Goal: Task Accomplishment & Management: Manage account settings

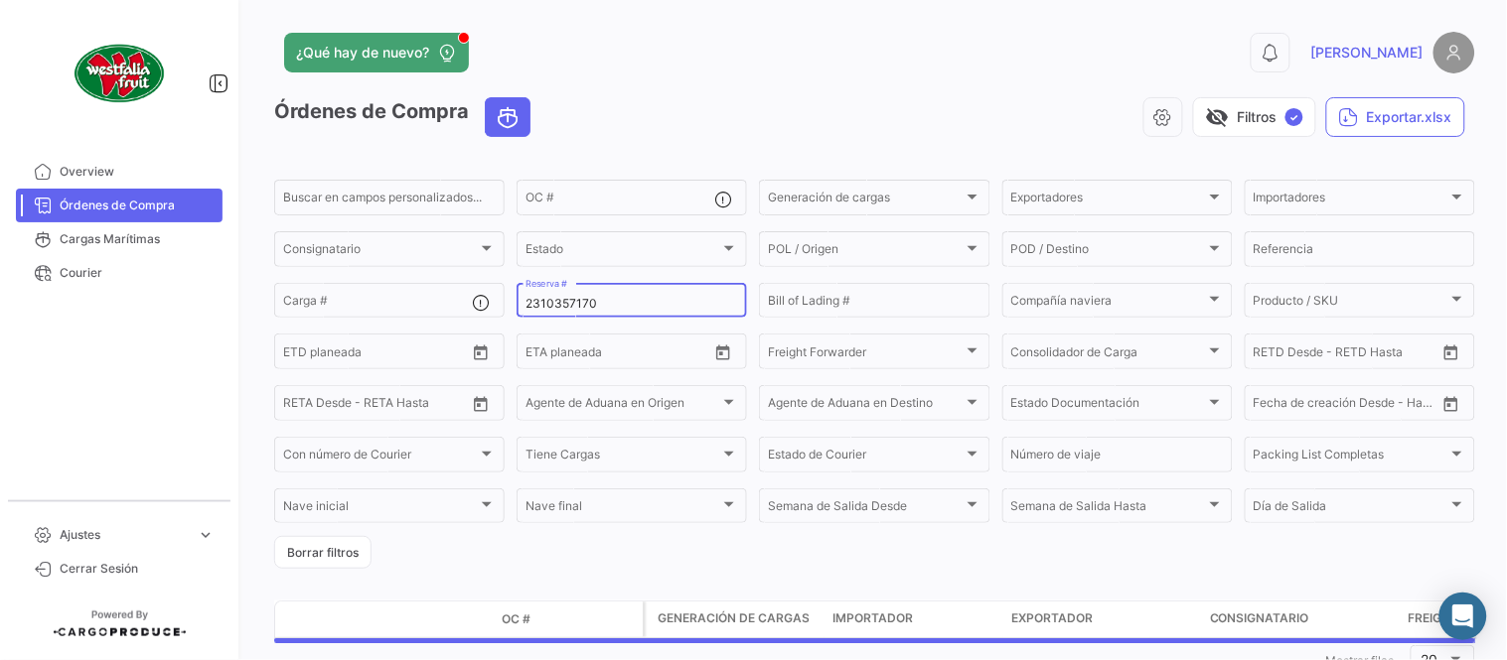
click at [566, 297] on input "2310357170" at bounding box center [631, 304] width 213 height 14
paste input "5149067"
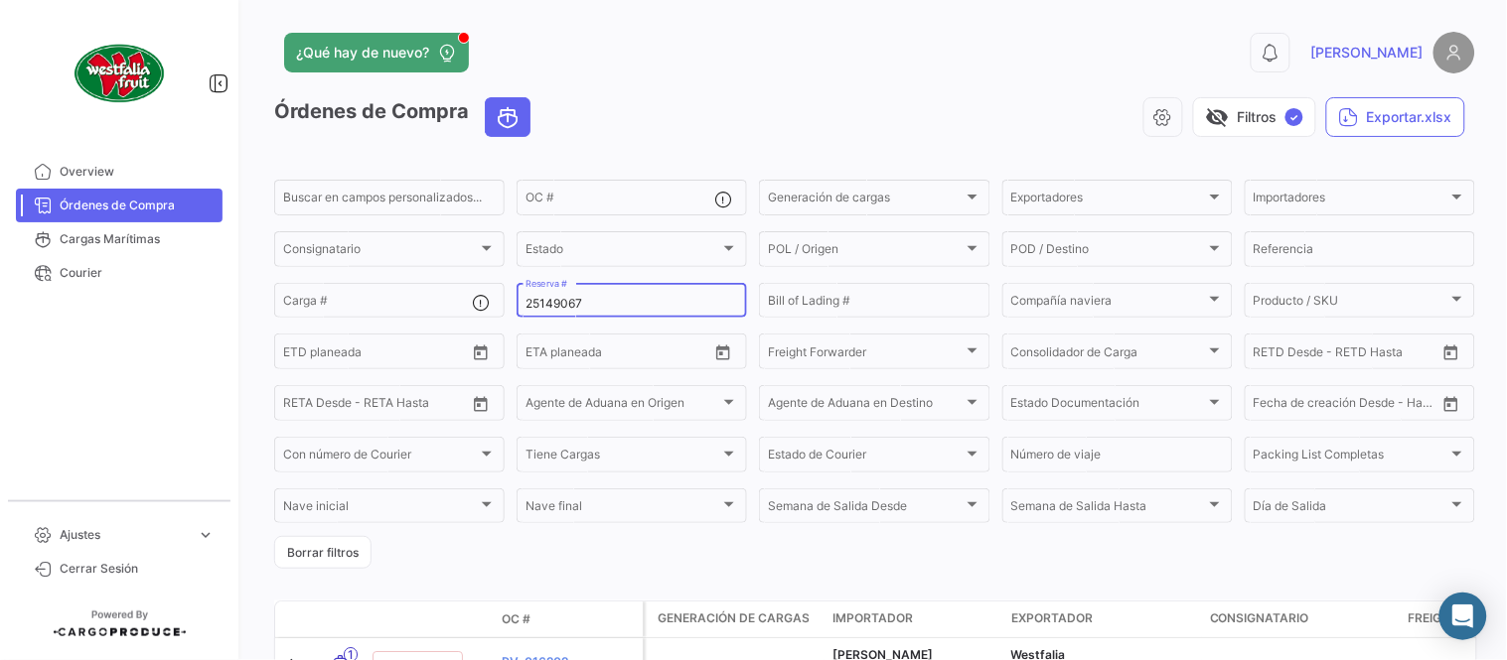
type input "25149067"
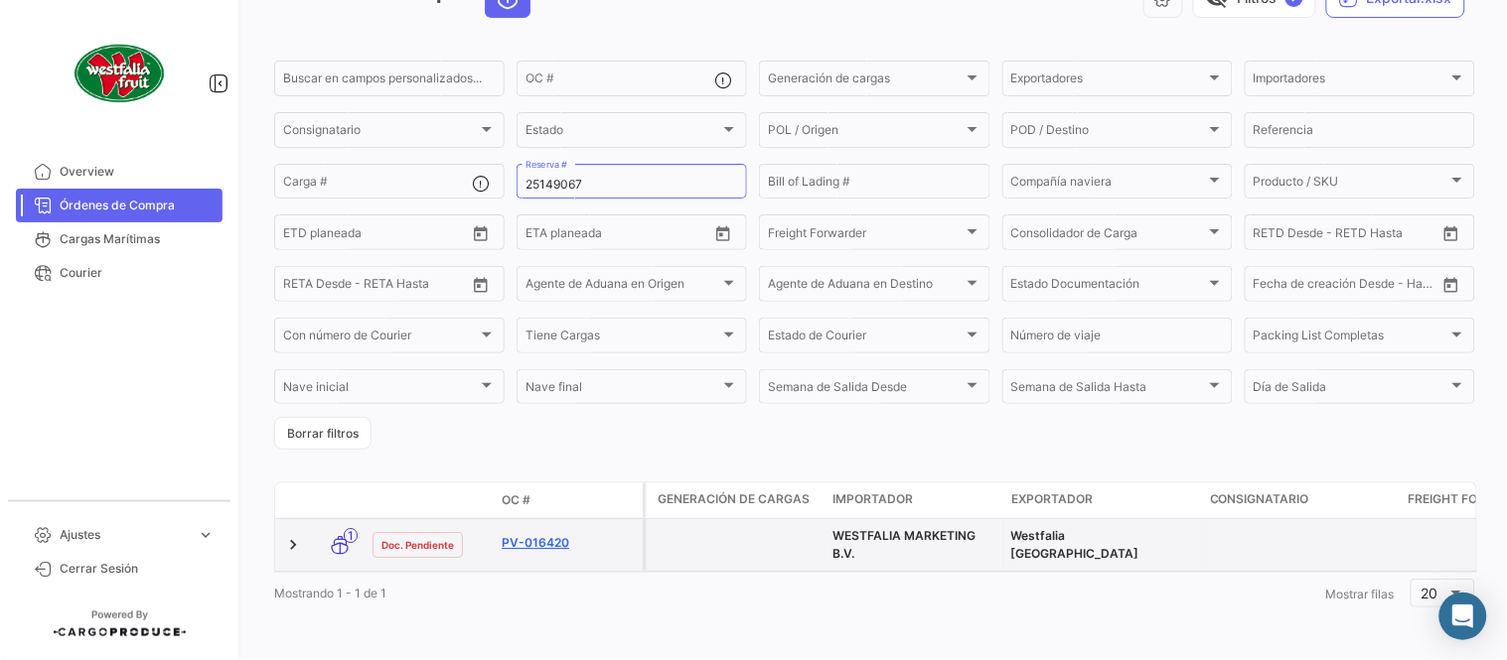
scroll to position [135, 0]
click at [544, 534] on link "PV-016420" at bounding box center [568, 543] width 133 height 18
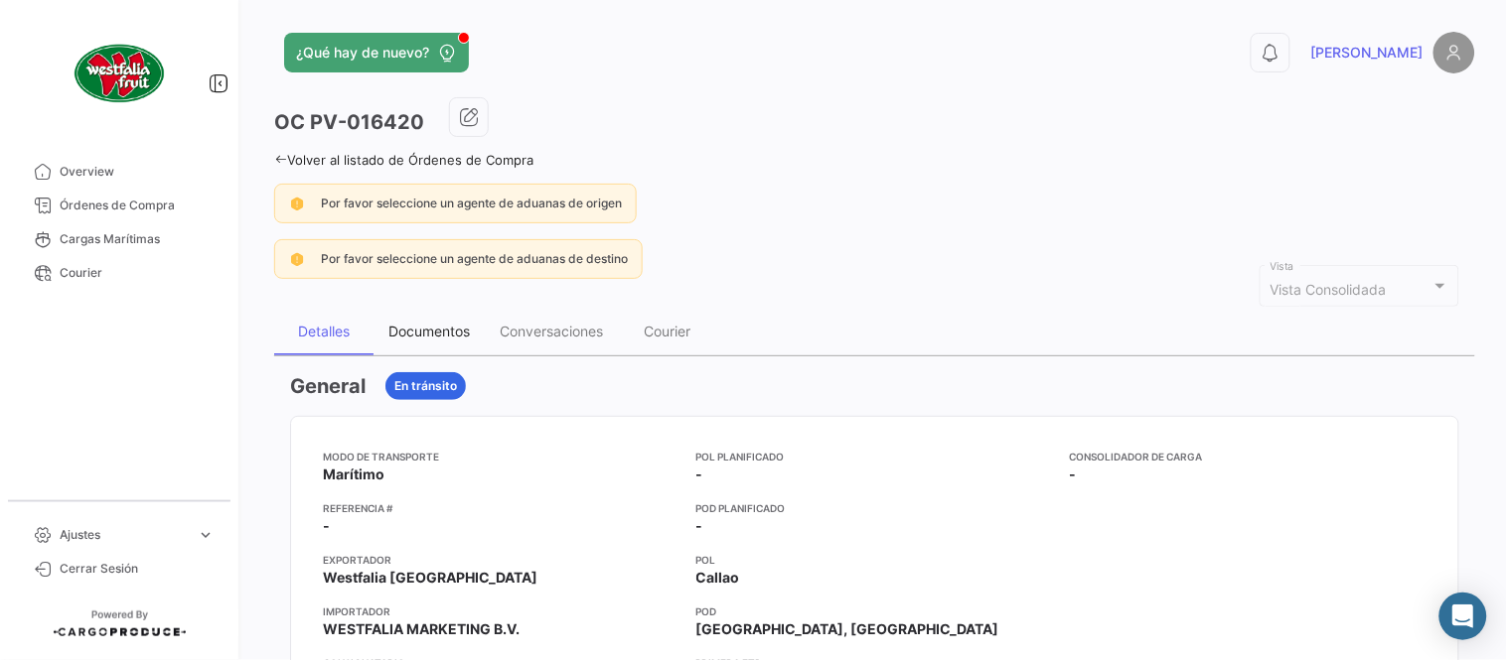
click at [449, 331] on div "Documentos" at bounding box center [428, 331] width 81 height 17
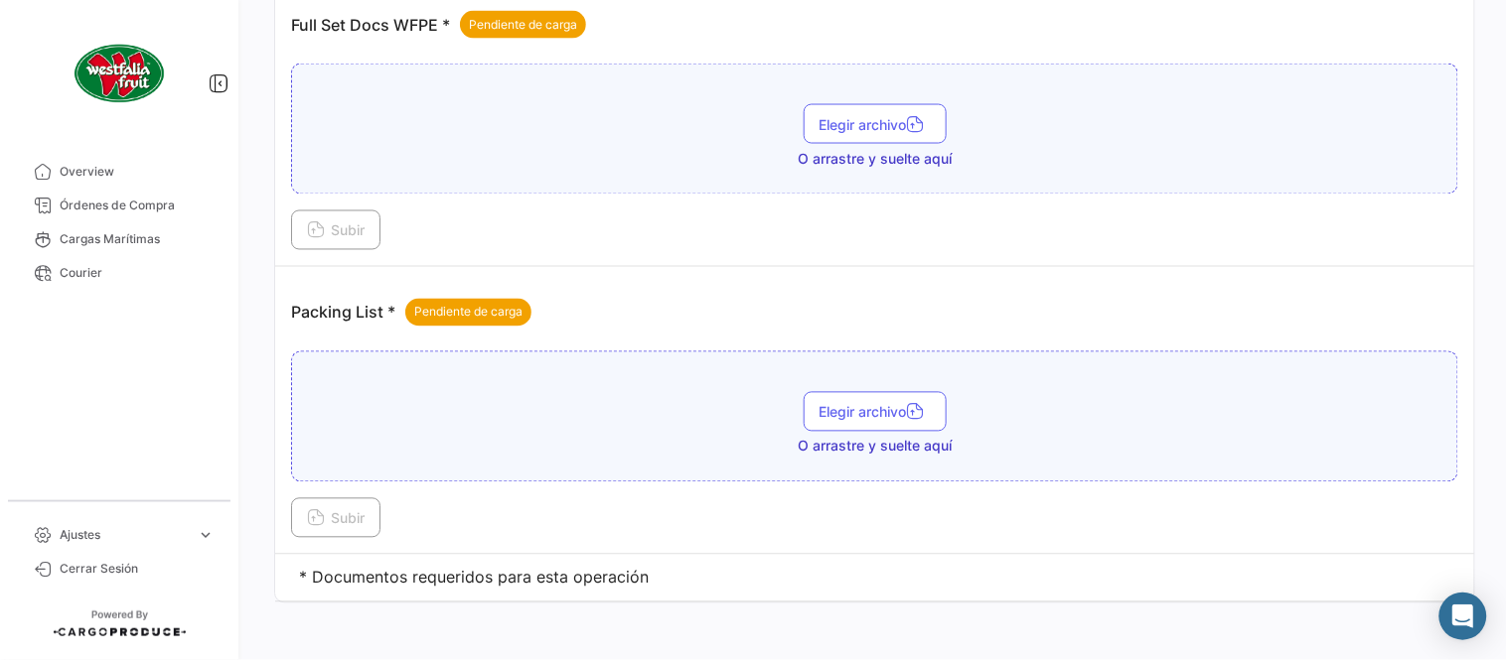
scroll to position [801, 0]
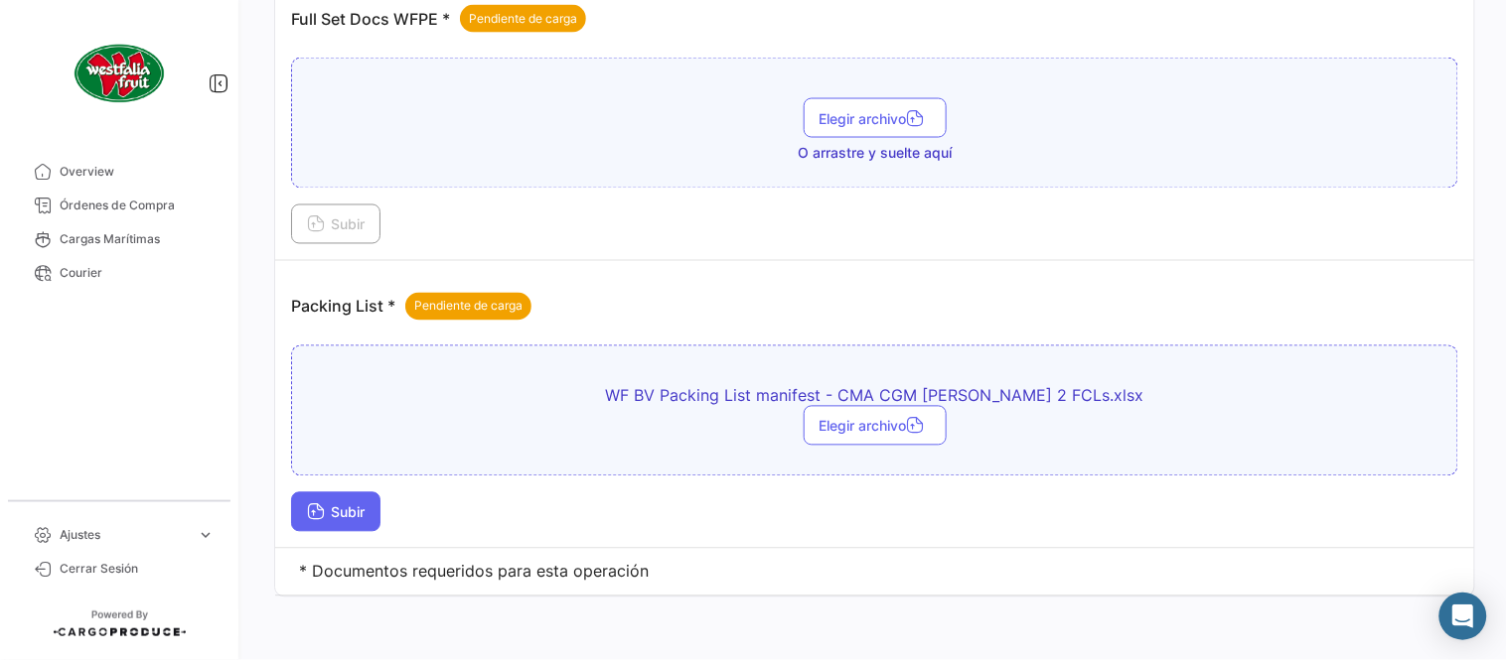
click at [364, 512] on span "Subir" at bounding box center [336, 513] width 58 height 17
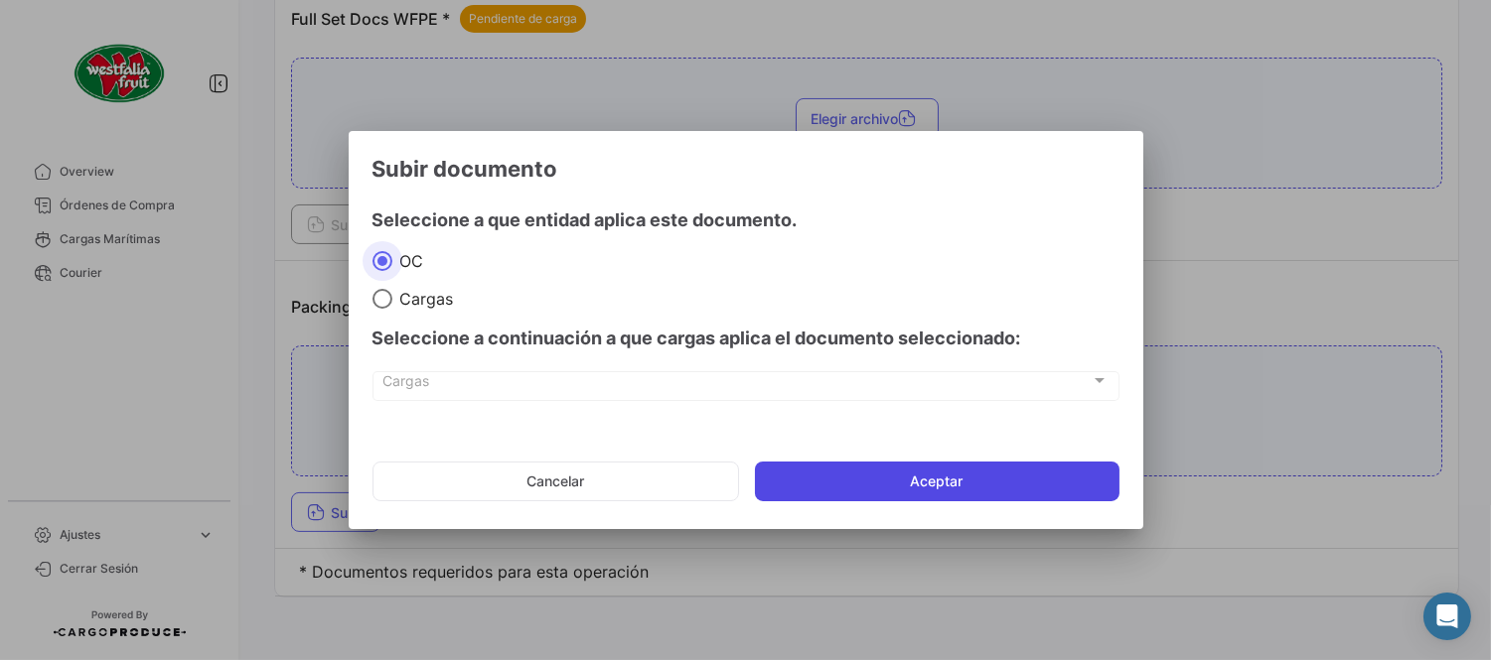
click at [828, 462] on button "Aceptar" at bounding box center [937, 482] width 364 height 40
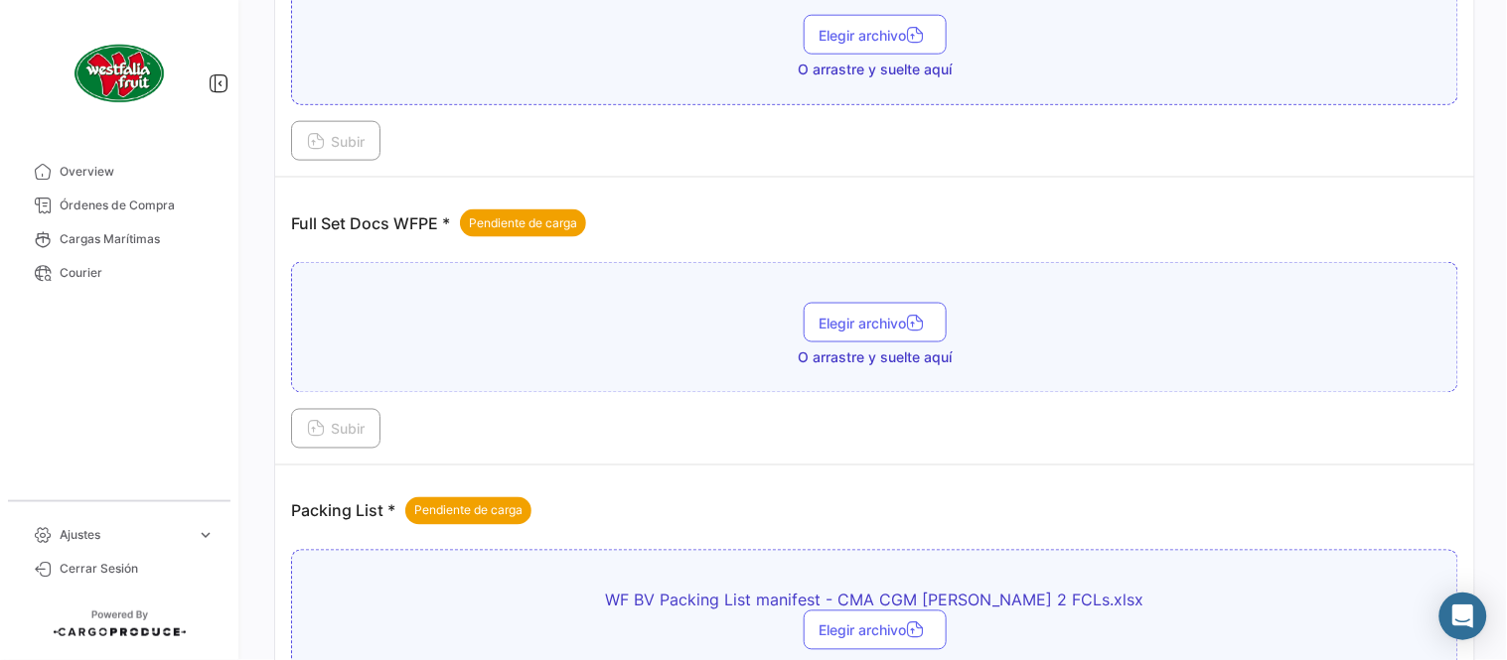
scroll to position [580, 0]
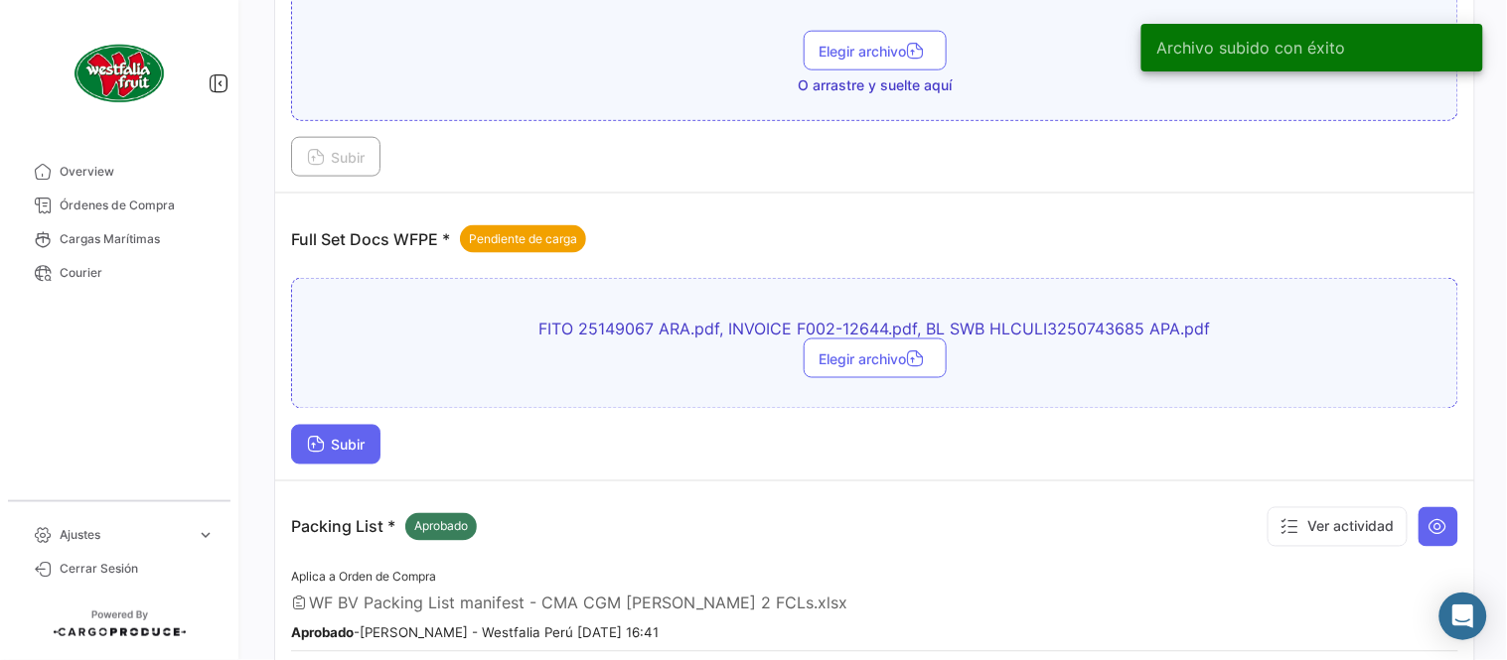
click at [350, 445] on span "Subir" at bounding box center [336, 445] width 58 height 17
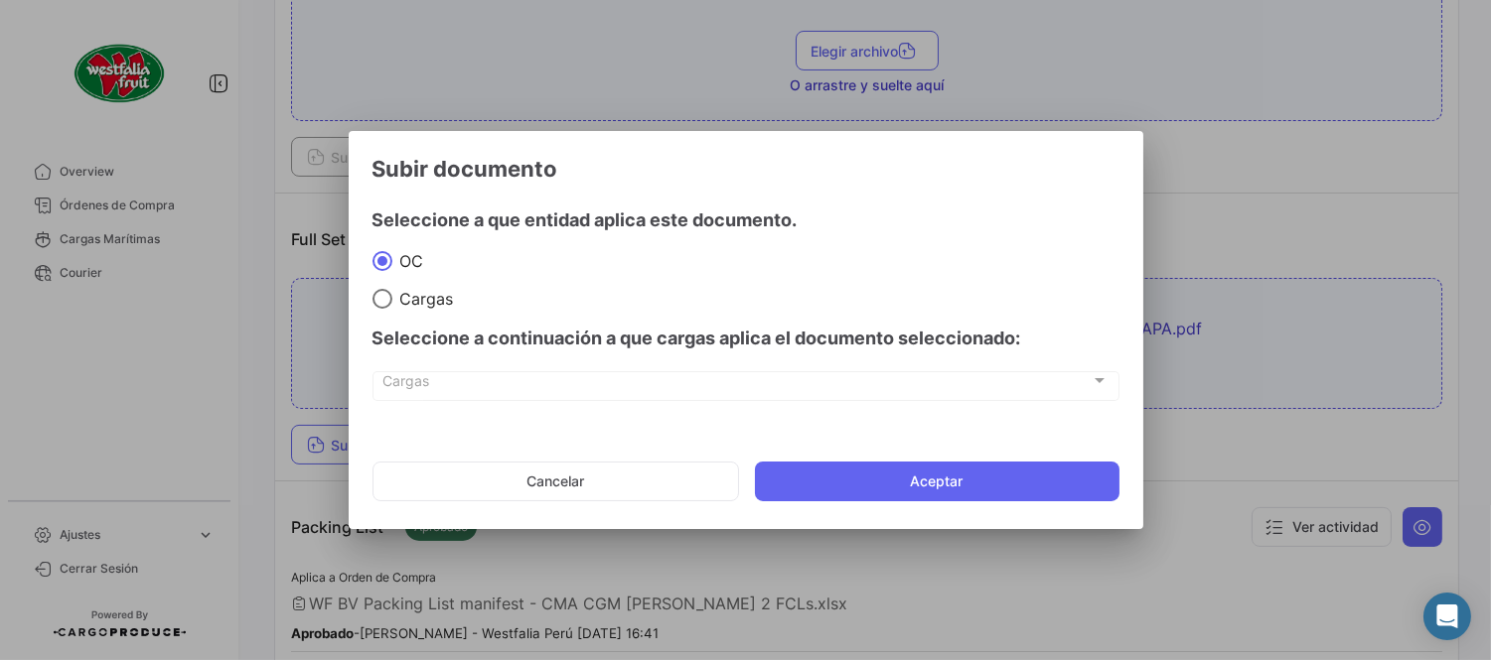
drag, startPoint x: 851, startPoint y: 475, endPoint x: 1154, endPoint y: 581, distance: 321.0
click at [852, 478] on button "Aceptar" at bounding box center [937, 482] width 364 height 40
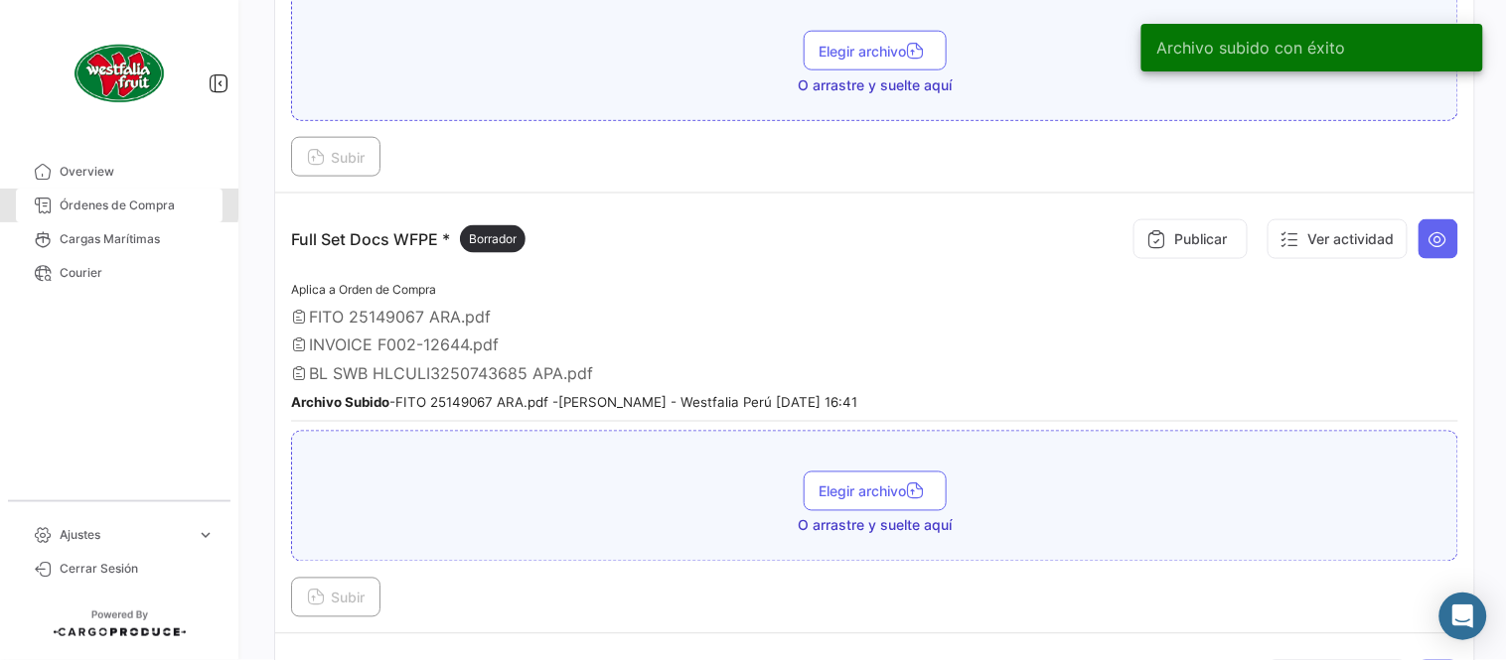
drag, startPoint x: 113, startPoint y: 204, endPoint x: 233, endPoint y: 212, distance: 120.4
click at [113, 204] on span "Órdenes de Compra" at bounding box center [137, 206] width 155 height 18
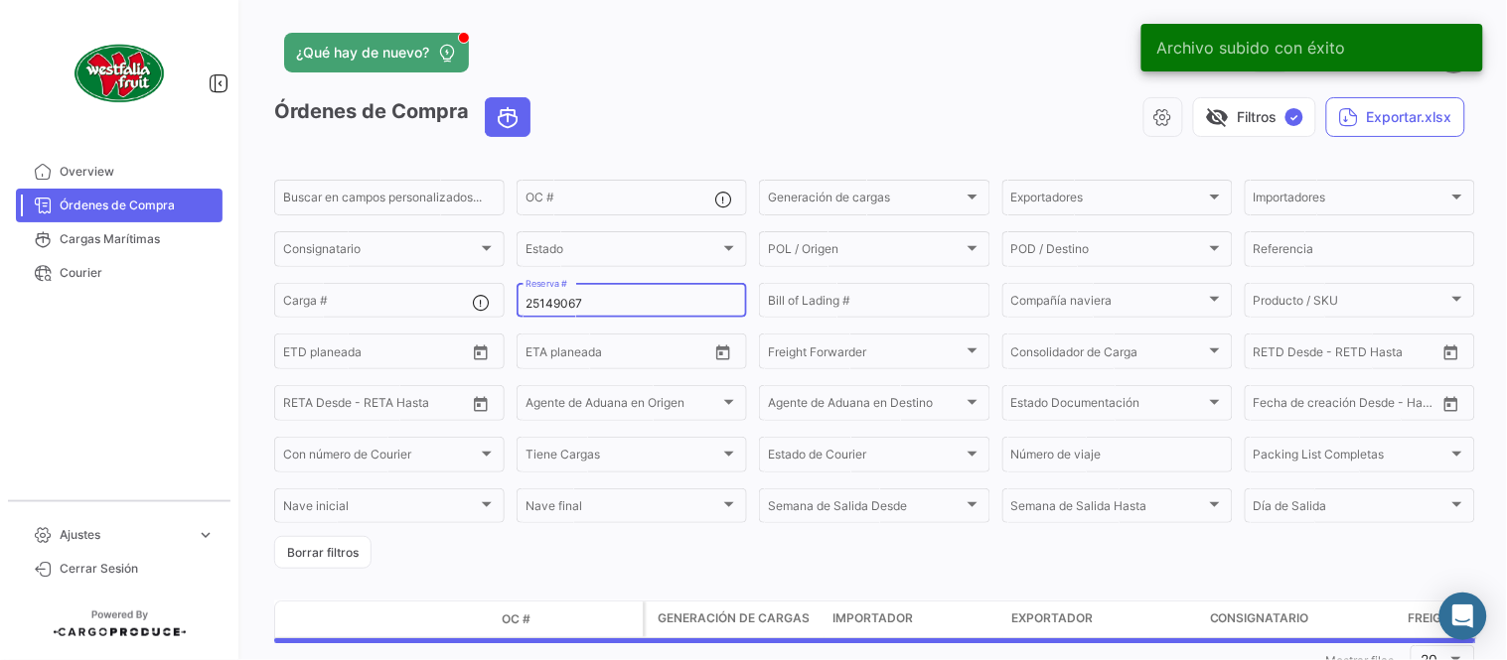
click at [579, 305] on input "25149067" at bounding box center [631, 304] width 213 height 14
click at [577, 306] on input "25149067" at bounding box center [631, 304] width 213 height 14
paste input "PER8693592A"
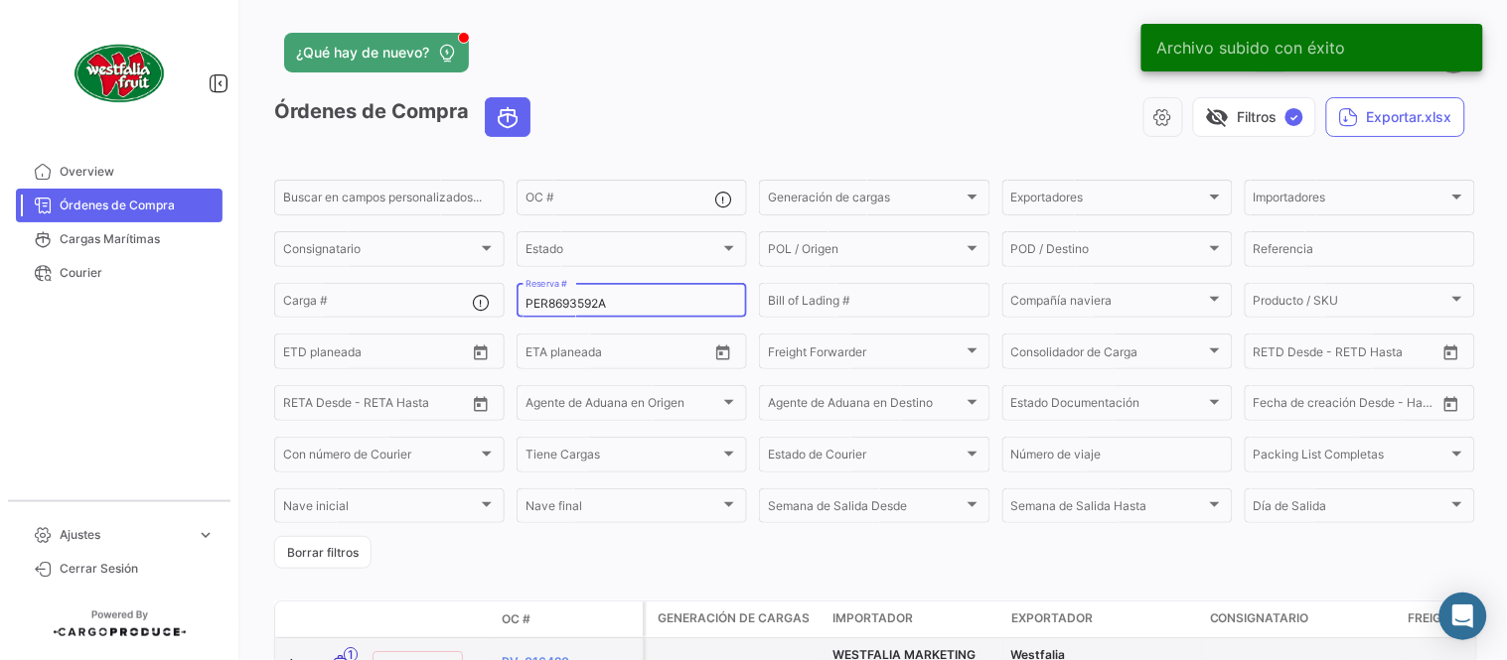
type input "PER8693592A"
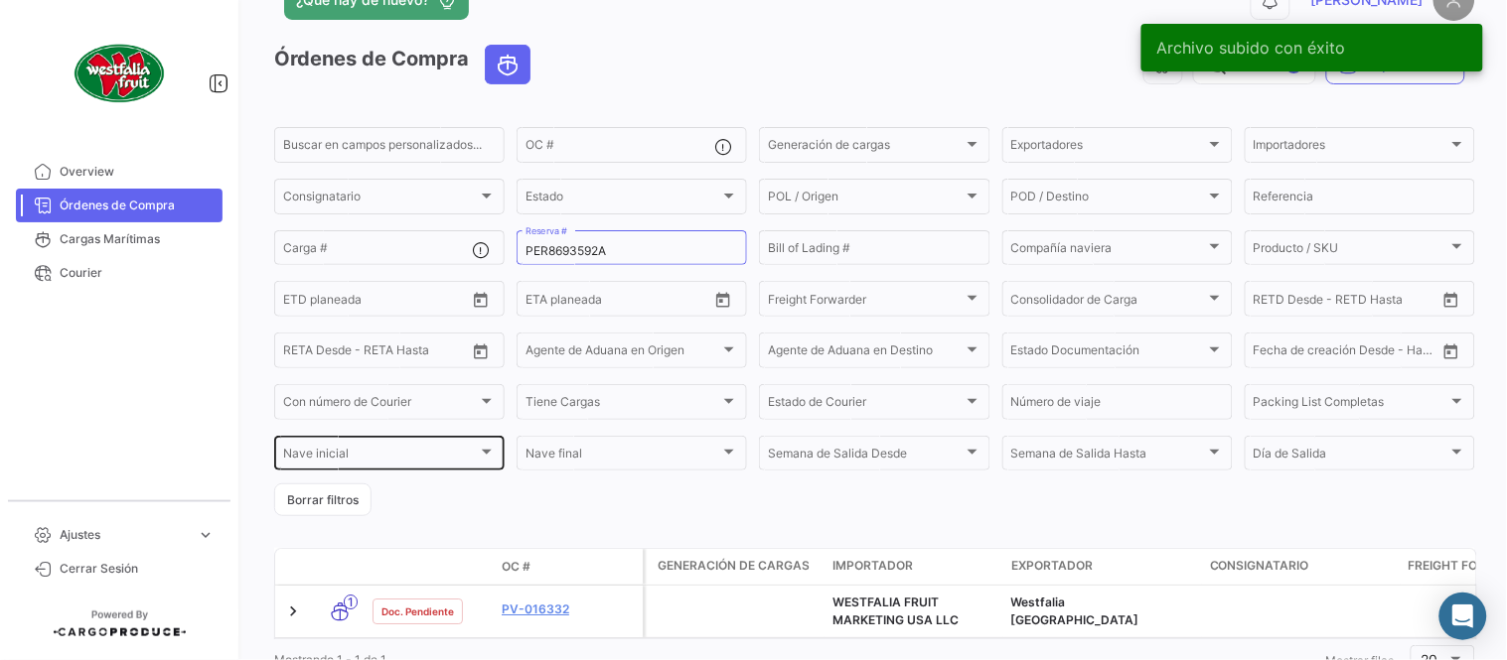
scroll to position [135, 0]
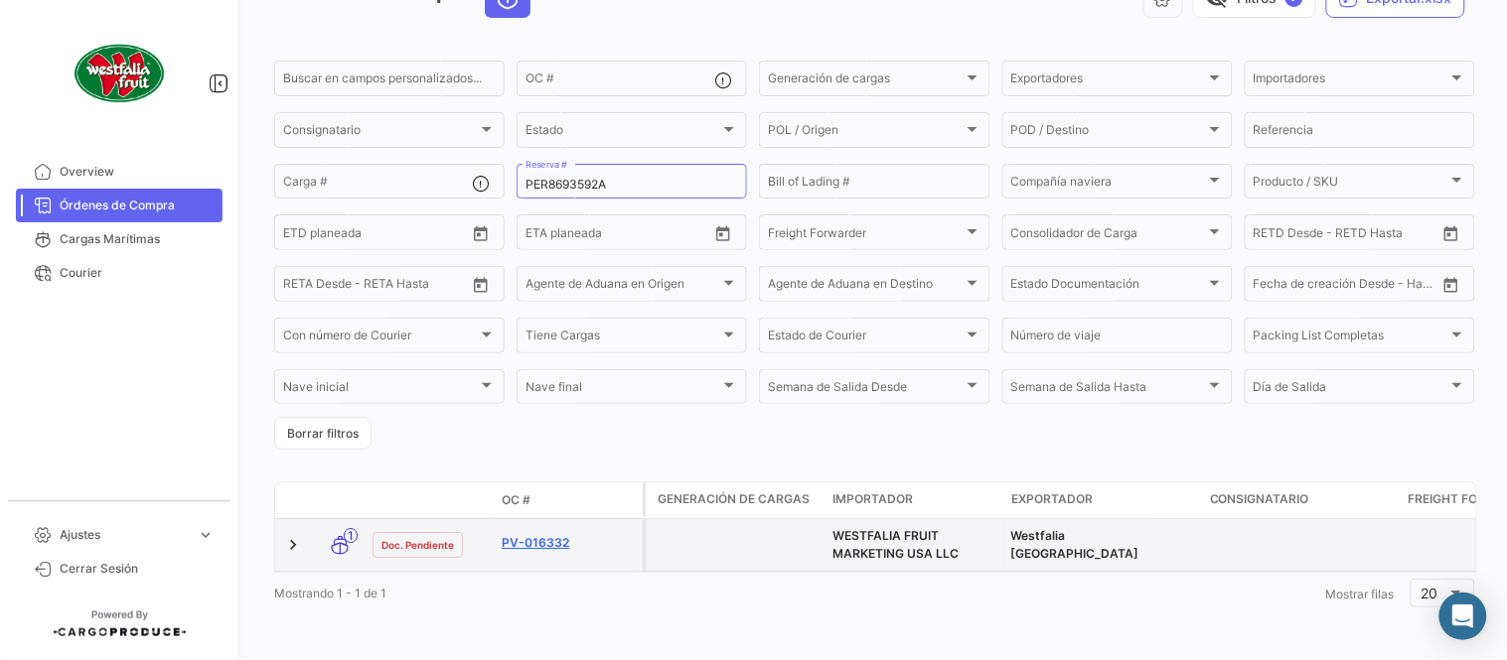
click at [537, 534] on link "PV-016332" at bounding box center [568, 543] width 133 height 18
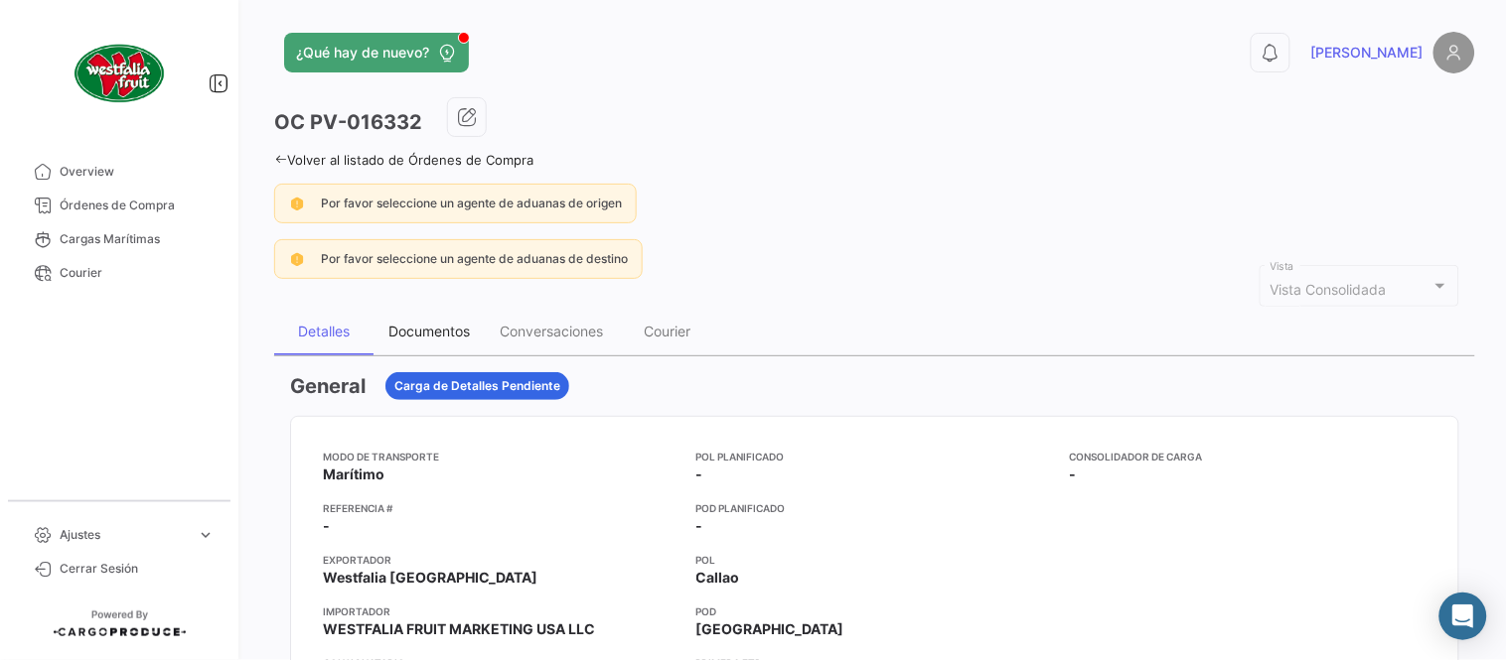
click at [422, 345] on div "Documentos" at bounding box center [428, 332] width 111 height 48
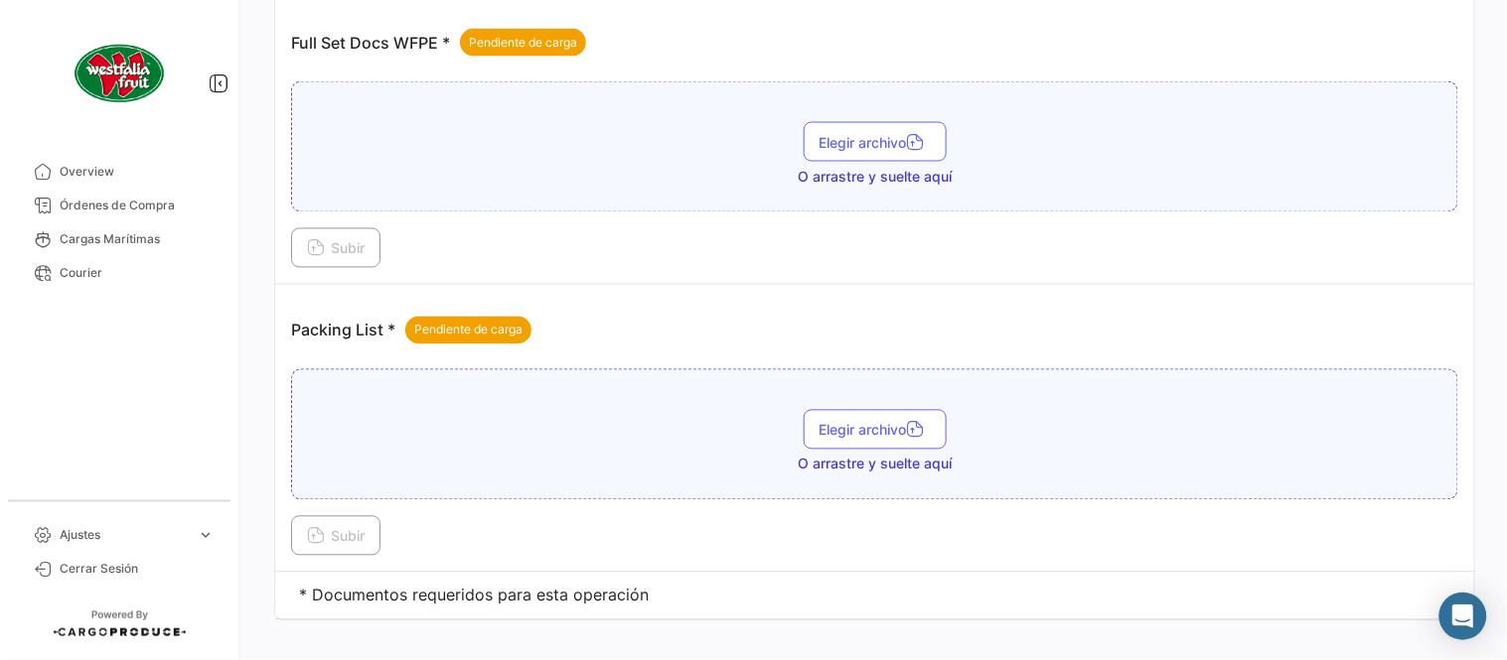
scroll to position [801, 0]
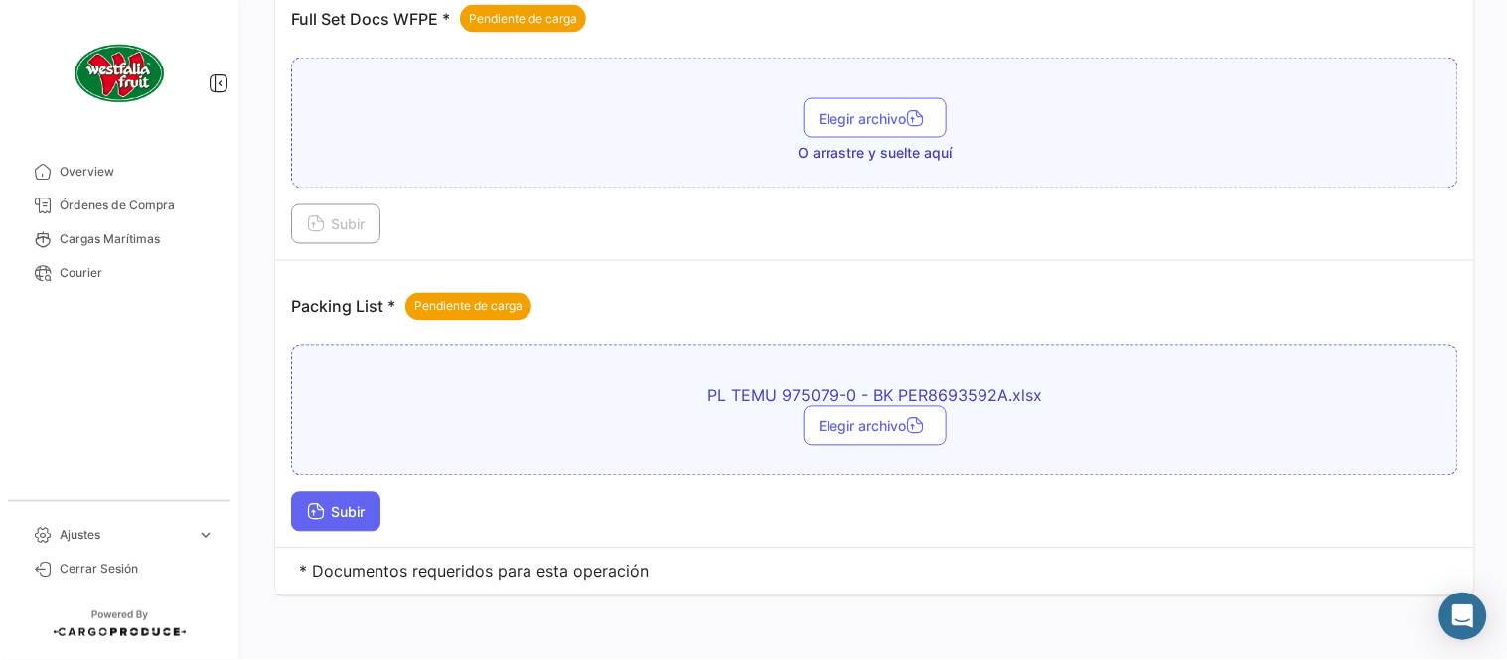
click at [361, 519] on span "Subir" at bounding box center [336, 513] width 58 height 17
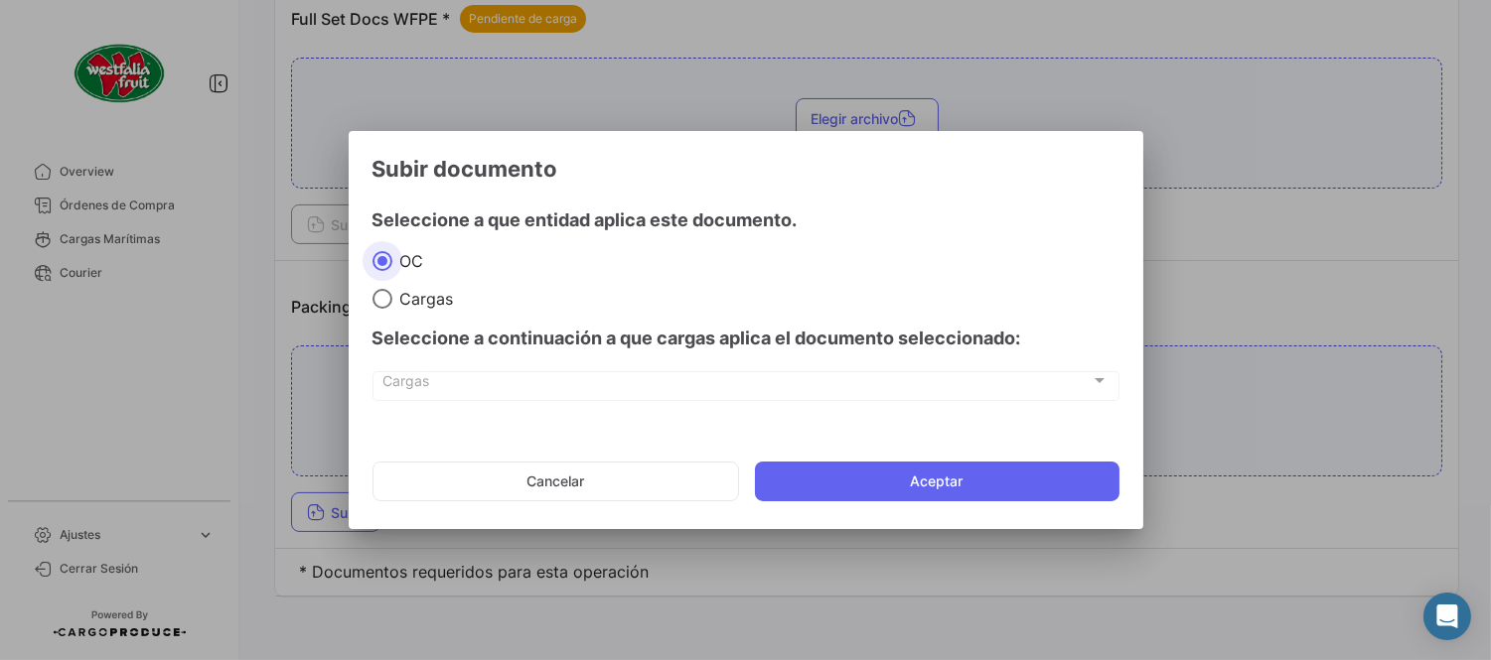
click at [816, 512] on mat-dialog-actions "Cancelar Aceptar" at bounding box center [745, 482] width 747 height 68
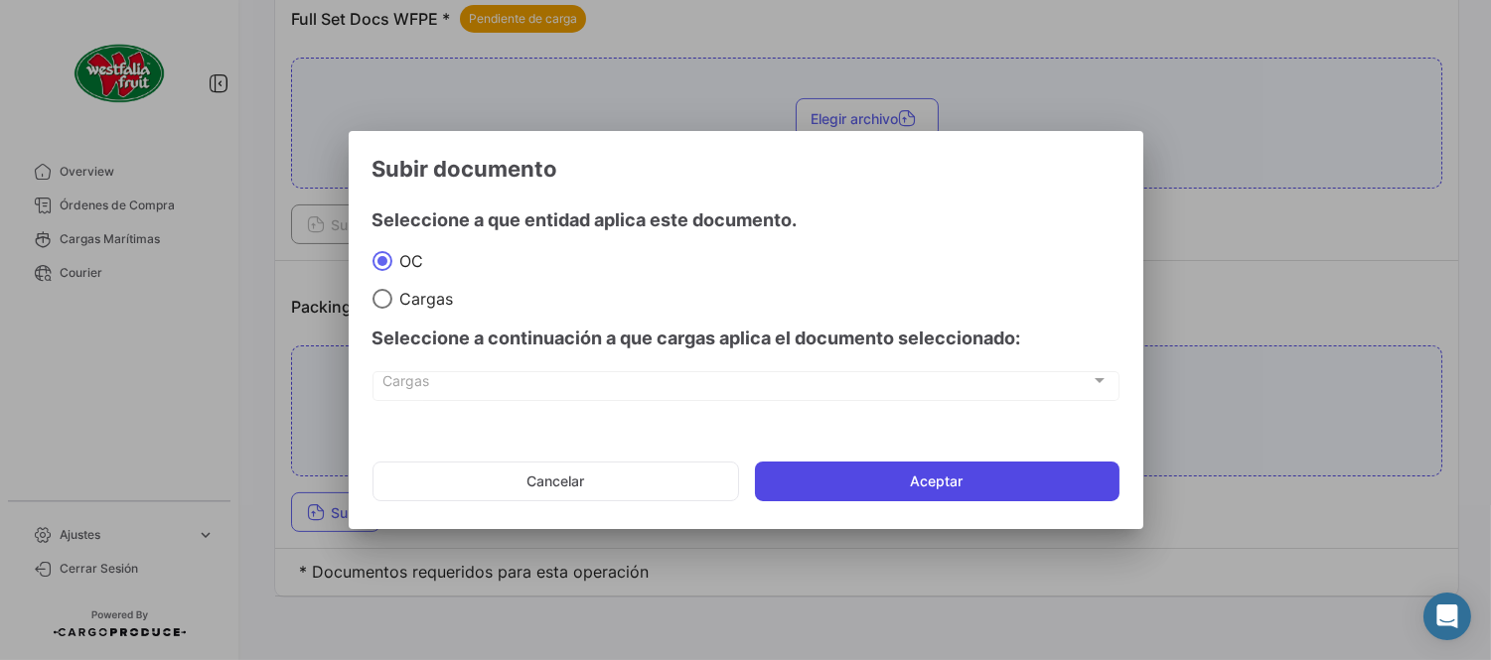
click at [815, 479] on button "Aceptar" at bounding box center [937, 482] width 364 height 40
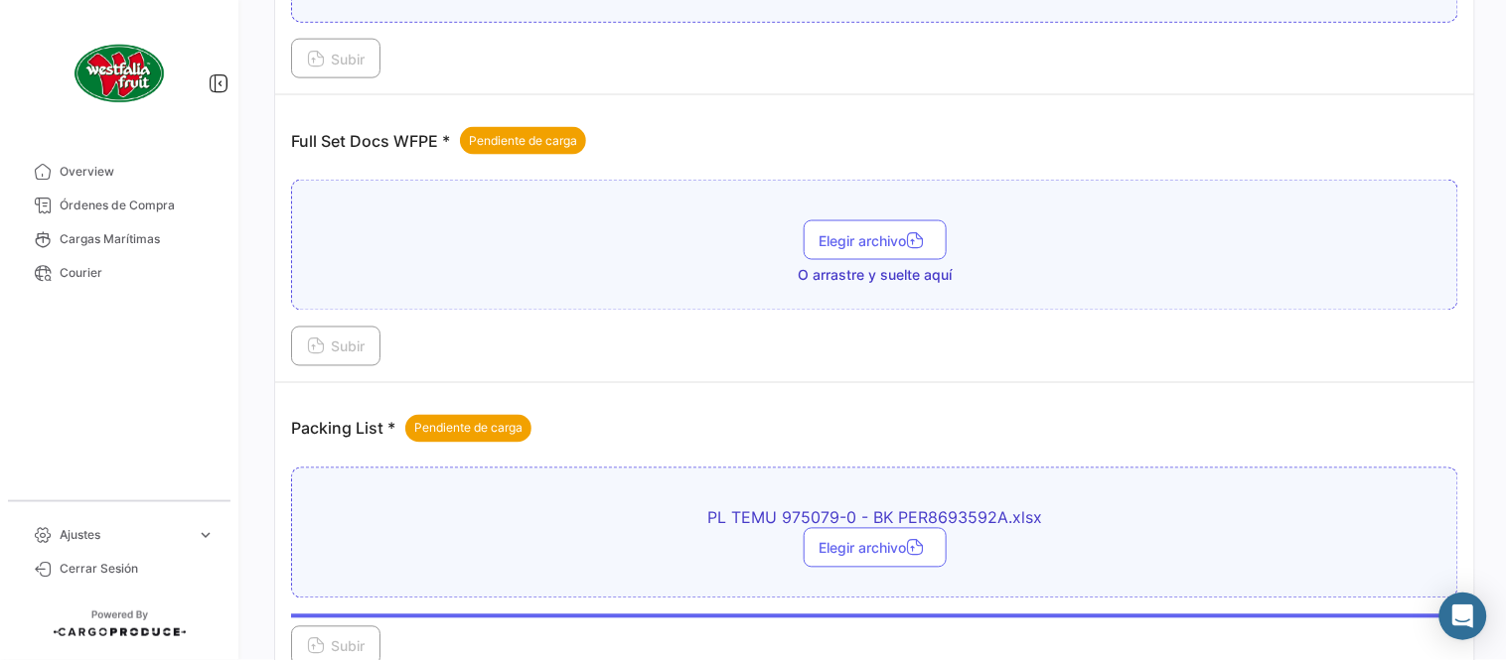
scroll to position [580, 0]
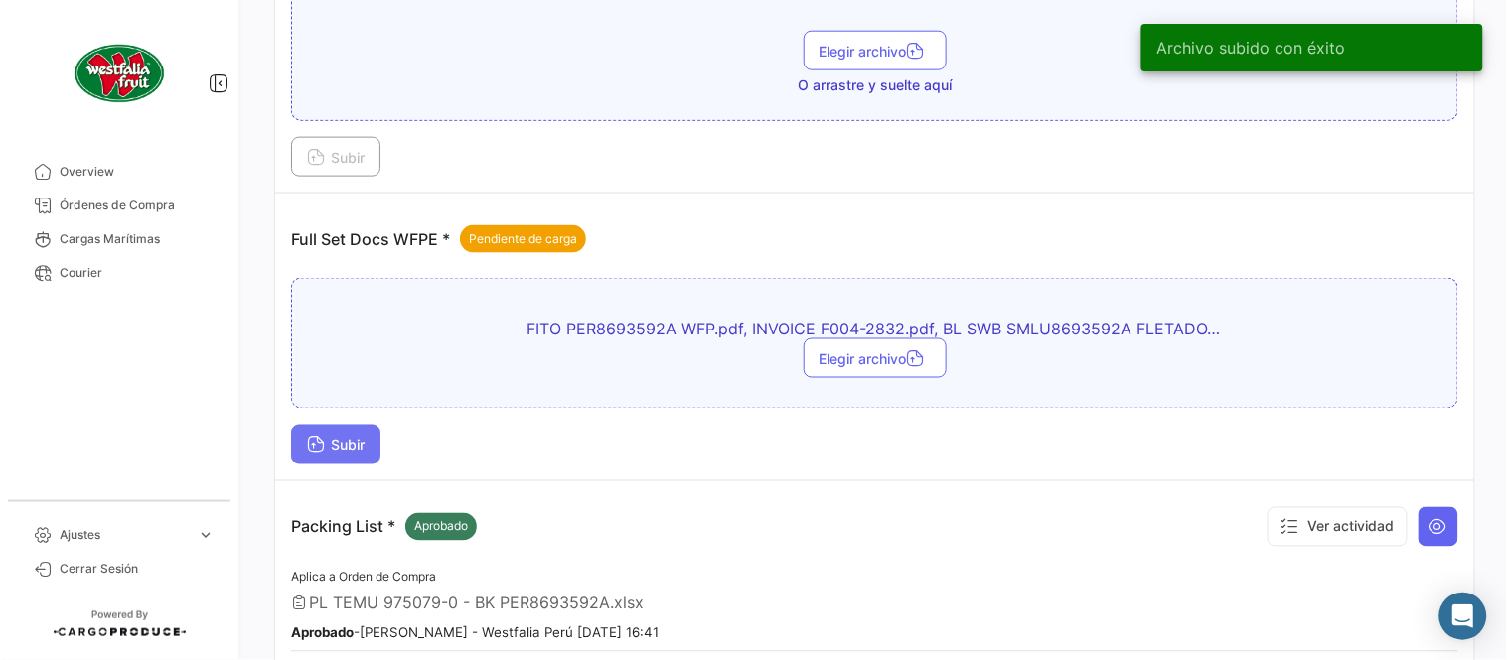
click at [359, 458] on button "Subir" at bounding box center [335, 445] width 89 height 40
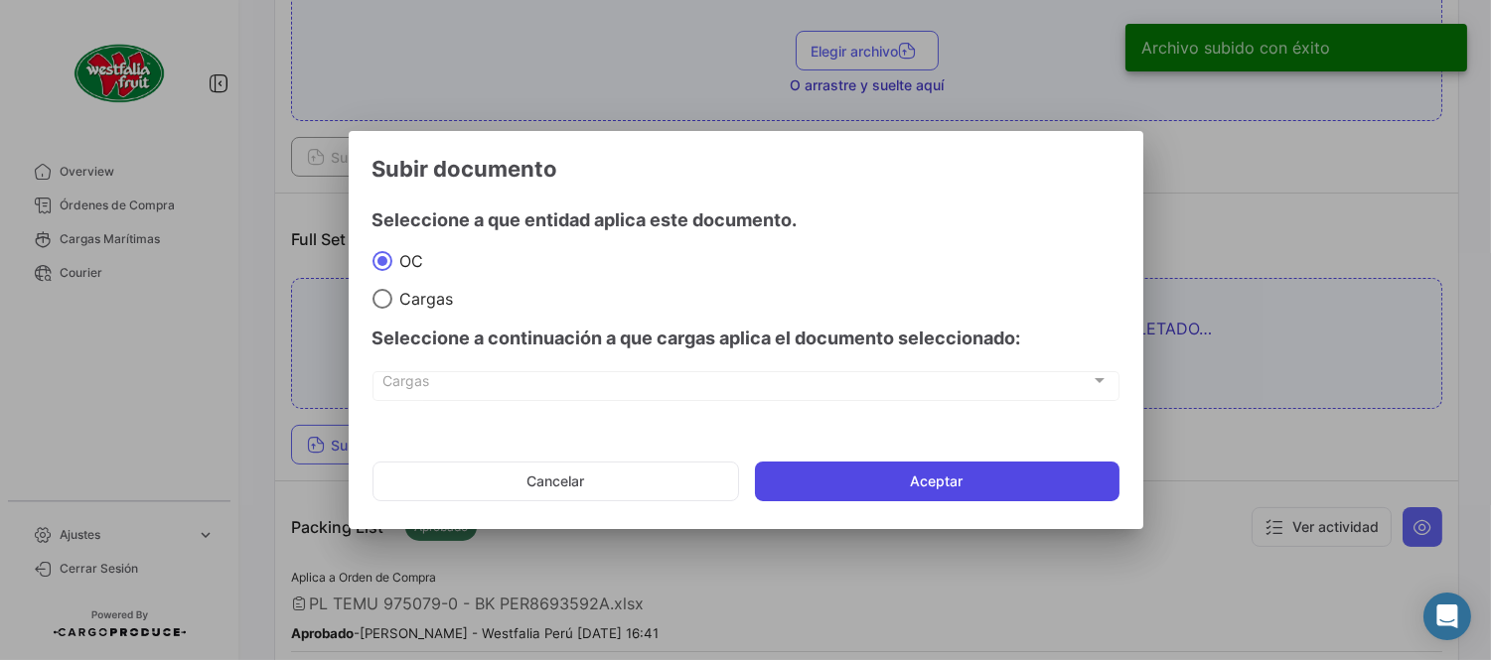
click at [854, 491] on button "Aceptar" at bounding box center [937, 482] width 364 height 40
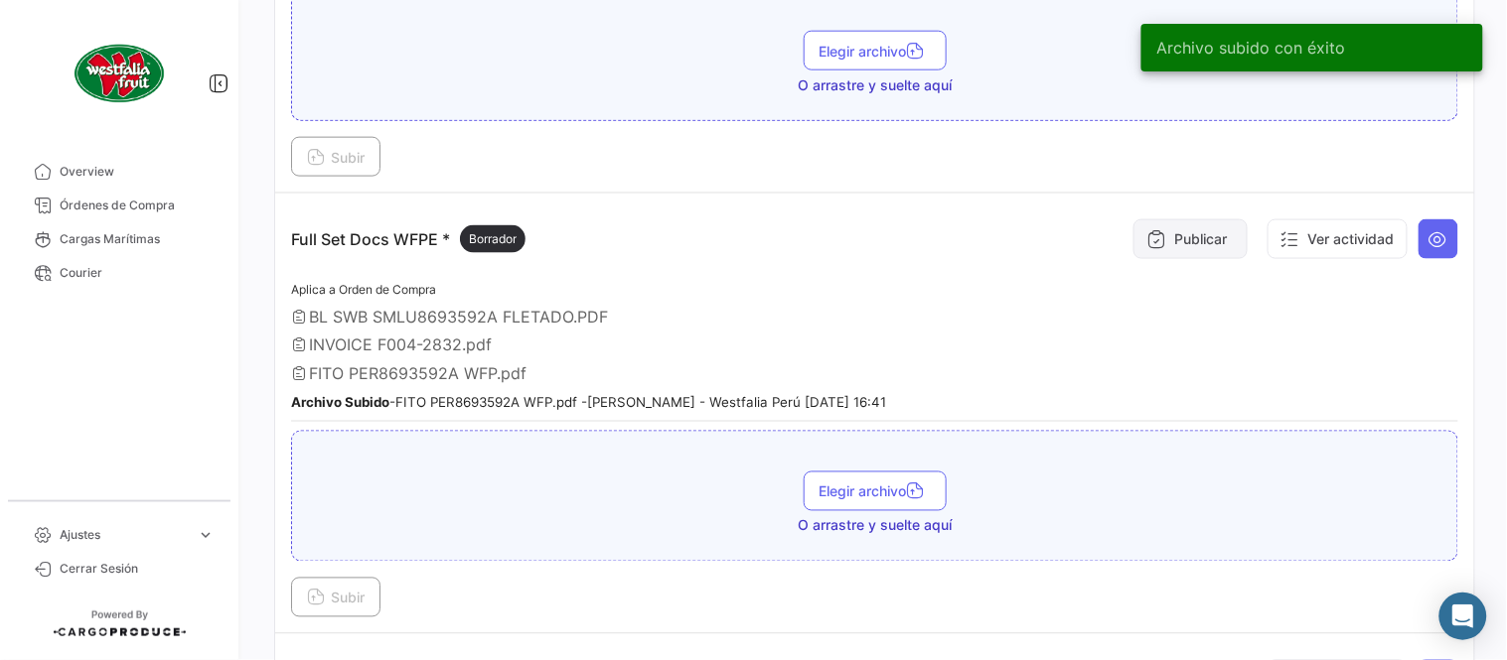
click at [1133, 241] on button "Publicar" at bounding box center [1190, 239] width 114 height 40
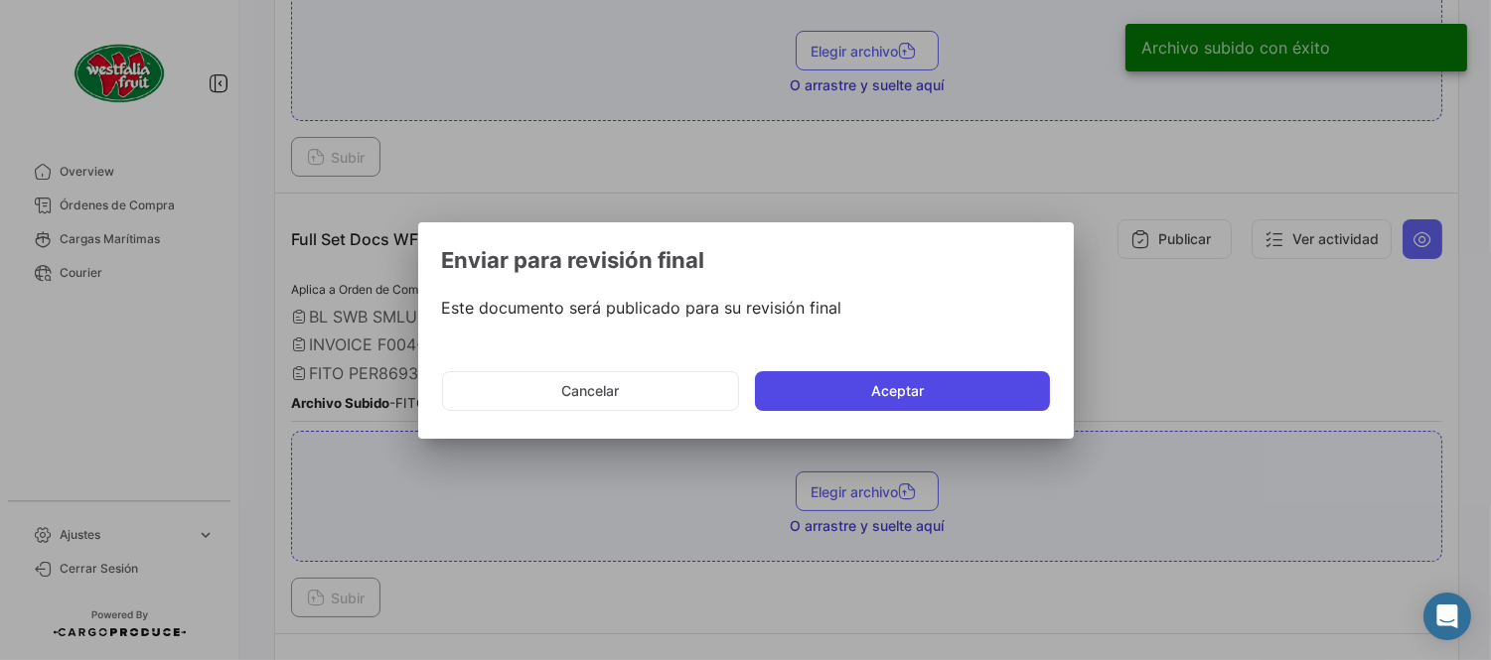
click at [876, 397] on button "Aceptar" at bounding box center [902, 391] width 295 height 40
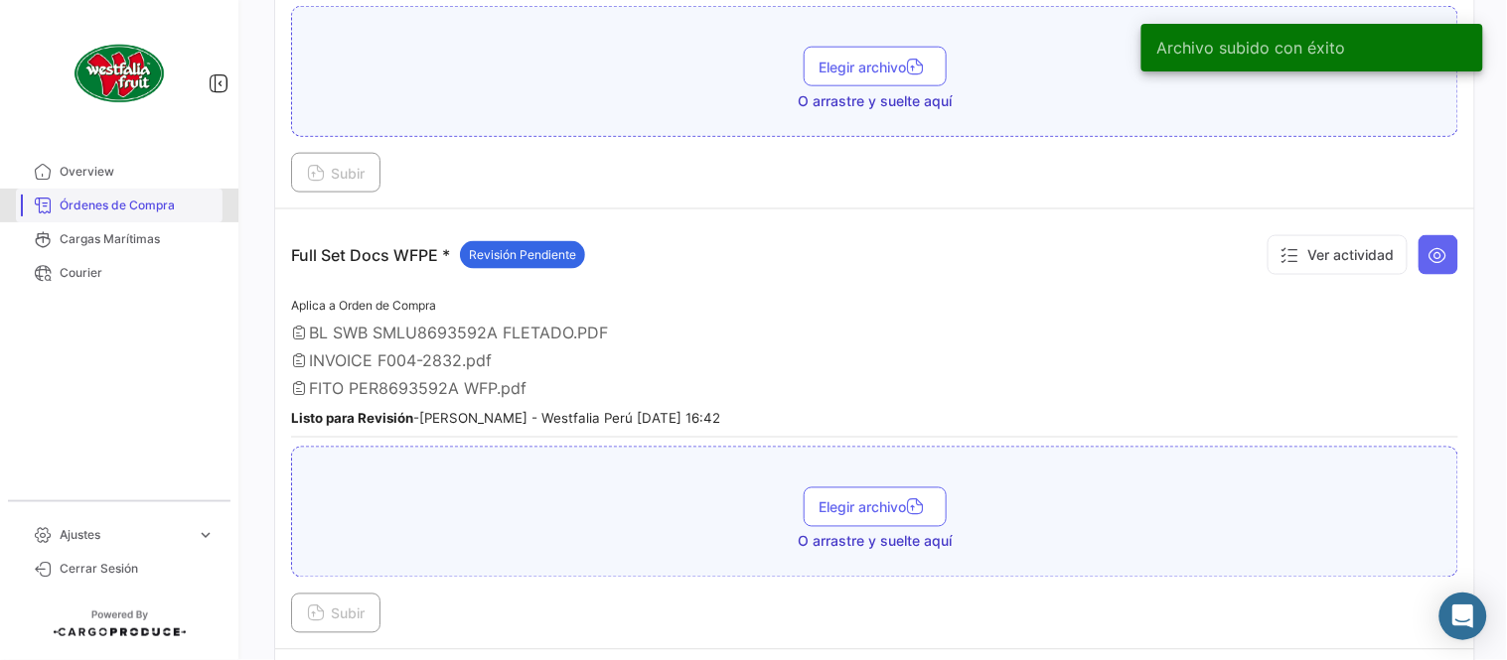
click at [172, 206] on span "Órdenes de Compra" at bounding box center [137, 206] width 155 height 18
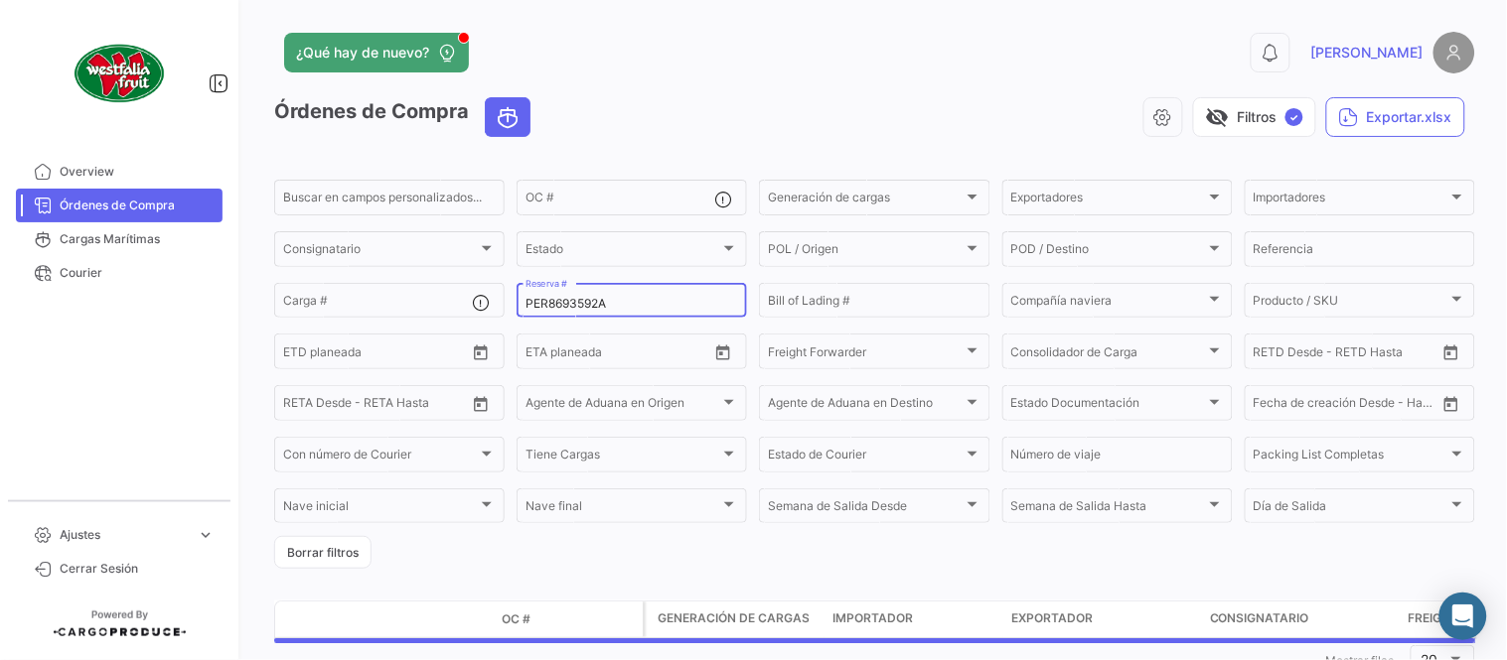
click at [612, 308] on input "PER8693592A" at bounding box center [631, 304] width 213 height 14
click at [604, 302] on input "PER8693592A" at bounding box center [631, 304] width 213 height 14
paste input "LMM0539307"
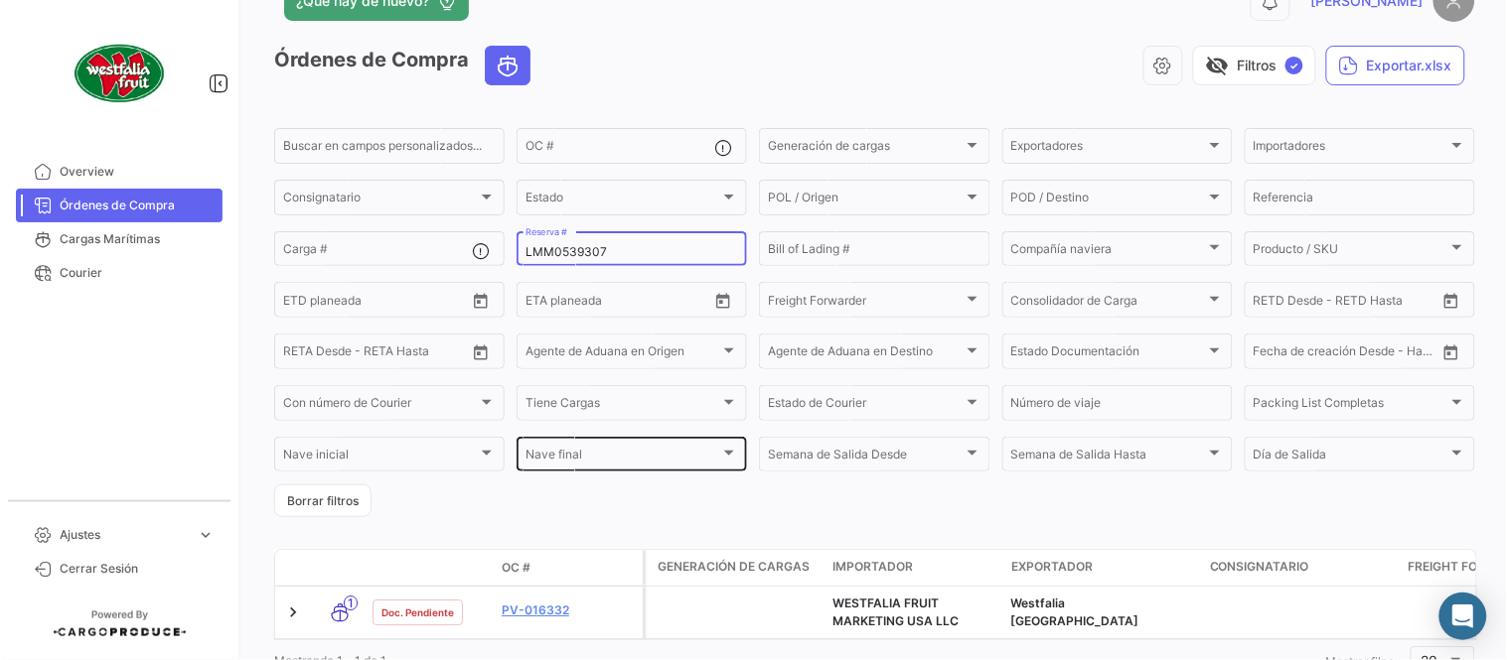
scroll to position [135, 0]
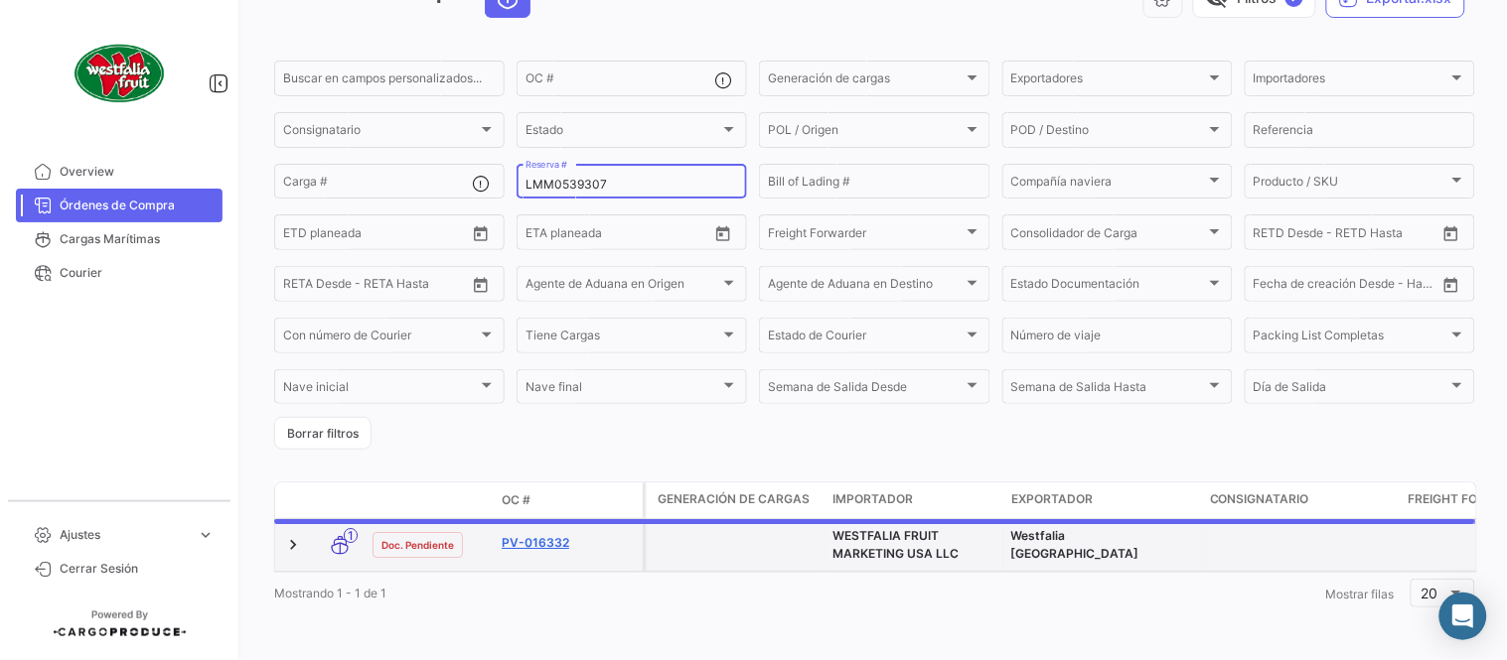
type input "LMM0539307"
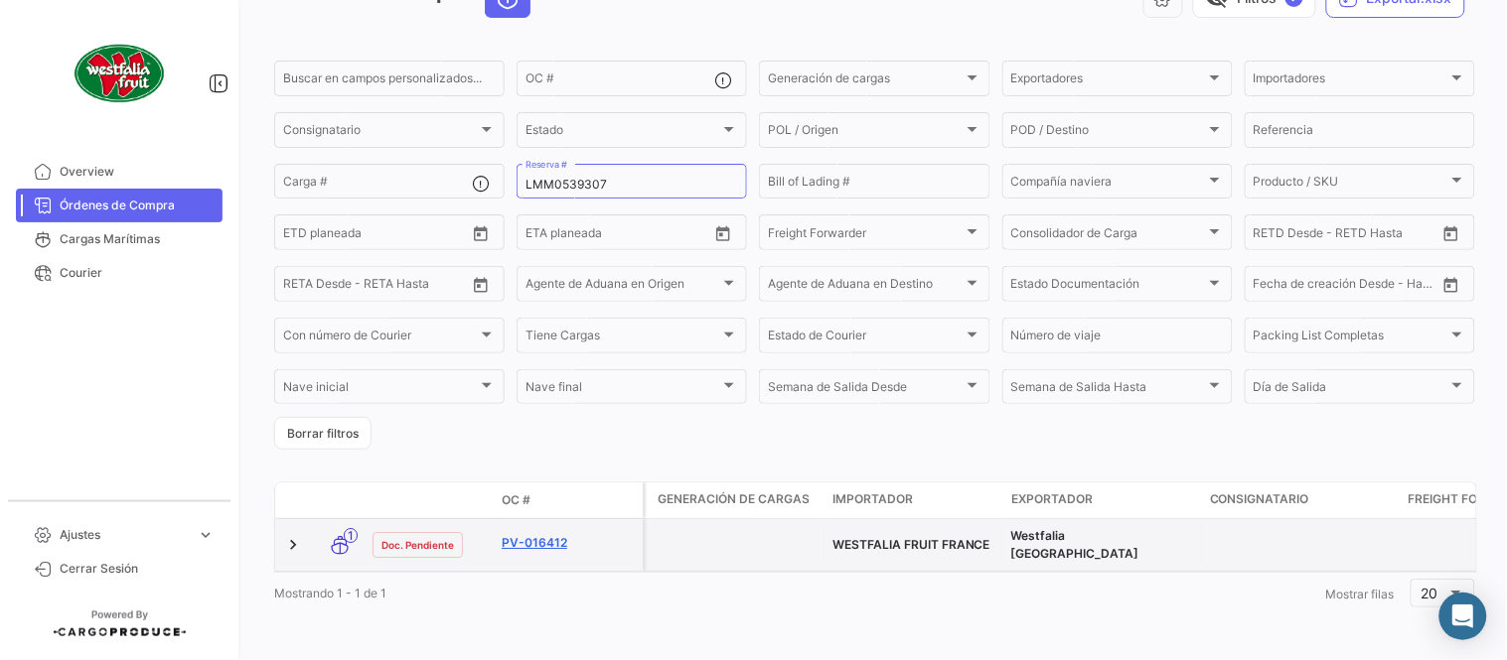
click at [549, 534] on link "PV-016412" at bounding box center [568, 543] width 133 height 18
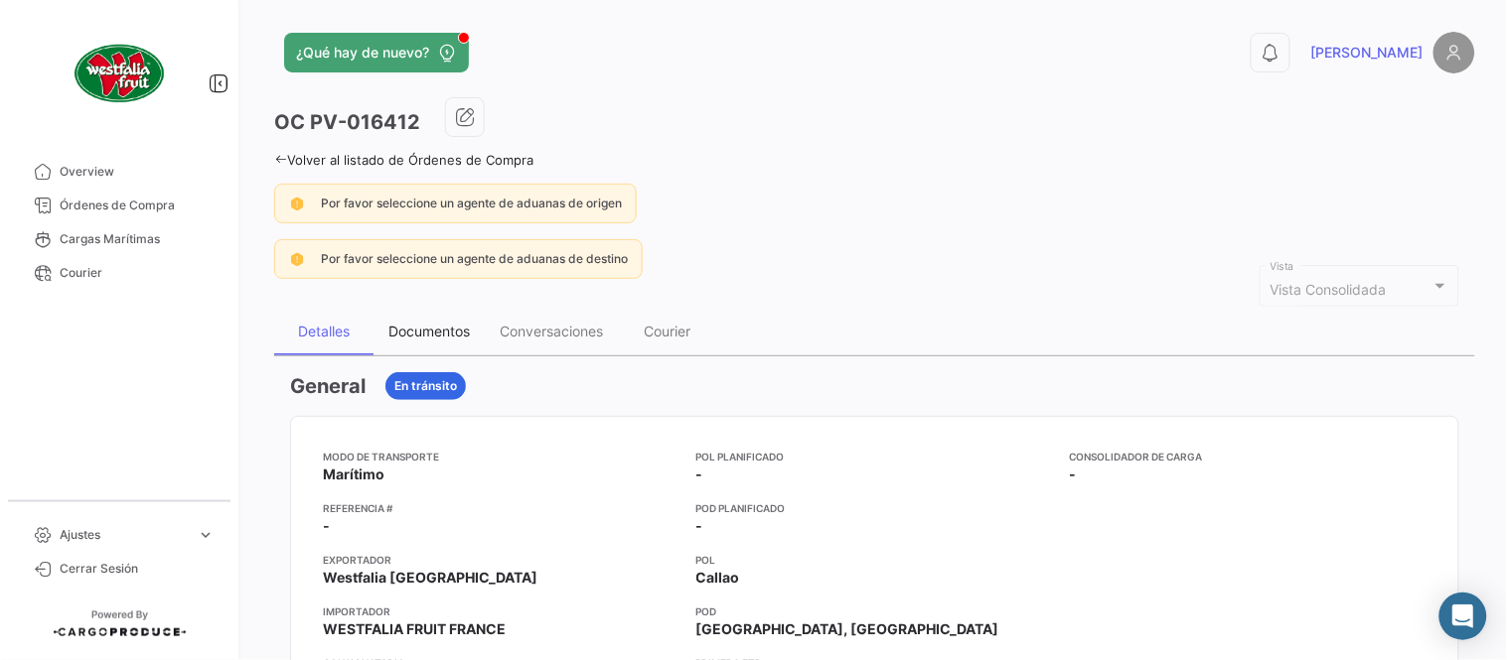
click at [429, 333] on div "Documentos" at bounding box center [428, 331] width 81 height 17
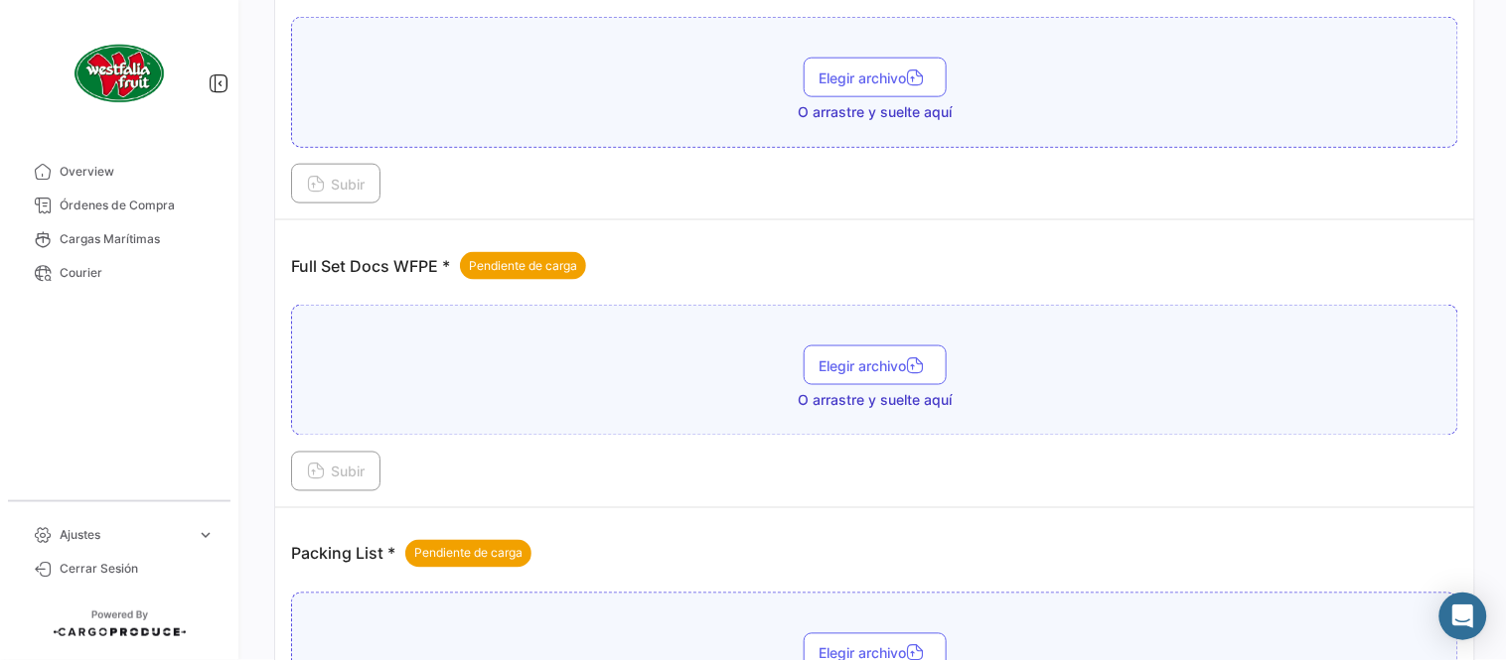
scroll to position [801, 0]
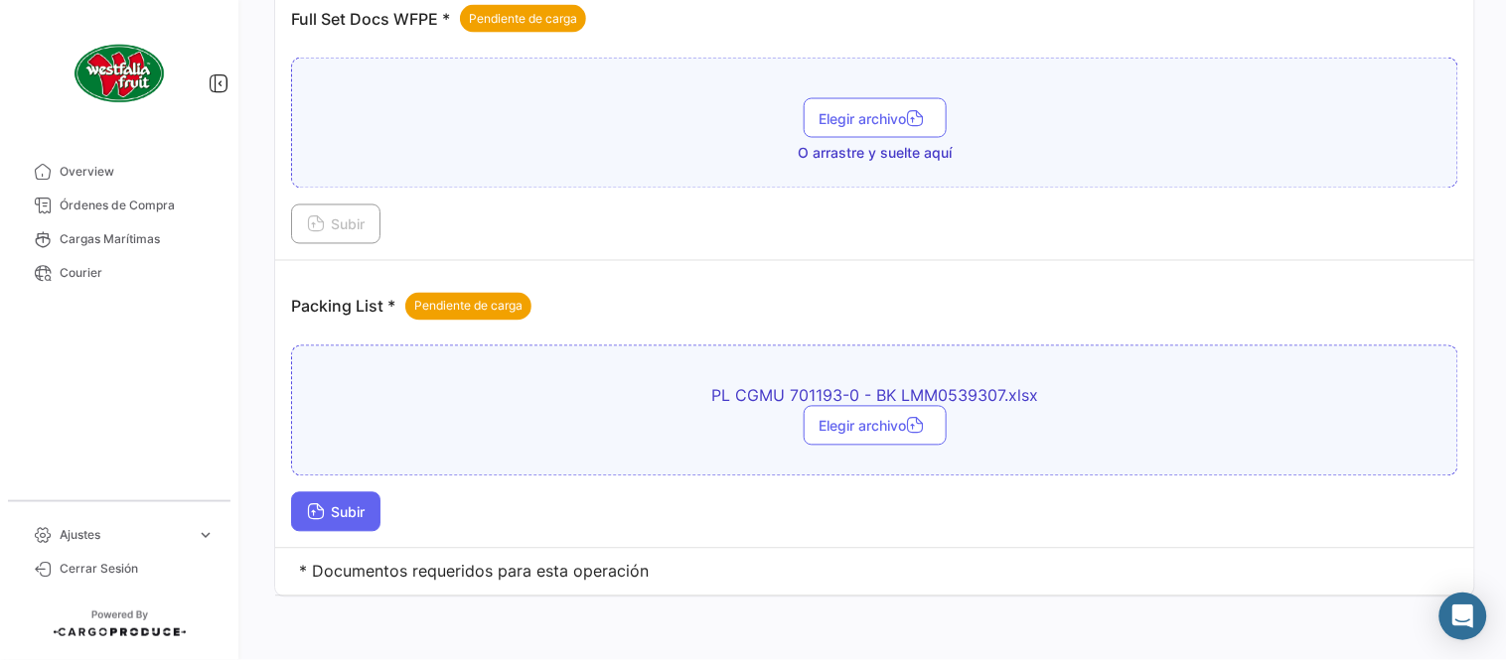
click at [312, 520] on icon at bounding box center [316, 515] width 18 height 18
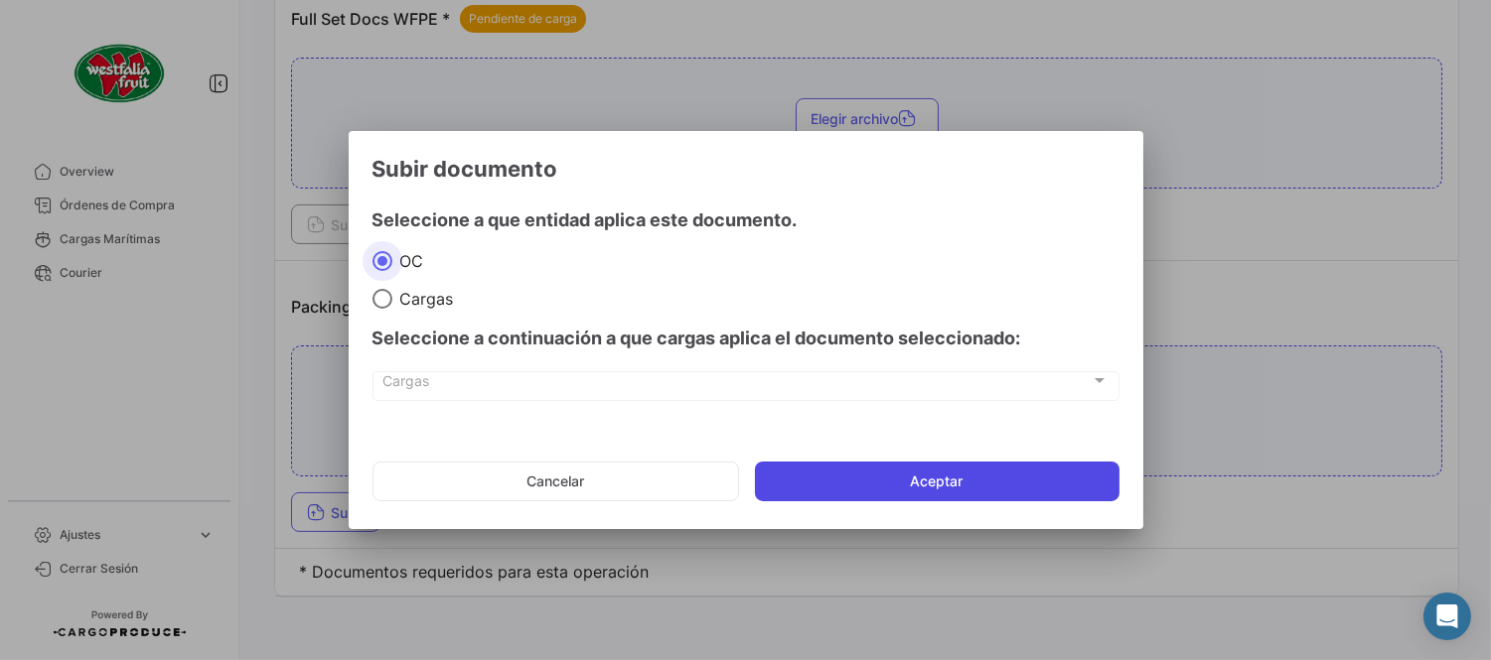
click at [844, 482] on button "Aceptar" at bounding box center [937, 482] width 364 height 40
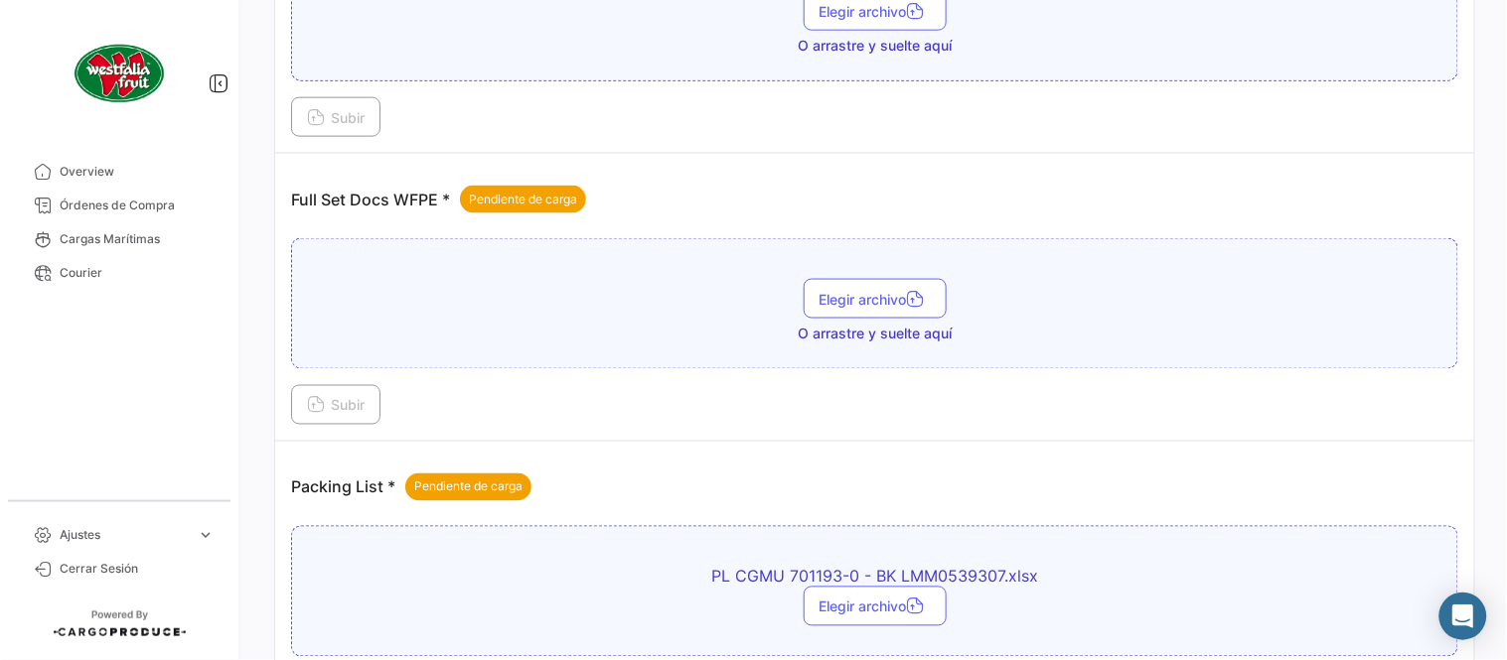
scroll to position [580, 0]
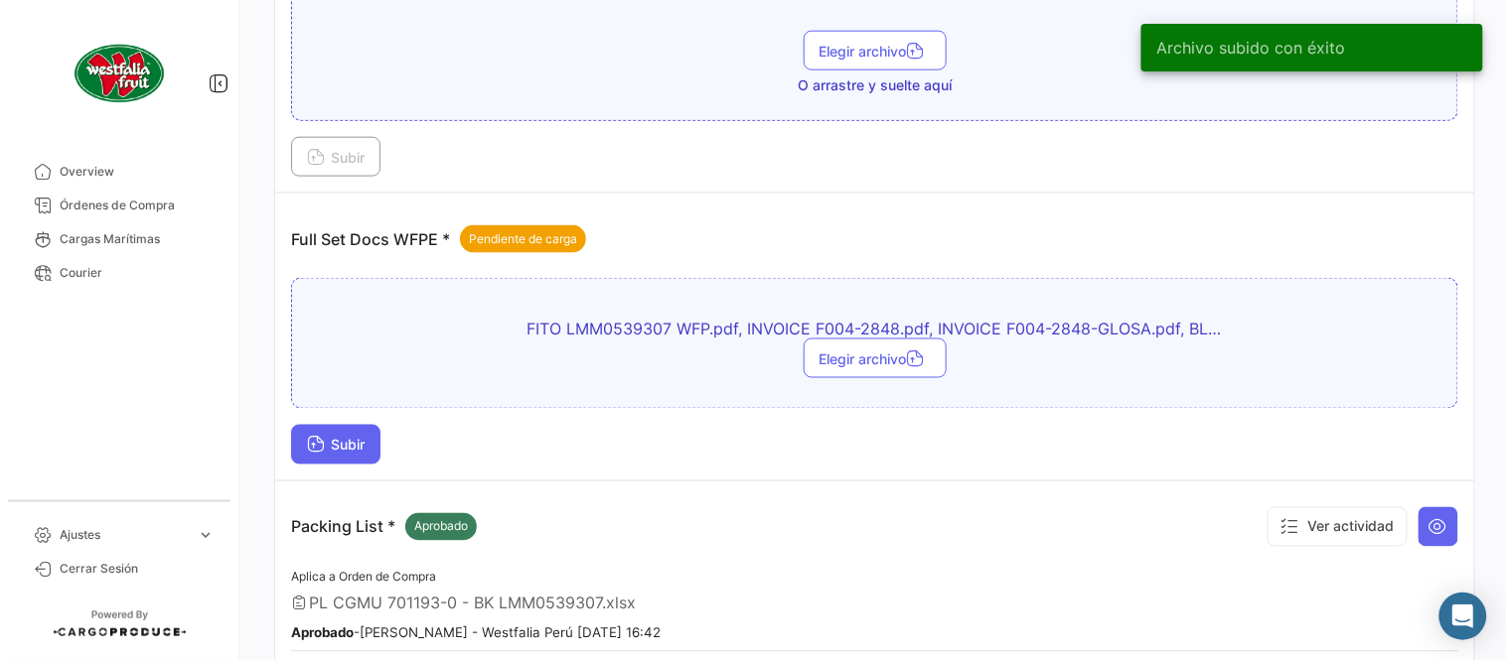
click at [339, 452] on button "Subir" at bounding box center [335, 445] width 89 height 40
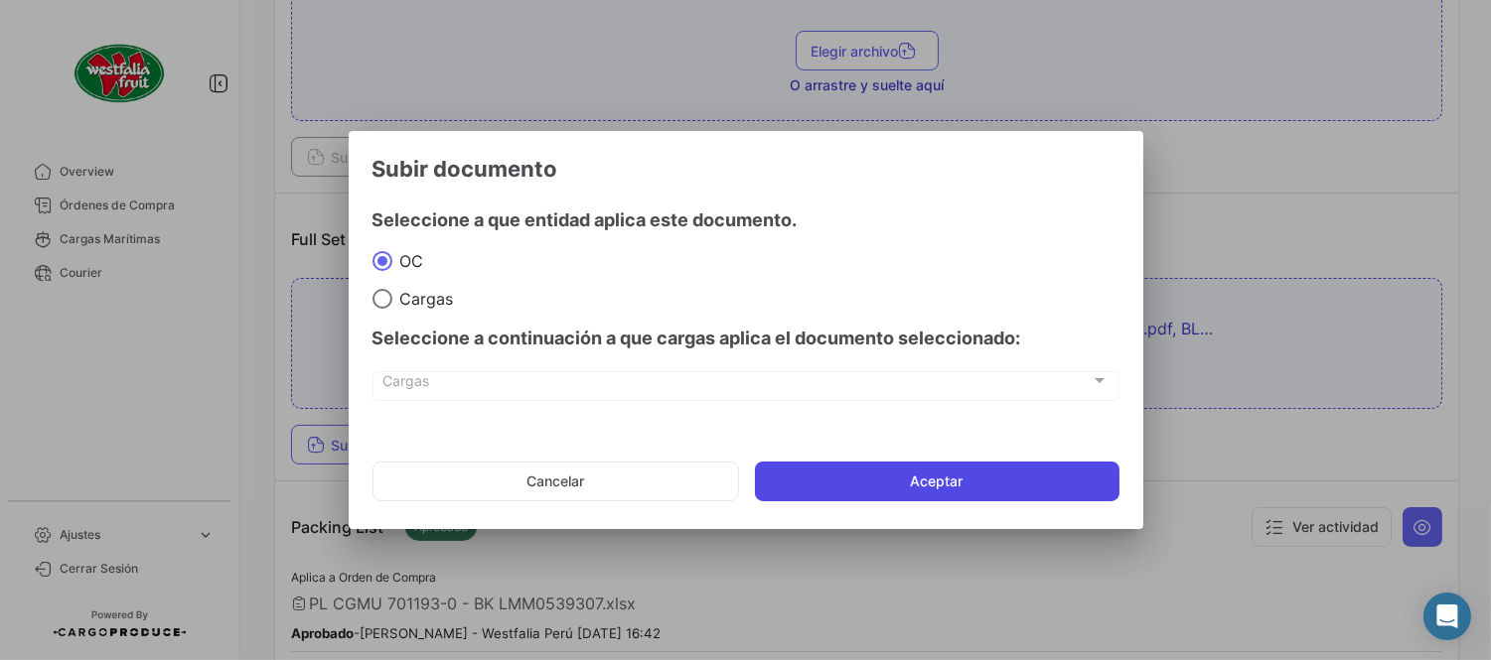
click at [798, 494] on button "Aceptar" at bounding box center [937, 482] width 364 height 40
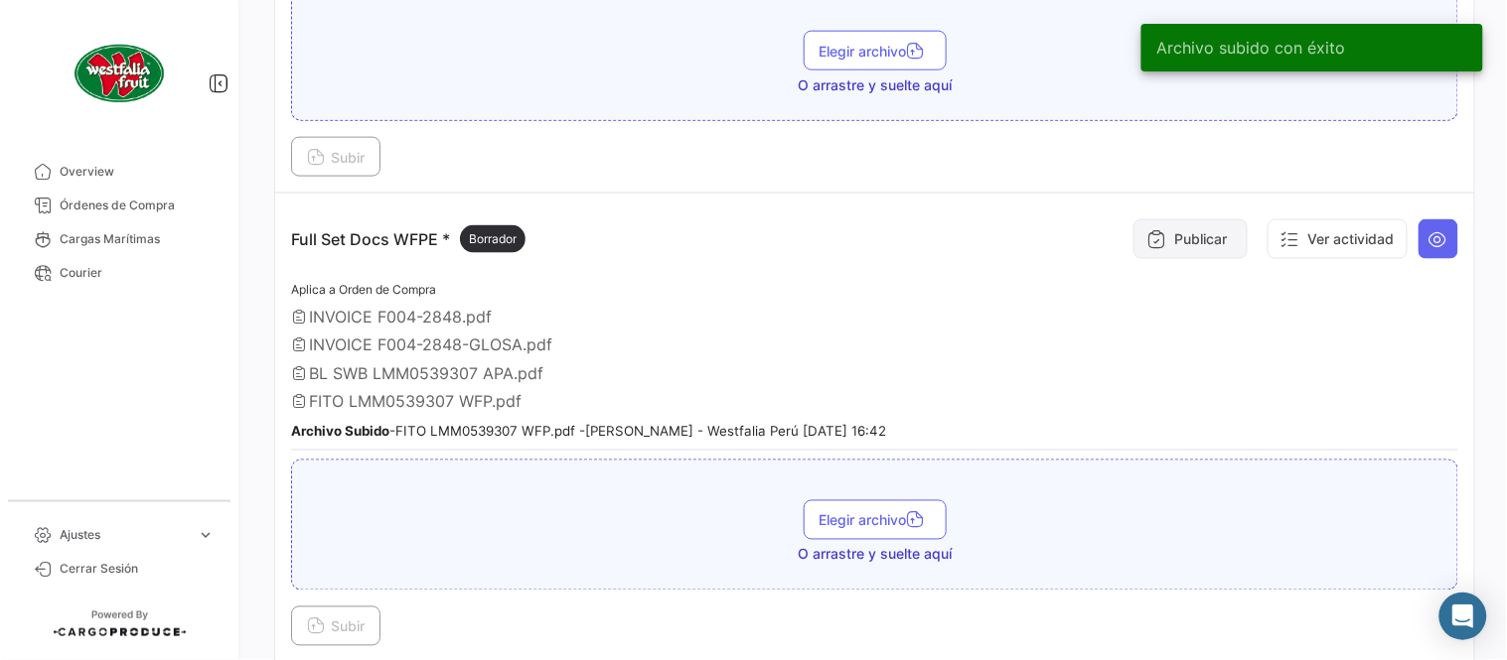
click at [1196, 246] on button "Publicar" at bounding box center [1190, 239] width 114 height 40
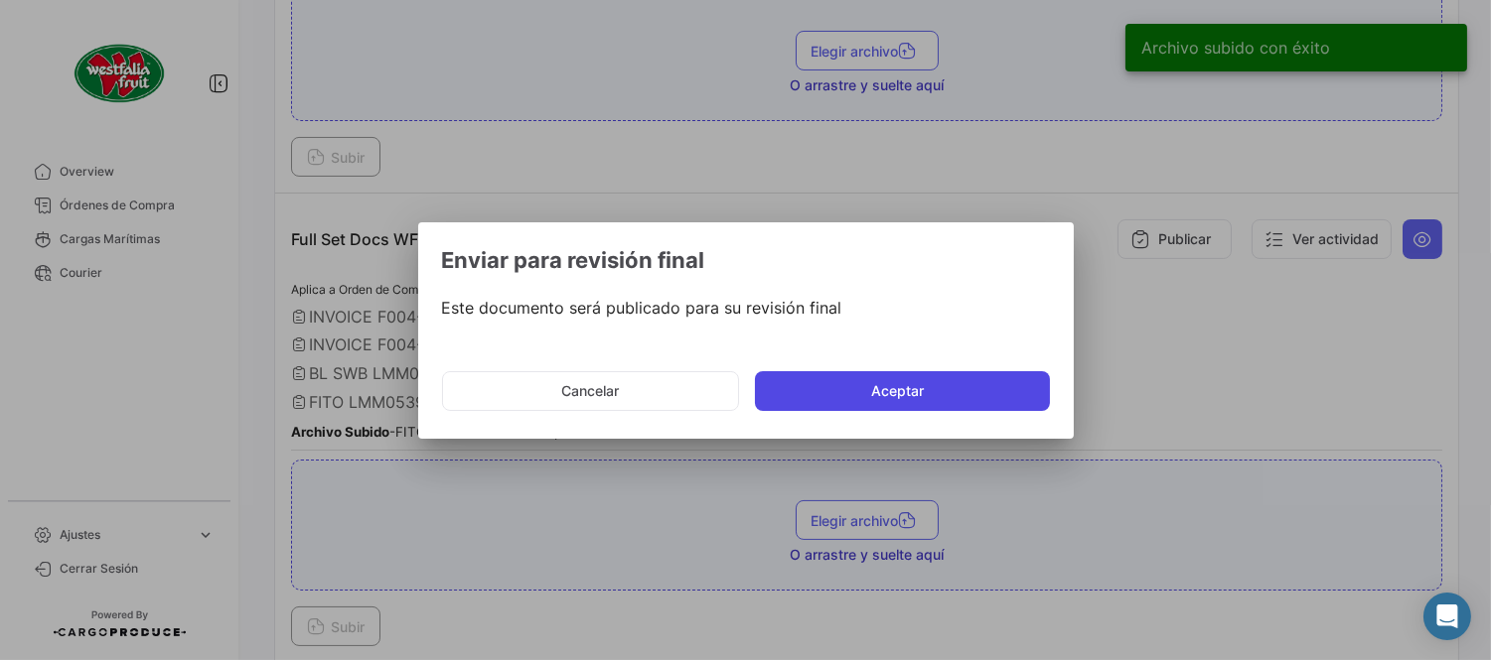
click at [866, 394] on button "Aceptar" at bounding box center [902, 391] width 295 height 40
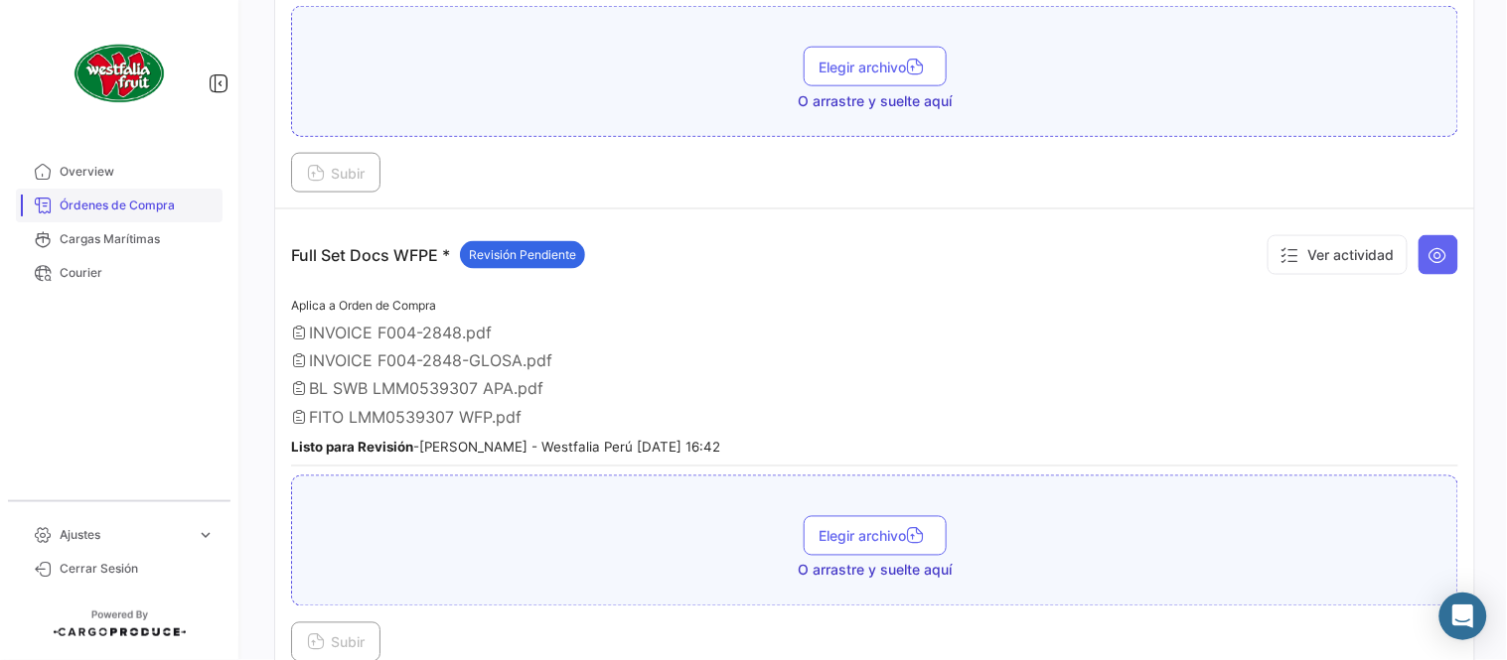
click at [176, 206] on span "Órdenes de Compra" at bounding box center [137, 206] width 155 height 18
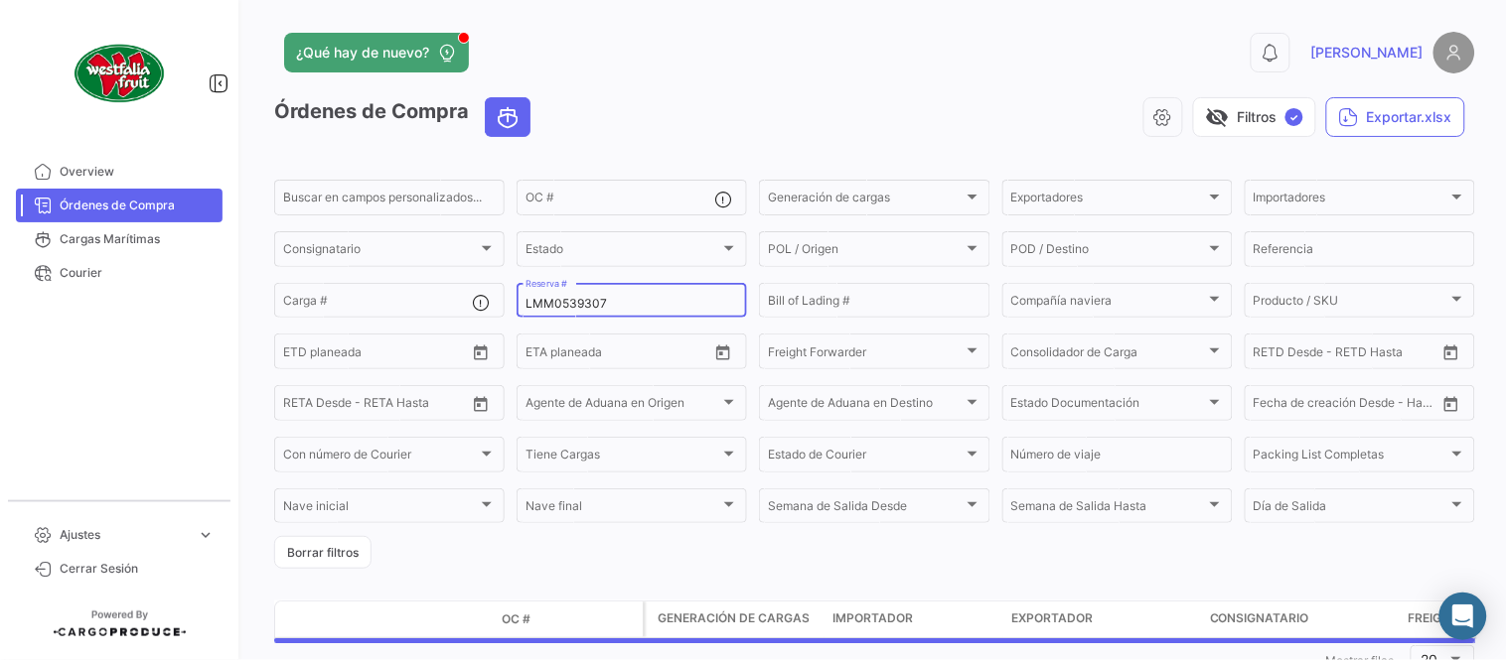
click at [552, 305] on input "LMM0539307" at bounding box center [631, 304] width 213 height 14
paste input "5"
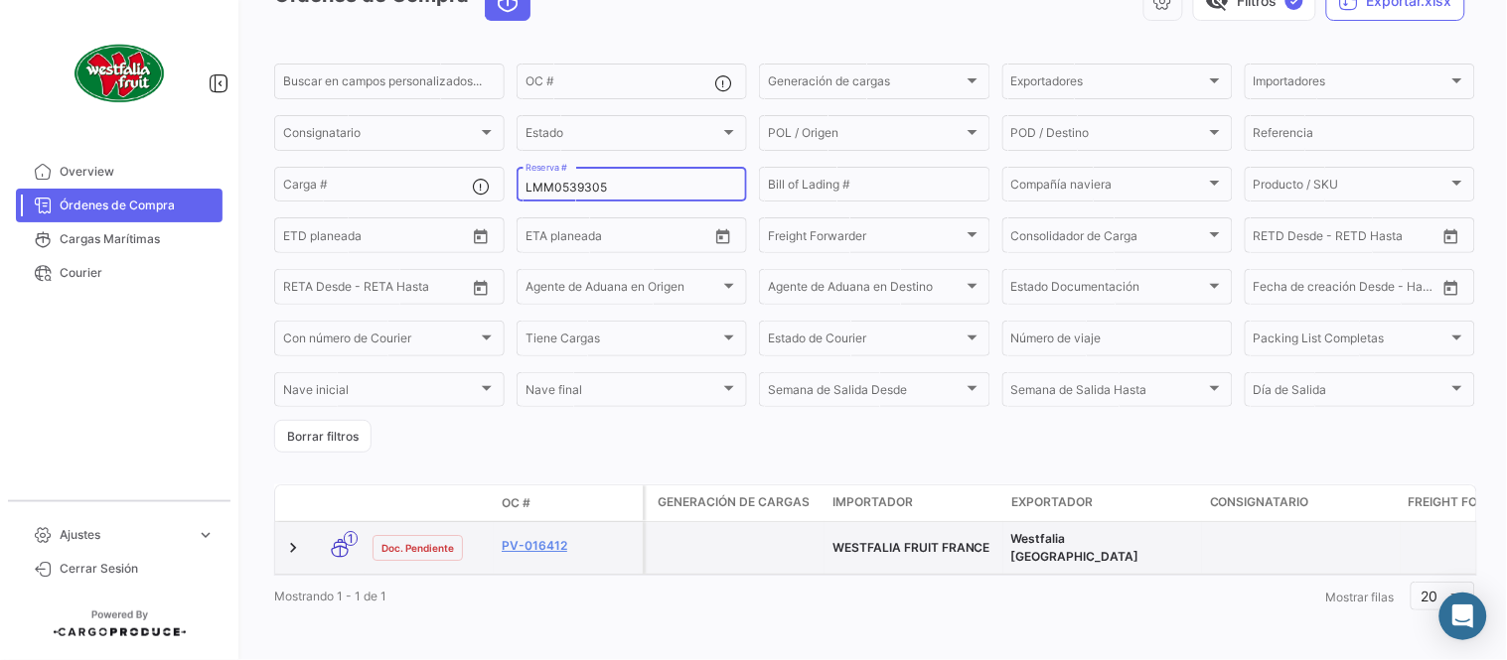
scroll to position [127, 0]
type input "LMM0539305"
click at [532, 534] on link "PV-016413" at bounding box center [568, 543] width 133 height 18
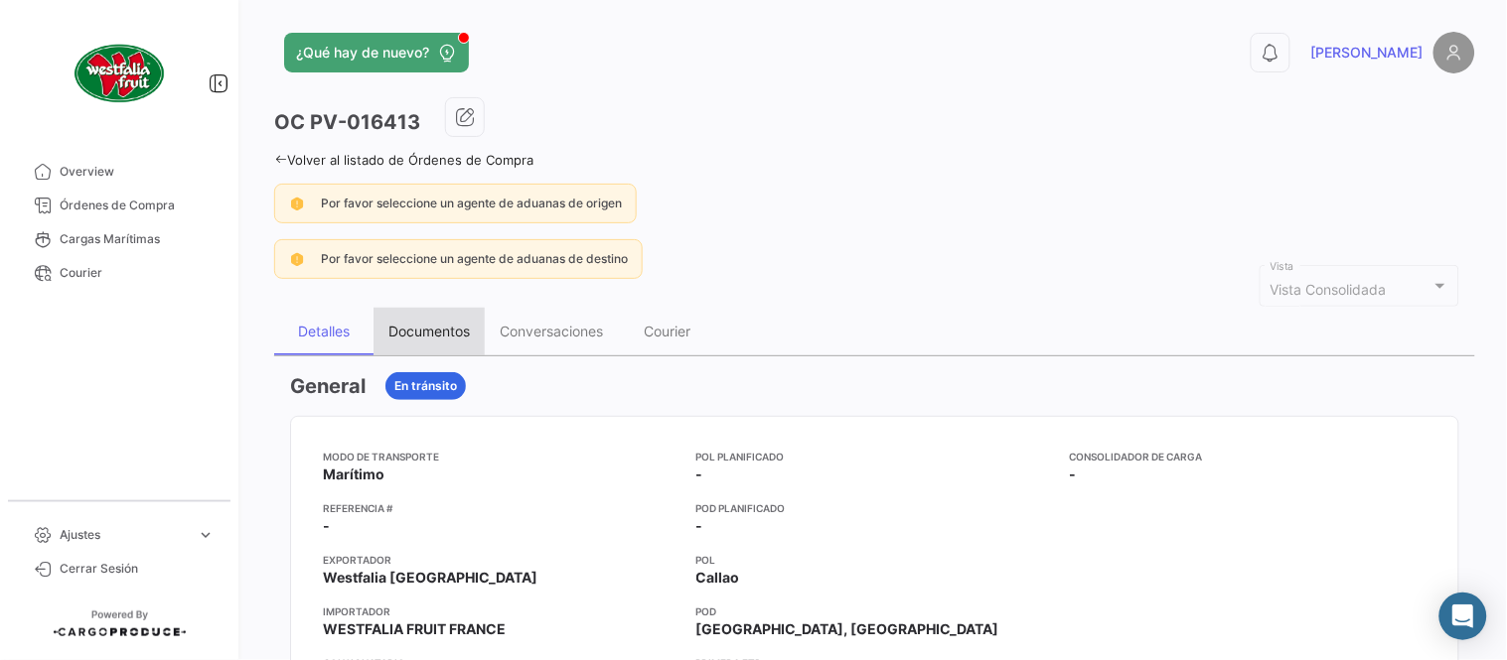
click at [427, 333] on div "Documentos" at bounding box center [428, 331] width 81 height 17
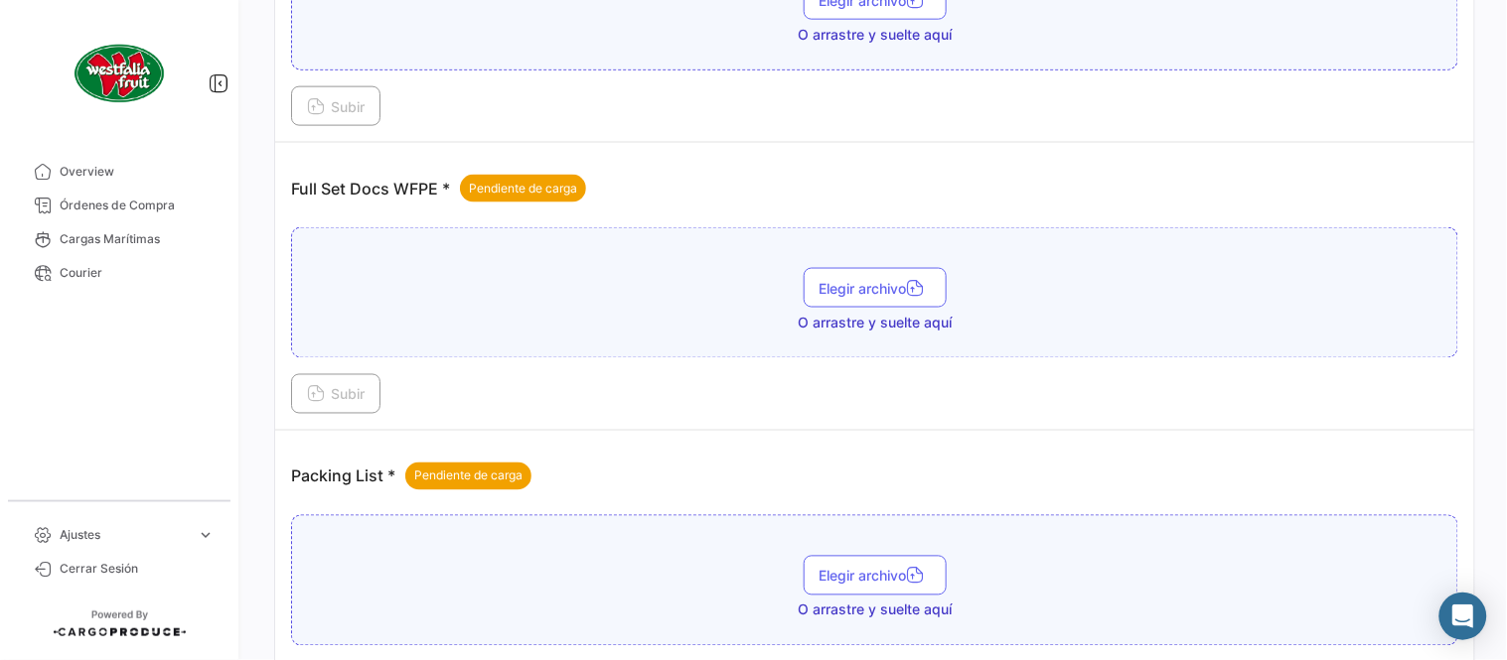
scroll to position [801, 0]
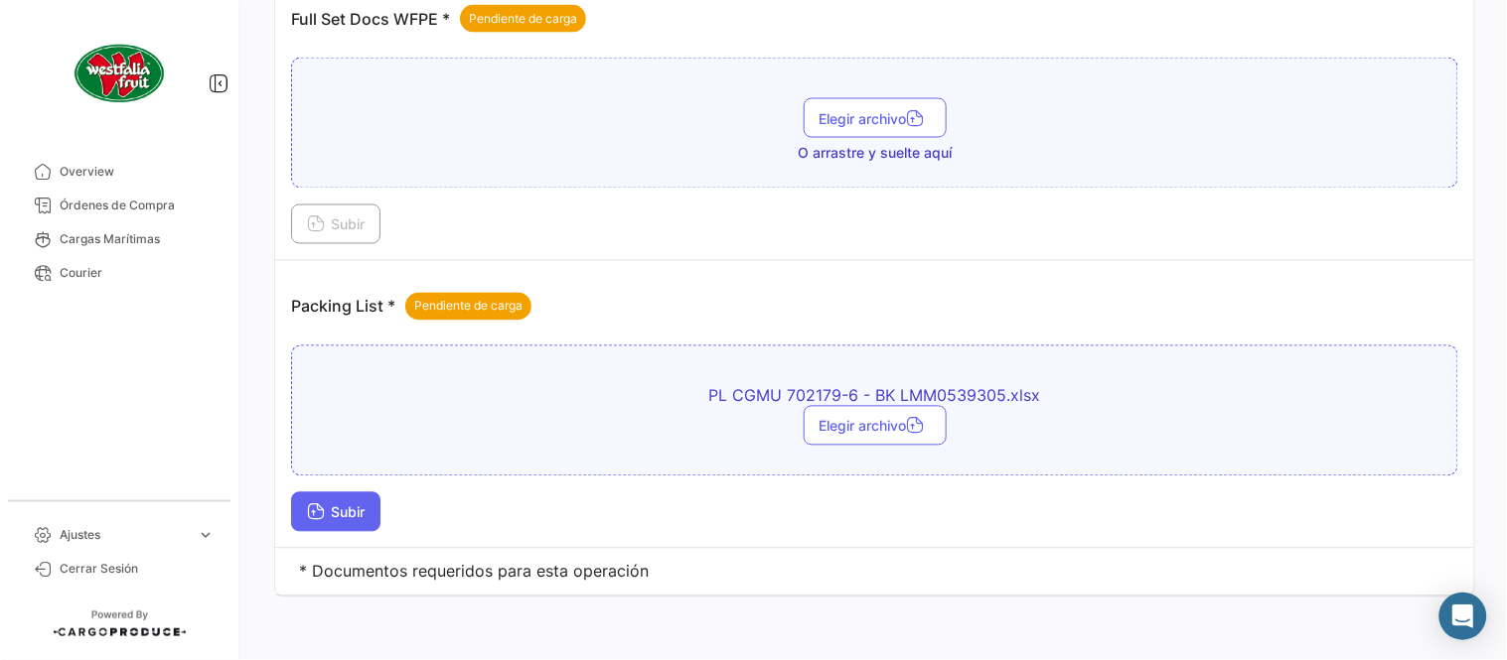
click at [323, 510] on icon at bounding box center [316, 515] width 18 height 18
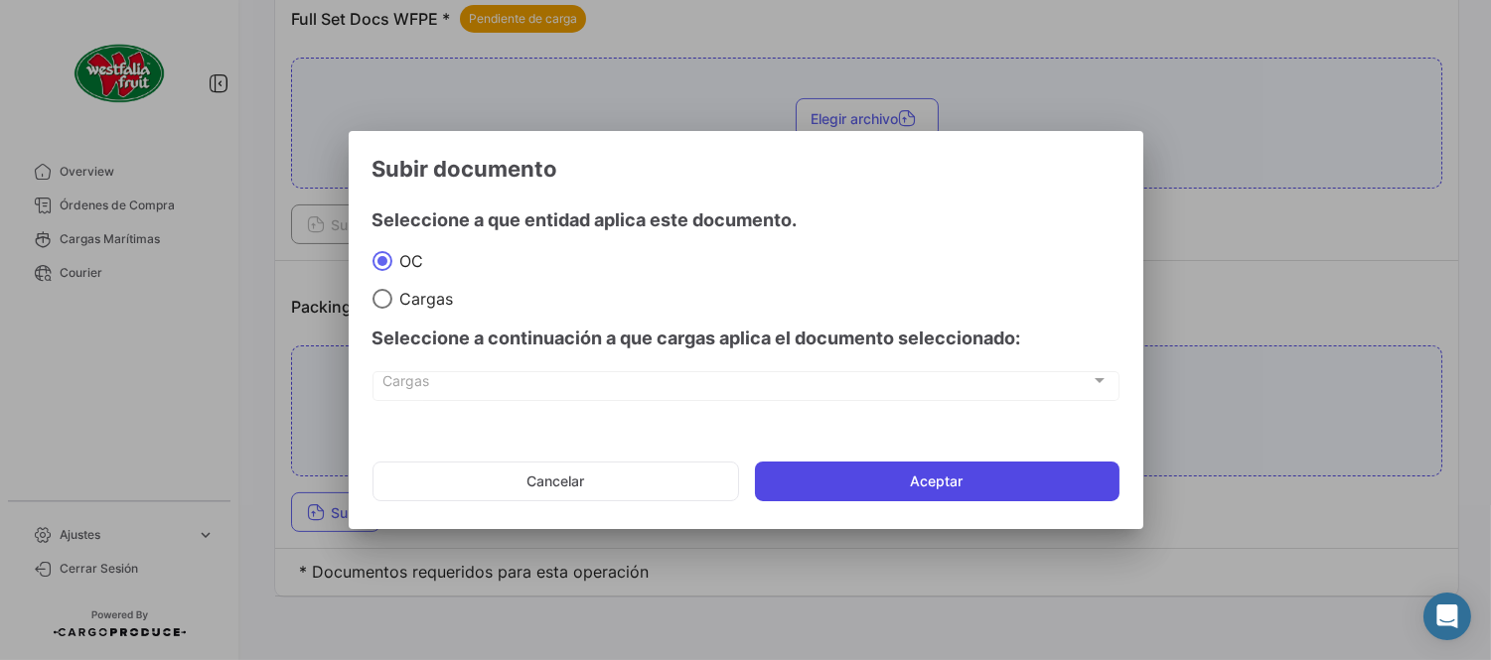
click at [787, 475] on button "Aceptar" at bounding box center [937, 482] width 364 height 40
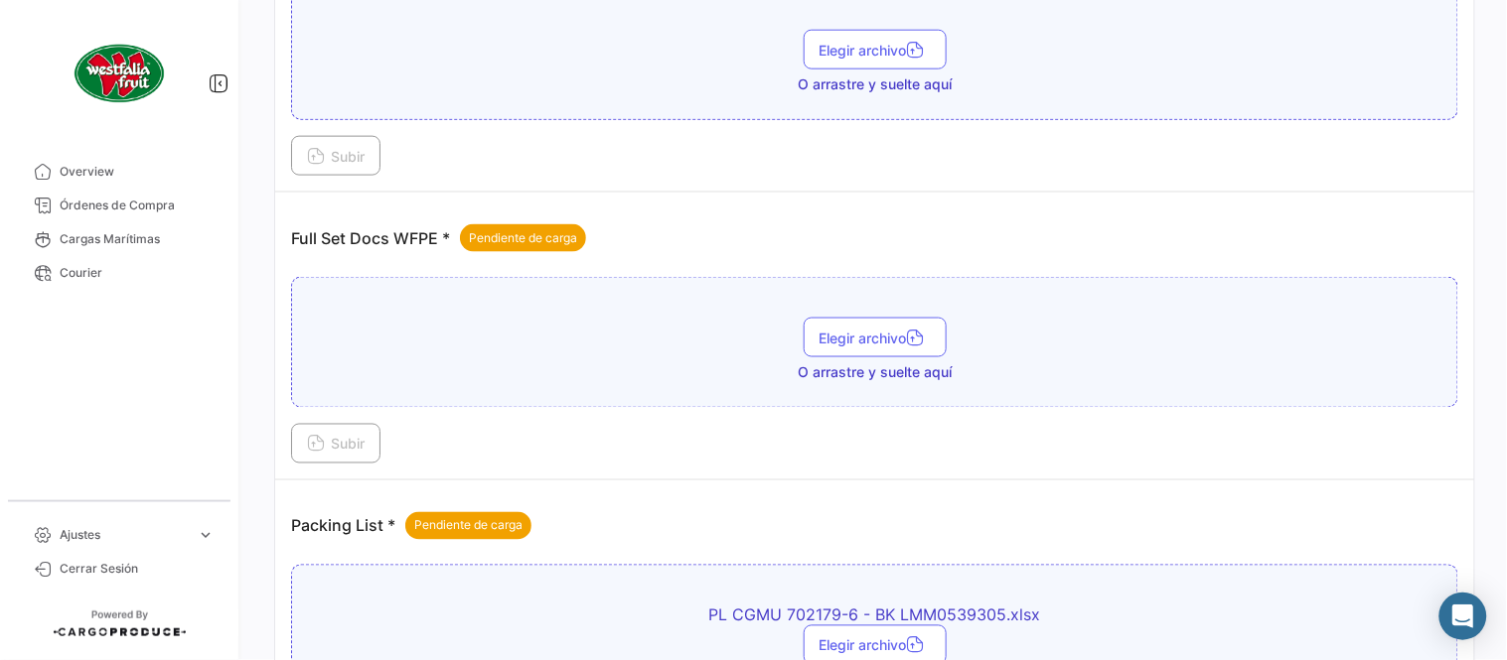
scroll to position [580, 0]
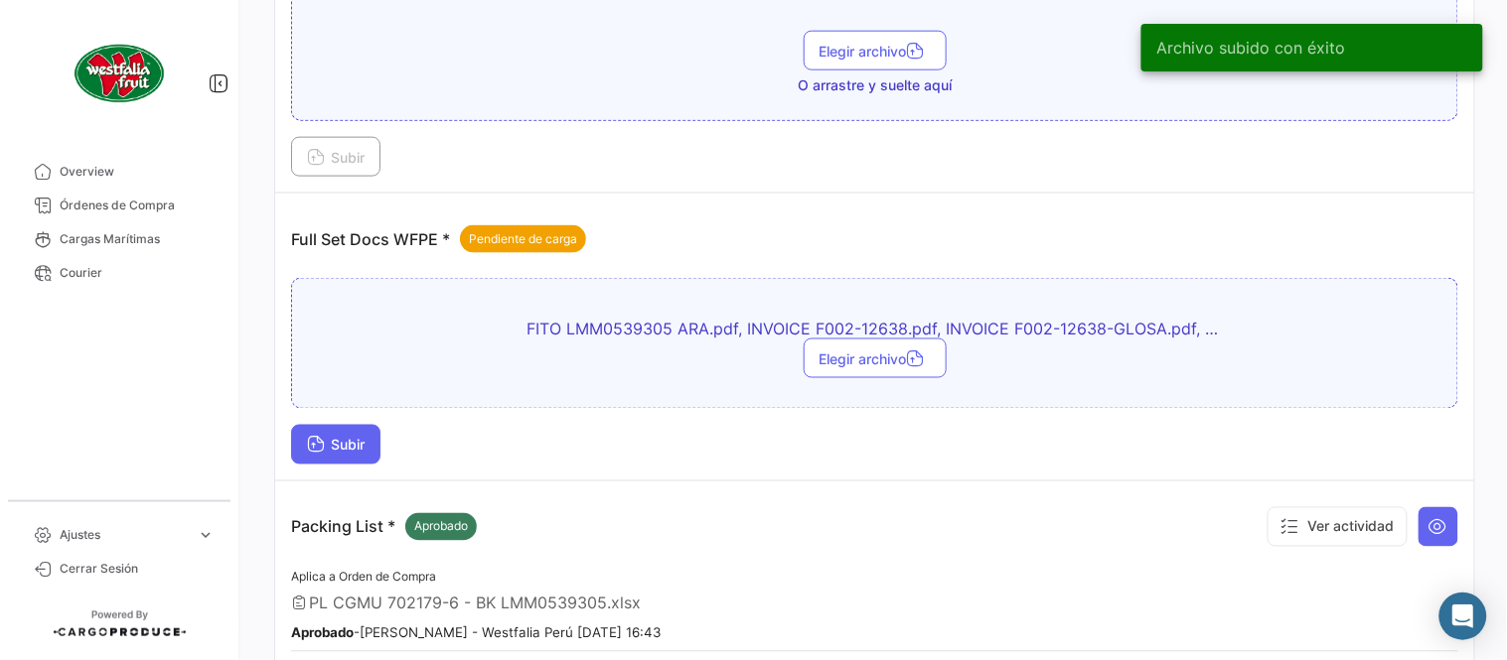
click at [348, 454] on button "Subir" at bounding box center [335, 445] width 89 height 40
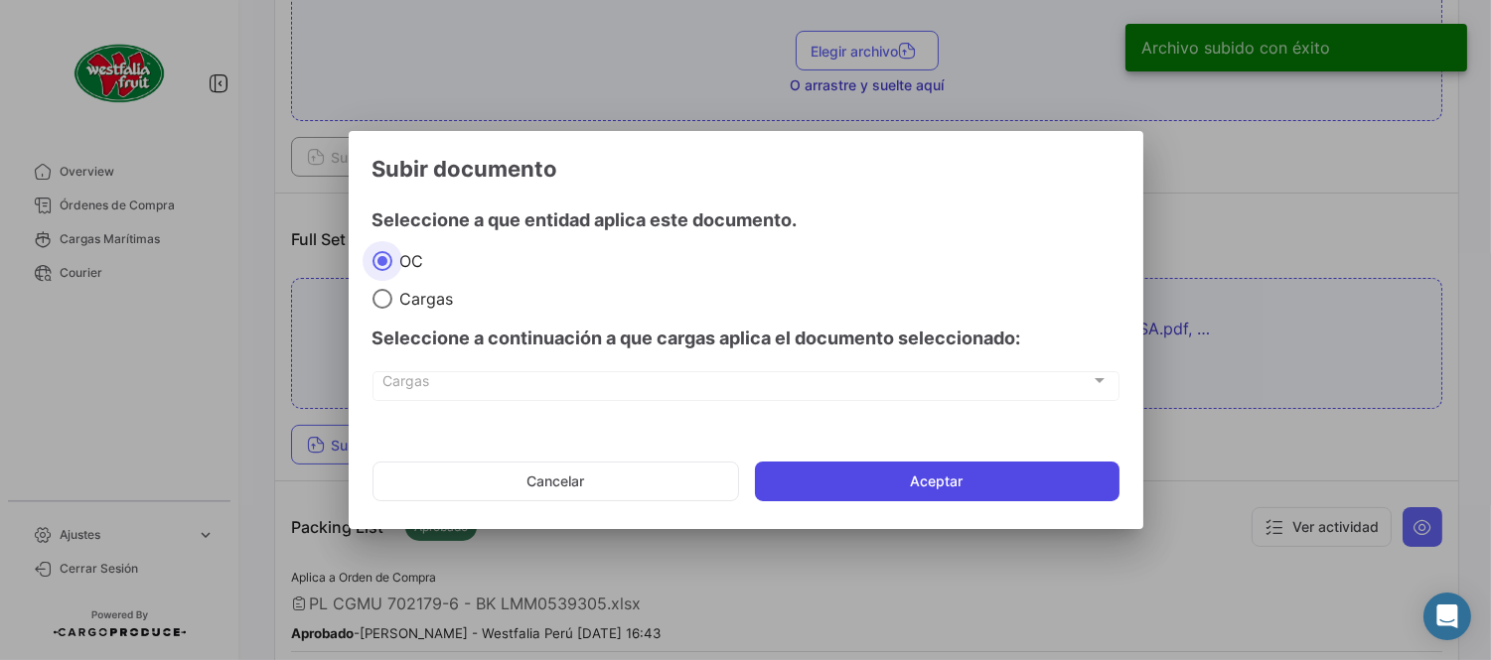
click at [786, 492] on button "Aceptar" at bounding box center [937, 482] width 364 height 40
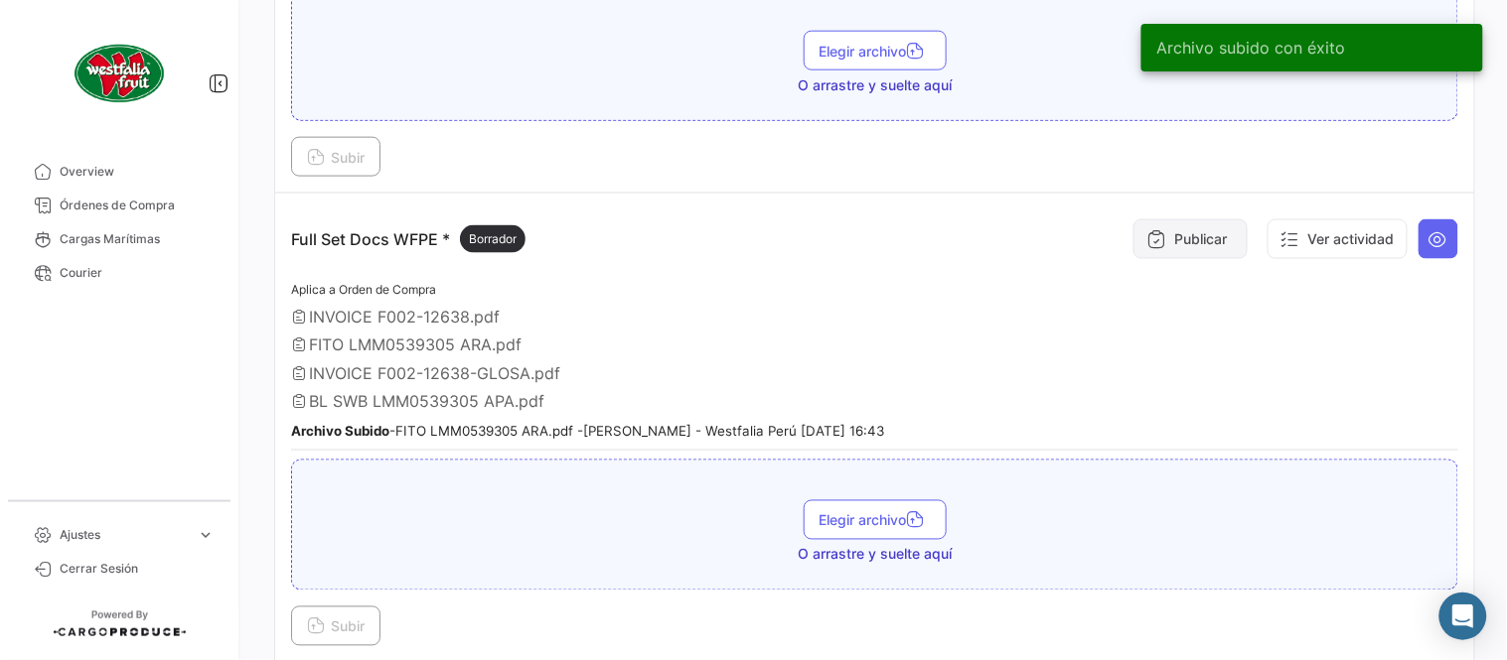
click at [1152, 241] on icon at bounding box center [1156, 239] width 20 height 20
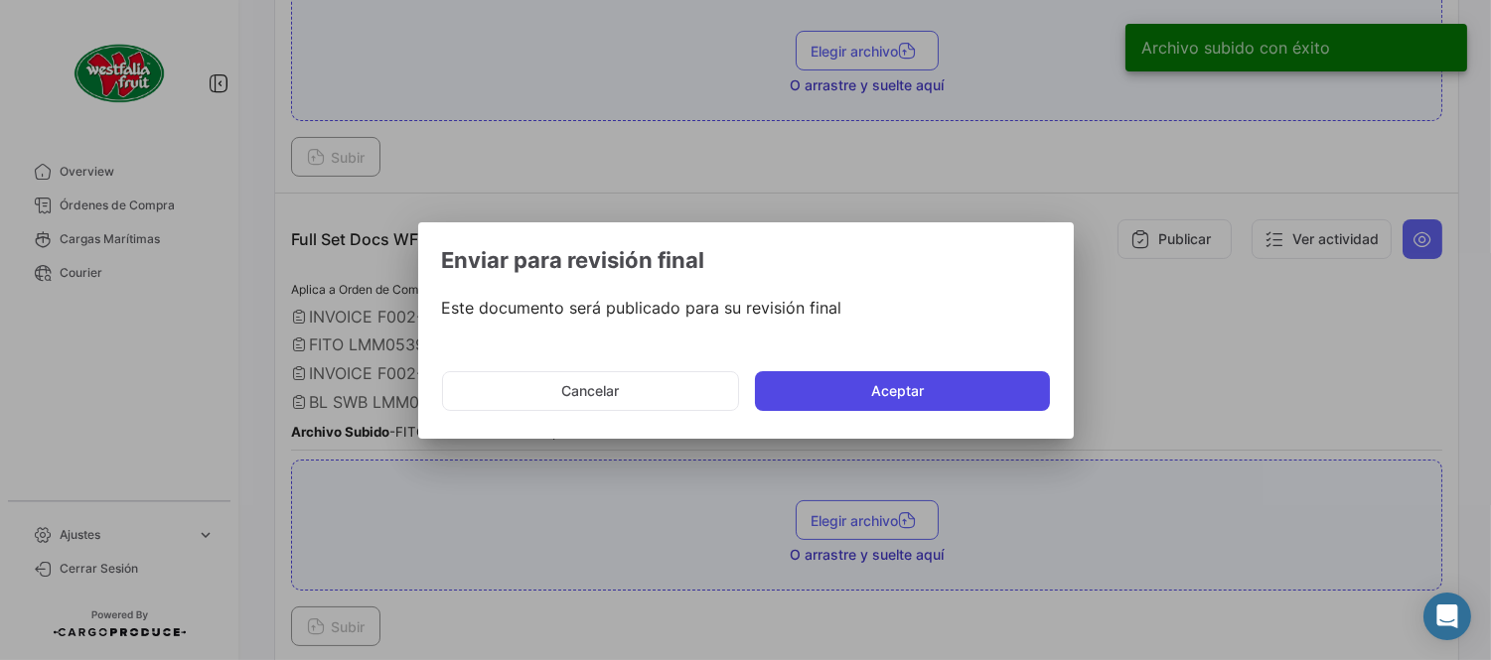
click at [850, 399] on button "Aceptar" at bounding box center [902, 391] width 295 height 40
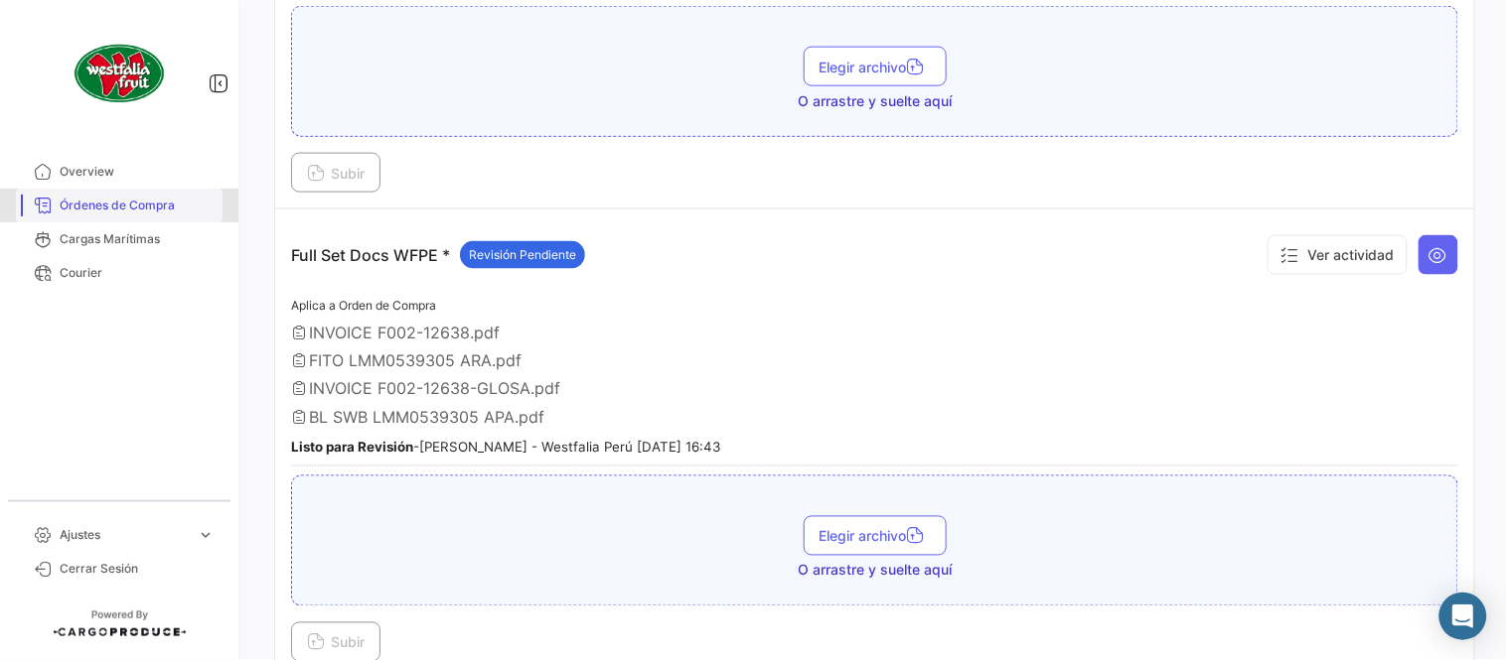
click at [176, 206] on span "Órdenes de Compra" at bounding box center [137, 206] width 155 height 18
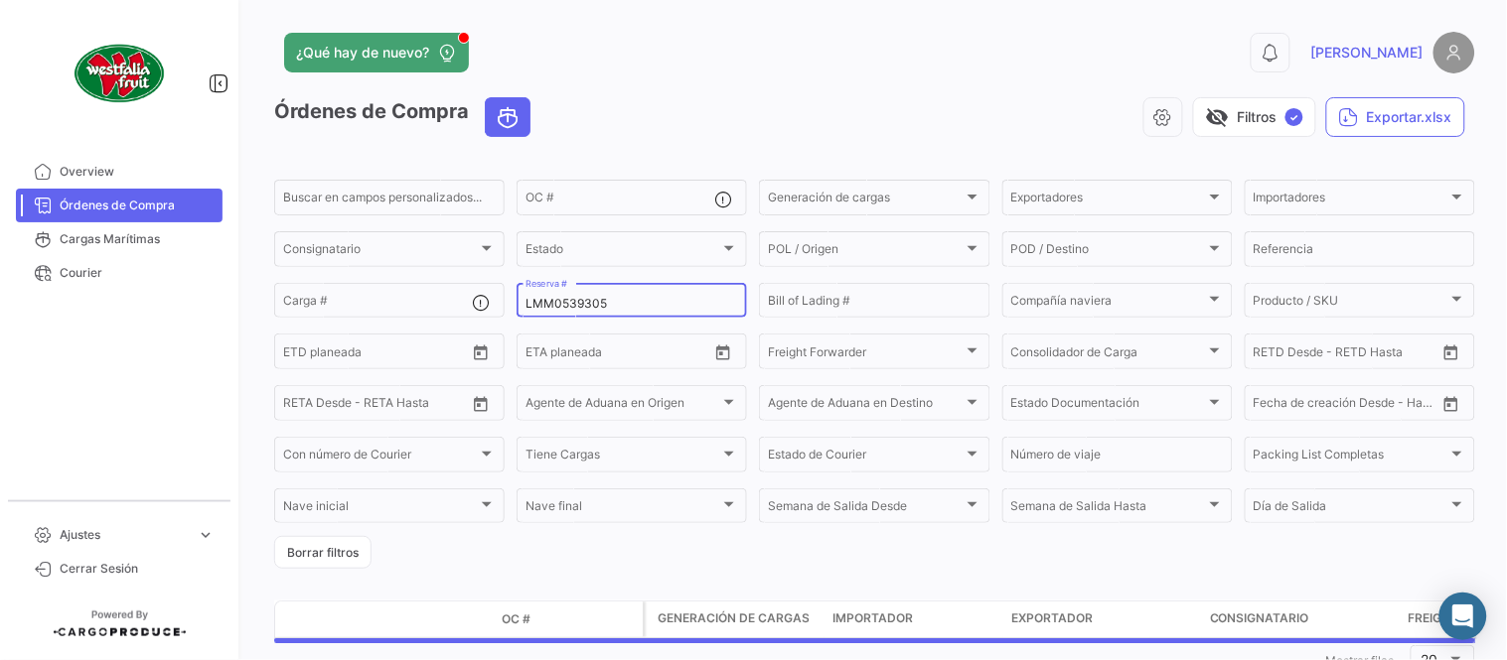
click at [576, 298] on input "LMM0539305" at bounding box center [631, 304] width 213 height 14
paste input "9"
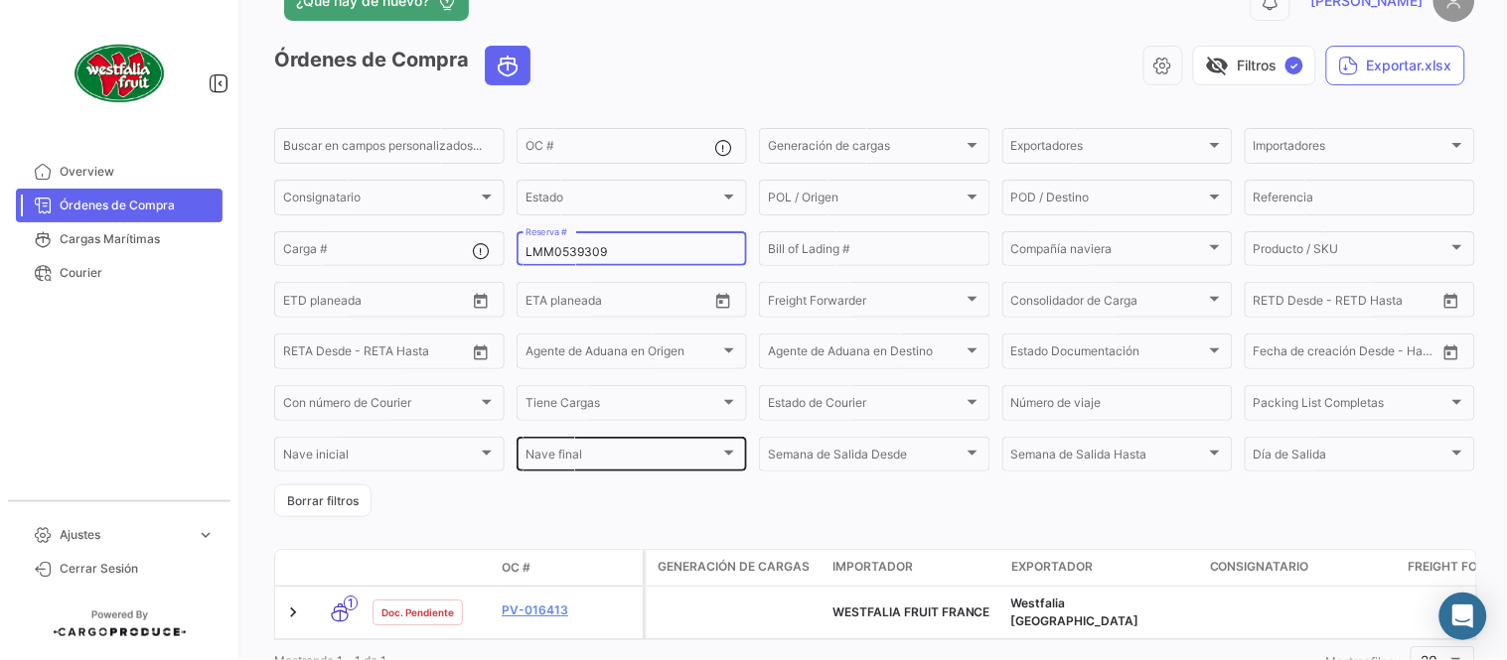
scroll to position [127, 0]
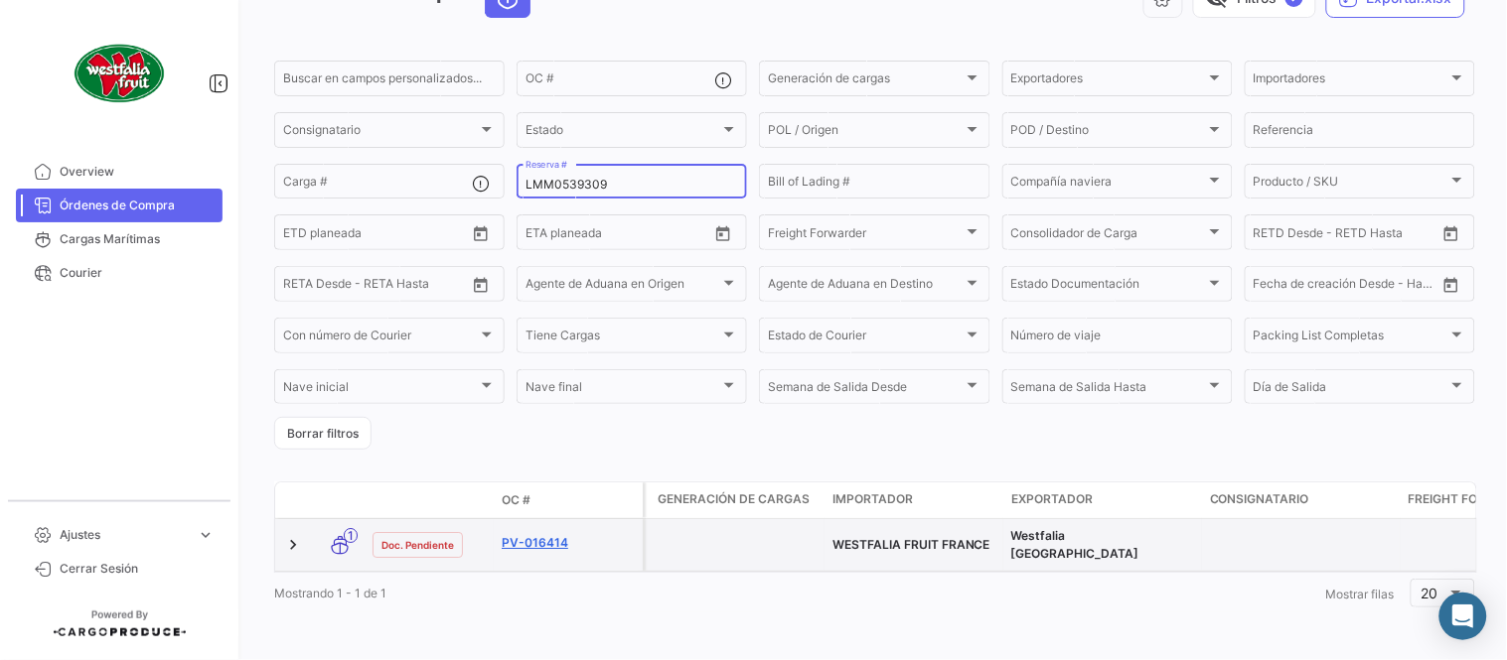
type input "LMM0539309"
click at [546, 534] on link "PV-016414" at bounding box center [568, 543] width 133 height 18
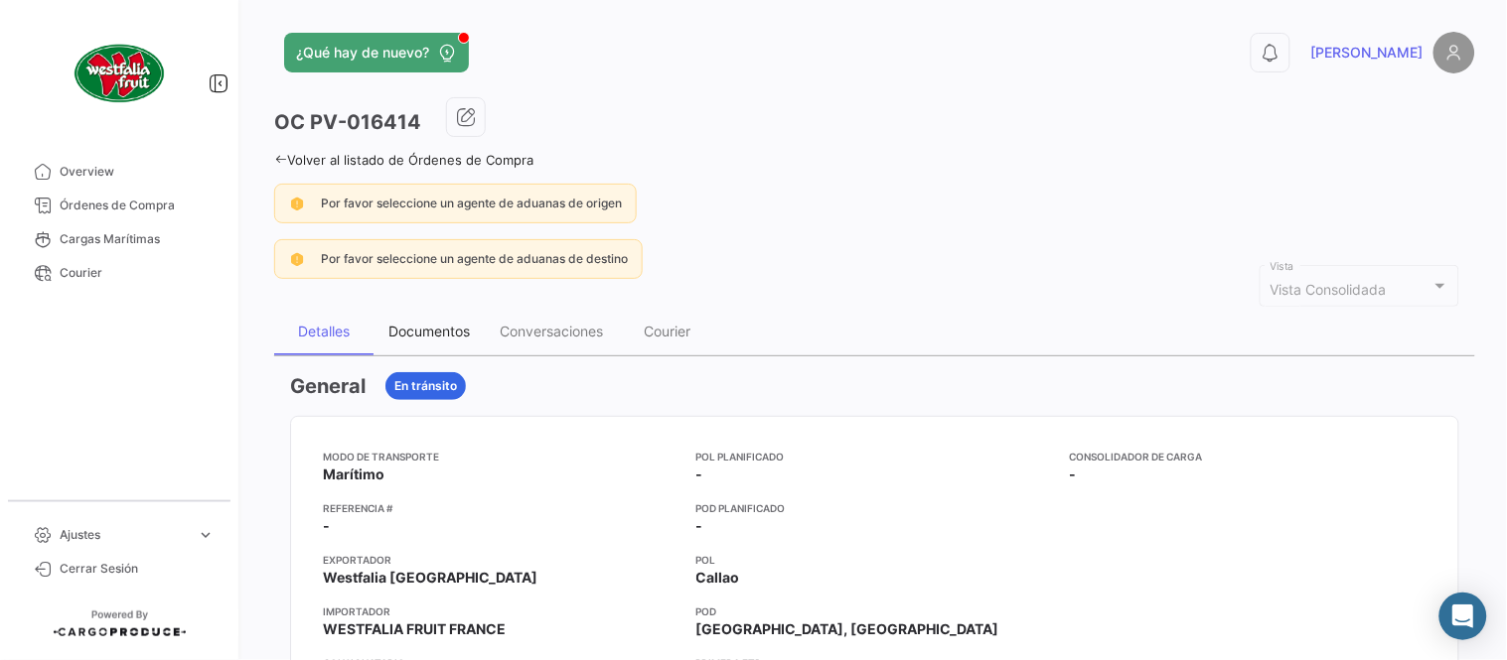
click at [450, 333] on div "Documentos" at bounding box center [428, 331] width 81 height 17
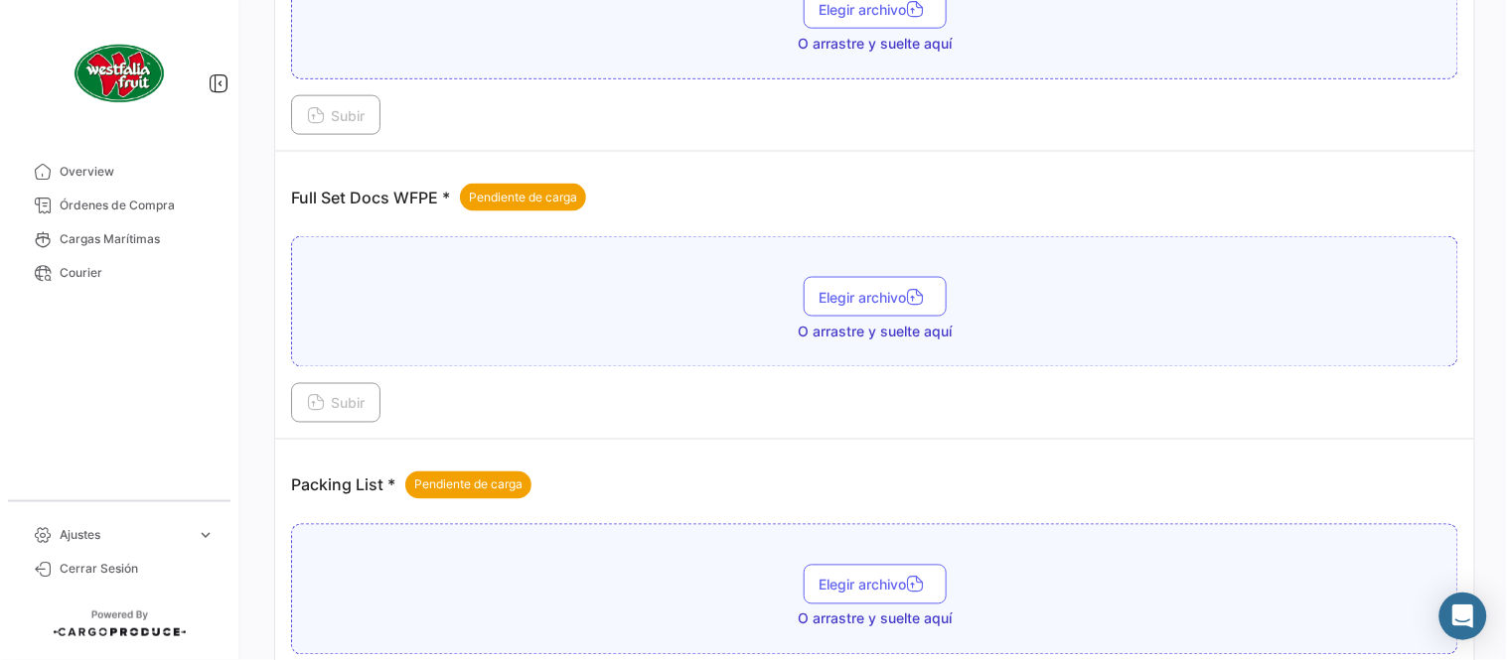
scroll to position [801, 0]
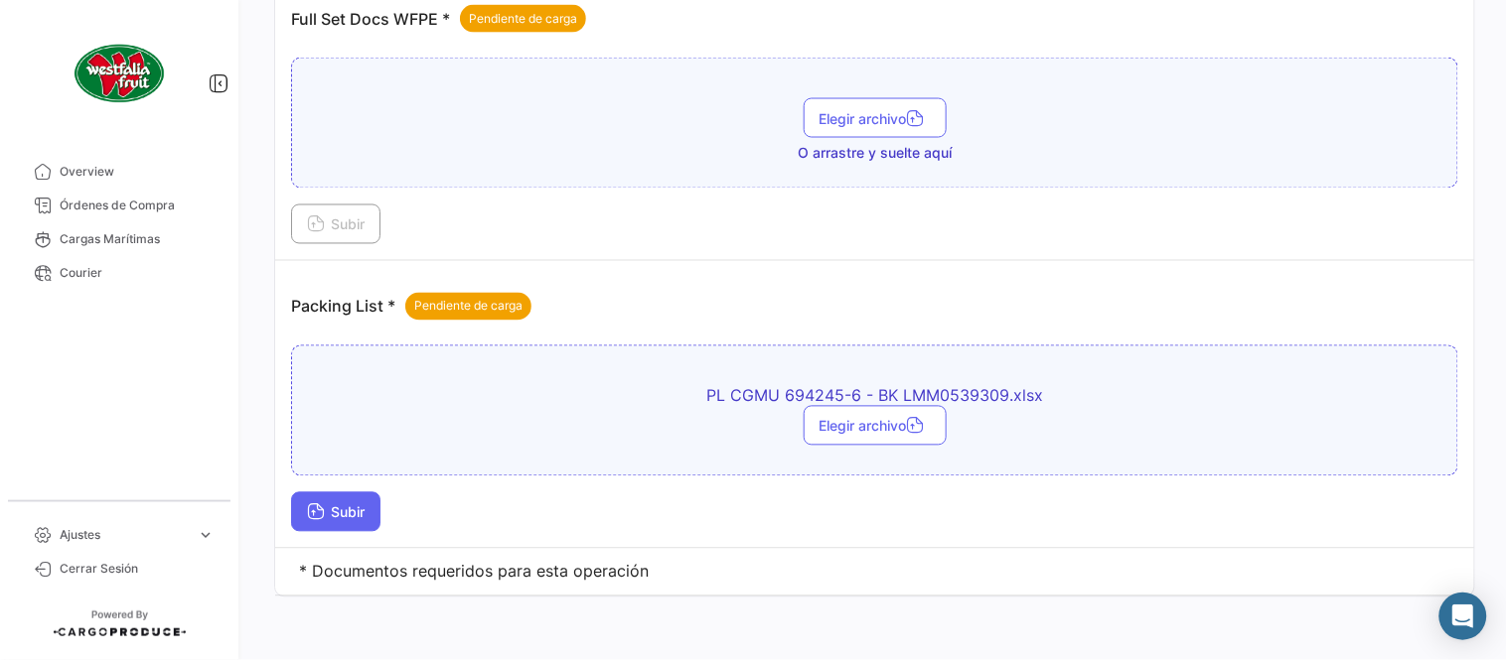
drag, startPoint x: 402, startPoint y: 527, endPoint x: 358, endPoint y: 513, distance: 46.8
click at [395, 527] on div "Subir" at bounding box center [874, 513] width 1167 height 40
click at [358, 513] on span "Subir" at bounding box center [336, 513] width 58 height 17
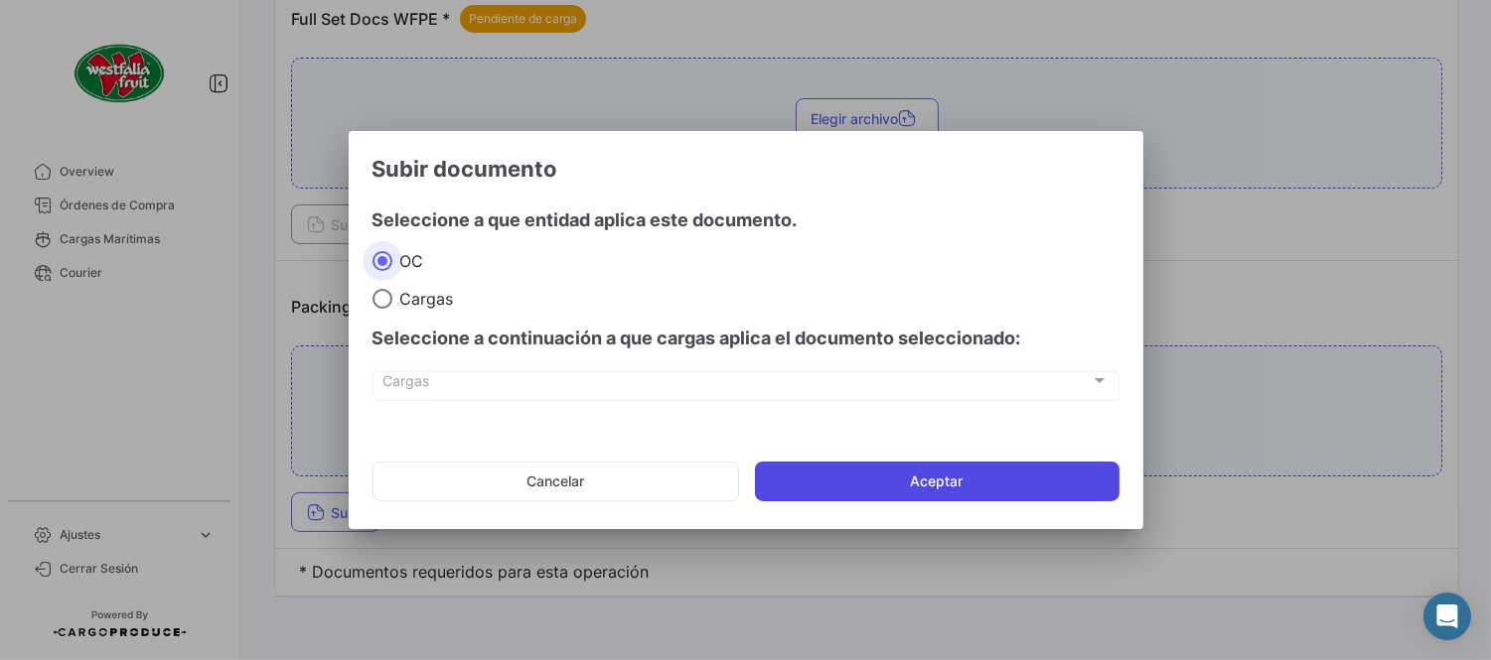
click at [841, 491] on button "Aceptar" at bounding box center [937, 482] width 364 height 40
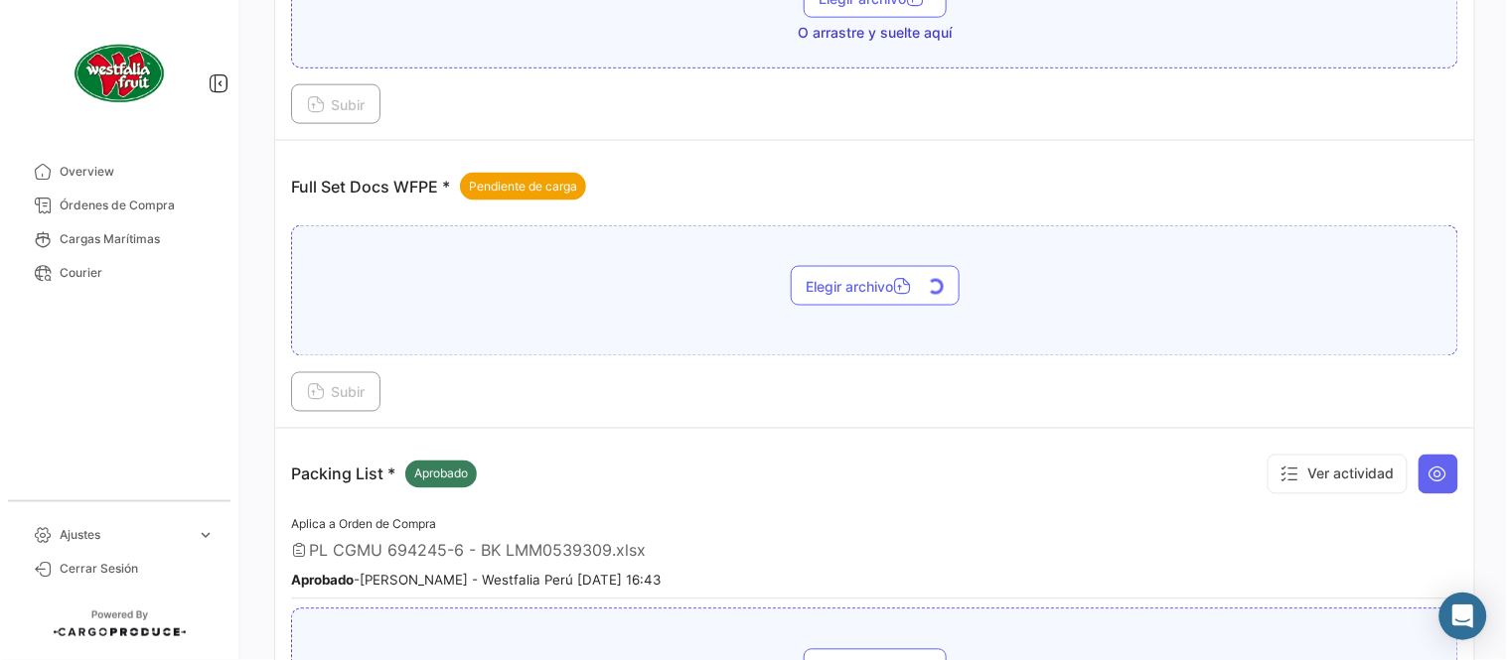
scroll to position [580, 0]
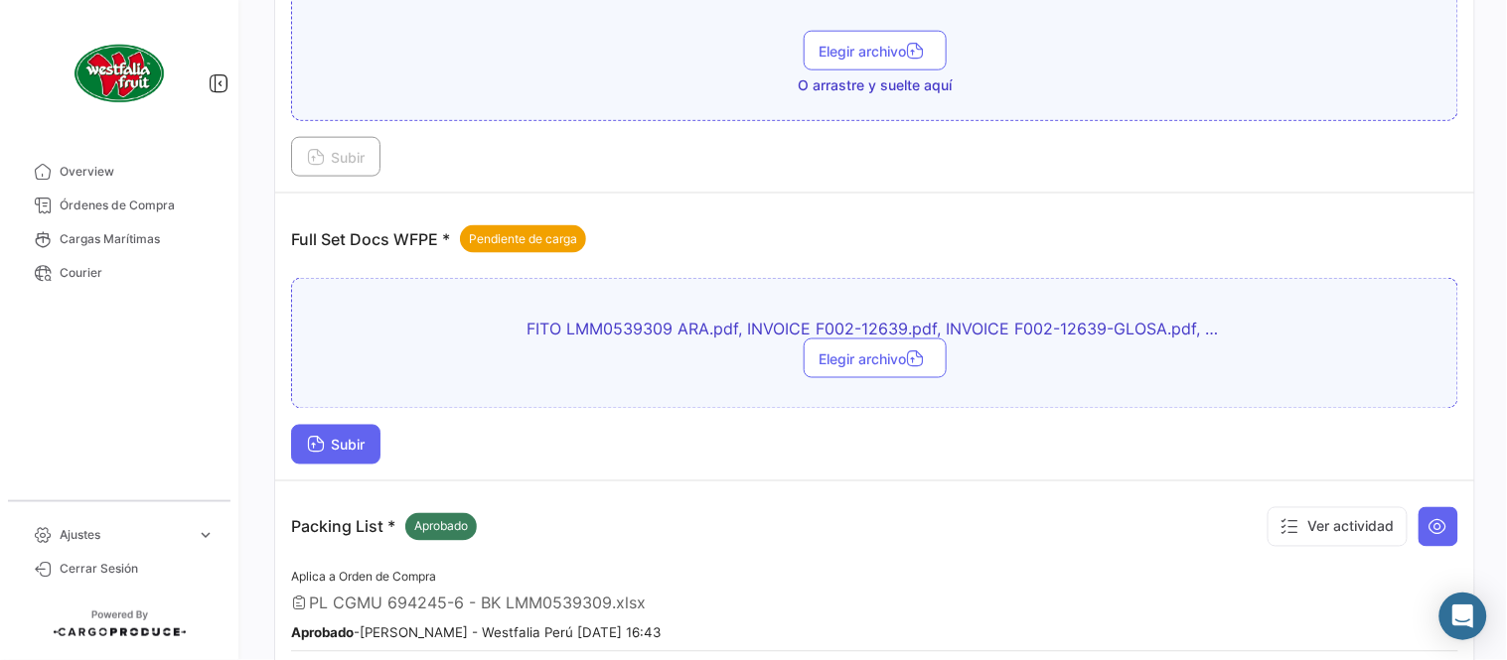
click at [364, 447] on span "Subir" at bounding box center [336, 445] width 58 height 17
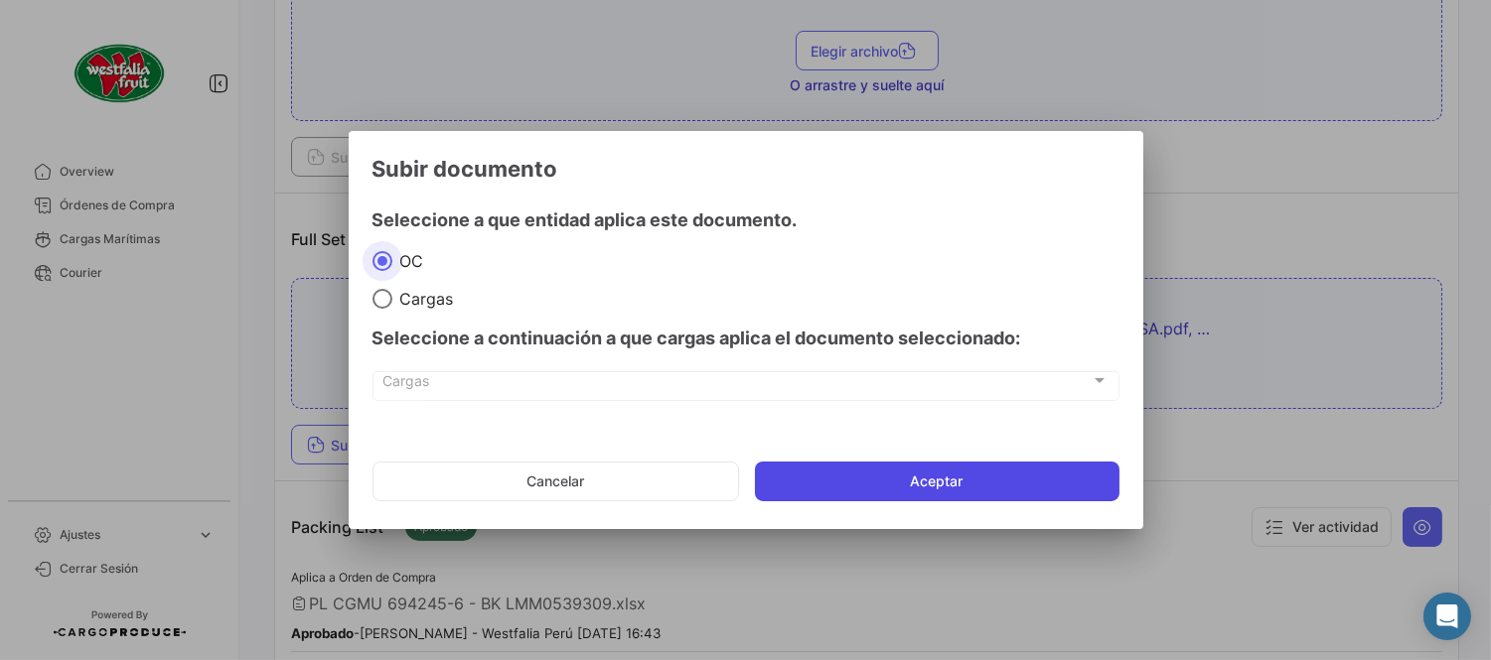
click at [914, 482] on button "Aceptar" at bounding box center [937, 482] width 364 height 40
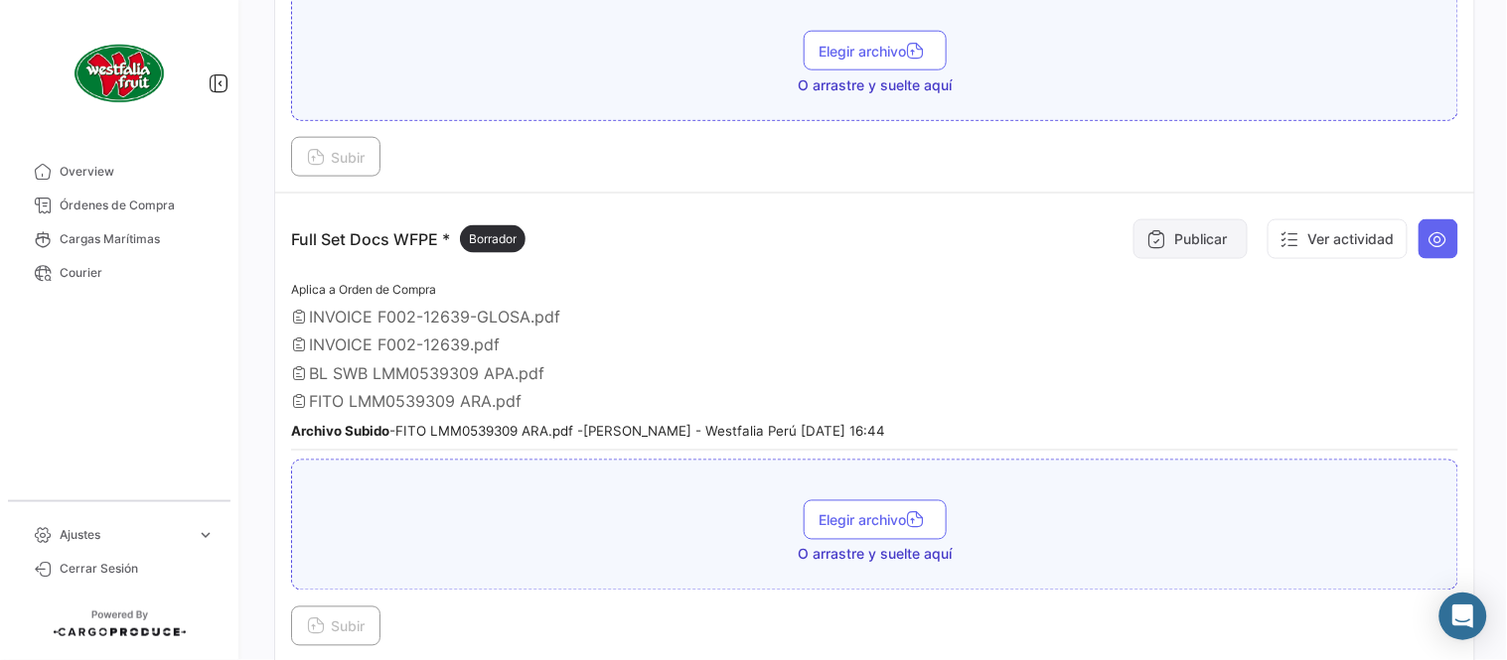
click at [1154, 236] on button "Publicar" at bounding box center [1190, 239] width 114 height 40
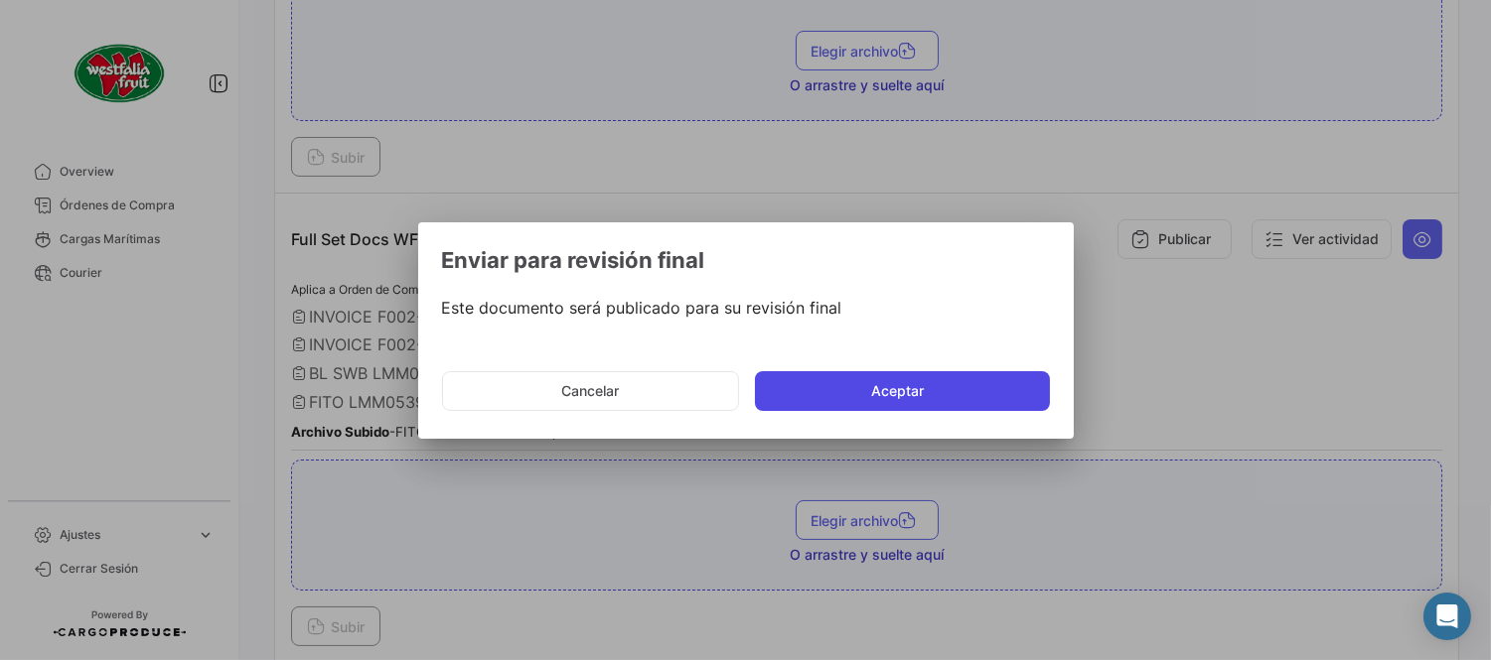
click at [817, 400] on button "Aceptar" at bounding box center [902, 391] width 295 height 40
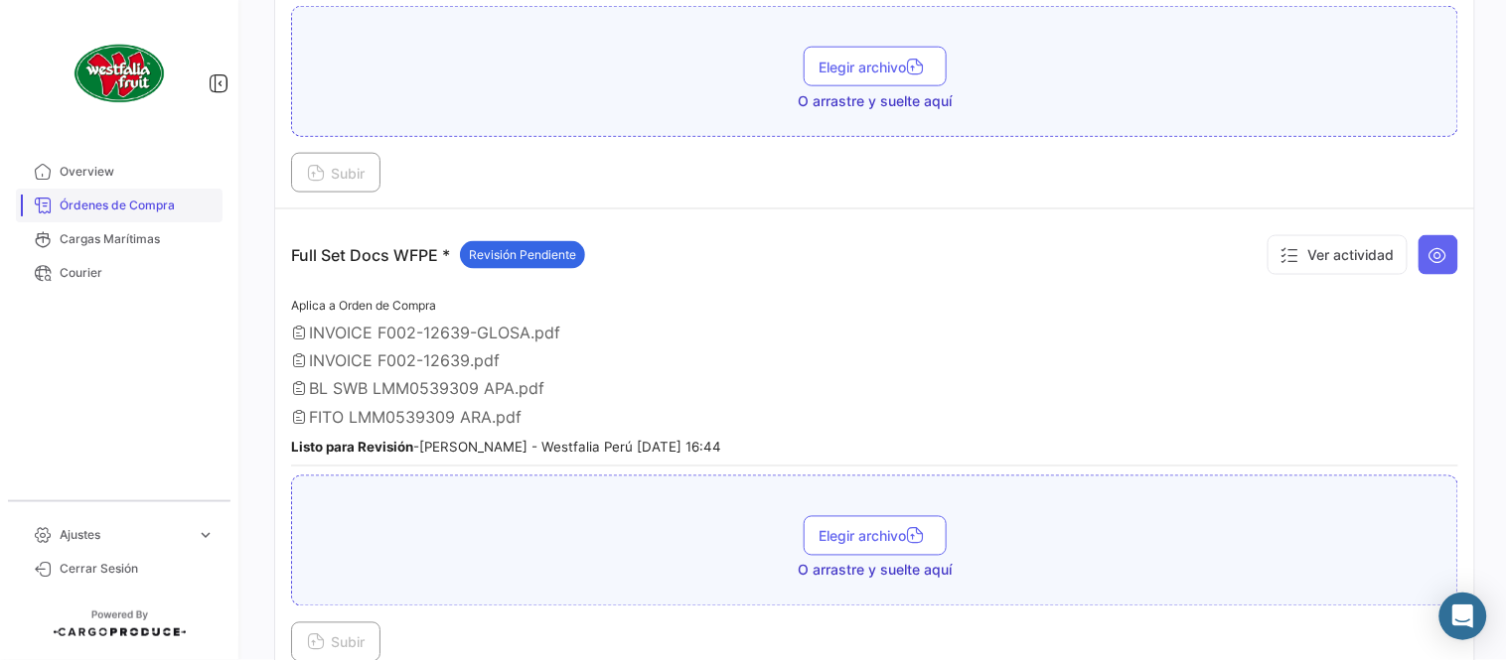
click at [142, 202] on span "Órdenes de Compra" at bounding box center [137, 206] width 155 height 18
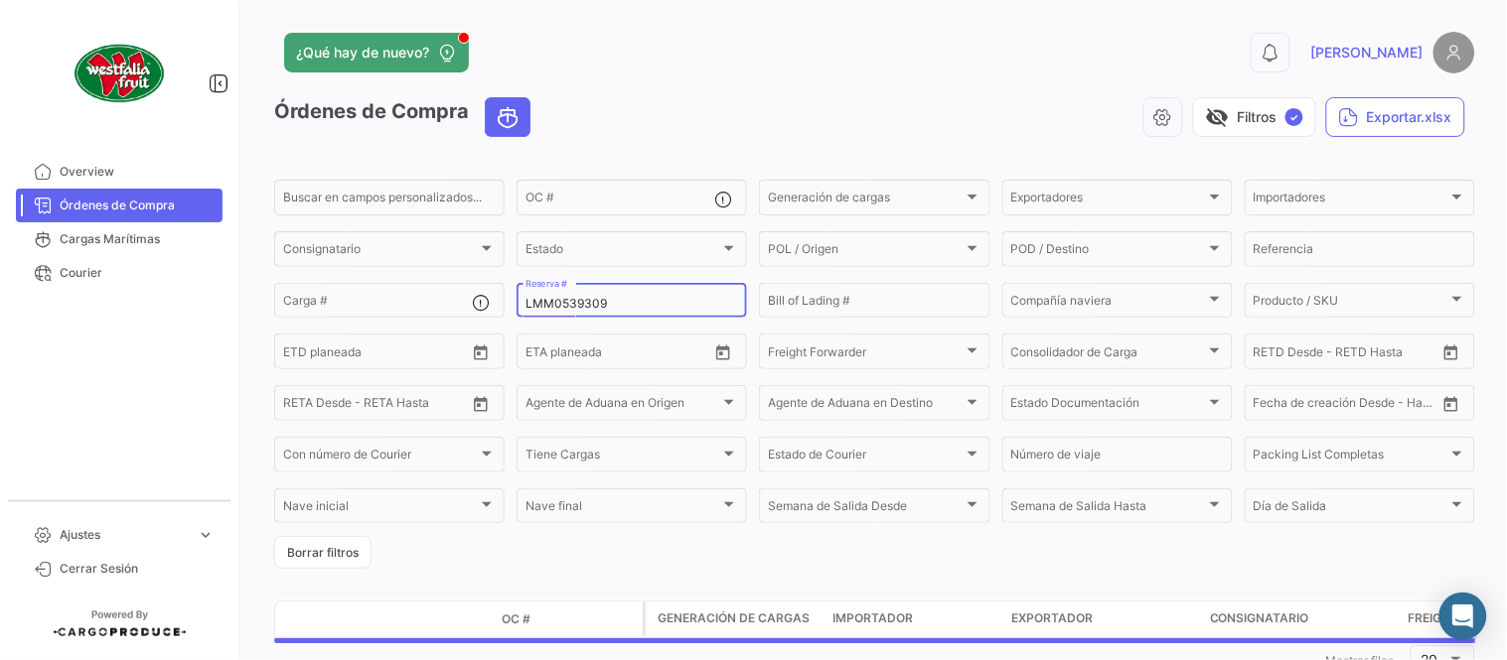
click at [554, 297] on input "LMM0539309" at bounding box center [631, 304] width 213 height 14
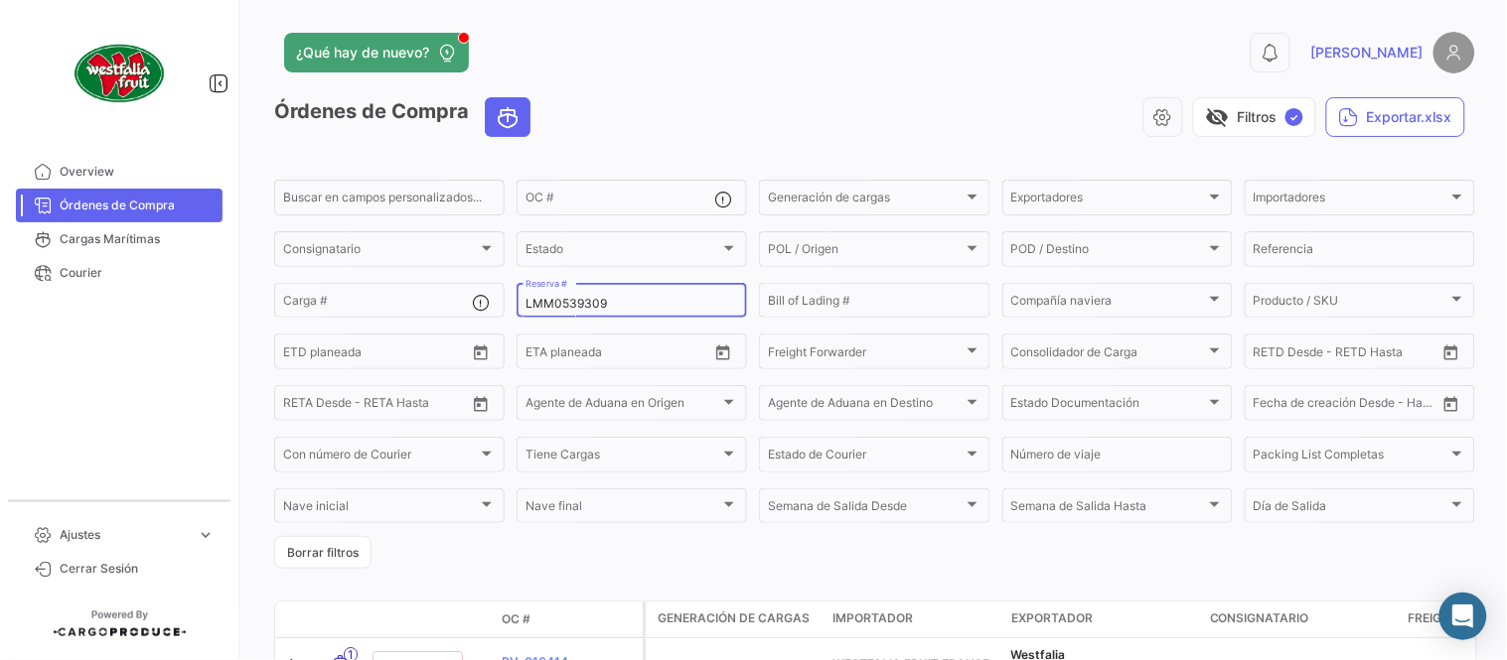
paste input "10"
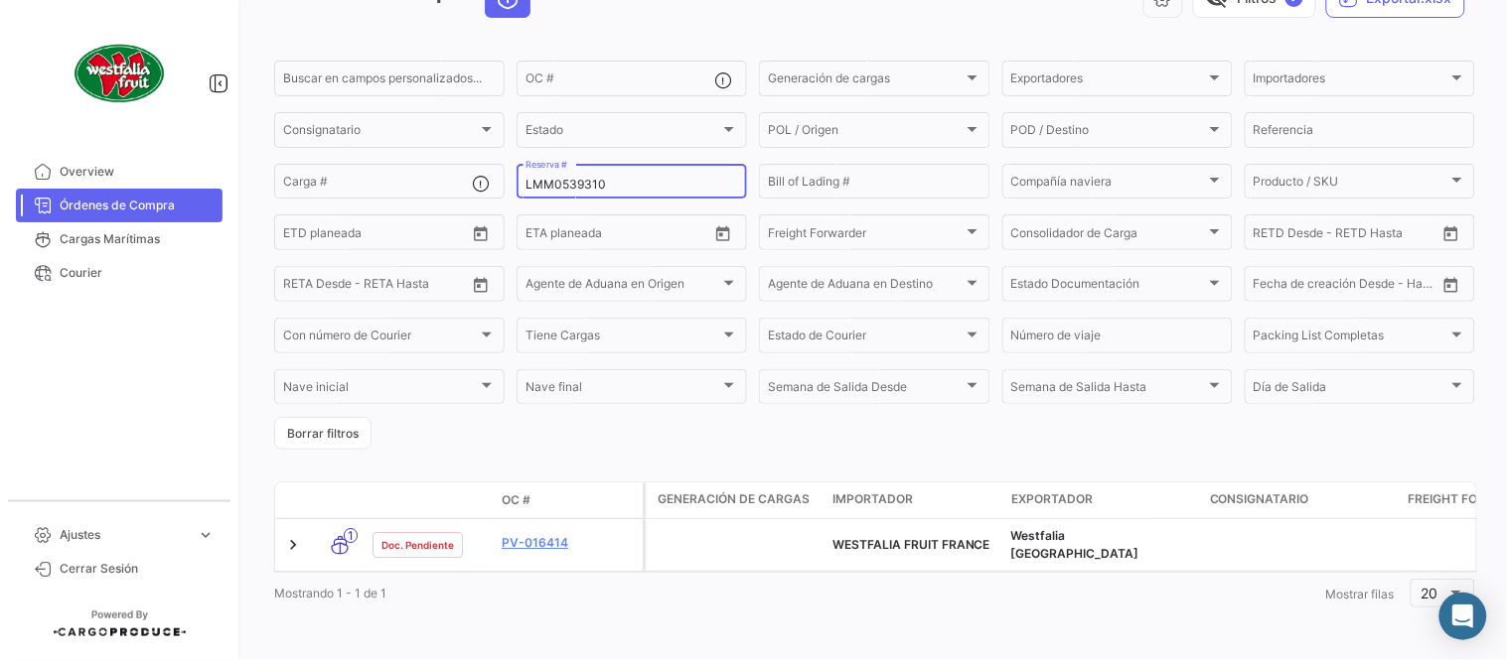
scroll to position [127, 0]
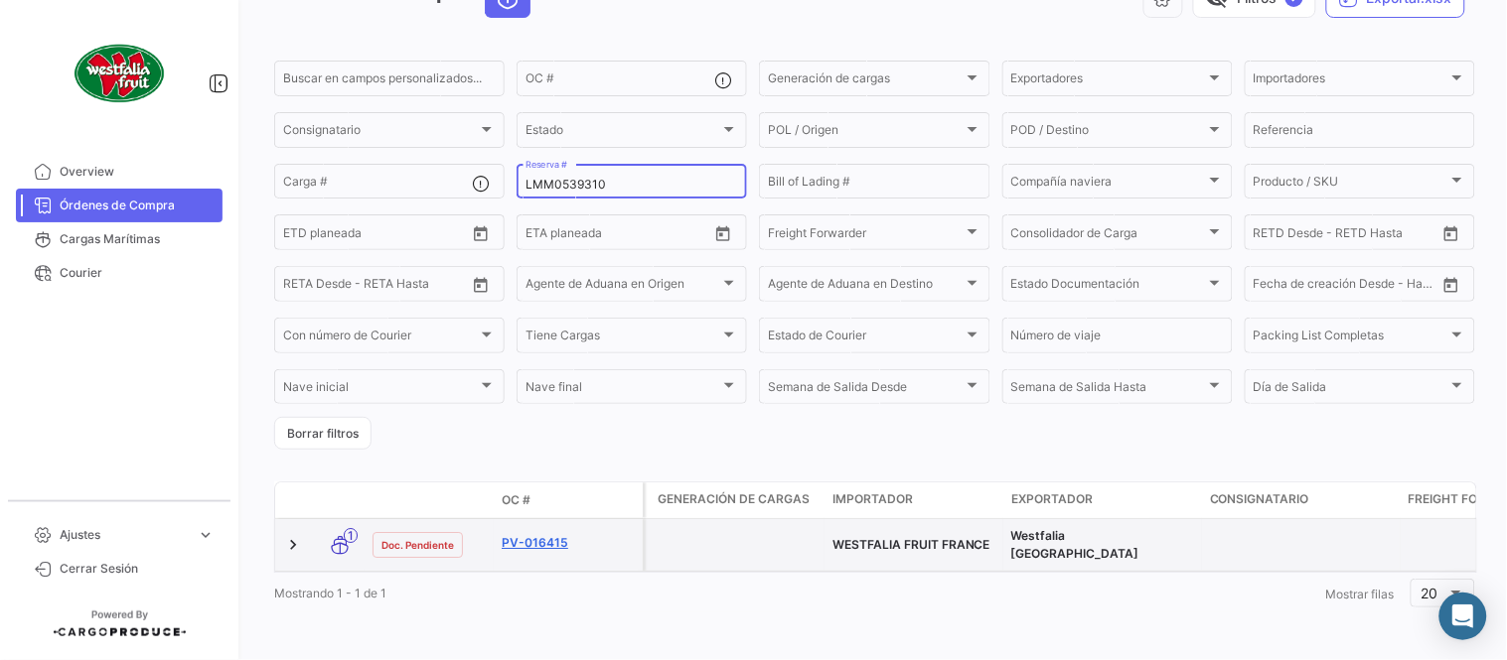
type input "LMM0539310"
click at [542, 534] on link "PV-016415" at bounding box center [568, 543] width 133 height 18
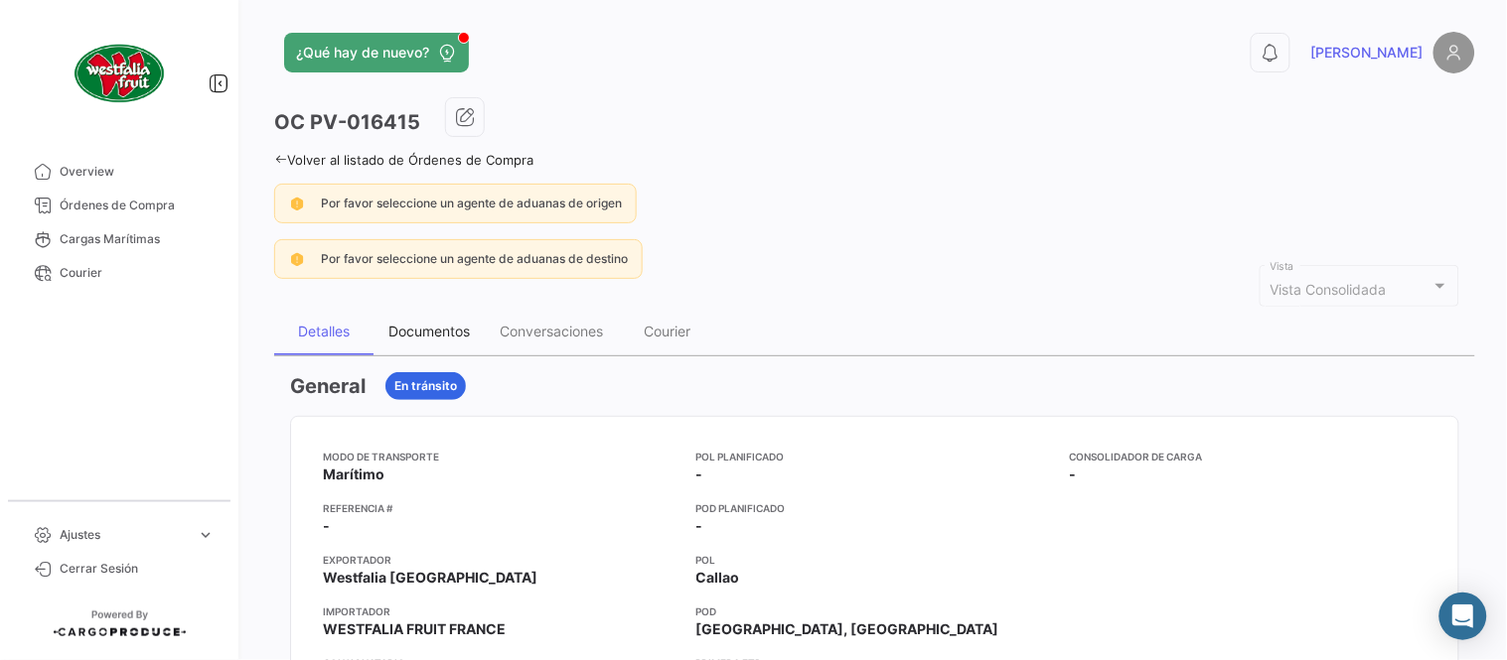
click at [410, 349] on div "Documentos" at bounding box center [428, 332] width 111 height 48
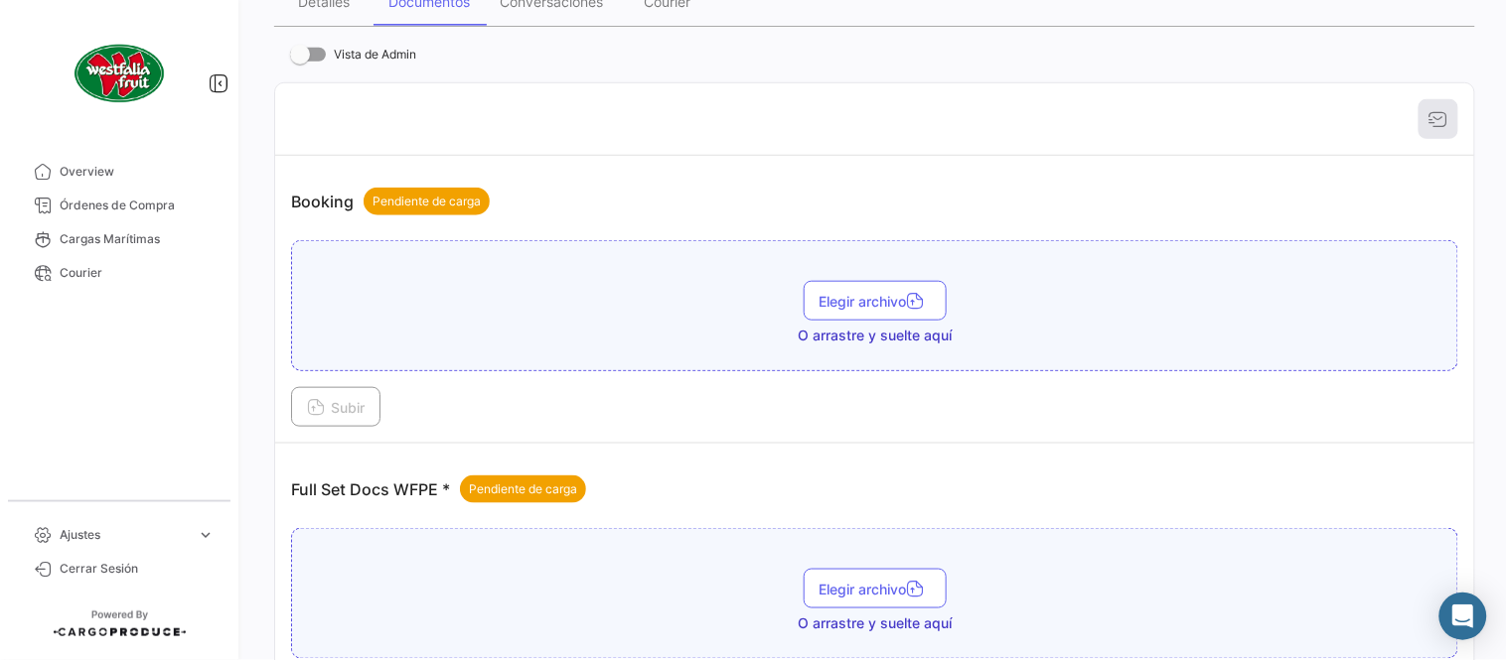
scroll to position [801, 0]
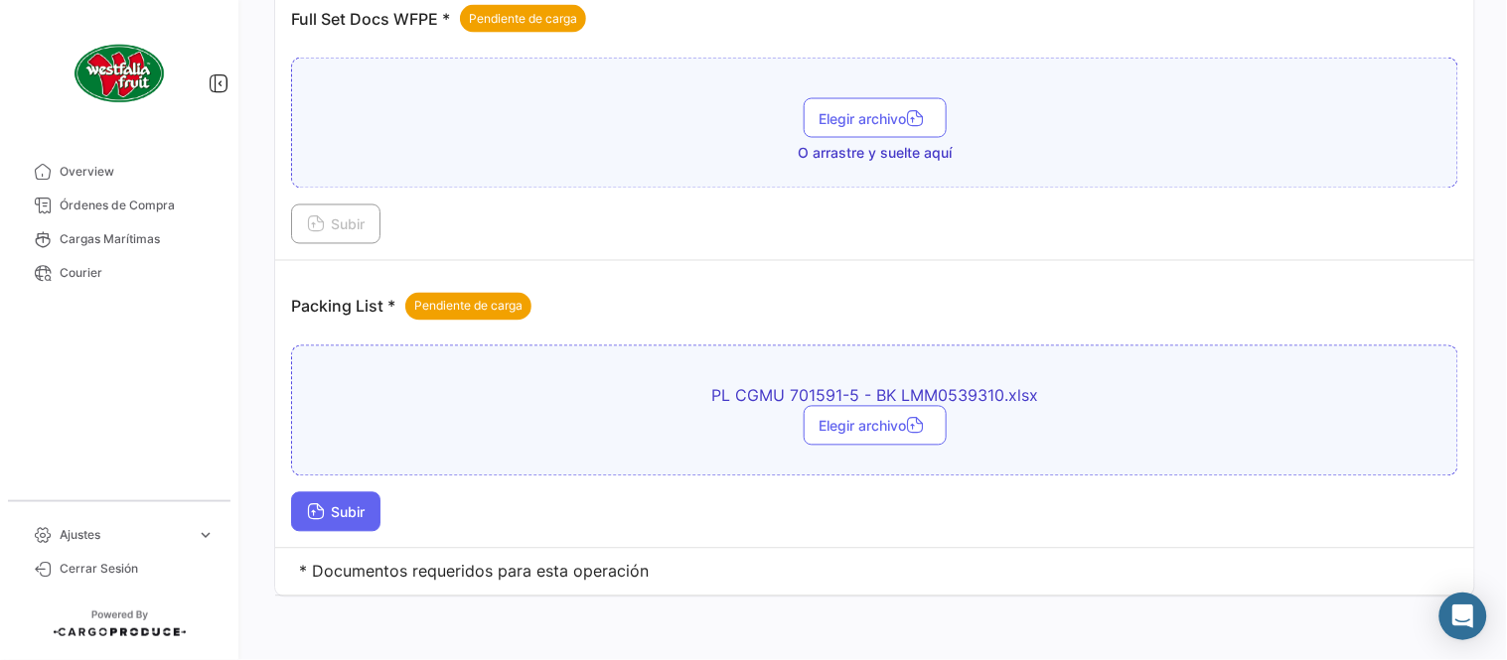
click at [343, 508] on span "Subir" at bounding box center [336, 513] width 58 height 17
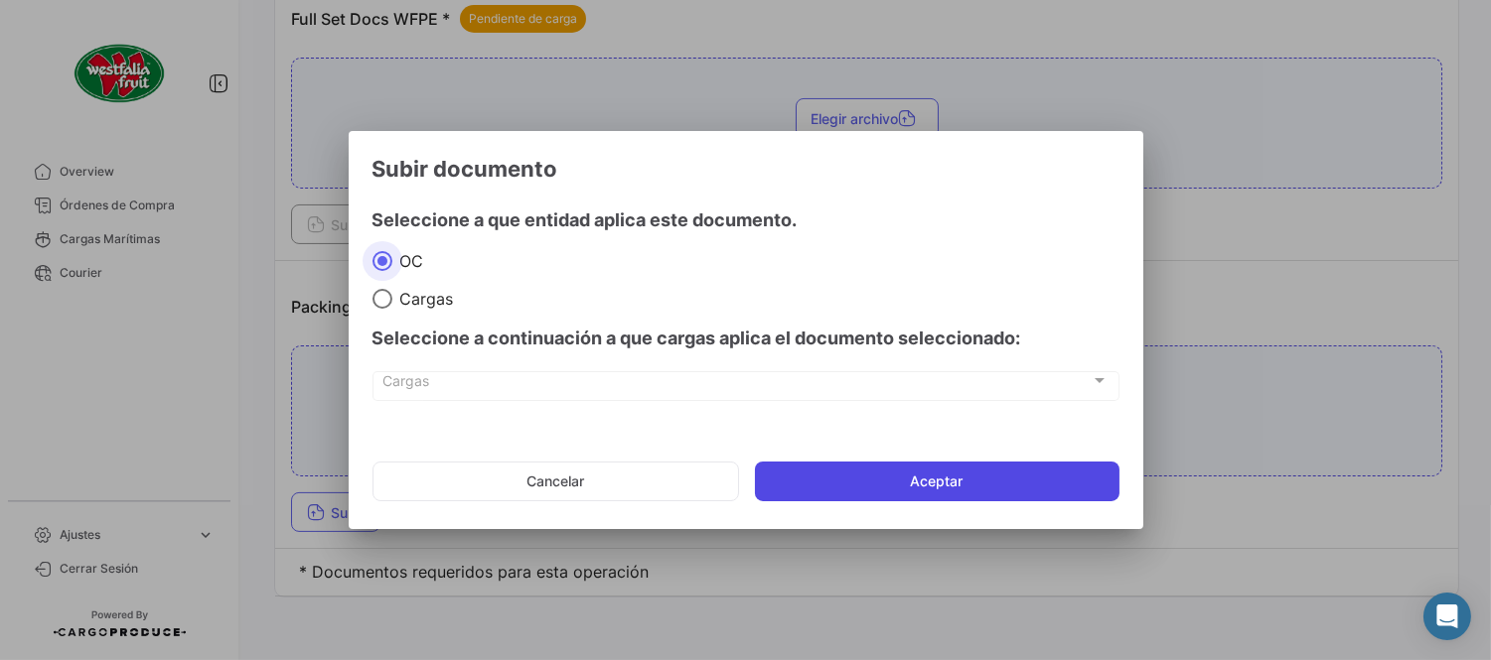
click at [860, 478] on button "Aceptar" at bounding box center [937, 482] width 364 height 40
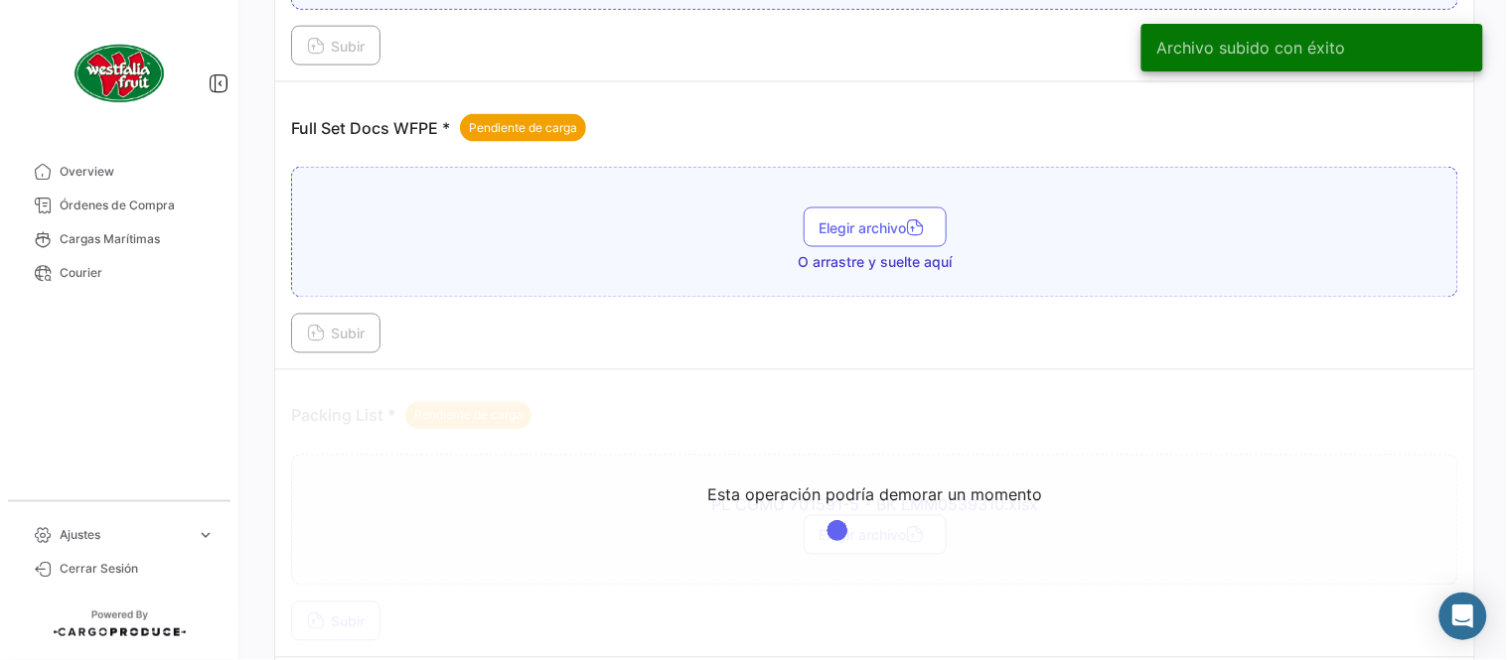
scroll to position [690, 0]
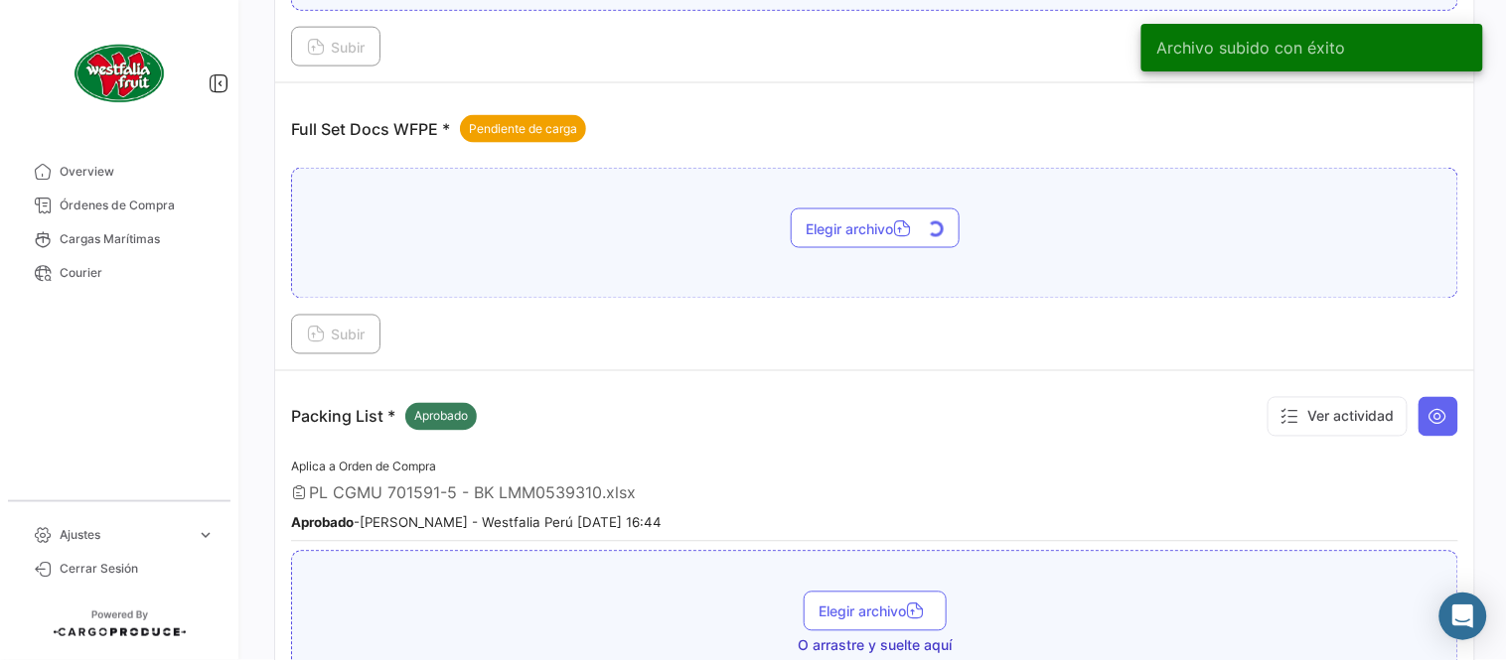
click at [378, 339] on button "Subir" at bounding box center [335, 335] width 89 height 40
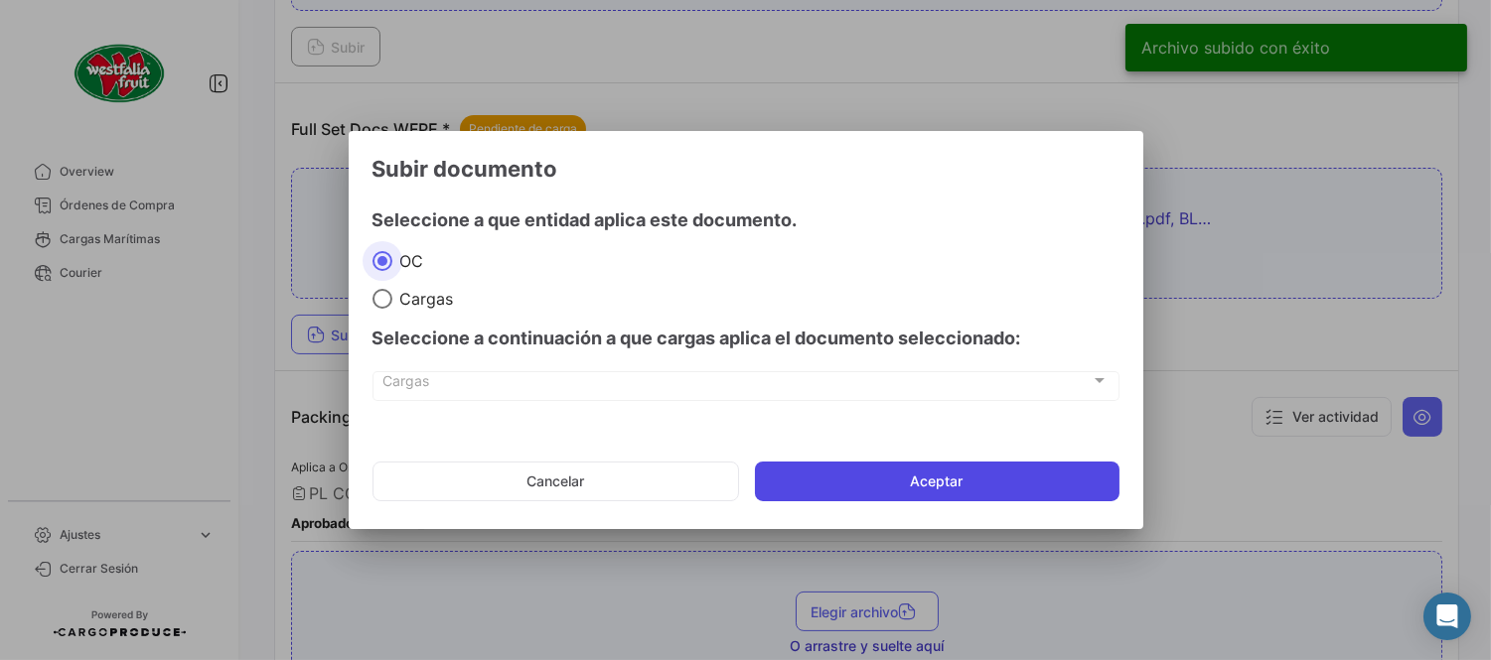
click at [892, 487] on button "Aceptar" at bounding box center [937, 482] width 364 height 40
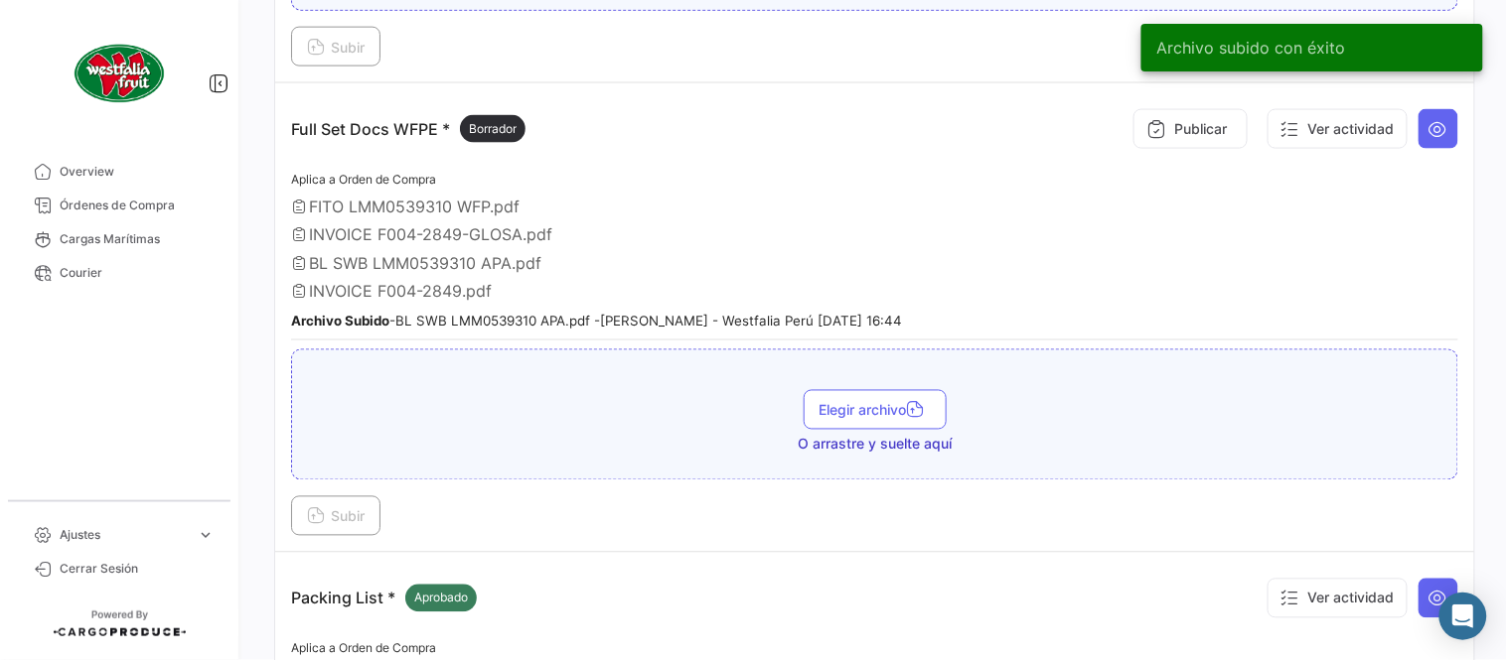
scroll to position [580, 0]
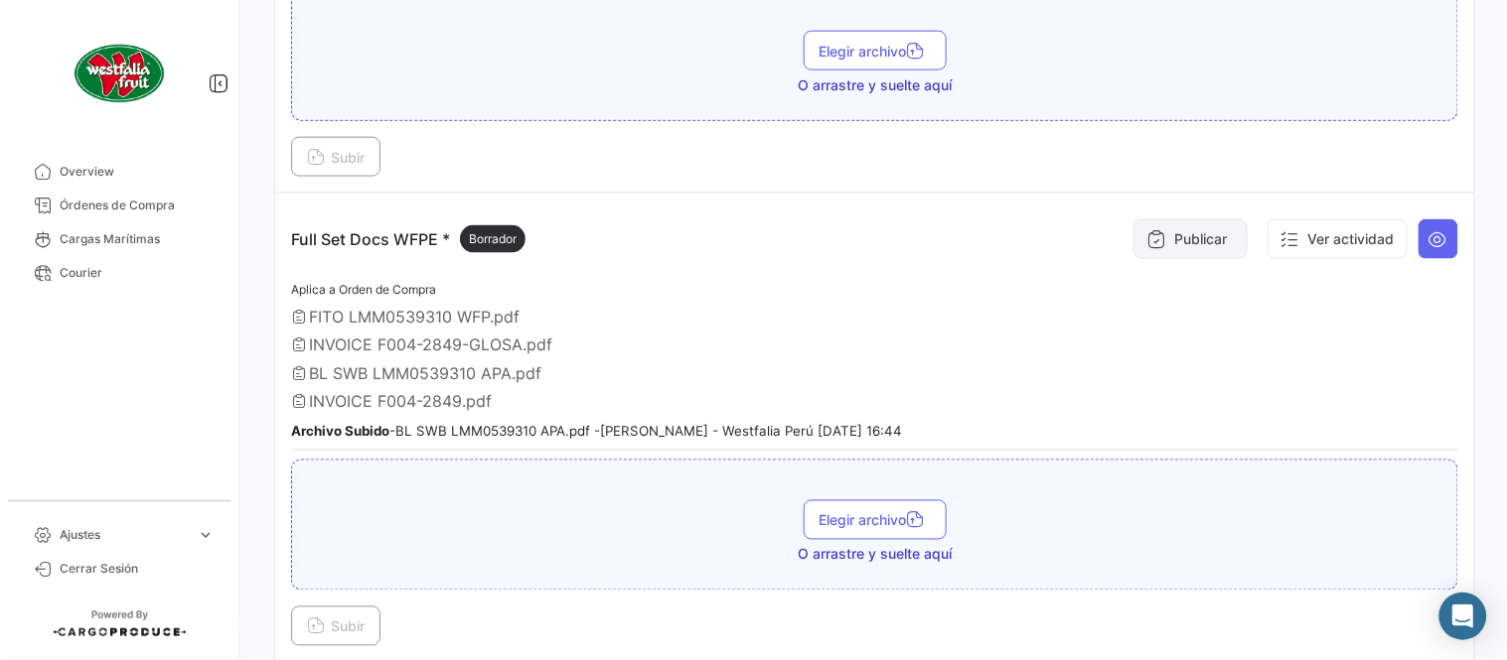
click at [1169, 238] on button "Publicar" at bounding box center [1190, 239] width 114 height 40
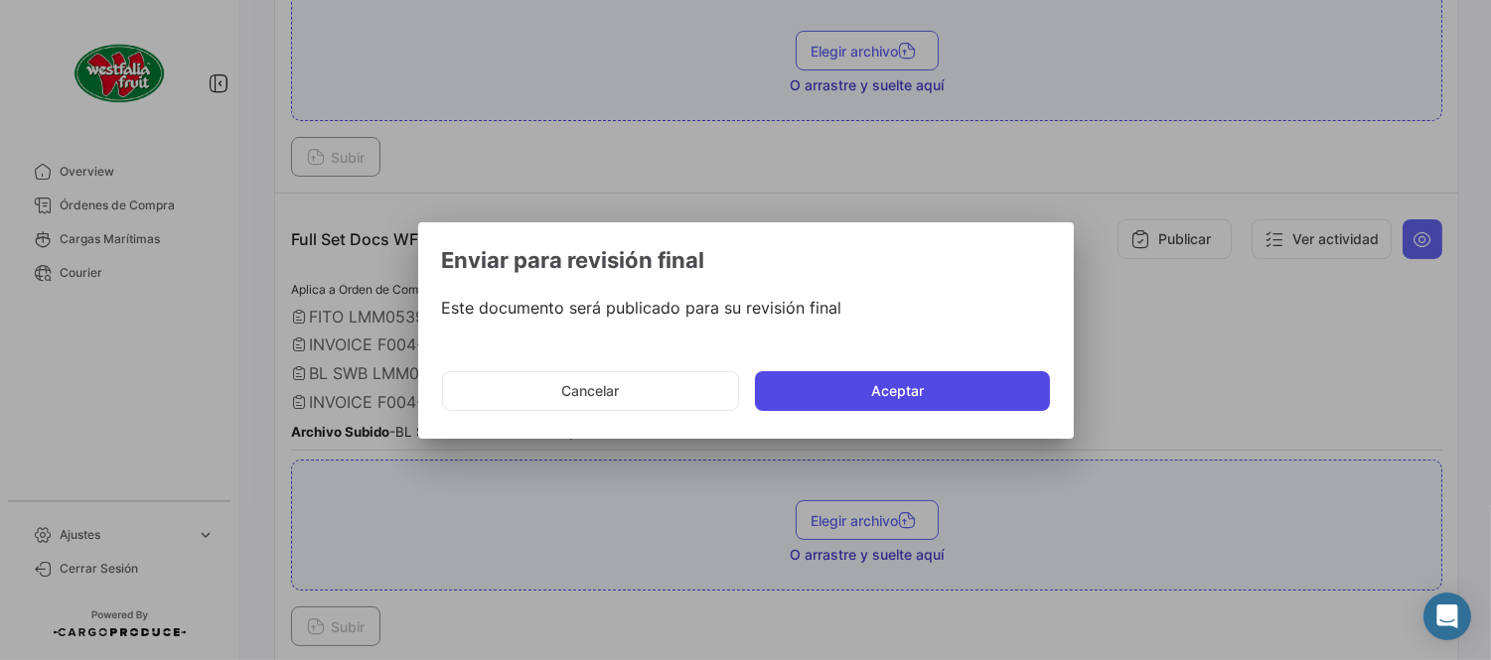
click at [872, 407] on button "Aceptar" at bounding box center [902, 391] width 295 height 40
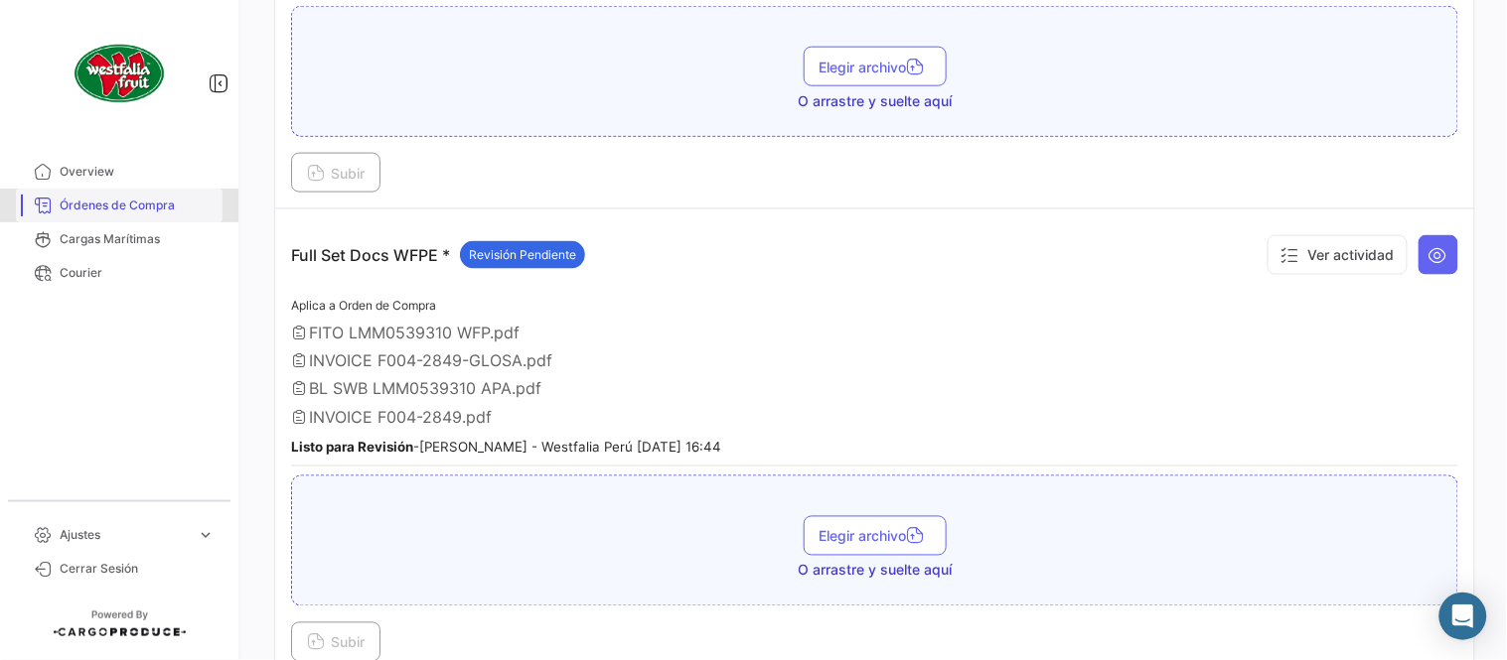
click at [156, 200] on span "Órdenes de Compra" at bounding box center [137, 206] width 155 height 18
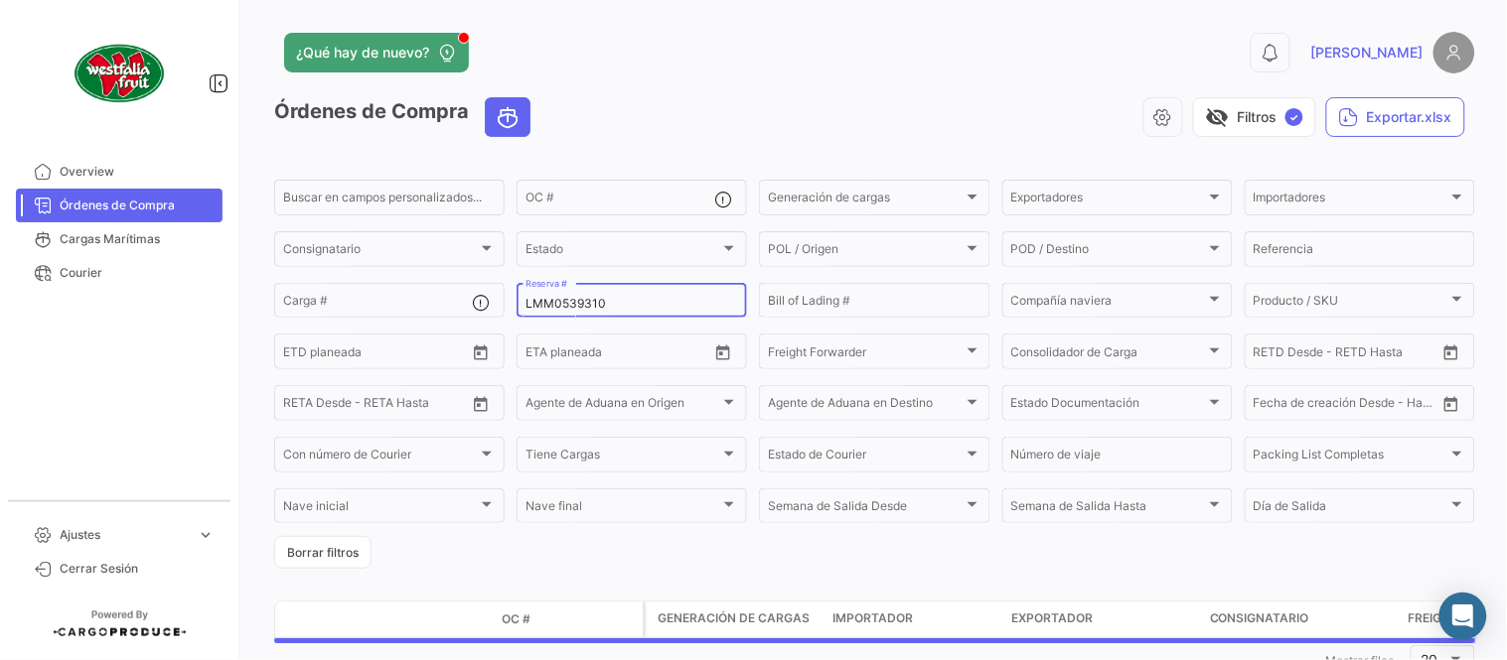
click at [548, 300] on input "LMM0539310" at bounding box center [631, 304] width 213 height 14
paste input "7754"
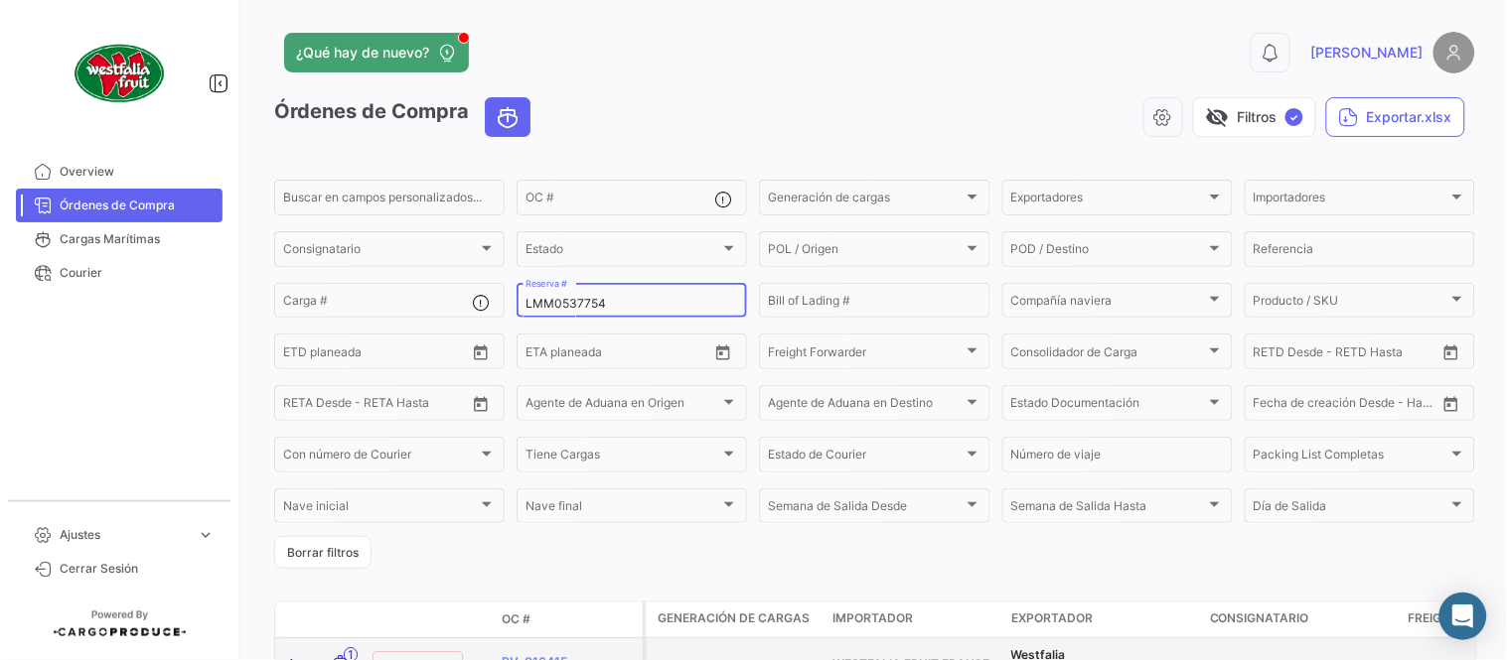
type input "LMM0537754"
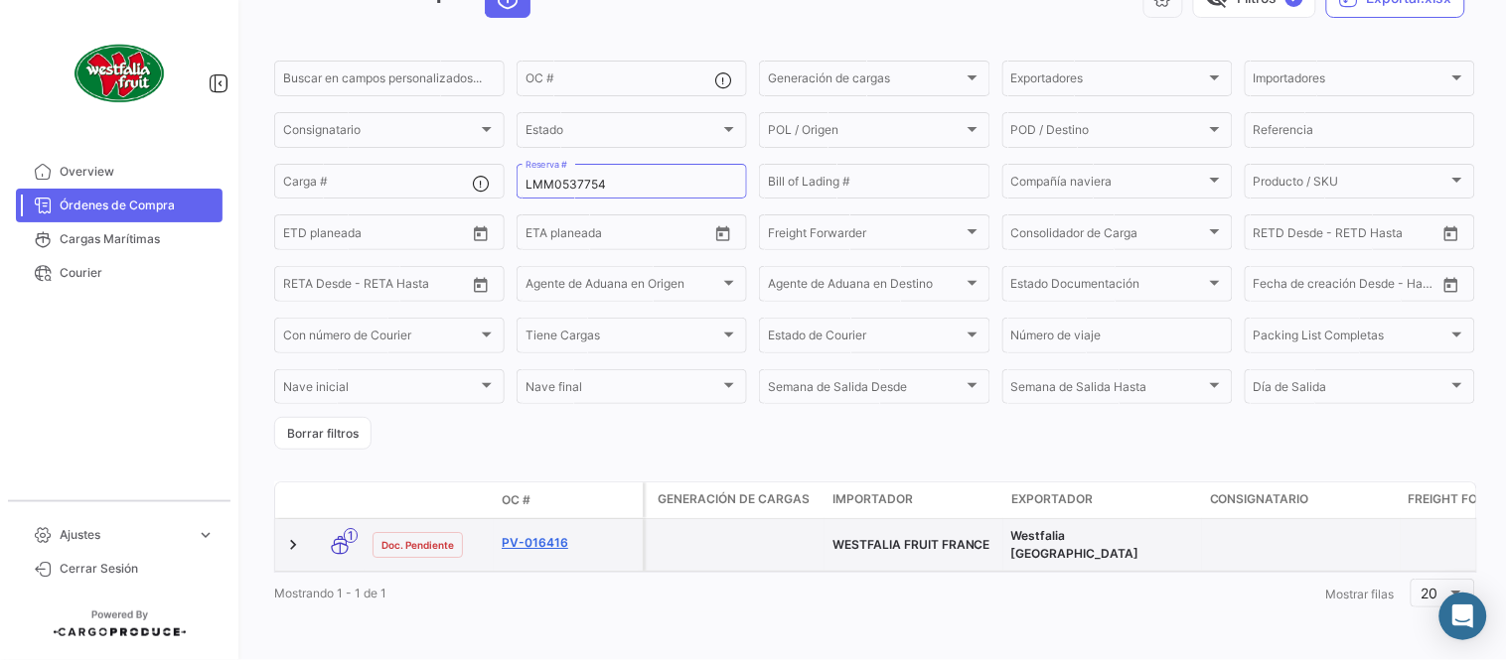
scroll to position [127, 0]
click at [536, 534] on link "PV-016416" at bounding box center [568, 543] width 133 height 18
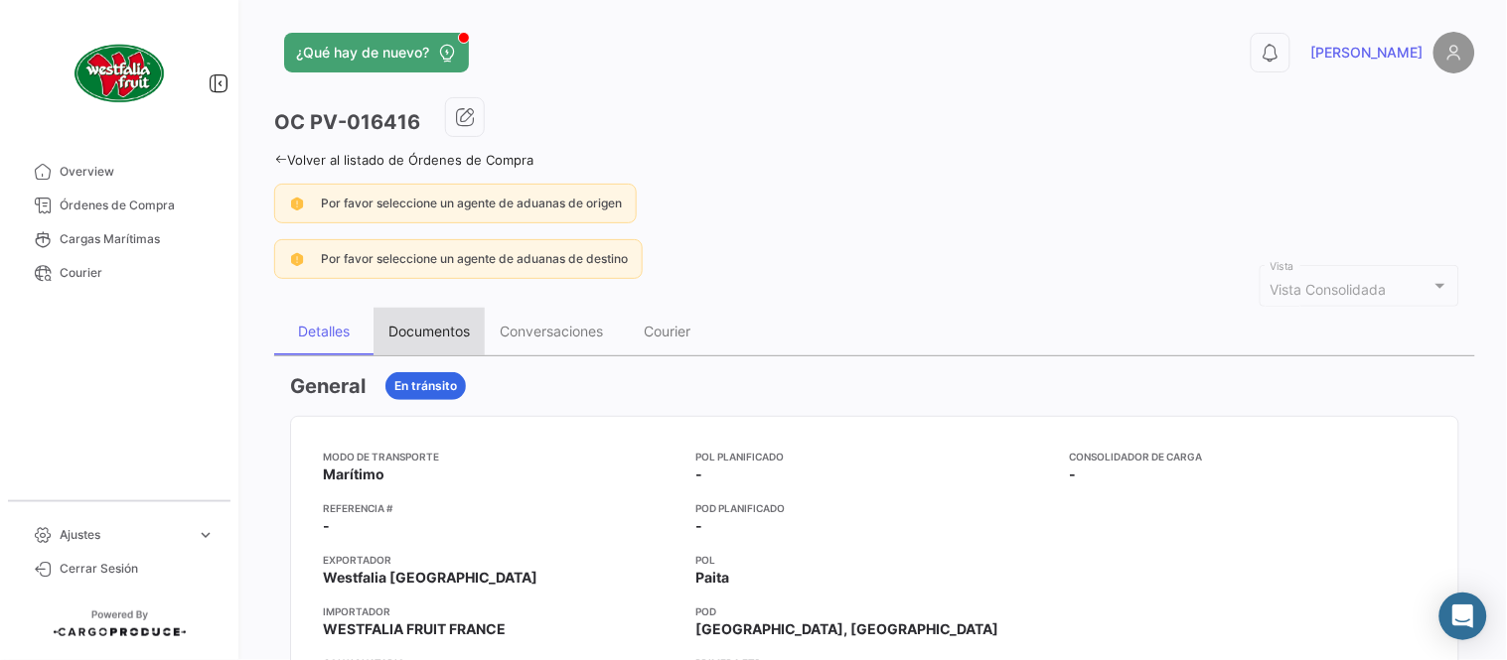
click at [442, 333] on div "Documentos" at bounding box center [428, 331] width 81 height 17
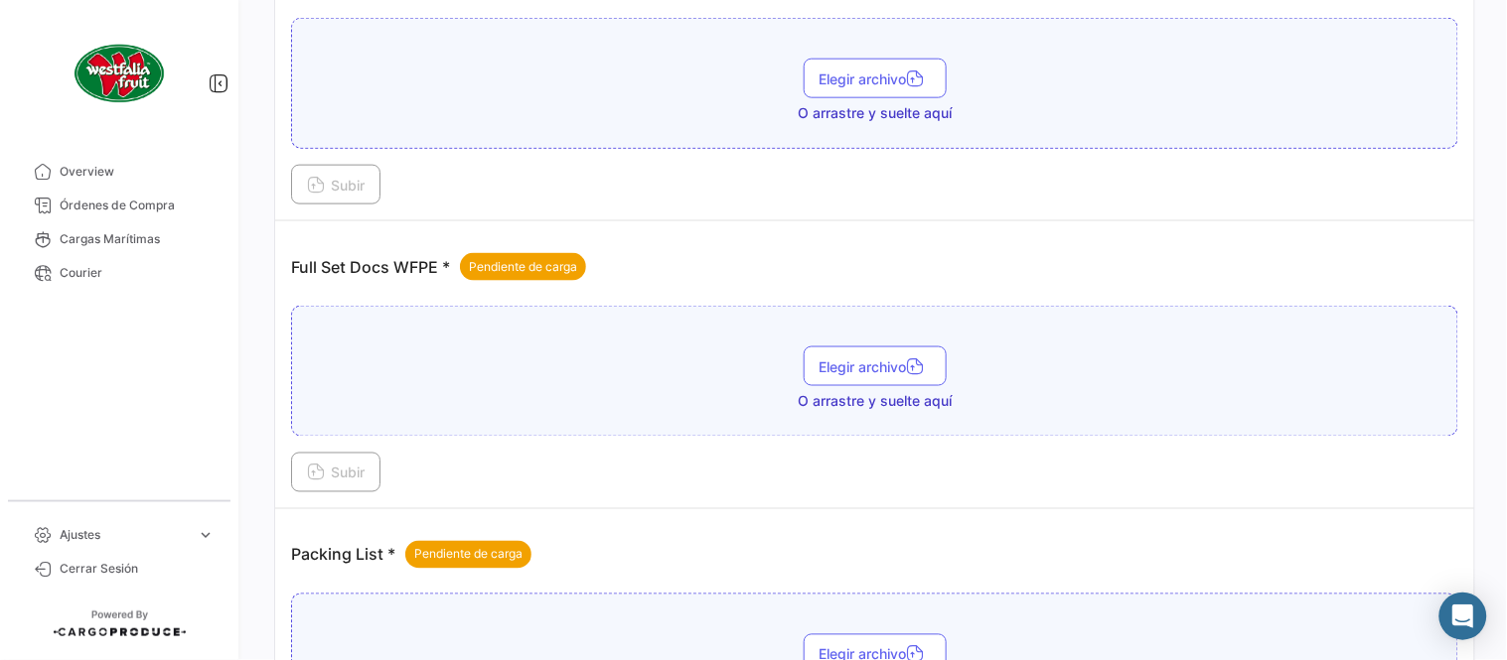
scroll to position [771, 0]
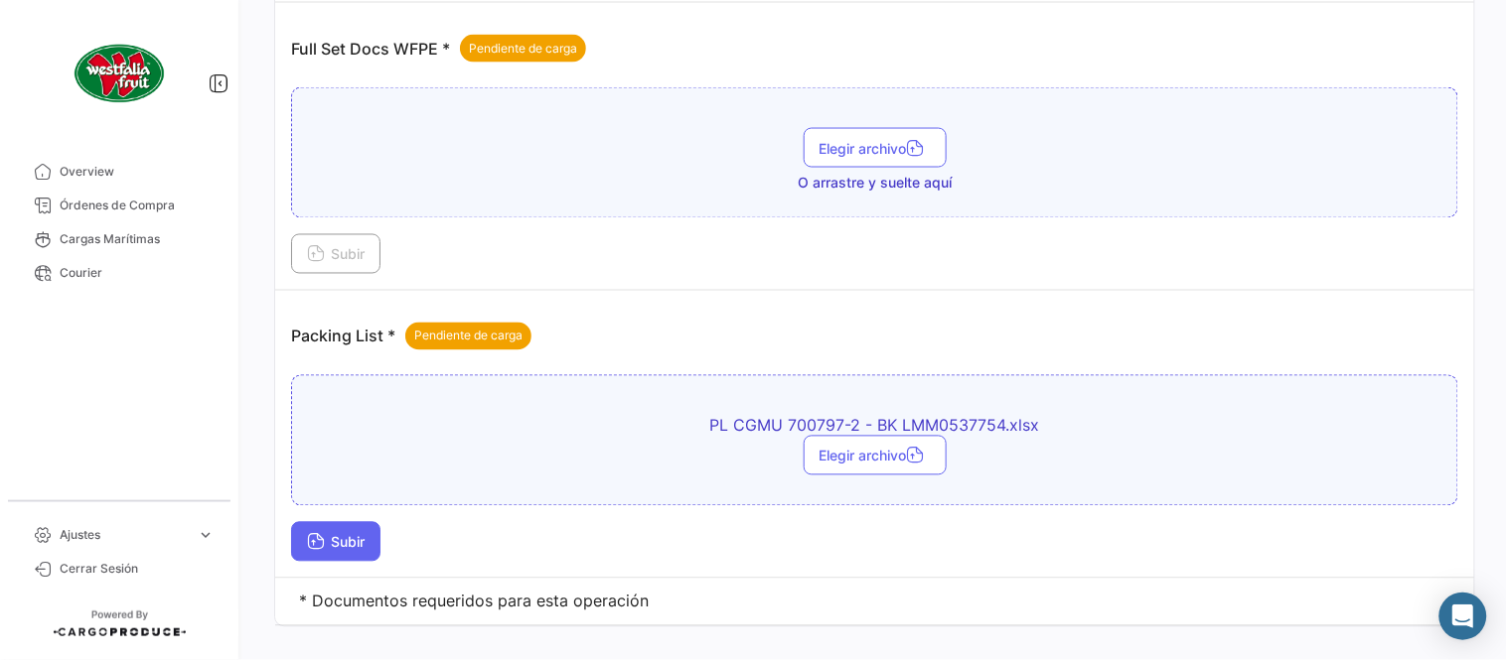
click at [383, 532] on div "Subir" at bounding box center [874, 542] width 1167 height 40
click at [342, 542] on span "Subir" at bounding box center [336, 542] width 58 height 17
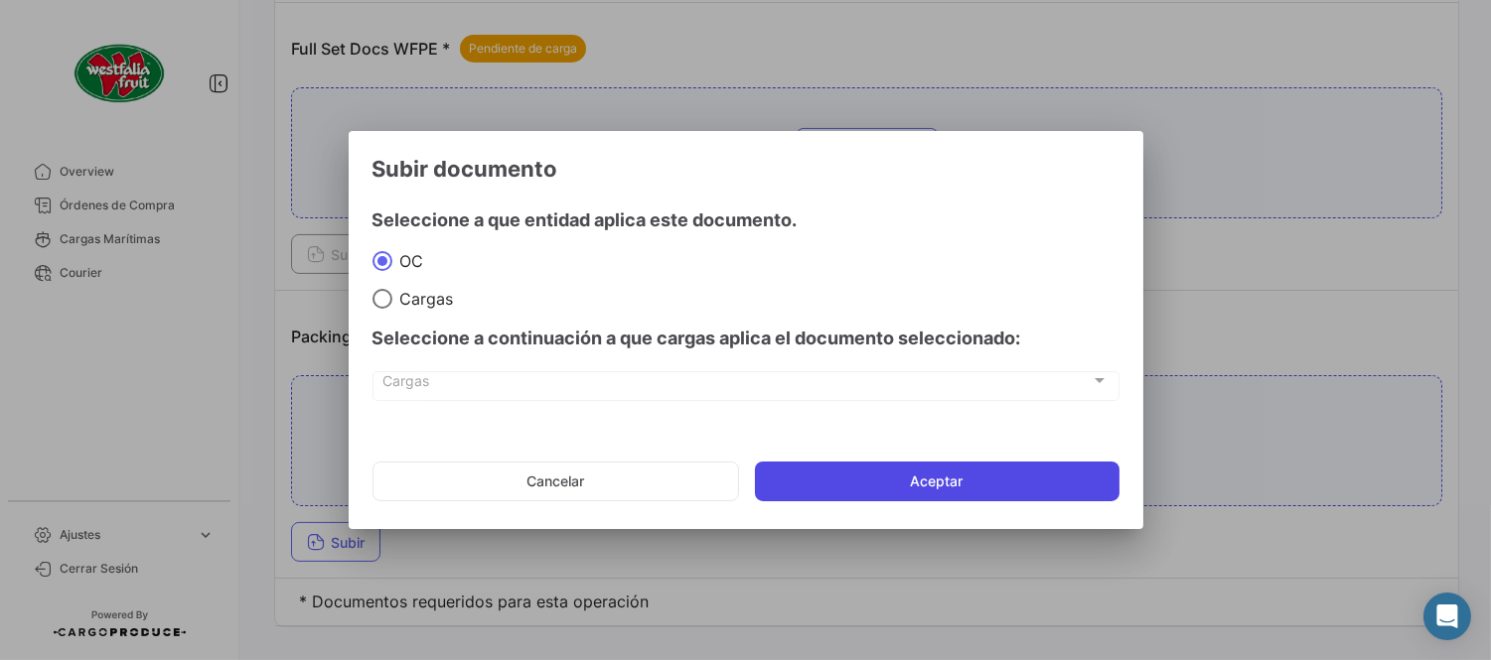
click at [885, 500] on button "Aceptar" at bounding box center [937, 482] width 364 height 40
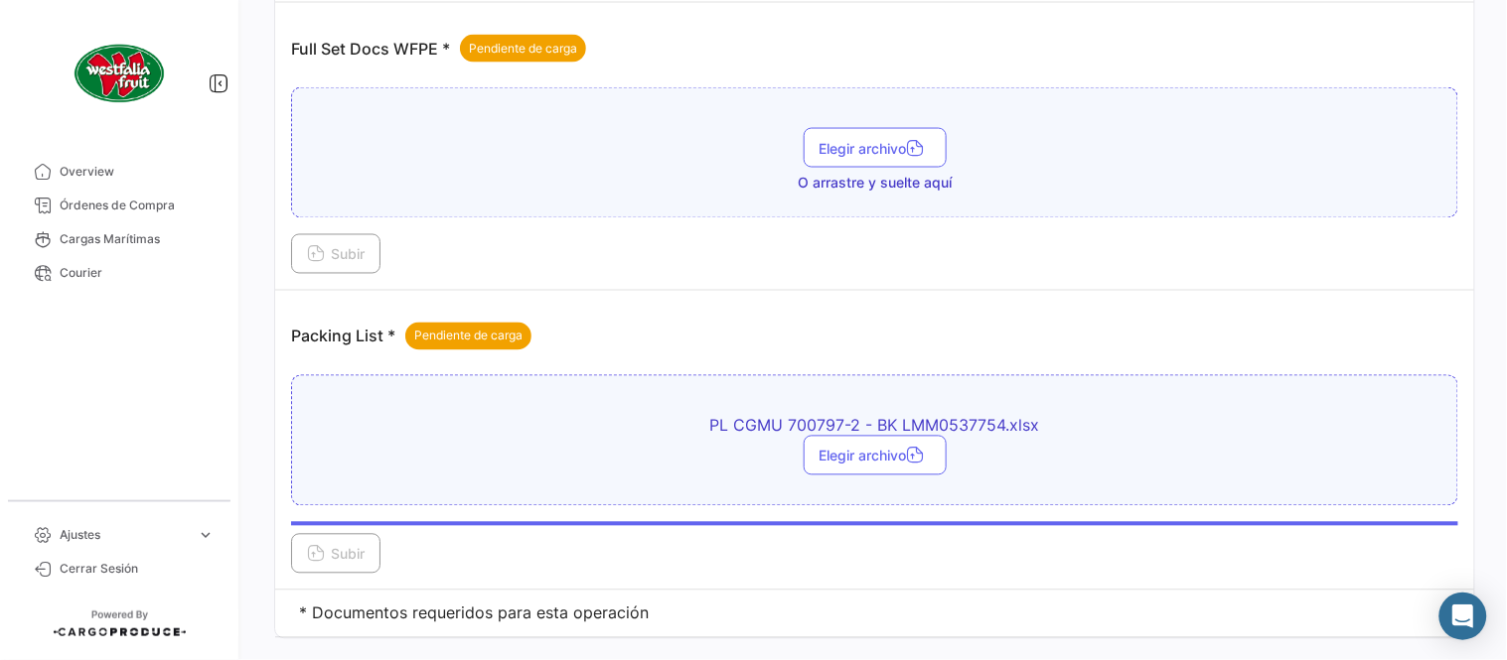
scroll to position [660, 0]
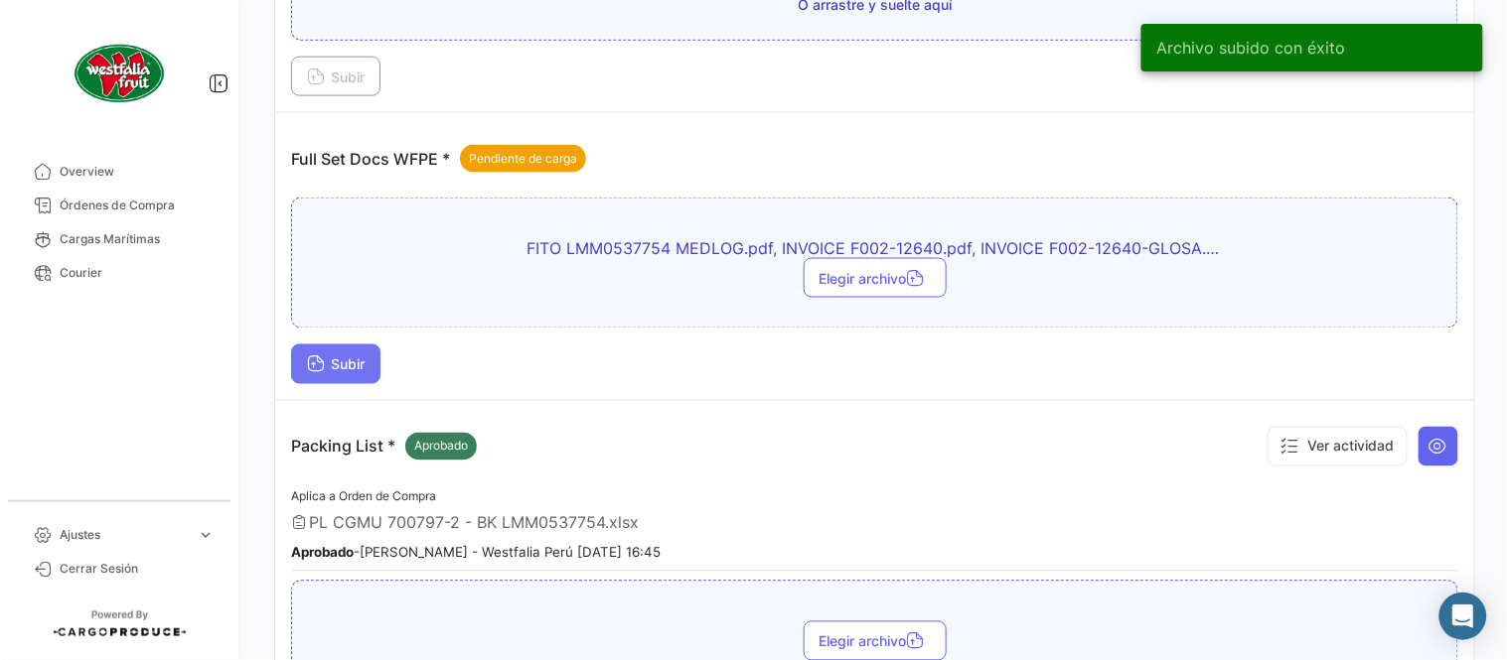
click at [355, 365] on span "Subir" at bounding box center [336, 365] width 58 height 17
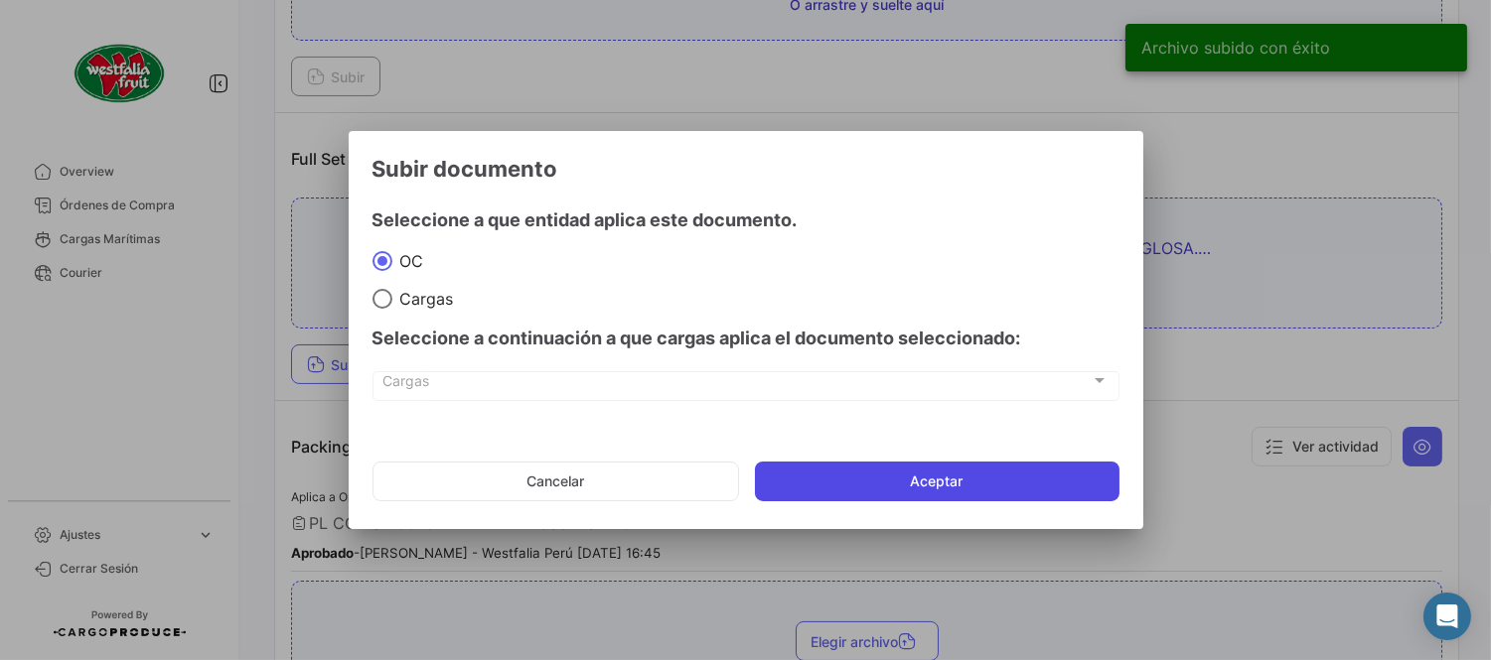
click at [984, 487] on button "Aceptar" at bounding box center [937, 482] width 364 height 40
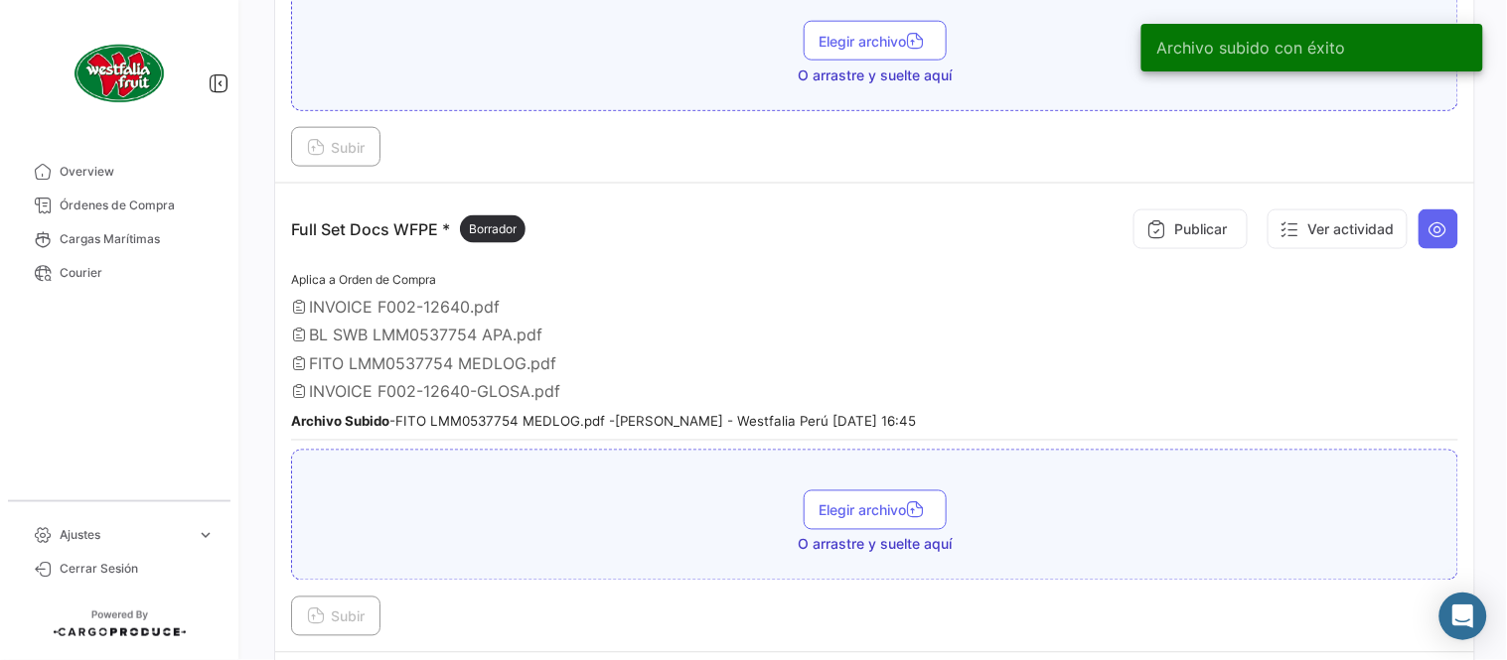
scroll to position [550, 0]
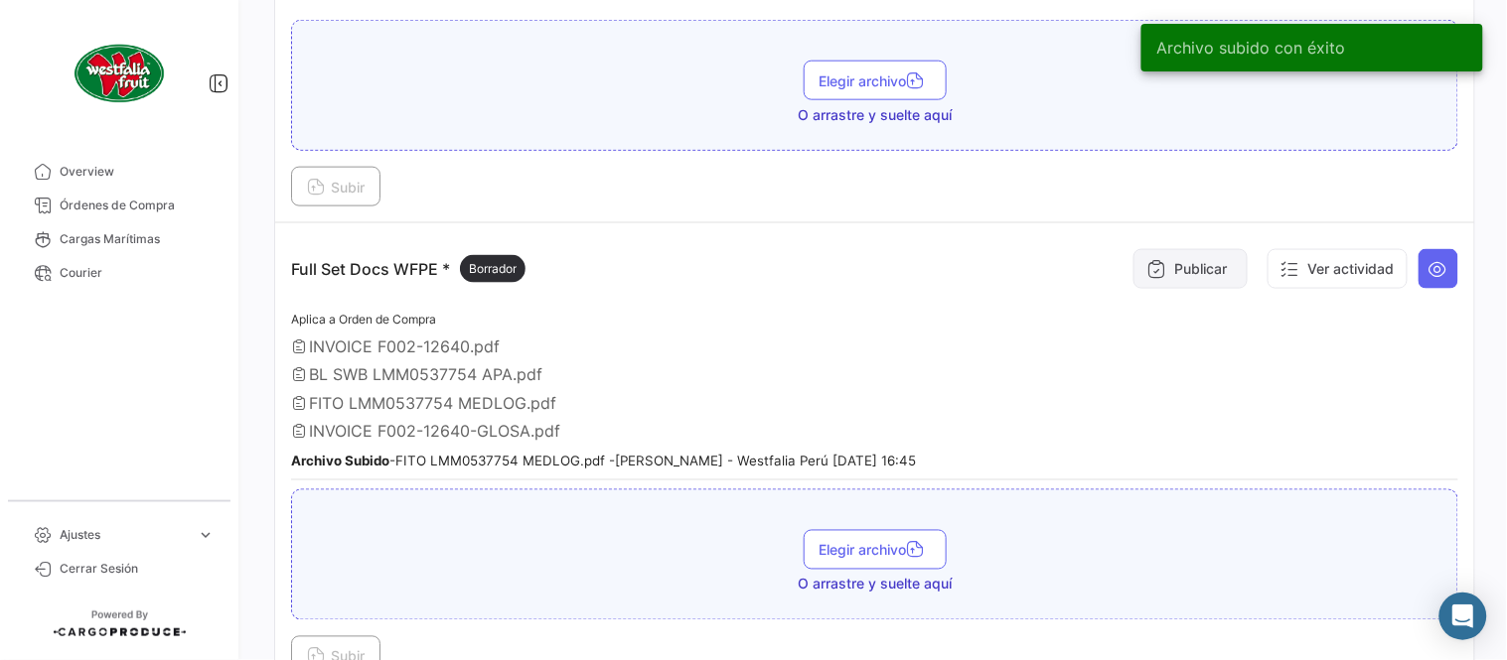
click at [1184, 259] on button "Publicar" at bounding box center [1190, 269] width 114 height 40
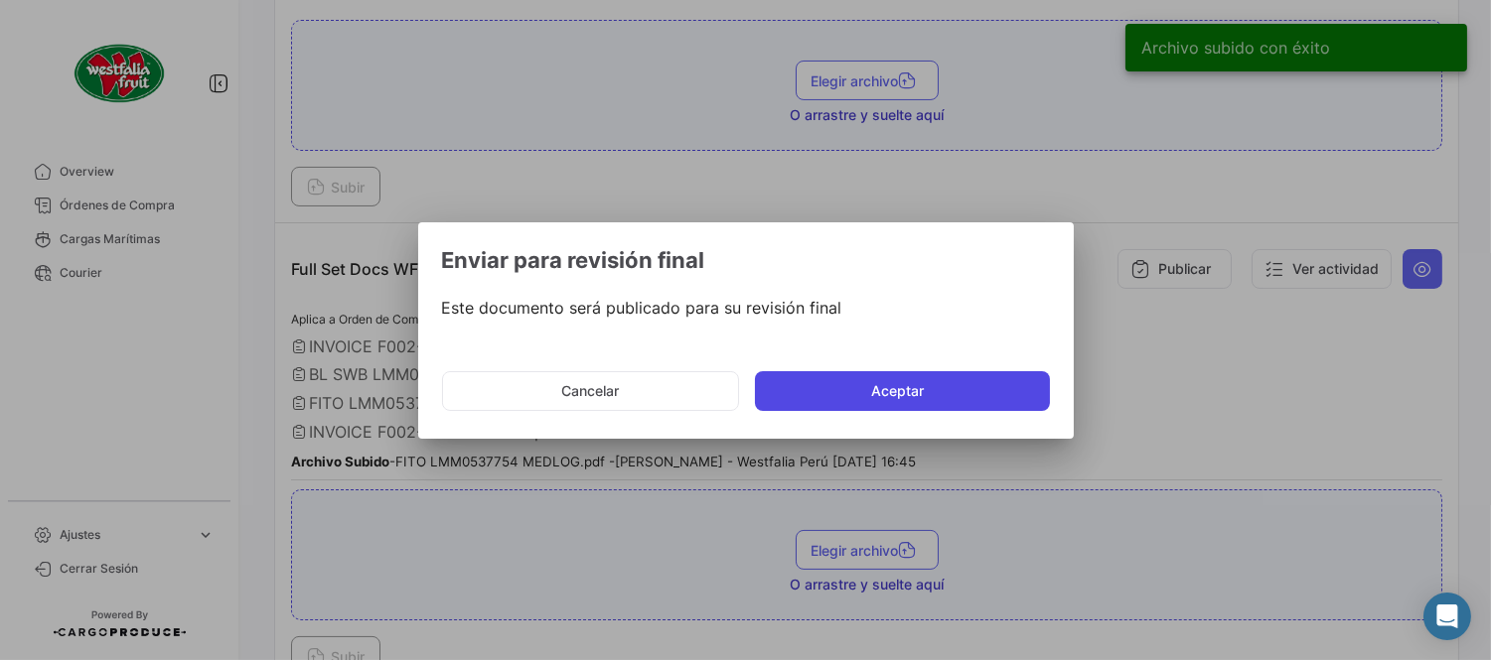
click at [812, 388] on button "Aceptar" at bounding box center [902, 391] width 295 height 40
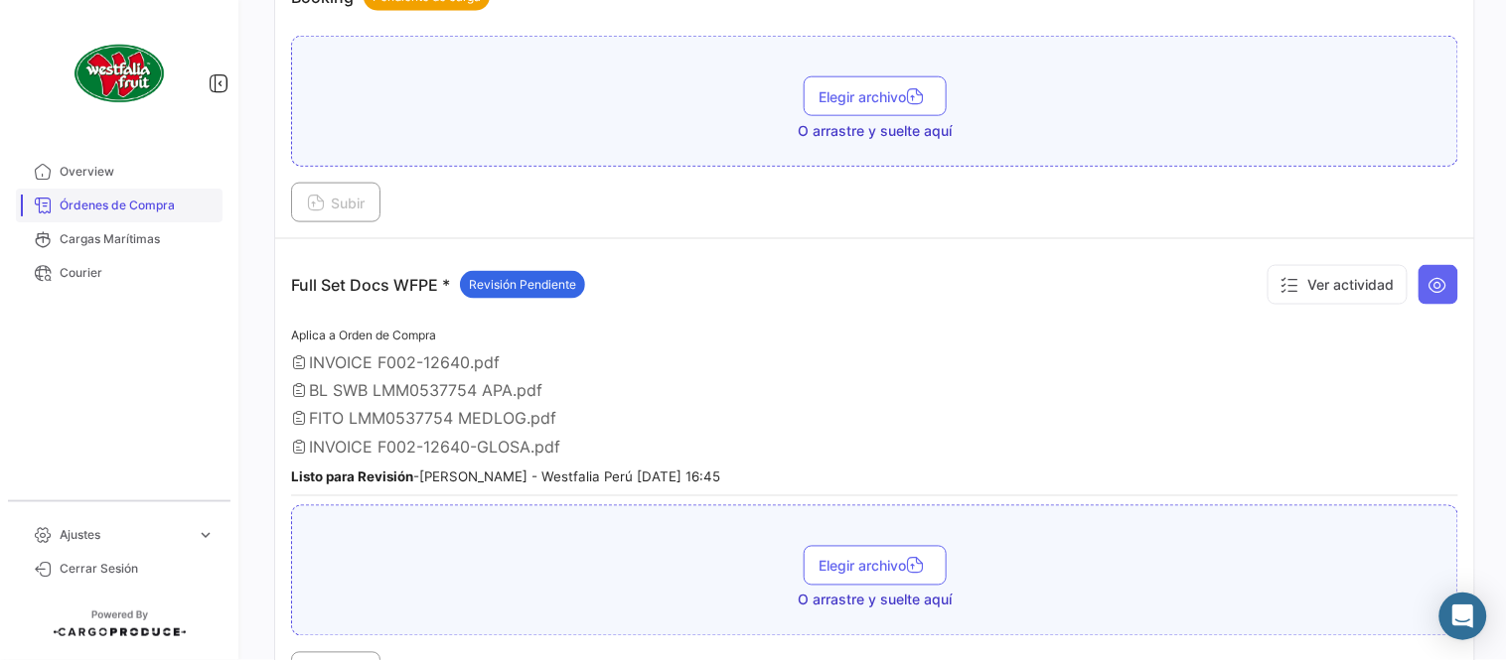
click at [127, 211] on span "Órdenes de Compra" at bounding box center [137, 206] width 155 height 18
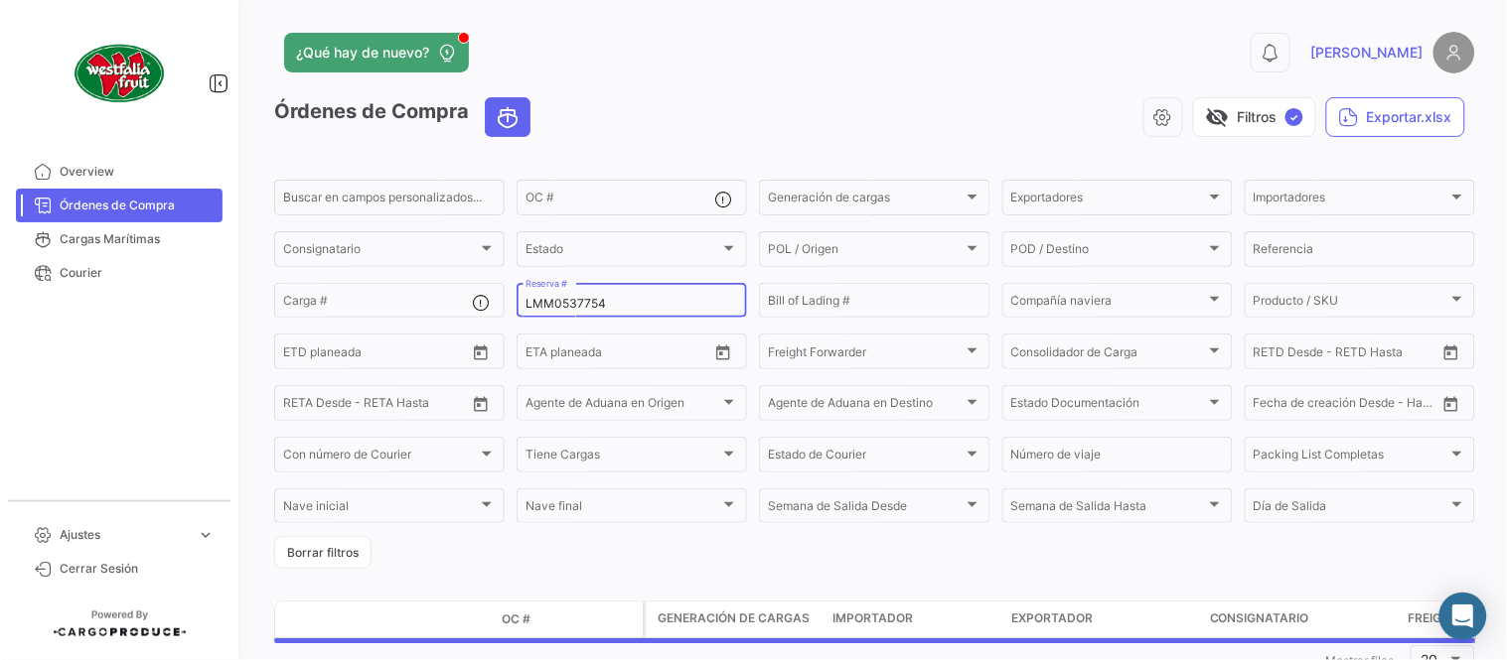
click at [581, 309] on input "LMM0537754" at bounding box center [631, 304] width 213 height 14
paste input "8723"
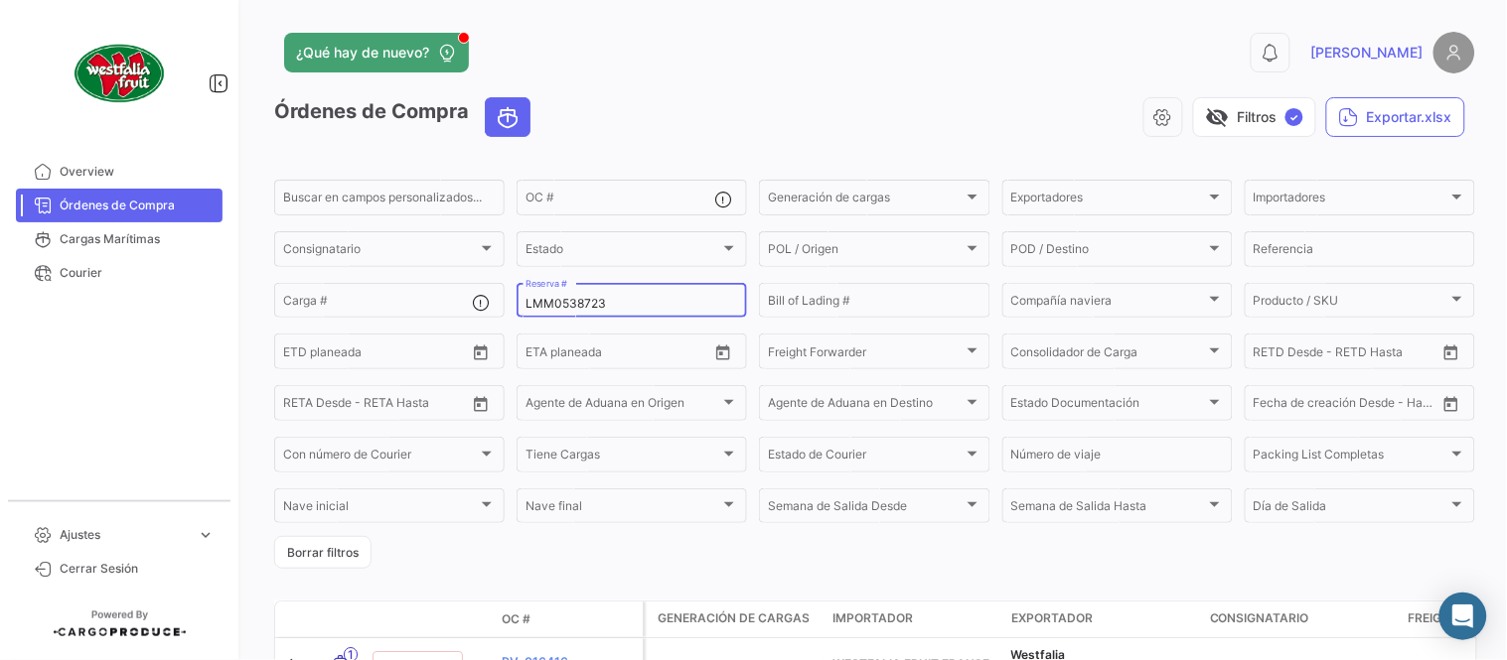
type input "LMM0538723"
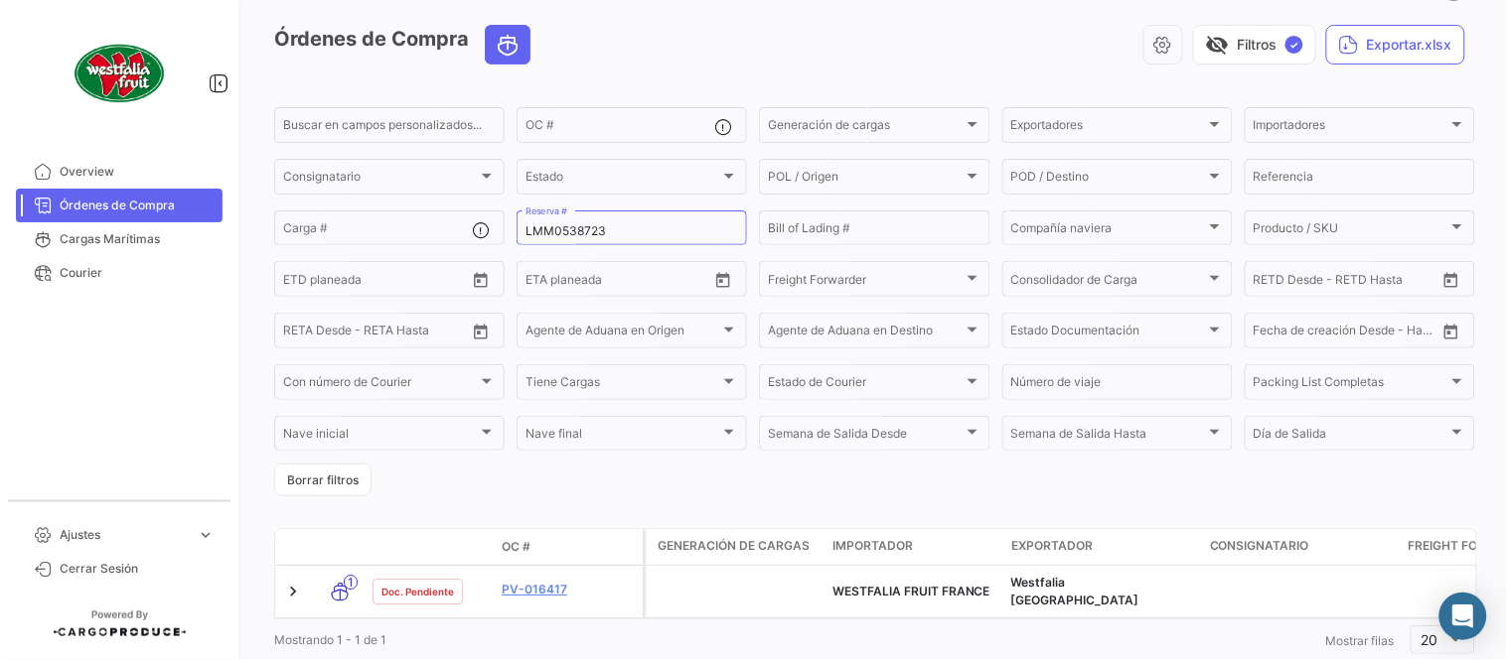
scroll to position [110, 0]
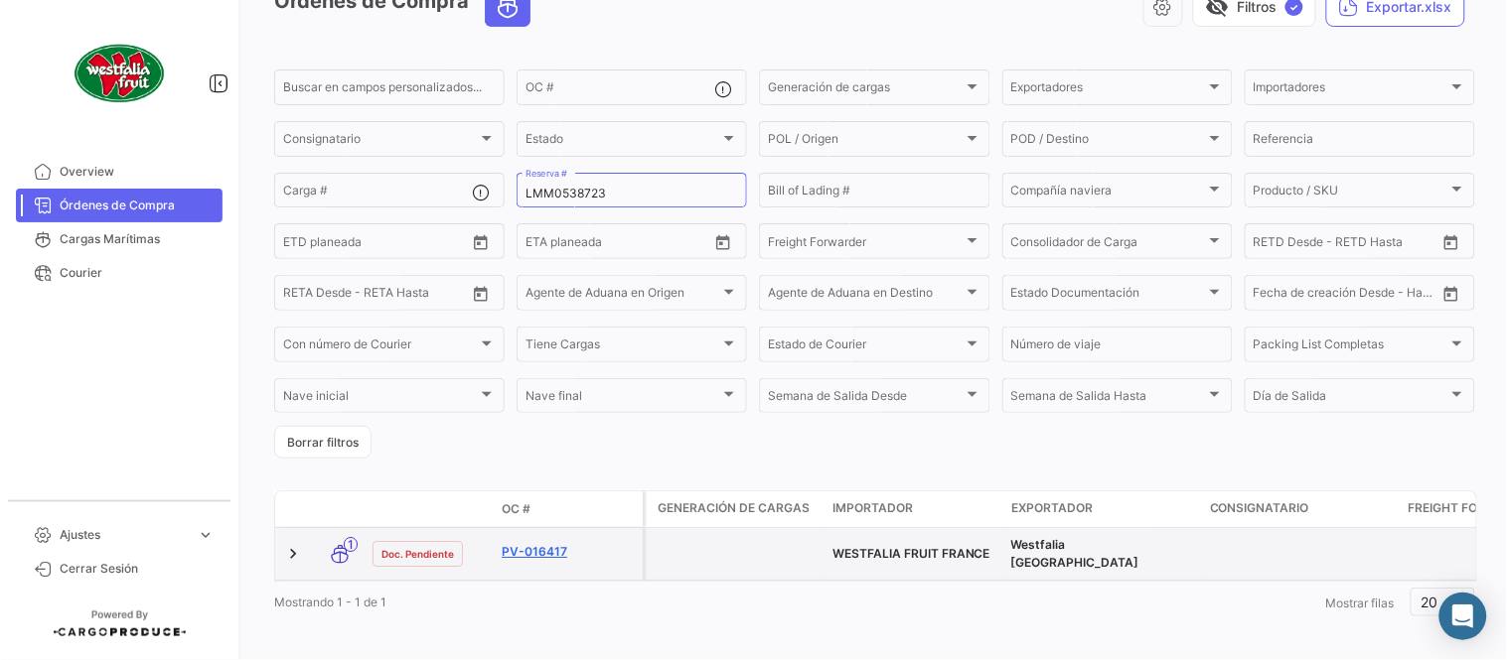
click at [546, 552] on link "PV-016417" at bounding box center [568, 552] width 133 height 18
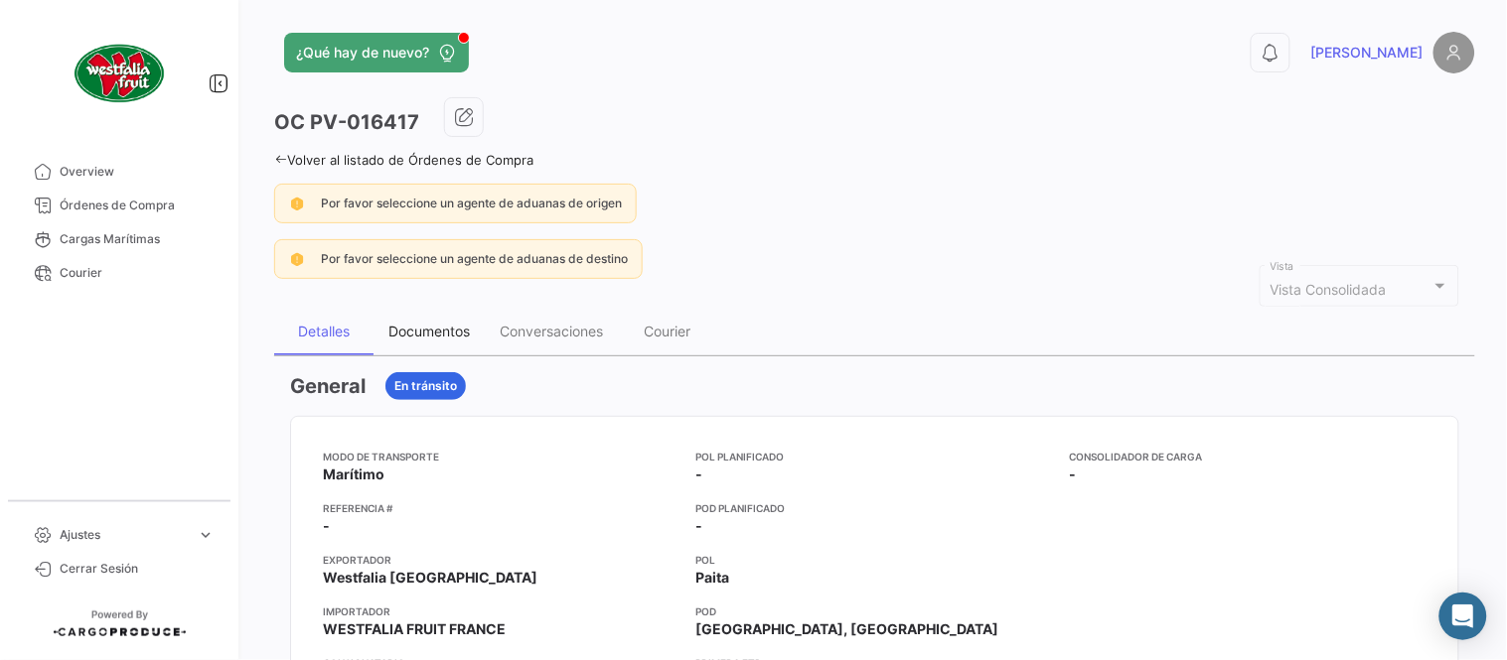
click at [400, 325] on div "Documentos" at bounding box center [428, 331] width 81 height 17
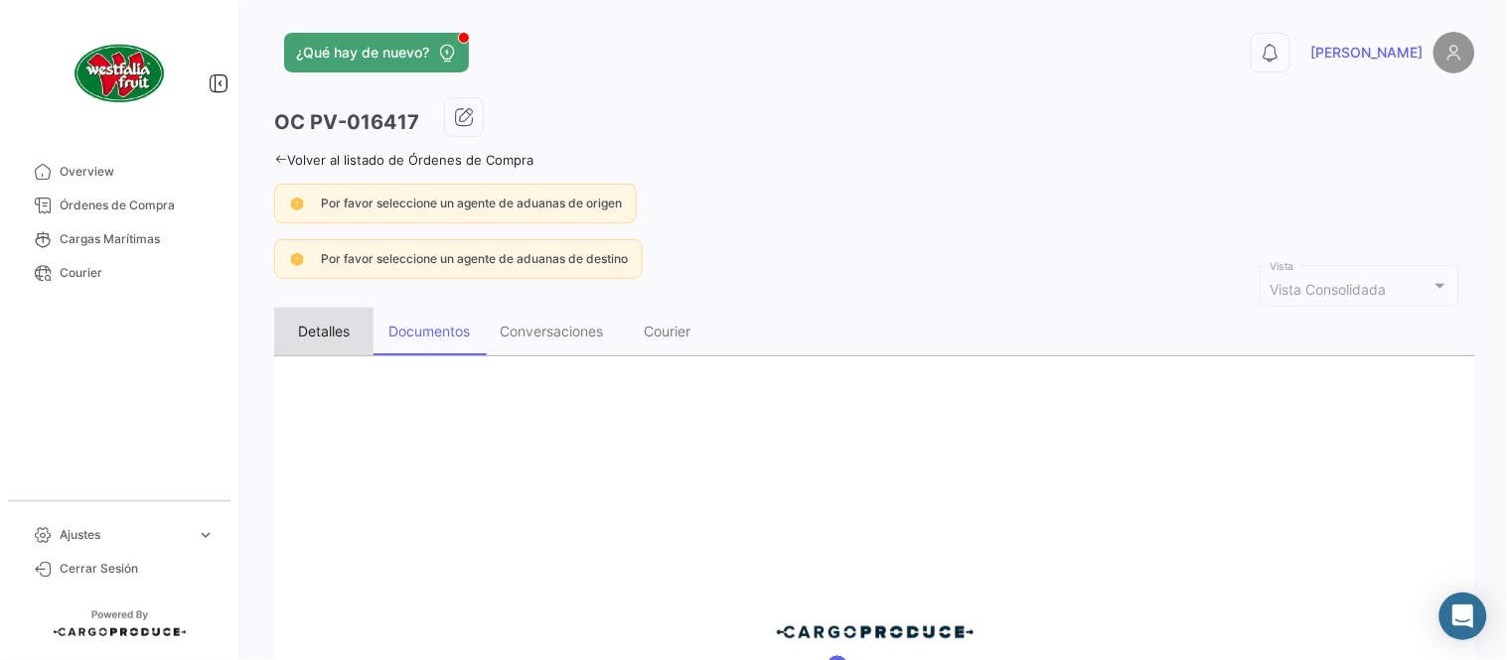
click at [343, 343] on div "Detalles" at bounding box center [323, 332] width 99 height 48
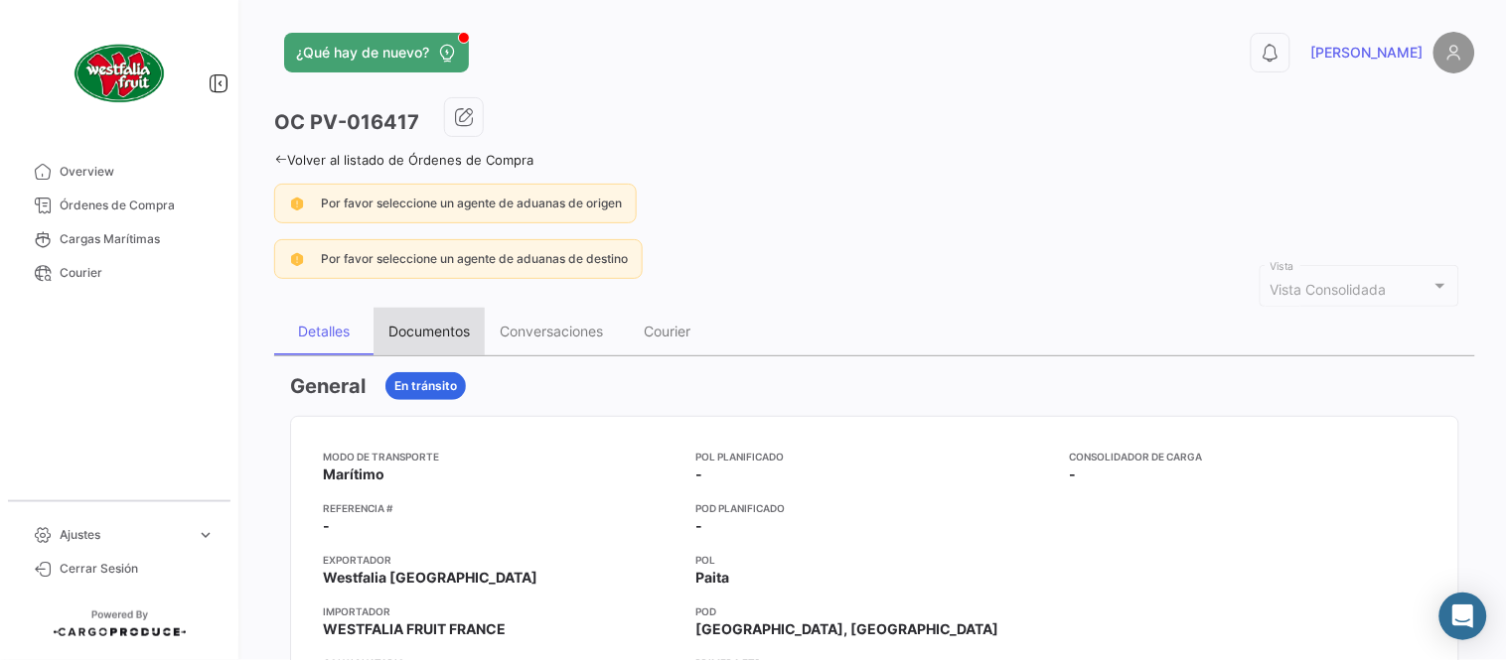
click at [427, 336] on div "Documentos" at bounding box center [428, 331] width 81 height 17
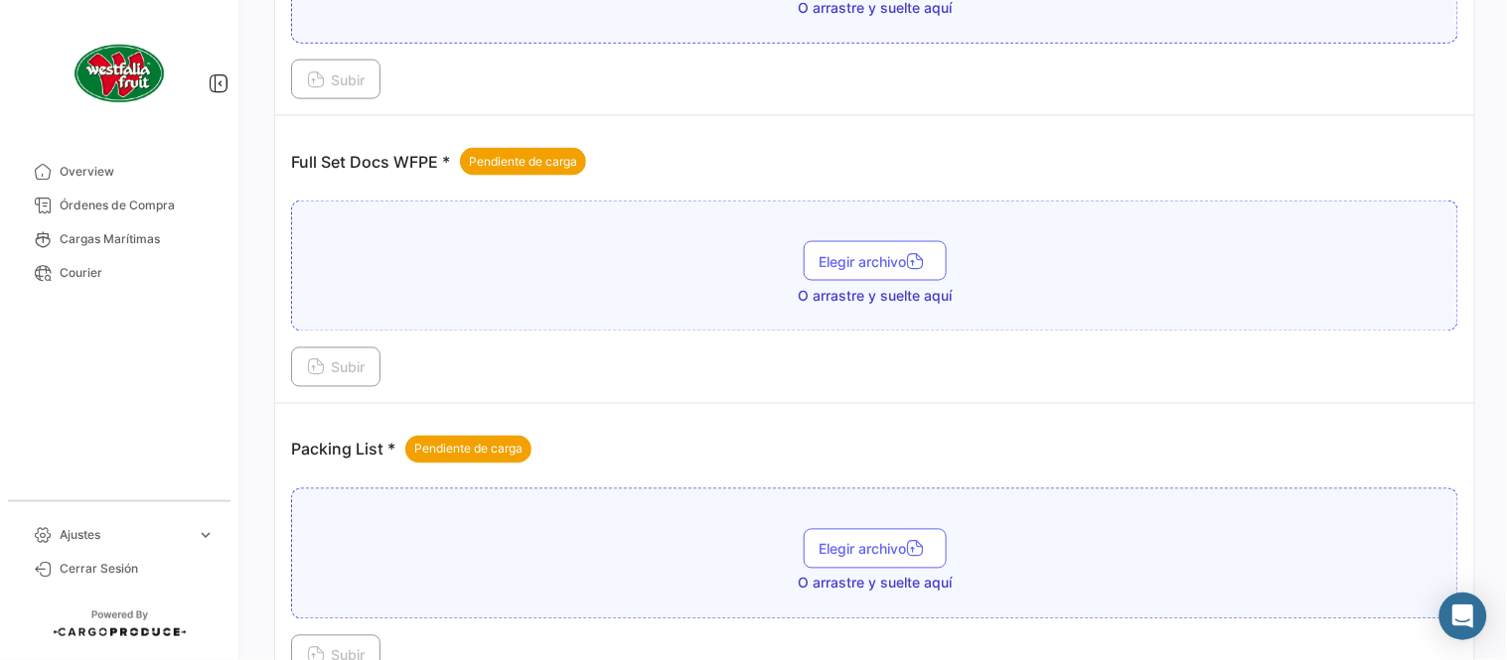
scroll to position [801, 0]
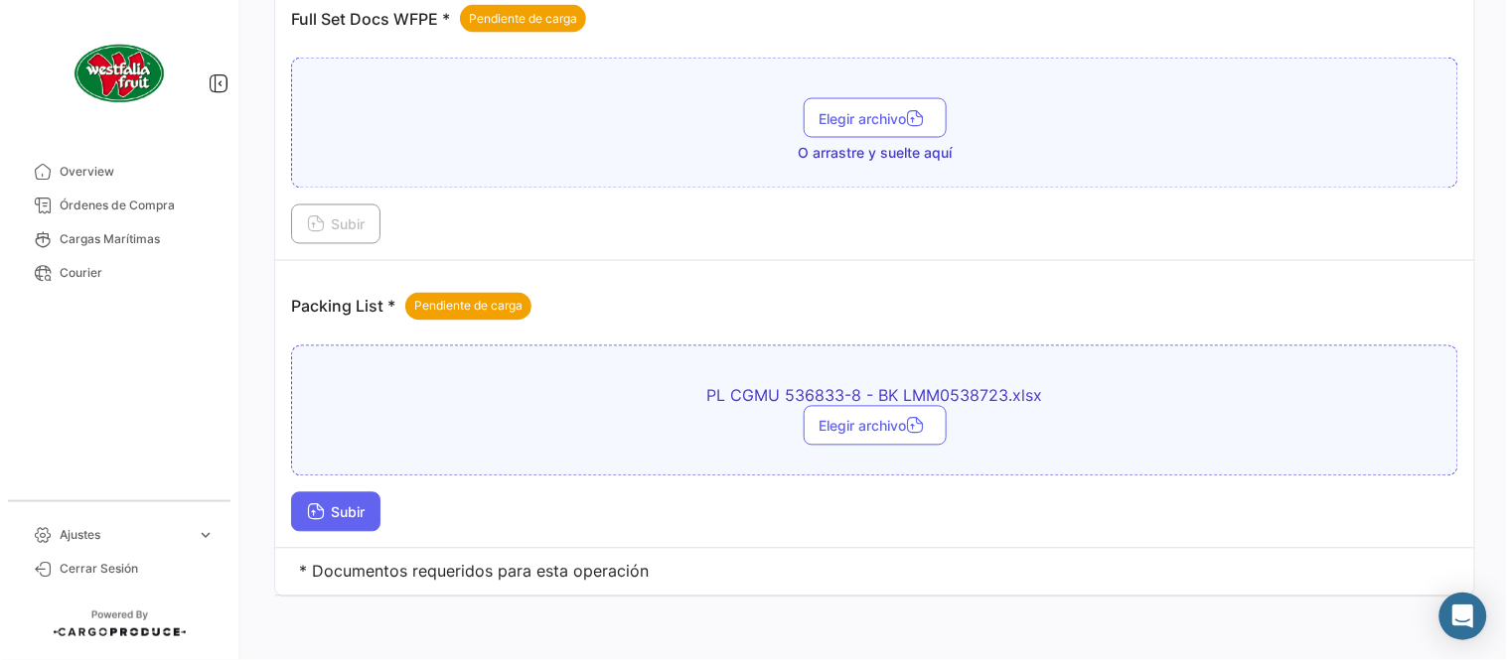
click at [320, 519] on icon at bounding box center [316, 515] width 18 height 18
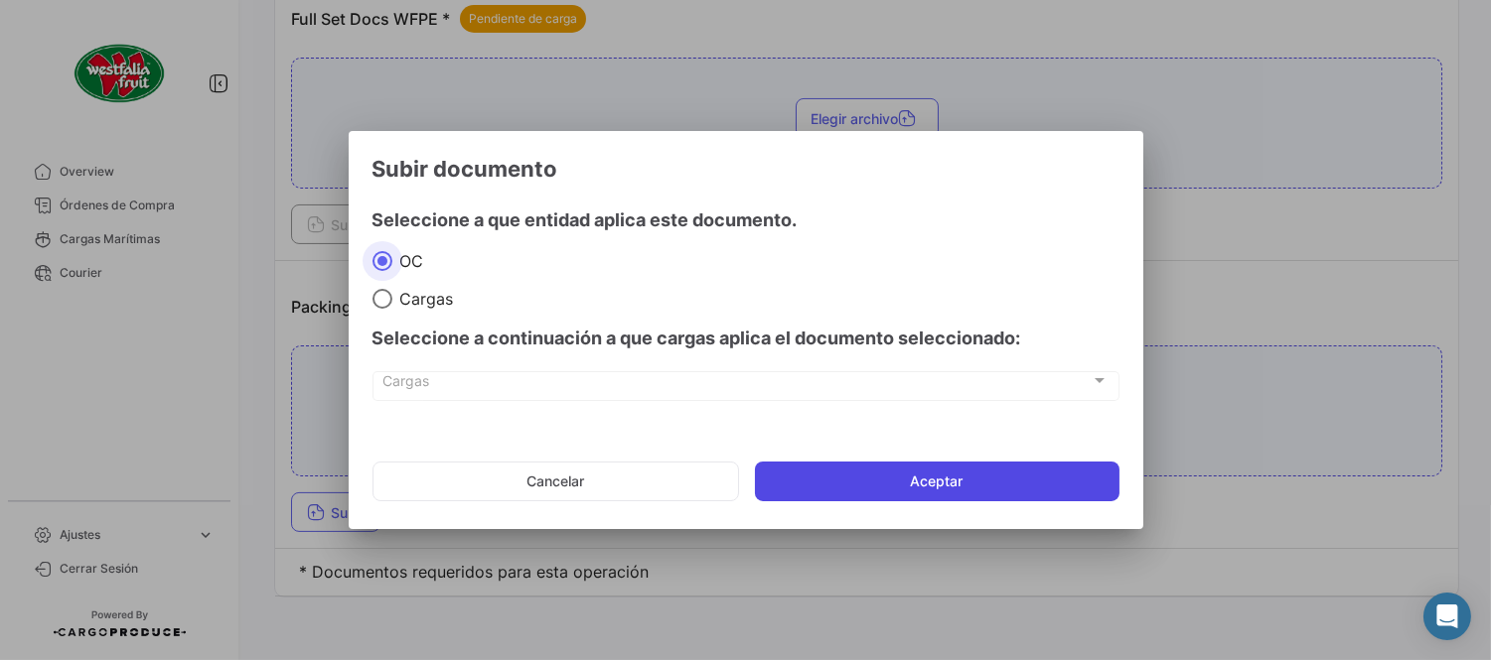
click at [839, 484] on button "Aceptar" at bounding box center [937, 482] width 364 height 40
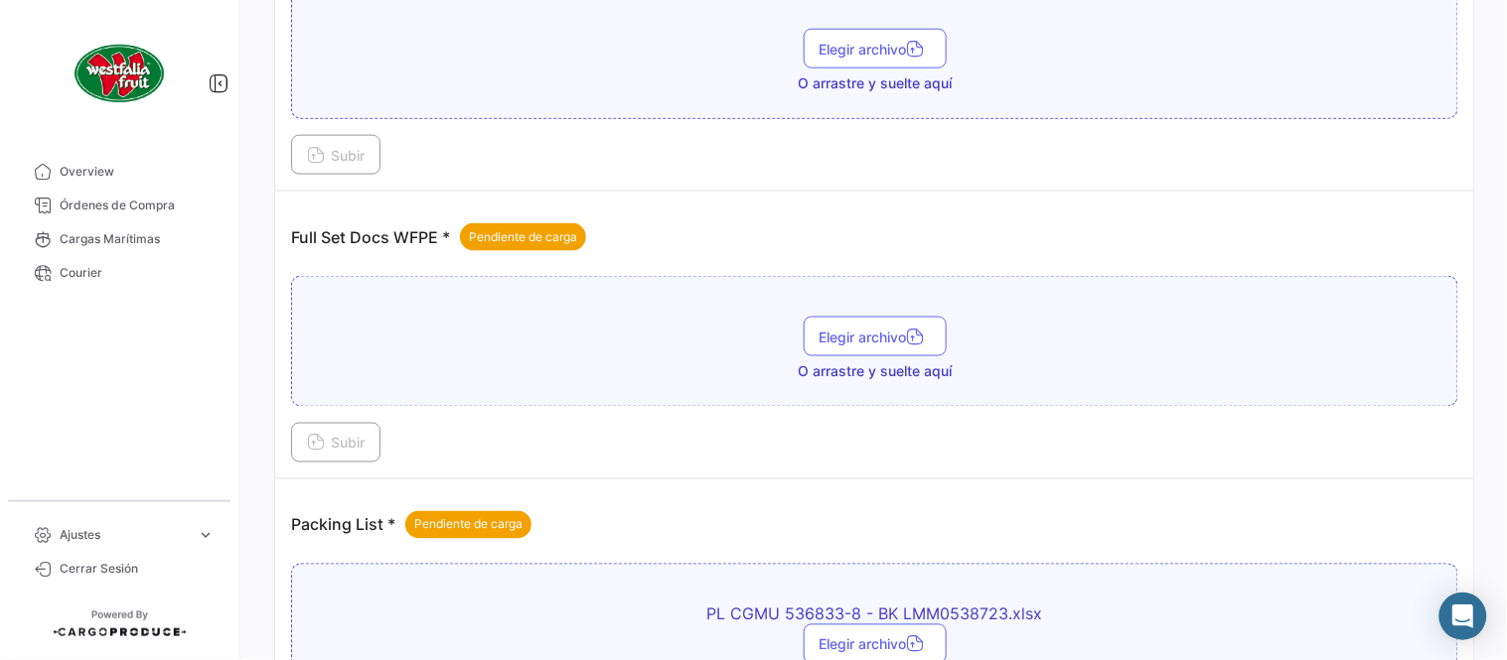
scroll to position [580, 0]
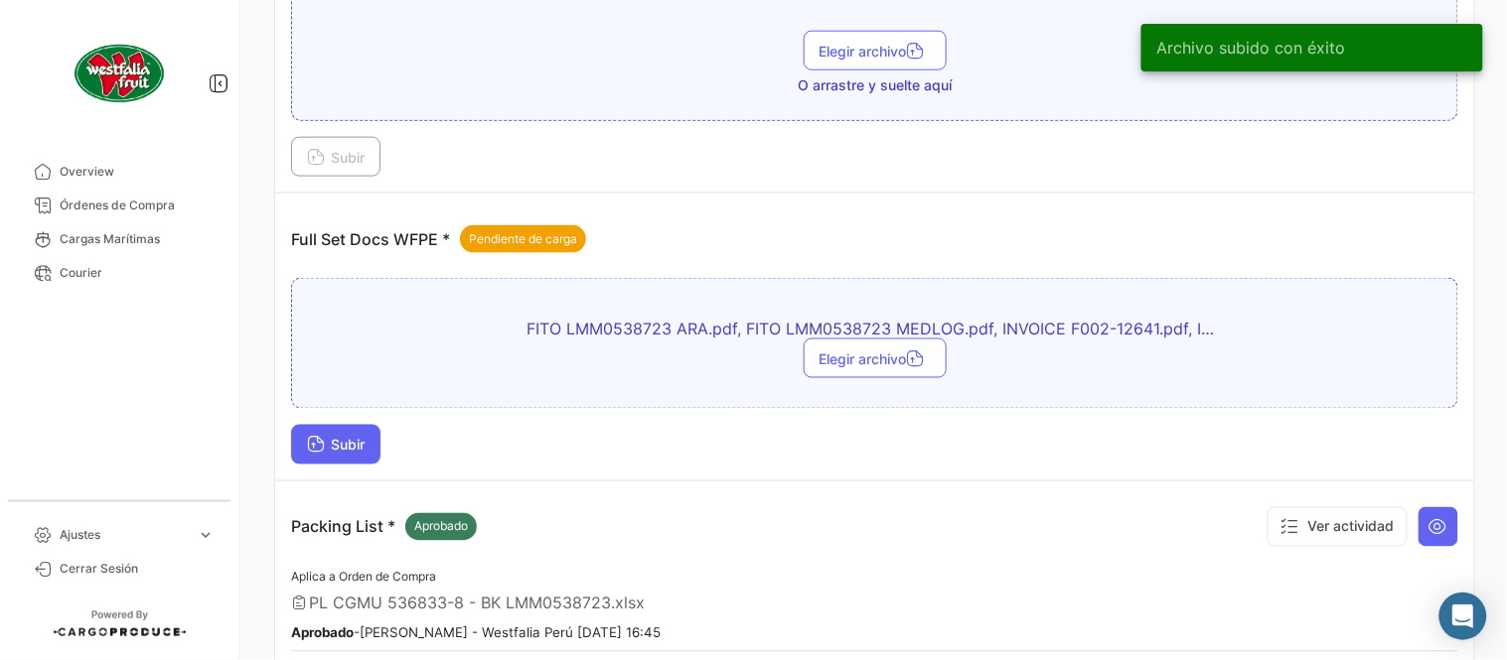
click at [364, 447] on span "Subir" at bounding box center [336, 445] width 58 height 17
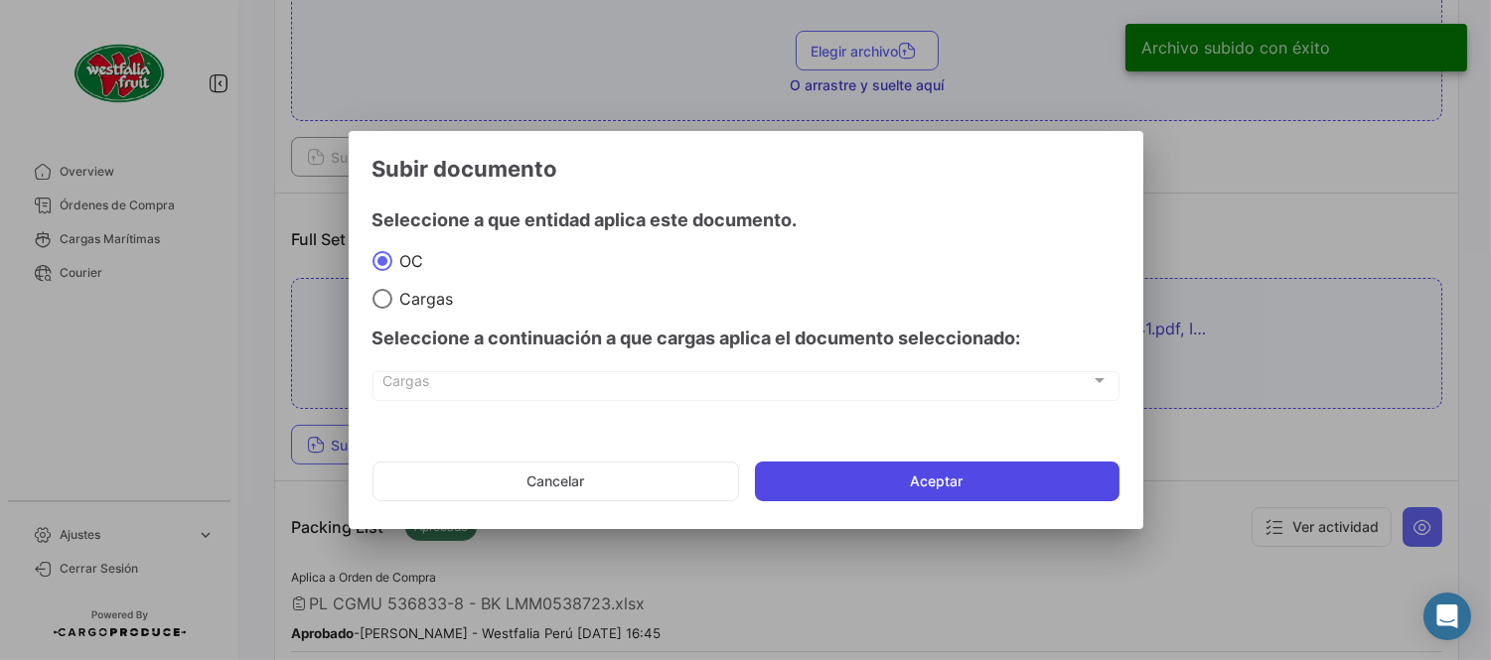
drag, startPoint x: 909, startPoint y: 472, endPoint x: 1080, endPoint y: 583, distance: 203.9
click at [909, 473] on button "Aceptar" at bounding box center [937, 482] width 364 height 40
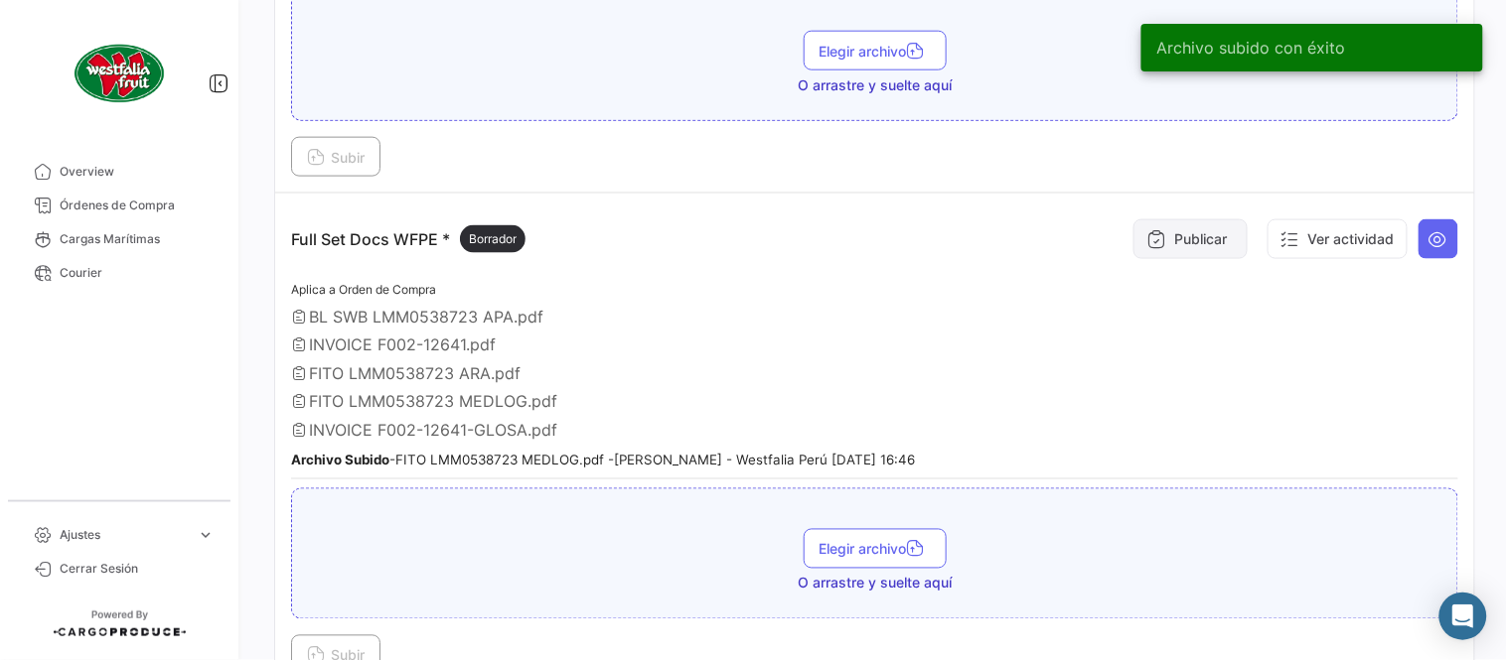
click at [1216, 233] on button "Publicar" at bounding box center [1190, 239] width 114 height 40
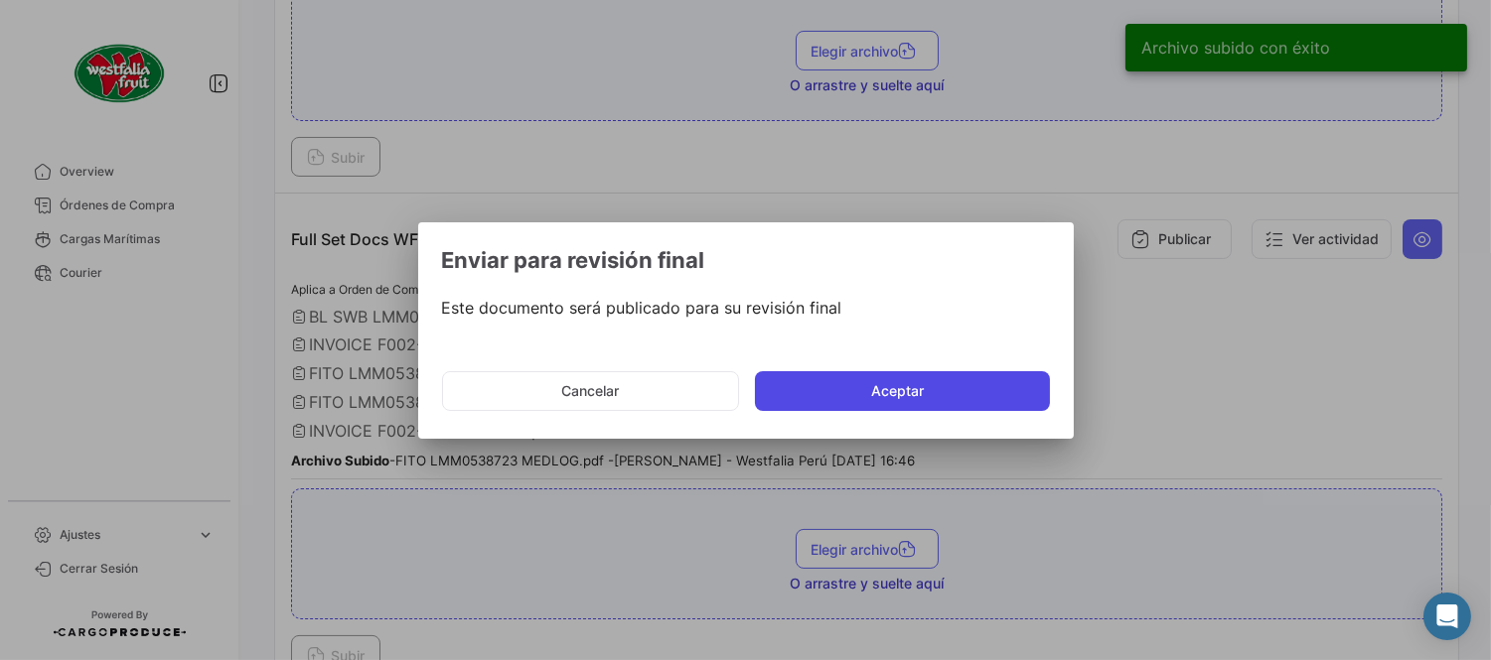
click at [931, 393] on button "Aceptar" at bounding box center [902, 391] width 295 height 40
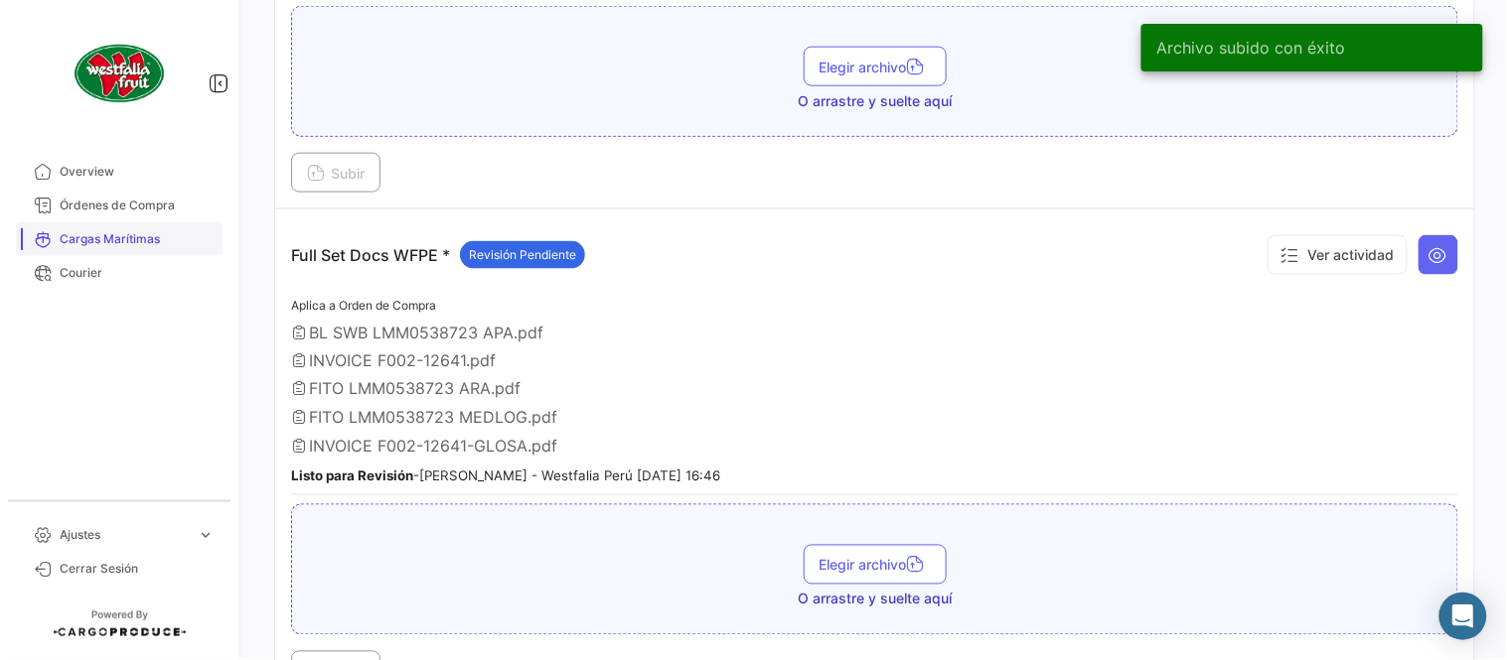
click at [124, 214] on span "Órdenes de Compra" at bounding box center [137, 206] width 155 height 18
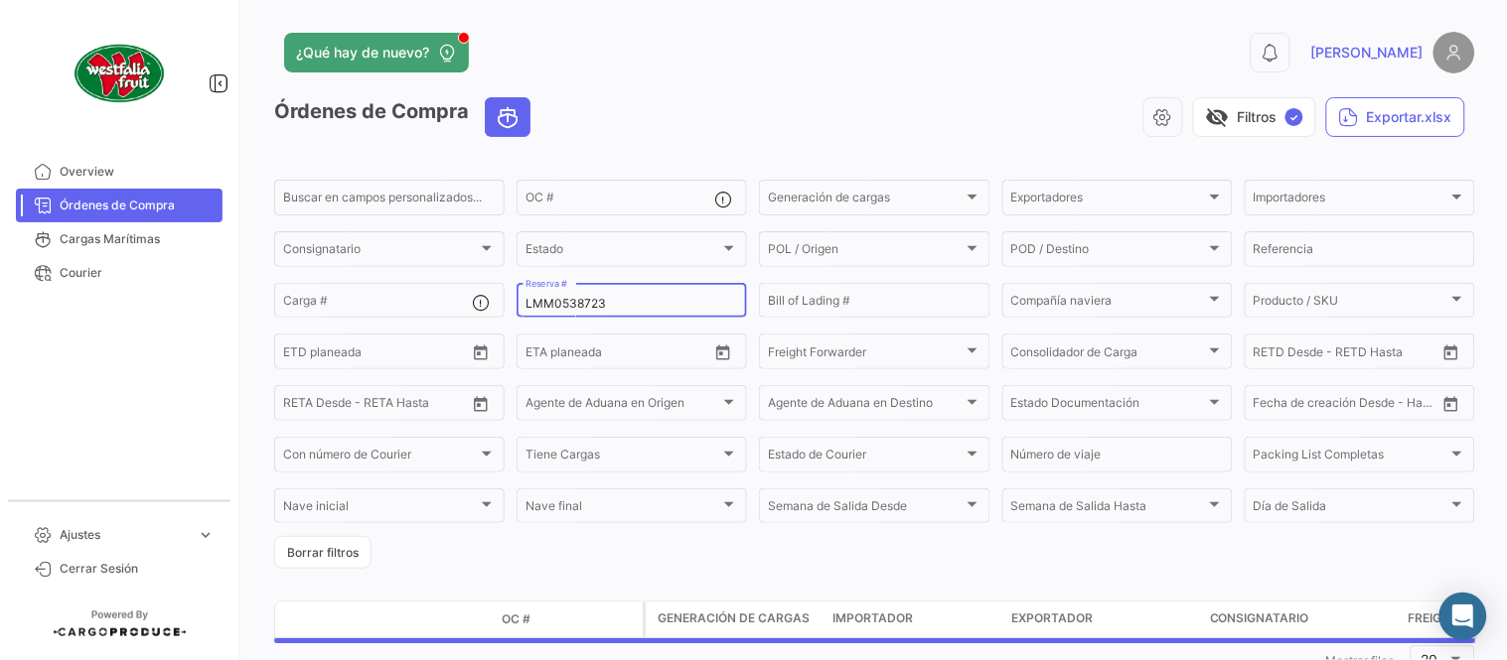
click at [566, 299] on input "LMM0538723" at bounding box center [631, 304] width 213 height 14
paste input "PENL2532001"
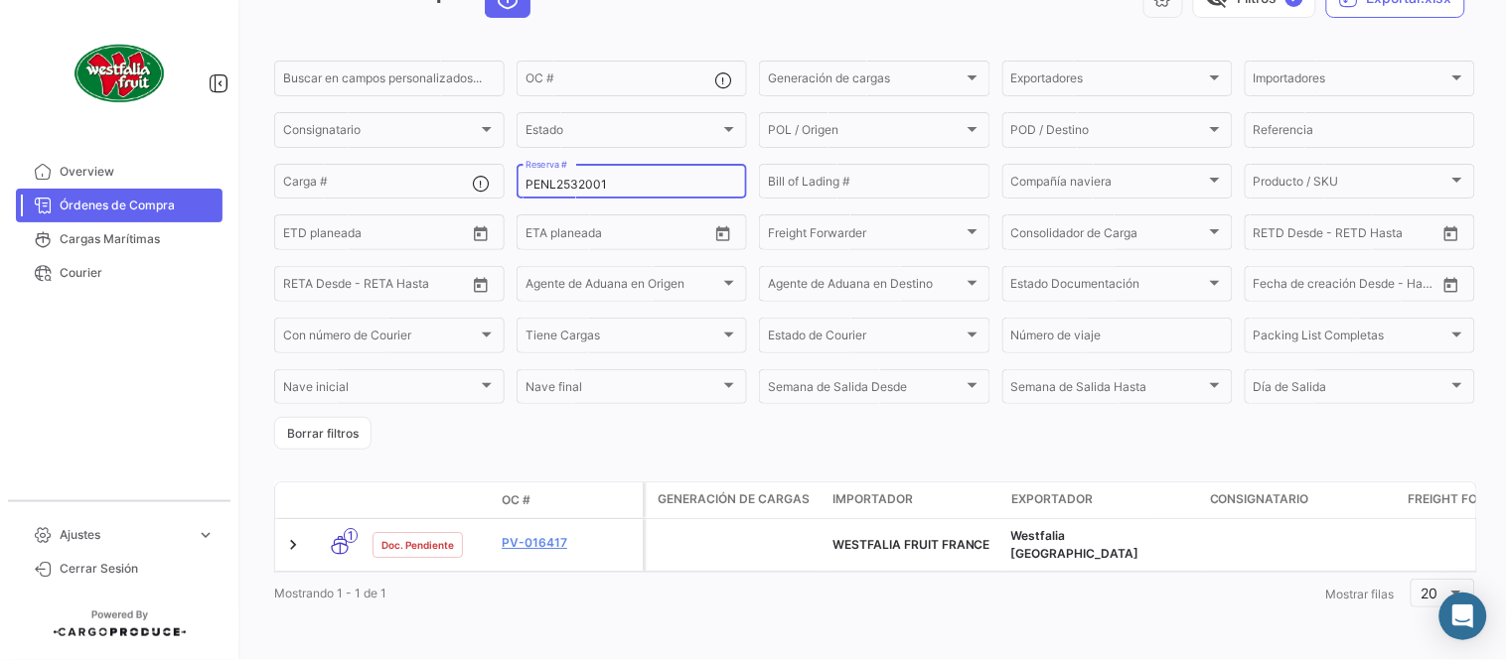
scroll to position [127, 0]
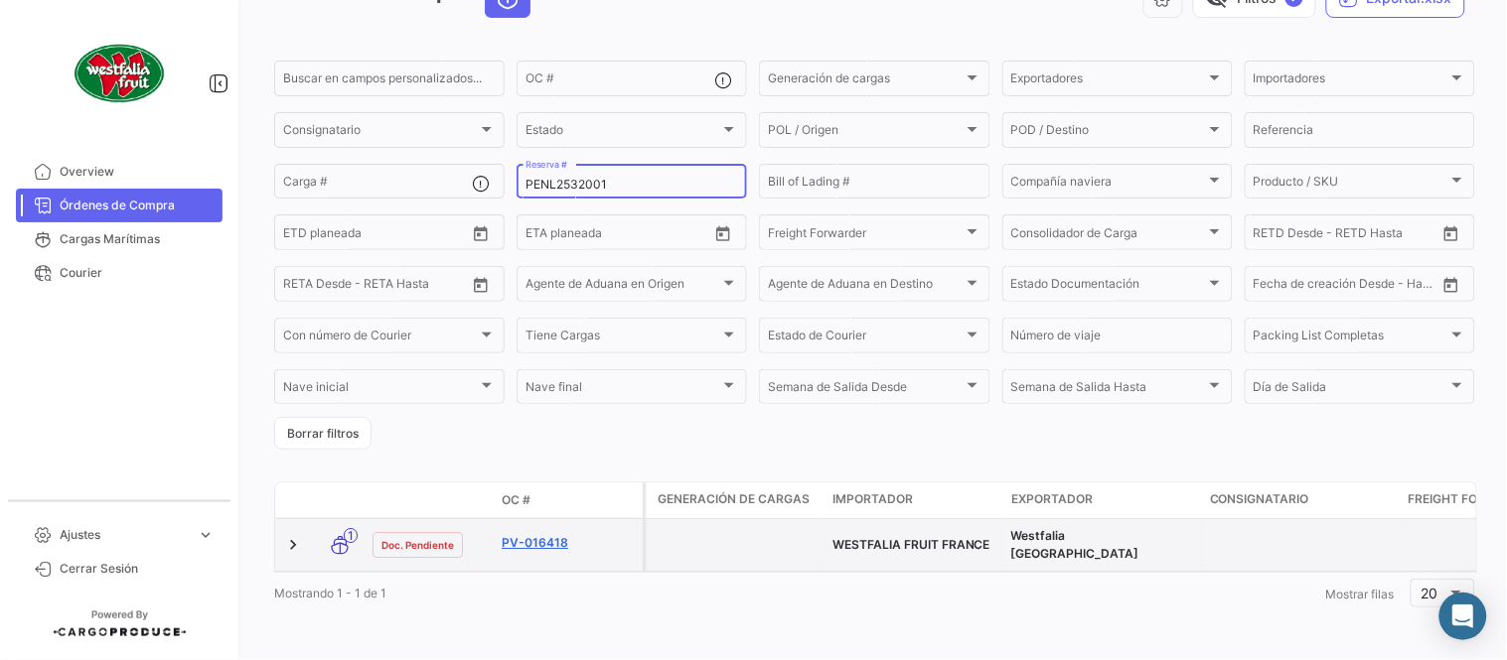
type input "PENL2532001"
click at [549, 534] on link "PV-016418" at bounding box center [568, 543] width 133 height 18
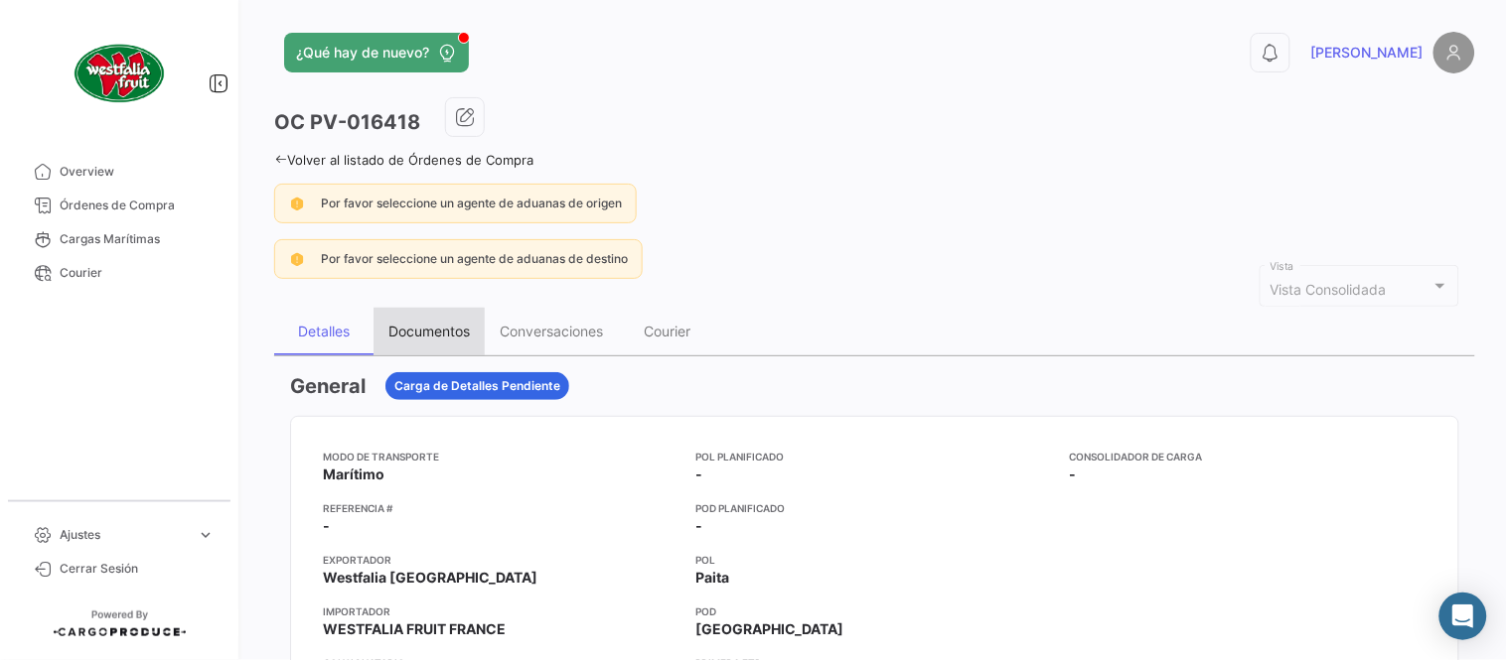
drag, startPoint x: 432, startPoint y: 332, endPoint x: 404, endPoint y: 309, distance: 36.0
click at [433, 332] on div "Documentos" at bounding box center [428, 331] width 81 height 17
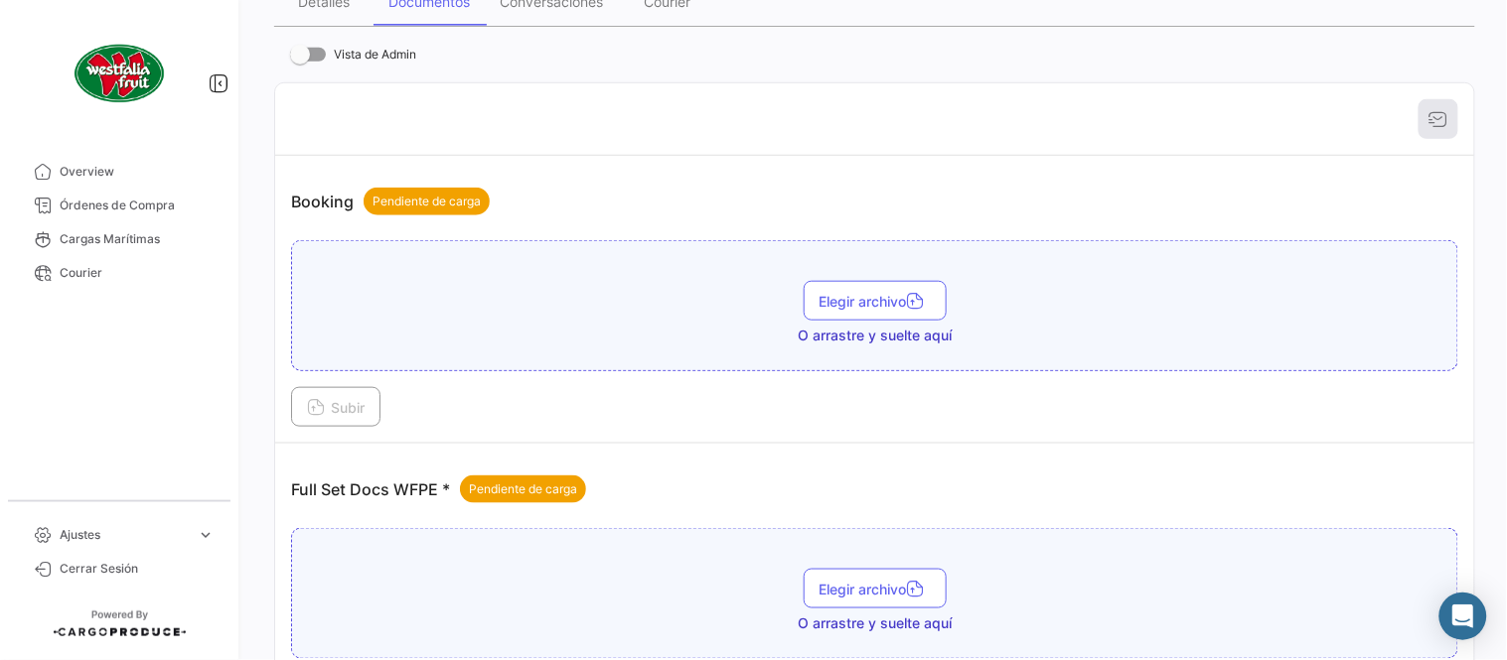
scroll to position [801, 0]
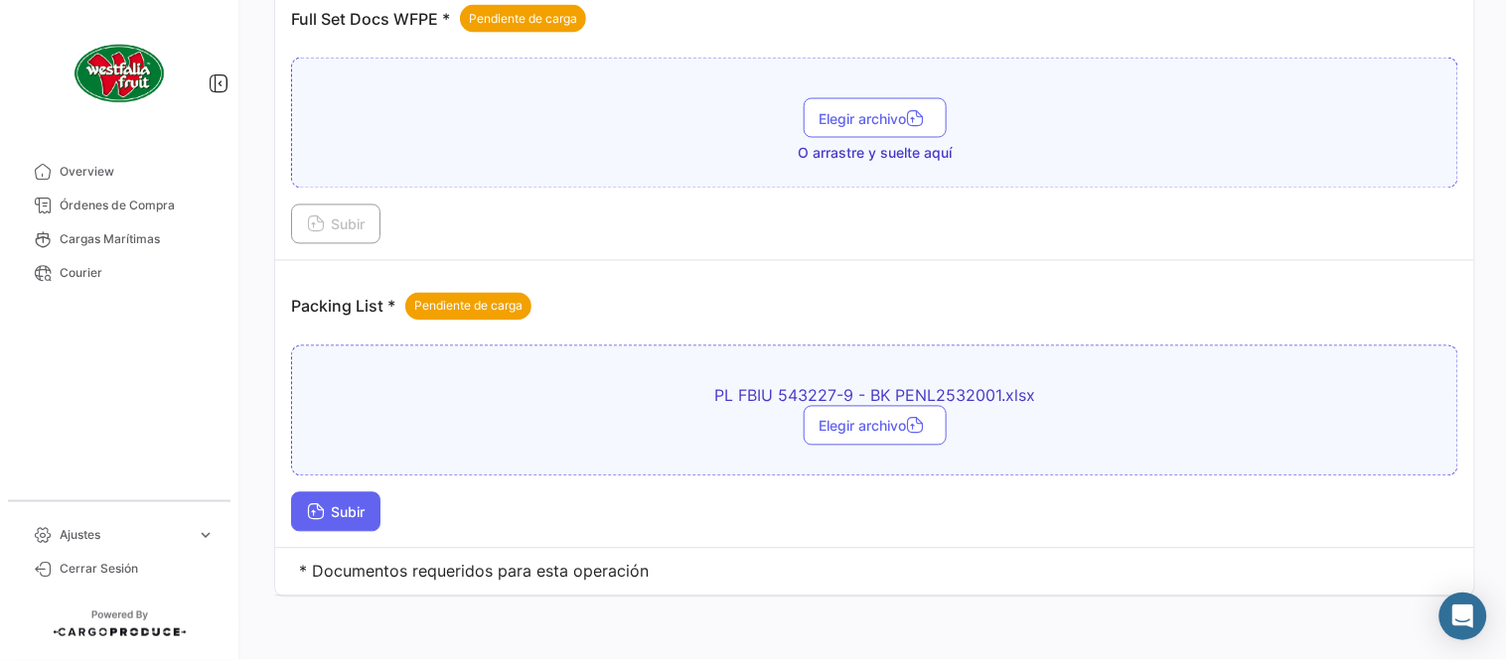
click at [345, 510] on span "Subir" at bounding box center [336, 513] width 58 height 17
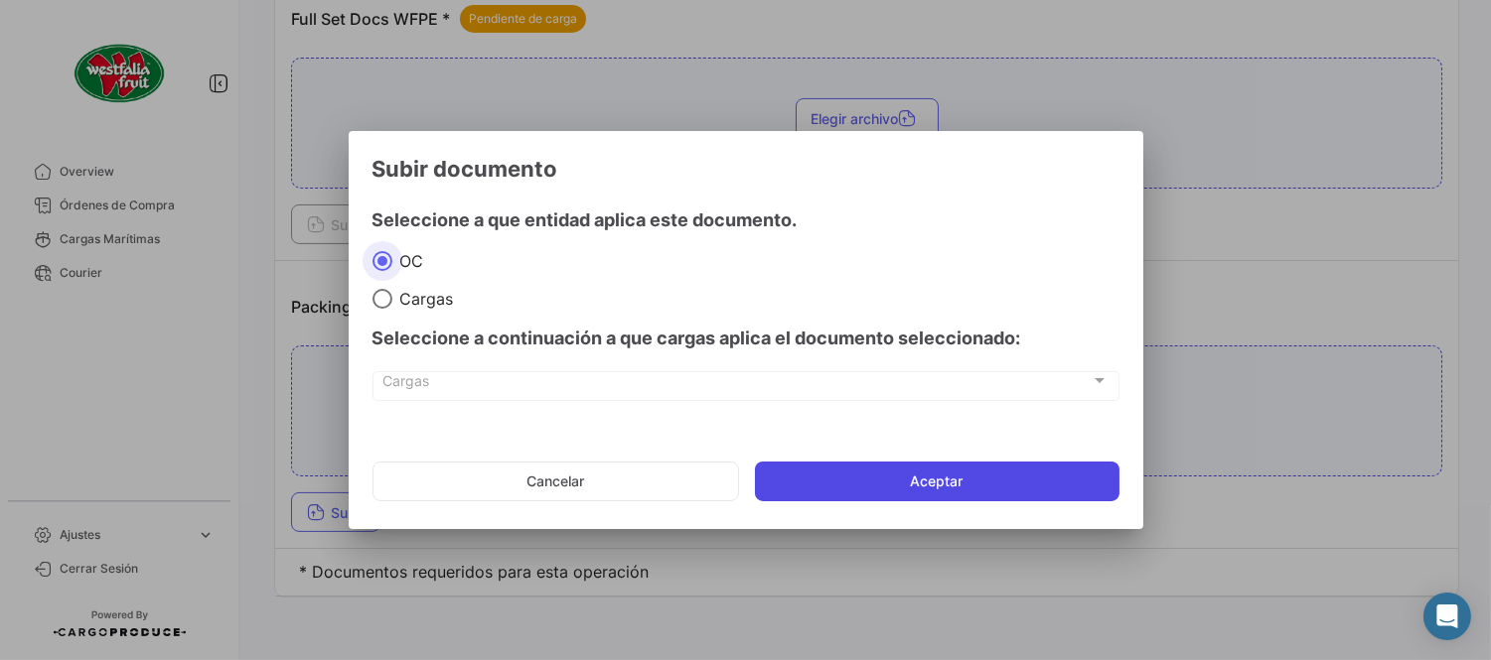
click at [834, 478] on button "Aceptar" at bounding box center [937, 482] width 364 height 40
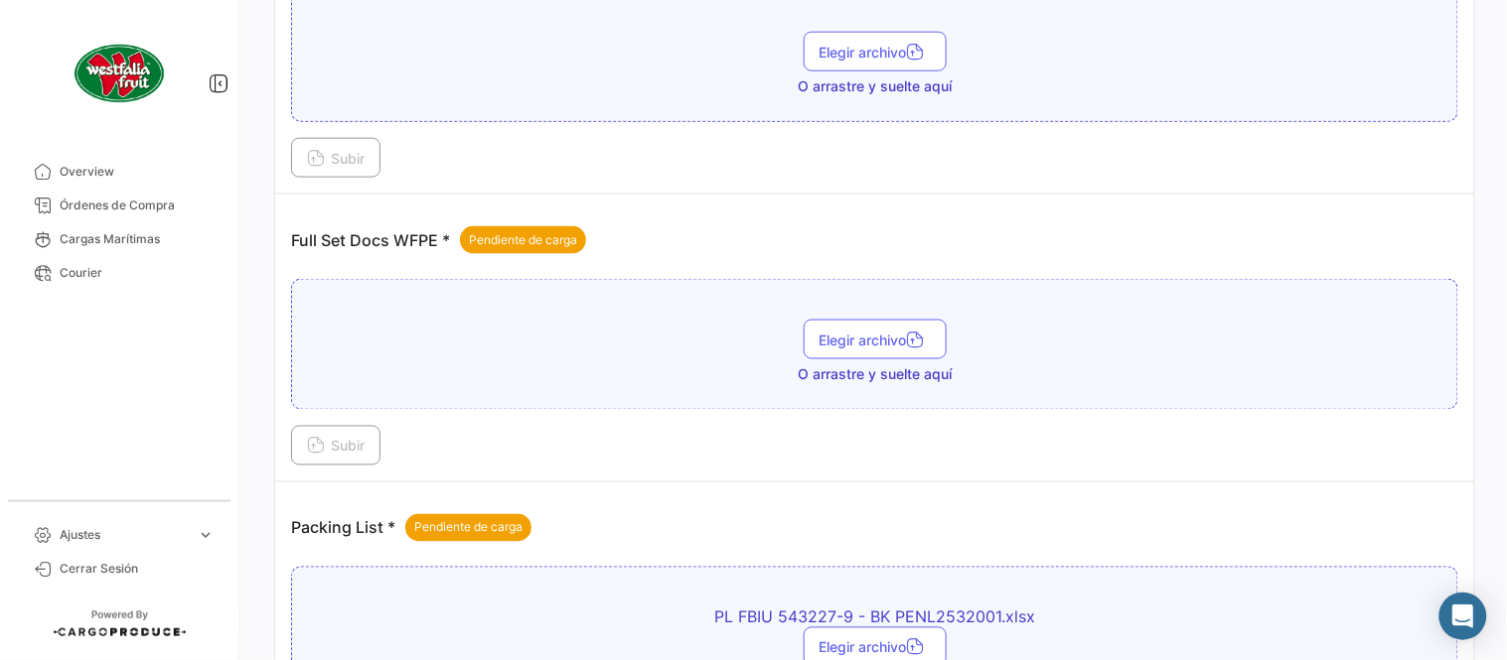
scroll to position [580, 0]
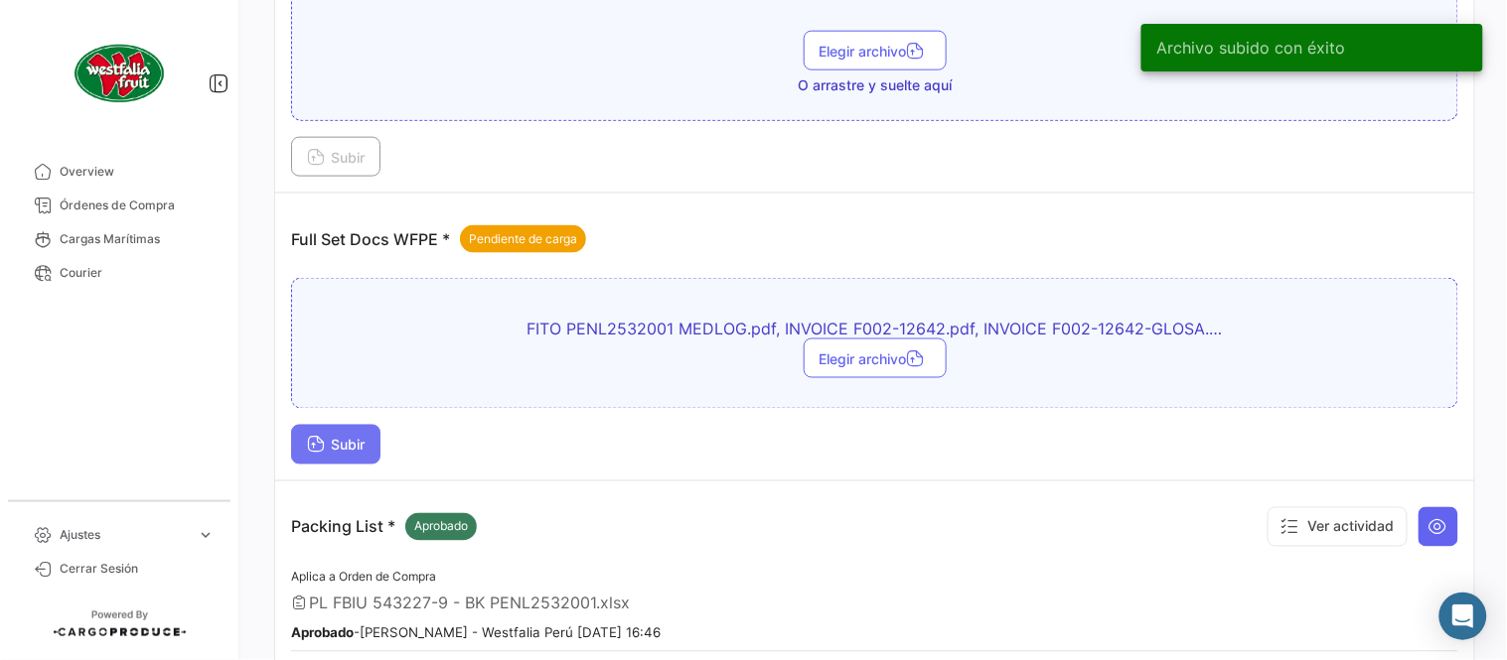
click at [370, 461] on button "Subir" at bounding box center [335, 445] width 89 height 40
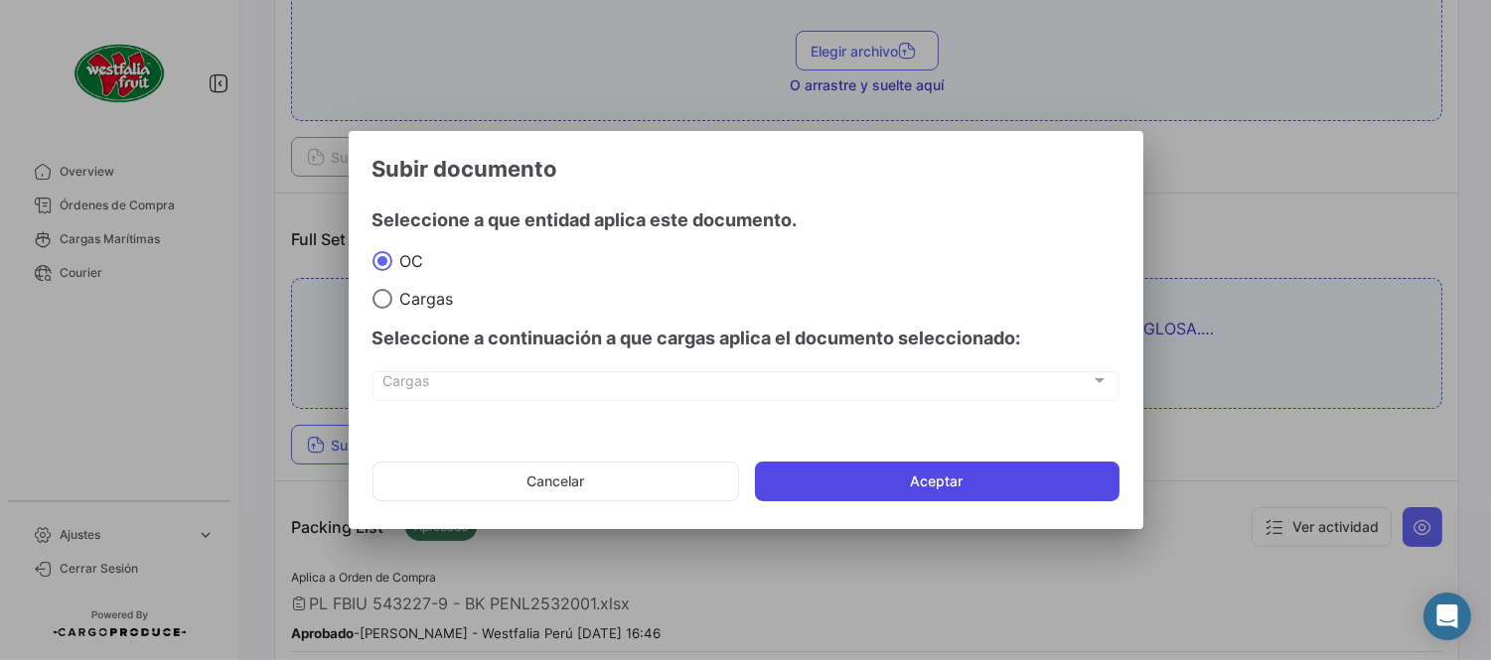
click at [832, 474] on button "Aceptar" at bounding box center [937, 482] width 364 height 40
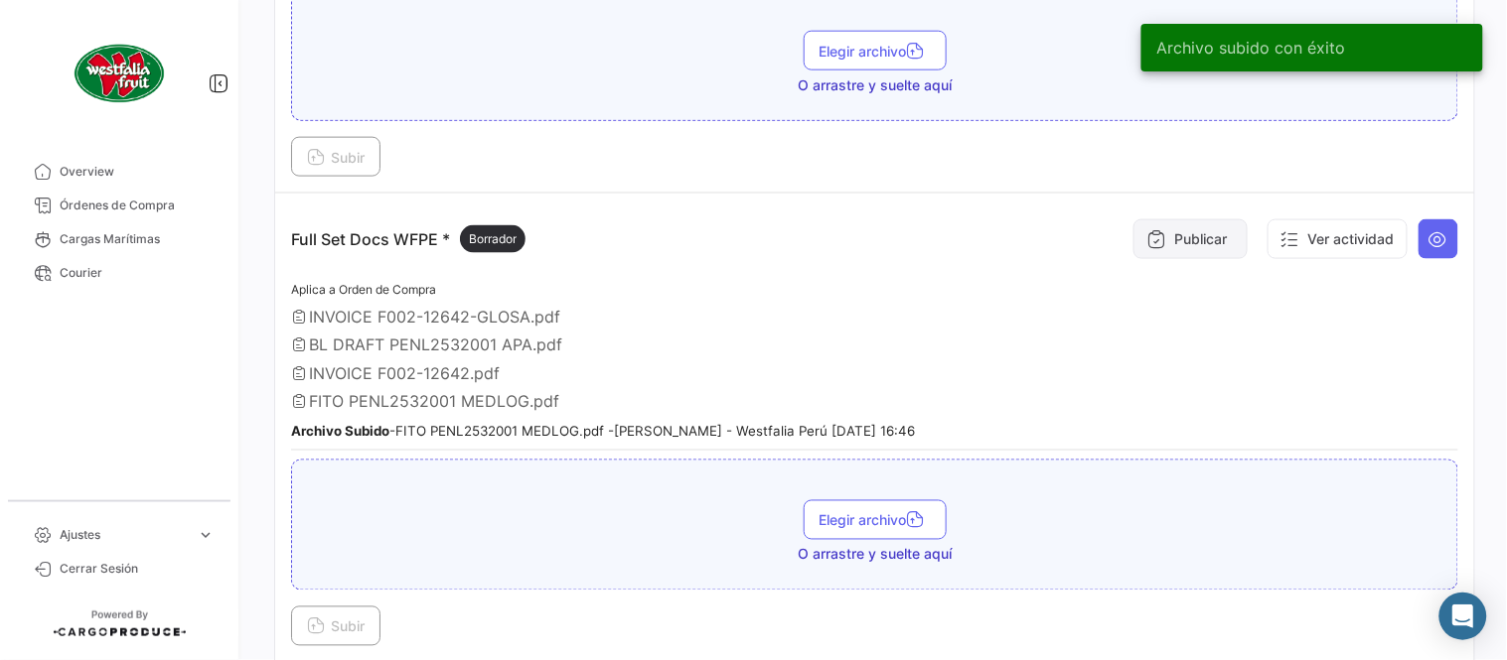
click at [1180, 245] on button "Publicar" at bounding box center [1190, 239] width 114 height 40
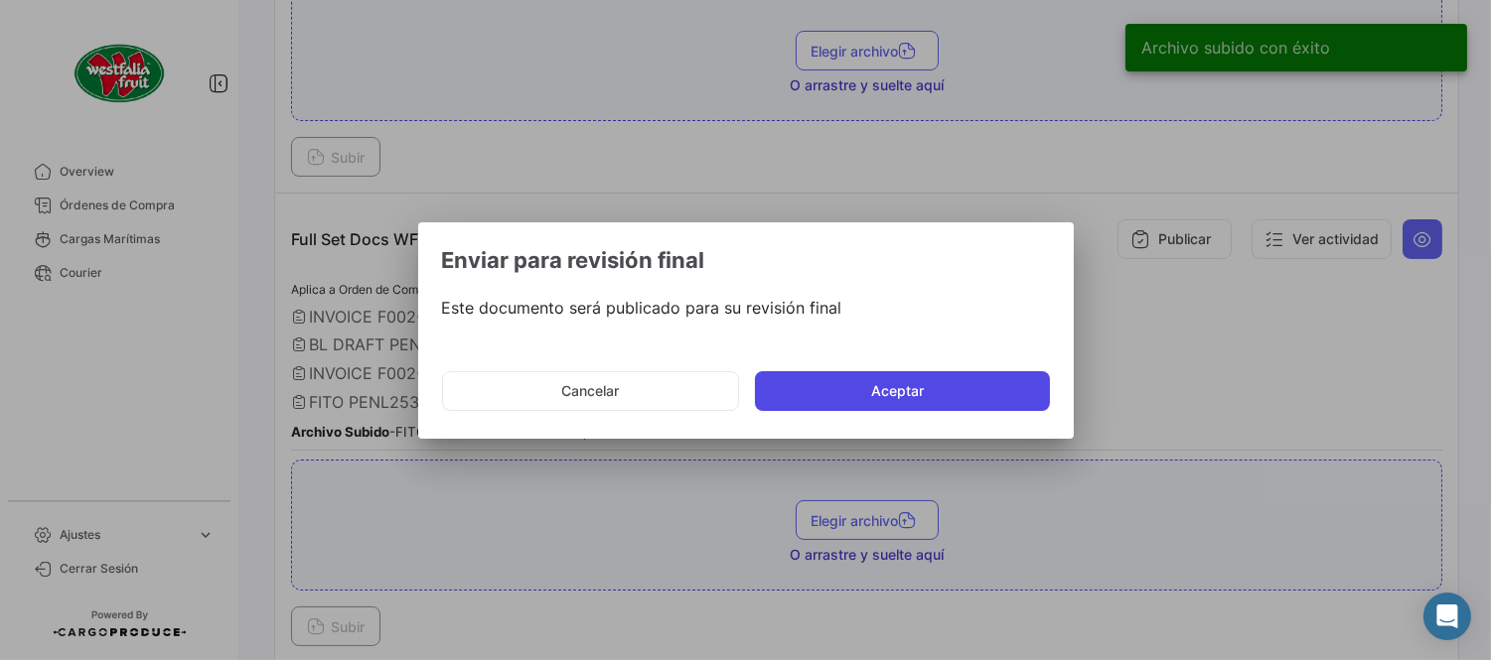
click at [929, 387] on button "Aceptar" at bounding box center [902, 391] width 295 height 40
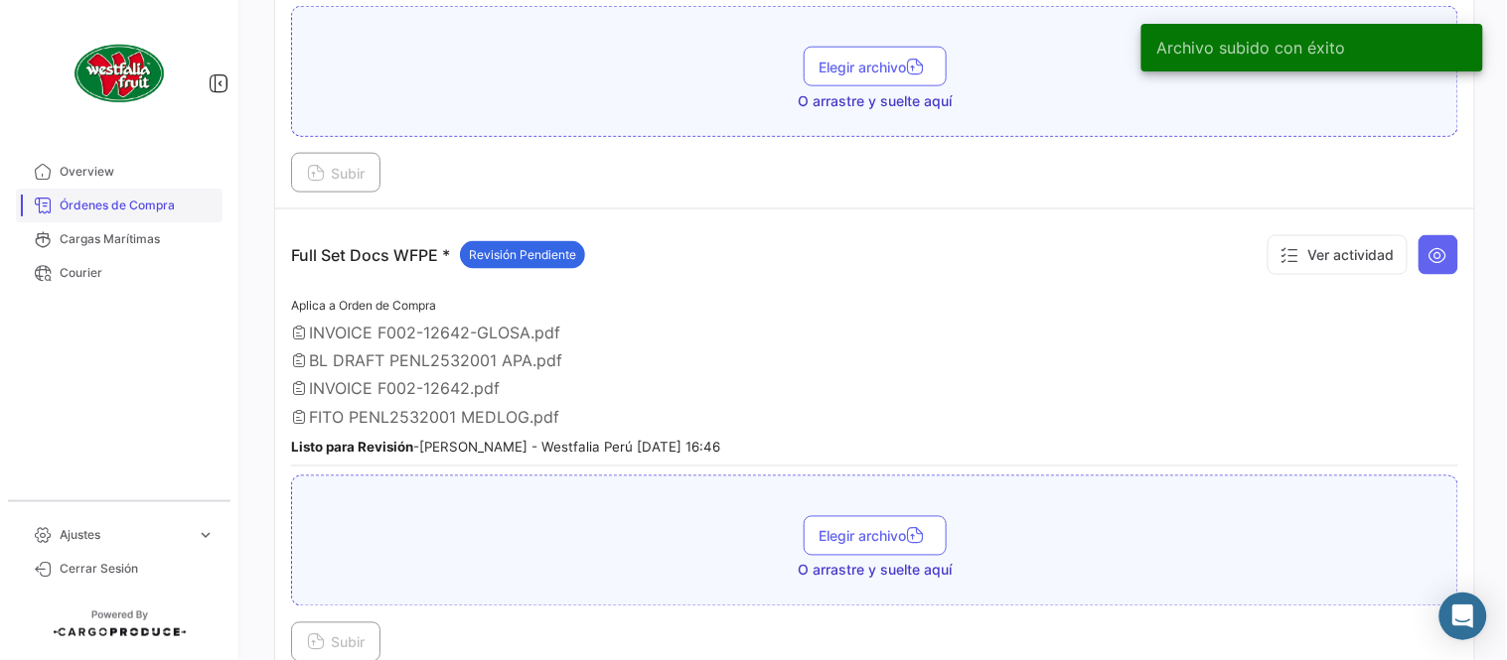
click at [157, 217] on link "Órdenes de Compra" at bounding box center [119, 206] width 207 height 34
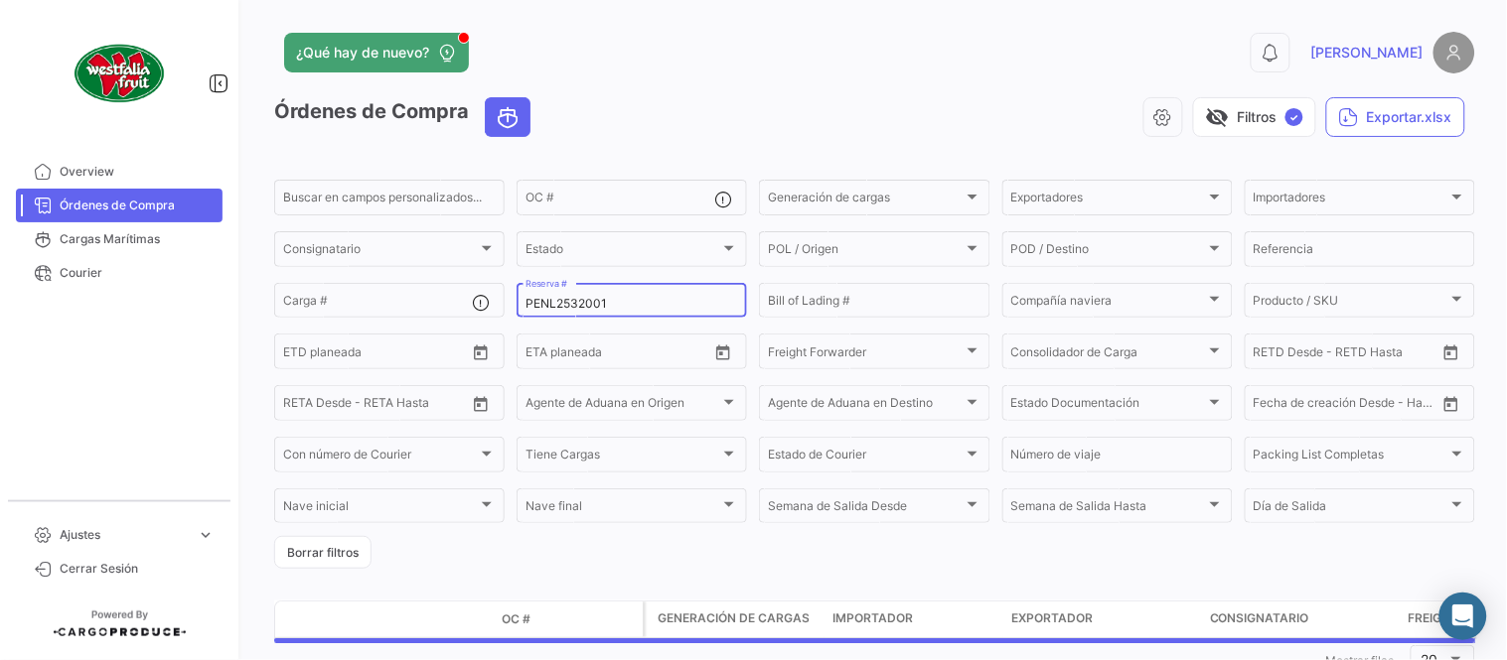
click at [616, 305] on input "PENL2532001" at bounding box center [631, 304] width 213 height 14
paste input "257924643"
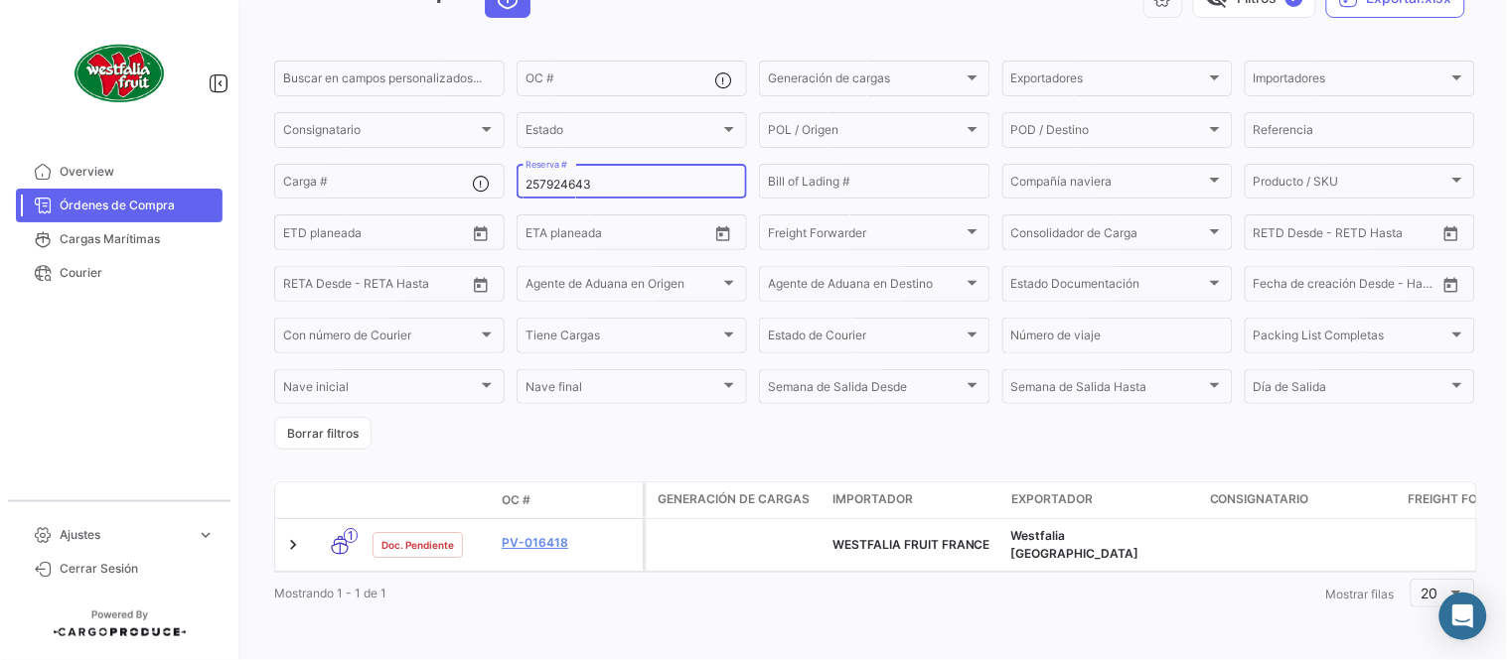
scroll to position [127, 0]
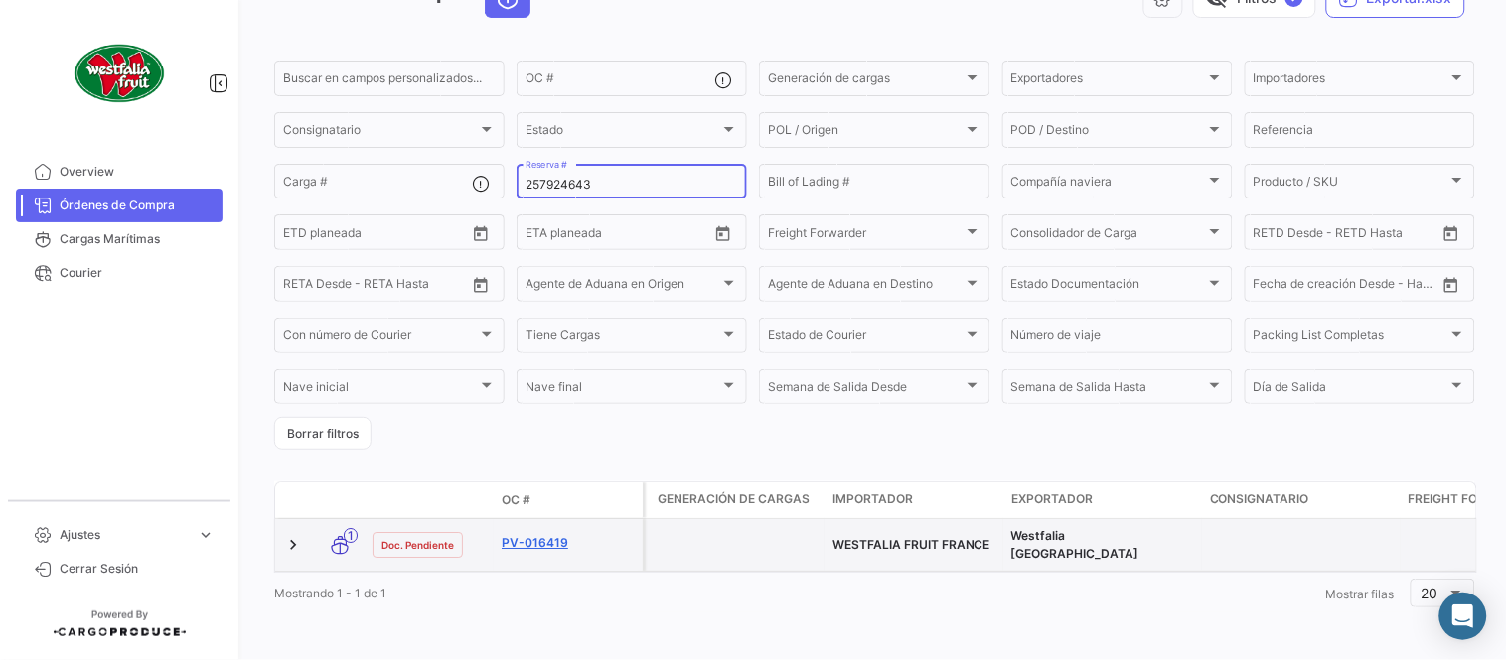
type input "257924643"
click at [564, 534] on link "PV-016419" at bounding box center [568, 543] width 133 height 18
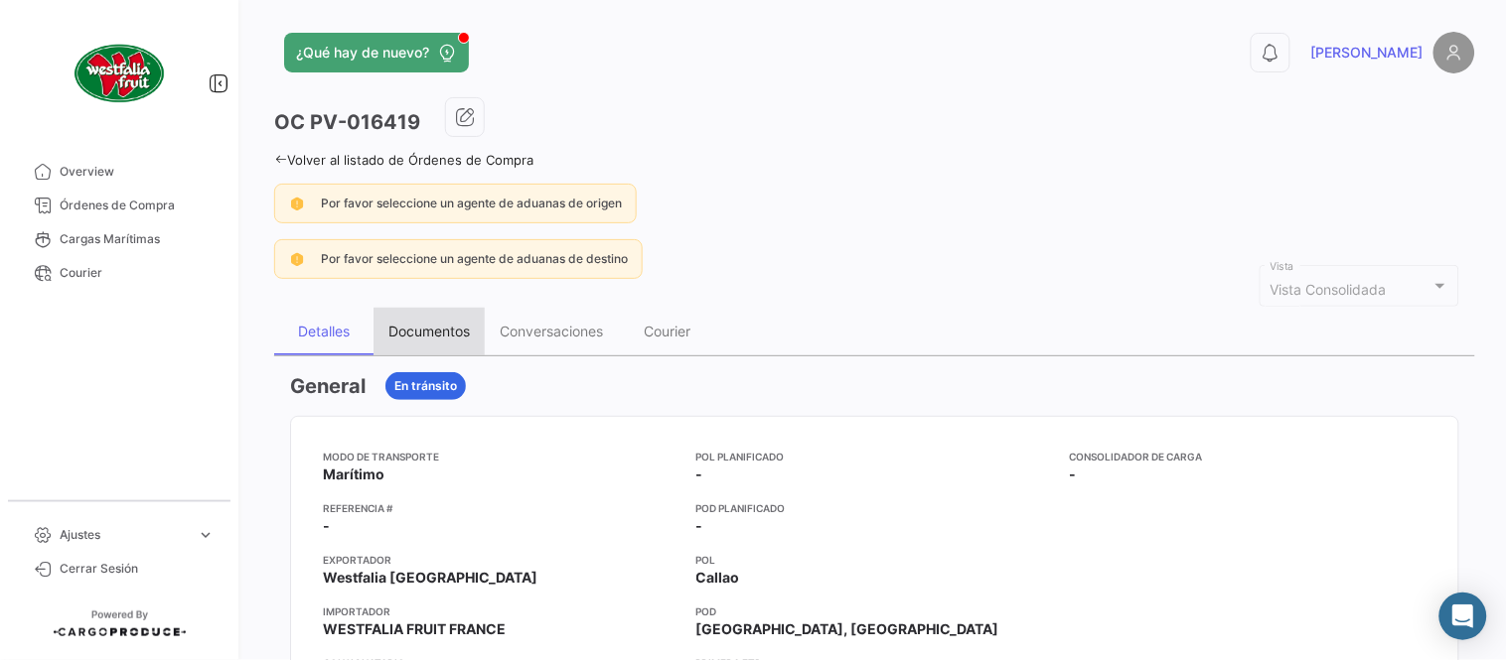
click at [440, 334] on div "Documentos" at bounding box center [428, 331] width 81 height 17
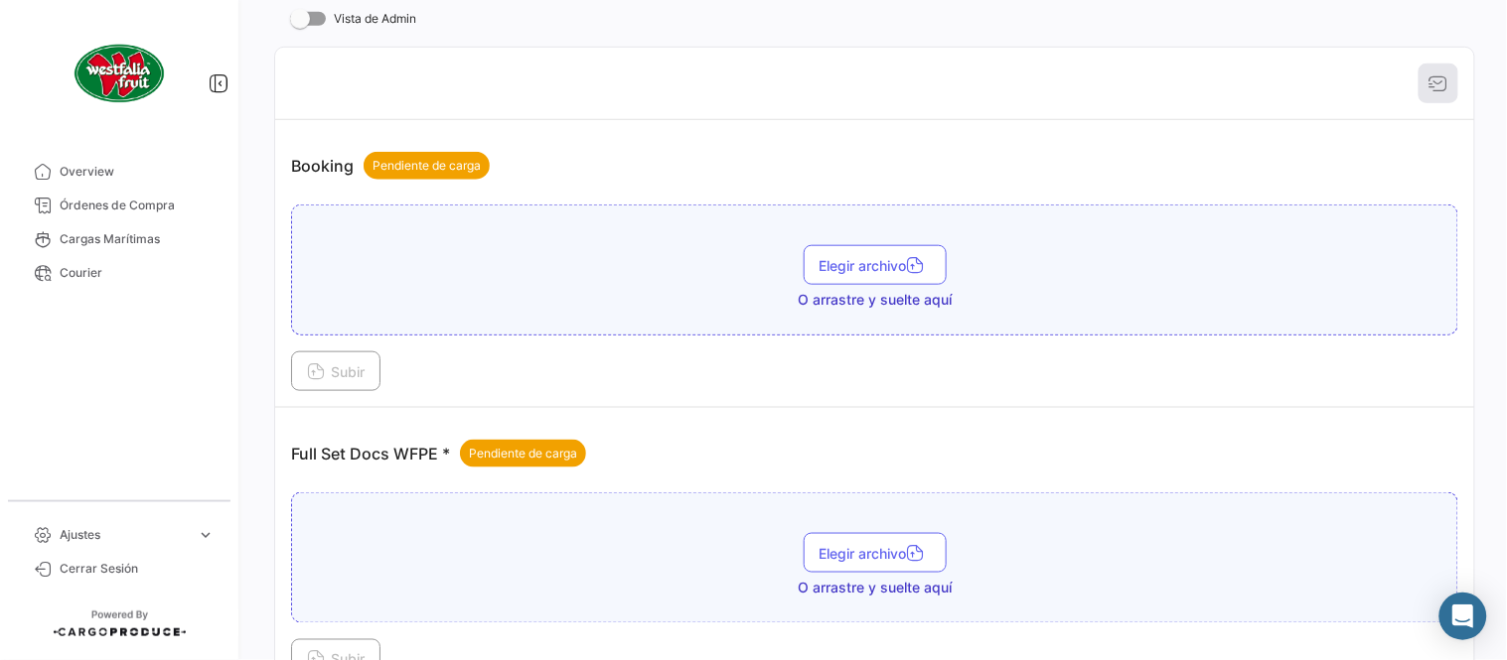
scroll to position [801, 0]
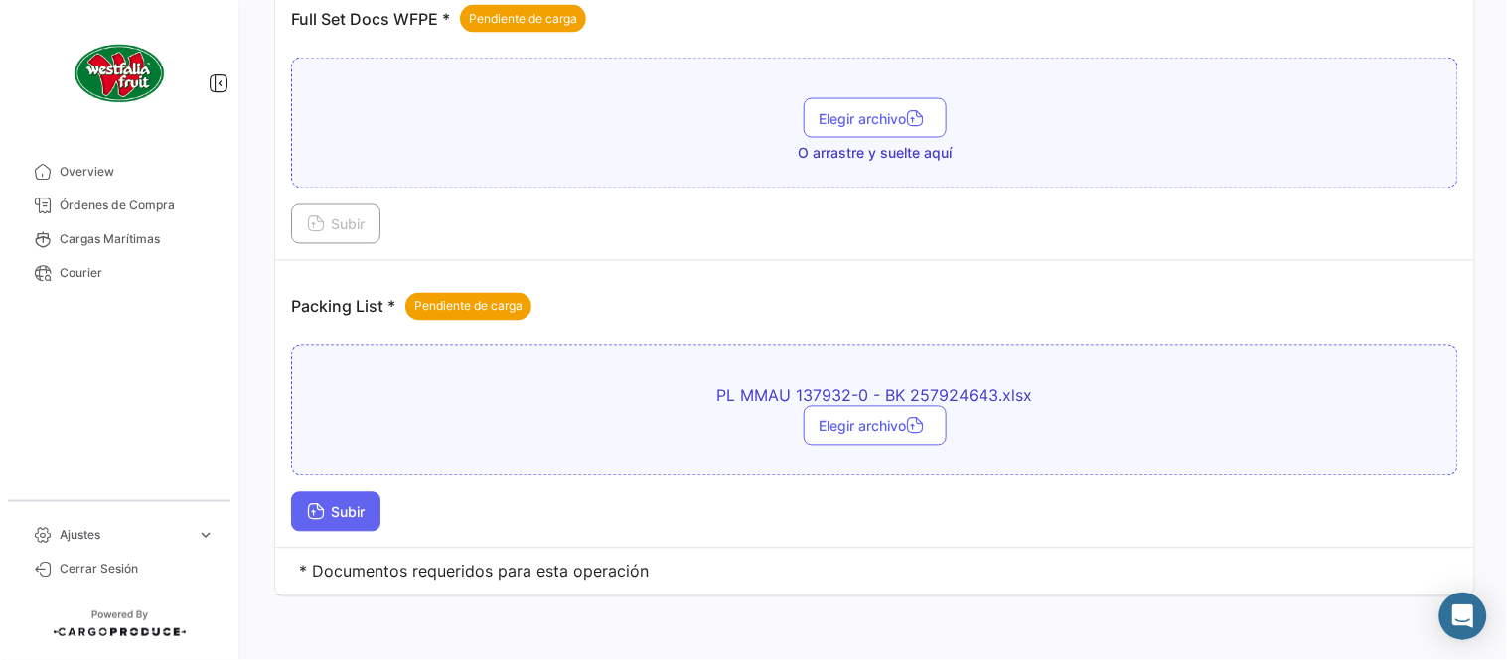
click at [346, 507] on span "Subir" at bounding box center [336, 513] width 58 height 17
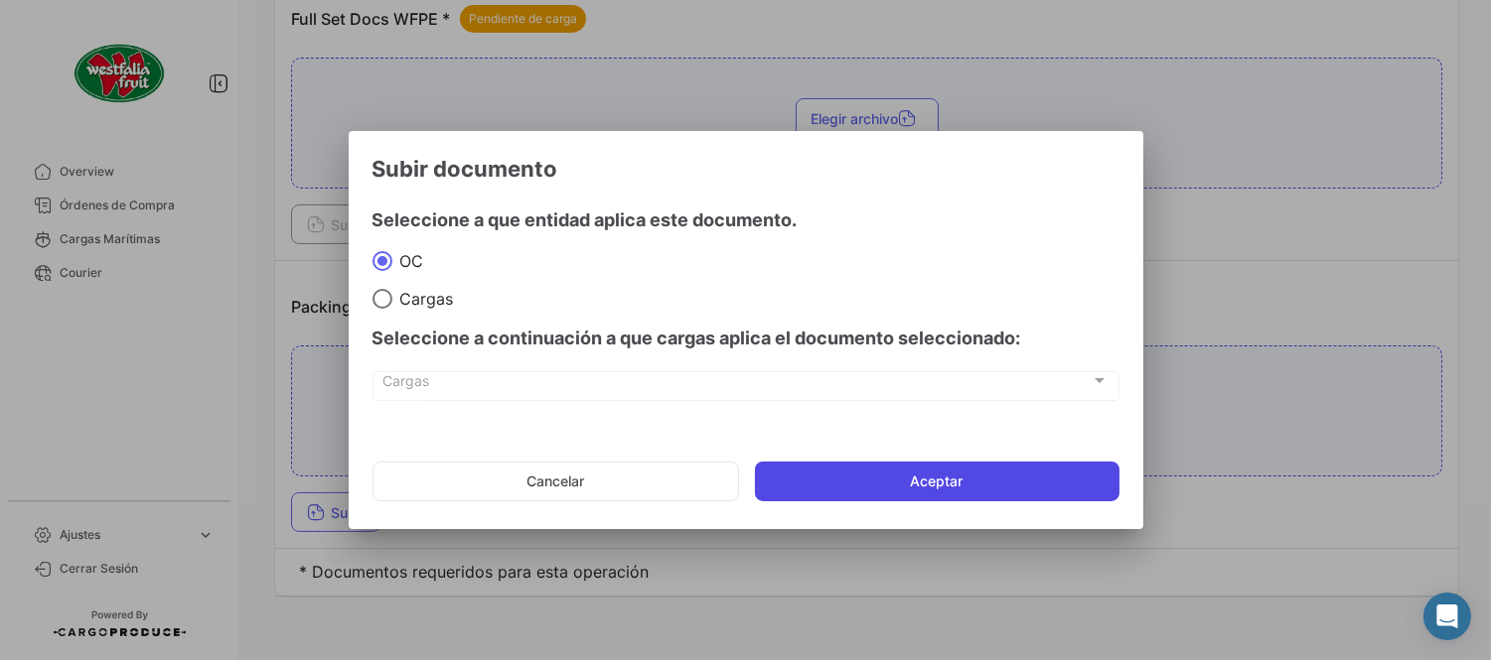
click at [865, 473] on button "Aceptar" at bounding box center [937, 482] width 364 height 40
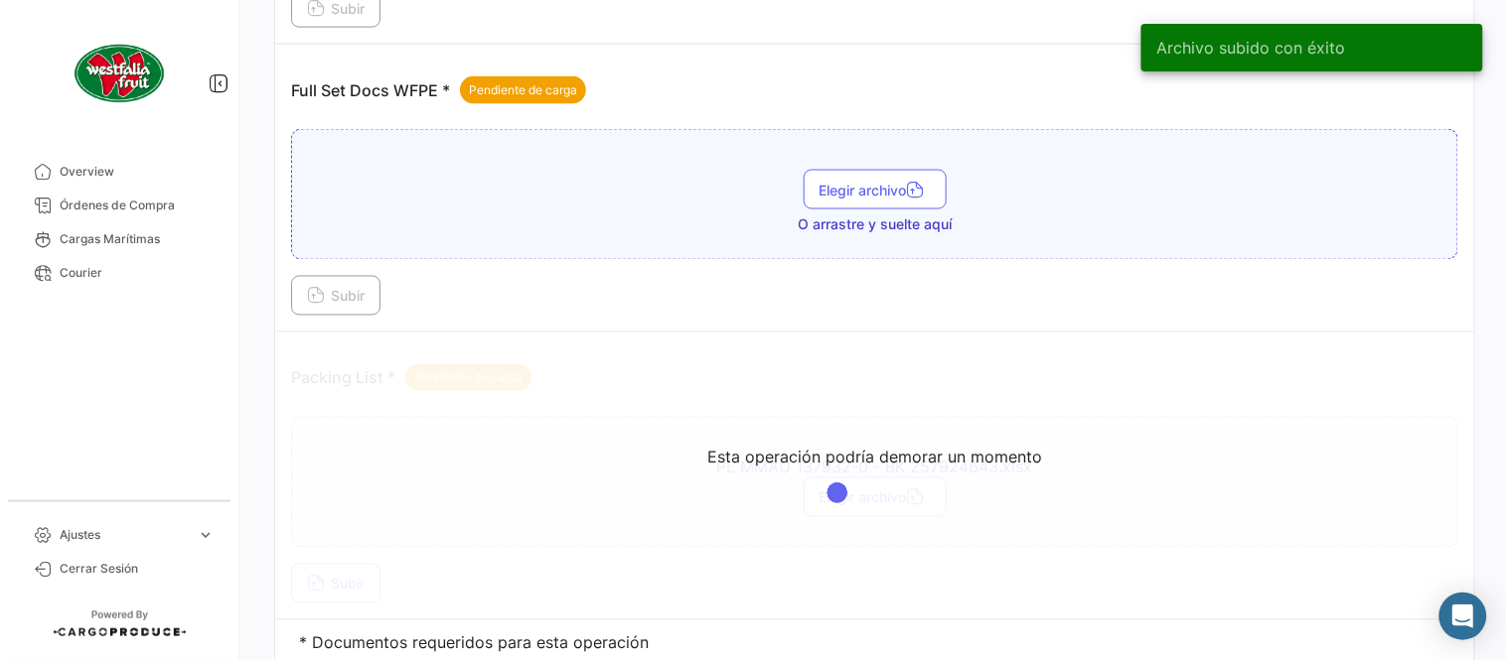
scroll to position [690, 0]
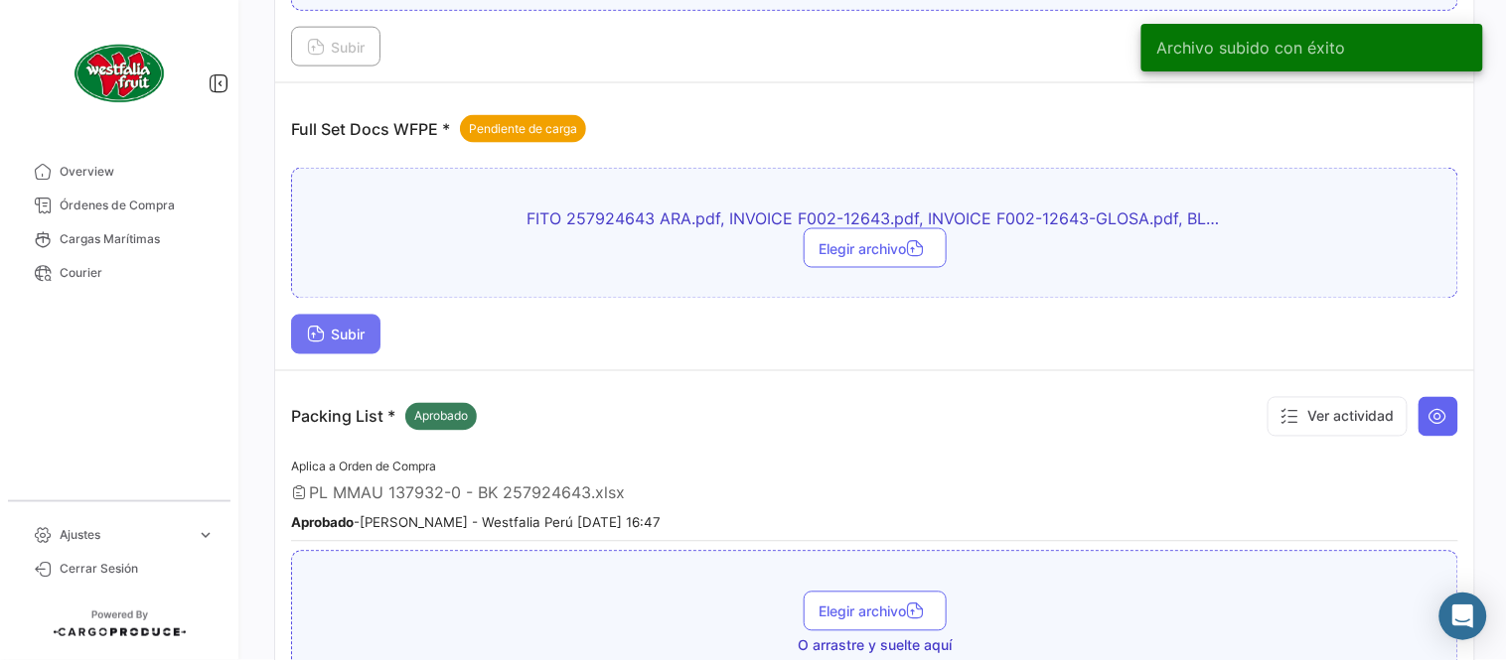
click at [342, 336] on span "Subir" at bounding box center [336, 335] width 58 height 17
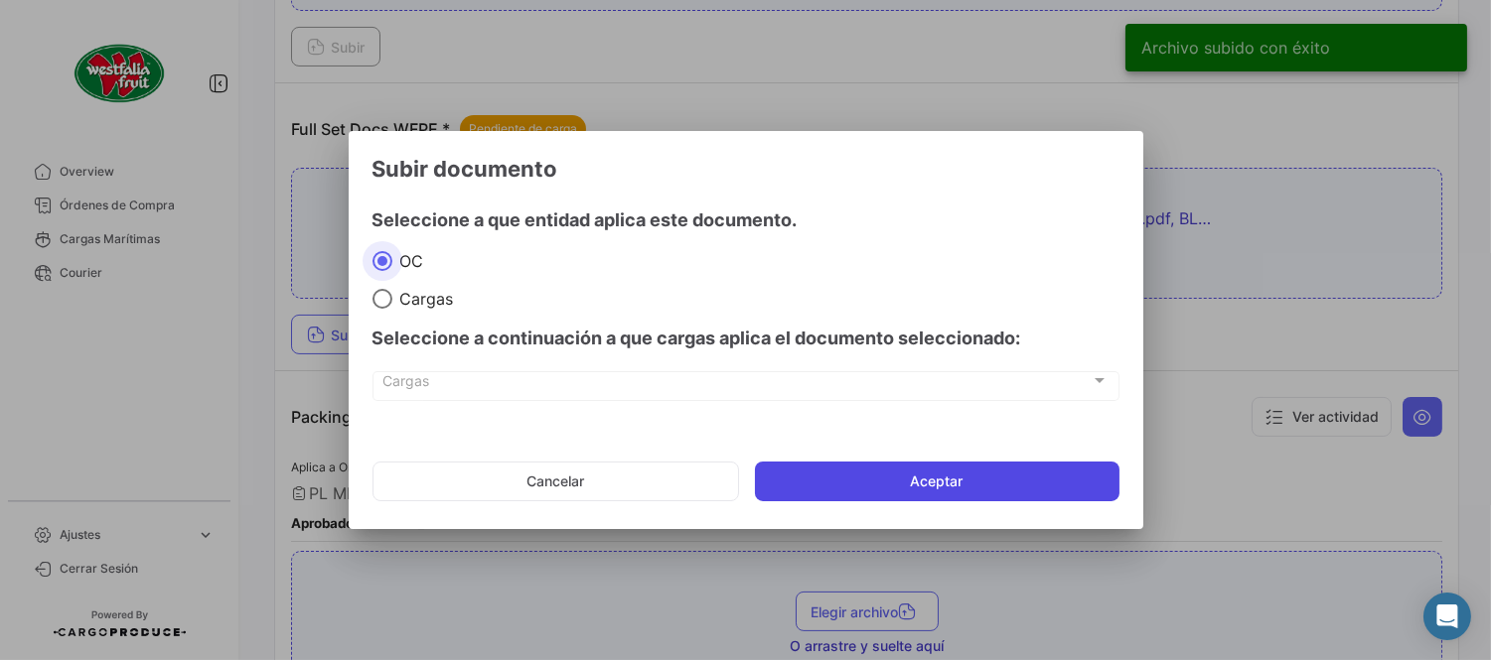
click at [834, 485] on button "Aceptar" at bounding box center [937, 482] width 364 height 40
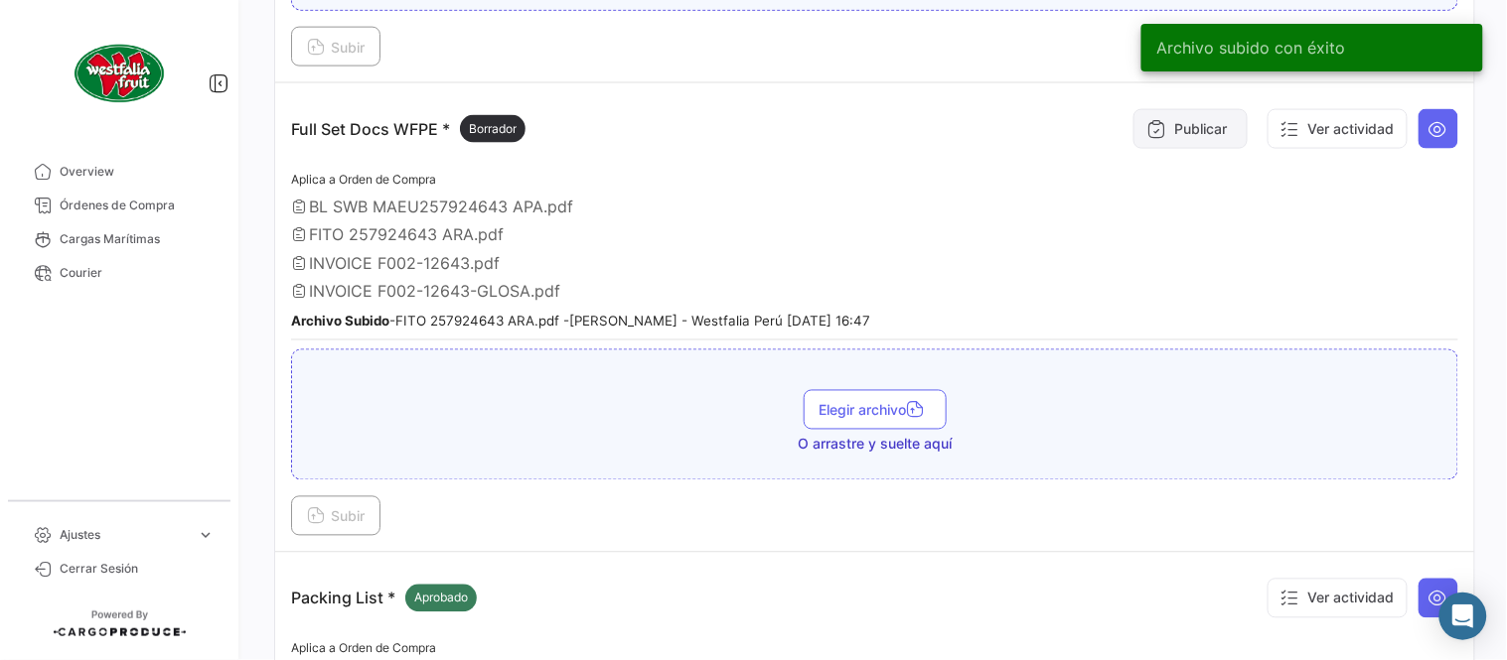
click at [1160, 124] on button "Publicar" at bounding box center [1190, 129] width 114 height 40
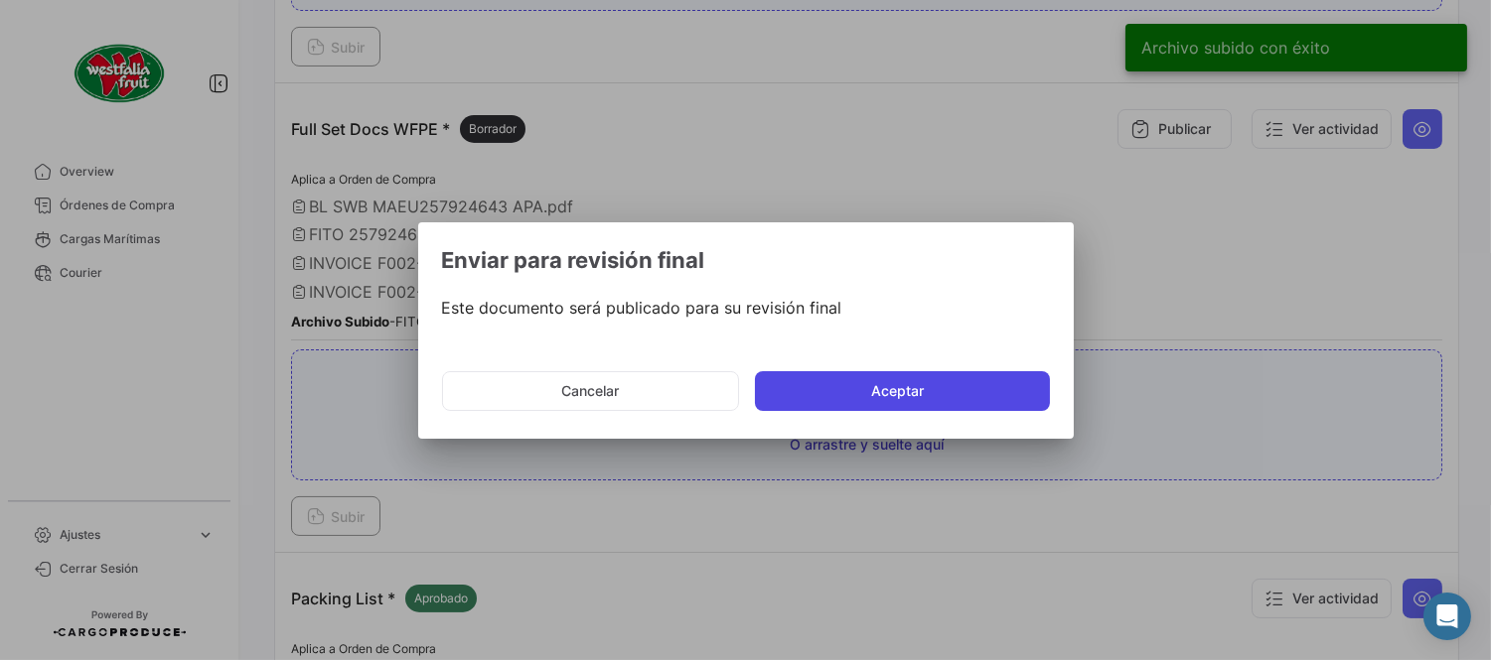
click at [938, 389] on button "Aceptar" at bounding box center [902, 391] width 295 height 40
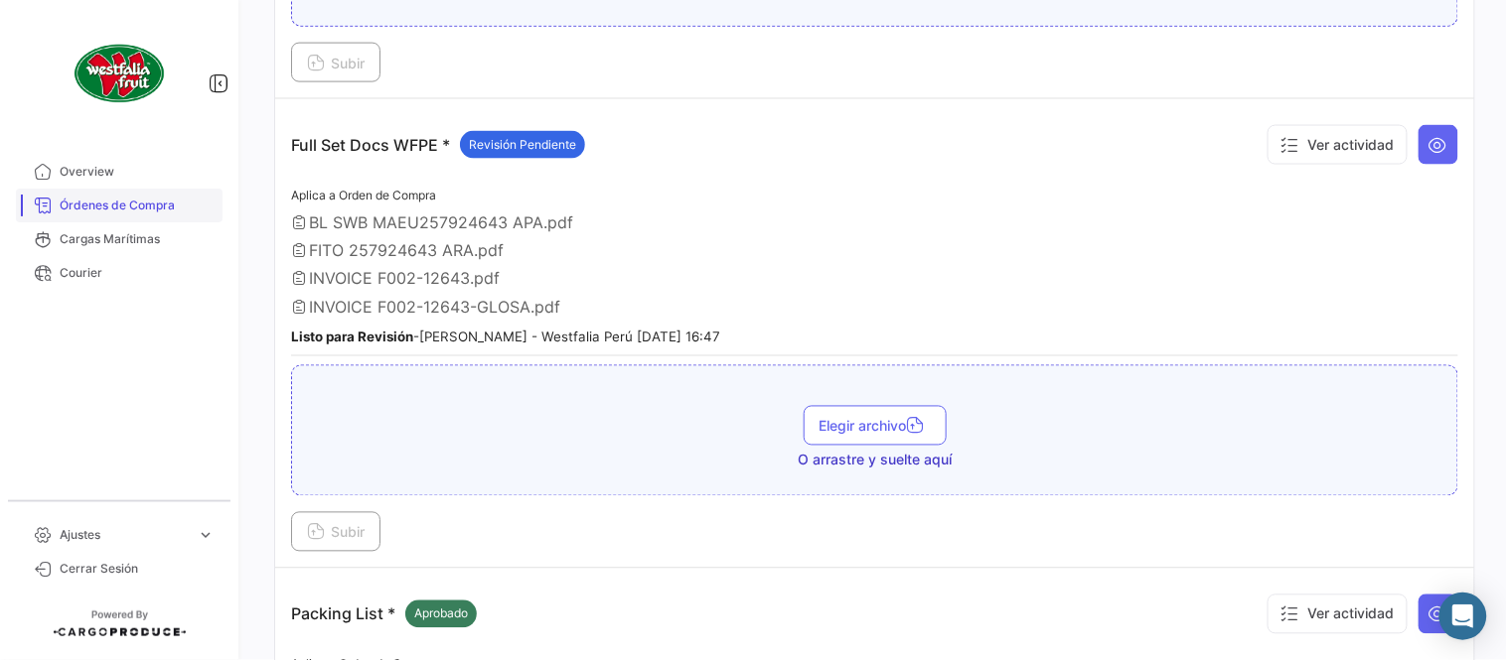
click at [116, 210] on span "Órdenes de Compra" at bounding box center [137, 206] width 155 height 18
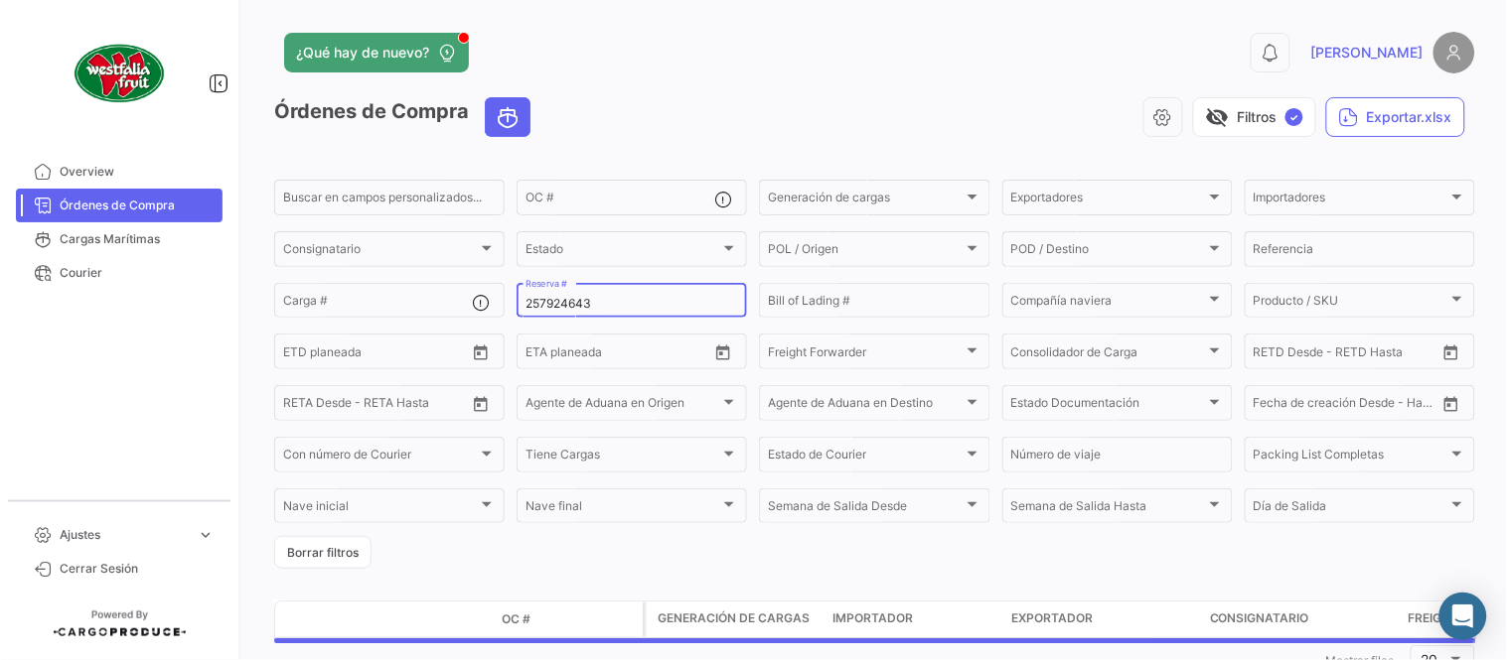
click at [593, 300] on input "257924643" at bounding box center [631, 304] width 213 height 14
paste input "LMM0539434"
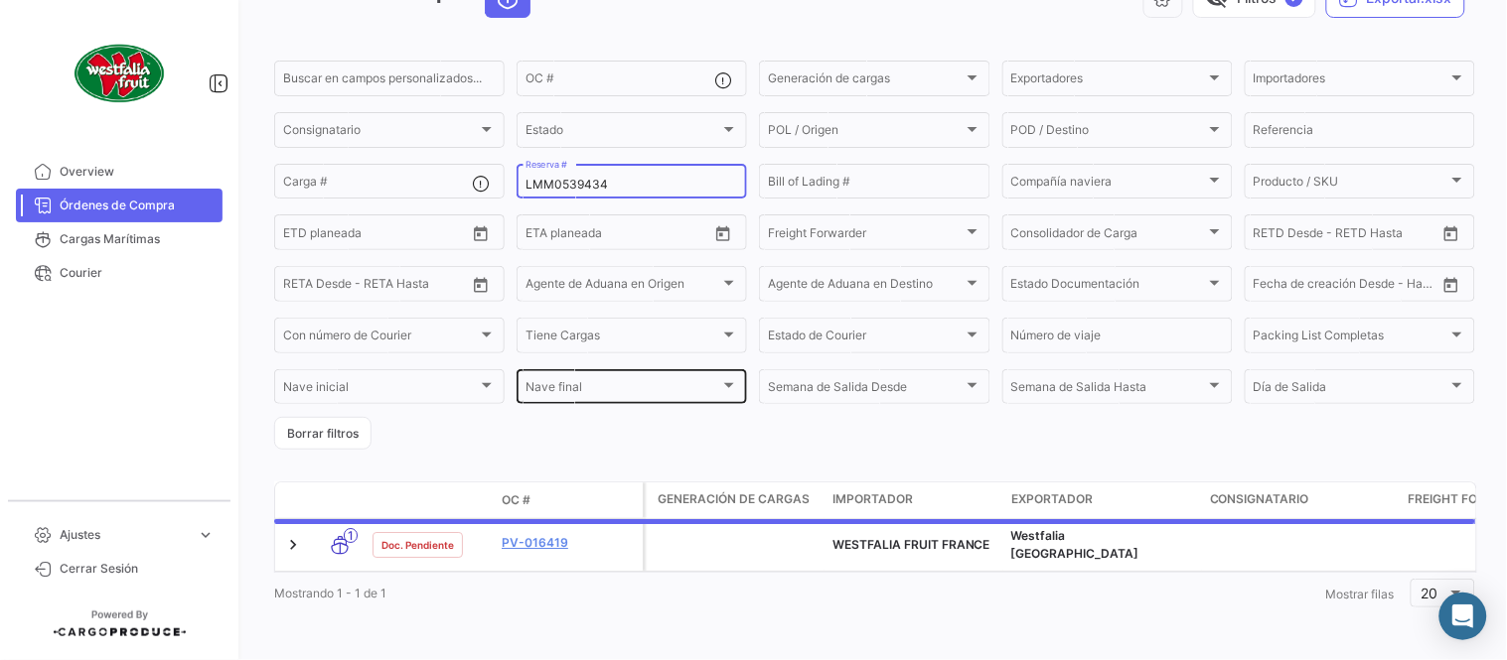
scroll to position [127, 0]
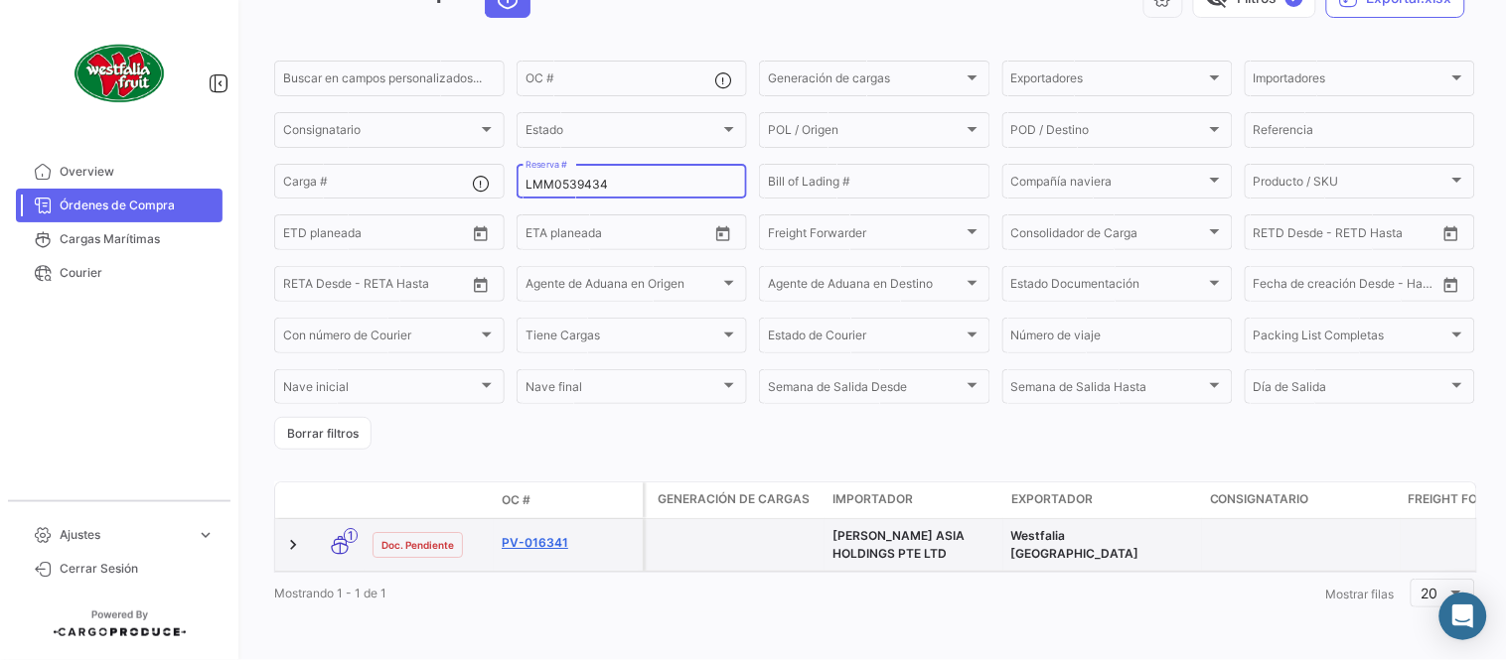
type input "LMM0539434"
click at [548, 536] on link "PV-016341" at bounding box center [568, 543] width 133 height 18
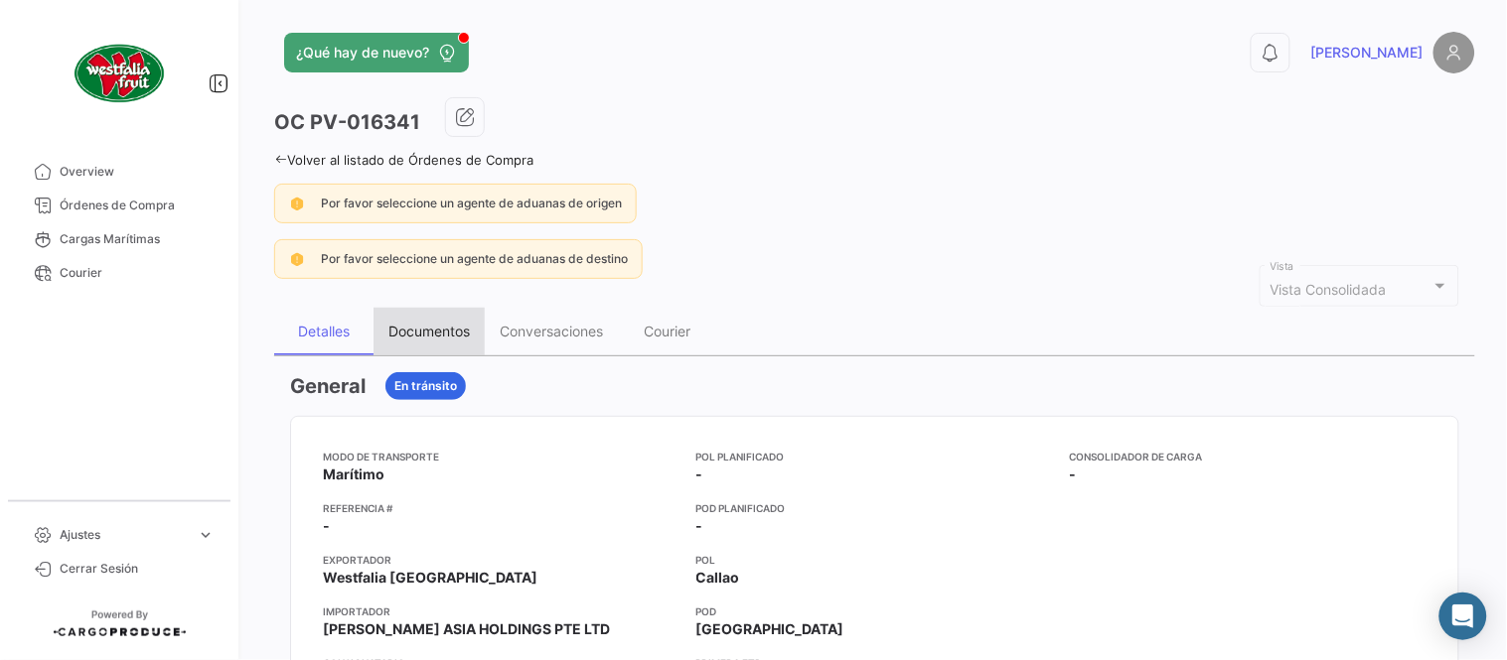
click at [432, 326] on div "Documentos" at bounding box center [428, 331] width 81 height 17
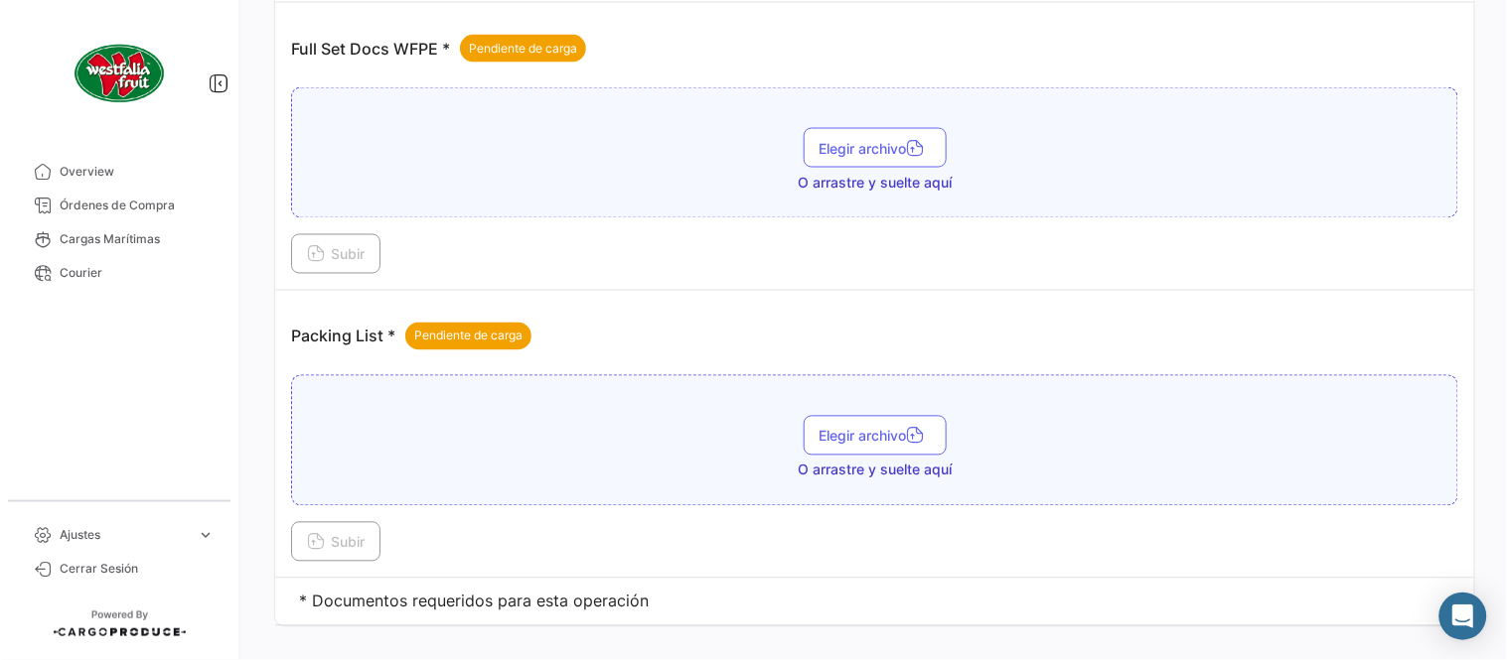
scroll to position [801, 0]
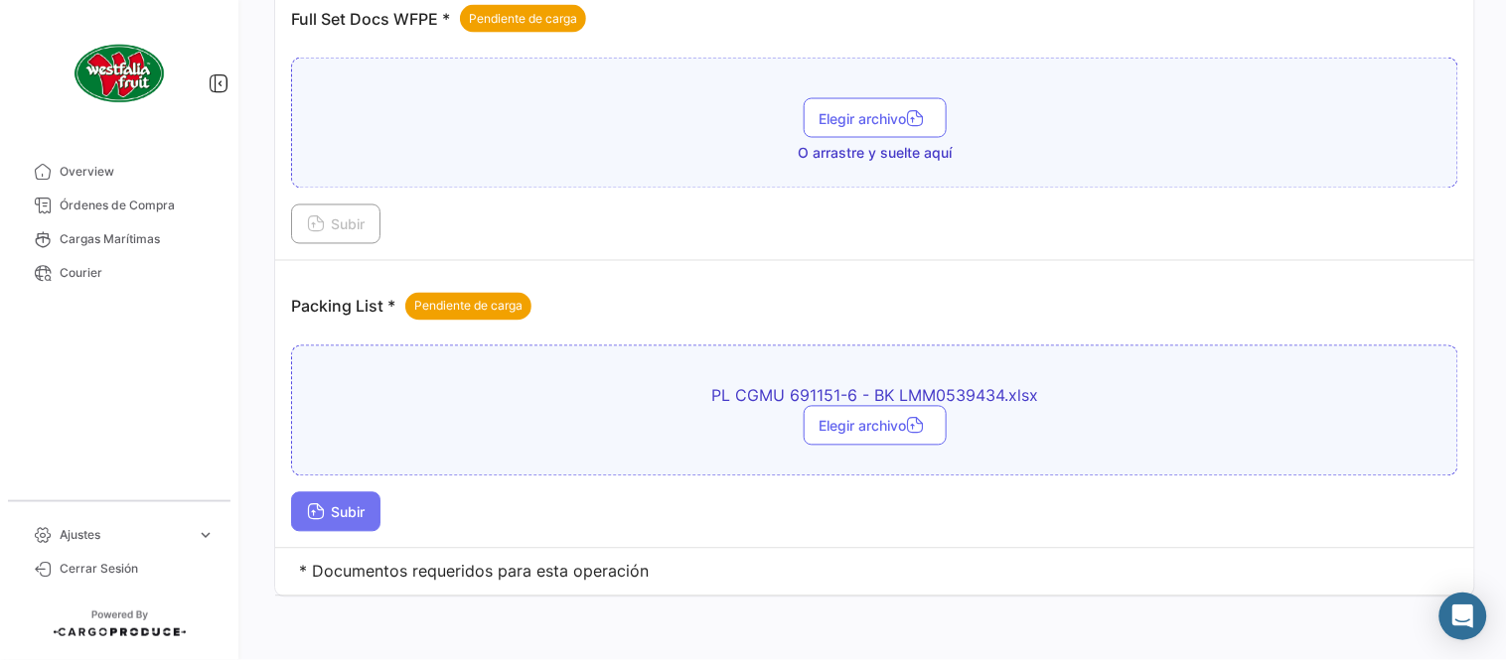
click at [364, 510] on span "Subir" at bounding box center [336, 513] width 58 height 17
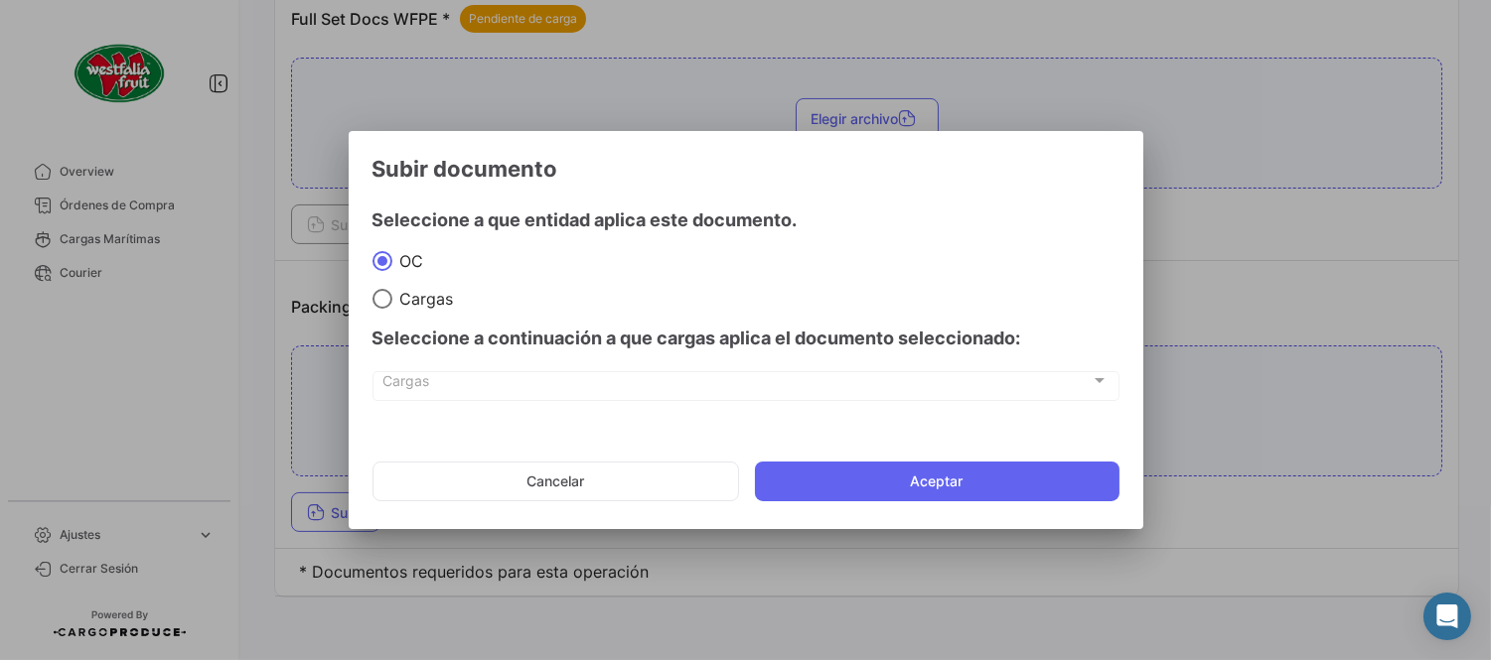
click at [894, 503] on mat-dialog-actions "Cancelar Aceptar" at bounding box center [745, 482] width 747 height 68
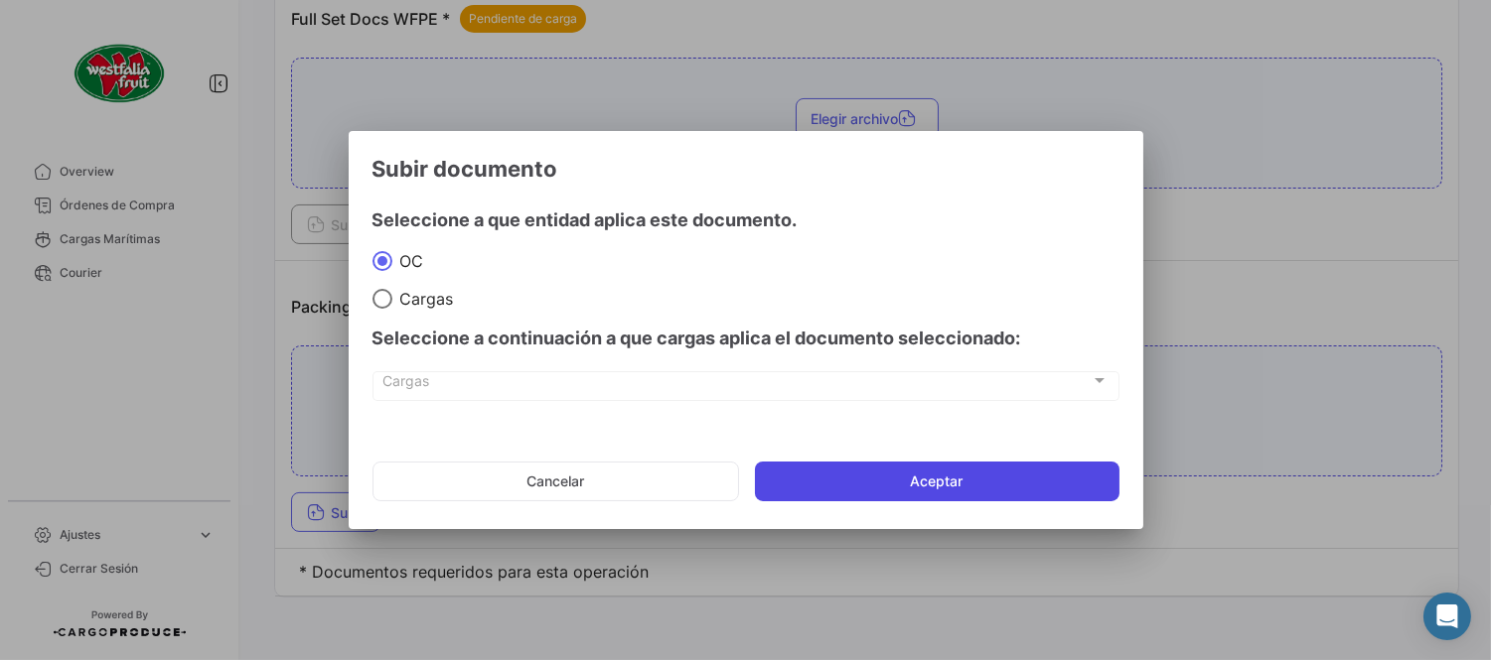
click at [877, 478] on button "Aceptar" at bounding box center [937, 482] width 364 height 40
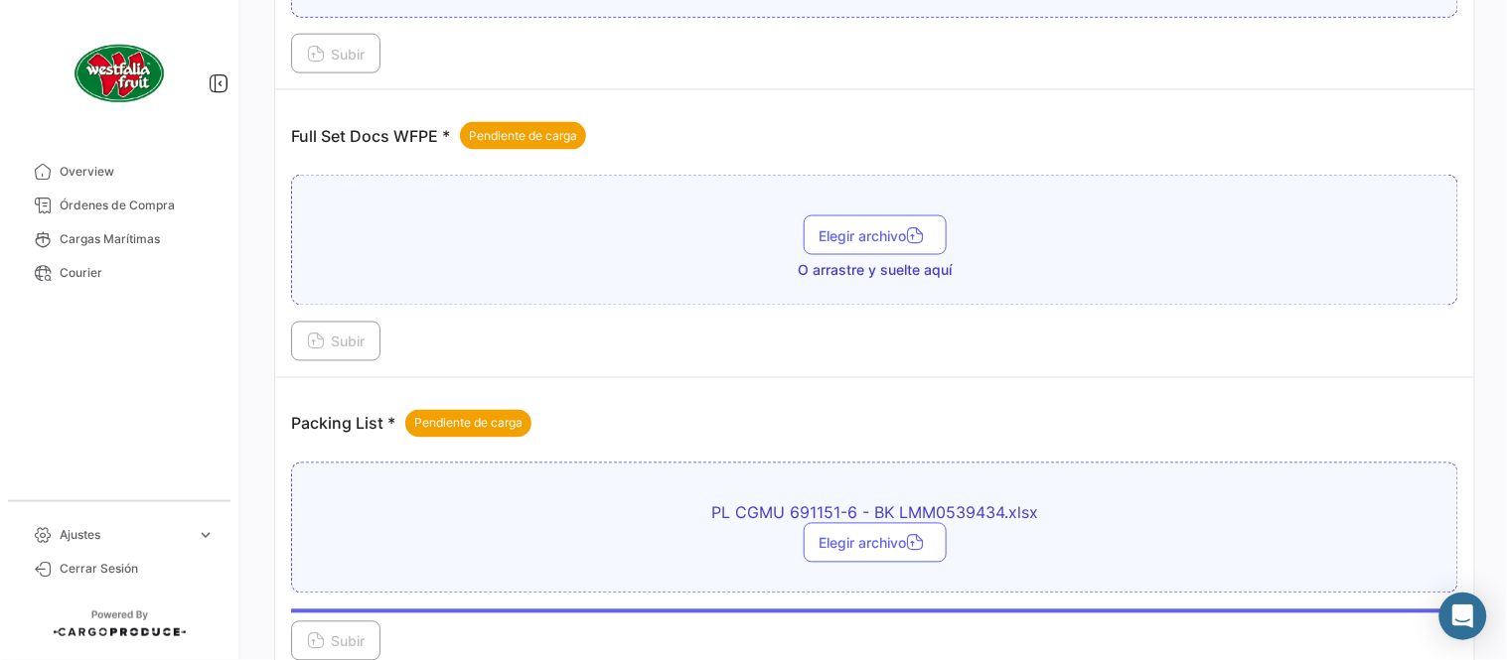
scroll to position [580, 0]
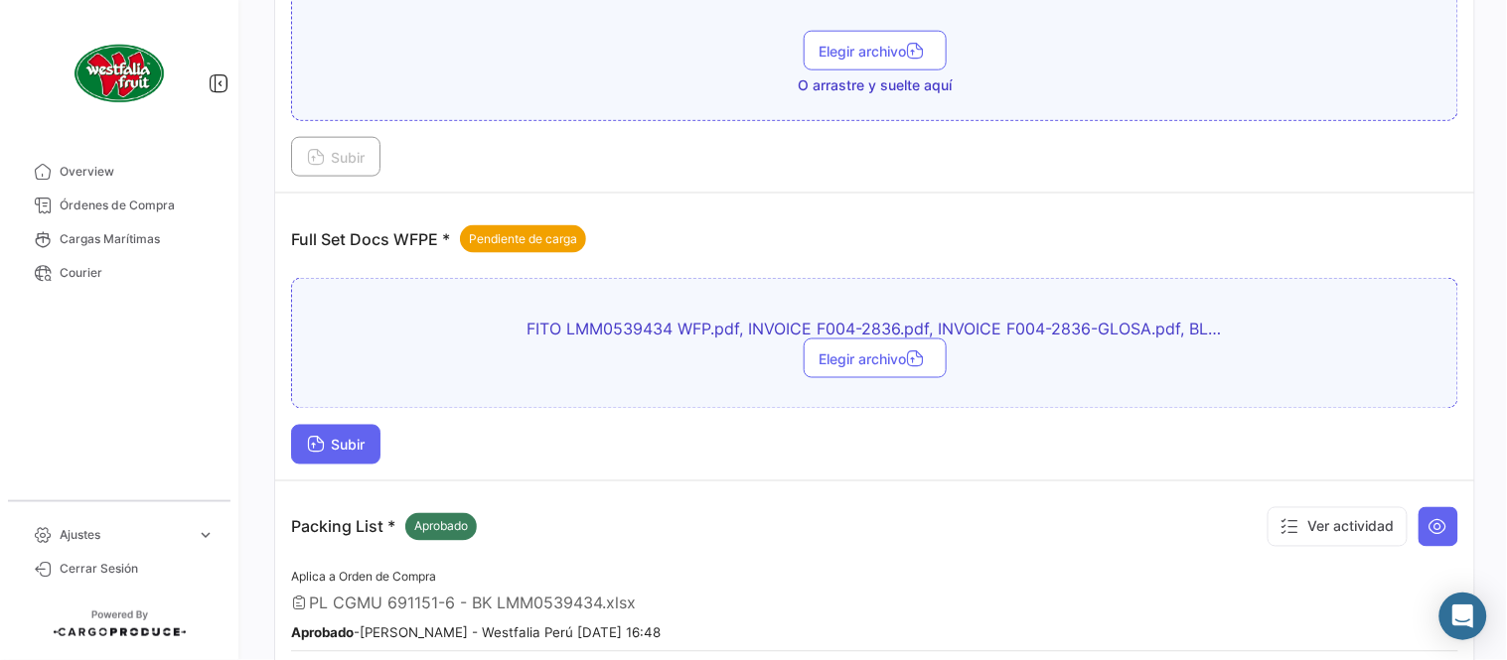
click at [348, 442] on span "Subir" at bounding box center [336, 445] width 58 height 17
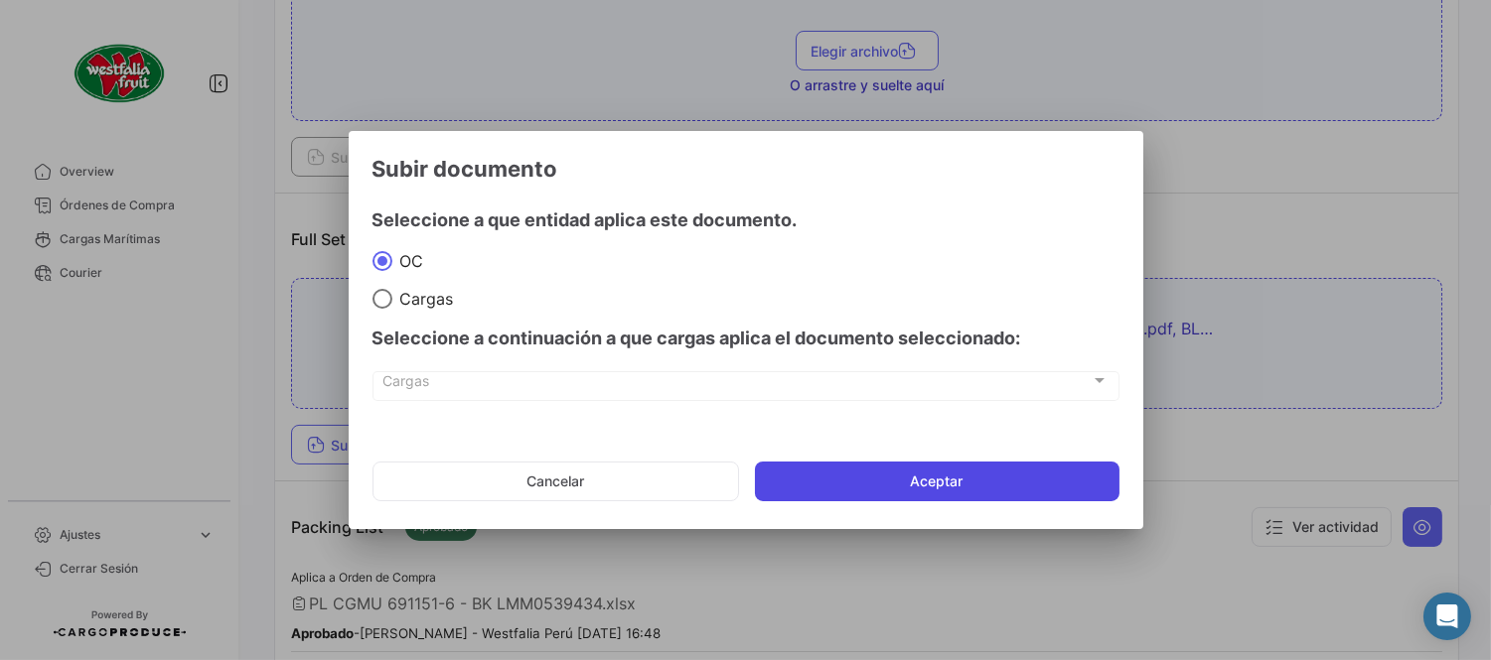
click at [963, 474] on button "Aceptar" at bounding box center [937, 482] width 364 height 40
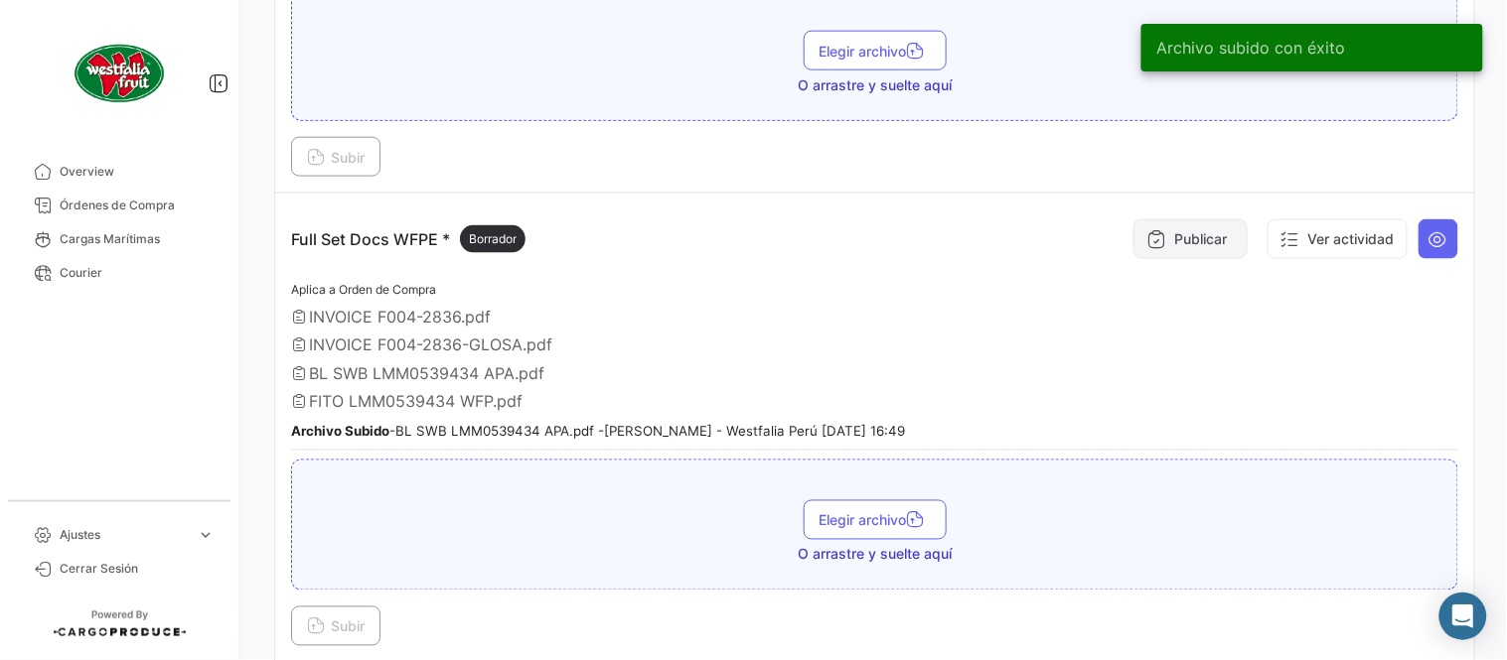
click at [1178, 234] on button "Publicar" at bounding box center [1190, 239] width 114 height 40
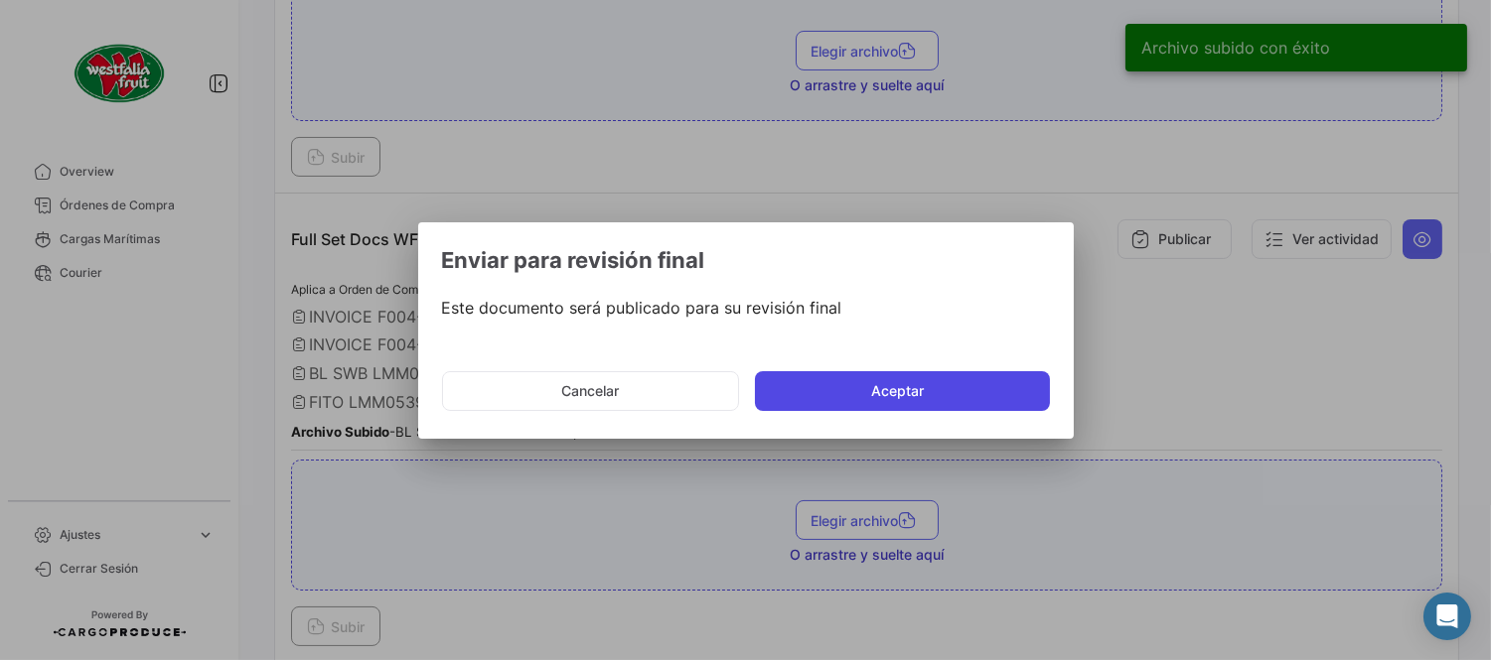
click at [906, 405] on button "Aceptar" at bounding box center [902, 391] width 295 height 40
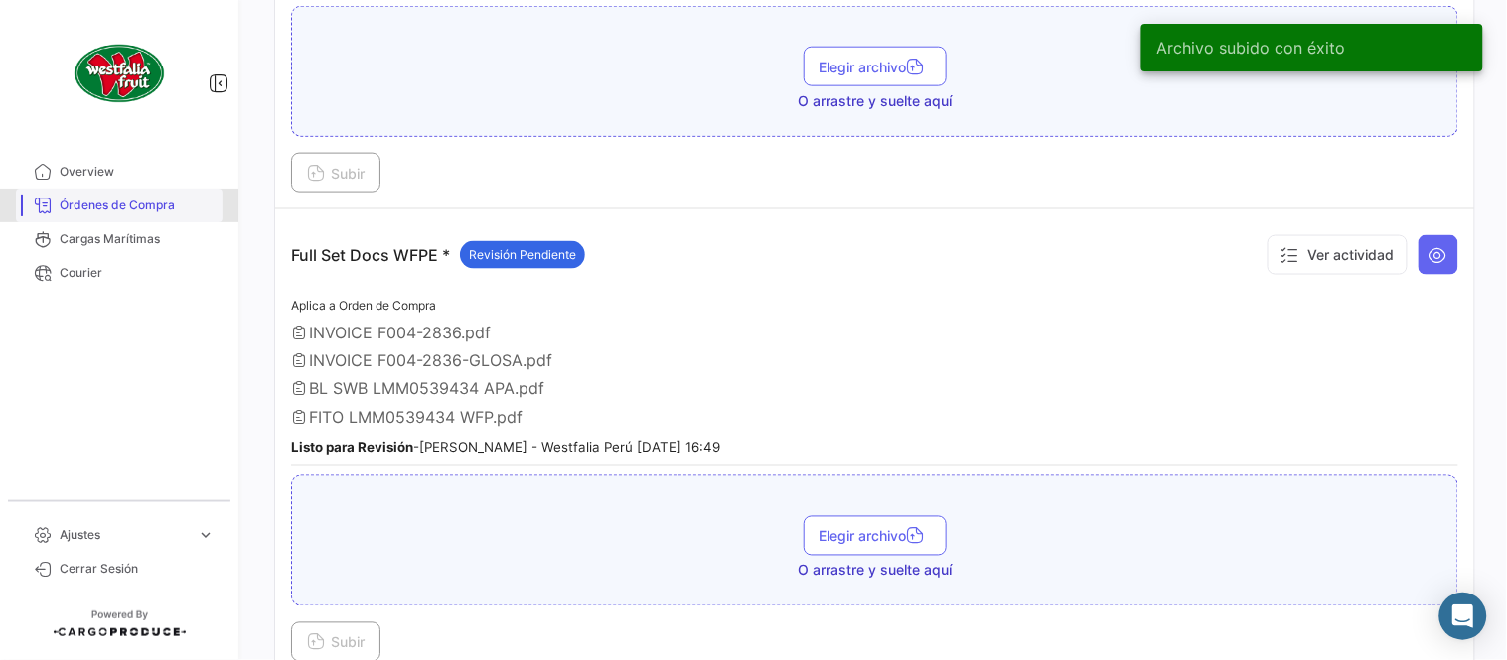
click at [175, 207] on span "Órdenes de Compra" at bounding box center [137, 206] width 155 height 18
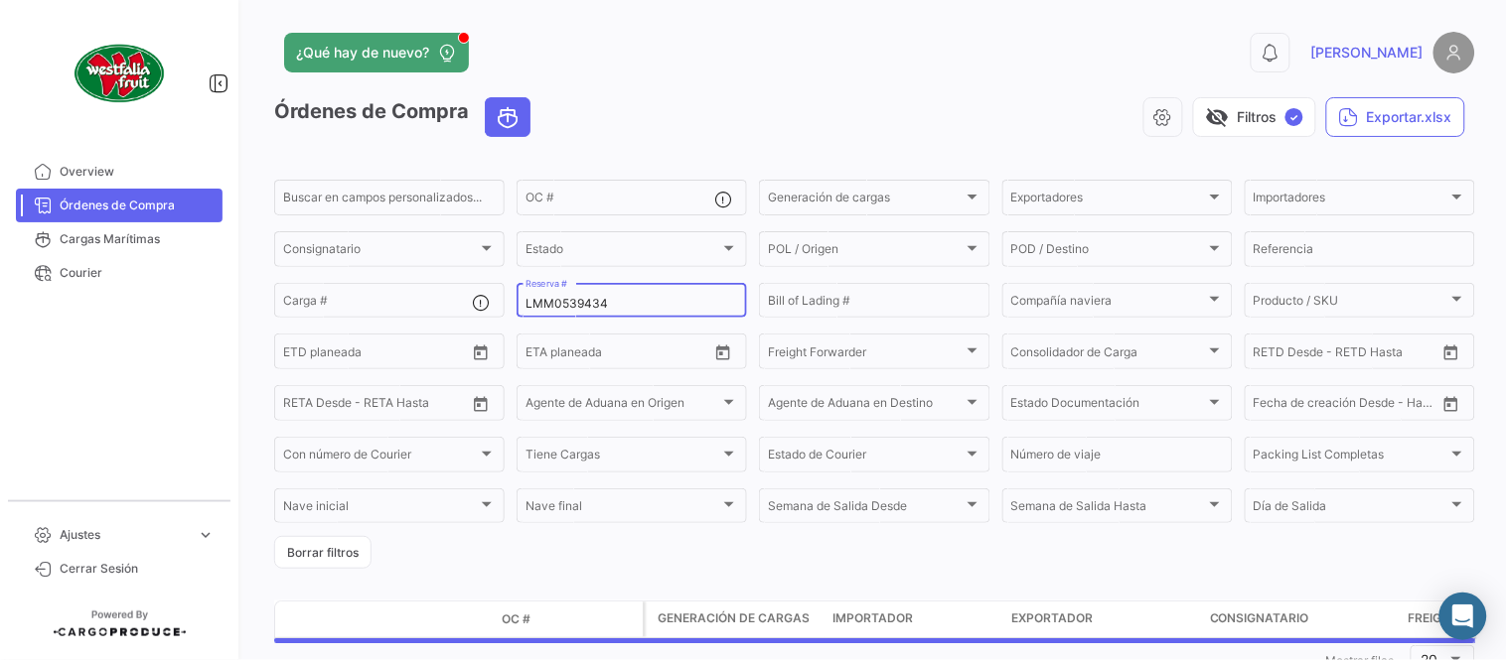
click at [560, 312] on div "LMM0539434 Reserva #" at bounding box center [631, 299] width 213 height 39
click at [551, 304] on input "LMM0539434" at bounding box center [631, 304] width 213 height 14
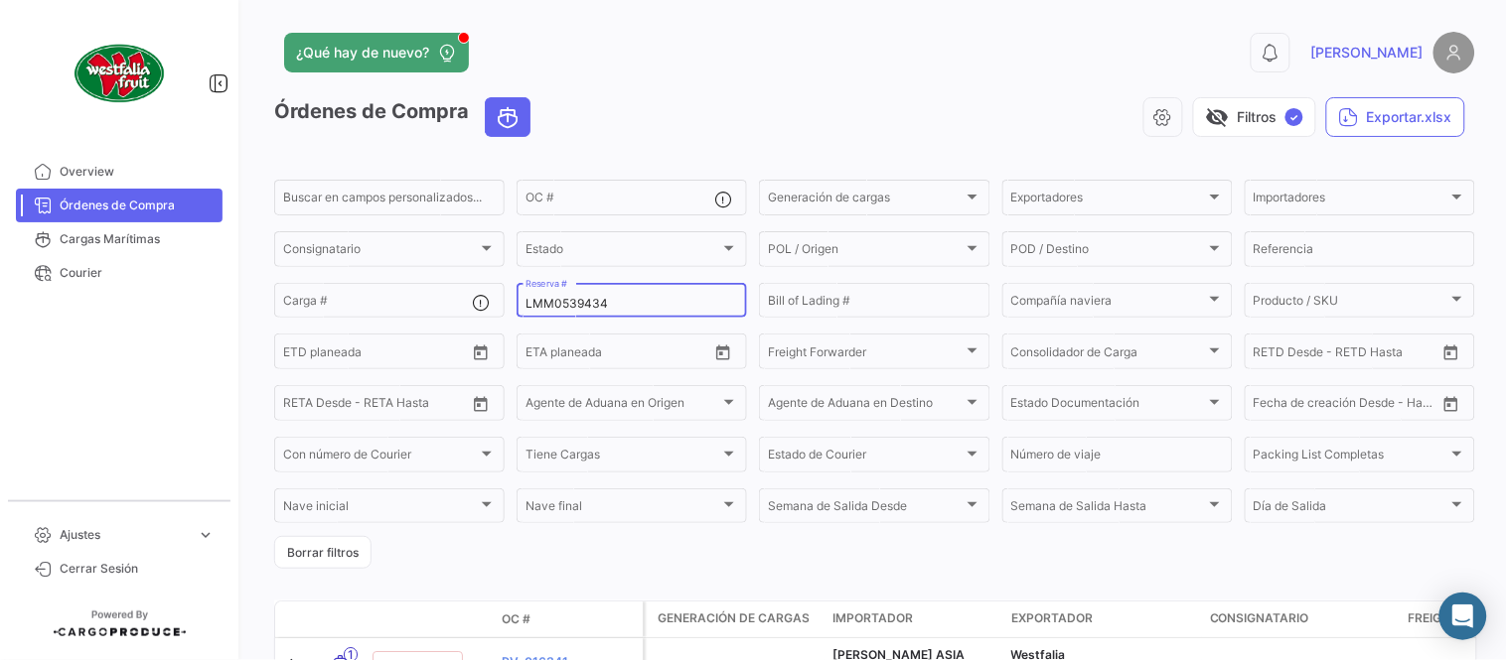
paste input "87"
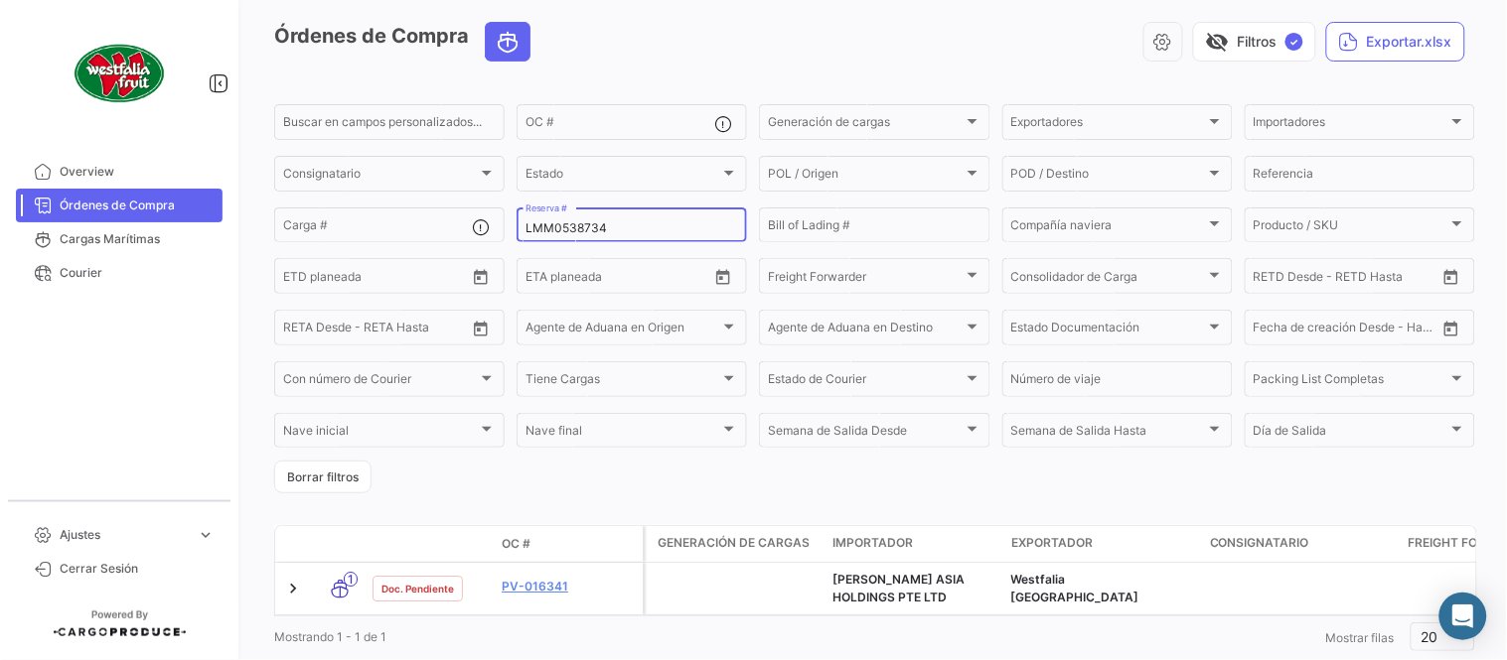
scroll to position [135, 0]
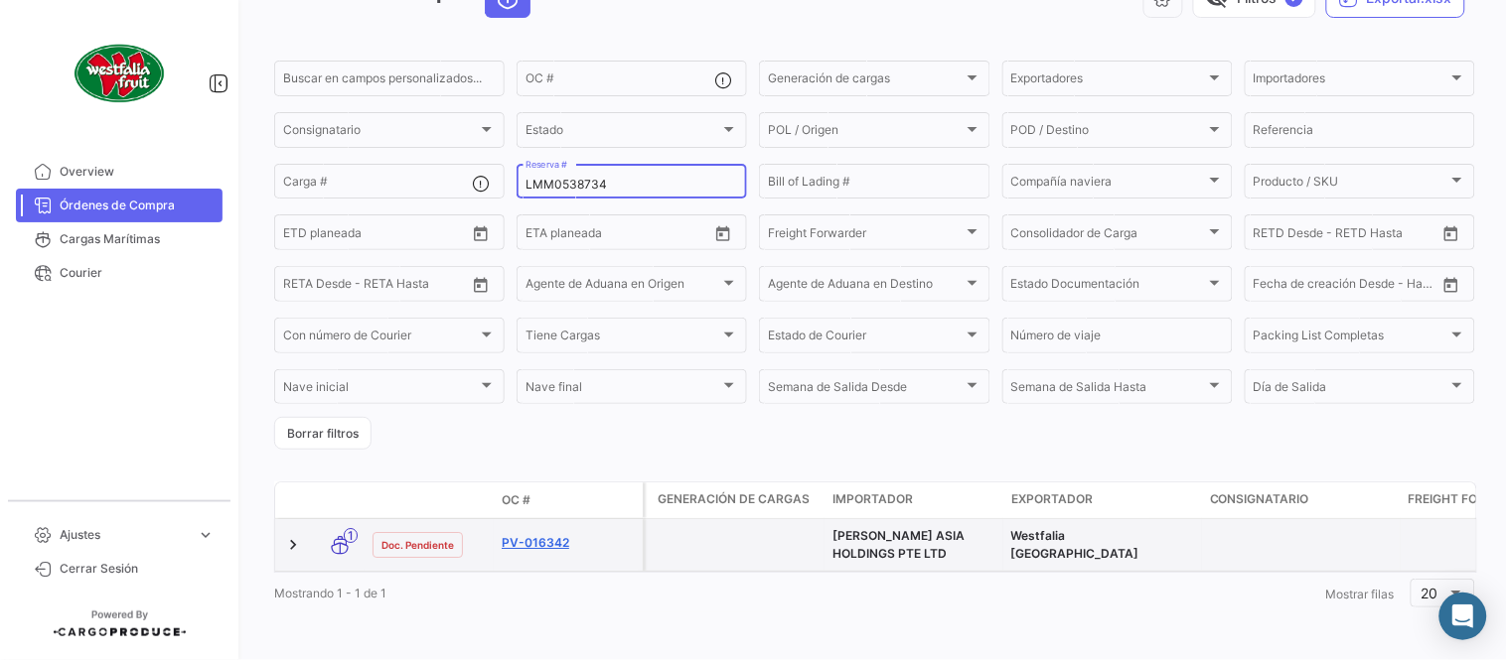
type input "LMM0538734"
click at [549, 534] on link "PV-016342" at bounding box center [568, 543] width 133 height 18
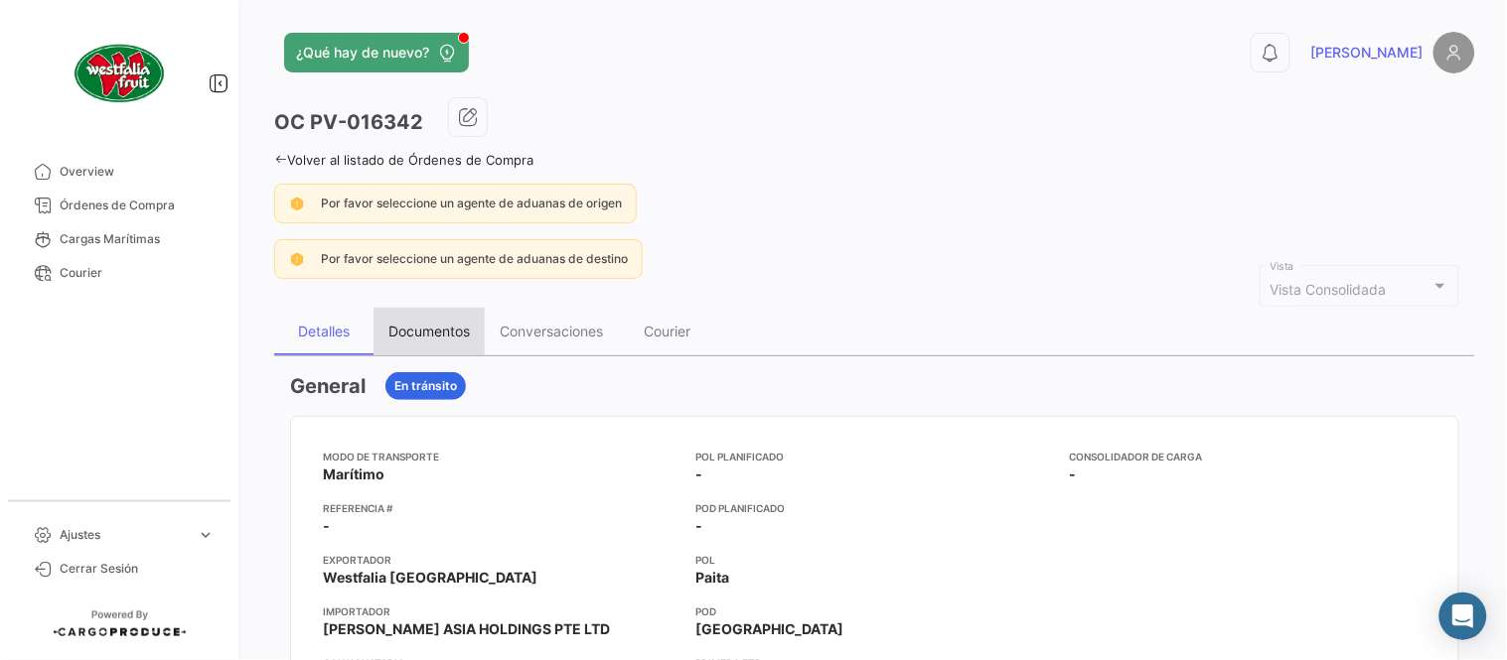
click at [428, 330] on div "Documentos" at bounding box center [428, 331] width 81 height 17
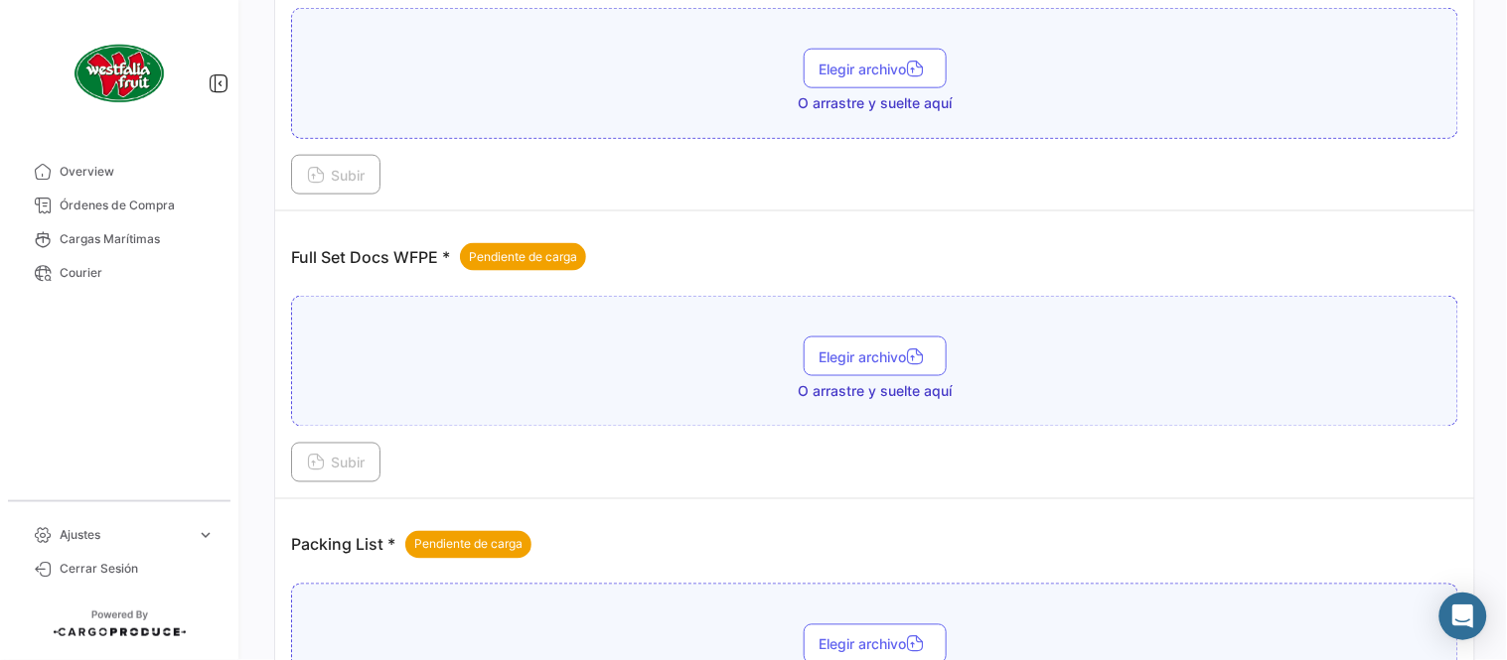
scroll to position [801, 0]
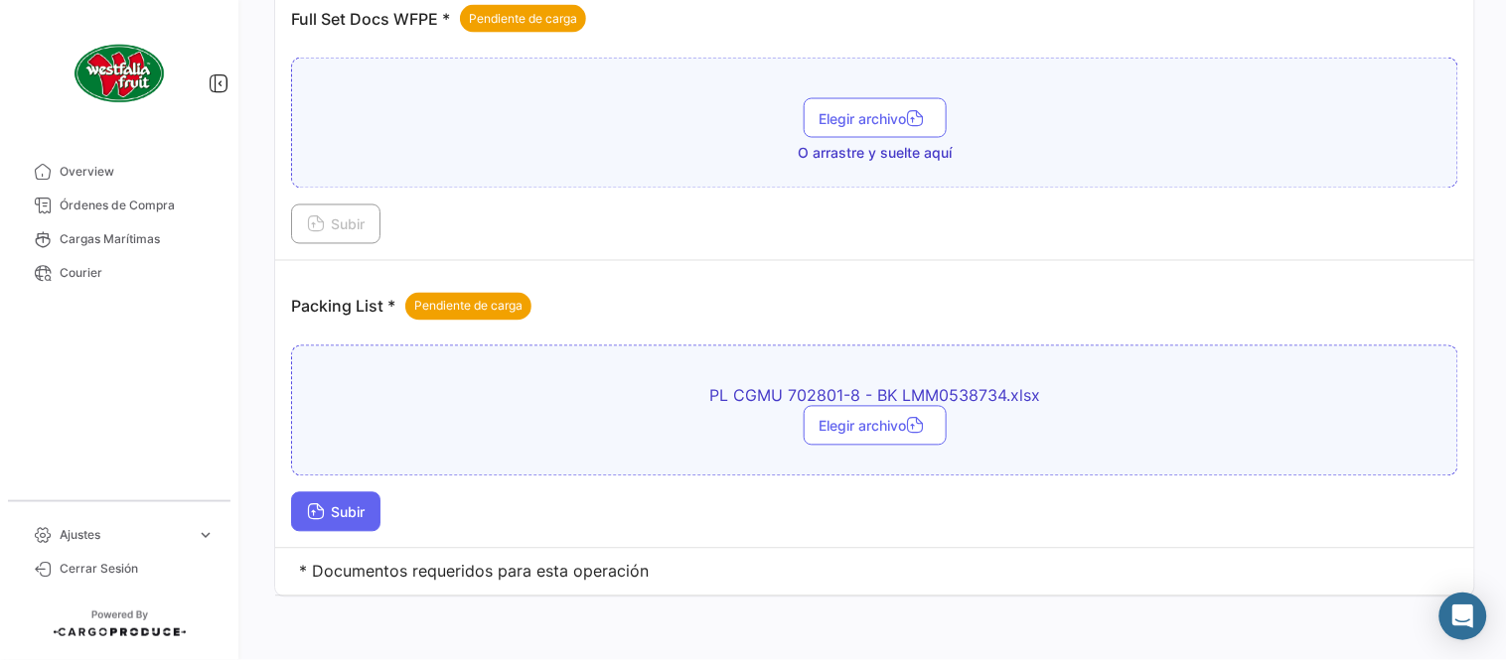
click at [343, 508] on span "Subir" at bounding box center [336, 513] width 58 height 17
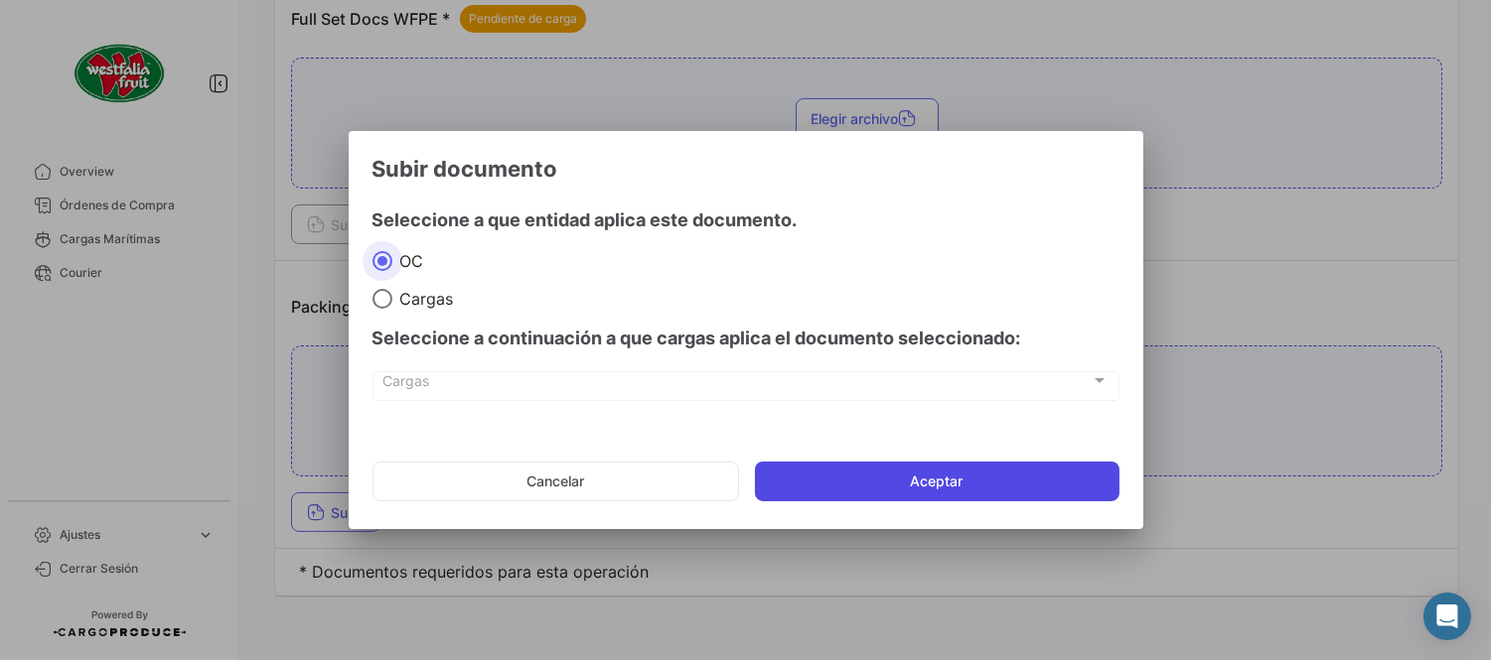
click at [792, 490] on button "Aceptar" at bounding box center [937, 482] width 364 height 40
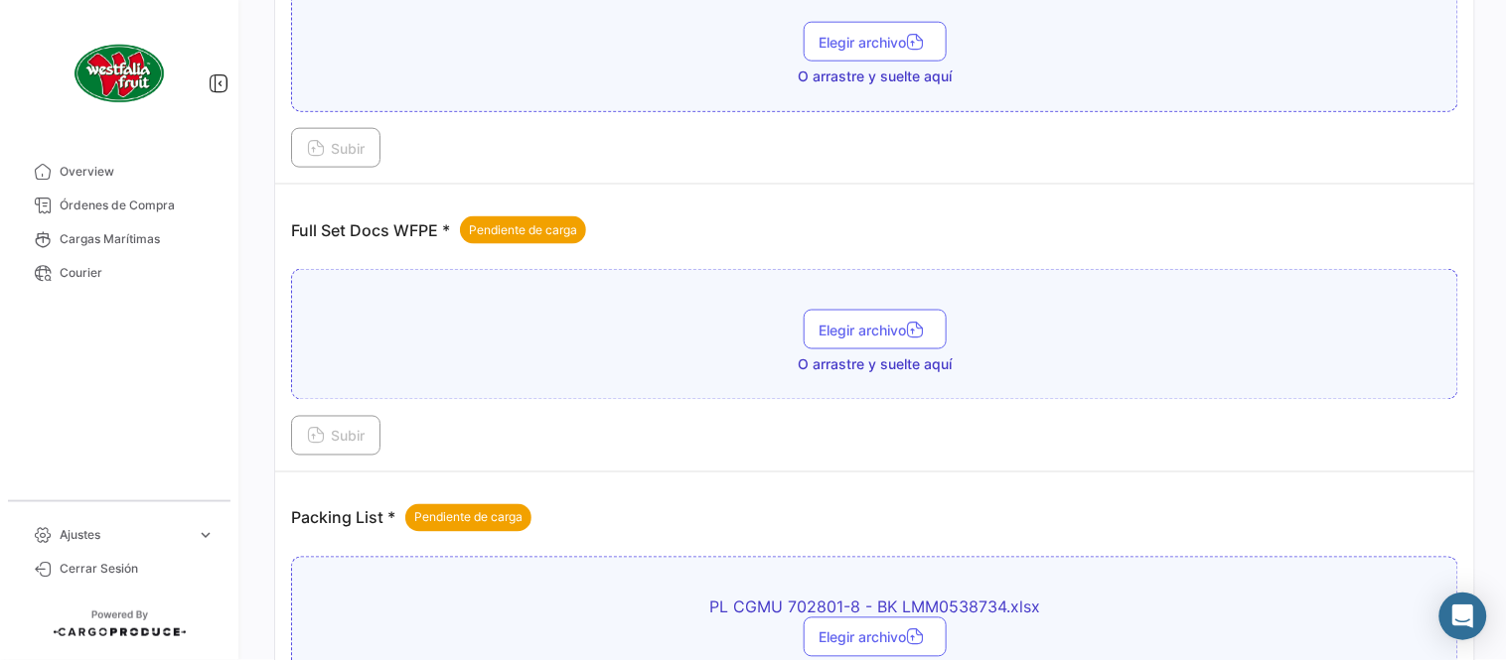
scroll to position [580, 0]
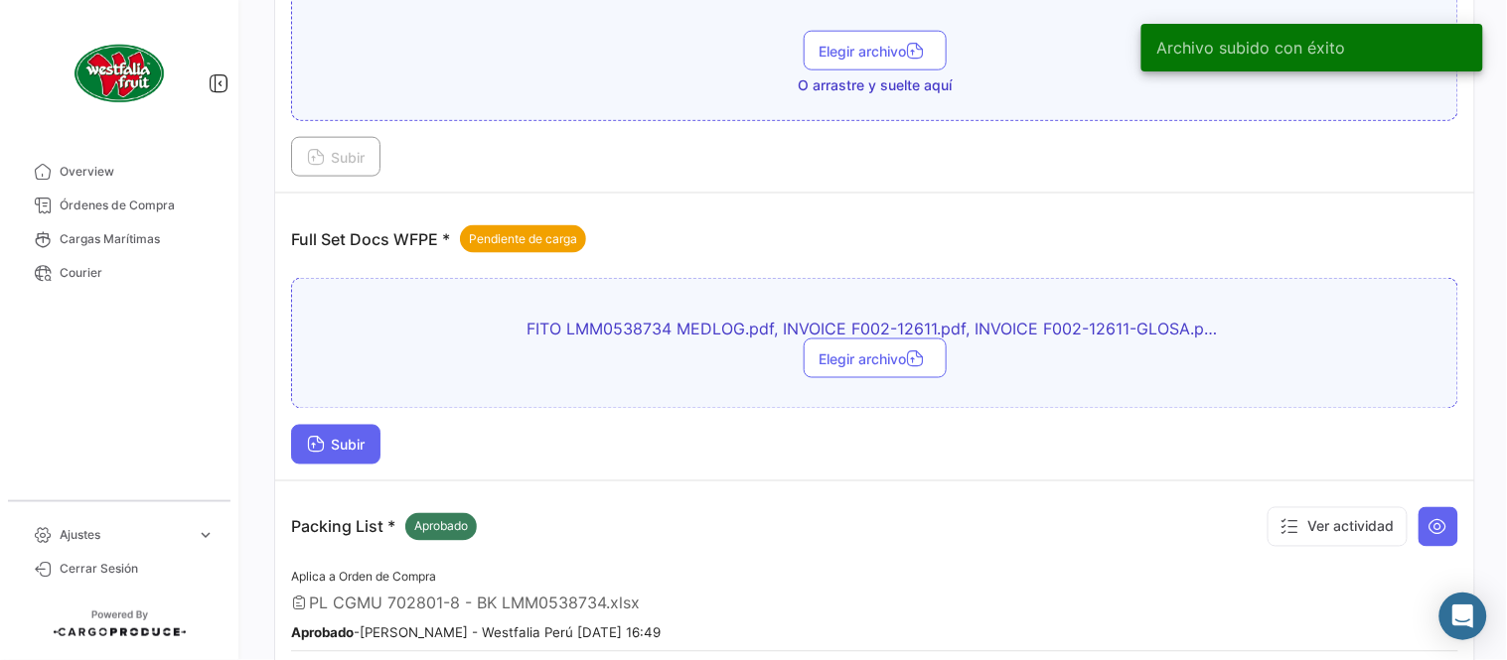
click at [342, 439] on span "Subir" at bounding box center [336, 445] width 58 height 17
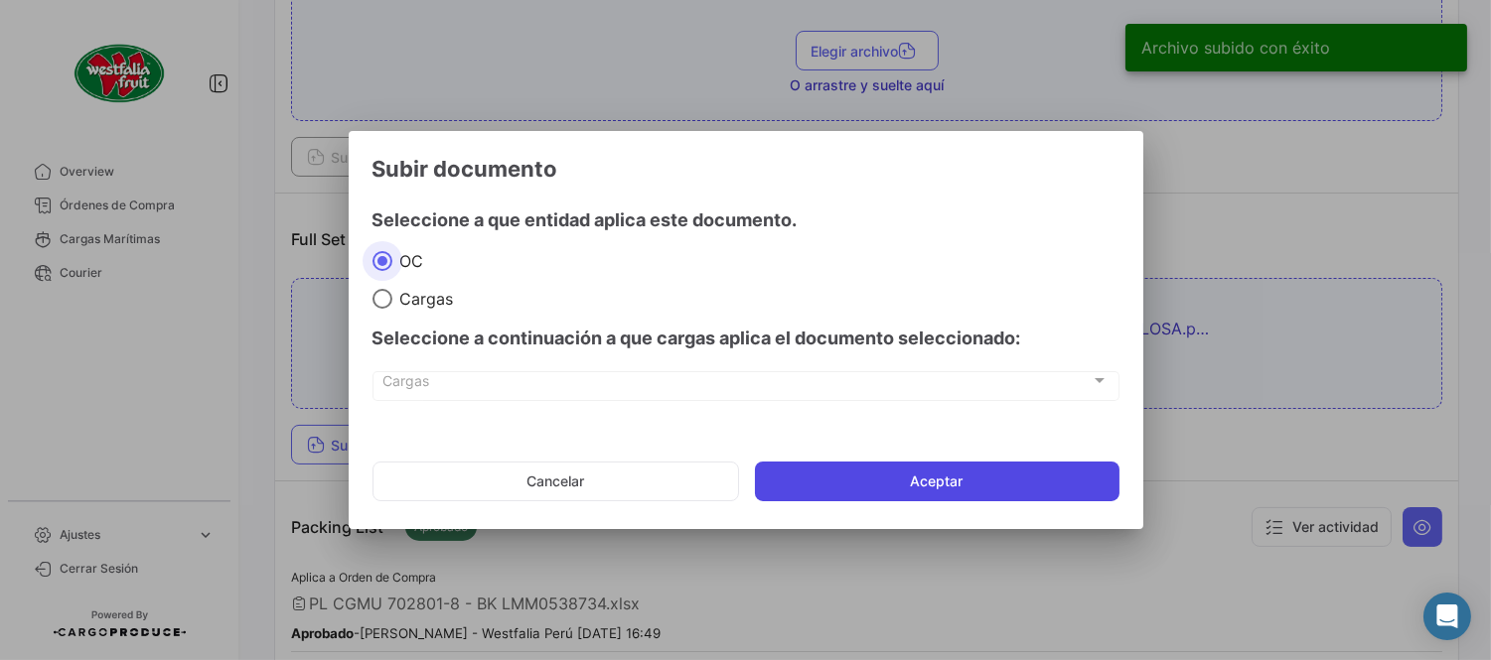
click at [939, 488] on button "Aceptar" at bounding box center [937, 482] width 364 height 40
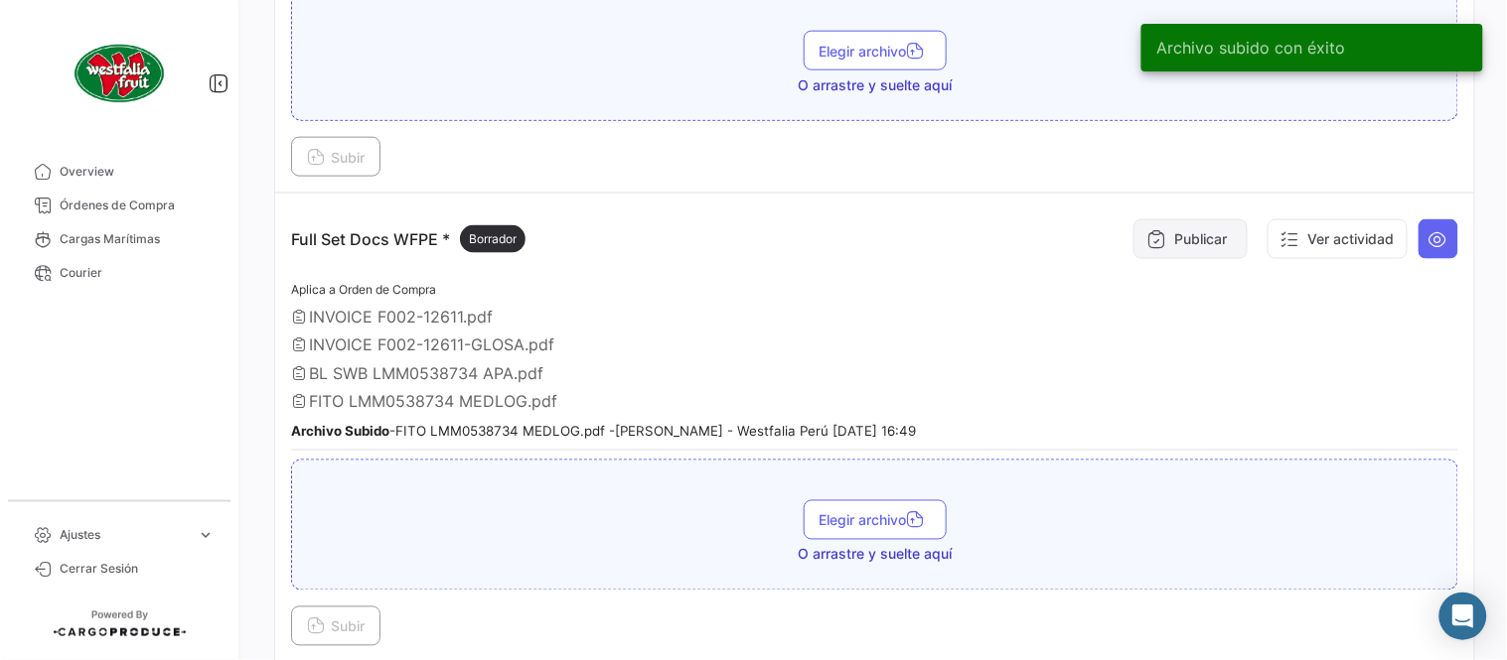
click at [1160, 241] on button "Publicar" at bounding box center [1190, 239] width 114 height 40
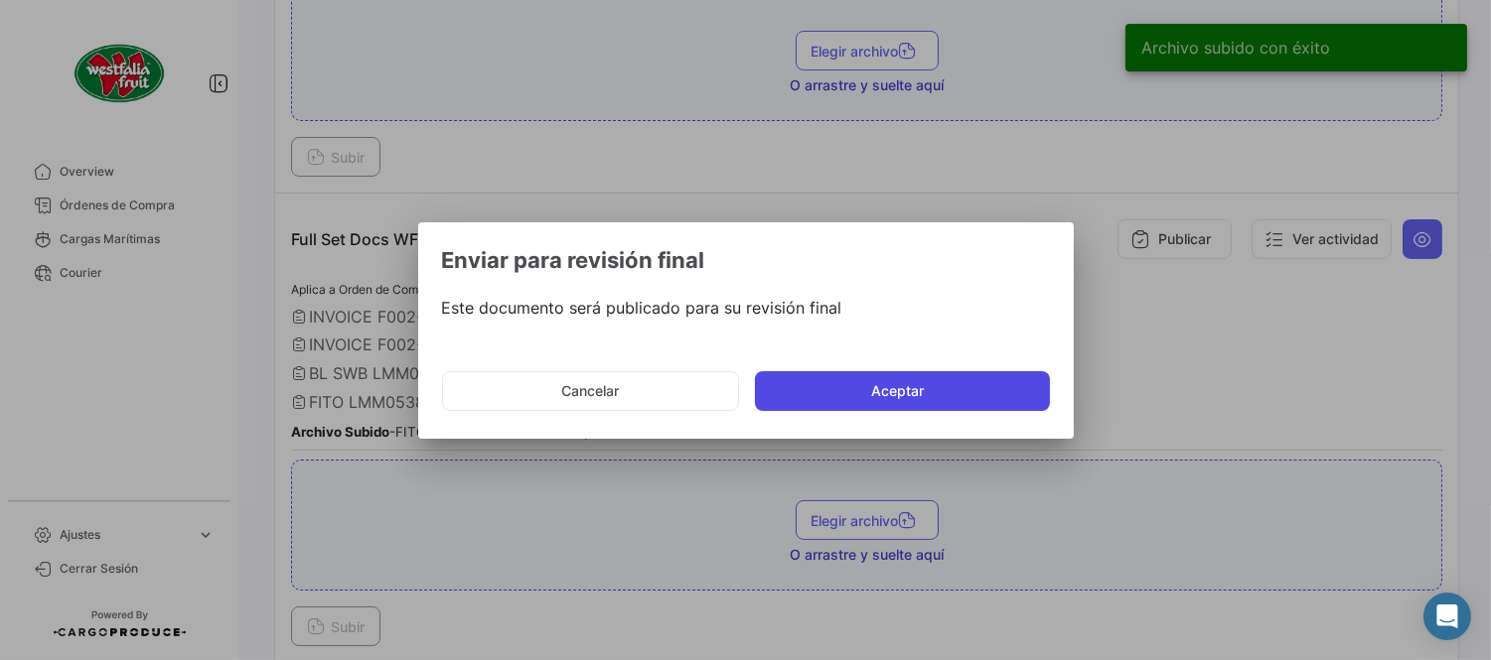
click at [930, 377] on button "Aceptar" at bounding box center [902, 391] width 295 height 40
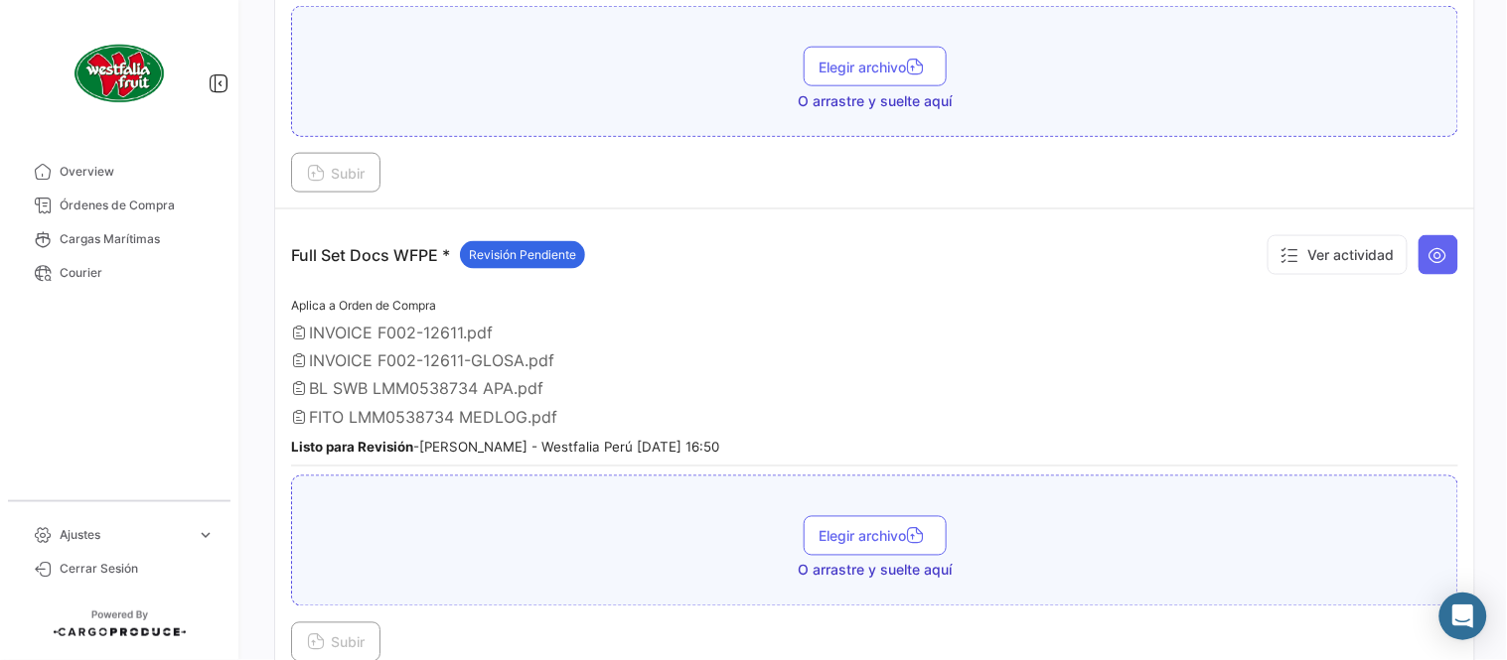
click at [1025, 345] on div "Aplica a Orden de Compra INVOICE F002-12611.pdf INVOICE F002-12611-GLOSA.pdf BL…" at bounding box center [874, 380] width 1167 height 173
click at [155, 213] on span "Órdenes de Compra" at bounding box center [137, 206] width 155 height 18
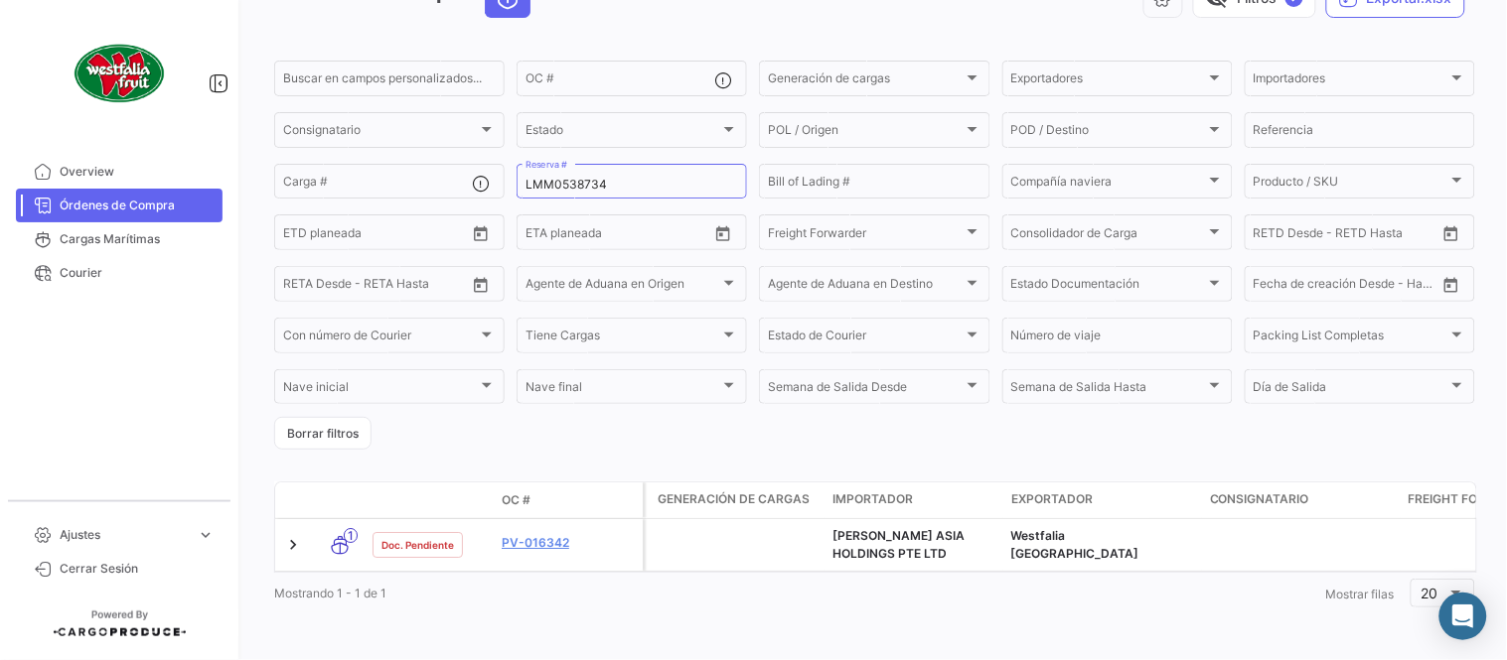
scroll to position [135, 0]
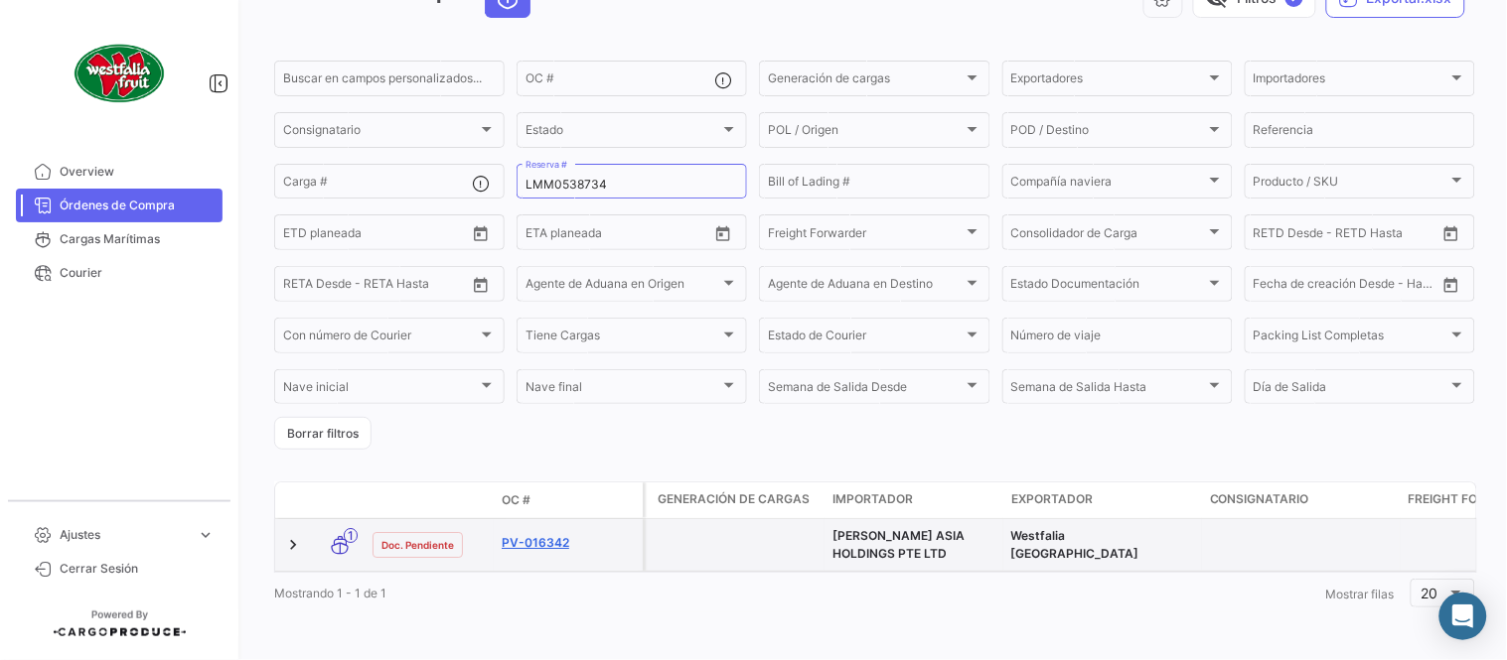
click at [569, 534] on link "PV-016342" at bounding box center [568, 543] width 133 height 18
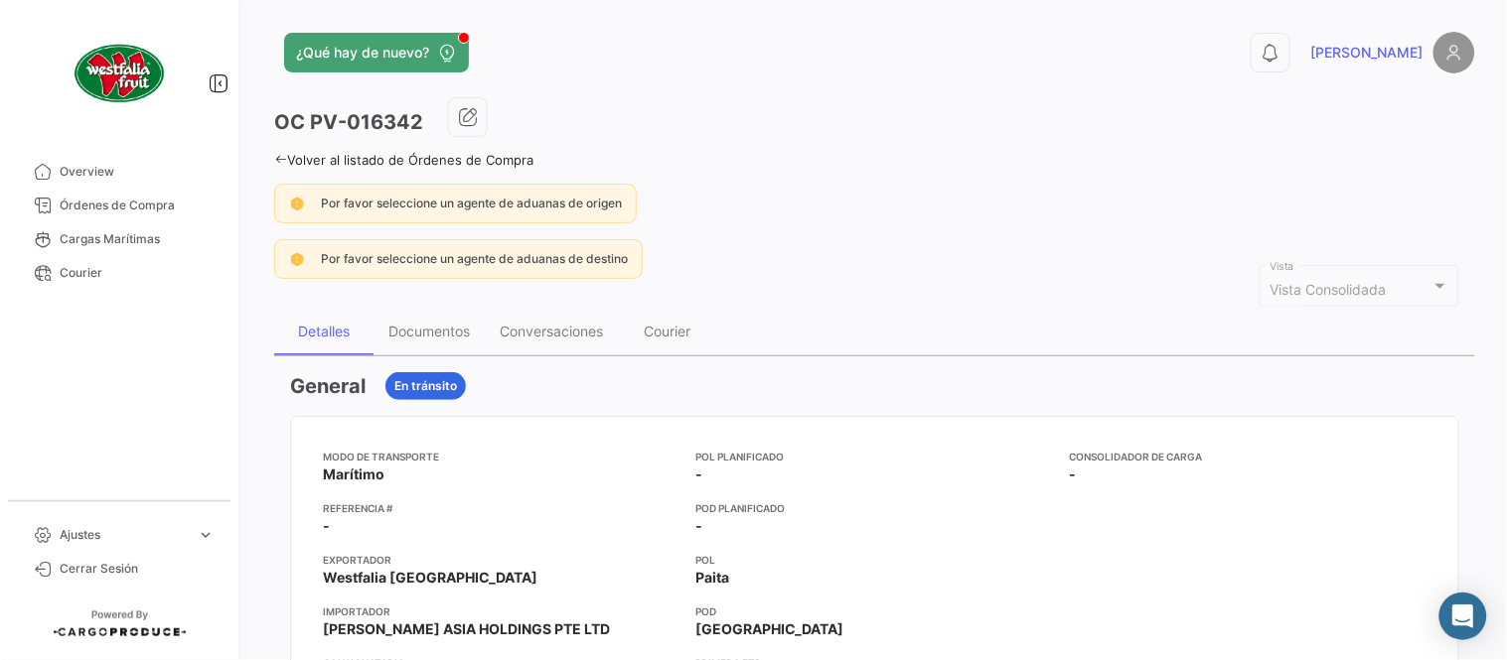
click at [311, 155] on link "Volver al listado de Órdenes de Compra" at bounding box center [403, 160] width 259 height 16
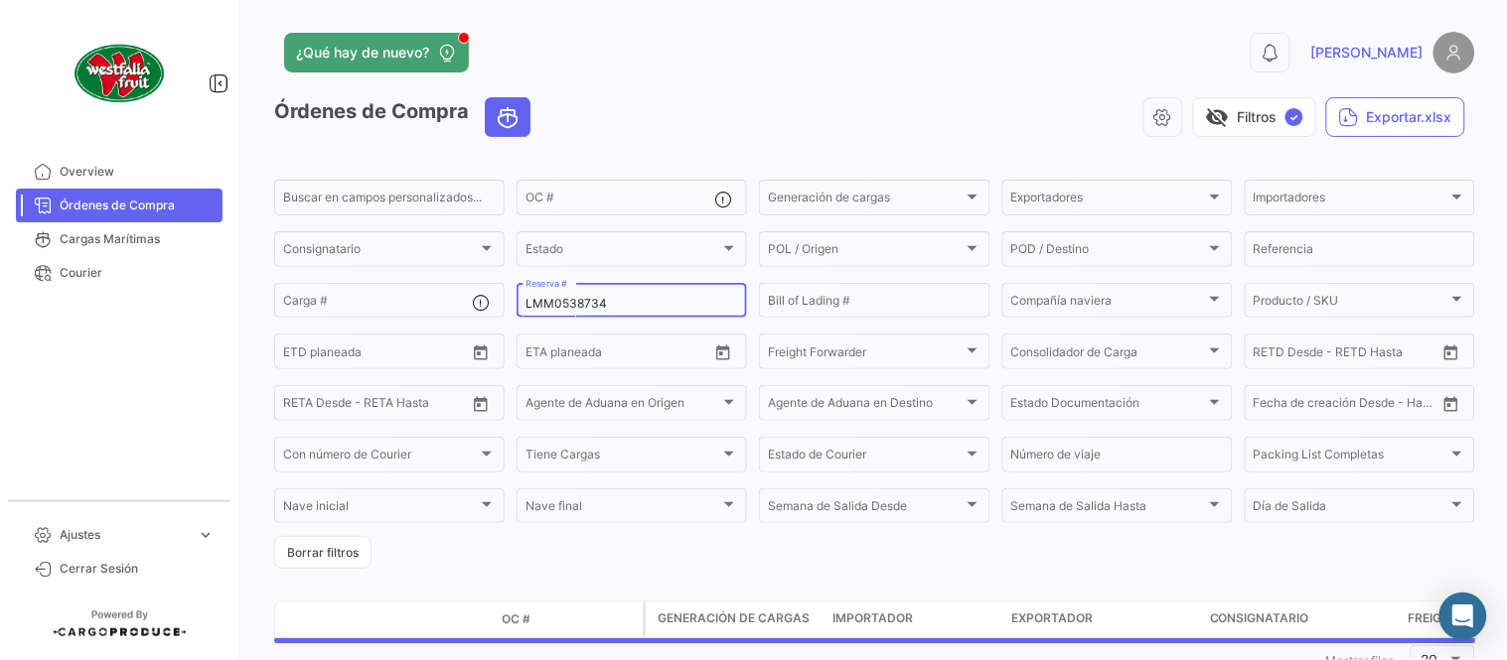
click at [564, 303] on input "LMM0538734" at bounding box center [631, 304] width 213 height 14
paste input "MBM230051420"
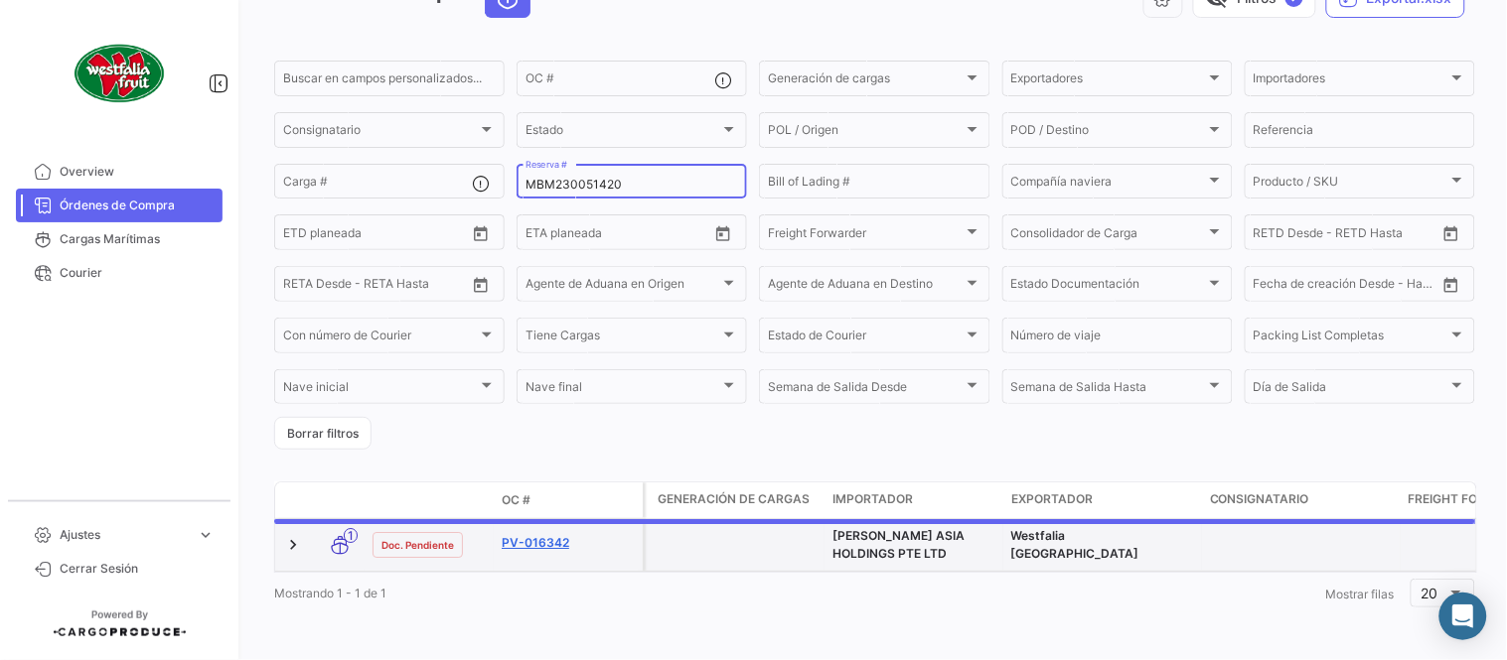
scroll to position [127, 0]
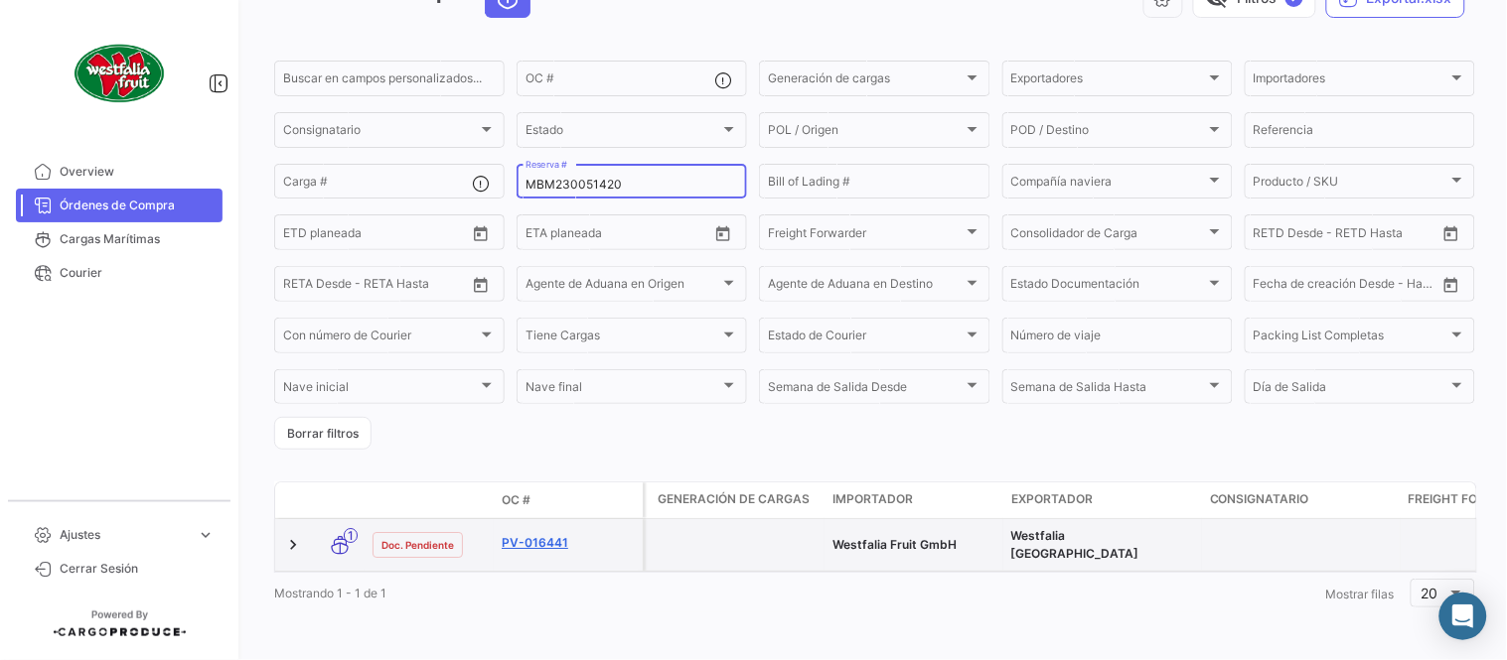
type input "MBM230051420"
click at [547, 534] on link "PV-016441" at bounding box center [568, 543] width 133 height 18
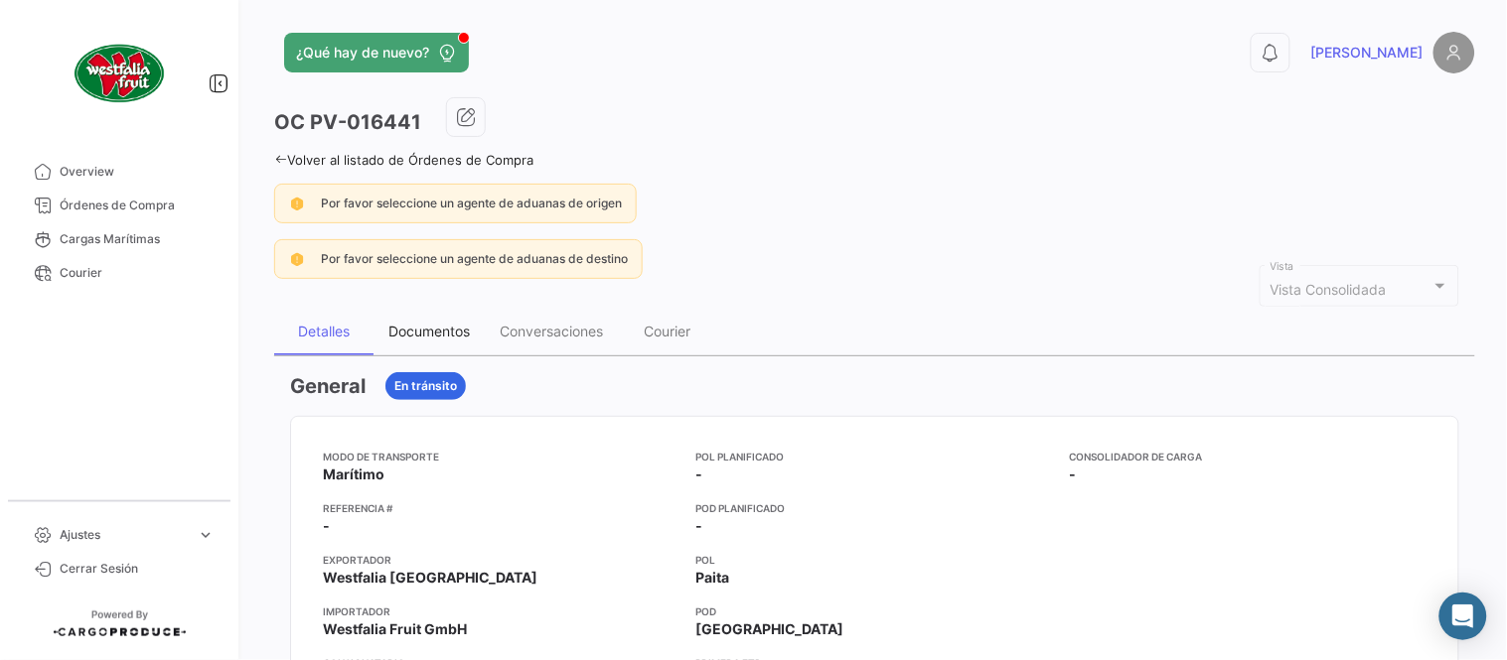
click at [465, 344] on div "Documentos" at bounding box center [428, 332] width 111 height 48
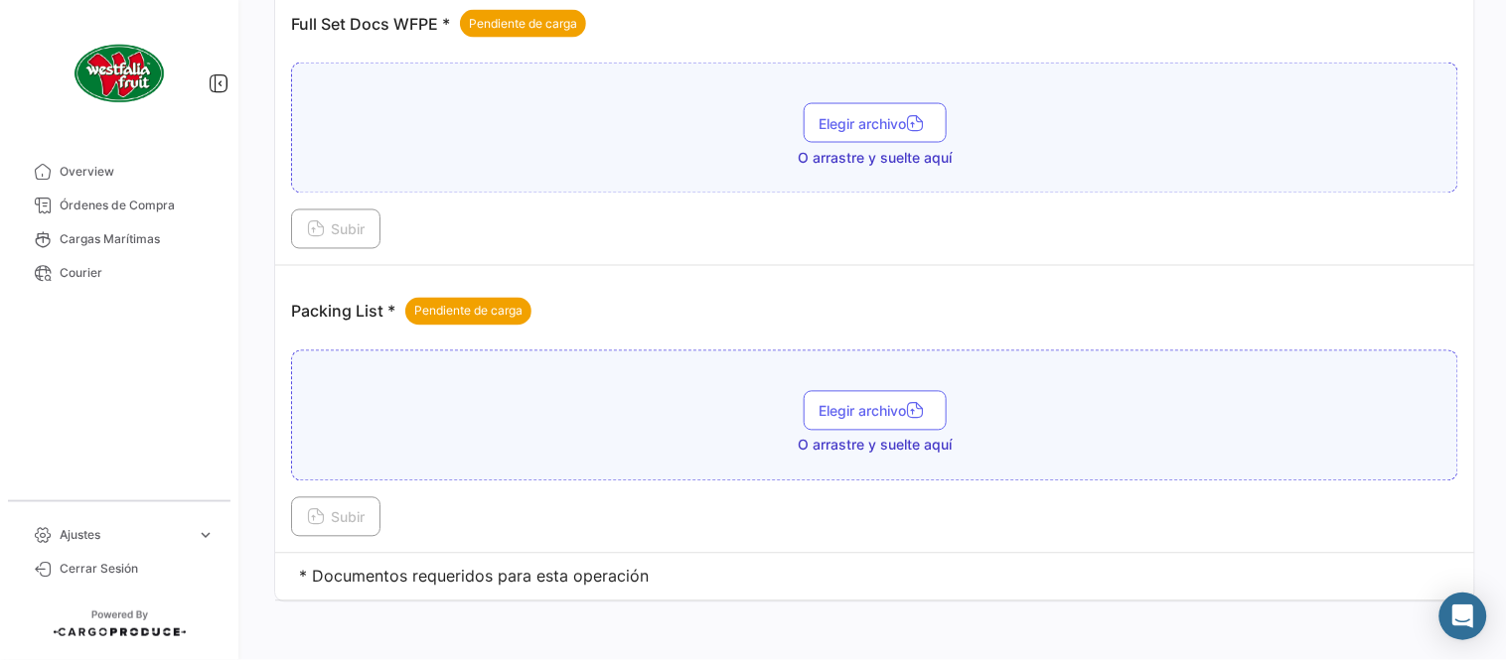
scroll to position [801, 0]
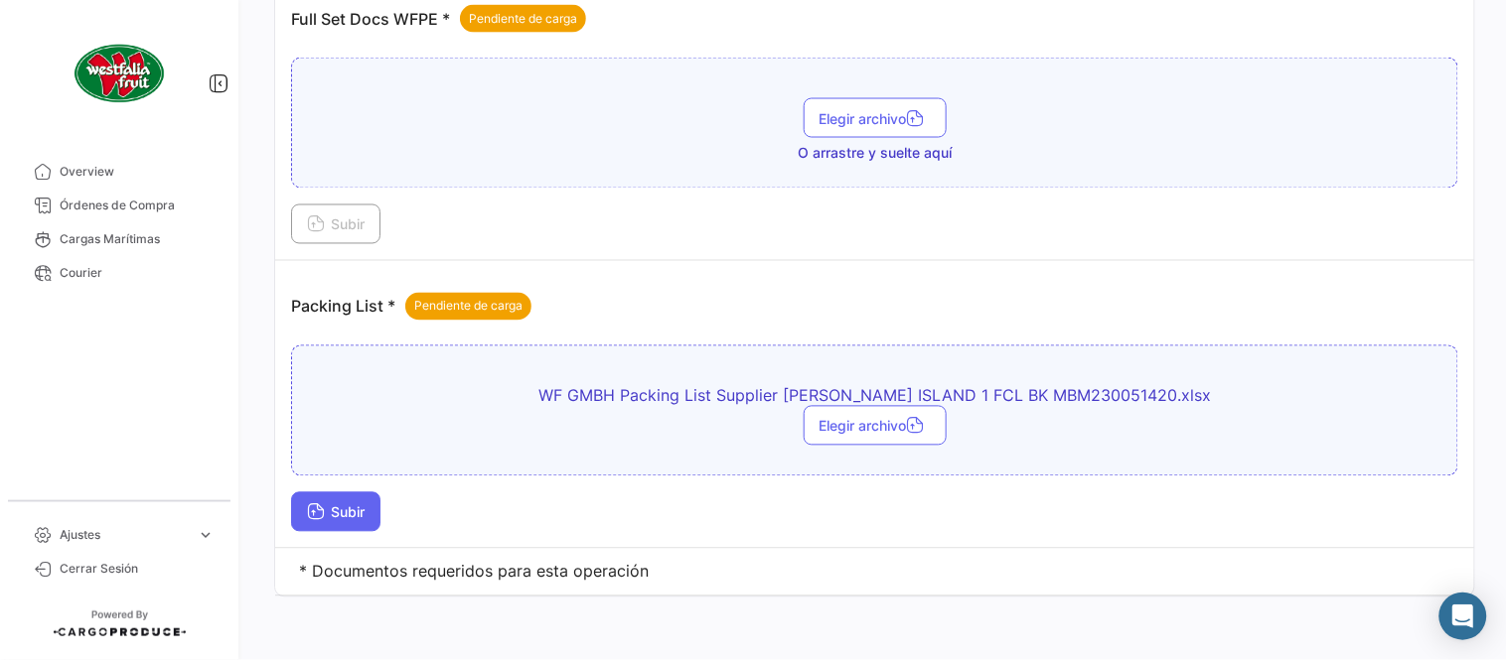
click at [354, 519] on span "Subir" at bounding box center [336, 513] width 58 height 17
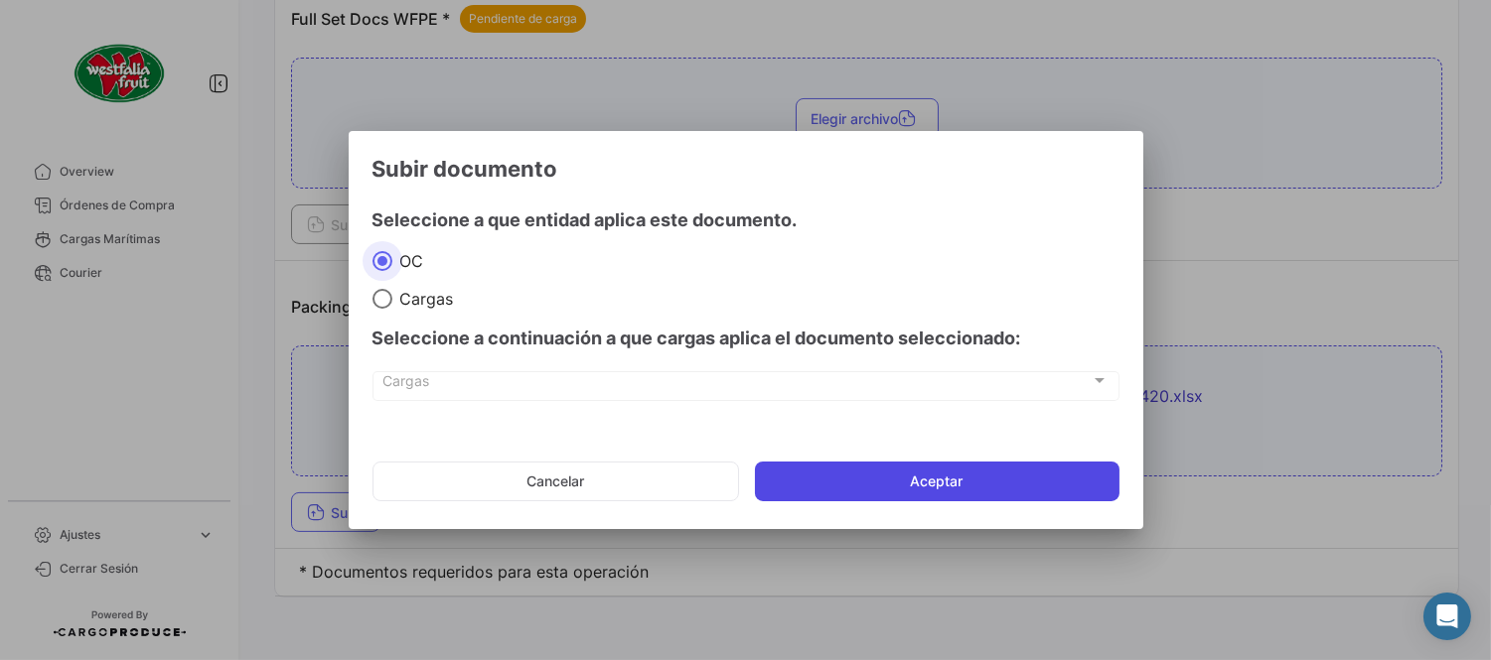
click at [841, 489] on button "Aceptar" at bounding box center [937, 482] width 364 height 40
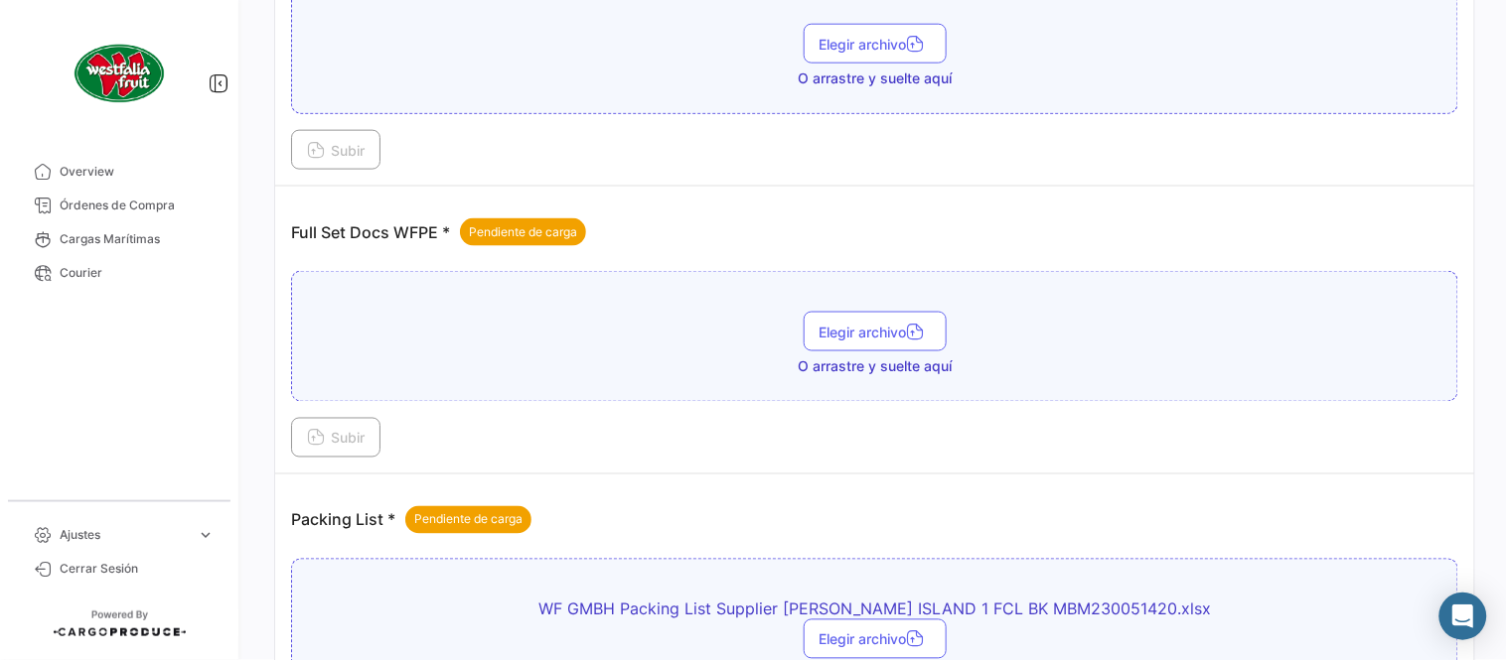
scroll to position [580, 0]
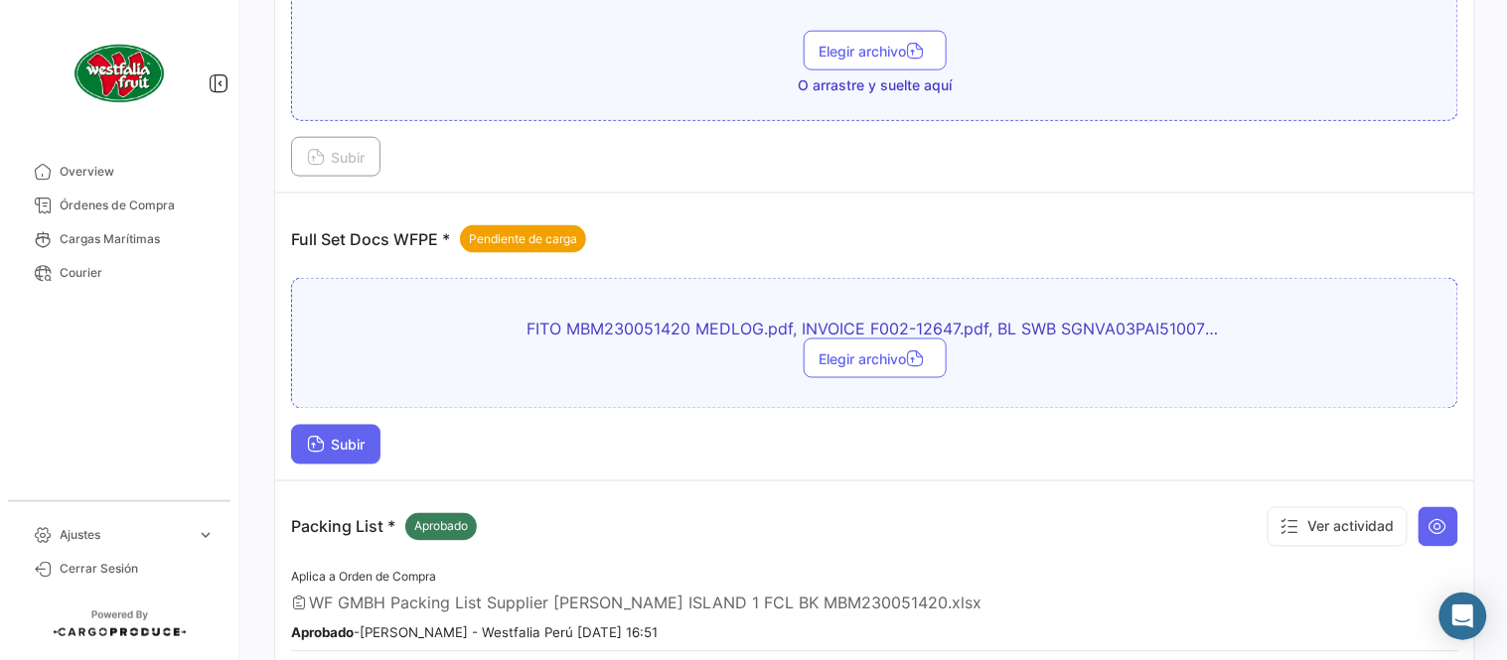
click at [341, 454] on button "Subir" at bounding box center [335, 445] width 89 height 40
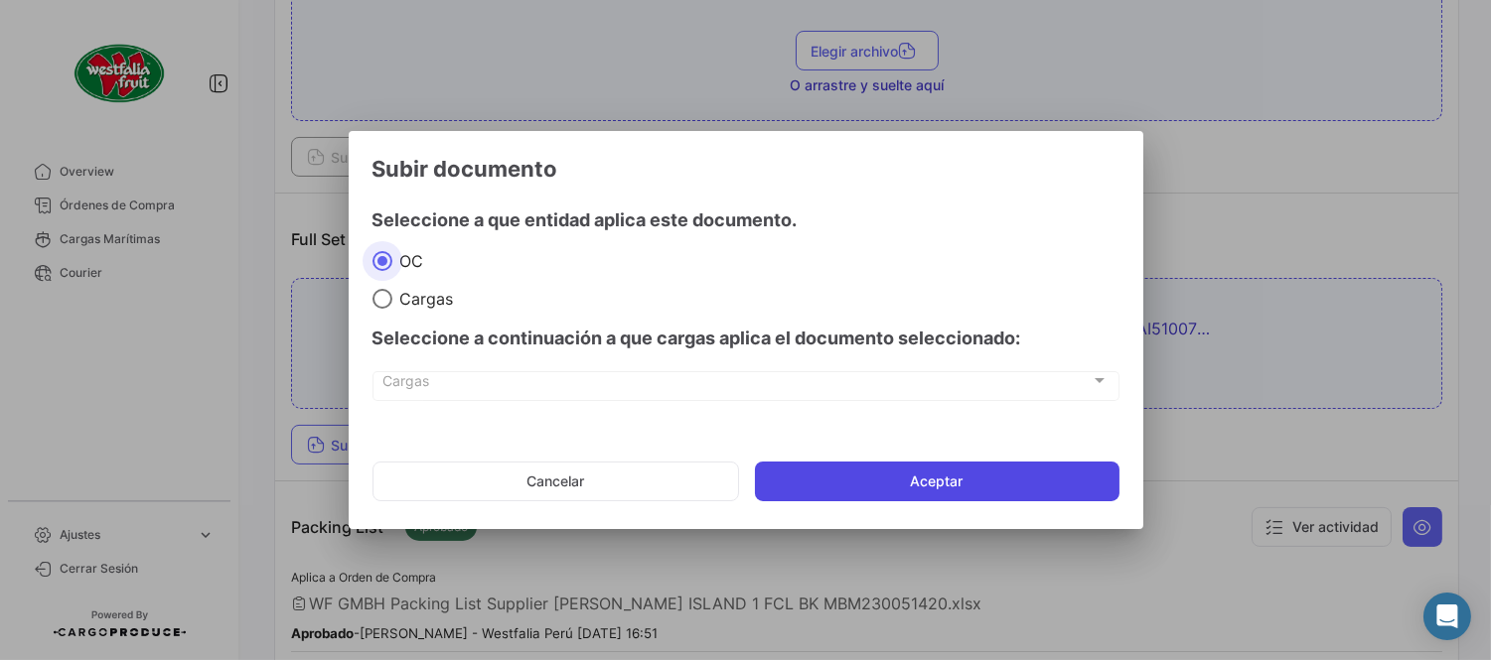
click at [979, 485] on button "Aceptar" at bounding box center [937, 482] width 364 height 40
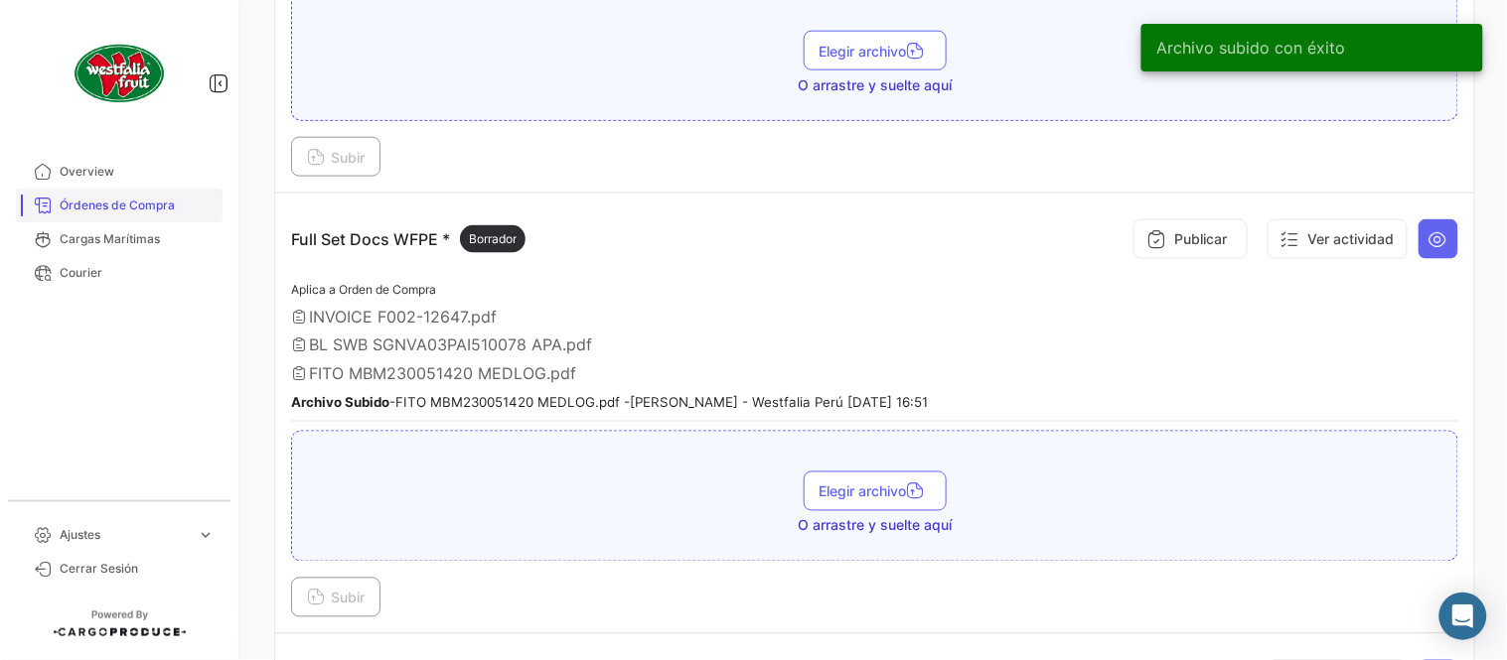
drag, startPoint x: 123, startPoint y: 200, endPoint x: 192, endPoint y: 210, distance: 69.2
click at [123, 200] on span "Órdenes de Compra" at bounding box center [137, 206] width 155 height 18
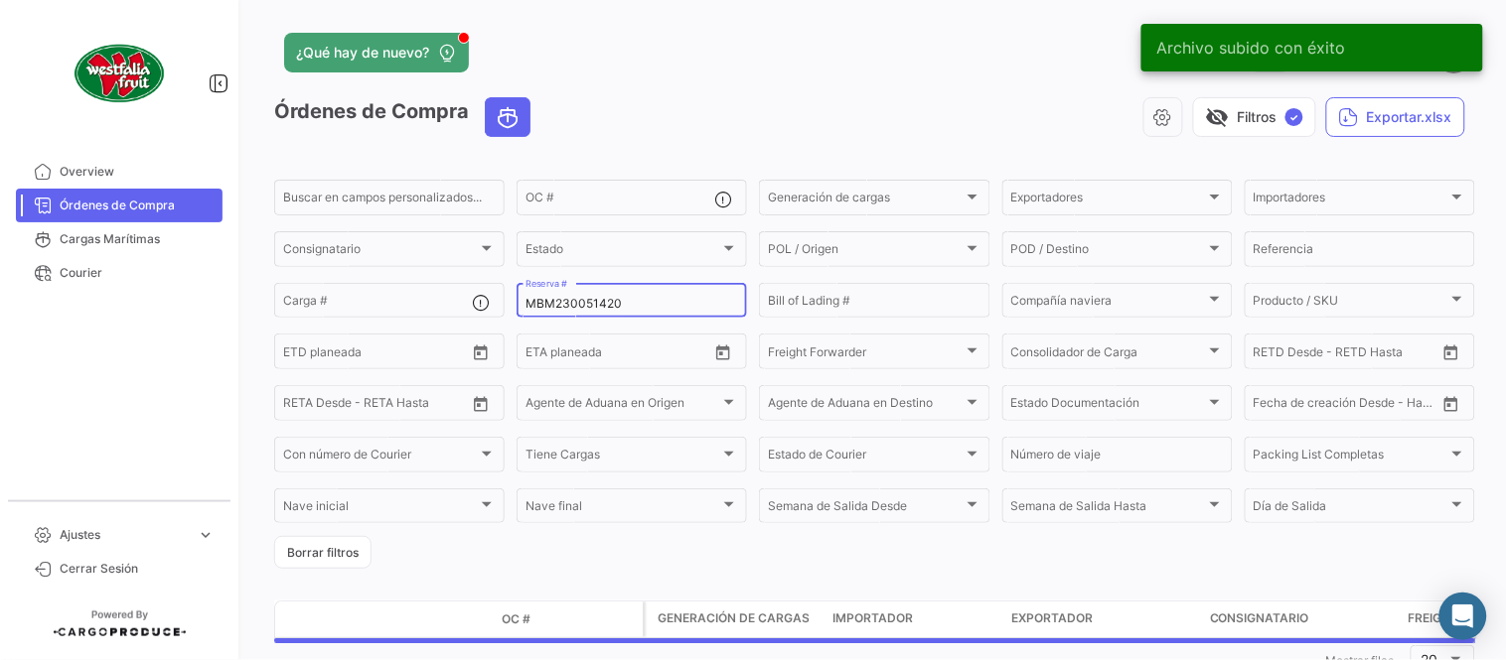
click at [578, 291] on div "MBM230051420 Reserva #" at bounding box center [631, 299] width 213 height 39
click at [588, 294] on div "MBM230051420 Reserva #" at bounding box center [631, 299] width 213 height 39
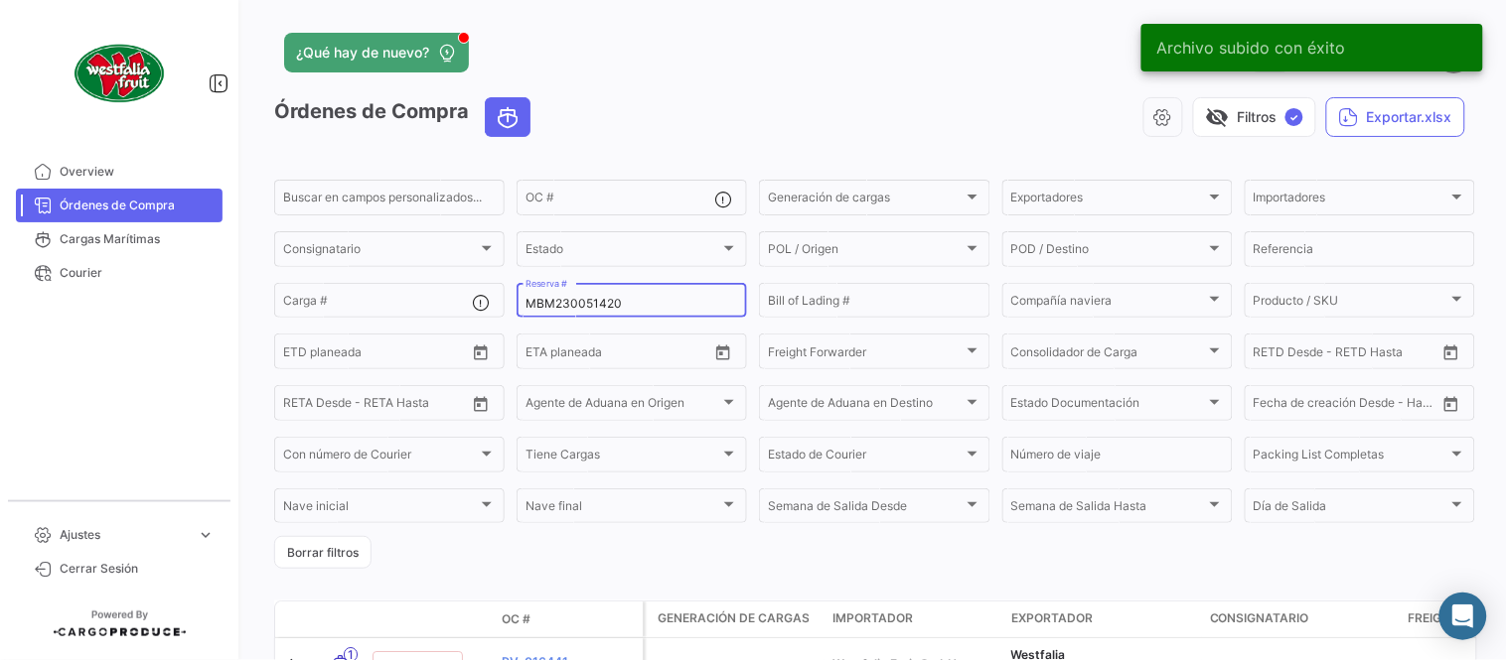
click at [598, 299] on input "MBM230051420" at bounding box center [631, 304] width 213 height 14
paste input "14"
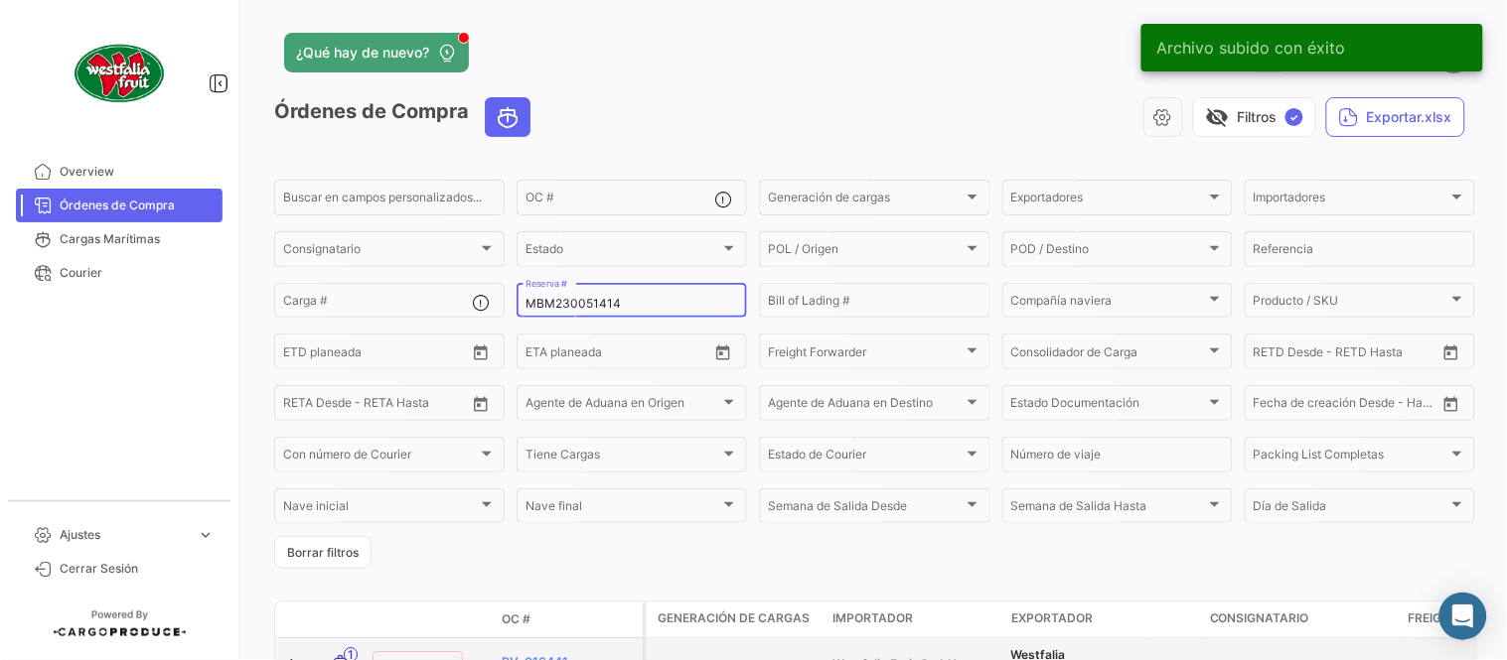
type input "MBM230051414"
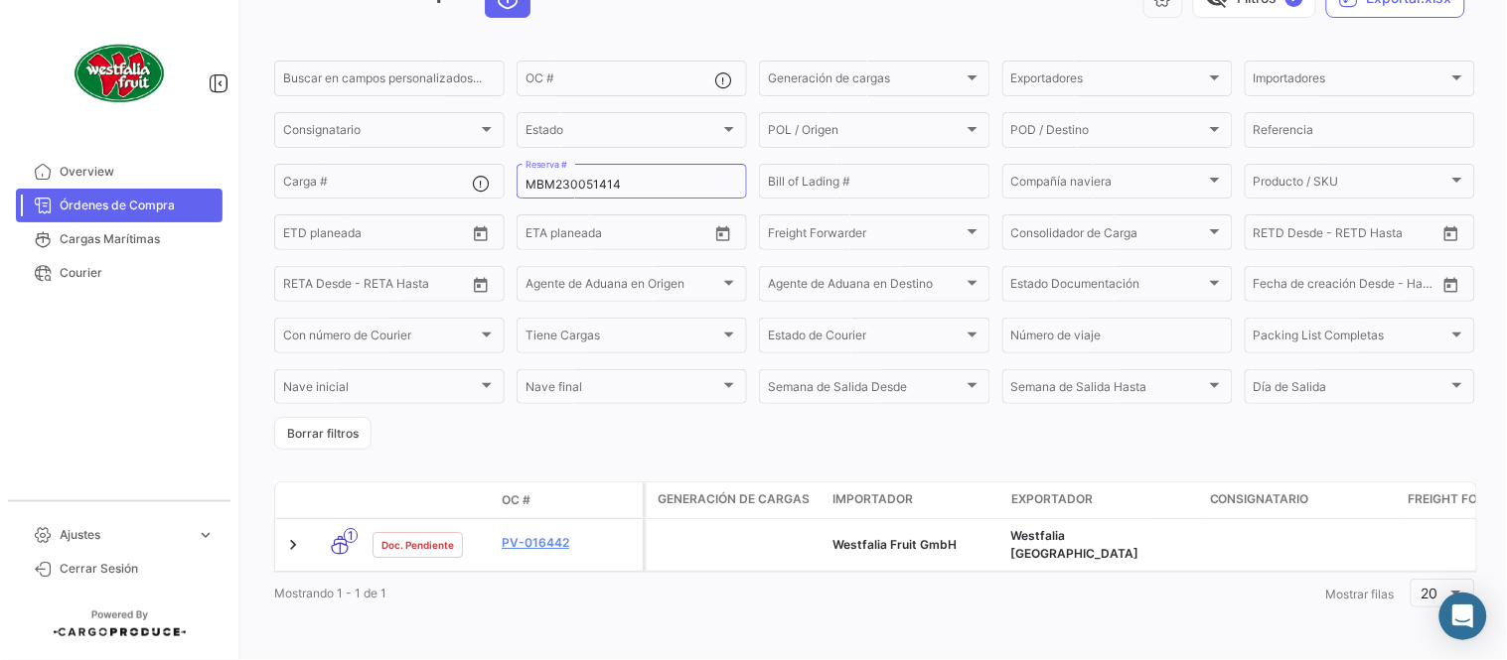
scroll to position [127, 0]
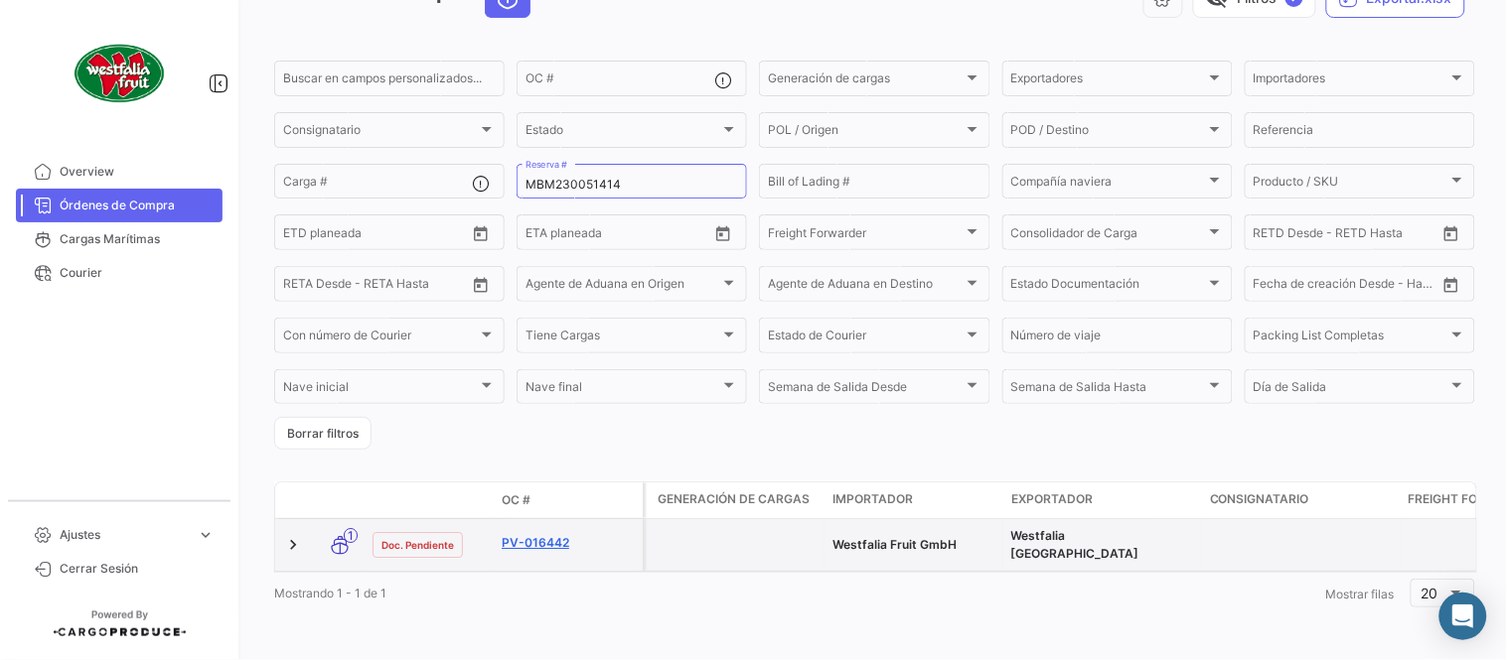
click at [554, 534] on link "PV-016442" at bounding box center [568, 543] width 133 height 18
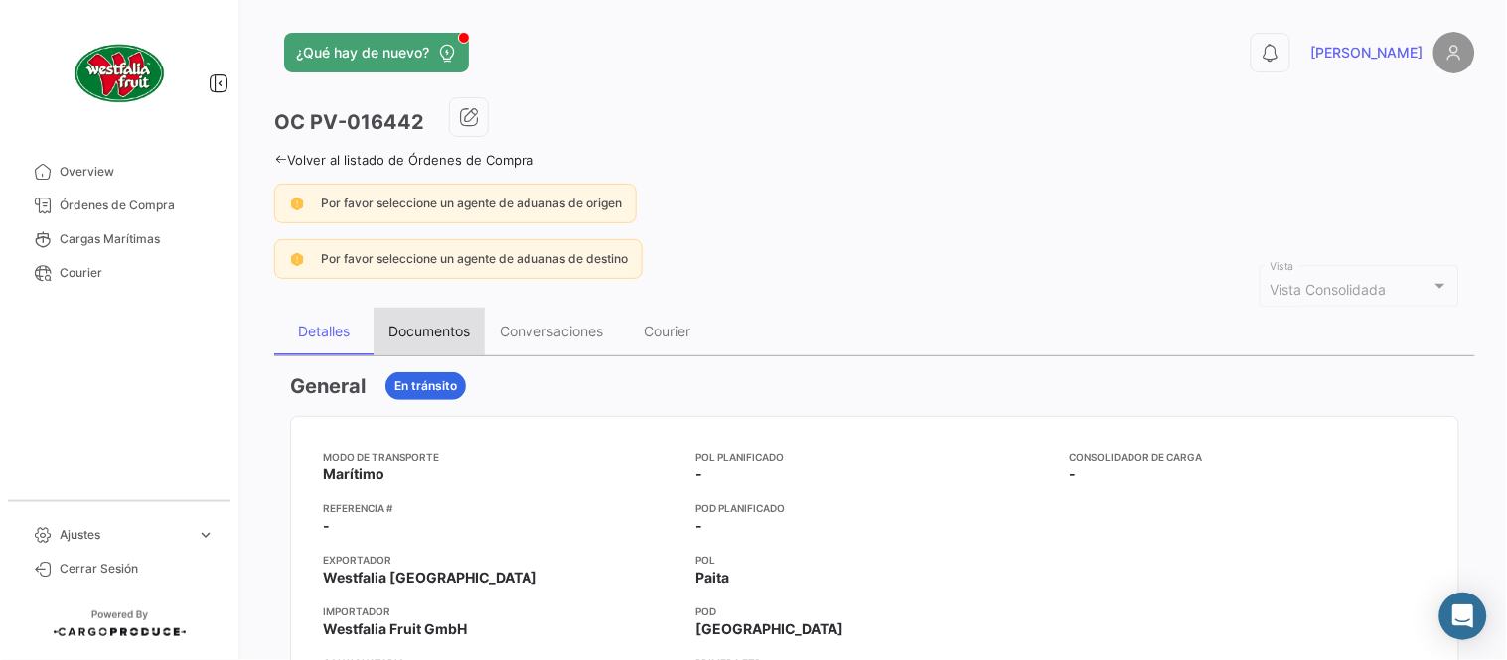
click at [398, 350] on div "Documentos" at bounding box center [428, 332] width 111 height 48
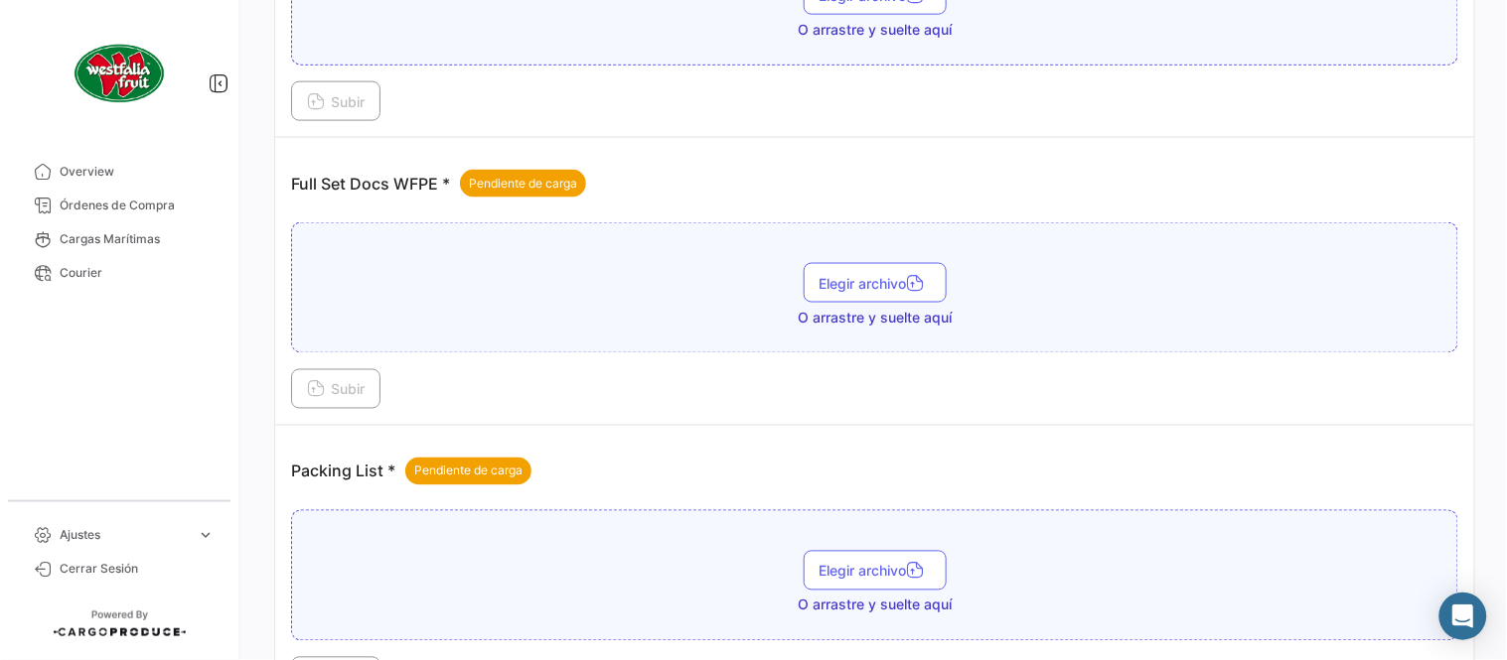
scroll to position [801, 0]
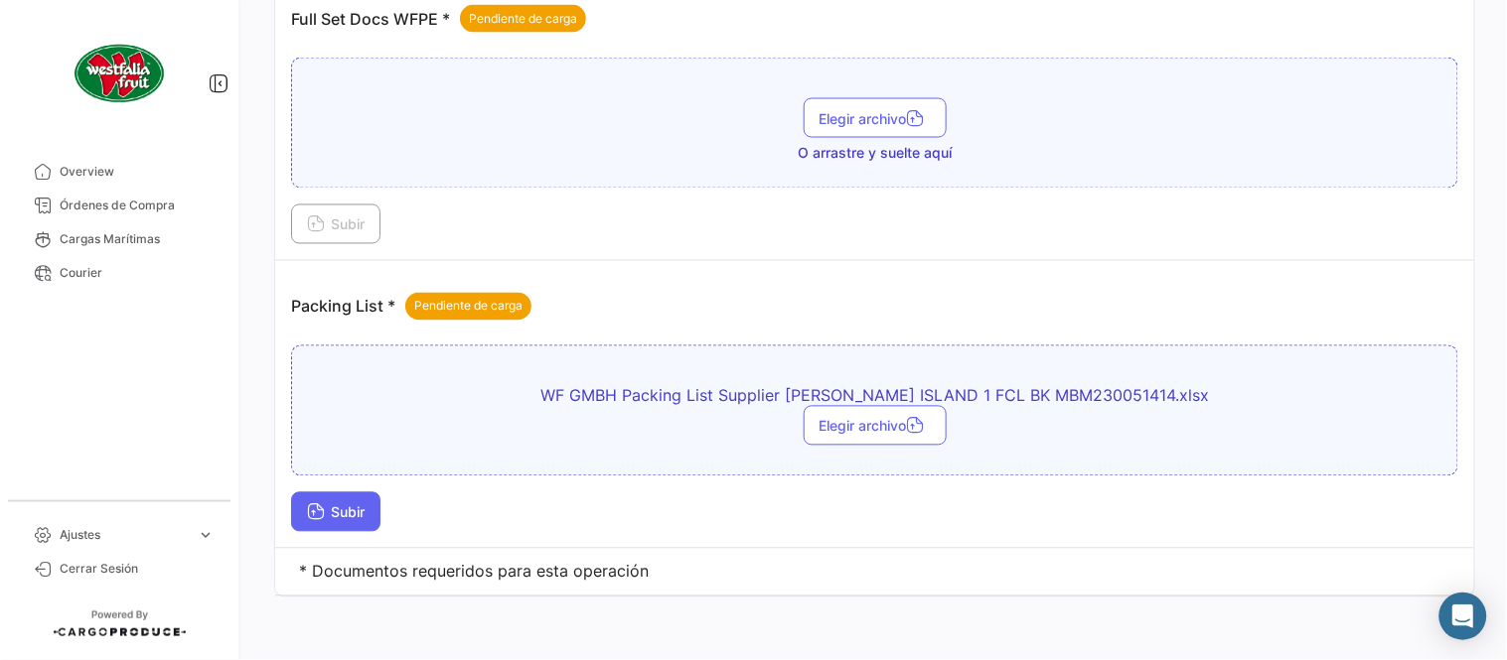
click at [334, 517] on span "Subir" at bounding box center [336, 513] width 58 height 17
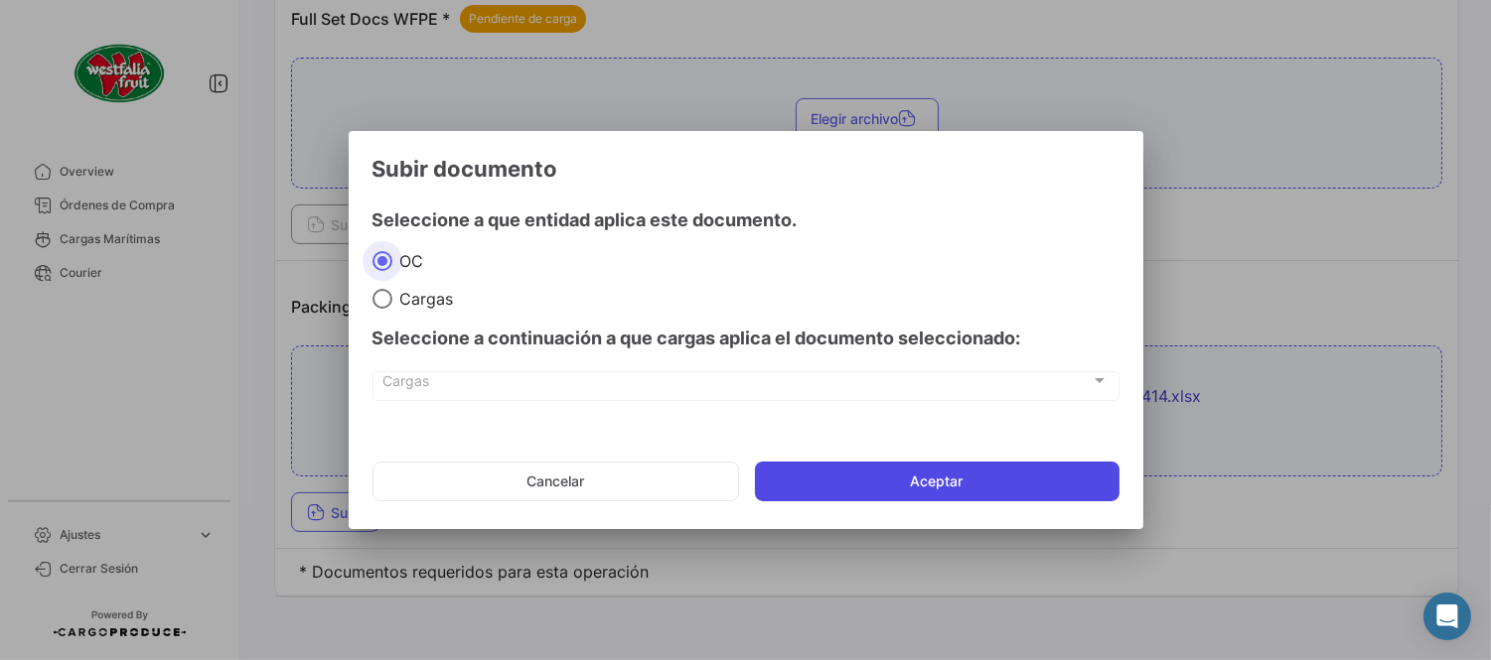
click at [837, 487] on button "Aceptar" at bounding box center [937, 482] width 364 height 40
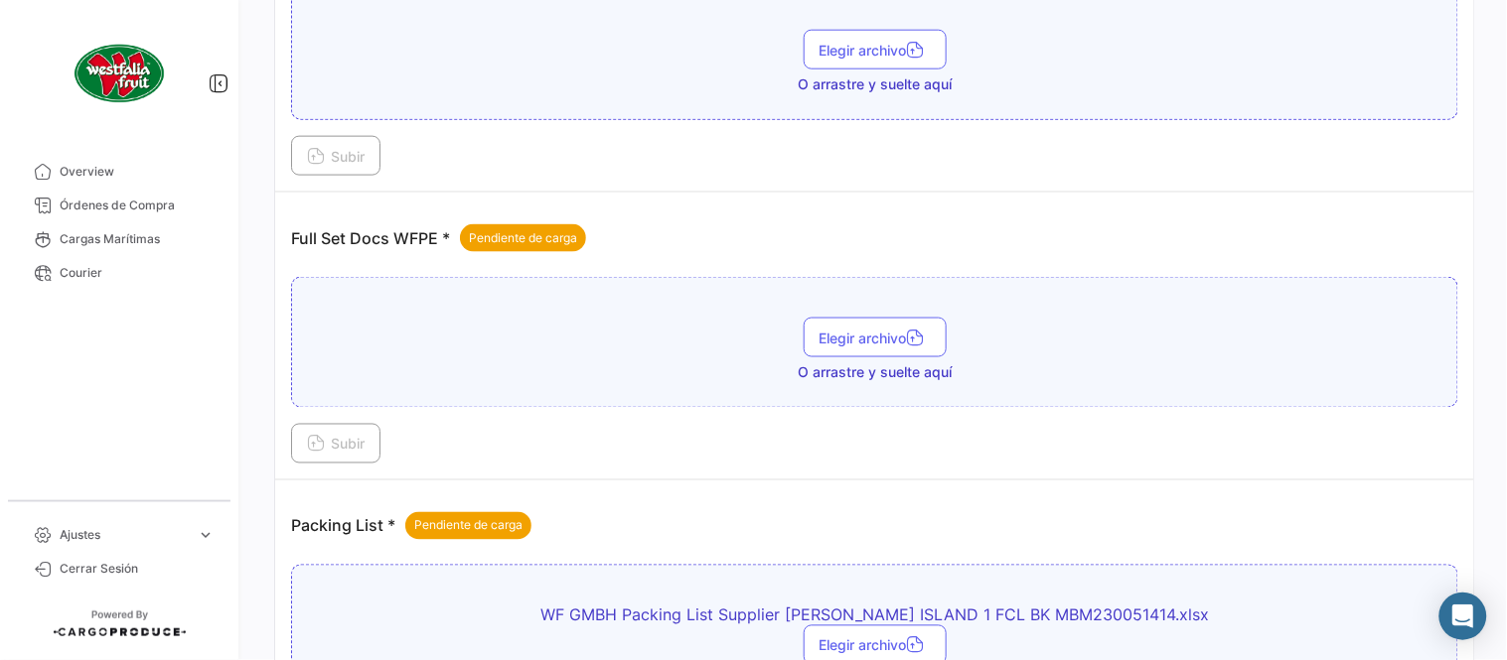
scroll to position [580, 0]
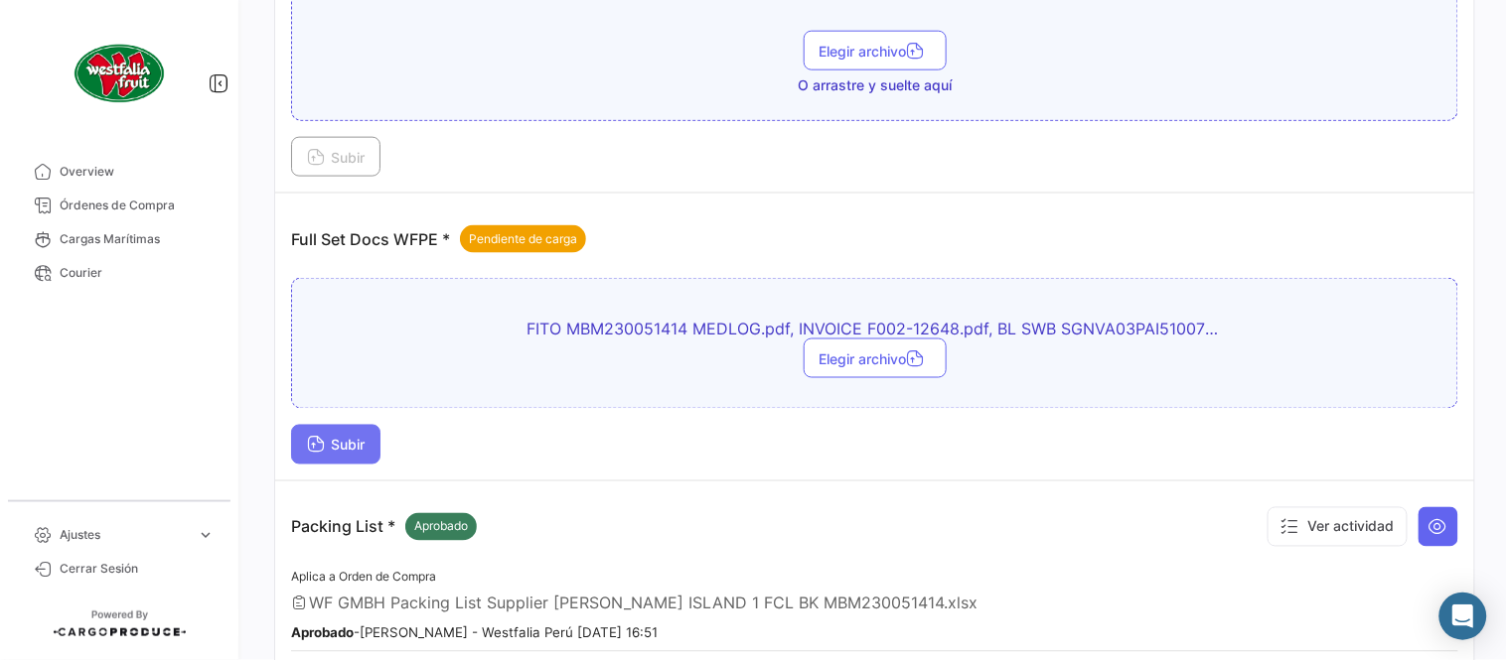
click at [350, 441] on span "Subir" at bounding box center [336, 445] width 58 height 17
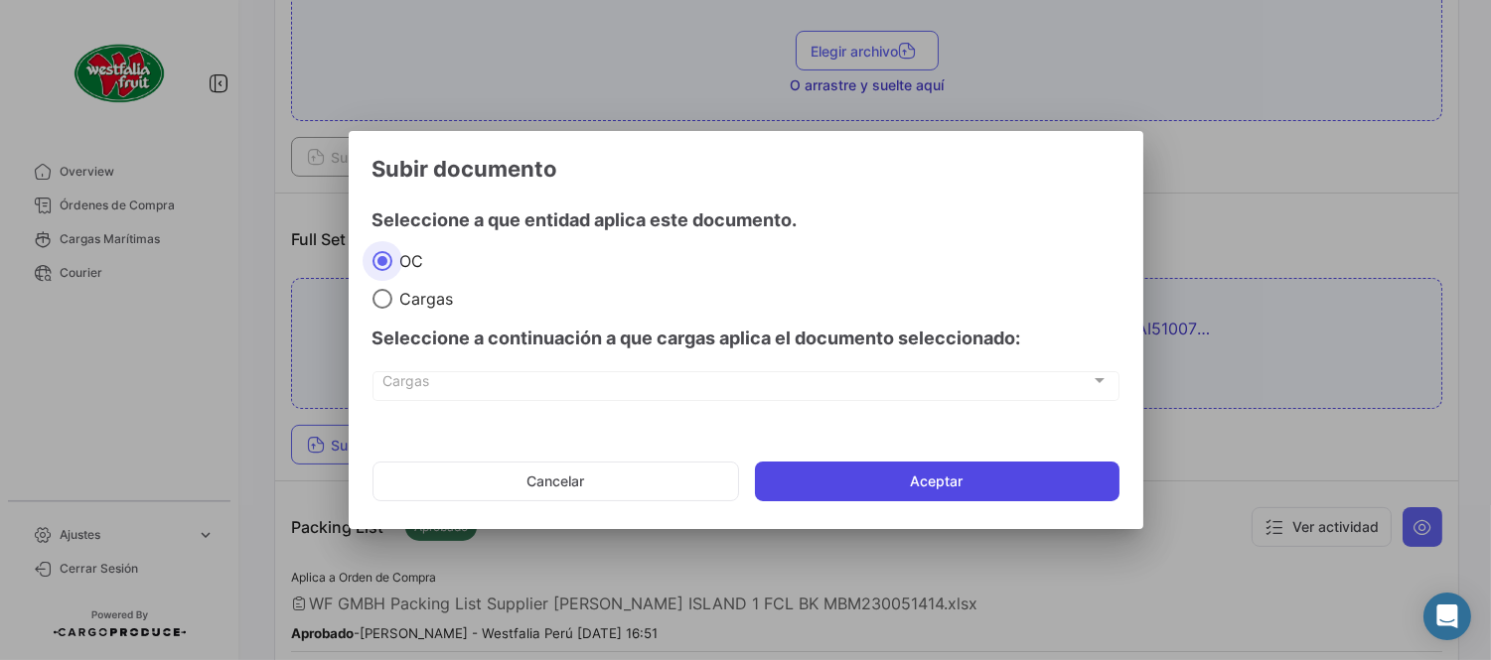
click at [868, 497] on button "Aceptar" at bounding box center [937, 482] width 364 height 40
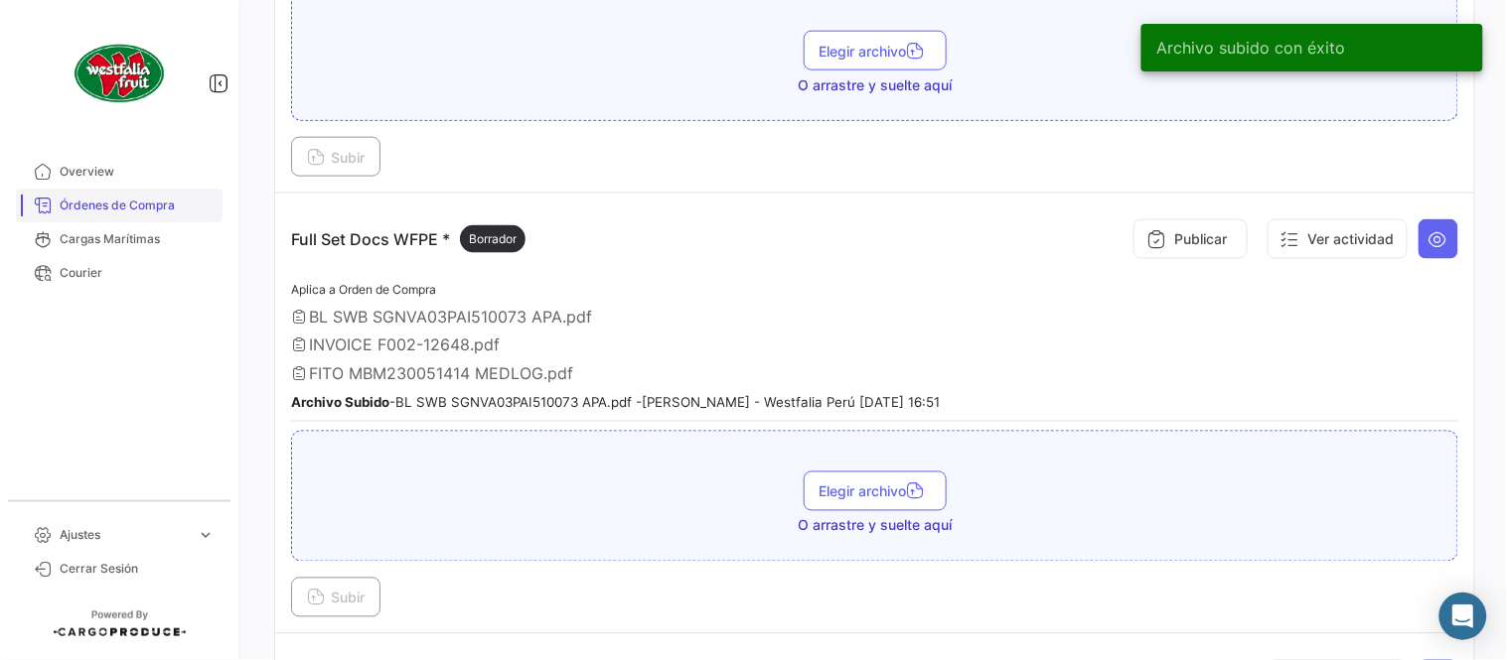
click at [176, 211] on span "Órdenes de Compra" at bounding box center [137, 206] width 155 height 18
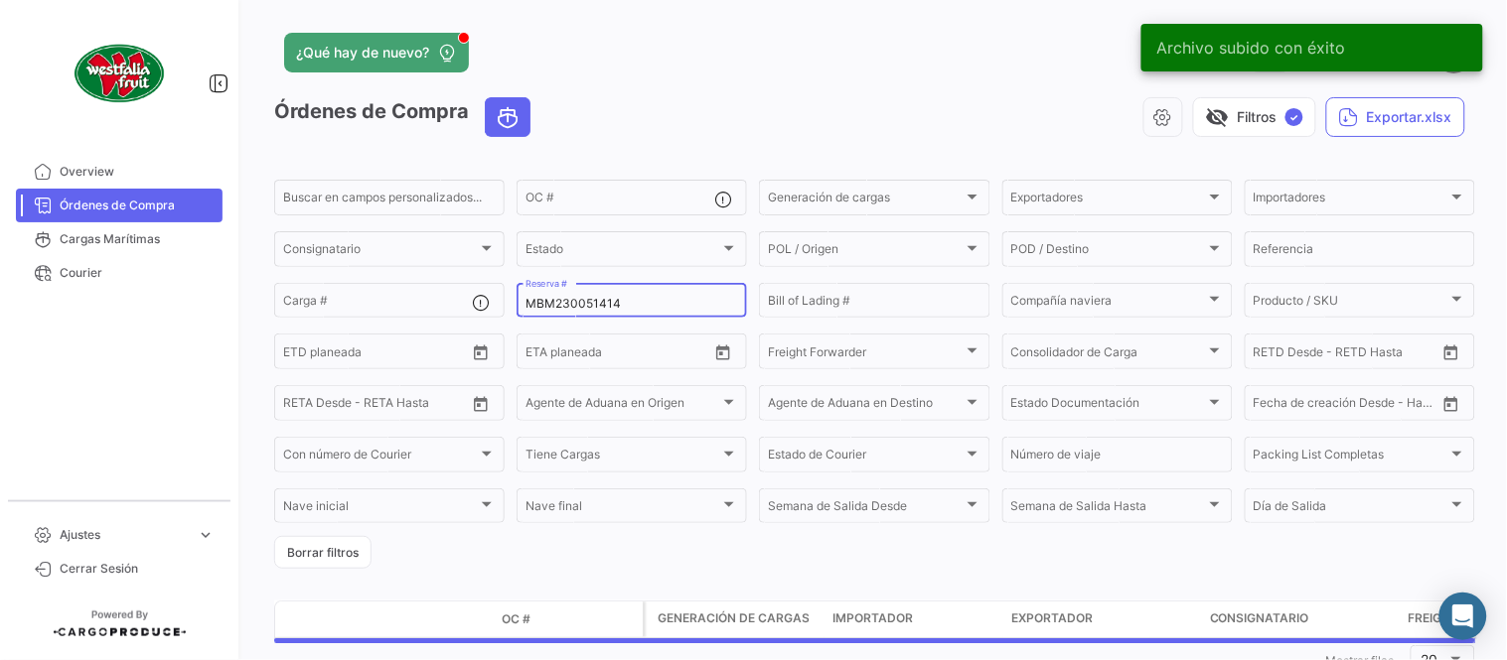
click at [600, 310] on input "MBM230051414" at bounding box center [631, 304] width 213 height 14
paste input "5"
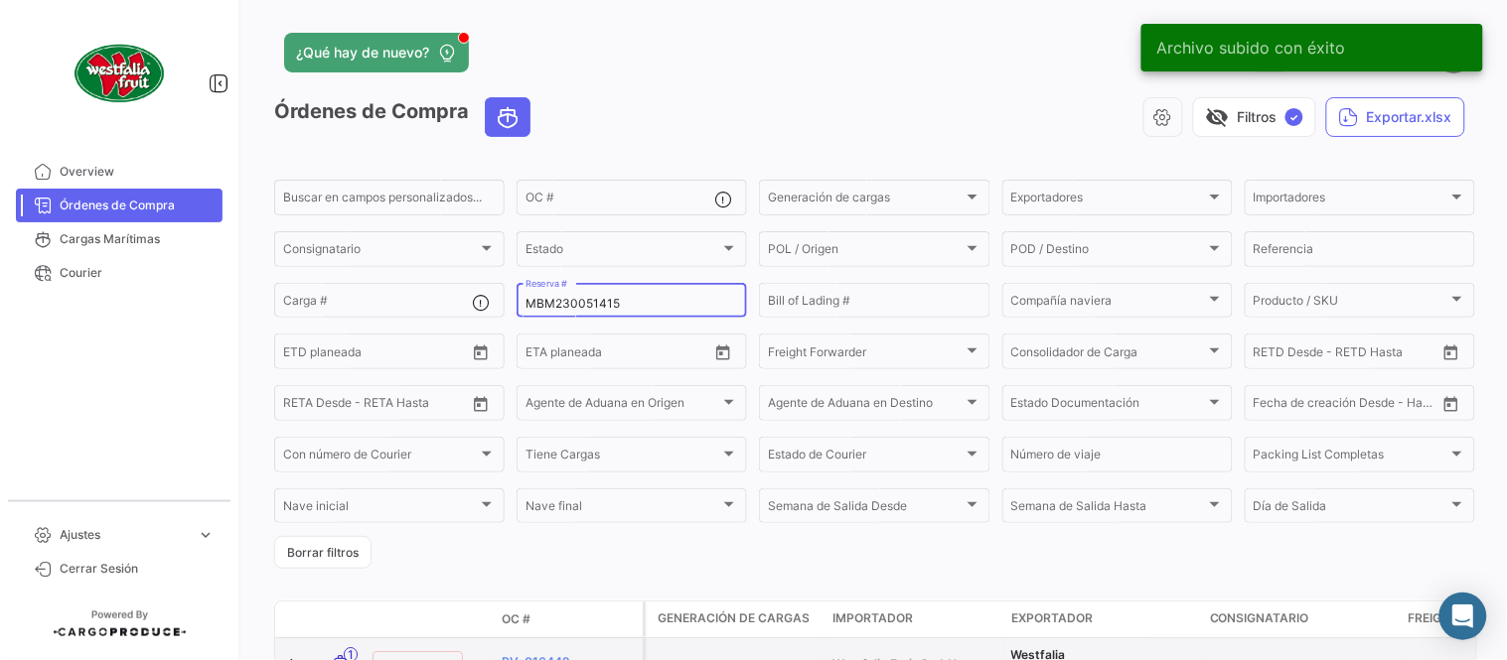
type input "MBM230051415"
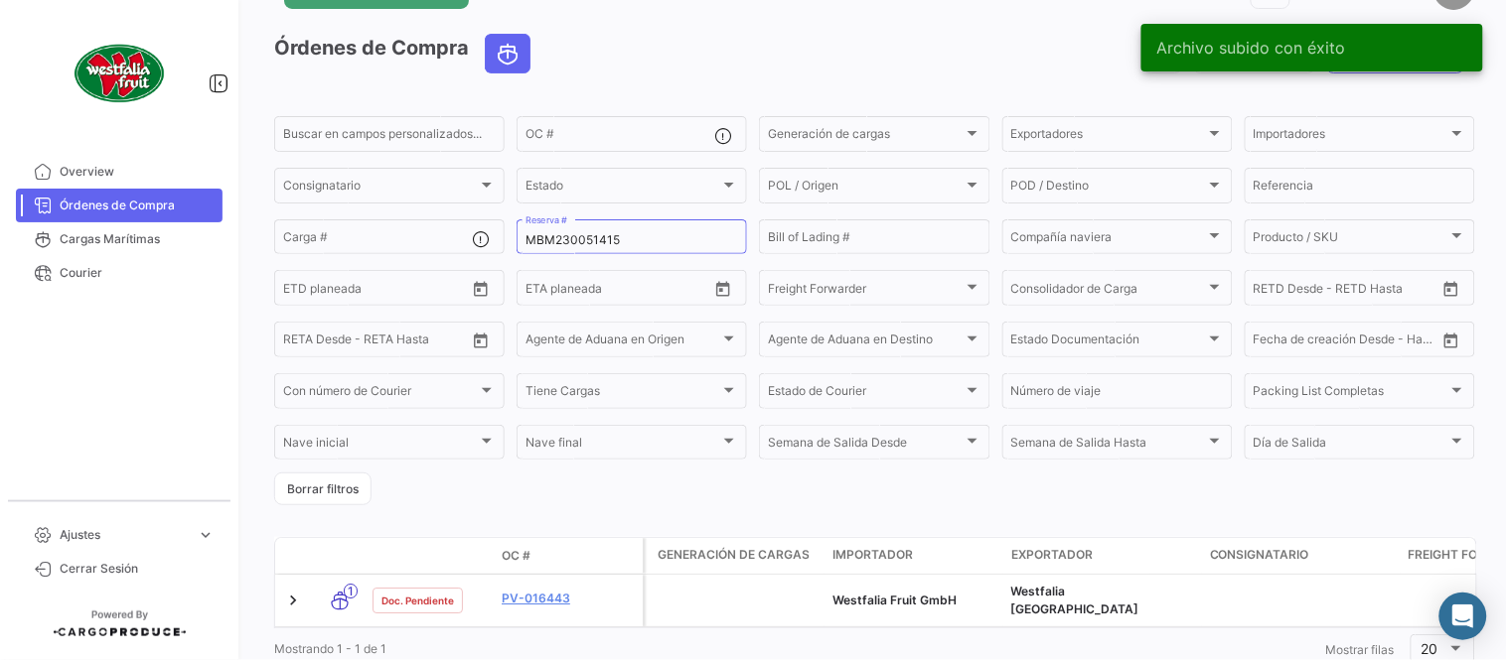
scroll to position [127, 0]
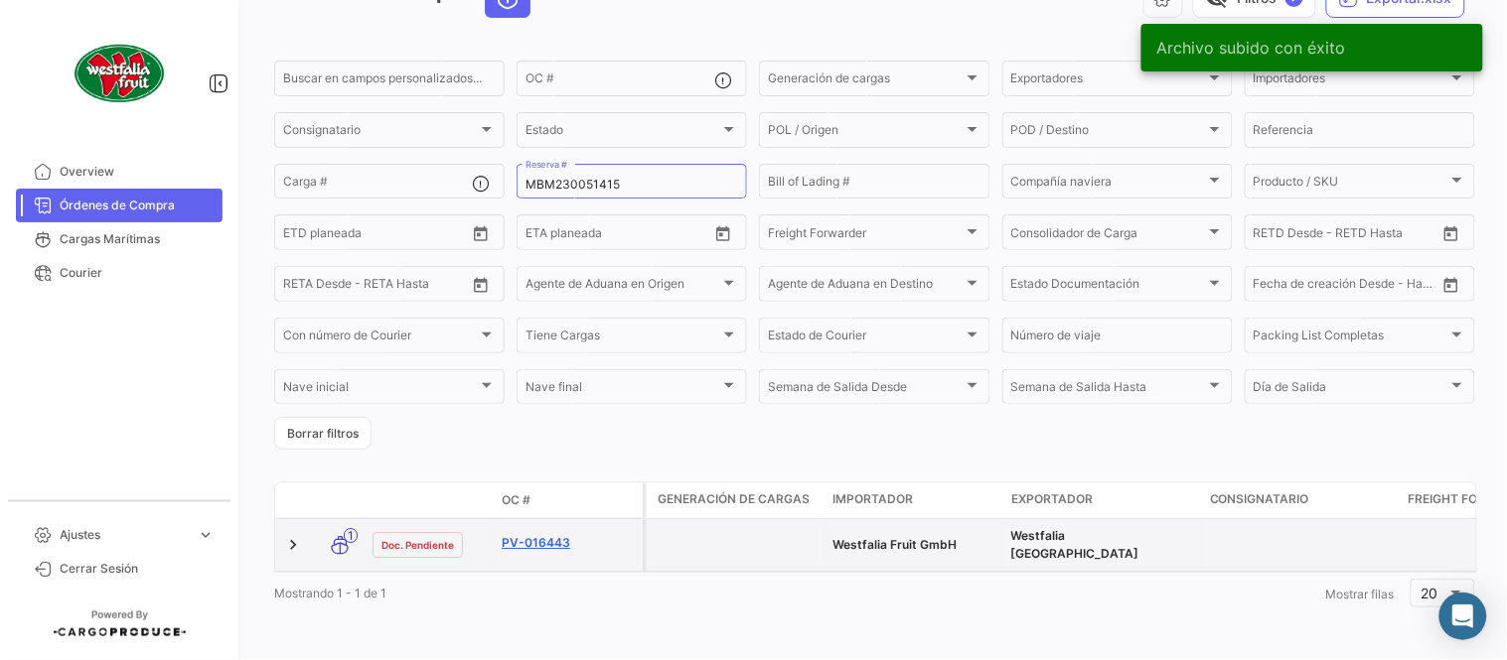
click at [536, 534] on link "PV-016443" at bounding box center [568, 543] width 133 height 18
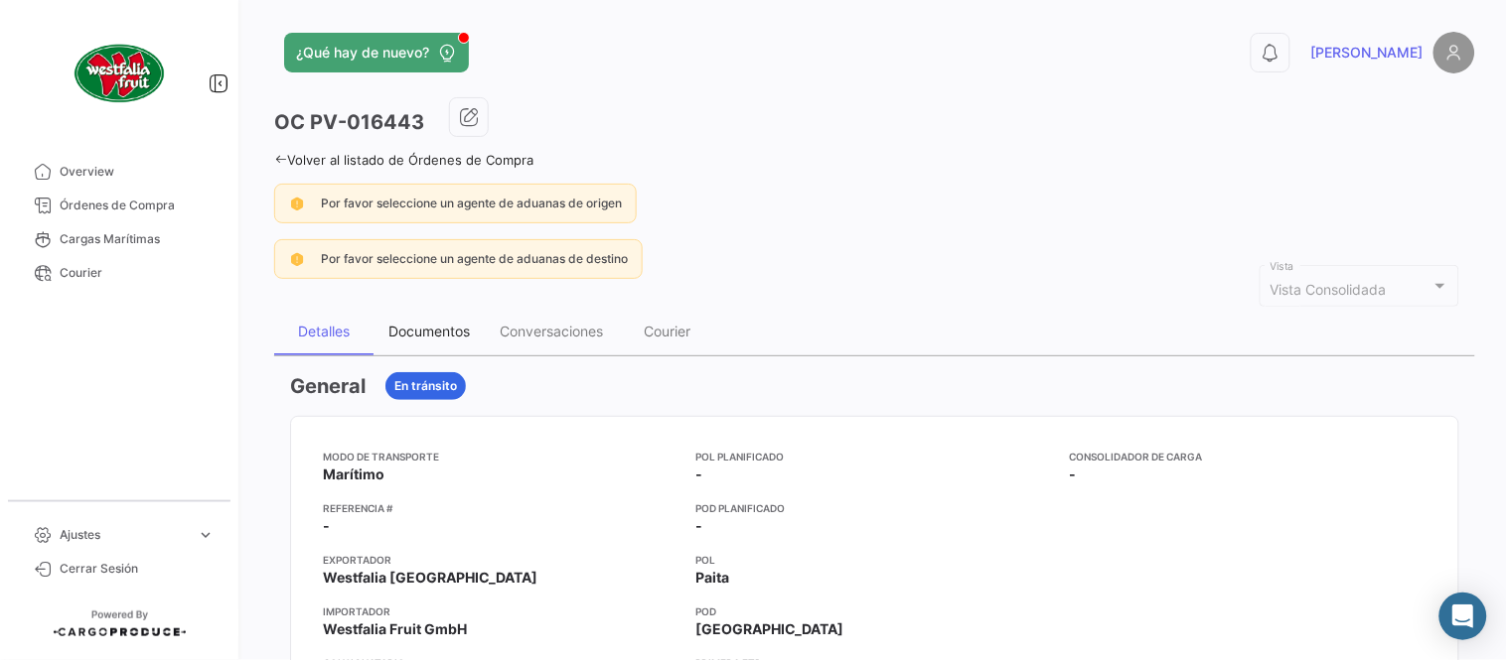
click at [433, 352] on div "Documentos" at bounding box center [428, 332] width 111 height 48
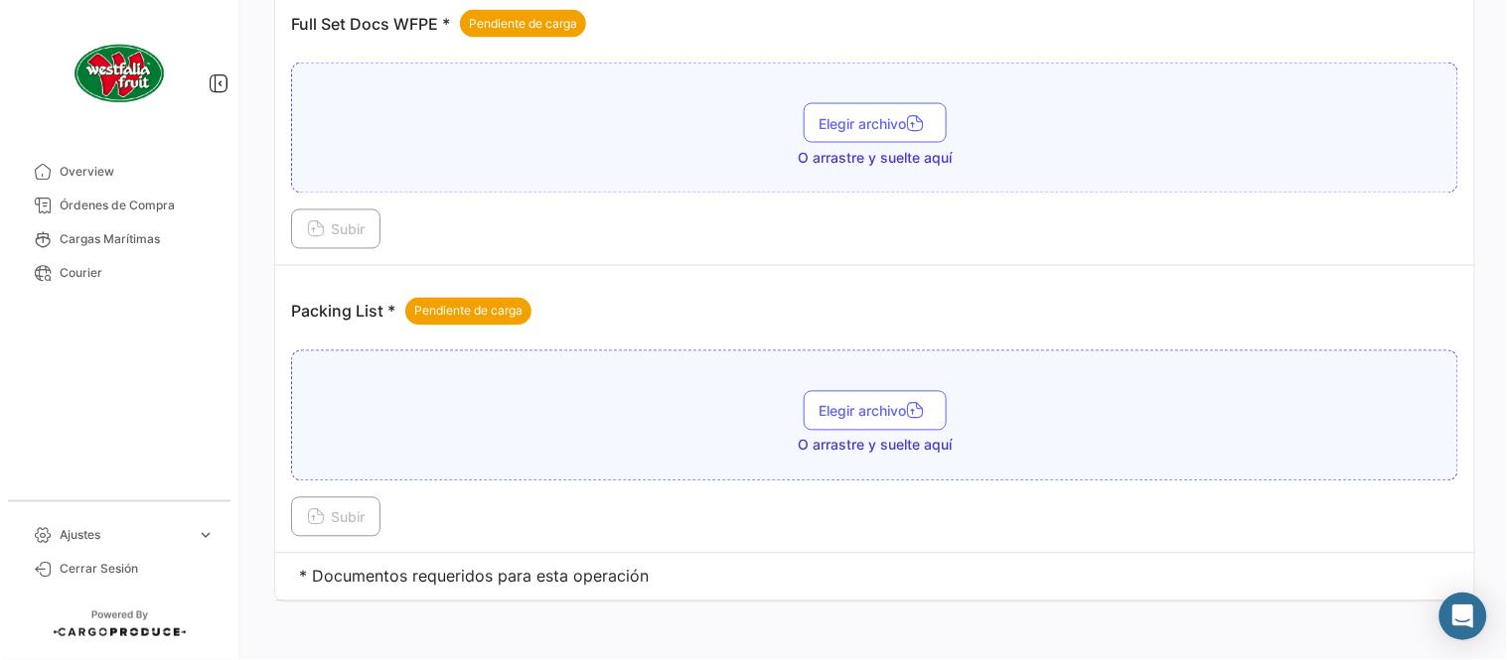
scroll to position [801, 0]
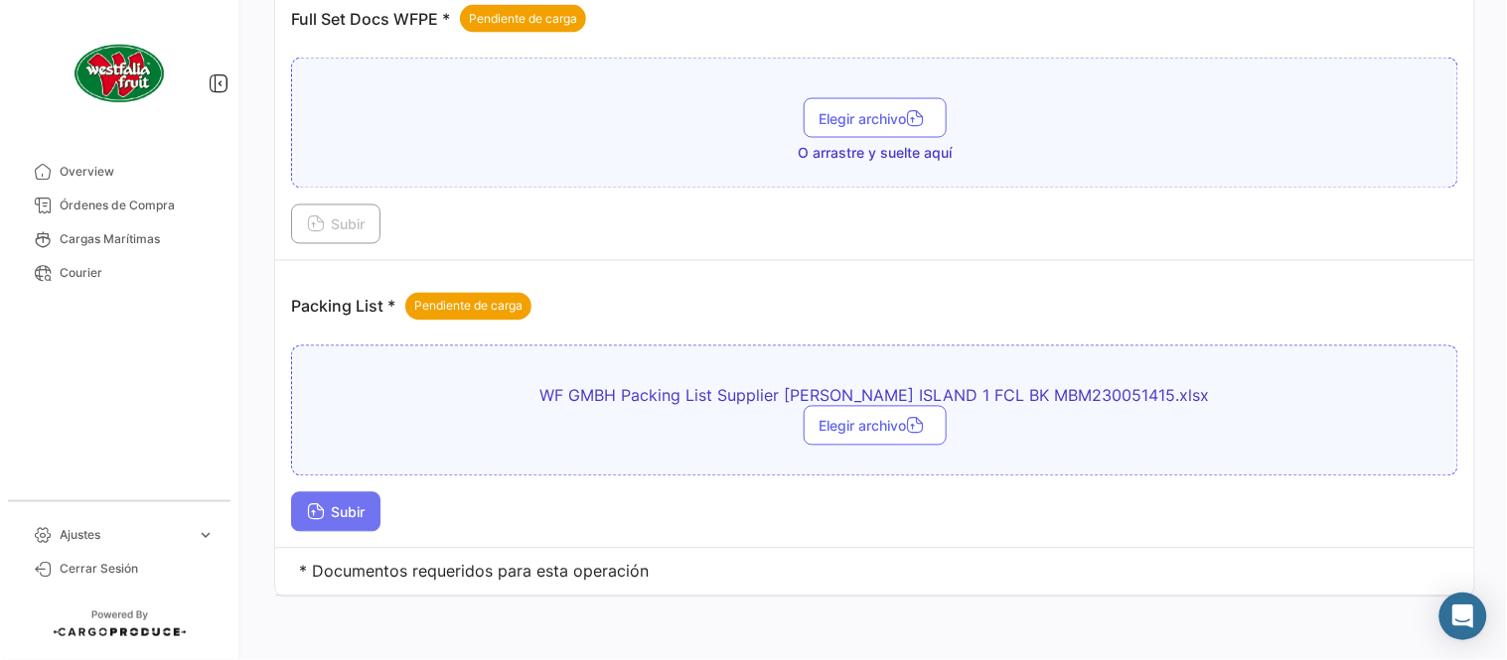
click at [348, 511] on span "Subir" at bounding box center [336, 513] width 58 height 17
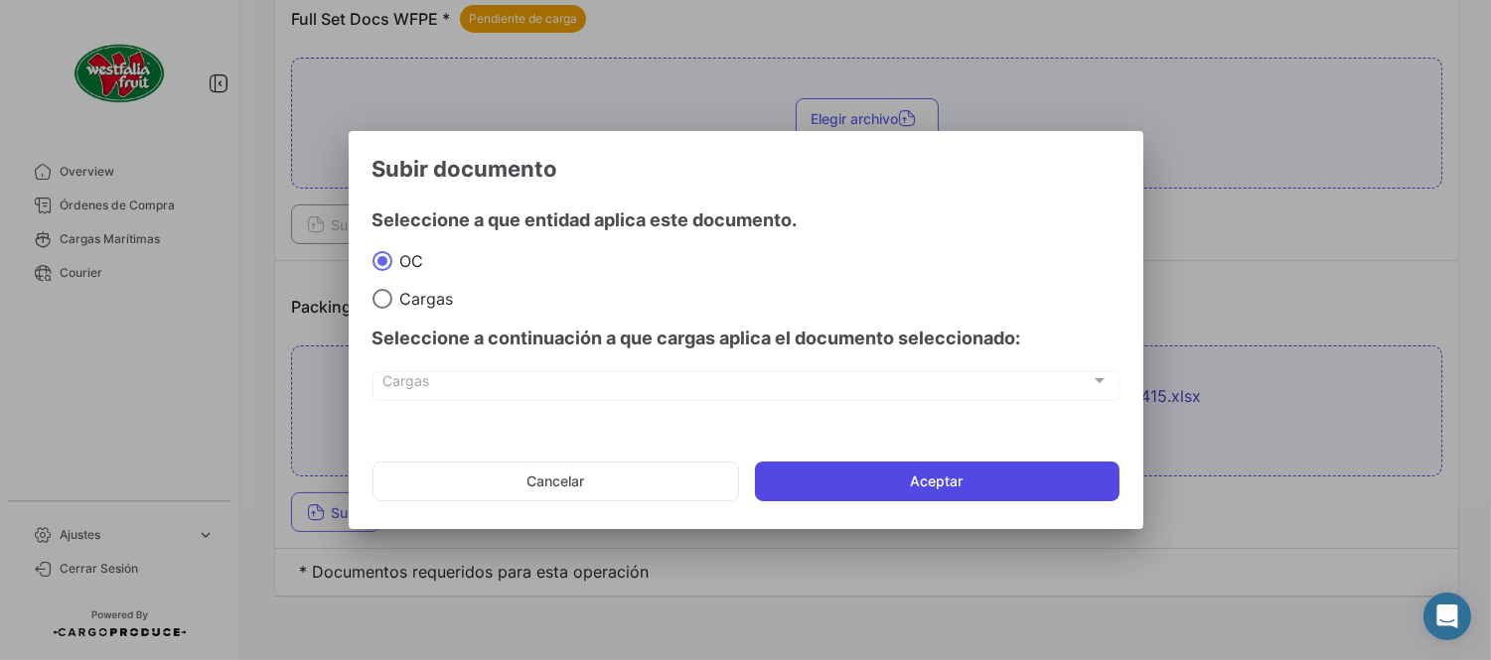
click at [848, 472] on button "Aceptar" at bounding box center [937, 482] width 364 height 40
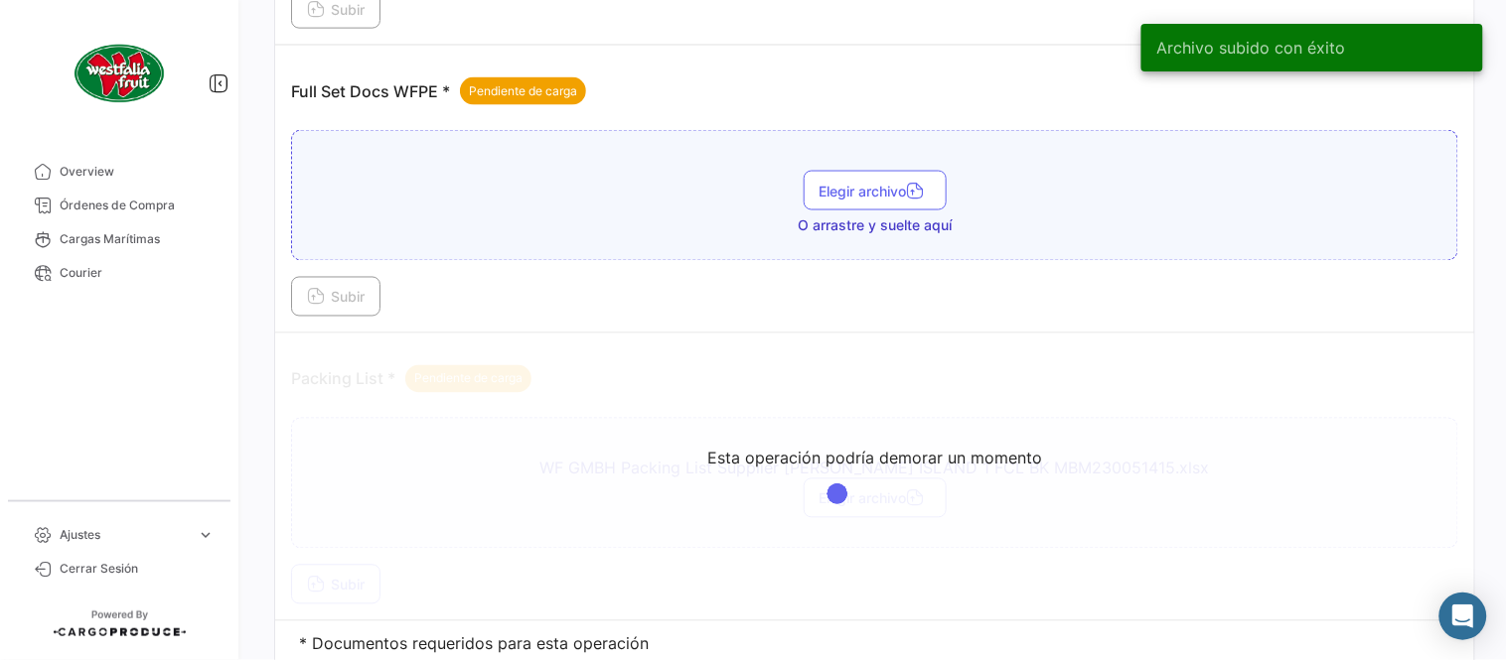
scroll to position [690, 0]
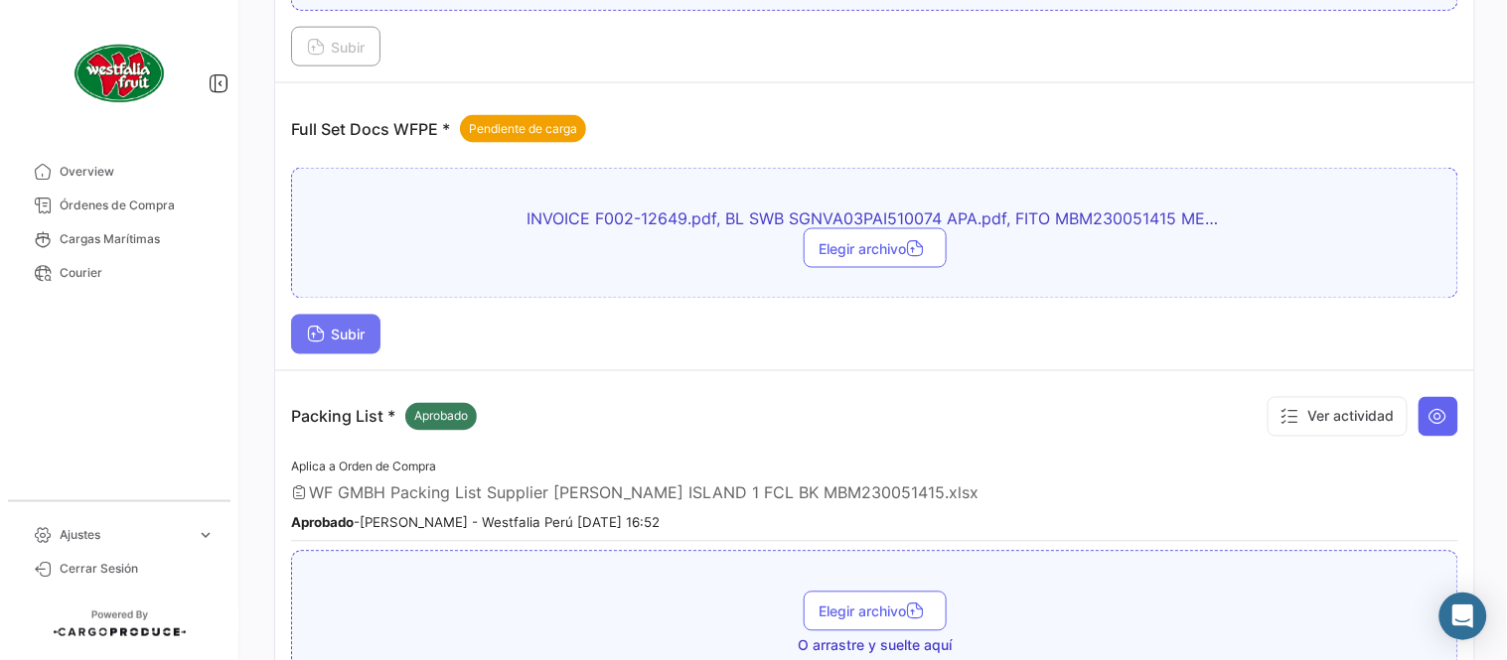
click at [344, 335] on span "Subir" at bounding box center [336, 335] width 58 height 17
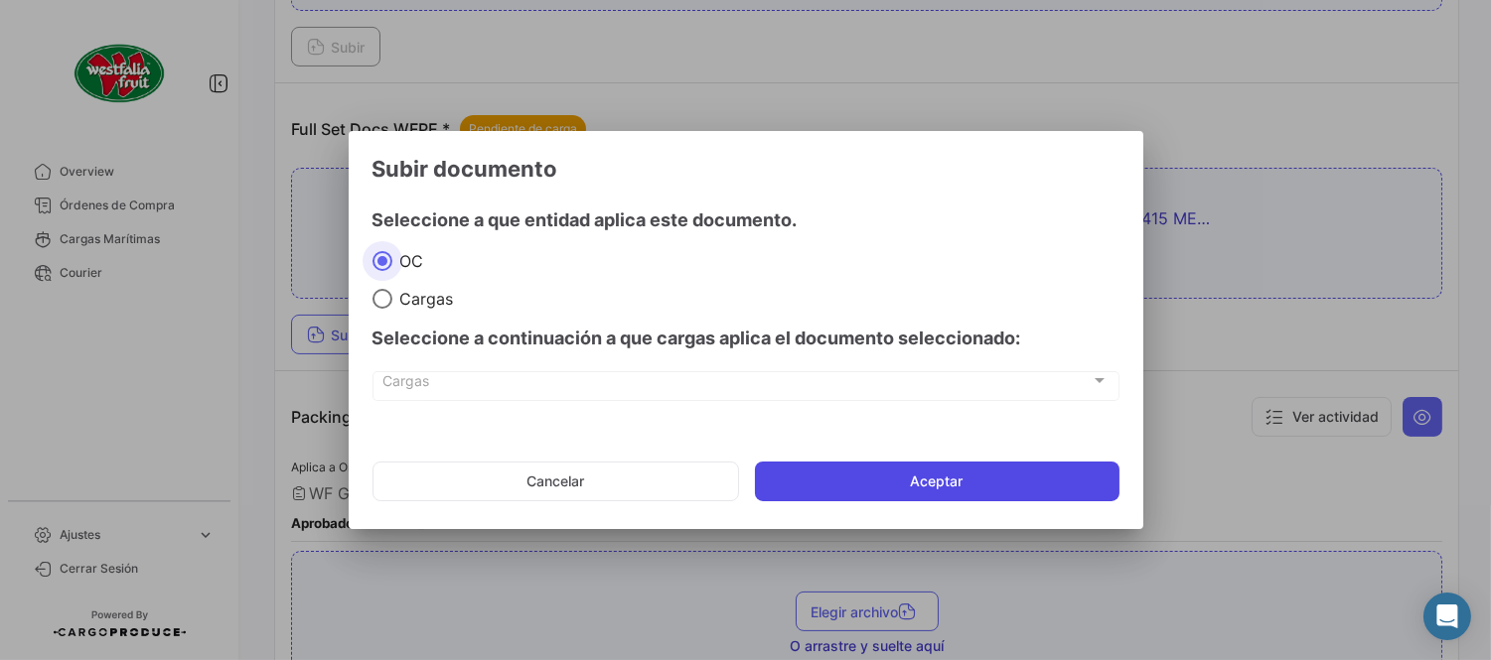
drag, startPoint x: 854, startPoint y: 488, endPoint x: 825, endPoint y: 469, distance: 34.4
click at [852, 489] on button "Aceptar" at bounding box center [937, 482] width 364 height 40
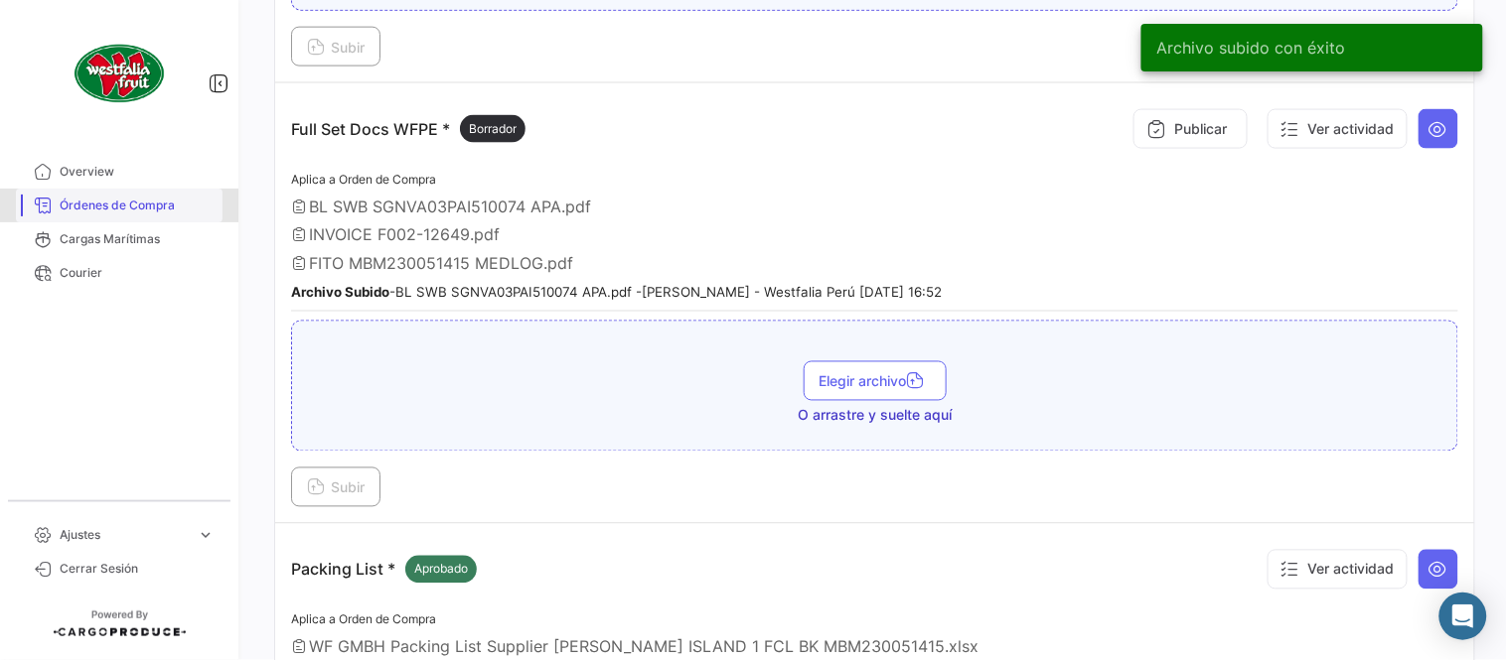
click at [134, 210] on span "Órdenes de Compra" at bounding box center [137, 206] width 155 height 18
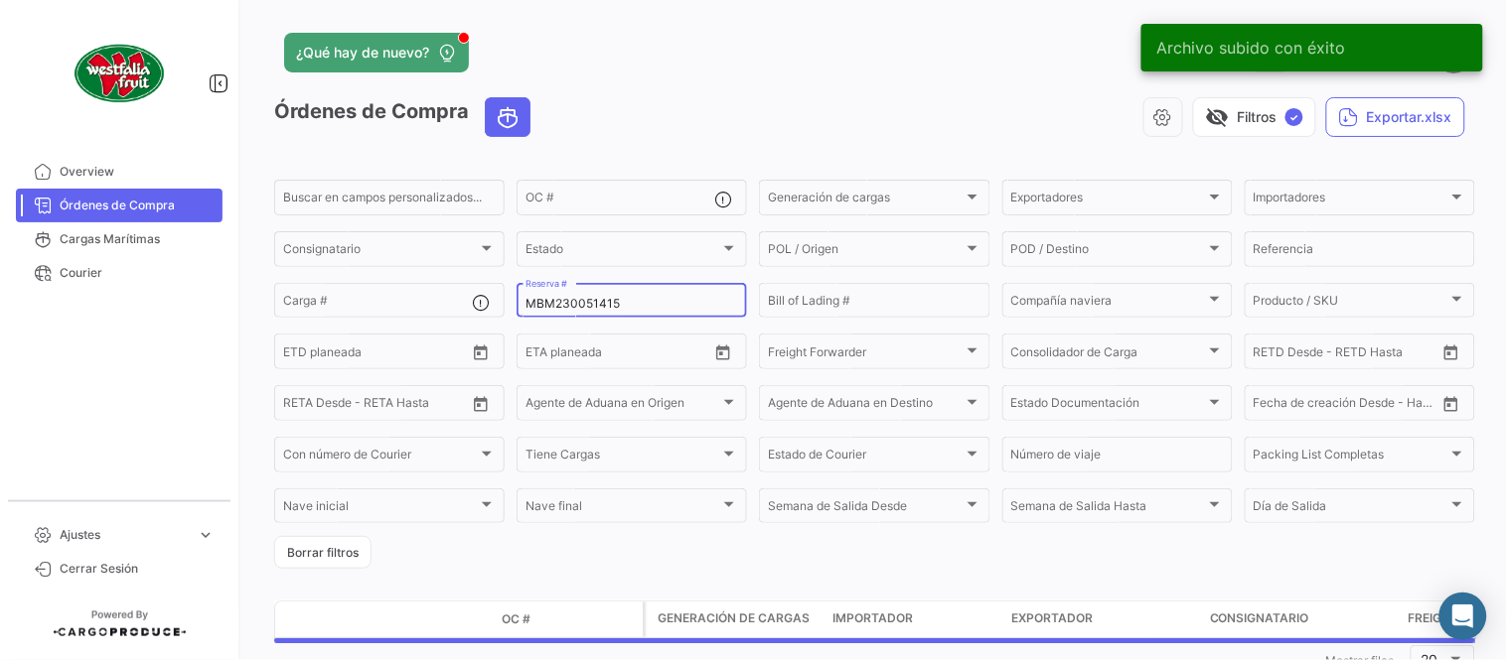
click at [578, 301] on input "MBM230051415" at bounding box center [631, 304] width 213 height 14
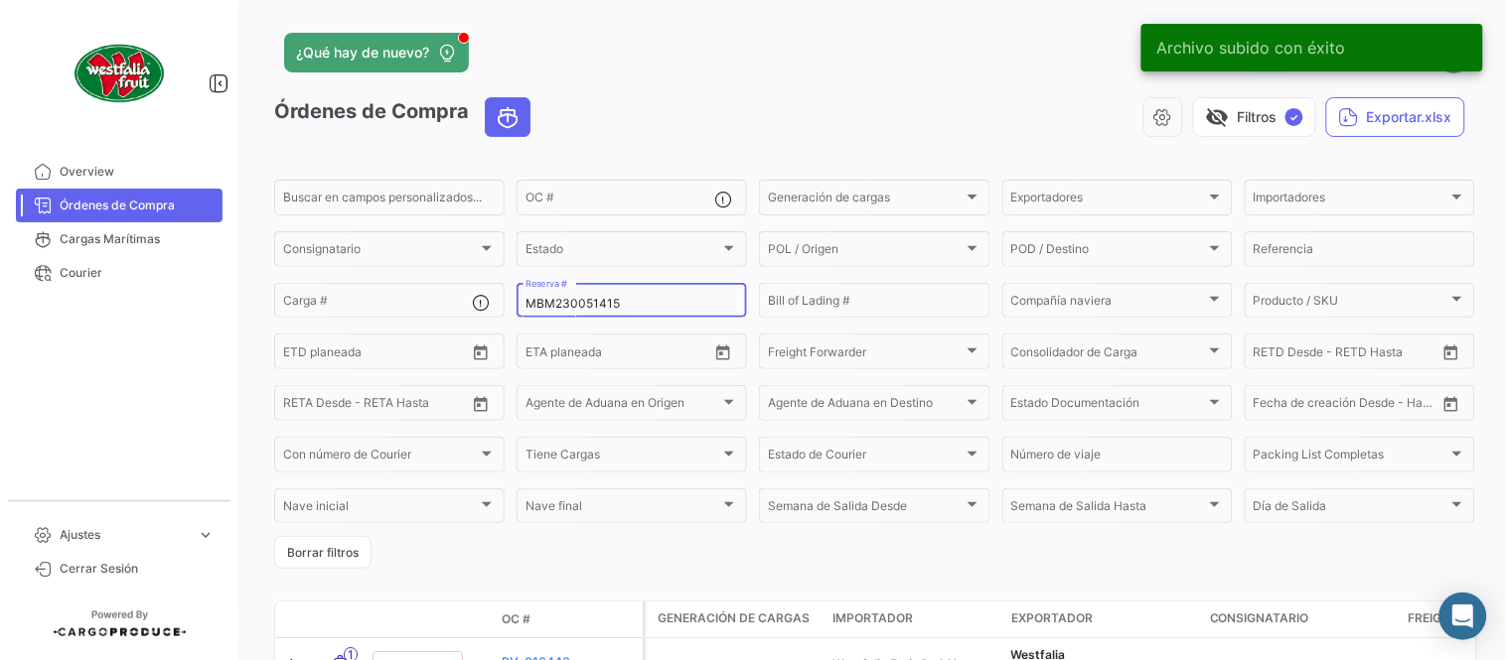
paste input "LMM0539303"
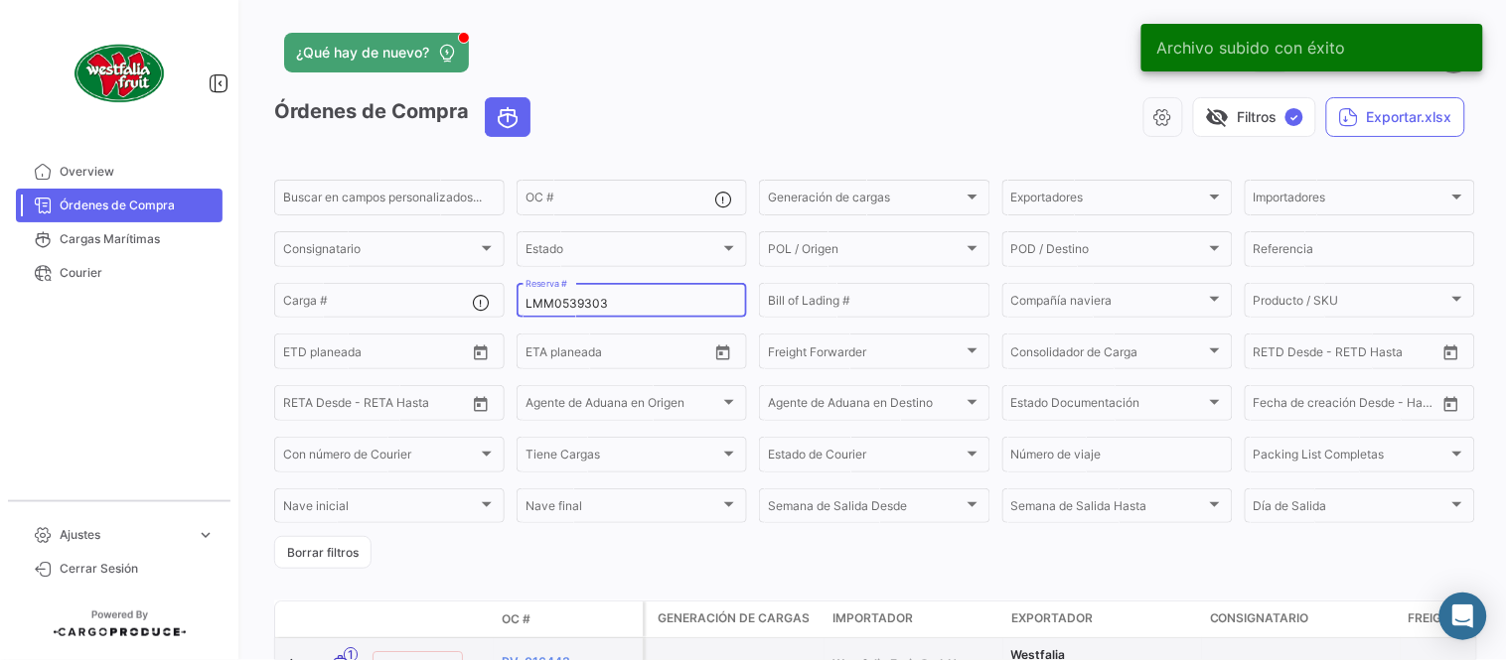
type input "LMM0539303"
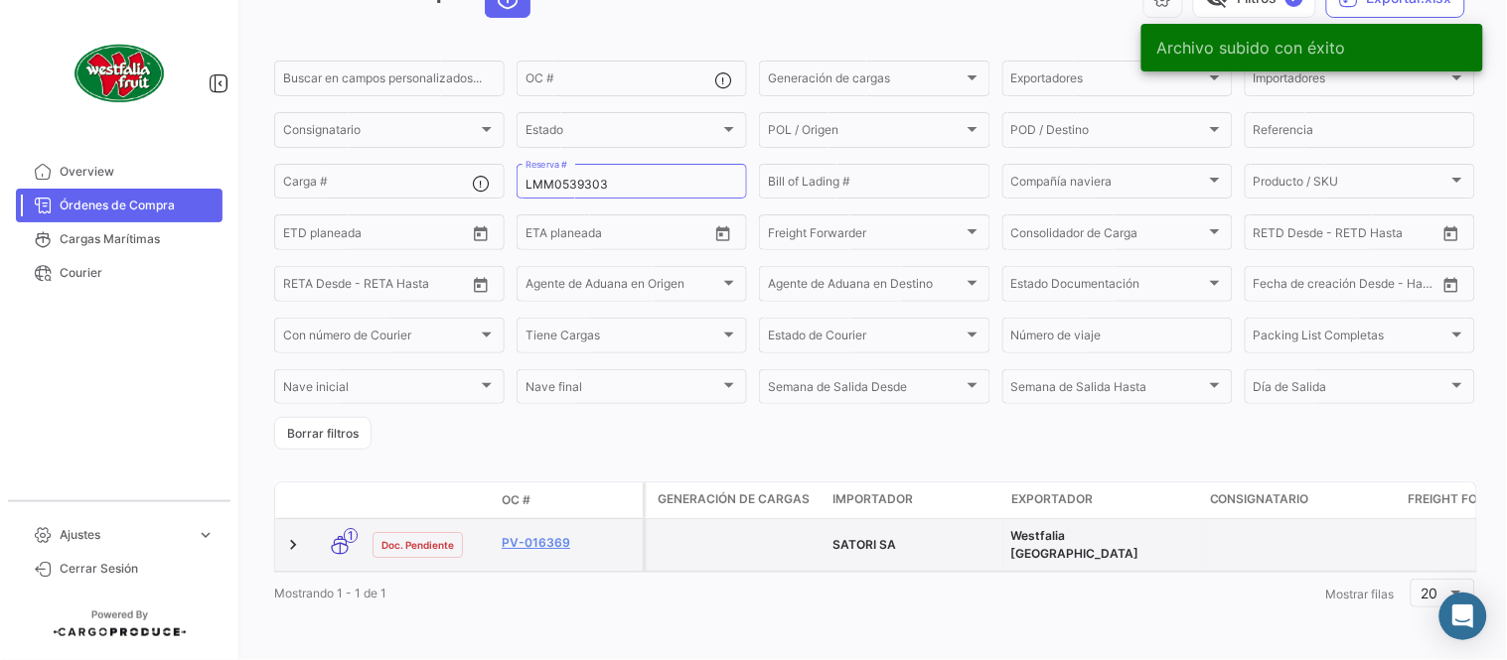
scroll to position [127, 0]
click at [542, 540] on div "PV-016369" at bounding box center [568, 545] width 133 height 23
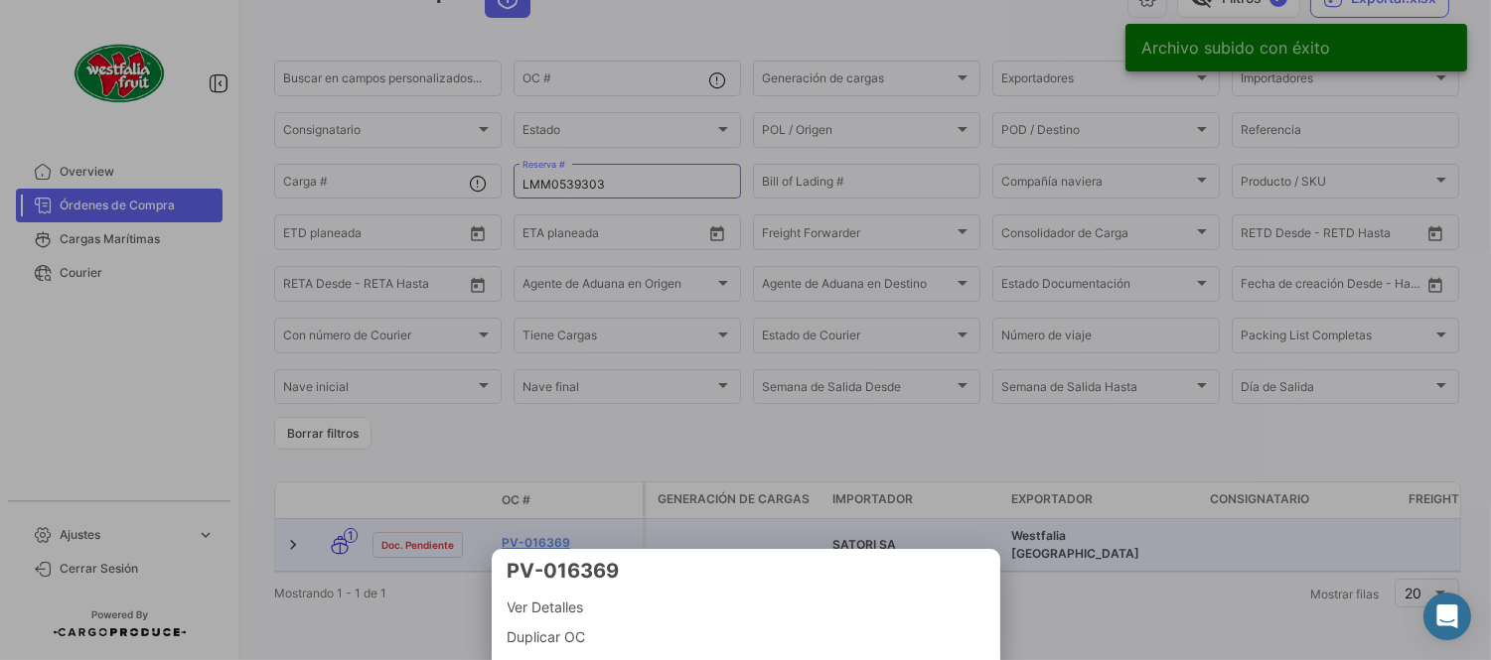
click at [537, 530] on div at bounding box center [745, 330] width 1491 height 660
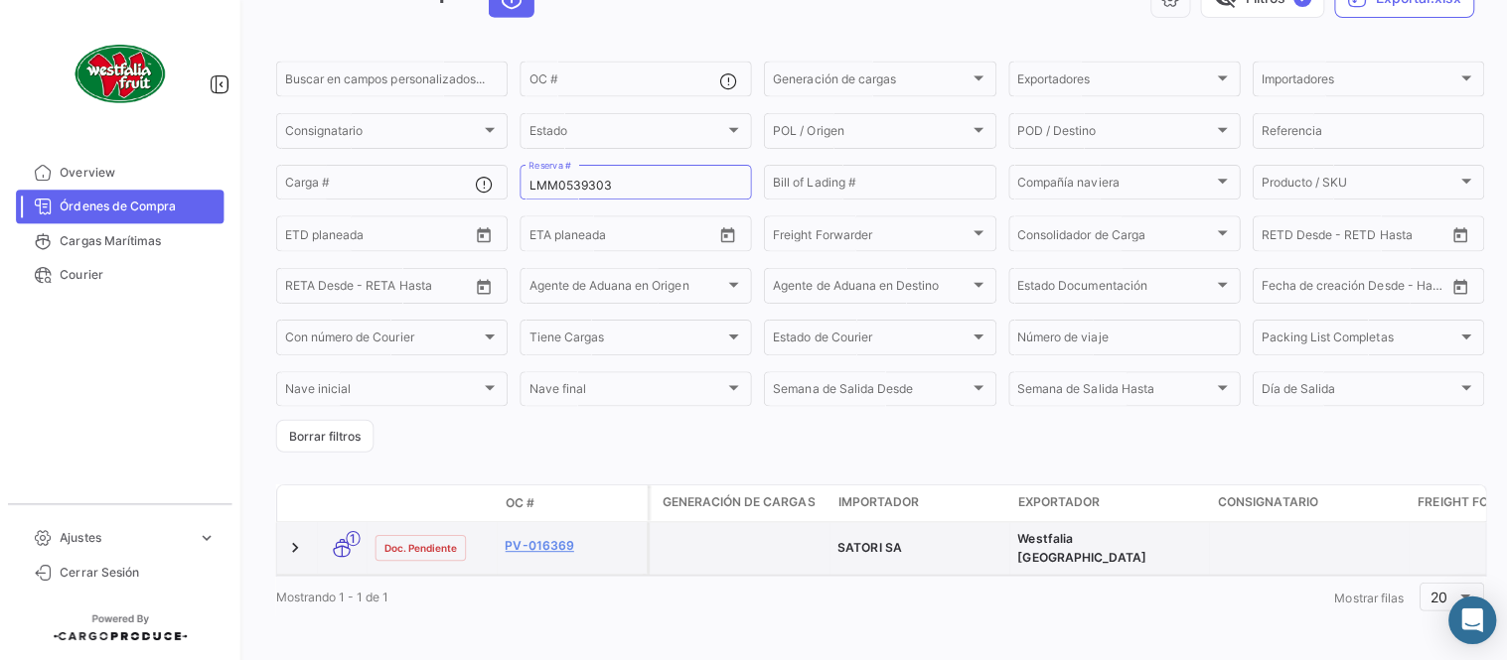
click at [532, 519] on datatable-body-cell "PV-016369" at bounding box center [568, 545] width 149 height 52
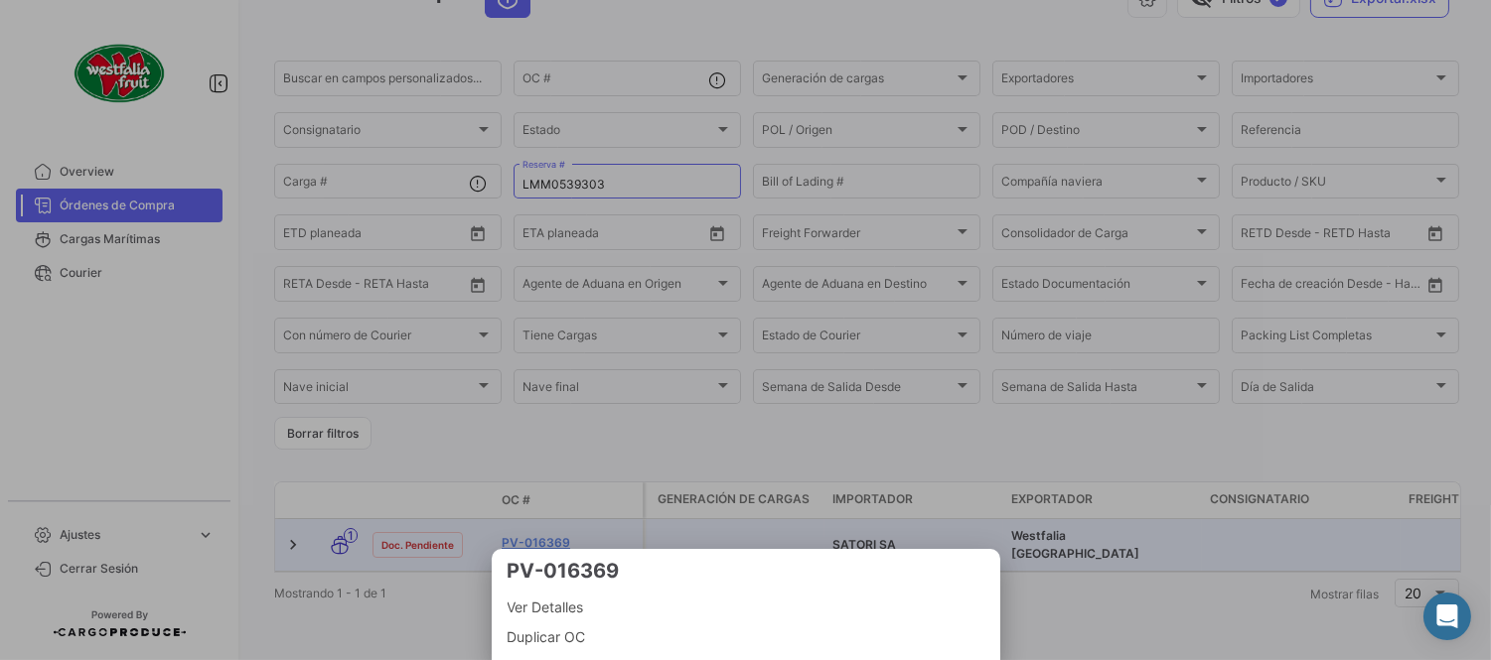
click at [541, 524] on div at bounding box center [745, 330] width 1491 height 660
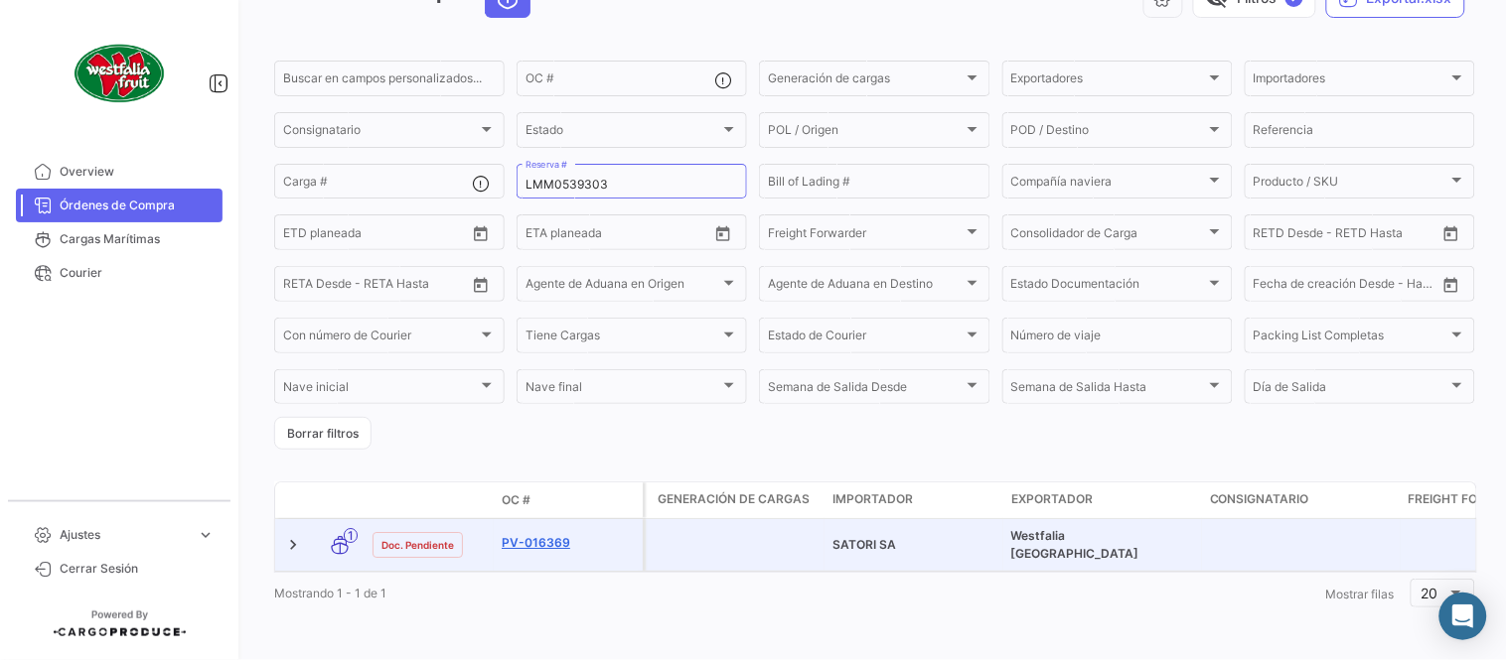
click at [532, 534] on link "PV-016369" at bounding box center [568, 543] width 133 height 18
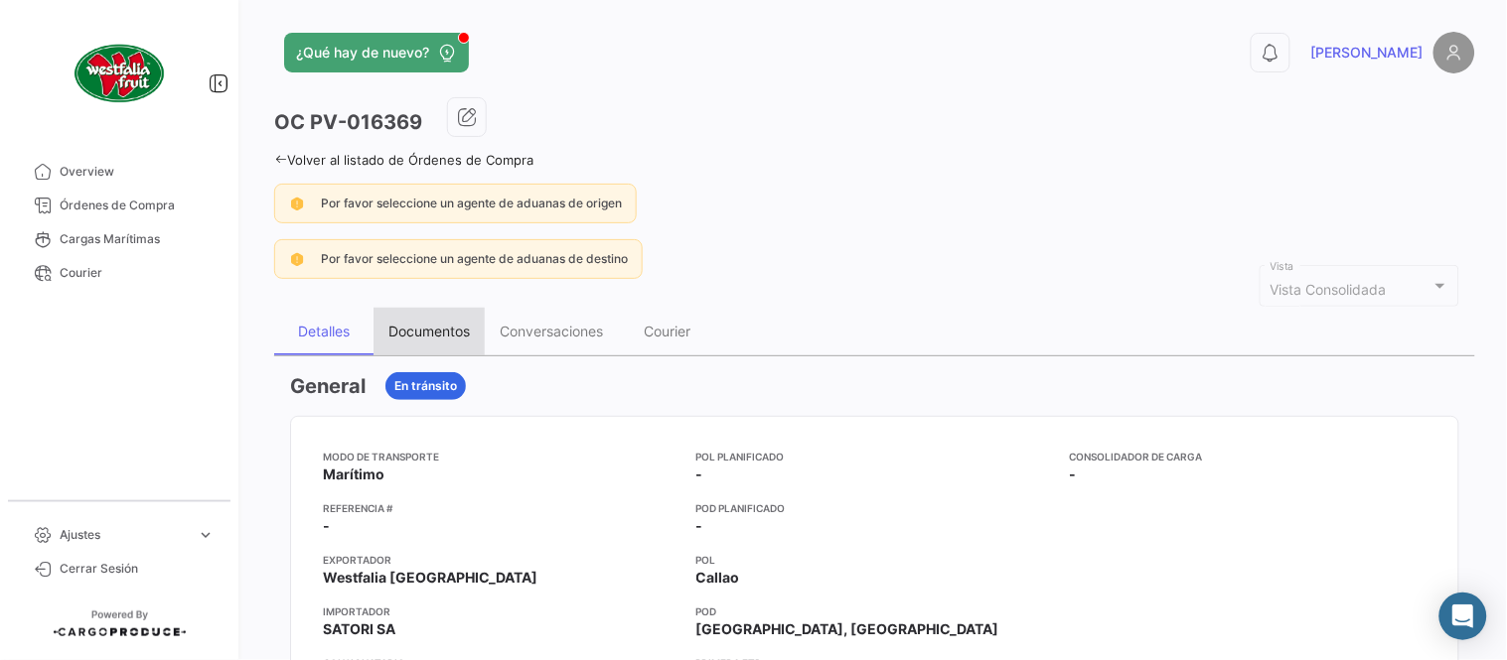
click at [421, 324] on div "Documentos" at bounding box center [428, 331] width 81 height 17
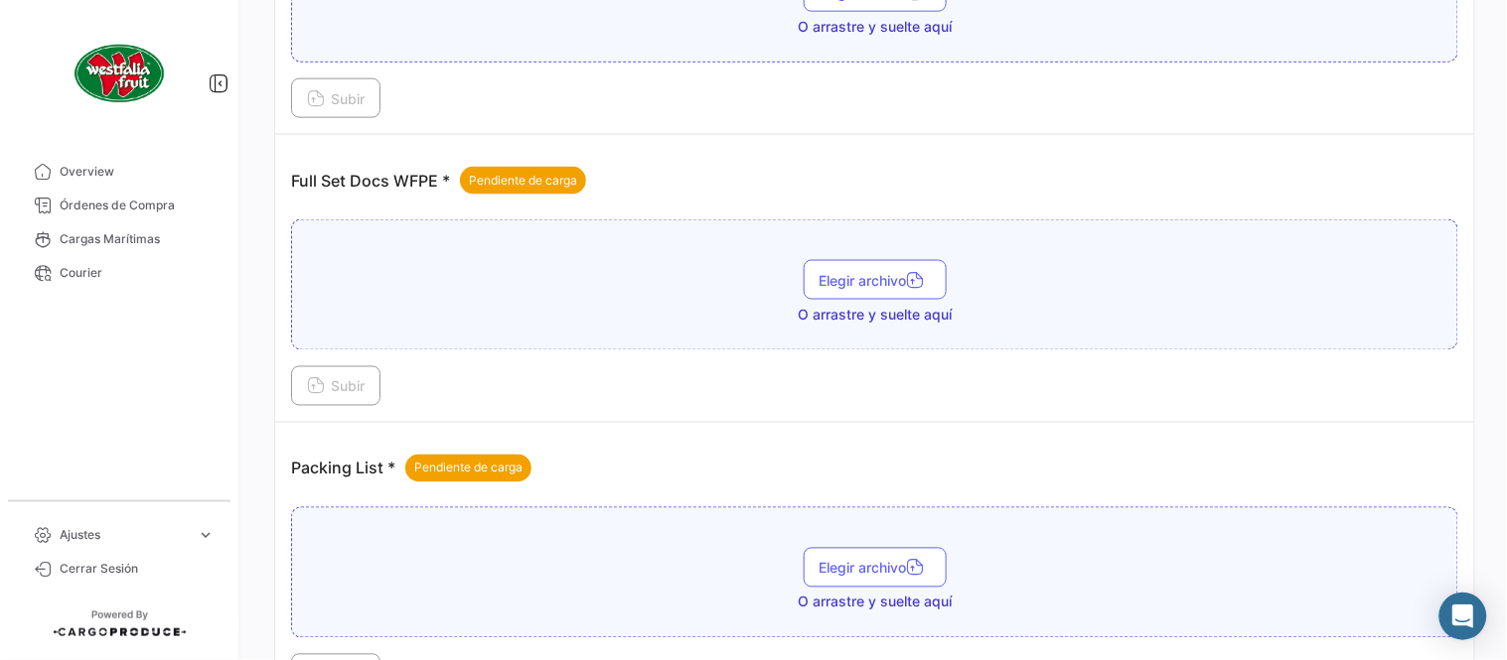
scroll to position [801, 0]
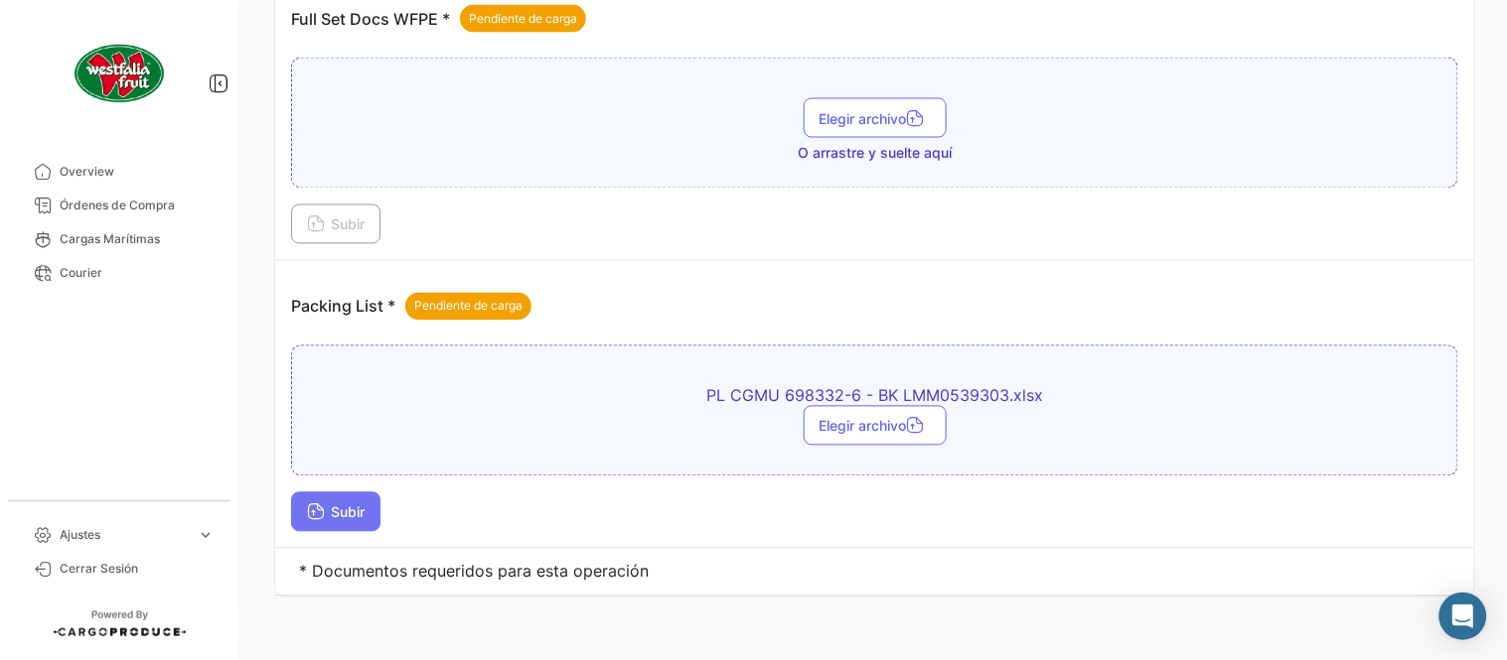
click at [363, 505] on span "Subir" at bounding box center [336, 513] width 58 height 17
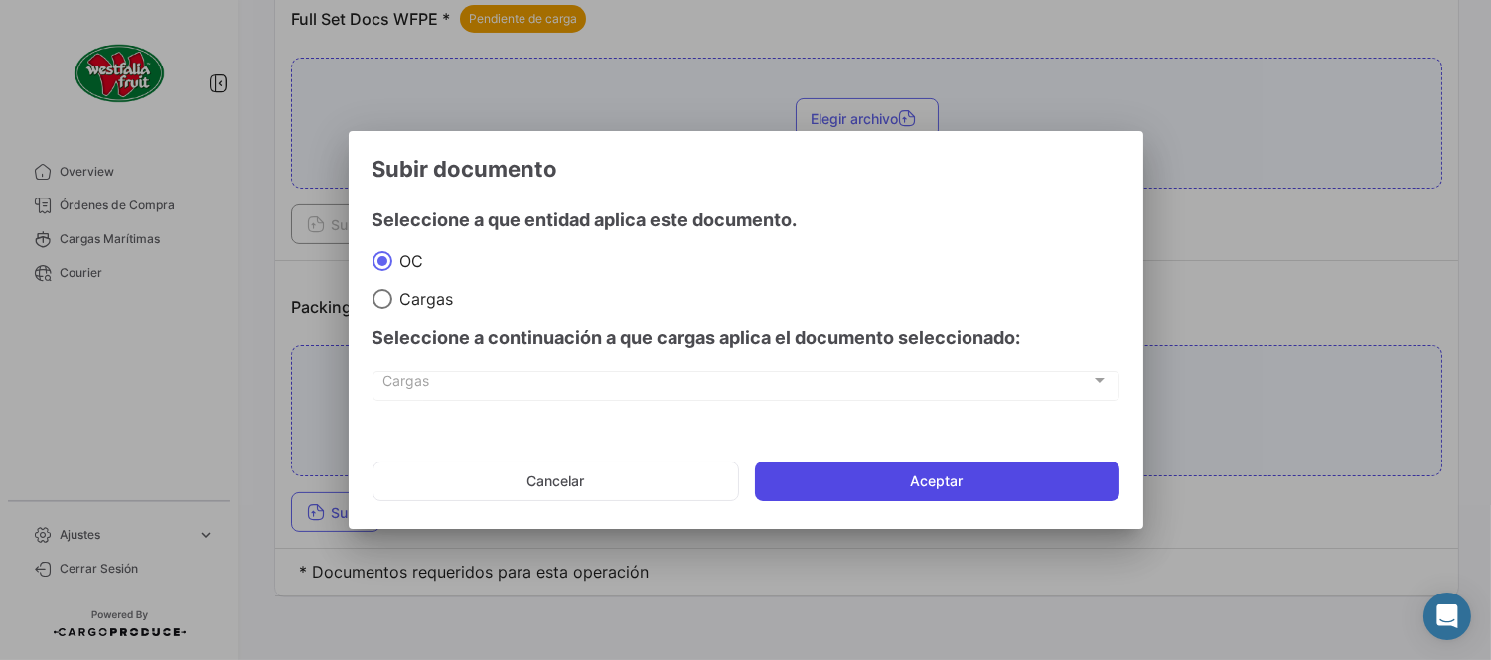
click at [895, 480] on button "Aceptar" at bounding box center [937, 482] width 364 height 40
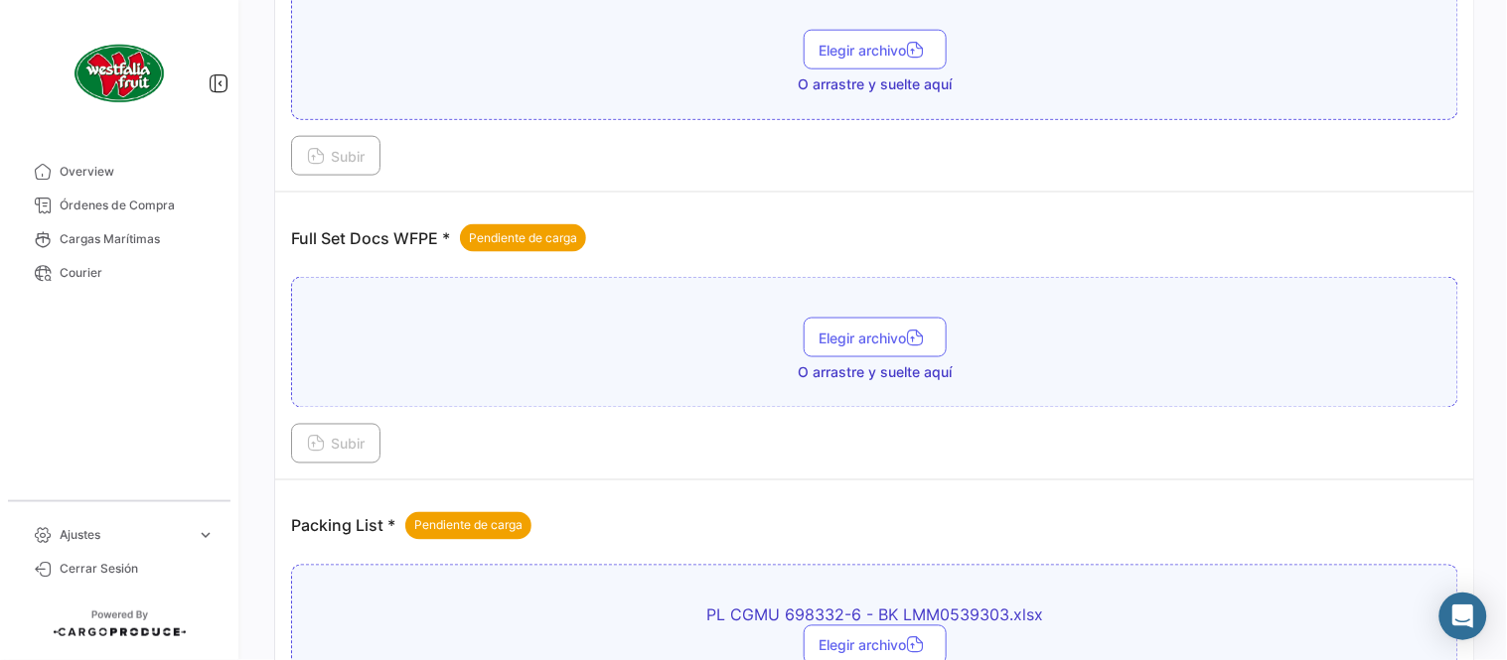
scroll to position [580, 0]
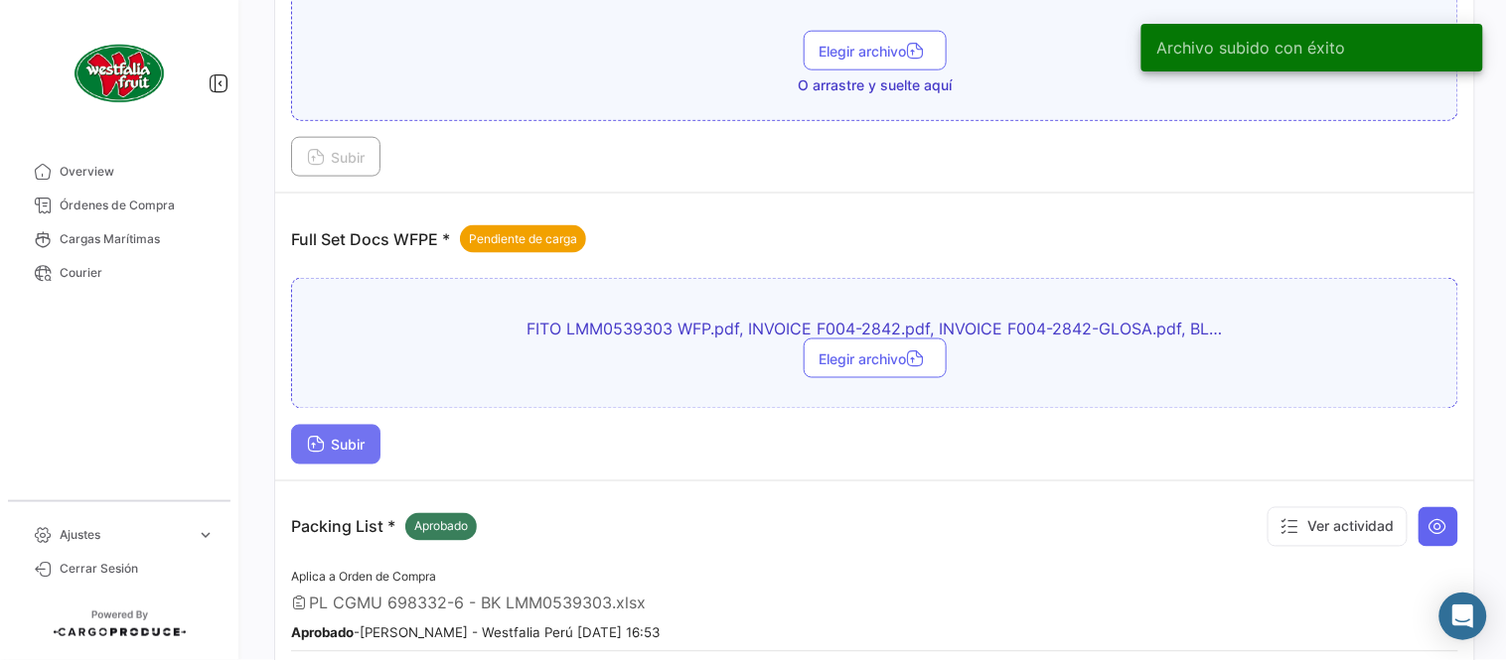
click at [364, 443] on span "Subir" at bounding box center [336, 445] width 58 height 17
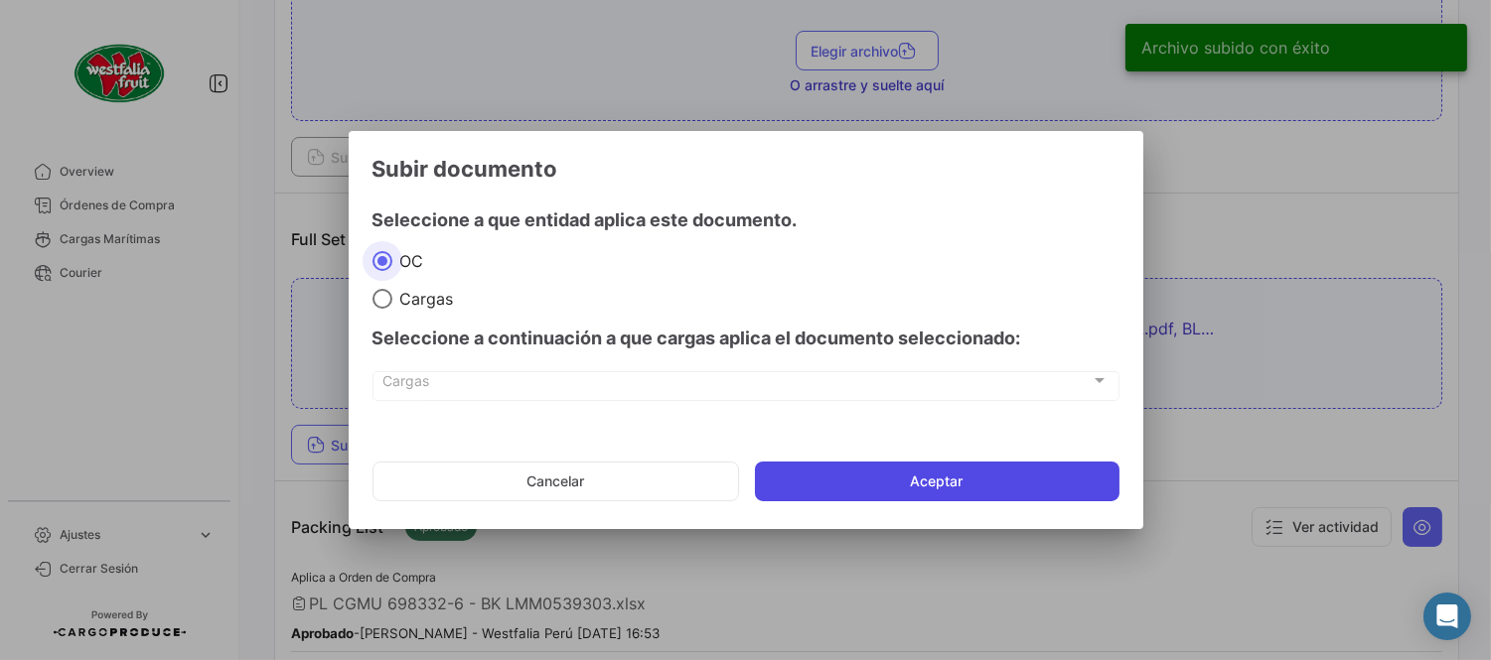
click at [890, 484] on button "Aceptar" at bounding box center [937, 482] width 364 height 40
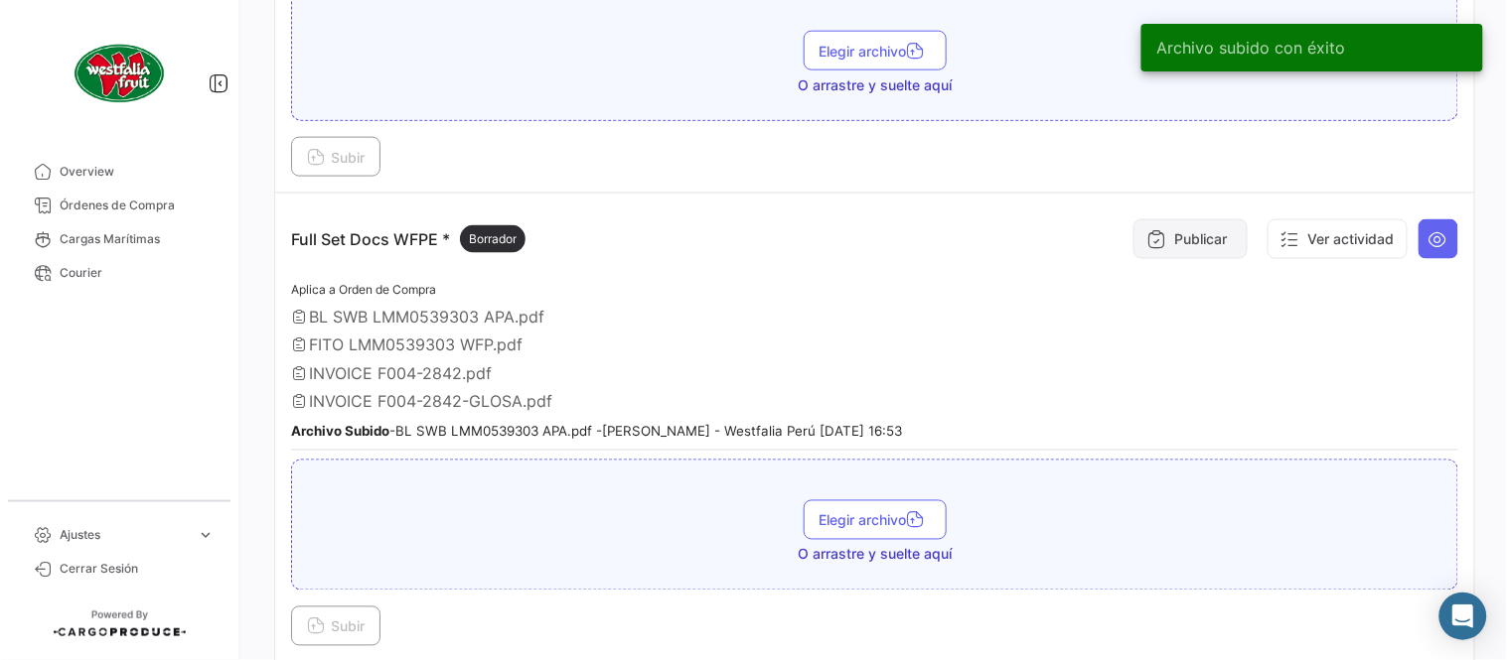
click at [1185, 252] on button "Publicar" at bounding box center [1190, 239] width 114 height 40
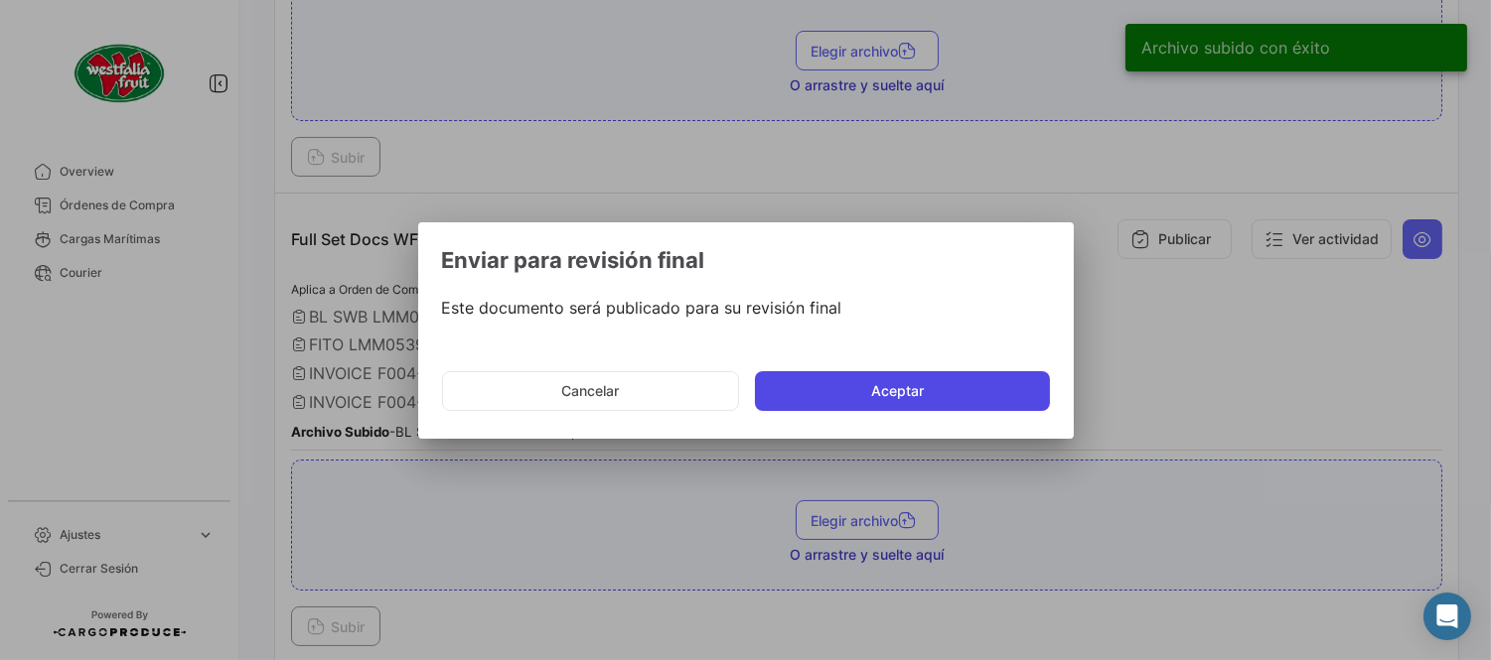
click at [889, 371] on button "Aceptar" at bounding box center [902, 391] width 295 height 40
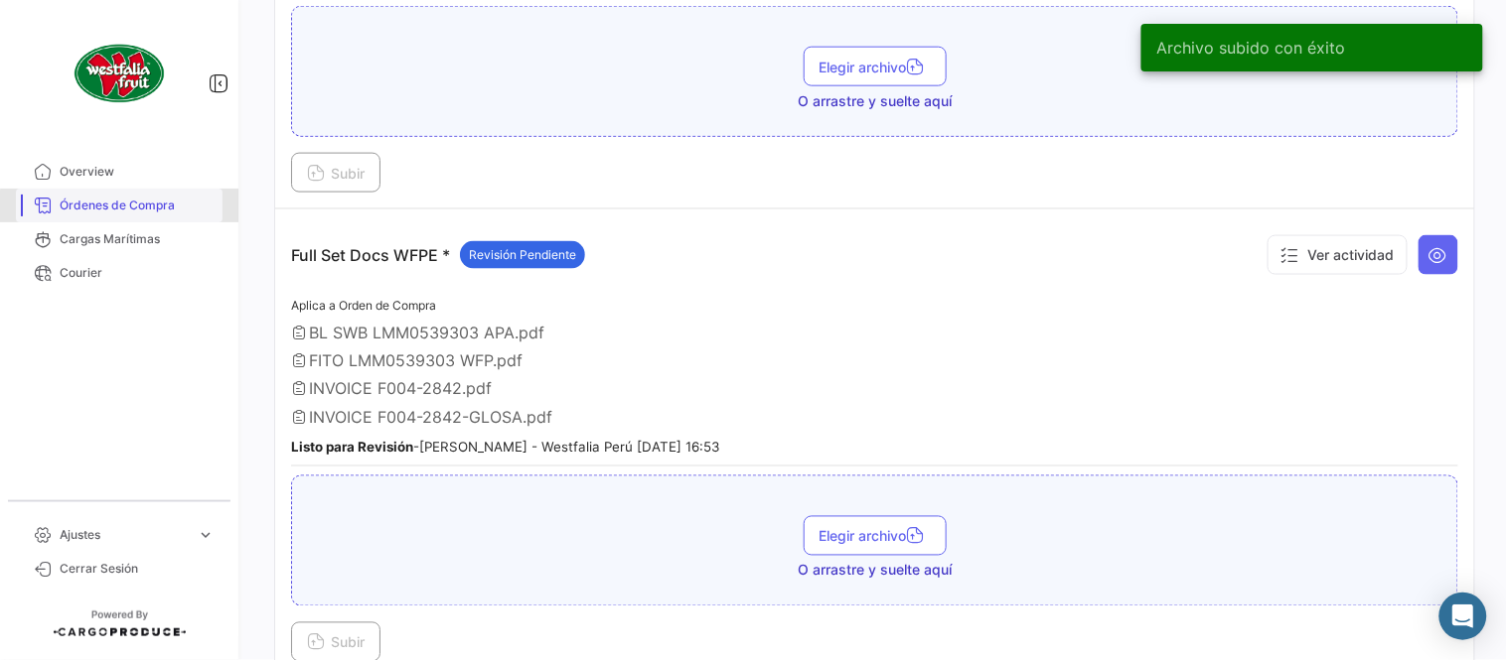
click at [180, 210] on span "Órdenes de Compra" at bounding box center [137, 206] width 155 height 18
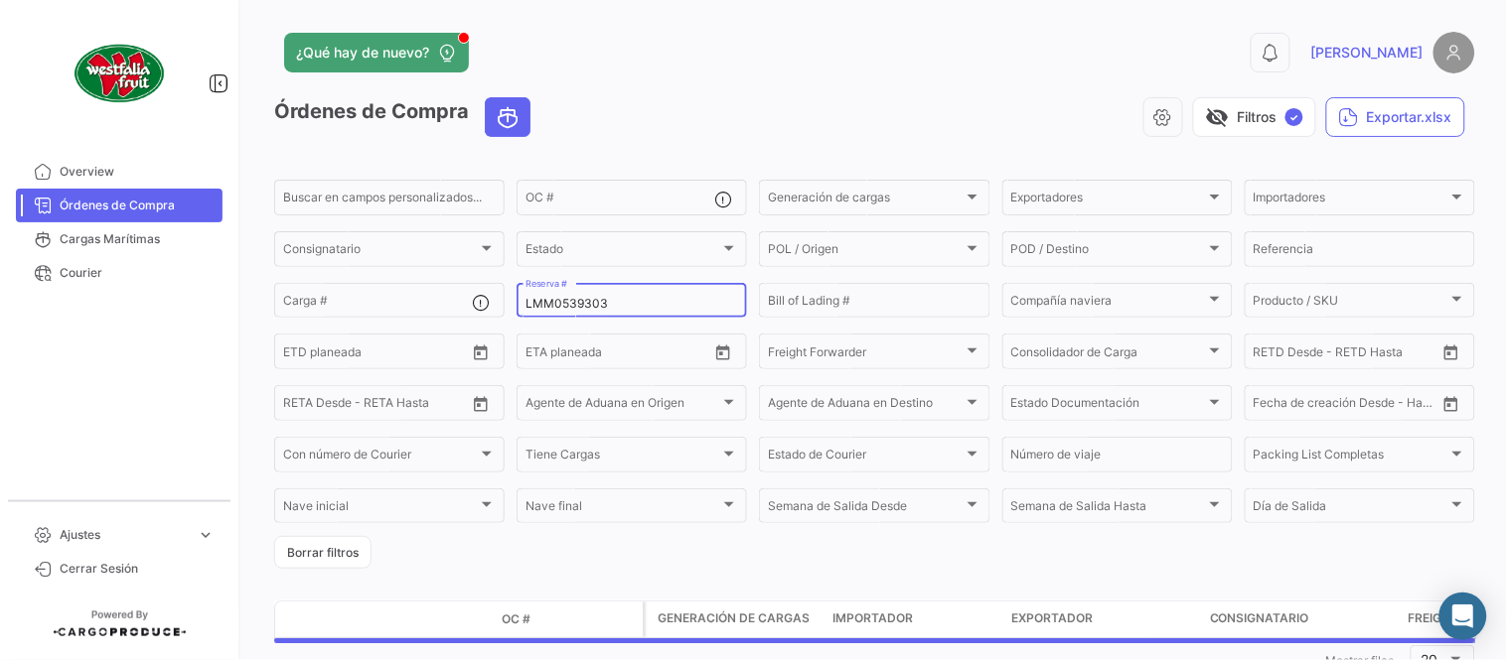
click at [630, 305] on input "LMM0539303" at bounding box center [631, 304] width 213 height 14
paste input "8"
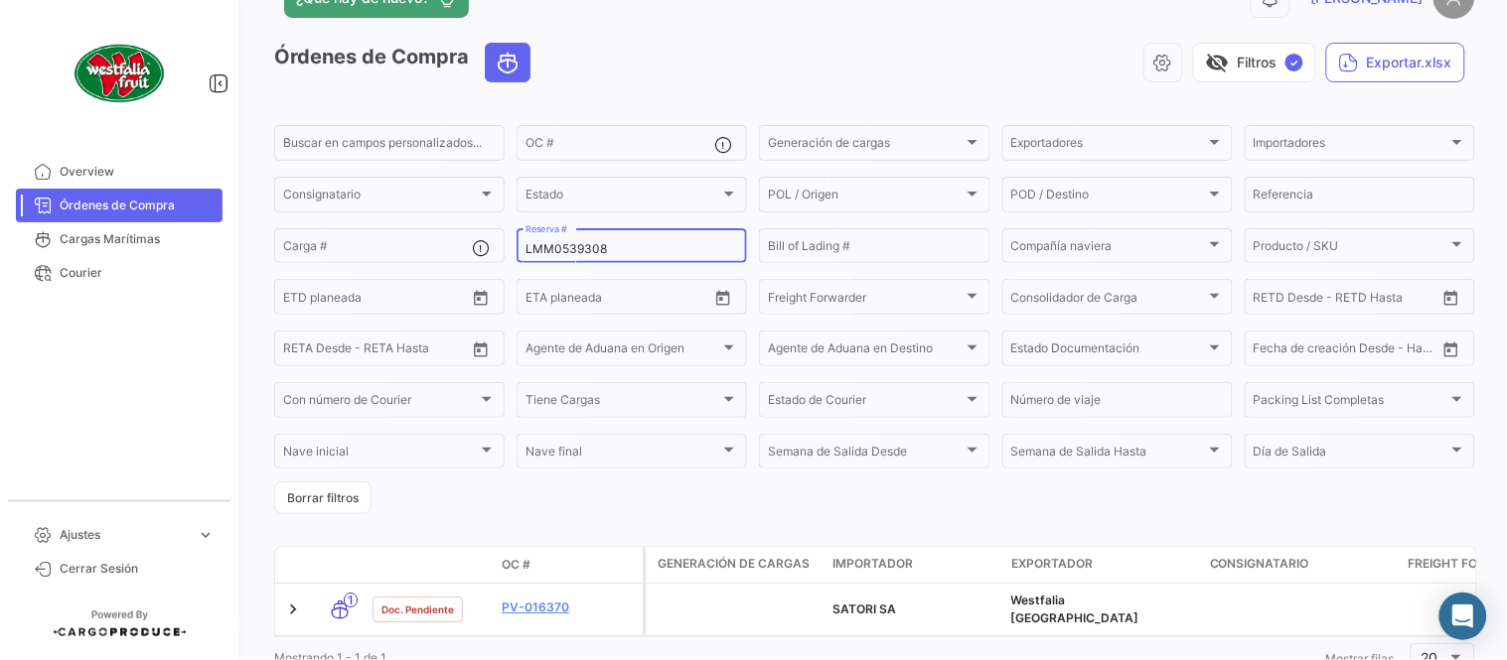
scroll to position [127, 0]
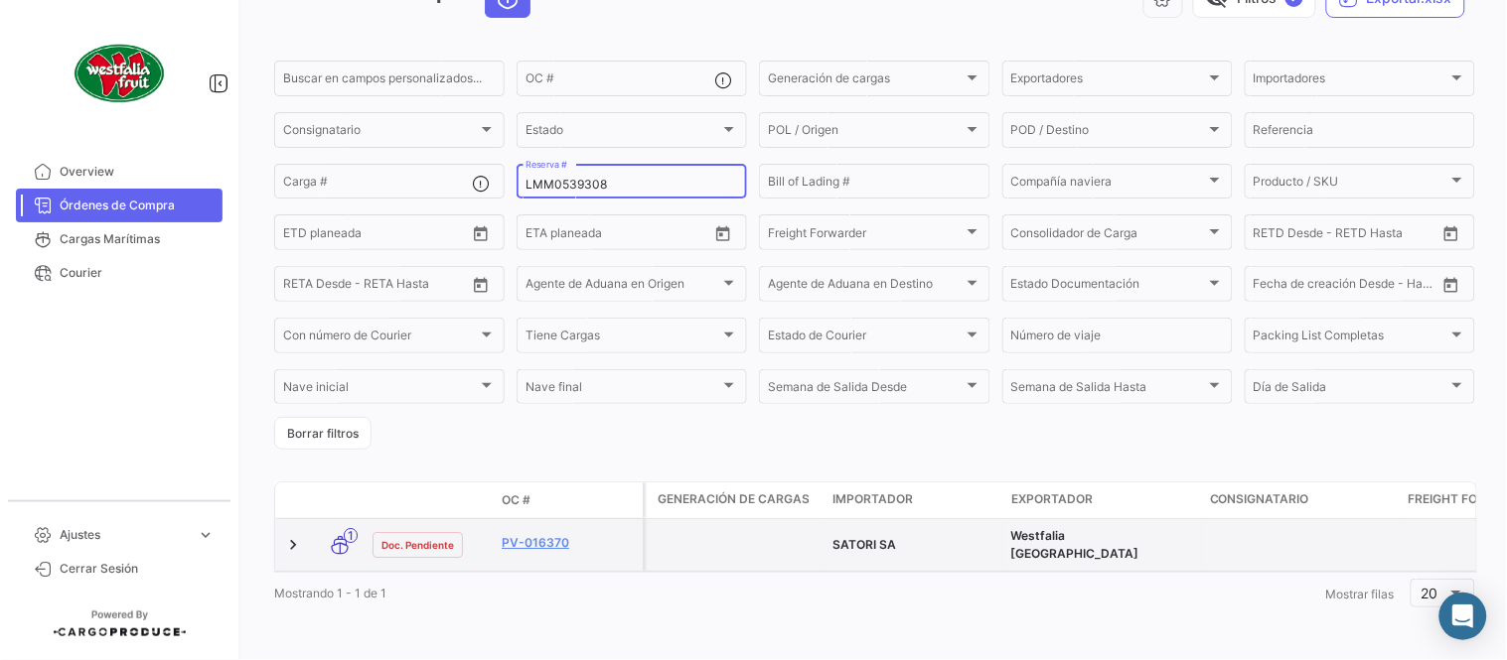
type input "LMM0539308"
click at [523, 519] on datatable-body-cell "PV-016370" at bounding box center [568, 545] width 149 height 52
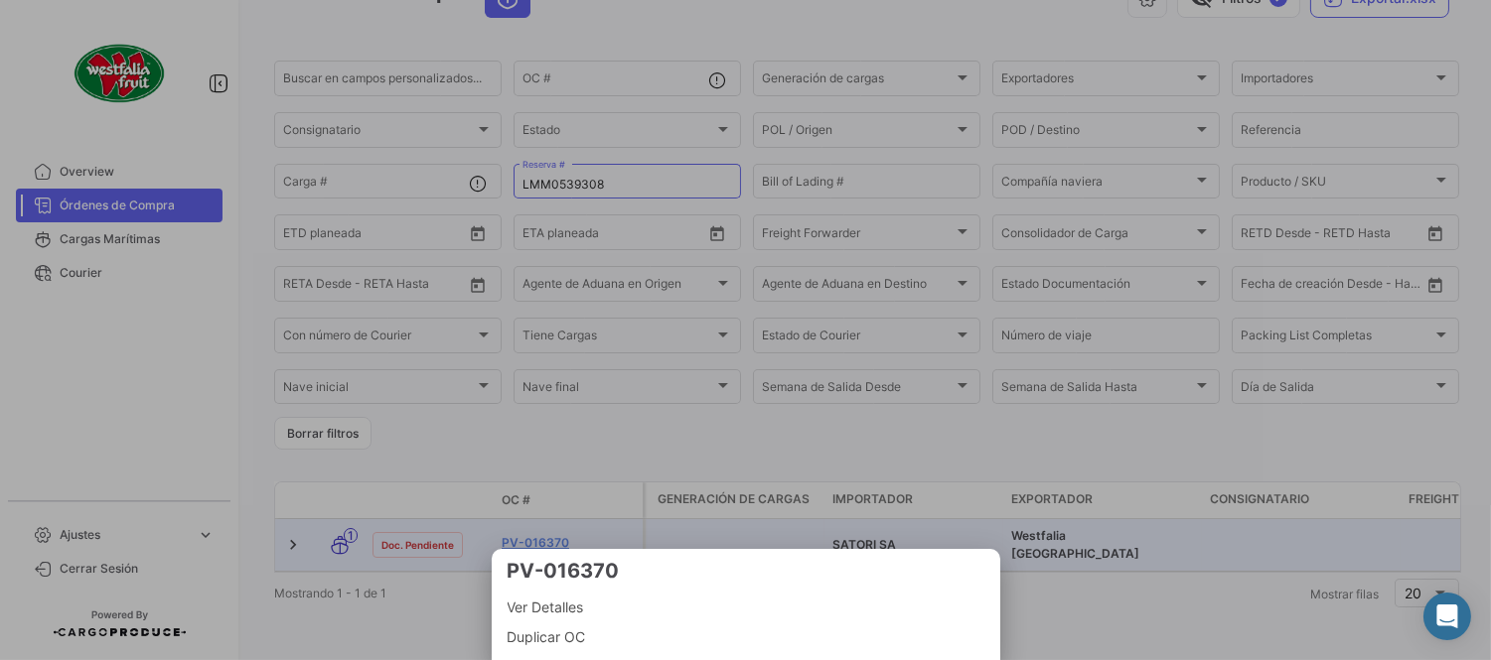
click at [531, 524] on div at bounding box center [745, 330] width 1491 height 660
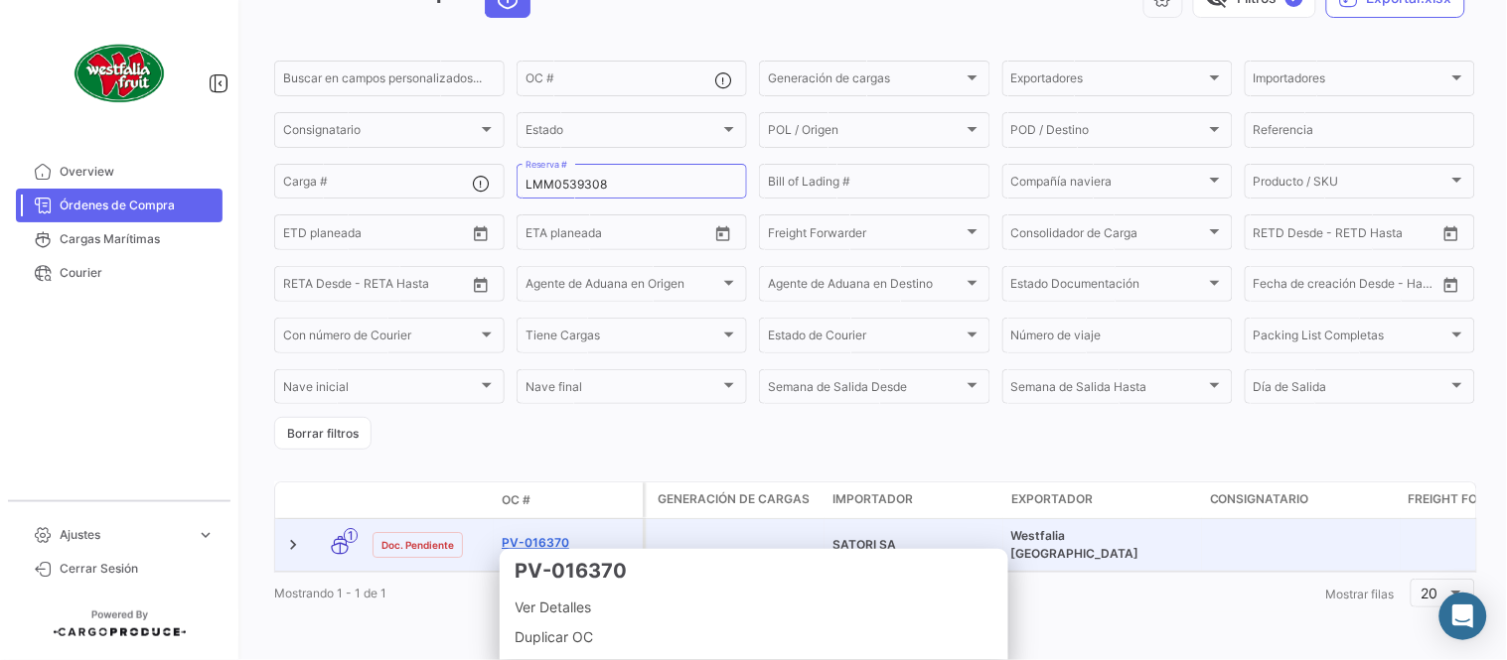
drag, startPoint x: 523, startPoint y: 514, endPoint x: 531, endPoint y: 524, distance: 12.7
click at [531, 534] on link "PV-016370" at bounding box center [568, 543] width 133 height 18
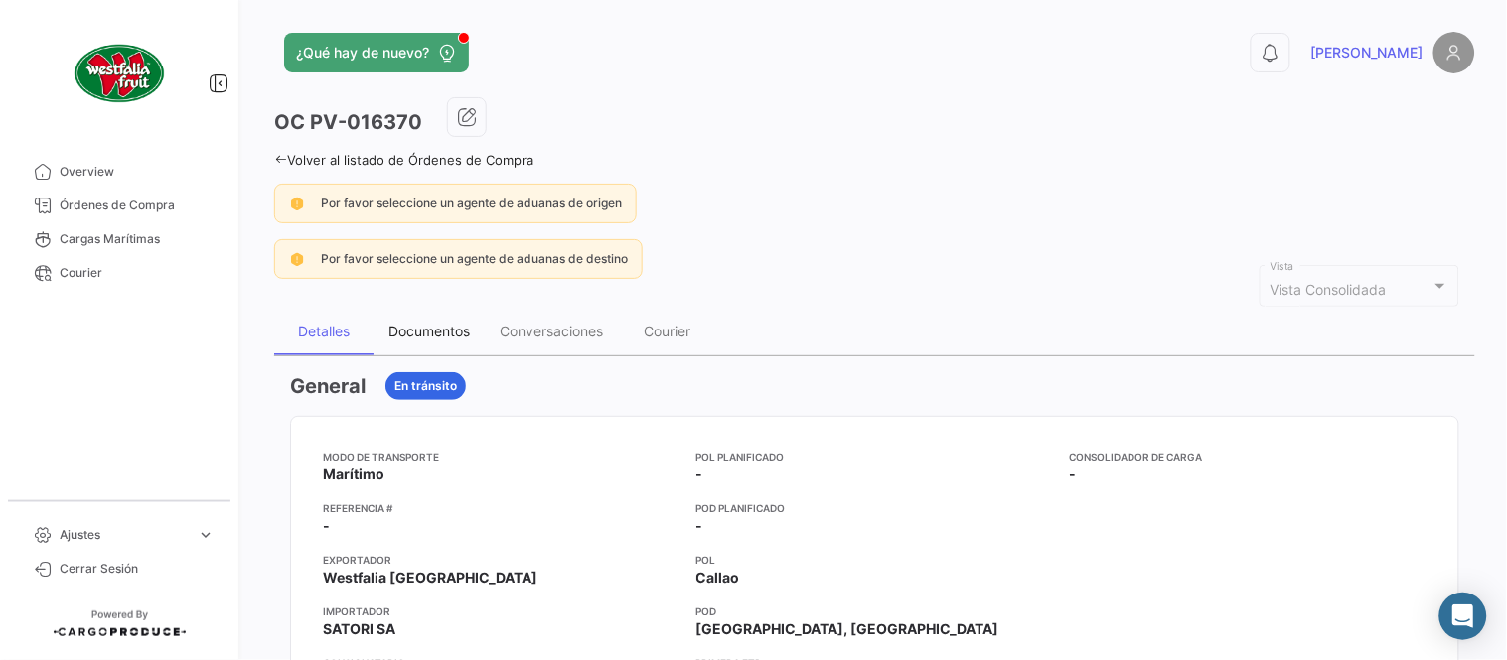
click at [421, 321] on div "Documentos" at bounding box center [428, 332] width 111 height 48
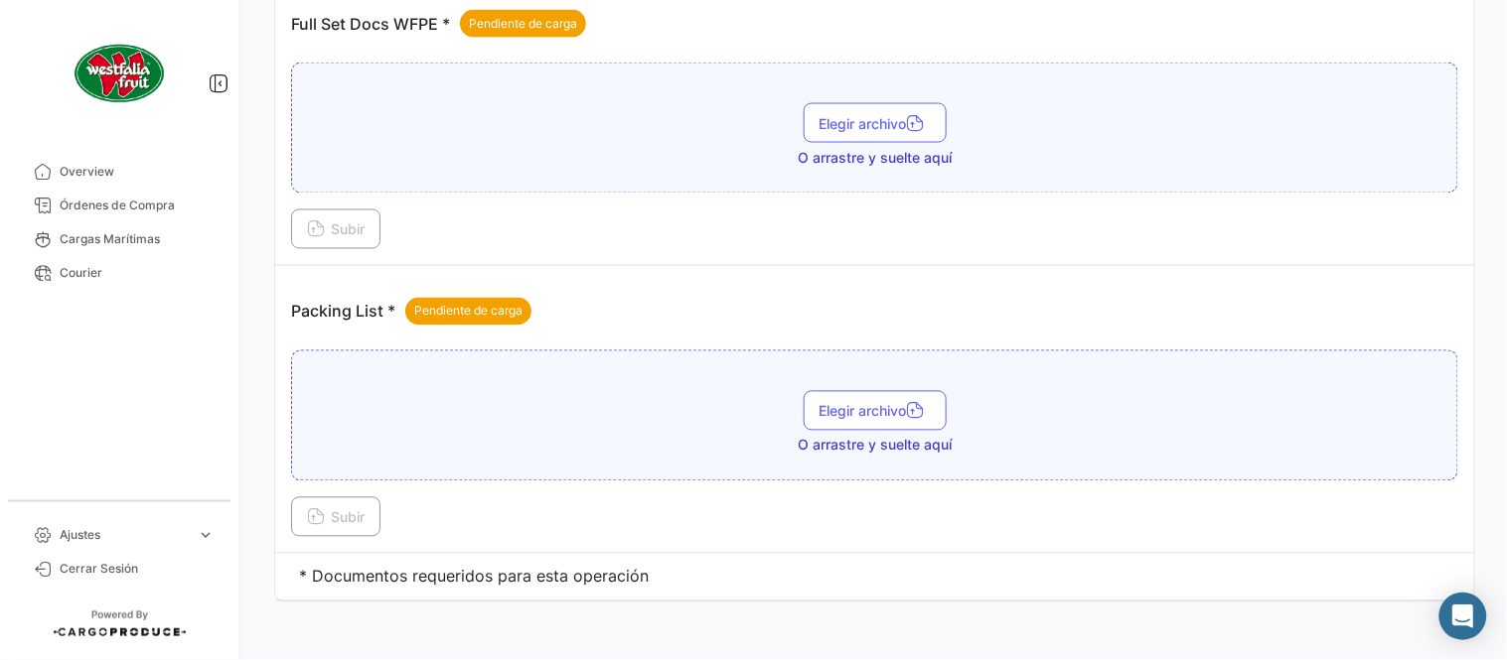
scroll to position [801, 0]
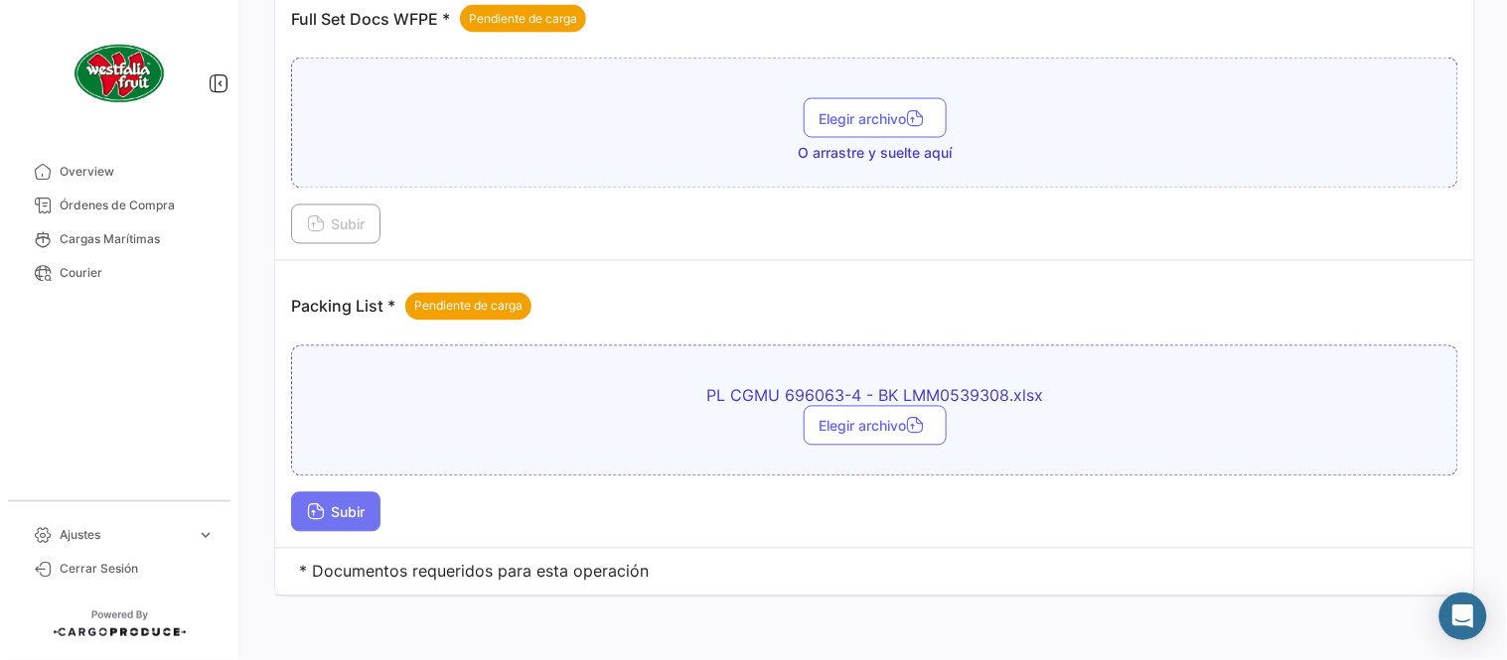
click at [343, 527] on button "Subir" at bounding box center [335, 513] width 89 height 40
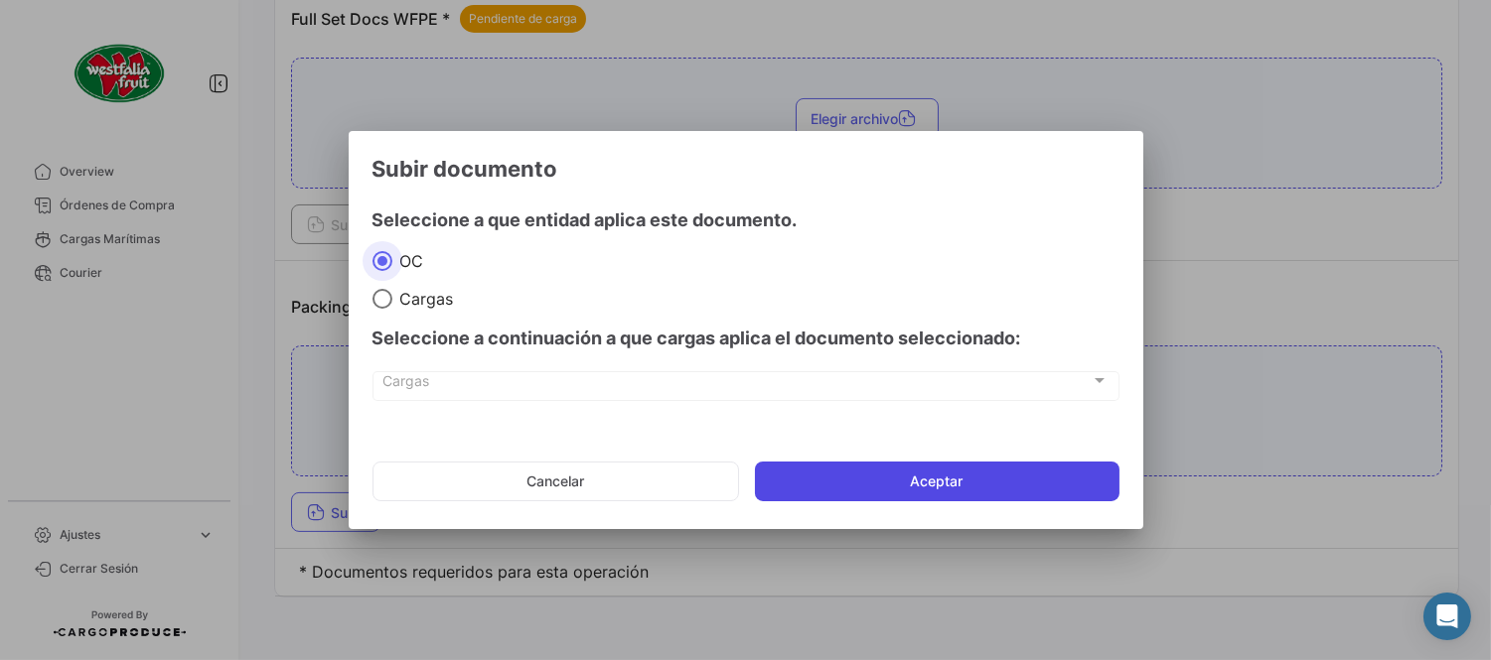
click at [792, 493] on button "Aceptar" at bounding box center [937, 482] width 364 height 40
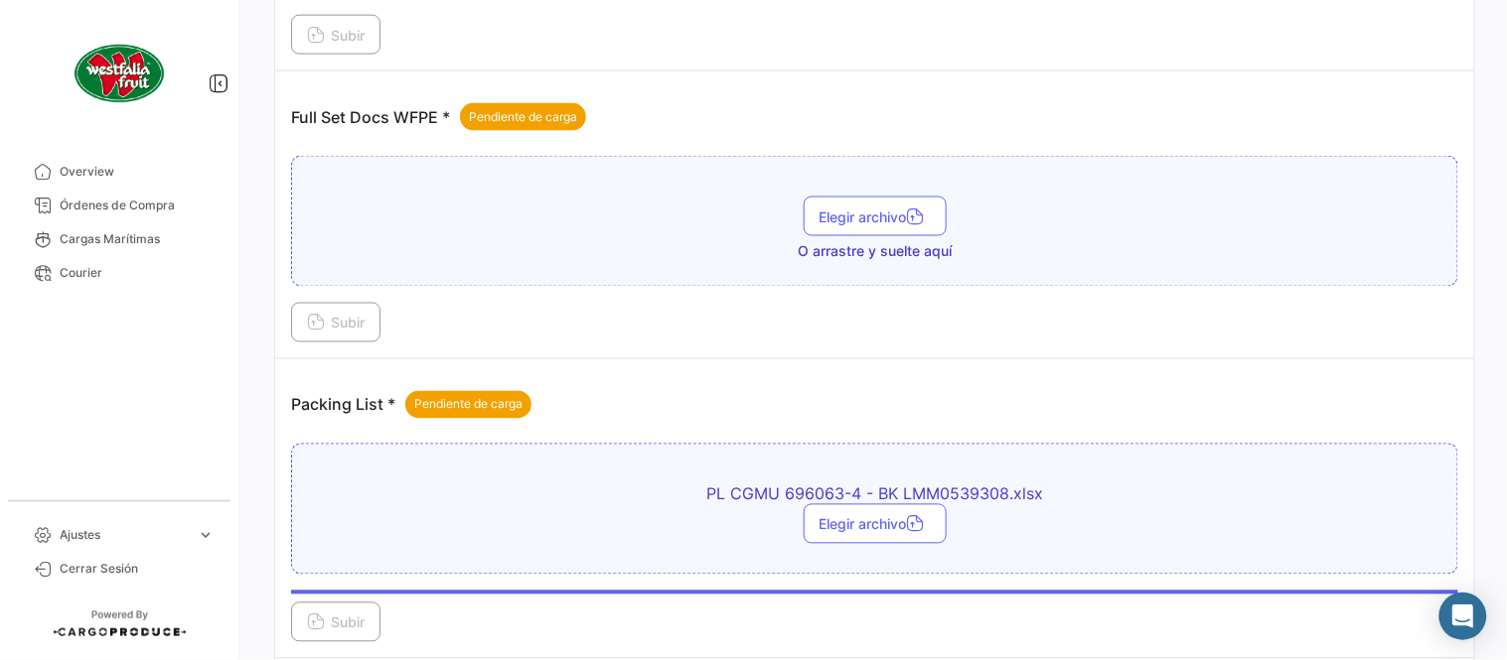
scroll to position [580, 0]
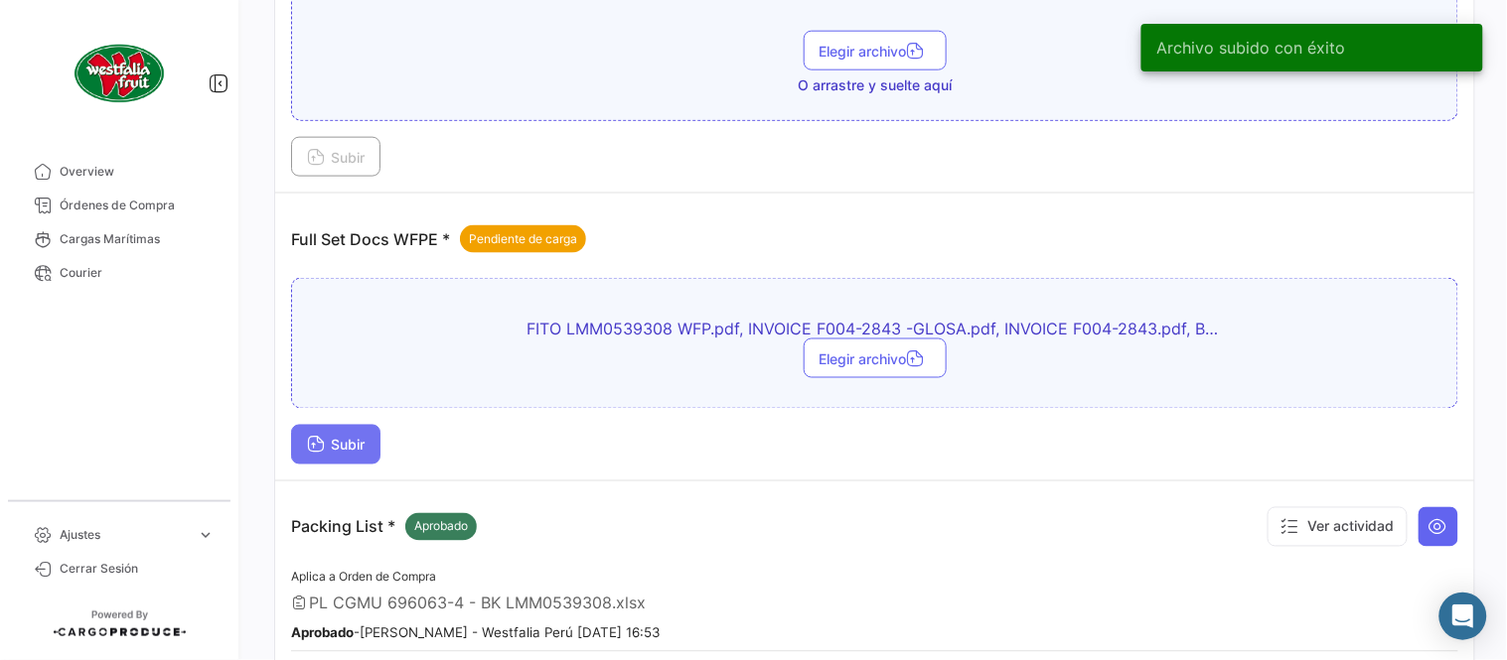
click at [359, 449] on span "Subir" at bounding box center [336, 445] width 58 height 17
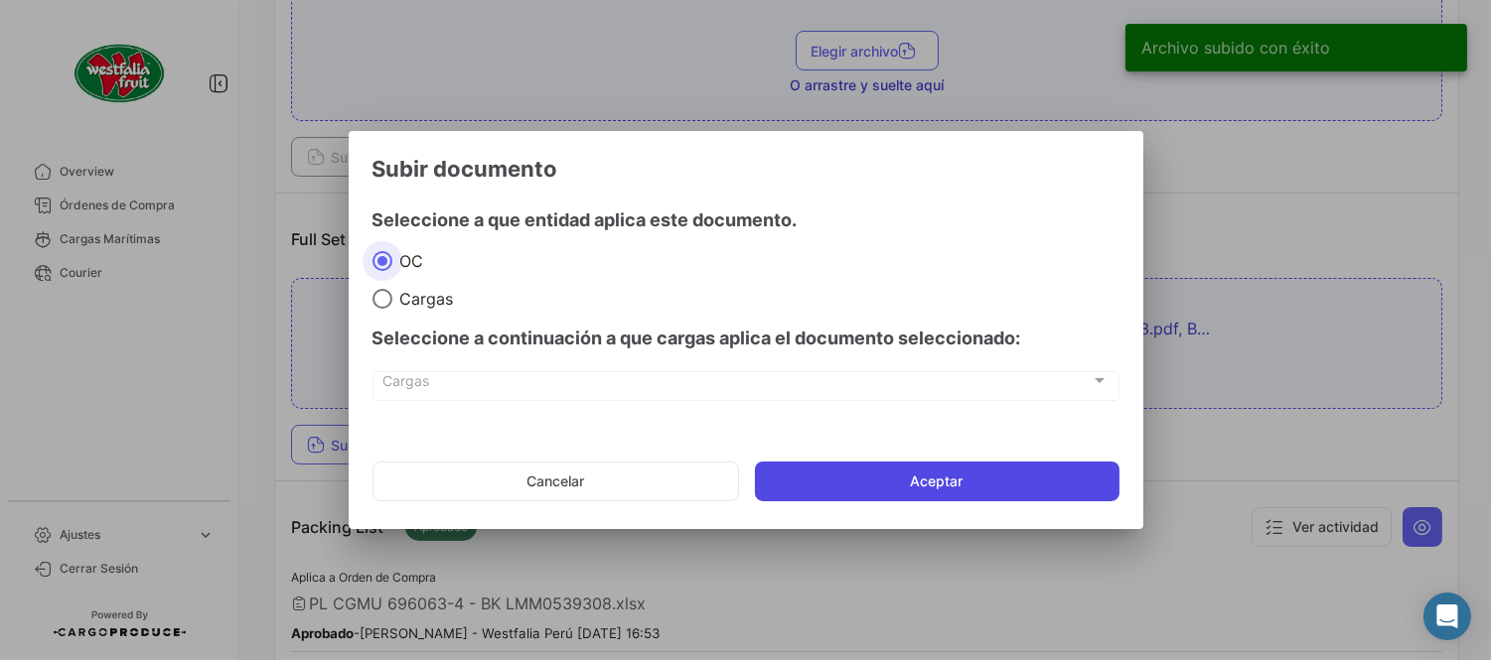
click at [946, 478] on button "Aceptar" at bounding box center [937, 482] width 364 height 40
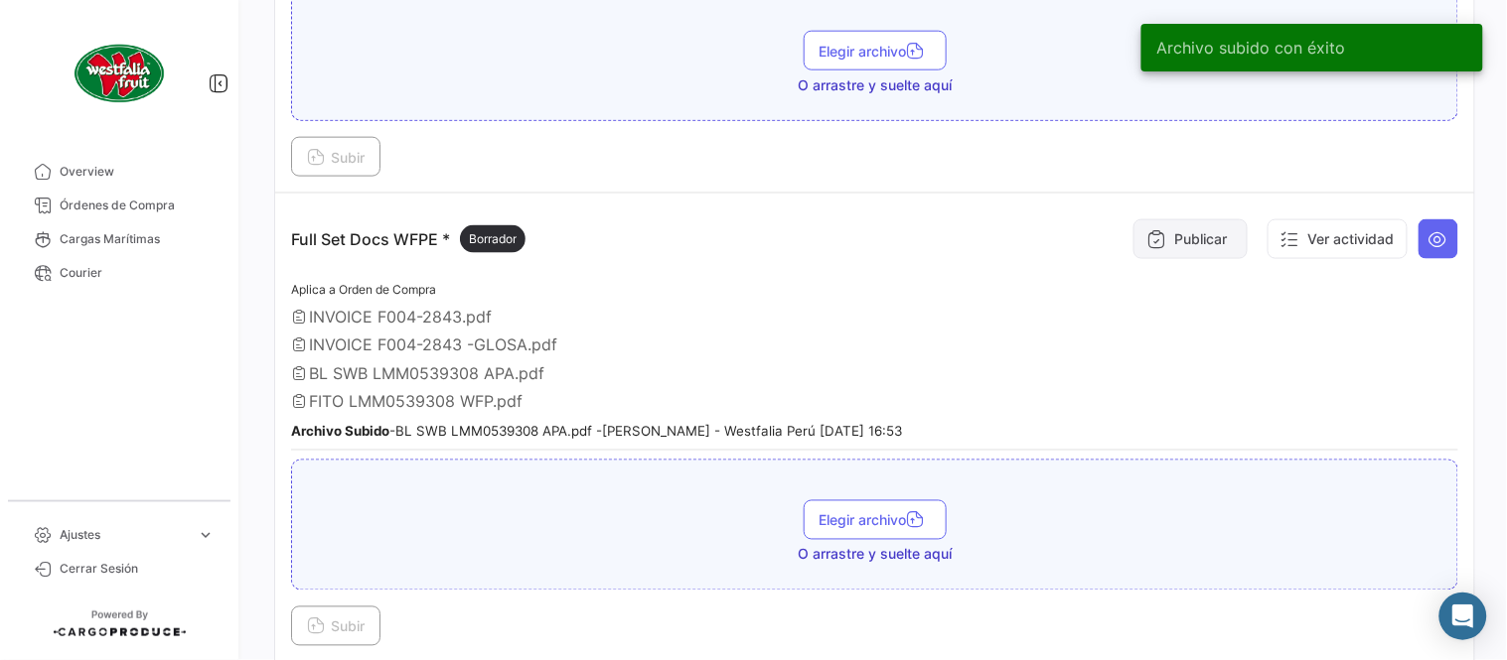
click at [1174, 240] on button "Publicar" at bounding box center [1190, 239] width 114 height 40
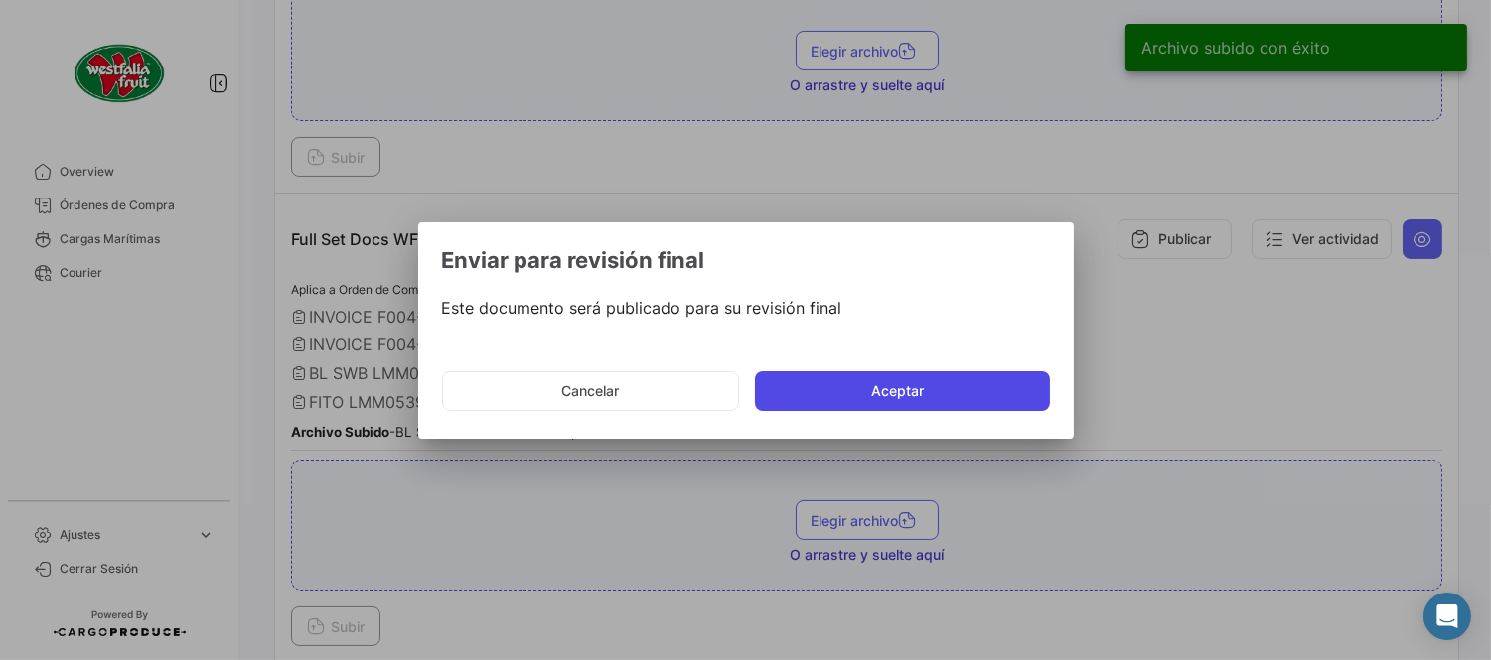
click at [979, 381] on button "Aceptar" at bounding box center [902, 391] width 295 height 40
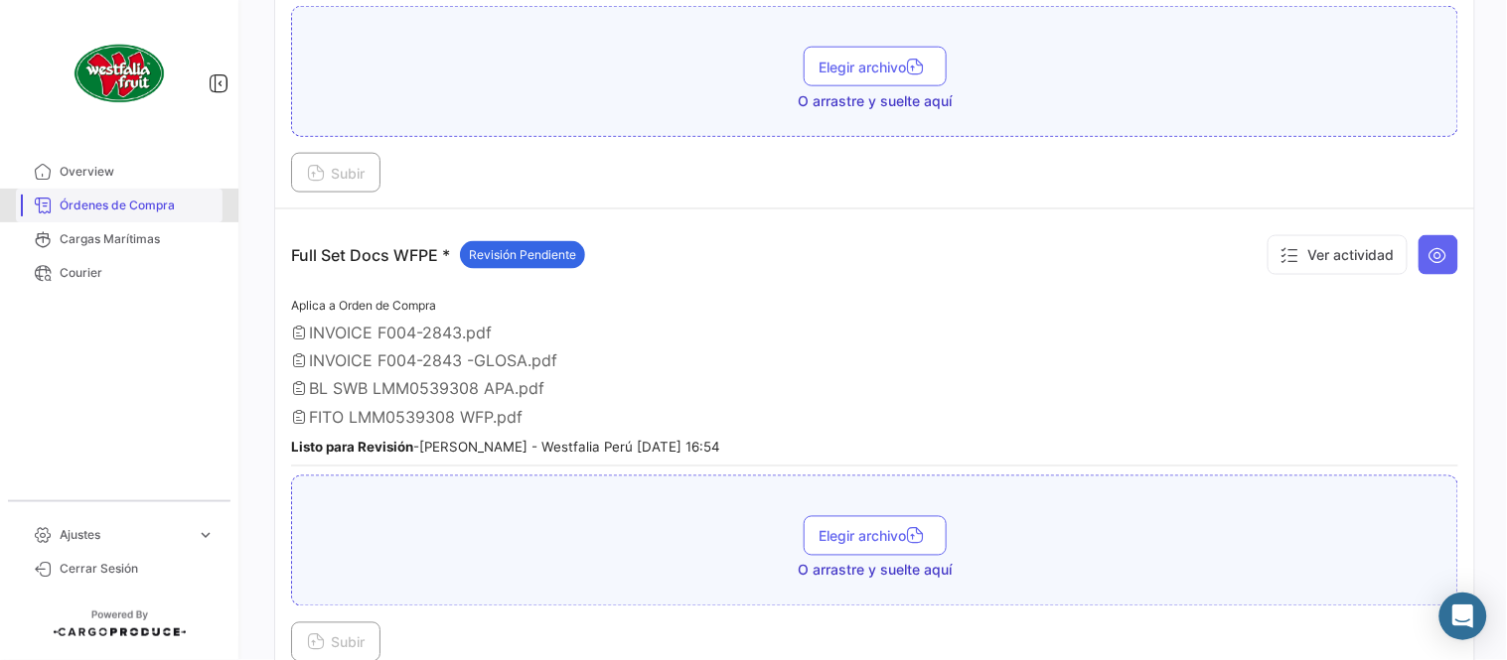
click at [170, 205] on span "Órdenes de Compra" at bounding box center [137, 206] width 155 height 18
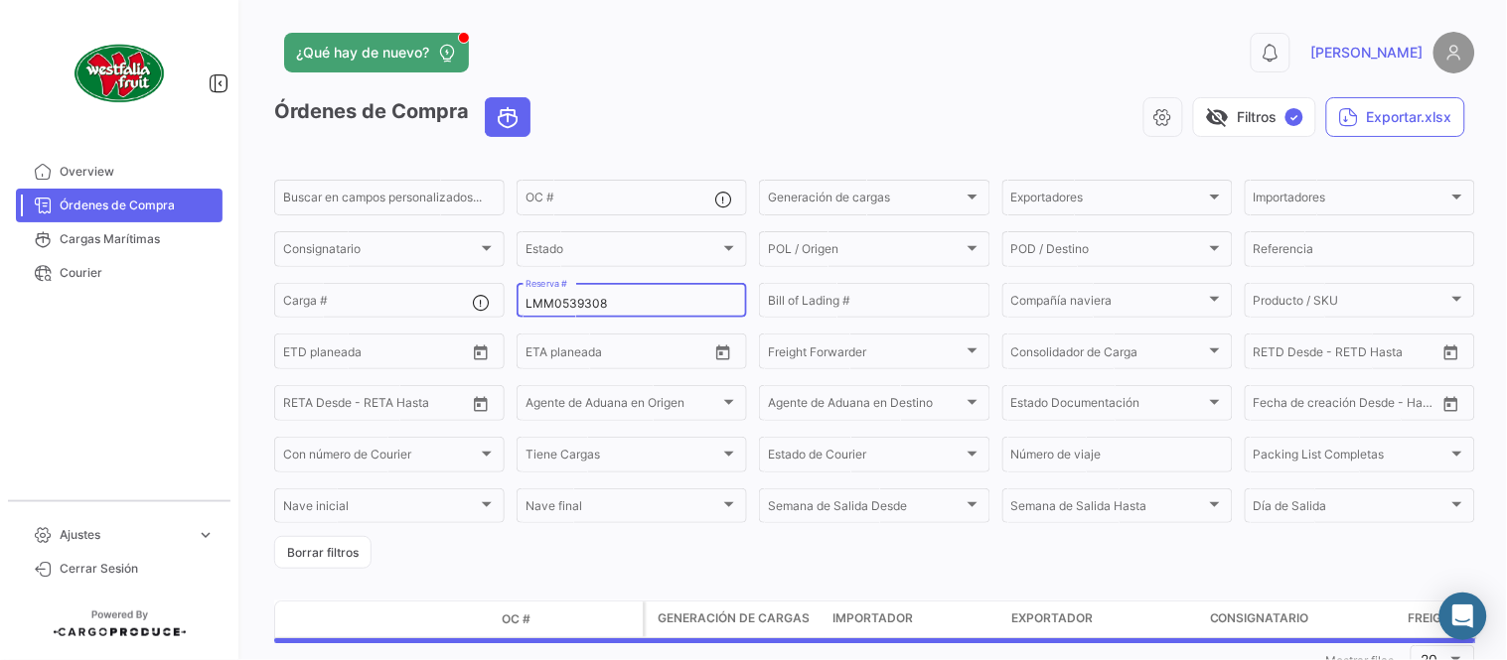
click at [561, 299] on div "LMM0539308 Reserva #" at bounding box center [631, 299] width 213 height 39
click at [562, 301] on input "LMM0539308" at bounding box center [631, 304] width 213 height 14
paste input "0"
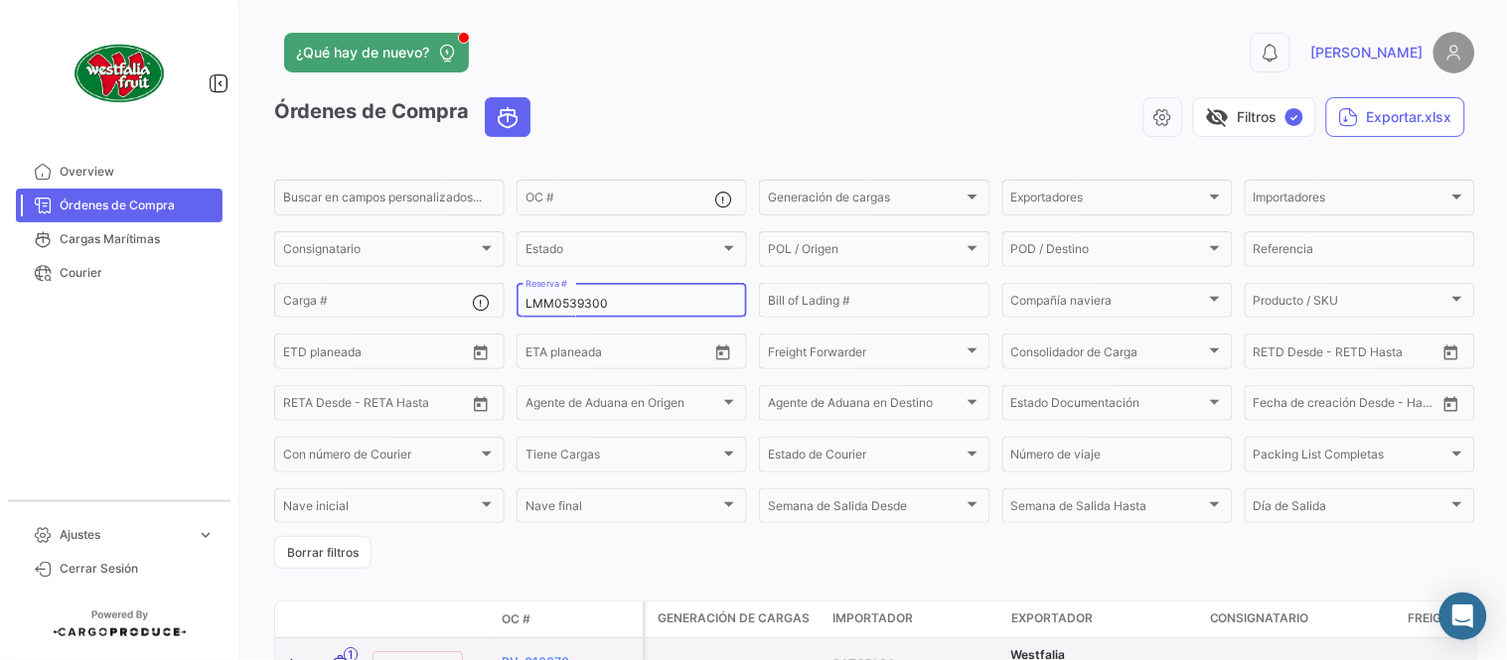
type input "LMM0539300"
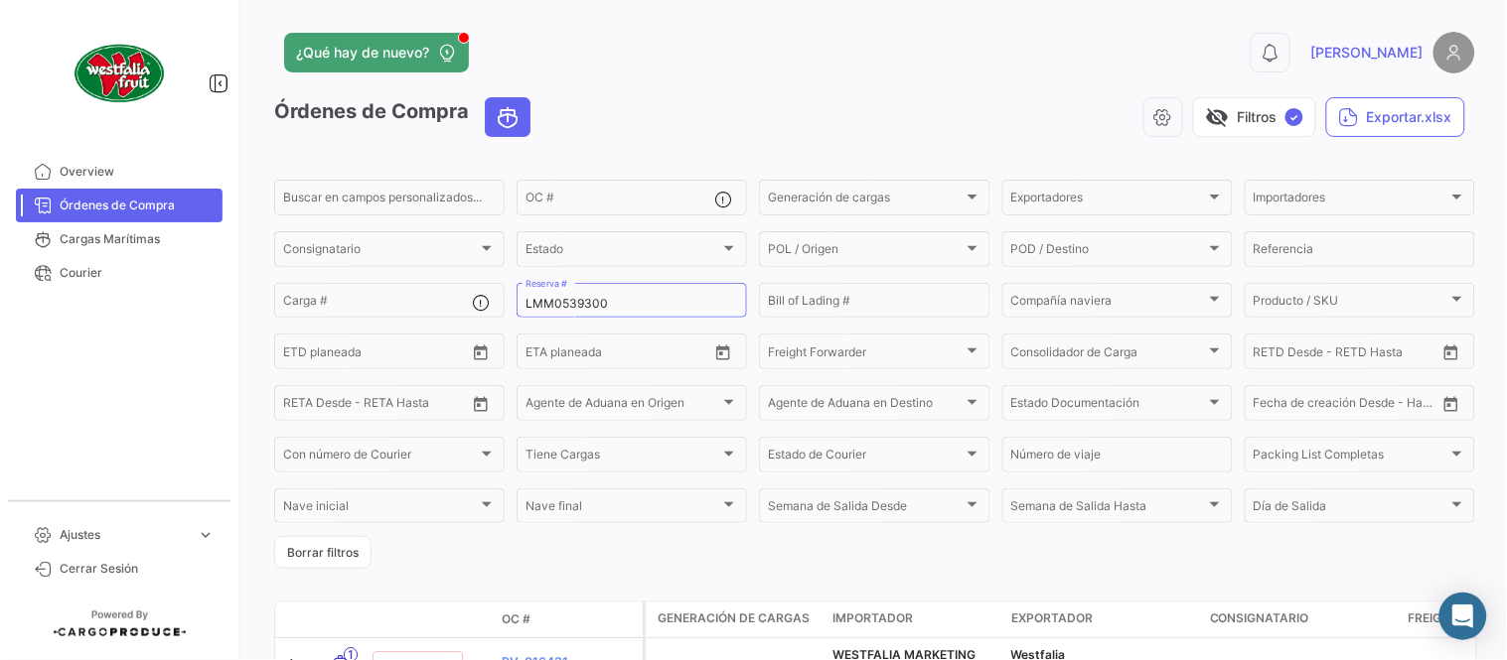
drag, startPoint x: 677, startPoint y: 113, endPoint x: 679, endPoint y: 220, distance: 107.3
click at [677, 113] on div "visibility_off Filtros ✓ Exportar.xlsx" at bounding box center [1010, 117] width 929 height 40
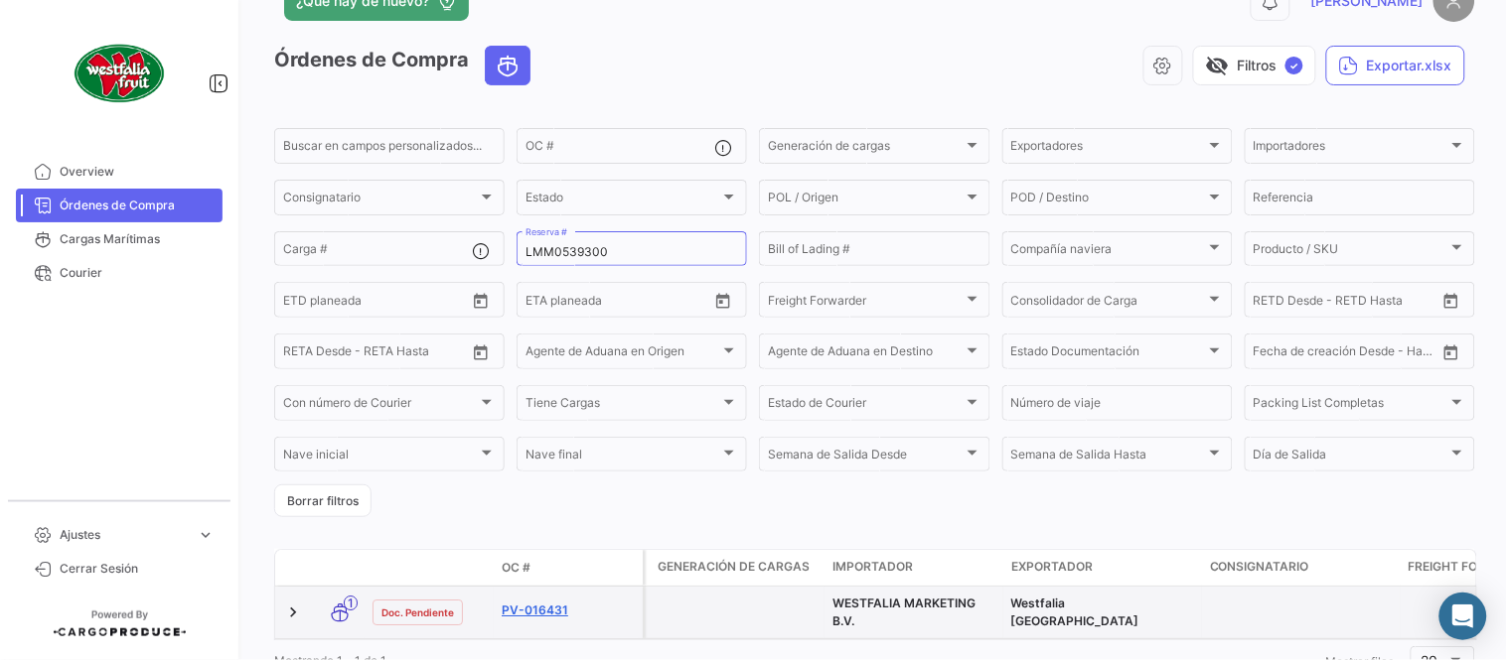
scroll to position [135, 0]
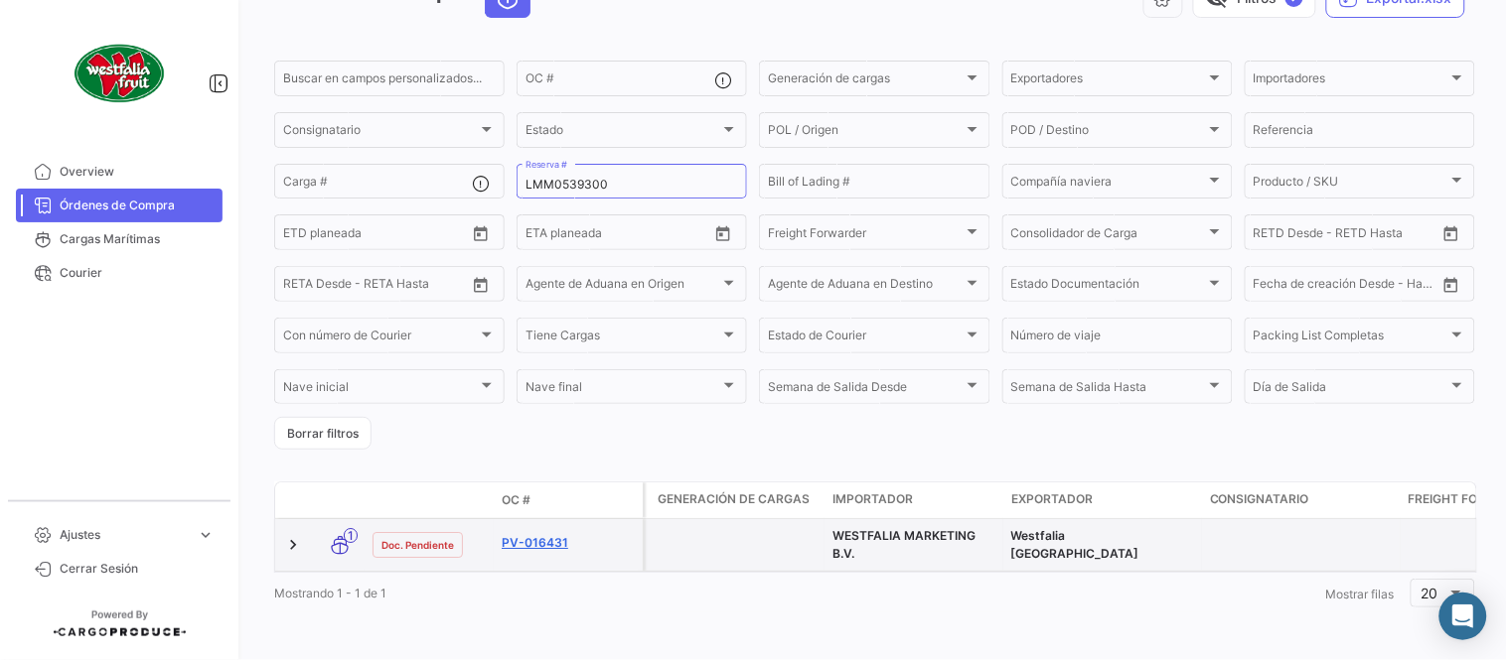
click at [531, 534] on link "PV-016431" at bounding box center [568, 543] width 133 height 18
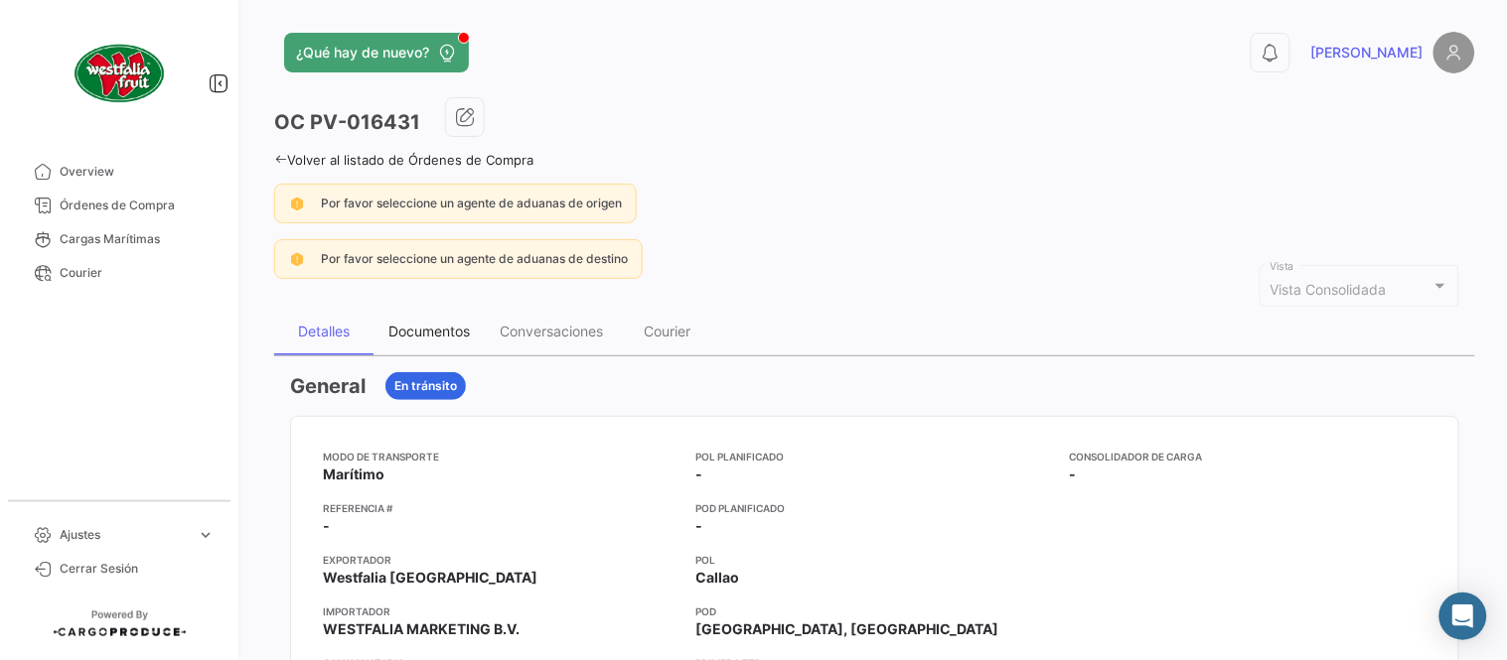
click at [434, 328] on div "Documentos" at bounding box center [428, 331] width 81 height 17
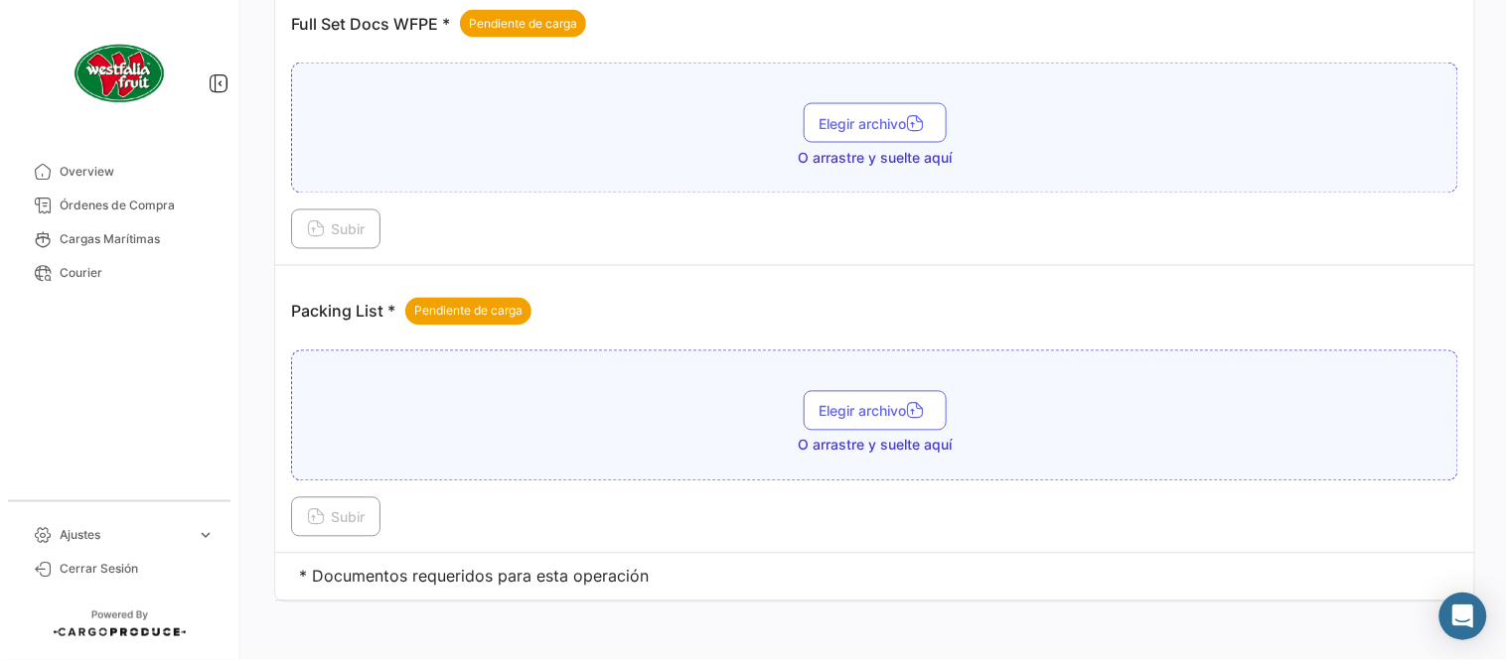
scroll to position [801, 0]
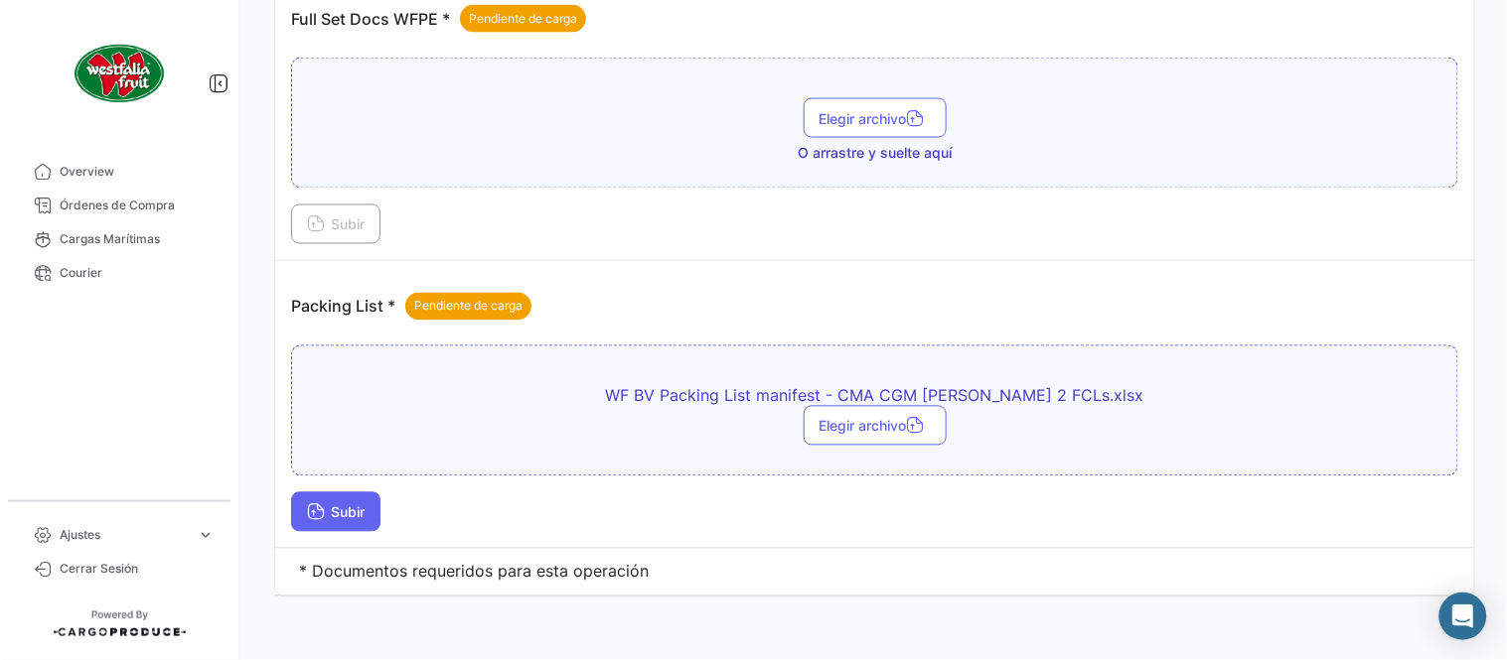
click at [355, 511] on span "Subir" at bounding box center [336, 513] width 58 height 17
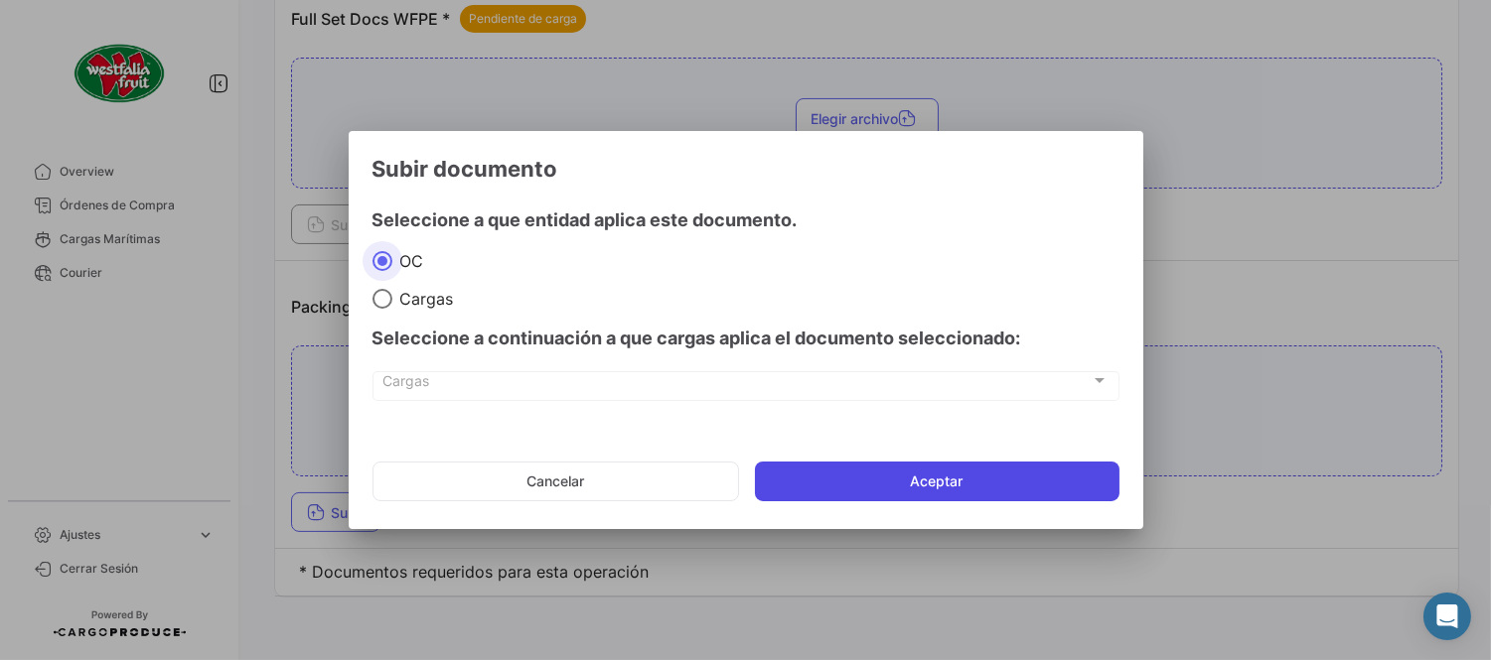
click at [801, 483] on button "Aceptar" at bounding box center [937, 482] width 364 height 40
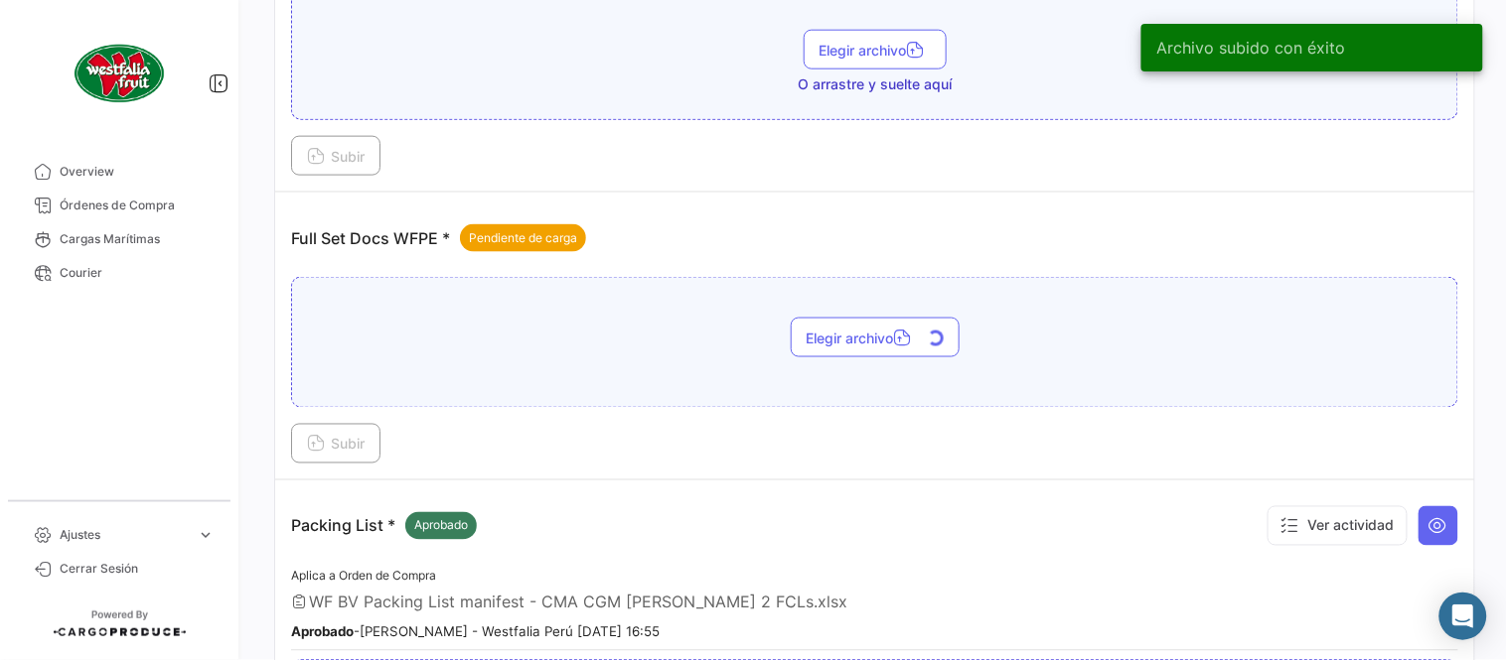
scroll to position [580, 0]
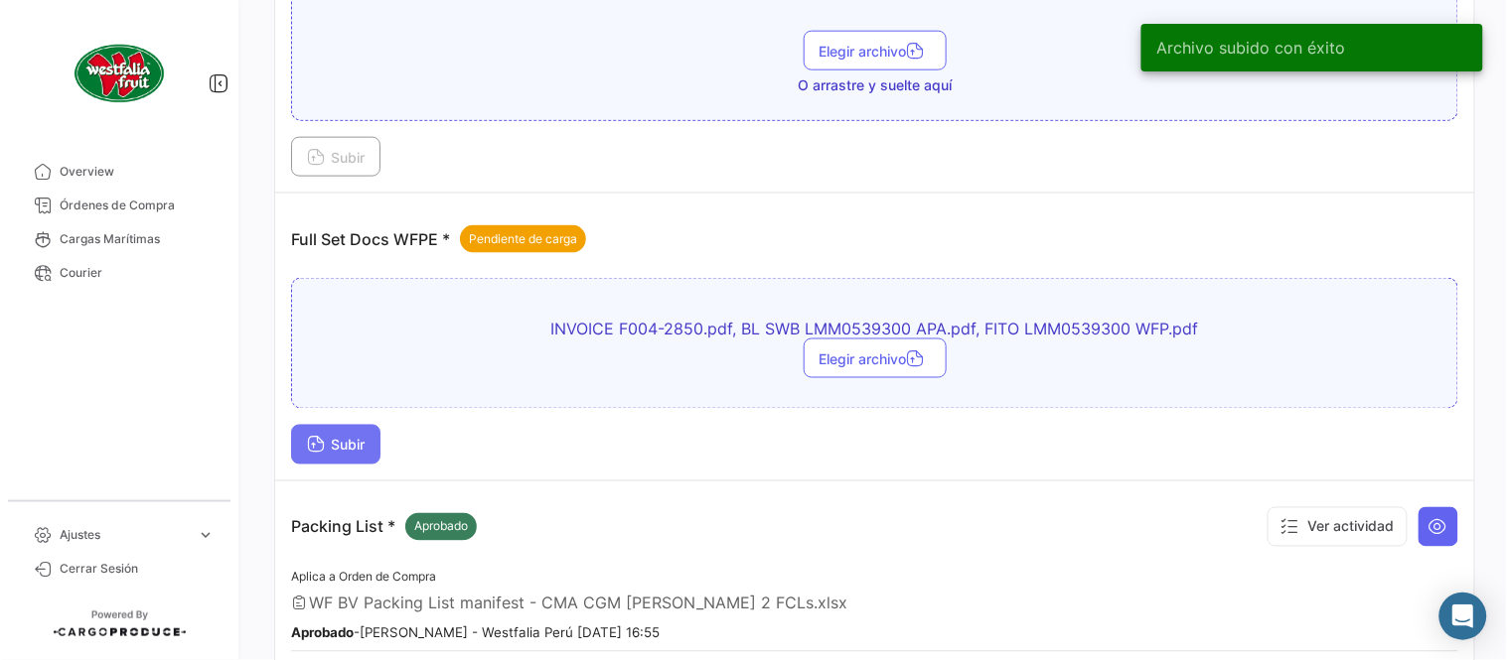
click at [355, 442] on span "Subir" at bounding box center [336, 445] width 58 height 17
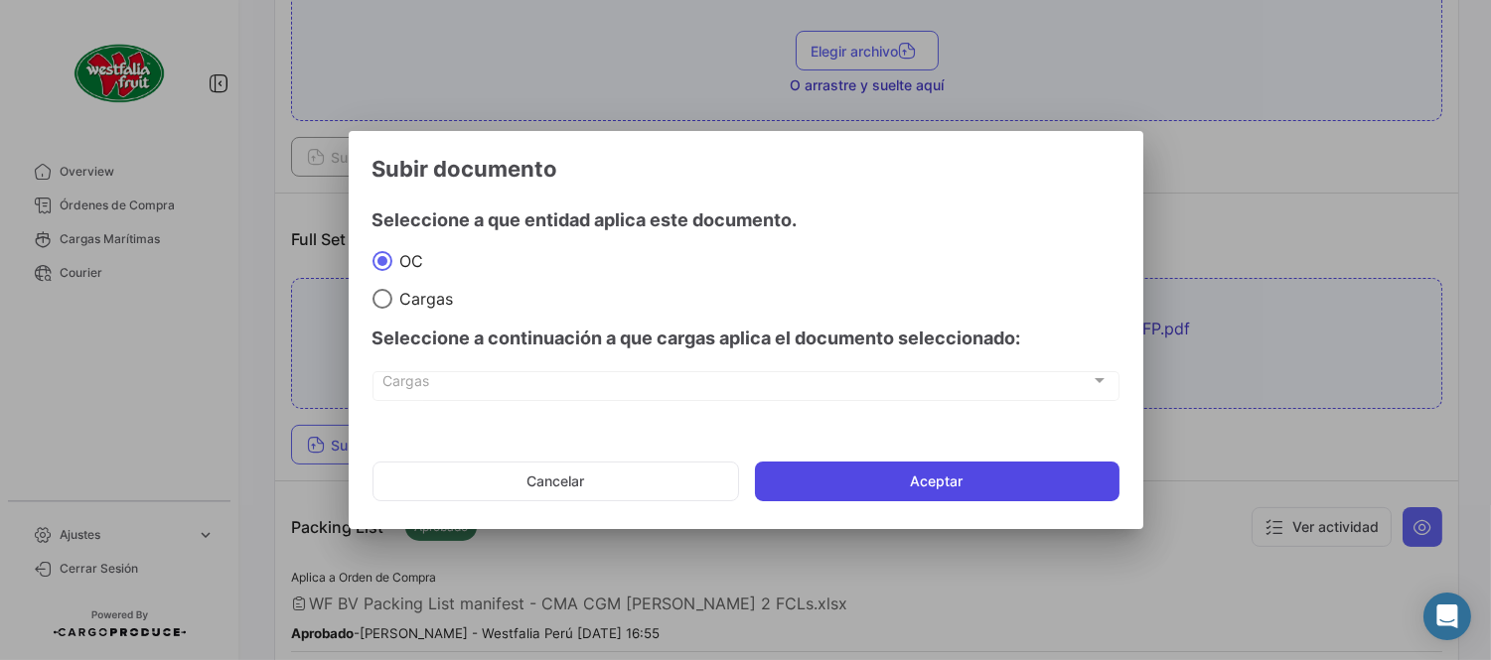
click at [839, 474] on button "Aceptar" at bounding box center [937, 482] width 364 height 40
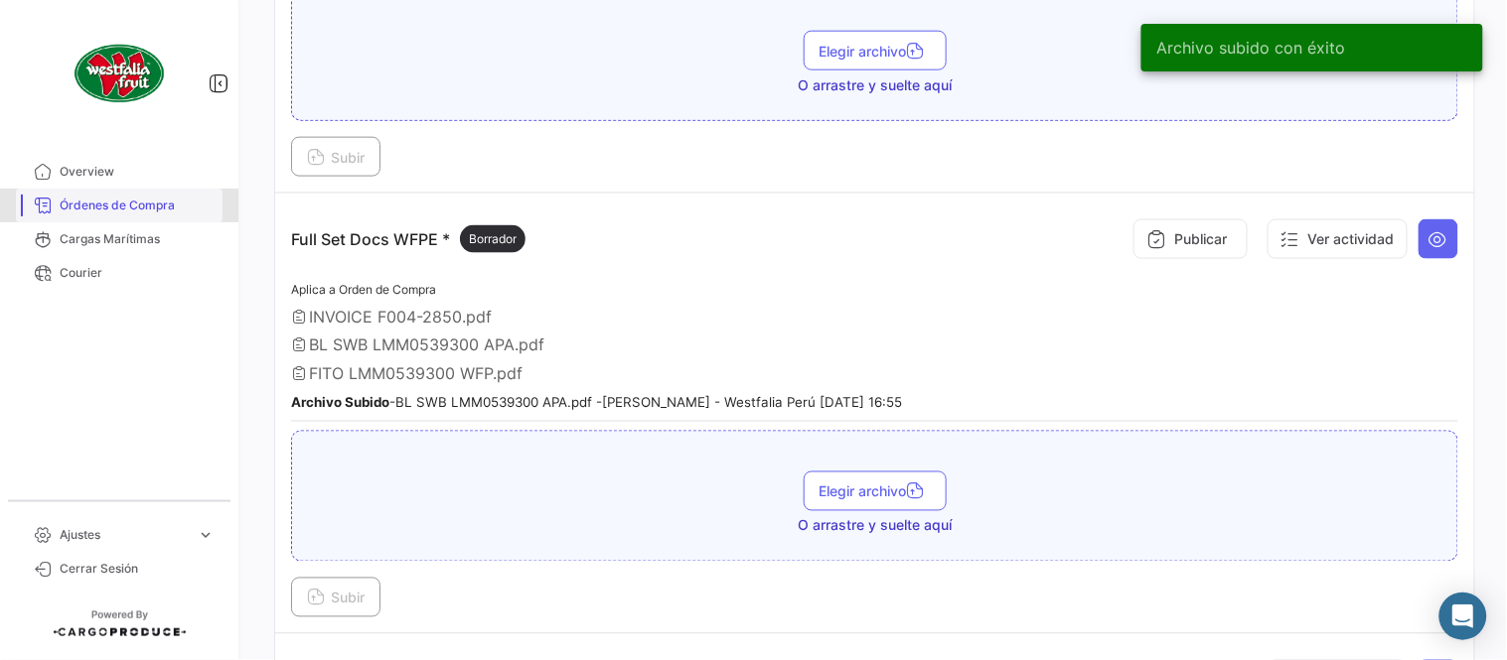
click at [60, 203] on span "Órdenes de Compra" at bounding box center [137, 206] width 155 height 18
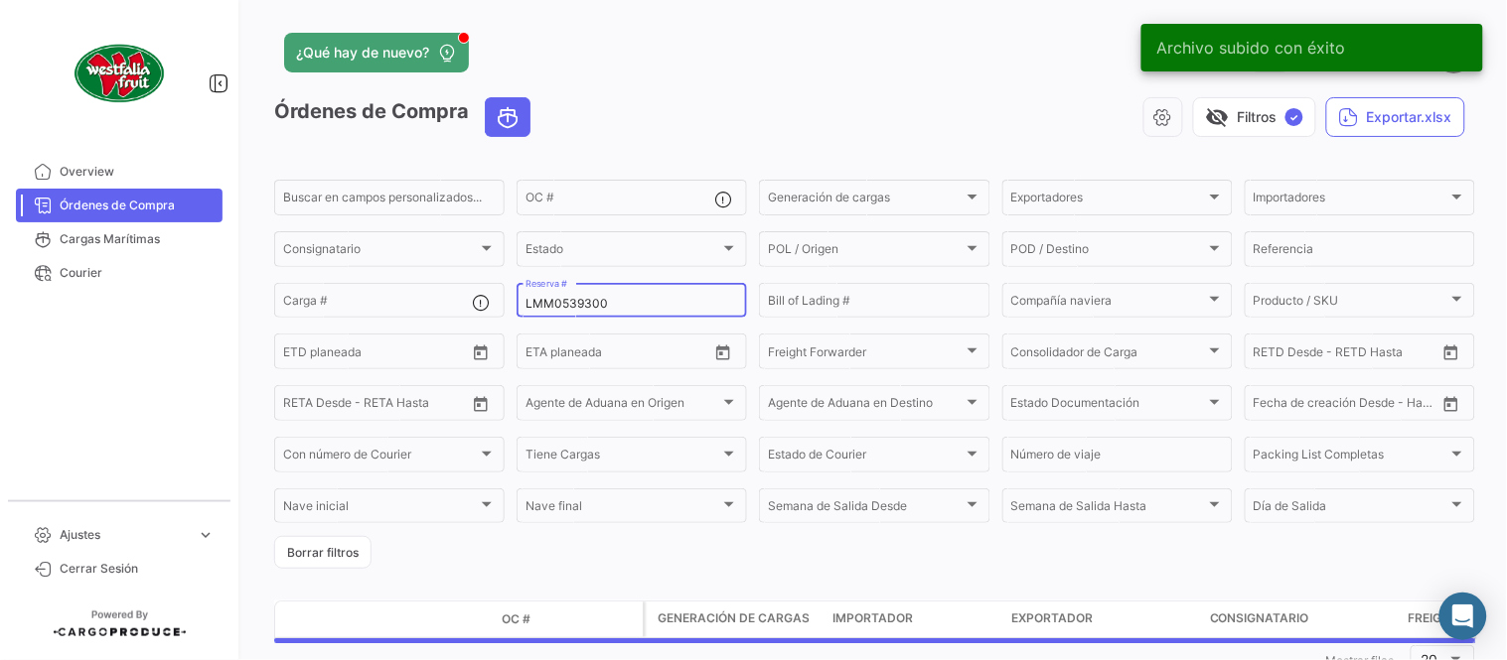
click at [590, 304] on input "LMM0539300" at bounding box center [631, 304] width 213 height 14
paste input "4"
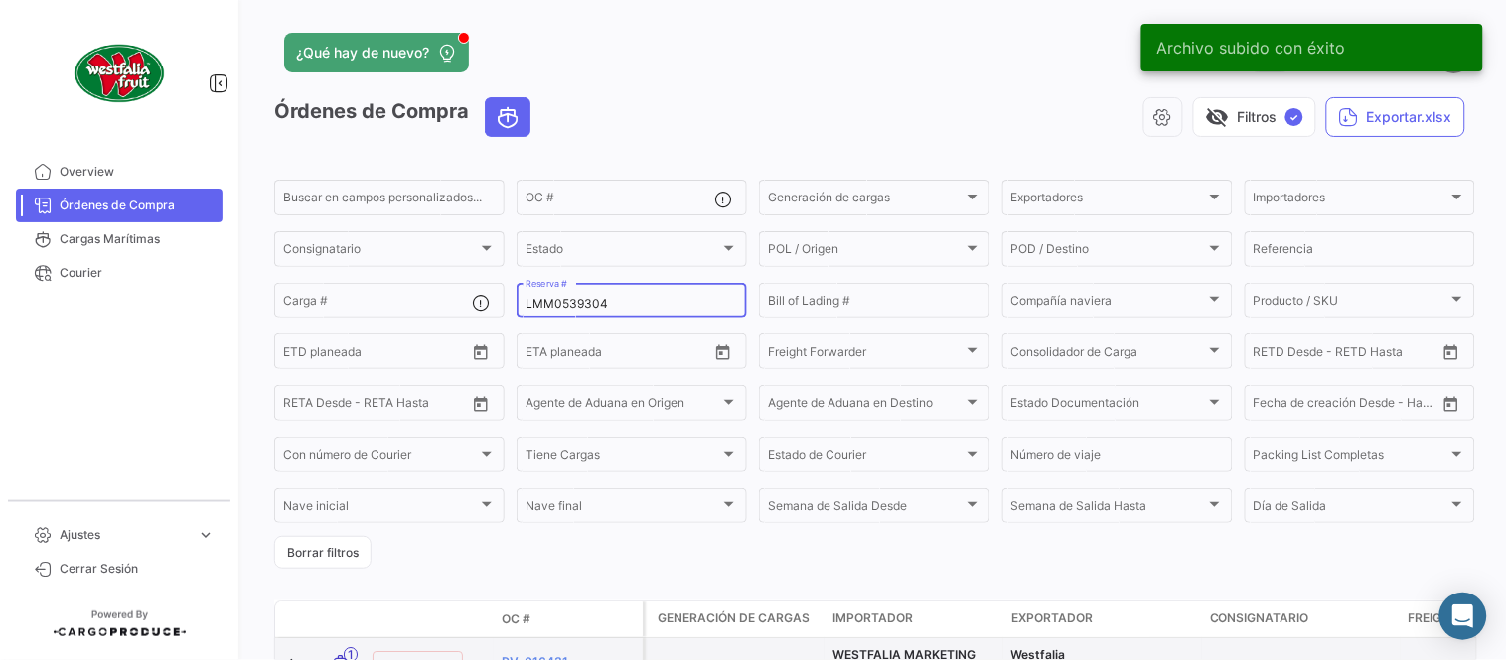
type input "LMM0539304"
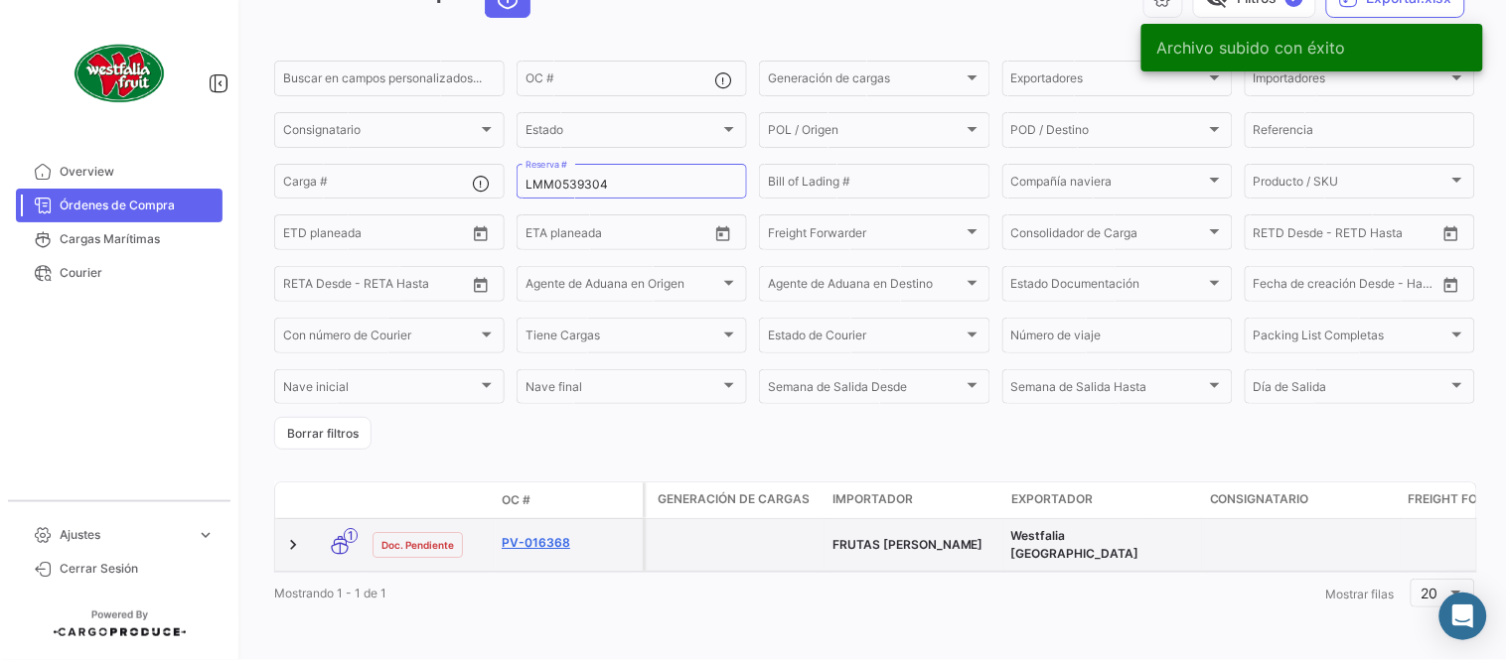
click at [549, 534] on link "PV-016368" at bounding box center [568, 543] width 133 height 18
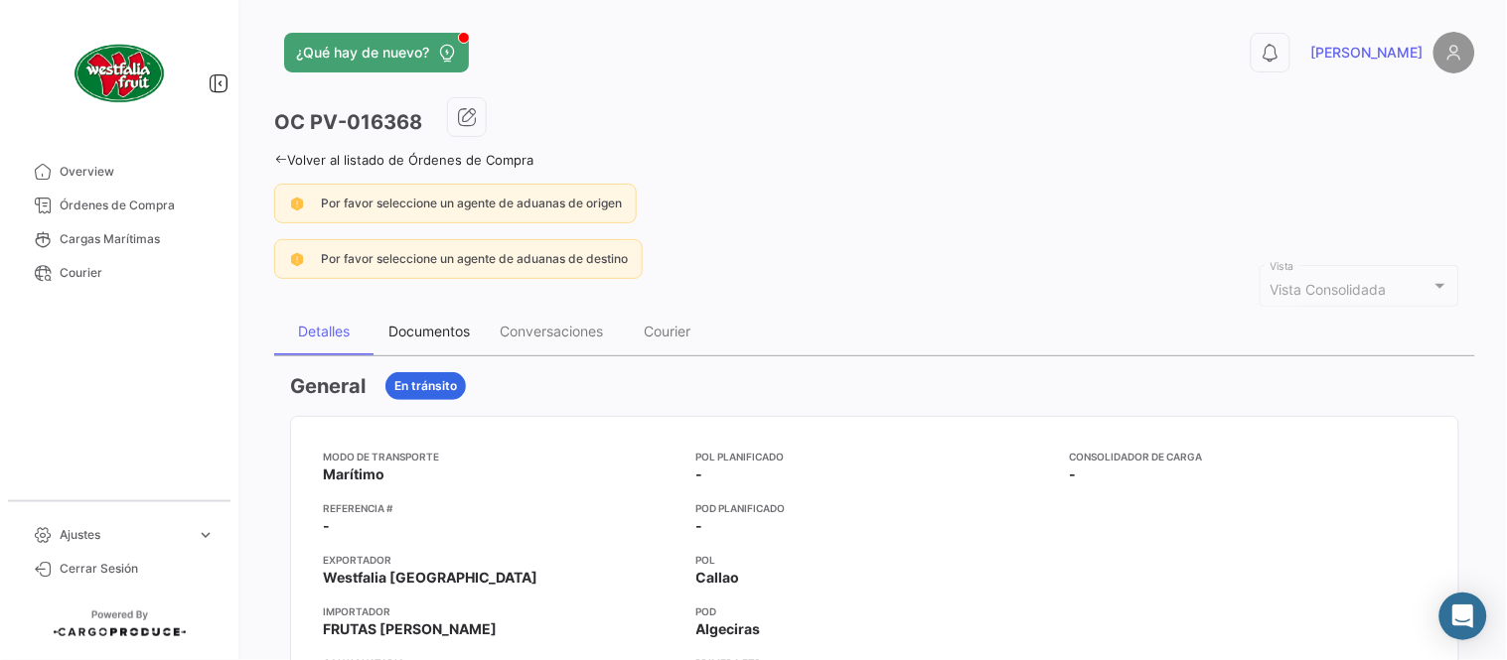
click at [421, 329] on div "Documentos" at bounding box center [428, 331] width 81 height 17
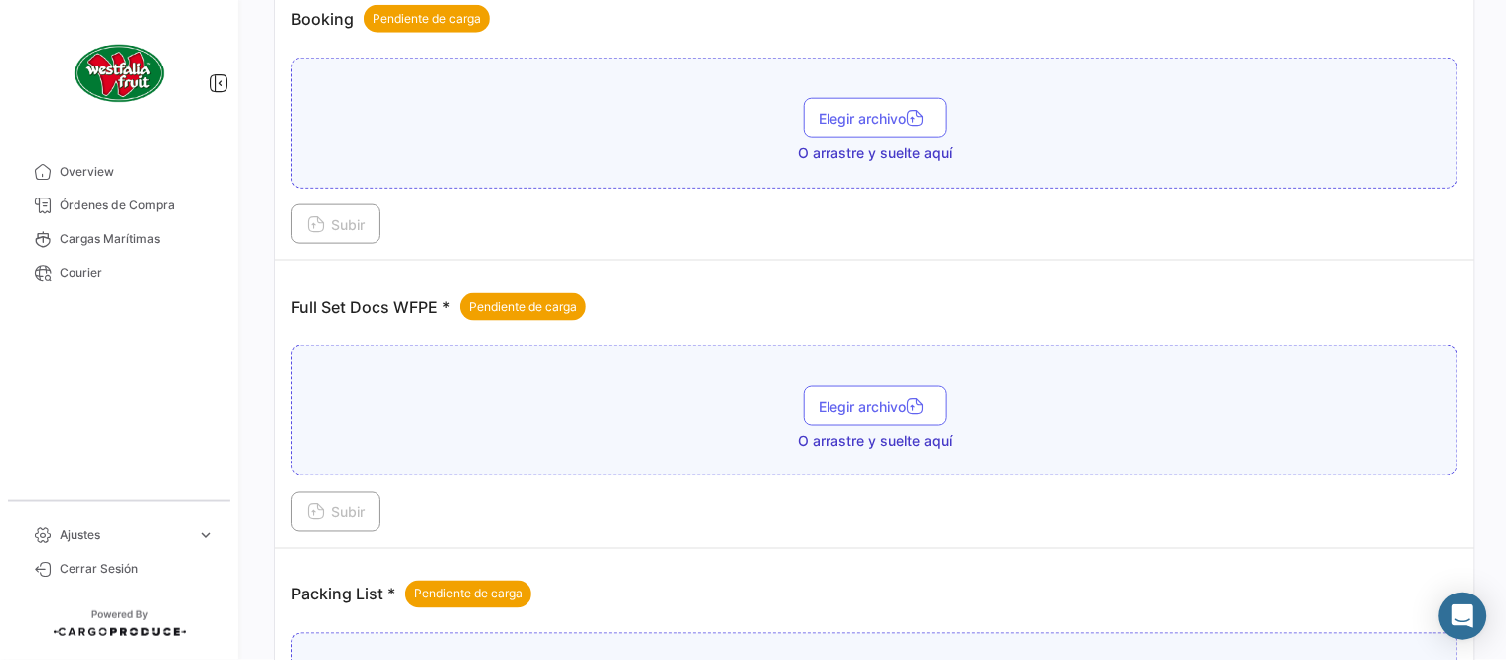
scroll to position [801, 0]
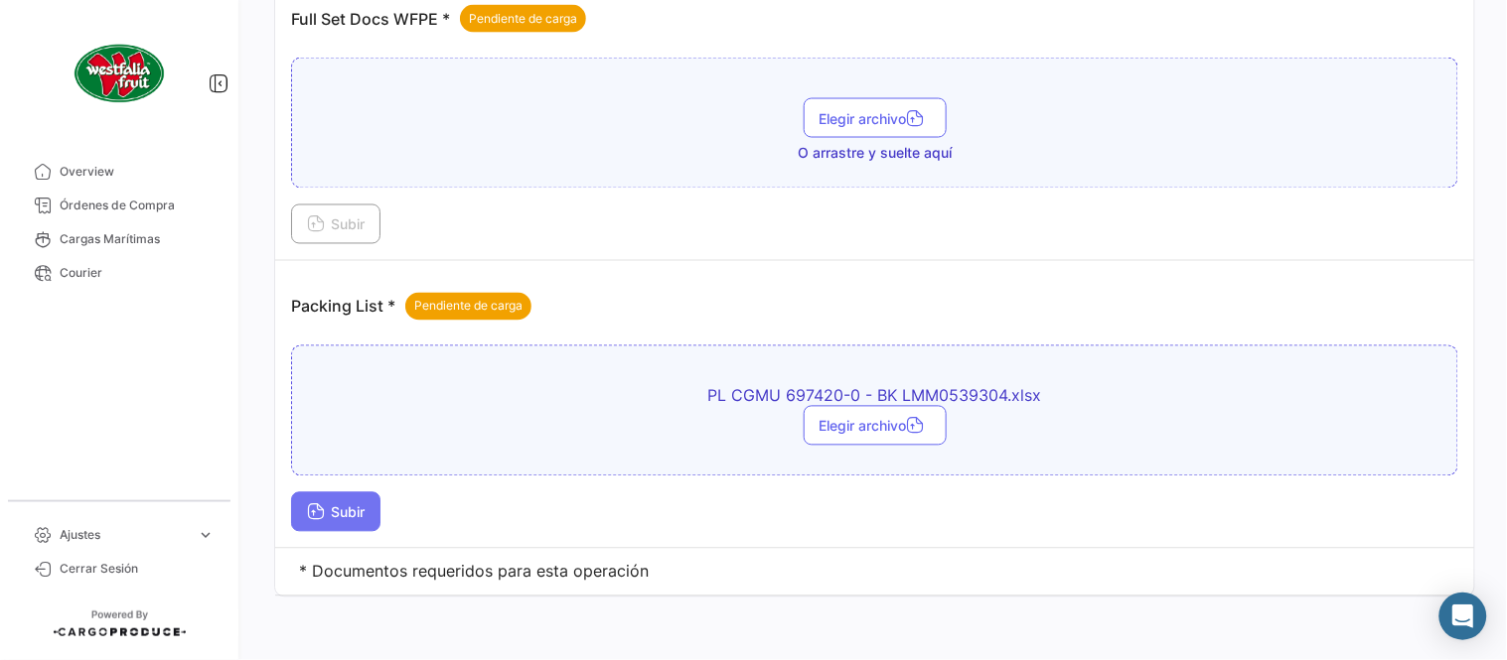
click at [364, 511] on span "Subir" at bounding box center [336, 513] width 58 height 17
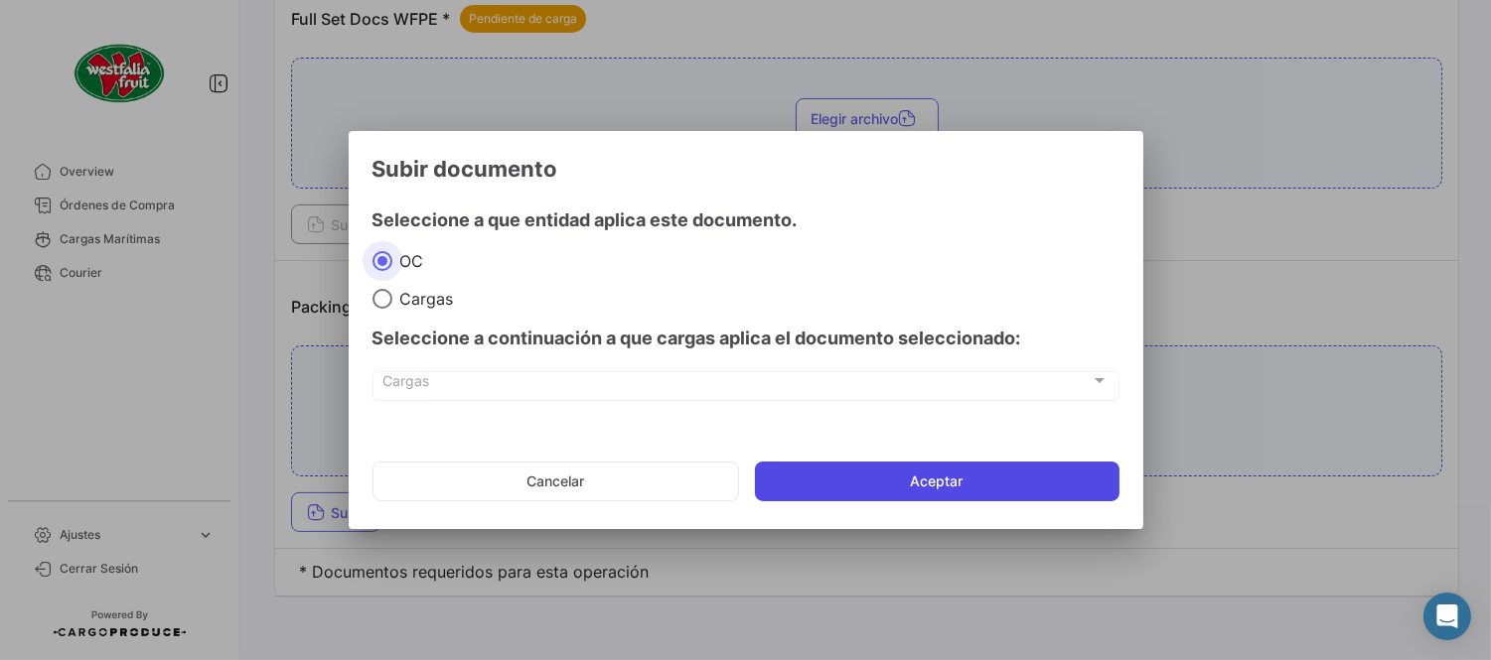
click at [895, 477] on button "Aceptar" at bounding box center [937, 482] width 364 height 40
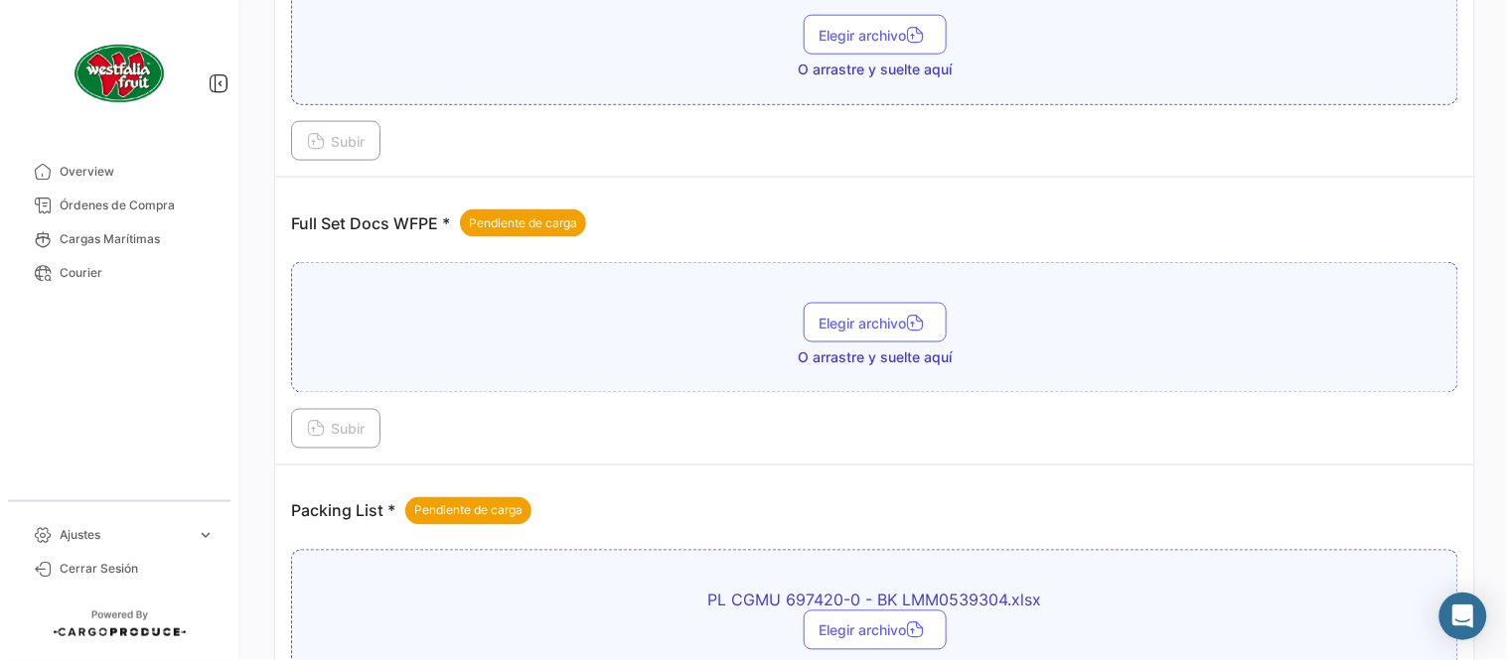
scroll to position [580, 0]
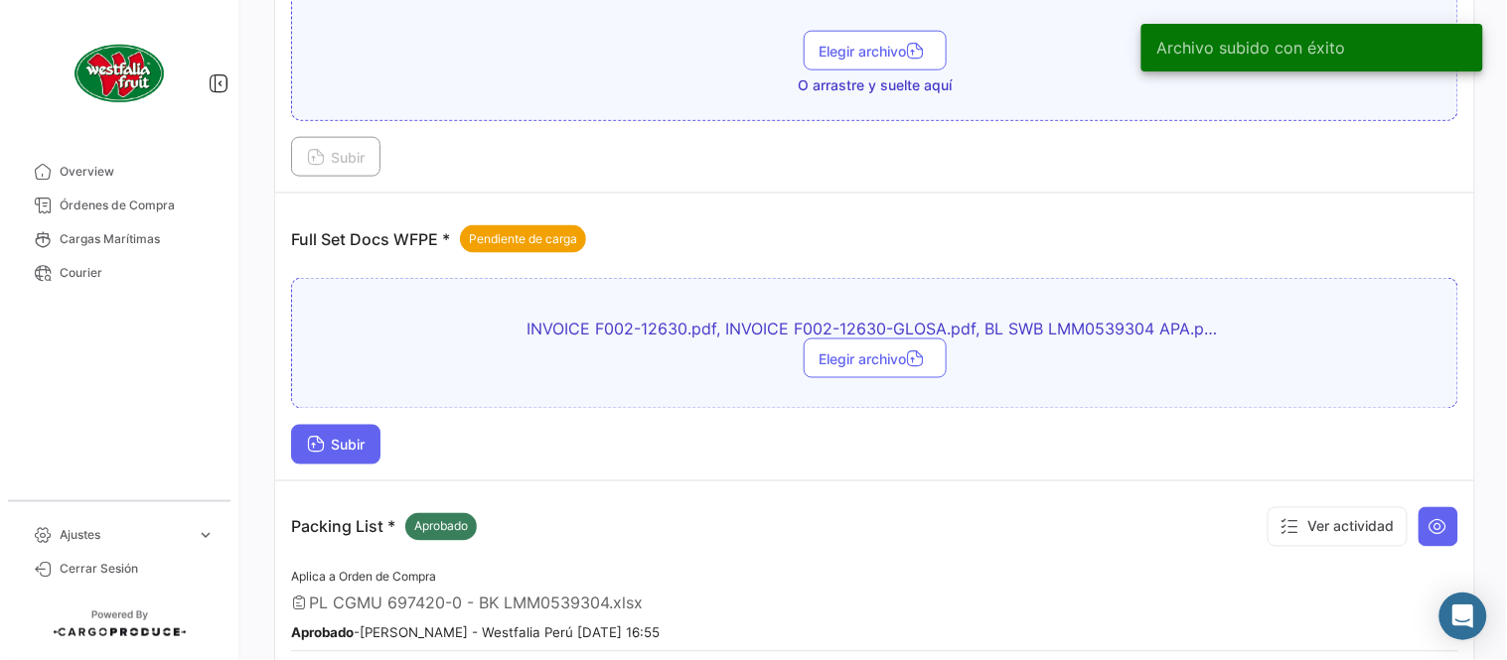
click at [360, 444] on span "Subir" at bounding box center [336, 445] width 58 height 17
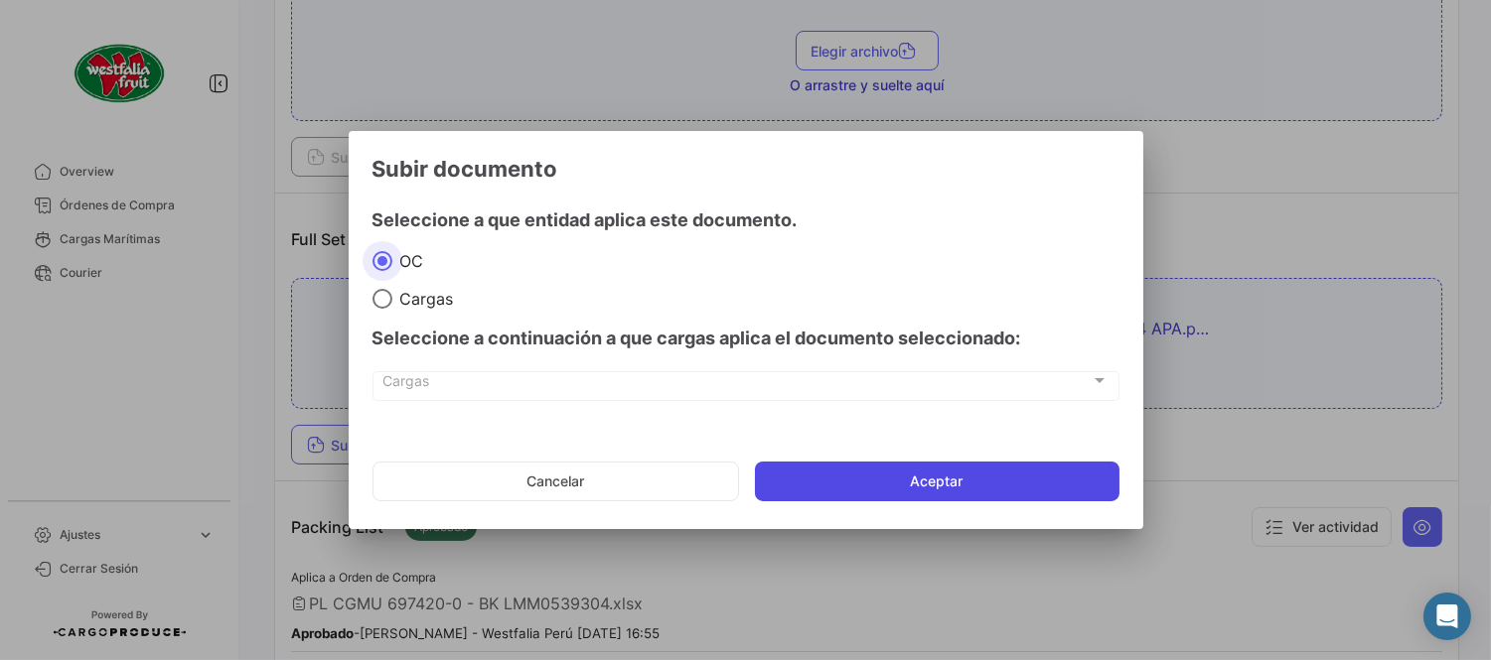
click at [921, 489] on button "Aceptar" at bounding box center [937, 482] width 364 height 40
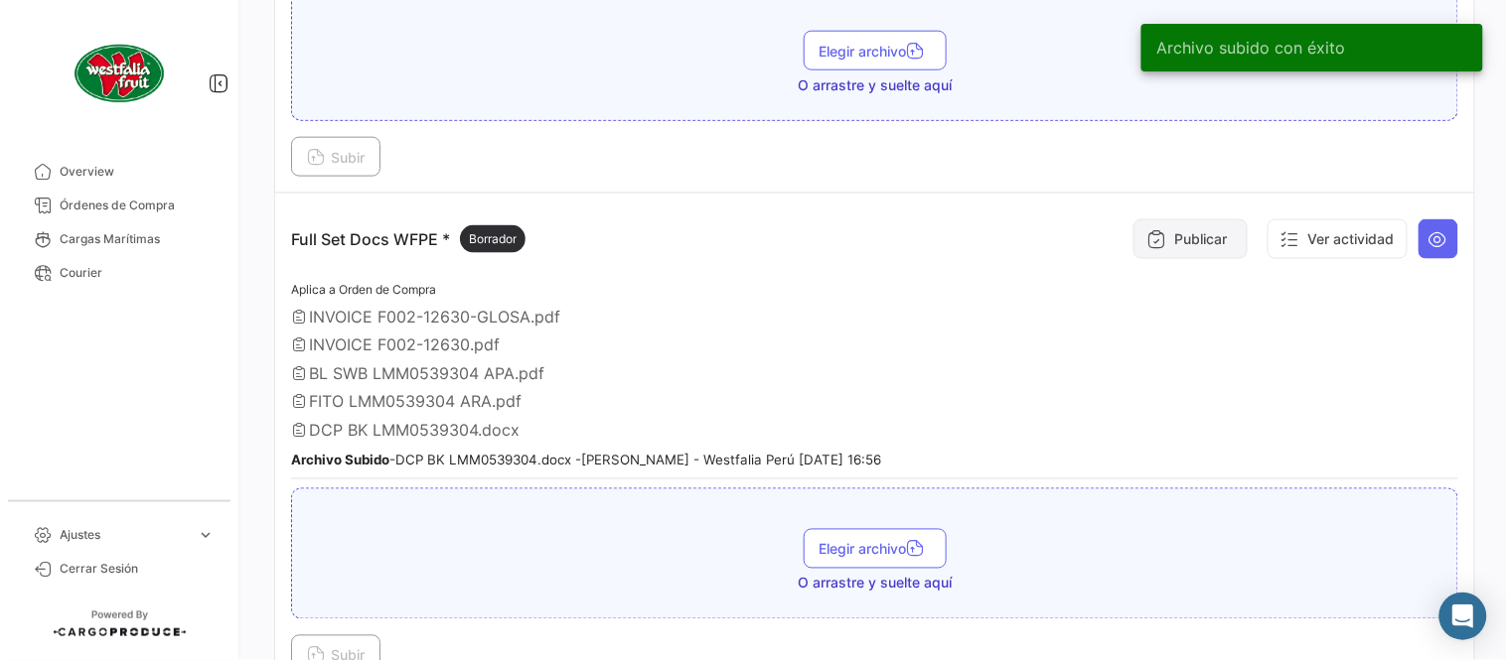
click at [1146, 239] on icon at bounding box center [1156, 239] width 20 height 20
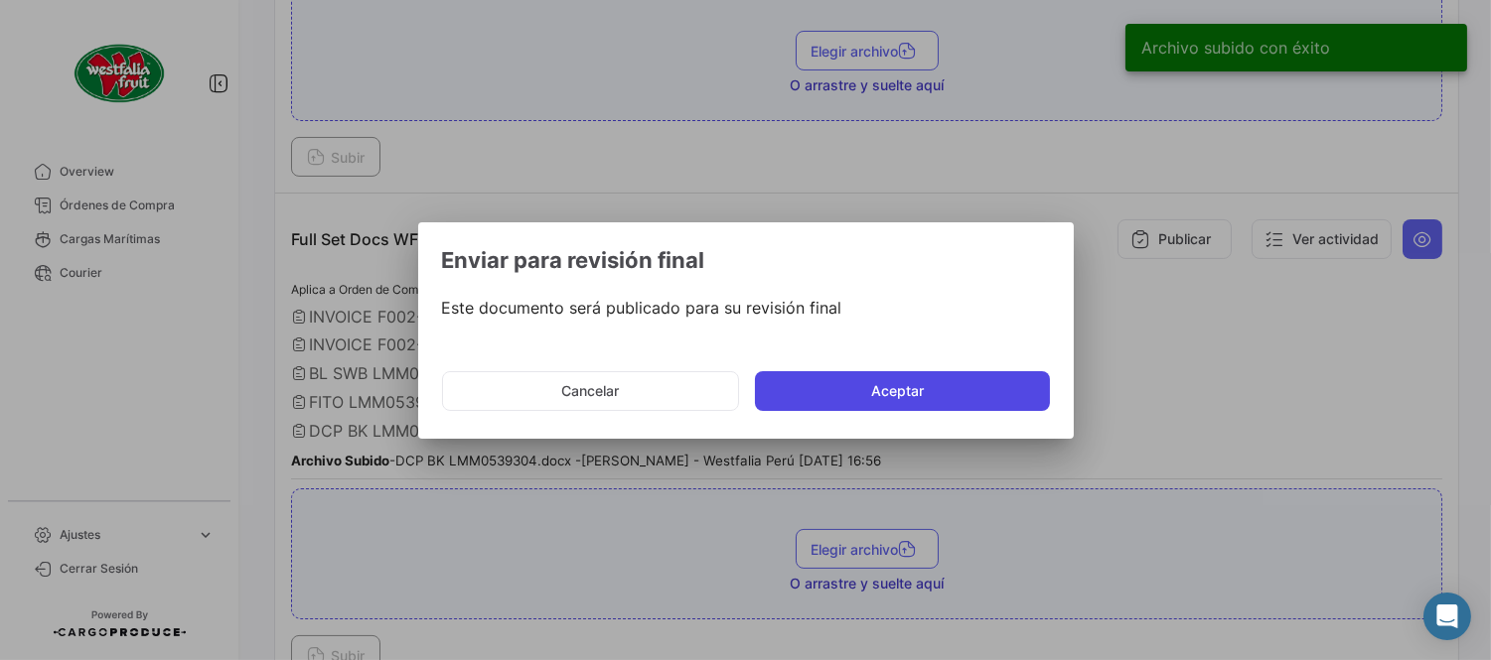
drag, startPoint x: 882, startPoint y: 390, endPoint x: 868, endPoint y: 395, distance: 14.8
click at [882, 392] on button "Aceptar" at bounding box center [902, 391] width 295 height 40
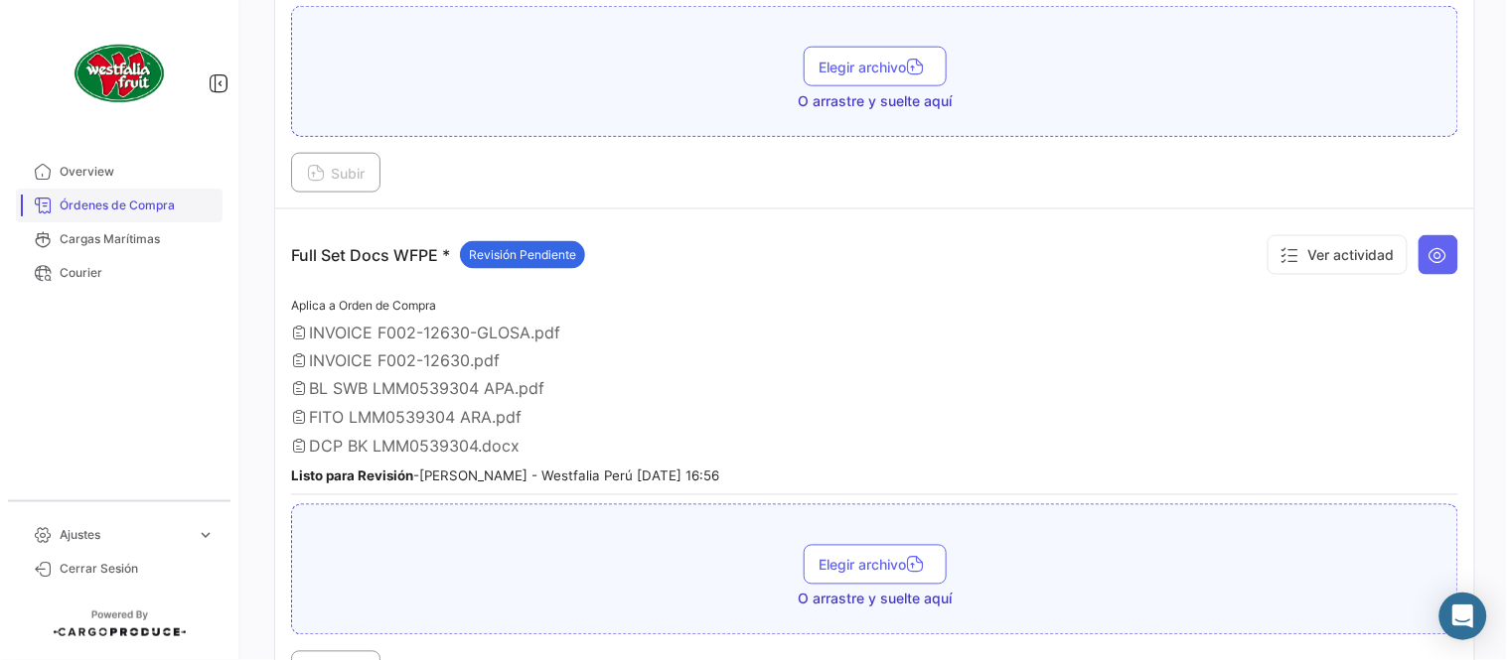
click at [185, 215] on link "Órdenes de Compra" at bounding box center [119, 206] width 207 height 34
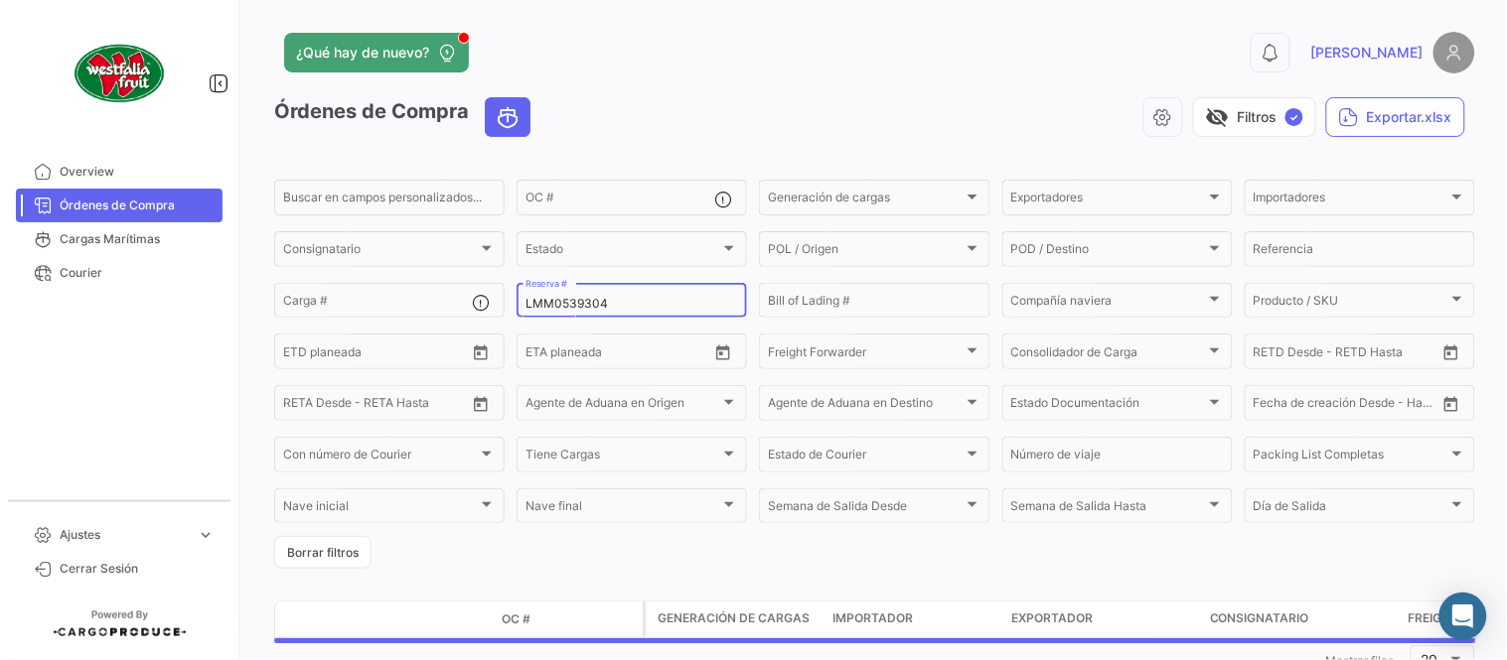
click at [561, 304] on input "LMM0539304" at bounding box center [631, 304] width 213 height 14
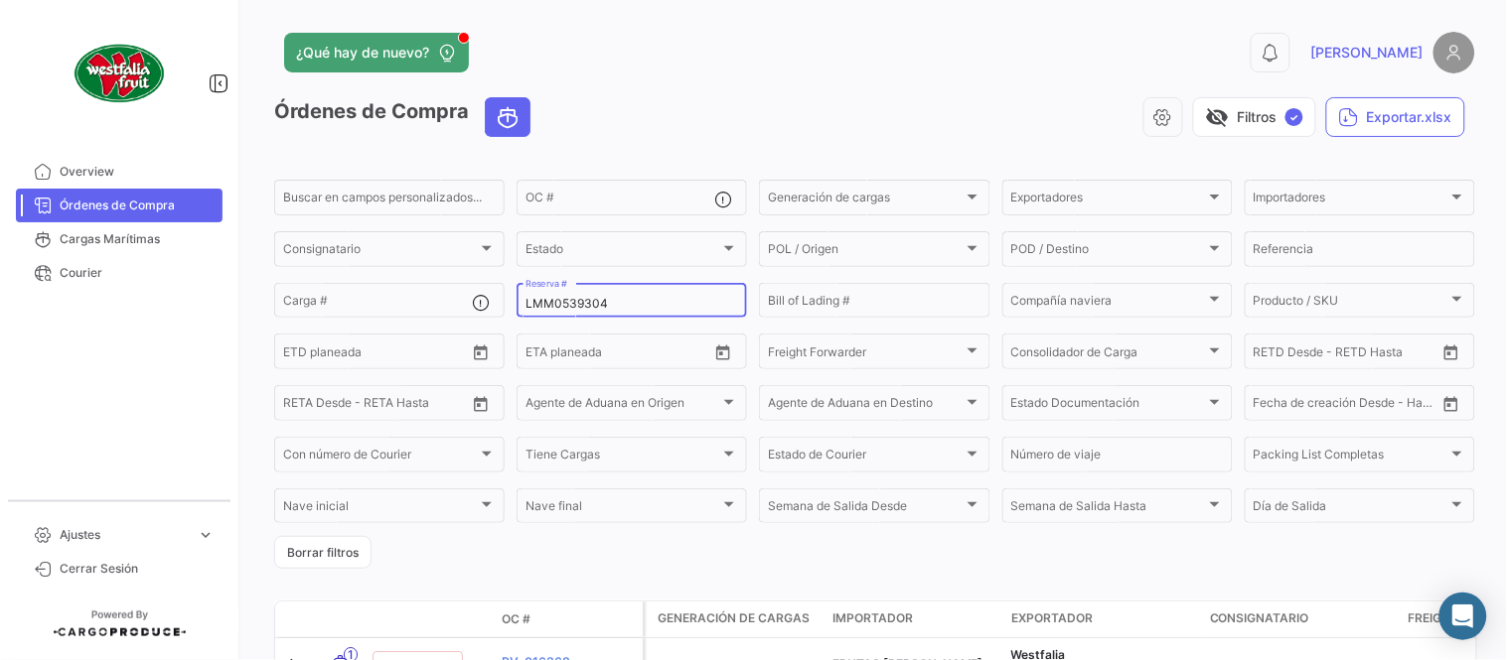
paste input "6"
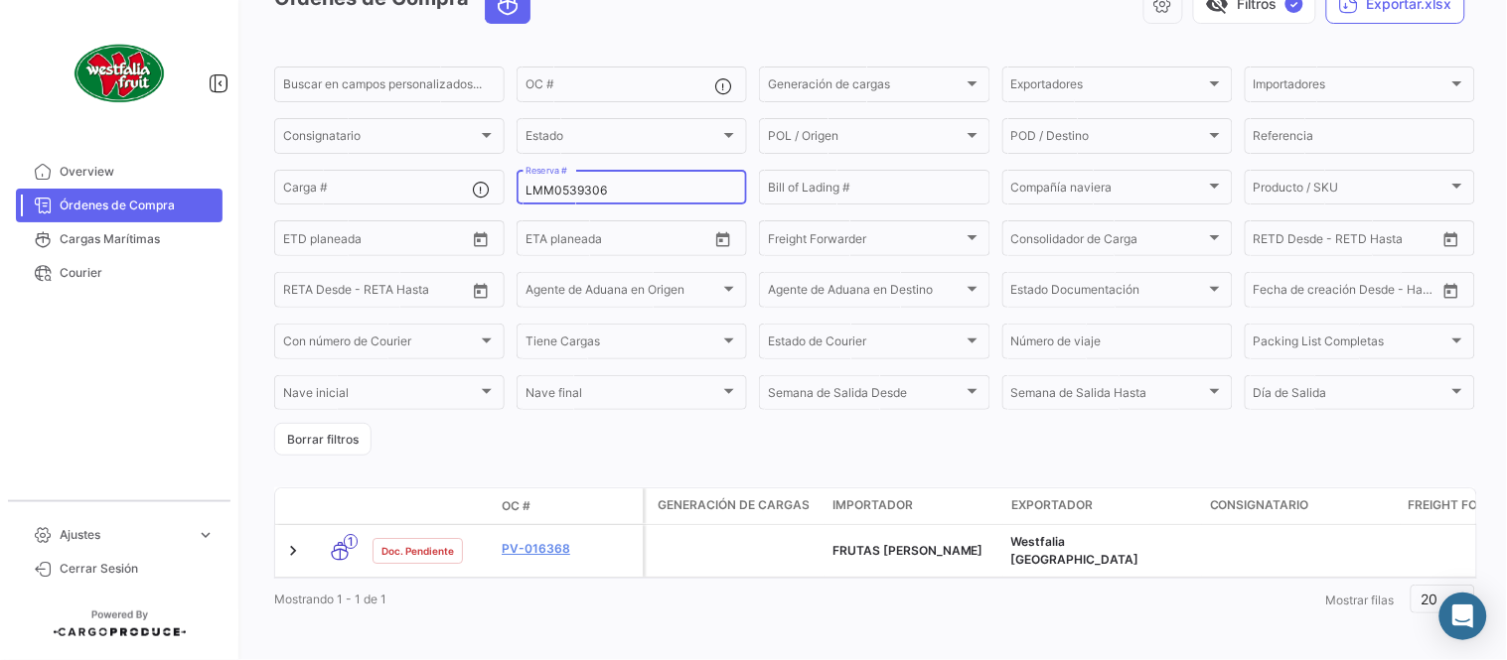
scroll to position [127, 0]
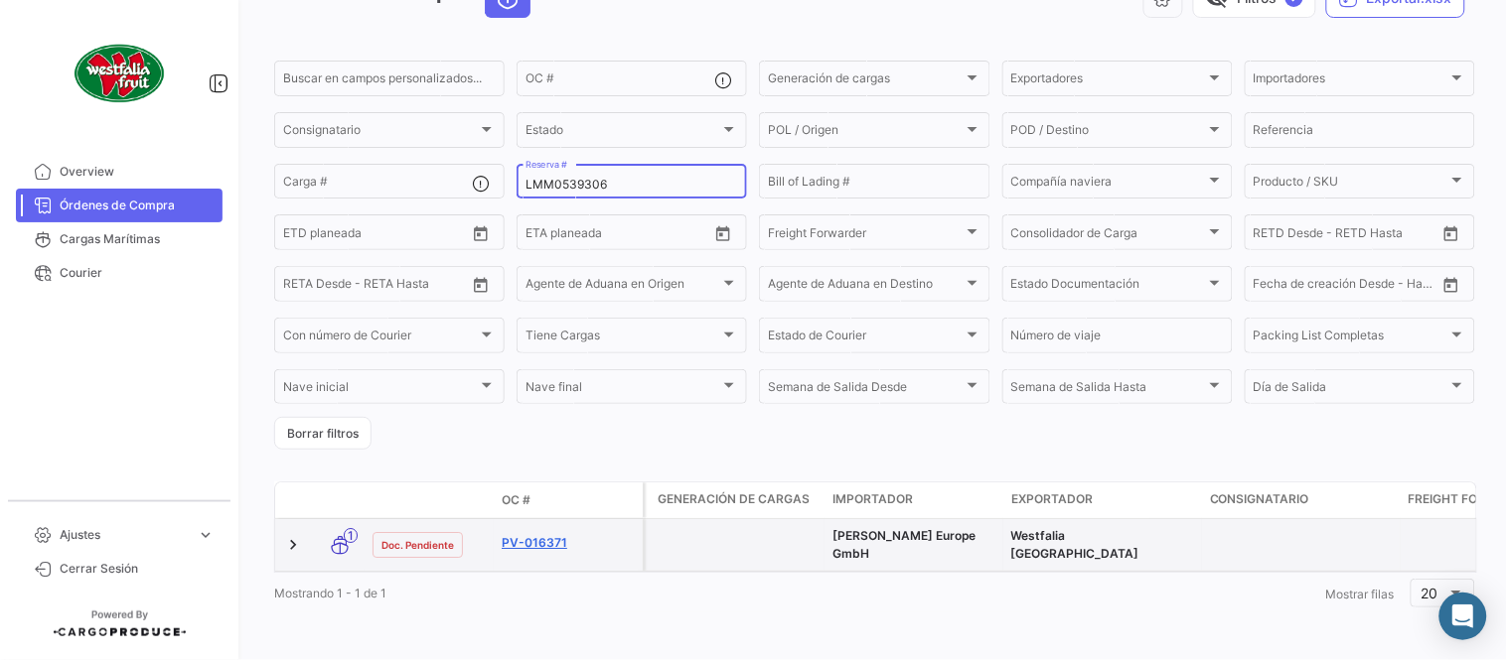
type input "LMM0539306"
click at [550, 534] on link "PV-016371" at bounding box center [568, 543] width 133 height 18
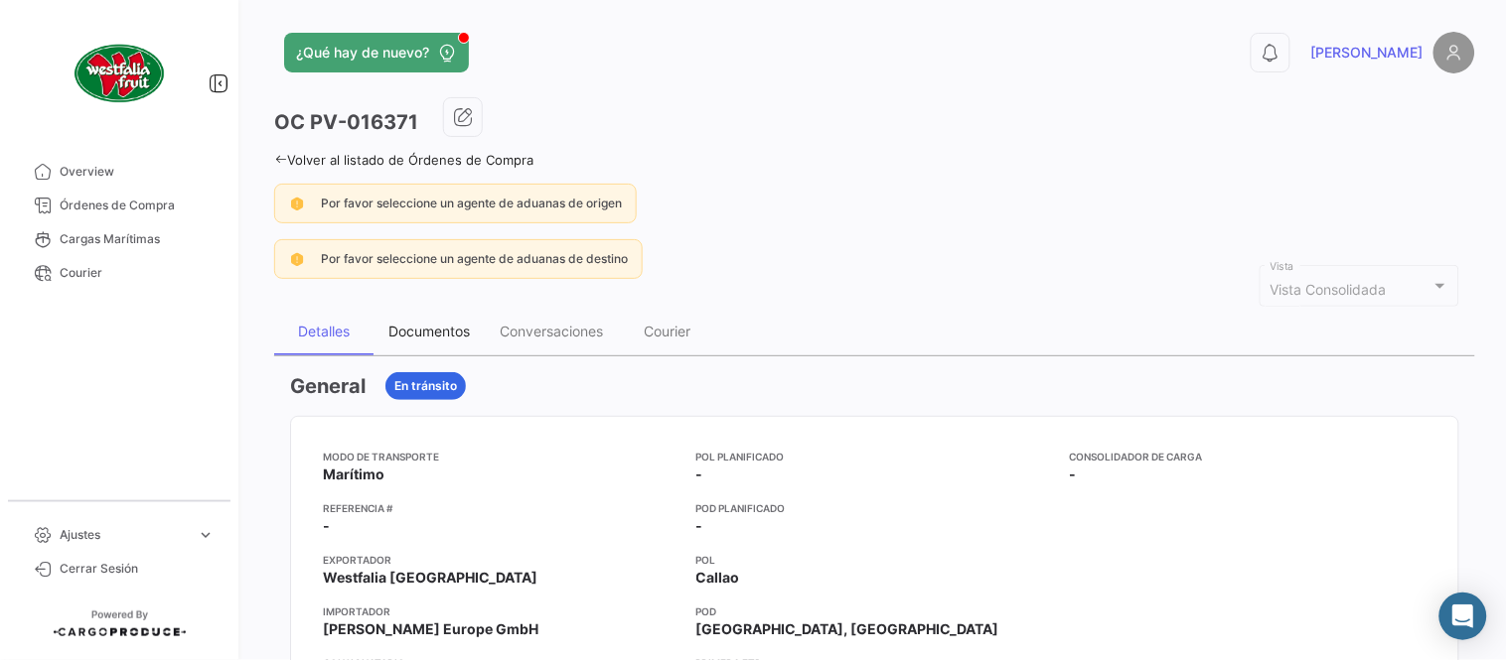
click at [440, 341] on div "Documentos" at bounding box center [428, 332] width 111 height 48
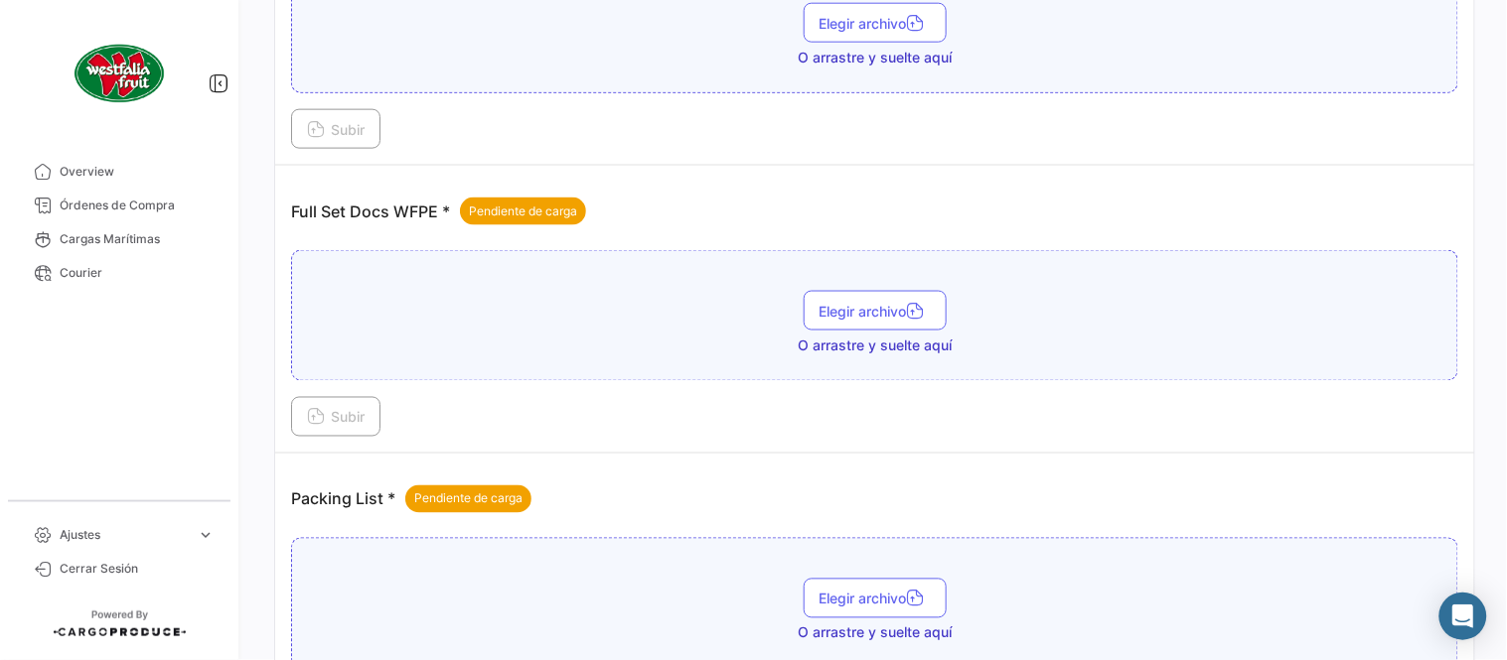
scroll to position [801, 0]
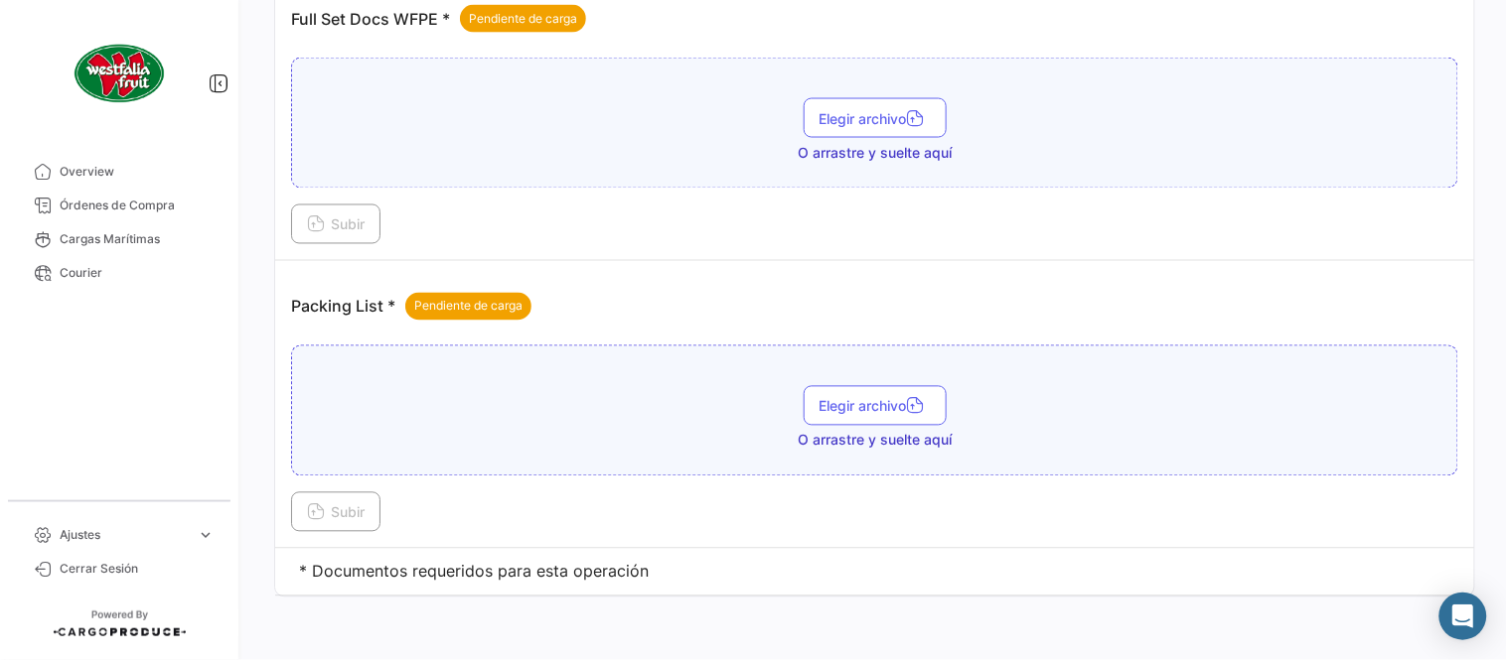
click at [574, 503] on div "Subir" at bounding box center [874, 513] width 1167 height 40
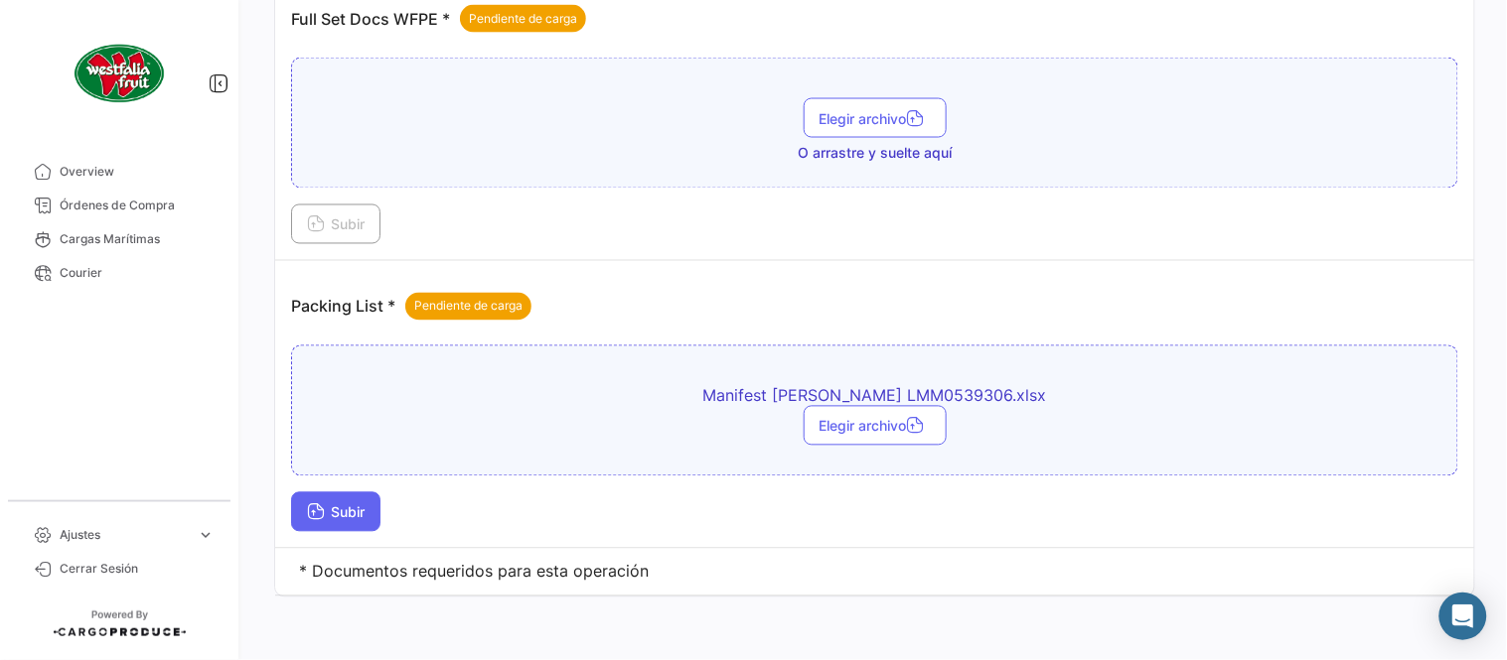
click at [350, 510] on span "Subir" at bounding box center [336, 513] width 58 height 17
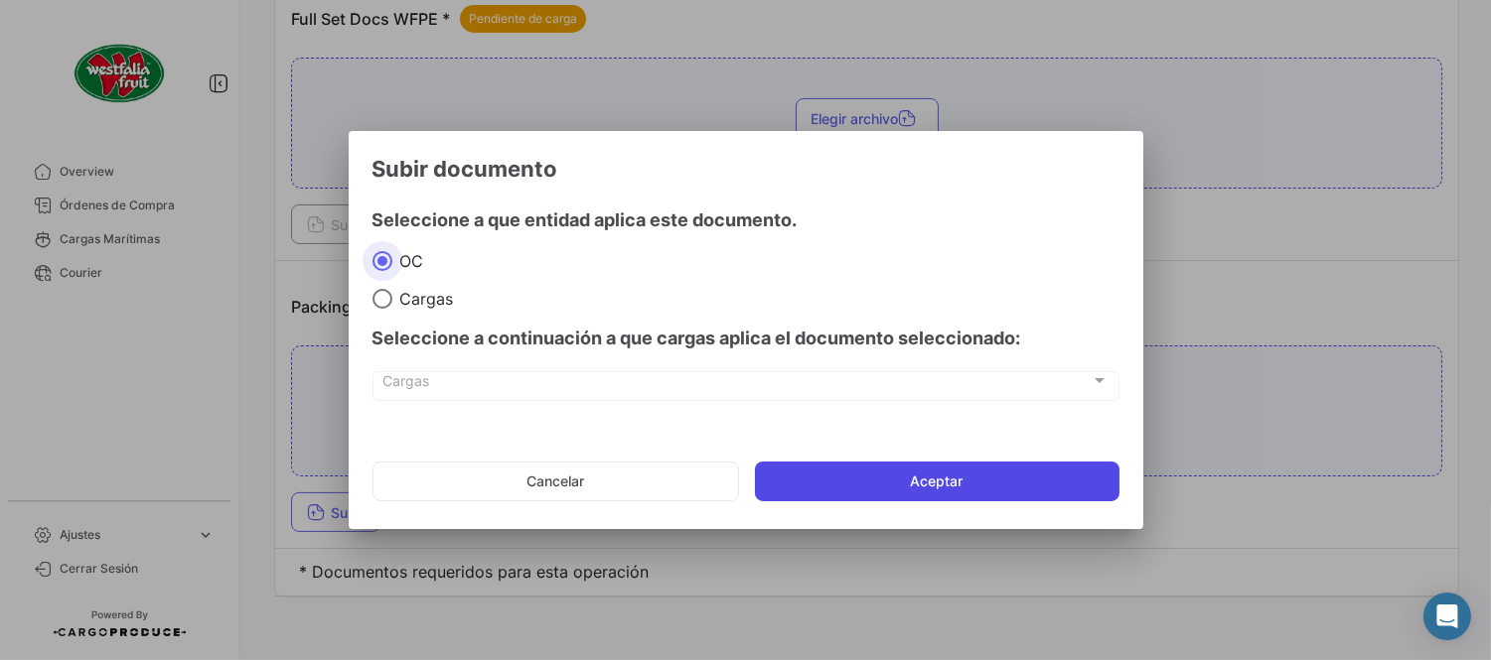
click at [826, 478] on button "Aceptar" at bounding box center [937, 482] width 364 height 40
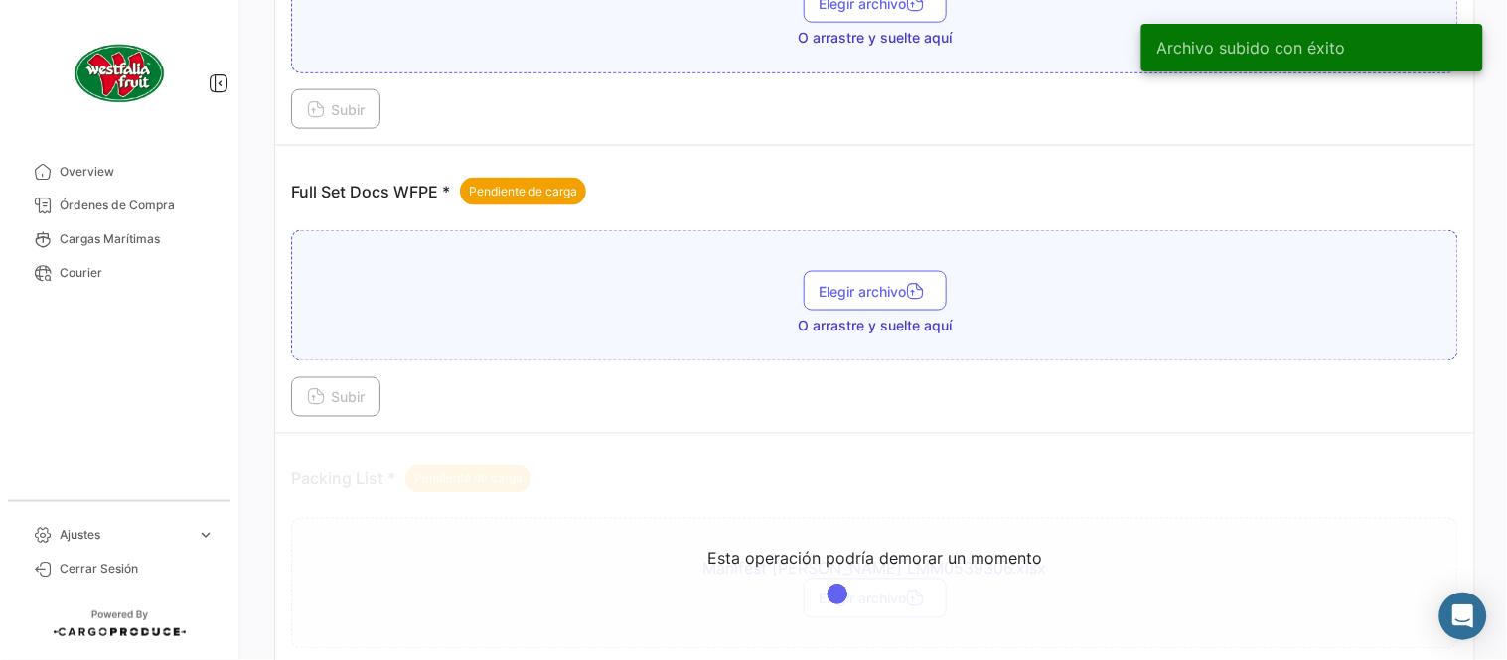
scroll to position [580, 0]
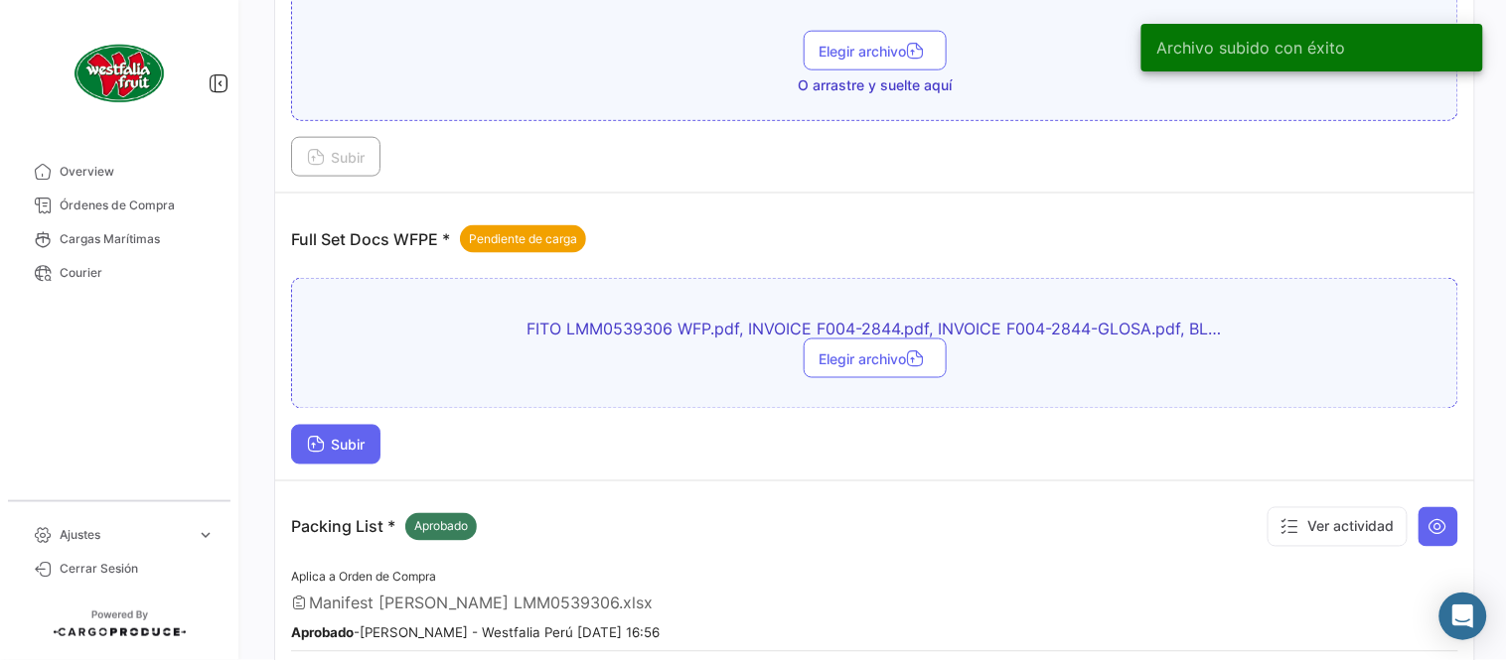
click at [351, 443] on span "Subir" at bounding box center [336, 445] width 58 height 17
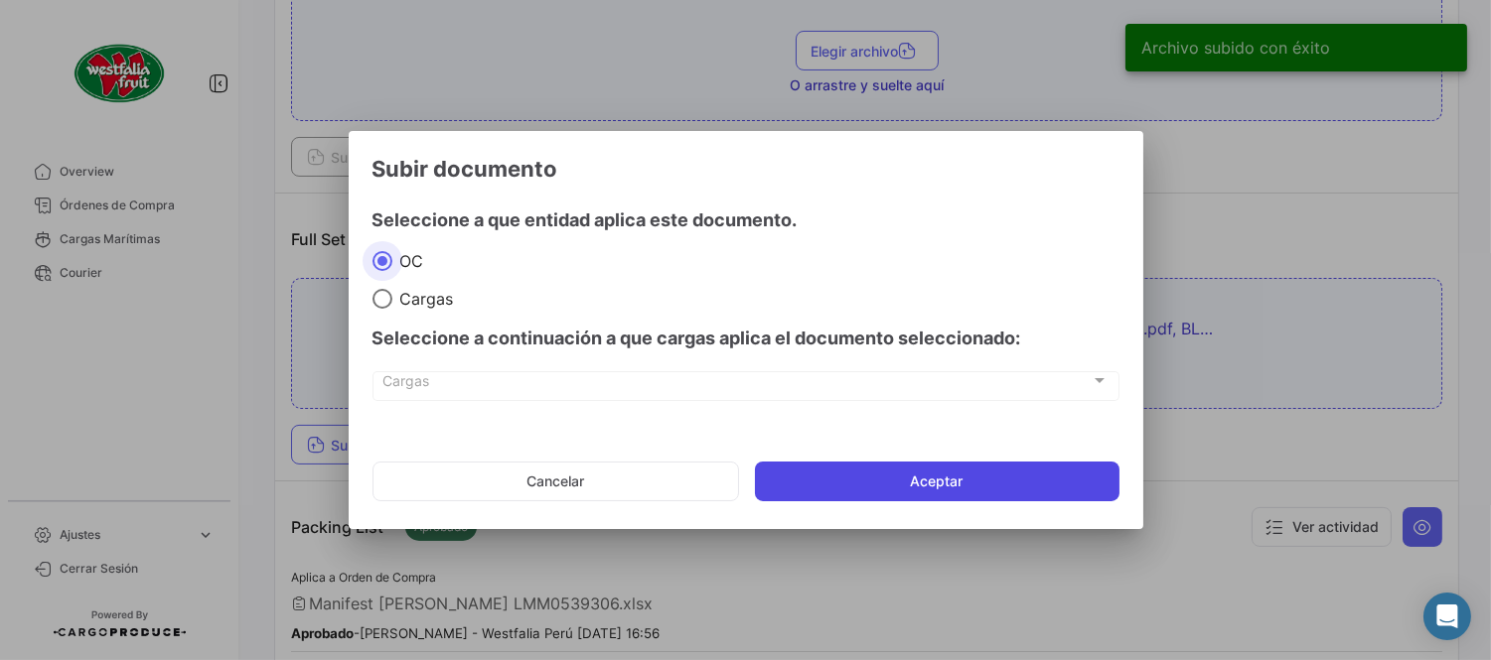
click at [877, 469] on button "Aceptar" at bounding box center [937, 482] width 364 height 40
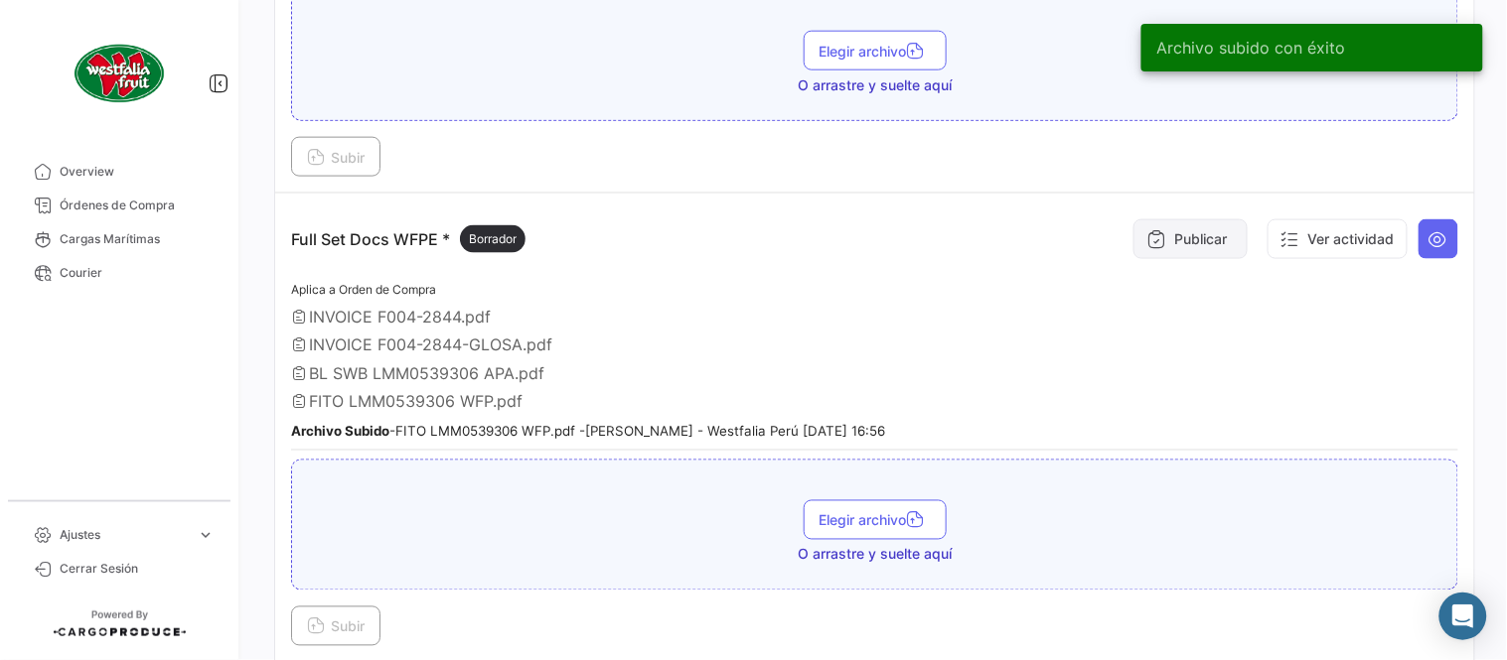
click at [1173, 243] on button "Publicar" at bounding box center [1190, 239] width 114 height 40
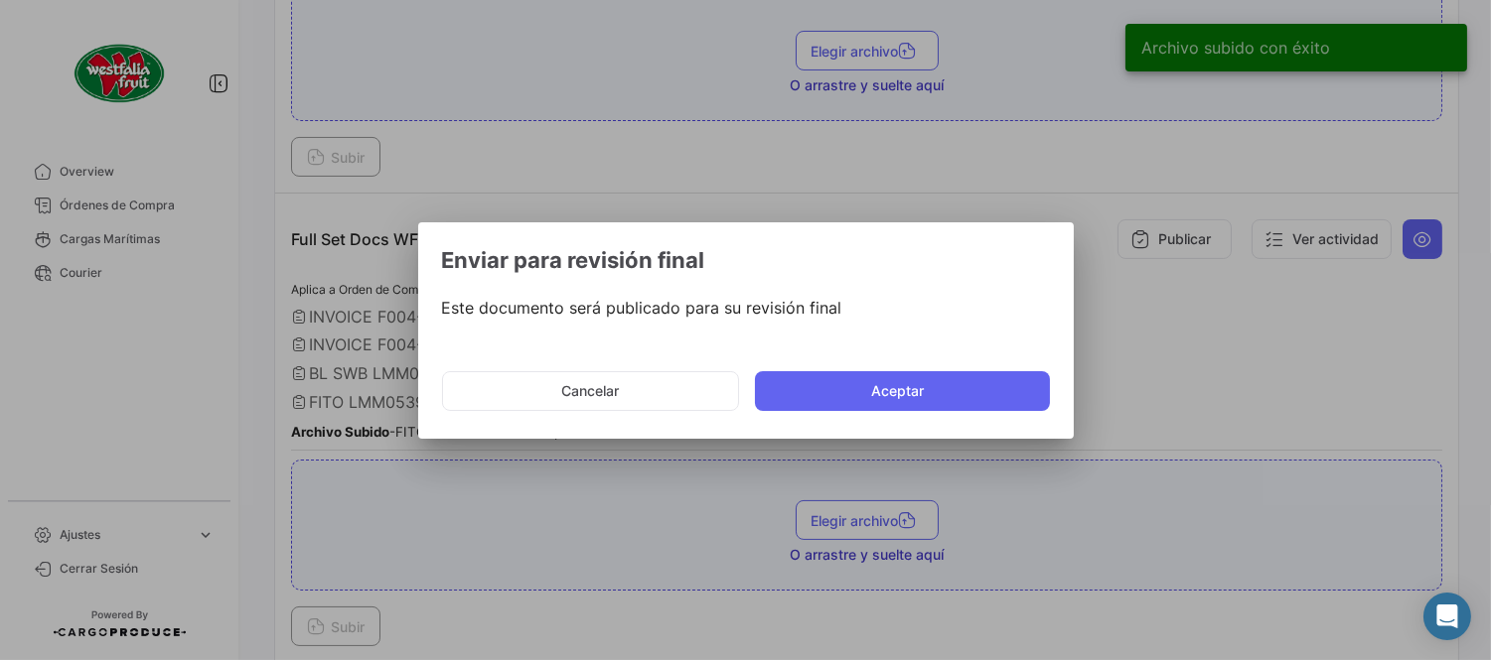
drag, startPoint x: 889, startPoint y: 392, endPoint x: 912, endPoint y: 546, distance: 155.6
click at [889, 407] on button "Aceptar" at bounding box center [902, 391] width 295 height 40
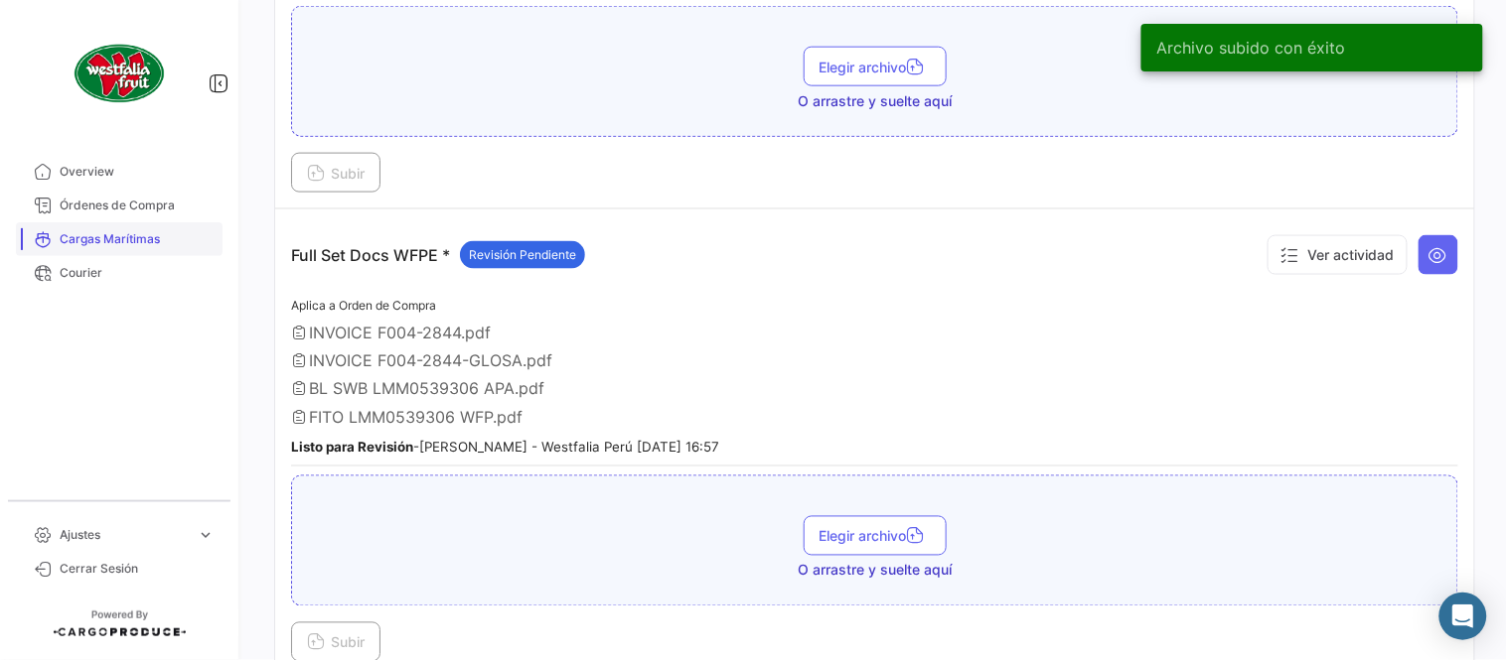
drag, startPoint x: 179, startPoint y: 212, endPoint x: 202, endPoint y: 231, distance: 30.3
click at [179, 212] on span "Órdenes de Compra" at bounding box center [137, 206] width 155 height 18
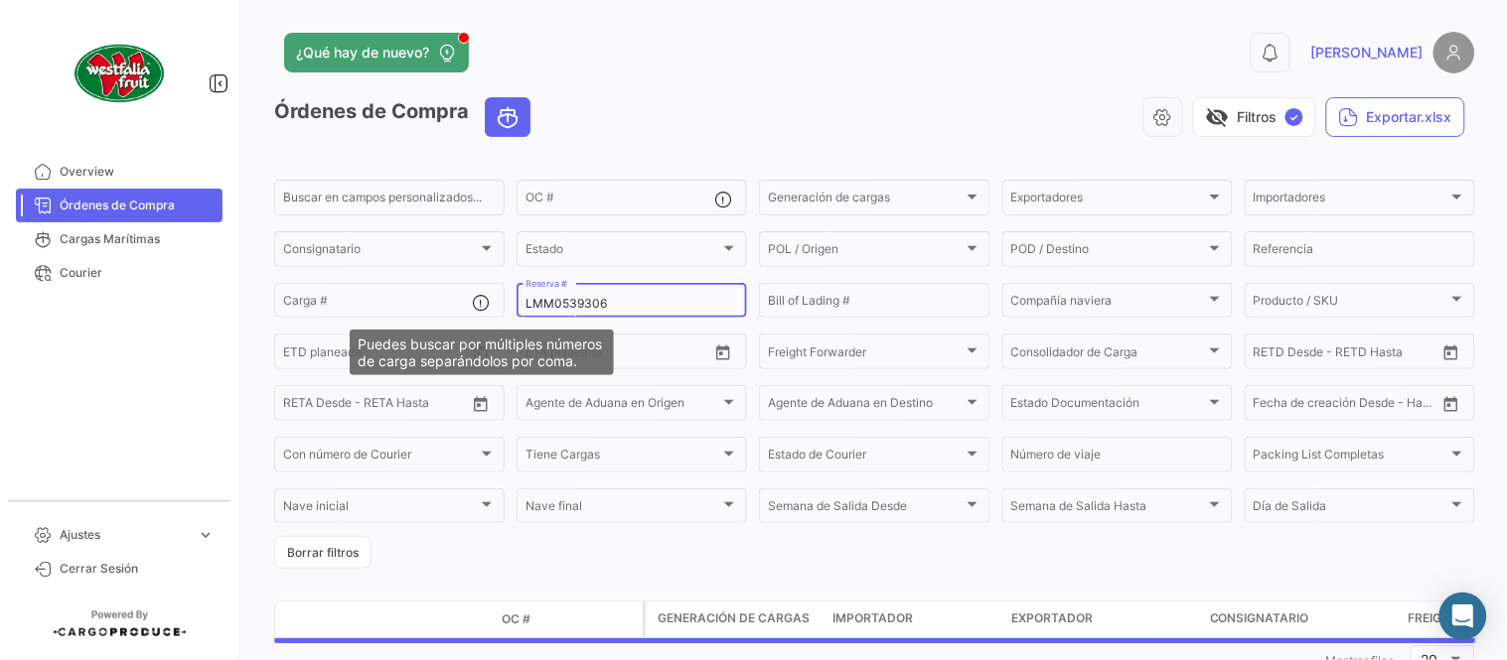
click at [553, 311] on div "LMM0539306 Reserva #" at bounding box center [631, 299] width 213 height 39
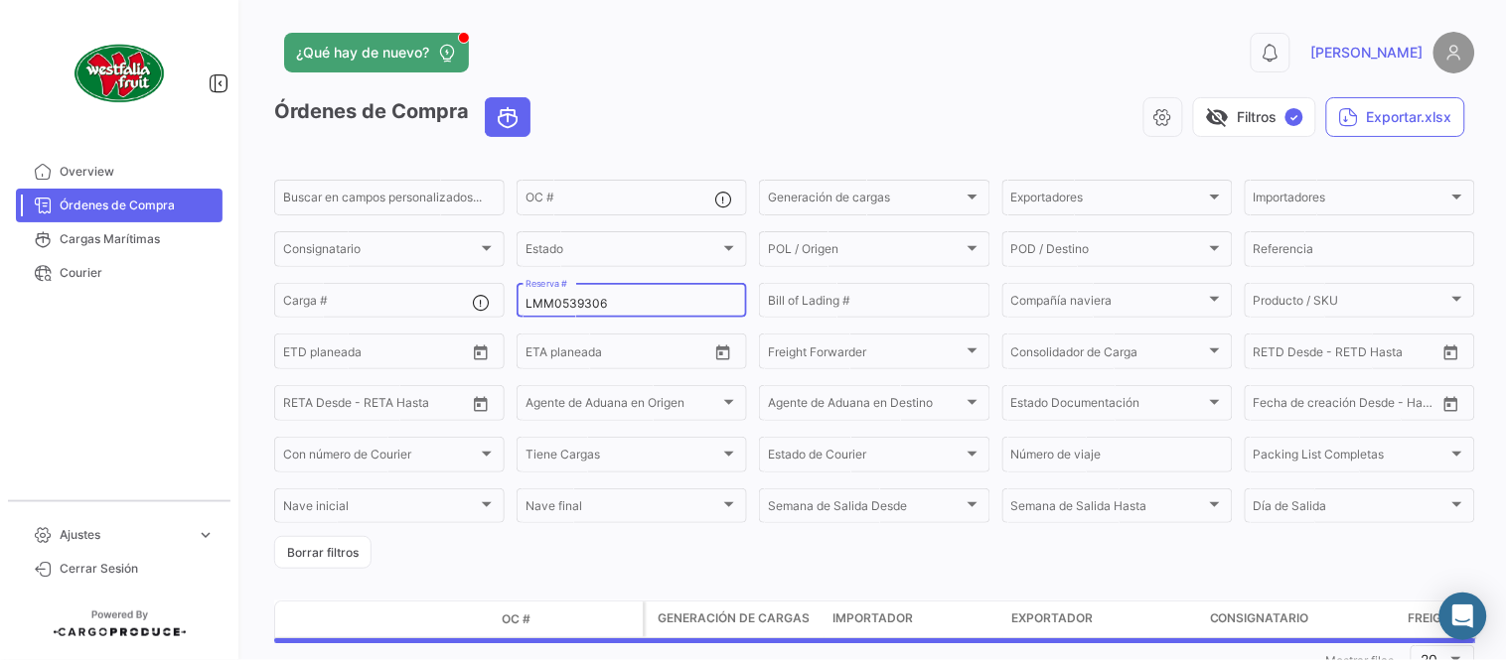
click at [551, 301] on input "LMM0539306" at bounding box center [631, 304] width 213 height 14
paste input "12439623"
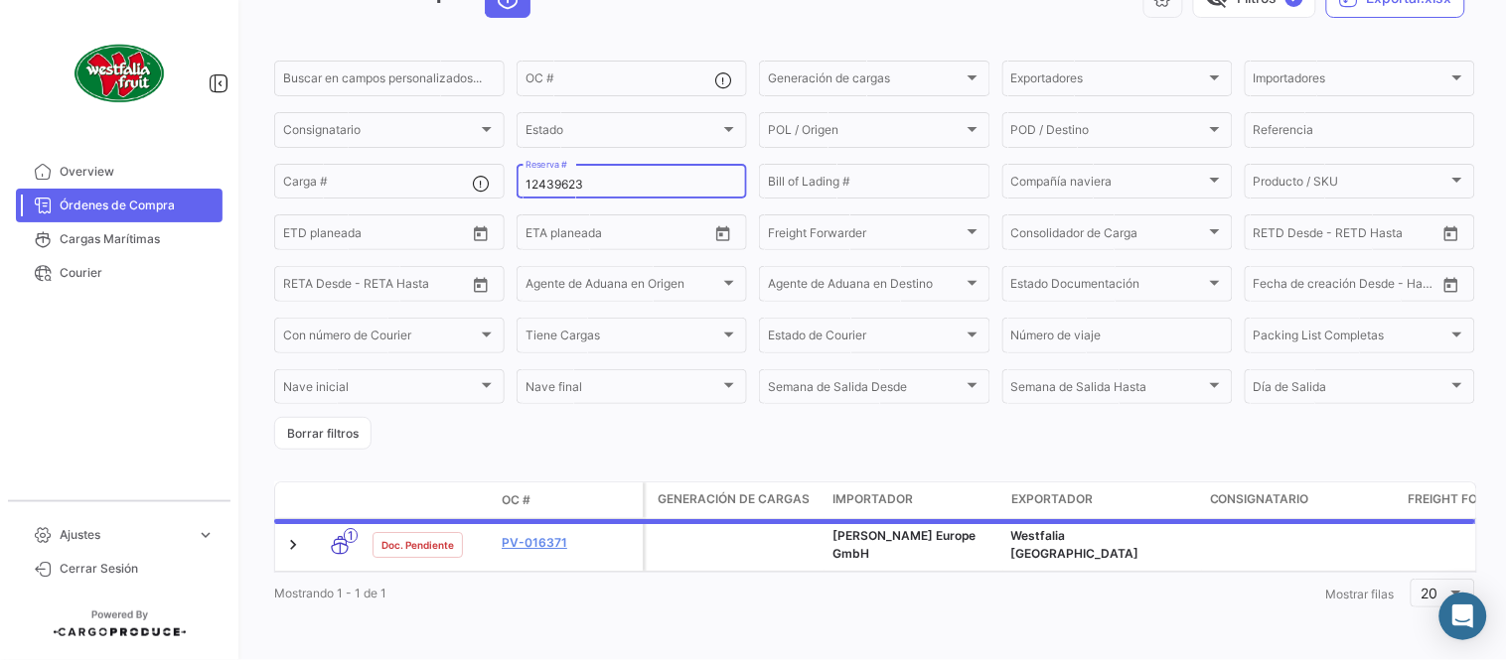
scroll to position [127, 0]
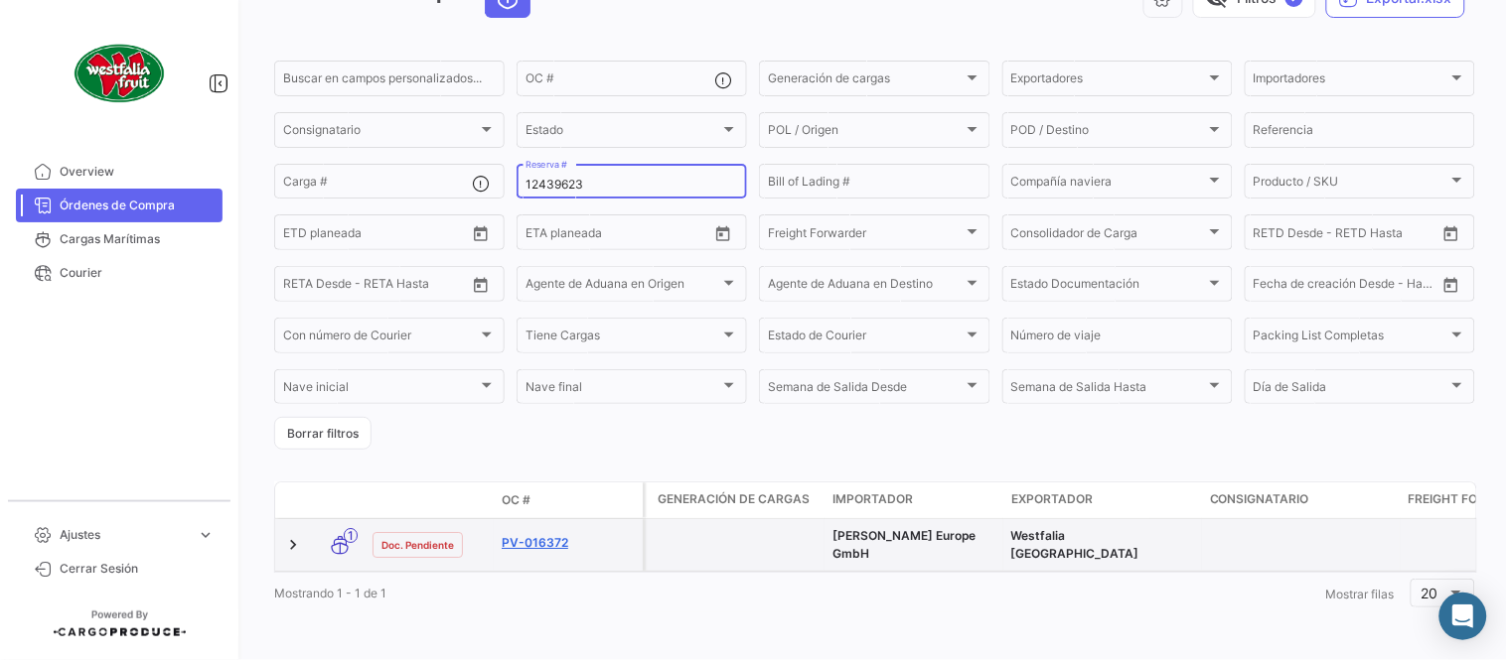
type input "12439623"
click at [543, 534] on link "PV-016372" at bounding box center [568, 543] width 133 height 18
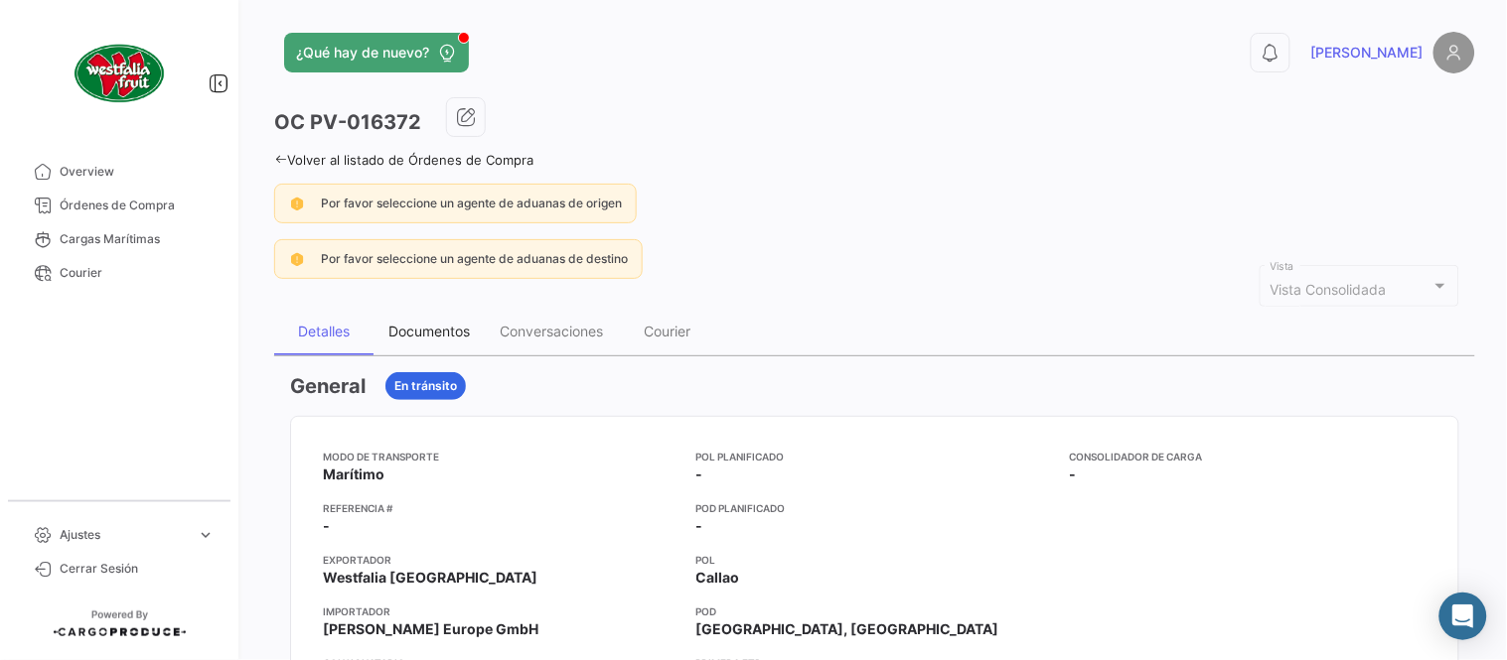
click at [453, 326] on div "Documentos" at bounding box center [428, 331] width 81 height 17
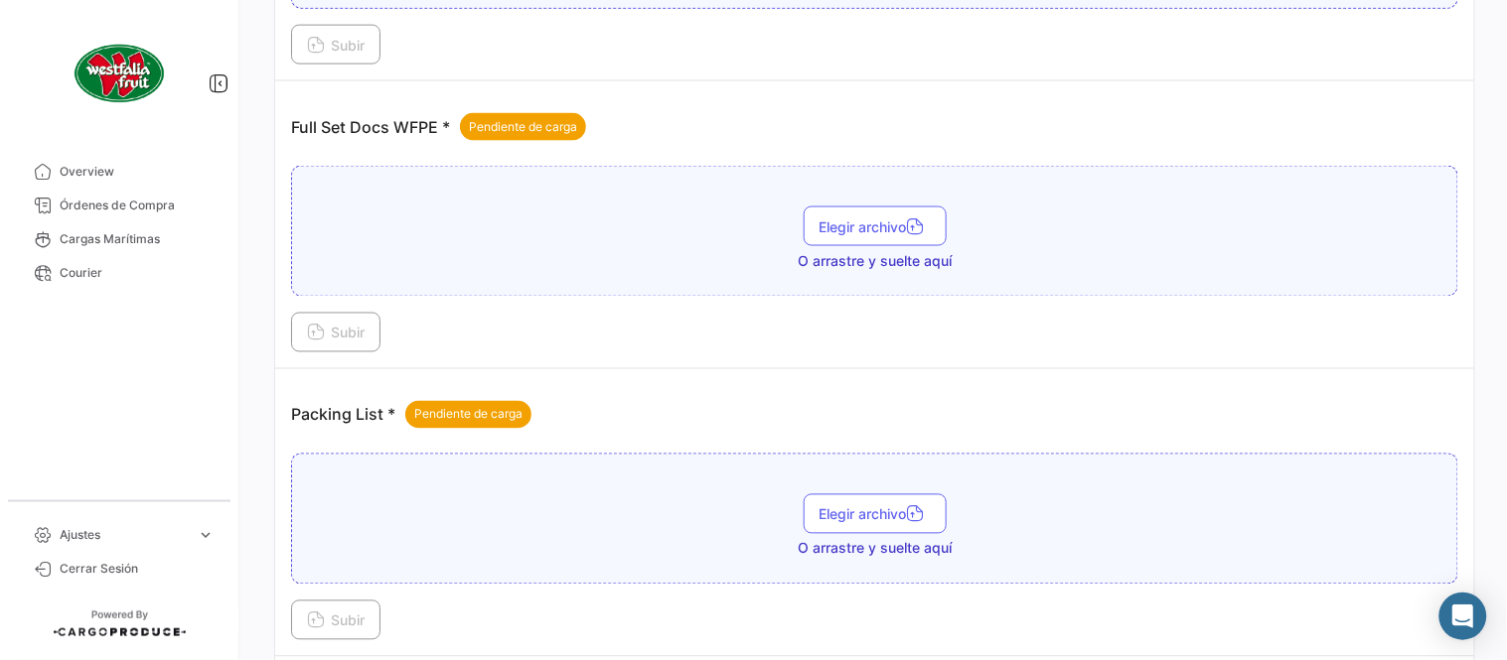
scroll to position [801, 0]
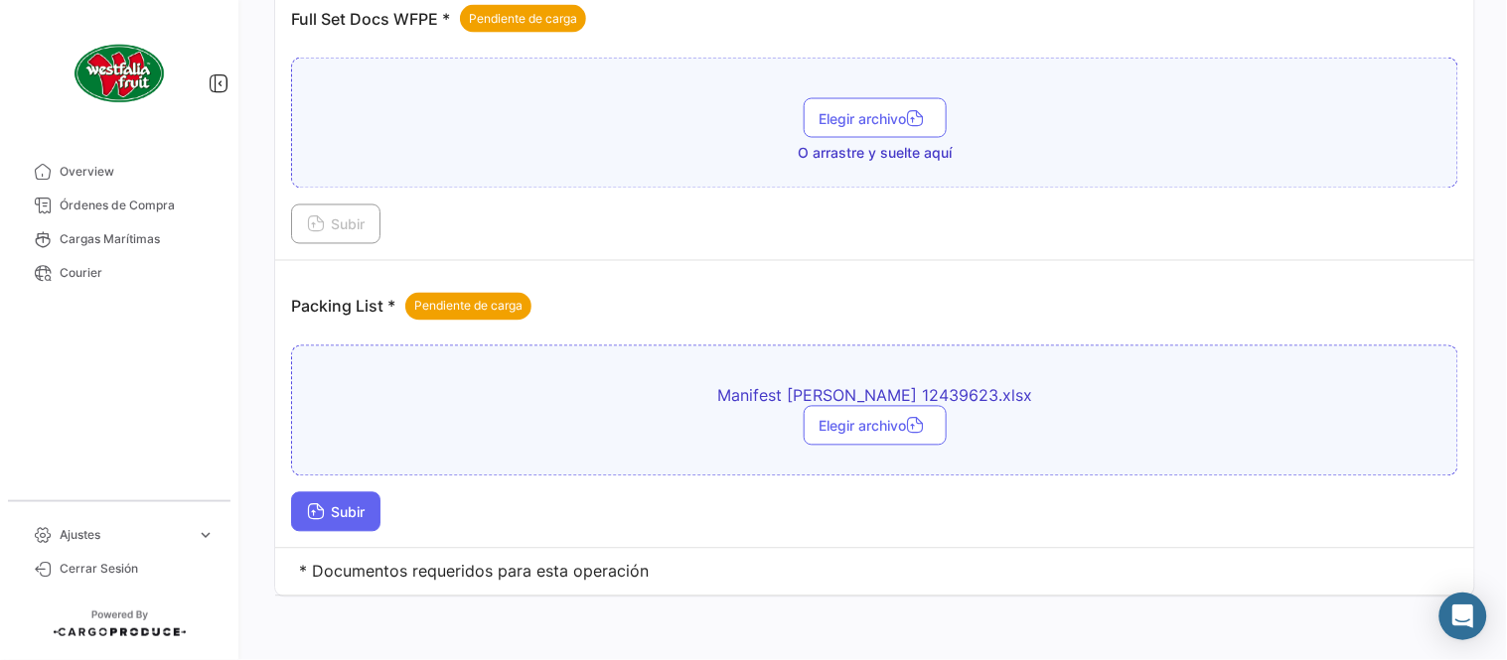
click at [356, 513] on span "Subir" at bounding box center [336, 513] width 58 height 17
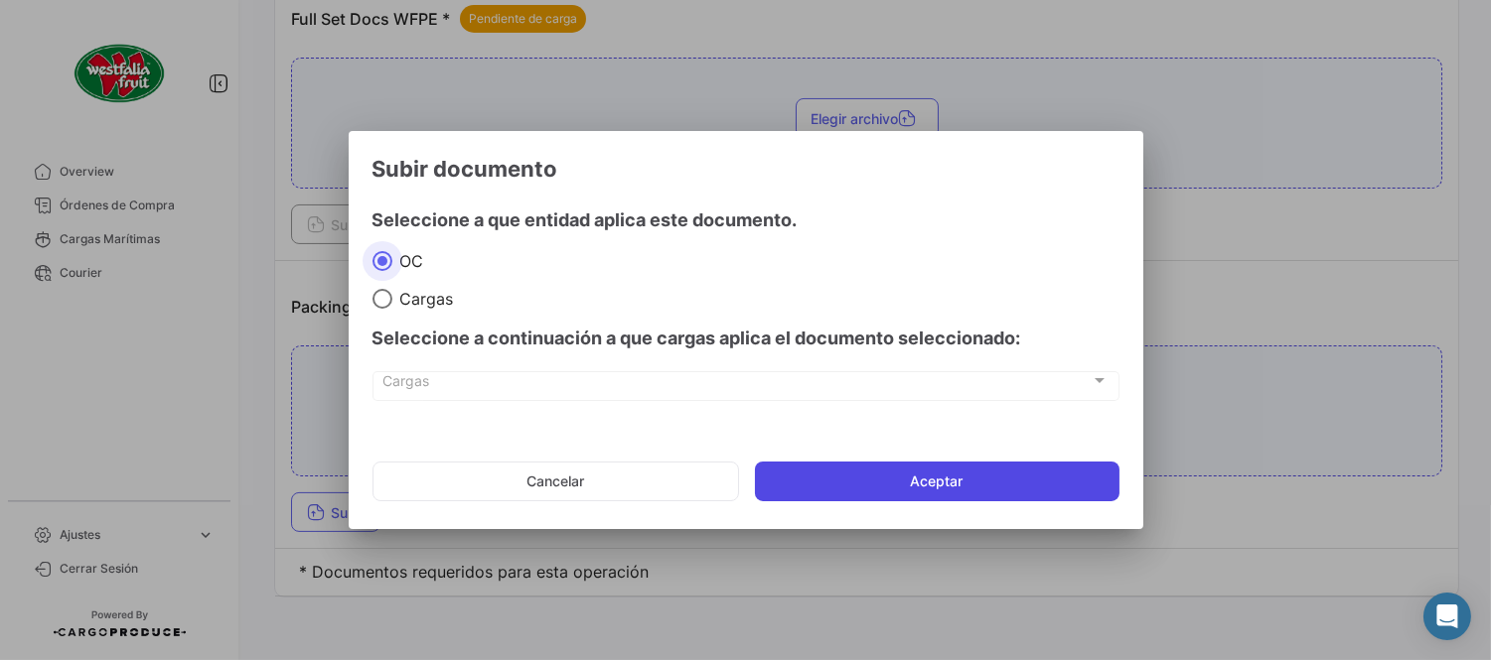
click at [875, 474] on button "Aceptar" at bounding box center [937, 482] width 364 height 40
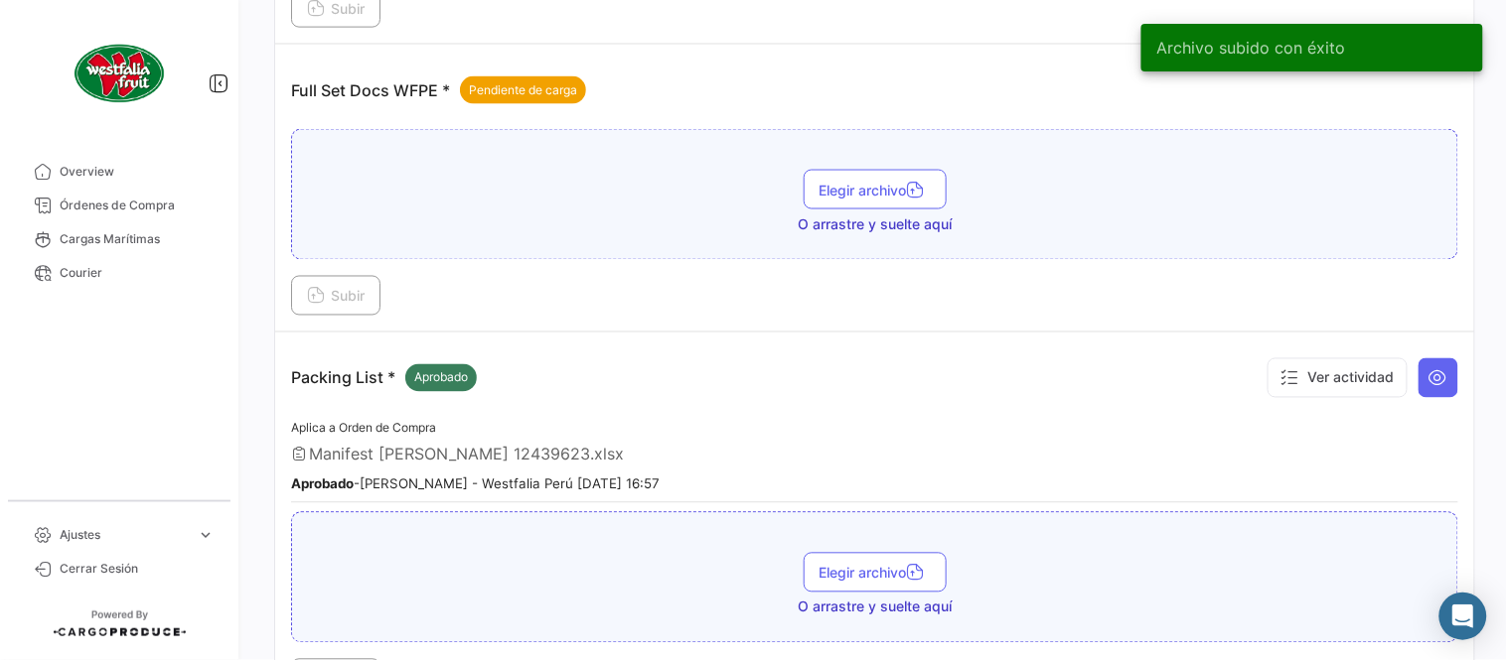
scroll to position [690, 0]
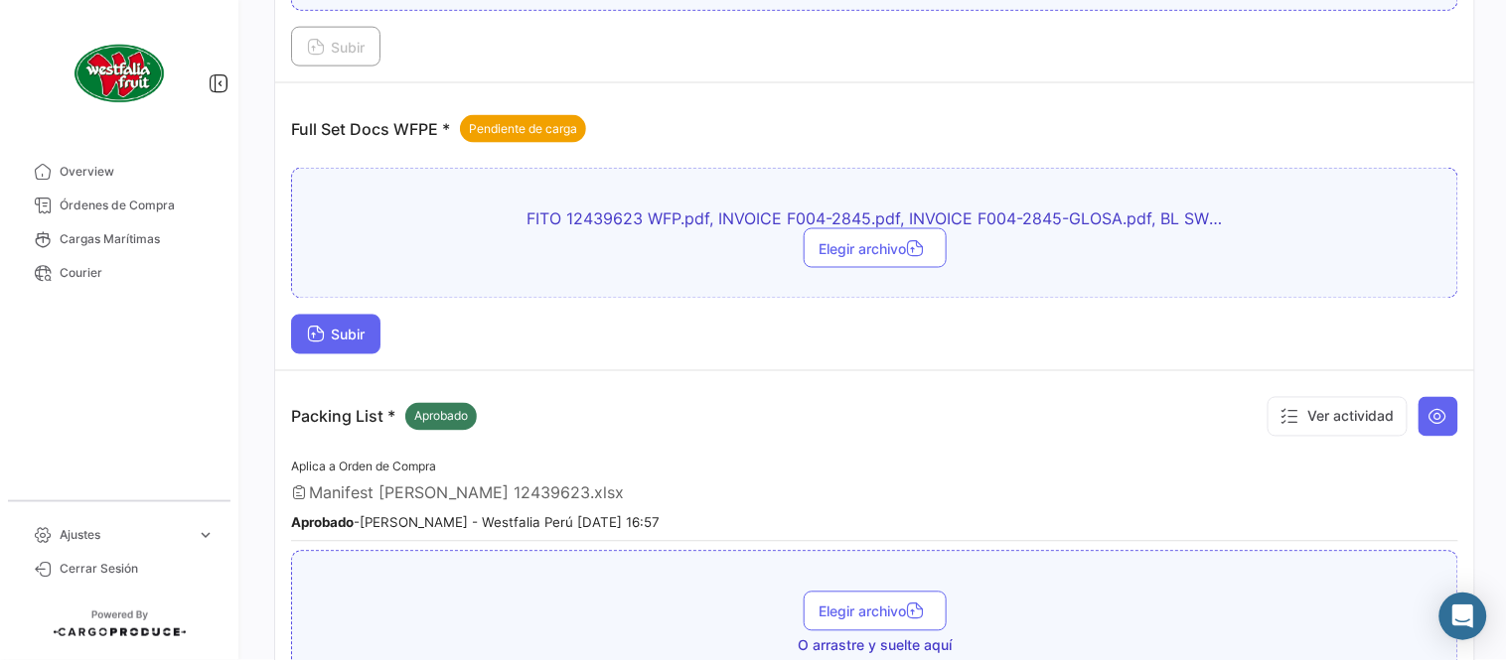
click at [363, 349] on button "Subir" at bounding box center [335, 335] width 89 height 40
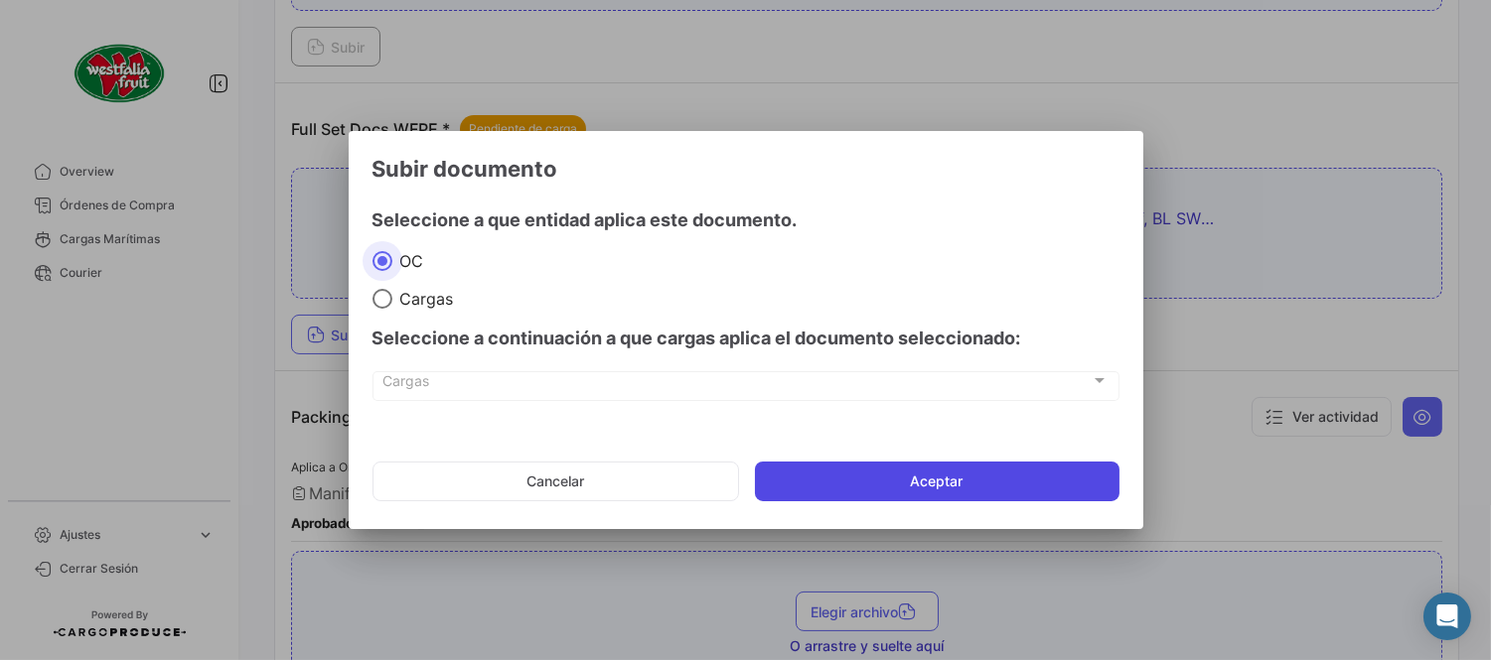
click at [1020, 478] on button "Aceptar" at bounding box center [937, 482] width 364 height 40
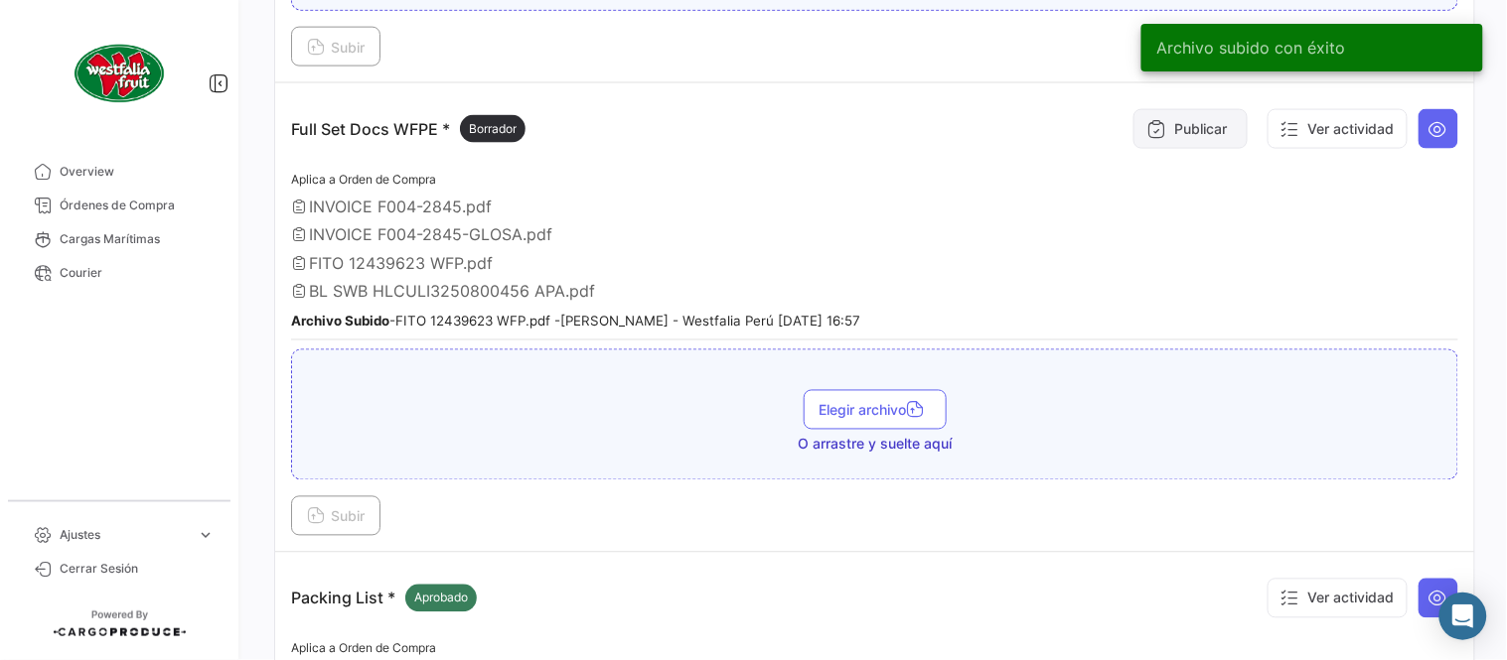
click at [1199, 120] on button "Publicar" at bounding box center [1190, 129] width 114 height 40
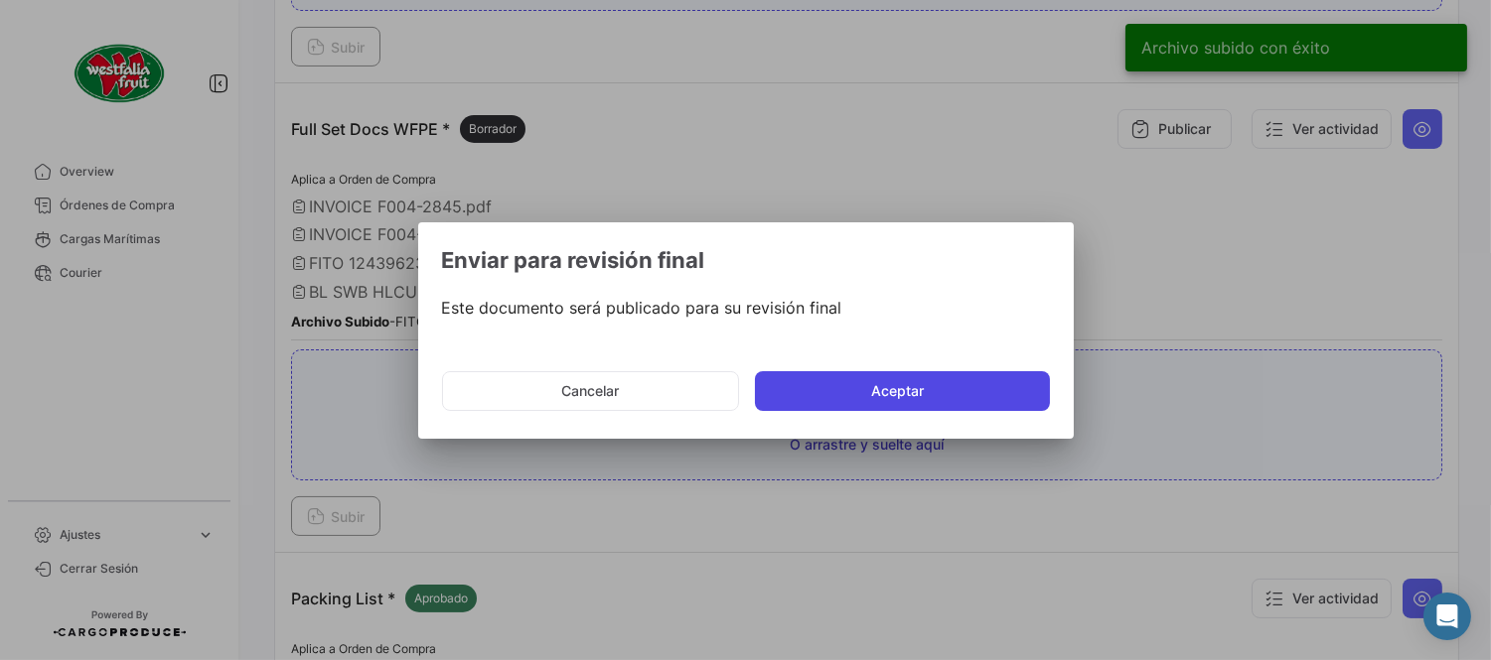
click at [895, 402] on button "Aceptar" at bounding box center [902, 391] width 295 height 40
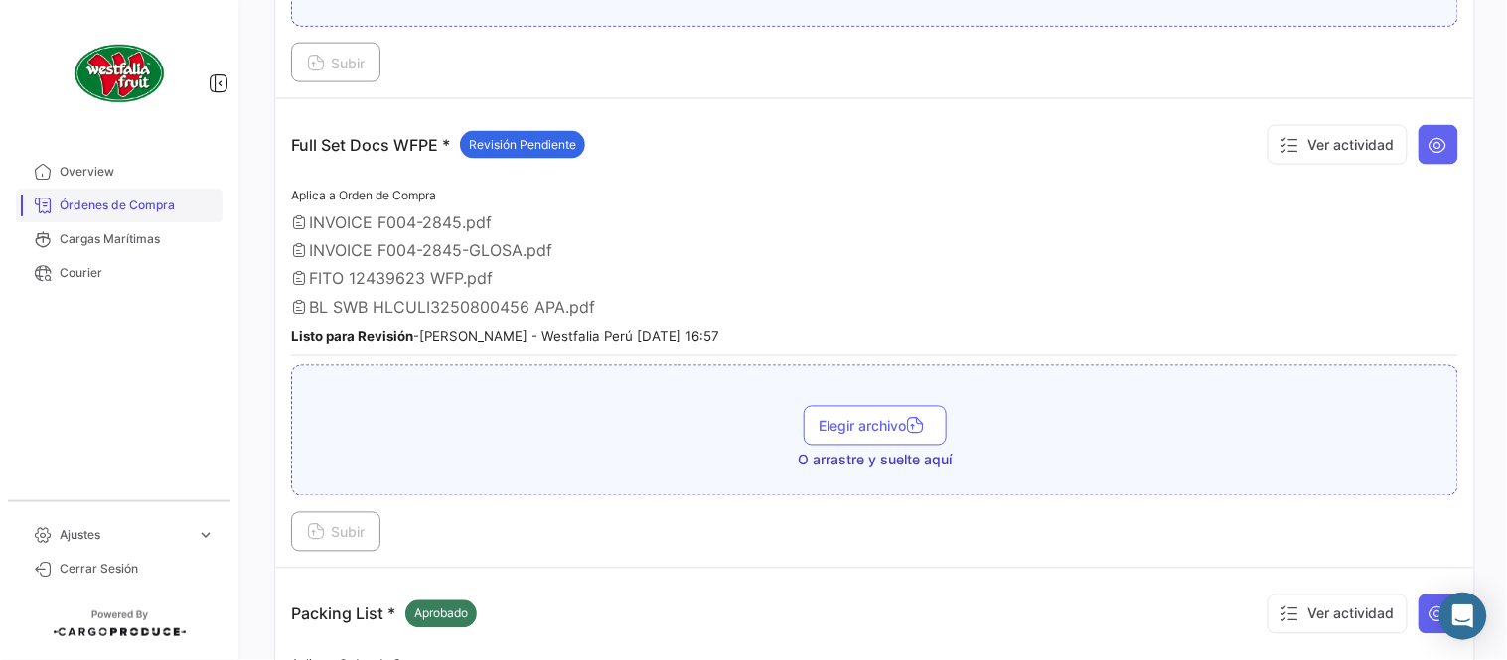
click at [97, 205] on span "Órdenes de Compra" at bounding box center [137, 206] width 155 height 18
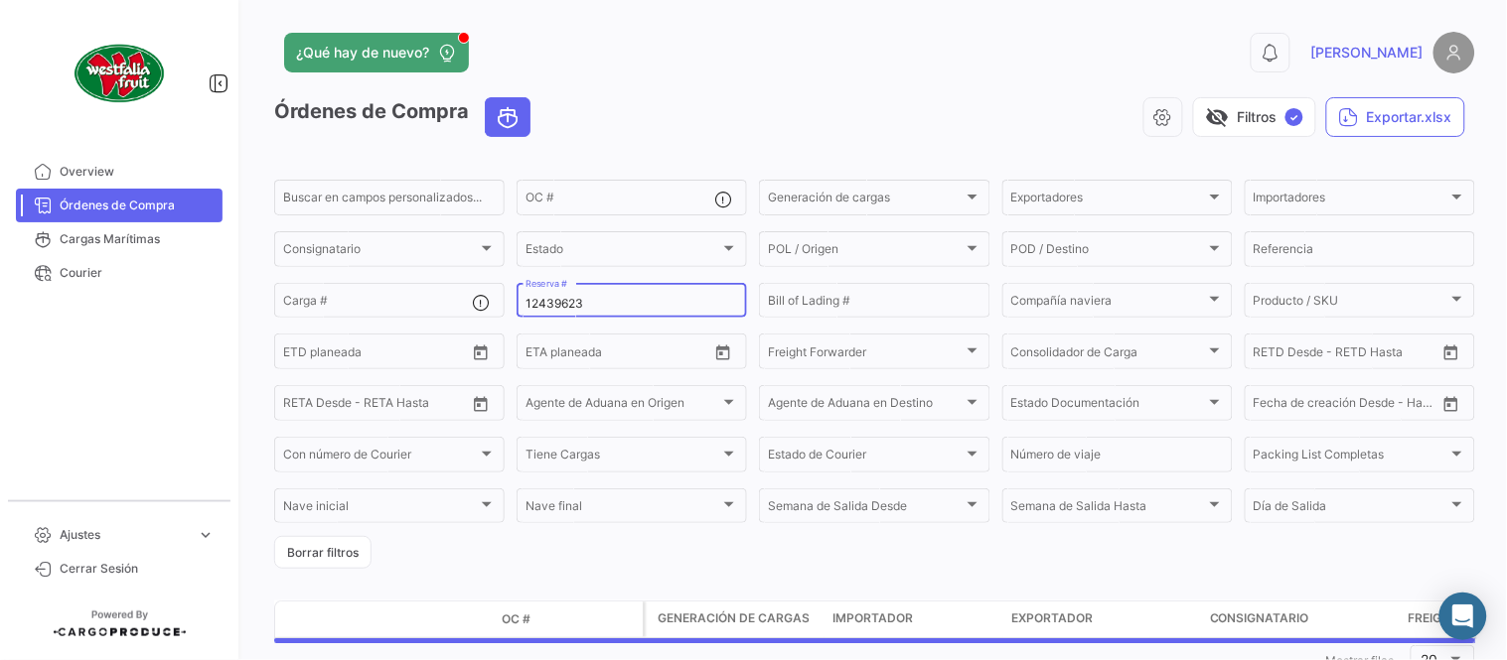
click at [579, 304] on input "12439623" at bounding box center [631, 304] width 213 height 14
paste input "LMM053918"
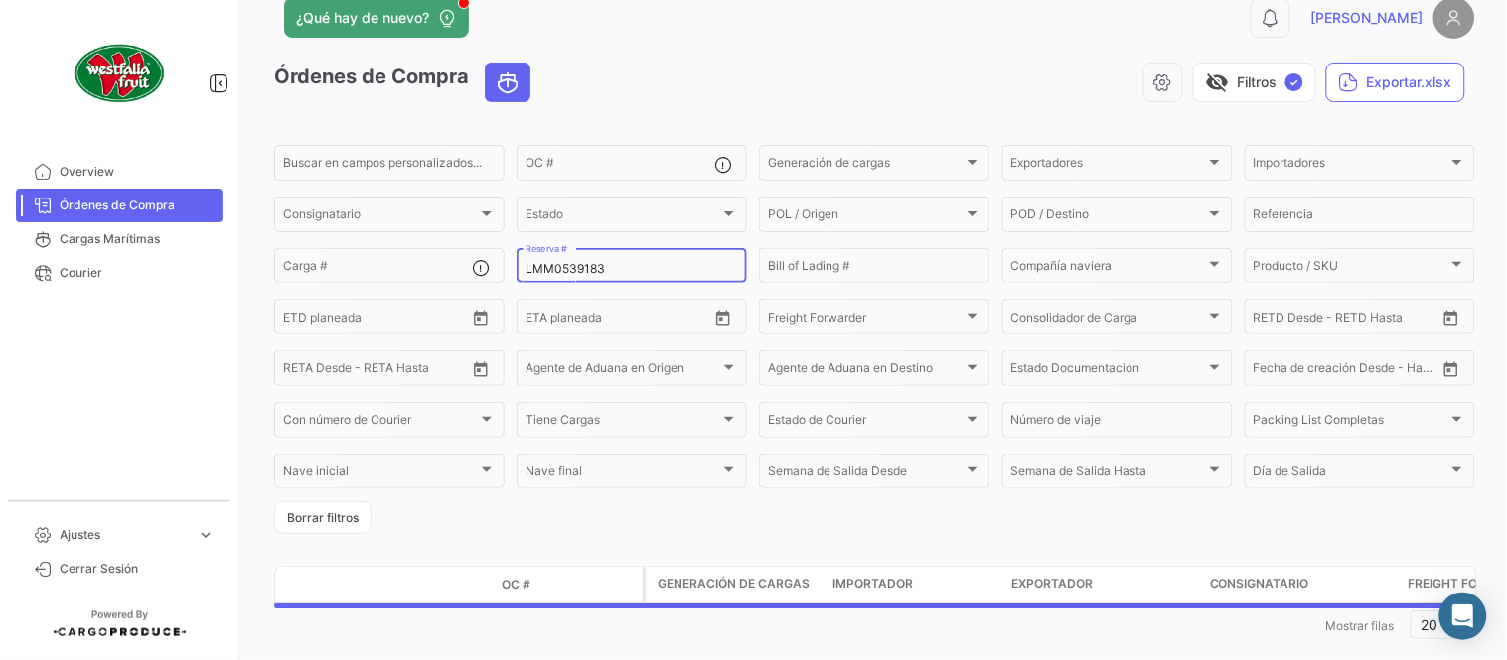
scroll to position [66, 0]
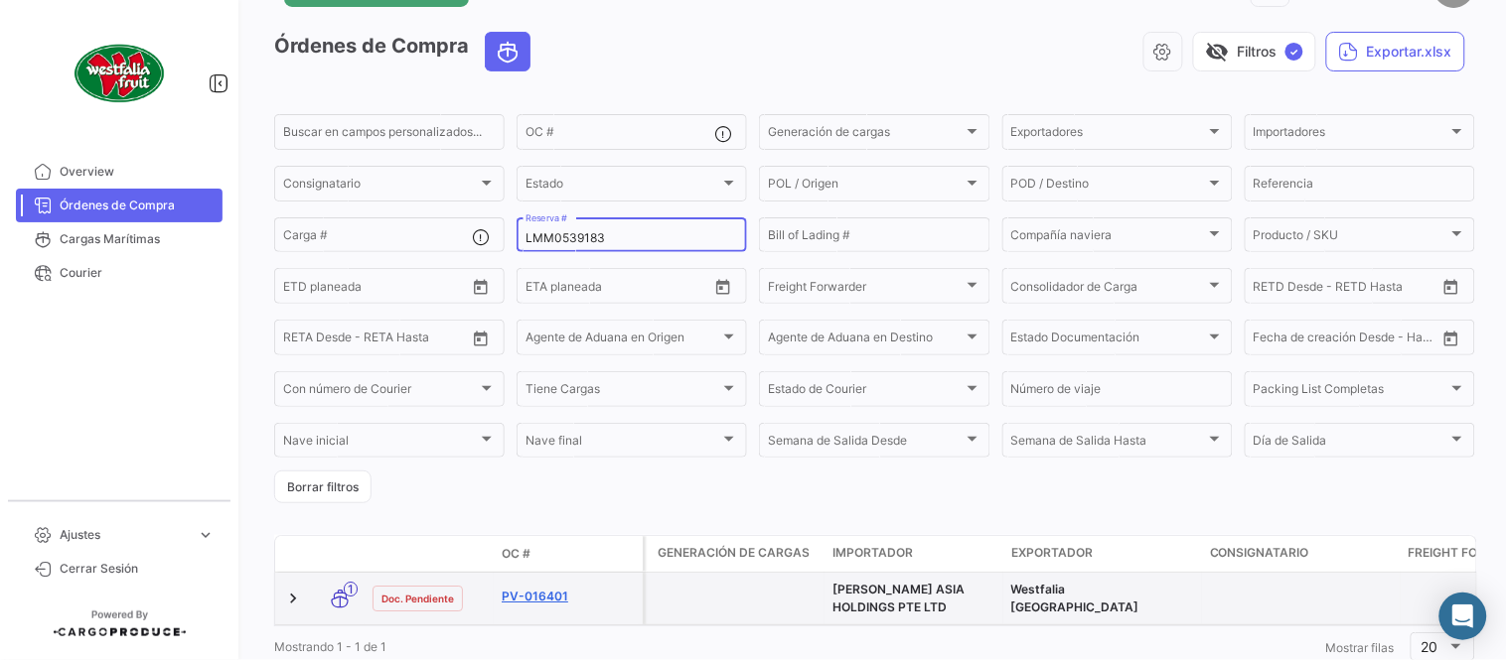
type input "LMM0539183"
click at [543, 598] on link "PV-016401" at bounding box center [568, 597] width 133 height 18
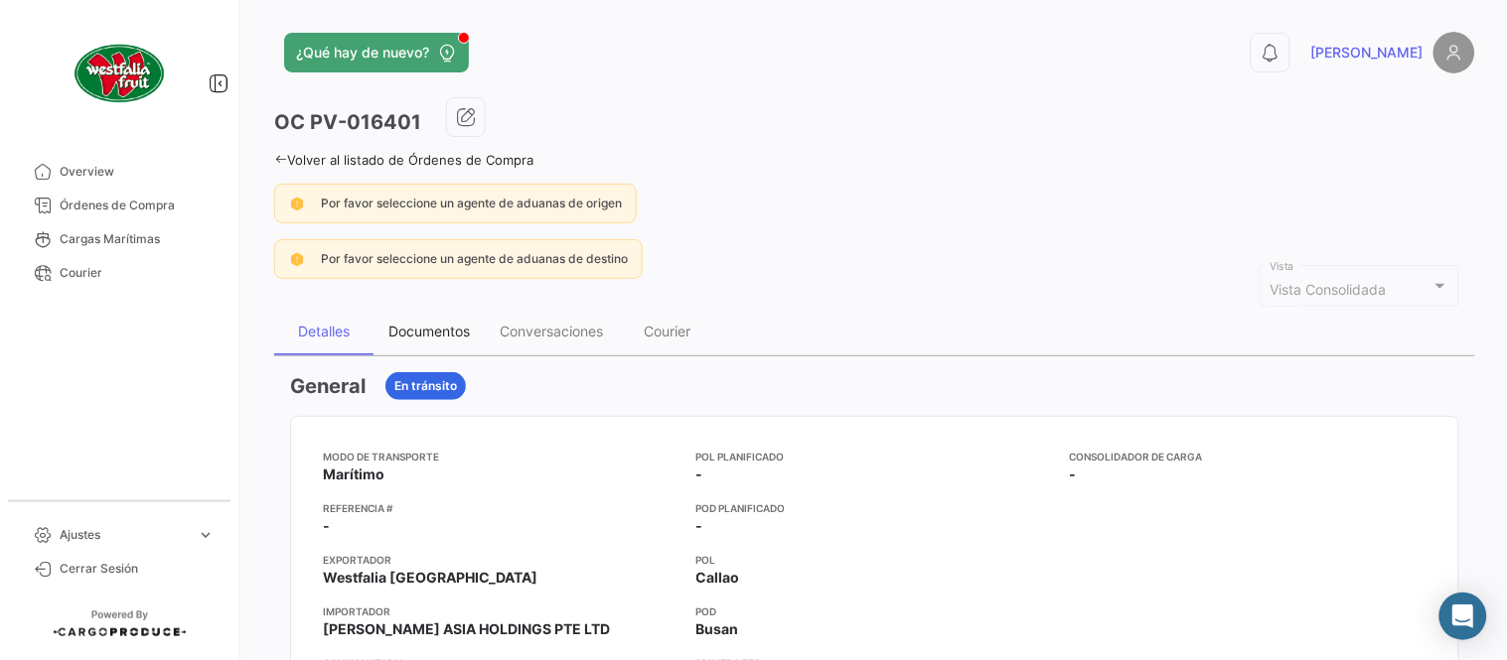
click at [418, 343] on div "Documentos" at bounding box center [428, 332] width 111 height 48
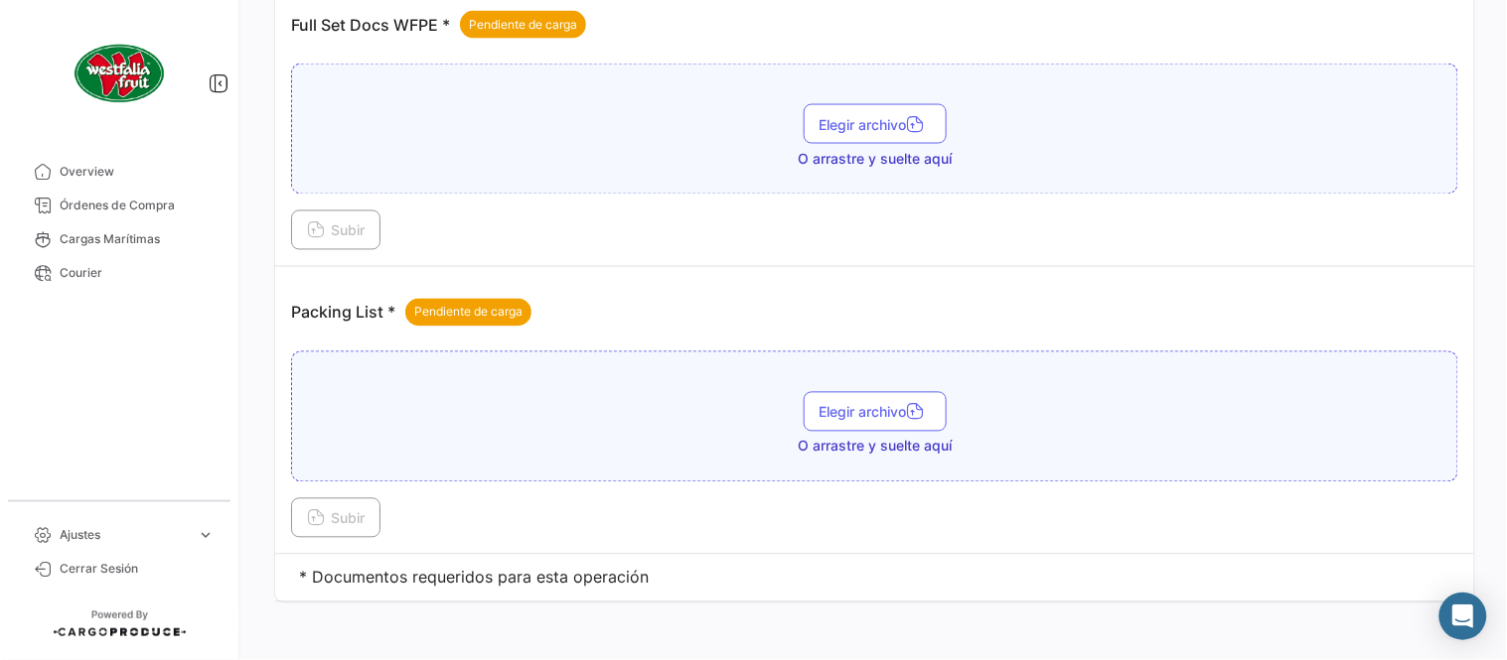
scroll to position [801, 0]
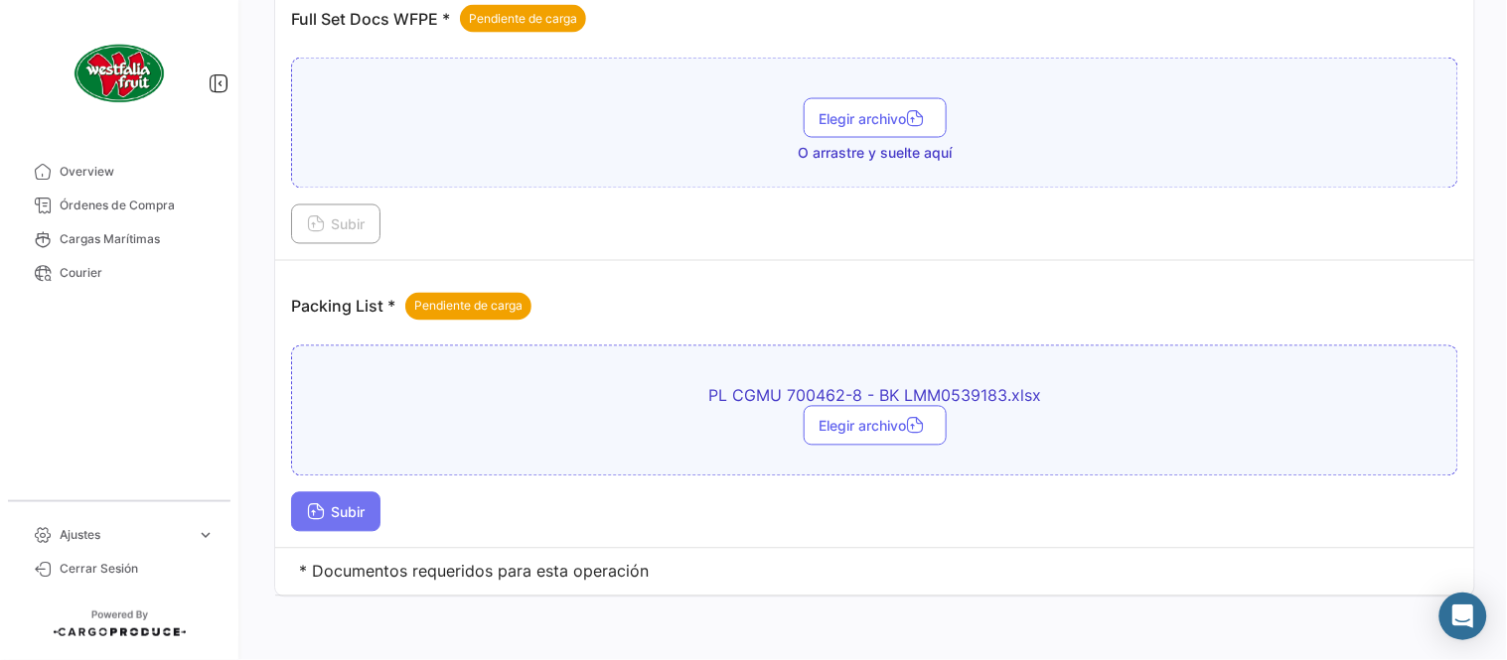
click at [348, 511] on span "Subir" at bounding box center [336, 513] width 58 height 17
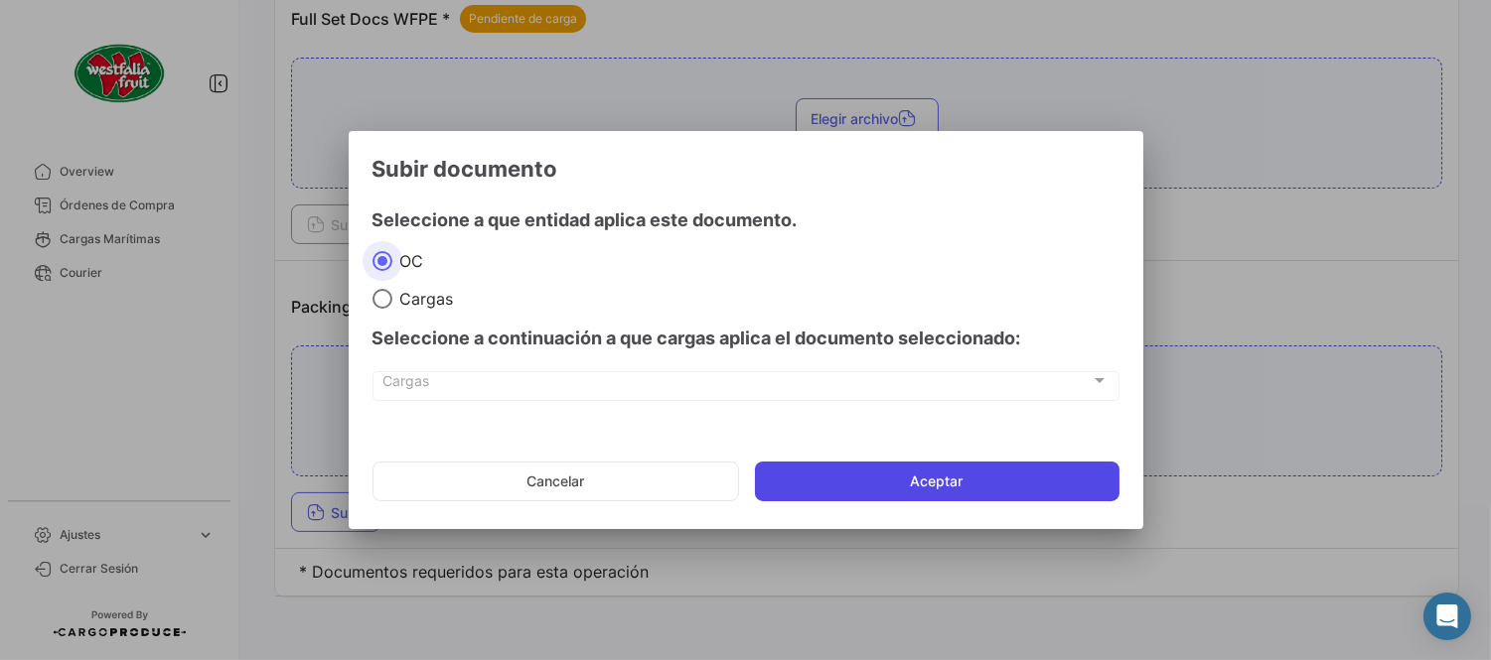
click at [830, 492] on button "Aceptar" at bounding box center [937, 482] width 364 height 40
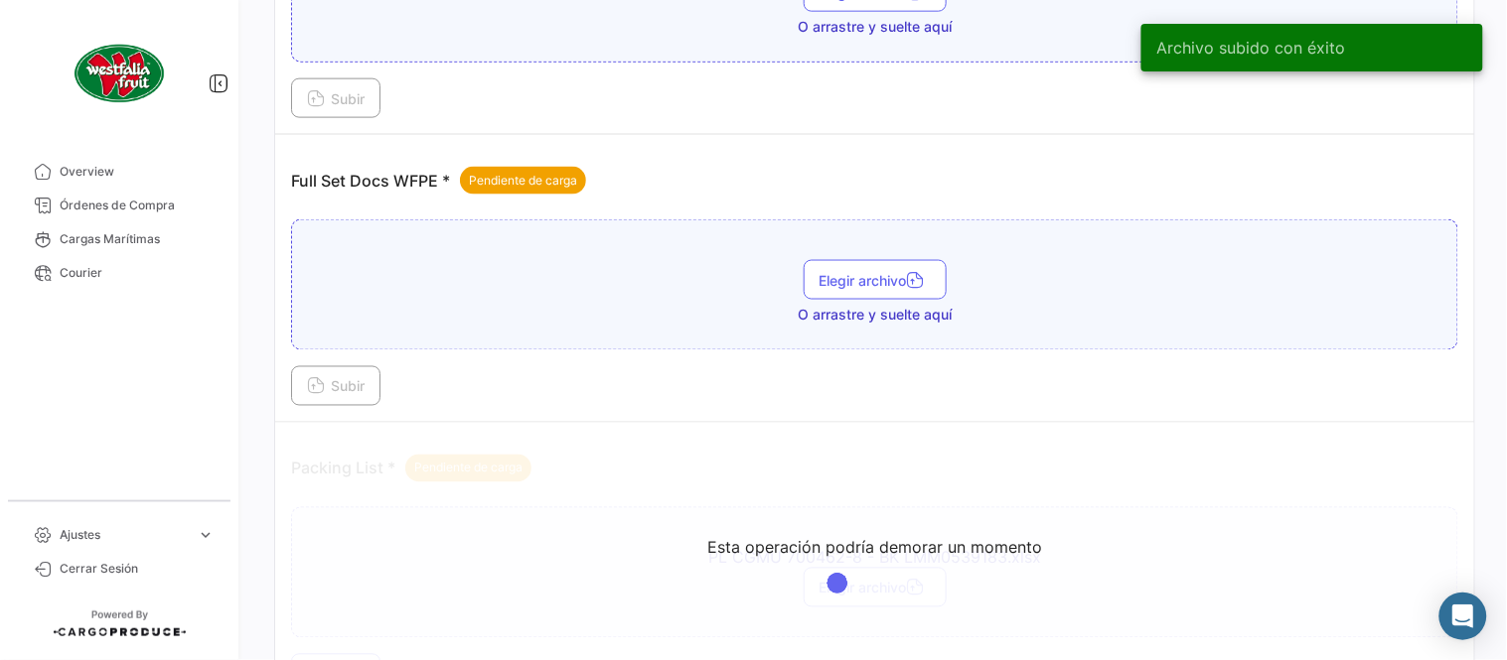
scroll to position [580, 0]
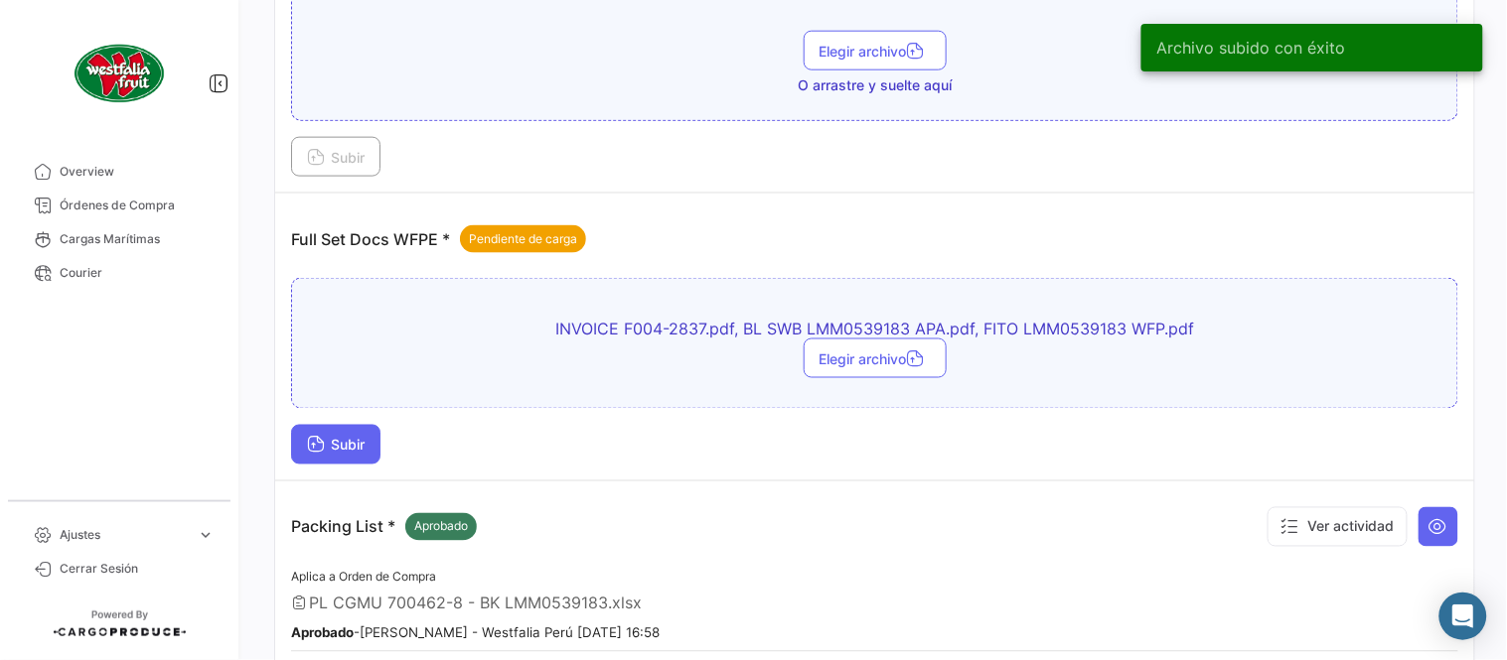
click at [354, 443] on span "Subir" at bounding box center [336, 445] width 58 height 17
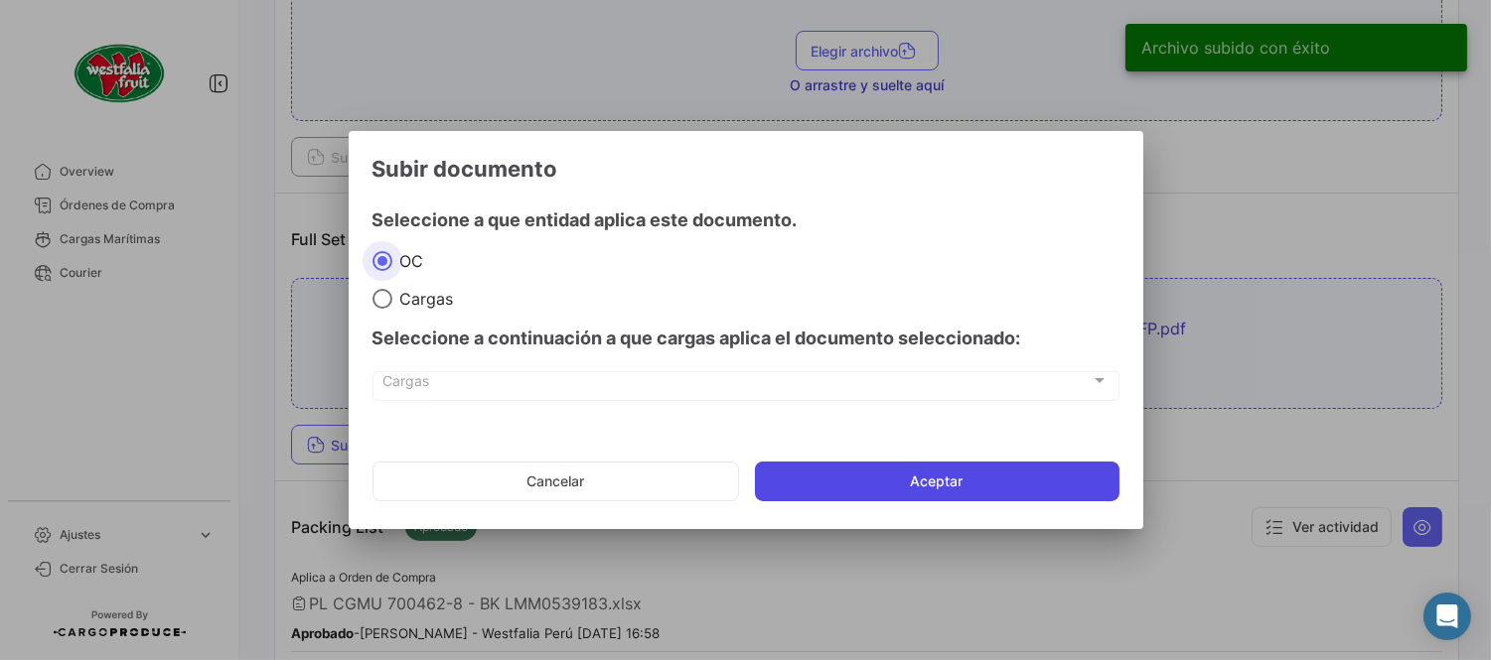
click at [915, 482] on button "Aceptar" at bounding box center [937, 482] width 364 height 40
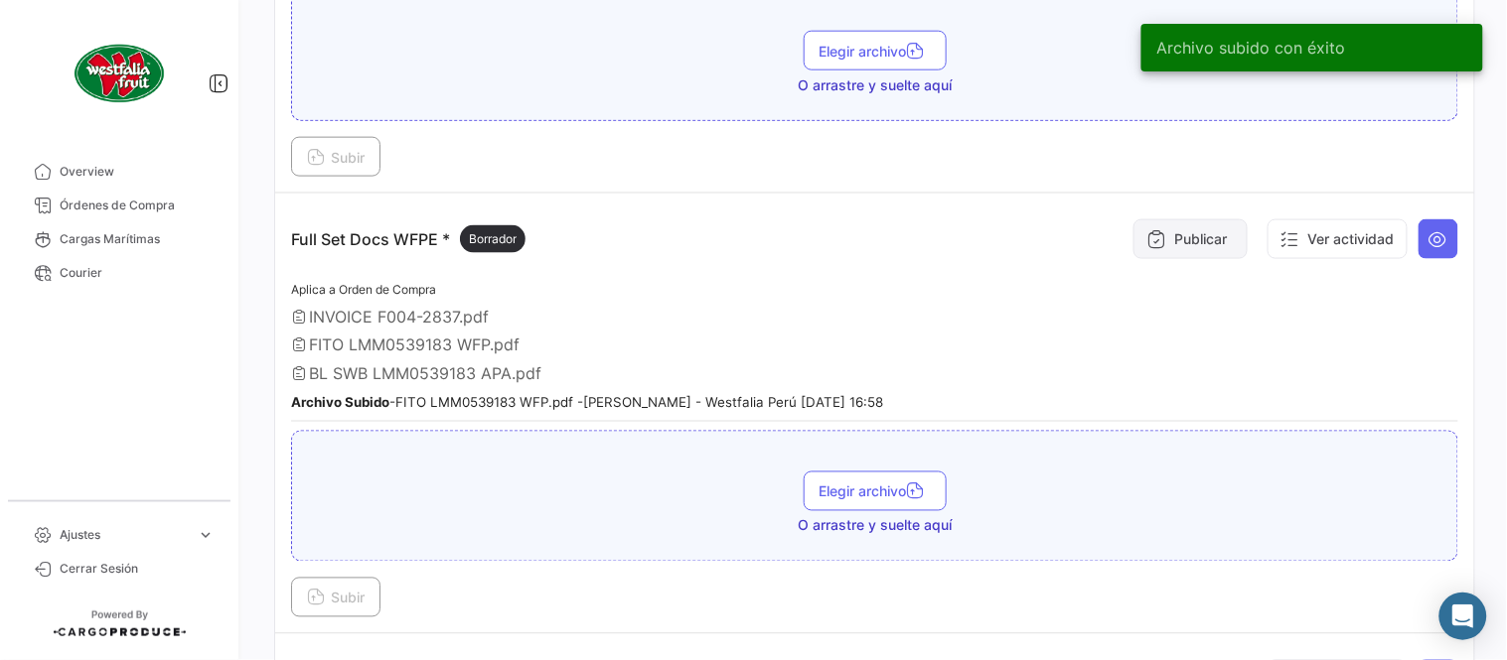
click at [1187, 242] on button "Publicar" at bounding box center [1190, 239] width 114 height 40
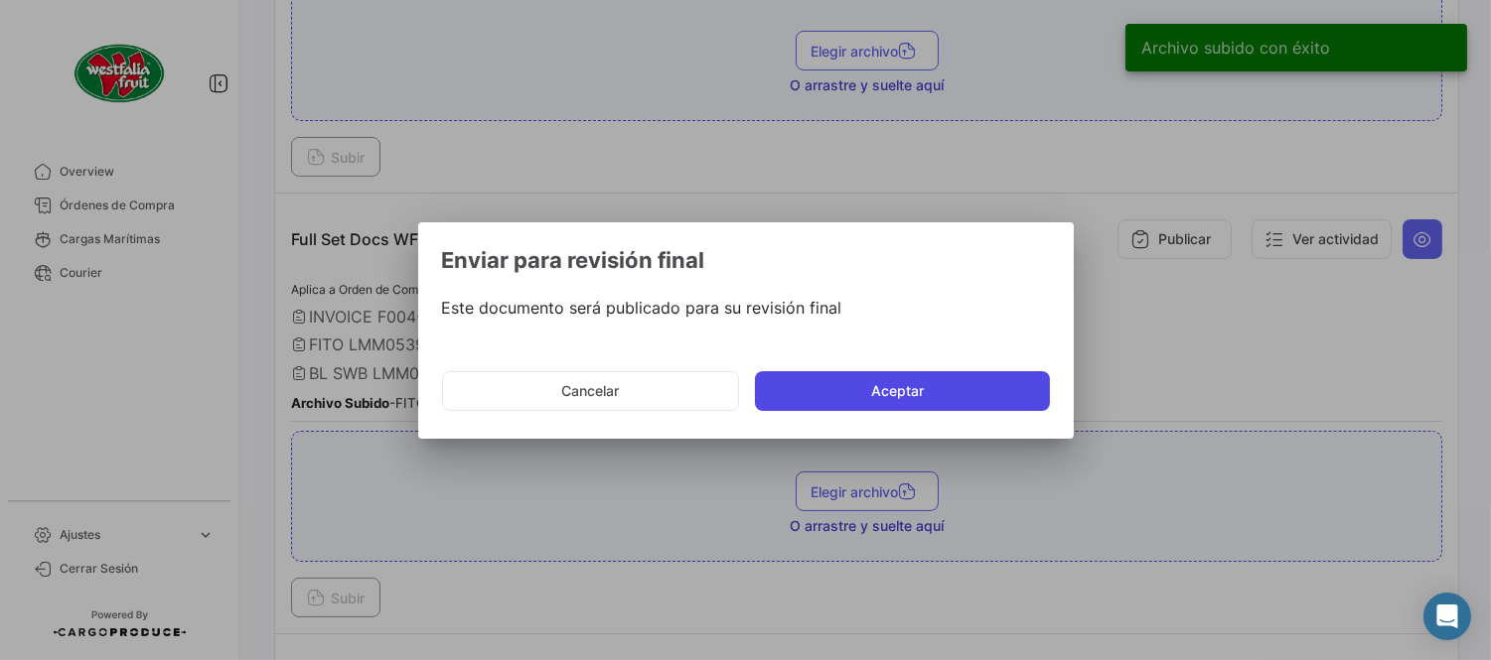
click at [876, 379] on button "Aceptar" at bounding box center [902, 391] width 295 height 40
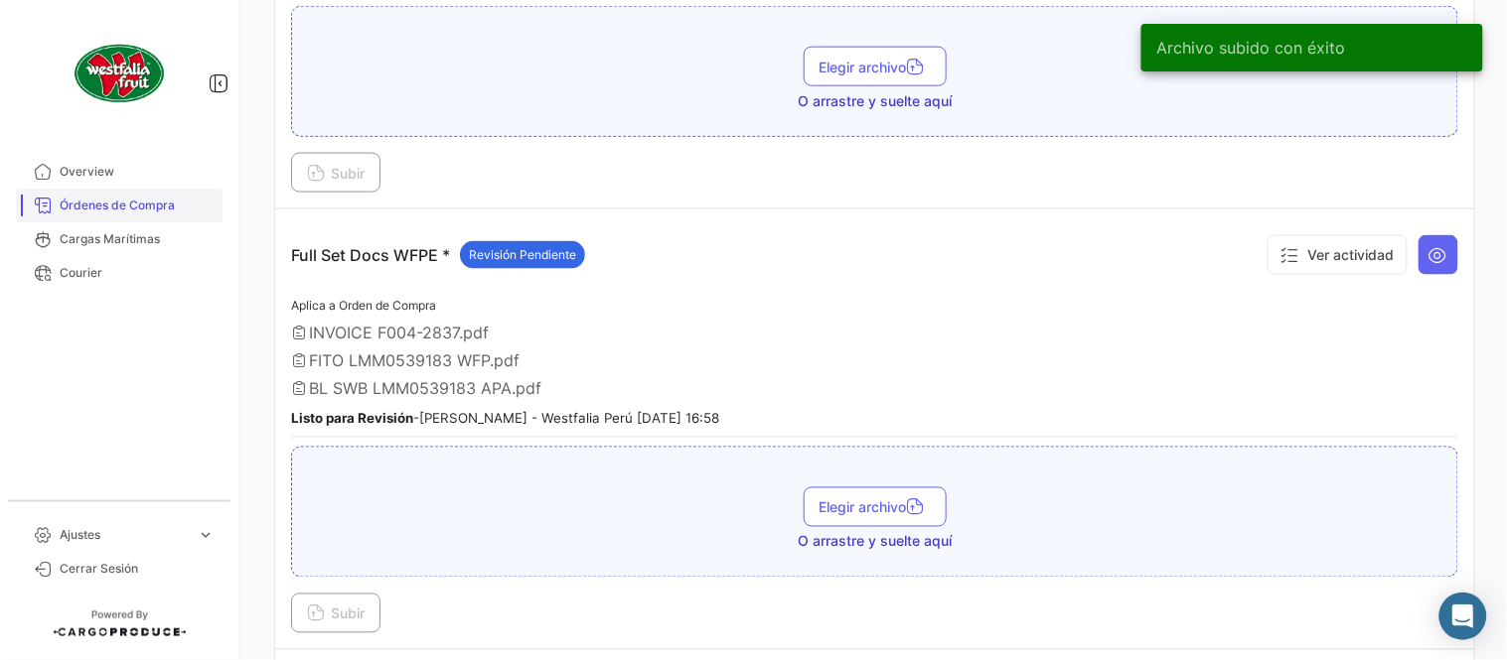
drag, startPoint x: 139, startPoint y: 216, endPoint x: 151, endPoint y: 217, distance: 12.0
click at [139, 216] on link "Órdenes de Compra" at bounding box center [119, 206] width 207 height 34
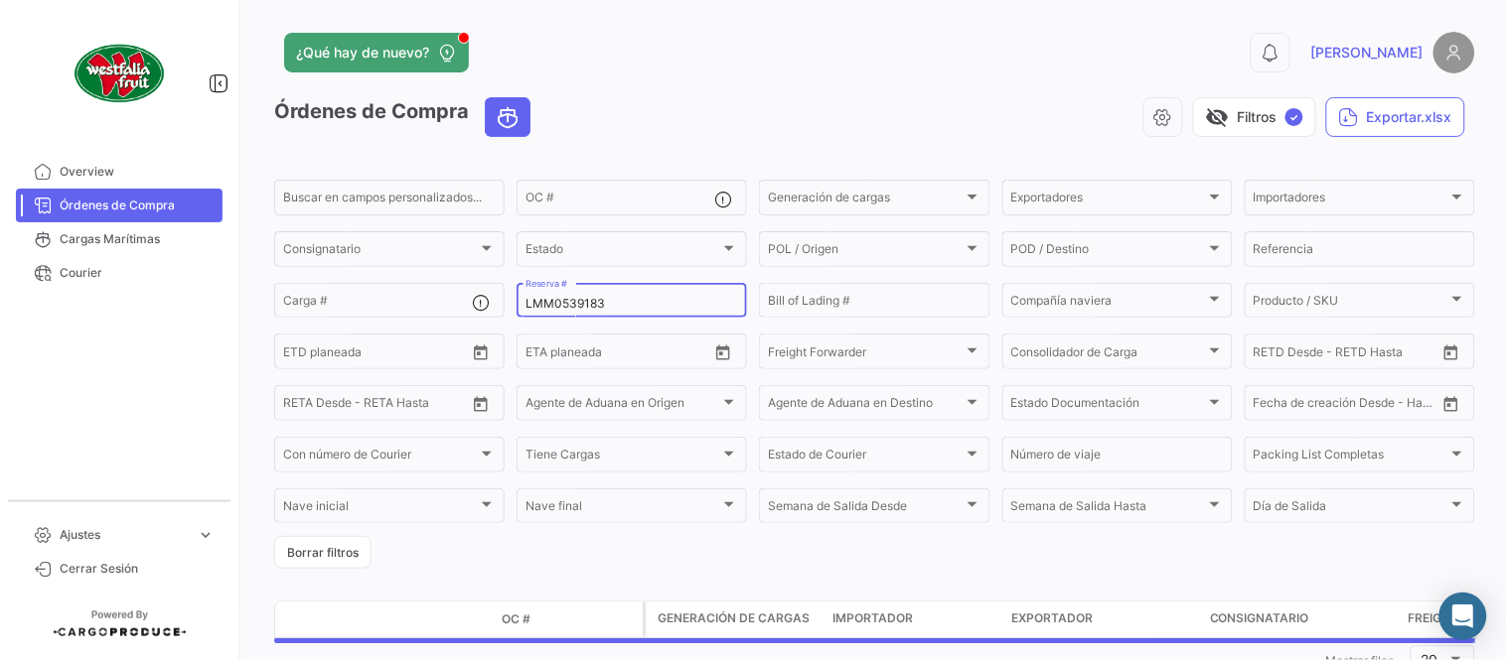
click at [574, 304] on input "LMM0539183" at bounding box center [631, 304] width 213 height 14
paste input "775"
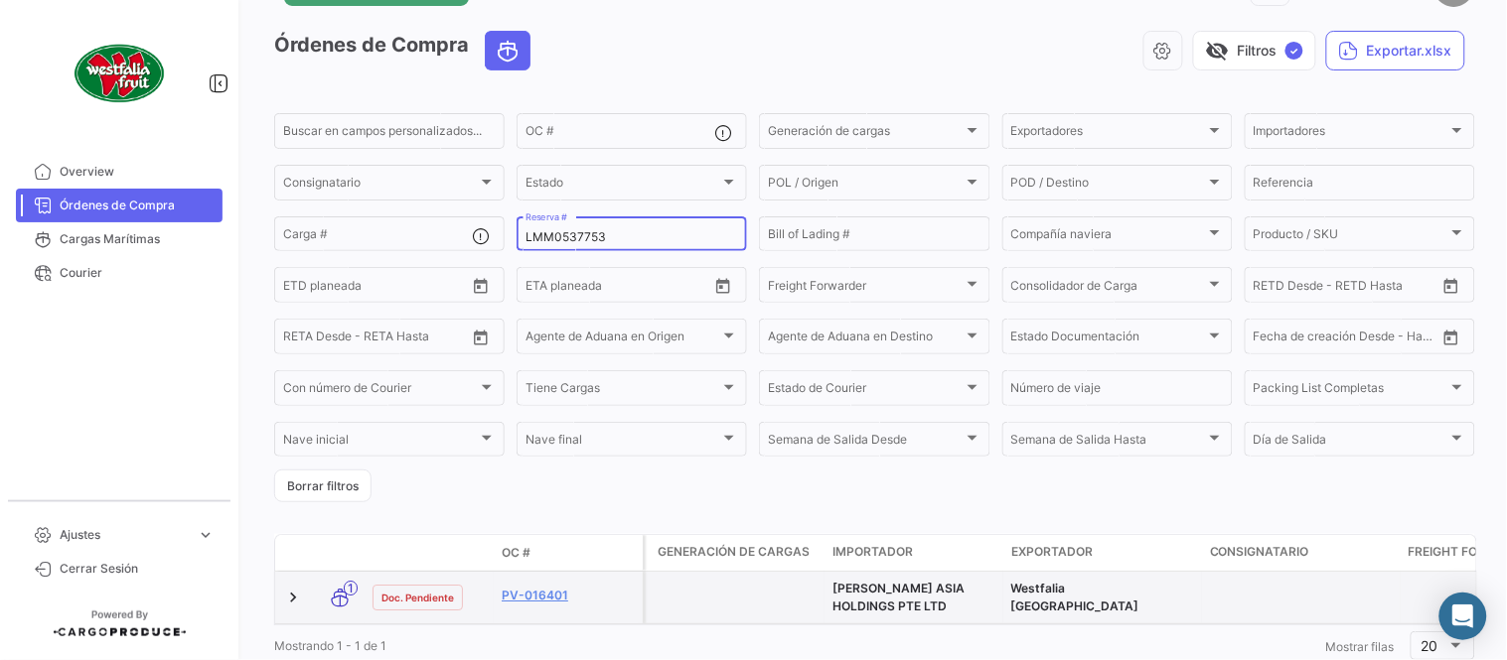
scroll to position [135, 0]
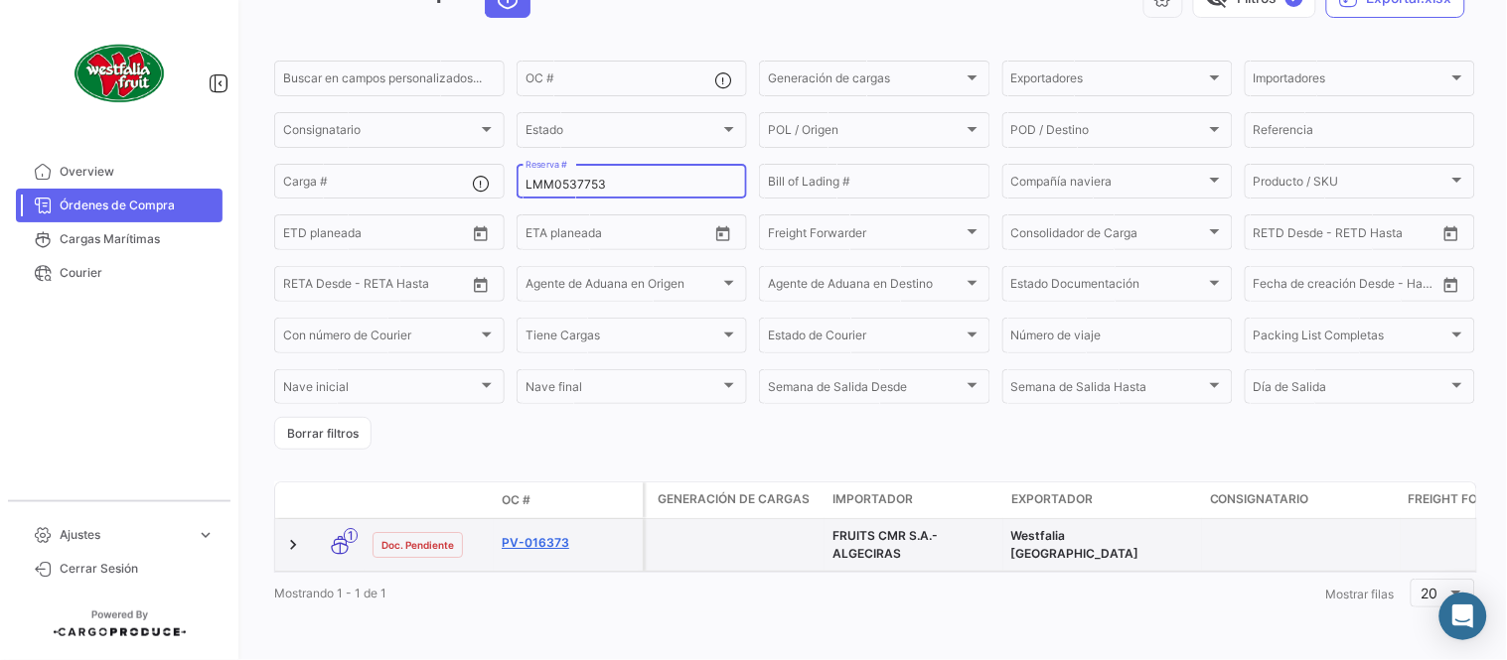
type input "LMM0537753"
click at [541, 534] on link "PV-016373" at bounding box center [568, 543] width 133 height 18
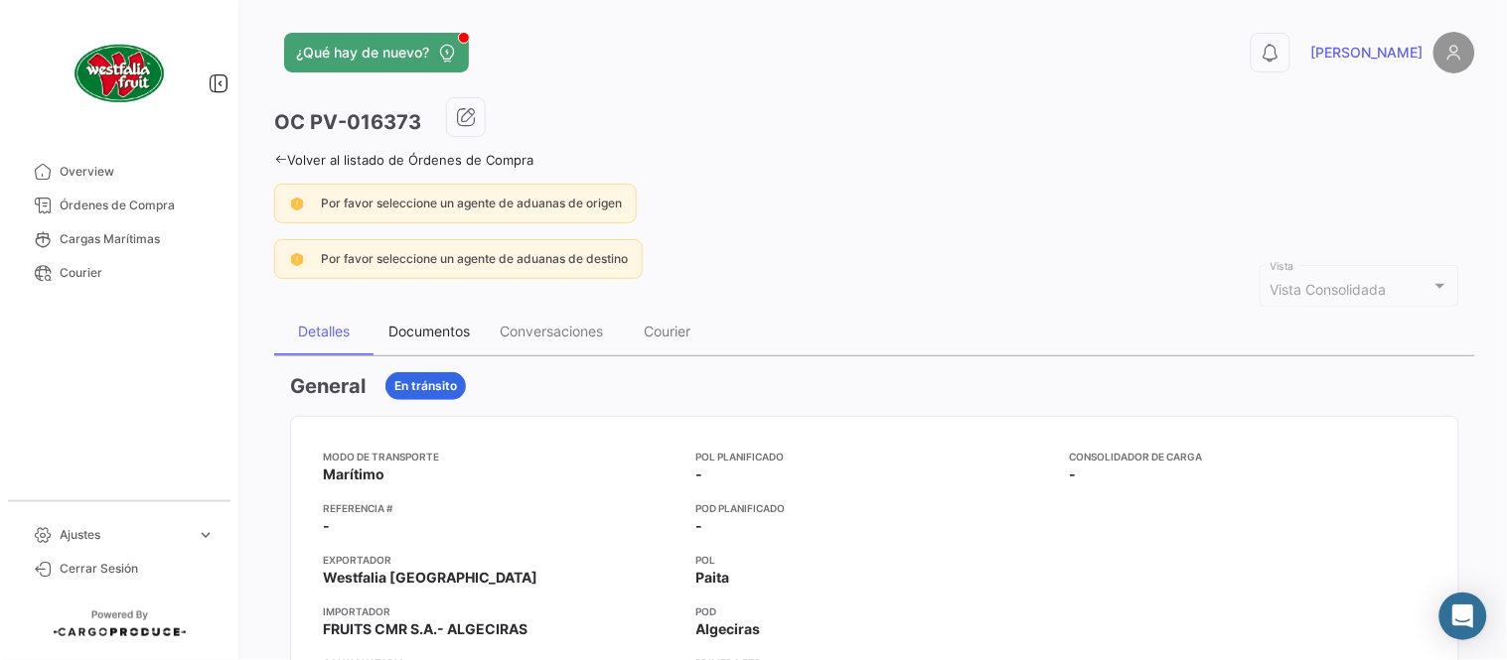
click at [469, 325] on div "Documentos" at bounding box center [428, 331] width 81 height 17
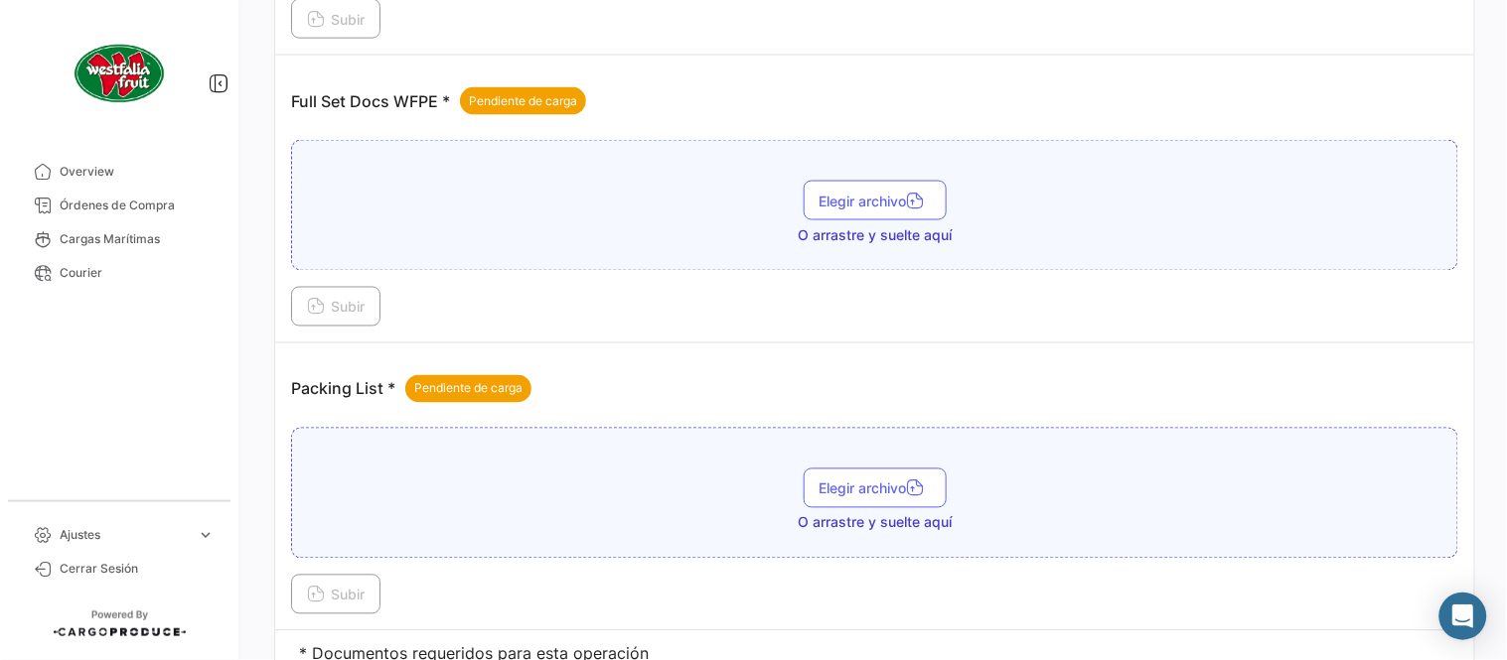
scroll to position [801, 0]
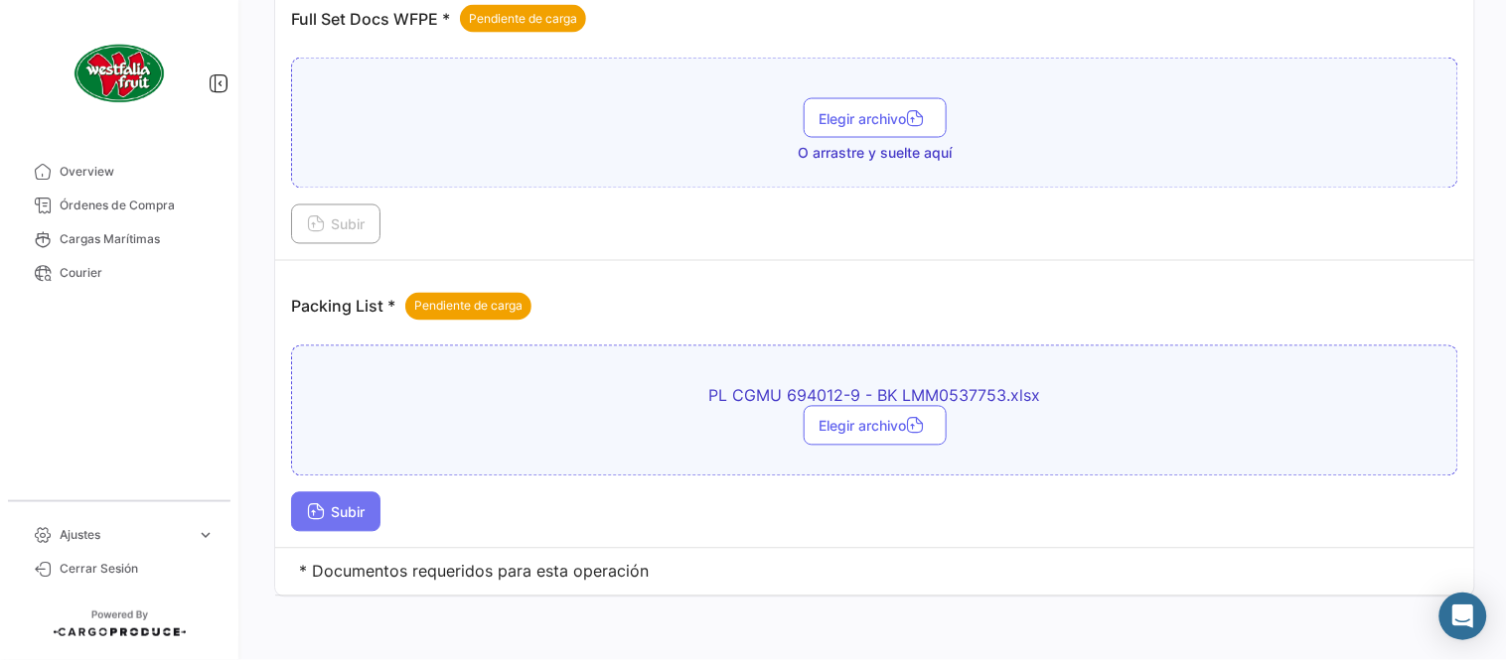
click at [350, 507] on span "Subir" at bounding box center [336, 513] width 58 height 17
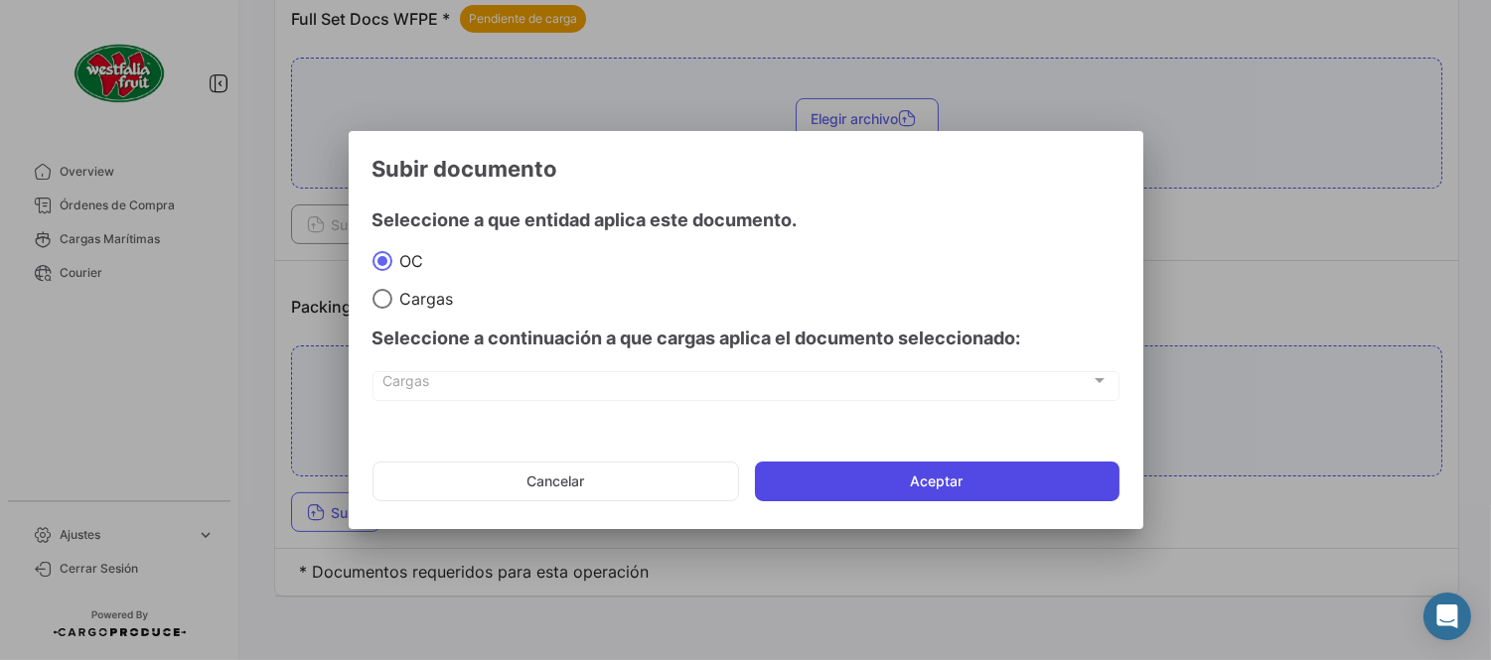
click at [829, 472] on button "Aceptar" at bounding box center [937, 482] width 364 height 40
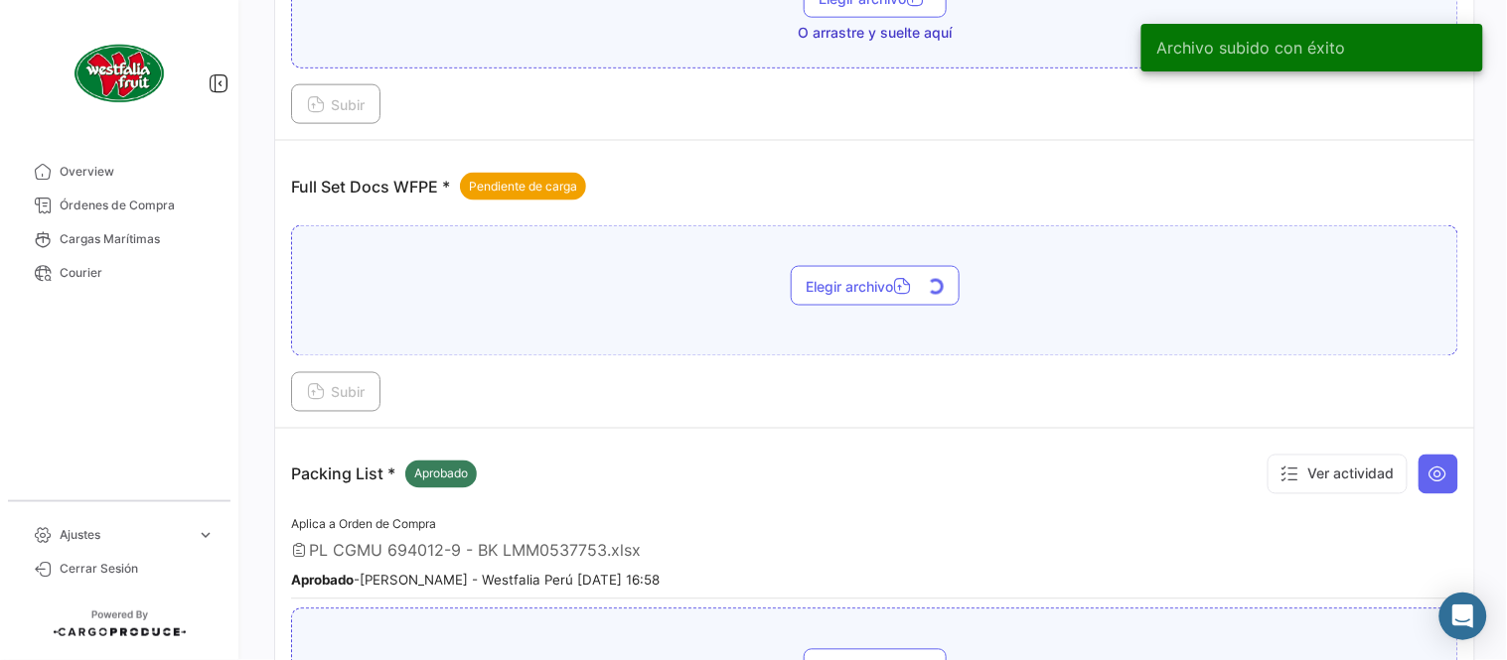
scroll to position [580, 0]
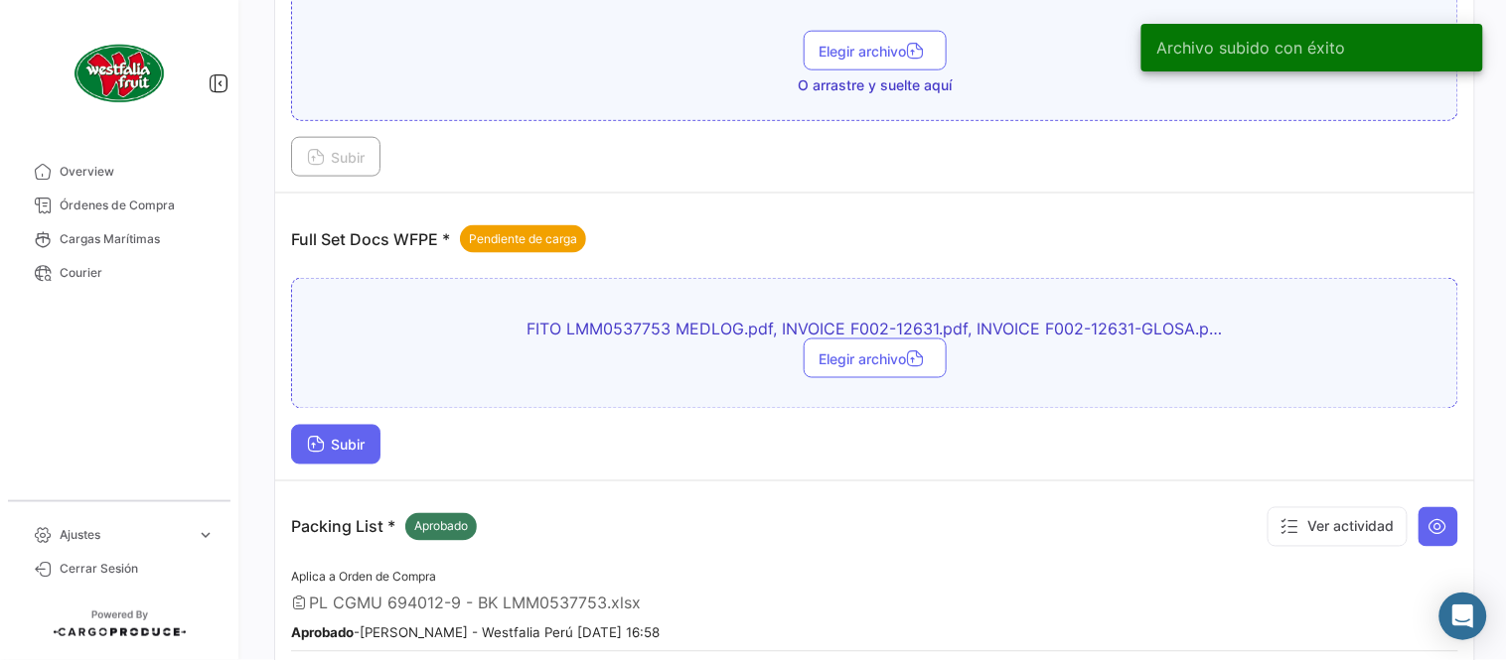
click at [359, 454] on button "Subir" at bounding box center [335, 445] width 89 height 40
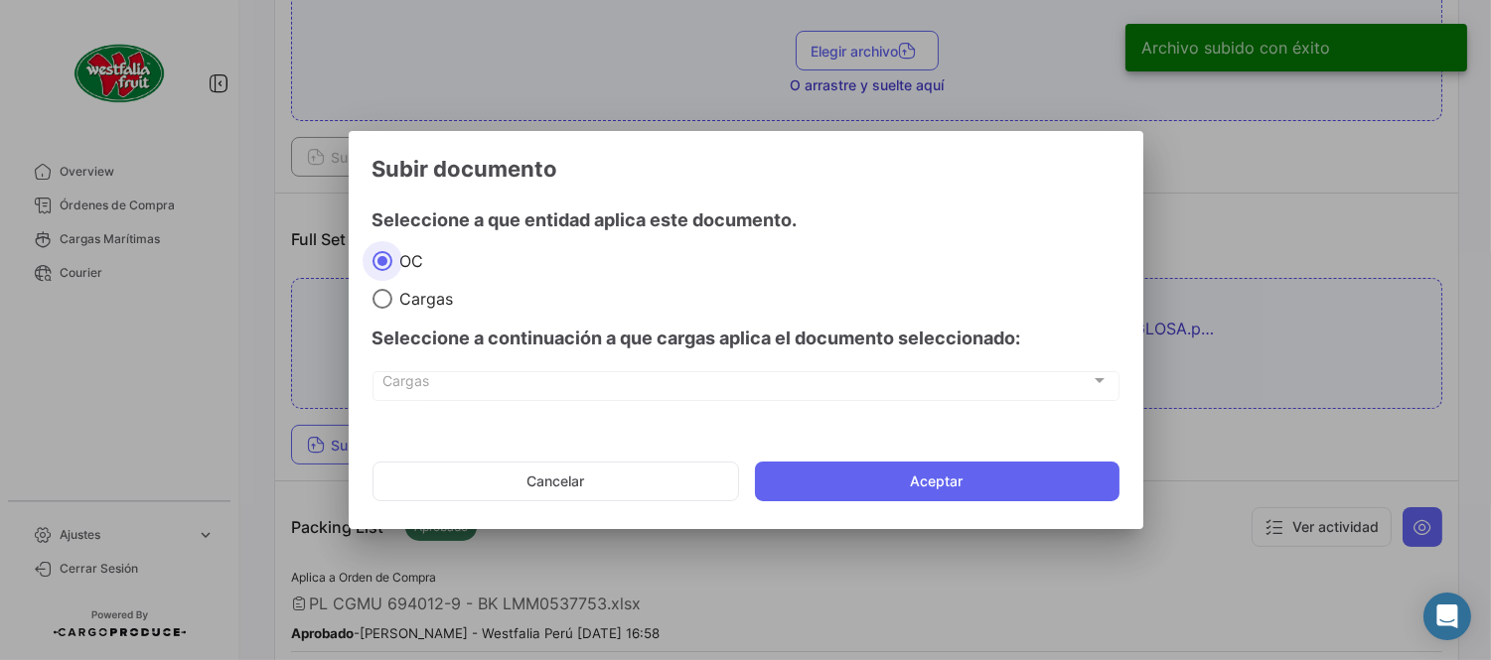
click at [836, 461] on mat-dialog-actions "Cancelar Aceptar" at bounding box center [745, 482] width 747 height 68
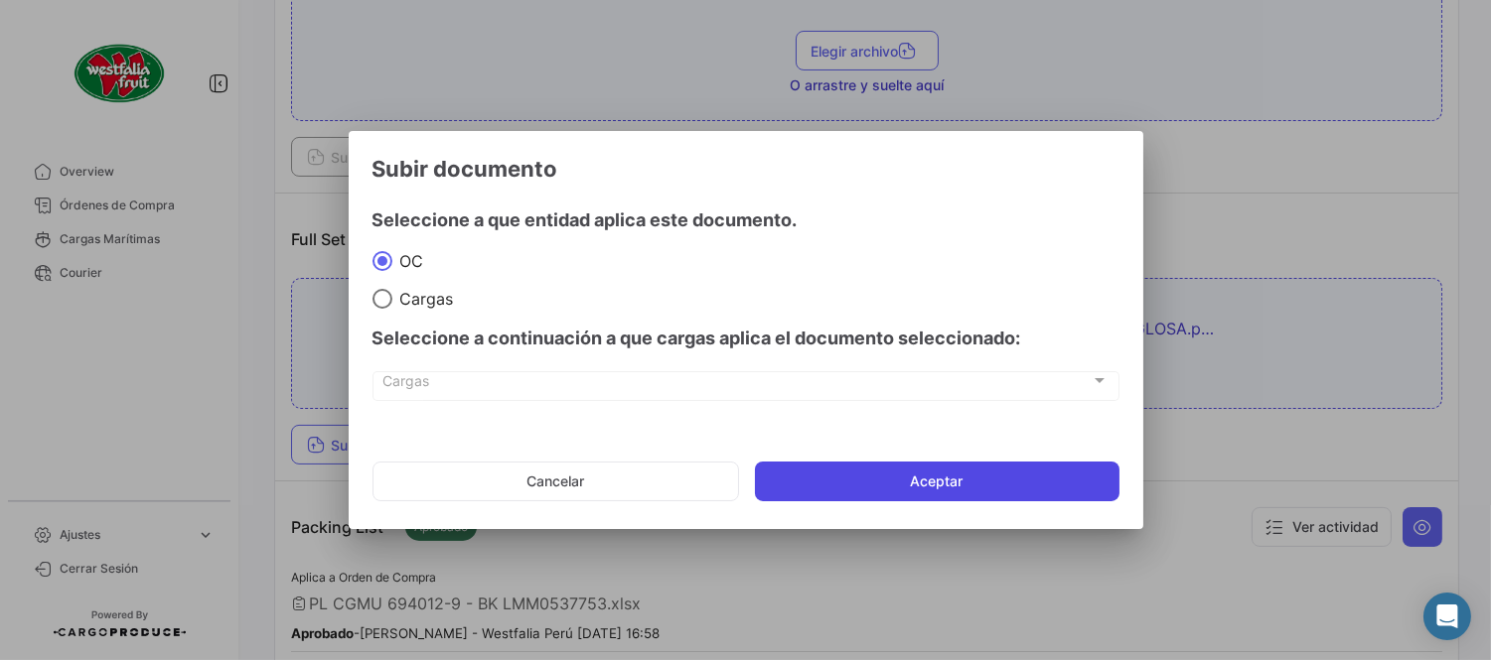
click at [856, 485] on button "Aceptar" at bounding box center [937, 482] width 364 height 40
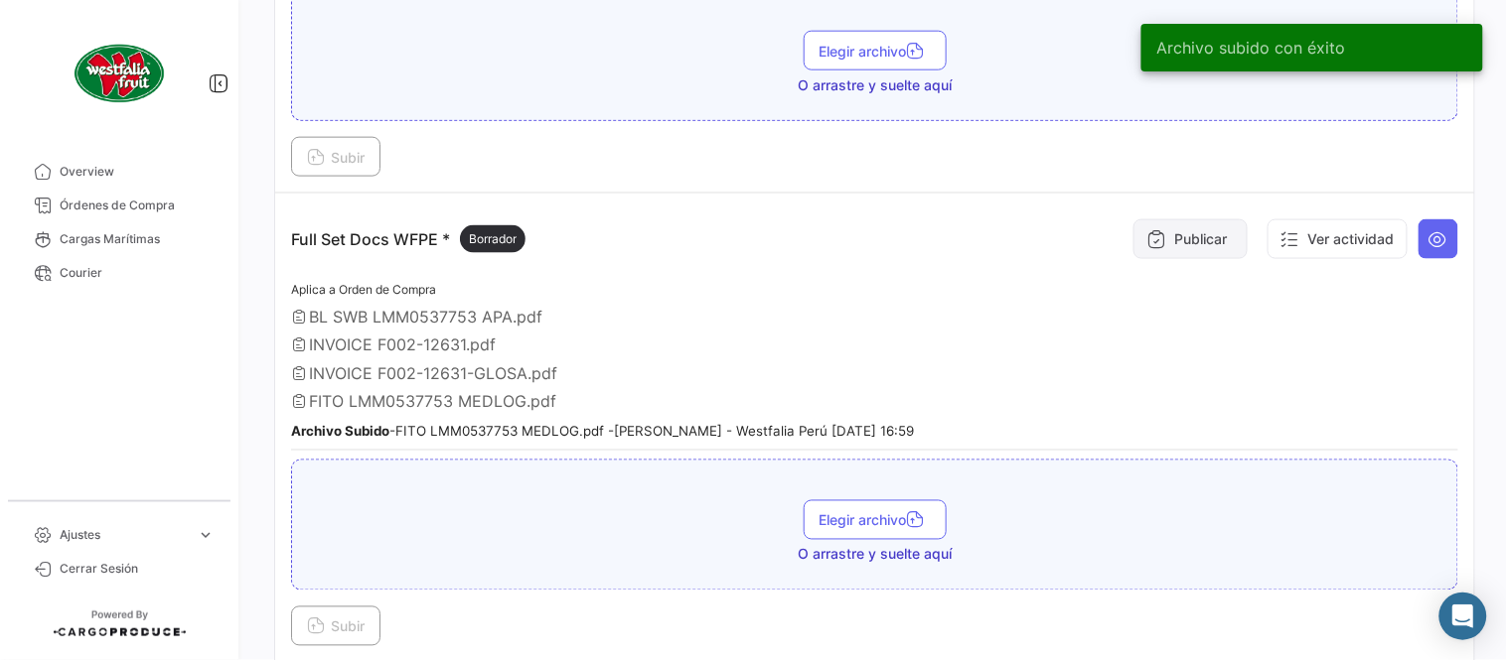
click at [1175, 251] on button "Publicar" at bounding box center [1190, 239] width 114 height 40
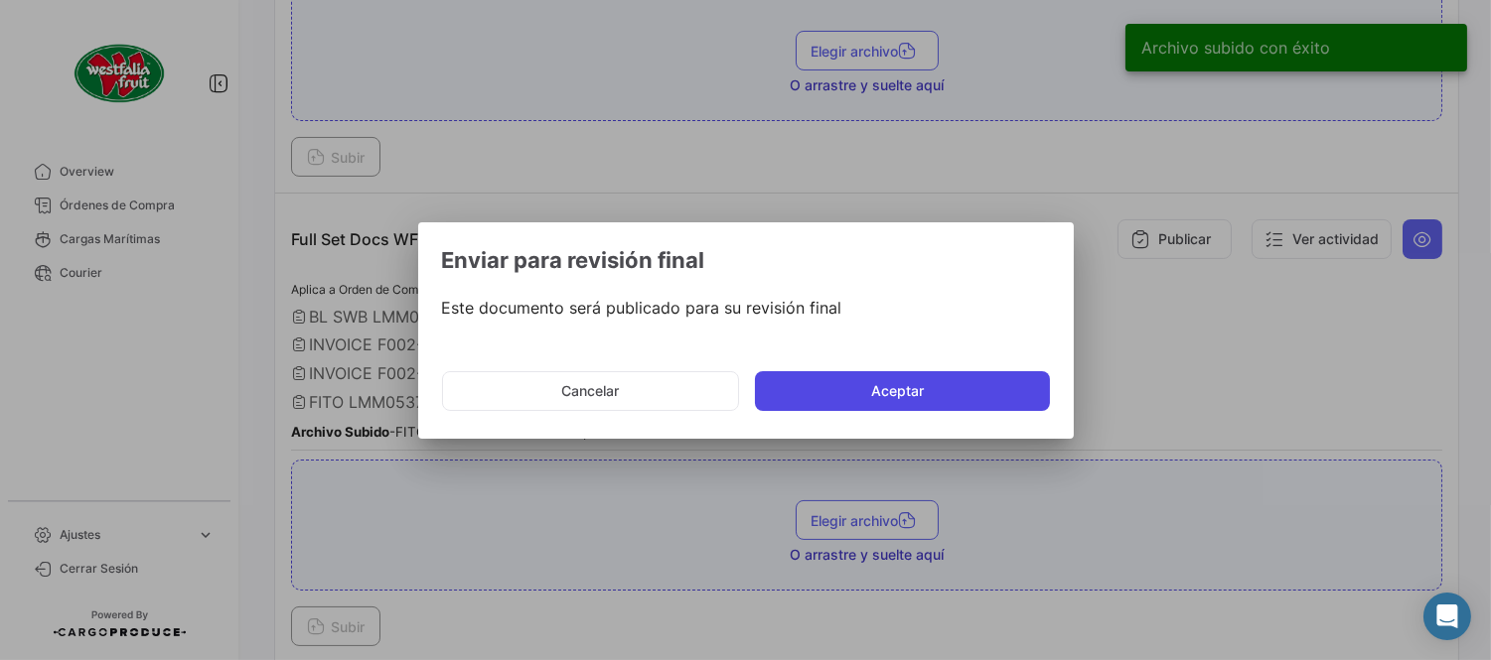
click at [965, 375] on button "Aceptar" at bounding box center [902, 391] width 295 height 40
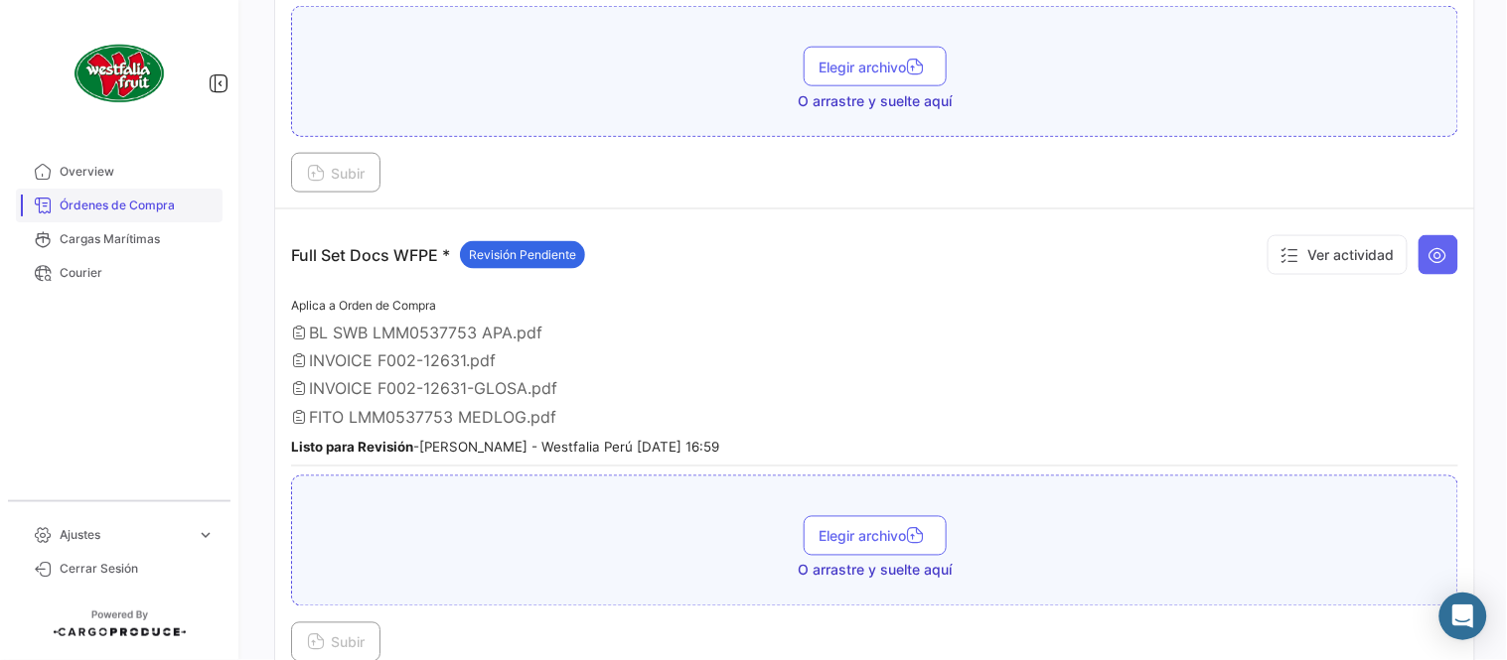
click at [202, 189] on link "Órdenes de Compra" at bounding box center [119, 206] width 207 height 34
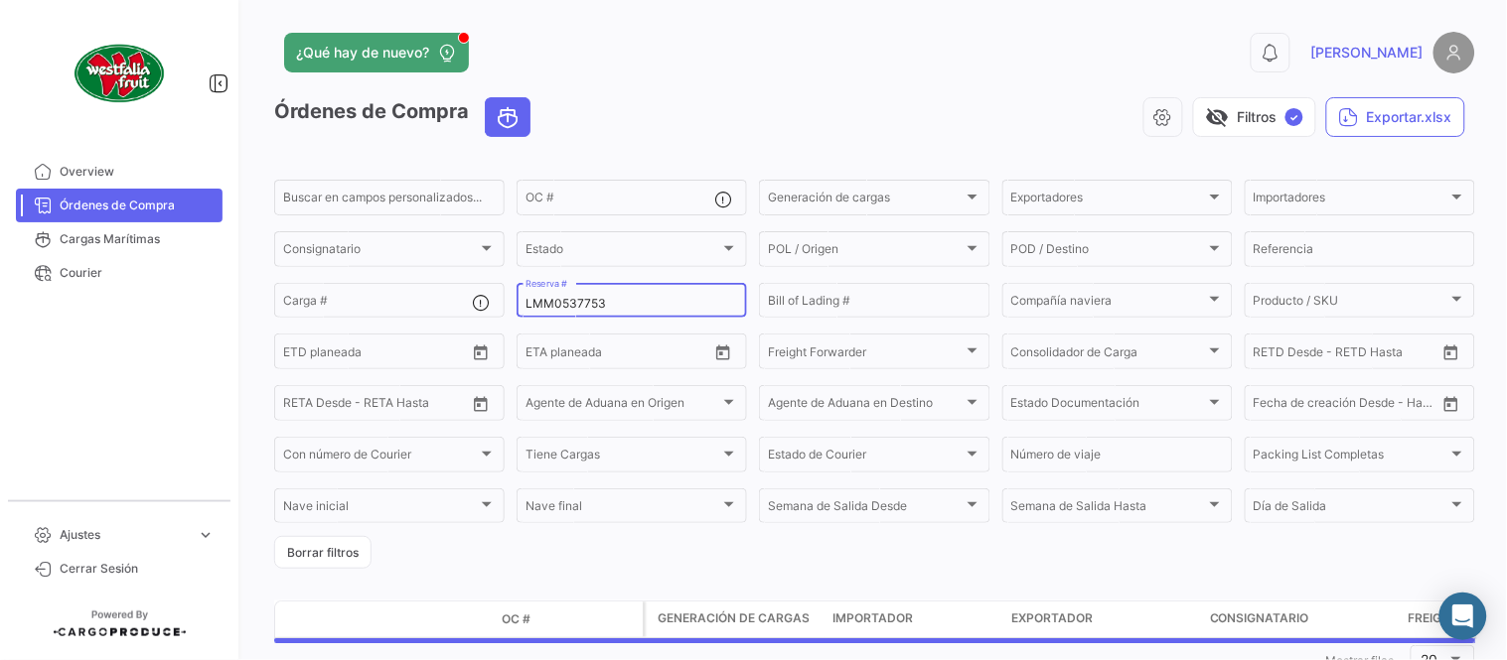
click at [631, 303] on input "LMM0537753" at bounding box center [631, 304] width 213 height 14
paste input "536"
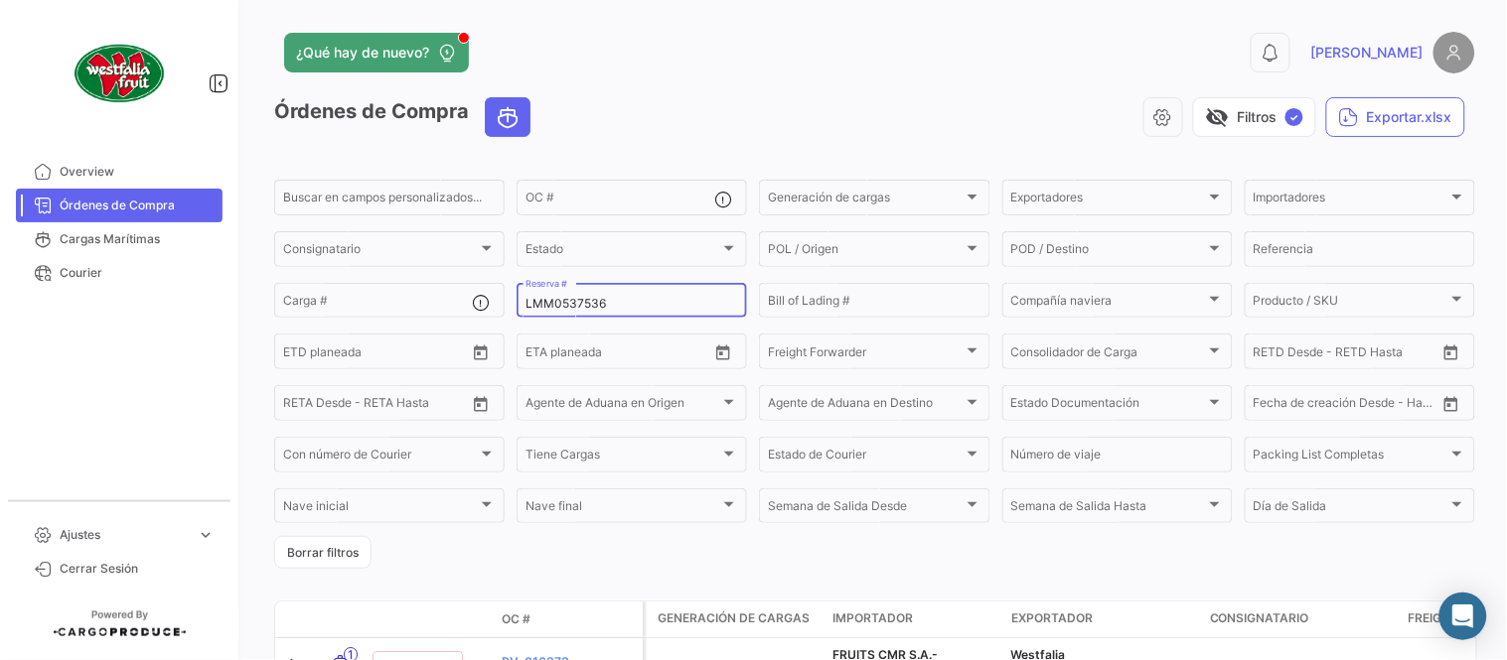
type input "LMM0537536"
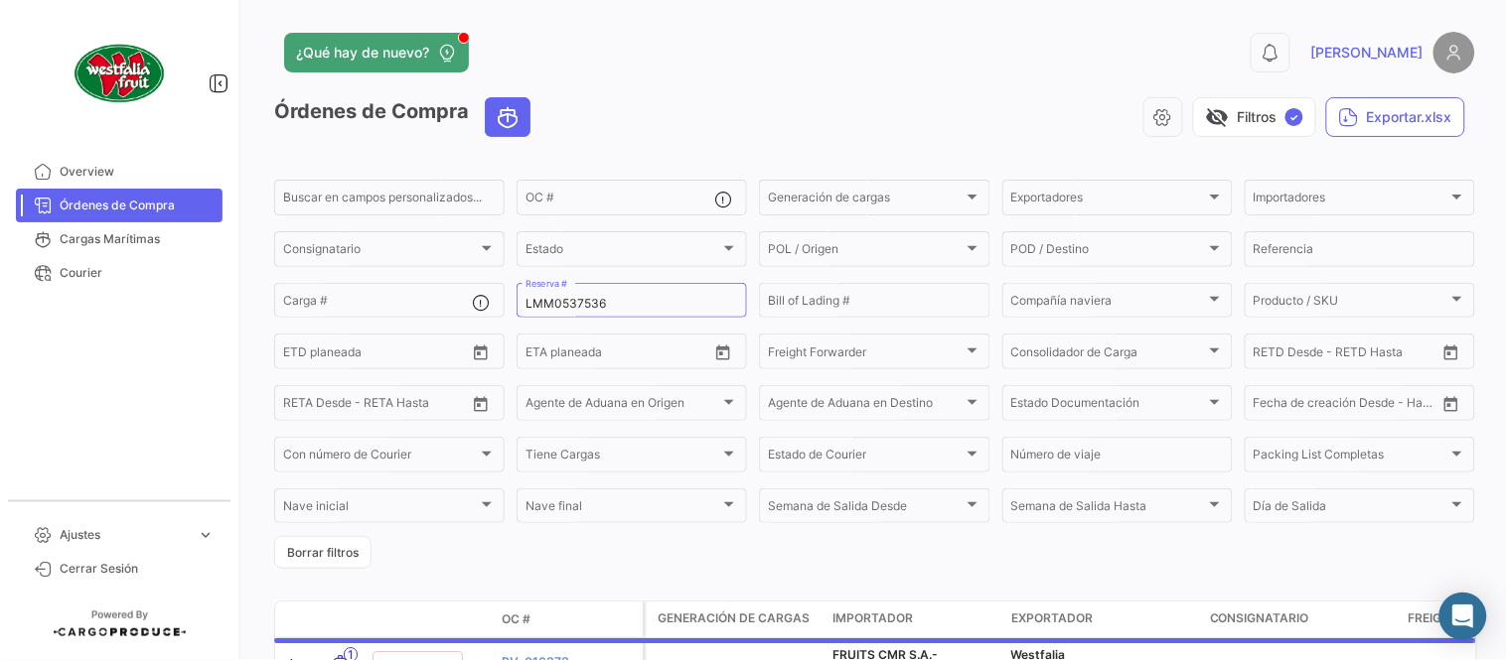
click at [672, 79] on app-header "¿Qué hay de nuevo? 0 [PERSON_NAME]" at bounding box center [874, 65] width 1201 height 66
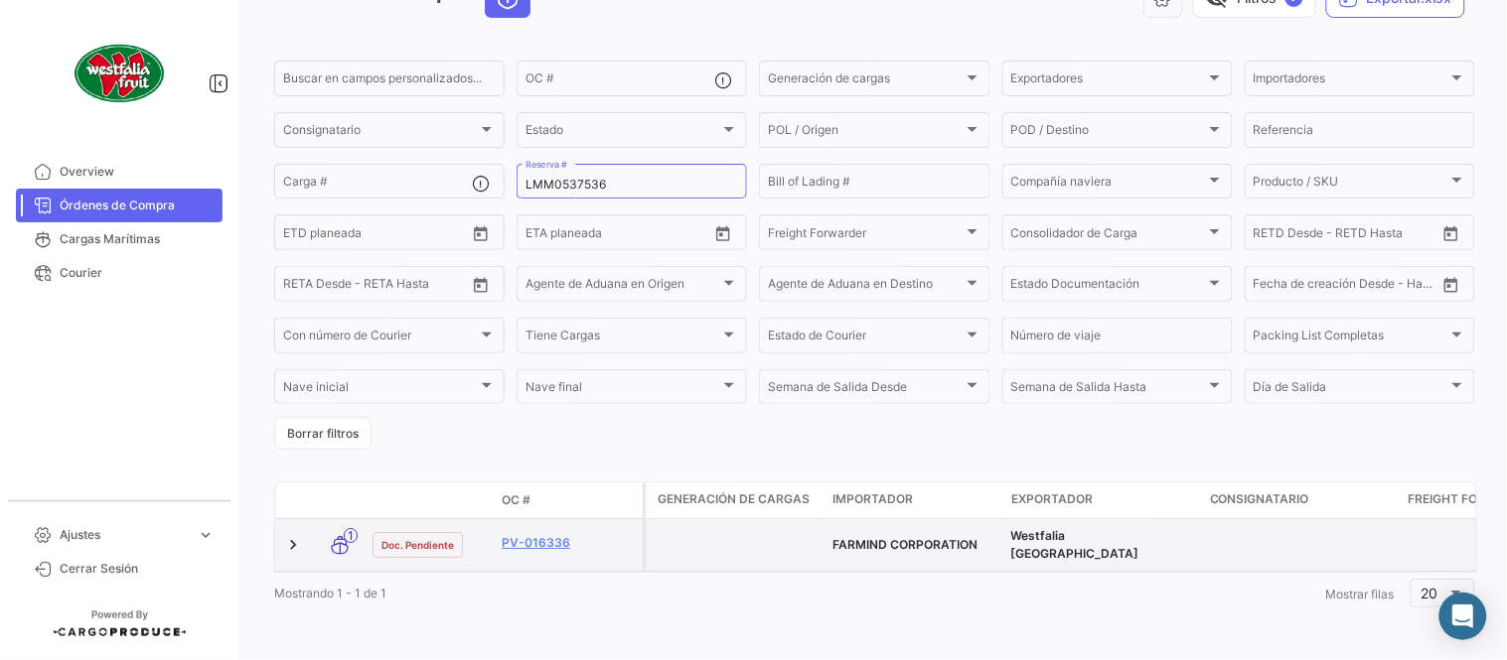
scroll to position [127, 0]
click at [552, 534] on link "PV-016336" at bounding box center [568, 543] width 133 height 18
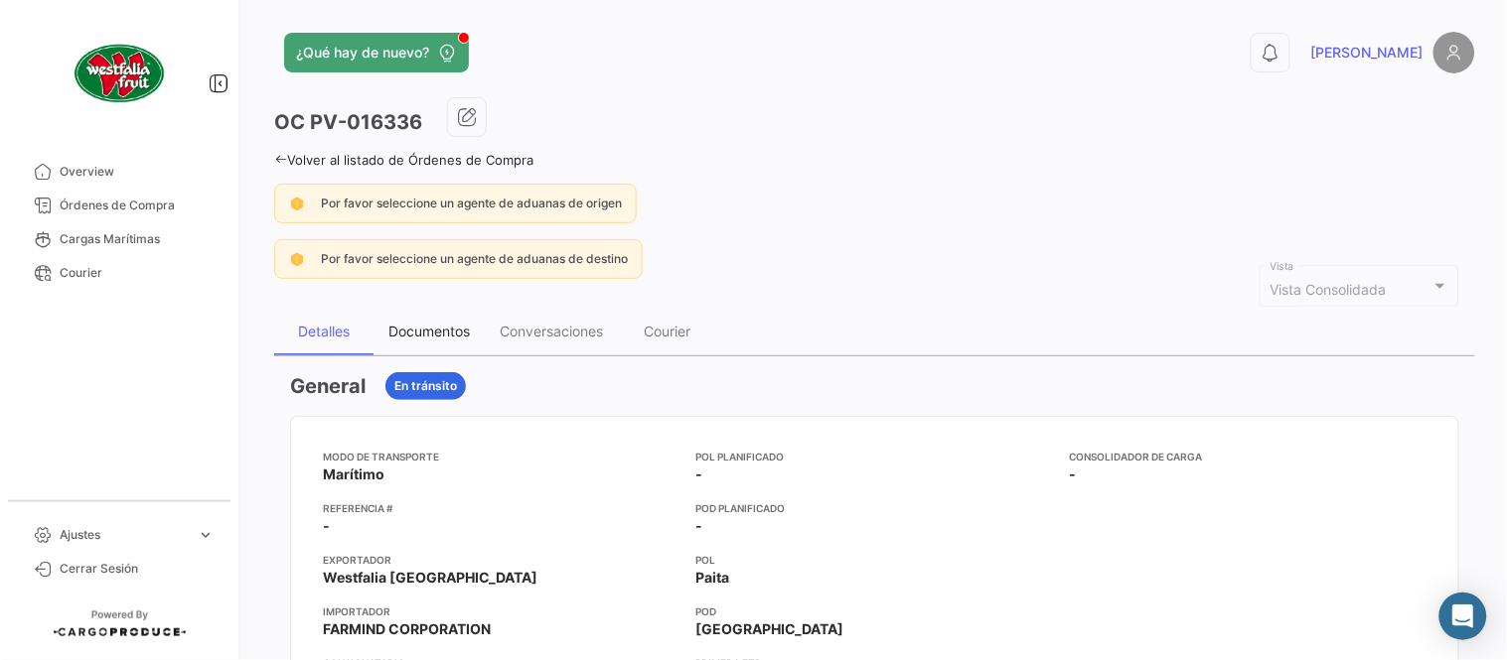
click at [434, 325] on div "Documentos" at bounding box center [428, 331] width 81 height 17
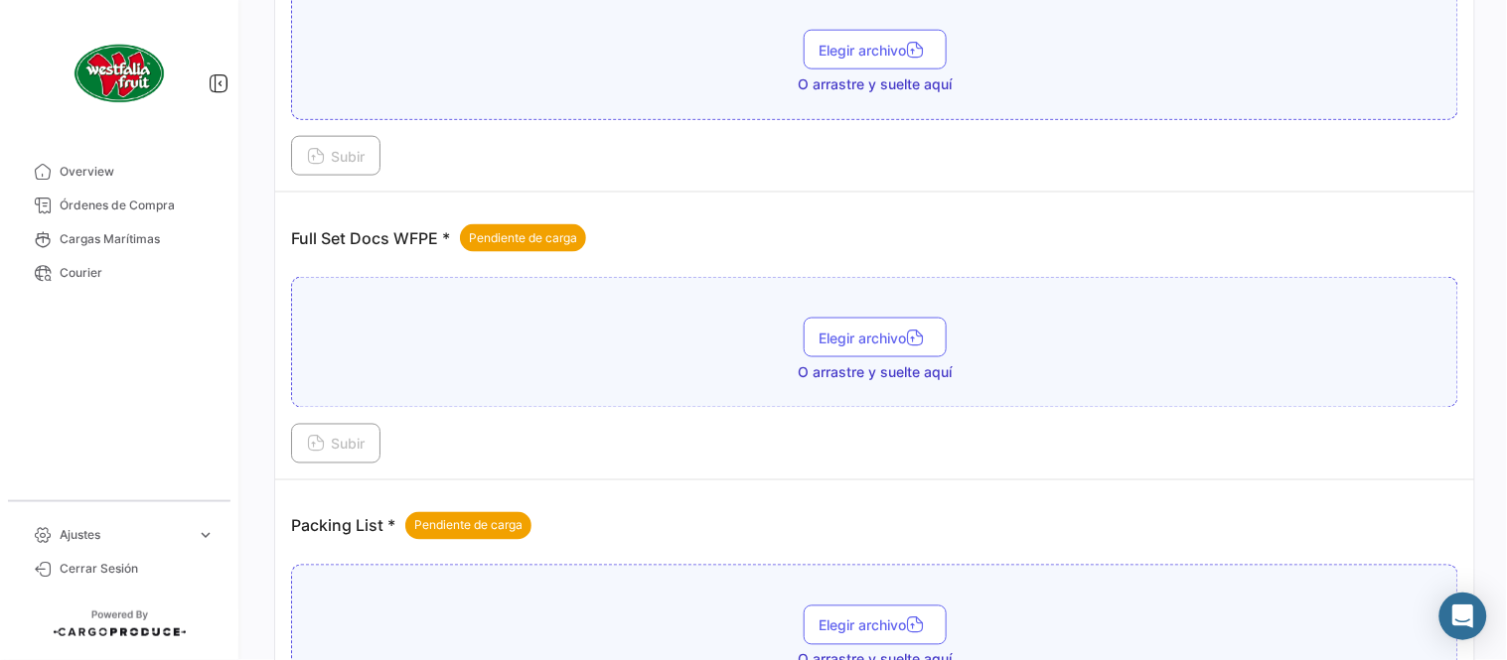
scroll to position [801, 0]
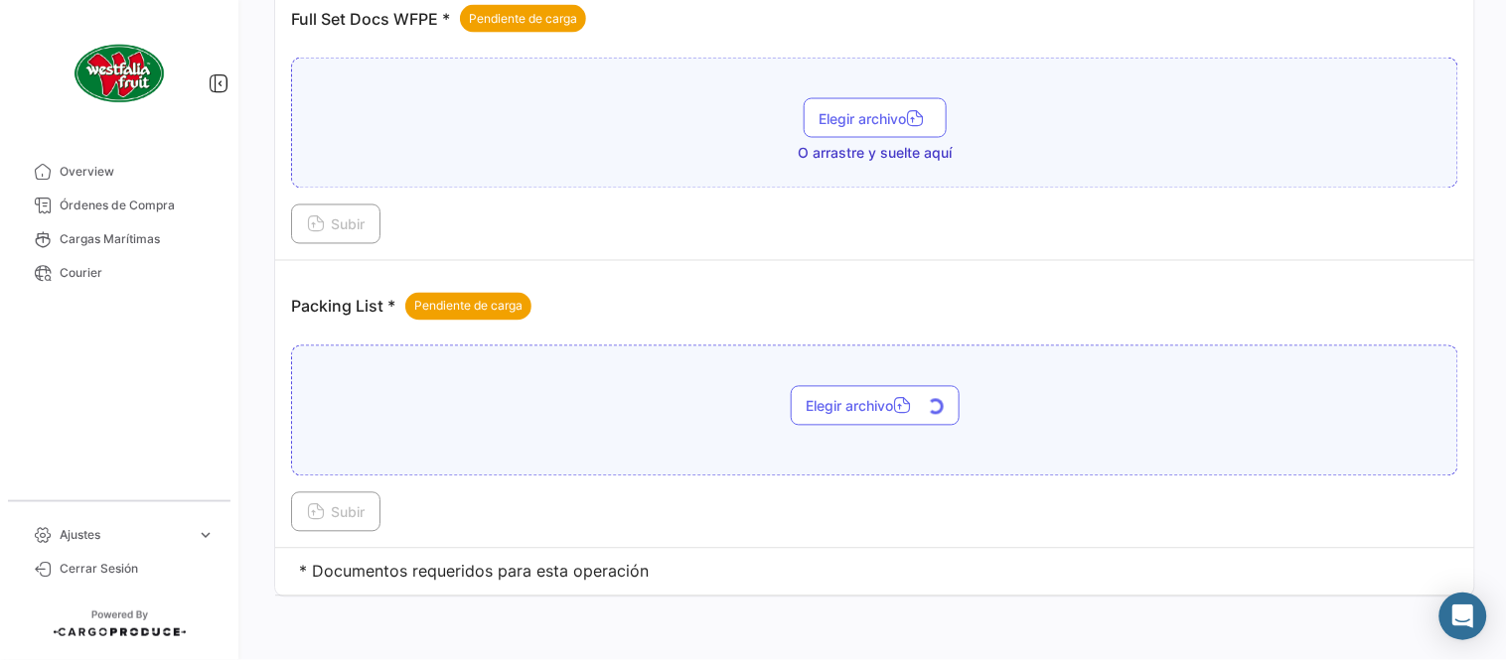
click at [352, 510] on span "Subir" at bounding box center [336, 513] width 58 height 17
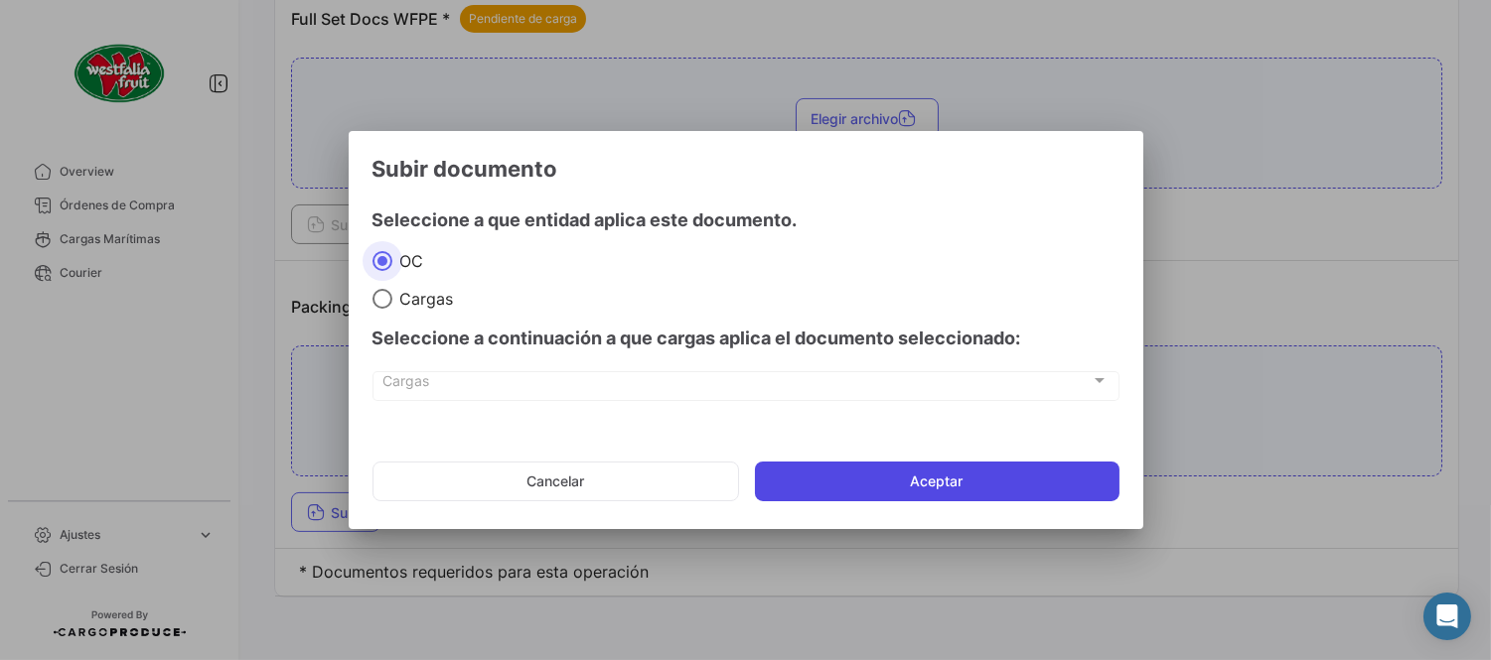
click at [865, 474] on button "Aceptar" at bounding box center [937, 482] width 364 height 40
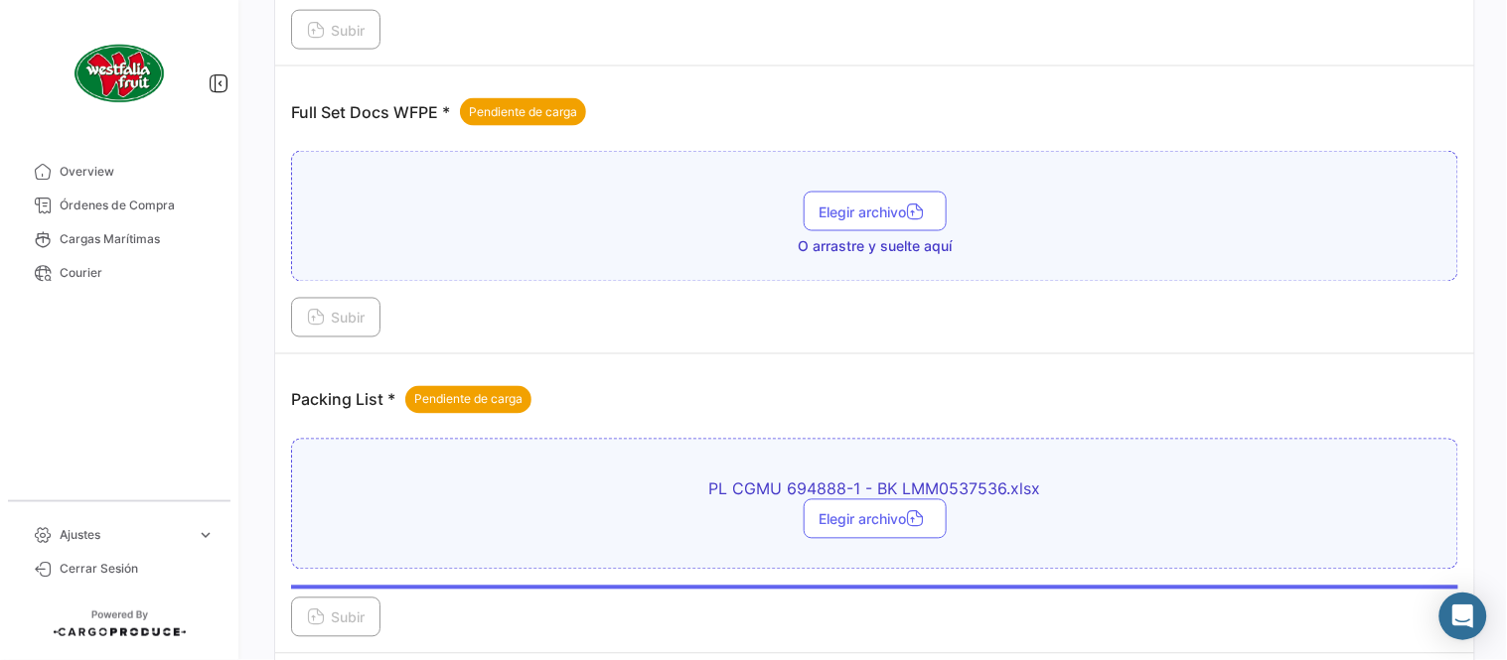
scroll to position [580, 0]
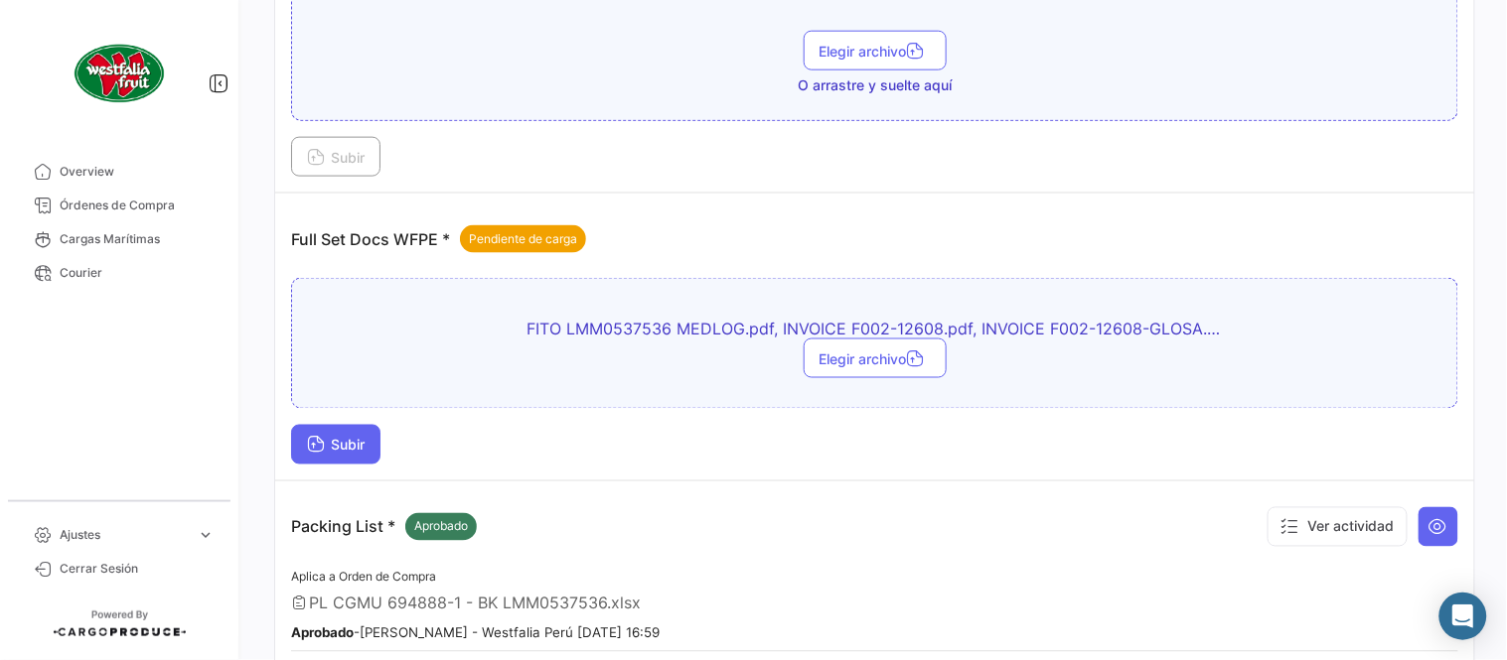
click at [354, 448] on span "Subir" at bounding box center [336, 445] width 58 height 17
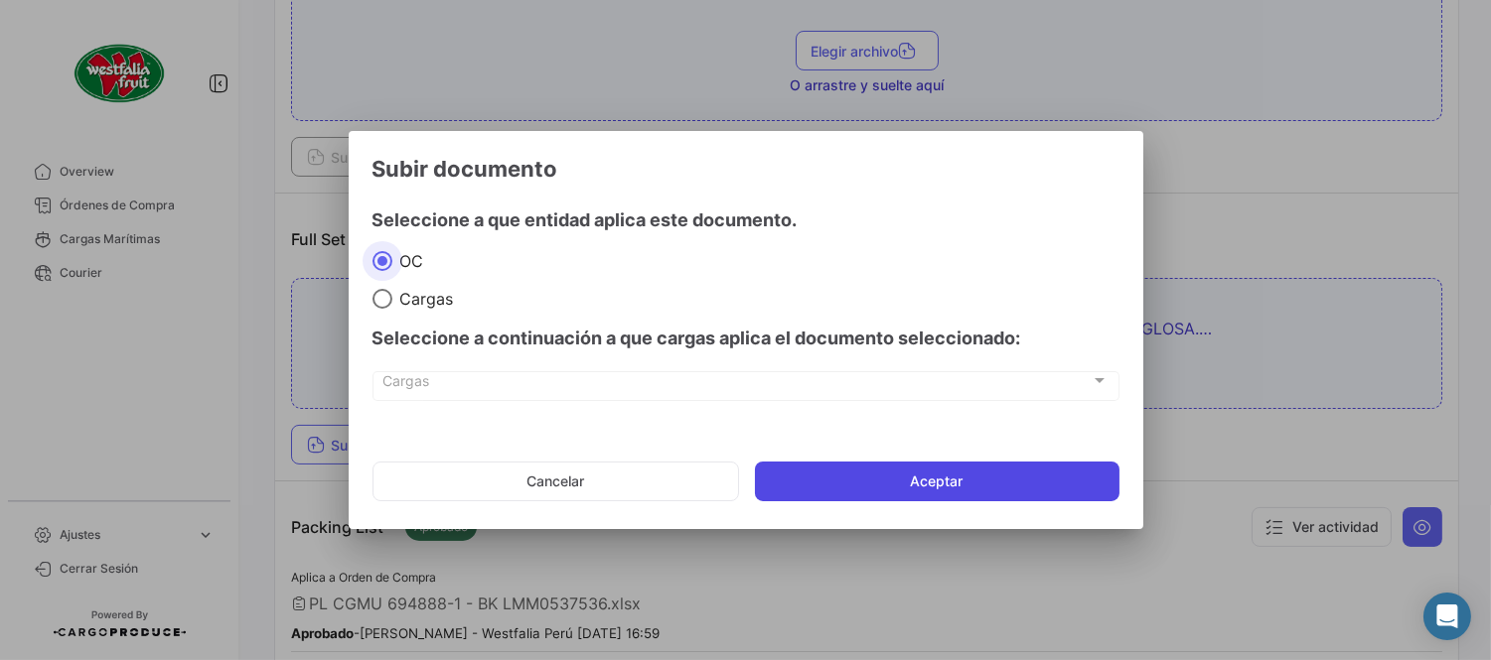
click at [905, 474] on button "Aceptar" at bounding box center [937, 482] width 364 height 40
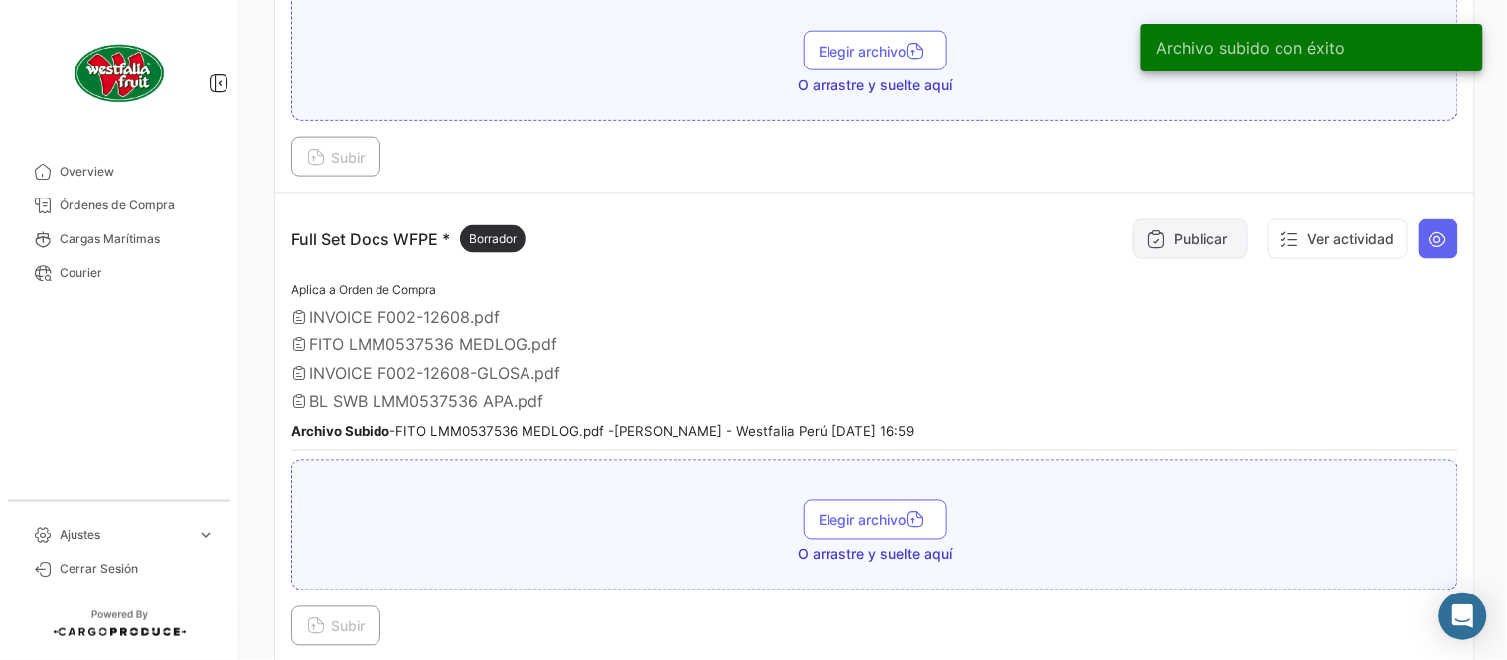
click at [1154, 235] on button "Publicar" at bounding box center [1190, 239] width 114 height 40
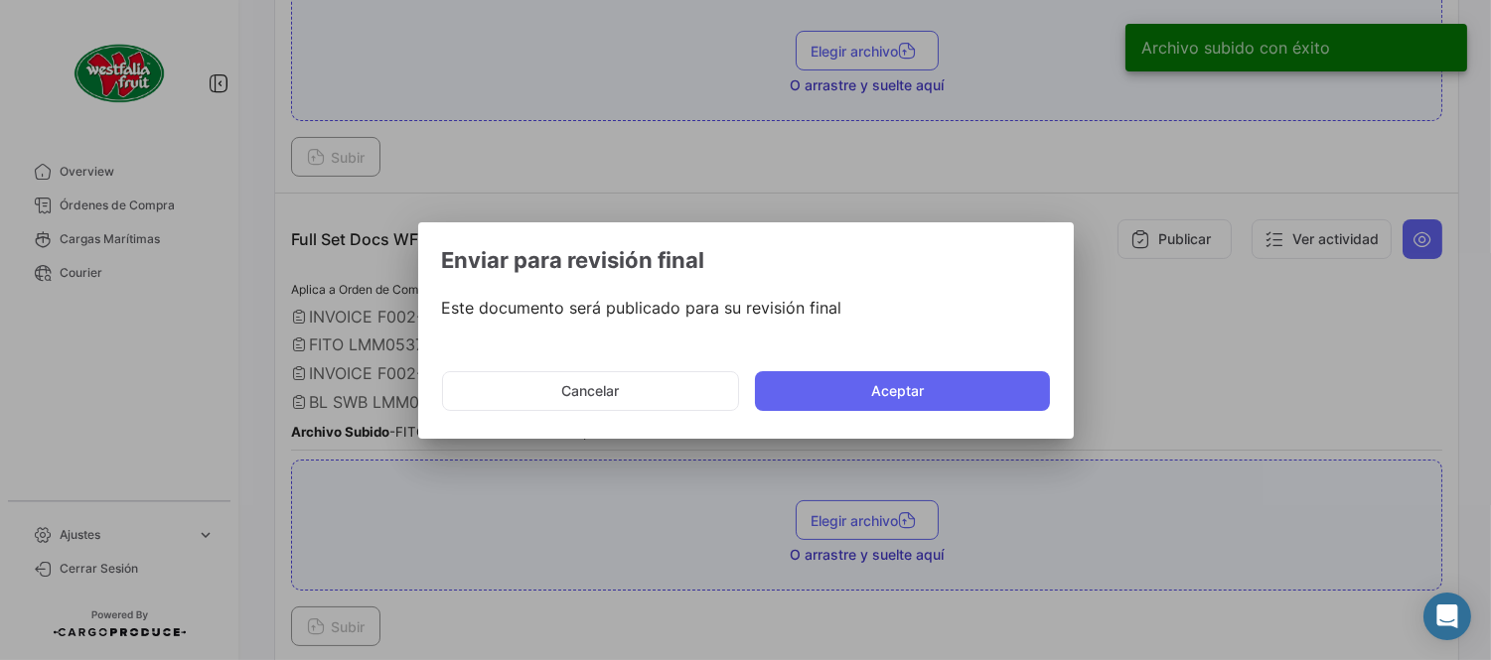
click at [856, 411] on mat-dialog-actions "Cancelar Aceptar" at bounding box center [746, 392] width 608 height 68
click at [848, 395] on button "Aceptar" at bounding box center [902, 391] width 295 height 40
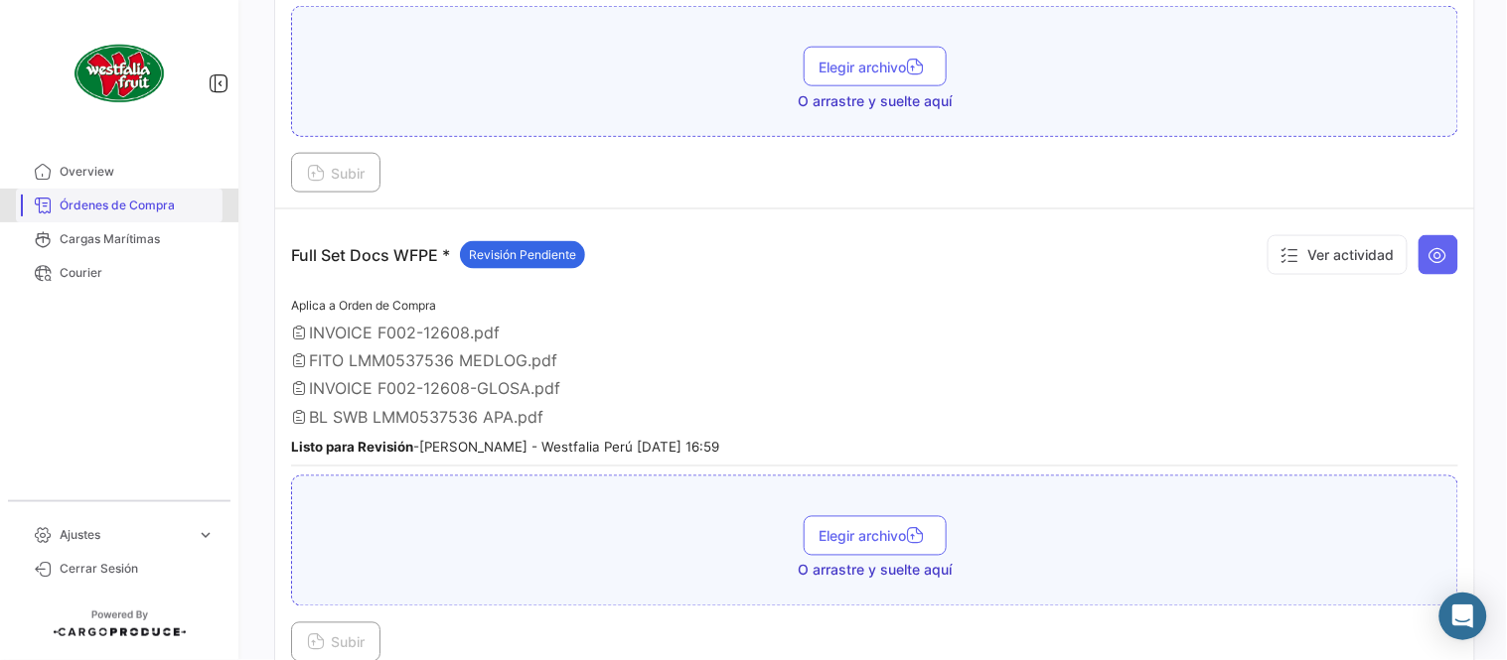
click at [136, 202] on span "Órdenes de Compra" at bounding box center [137, 206] width 155 height 18
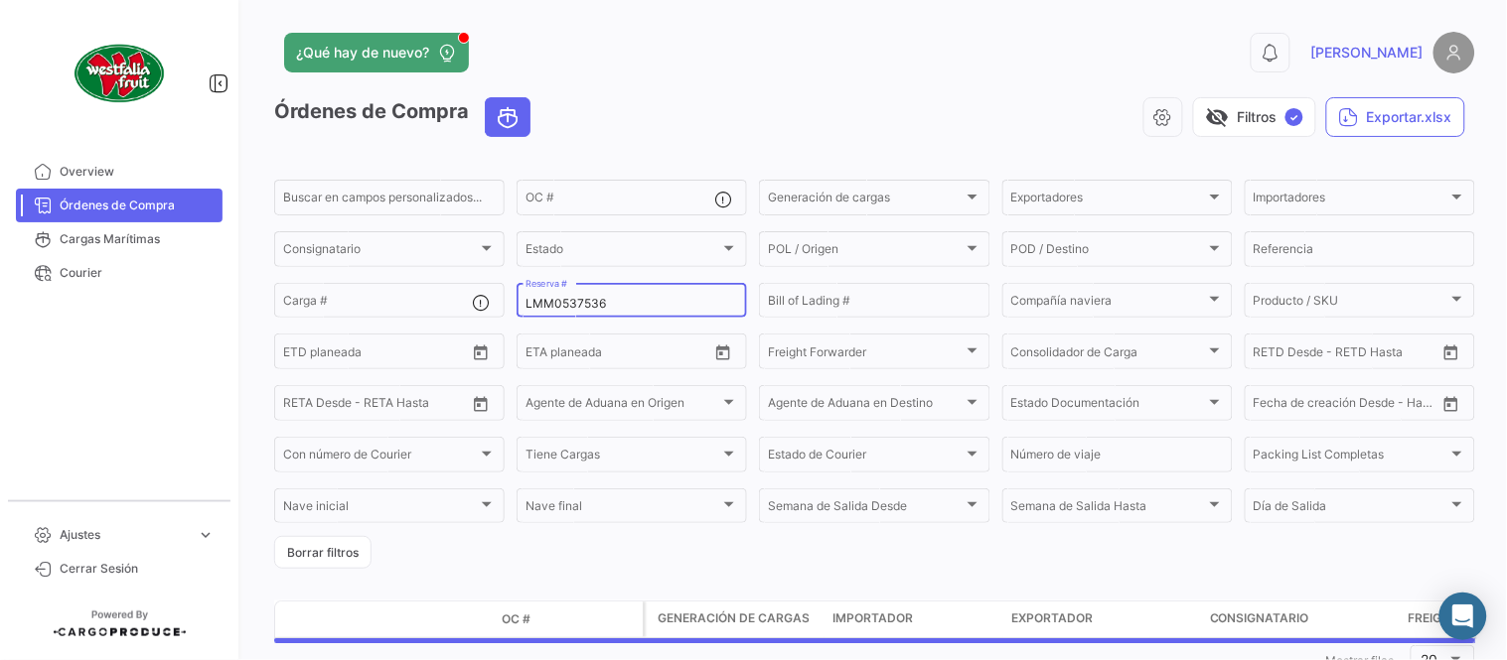
click at [648, 303] on input "LMM0537536" at bounding box center [631, 304] width 213 height 14
paste input "8722"
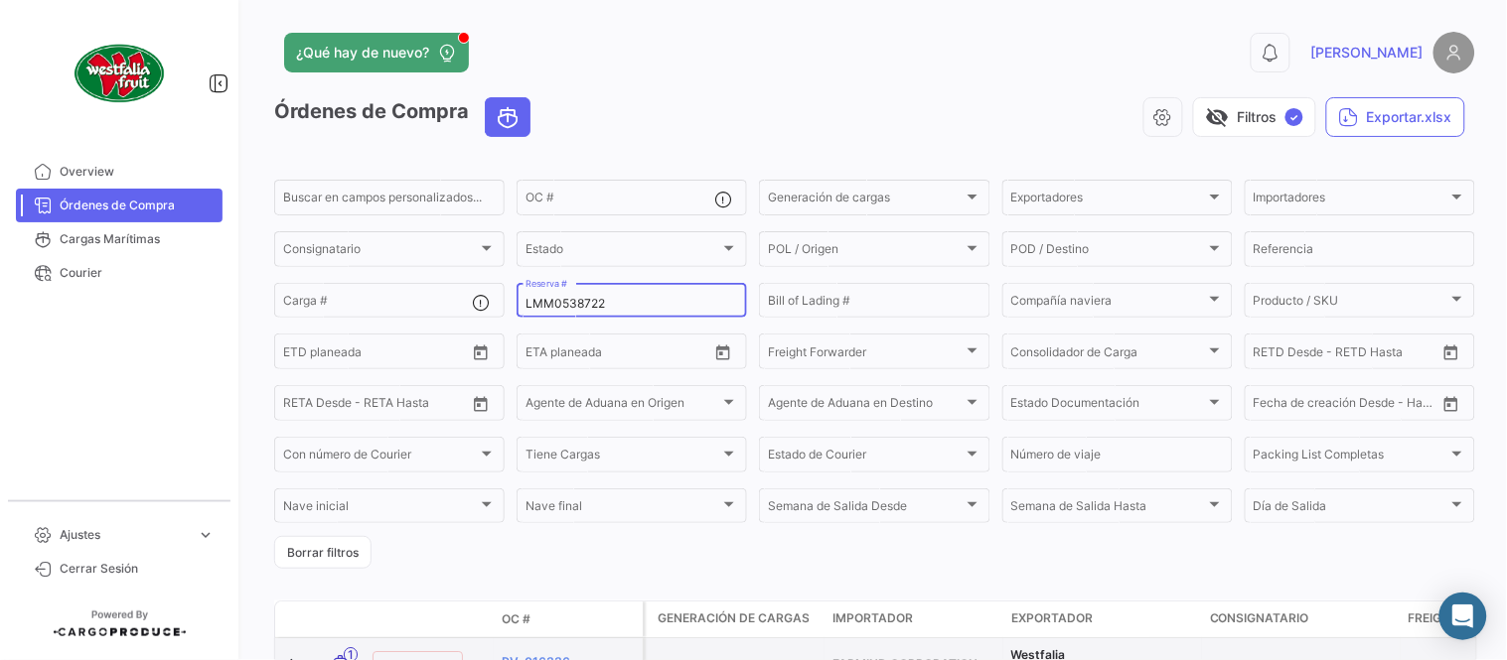
type input "LMM0538722"
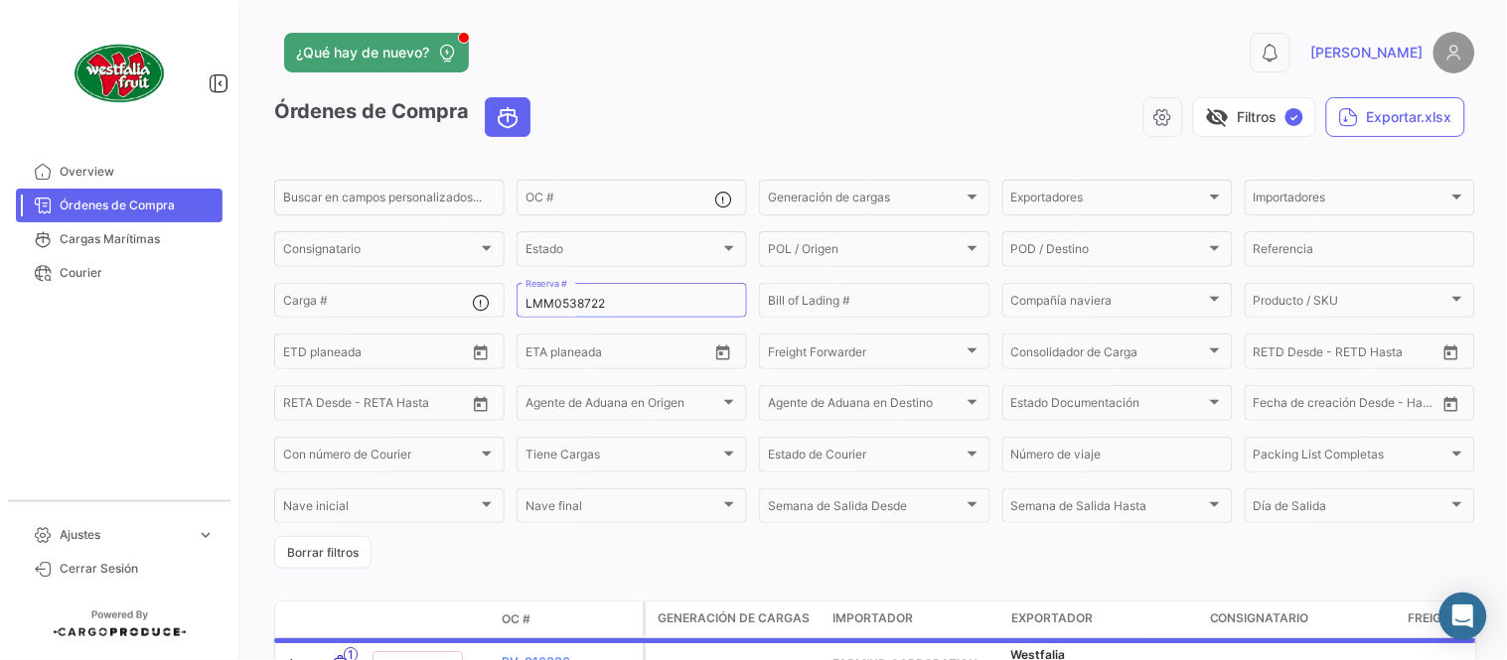
click at [692, 113] on div "visibility_off Filtros ✓ Exportar.xlsx" at bounding box center [1010, 117] width 929 height 40
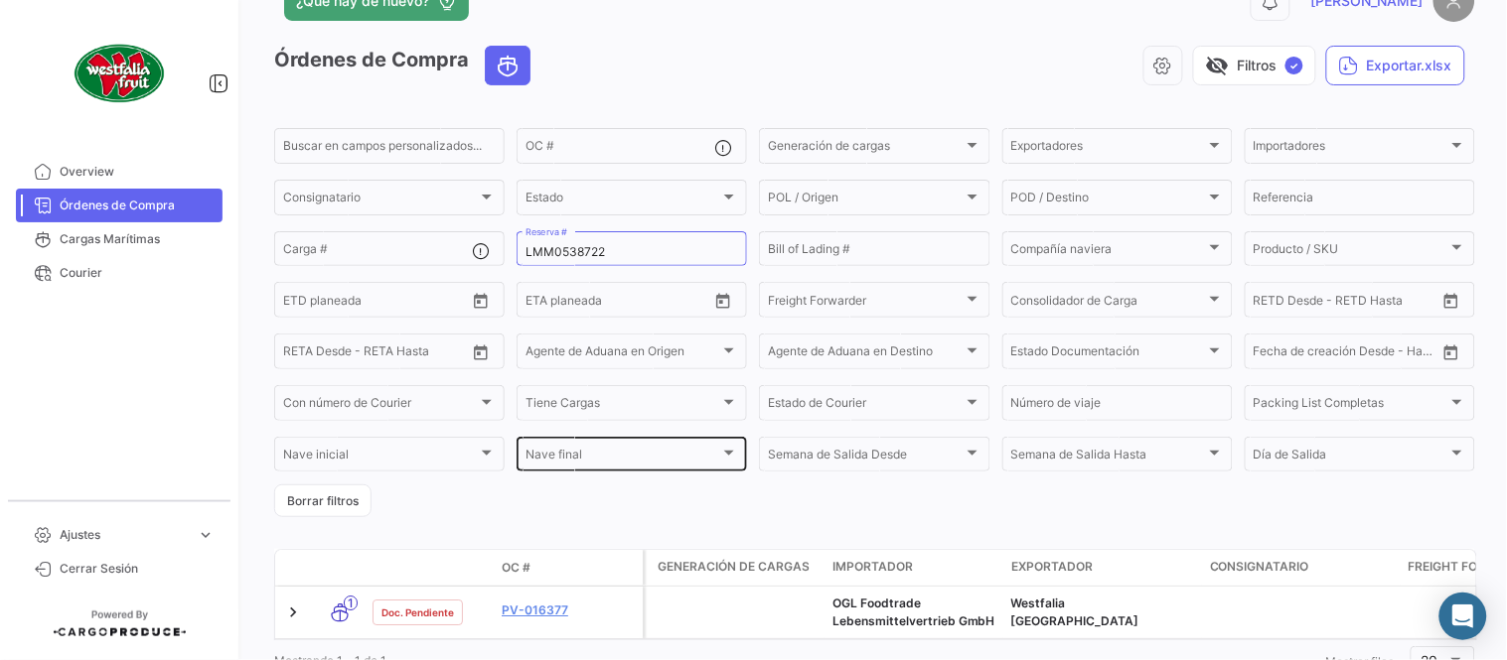
scroll to position [135, 0]
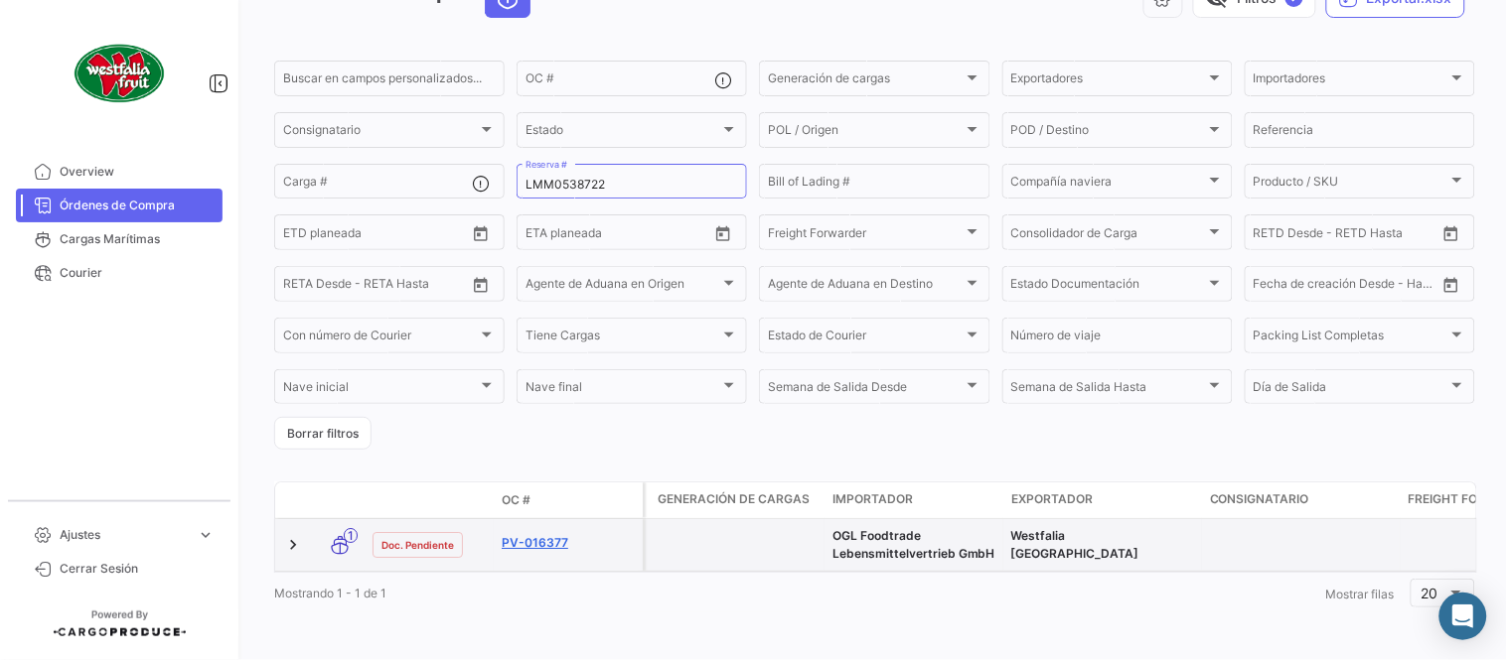
click at [543, 534] on link "PV-016377" at bounding box center [568, 543] width 133 height 18
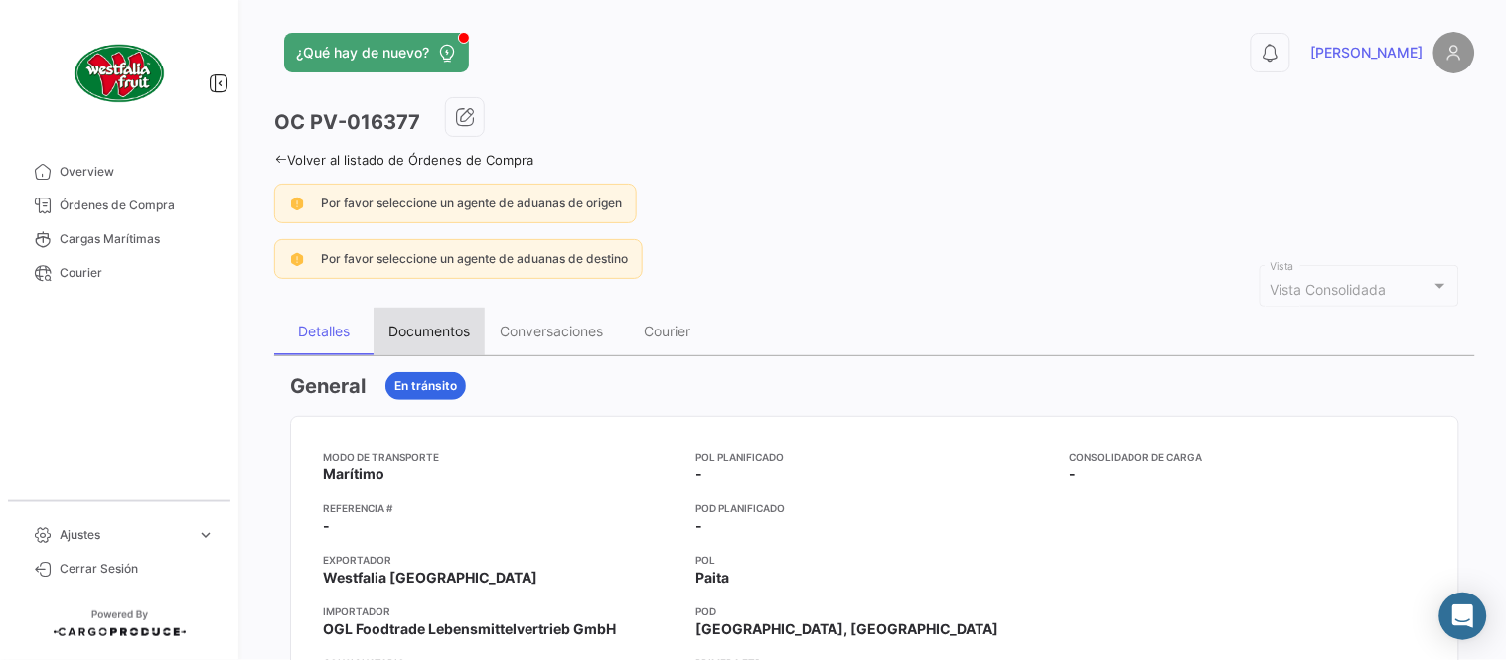
click at [435, 342] on div "Documentos" at bounding box center [428, 332] width 111 height 48
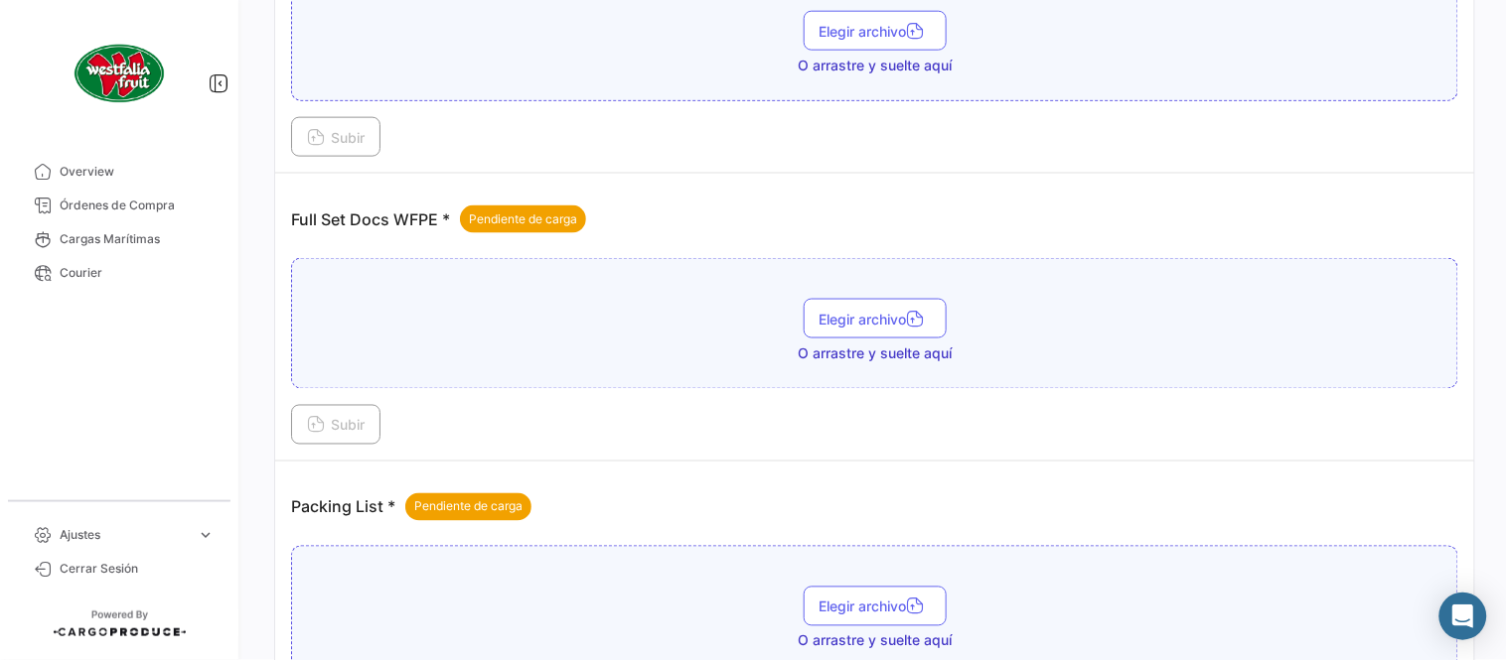
scroll to position [801, 0]
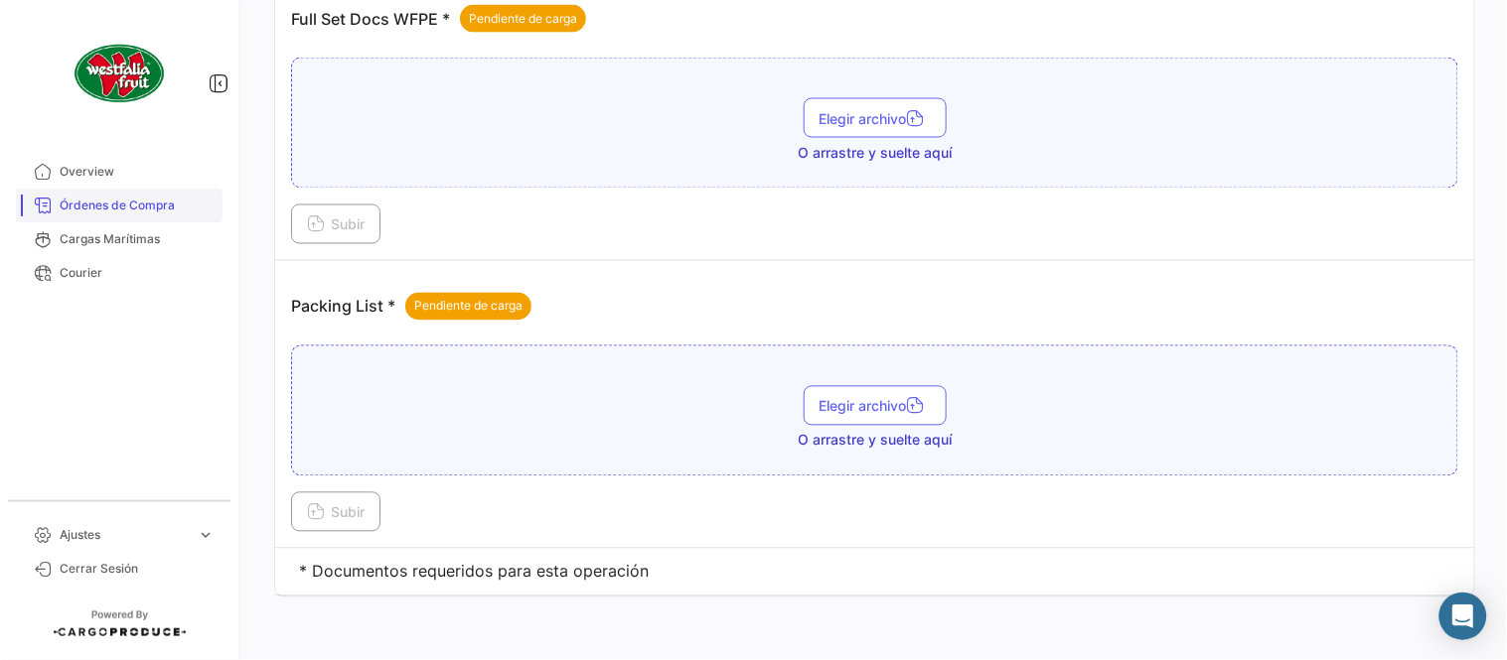
click at [111, 193] on link "Órdenes de Compra" at bounding box center [119, 206] width 207 height 34
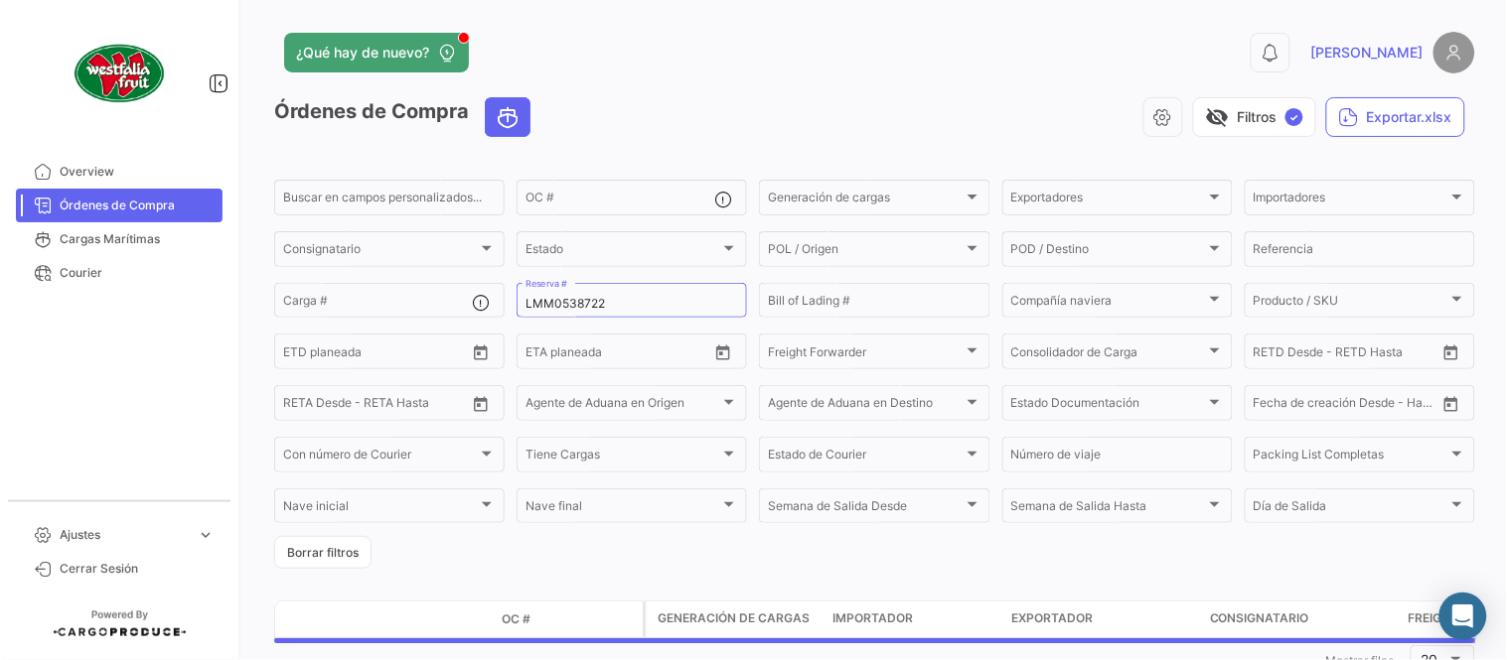
click at [567, 319] on mat-form-field "LMM0538722 Reserva #" at bounding box center [631, 301] width 230 height 42
click at [561, 301] on input "LMM0538722" at bounding box center [631, 304] width 213 height 14
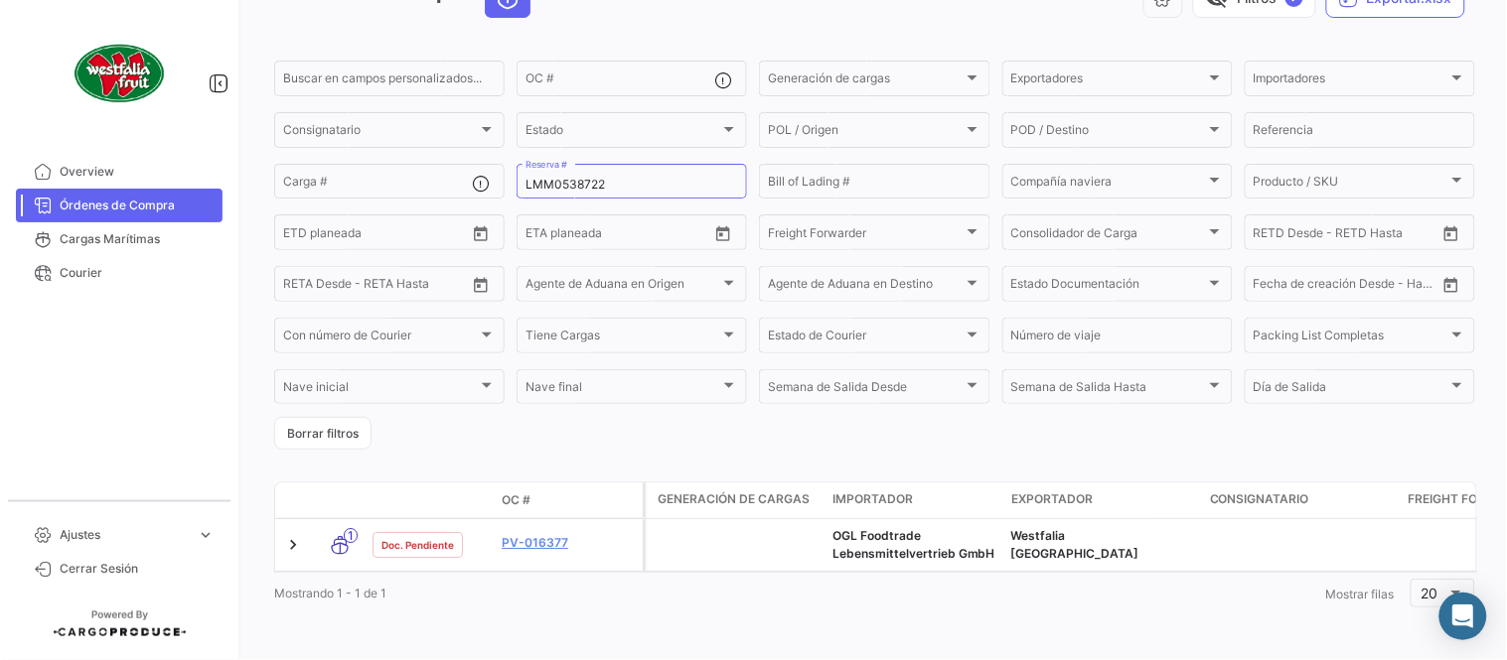
scroll to position [135, 0]
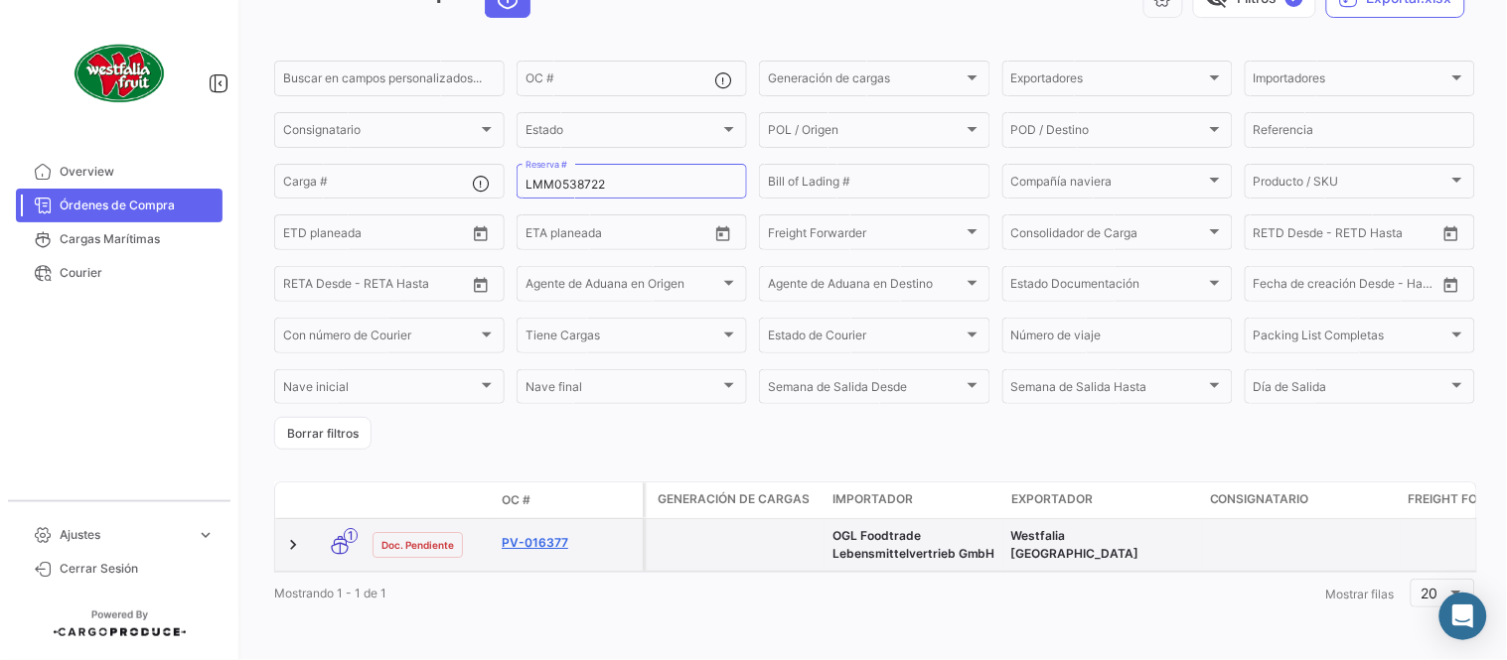
click at [553, 534] on link "PV-016377" at bounding box center [568, 543] width 133 height 18
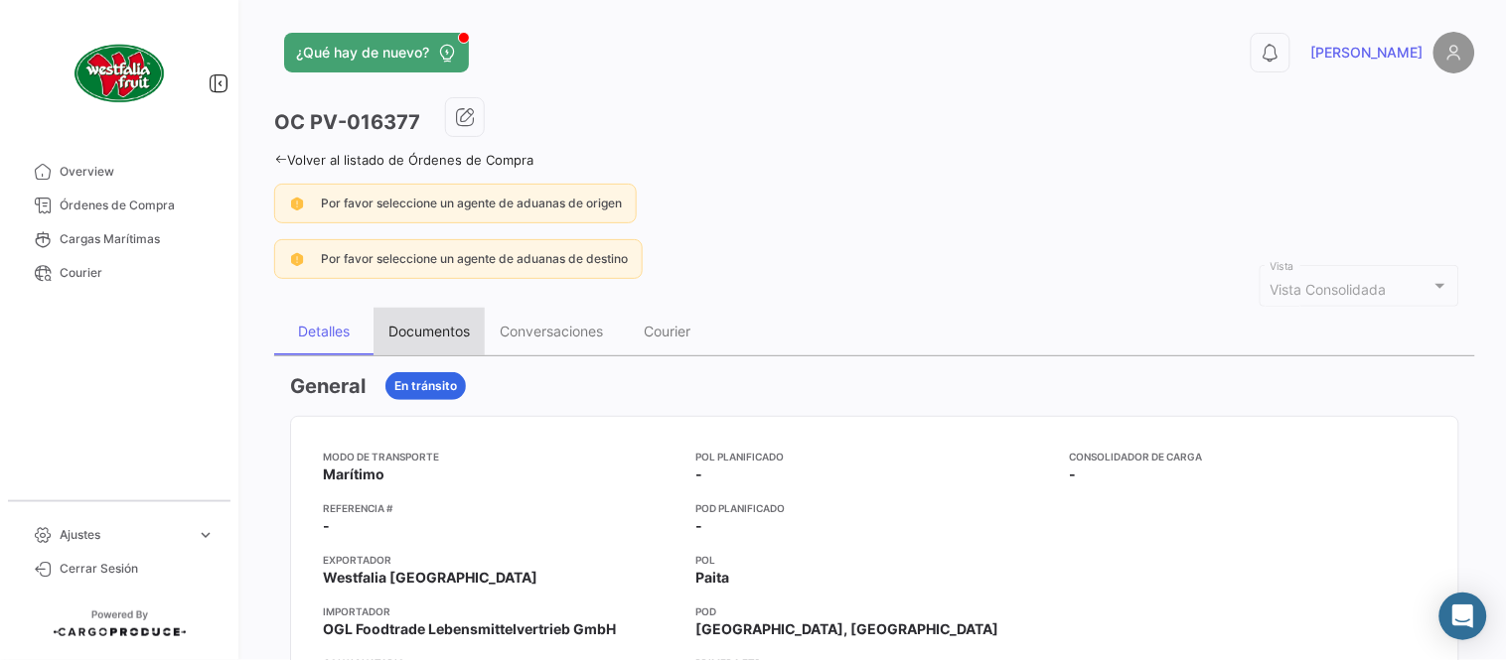
click at [419, 321] on div "Documentos" at bounding box center [428, 332] width 111 height 48
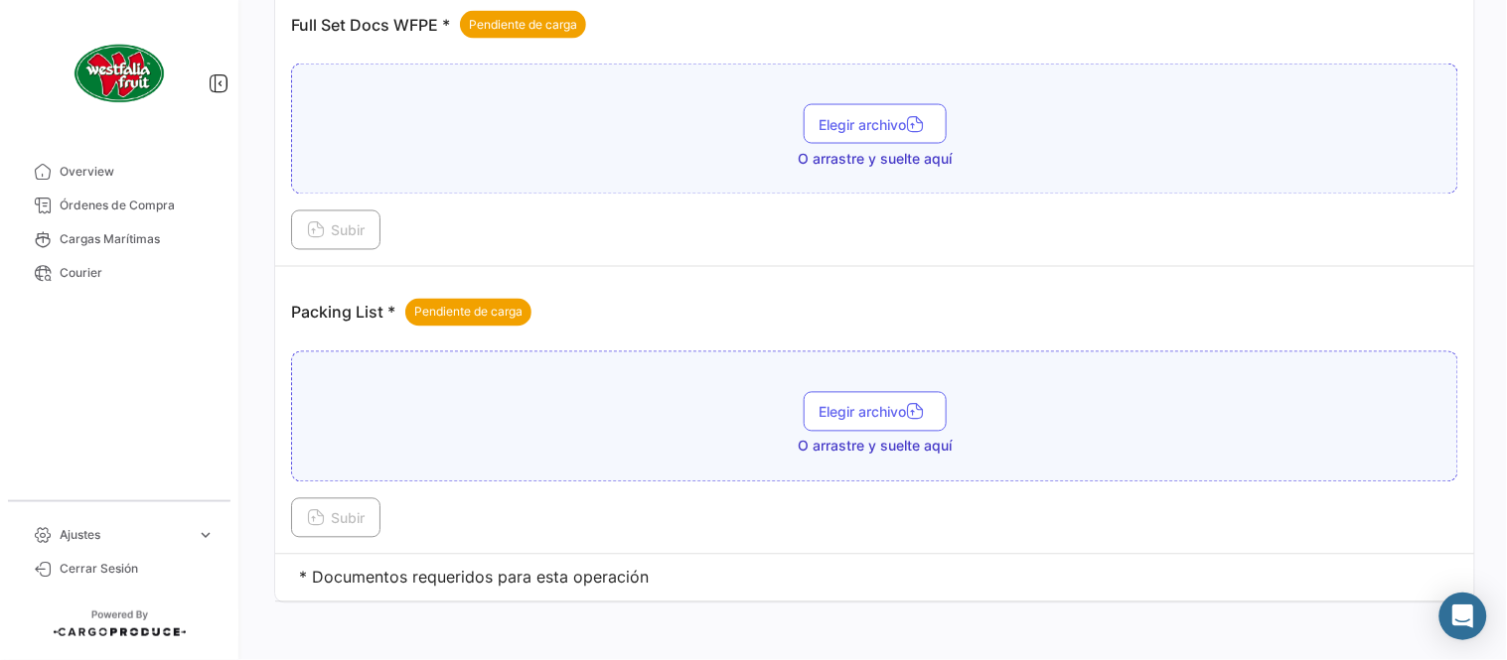
scroll to position [801, 0]
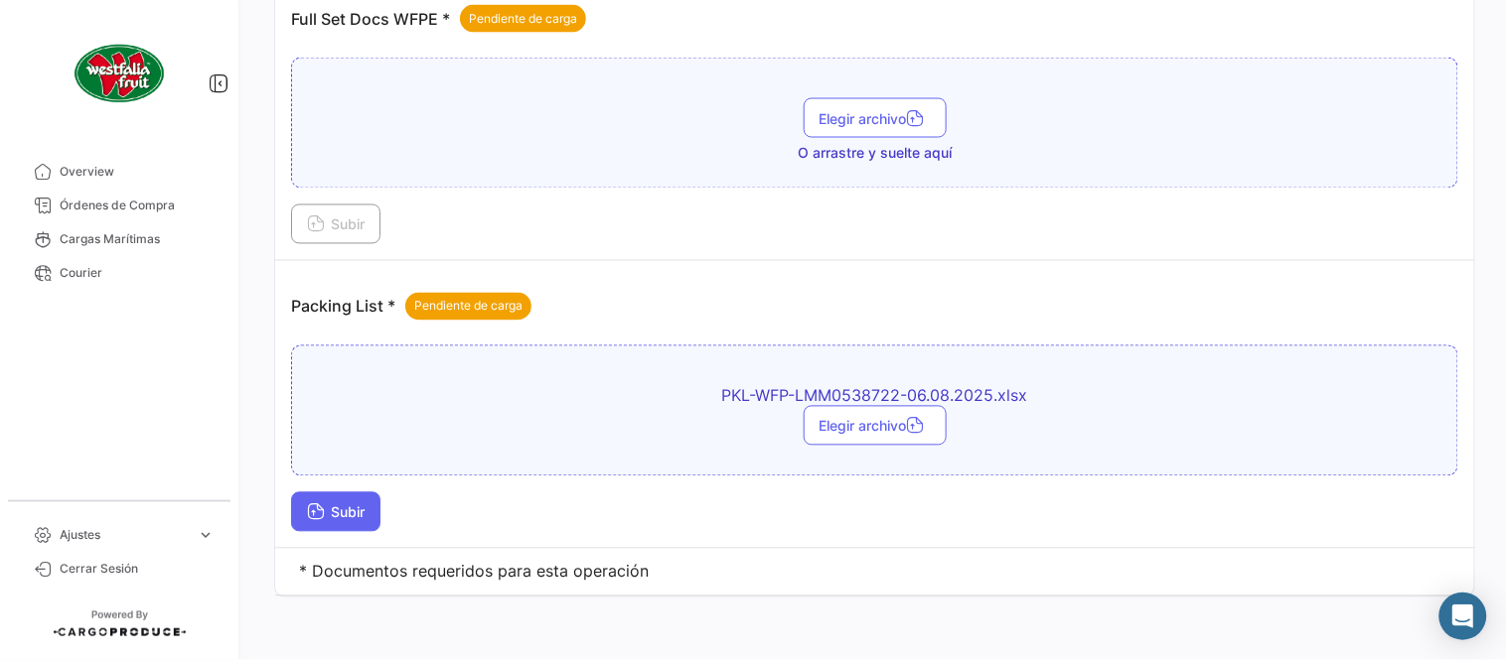
click at [353, 516] on span "Subir" at bounding box center [336, 513] width 58 height 17
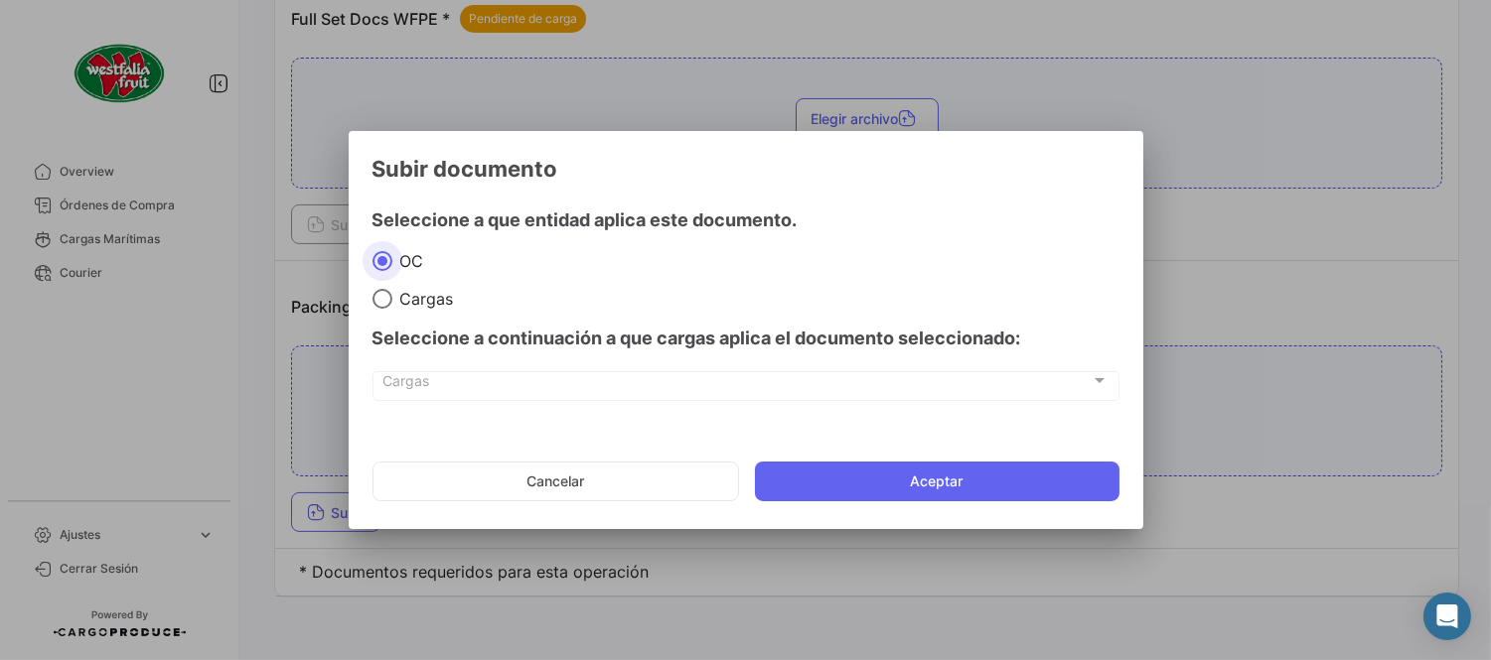
click at [954, 507] on mat-dialog-actions "Cancelar Aceptar" at bounding box center [745, 482] width 747 height 68
click at [996, 517] on mat-dialog-container "Subir documento Seleccione a que entidad aplica este documento. OC Cargas Selec…" at bounding box center [746, 330] width 795 height 399
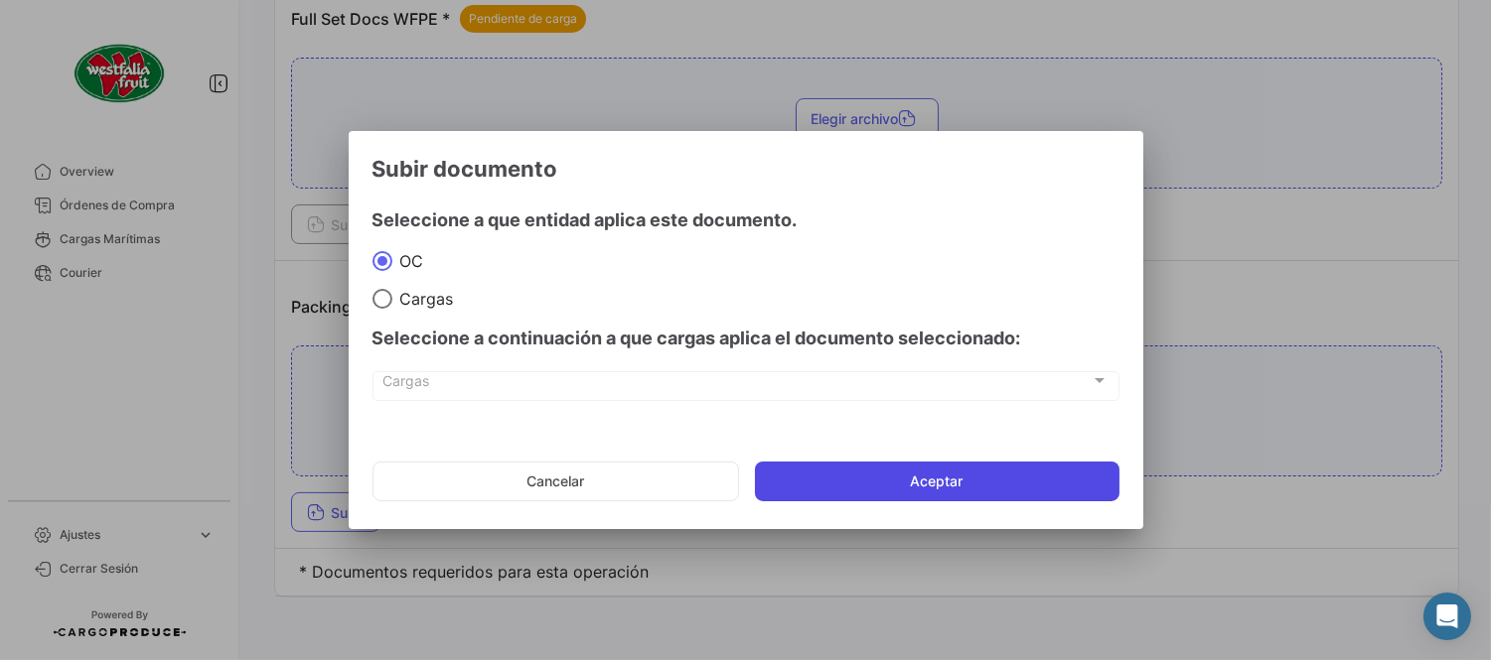
click at [976, 467] on button "Aceptar" at bounding box center [937, 482] width 364 height 40
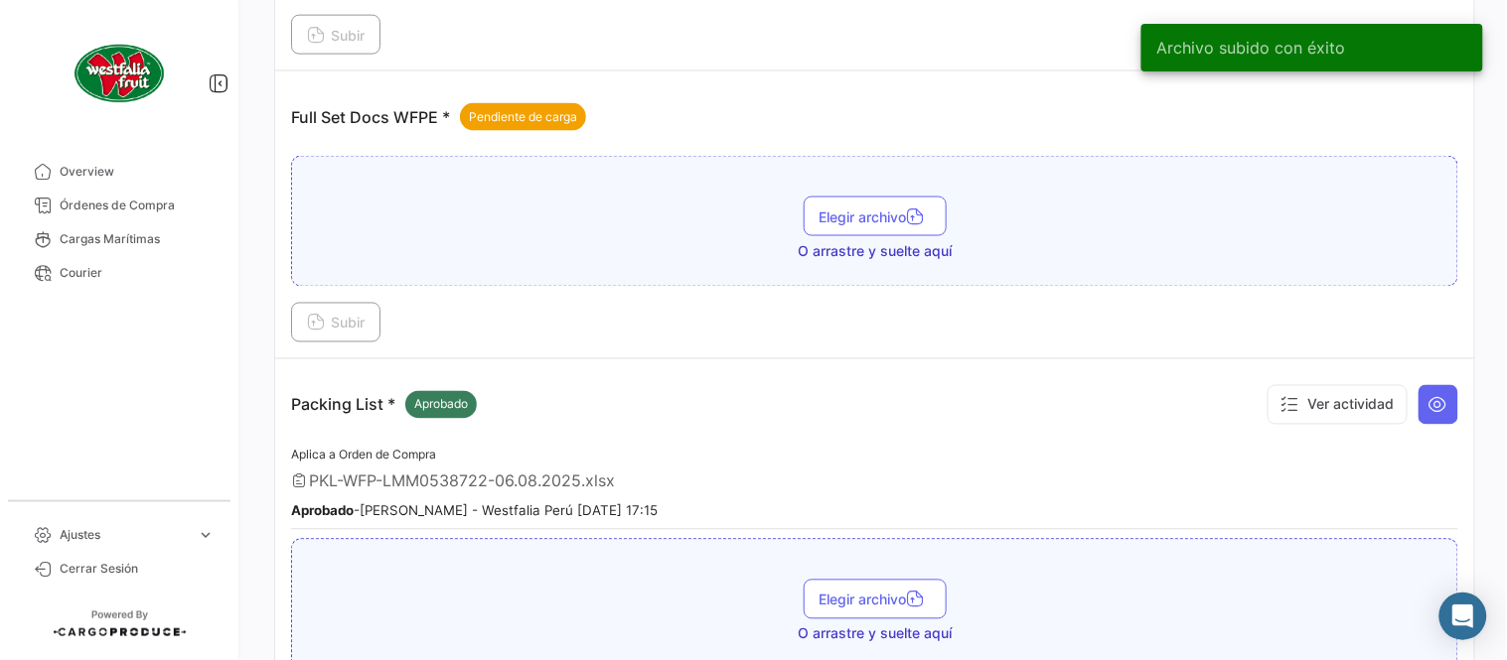
scroll to position [580, 0]
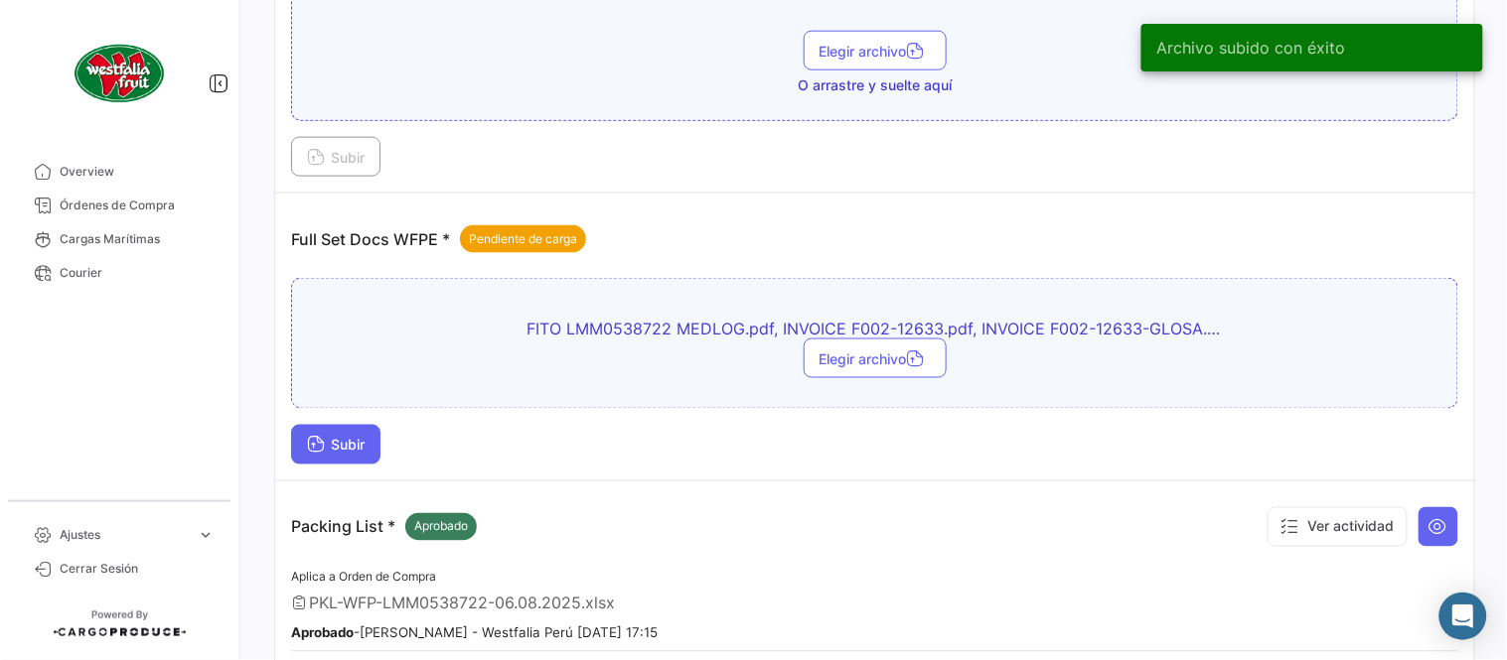
click at [360, 438] on span "Subir" at bounding box center [336, 445] width 58 height 17
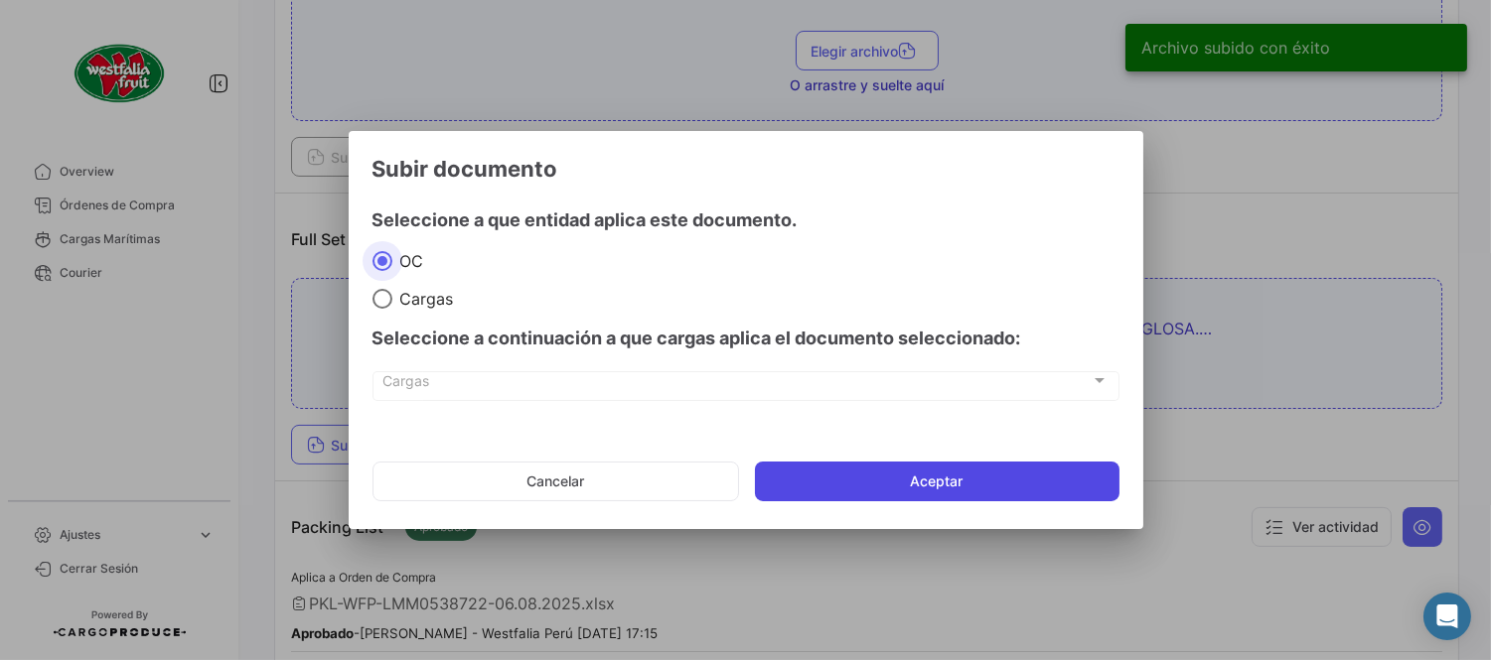
click at [886, 482] on button "Aceptar" at bounding box center [937, 482] width 364 height 40
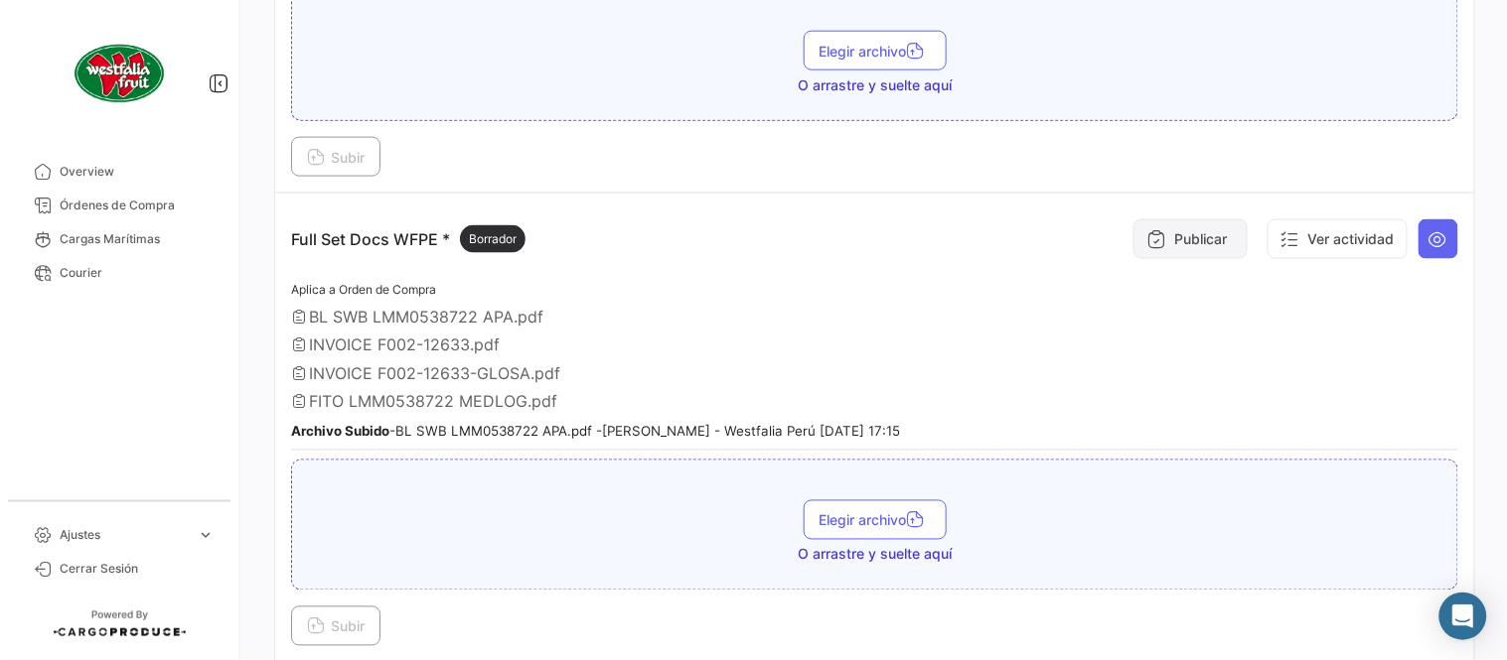
click at [1172, 241] on button "Publicar" at bounding box center [1190, 239] width 114 height 40
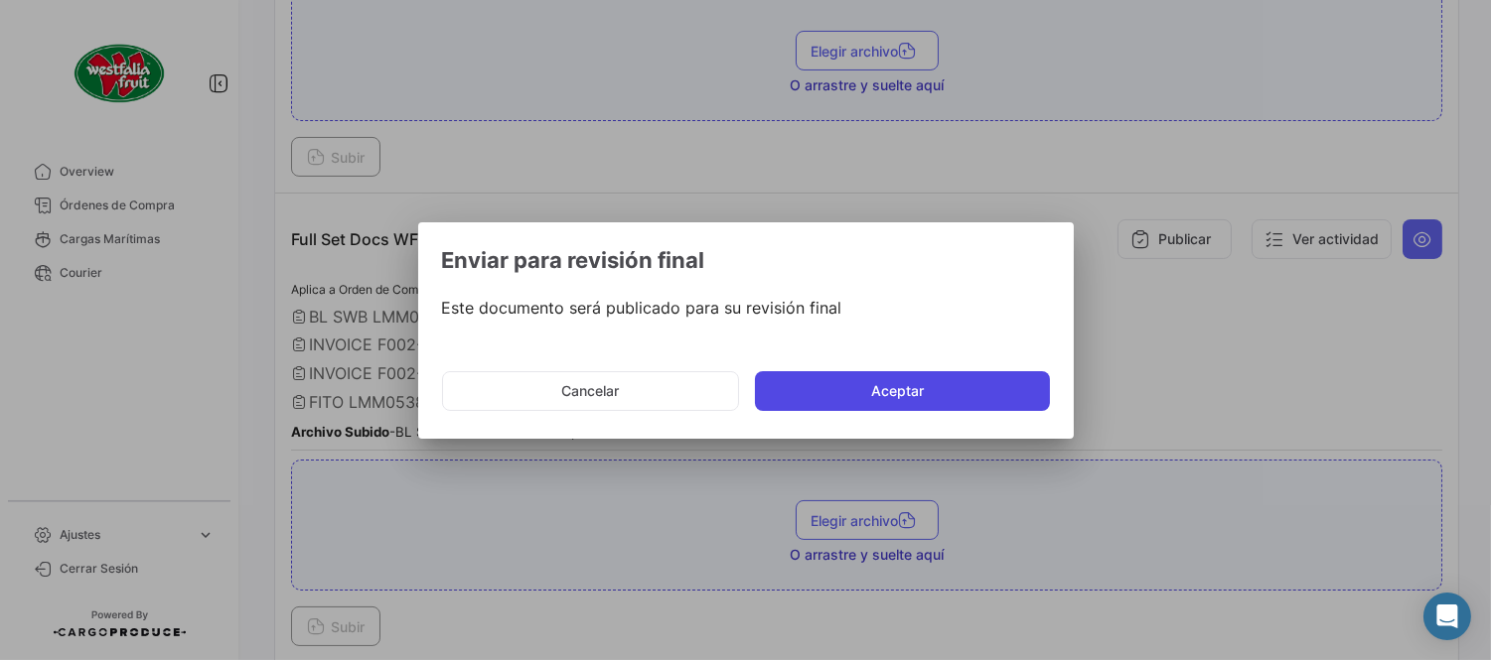
click at [986, 398] on button "Aceptar" at bounding box center [902, 391] width 295 height 40
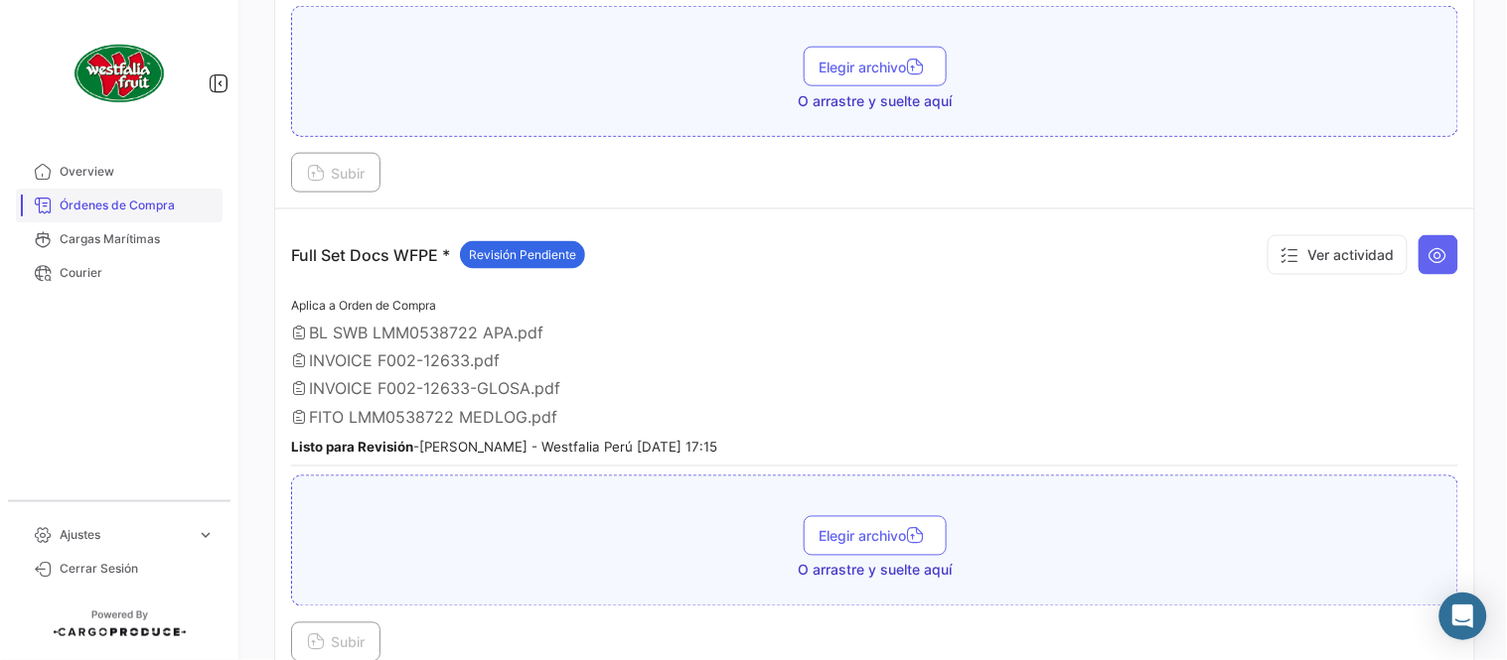
click at [161, 217] on link "Órdenes de Compra" at bounding box center [119, 206] width 207 height 34
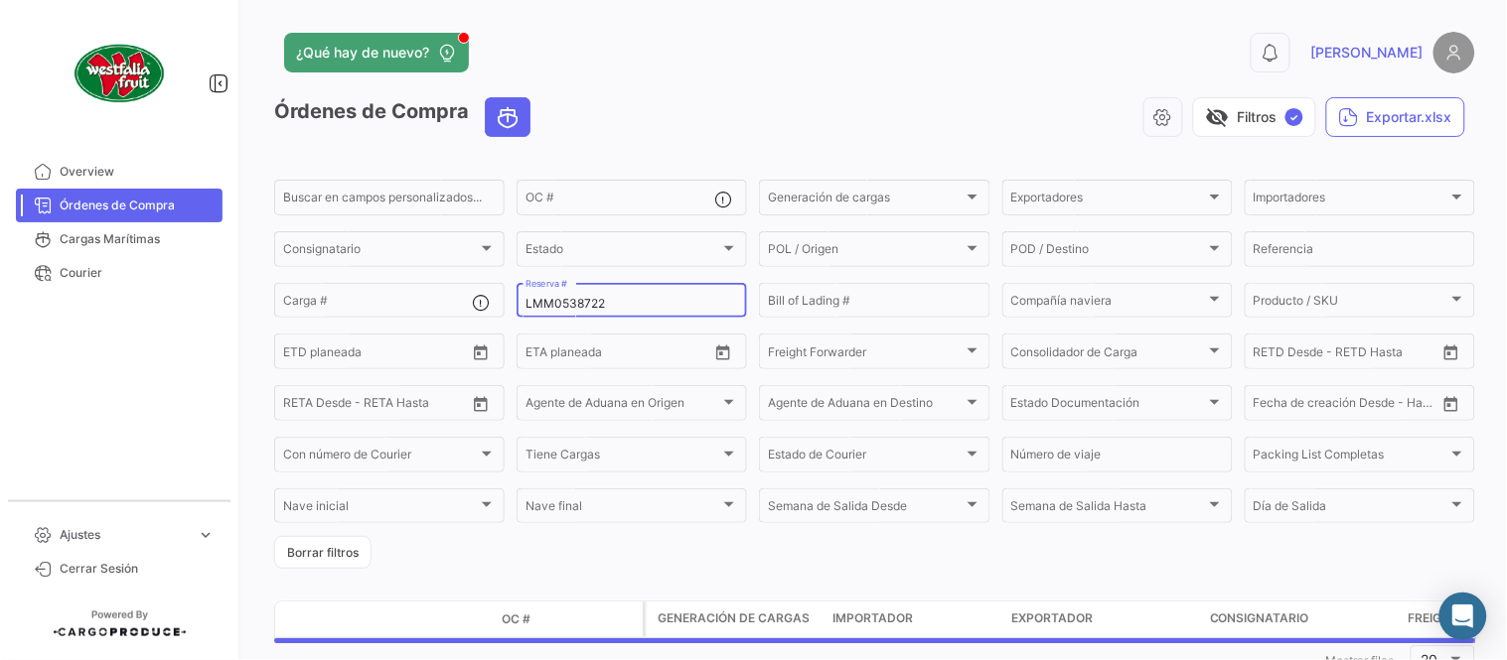
click at [608, 302] on input "LMM0538722" at bounding box center [631, 304] width 213 height 14
paste input "4"
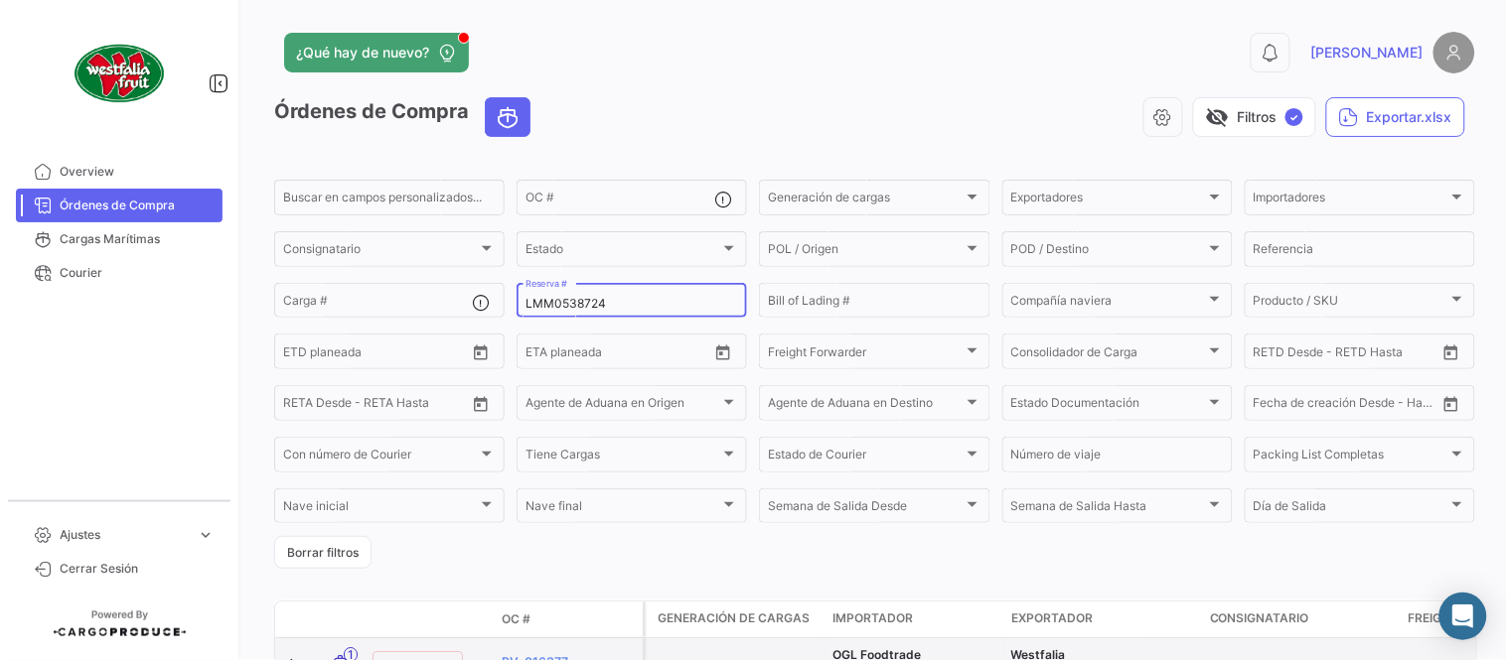
type input "LMM0538724"
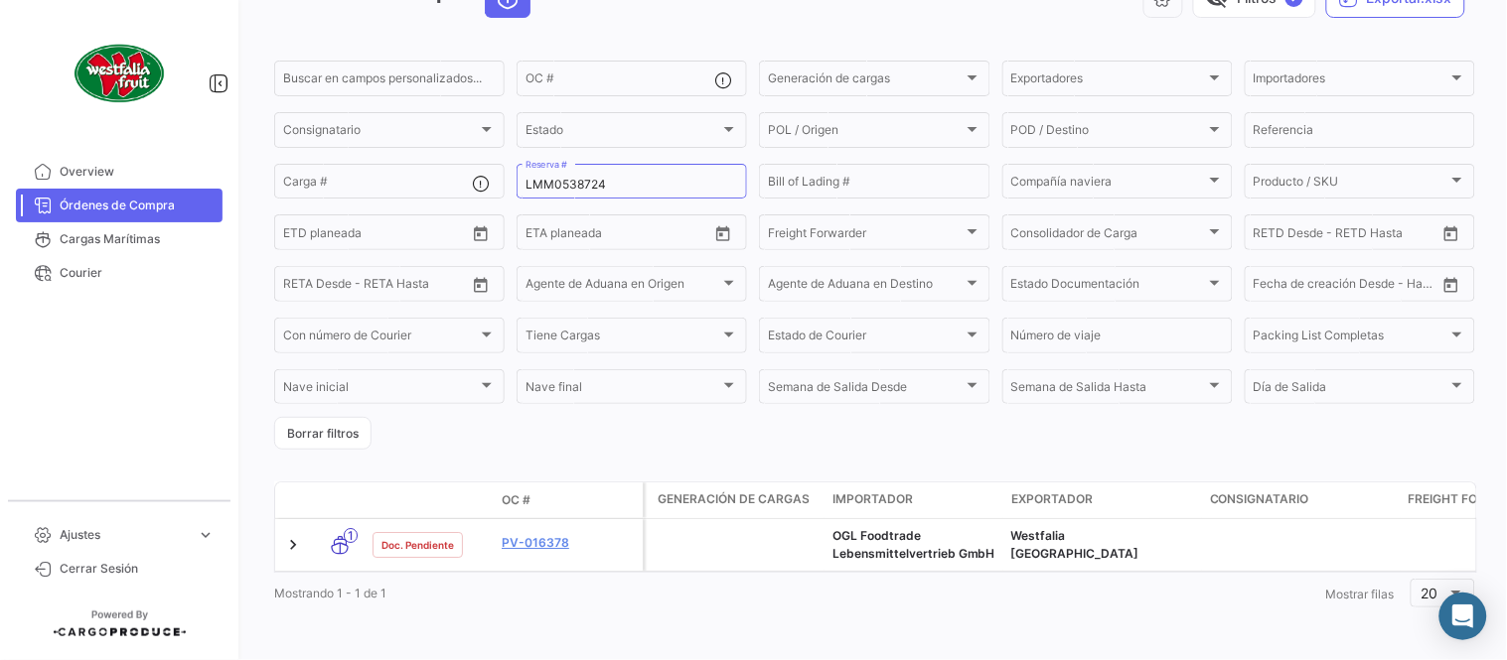
scroll to position [135, 0]
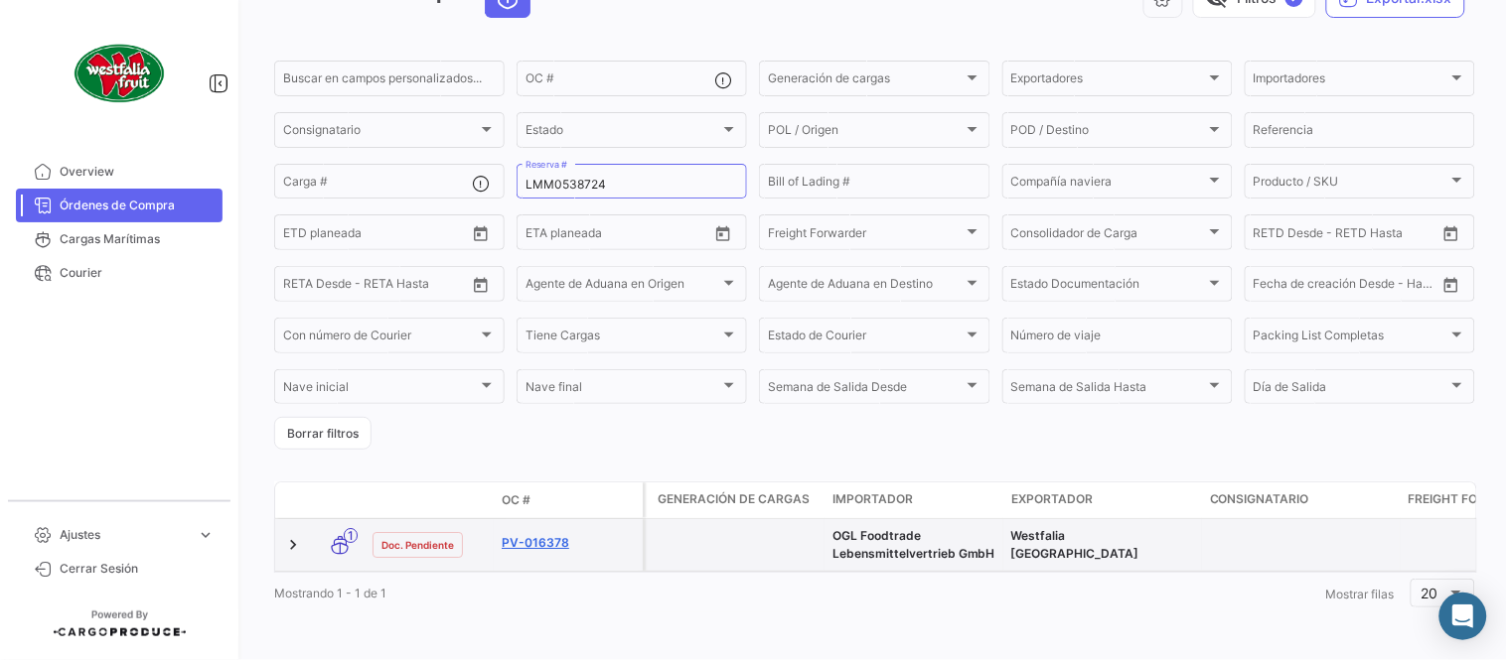
click at [540, 534] on link "PV-016378" at bounding box center [568, 543] width 133 height 18
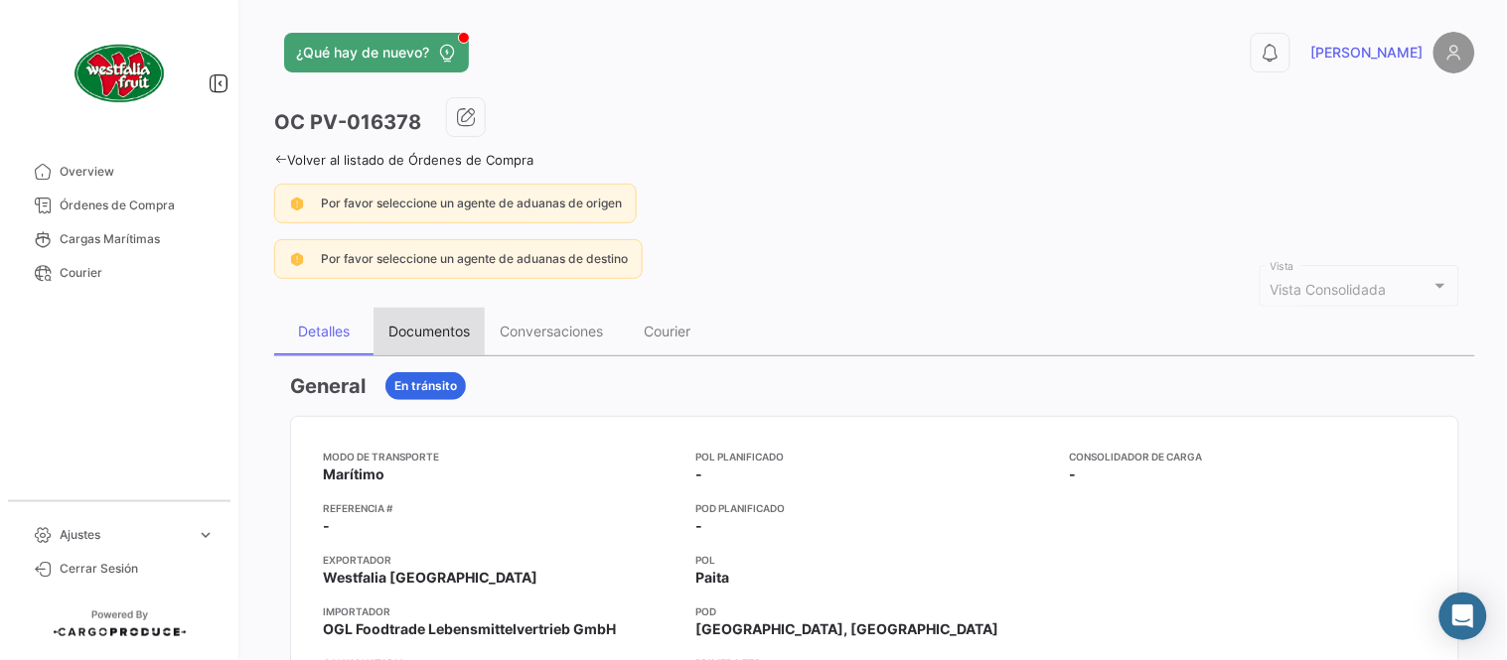
click at [412, 335] on div "Documentos" at bounding box center [428, 331] width 81 height 17
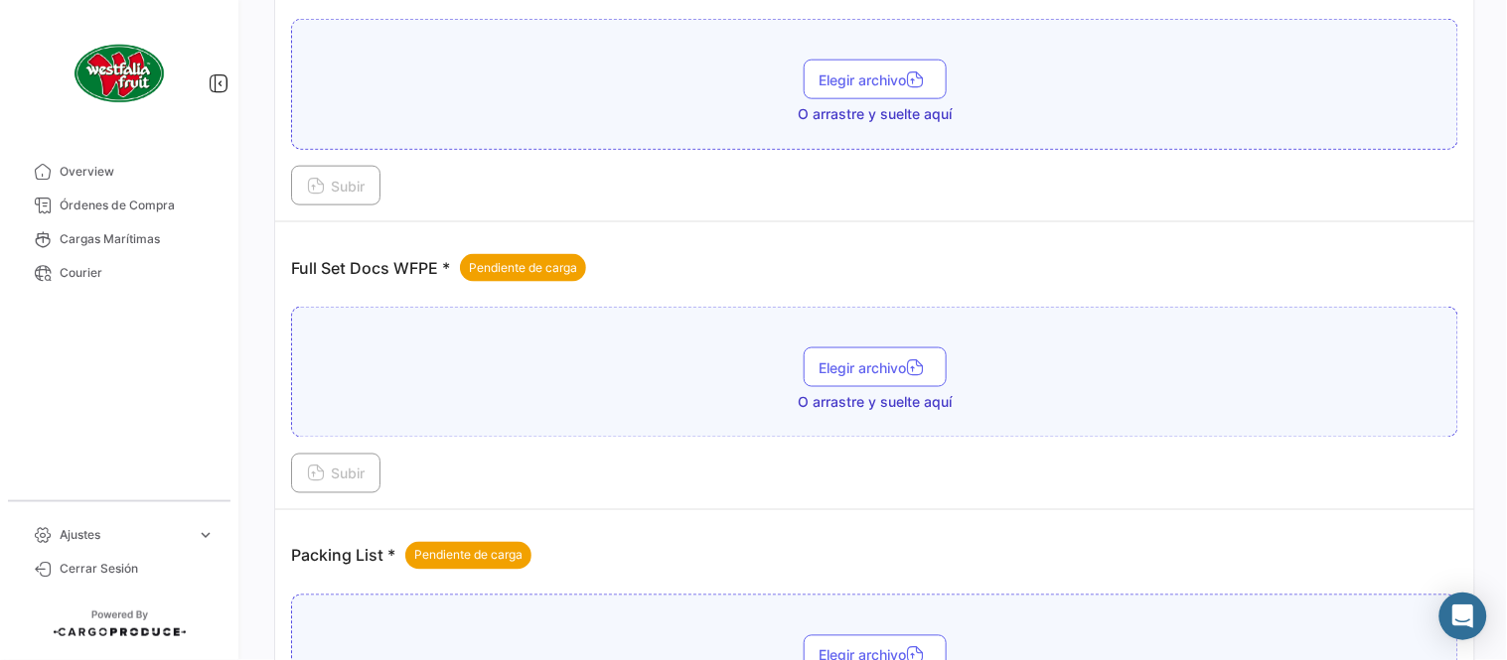
scroll to position [801, 0]
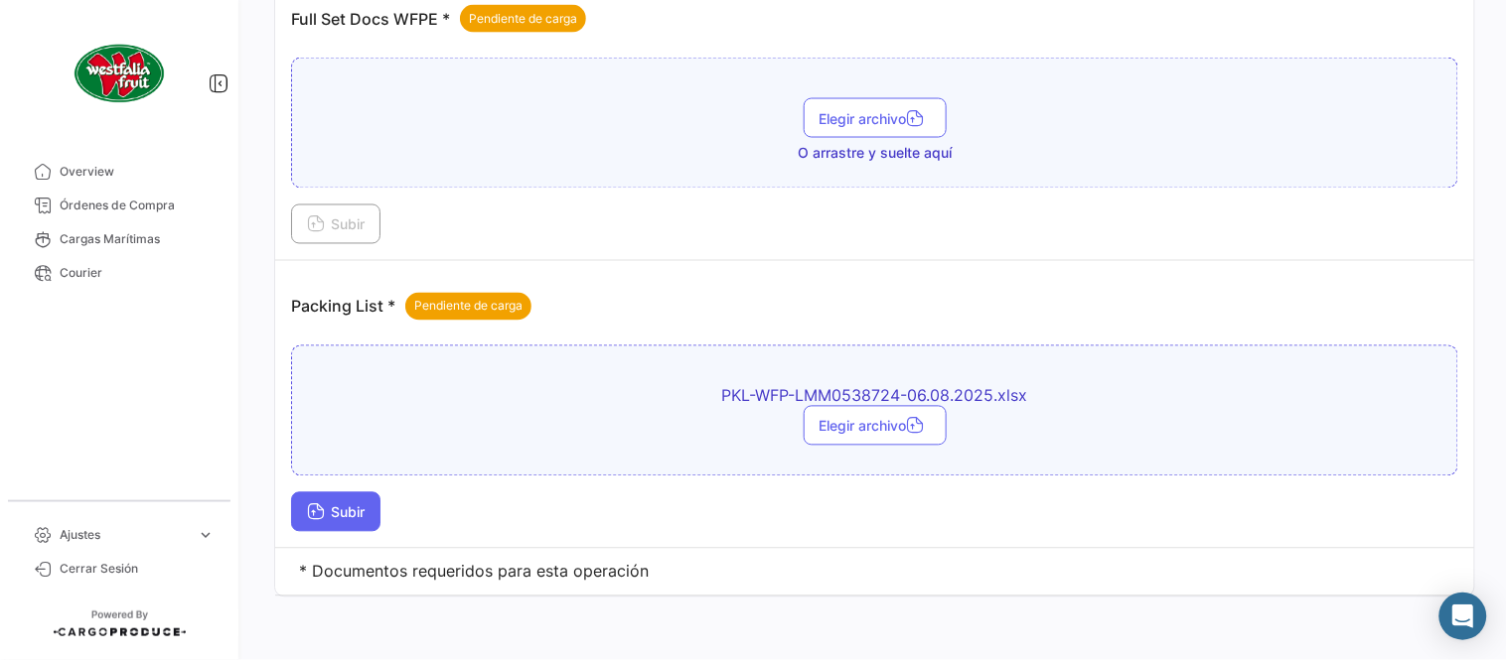
click at [340, 512] on span "Subir" at bounding box center [336, 513] width 58 height 17
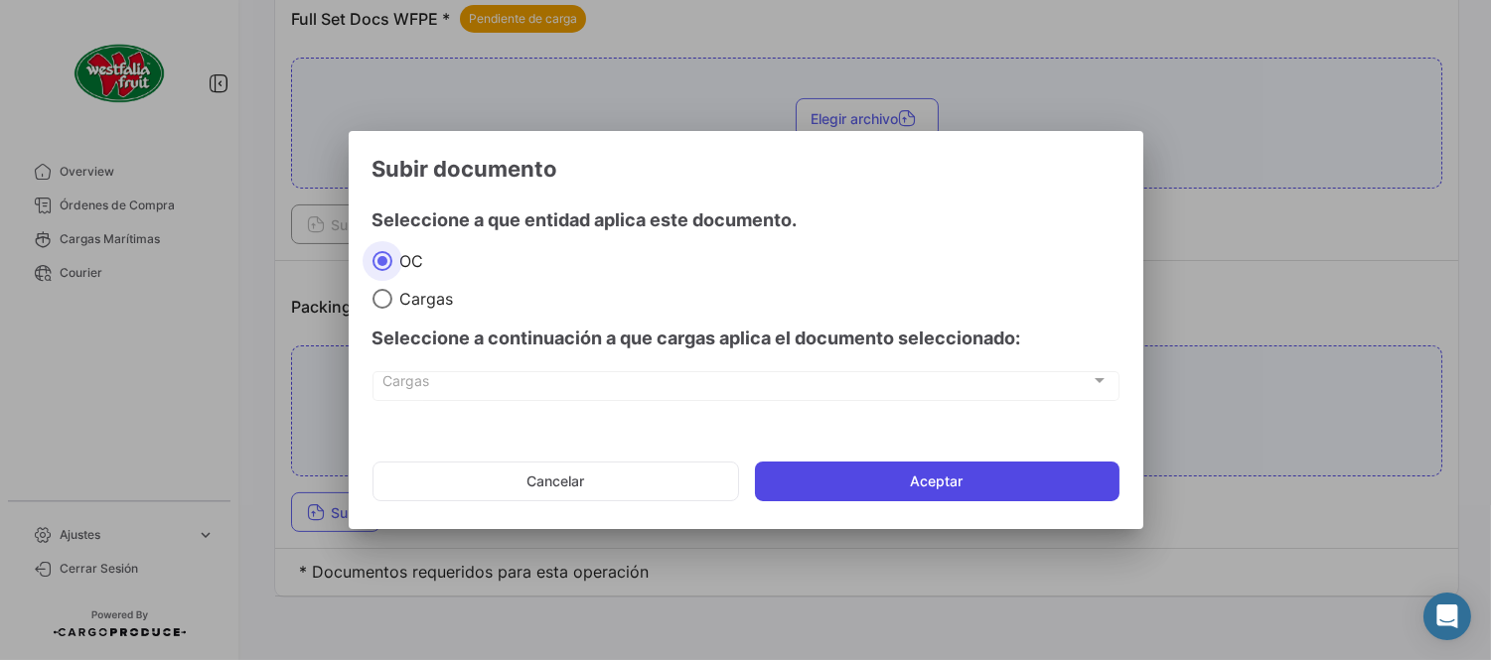
click at [961, 483] on button "Aceptar" at bounding box center [937, 482] width 364 height 40
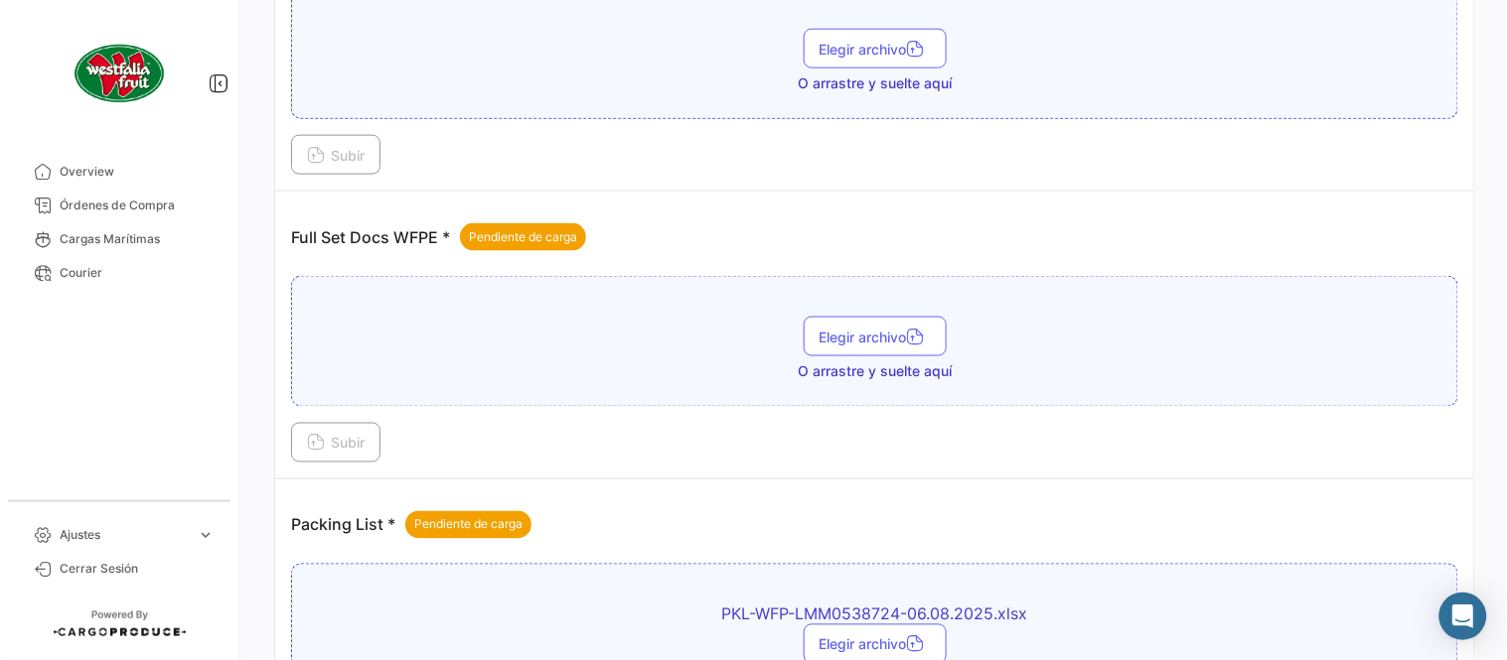
scroll to position [580, 0]
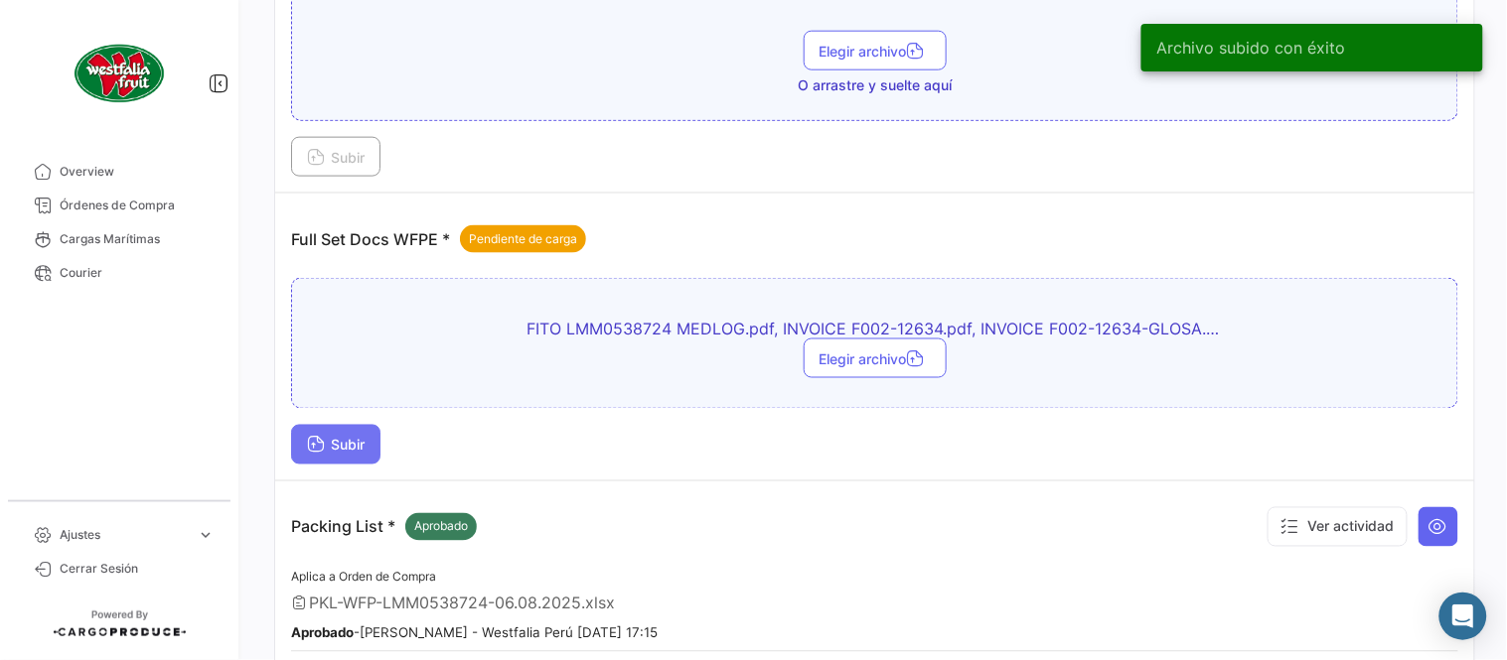
click at [352, 451] on span "Subir" at bounding box center [336, 445] width 58 height 17
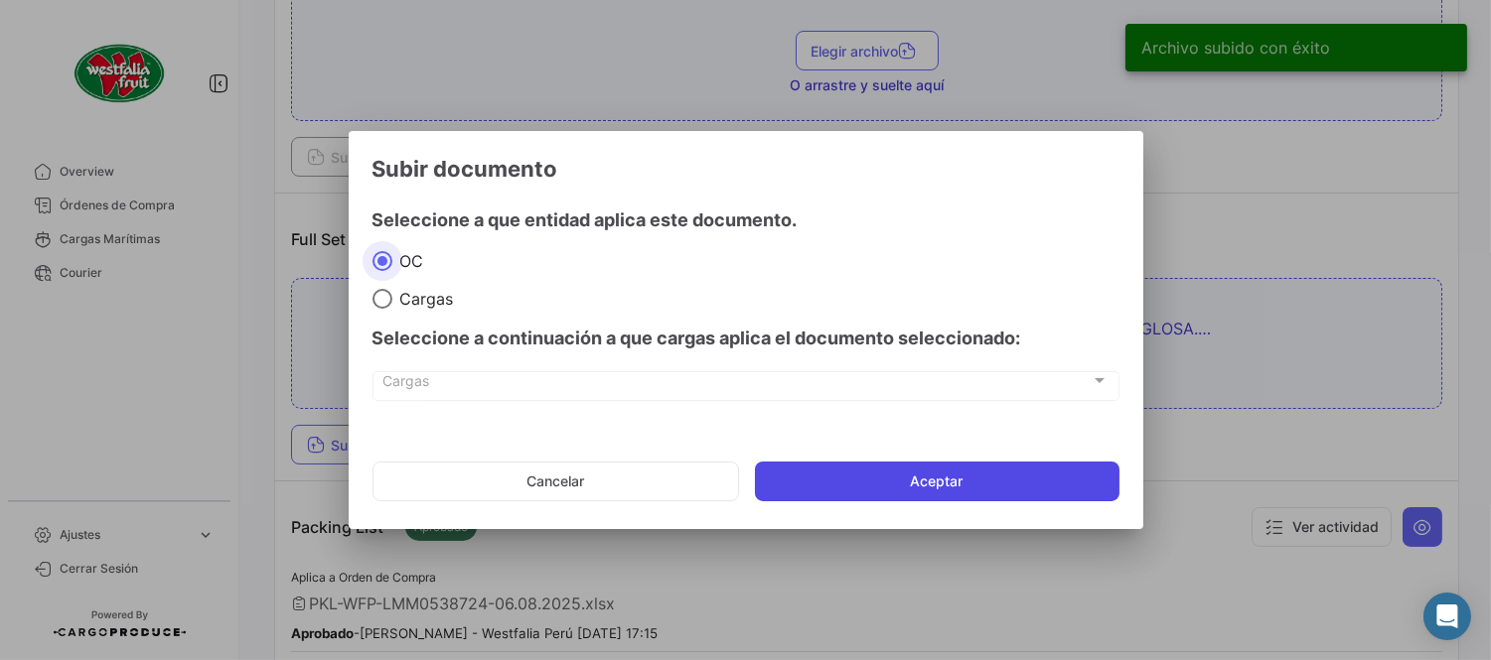
click at [942, 469] on button "Aceptar" at bounding box center [937, 482] width 364 height 40
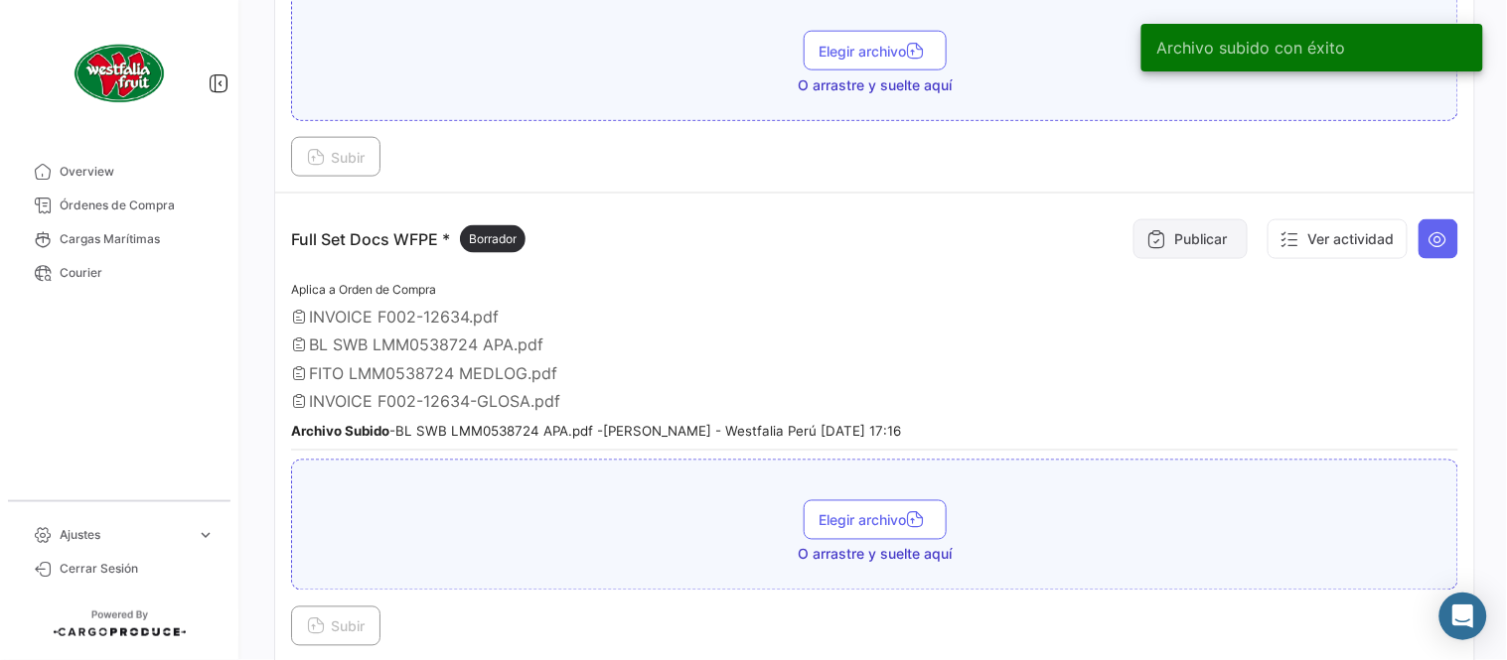
click at [1163, 229] on button "Publicar" at bounding box center [1190, 239] width 114 height 40
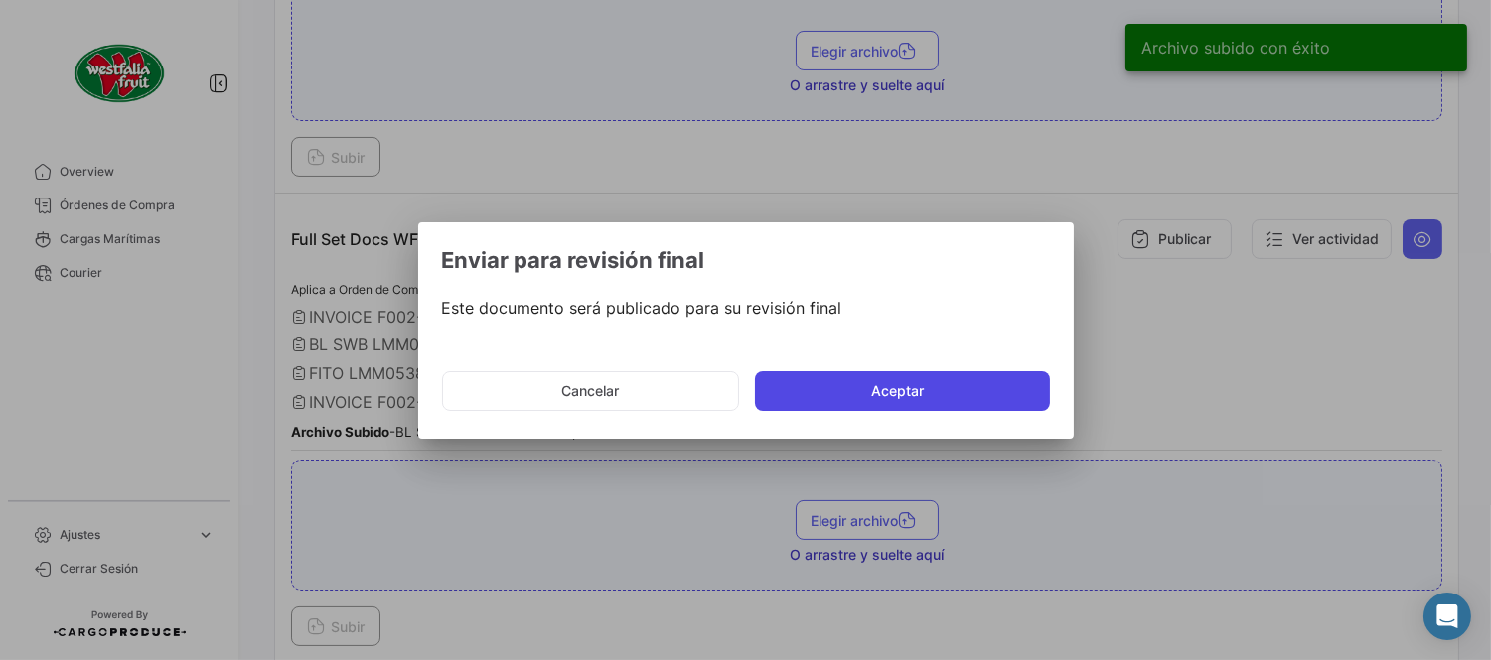
click at [840, 387] on button "Aceptar" at bounding box center [902, 391] width 295 height 40
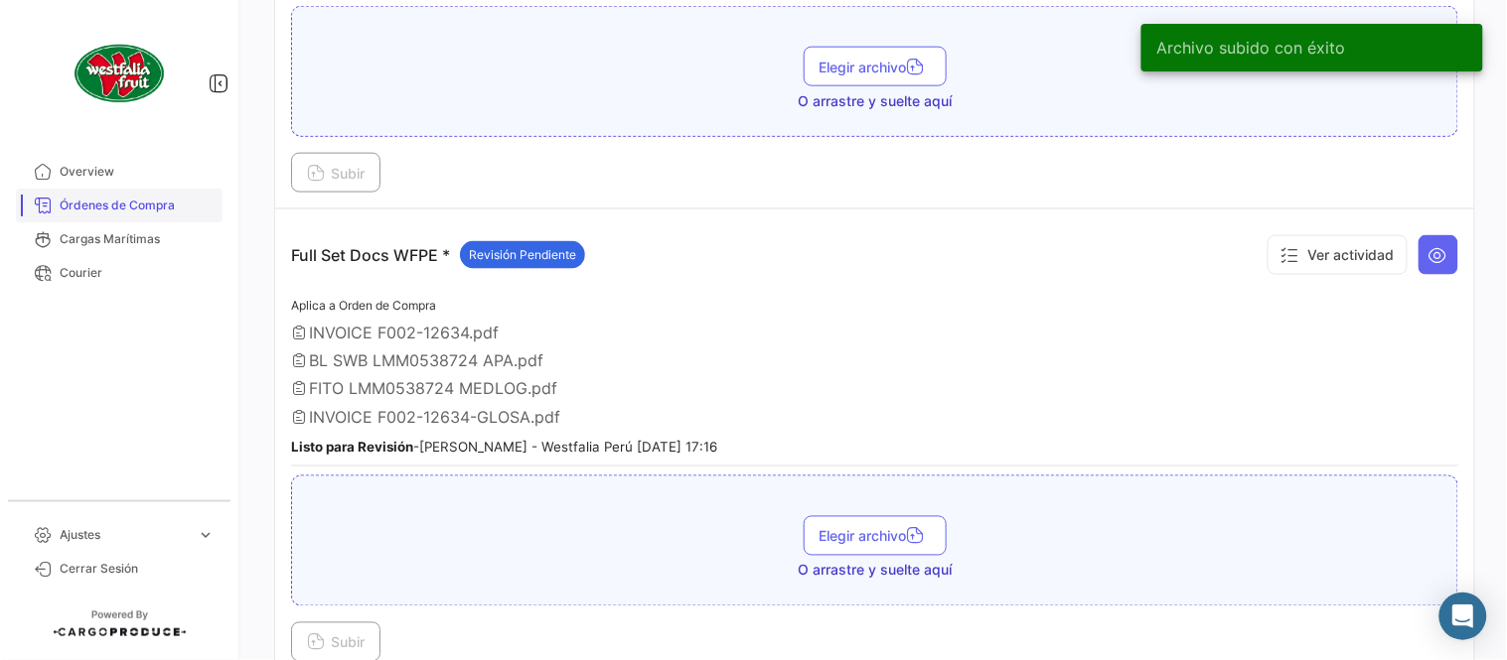
drag, startPoint x: 119, startPoint y: 206, endPoint x: 167, endPoint y: 206, distance: 47.7
click at [119, 206] on span "Órdenes de Compra" at bounding box center [137, 206] width 155 height 18
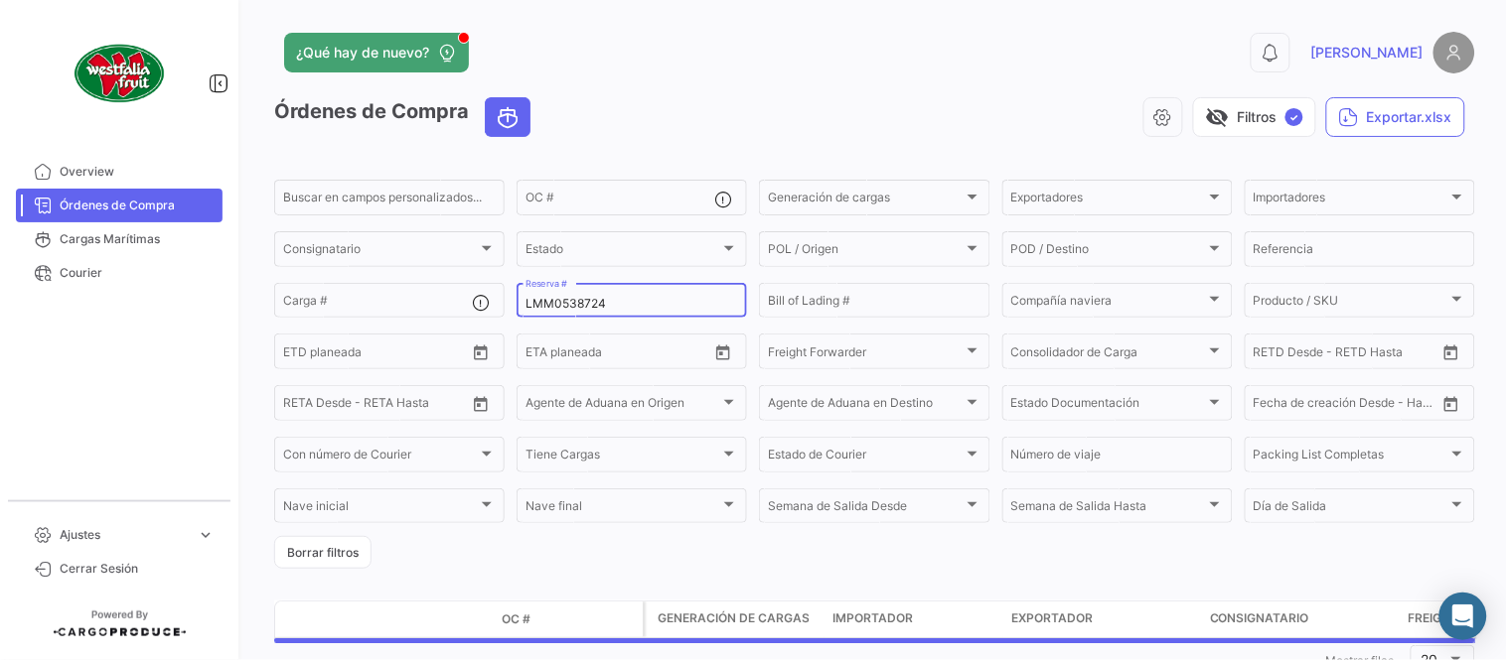
click at [581, 303] on input "LMM0538724" at bounding box center [631, 304] width 213 height 14
paste input "6"
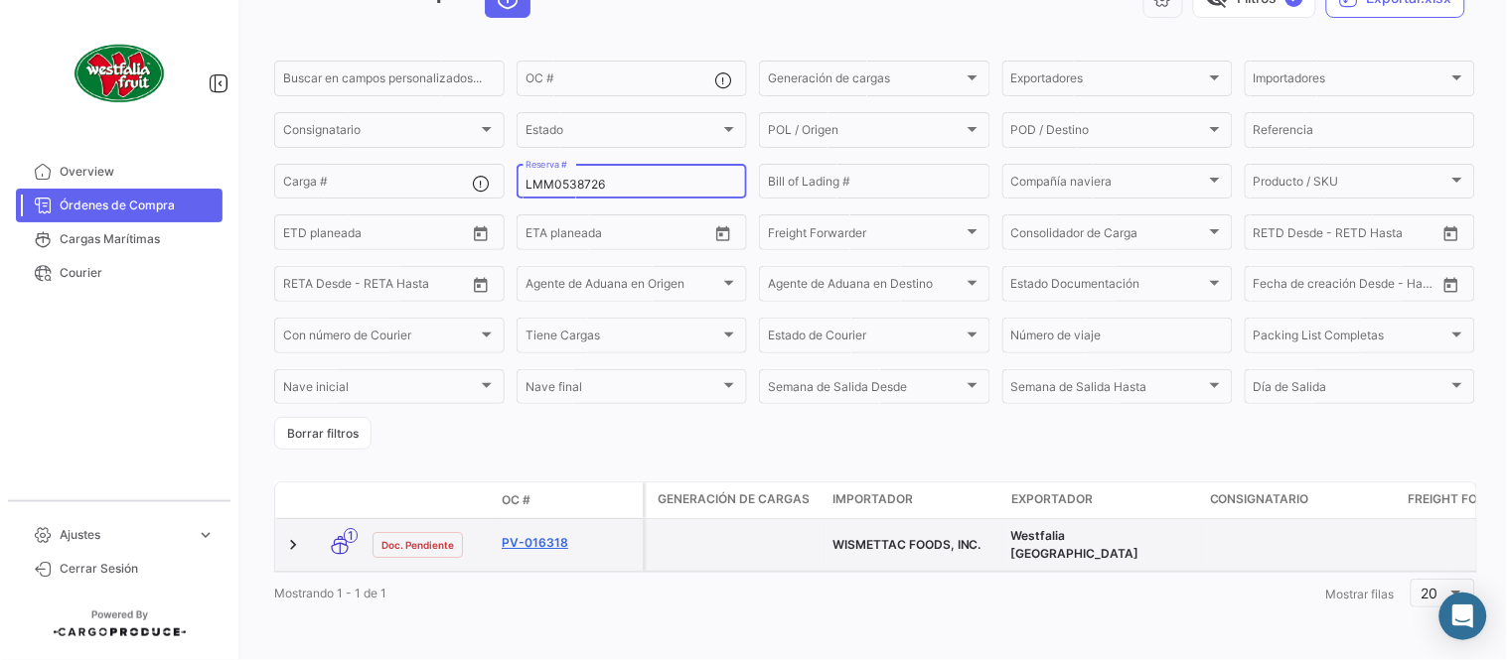
scroll to position [127, 0]
type input "LMM0538726"
click at [518, 534] on link "PV-016318" at bounding box center [568, 543] width 133 height 18
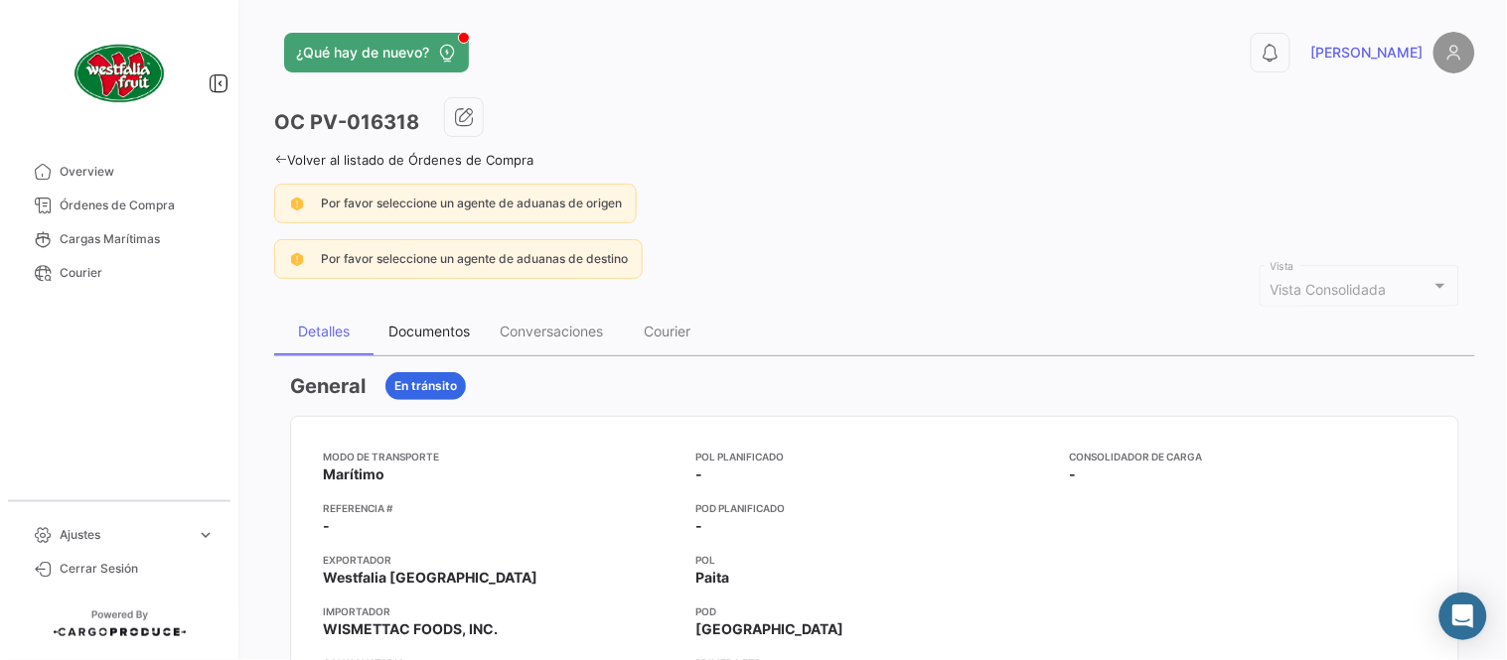
click at [418, 332] on div "Documentos" at bounding box center [428, 331] width 81 height 17
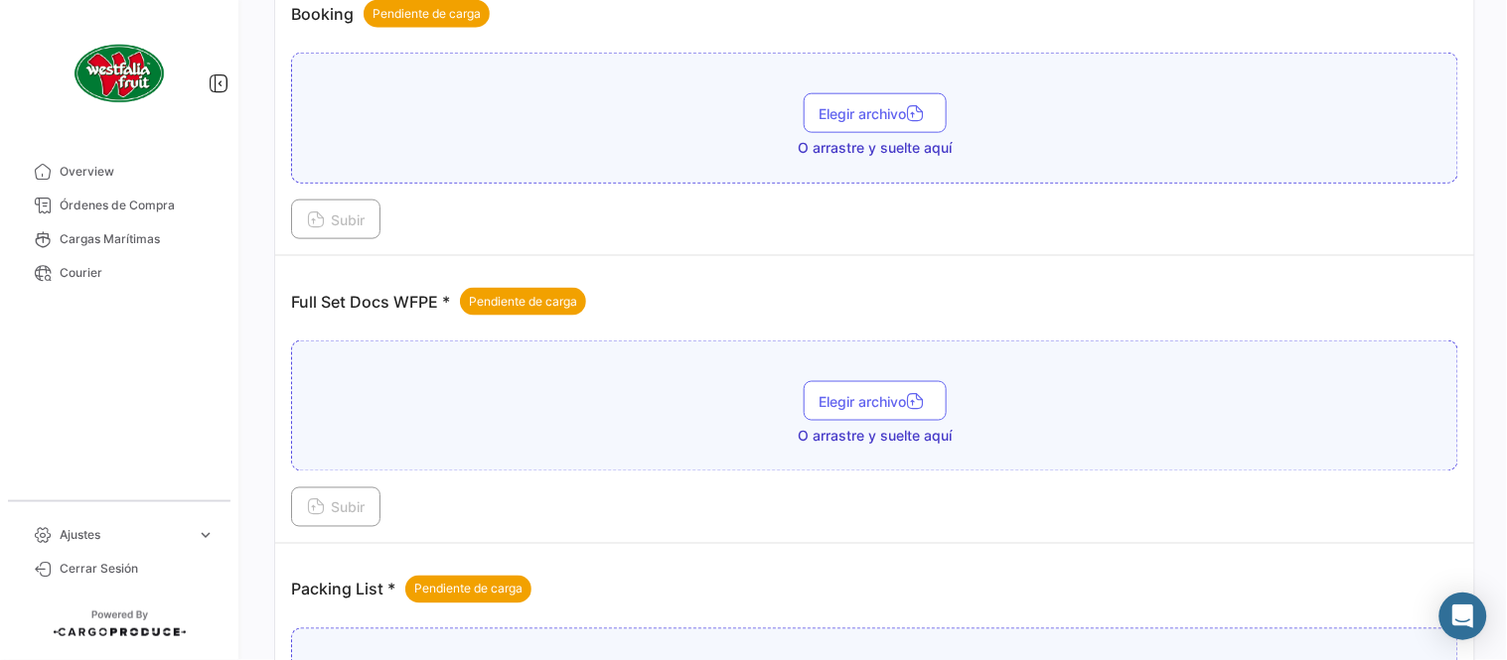
scroll to position [801, 0]
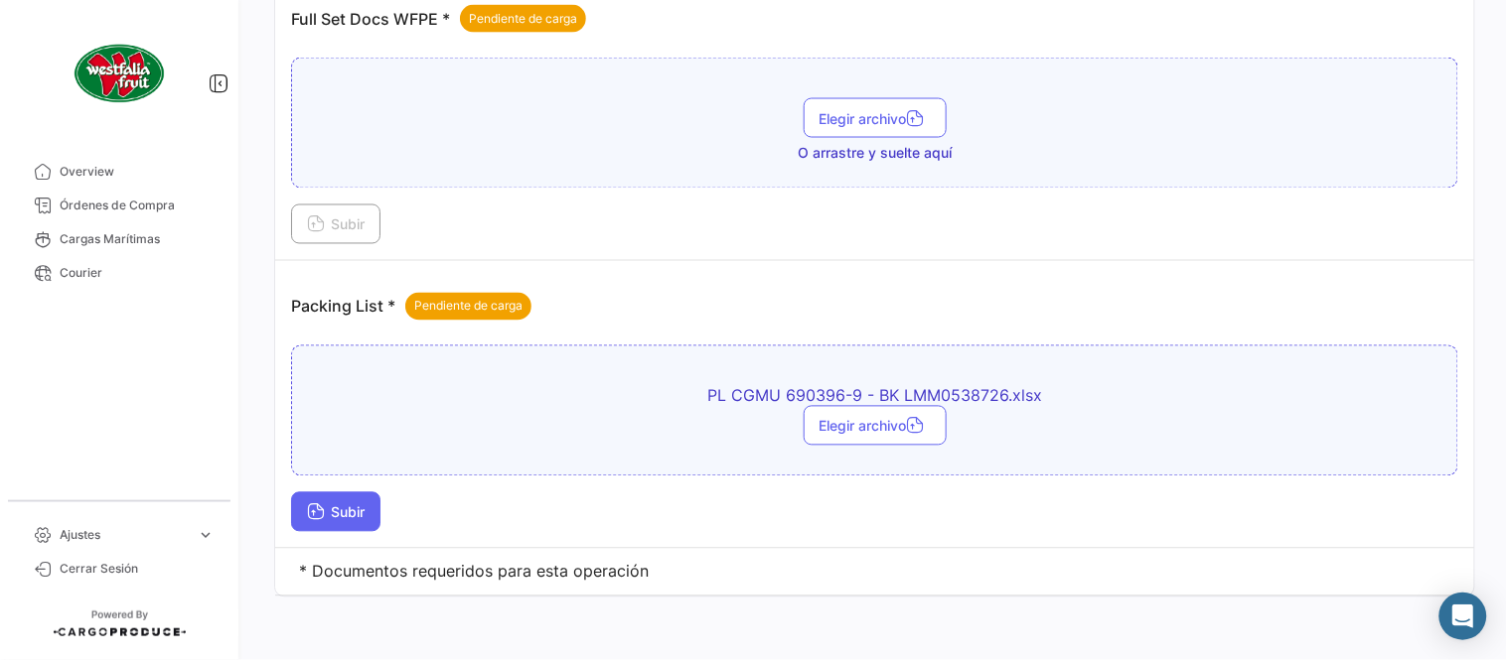
click at [342, 524] on button "Subir" at bounding box center [335, 513] width 89 height 40
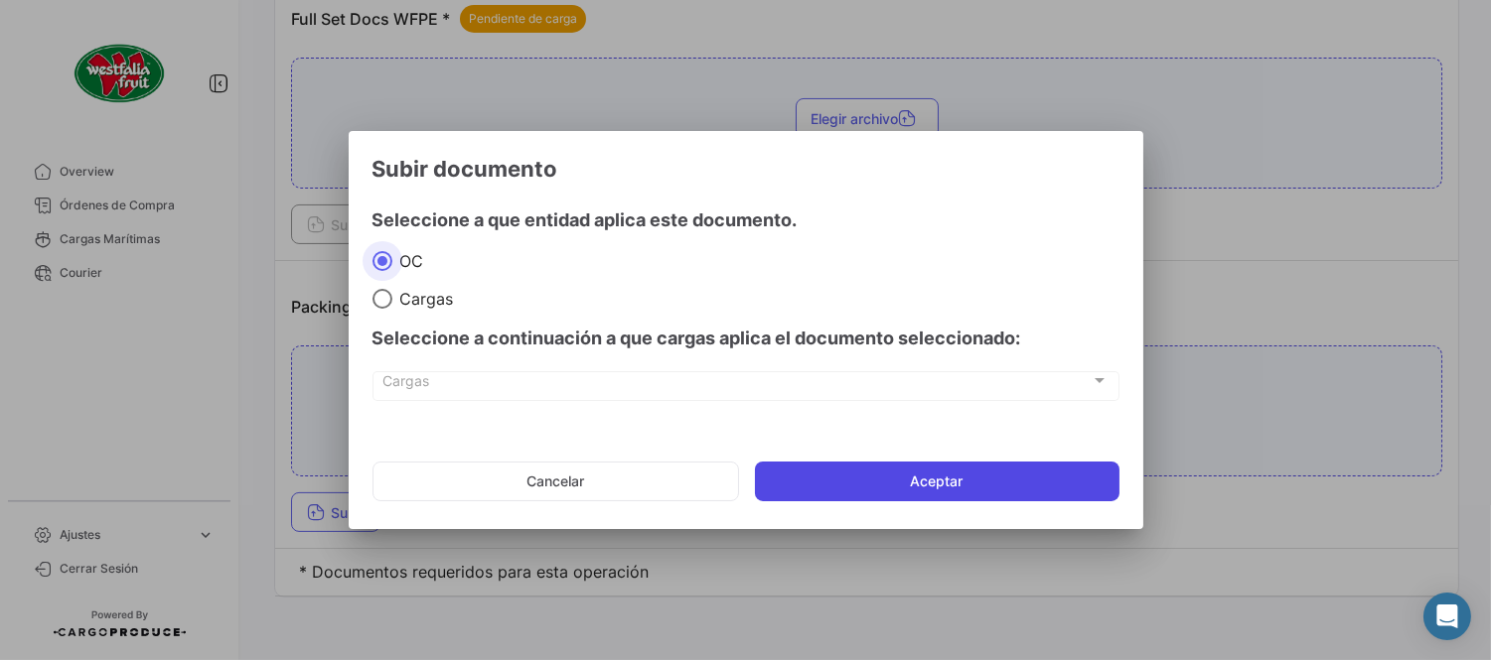
click at [877, 491] on button "Aceptar" at bounding box center [937, 482] width 364 height 40
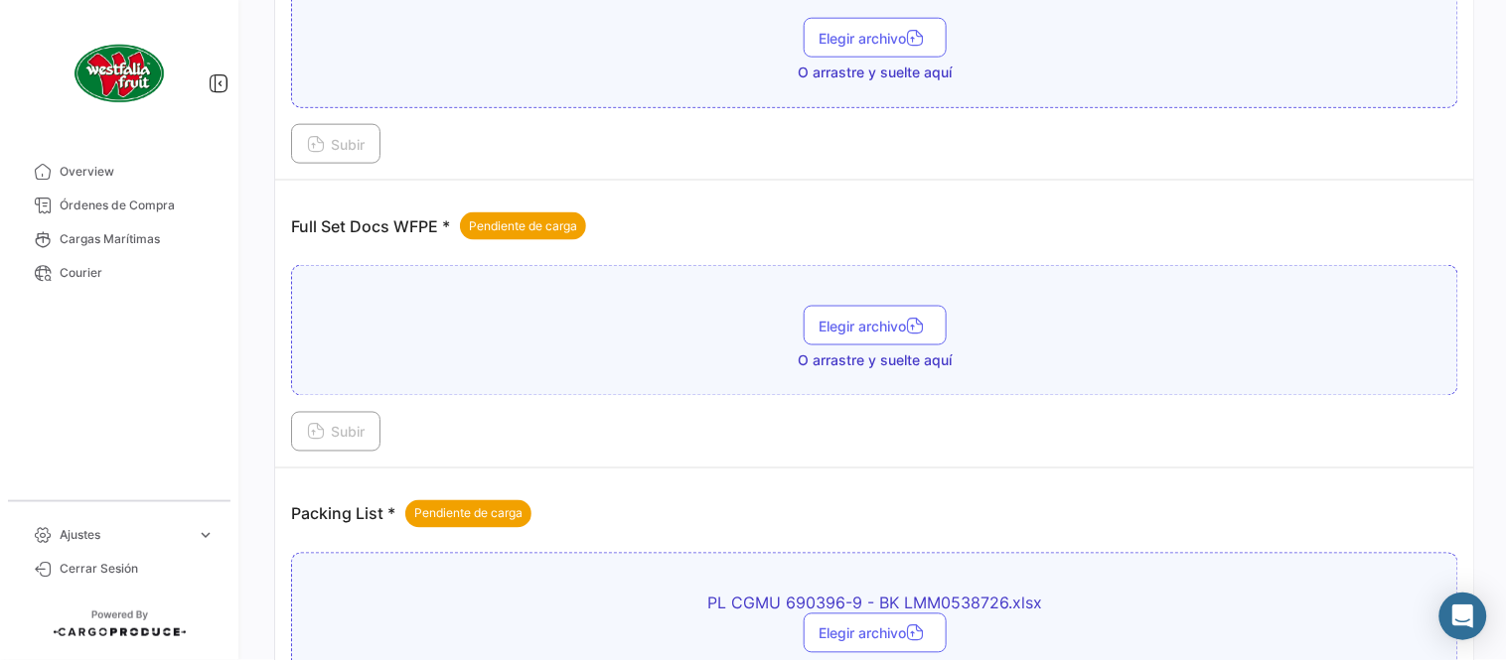
scroll to position [580, 0]
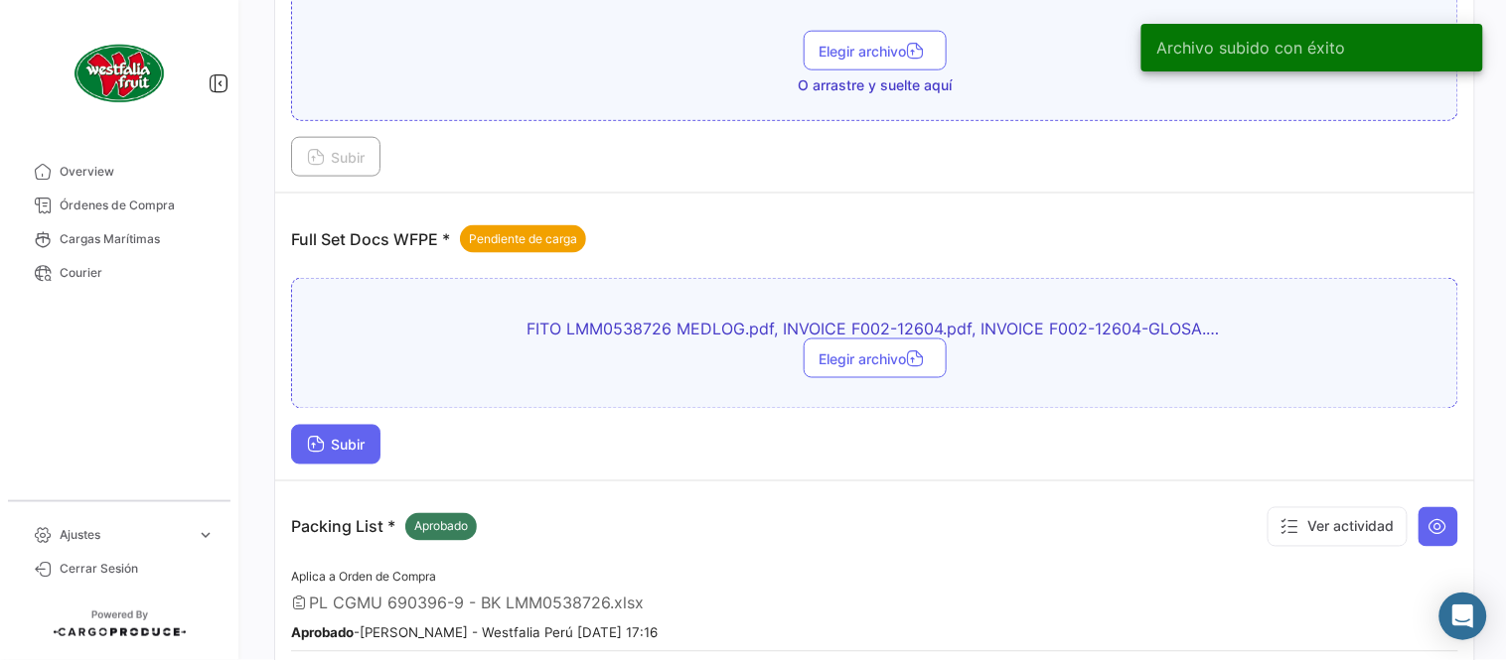
click at [350, 445] on span "Subir" at bounding box center [336, 445] width 58 height 17
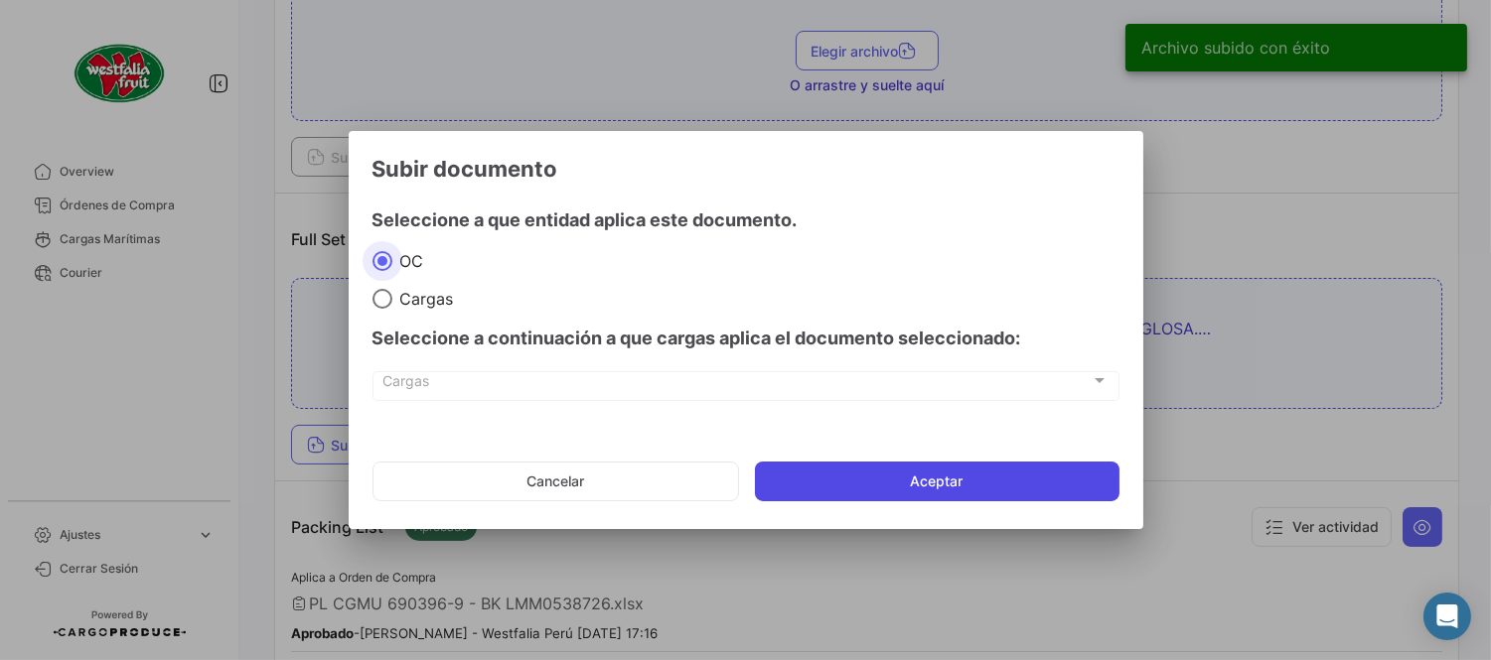
click at [907, 500] on button "Aceptar" at bounding box center [937, 482] width 364 height 40
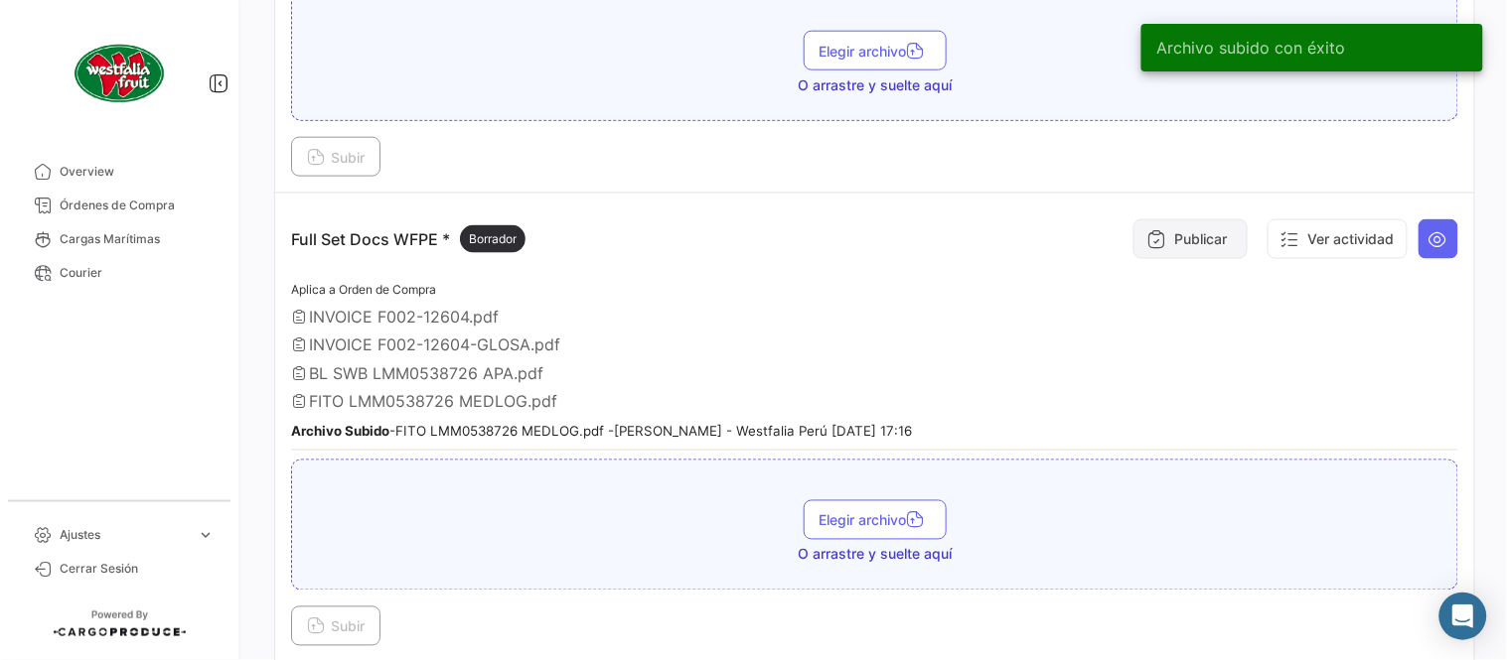
click at [1156, 253] on button "Publicar" at bounding box center [1190, 239] width 114 height 40
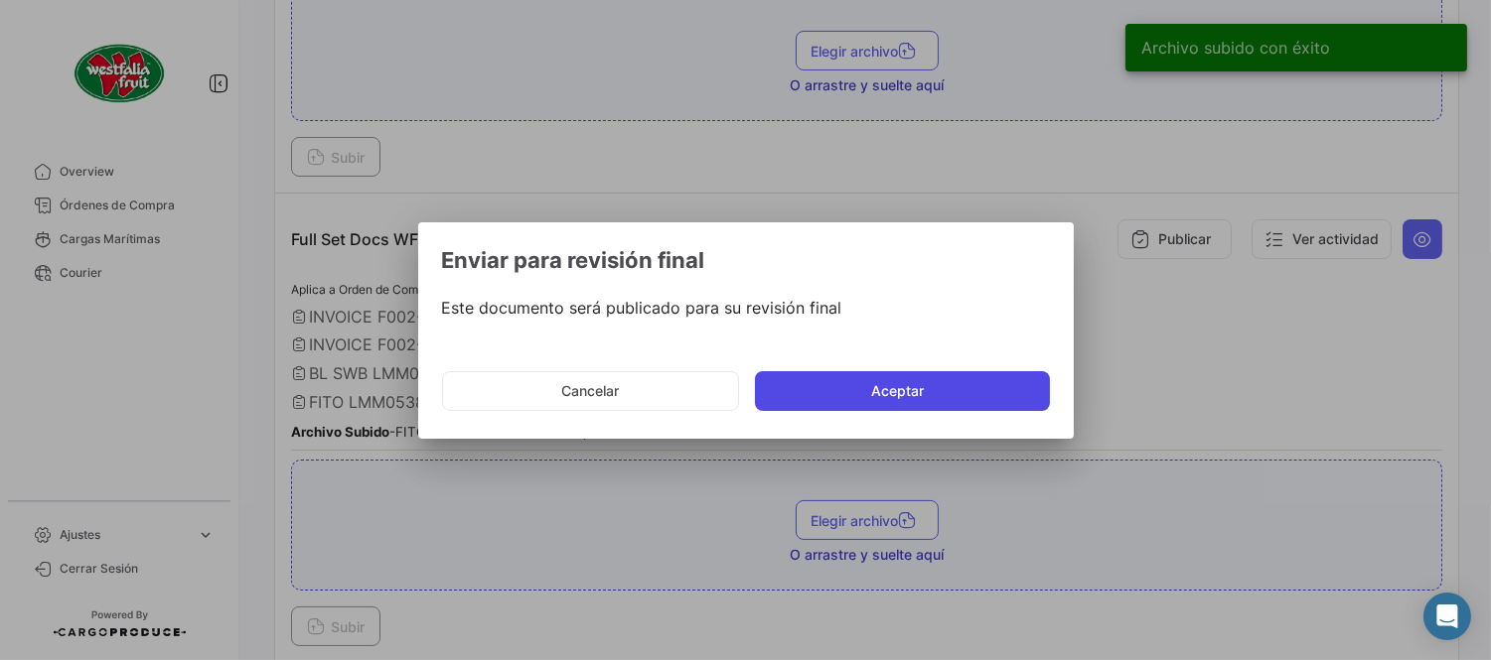
click at [901, 390] on button "Aceptar" at bounding box center [902, 391] width 295 height 40
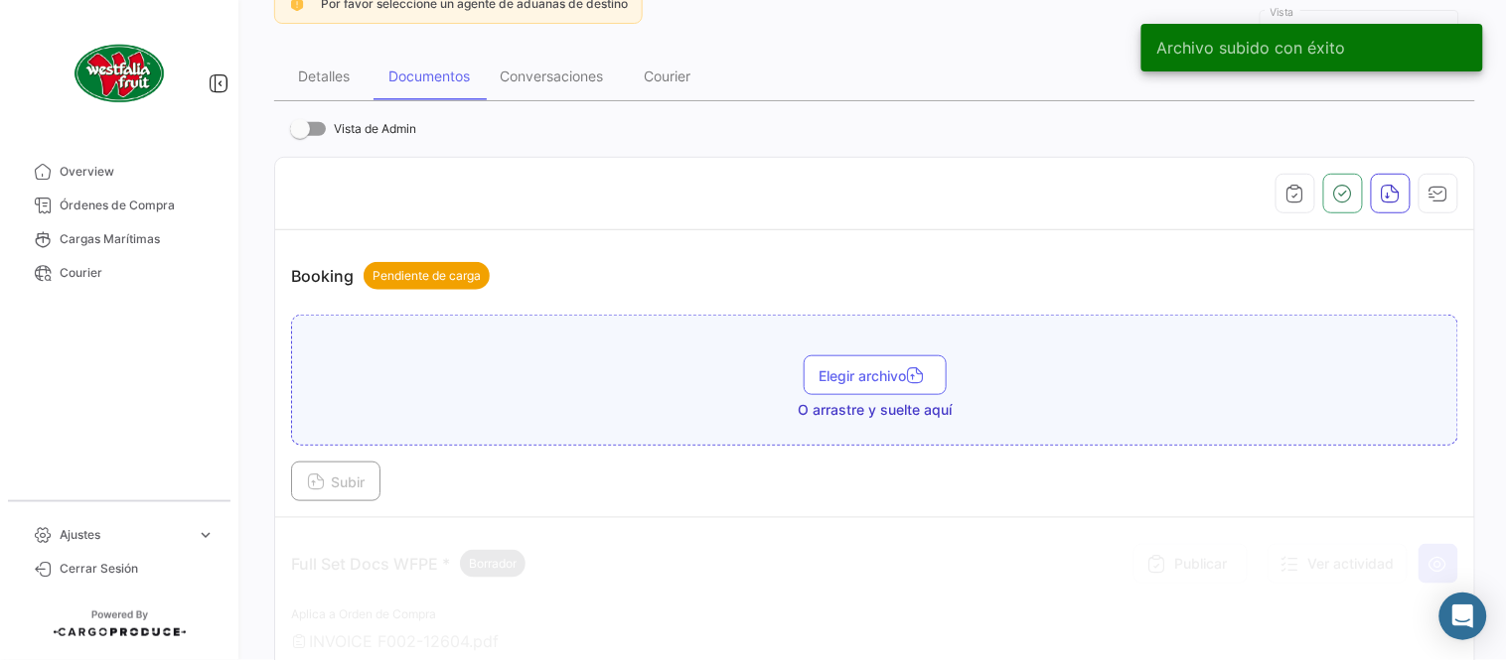
scroll to position [249, 0]
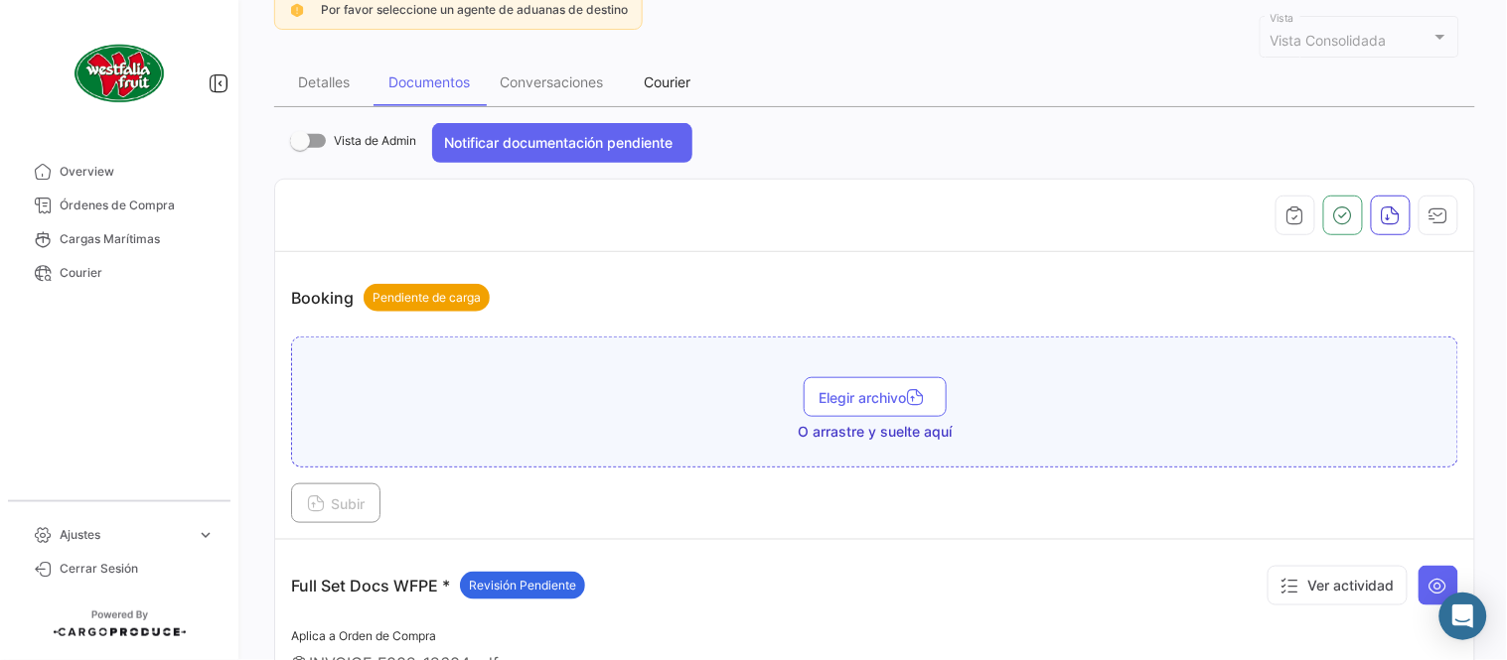
click at [686, 87] on div "Courier" at bounding box center [668, 81] width 47 height 17
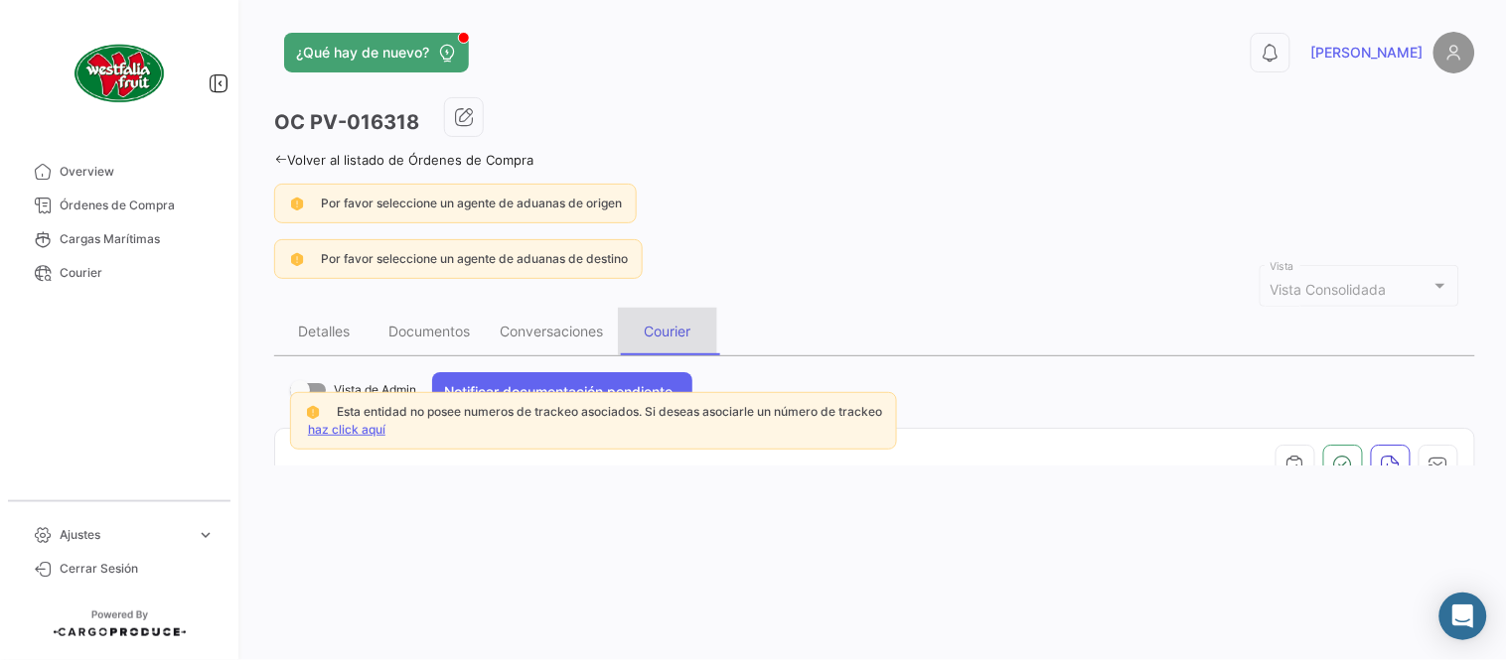
scroll to position [0, 0]
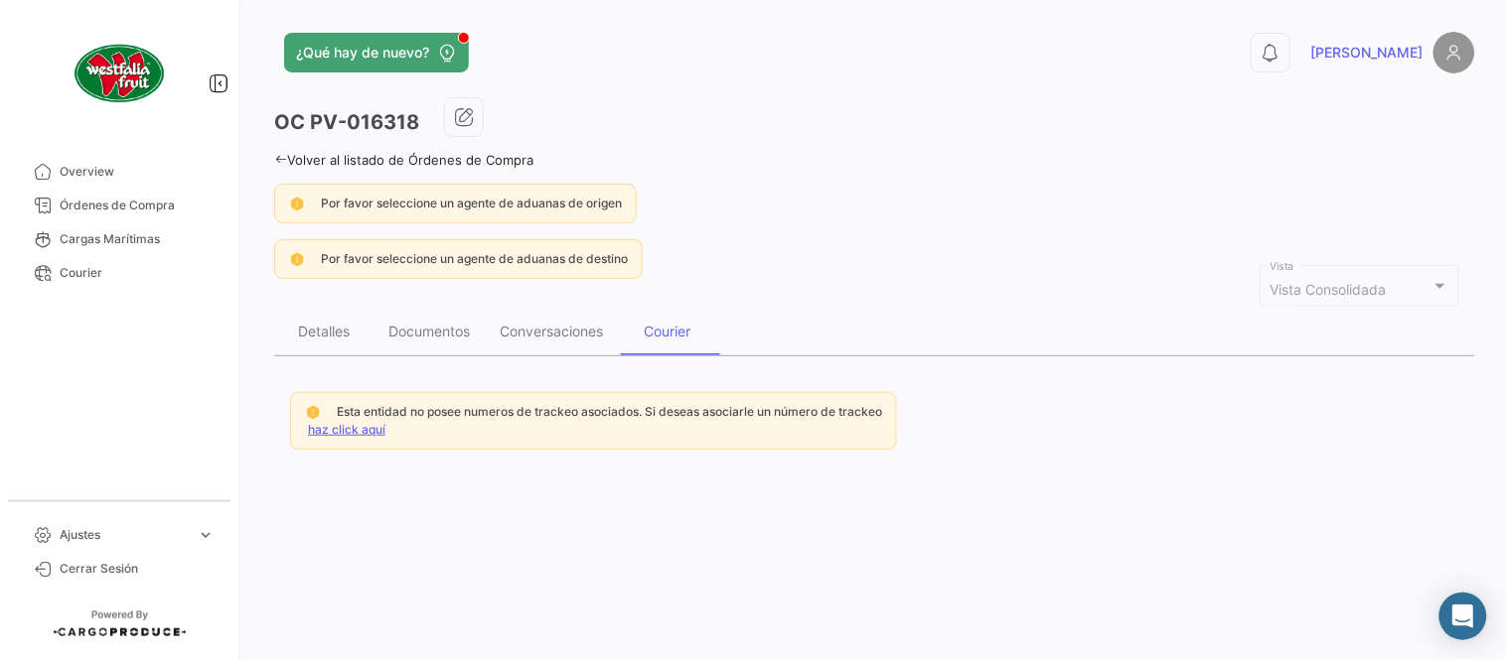
click at [348, 429] on link "haz click aquí" at bounding box center [346, 429] width 77 height 15
click at [353, 435] on div "Esta entidad no posee numeros de trackeo asociados. Si deseas asociarle un núme…" at bounding box center [593, 421] width 607 height 58
click at [344, 430] on link "haz click aquí" at bounding box center [346, 429] width 77 height 15
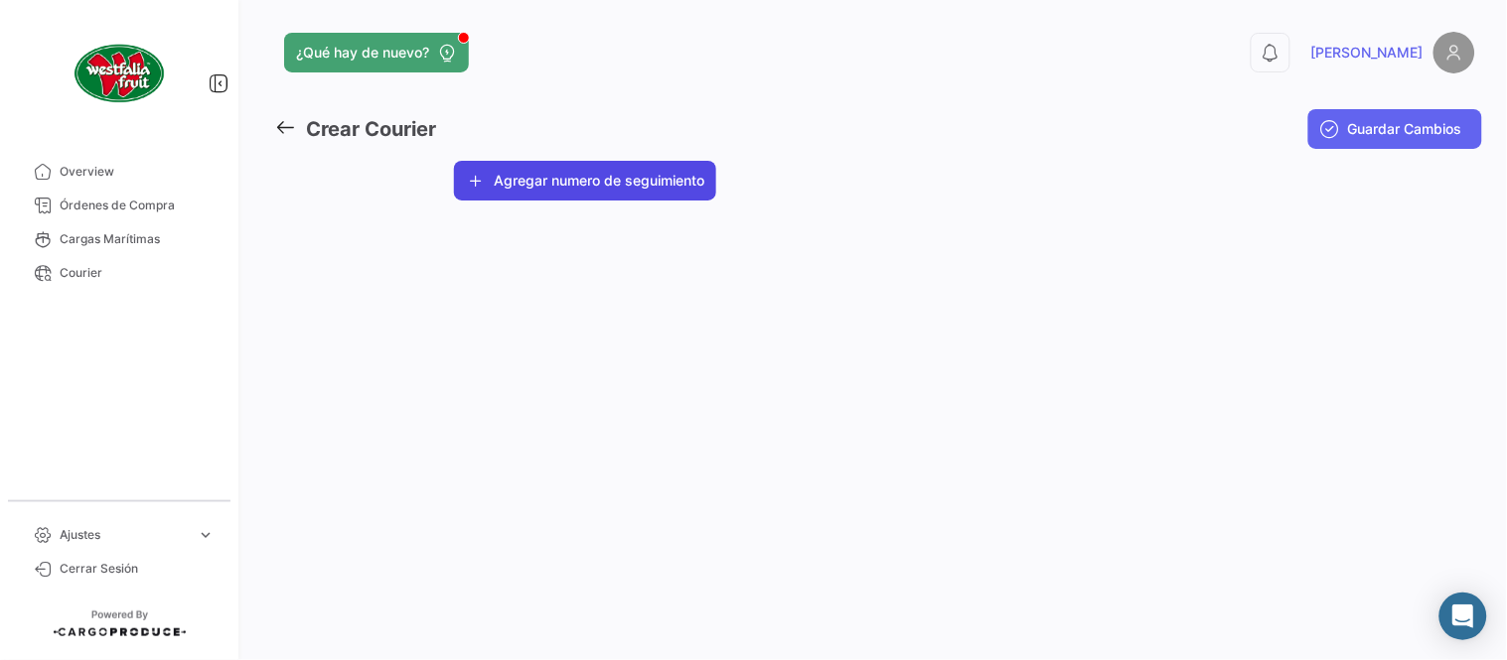
click at [523, 193] on button "Agregar numero de seguimiento" at bounding box center [585, 181] width 262 height 40
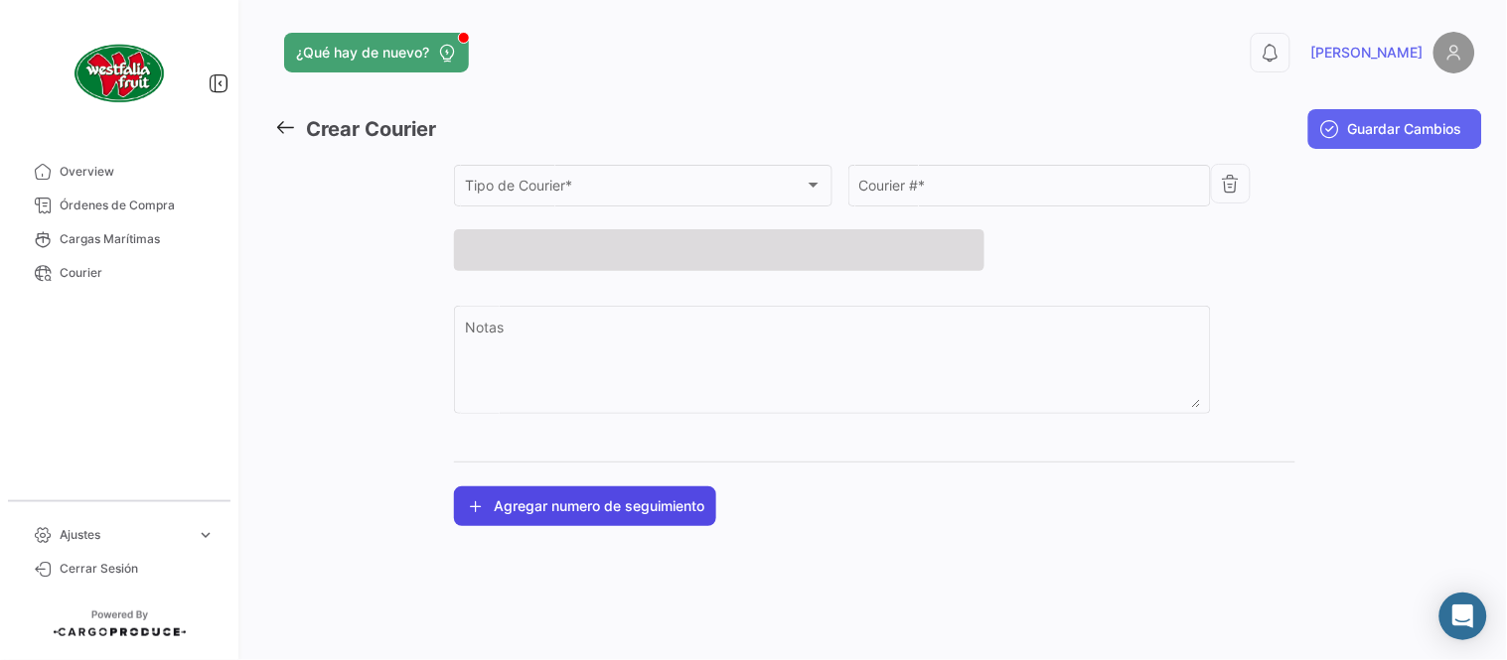
click at [540, 193] on span "Tipo de Courier *" at bounding box center [635, 189] width 340 height 17
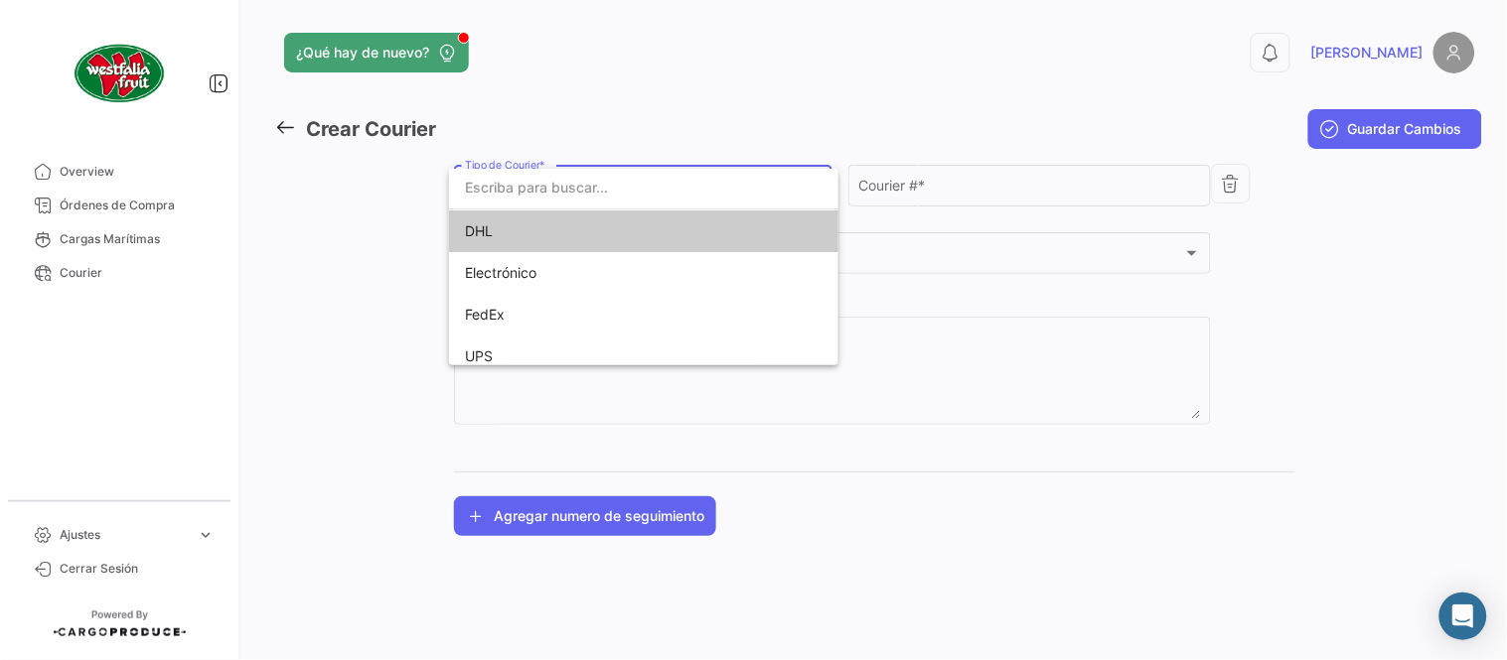
click at [513, 229] on span "DHL" at bounding box center [604, 232] width 278 height 42
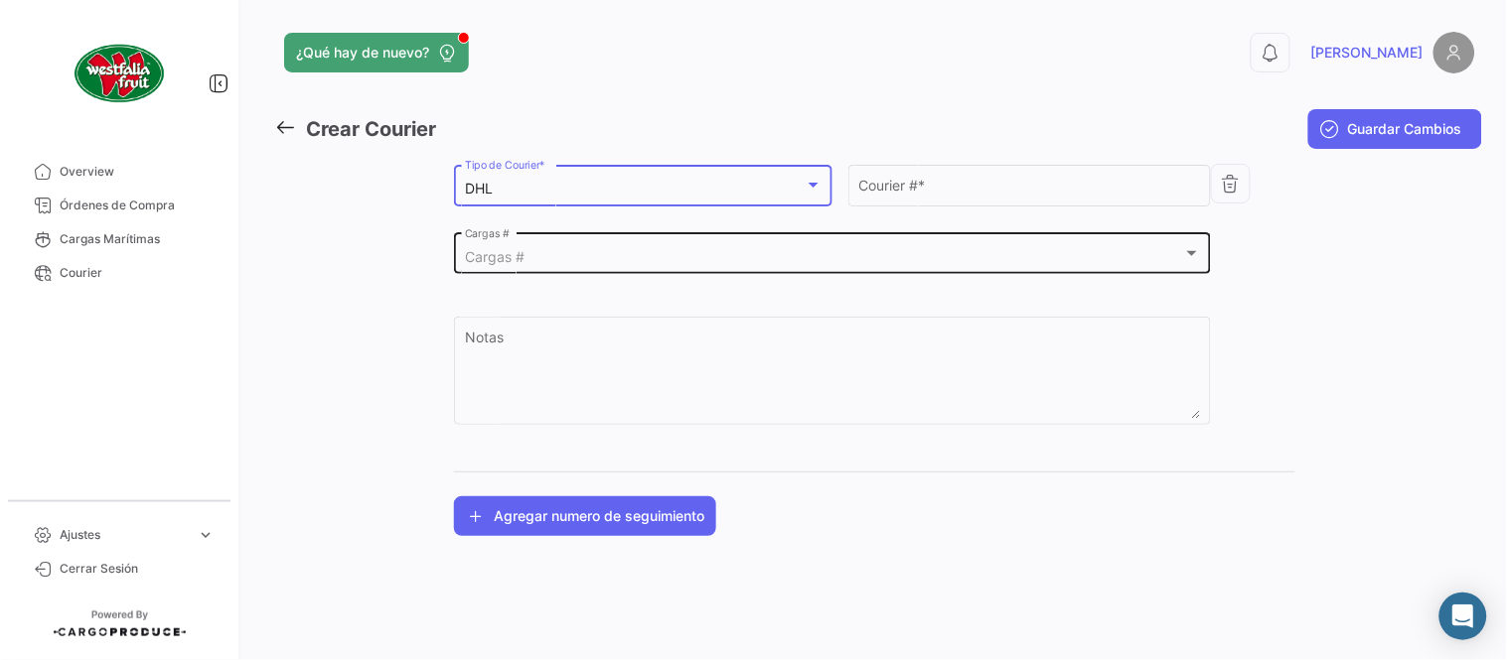
click at [524, 250] on div "Cargas #" at bounding box center [824, 257] width 718 height 17
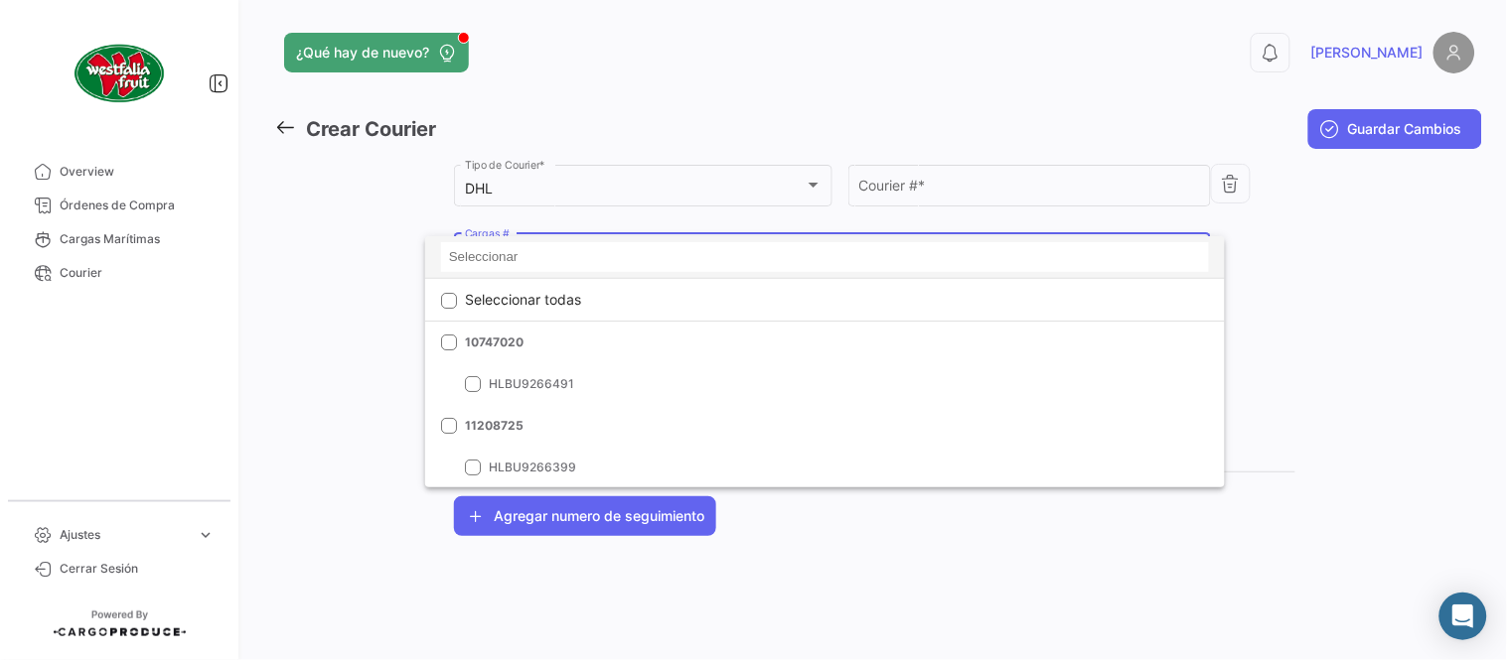
click at [527, 255] on input at bounding box center [825, 257] width 768 height 30
paste input "LMM0538726"
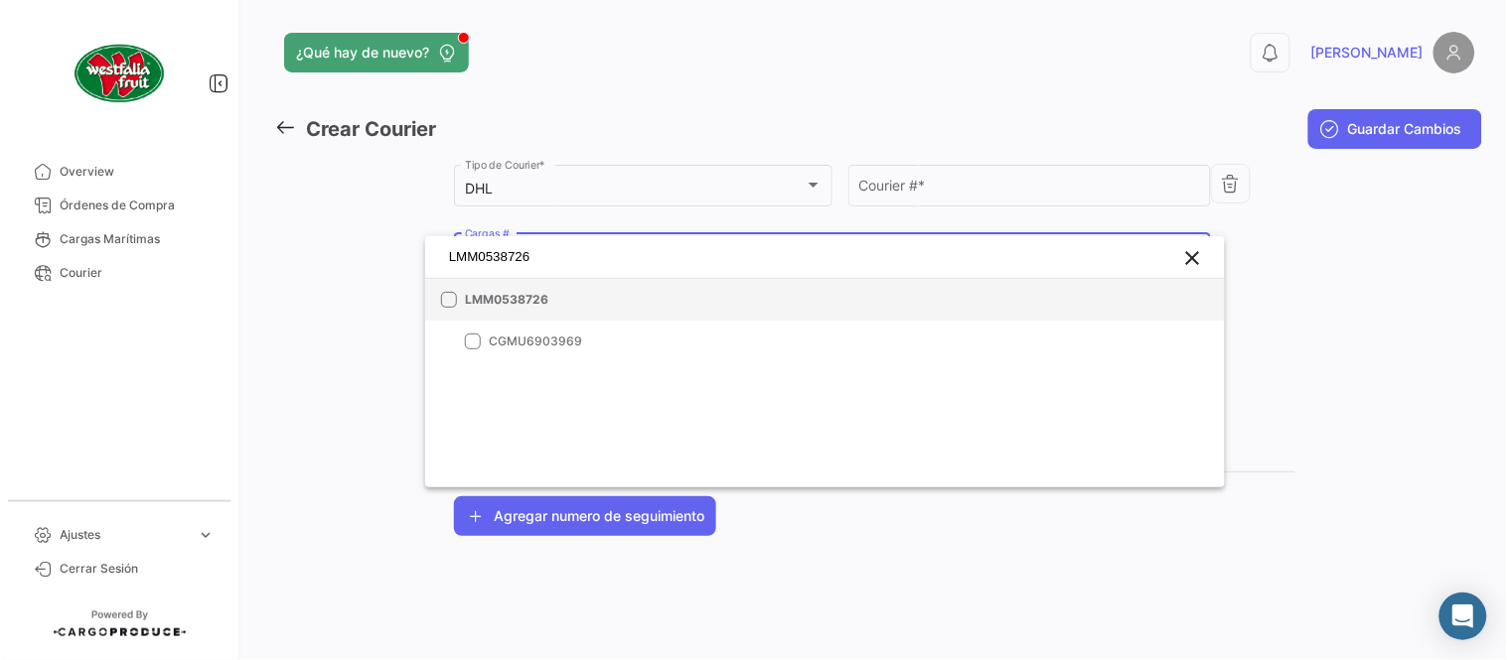
type input "LMM0538726"
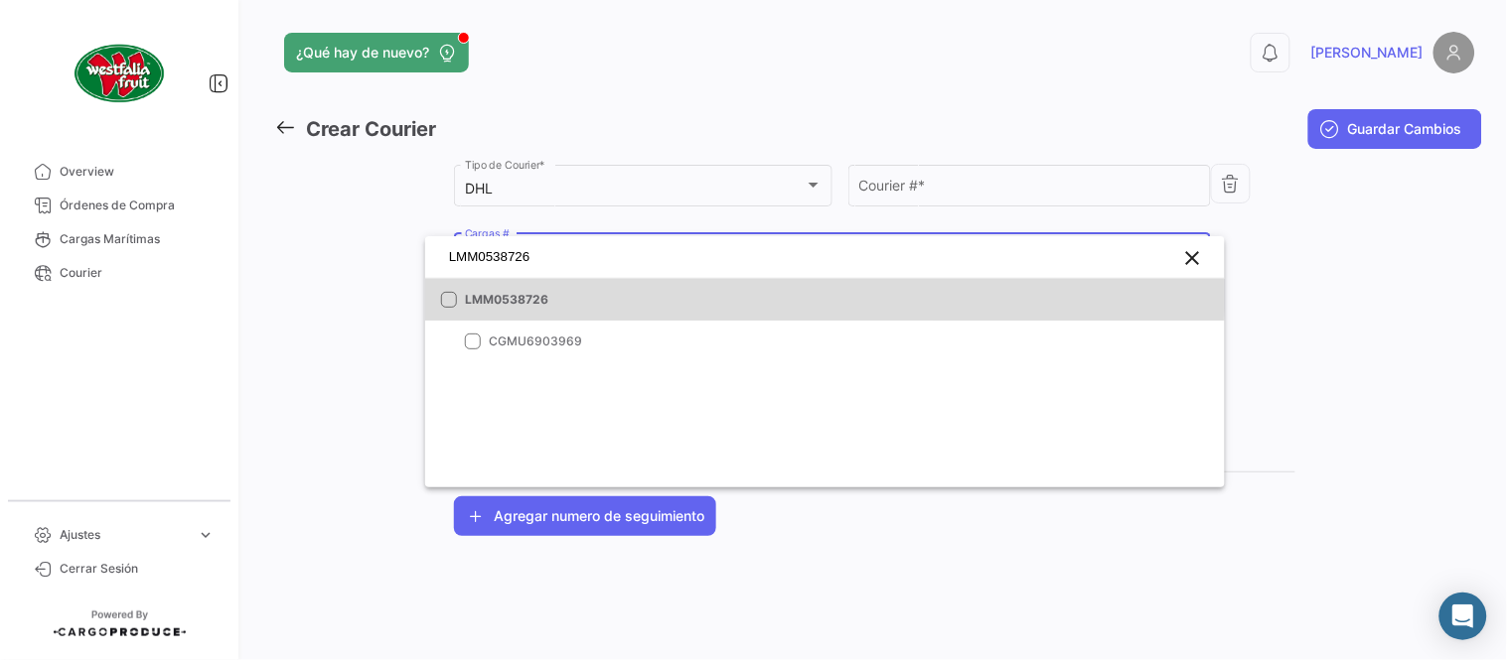
click at [517, 281] on mat-option "LMM0538726" at bounding box center [825, 300] width 800 height 42
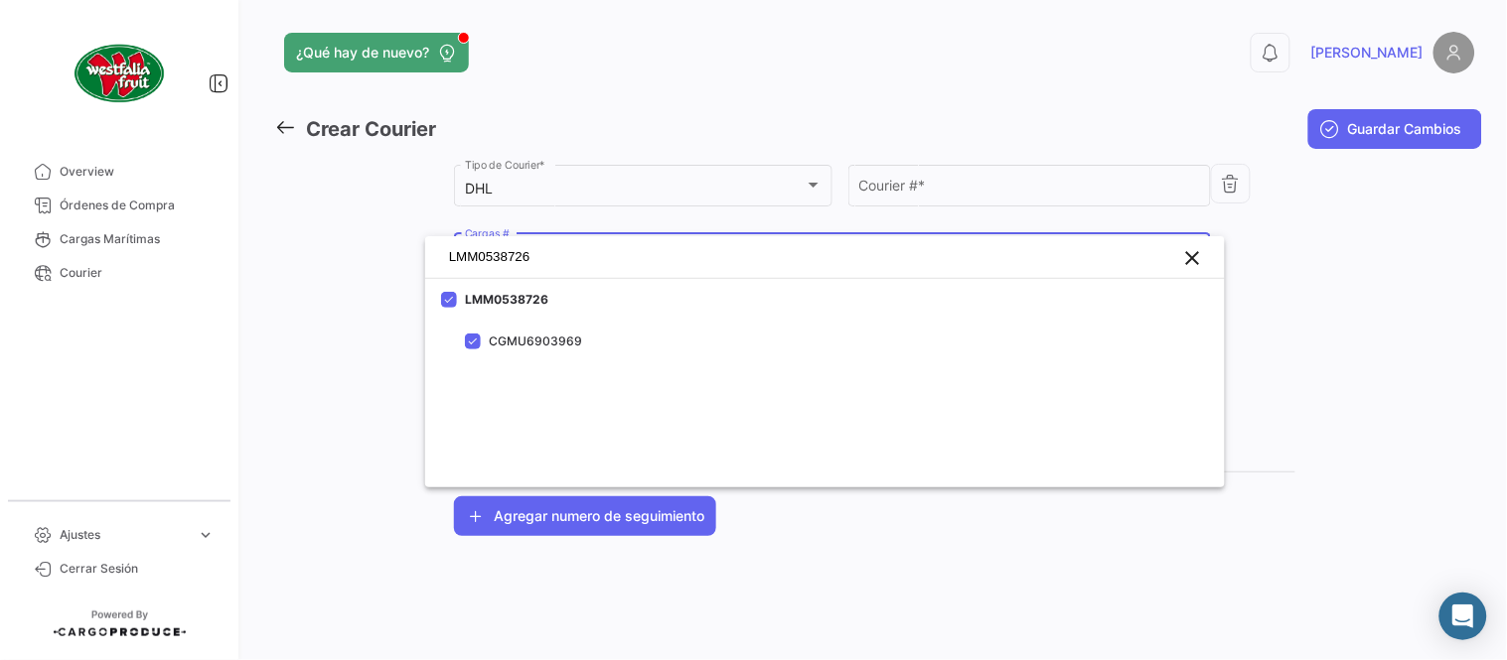
click at [874, 192] on div at bounding box center [753, 330] width 1507 height 660
click at [874, 192] on input "Courier # *" at bounding box center [1030, 189] width 342 height 17
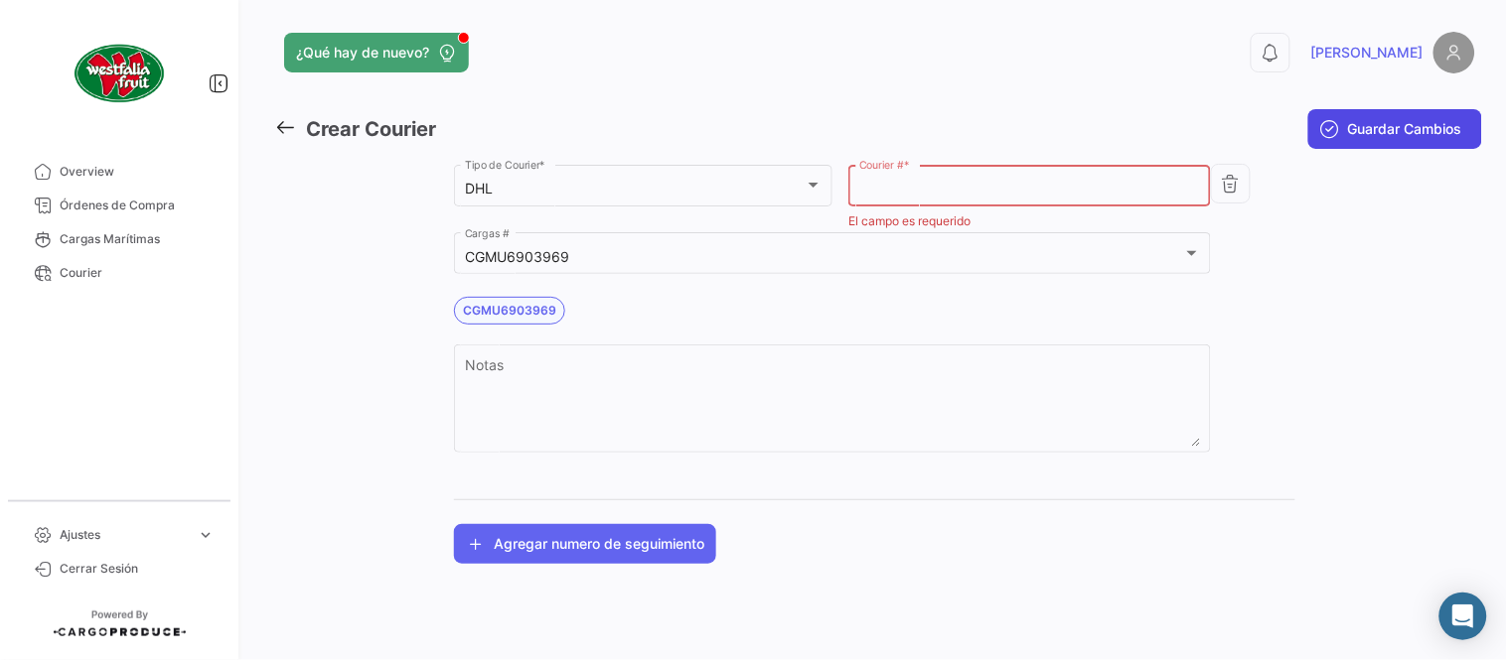
paste input "5038899681"
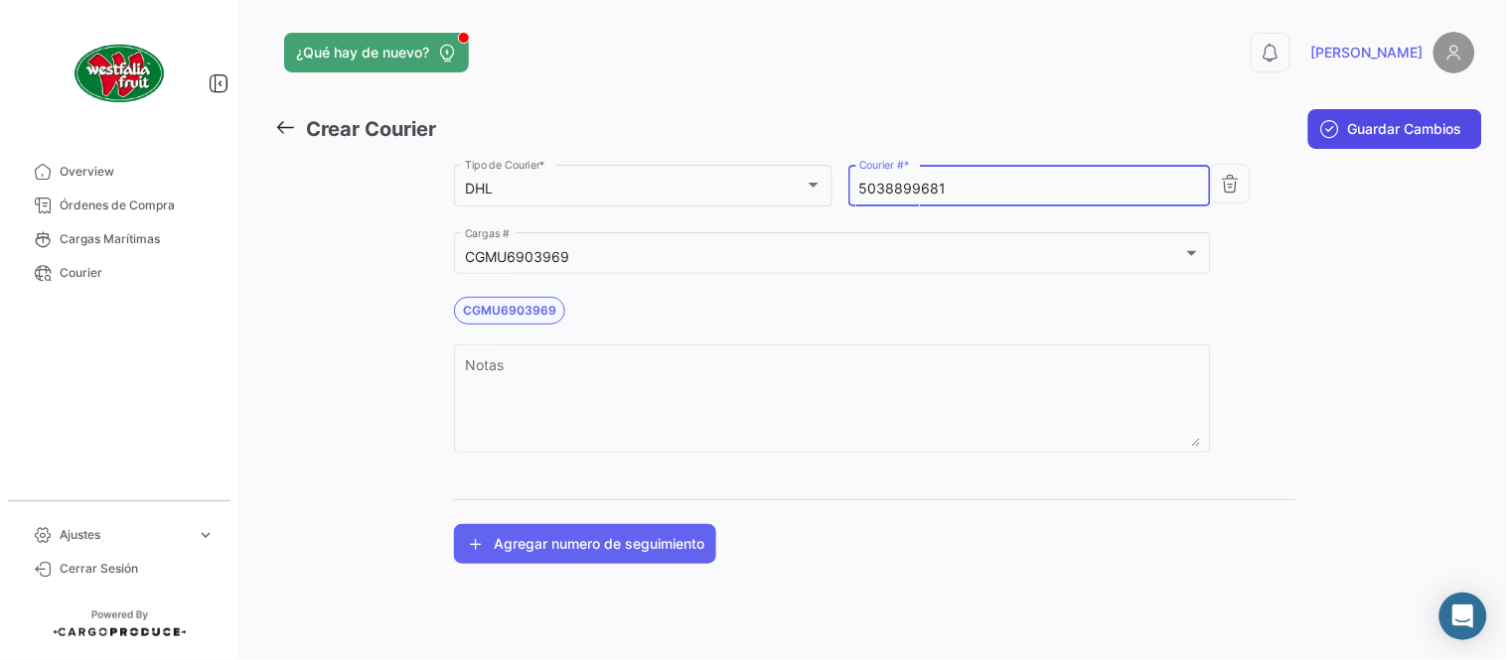
type input "5038899681"
click at [1367, 125] on span "Guardar Cambios" at bounding box center [1405, 129] width 114 height 20
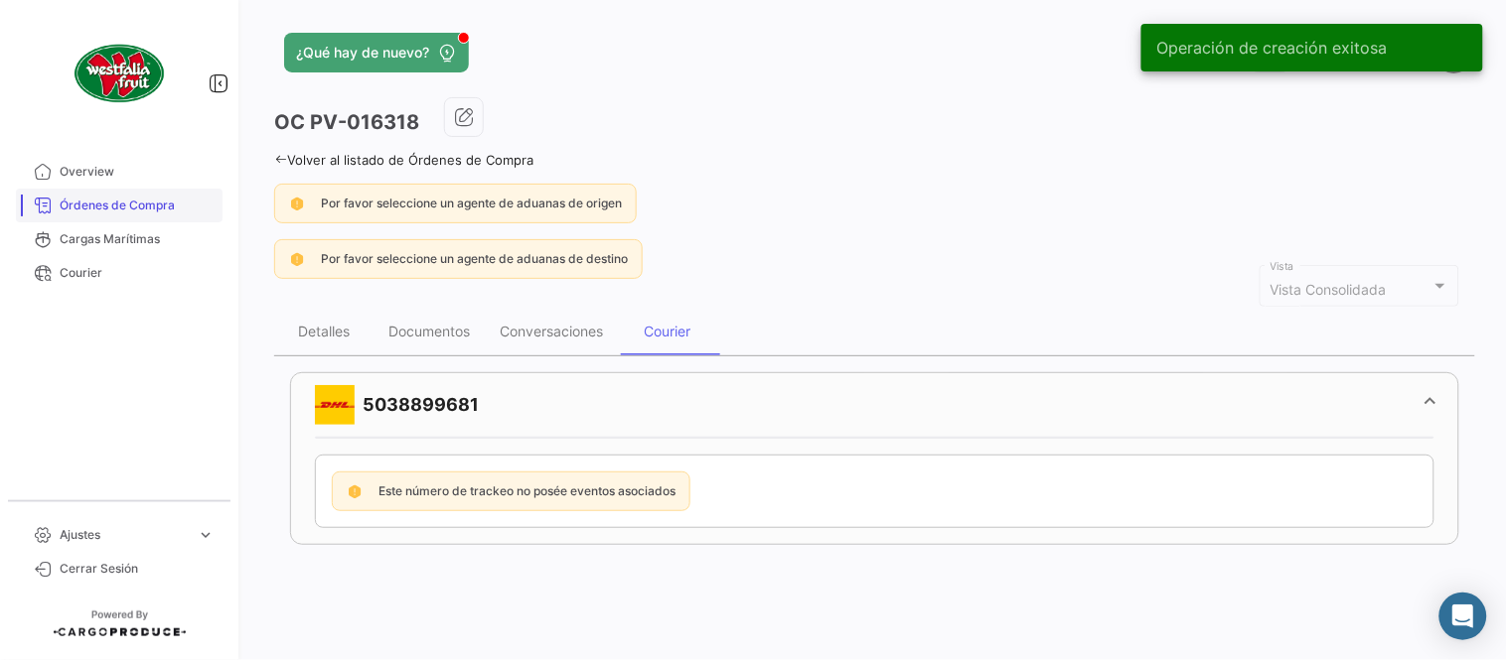
click at [171, 206] on span "Órdenes de Compra" at bounding box center [137, 206] width 155 height 18
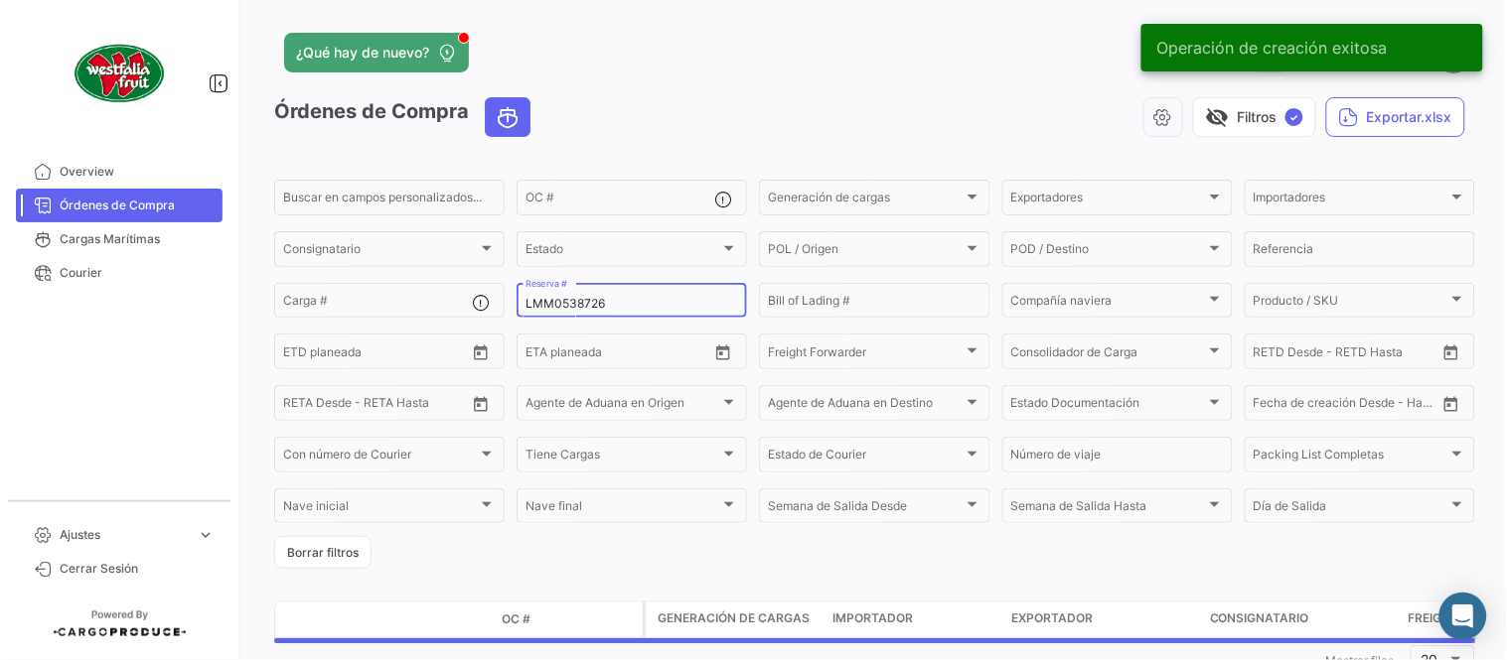
click at [551, 303] on input "LMM0538726" at bounding box center [631, 304] width 213 height 14
paste input "31"
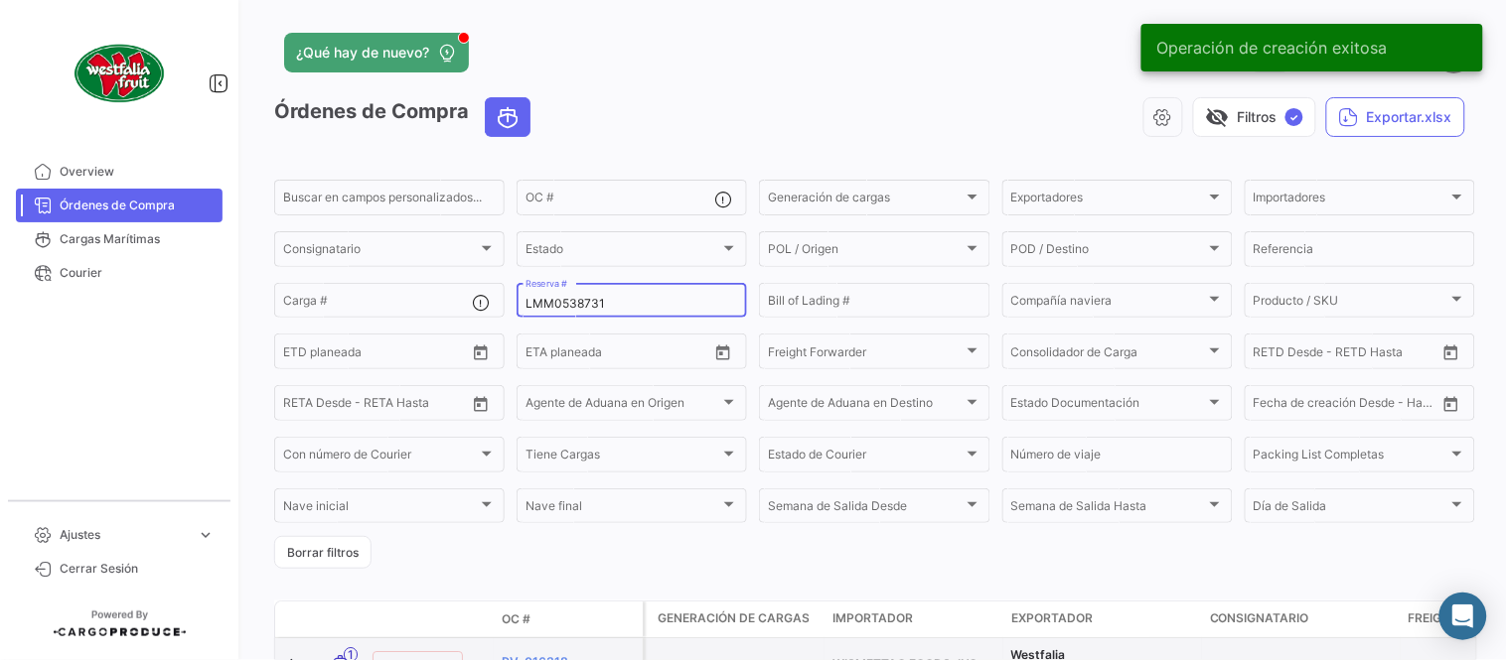
type input "LMM0538731"
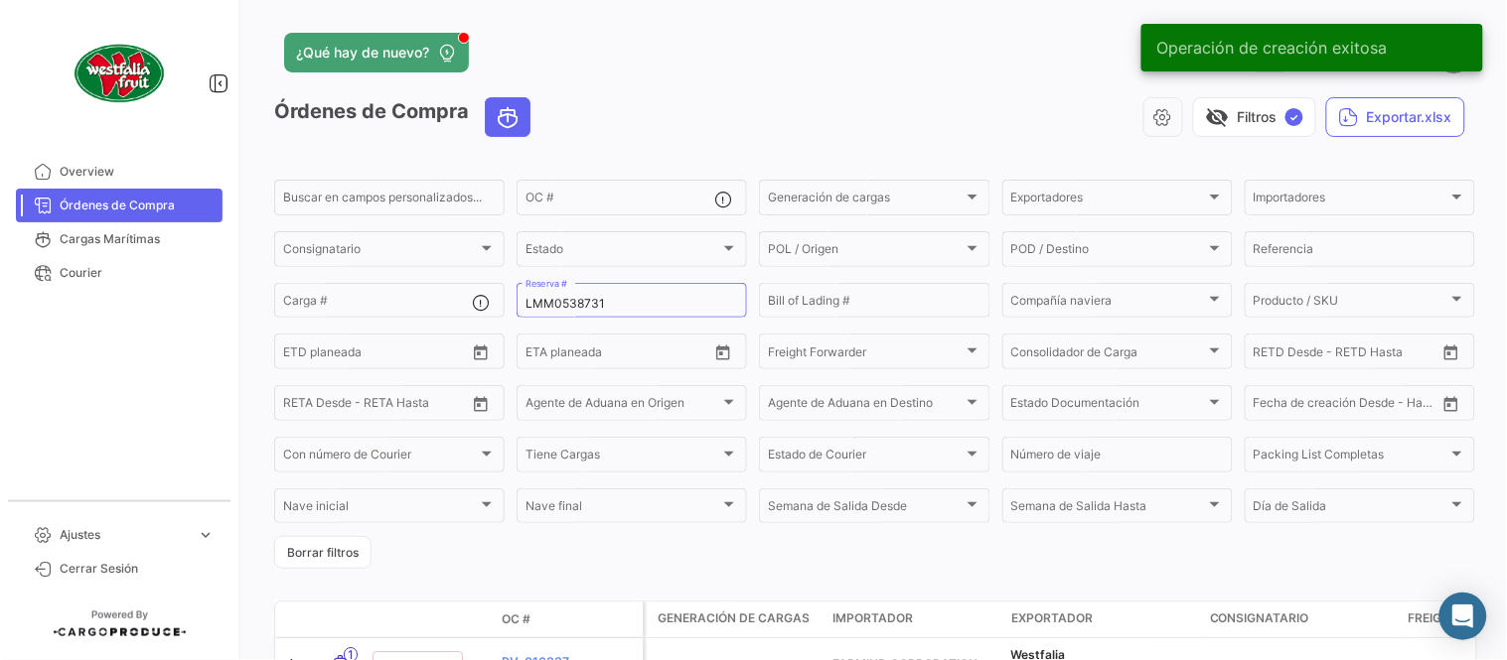
click at [633, 154] on app-list-header "Órdenes de Compra visibility_off Filtros ✓ Exportar.xlsx Buscar en [PERSON_NAME…" at bounding box center [874, 333] width 1201 height 472
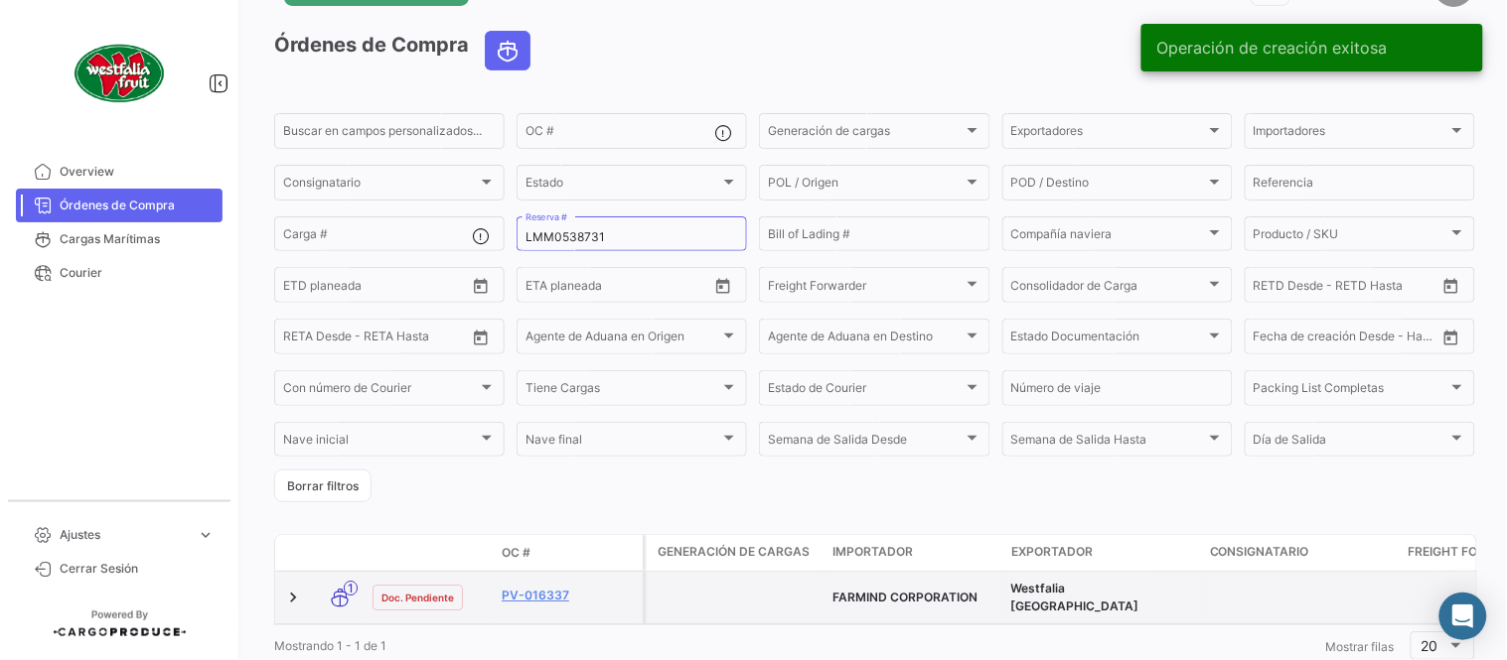
scroll to position [127, 0]
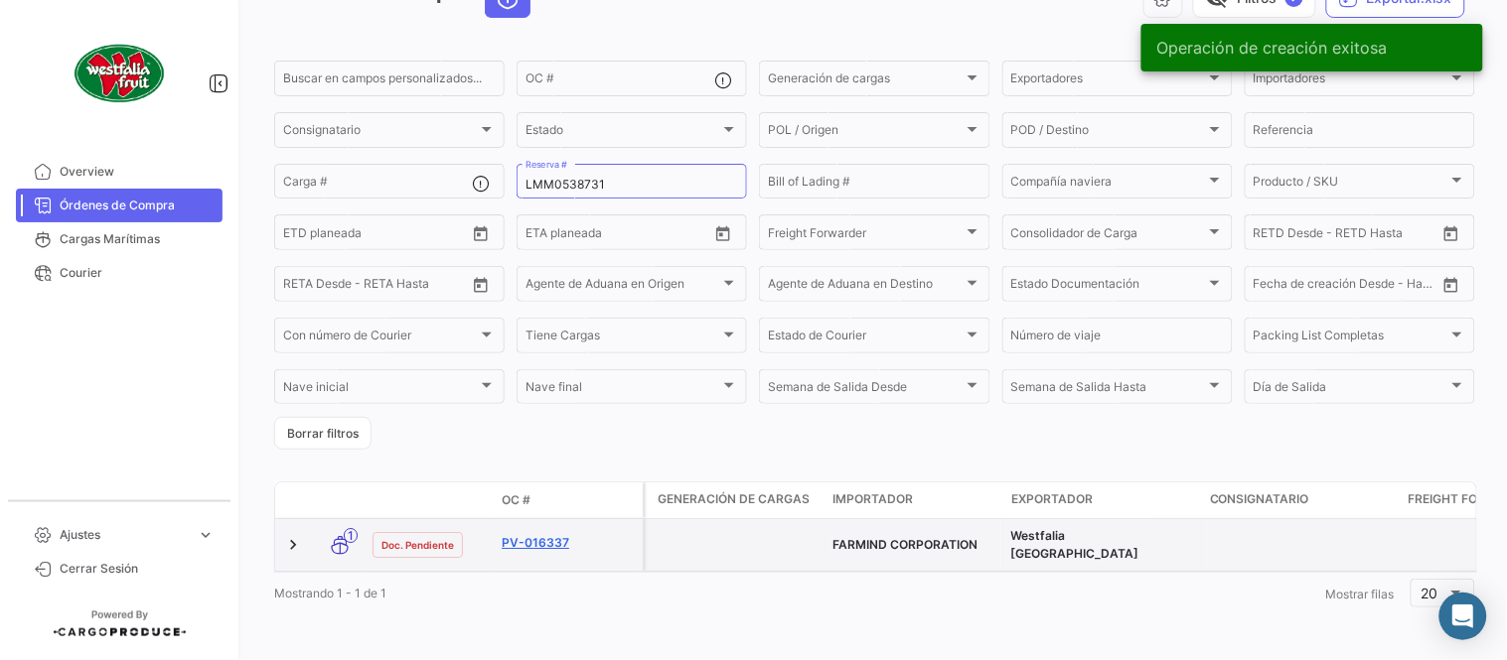
click at [543, 534] on link "PV-016337" at bounding box center [568, 543] width 133 height 18
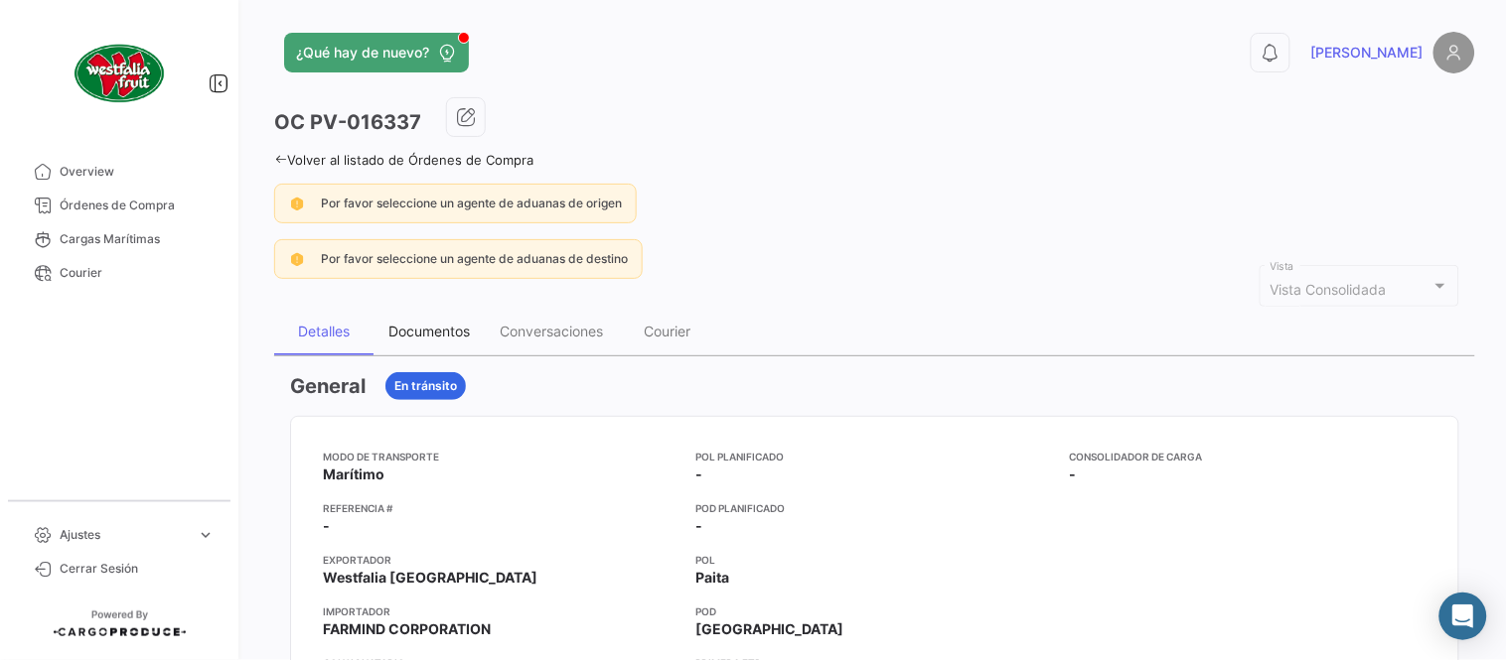
click at [444, 343] on div "Documentos" at bounding box center [428, 332] width 111 height 48
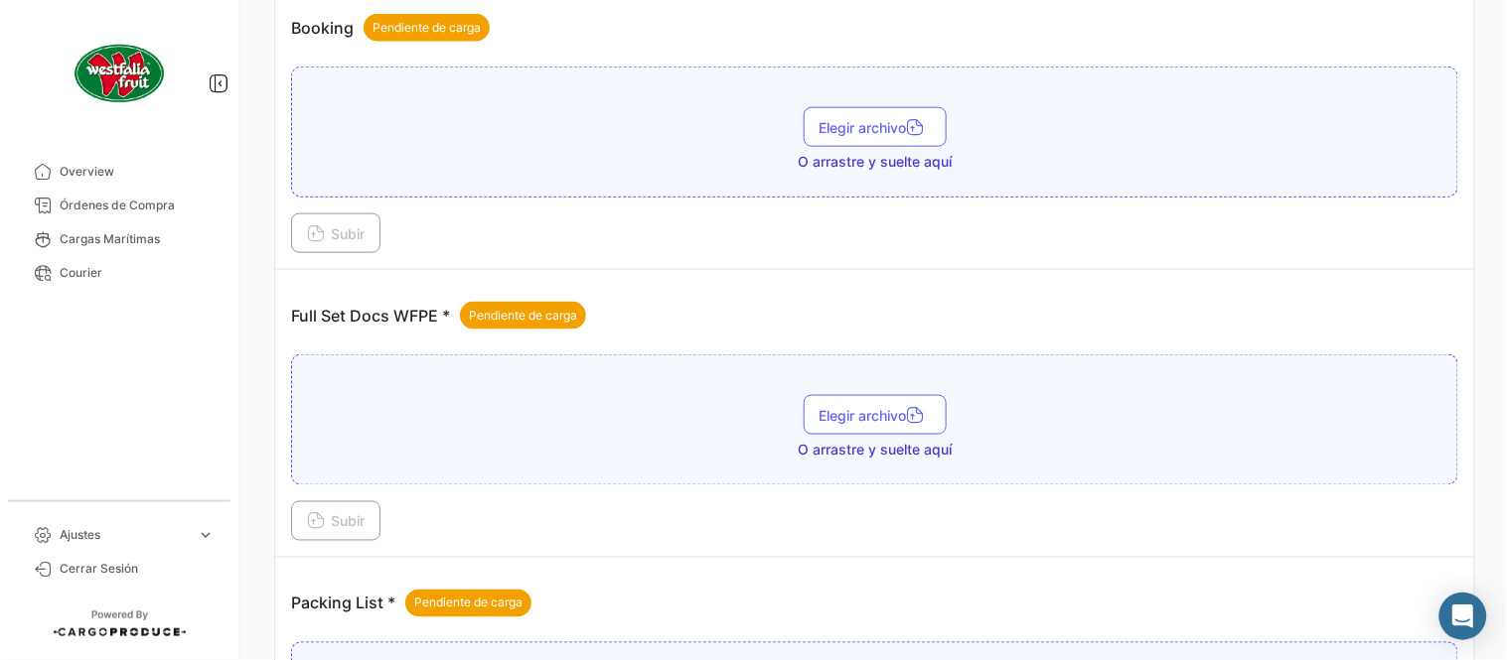
scroll to position [801, 0]
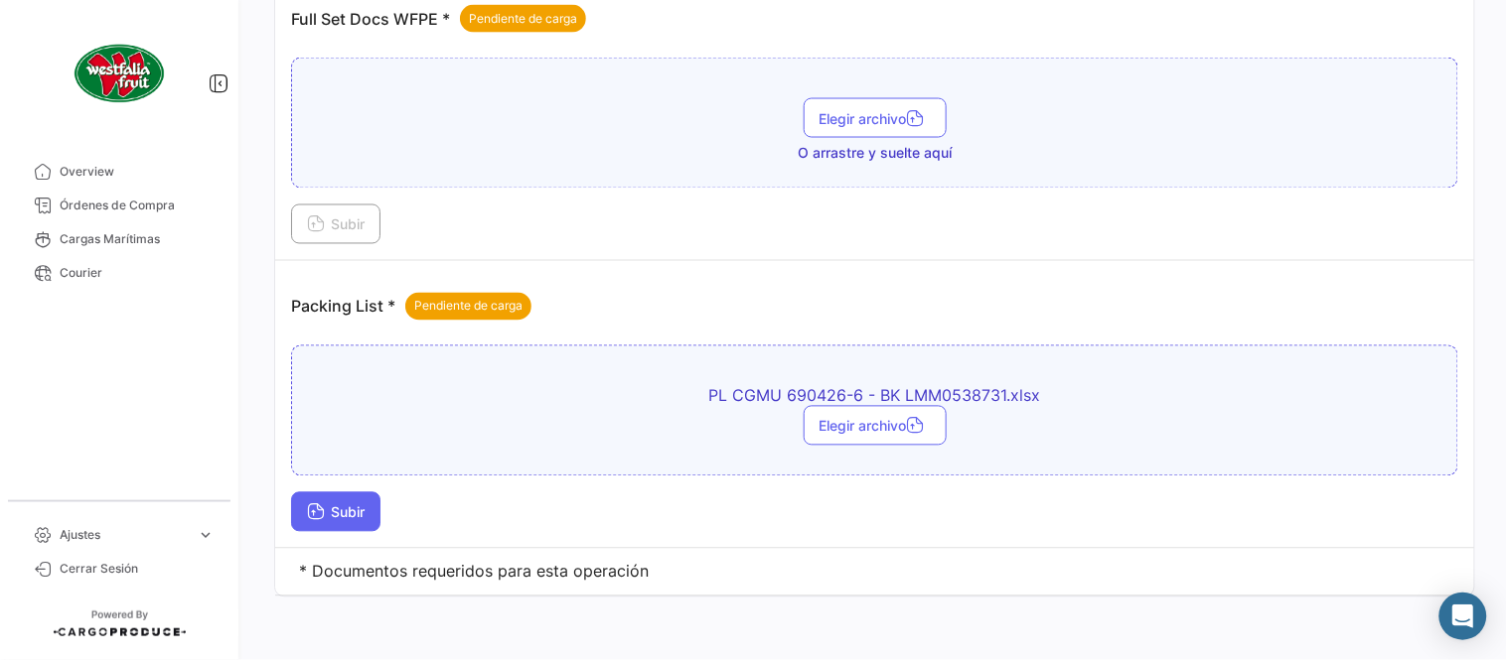
click at [335, 514] on span "Subir" at bounding box center [336, 513] width 58 height 17
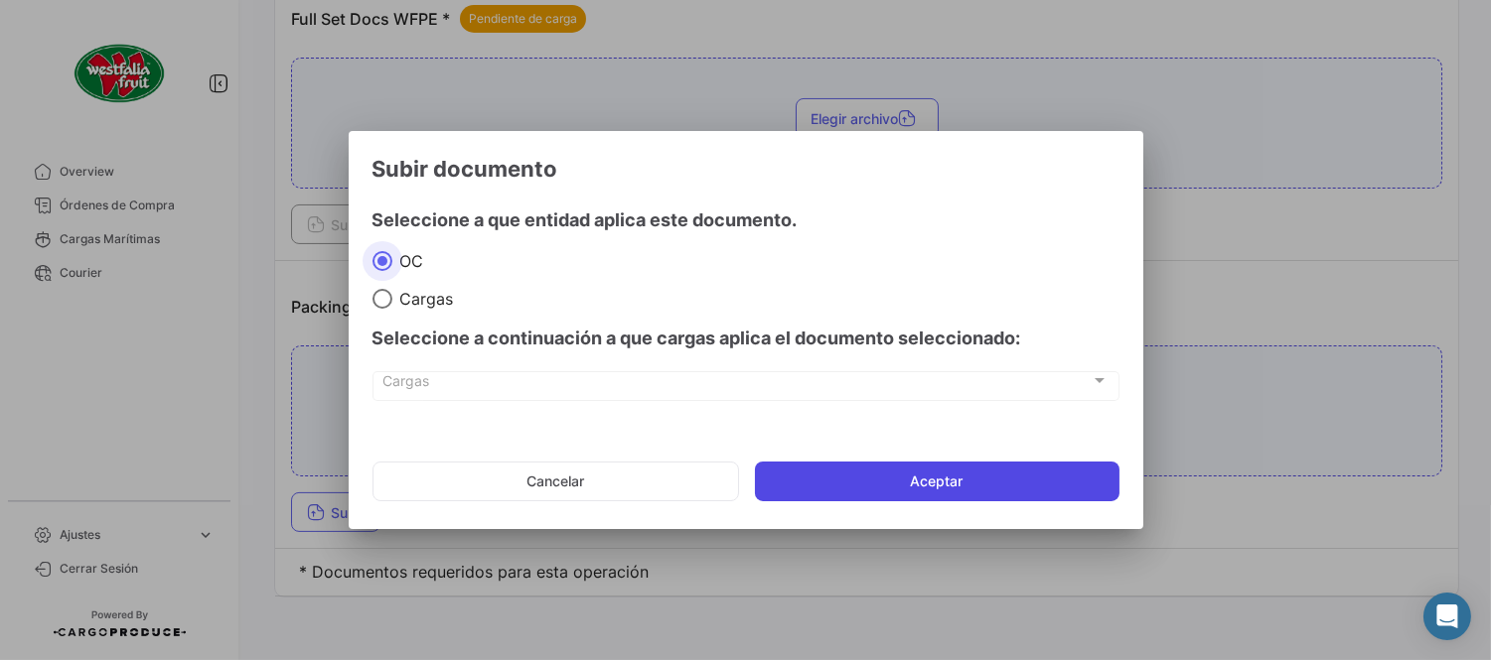
click at [851, 485] on button "Aceptar" at bounding box center [937, 482] width 364 height 40
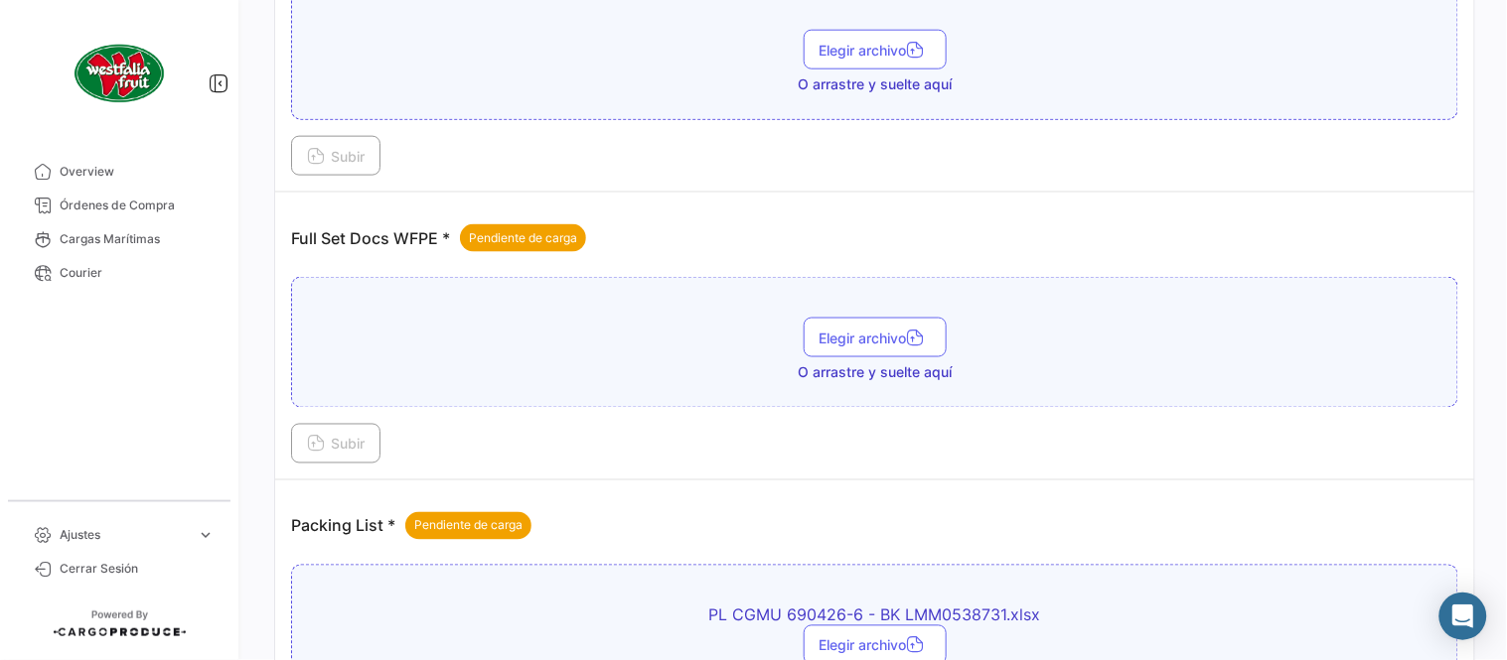
scroll to position [580, 0]
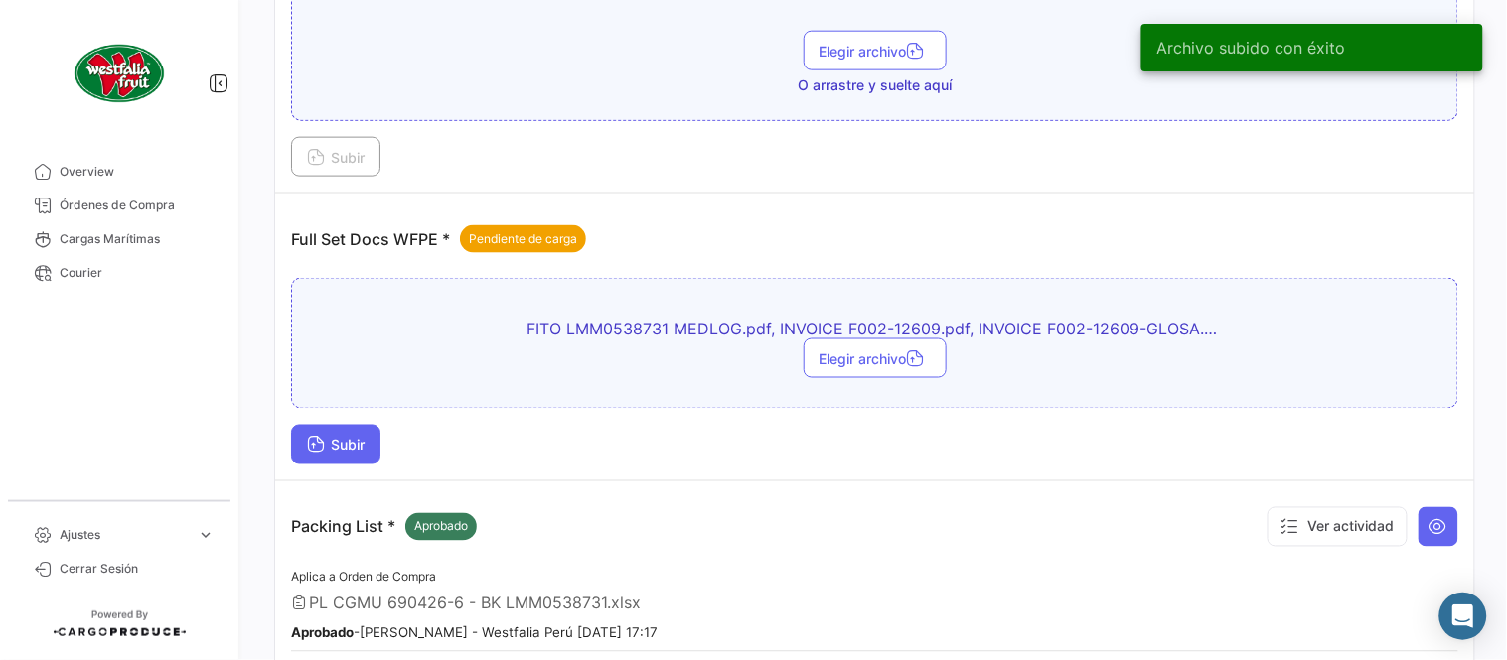
click at [369, 447] on button "Subir" at bounding box center [335, 445] width 89 height 40
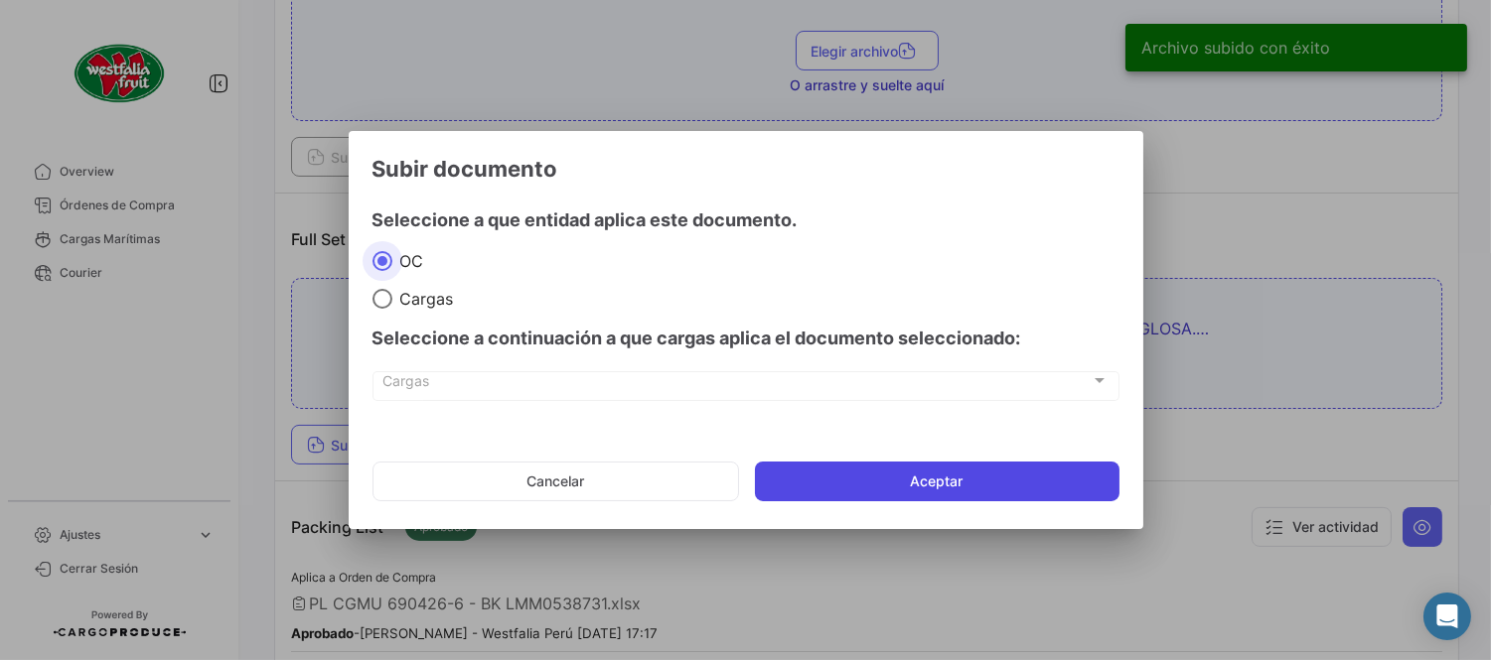
click at [849, 474] on button "Aceptar" at bounding box center [937, 482] width 364 height 40
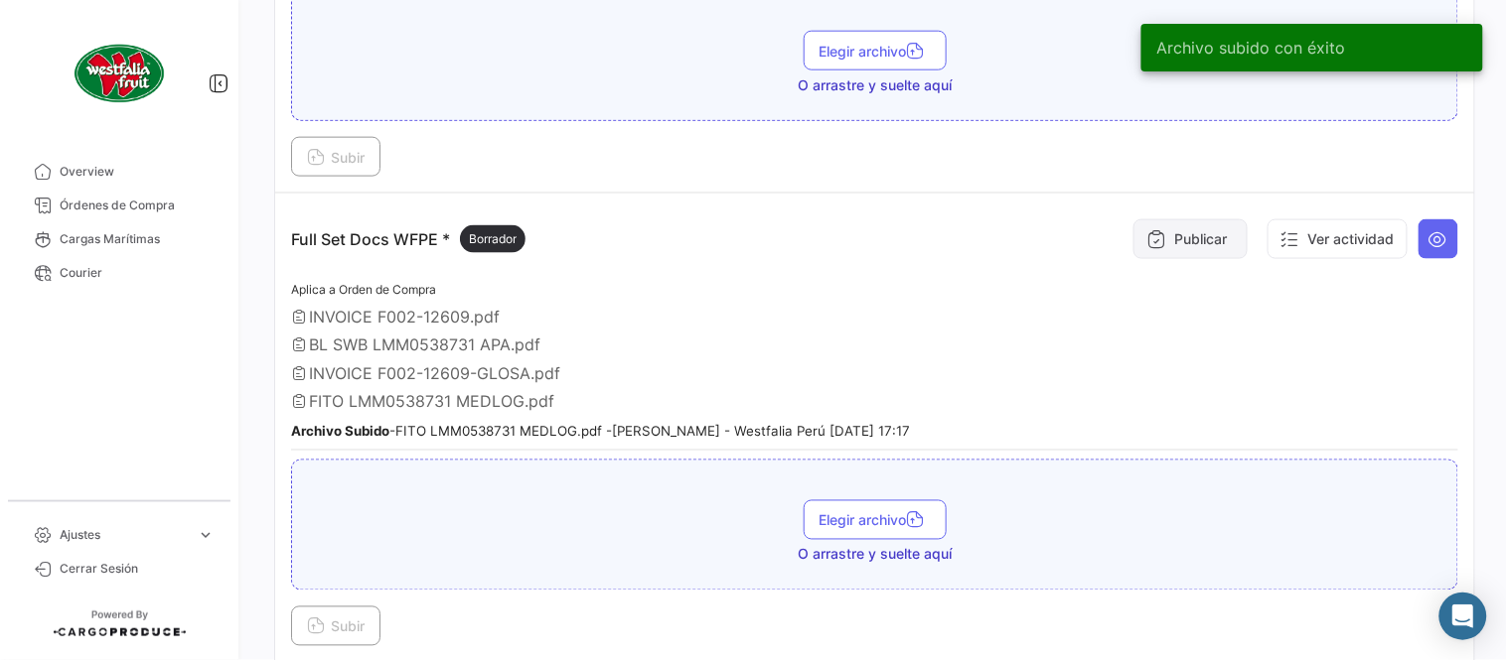
click at [1162, 229] on button "Publicar" at bounding box center [1190, 239] width 114 height 40
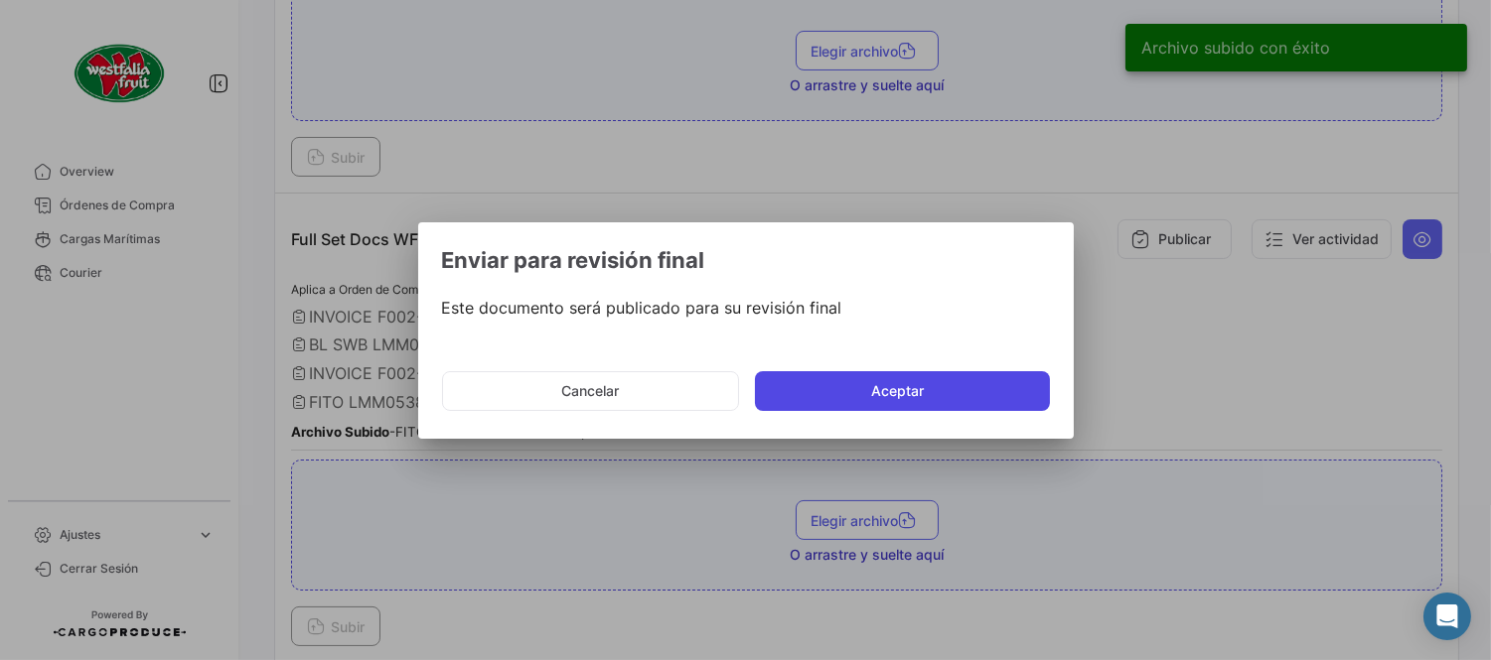
drag, startPoint x: 944, startPoint y: 403, endPoint x: 861, endPoint y: 552, distance: 170.3
click at [944, 402] on button "Aceptar" at bounding box center [902, 391] width 295 height 40
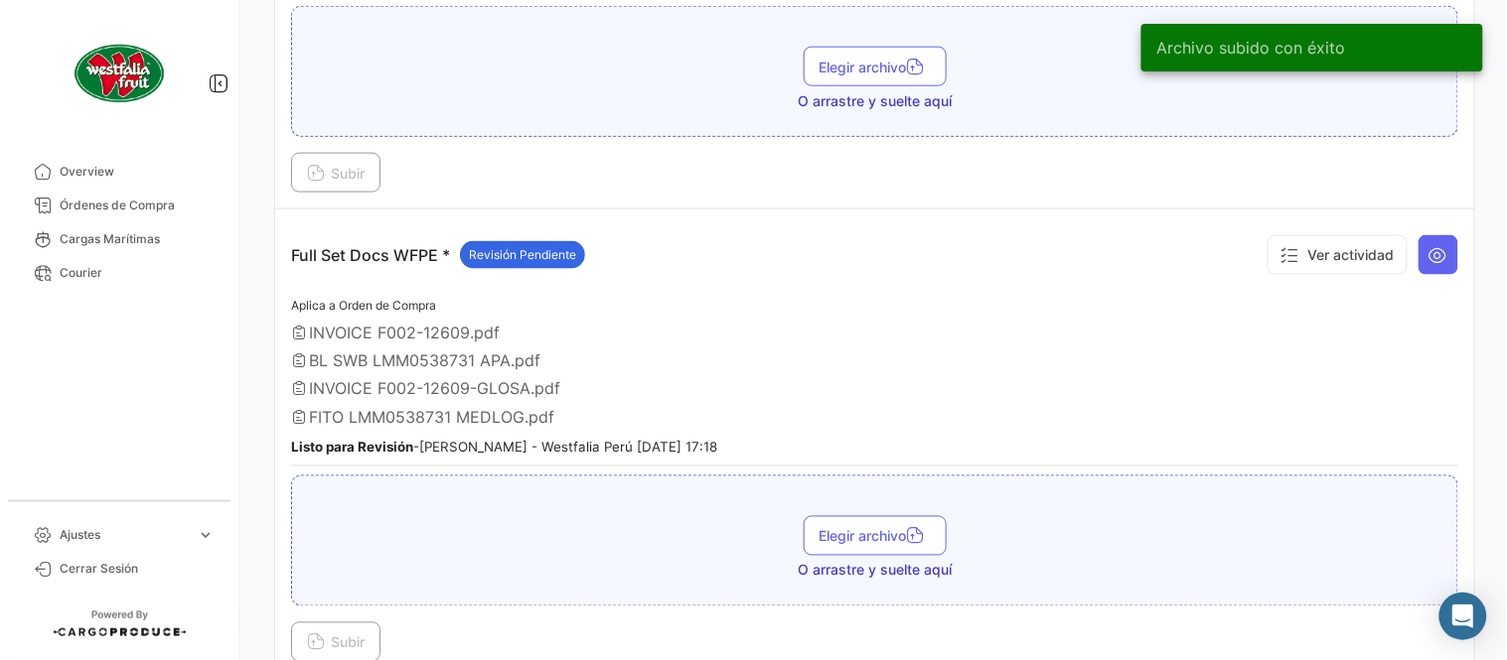
drag, startPoint x: 121, startPoint y: 206, endPoint x: 223, endPoint y: 254, distance: 113.3
click at [121, 206] on span "Órdenes de Compra" at bounding box center [137, 206] width 155 height 18
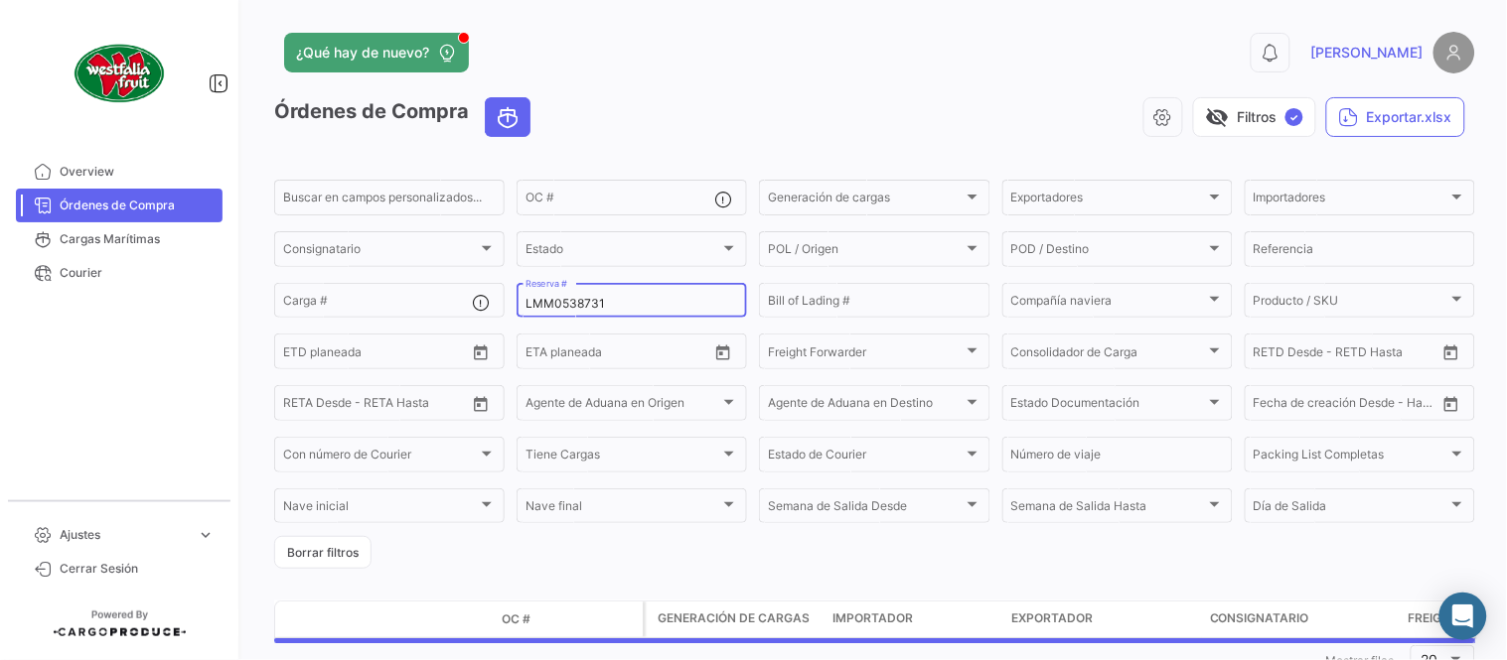
click at [540, 301] on input "LMM0538731" at bounding box center [631, 304] width 213 height 14
paste input "0"
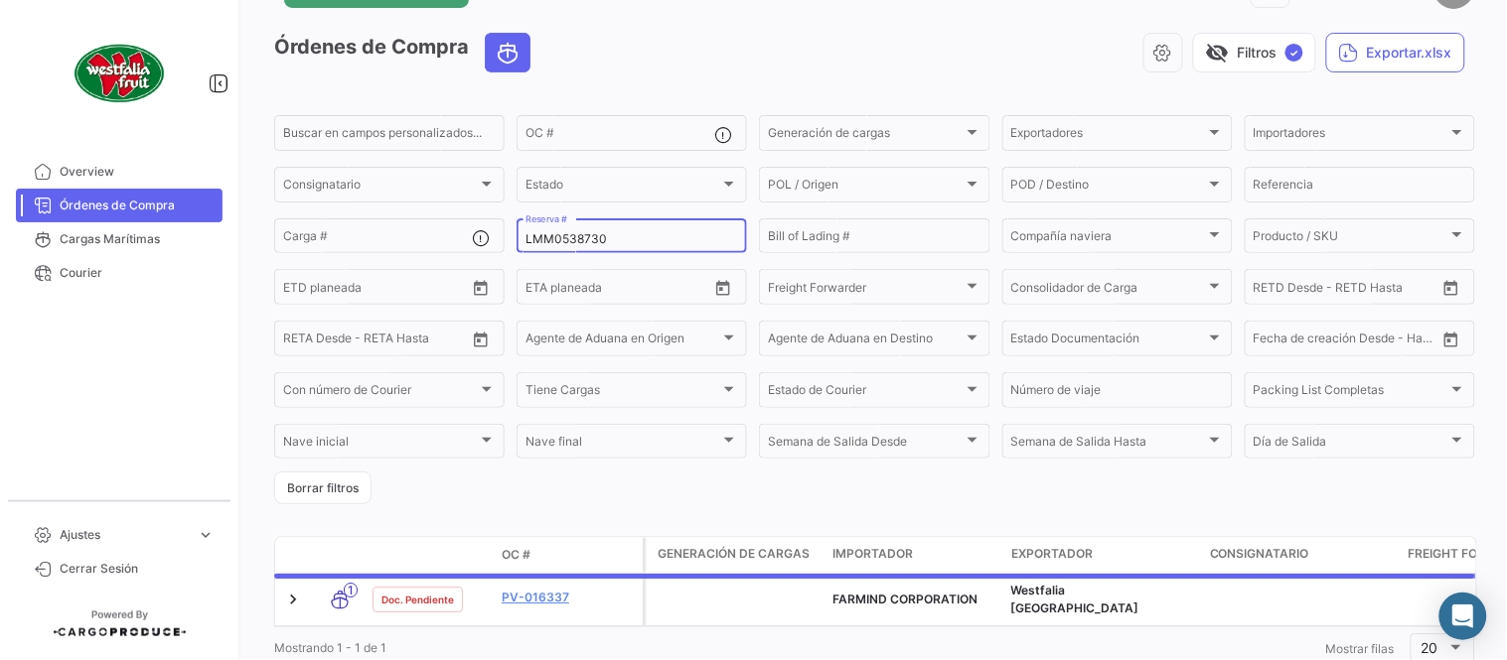
scroll to position [127, 0]
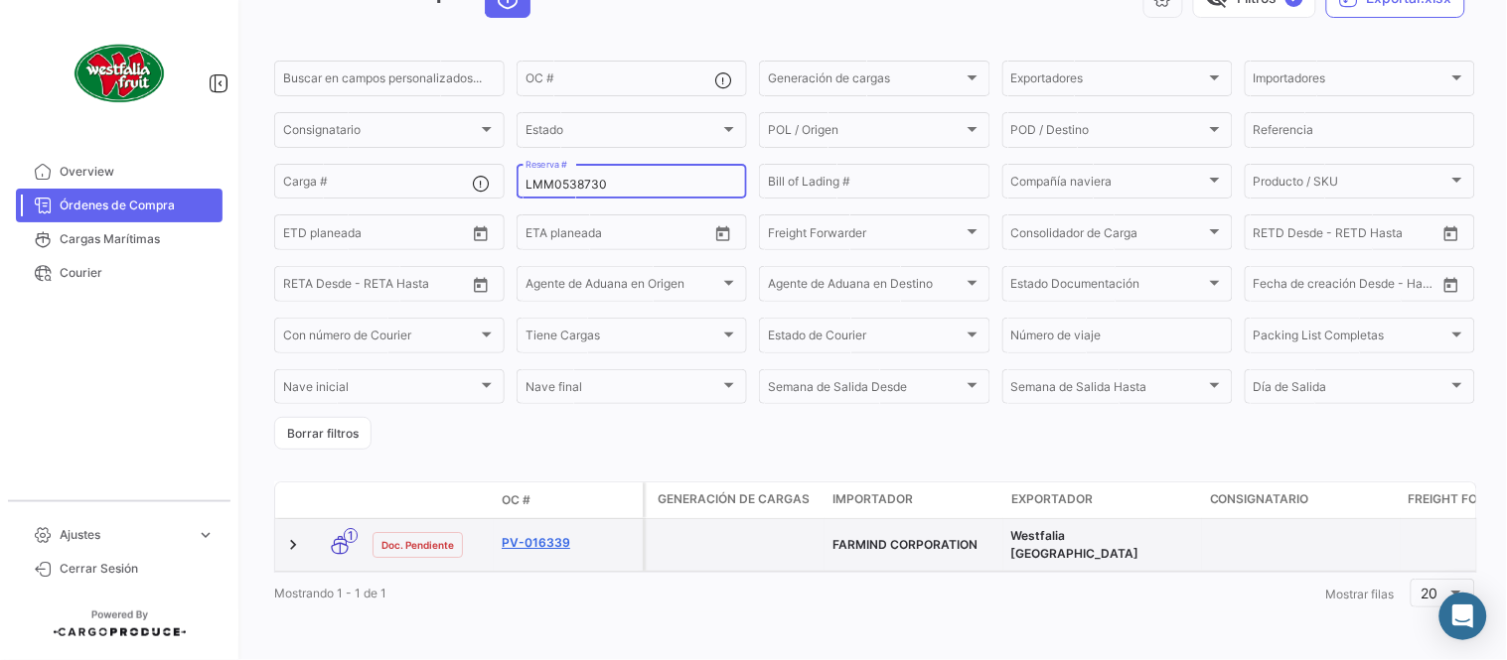
type input "LMM0538730"
click at [559, 534] on link "PV-016339" at bounding box center [568, 543] width 133 height 18
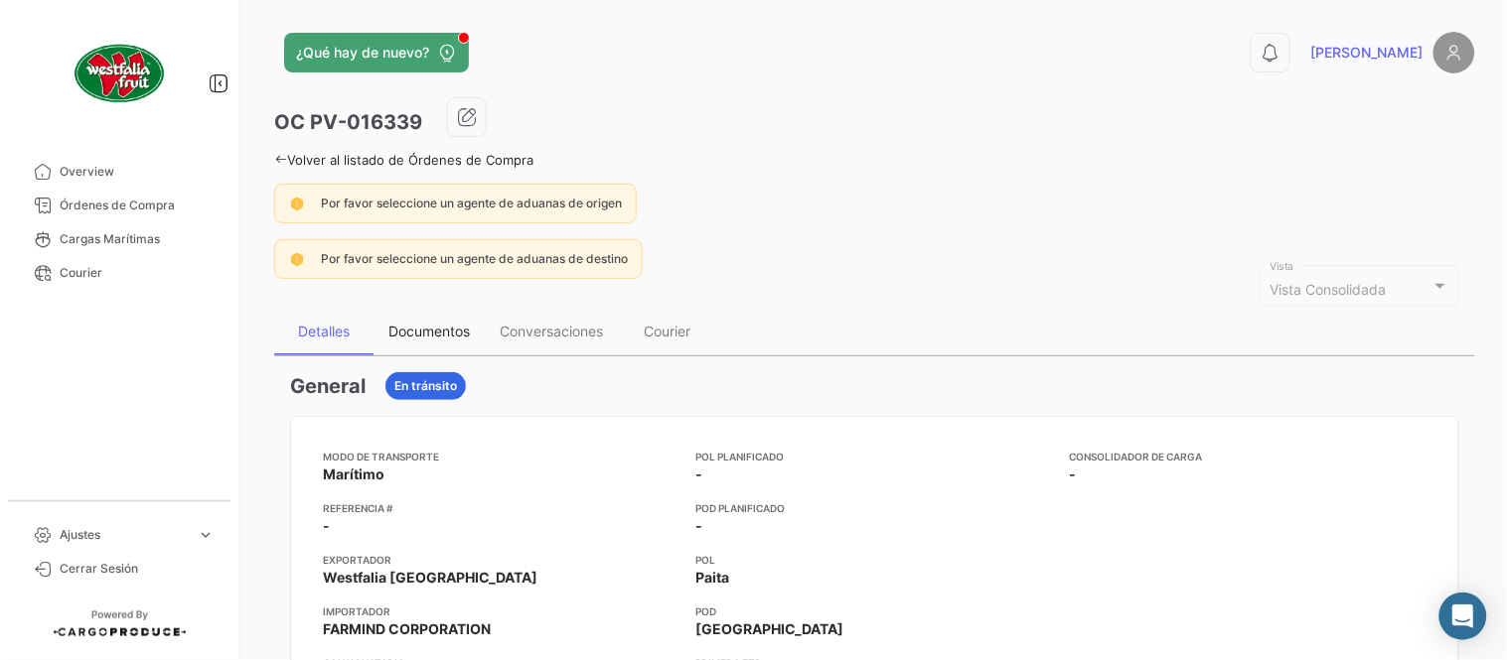
click at [432, 331] on div "Documentos" at bounding box center [428, 331] width 81 height 17
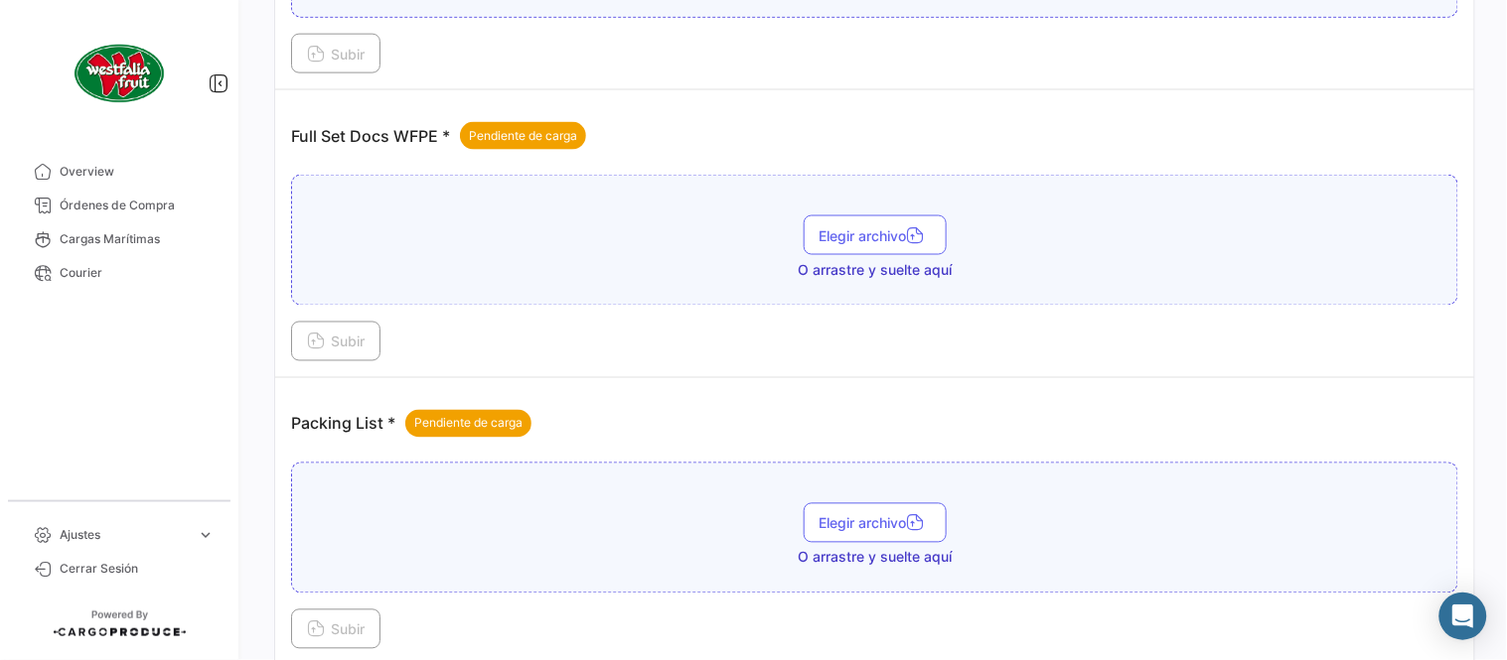
scroll to position [801, 0]
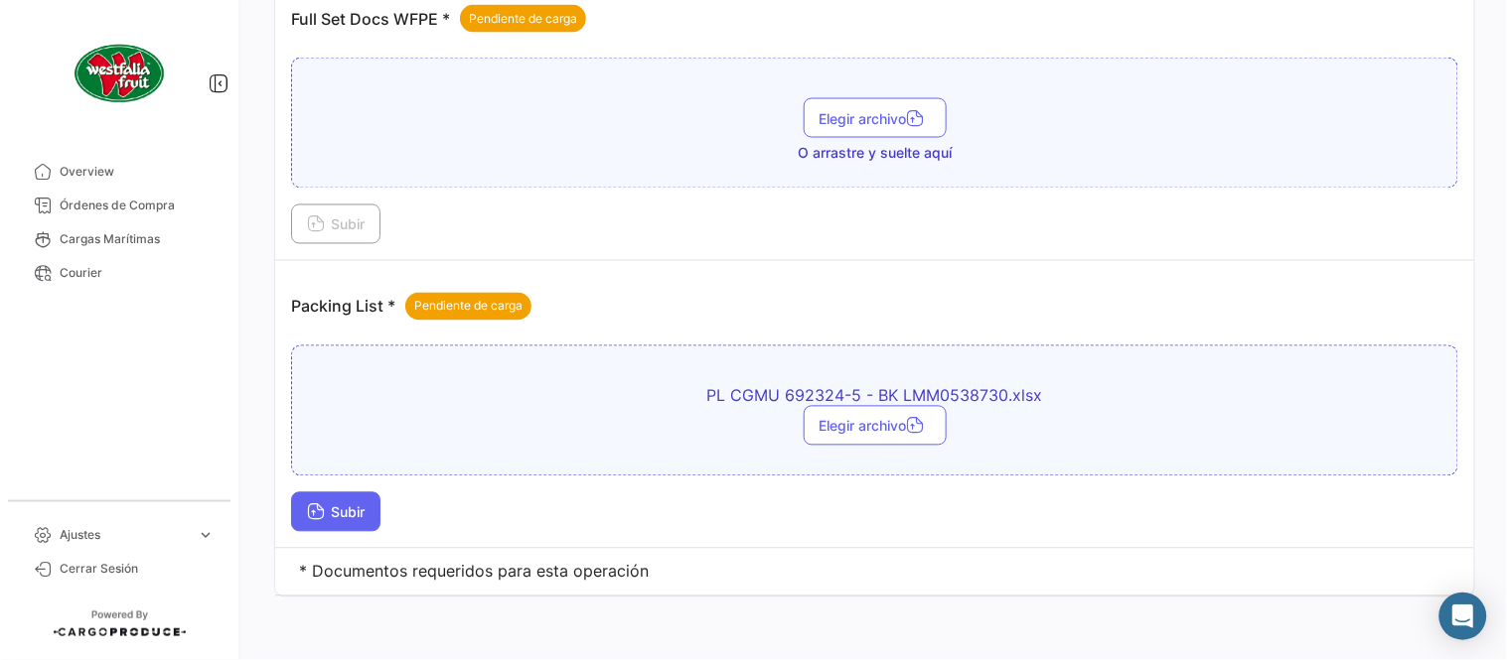
click at [356, 508] on span "Subir" at bounding box center [336, 513] width 58 height 17
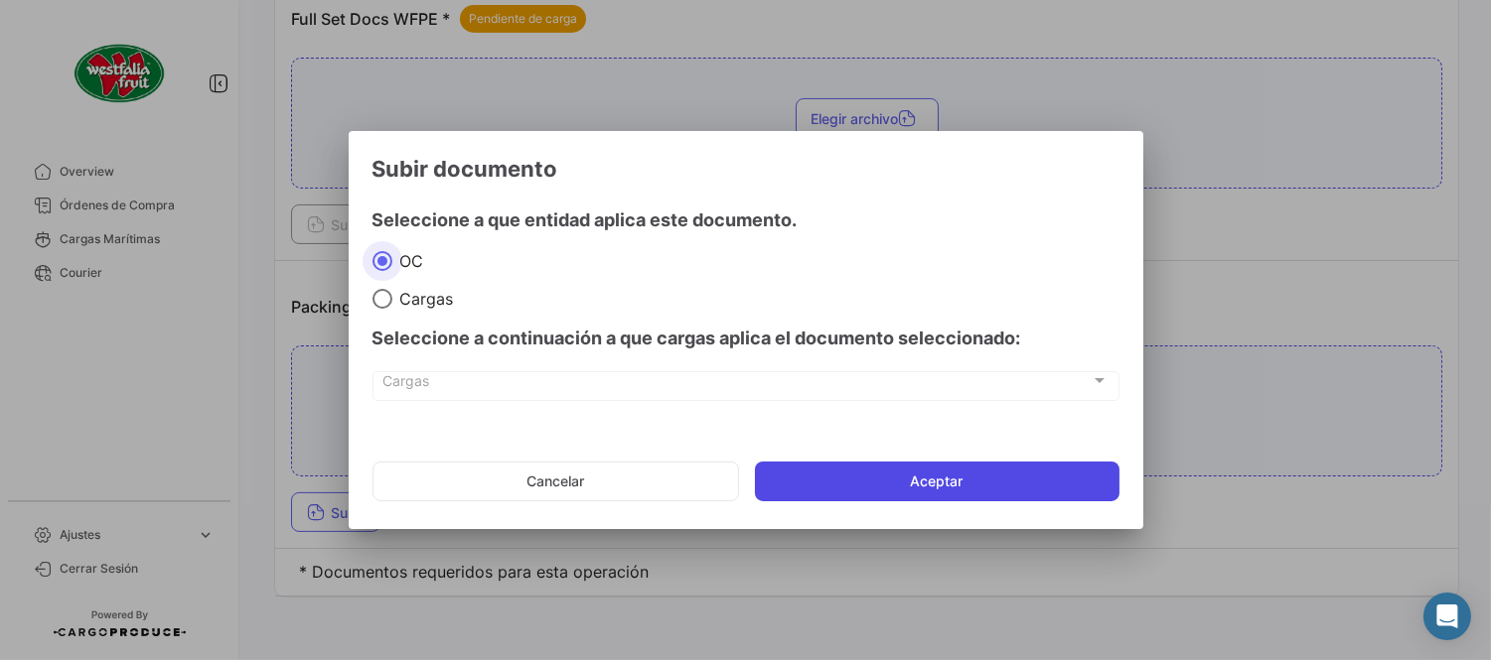
click at [809, 474] on button "Aceptar" at bounding box center [937, 482] width 364 height 40
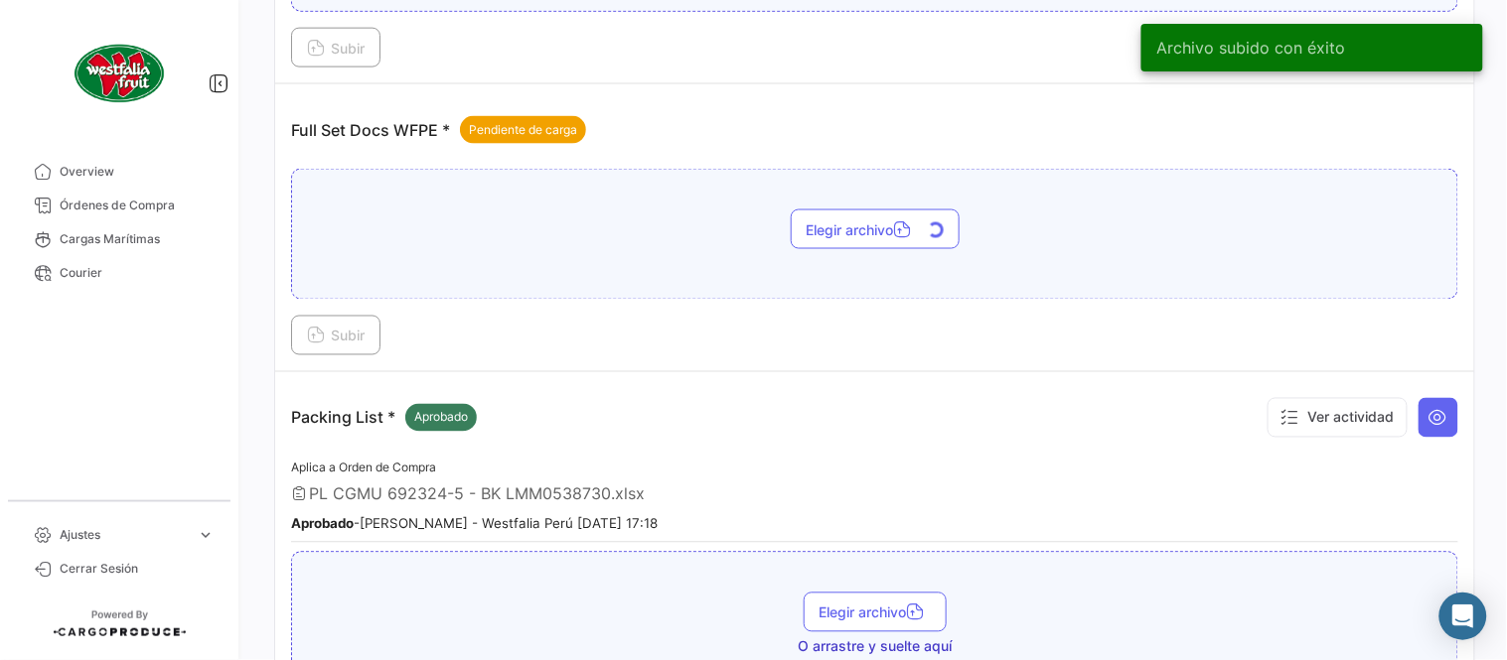
scroll to position [690, 0]
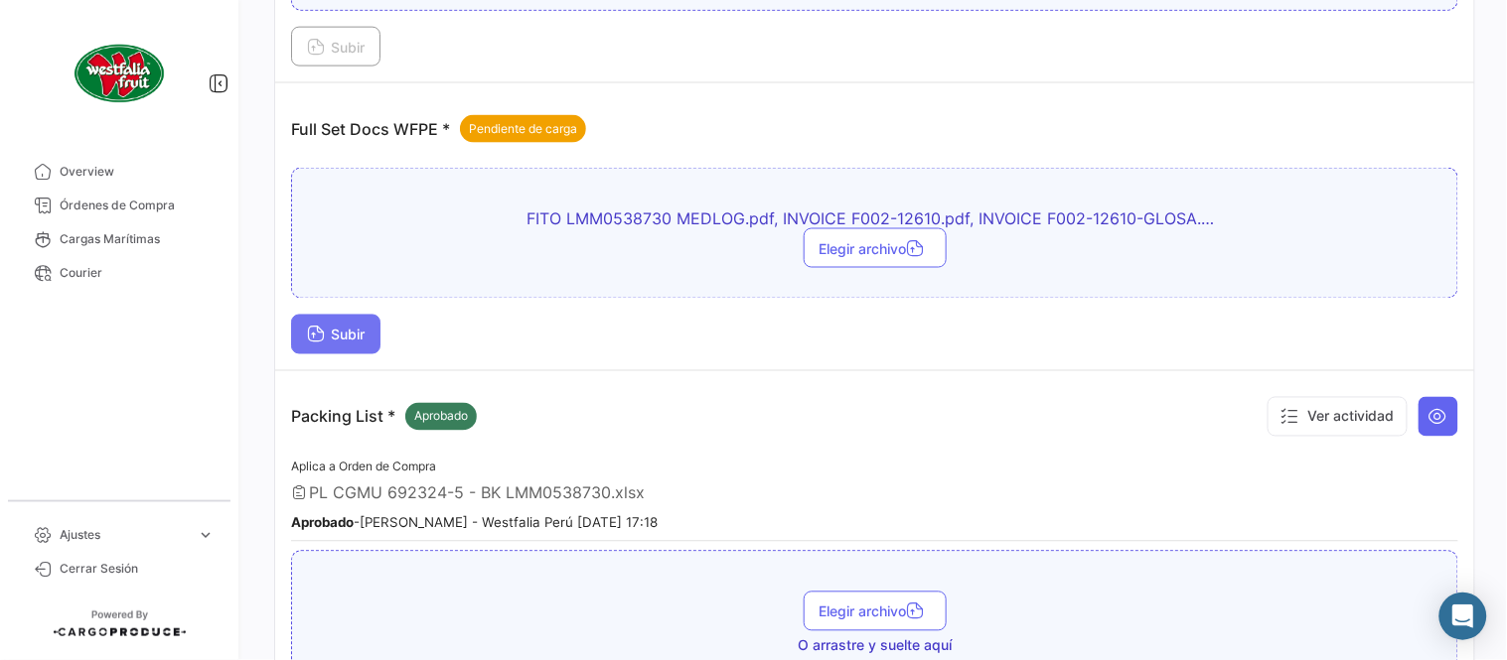
click at [380, 338] on button "Subir" at bounding box center [335, 335] width 89 height 40
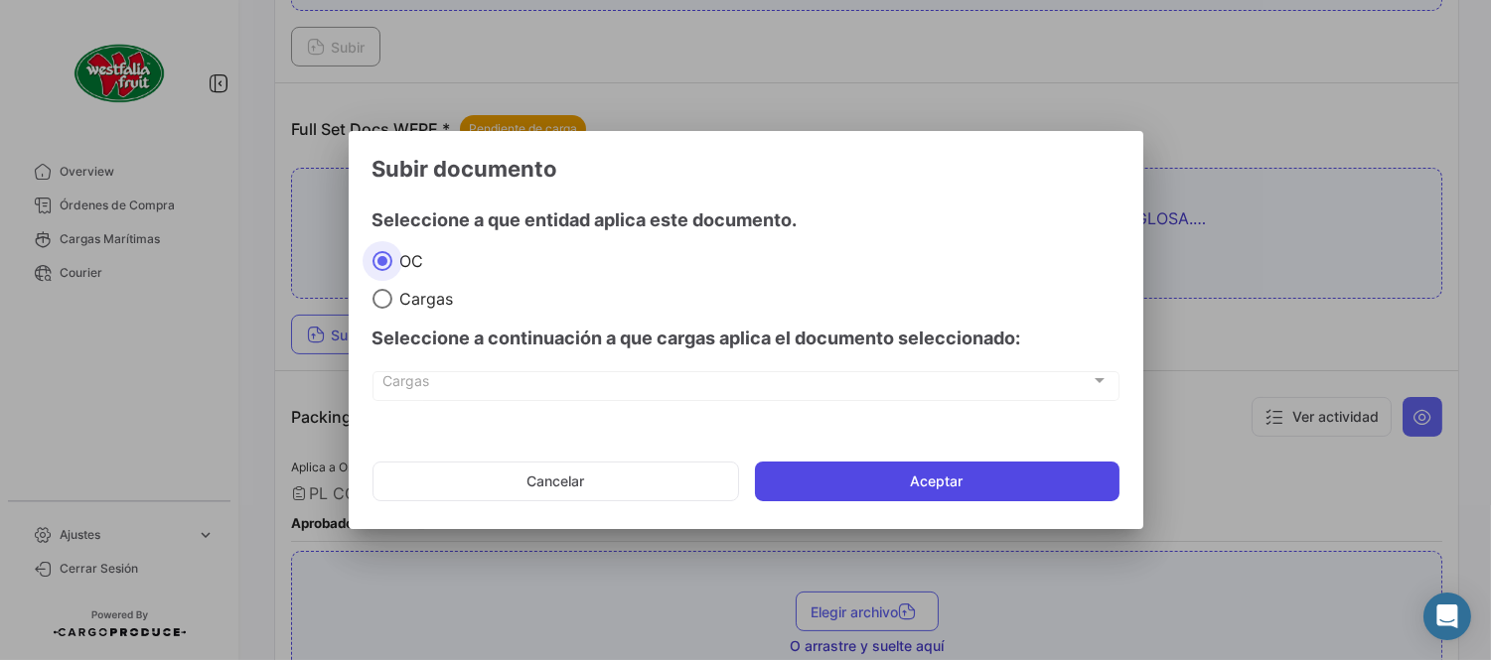
click at [924, 487] on button "Aceptar" at bounding box center [937, 482] width 364 height 40
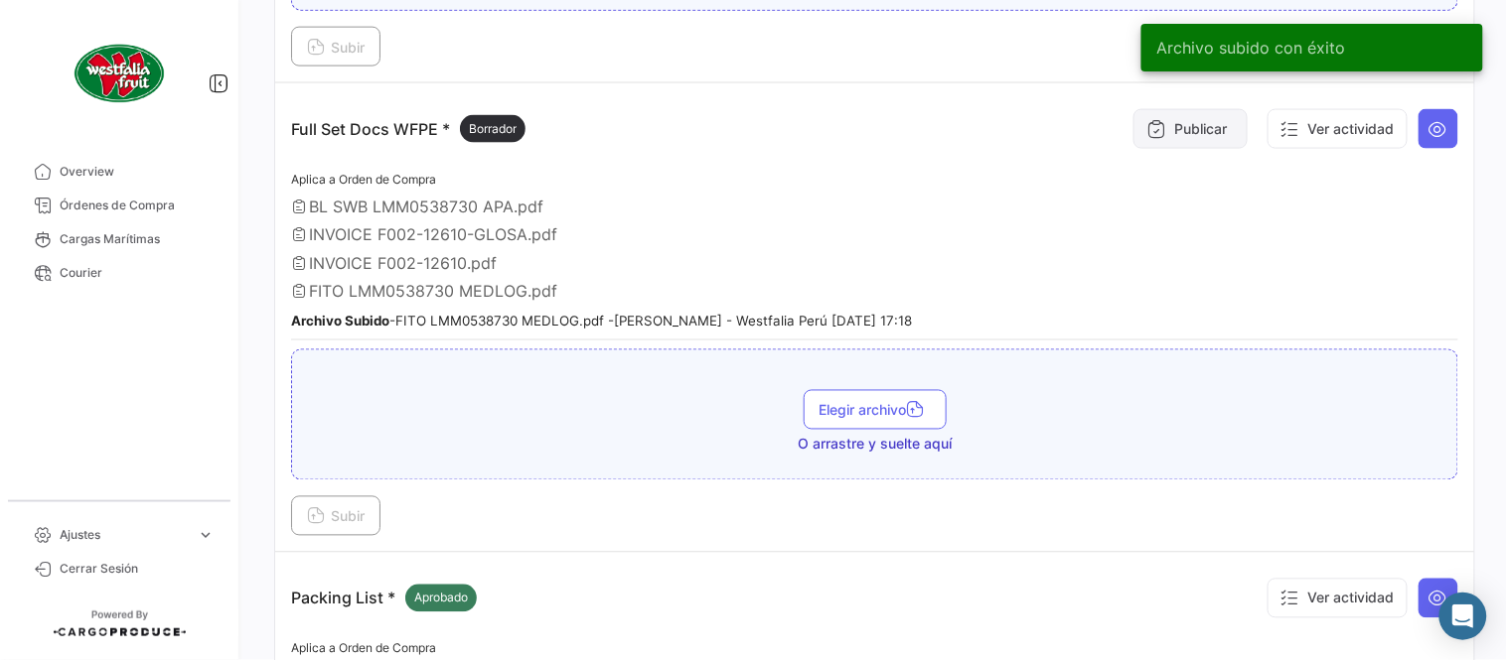
click at [1188, 135] on button "Publicar" at bounding box center [1190, 129] width 114 height 40
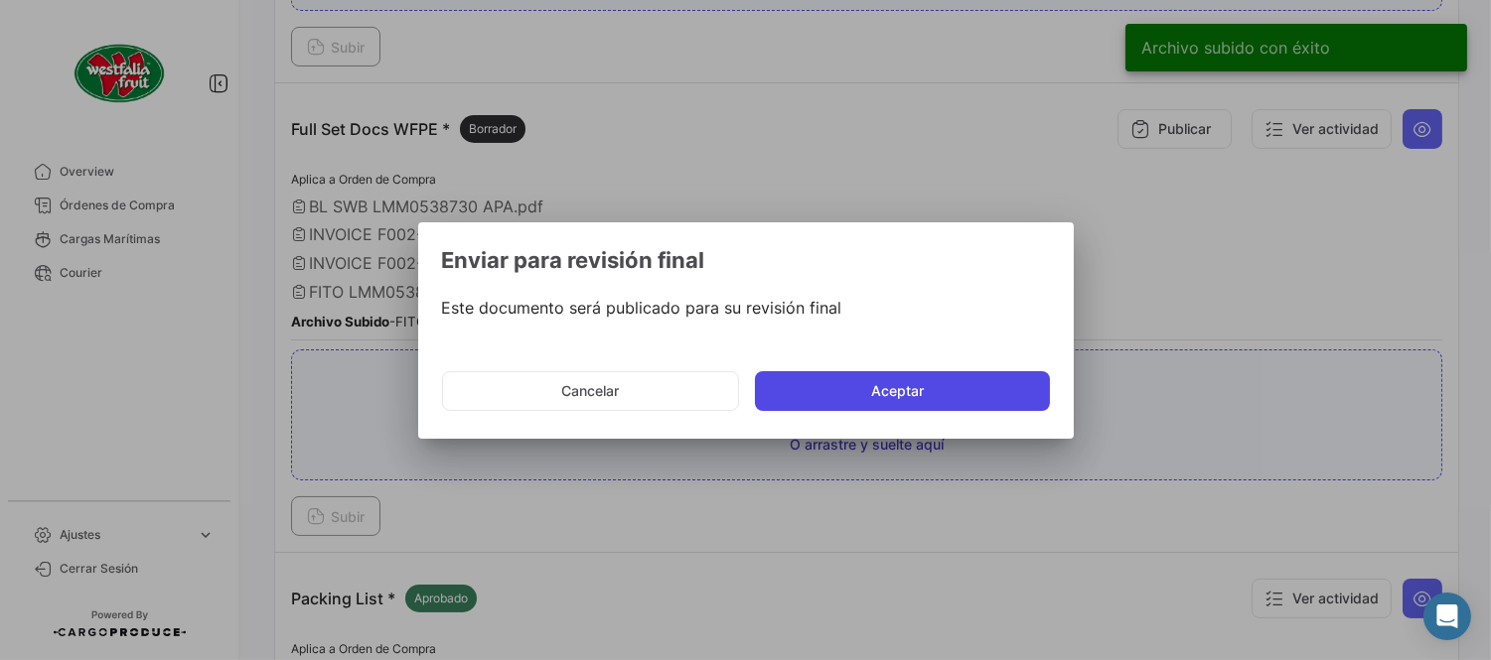
click at [925, 387] on button "Aceptar" at bounding box center [902, 391] width 295 height 40
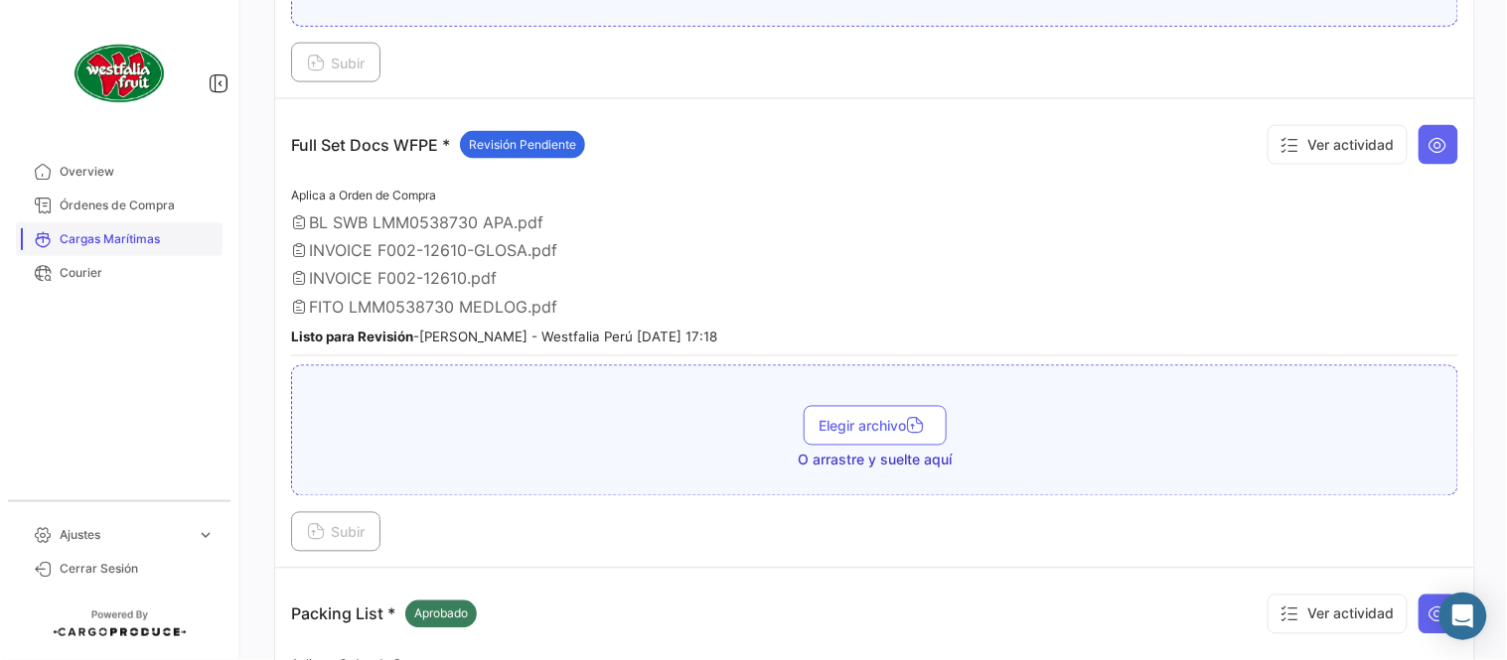
click at [132, 240] on span "Cargas Marítimas" at bounding box center [137, 239] width 155 height 18
click at [119, 204] on span "Órdenes de Compra" at bounding box center [137, 206] width 155 height 18
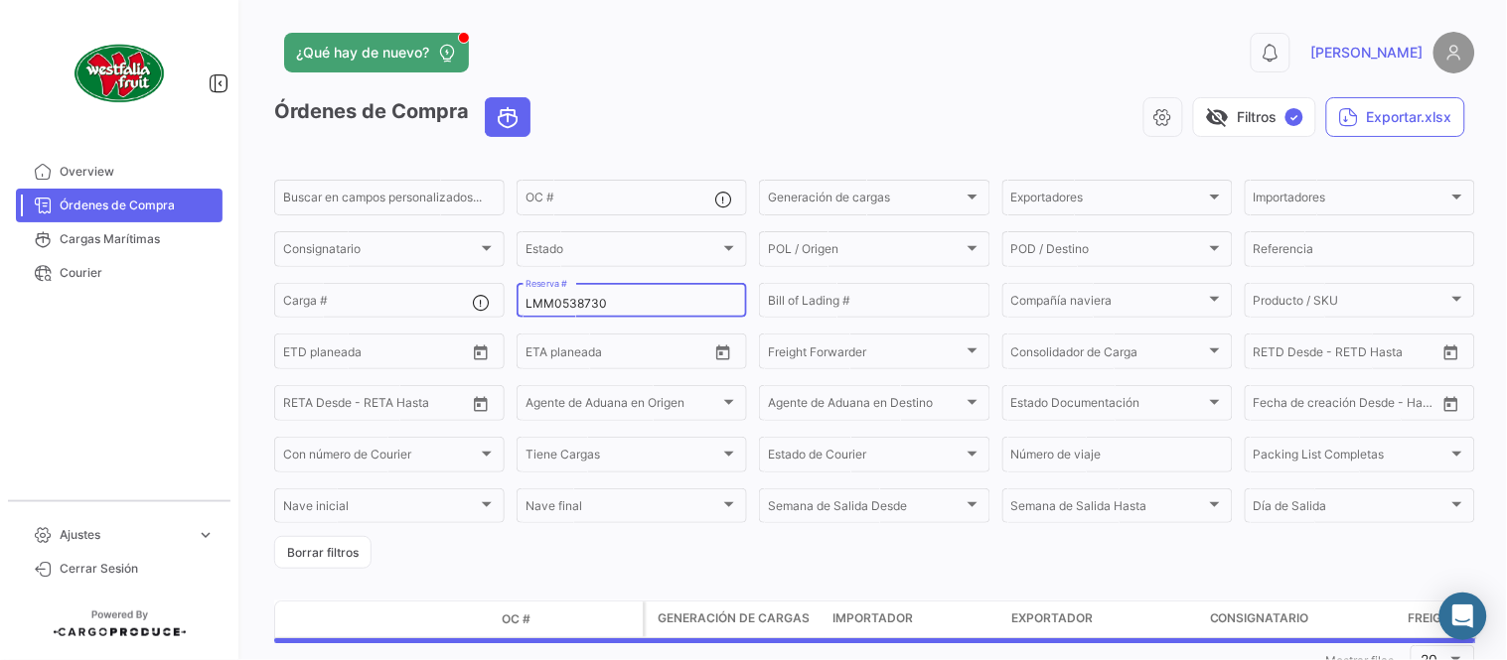
click at [552, 304] on input "LMM0538730" at bounding box center [631, 304] width 213 height 14
paste input "PER8687978A"
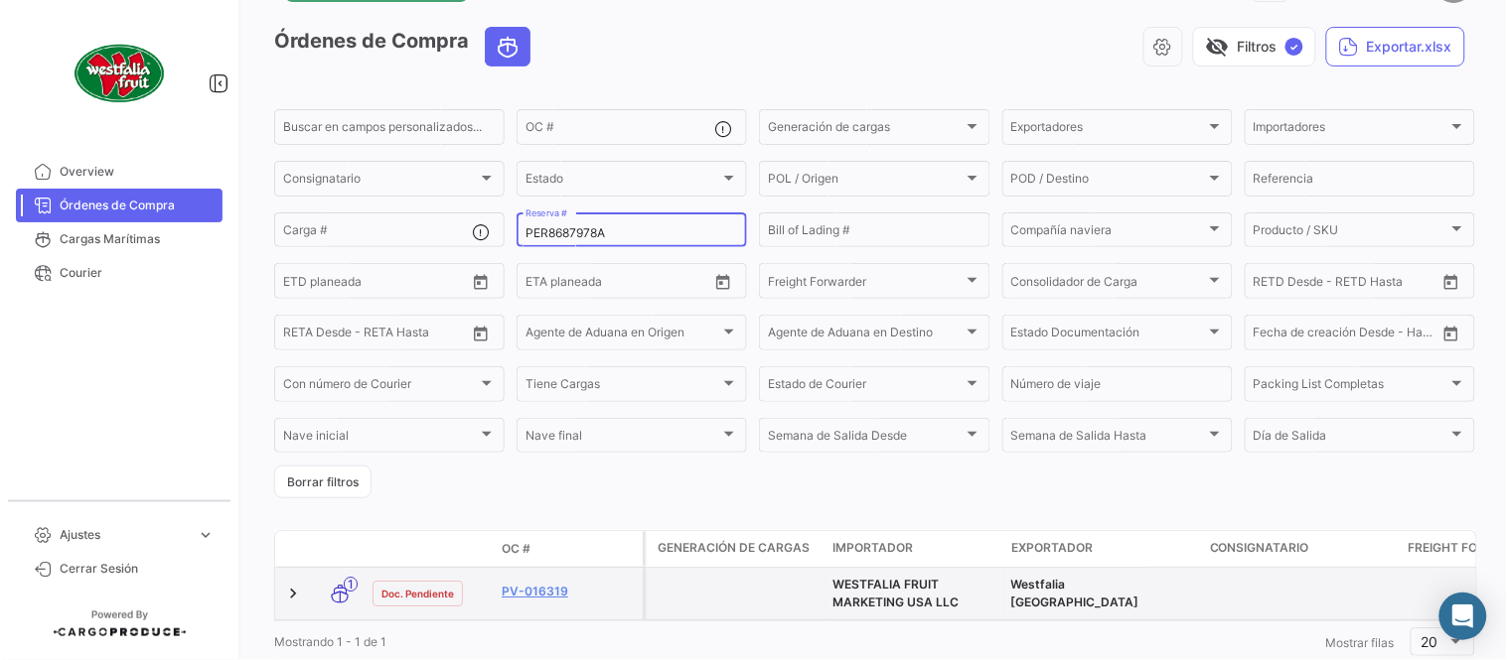
scroll to position [127, 0]
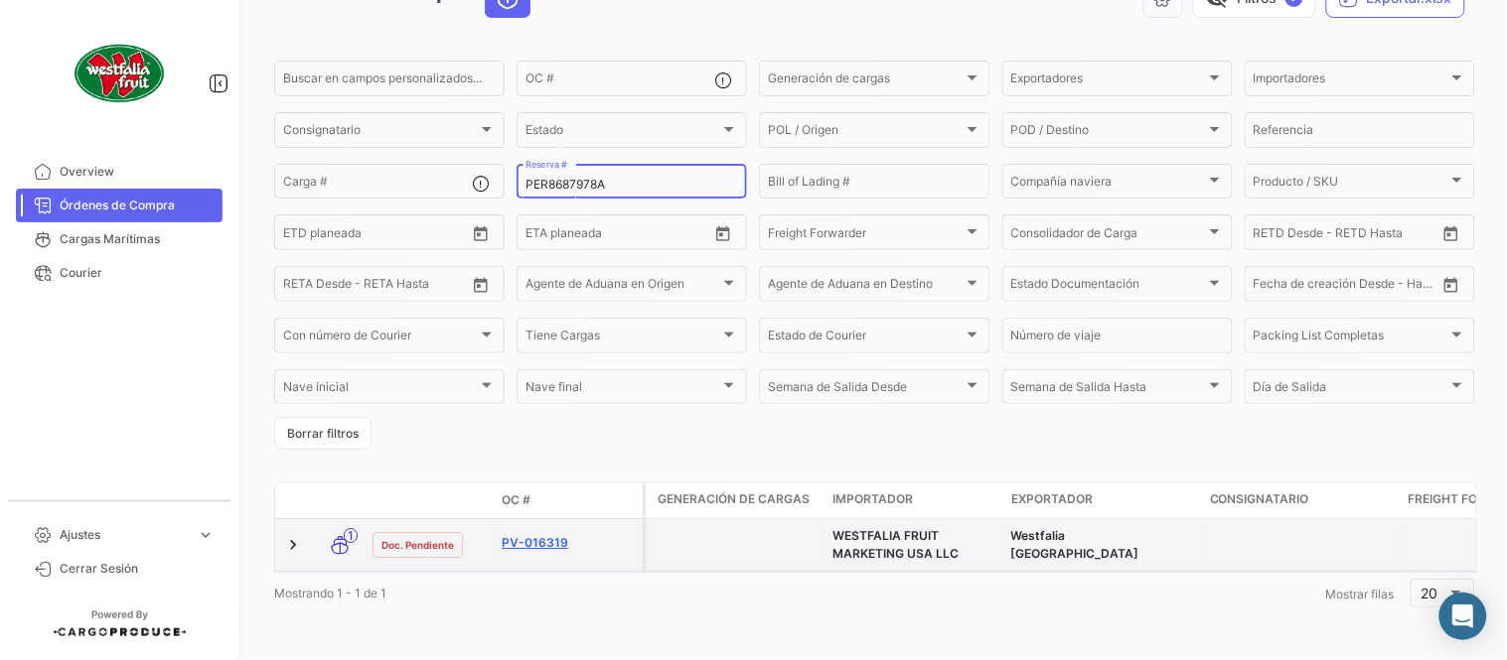
type input "PER8687978A"
click at [563, 534] on link "PV-016319" at bounding box center [568, 543] width 133 height 18
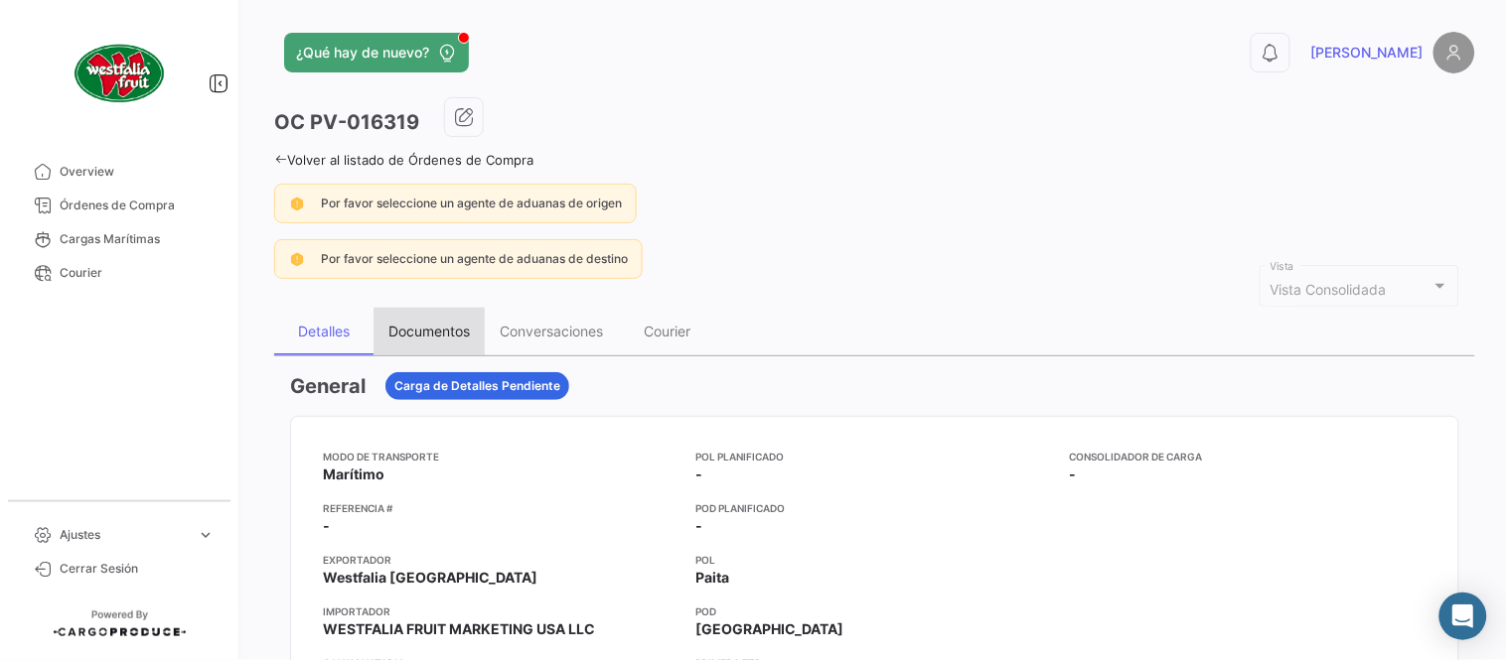
click at [447, 323] on div "Documentos" at bounding box center [428, 331] width 81 height 17
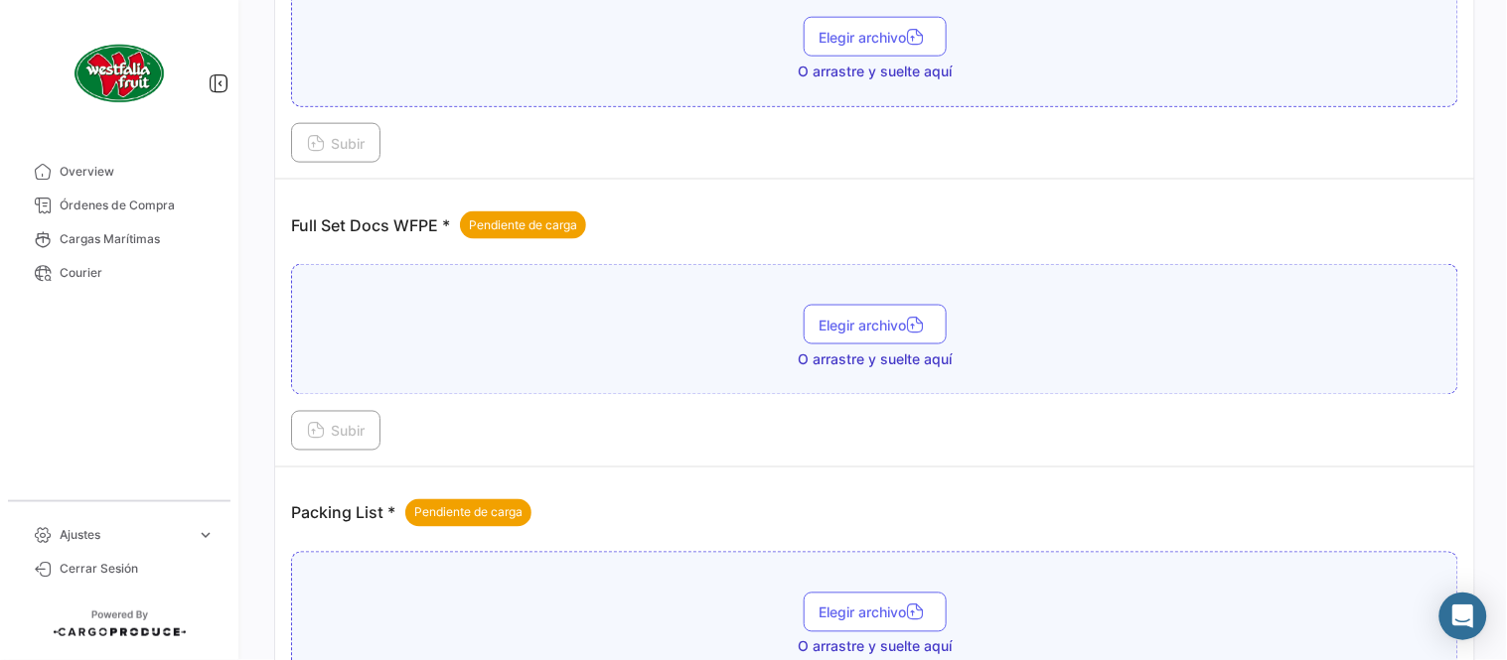
scroll to position [801, 0]
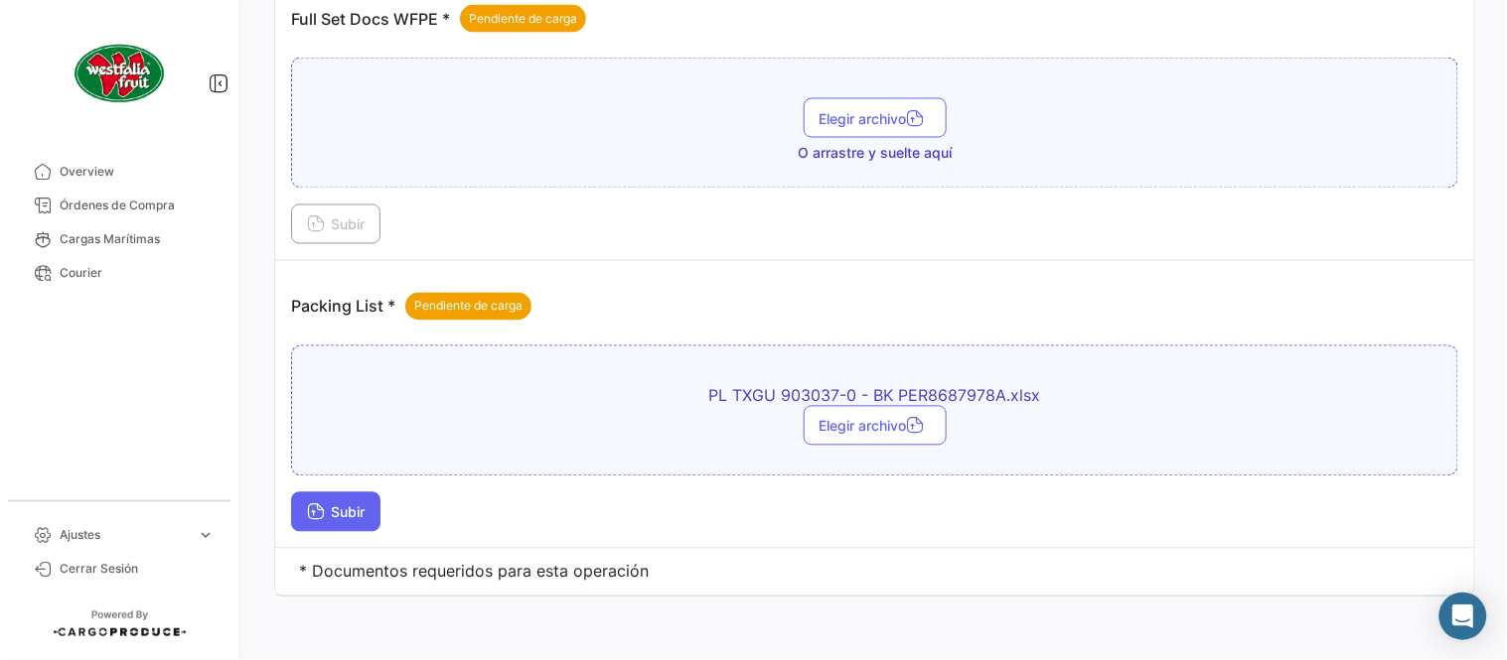
click at [360, 523] on button "Subir" at bounding box center [335, 513] width 89 height 40
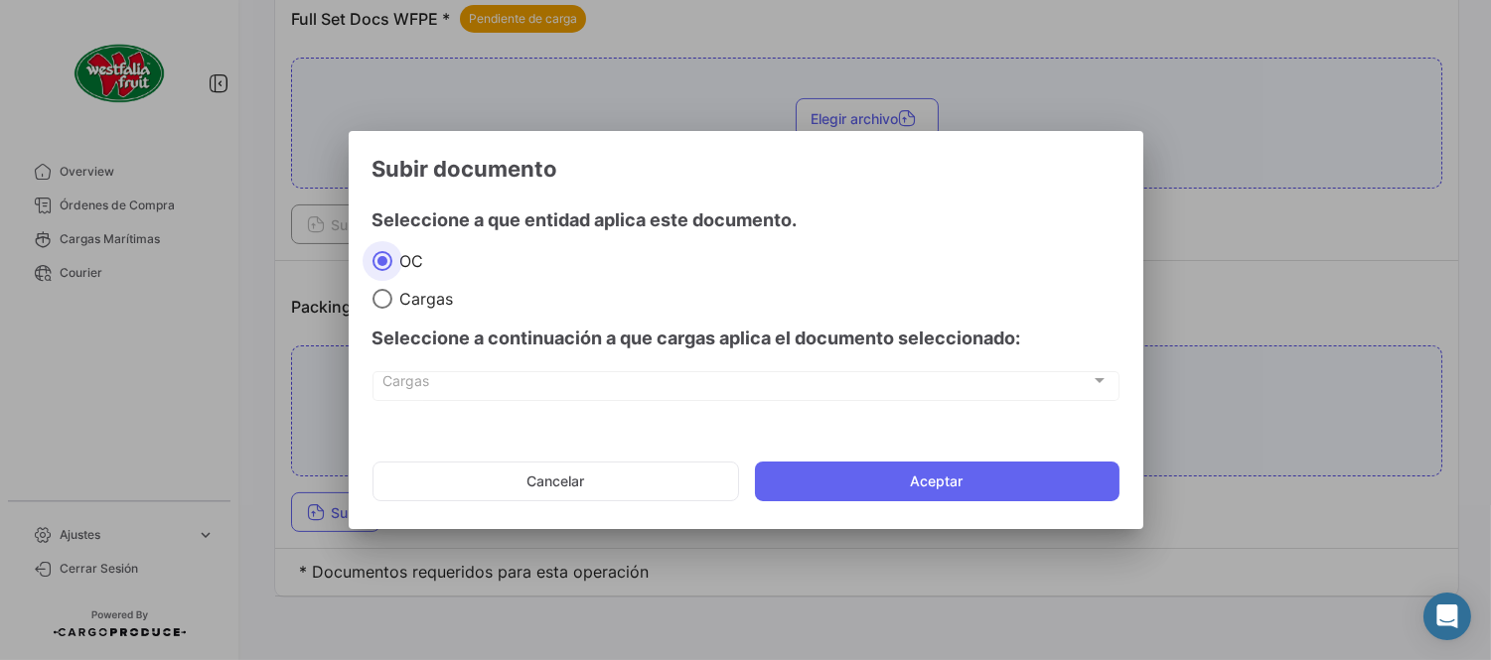
click at [905, 502] on mat-dialog-actions "Cancelar Aceptar" at bounding box center [745, 482] width 747 height 68
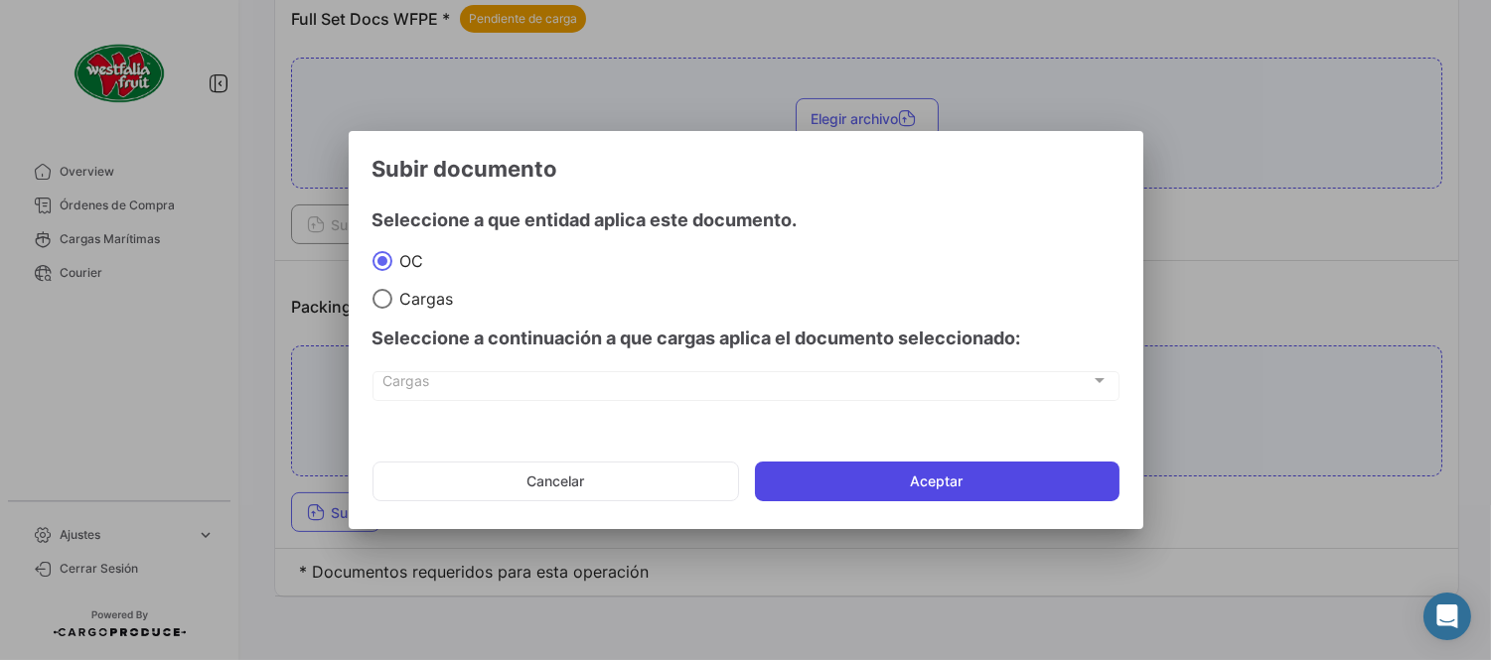
click at [885, 483] on button "Aceptar" at bounding box center [937, 482] width 364 height 40
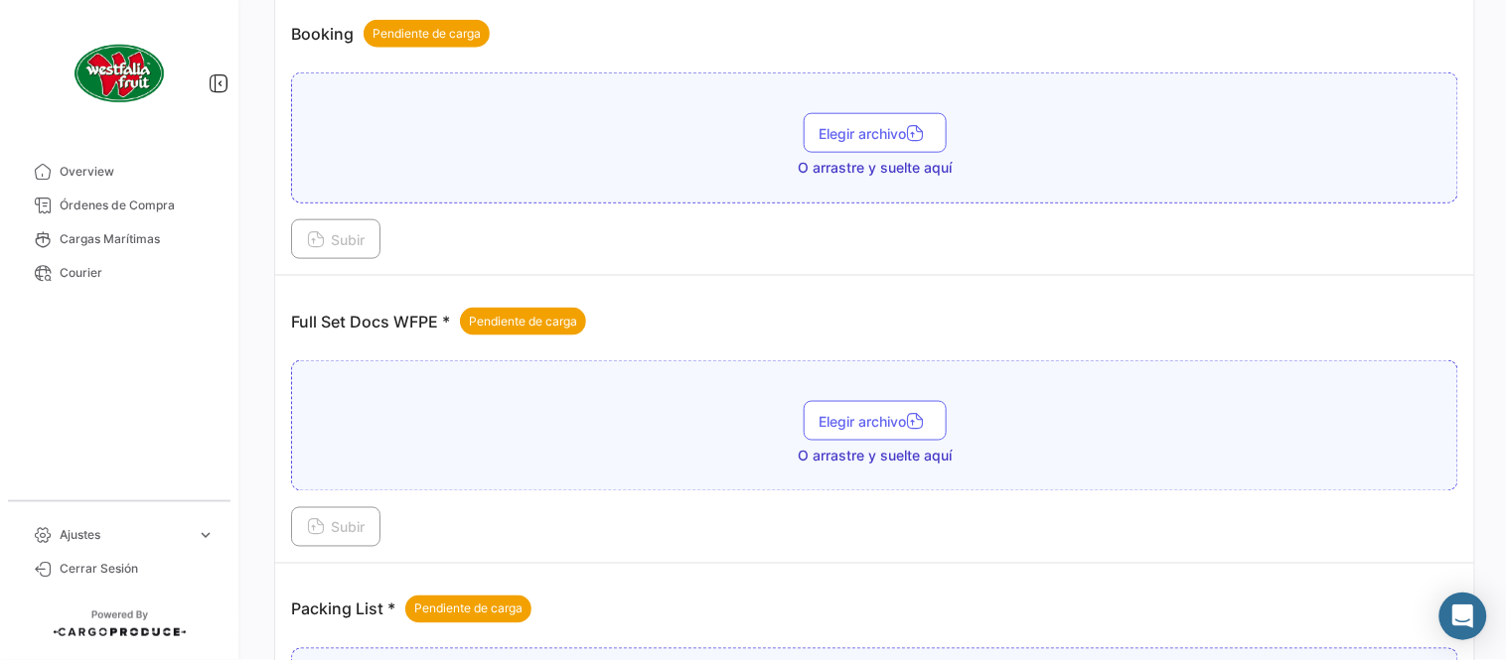
scroll to position [470, 0]
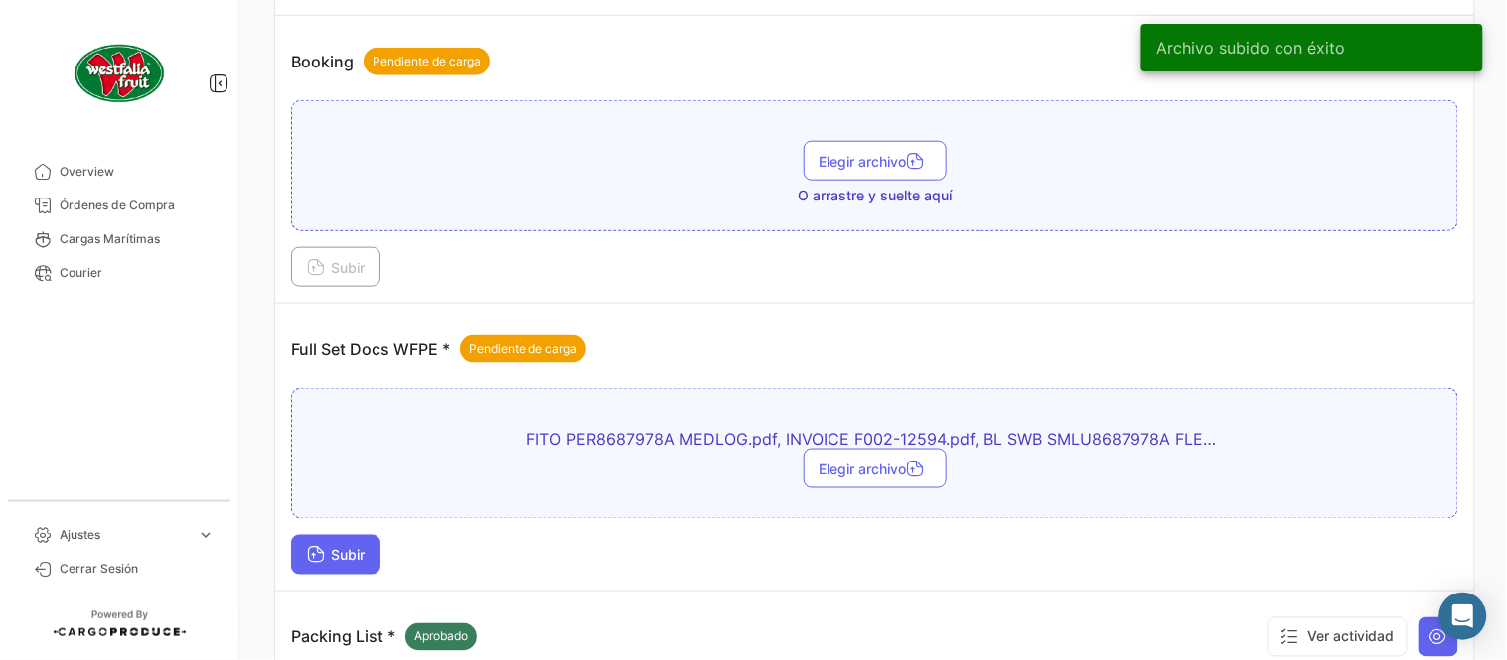
click at [359, 564] on button "Subir" at bounding box center [335, 555] width 89 height 40
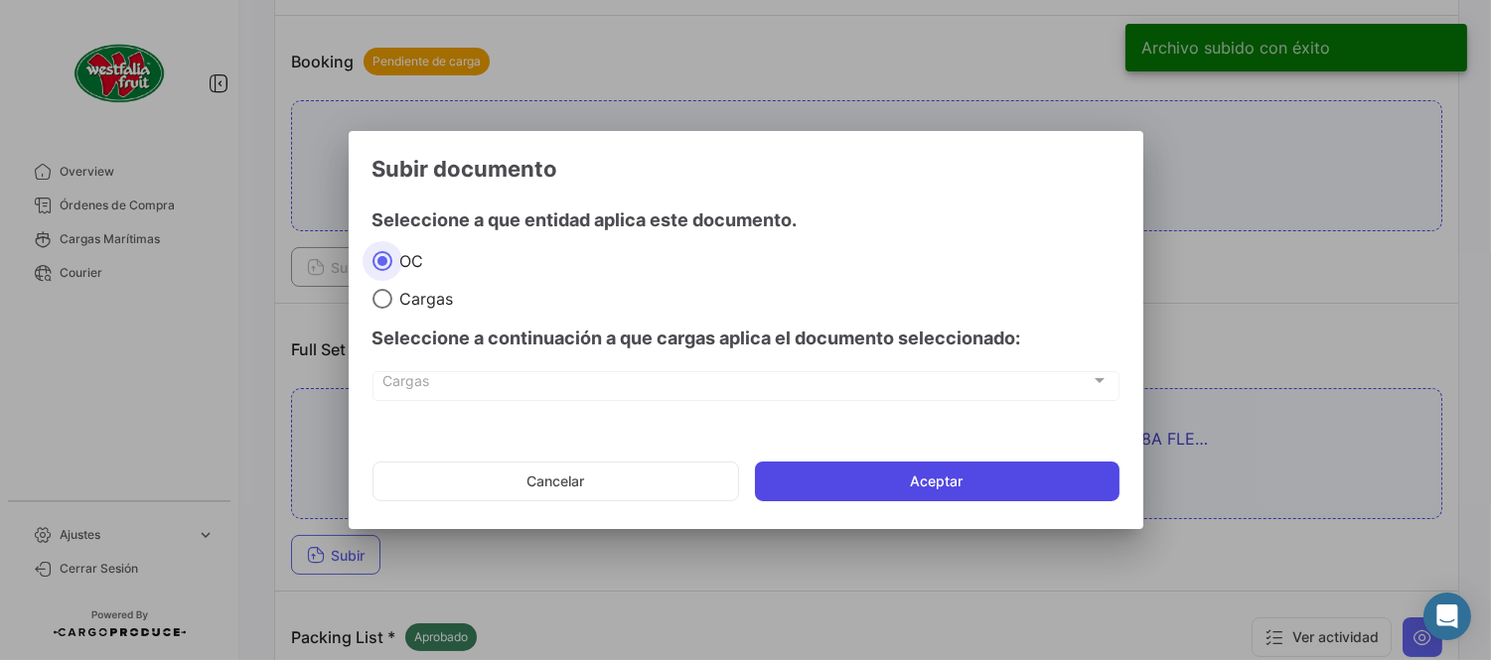
click at [951, 475] on button "Aceptar" at bounding box center [937, 482] width 364 height 40
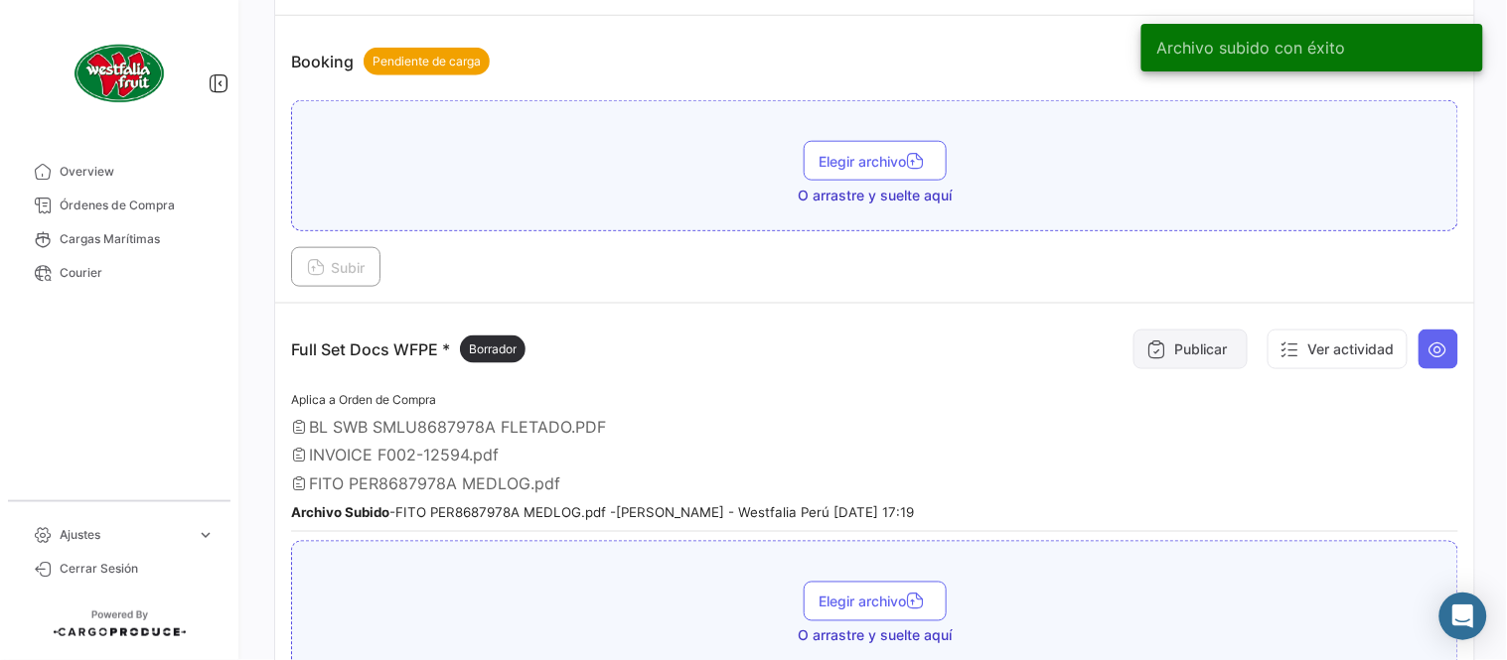
click at [1175, 345] on button "Publicar" at bounding box center [1190, 350] width 114 height 40
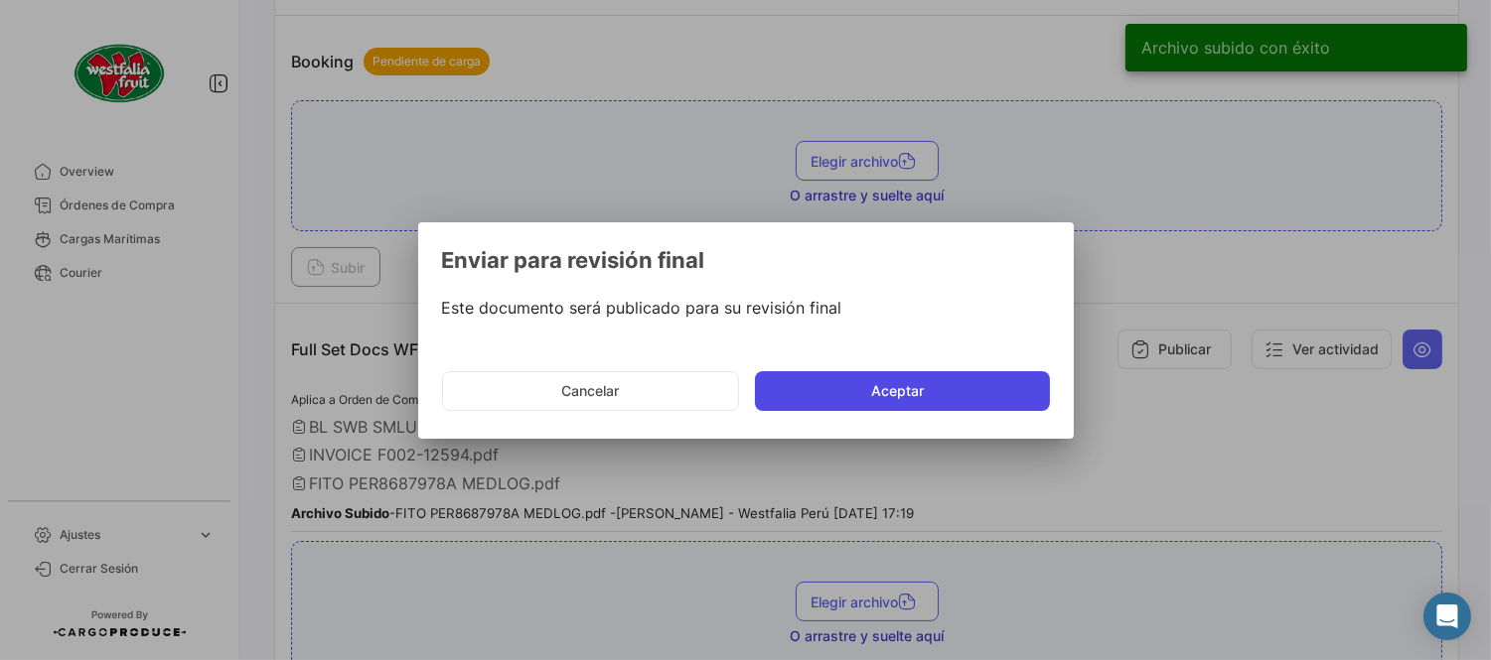
click at [850, 399] on button "Aceptar" at bounding box center [902, 391] width 295 height 40
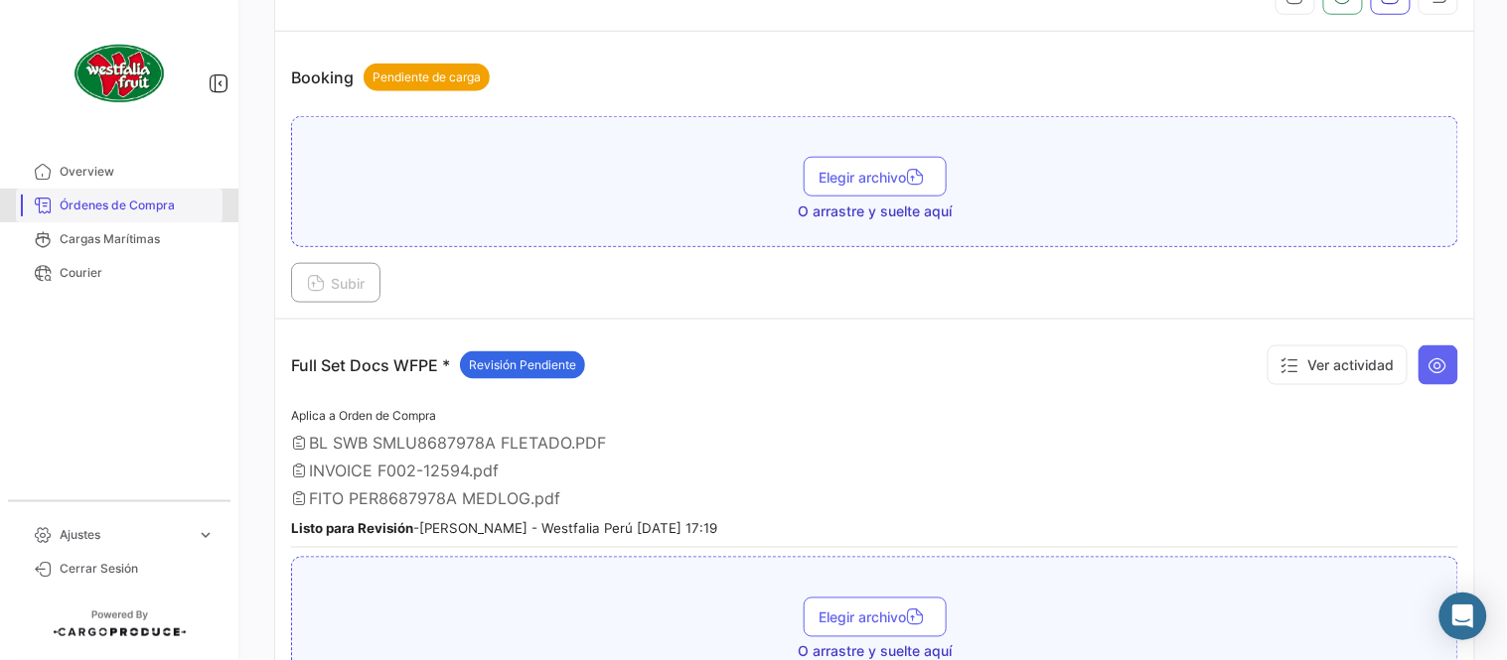
click at [144, 211] on span "Órdenes de Compra" at bounding box center [137, 206] width 155 height 18
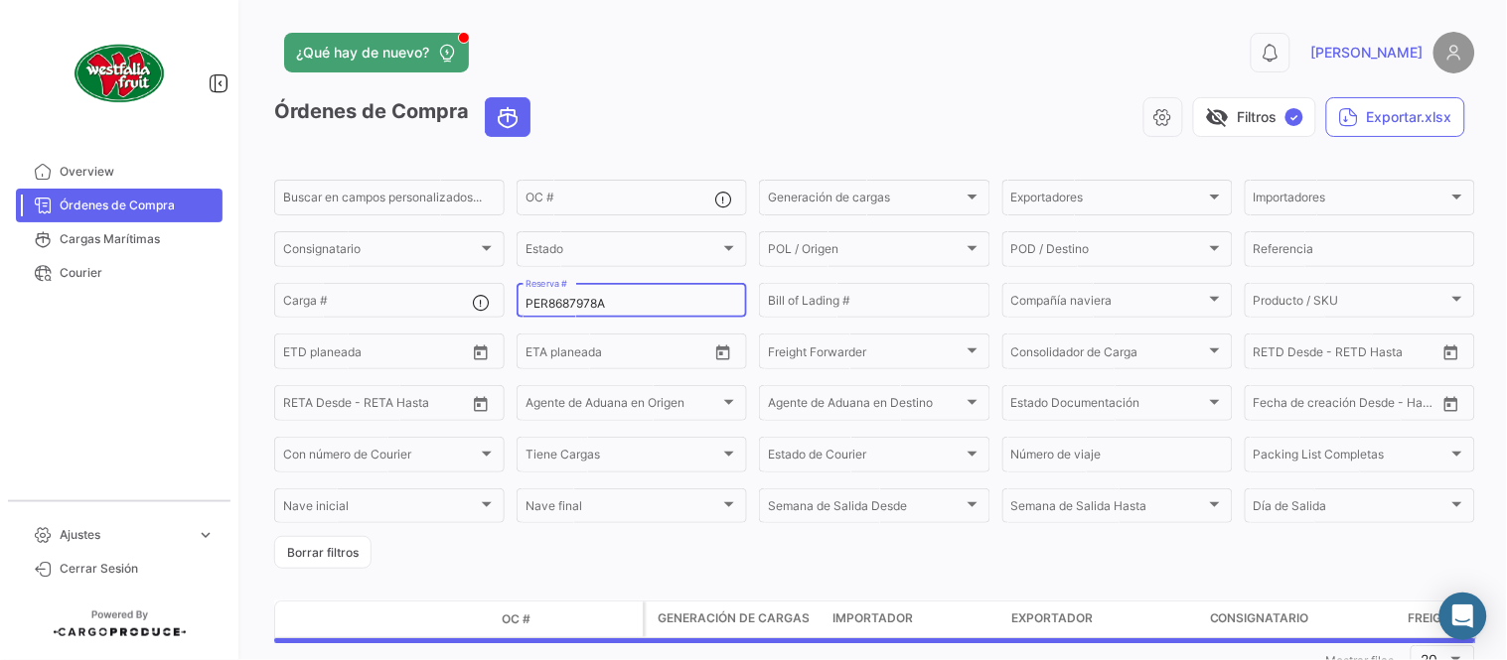
click at [600, 299] on input "PER8687978A" at bounding box center [631, 304] width 213 height 14
paste input "87"
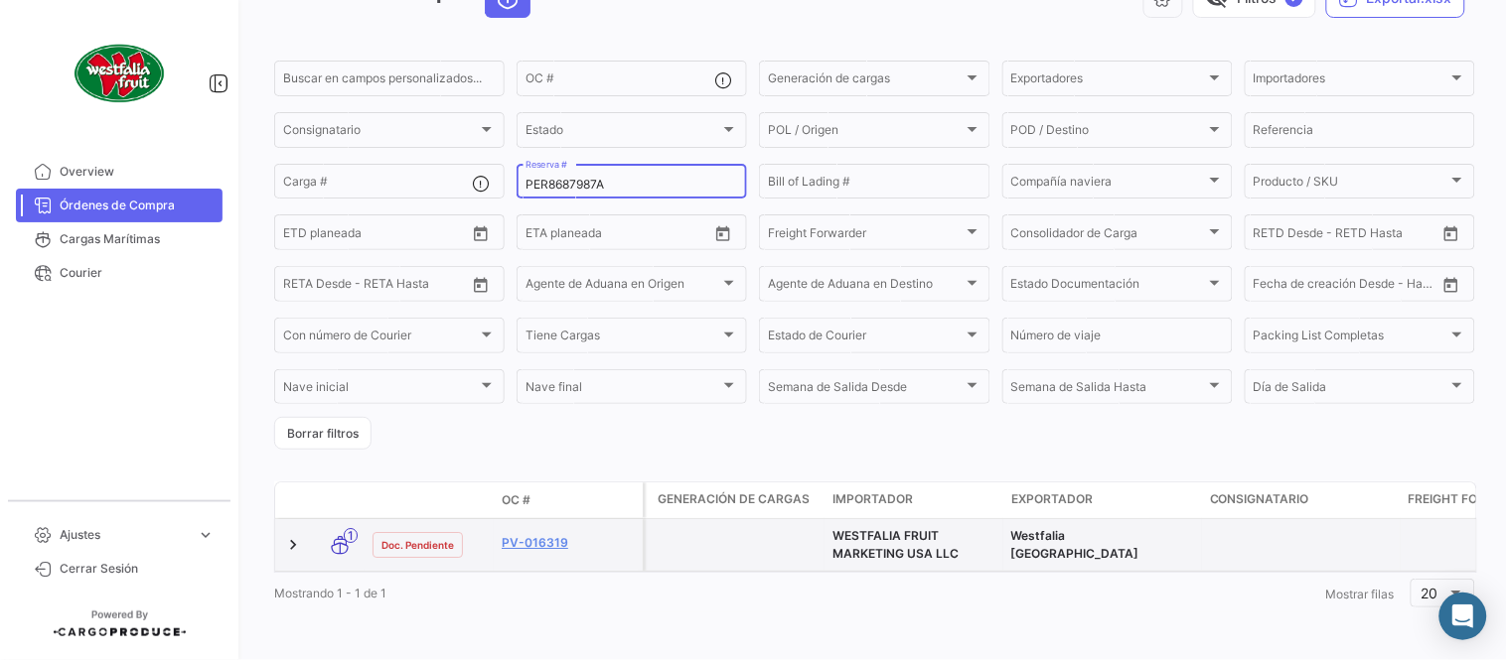
scroll to position [135, 0]
type input "PER8687987A"
click at [550, 534] on link "PV-016363" at bounding box center [568, 543] width 133 height 18
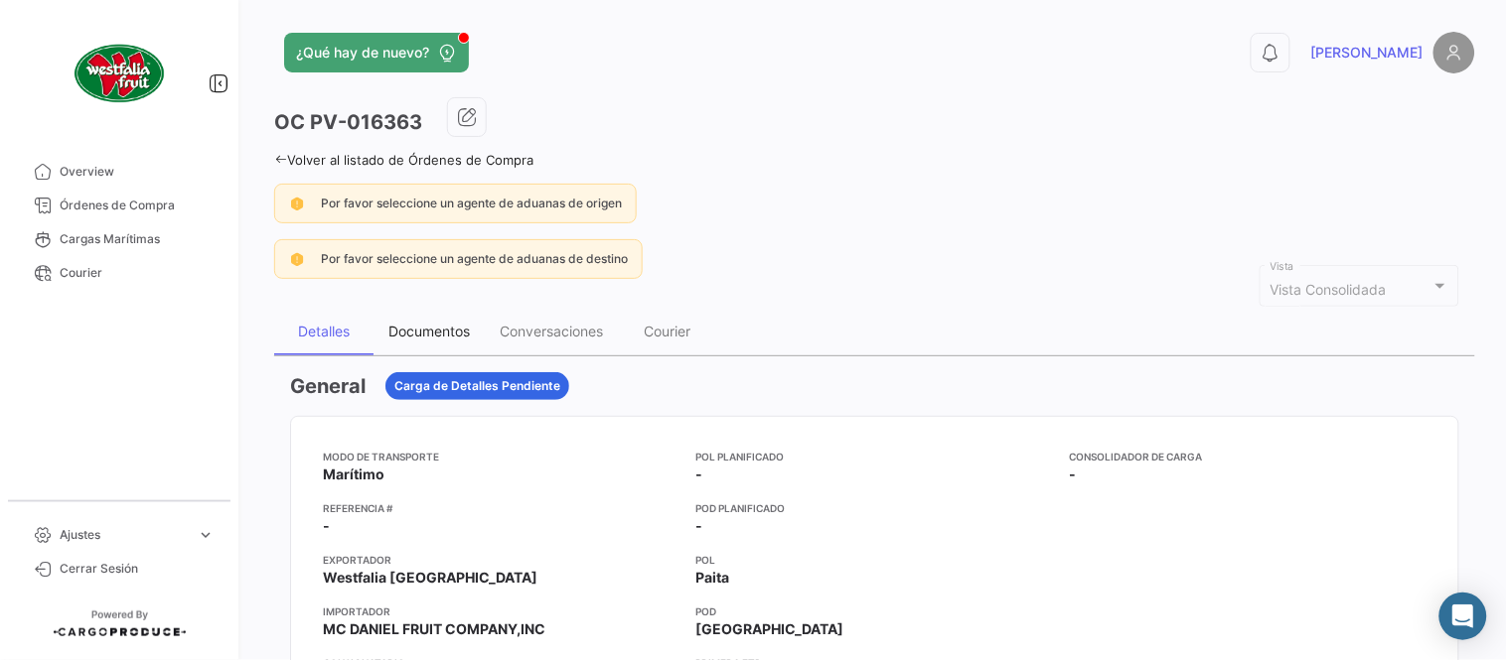
click at [430, 341] on div "Documentos" at bounding box center [428, 332] width 111 height 48
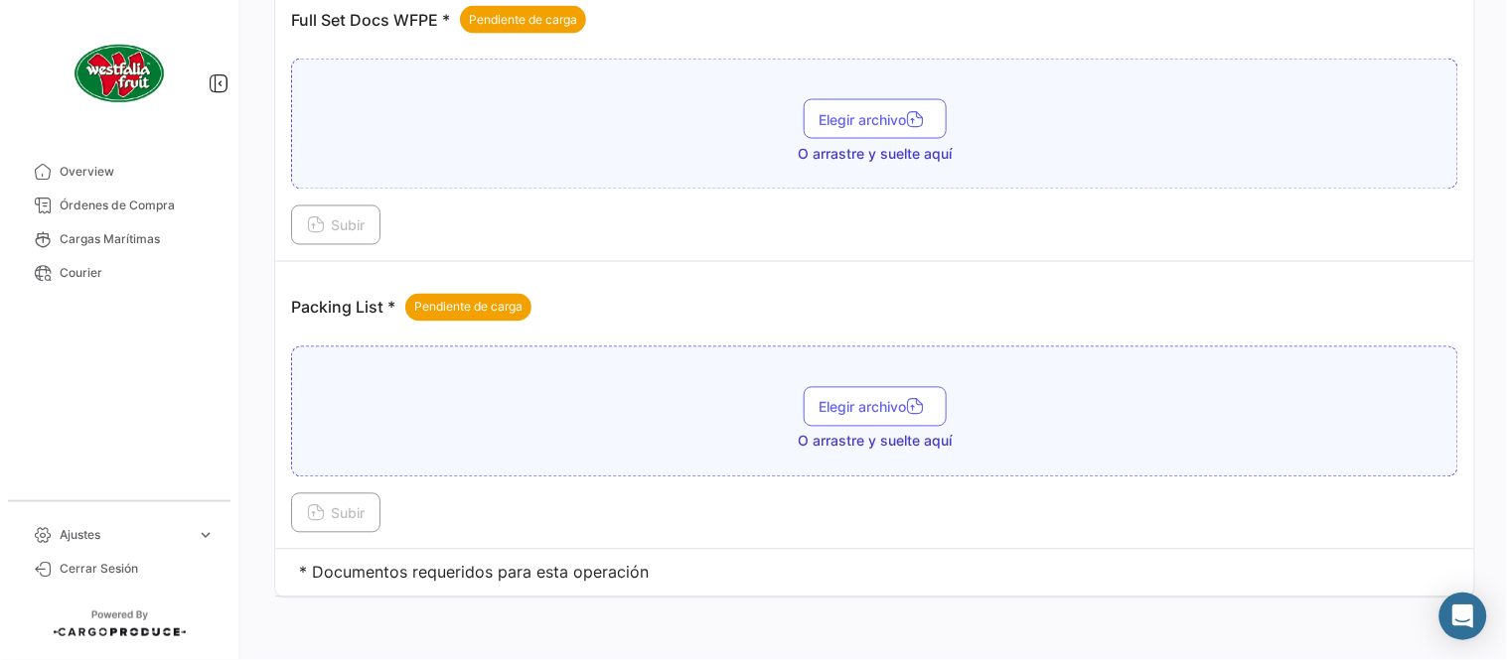
scroll to position [801, 0]
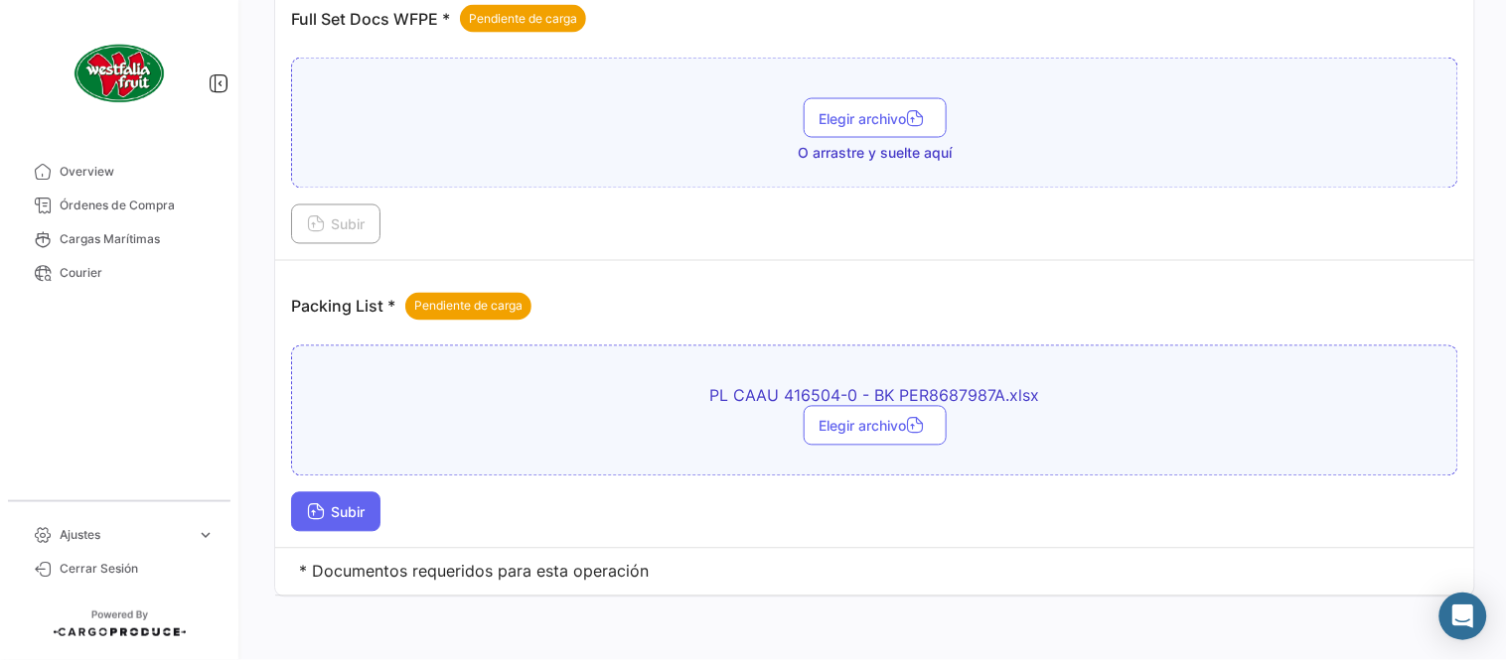
click at [363, 505] on span "Subir" at bounding box center [336, 513] width 58 height 17
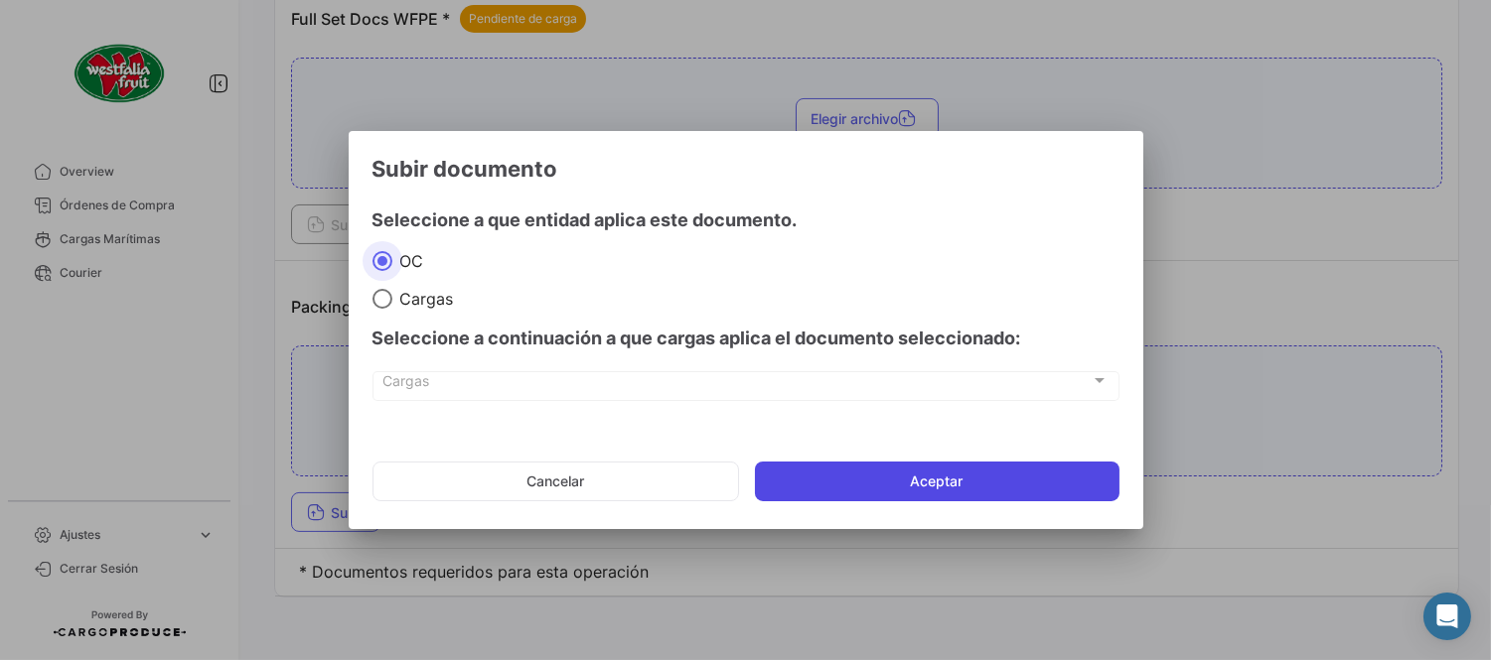
click at [855, 480] on button "Aceptar" at bounding box center [937, 482] width 364 height 40
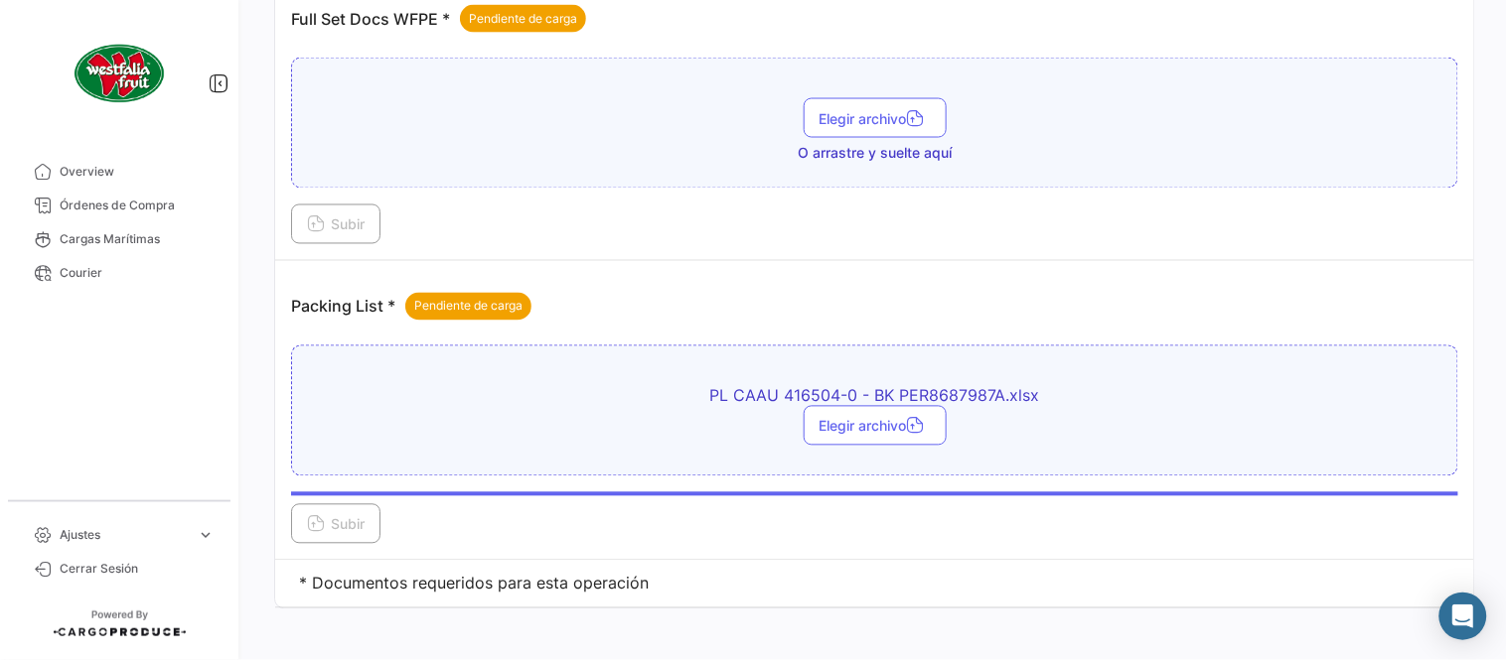
scroll to position [580, 0]
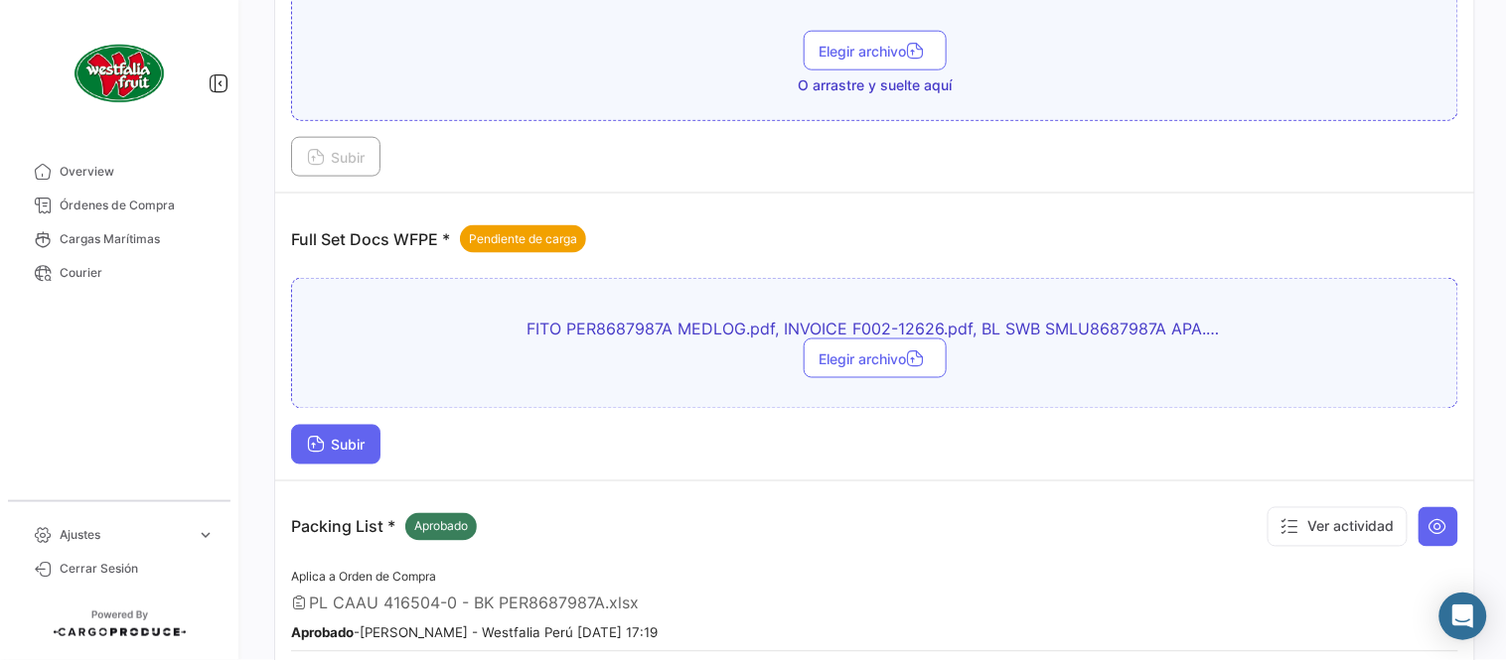
click at [350, 451] on span "Subir" at bounding box center [336, 445] width 58 height 17
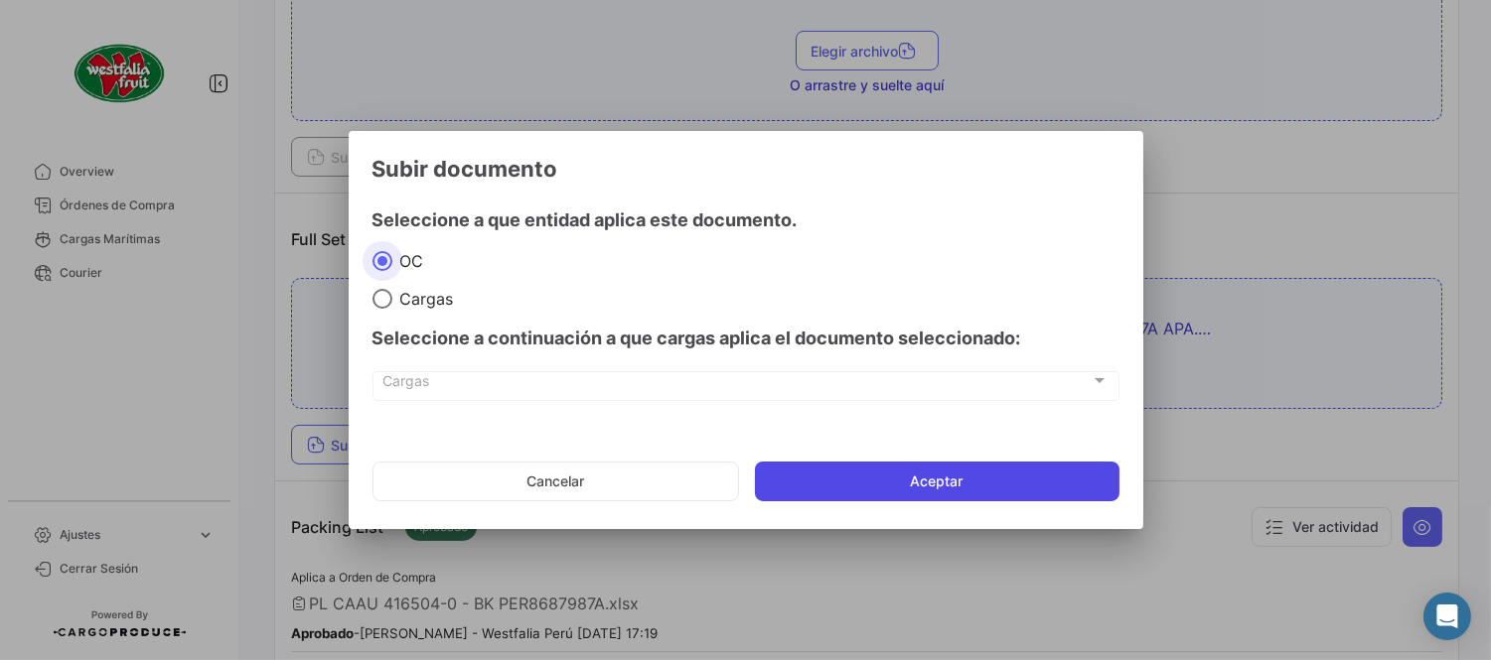
click at [990, 481] on button "Aceptar" at bounding box center [937, 482] width 364 height 40
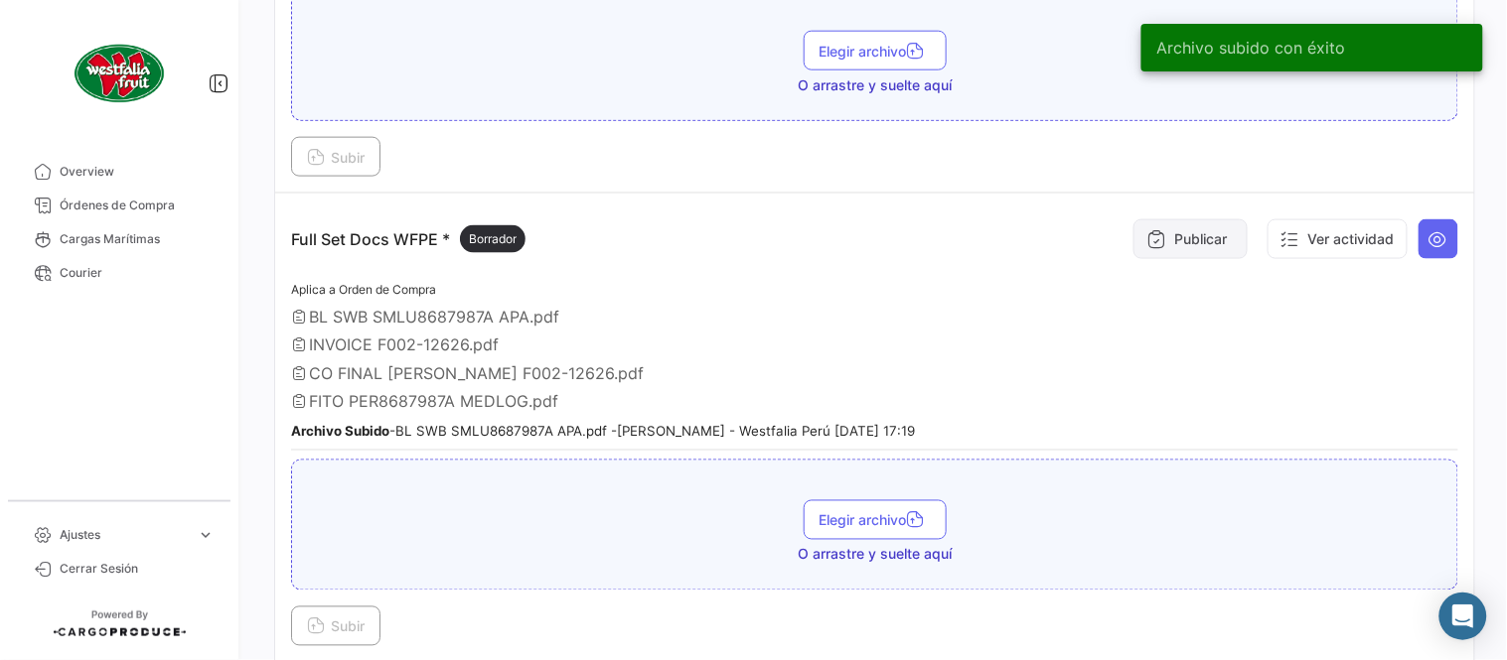
click at [1170, 223] on button "Publicar" at bounding box center [1190, 239] width 114 height 40
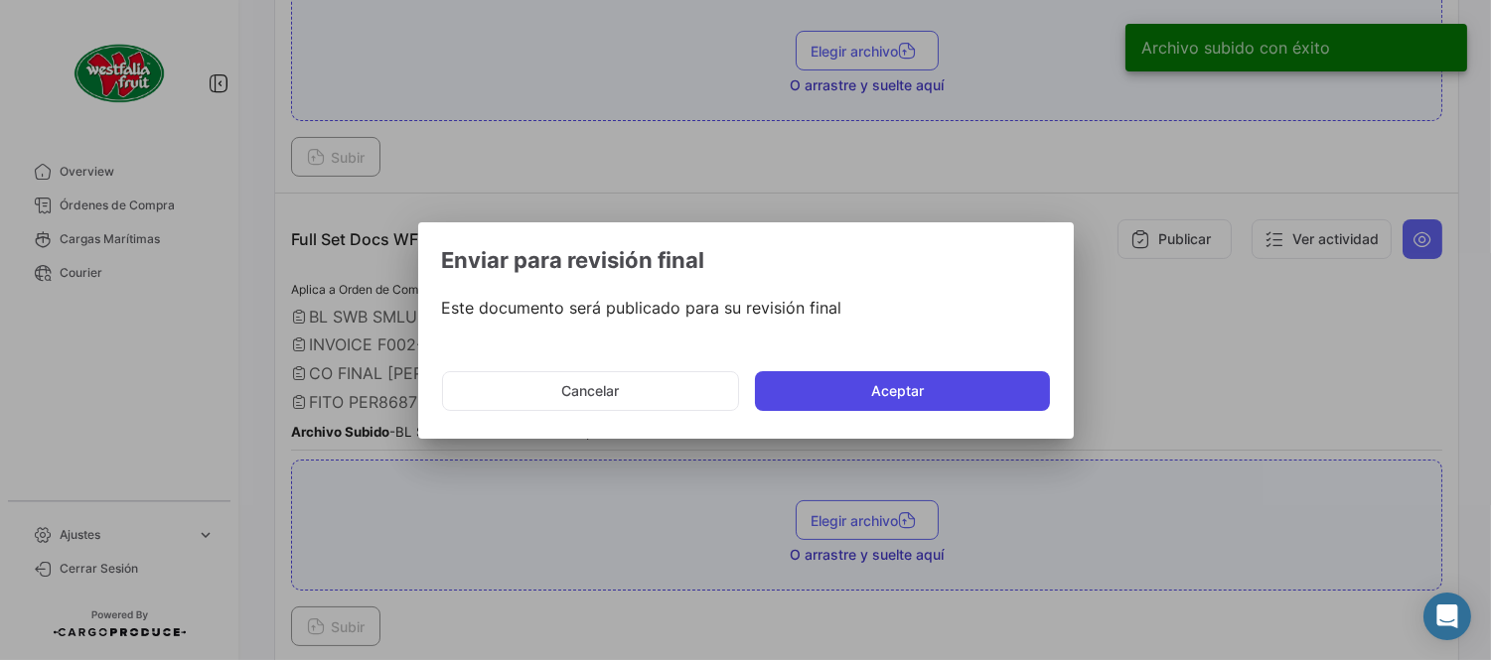
click at [921, 398] on button "Aceptar" at bounding box center [902, 391] width 295 height 40
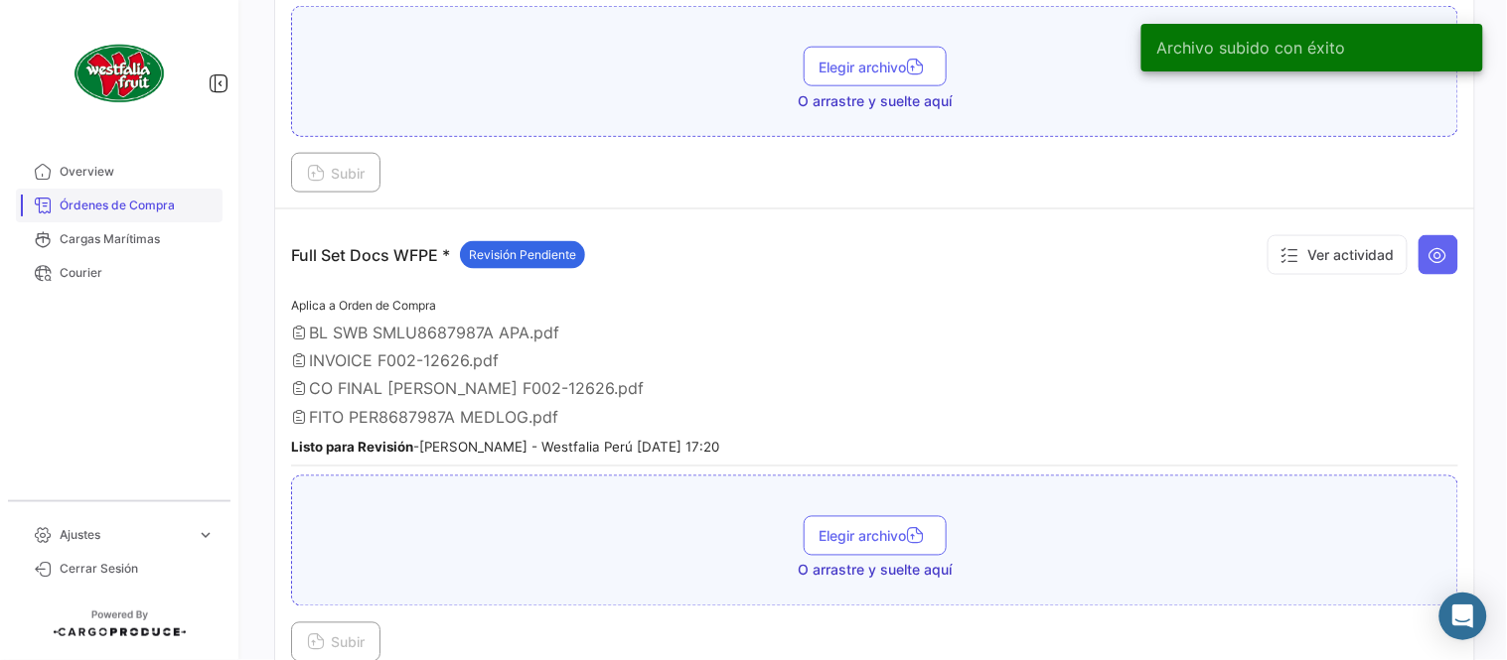
click at [154, 195] on link "Órdenes de Compra" at bounding box center [119, 206] width 207 height 34
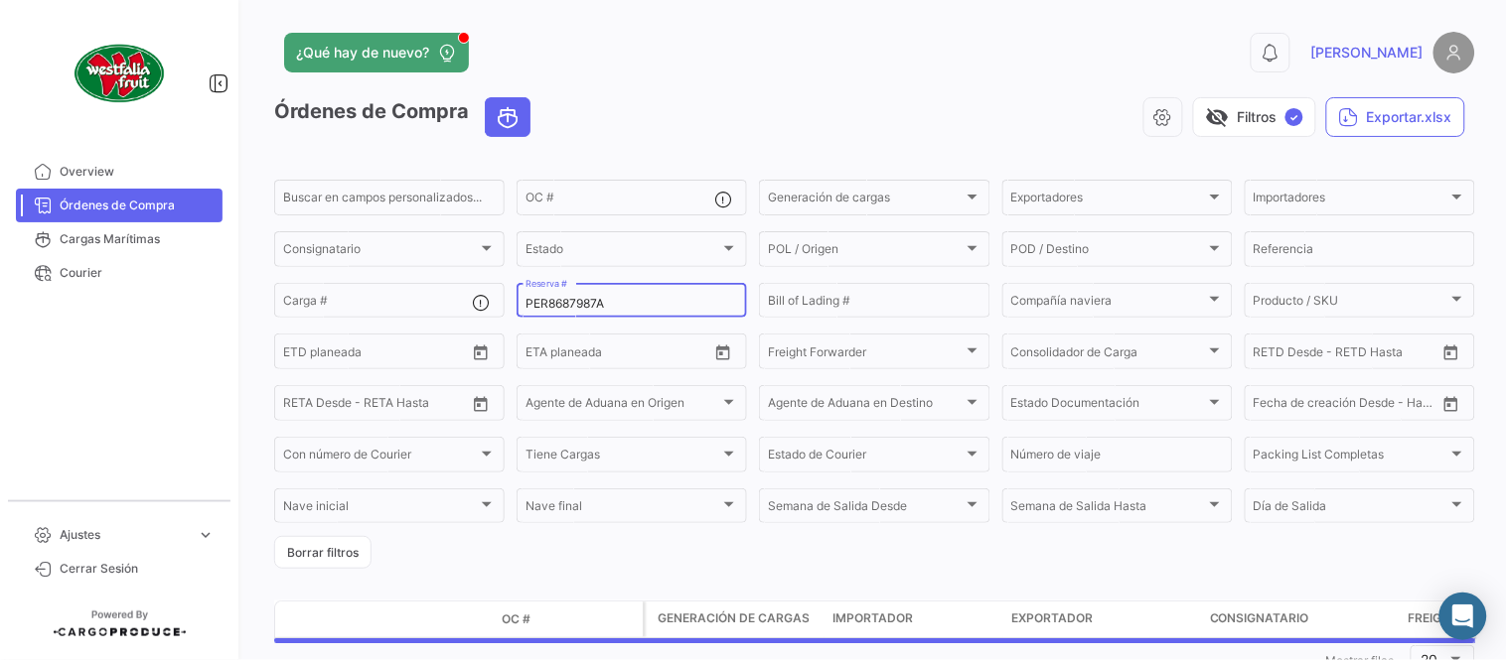
click at [583, 311] on div "PER8687987A Reserva #" at bounding box center [631, 299] width 213 height 39
click at [574, 303] on input "PER8687987A" at bounding box center [631, 304] width 213 height 14
paste input "ZIMULMA00012263"
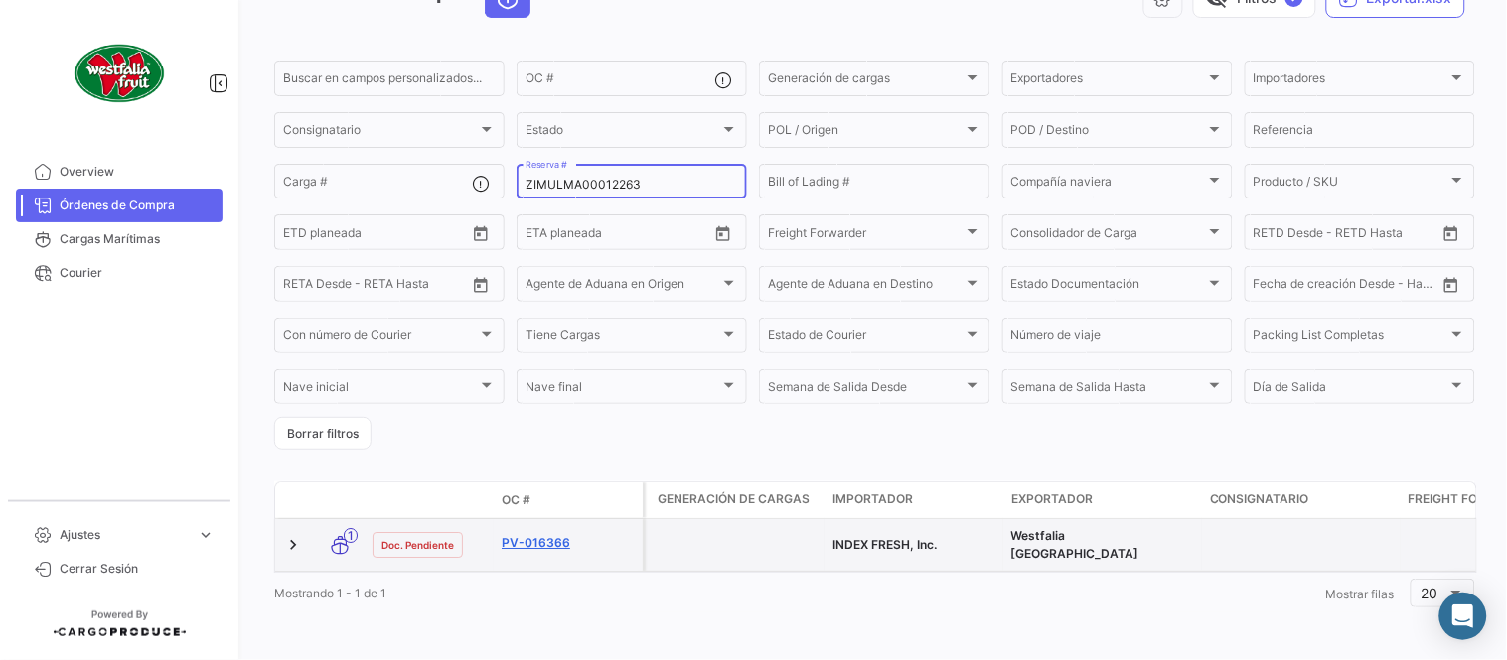
scroll to position [127, 0]
type input "ZIMULMA00012263"
click at [562, 534] on link "PV-016366" at bounding box center [568, 543] width 133 height 18
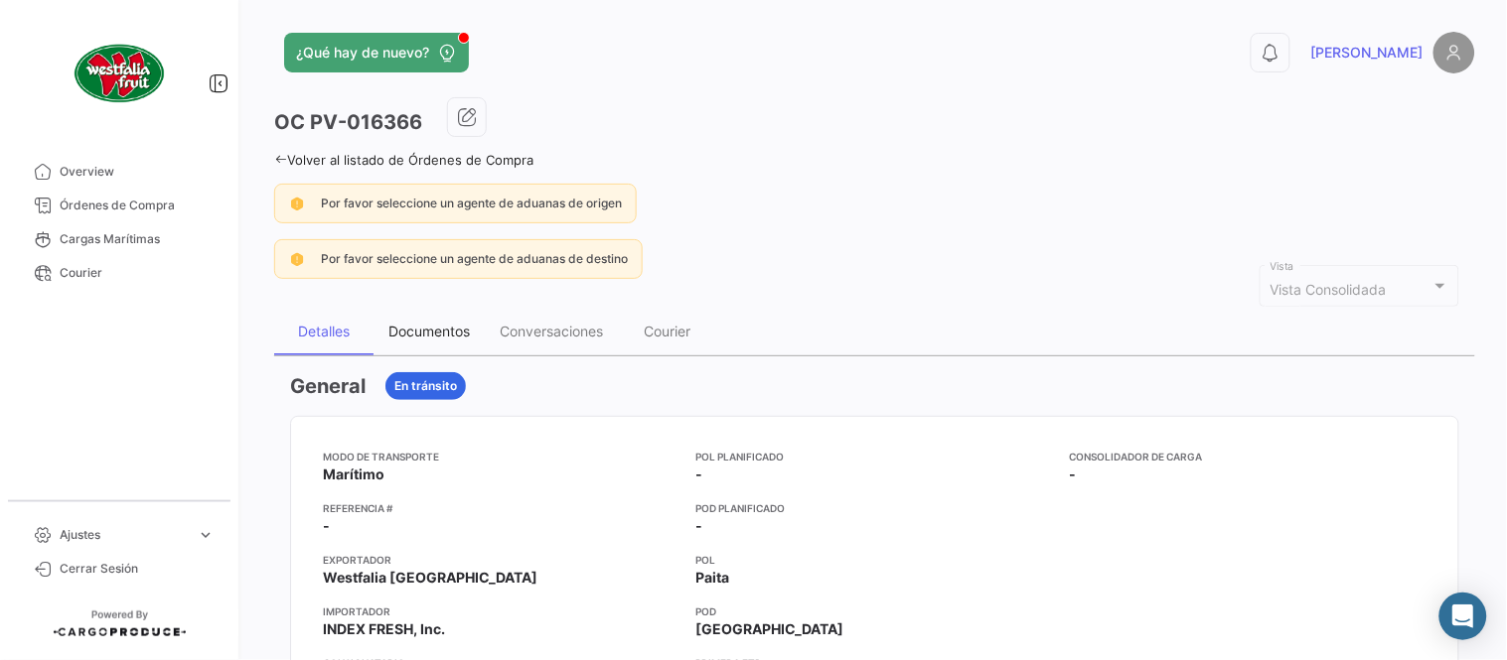
click at [438, 323] on div "Documentos" at bounding box center [428, 331] width 81 height 17
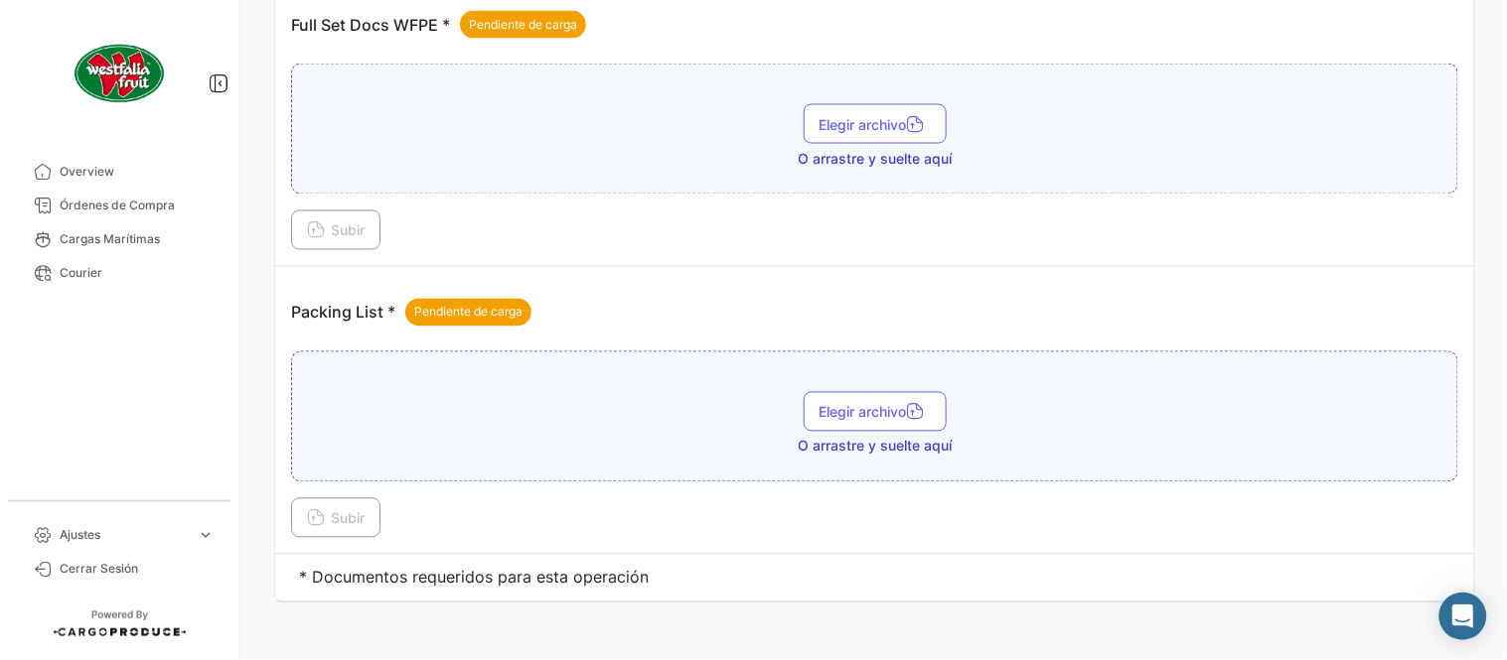
scroll to position [801, 0]
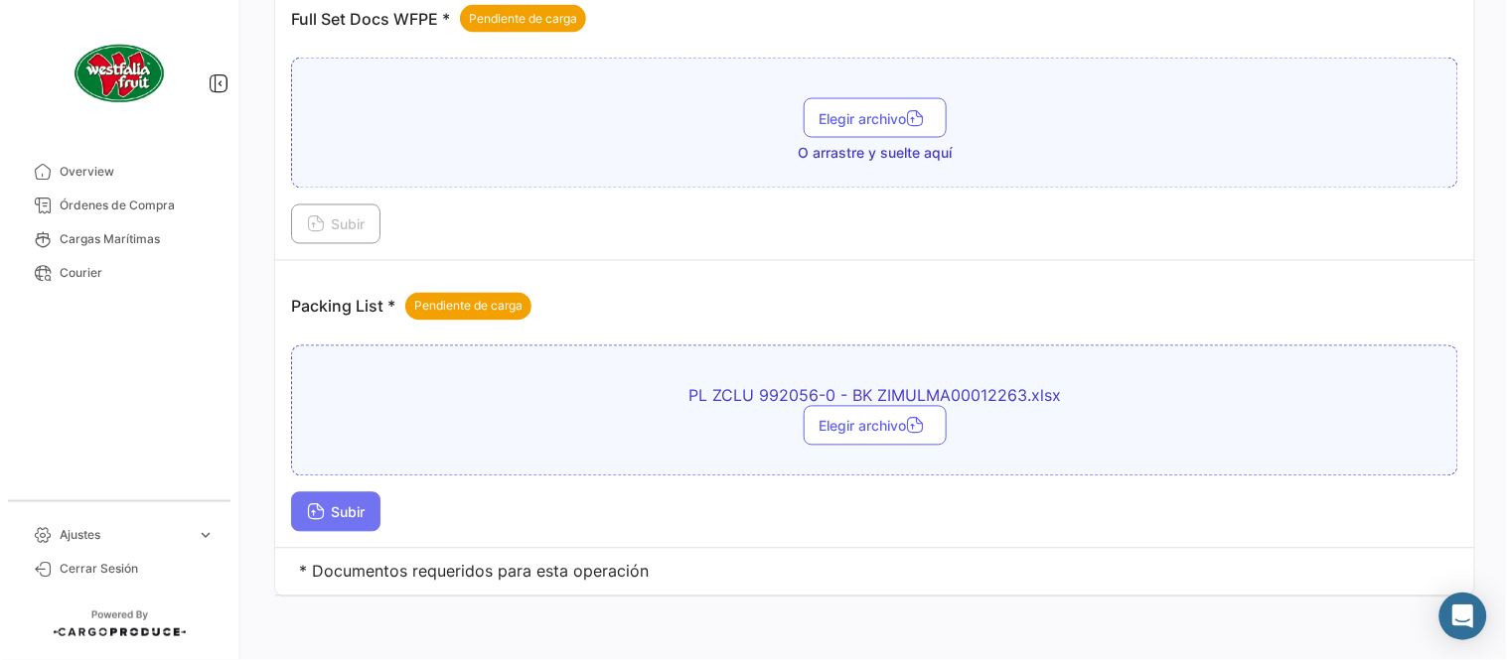
click at [330, 510] on span "Subir" at bounding box center [336, 513] width 58 height 17
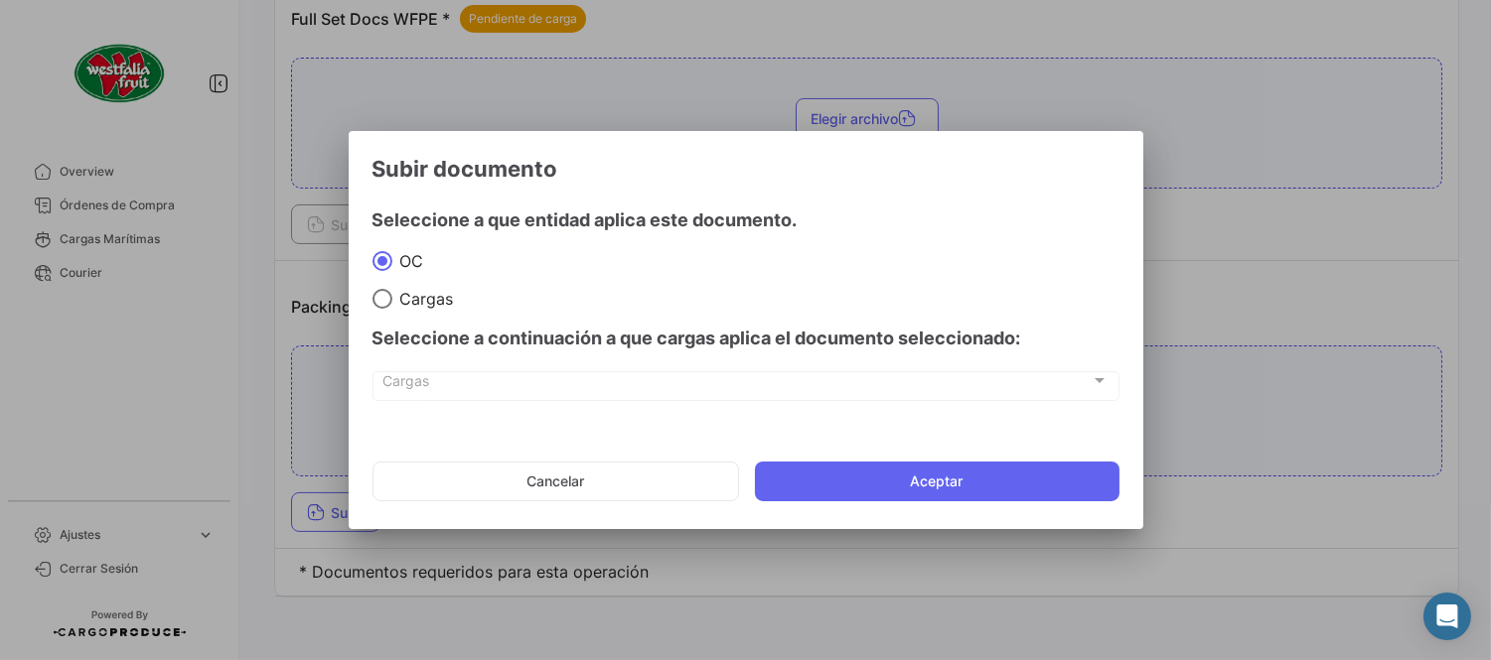
click at [910, 510] on mat-dialog-actions "Cancelar Aceptar" at bounding box center [745, 482] width 747 height 68
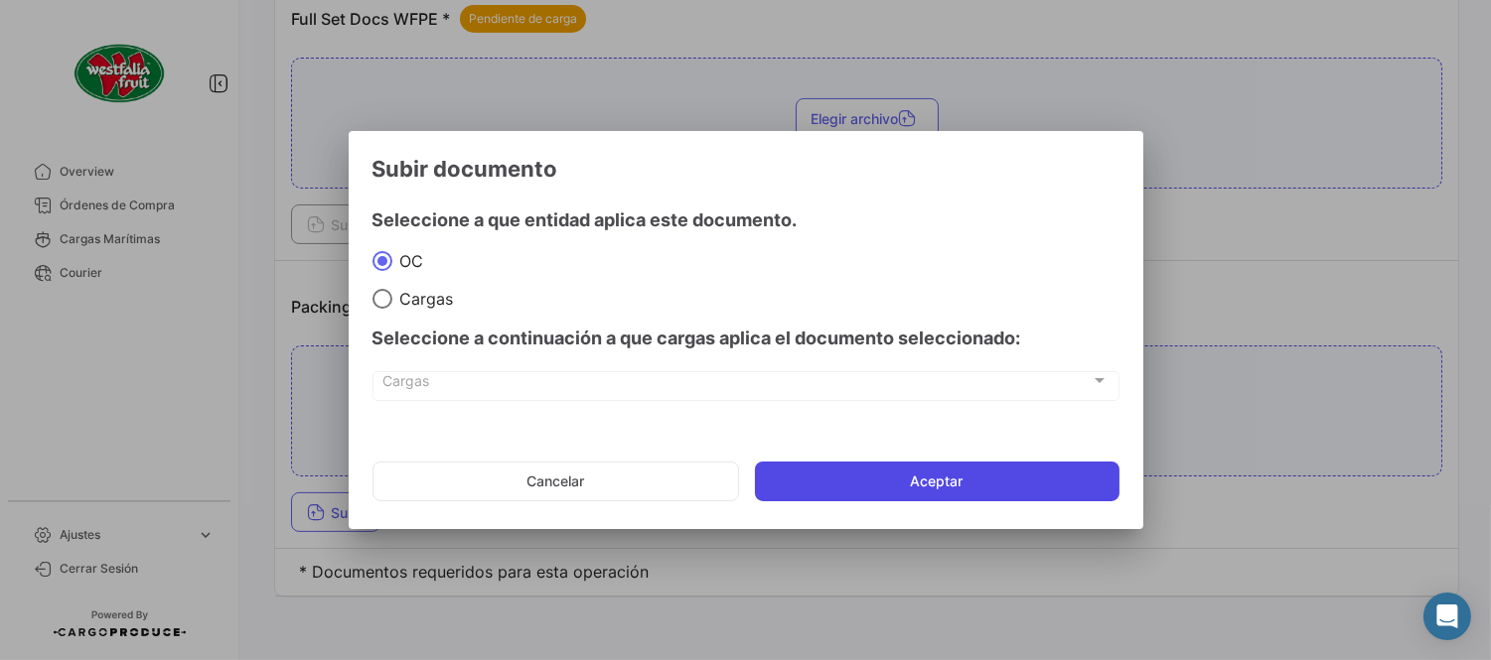
click at [900, 494] on button "Aceptar" at bounding box center [937, 482] width 364 height 40
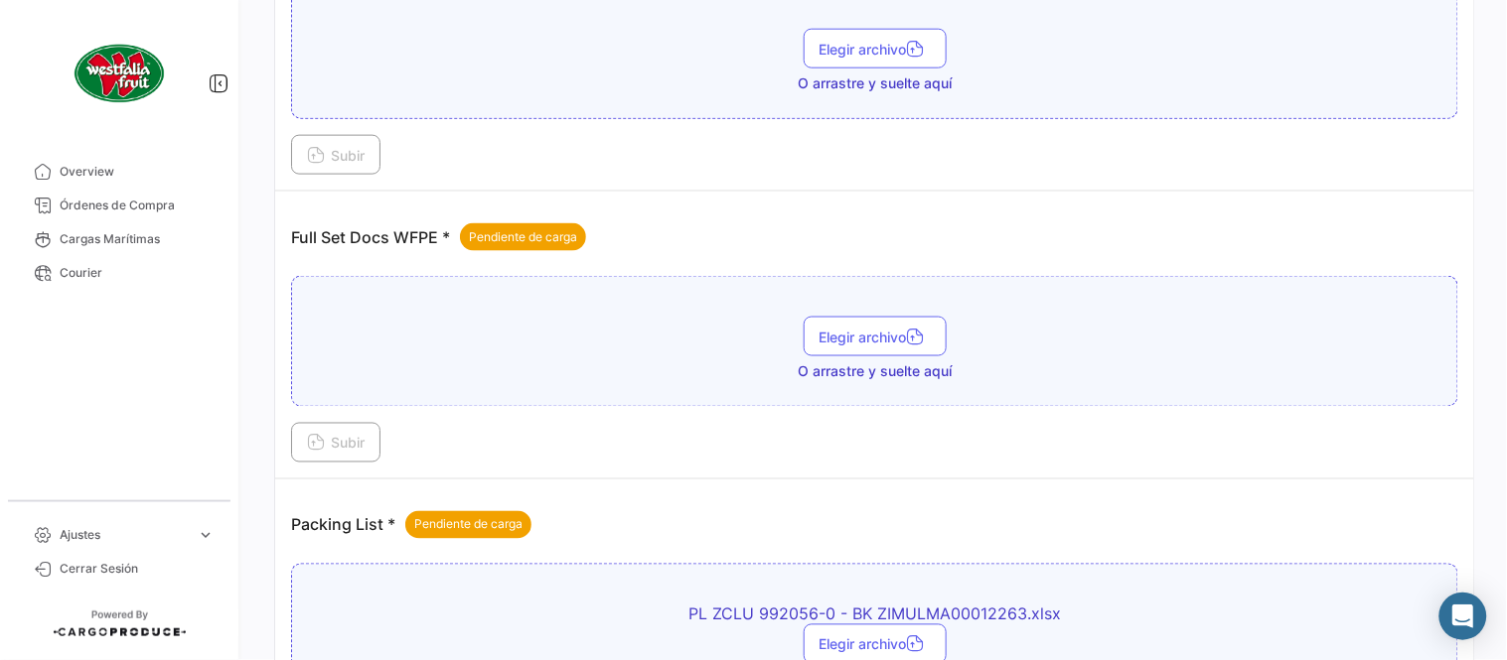
scroll to position [580, 0]
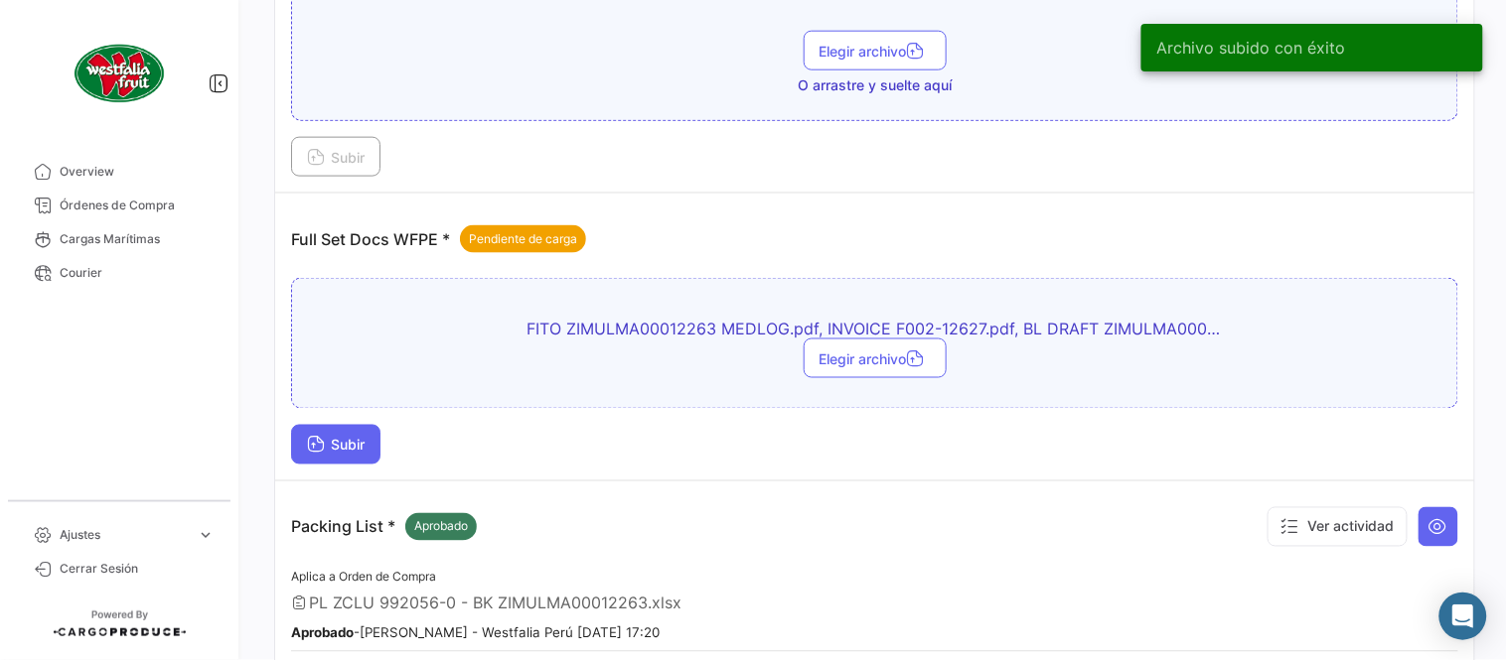
click at [334, 454] on button "Subir" at bounding box center [335, 445] width 89 height 40
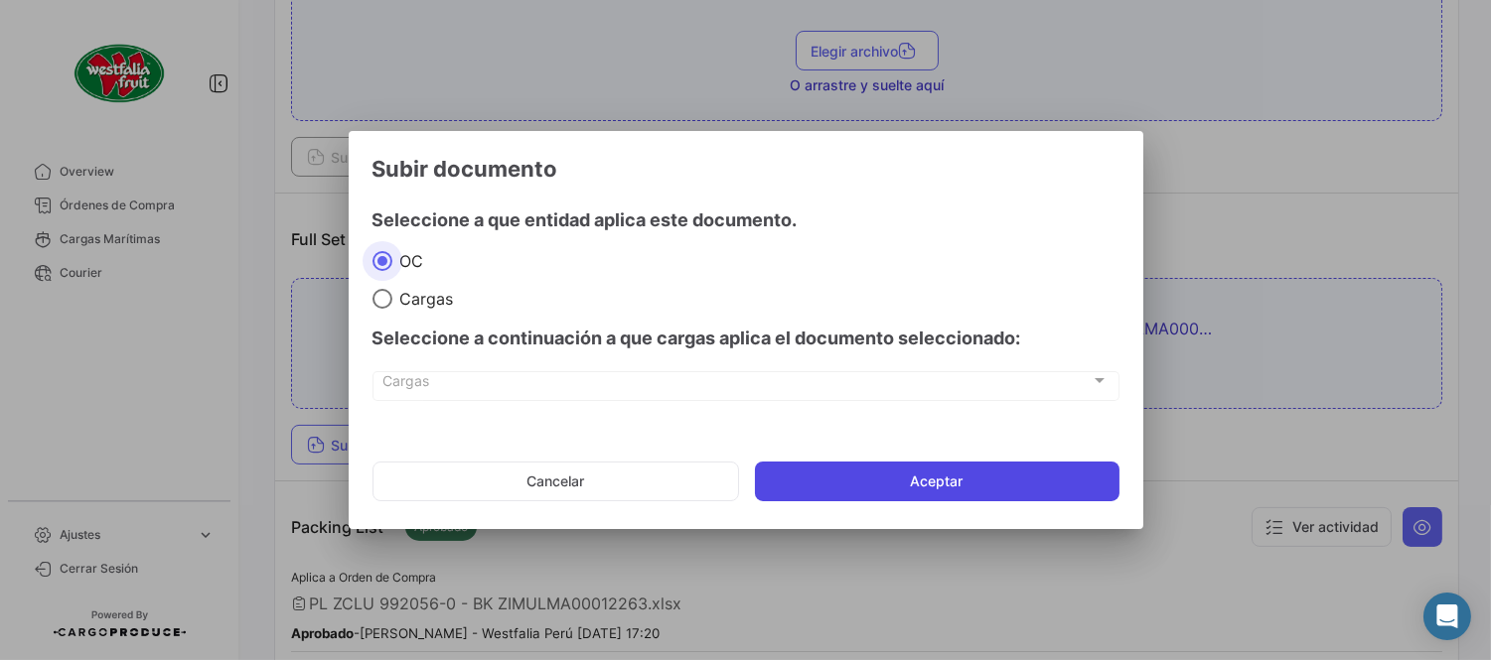
click at [975, 481] on button "Aceptar" at bounding box center [937, 482] width 364 height 40
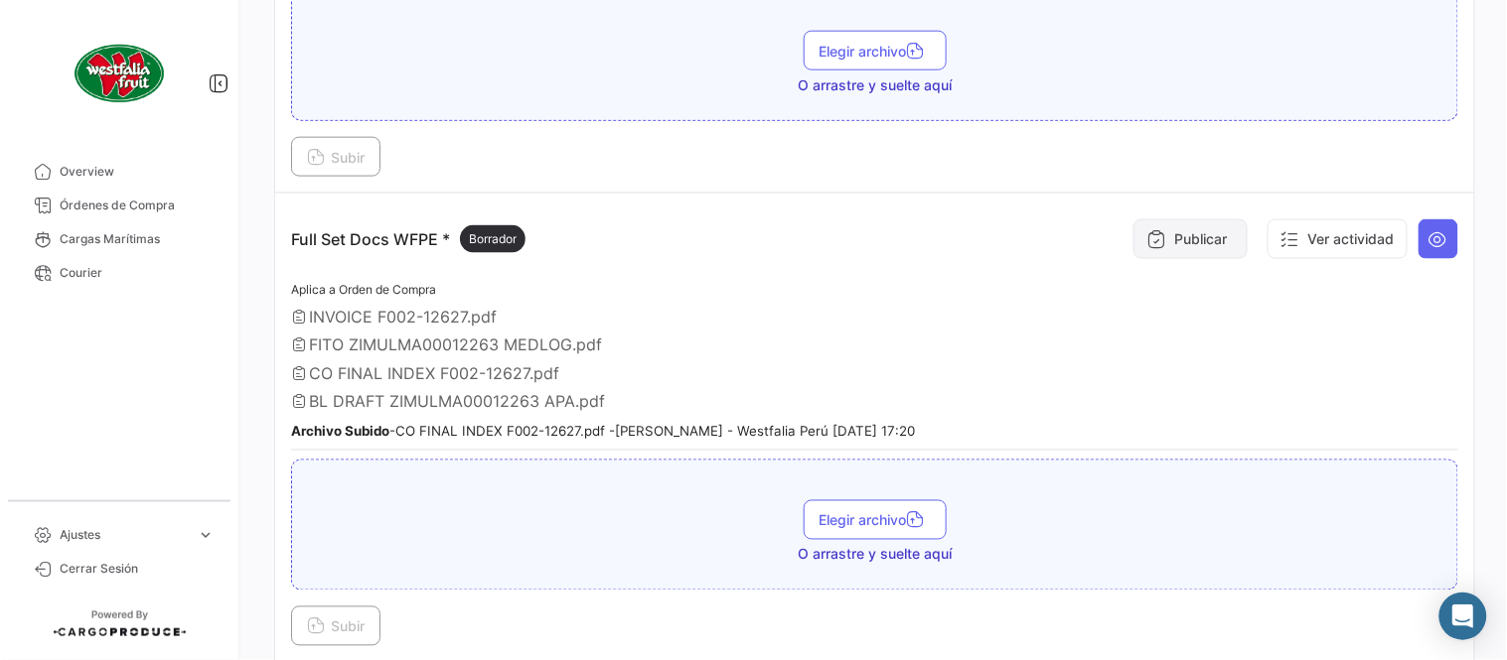
click at [1133, 240] on button "Publicar" at bounding box center [1190, 239] width 114 height 40
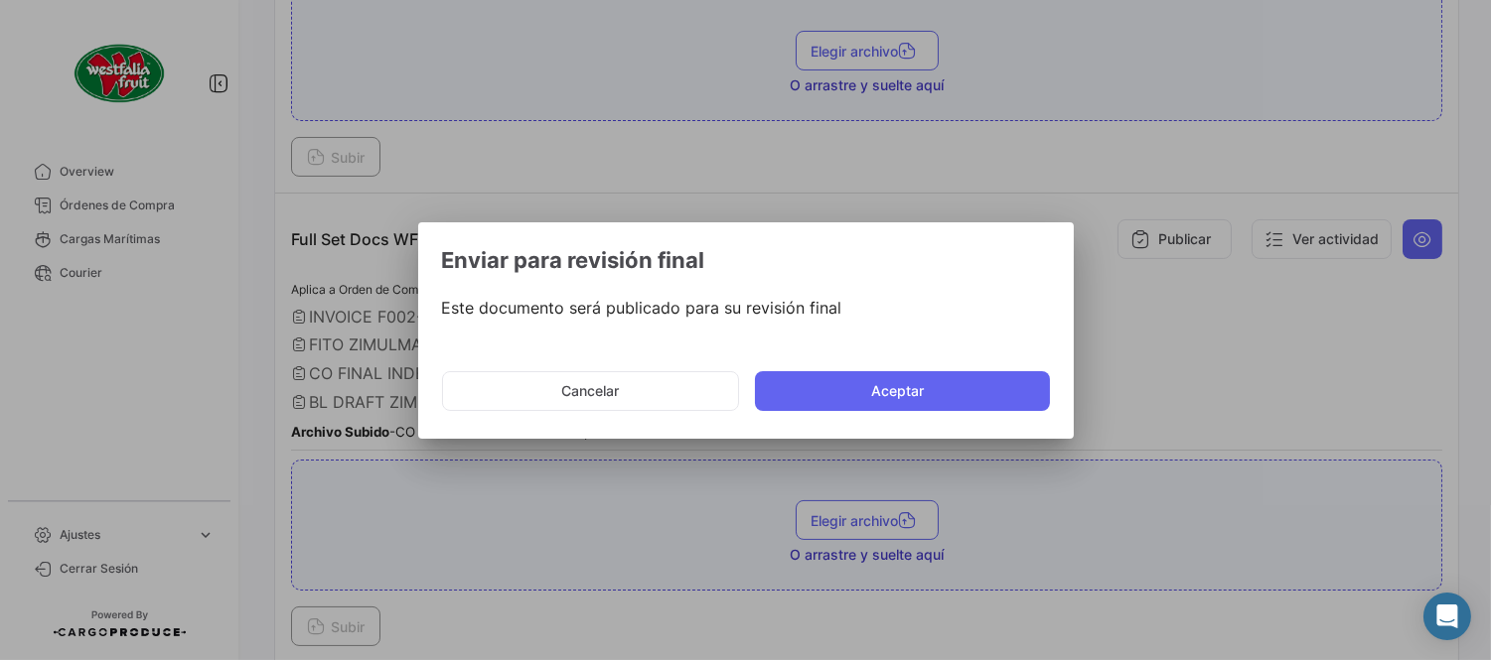
click at [1144, 236] on div at bounding box center [745, 330] width 1491 height 660
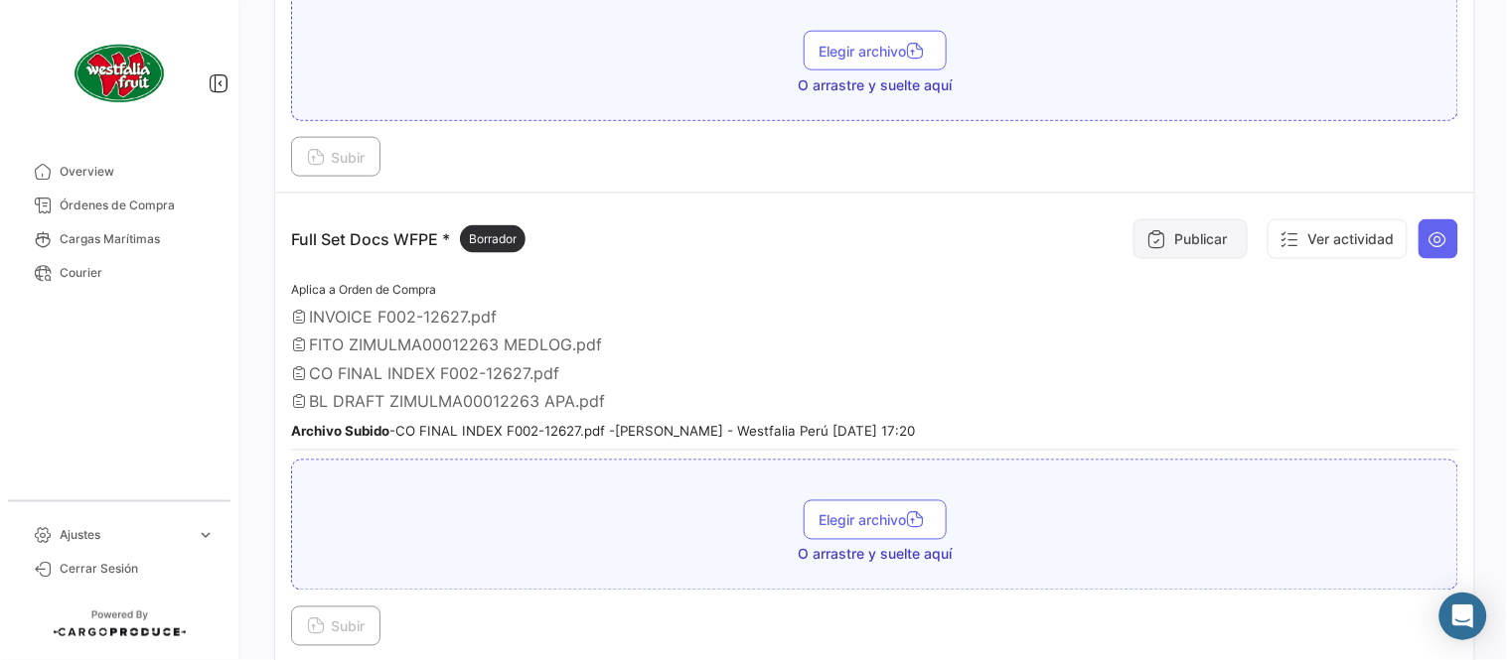
click at [1210, 235] on button "Publicar" at bounding box center [1190, 239] width 114 height 40
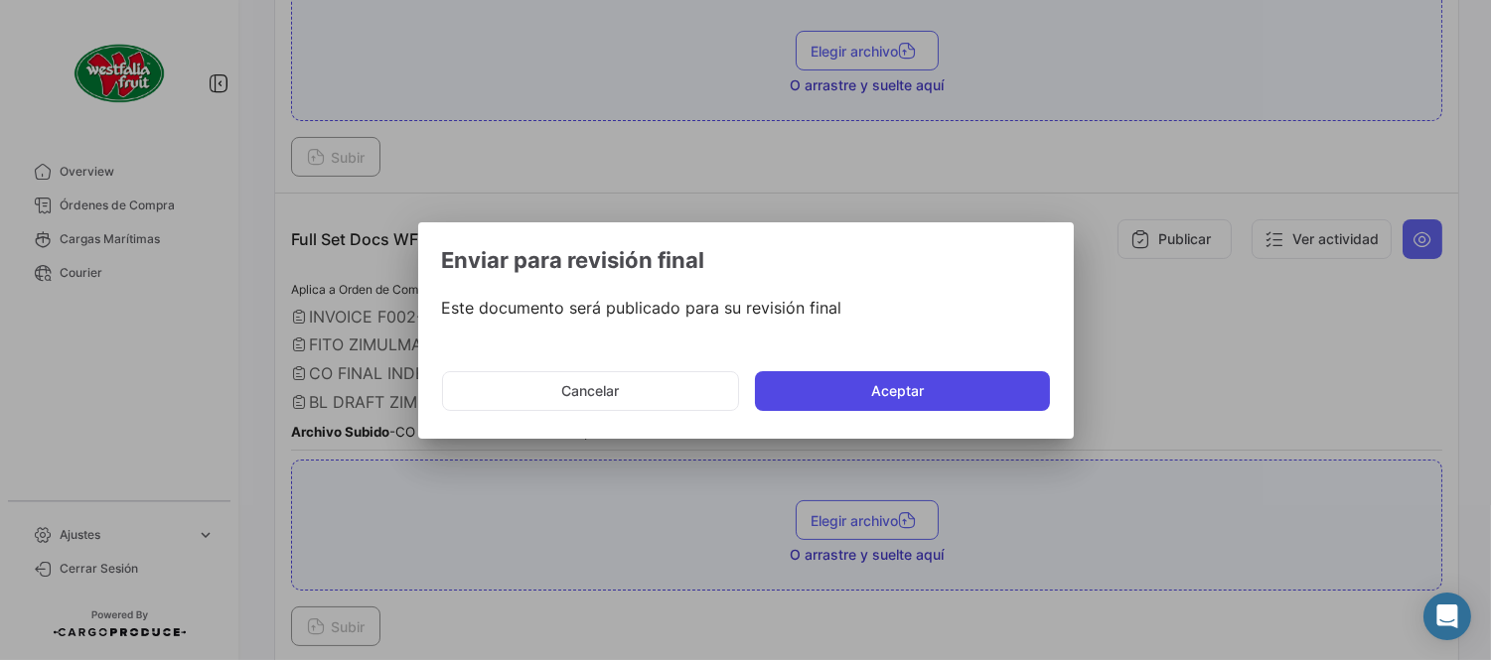
click at [905, 383] on button "Aceptar" at bounding box center [902, 391] width 295 height 40
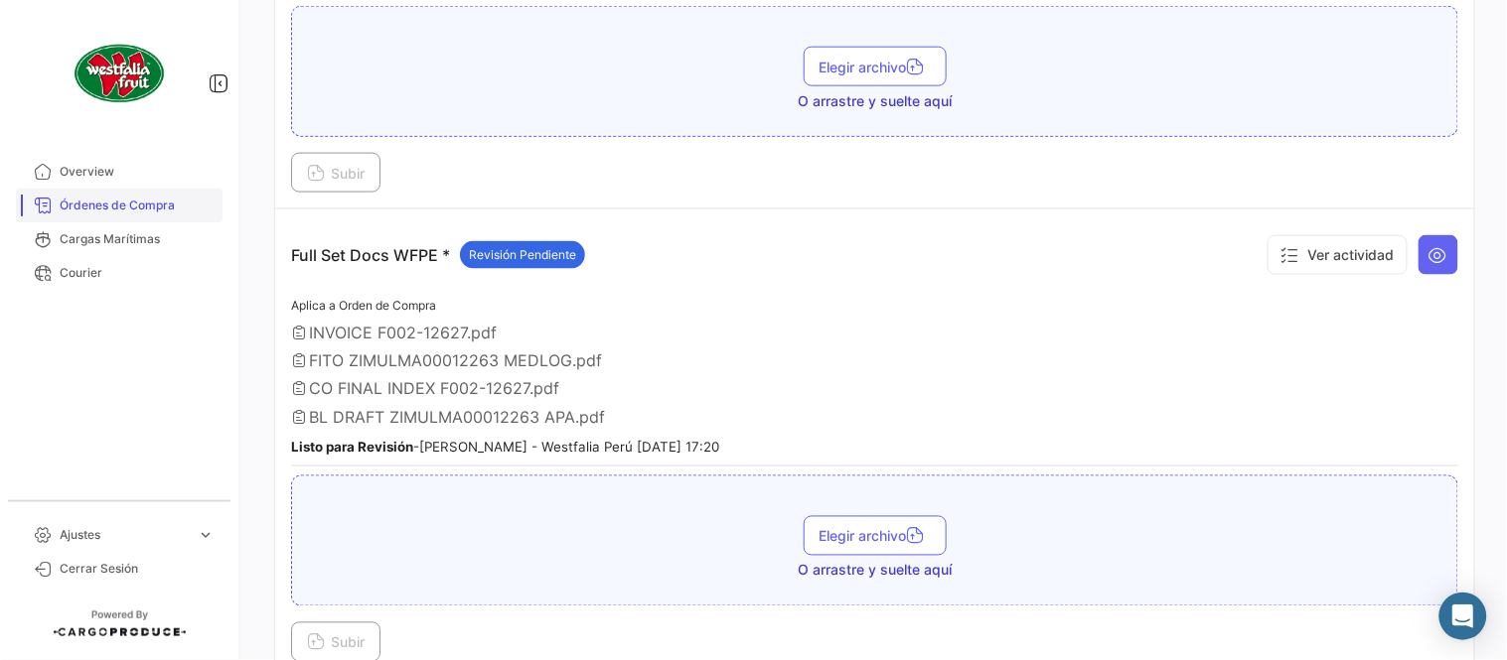
click at [77, 210] on span "Órdenes de Compra" at bounding box center [137, 206] width 155 height 18
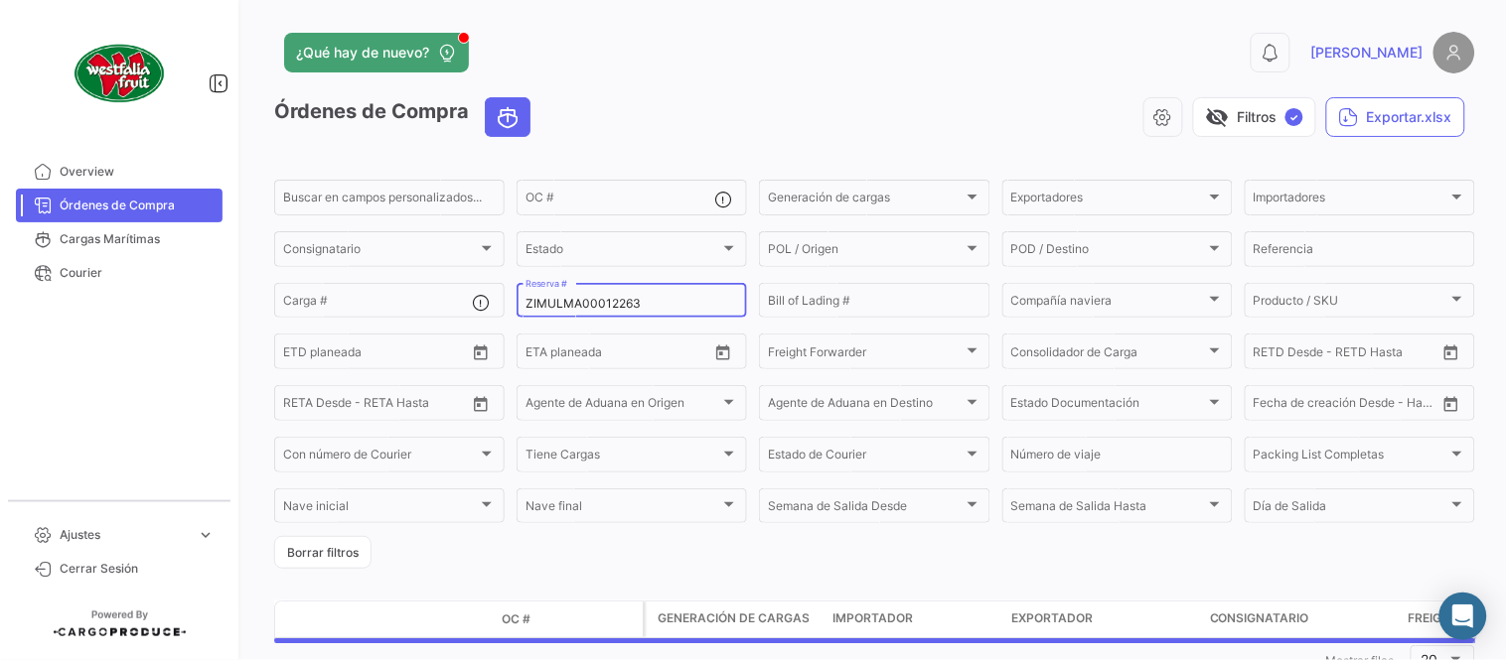
click at [628, 311] on div "ZIMULMA00012263 Reserva #" at bounding box center [631, 299] width 213 height 39
click at [608, 304] on input "ZIMULMA00012263" at bounding box center [631, 304] width 213 height 14
paste input "PER8691735A"
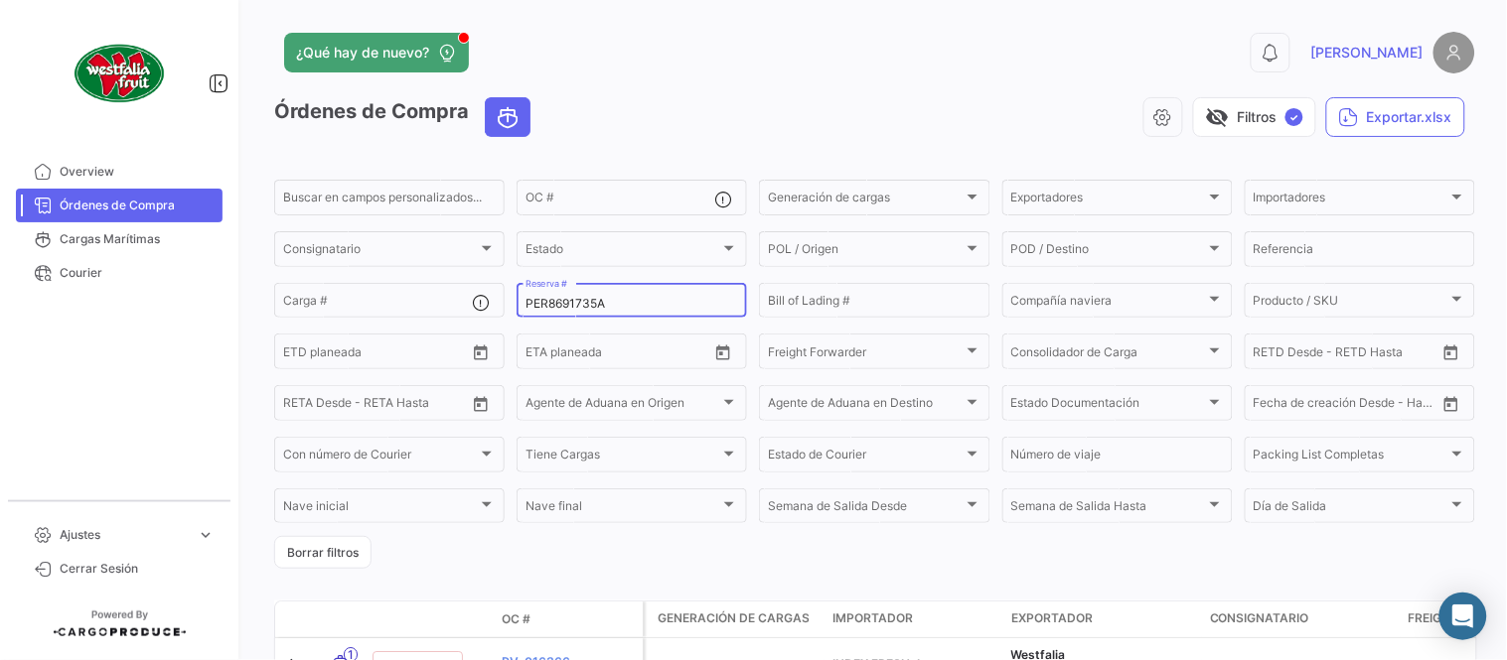
type input "PER8691735A"
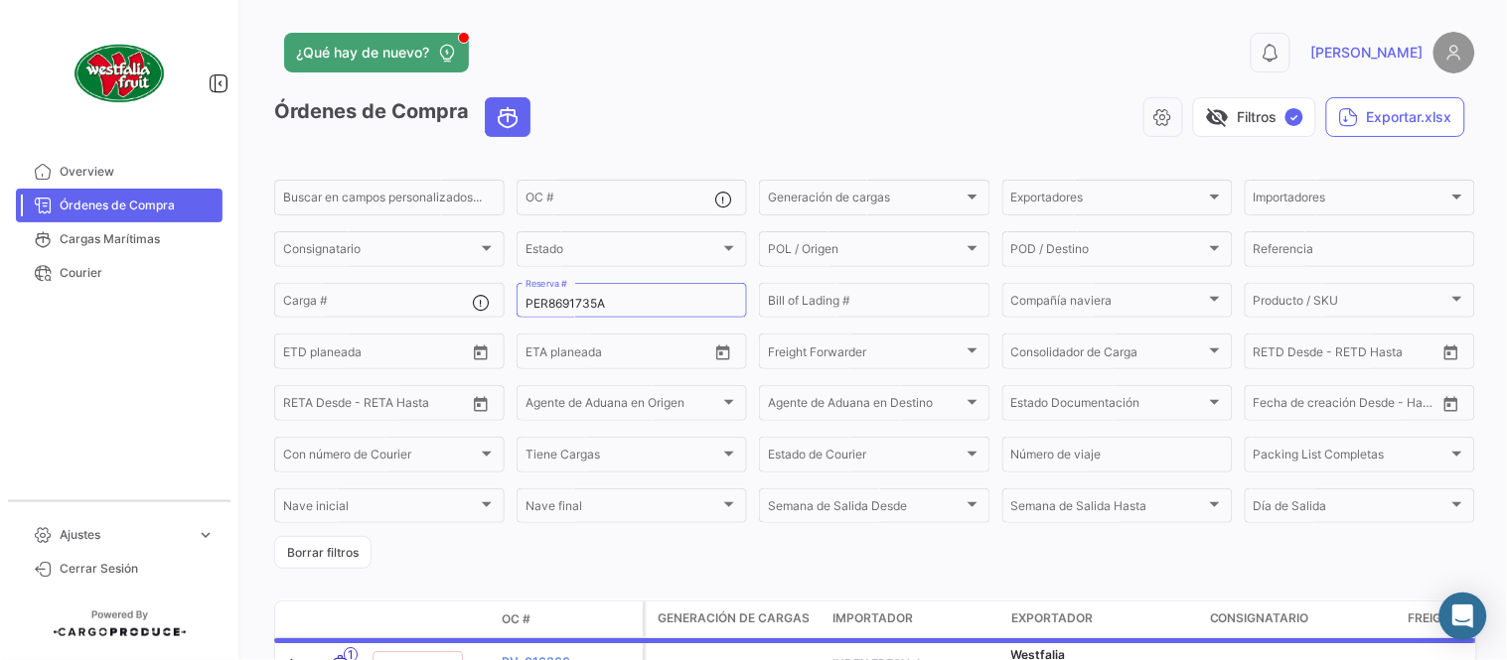
click at [678, 99] on div "visibility_off Filtros ✓ Exportar.xlsx" at bounding box center [1010, 117] width 929 height 40
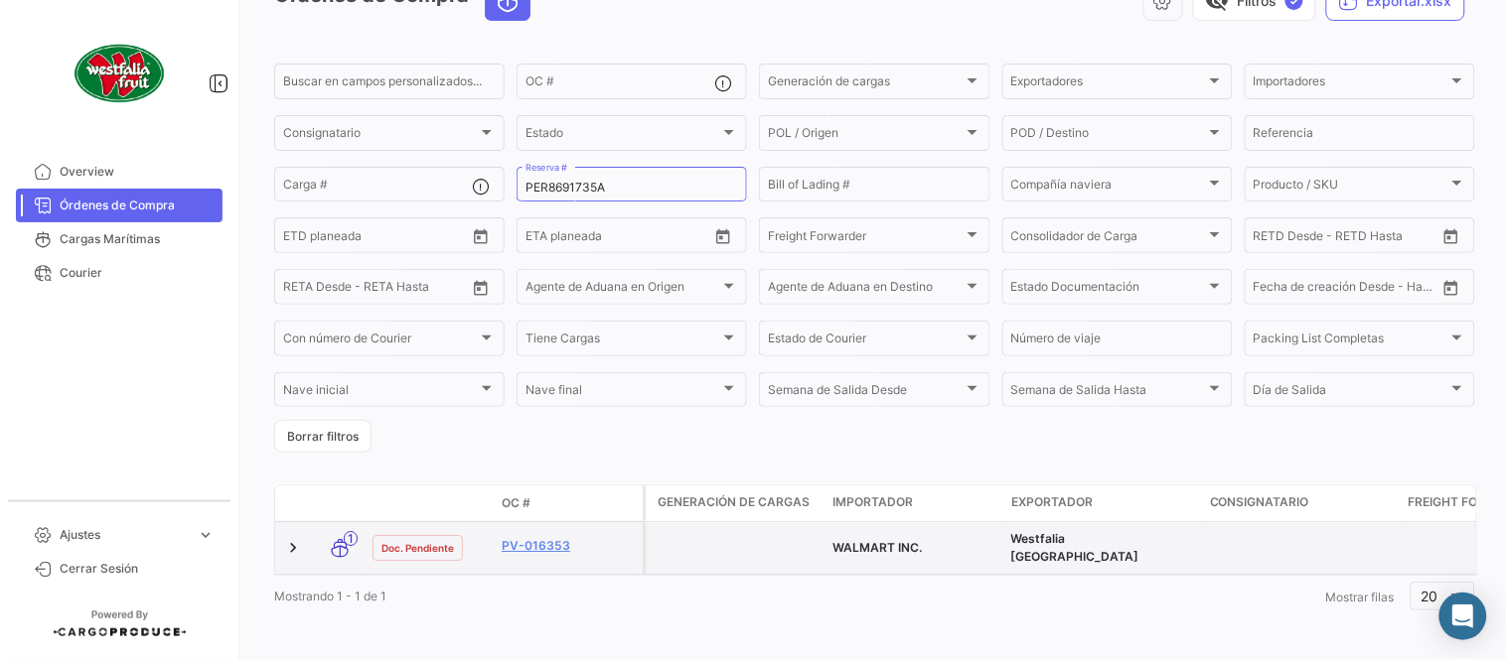
scroll to position [127, 0]
click at [544, 536] on link "PV-016353" at bounding box center [568, 543] width 133 height 18
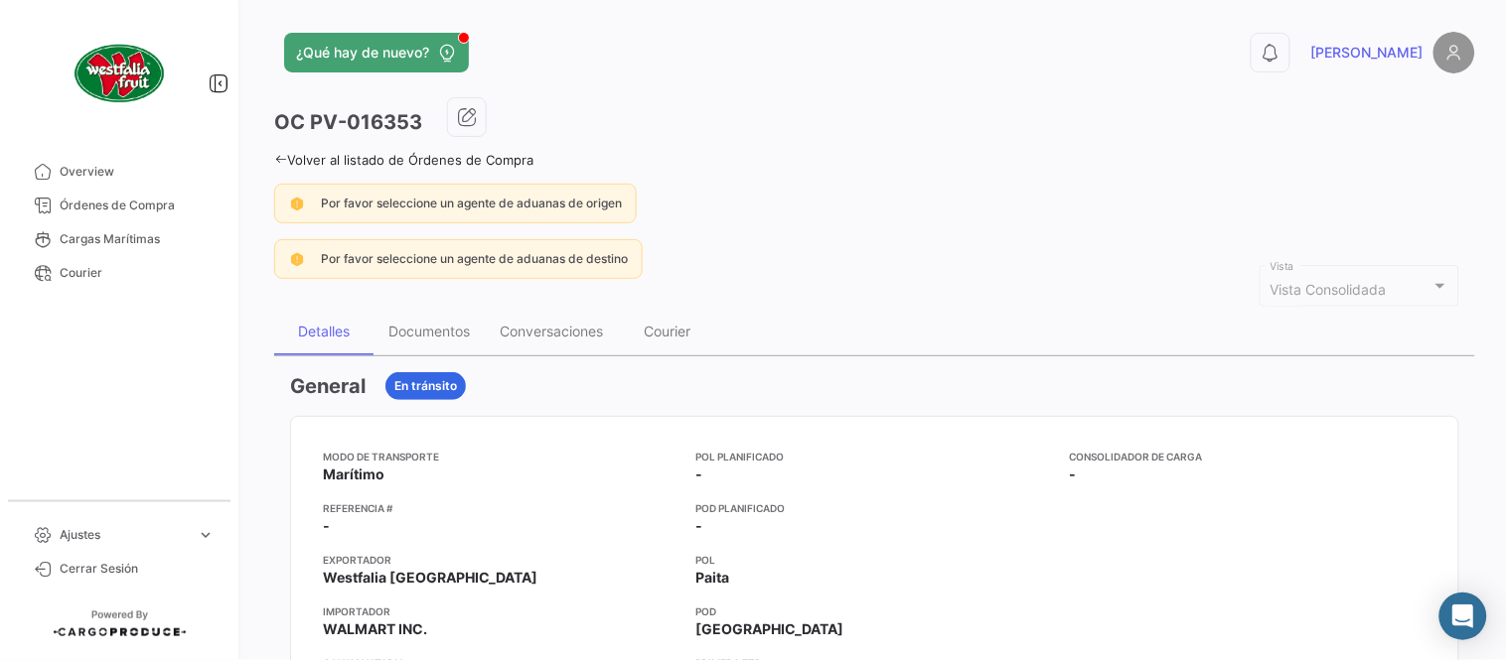
click at [428, 335] on div "Documentos" at bounding box center [428, 331] width 81 height 17
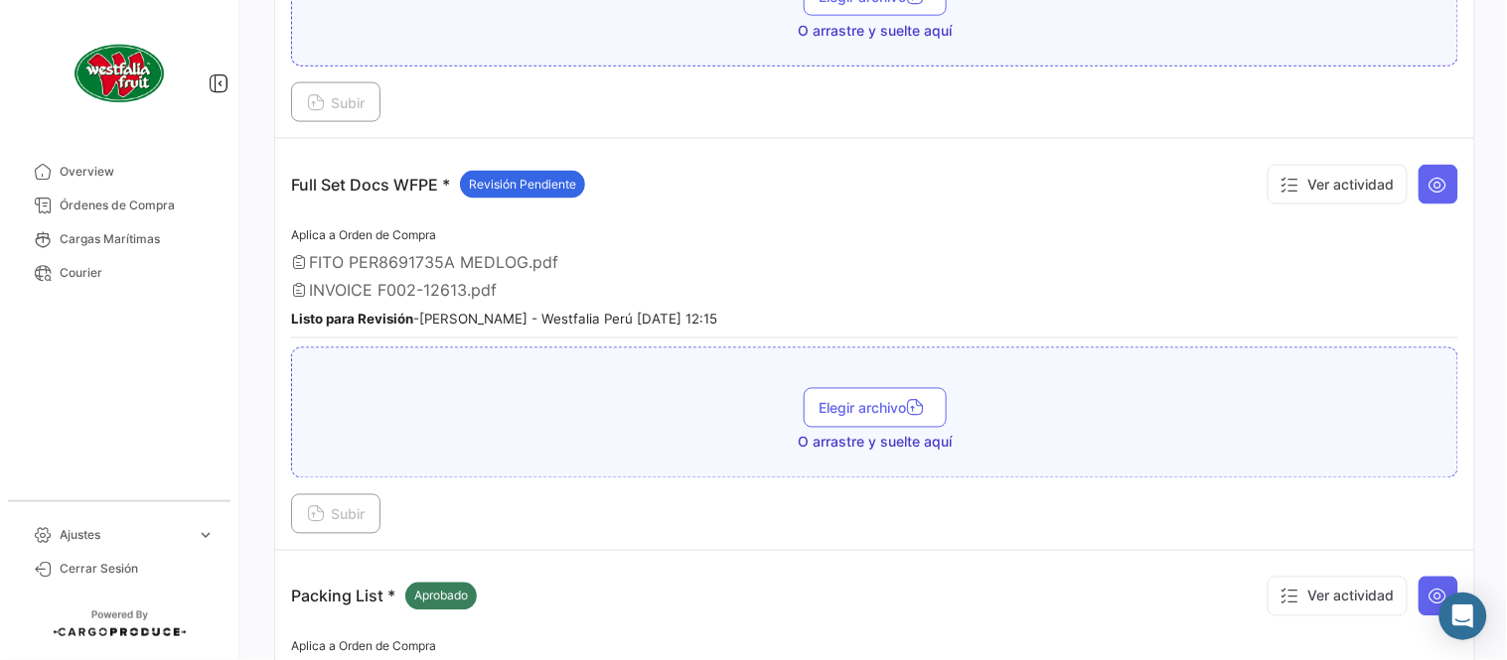
scroll to position [660, 0]
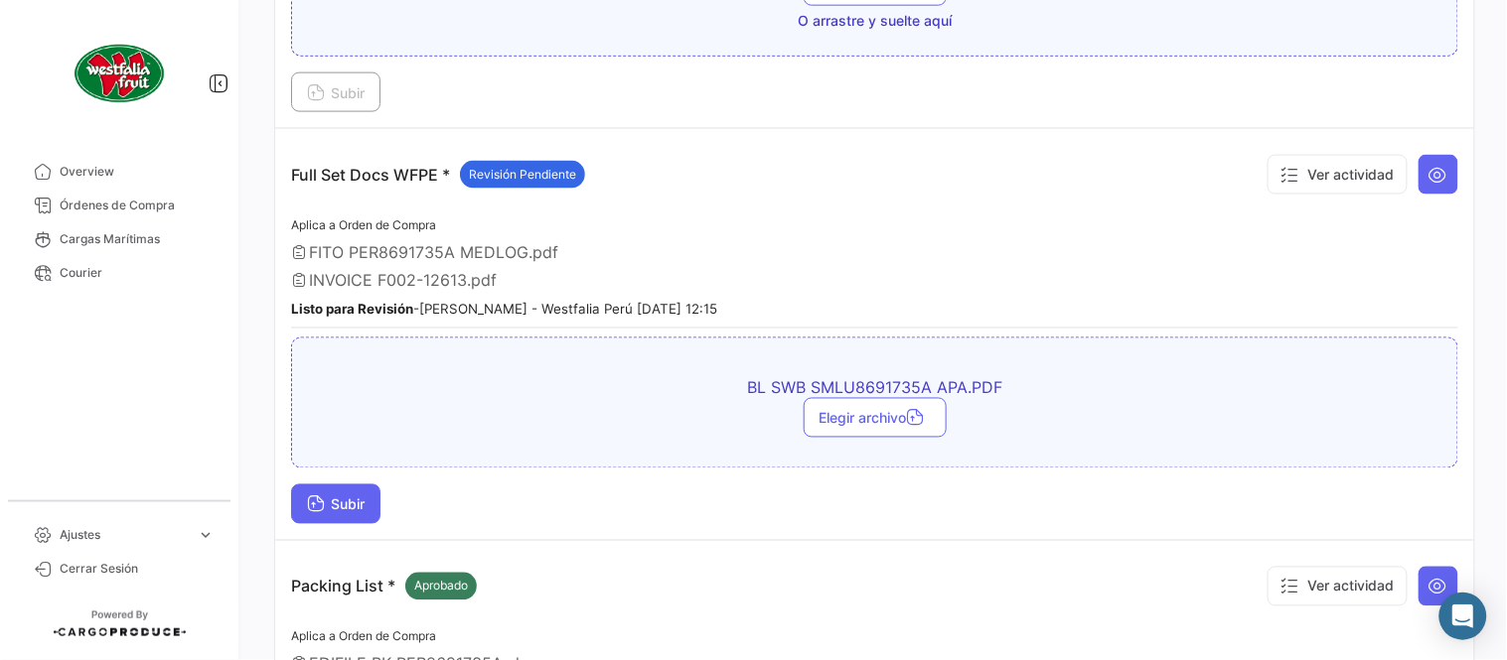
click at [328, 497] on span "Subir" at bounding box center [336, 505] width 58 height 17
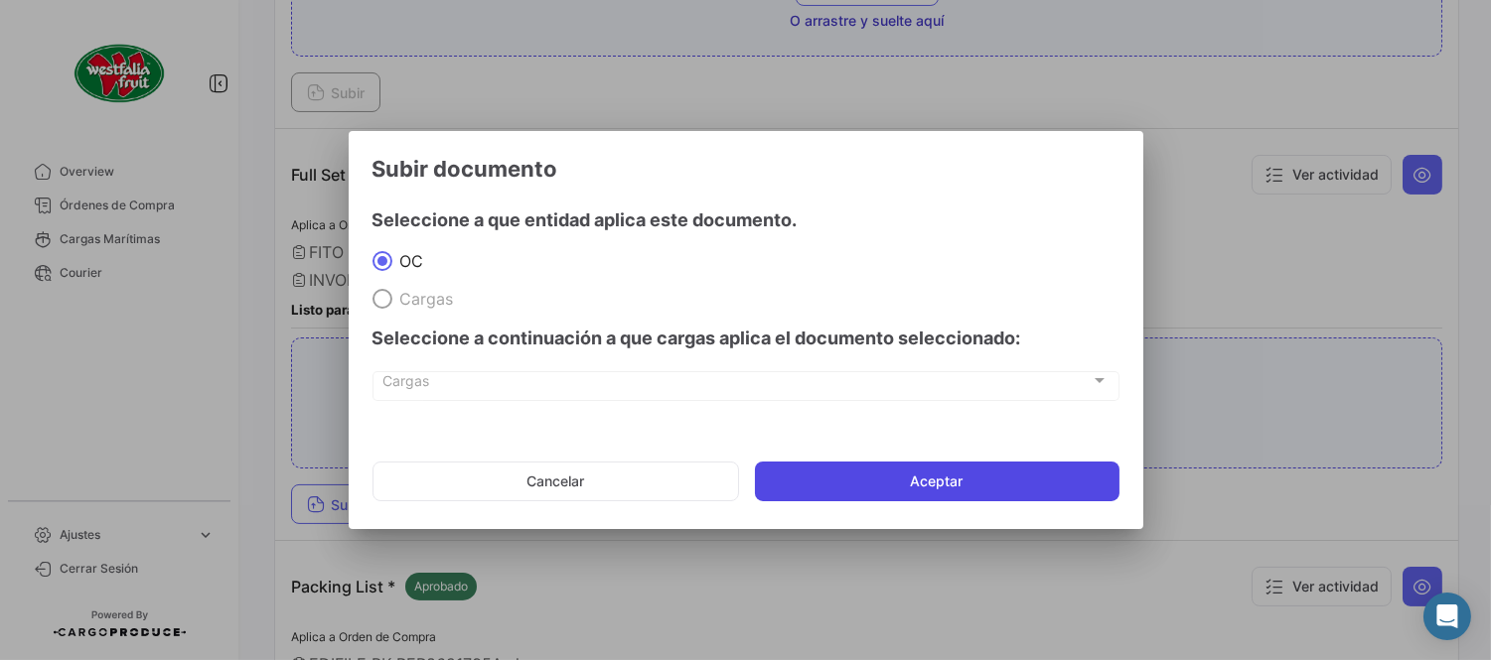
click at [918, 479] on button "Aceptar" at bounding box center [937, 482] width 364 height 40
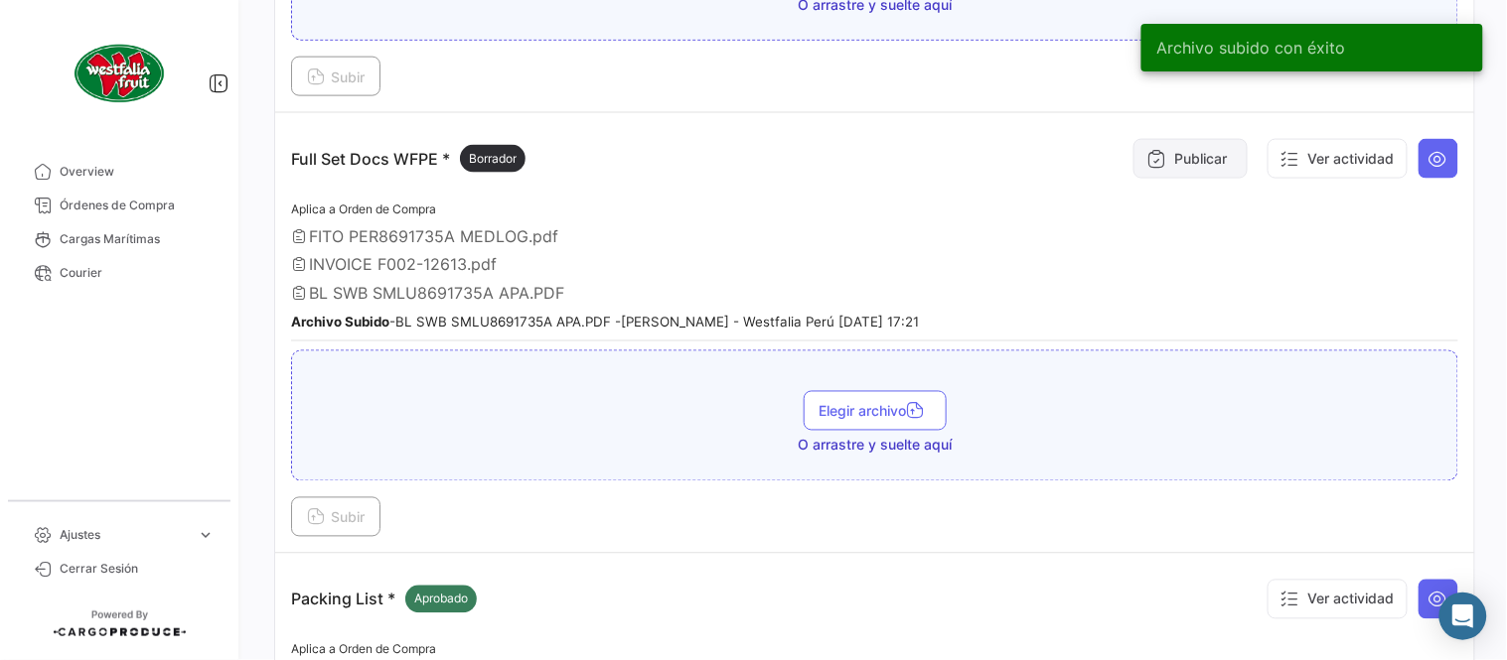
click at [1188, 164] on button "Publicar" at bounding box center [1190, 159] width 114 height 40
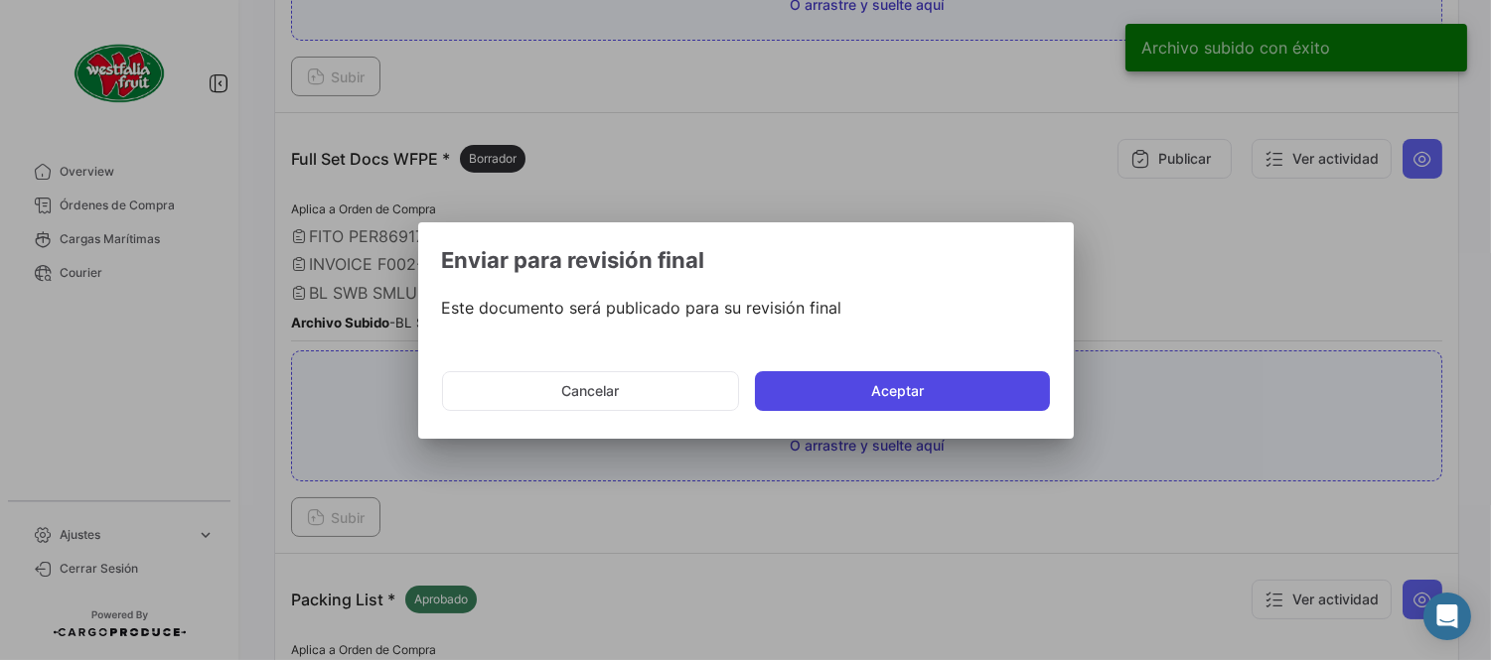
drag, startPoint x: 889, startPoint y: 377, endPoint x: 887, endPoint y: 364, distance: 13.1
click at [889, 378] on button "Aceptar" at bounding box center [902, 391] width 295 height 40
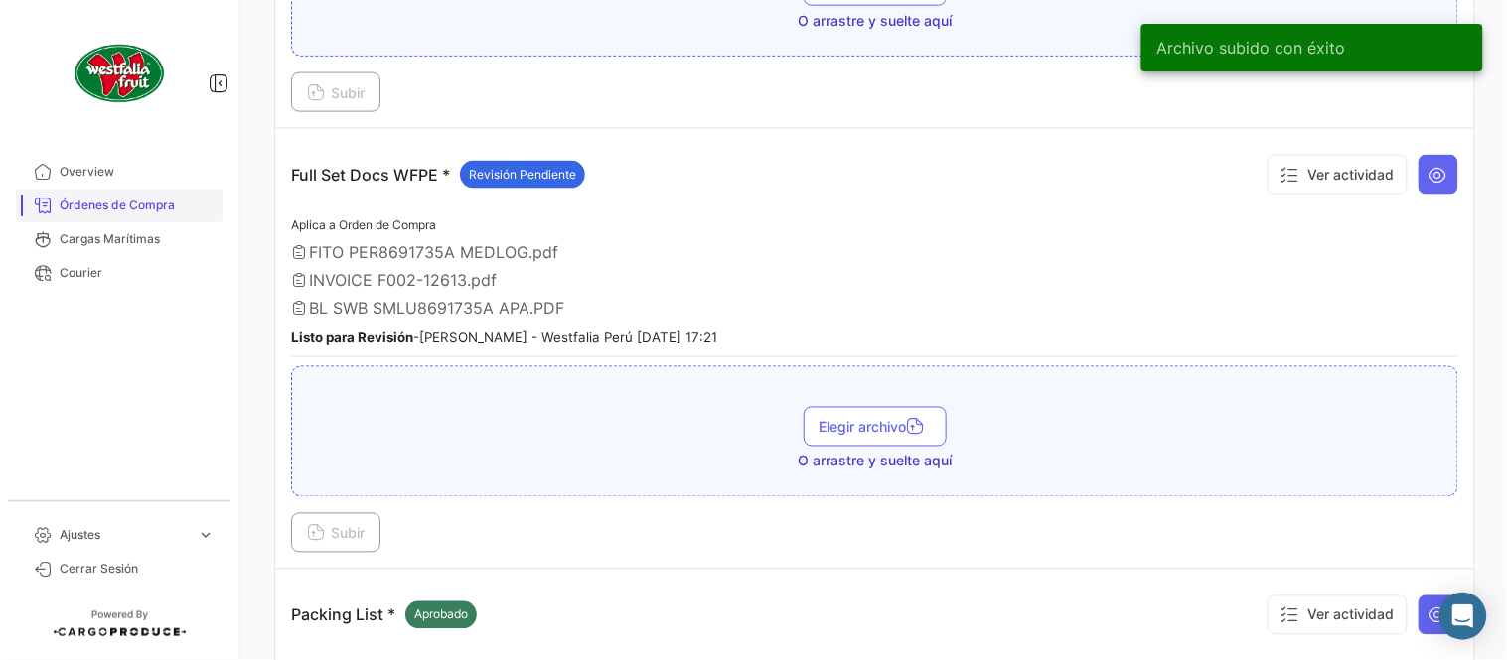
click at [187, 213] on span "Órdenes de Compra" at bounding box center [137, 206] width 155 height 18
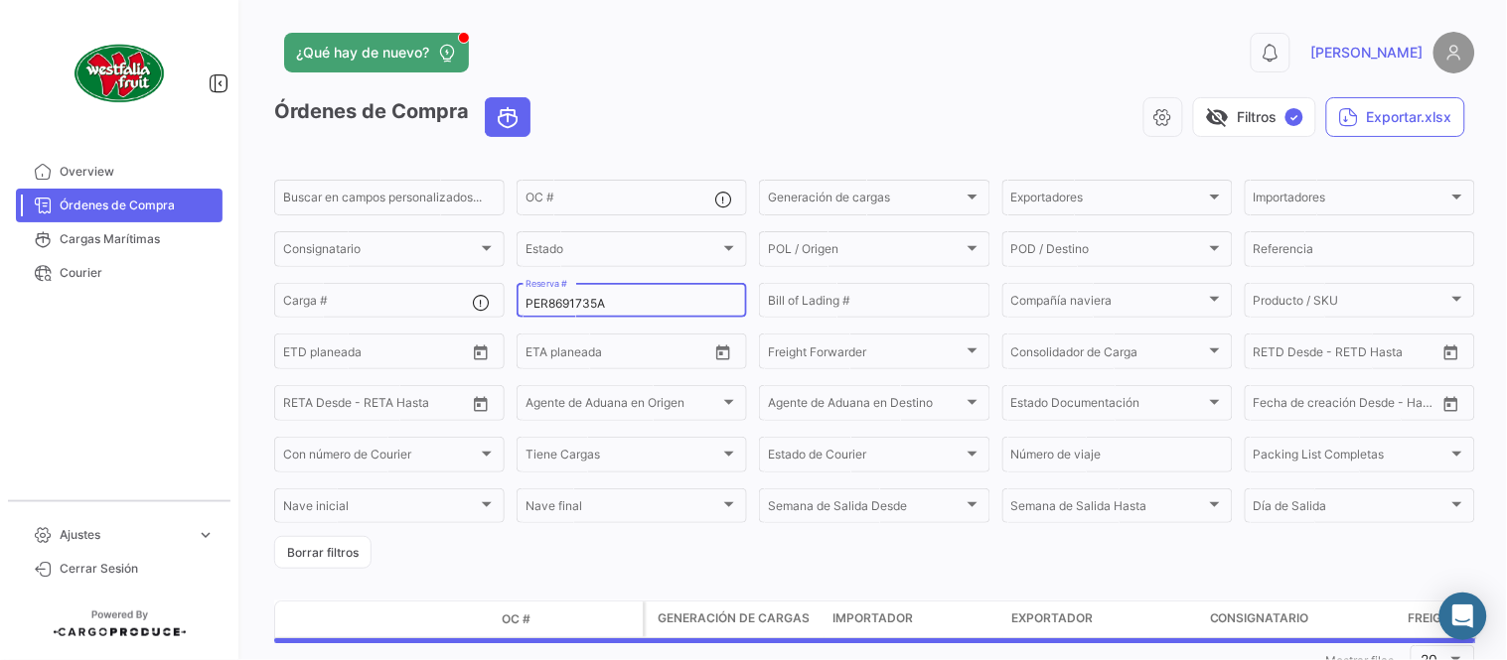
click at [602, 304] on input "PER8691735A" at bounding box center [631, 304] width 213 height 14
paste input "ZIMULMA00012435"
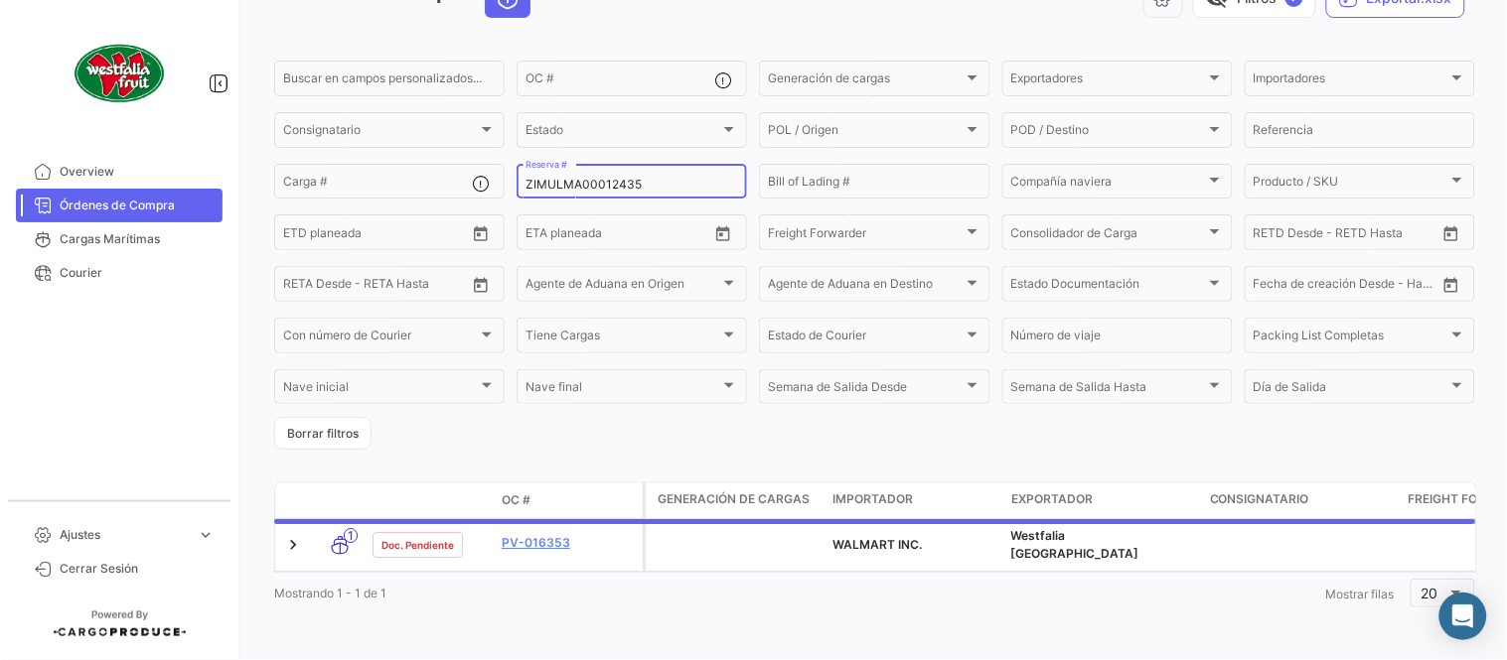
scroll to position [127, 0]
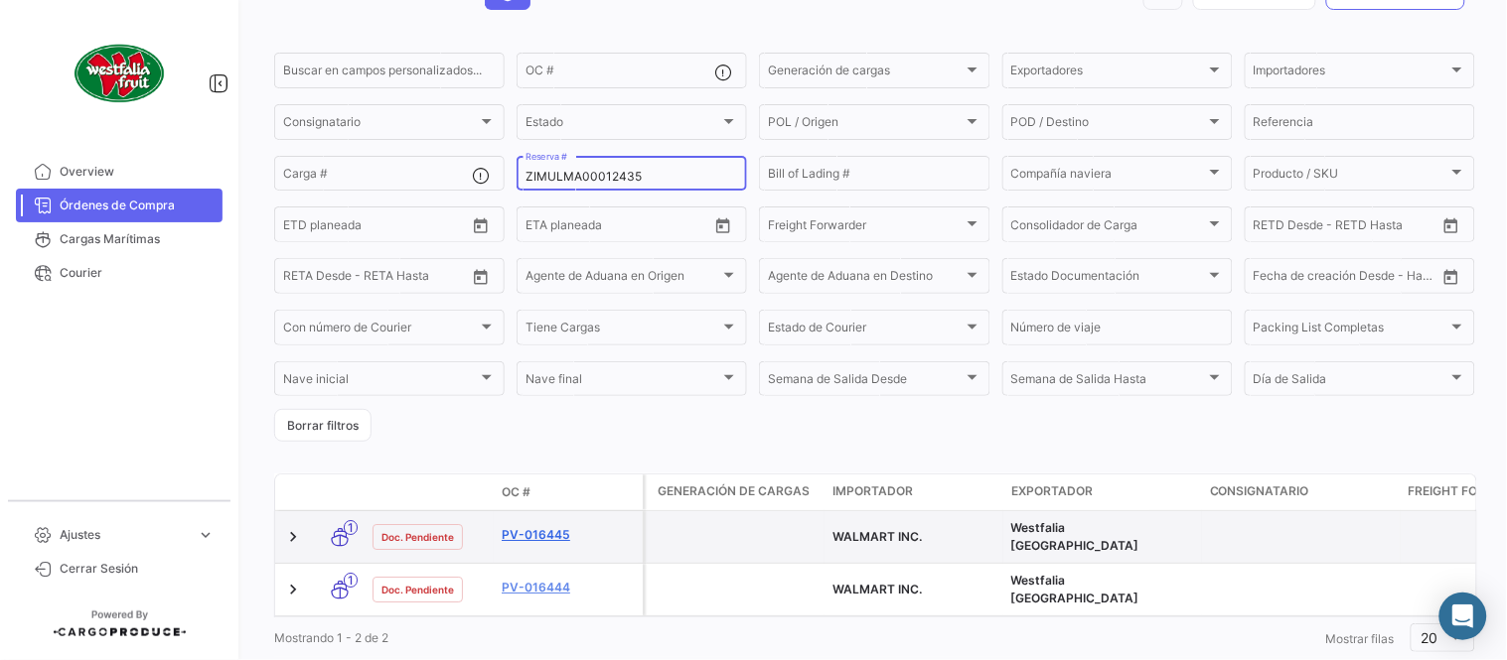
type input "ZIMULMA00012435"
click at [558, 528] on link "PV-016445" at bounding box center [568, 535] width 133 height 18
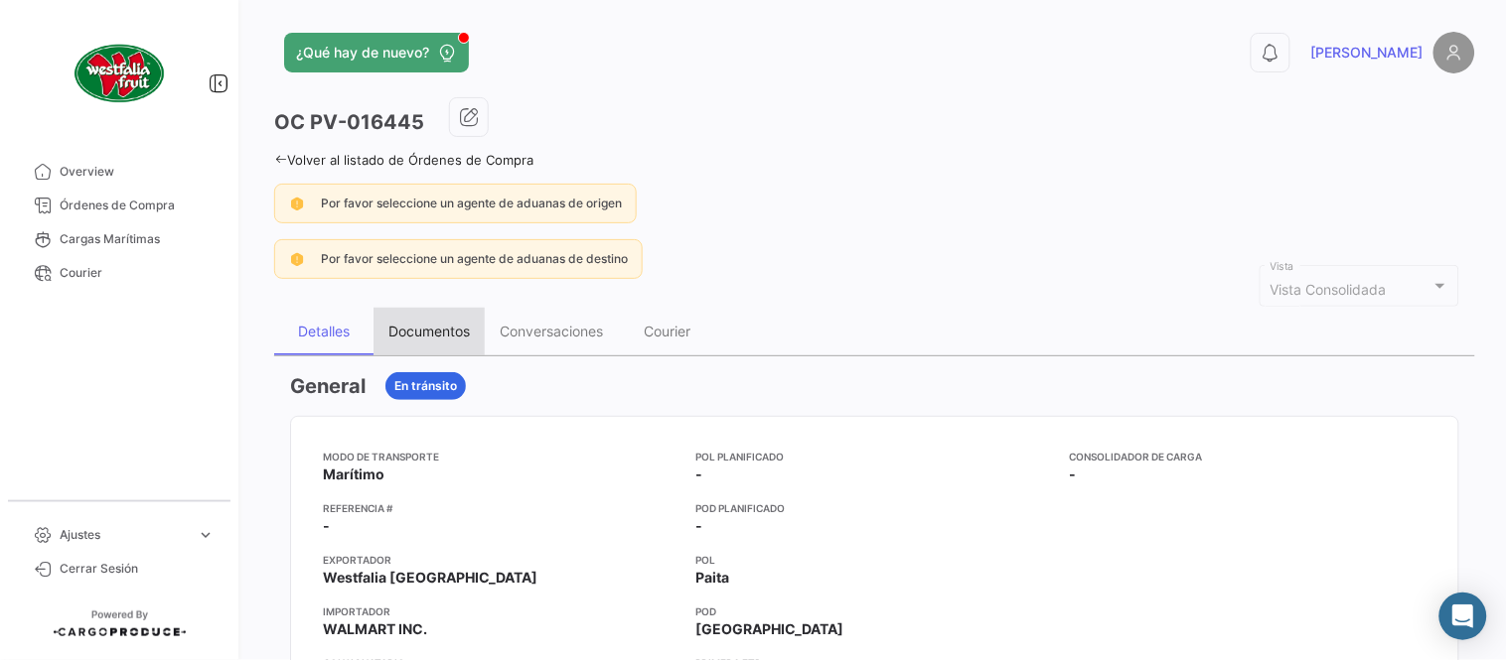
click at [424, 343] on div "Documentos" at bounding box center [428, 332] width 111 height 48
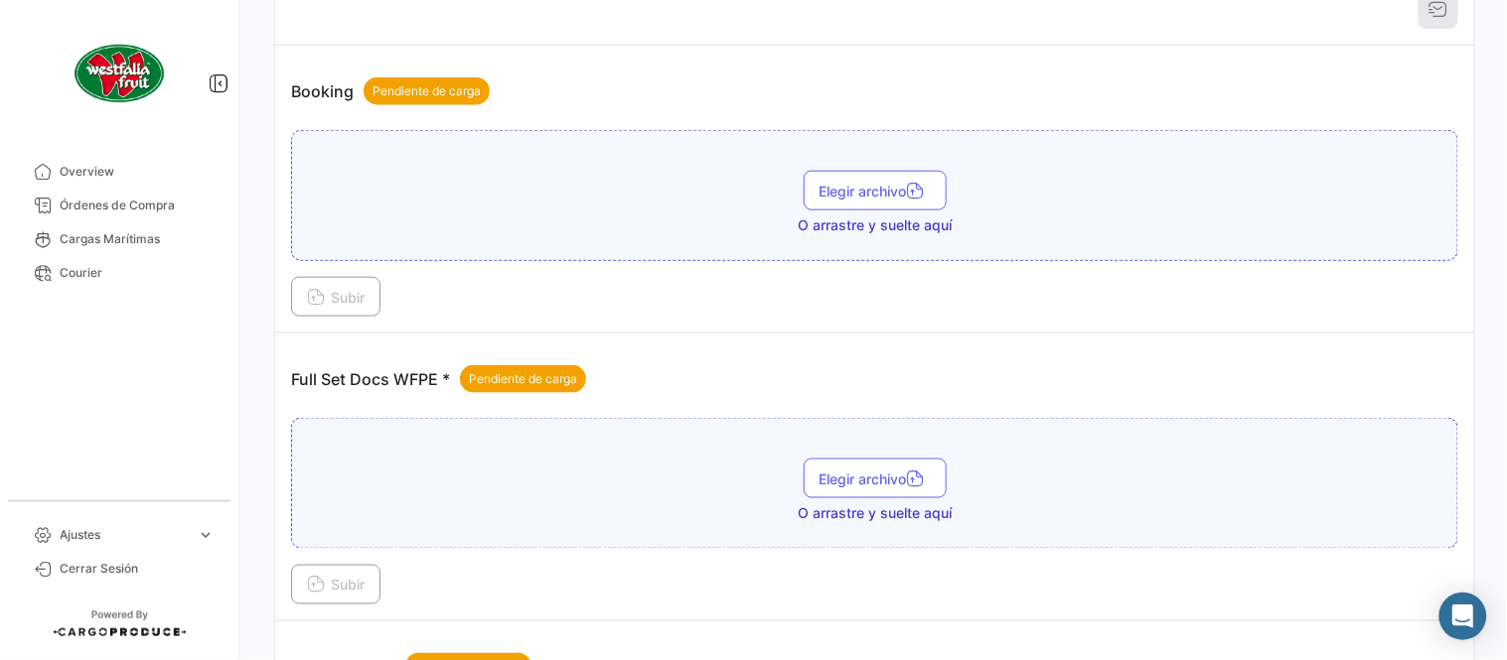
scroll to position [801, 0]
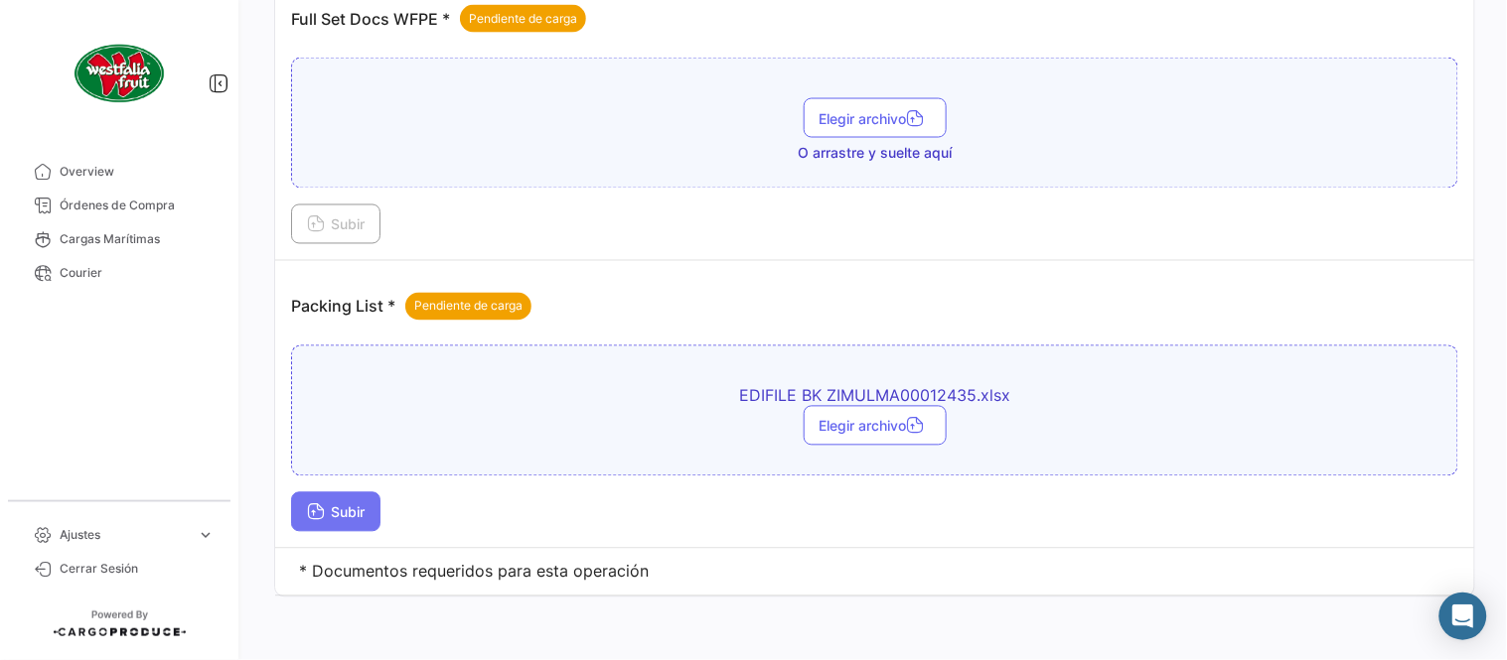
click at [355, 511] on span "Subir" at bounding box center [336, 513] width 58 height 17
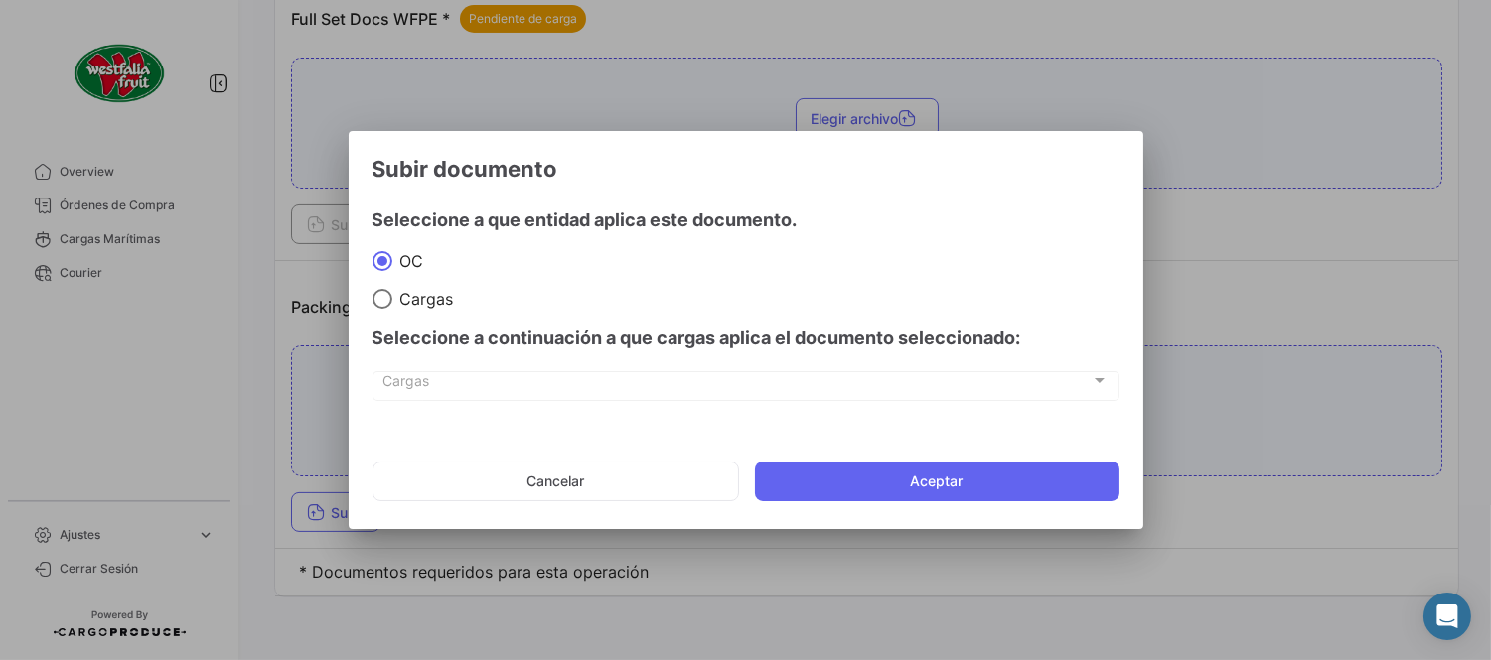
click at [872, 505] on mat-dialog-actions "Cancelar Aceptar" at bounding box center [745, 482] width 747 height 68
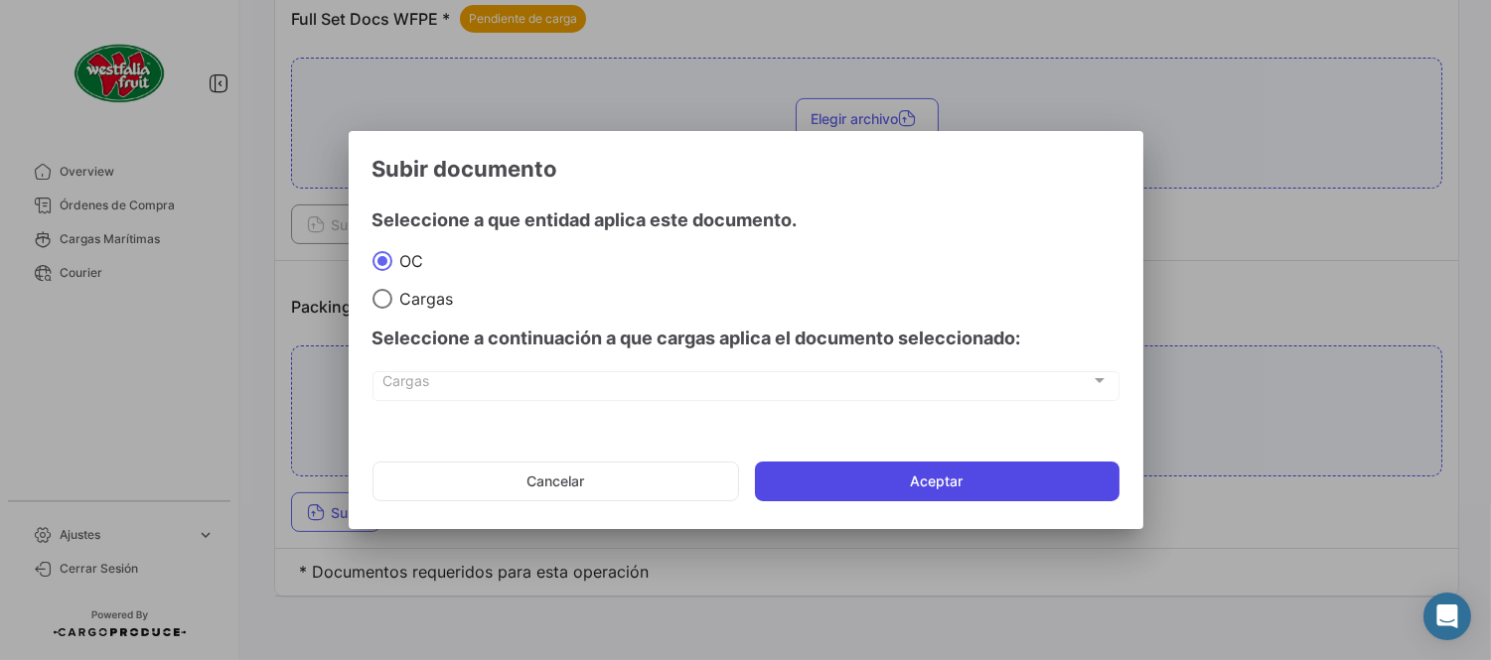
click at [850, 473] on button "Aceptar" at bounding box center [937, 482] width 364 height 40
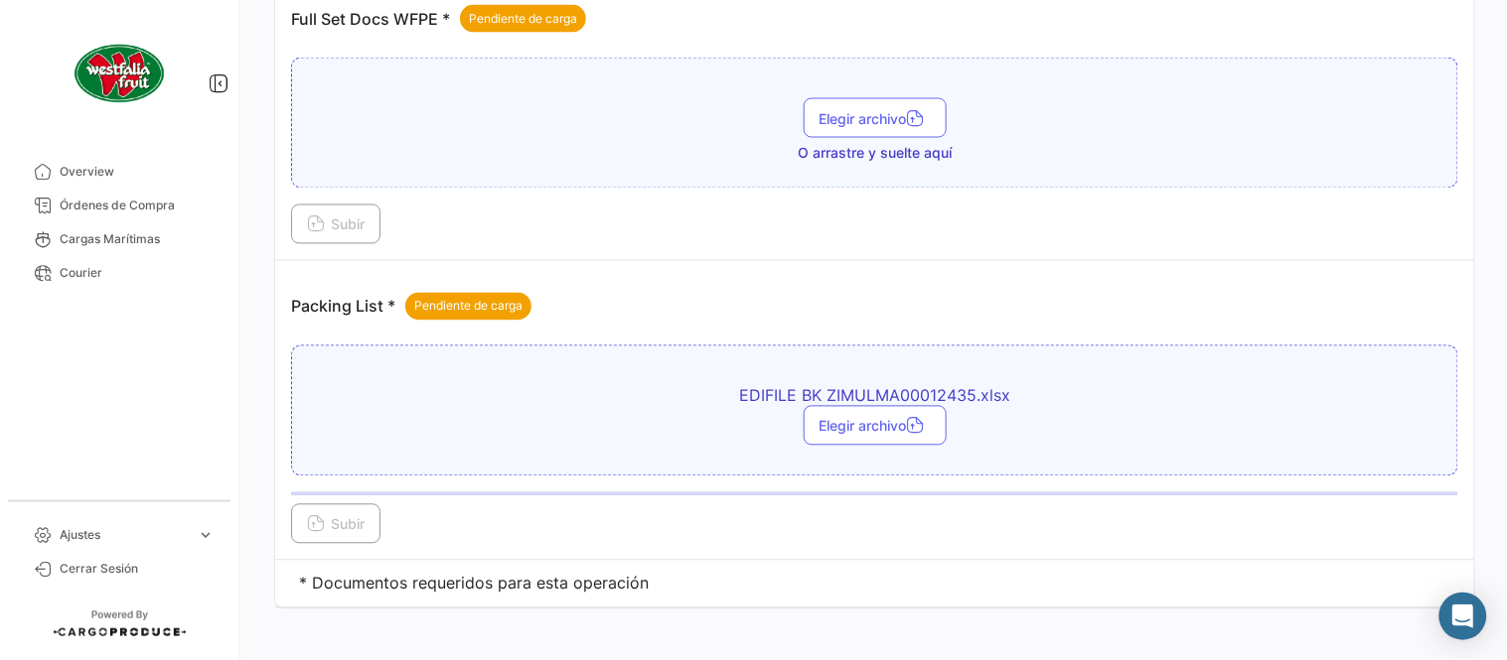
scroll to position [580, 0]
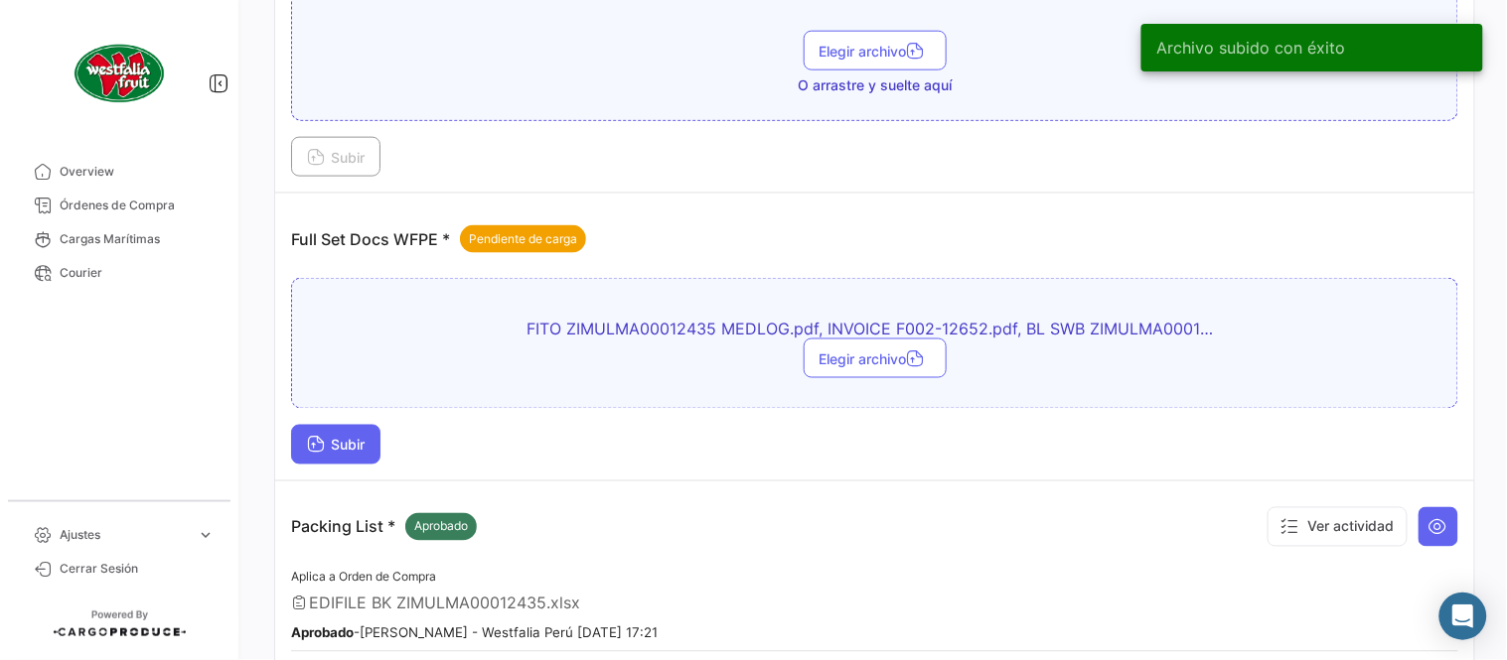
click at [360, 442] on span "Subir" at bounding box center [336, 445] width 58 height 17
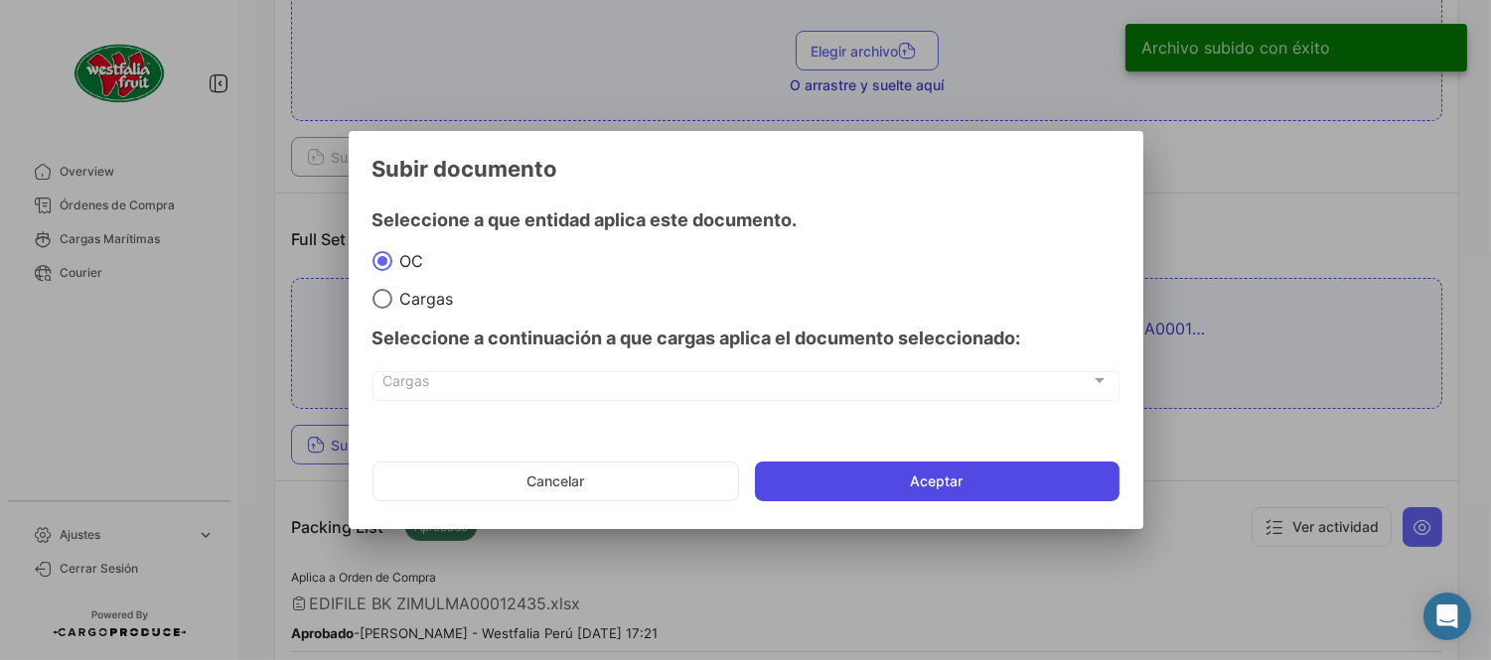
click at [918, 473] on button "Aceptar" at bounding box center [937, 482] width 364 height 40
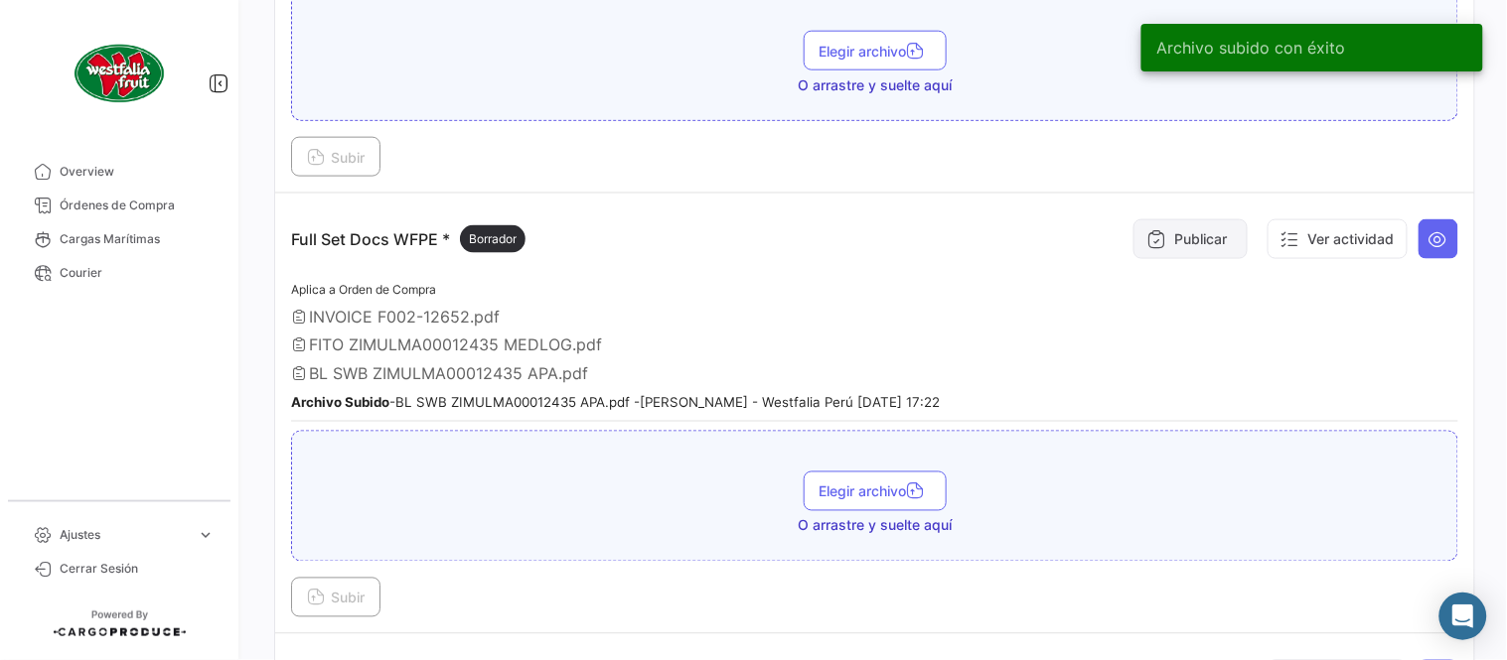
click at [1186, 240] on button "Publicar" at bounding box center [1190, 239] width 114 height 40
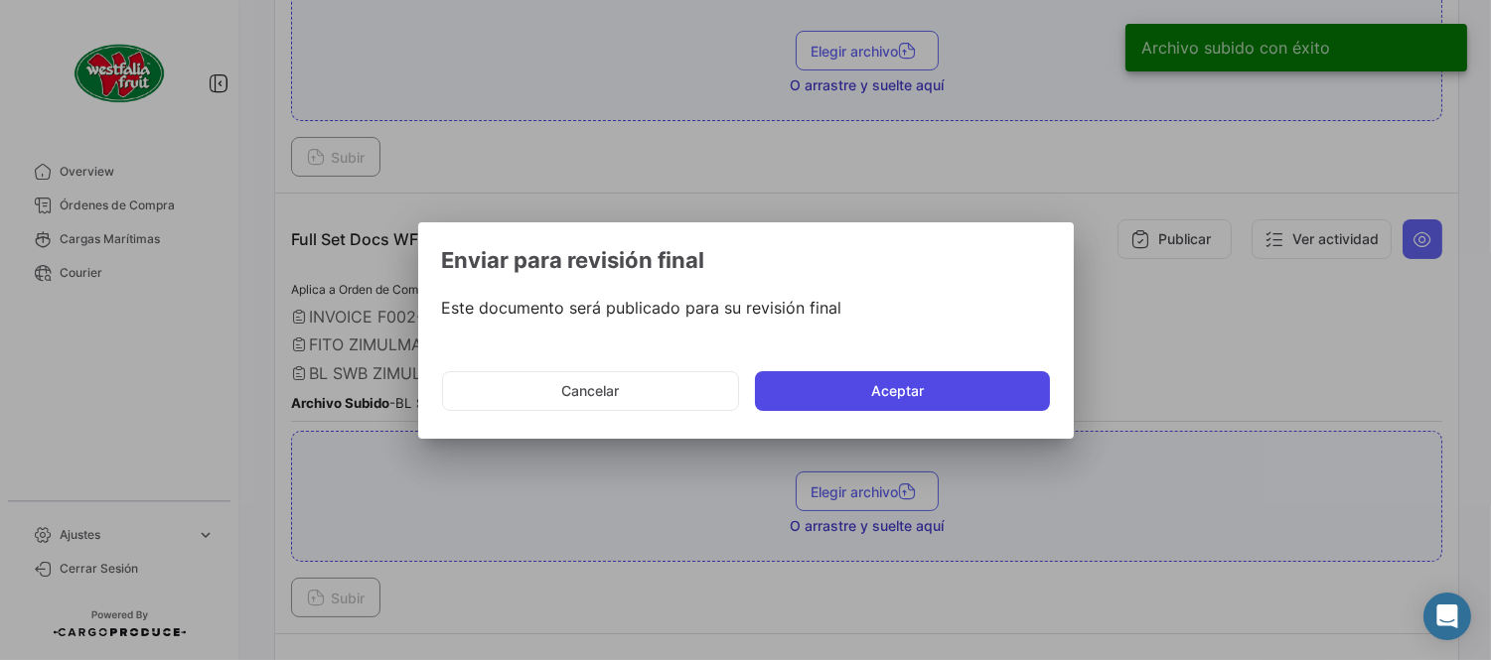
click at [987, 379] on button "Aceptar" at bounding box center [902, 391] width 295 height 40
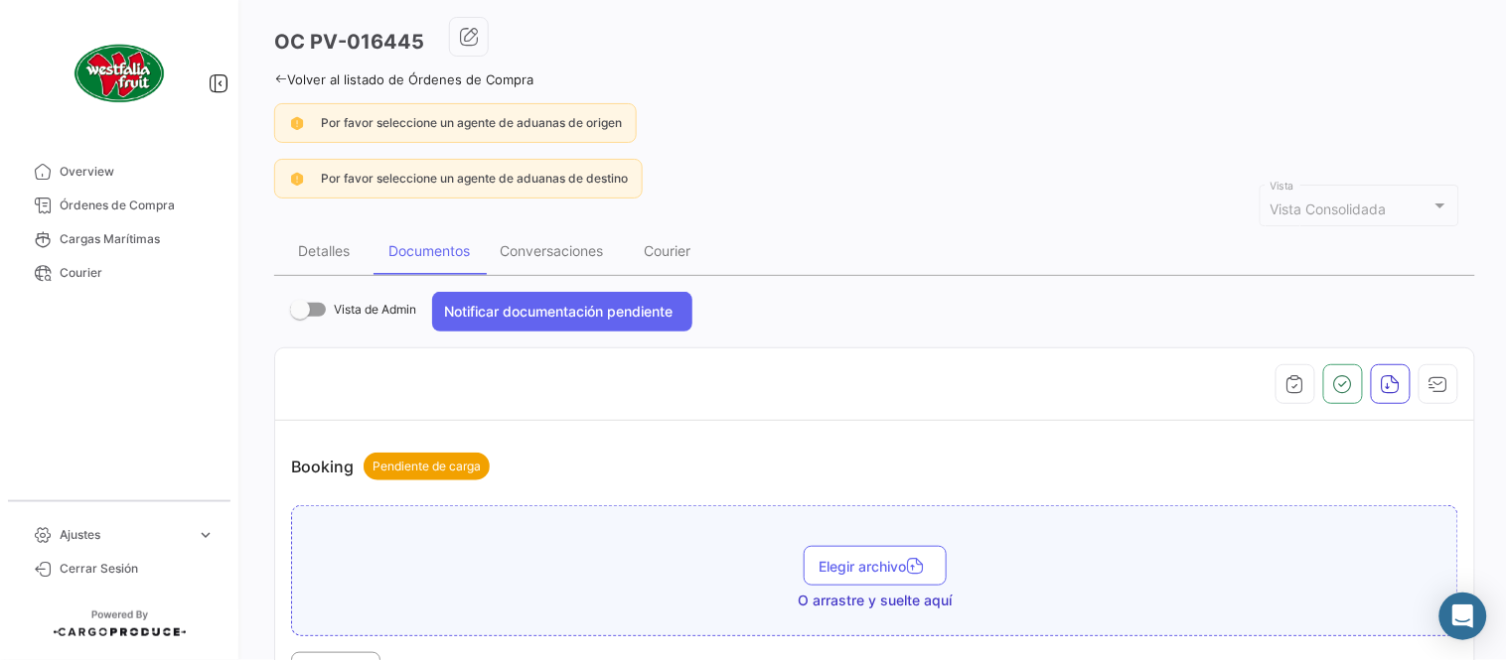
scroll to position [0, 0]
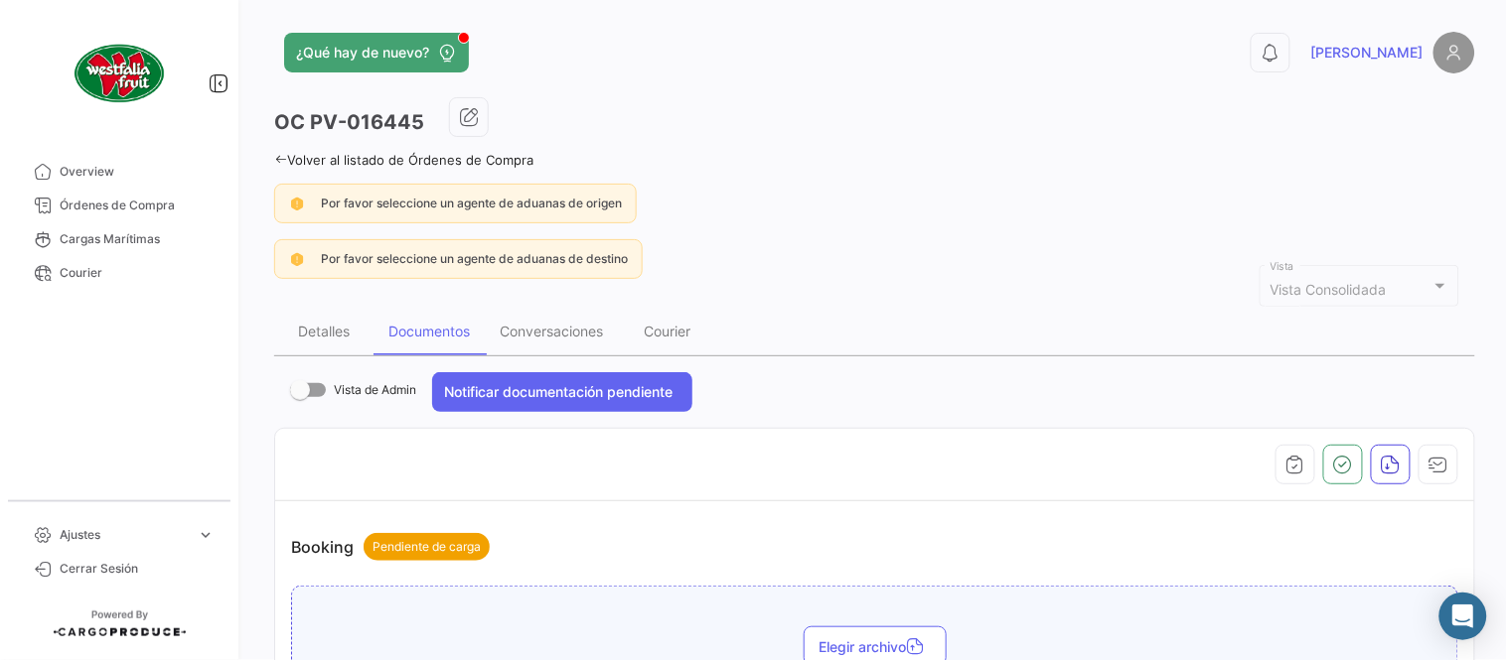
click at [293, 155] on link "Volver al listado de Órdenes de Compra" at bounding box center [403, 160] width 259 height 16
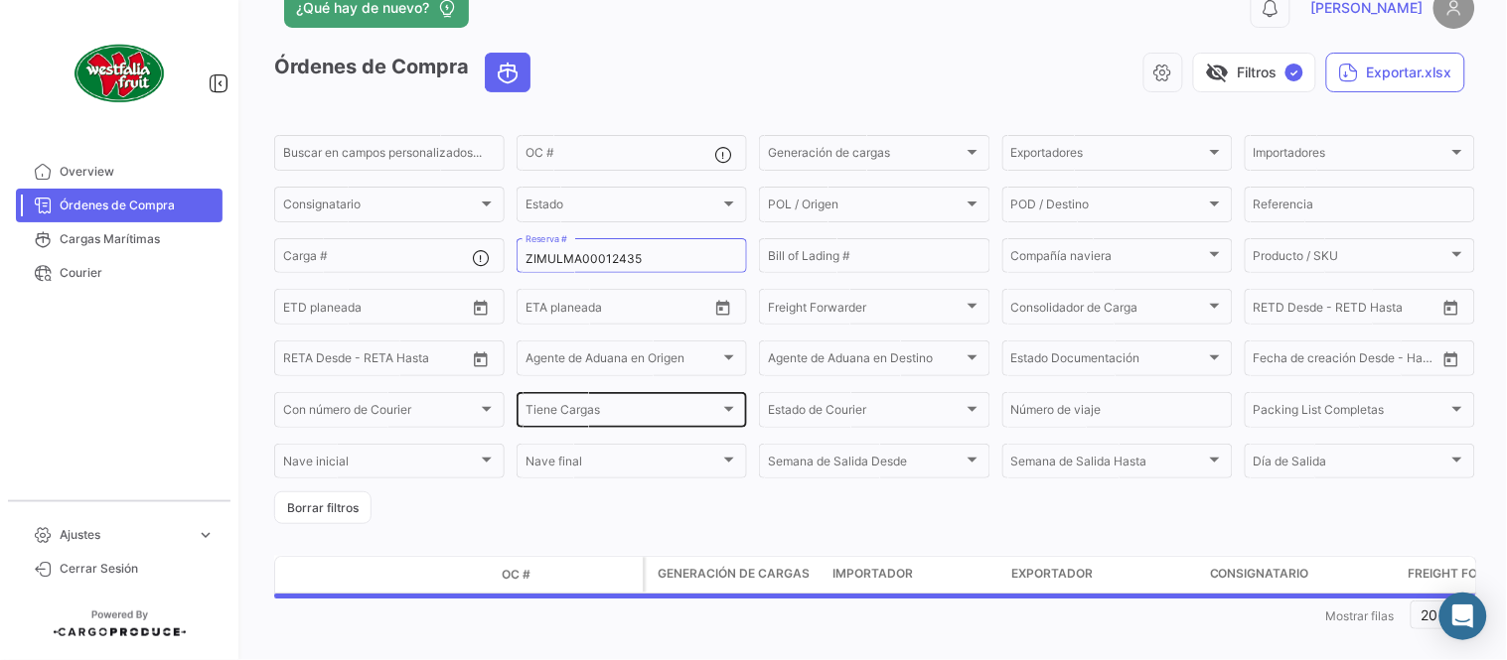
scroll to position [66, 0]
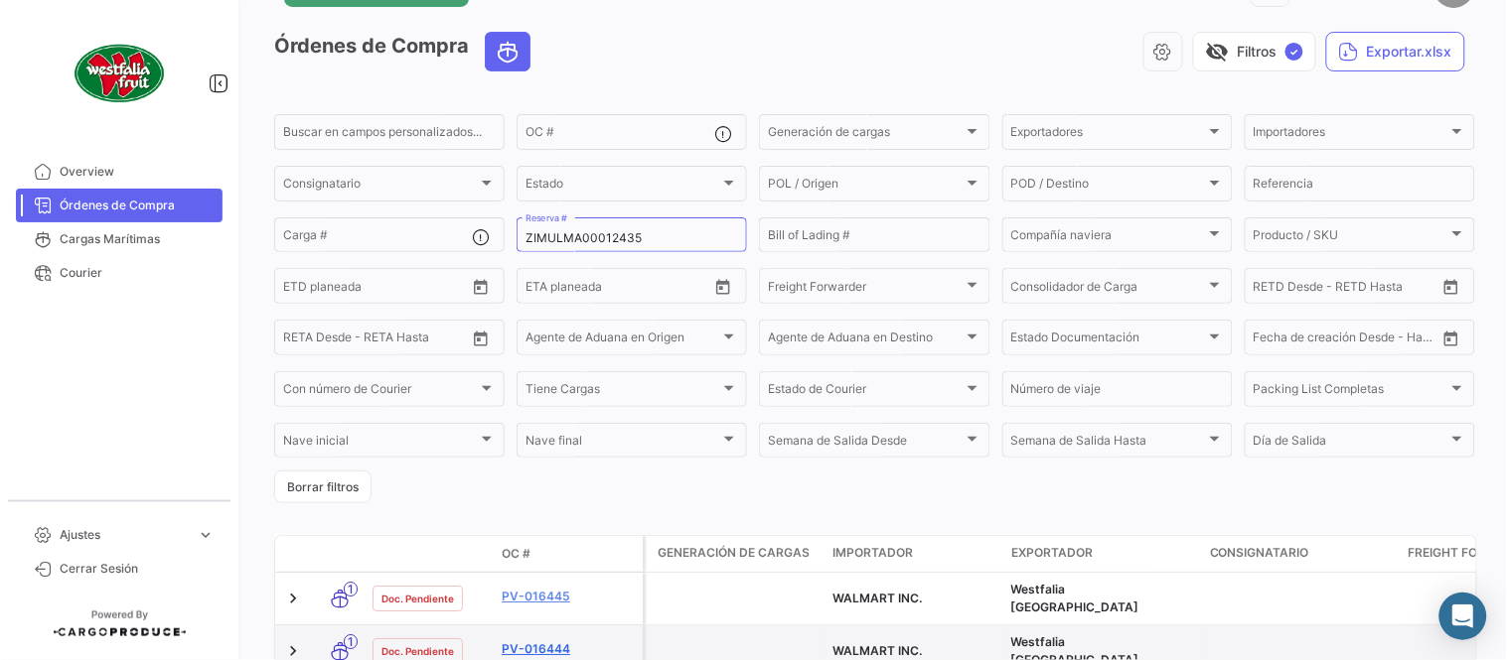
click at [540, 641] on link "PV-016444" at bounding box center [568, 650] width 133 height 18
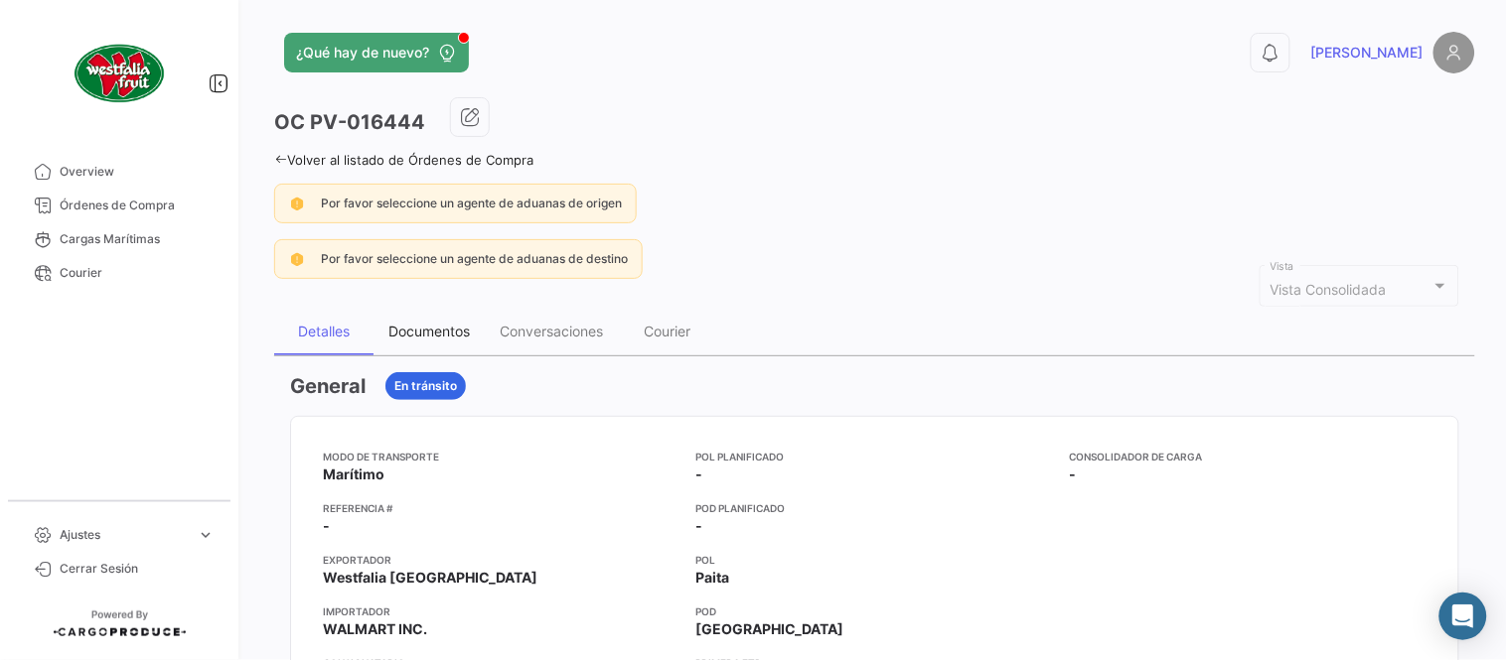
click at [421, 331] on div "Documentos" at bounding box center [428, 331] width 81 height 17
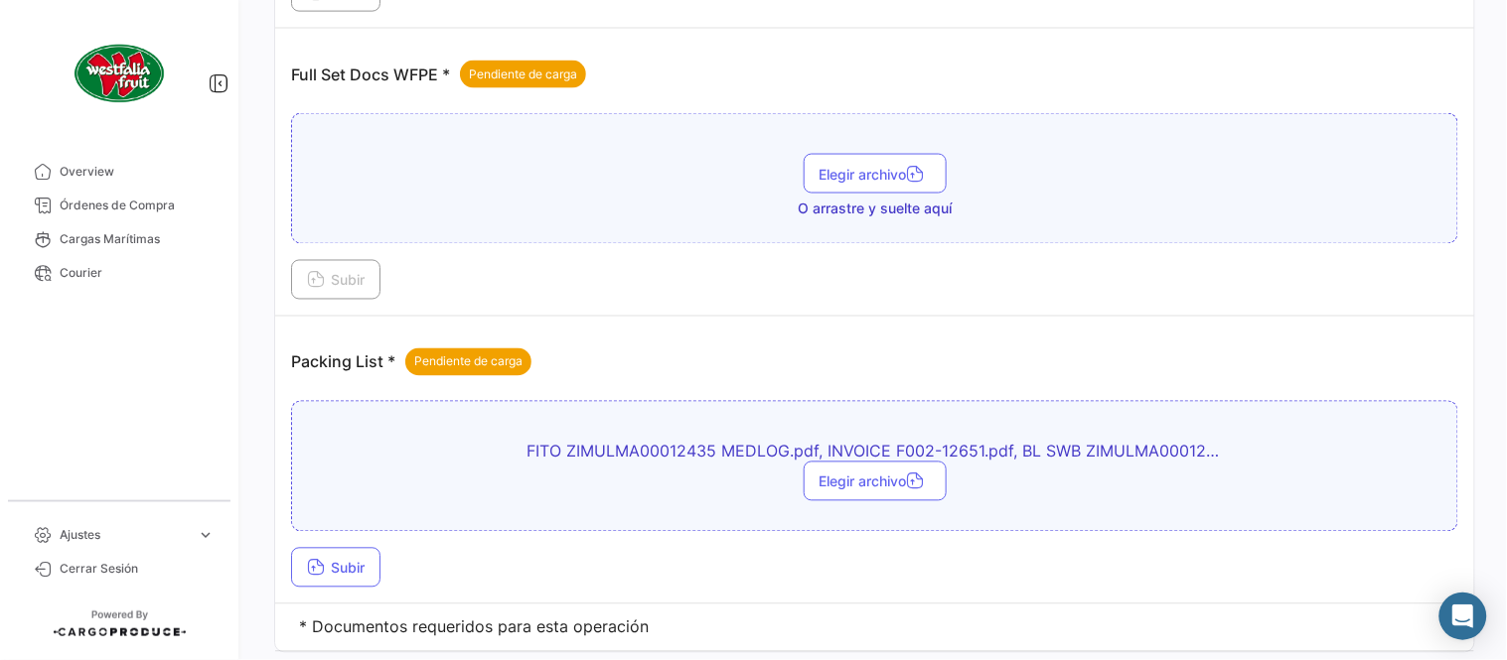
scroll to position [690, 0]
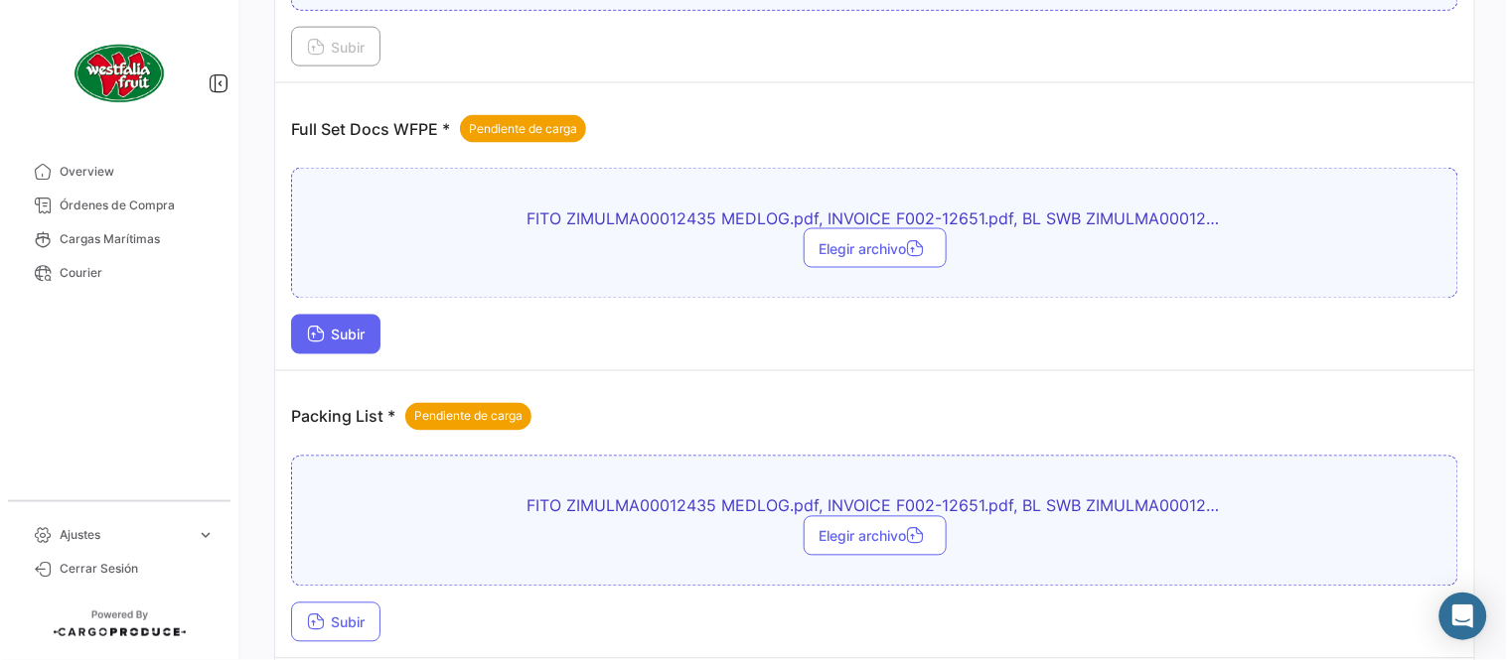
click at [312, 344] on button "Subir" at bounding box center [335, 335] width 89 height 40
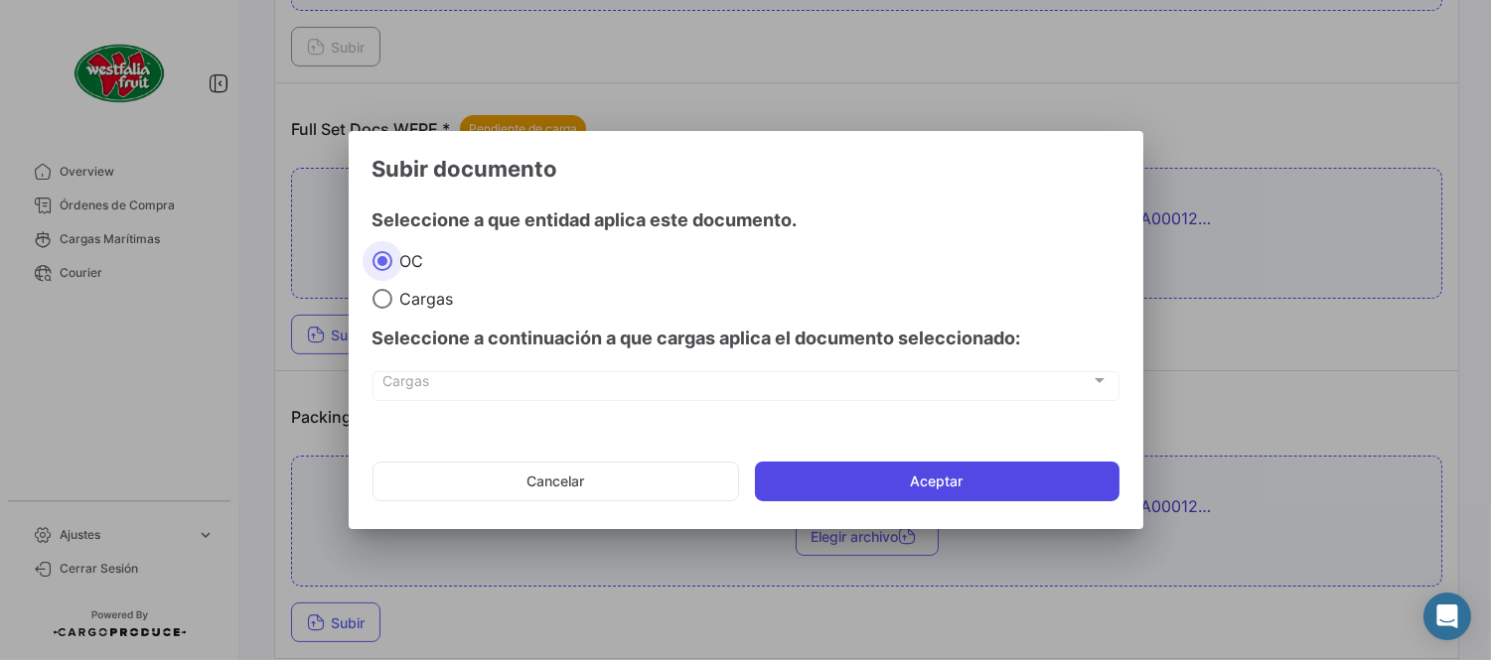
click at [851, 473] on button "Aceptar" at bounding box center [937, 482] width 364 height 40
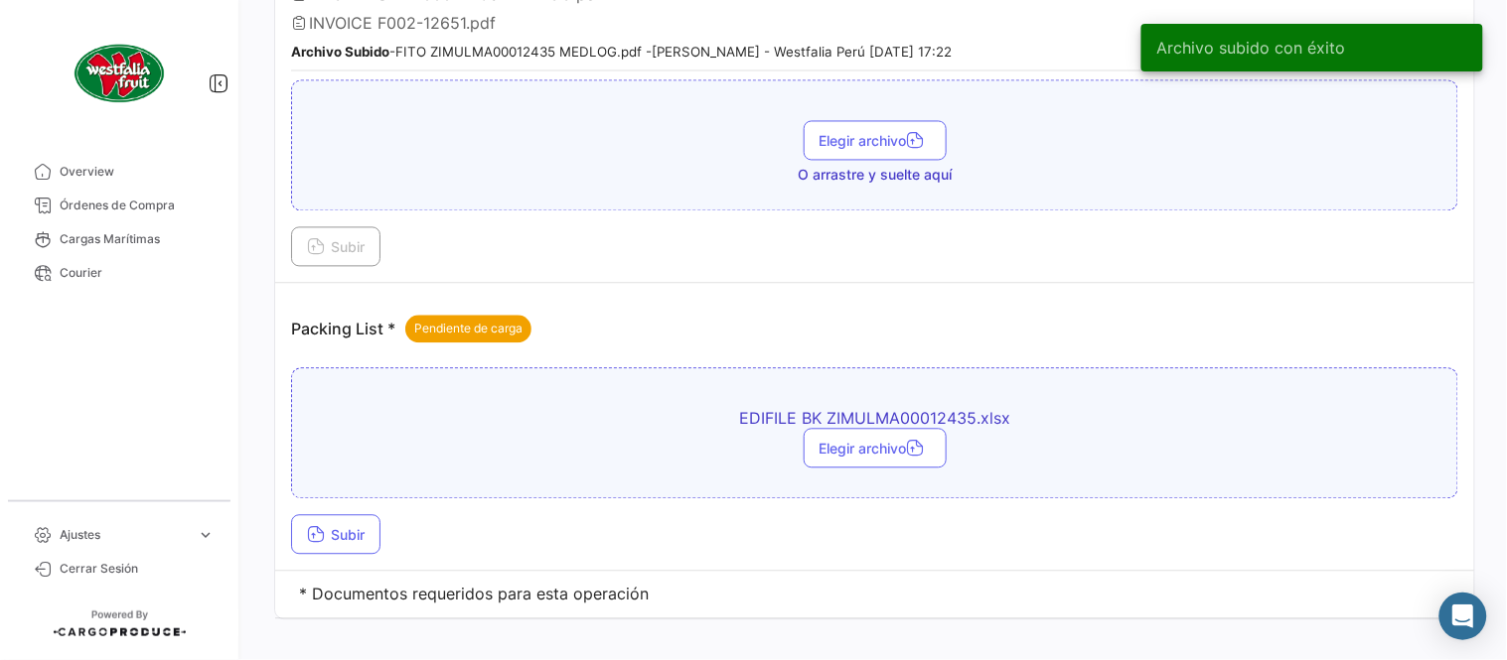
scroll to position [948, 0]
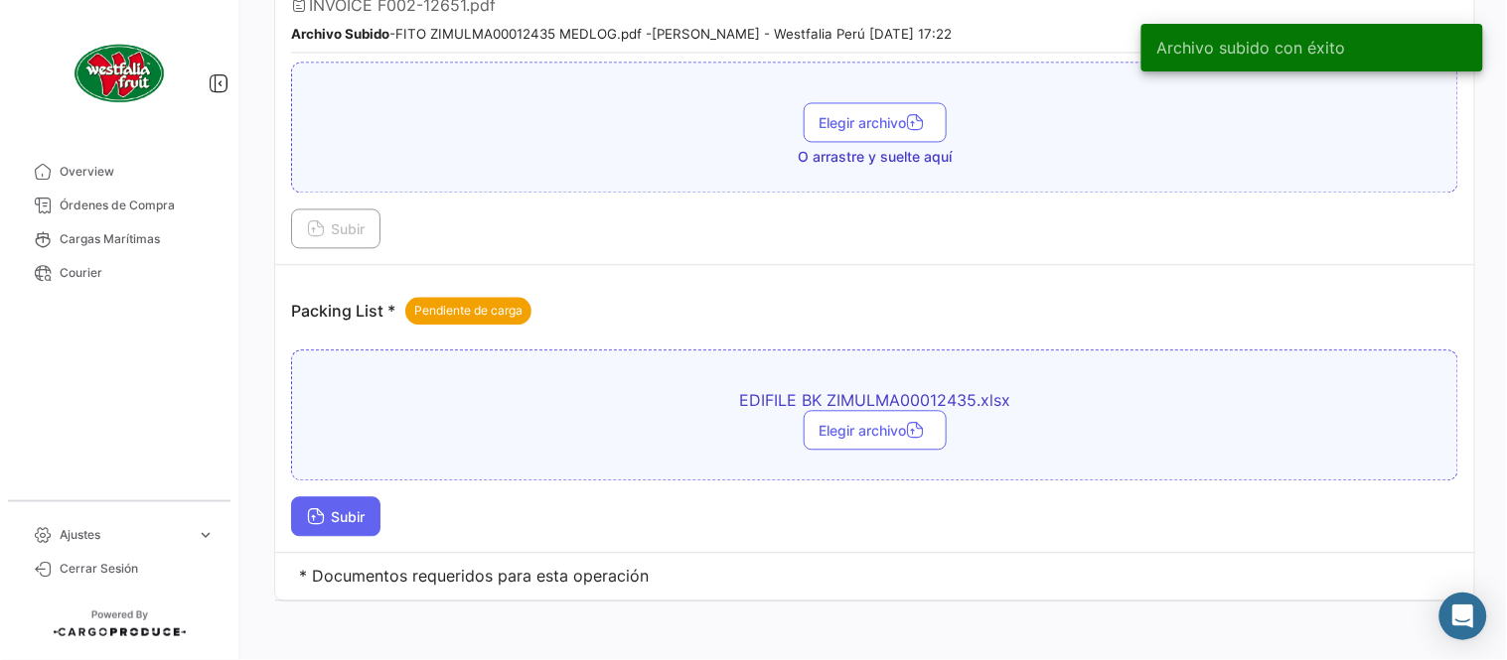
click at [350, 520] on button "Subir" at bounding box center [335, 518] width 89 height 40
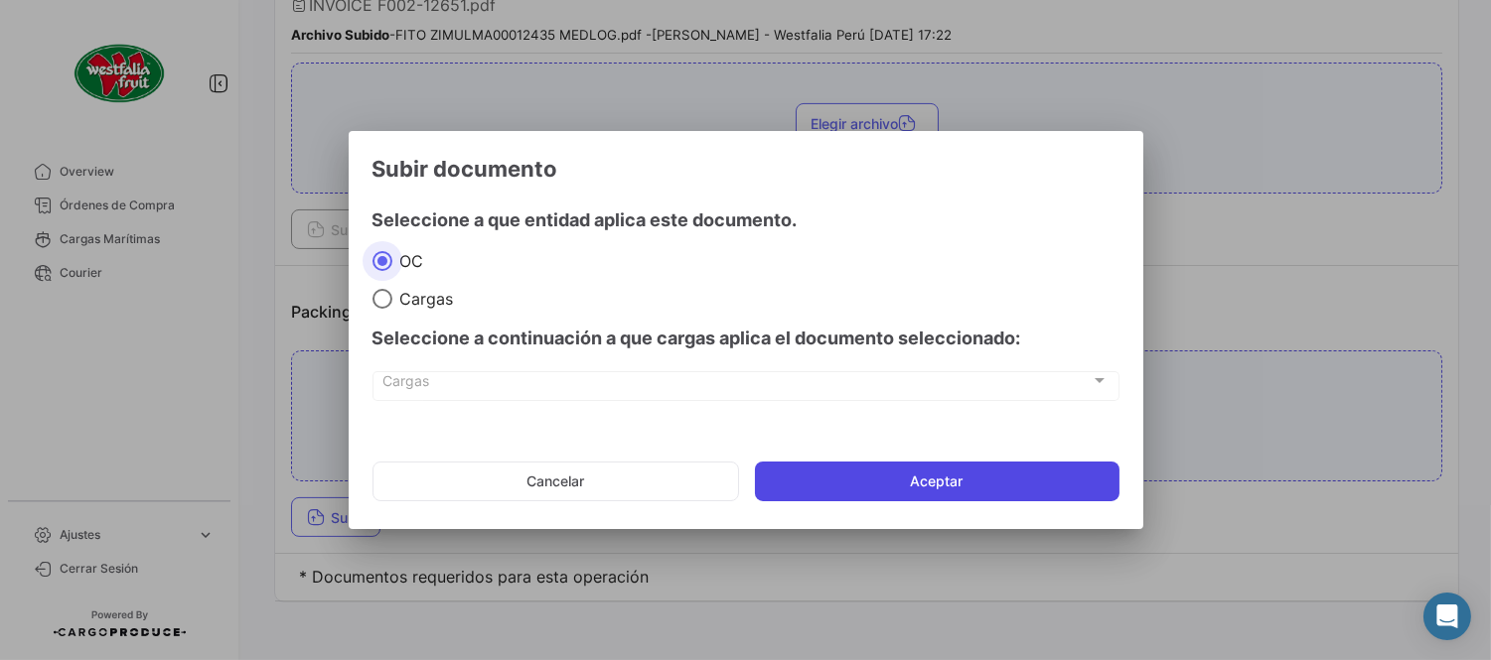
click at [897, 493] on button "Aceptar" at bounding box center [937, 482] width 364 height 40
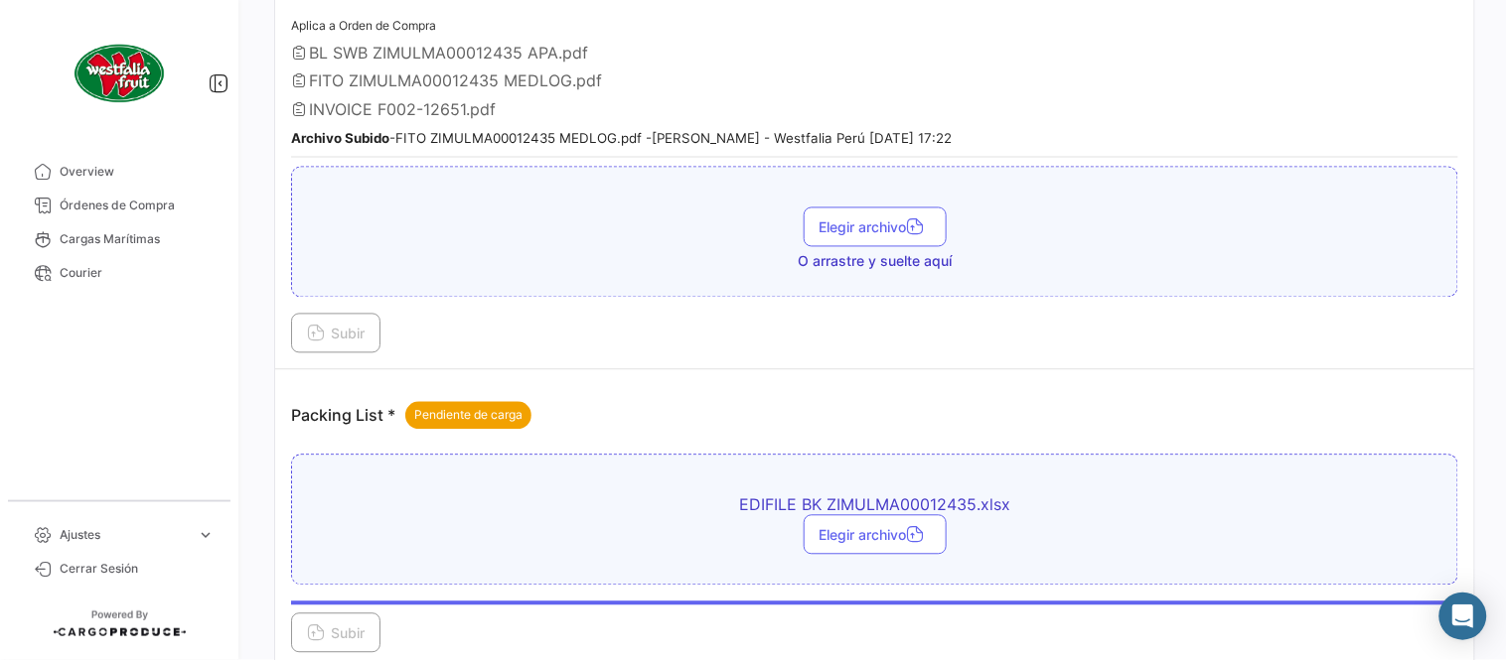
scroll to position [728, 0]
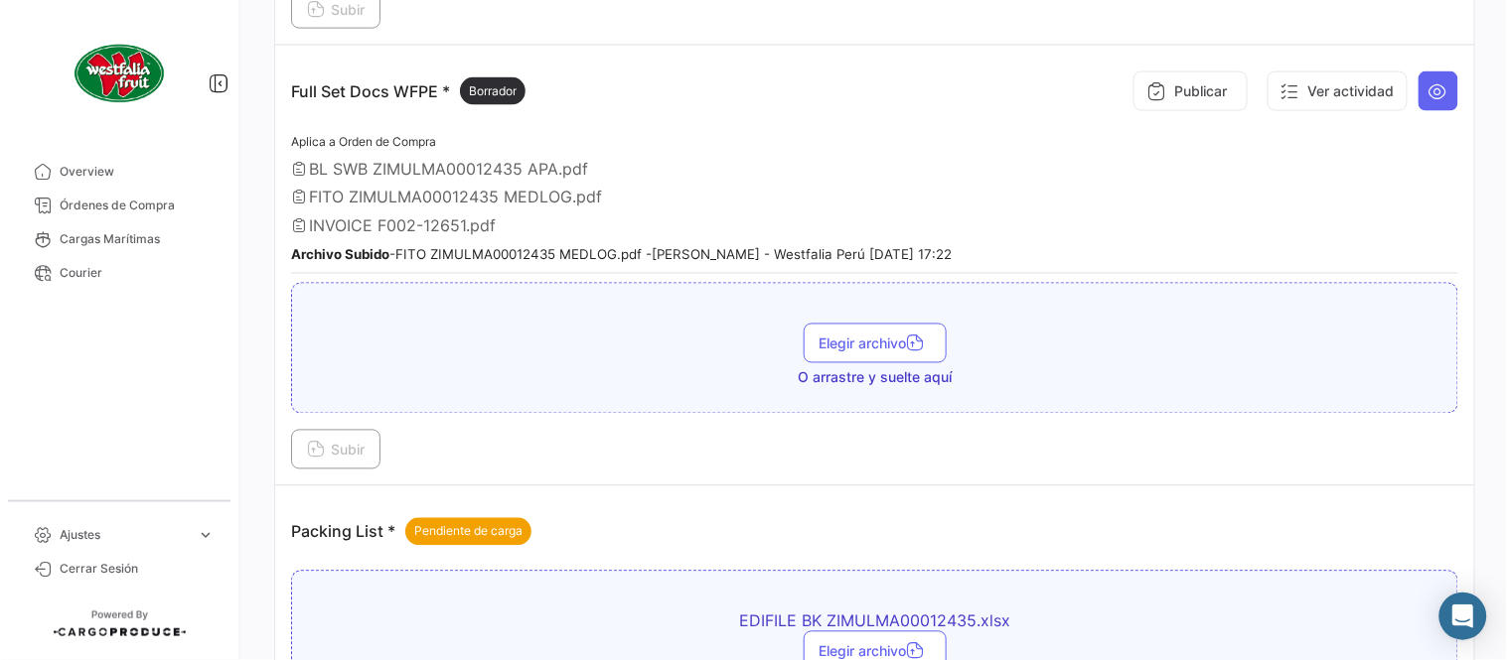
click at [1175, 111] on div "Publicar Ver actividad" at bounding box center [1291, 92] width 334 height 60
click at [1170, 100] on button "Publicar" at bounding box center [1190, 92] width 114 height 40
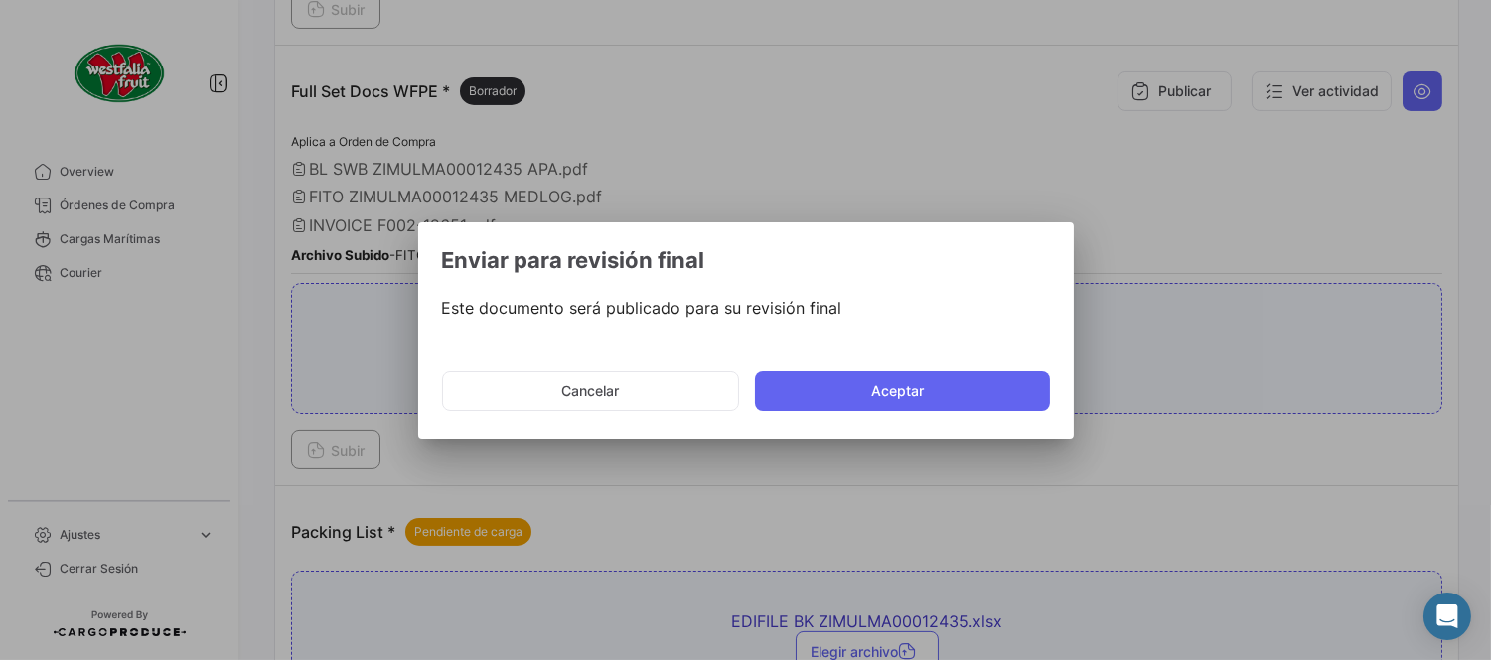
click at [897, 410] on mat-dialog-actions "Cancelar Aceptar" at bounding box center [746, 392] width 608 height 68
click at [905, 398] on button "Aceptar" at bounding box center [902, 391] width 295 height 40
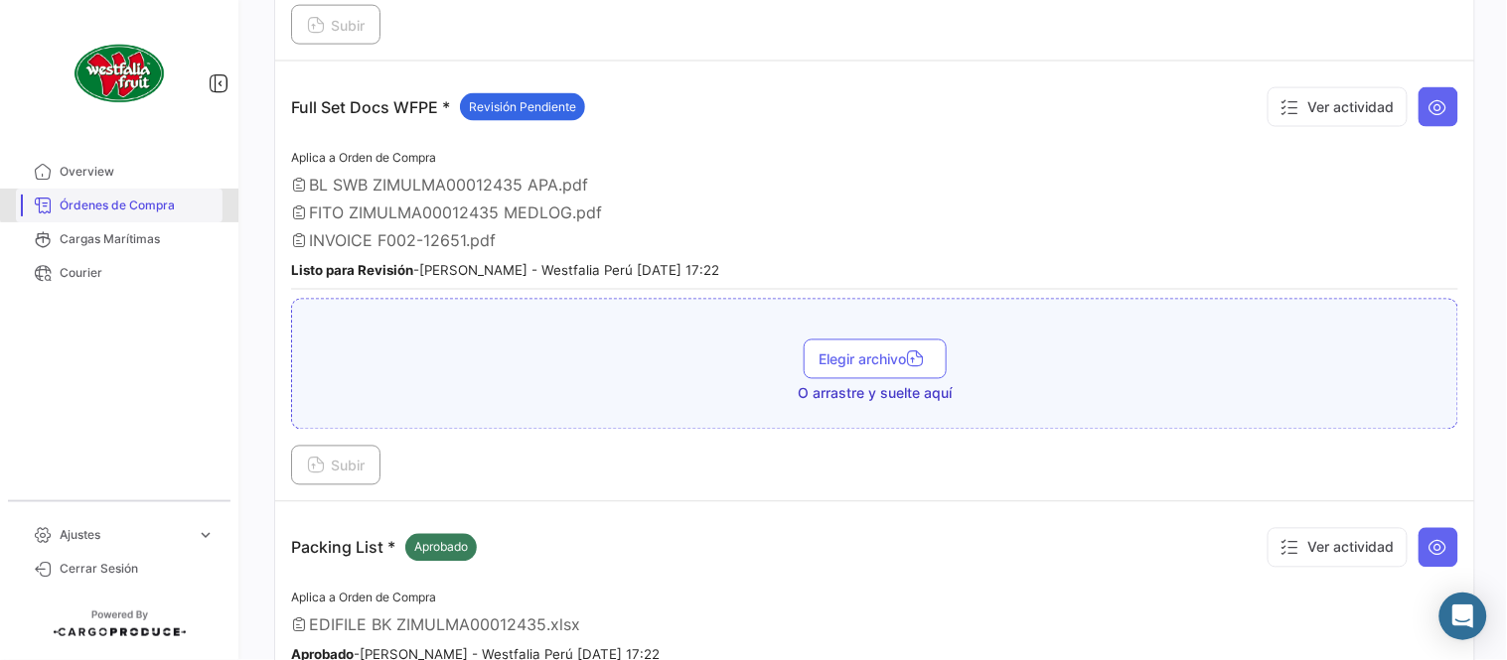
click at [137, 192] on link "Órdenes de Compra" at bounding box center [119, 206] width 207 height 34
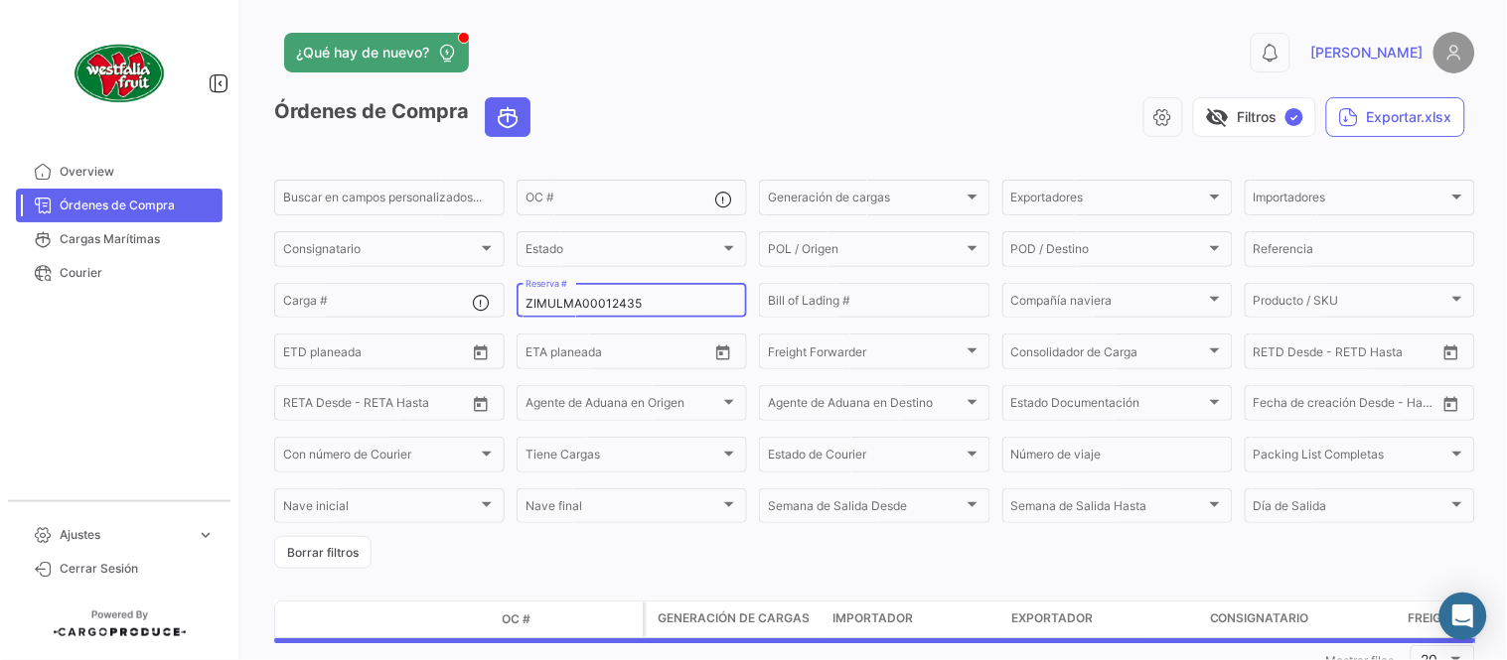
click at [610, 304] on input "ZIMULMA00012435" at bounding box center [631, 304] width 213 height 14
paste input "816919"
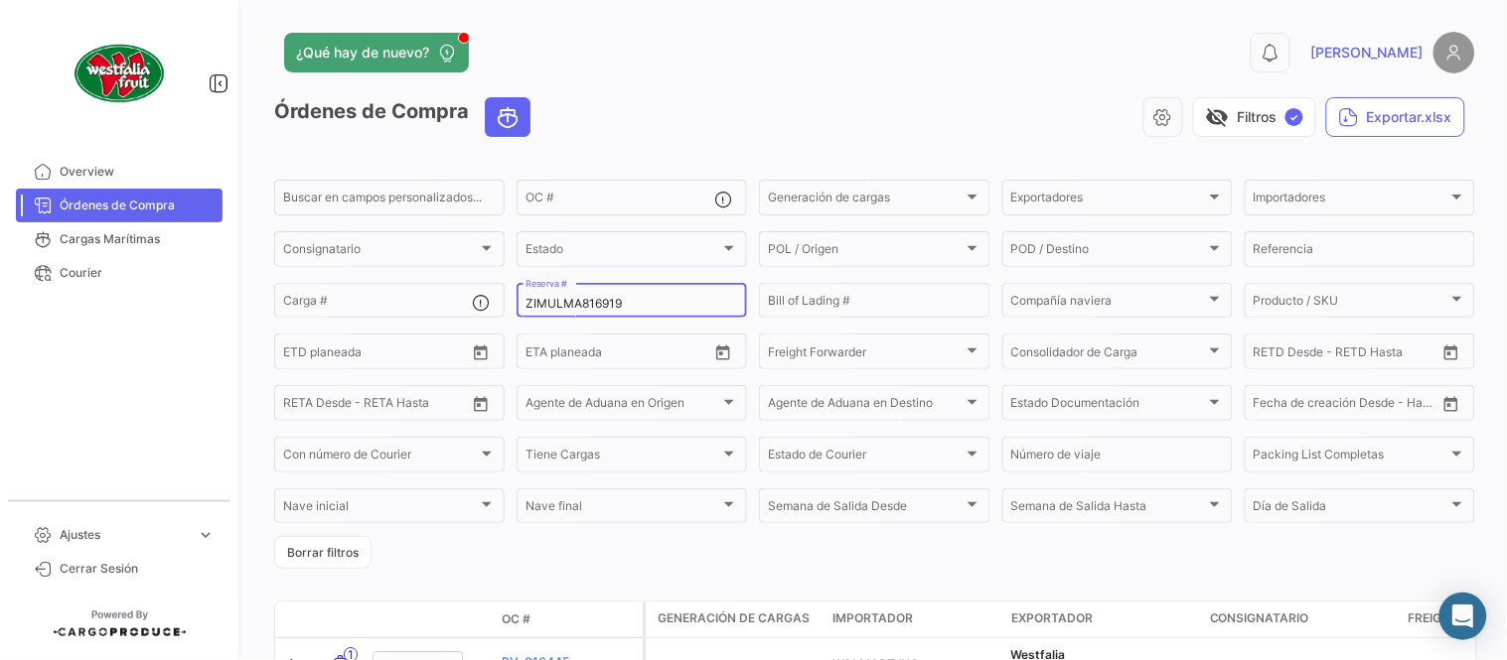
type input "ZIMULMA816919"
click at [610, 140] on div "Órdenes de Compra visibility_off Filtros ✓ Exportar.xlsx" at bounding box center [874, 125] width 1201 height 56
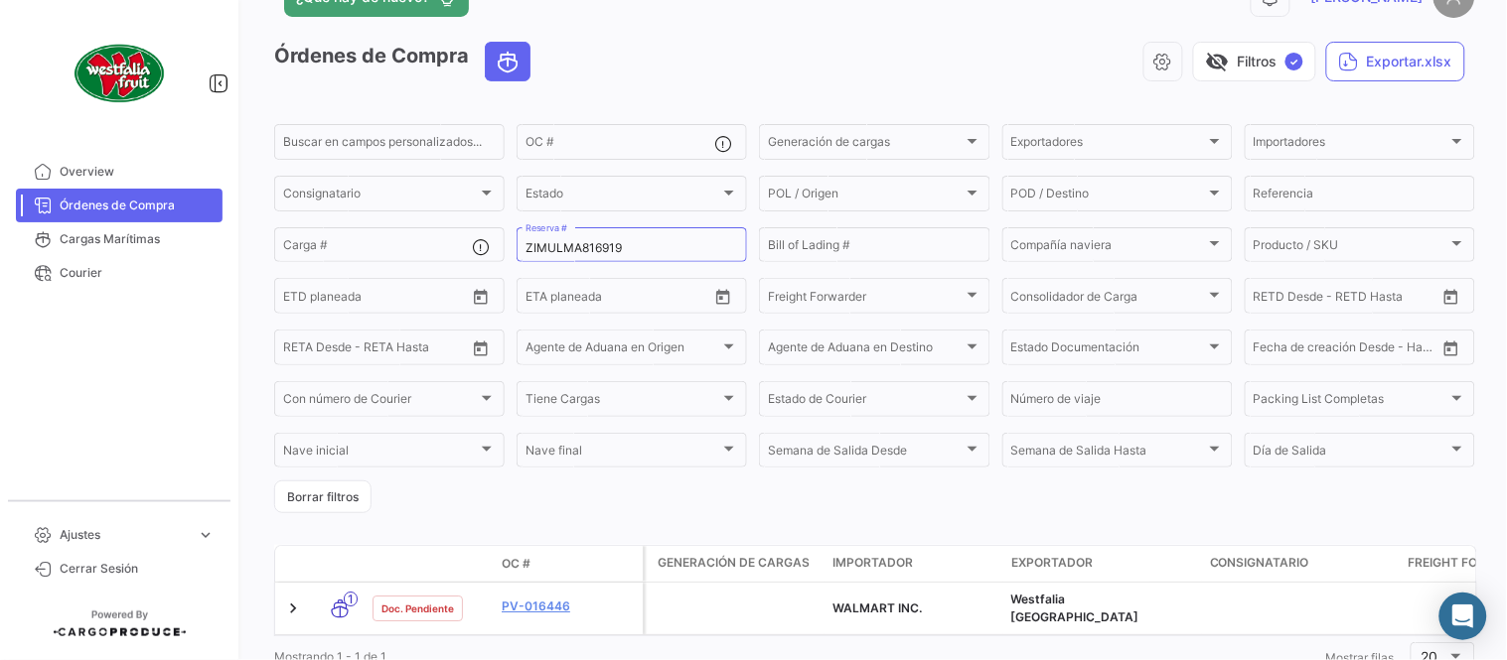
scroll to position [127, 0]
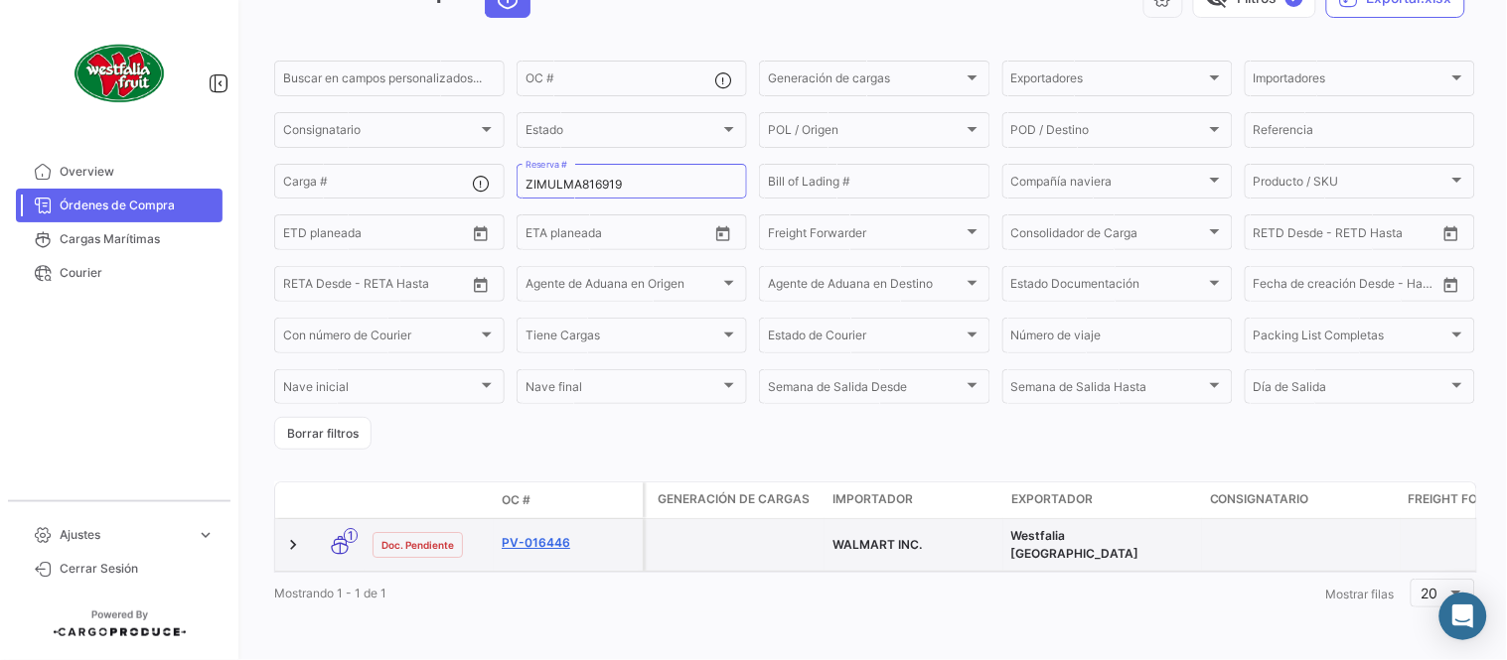
click at [559, 534] on link "PV-016446" at bounding box center [568, 543] width 133 height 18
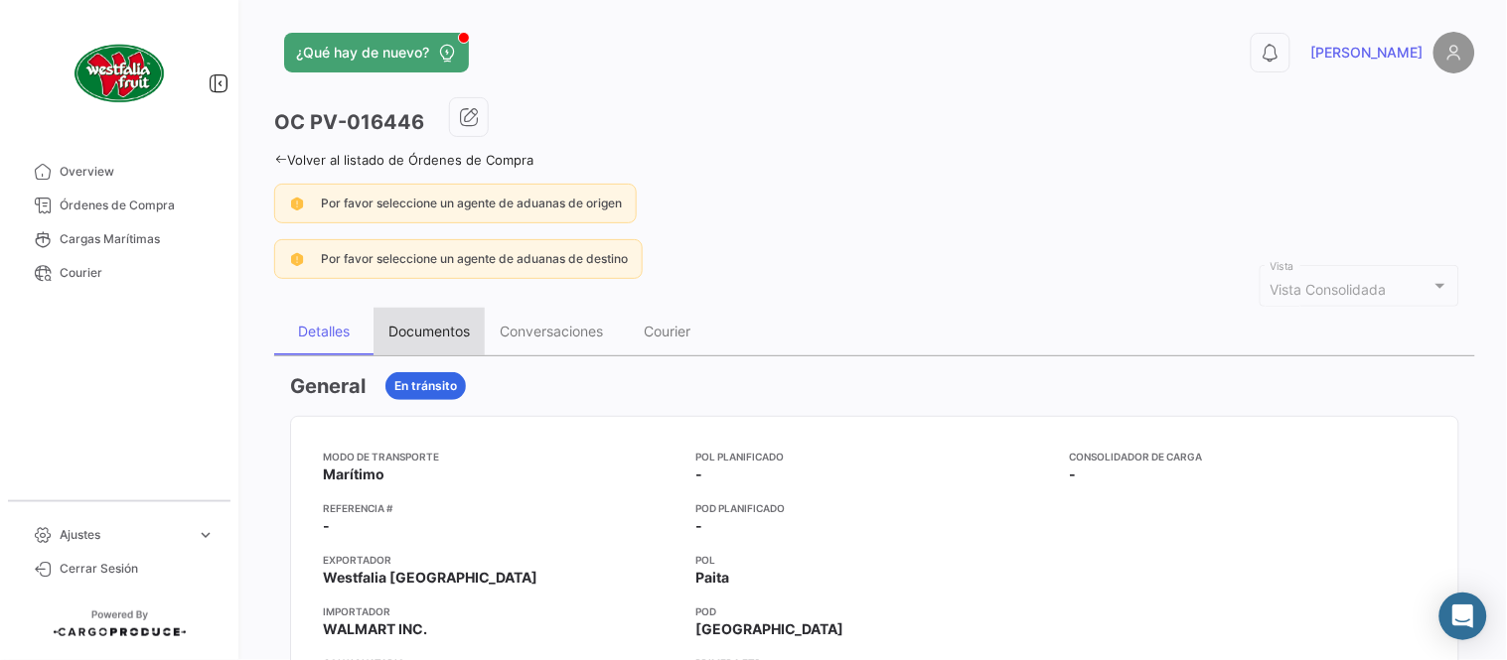
click at [418, 341] on div "Documentos" at bounding box center [428, 332] width 111 height 48
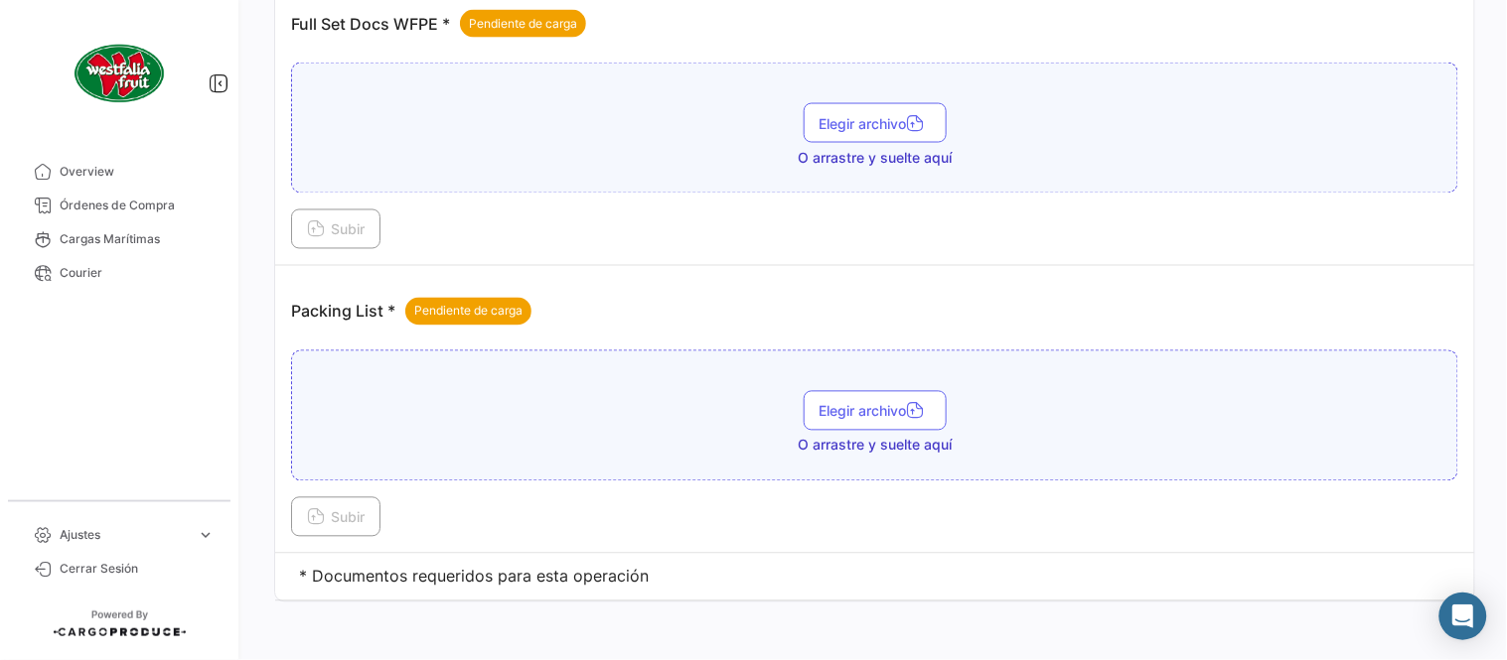
scroll to position [801, 0]
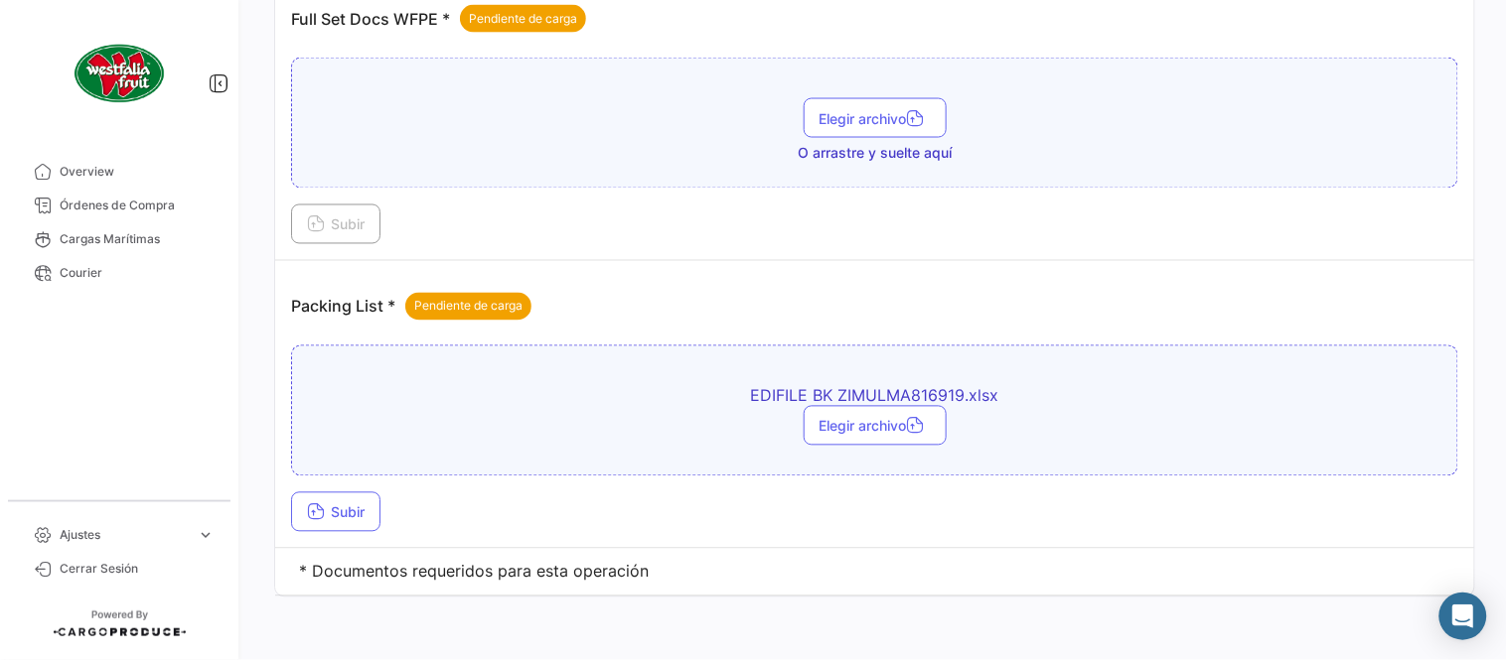
click at [341, 532] on td "Packing List * Pendiente de carga EDIFILE BK ZIMULMA816919.xlsx Elegir archivo …" at bounding box center [874, 405] width 1199 height 288
click at [339, 520] on button "Subir" at bounding box center [335, 513] width 89 height 40
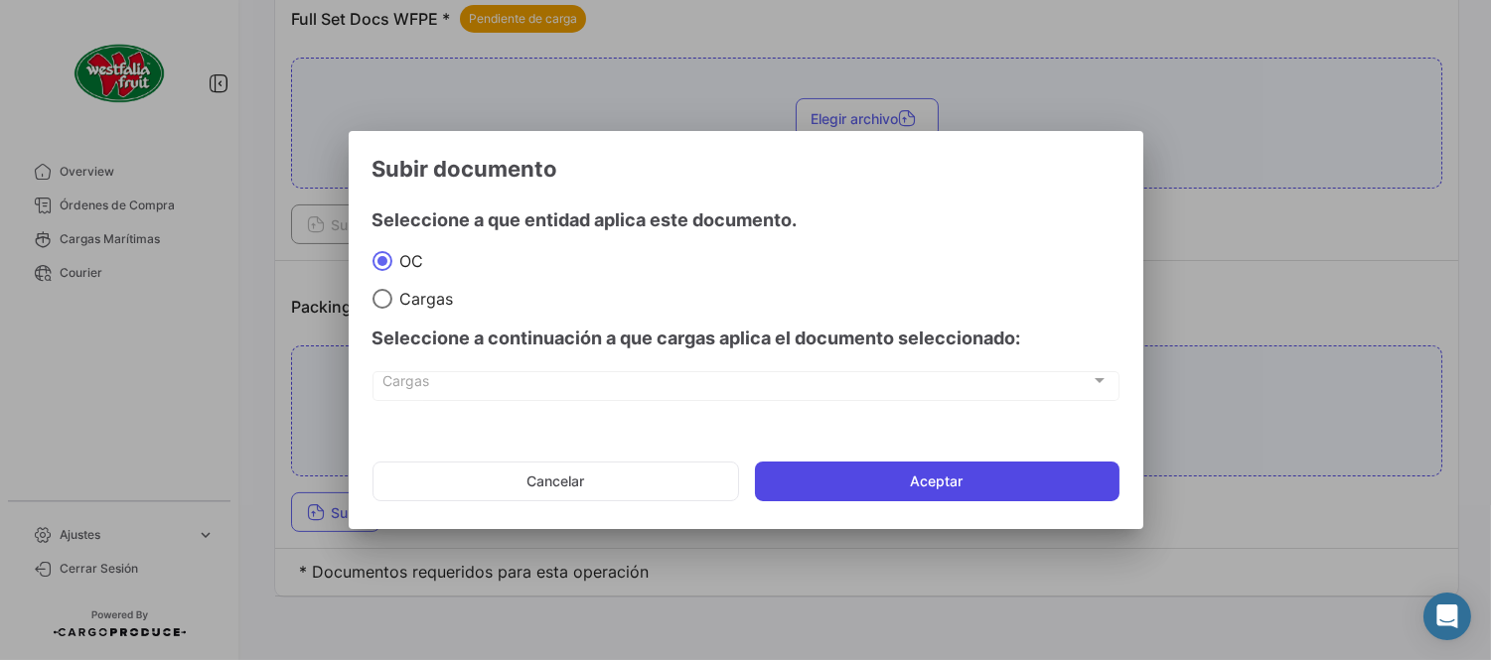
click at [867, 485] on button "Aceptar" at bounding box center [937, 482] width 364 height 40
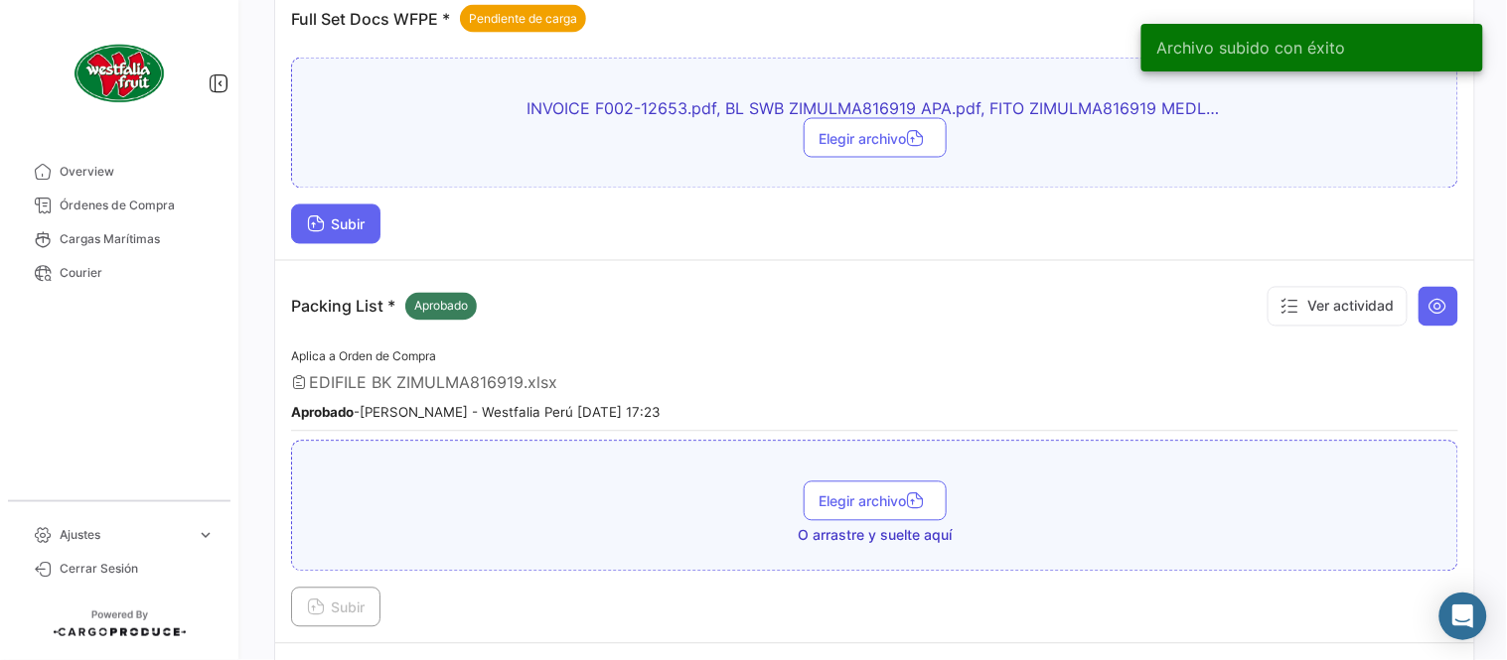
click at [333, 238] on button "Subir" at bounding box center [335, 225] width 89 height 40
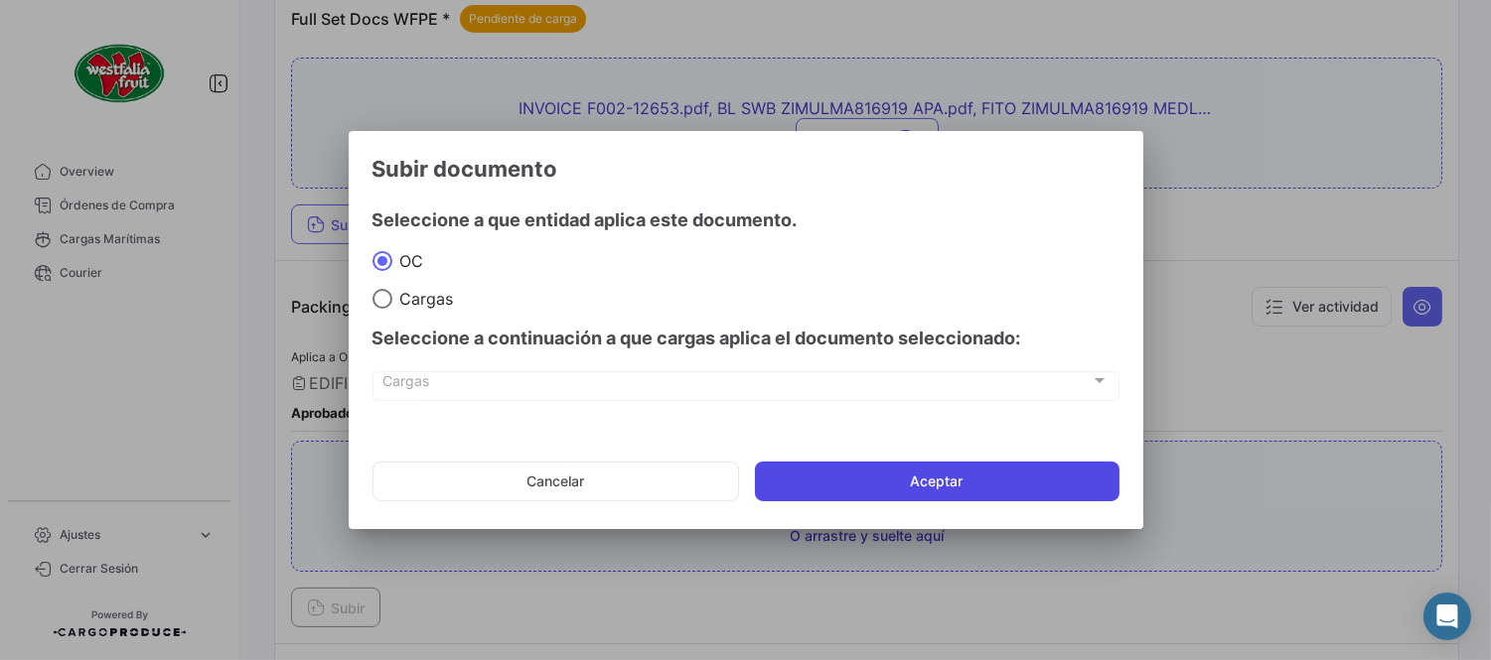
click at [861, 479] on button "Aceptar" at bounding box center [937, 482] width 364 height 40
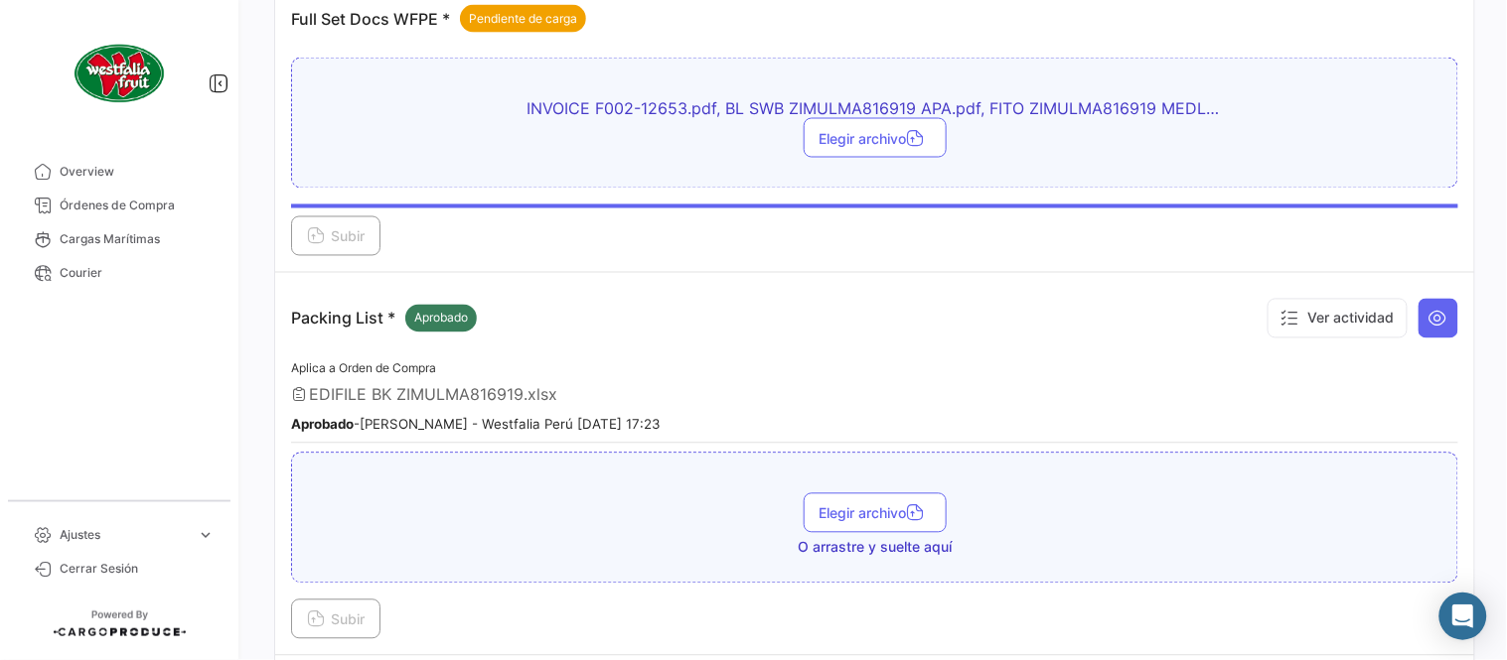
scroll to position [690, 0]
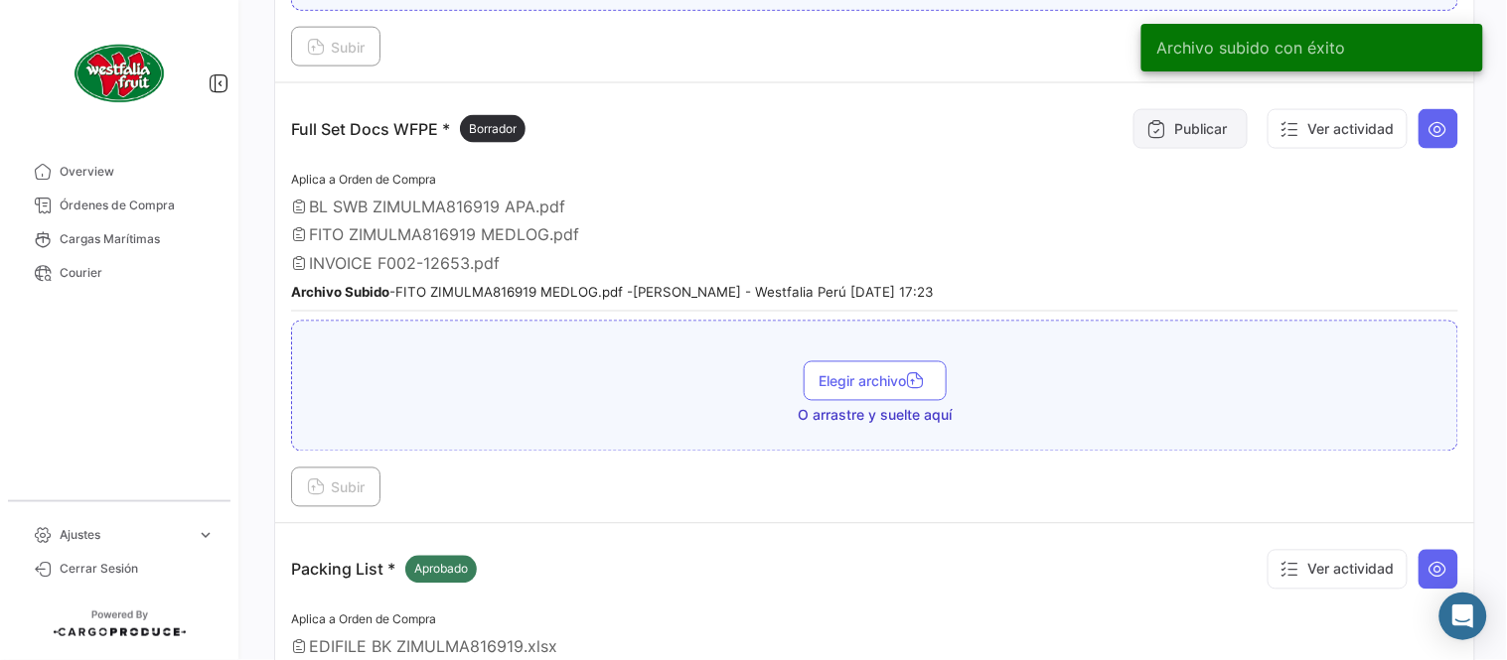
click at [1146, 129] on icon at bounding box center [1156, 129] width 20 height 20
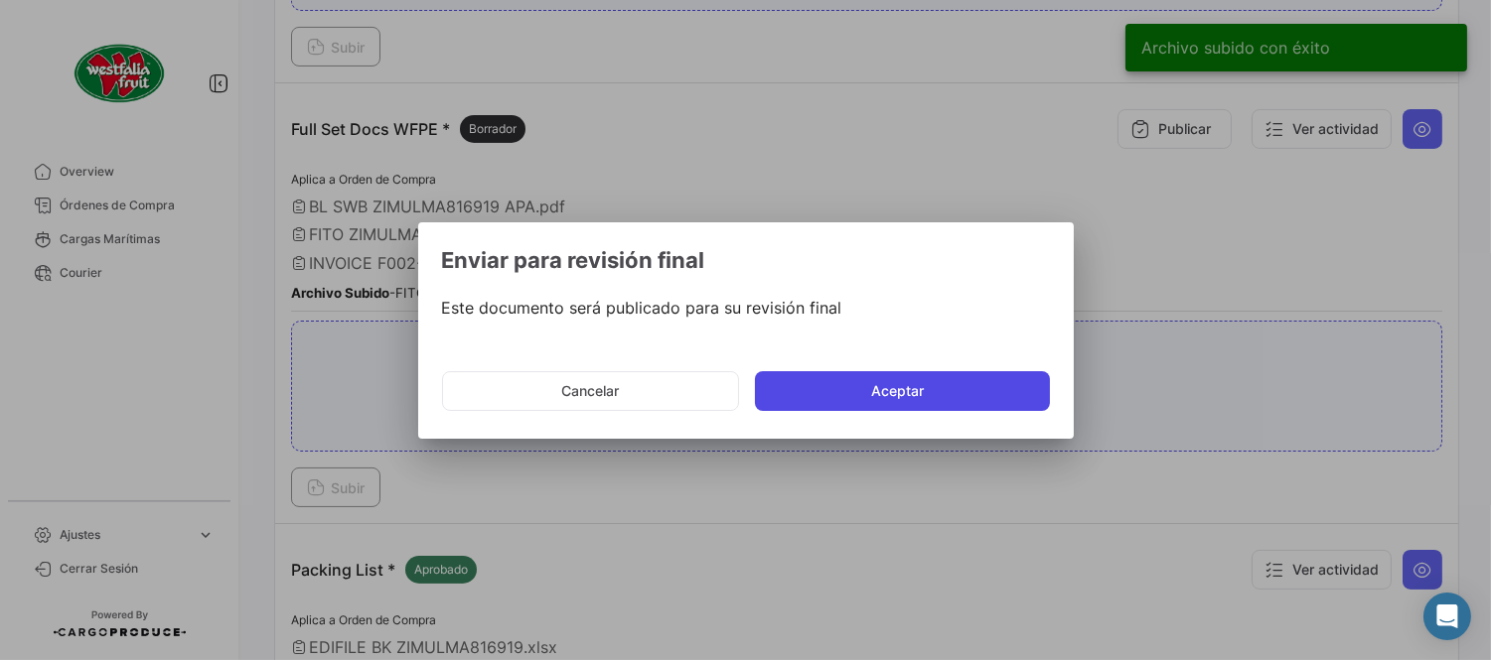
click at [842, 390] on button "Aceptar" at bounding box center [902, 391] width 295 height 40
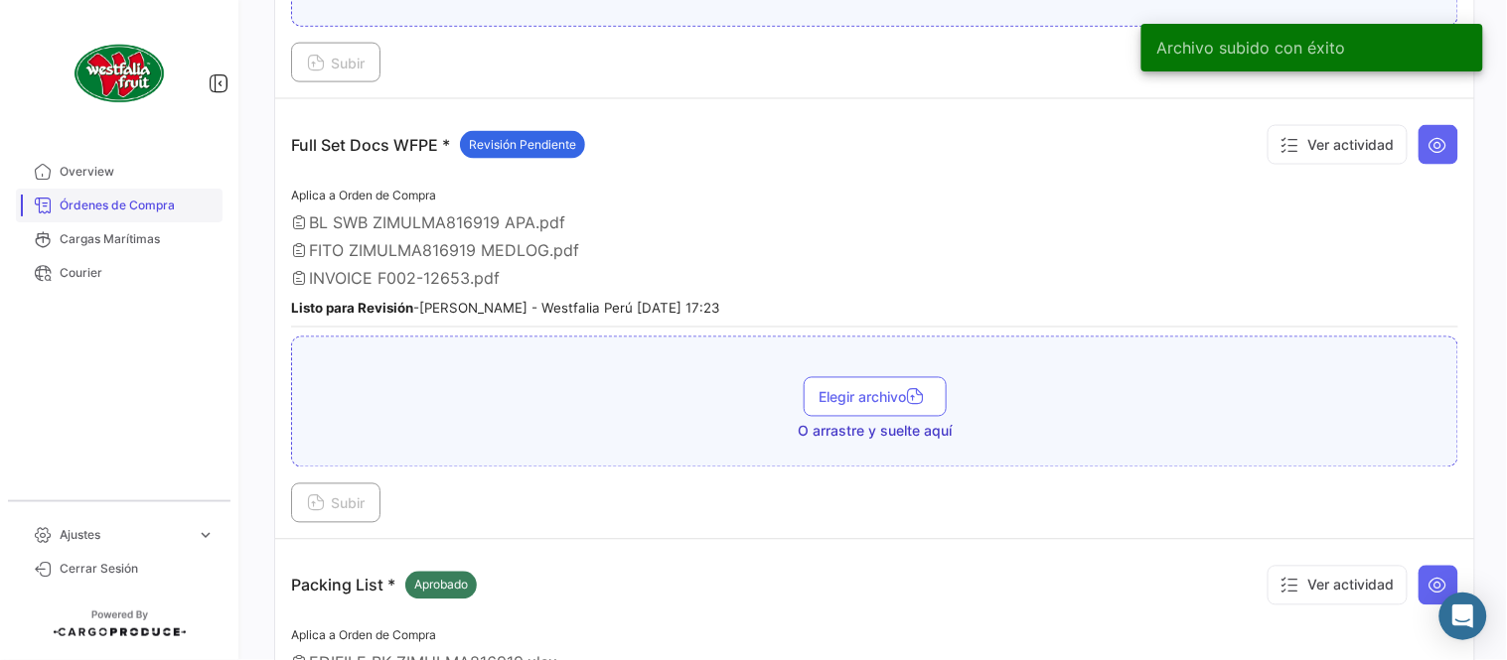
click at [84, 193] on link "Órdenes de Compra" at bounding box center [119, 206] width 207 height 34
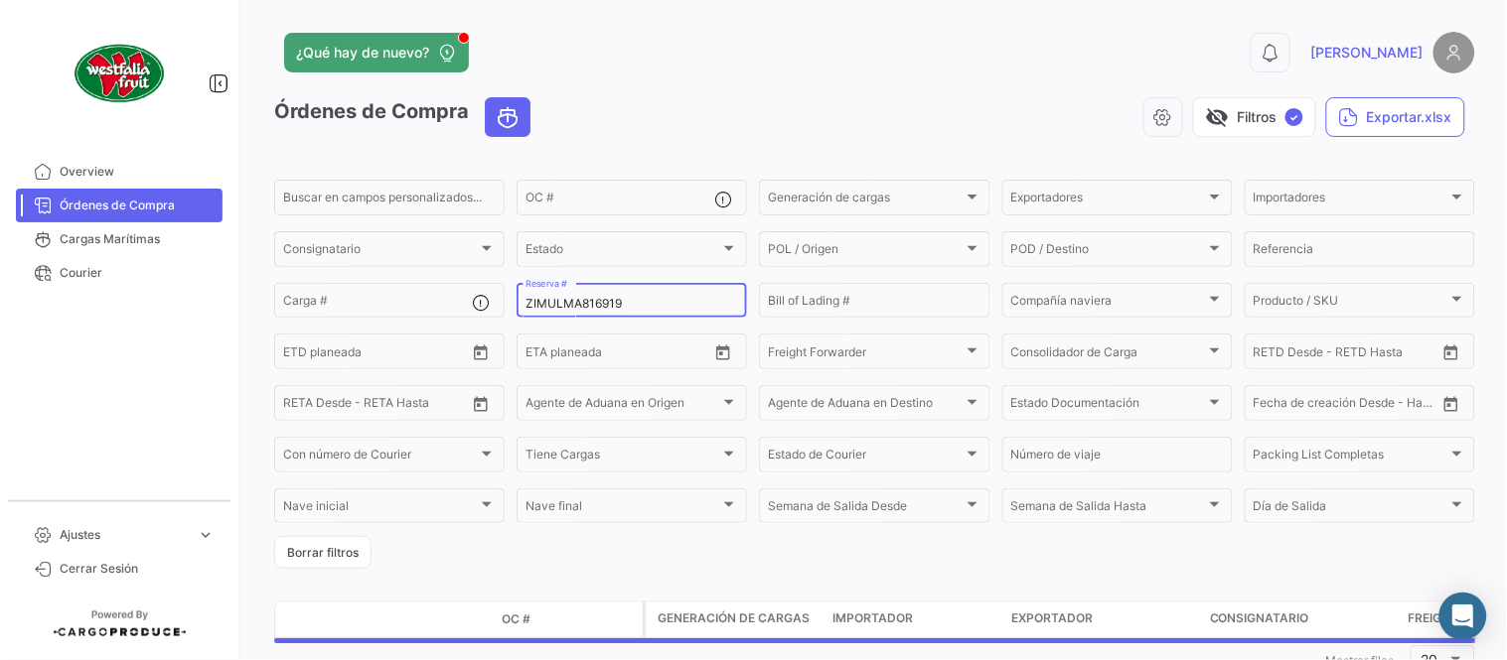
click at [591, 303] on input "ZIMULMA816919" at bounding box center [631, 304] width 213 height 14
paste input "00012434"
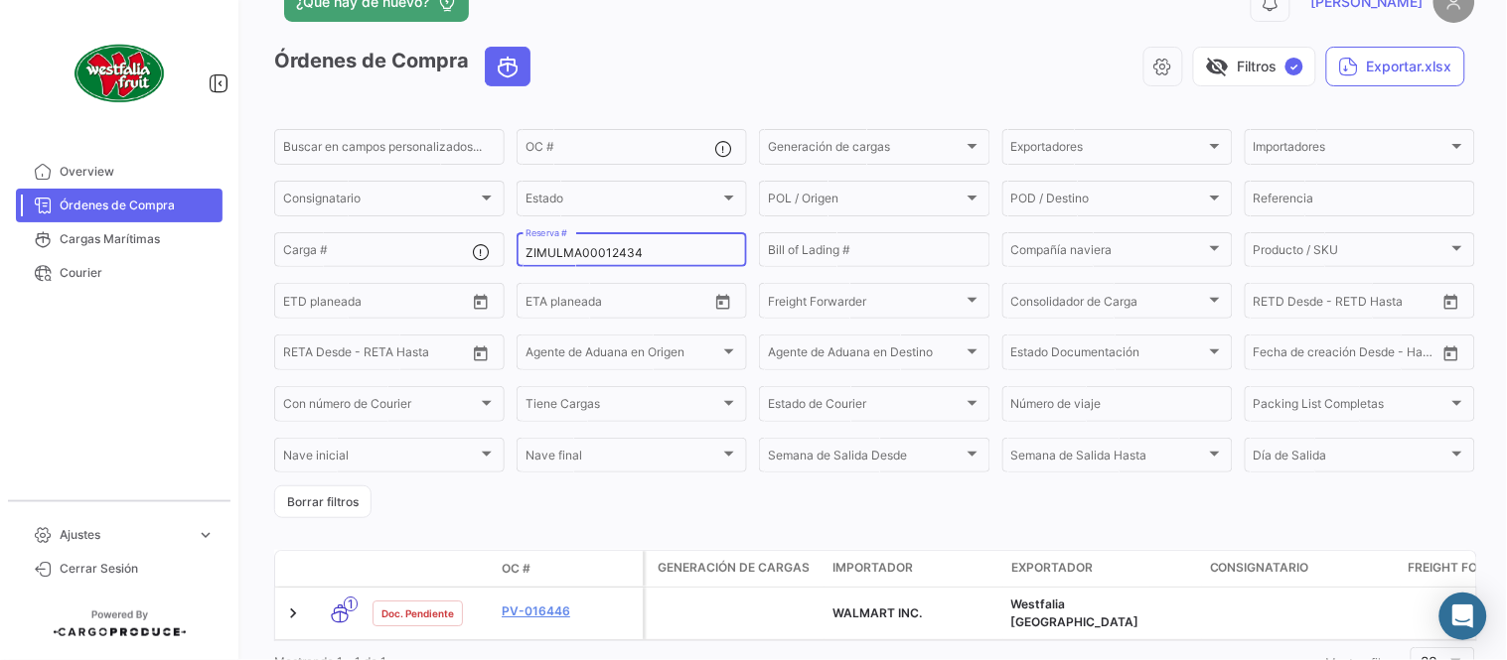
scroll to position [127, 0]
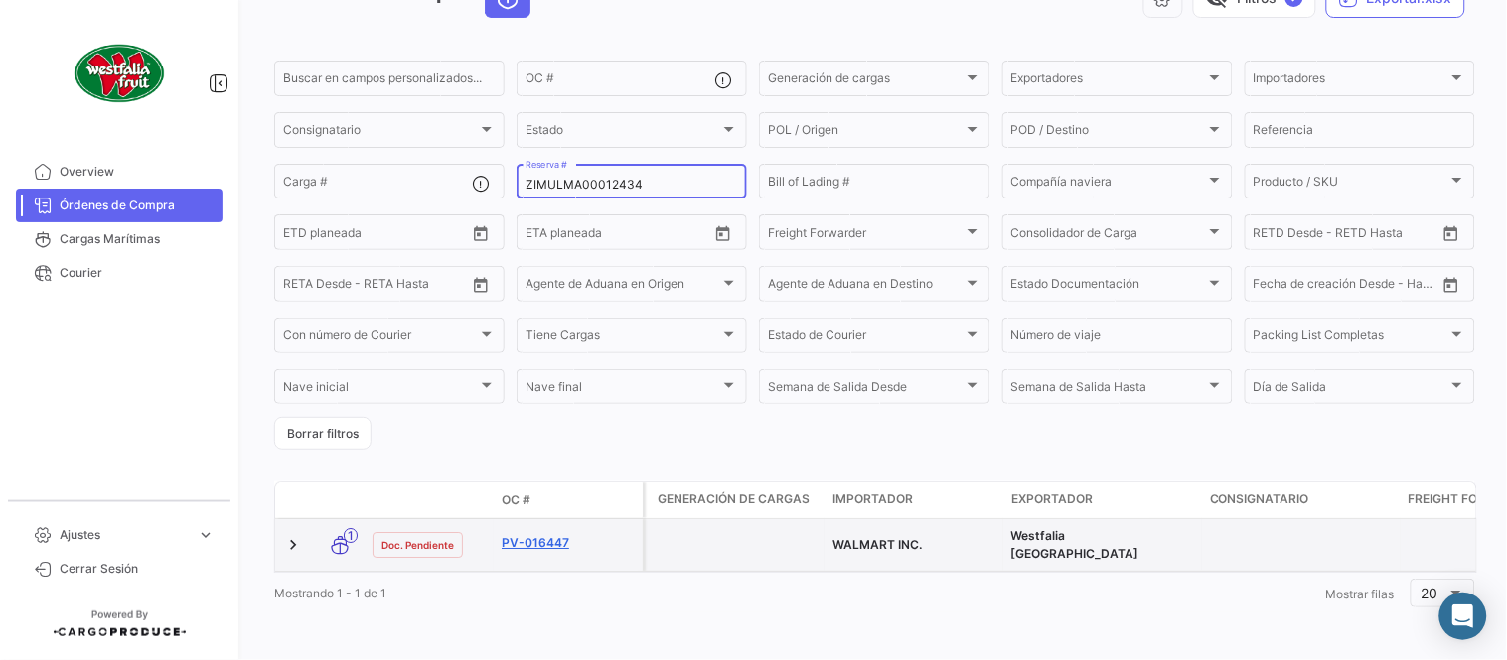
type input "ZIMULMA00012434"
click at [556, 534] on link "PV-016447" at bounding box center [568, 543] width 133 height 18
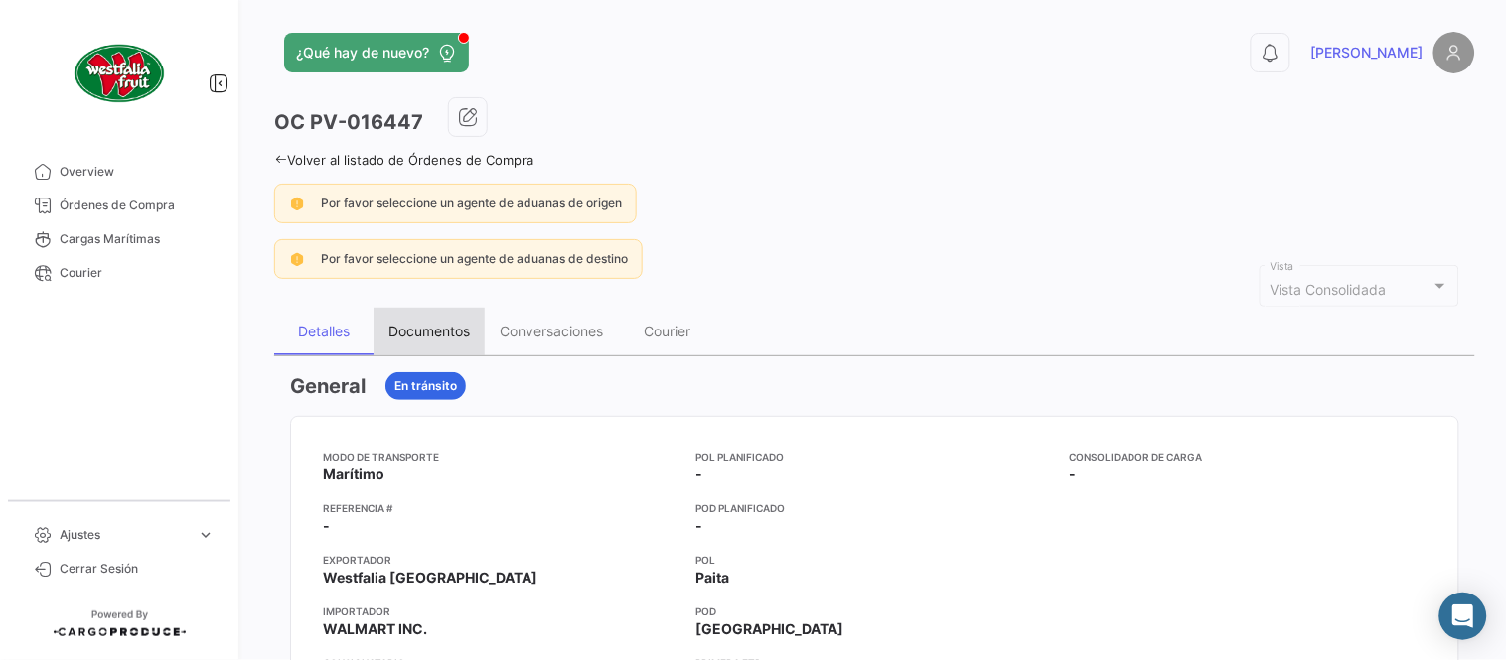
click at [425, 308] on div "Documentos" at bounding box center [428, 332] width 111 height 48
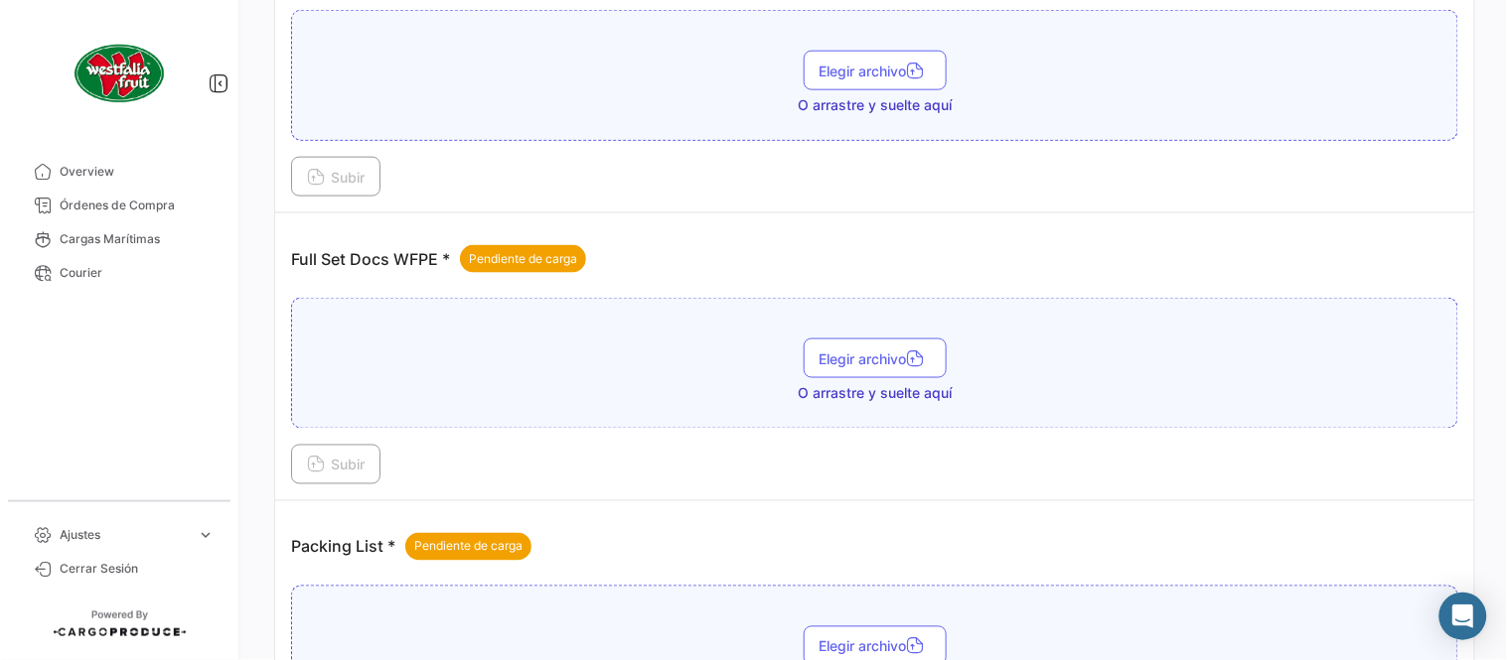
scroll to position [801, 0]
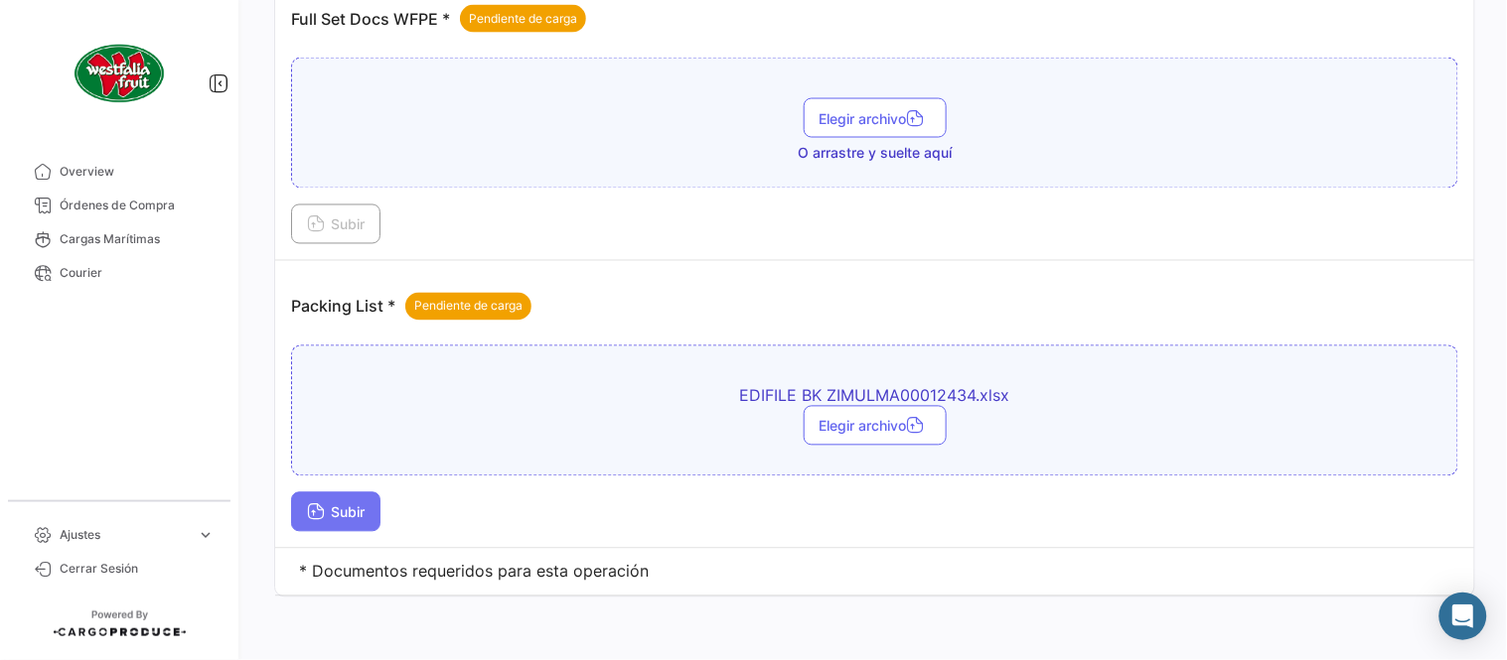
click at [319, 516] on icon at bounding box center [316, 515] width 18 height 18
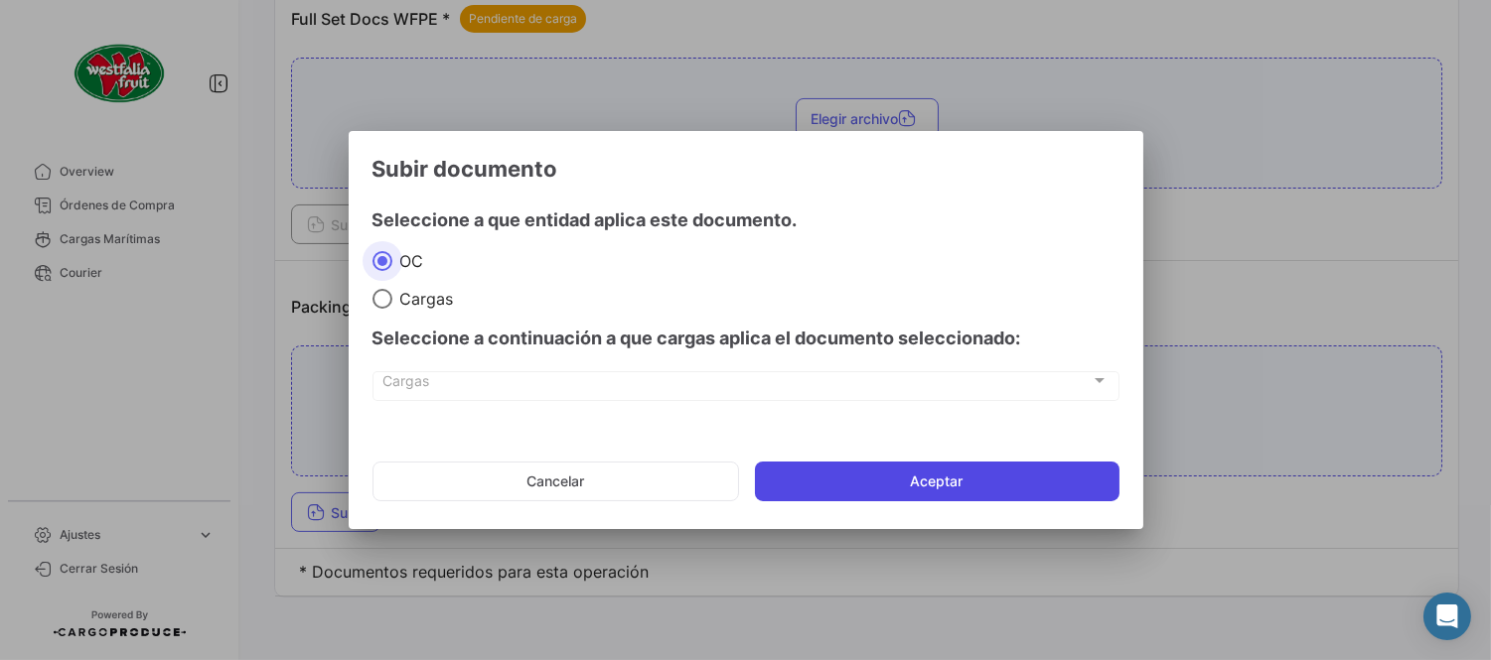
click at [789, 485] on button "Aceptar" at bounding box center [937, 482] width 364 height 40
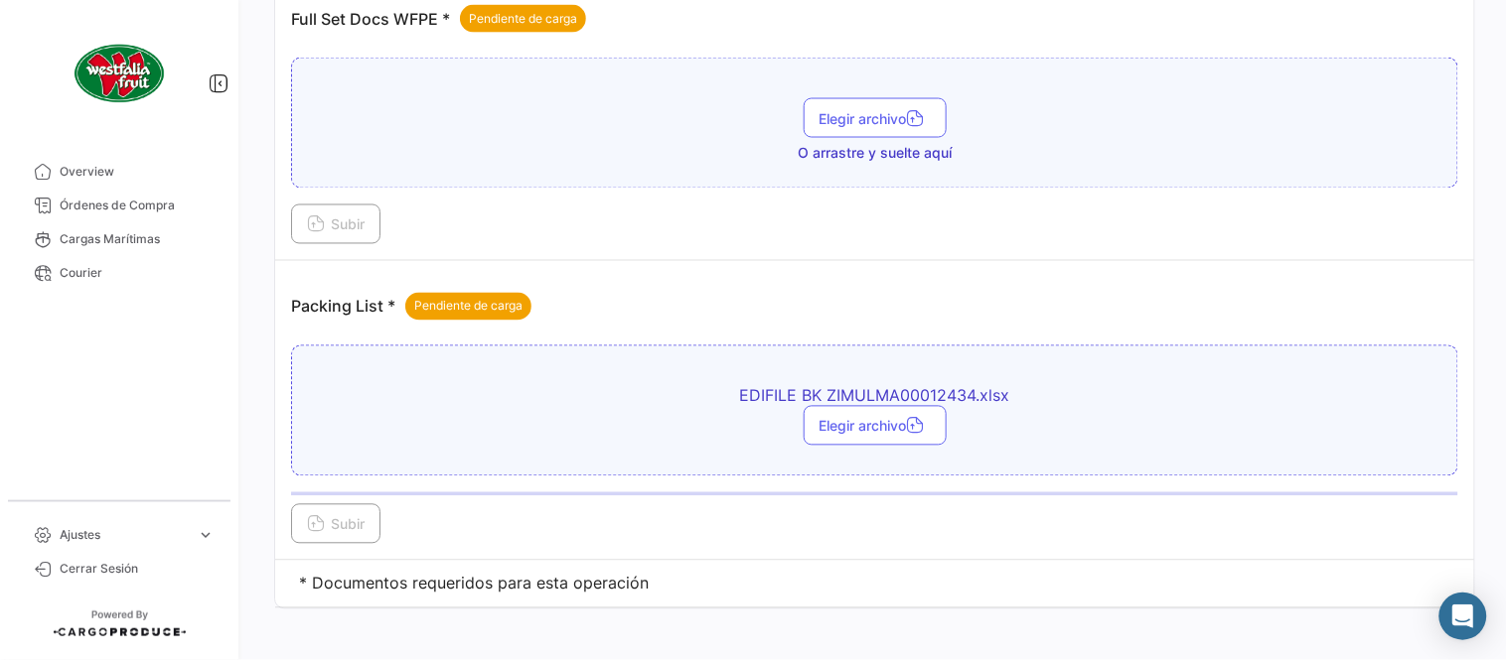
scroll to position [580, 0]
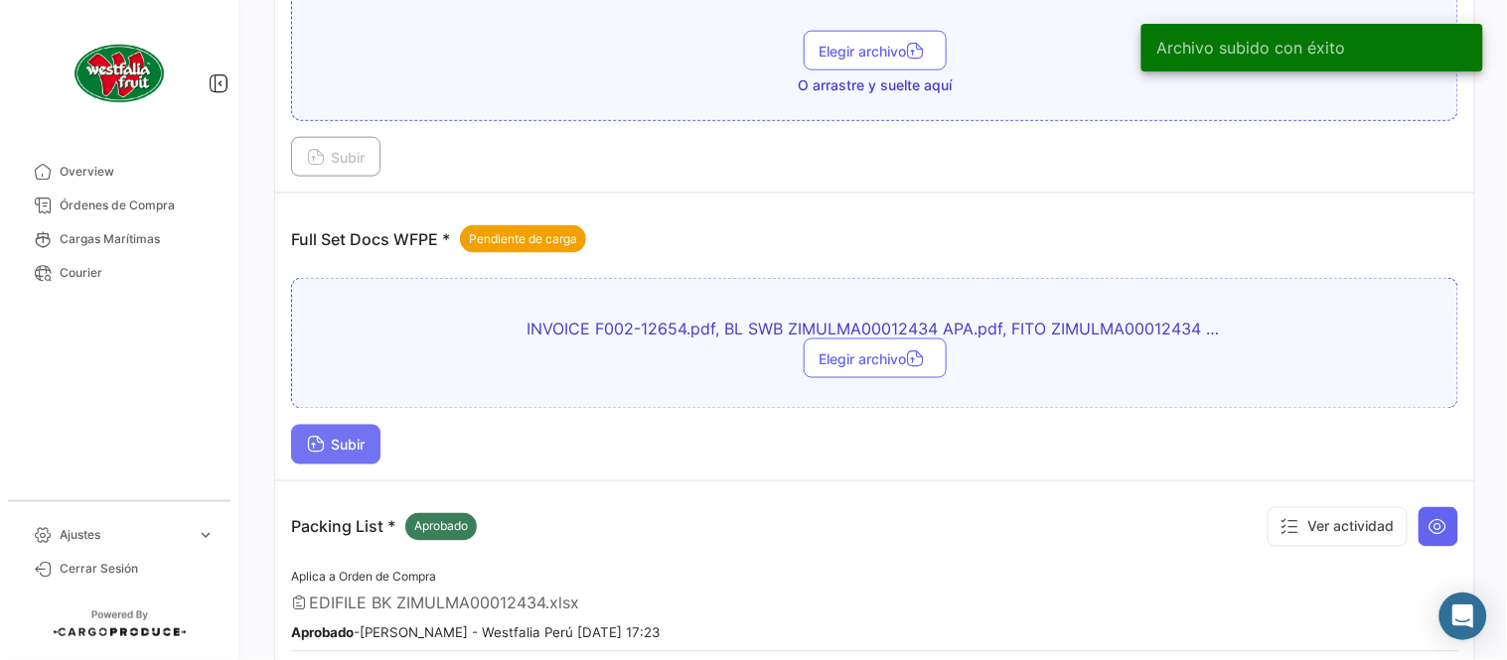
click at [380, 444] on button "Subir" at bounding box center [335, 445] width 89 height 40
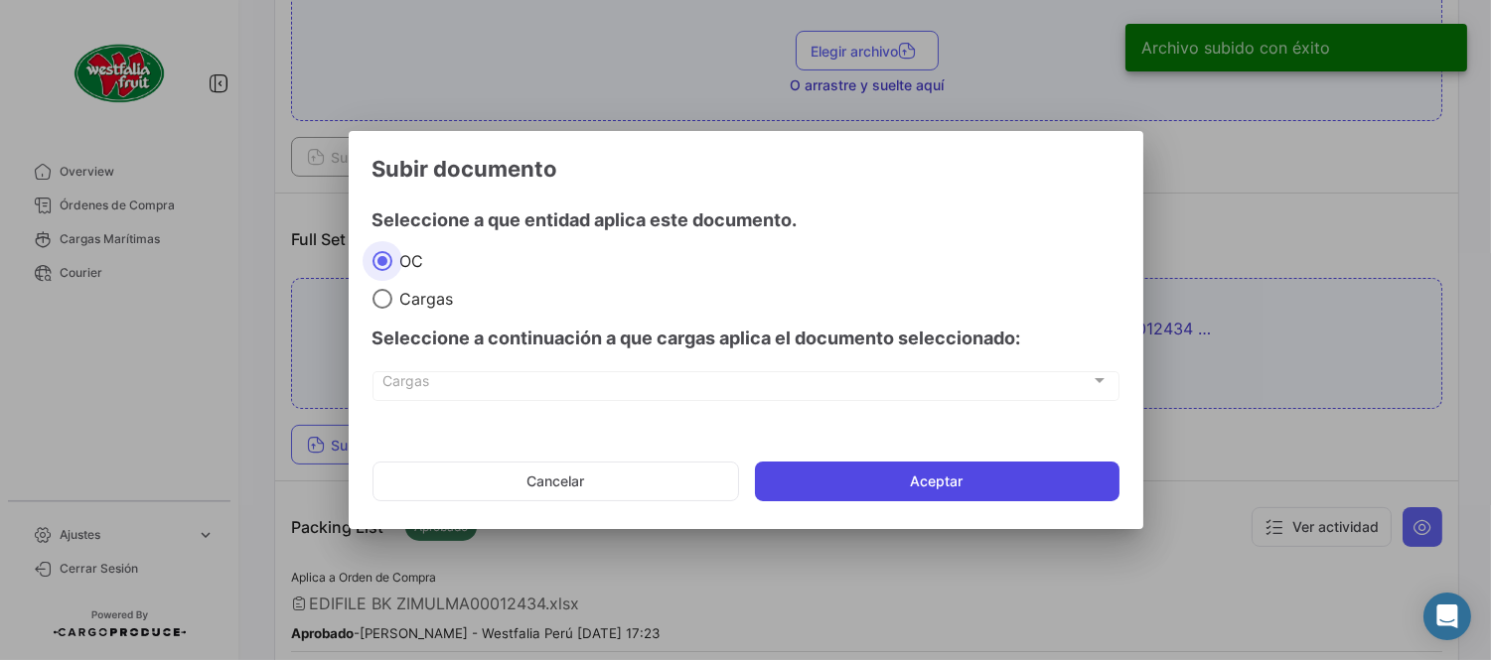
click at [921, 478] on button "Aceptar" at bounding box center [937, 482] width 364 height 40
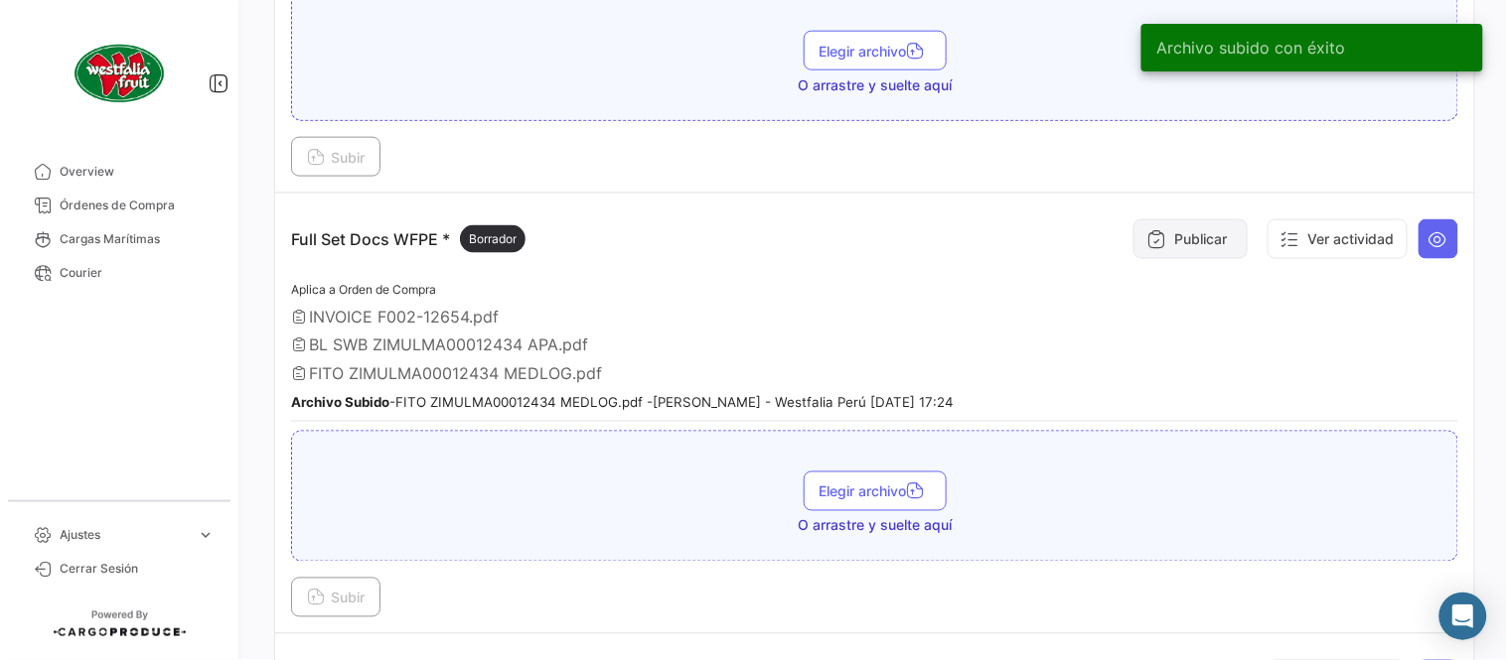
click at [1204, 225] on button "Publicar" at bounding box center [1190, 239] width 114 height 40
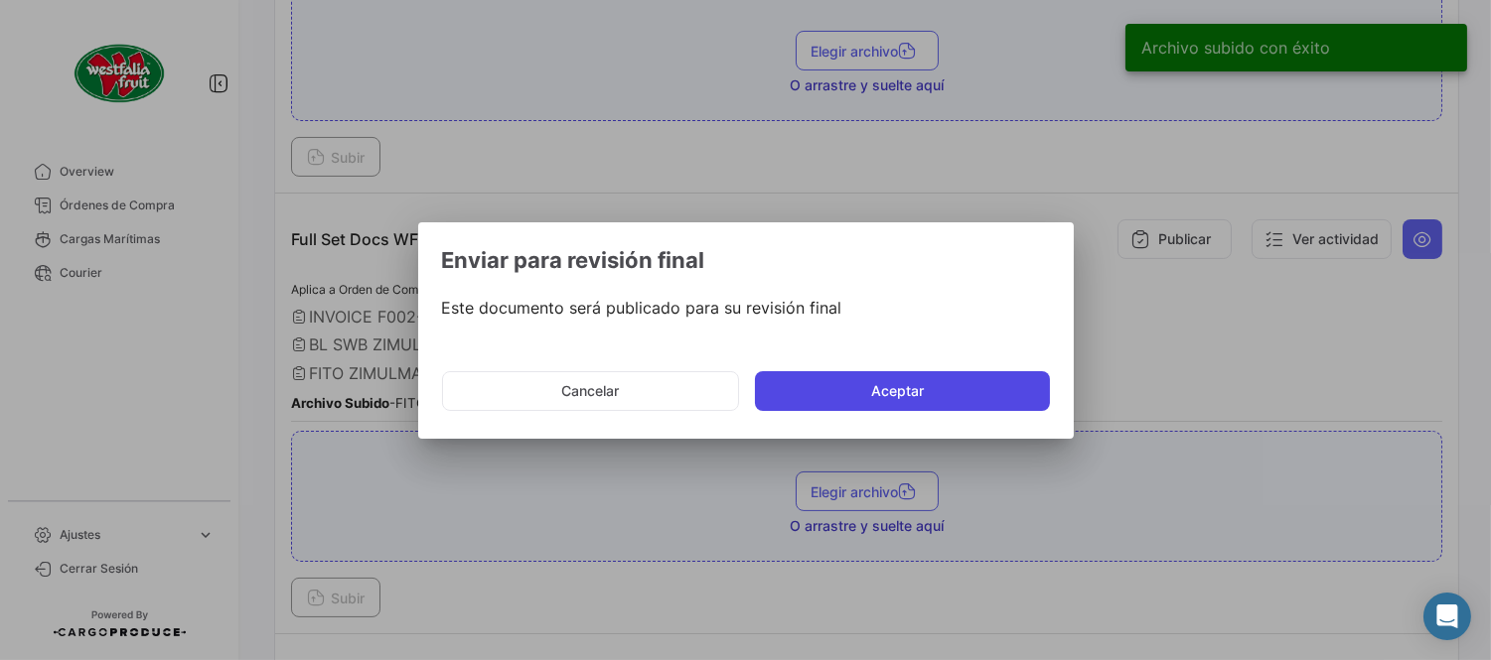
click at [851, 375] on button "Aceptar" at bounding box center [902, 391] width 295 height 40
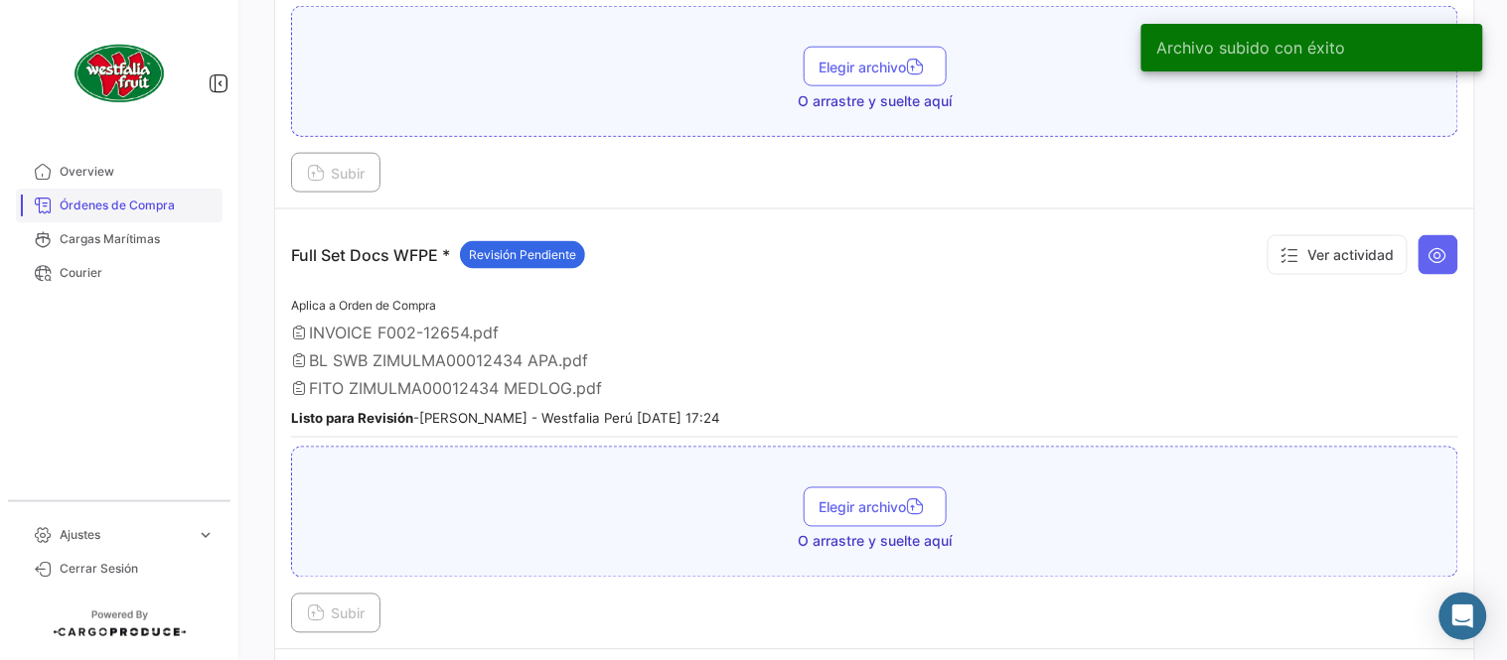
click at [160, 207] on span "Órdenes de Compra" at bounding box center [137, 206] width 155 height 18
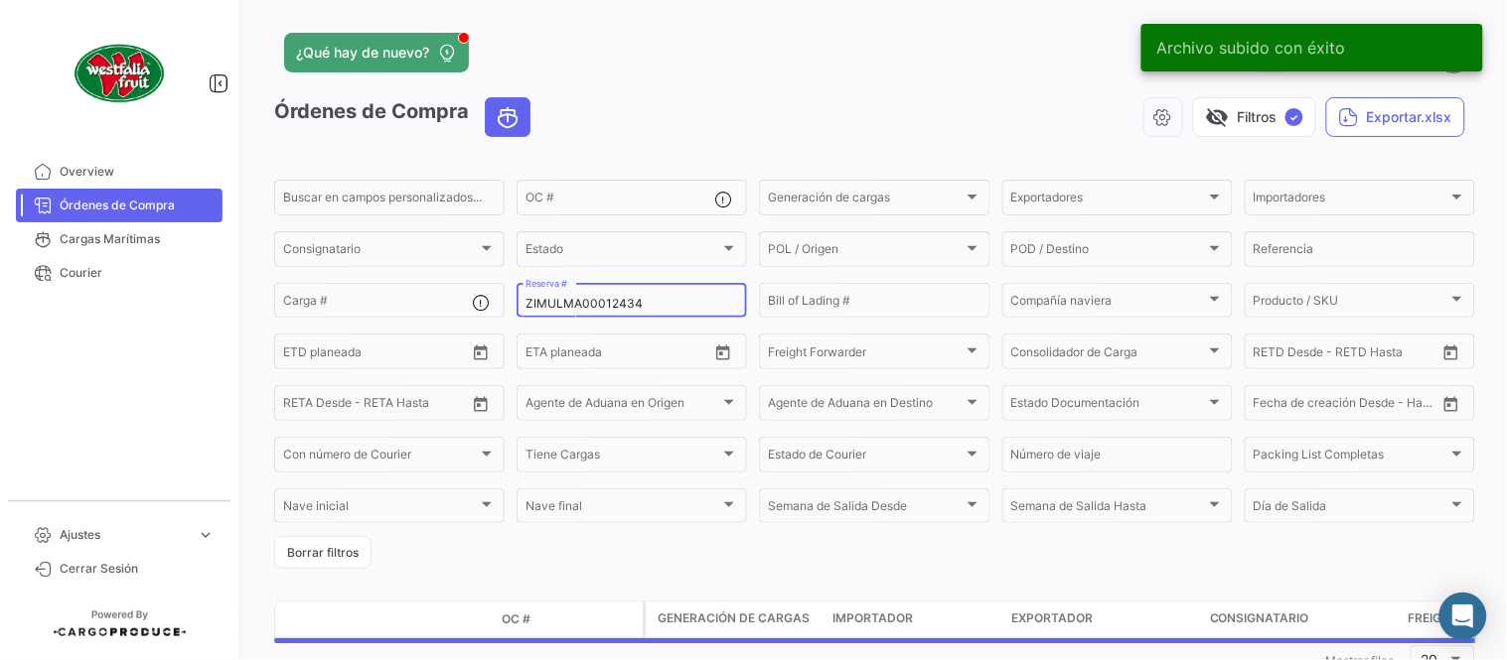
click at [590, 297] on input "ZIMULMA00012434" at bounding box center [631, 304] width 213 height 14
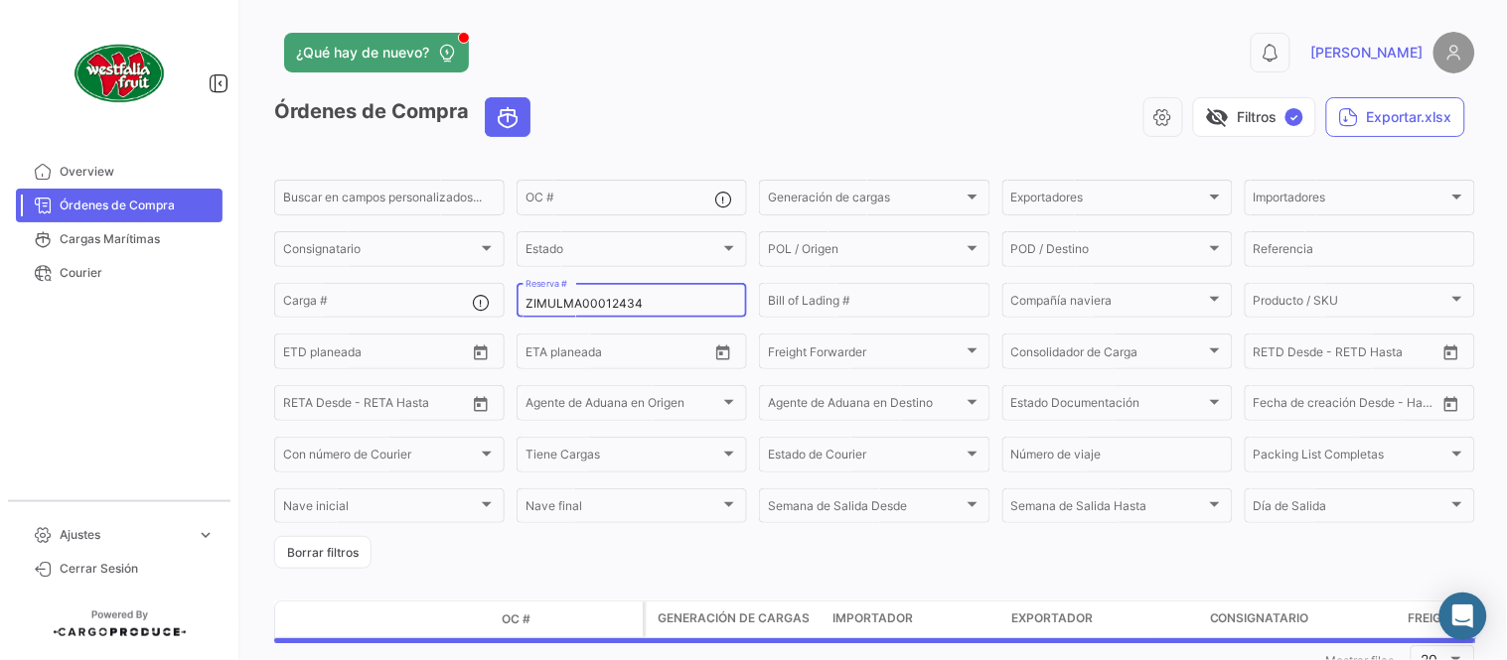
click at [590, 297] on input "ZIMULMA00012434" at bounding box center [631, 304] width 213 height 14
paste input "816890"
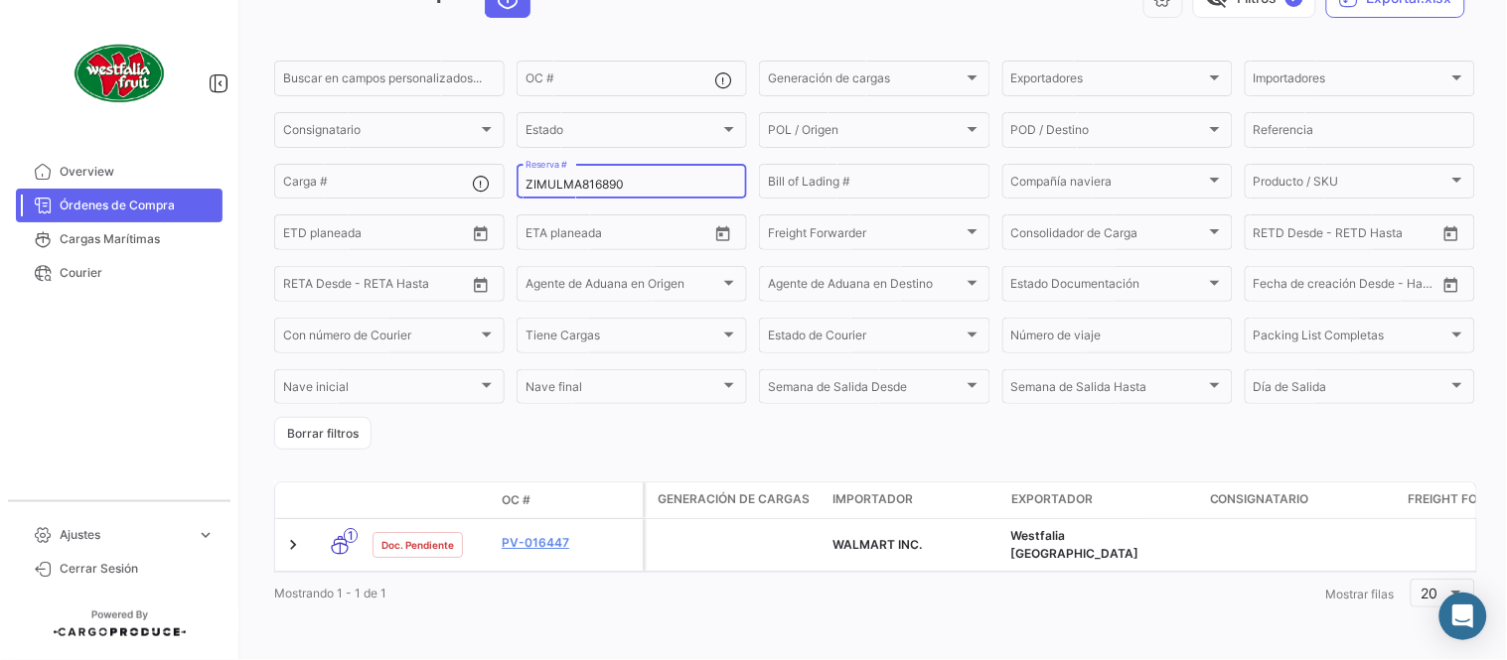
scroll to position [127, 0]
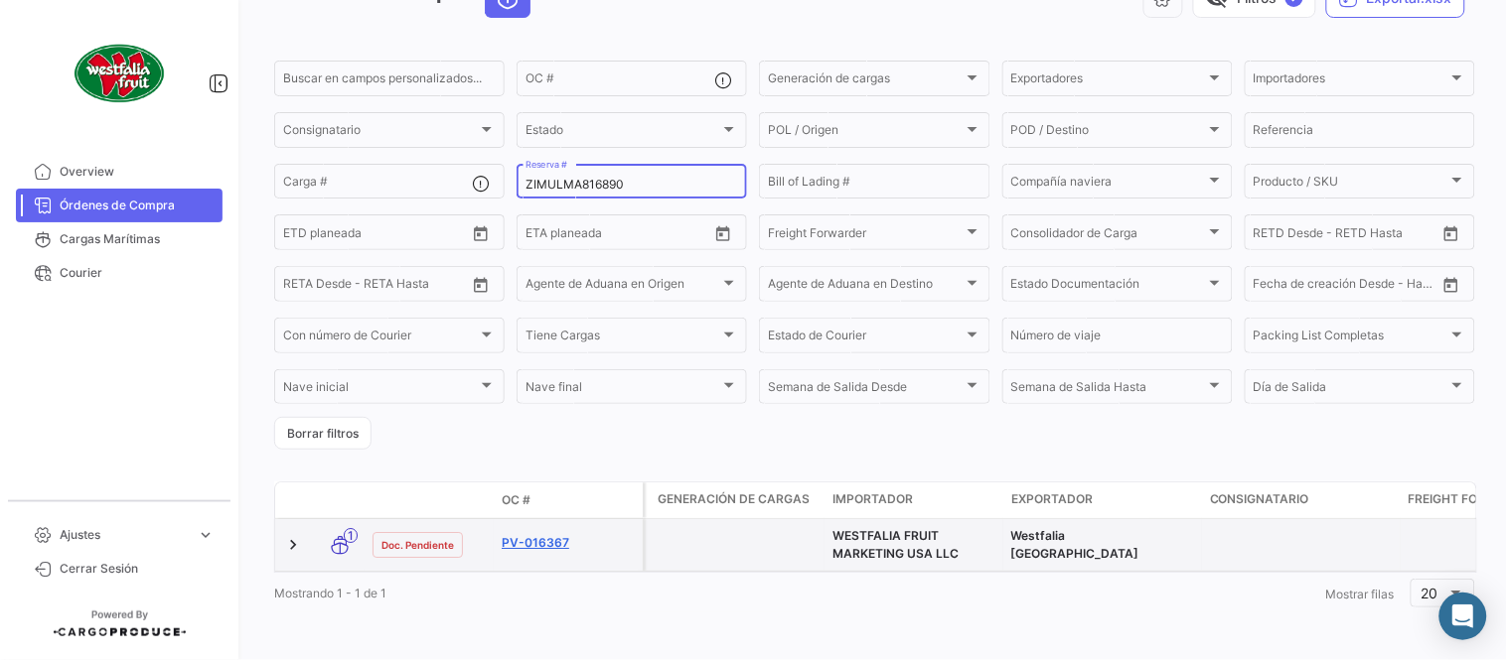
type input "ZIMULMA816890"
click at [538, 534] on link "PV-016367" at bounding box center [568, 543] width 133 height 18
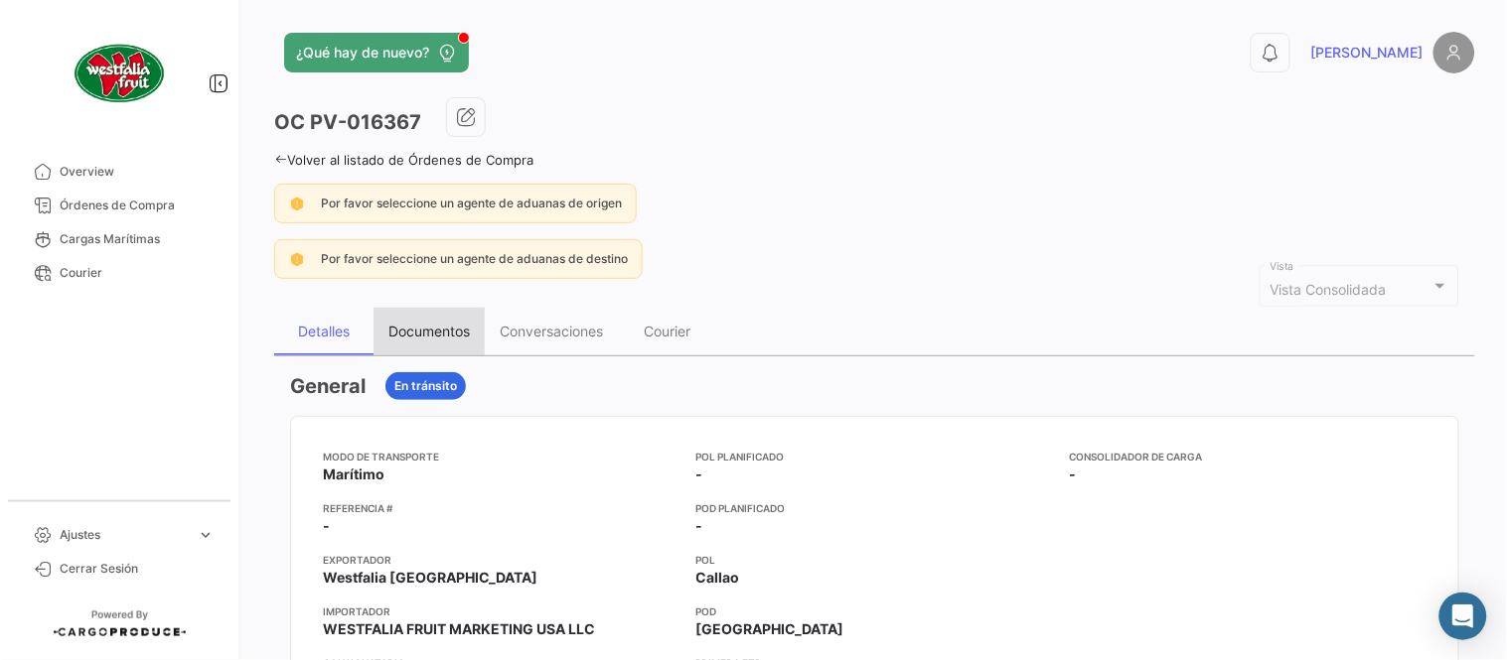
click at [401, 346] on div "Documentos" at bounding box center [428, 332] width 111 height 48
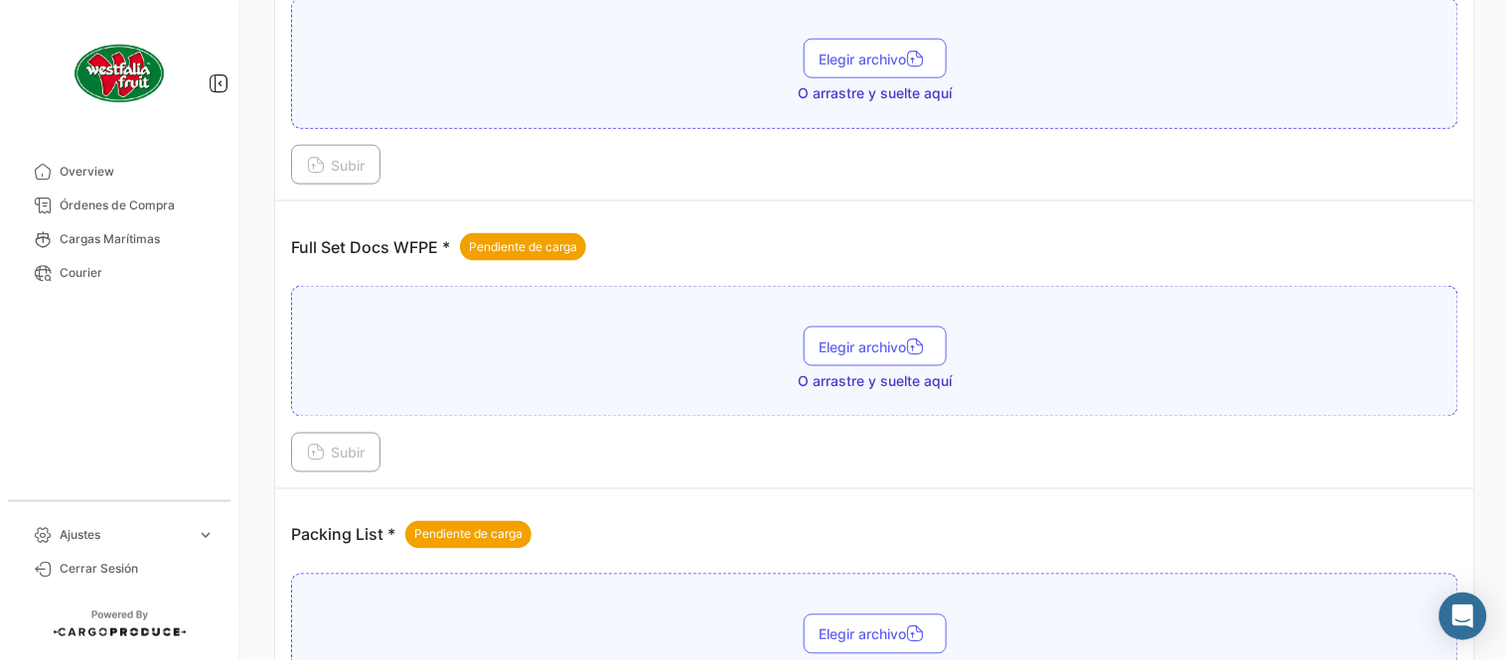
scroll to position [772, 0]
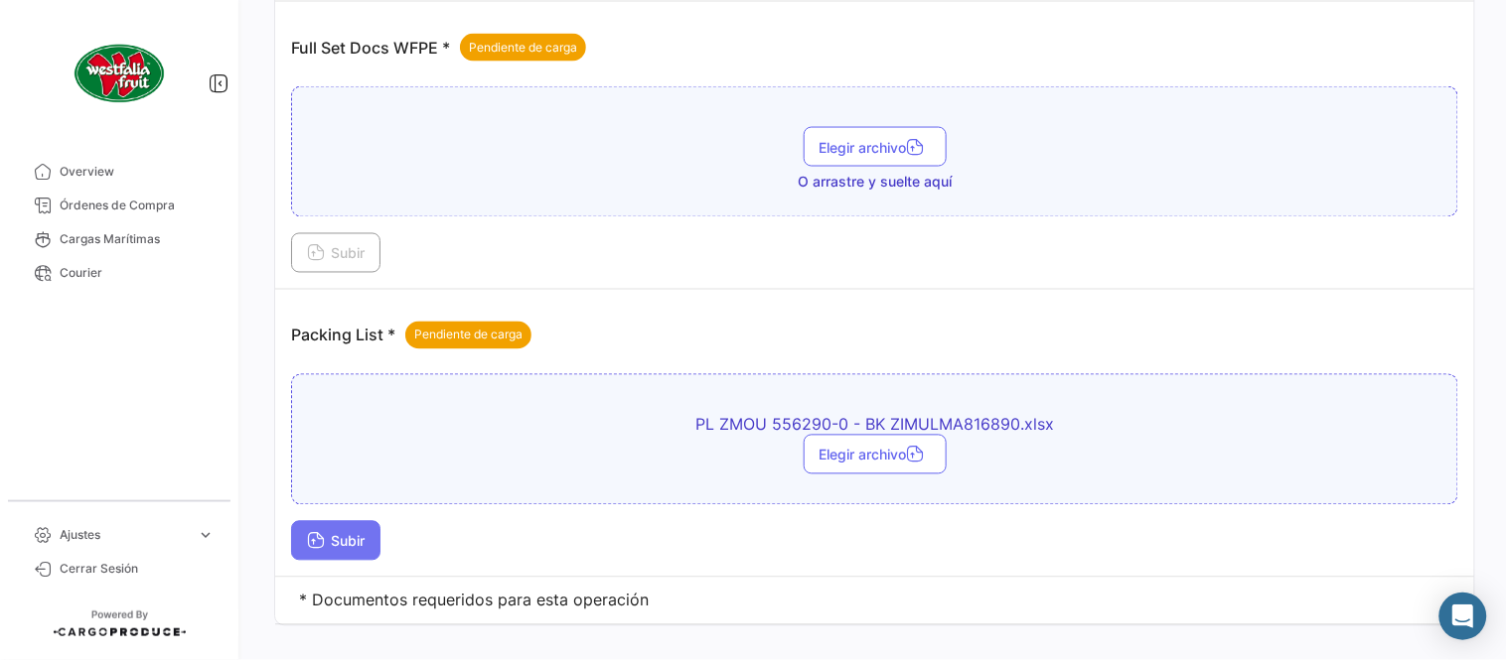
click at [378, 543] on button "Subir" at bounding box center [335, 541] width 89 height 40
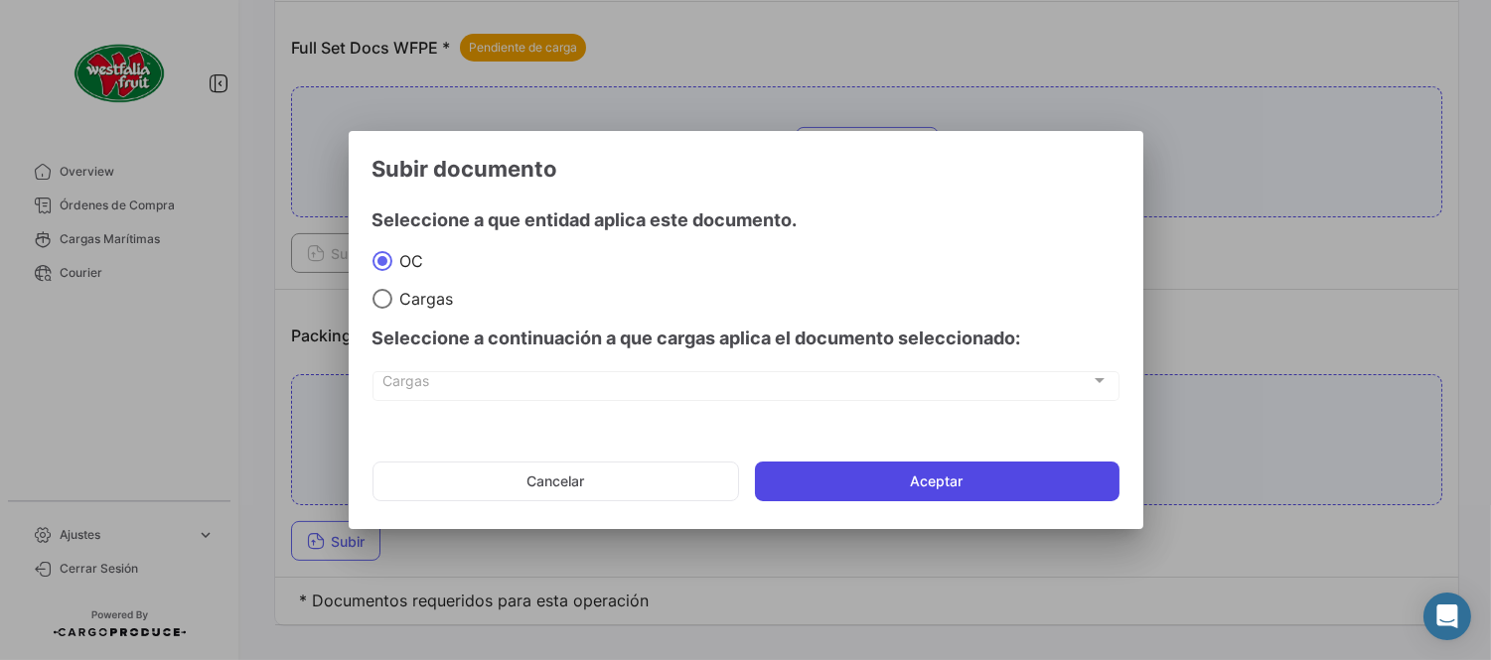
click at [907, 492] on button "Aceptar" at bounding box center [937, 482] width 364 height 40
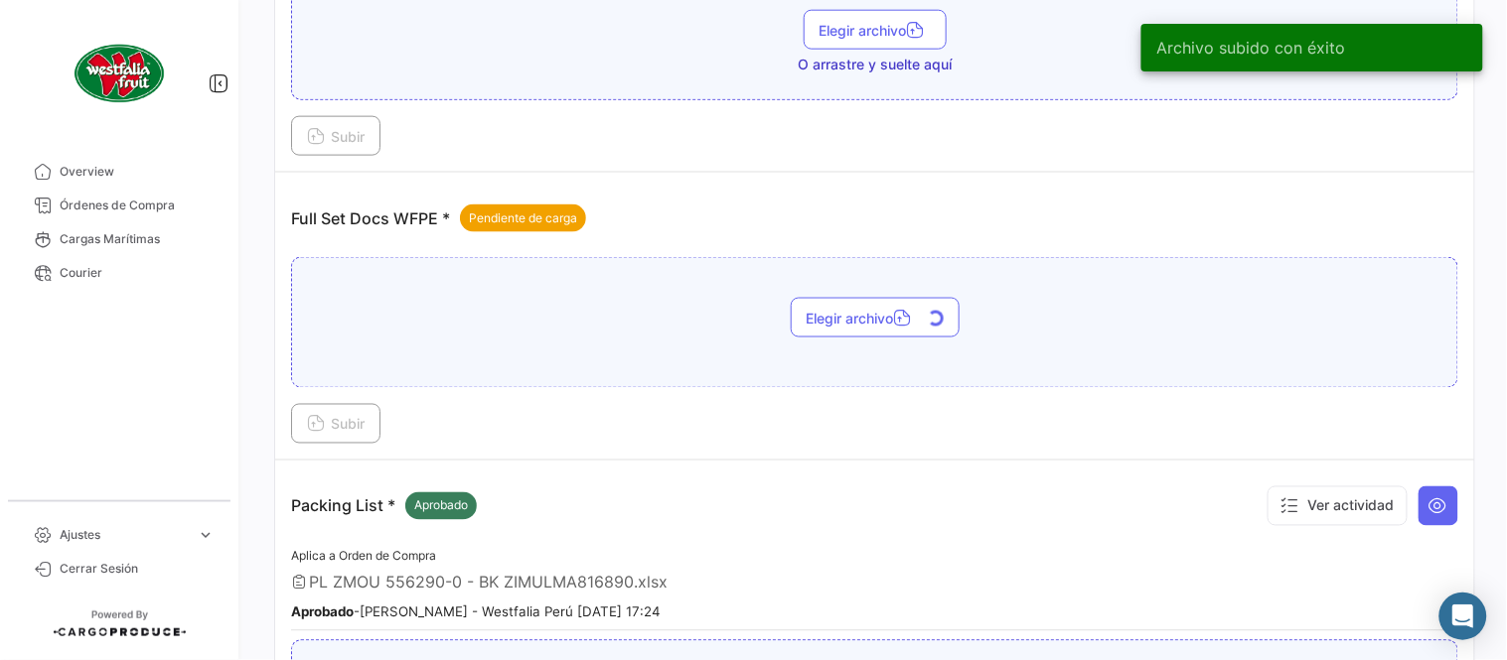
scroll to position [551, 0]
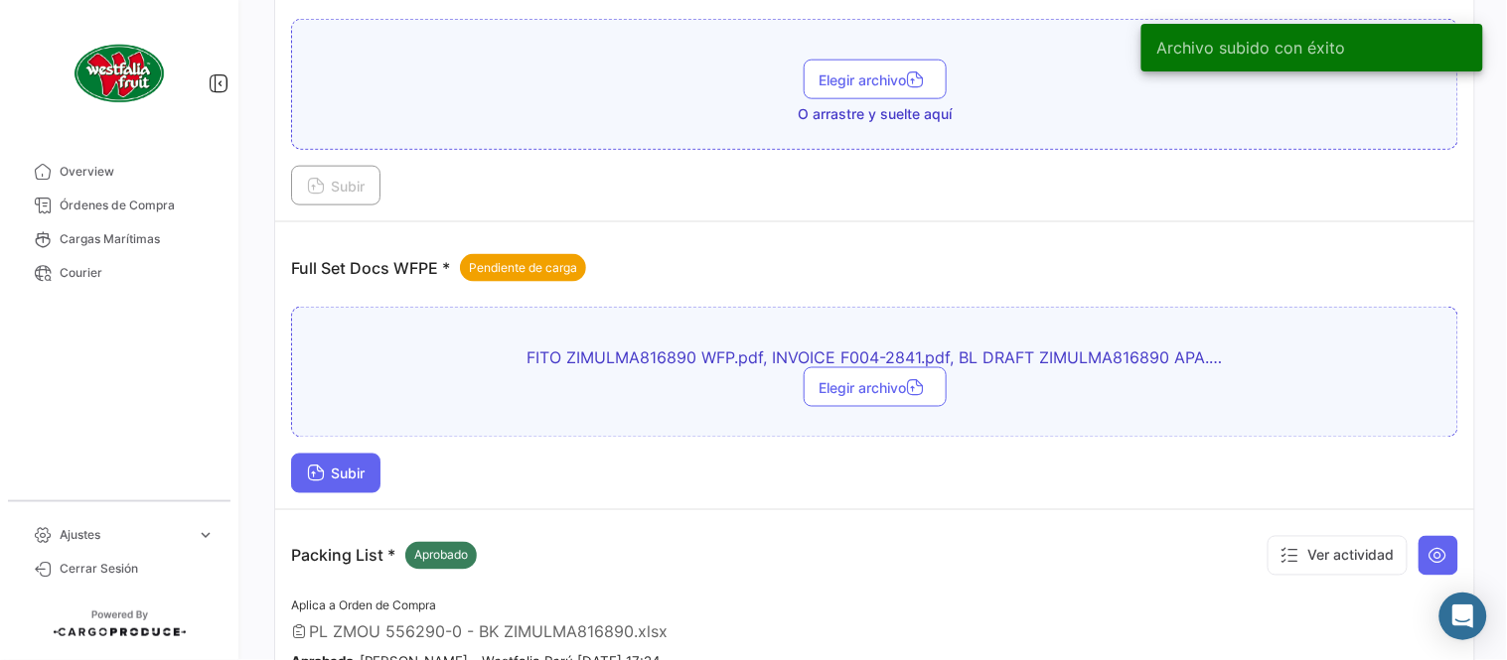
click at [341, 467] on span "Subir" at bounding box center [336, 474] width 58 height 17
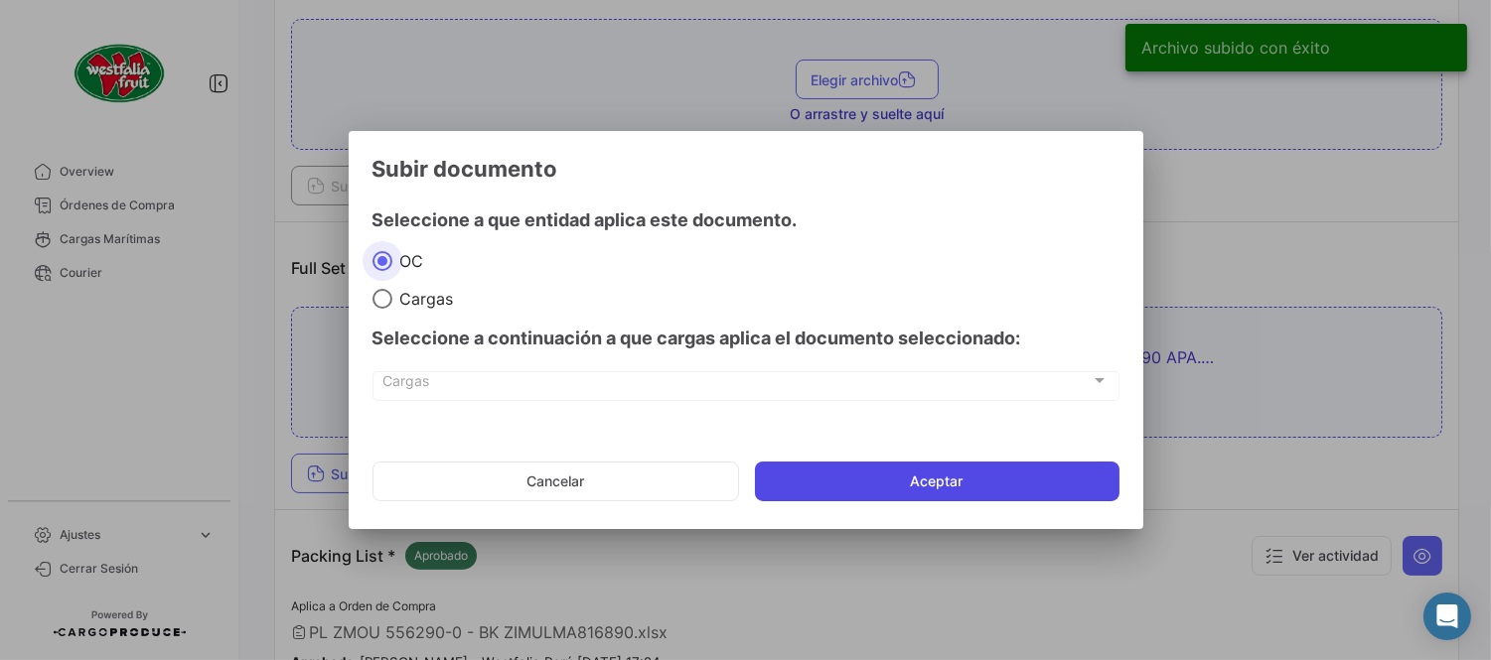
click at [1018, 470] on button "Aceptar" at bounding box center [937, 482] width 364 height 40
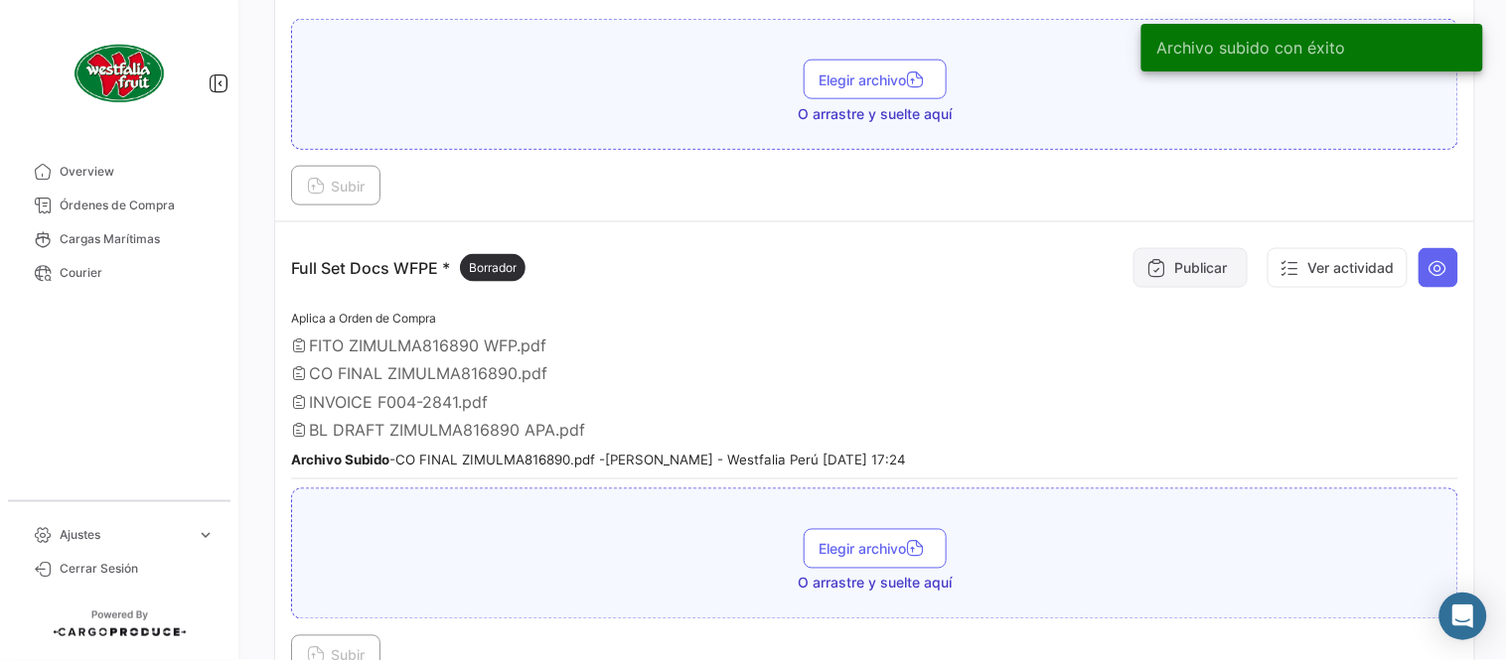
click at [1150, 272] on icon at bounding box center [1156, 268] width 20 height 20
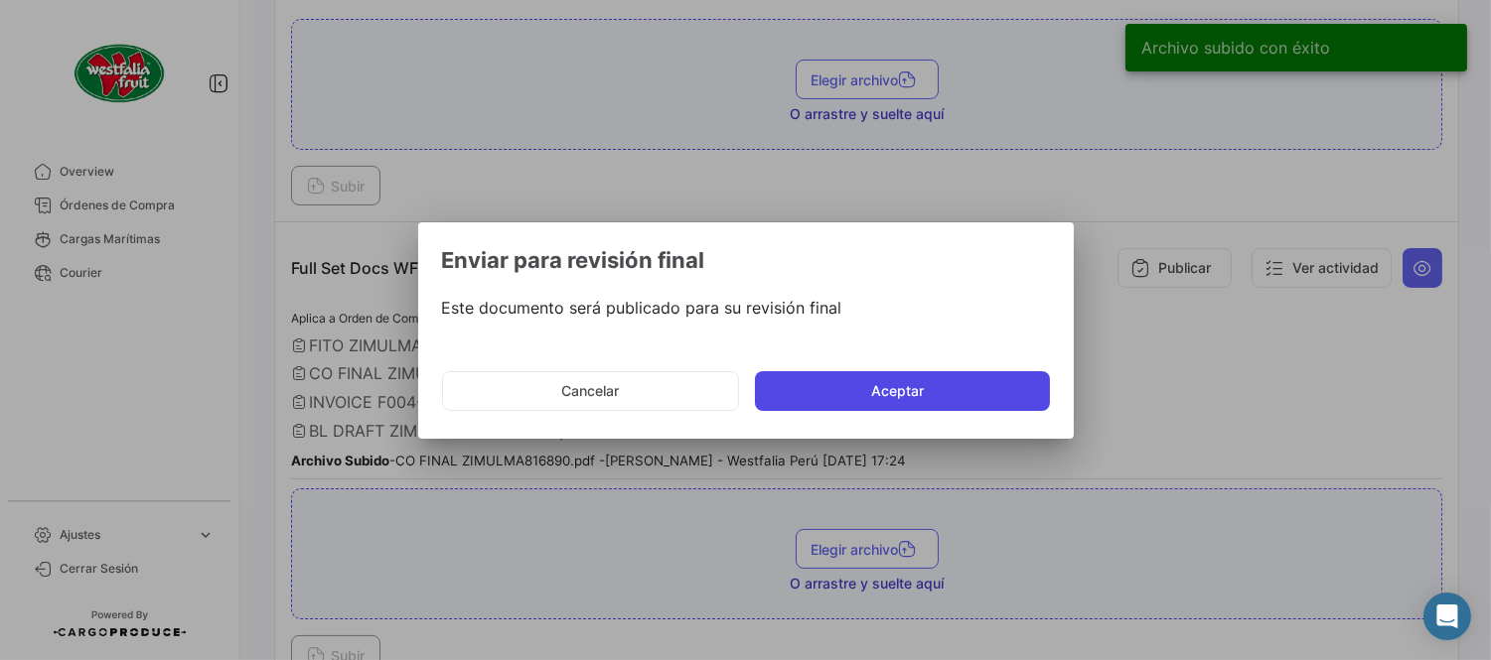
click at [937, 397] on button "Aceptar" at bounding box center [902, 391] width 295 height 40
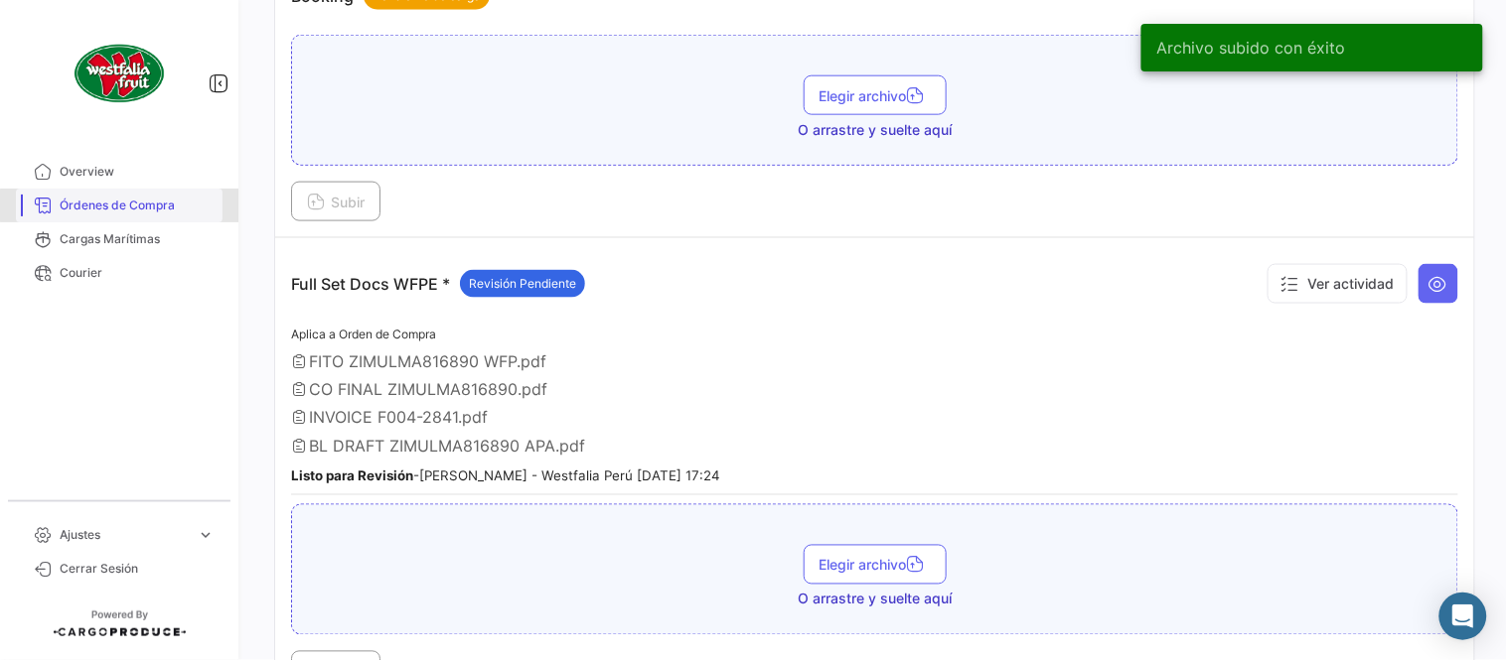
click at [126, 206] on span "Órdenes de Compra" at bounding box center [137, 206] width 155 height 18
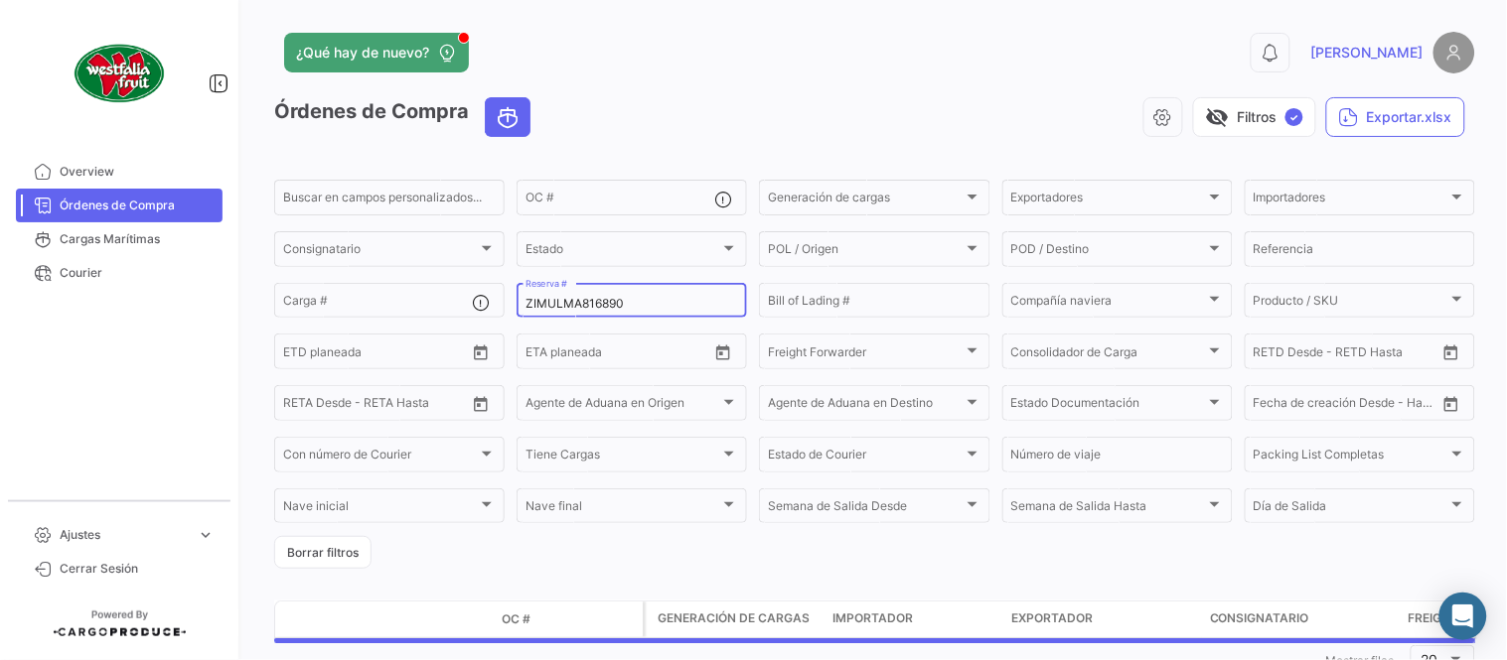
click at [568, 310] on input "ZIMULMA816890" at bounding box center [631, 304] width 213 height 14
paste input "25780195"
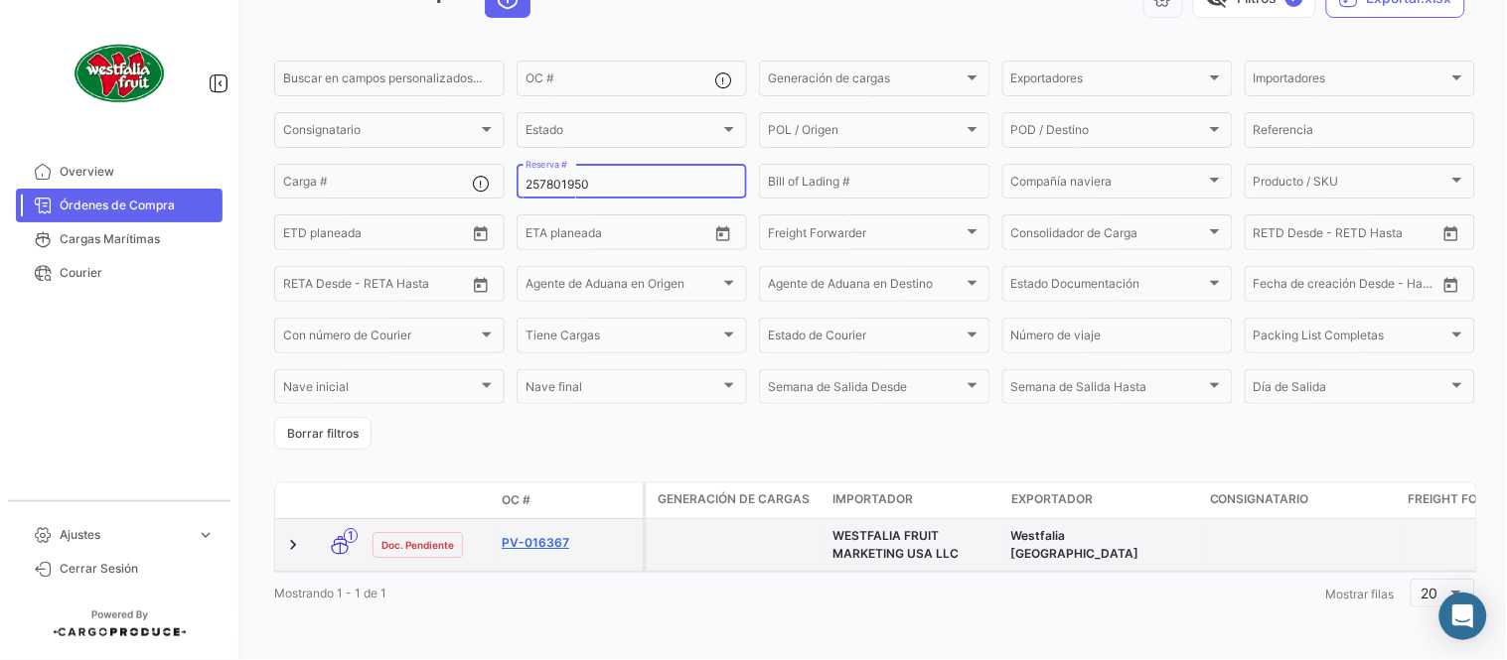
scroll to position [135, 0]
type input "257801950"
click at [546, 534] on link "PV-016374" at bounding box center [568, 543] width 133 height 18
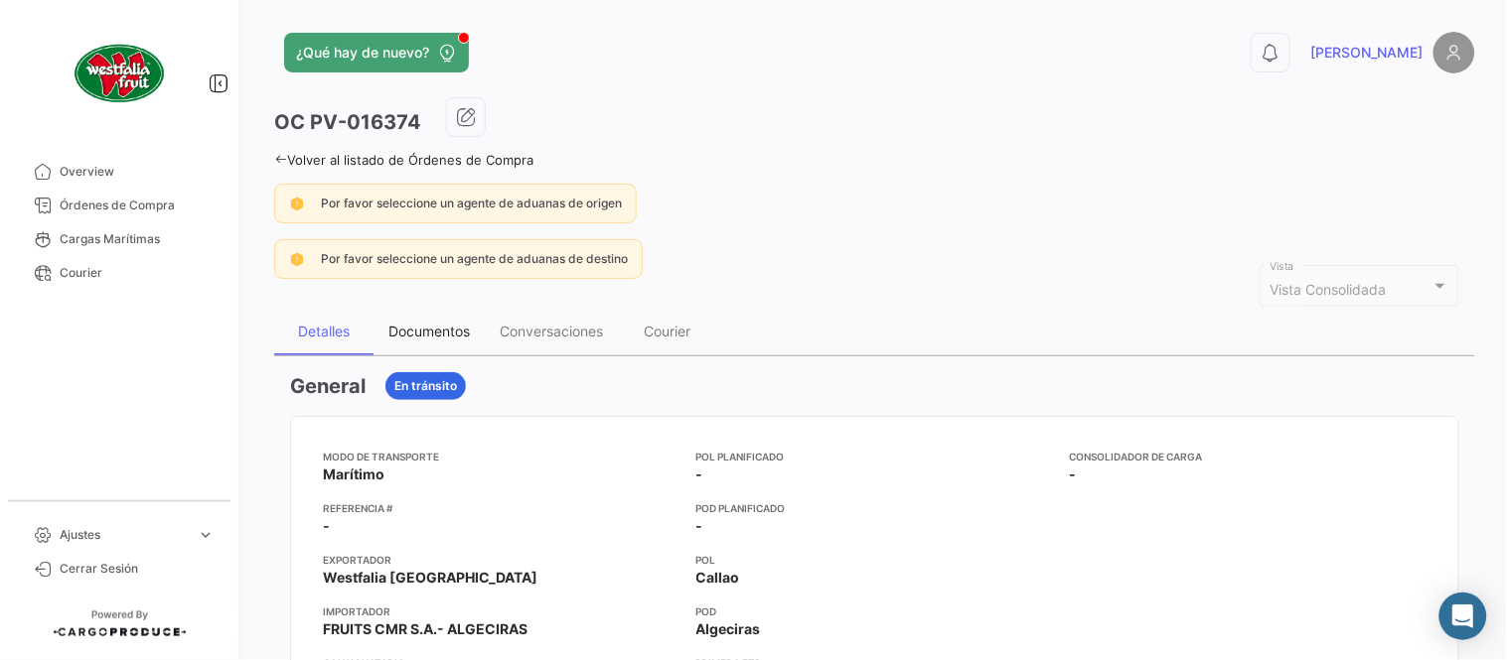
click at [417, 338] on div "Documentos" at bounding box center [428, 331] width 81 height 17
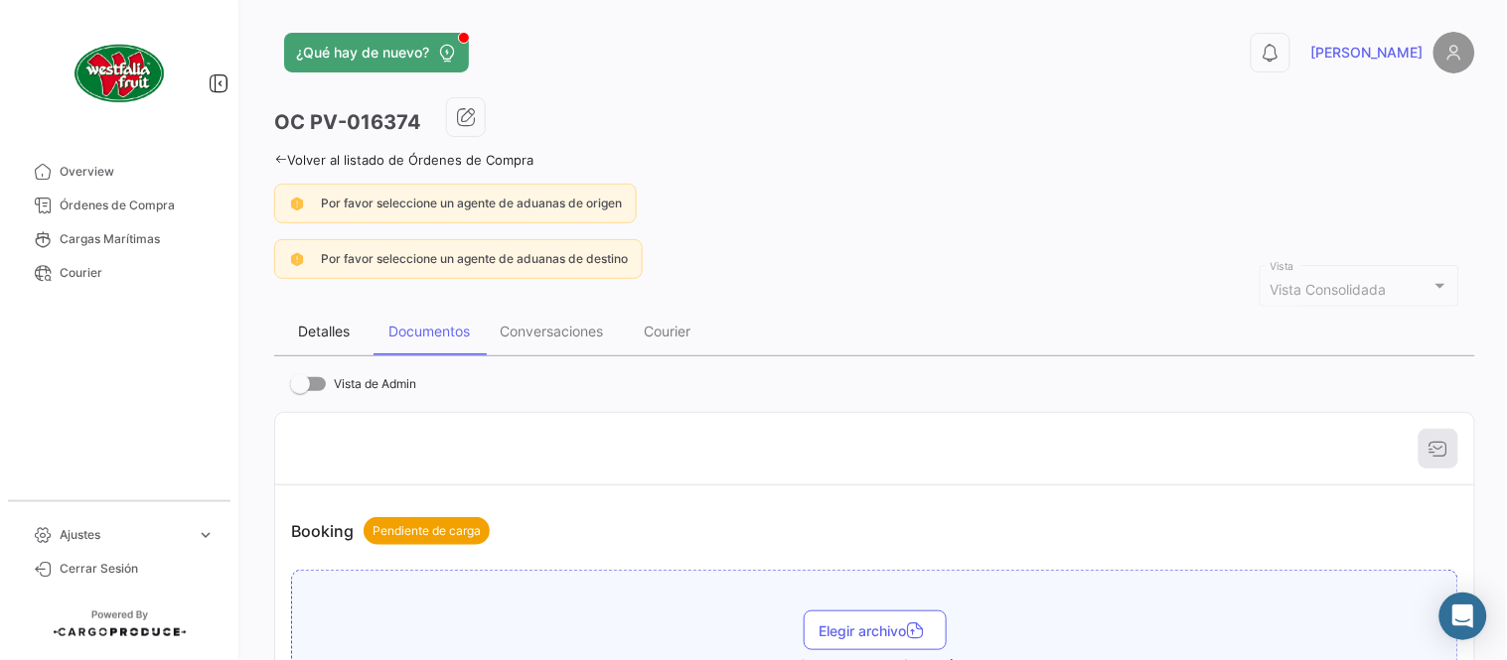
click at [362, 334] on div "Detalles" at bounding box center [323, 332] width 99 height 48
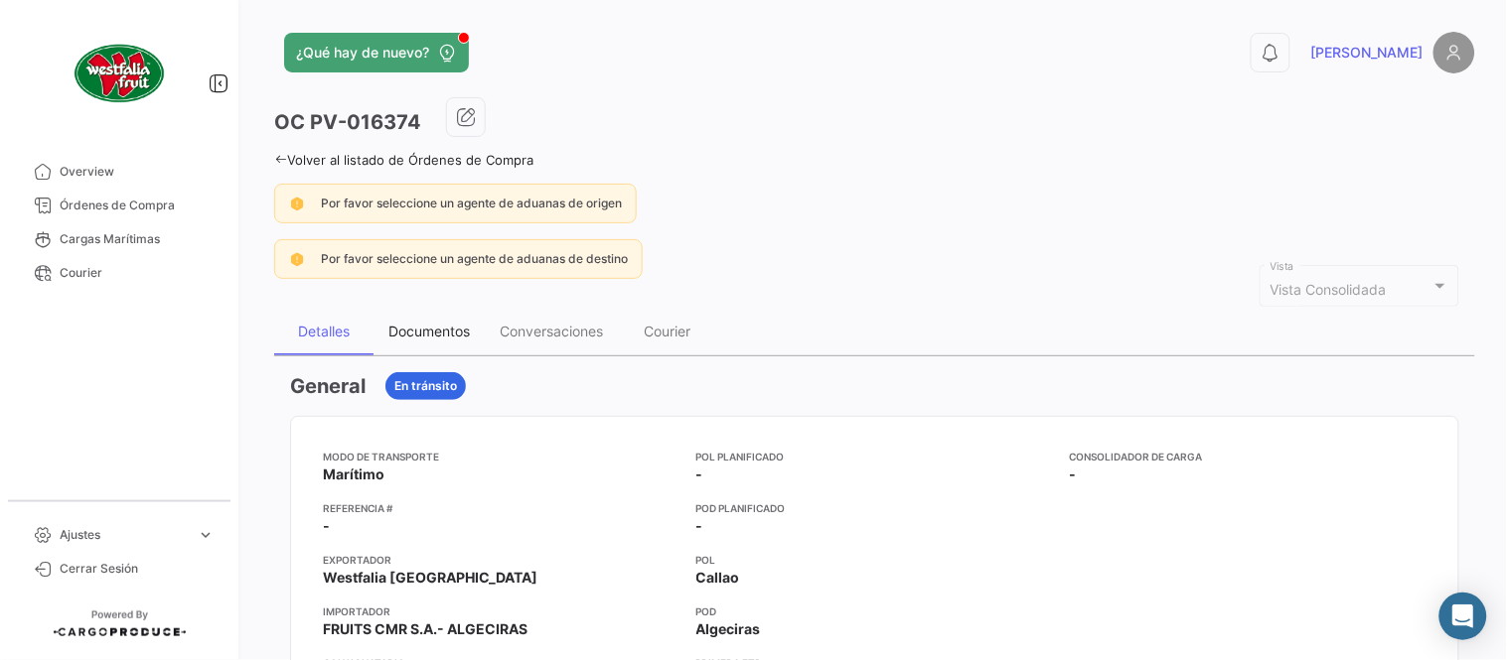
click at [418, 340] on div "Documentos" at bounding box center [428, 332] width 111 height 48
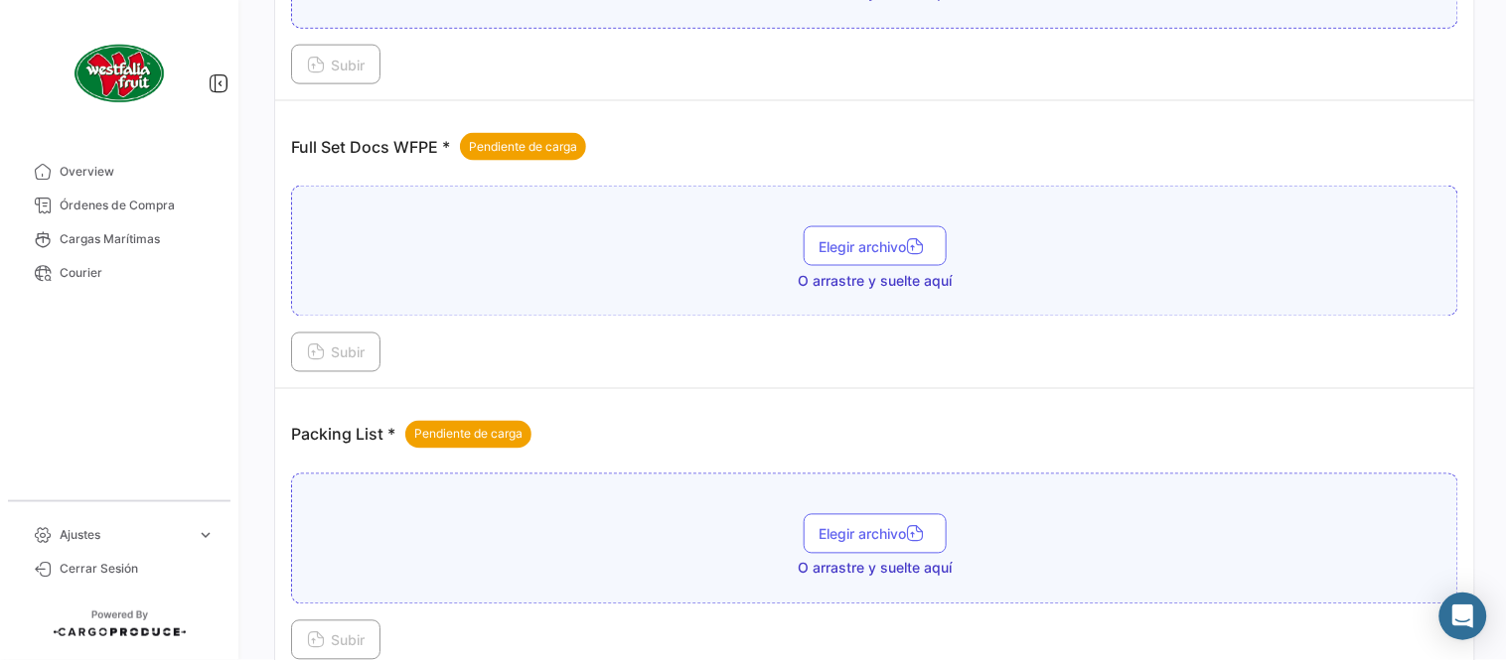
scroll to position [801, 0]
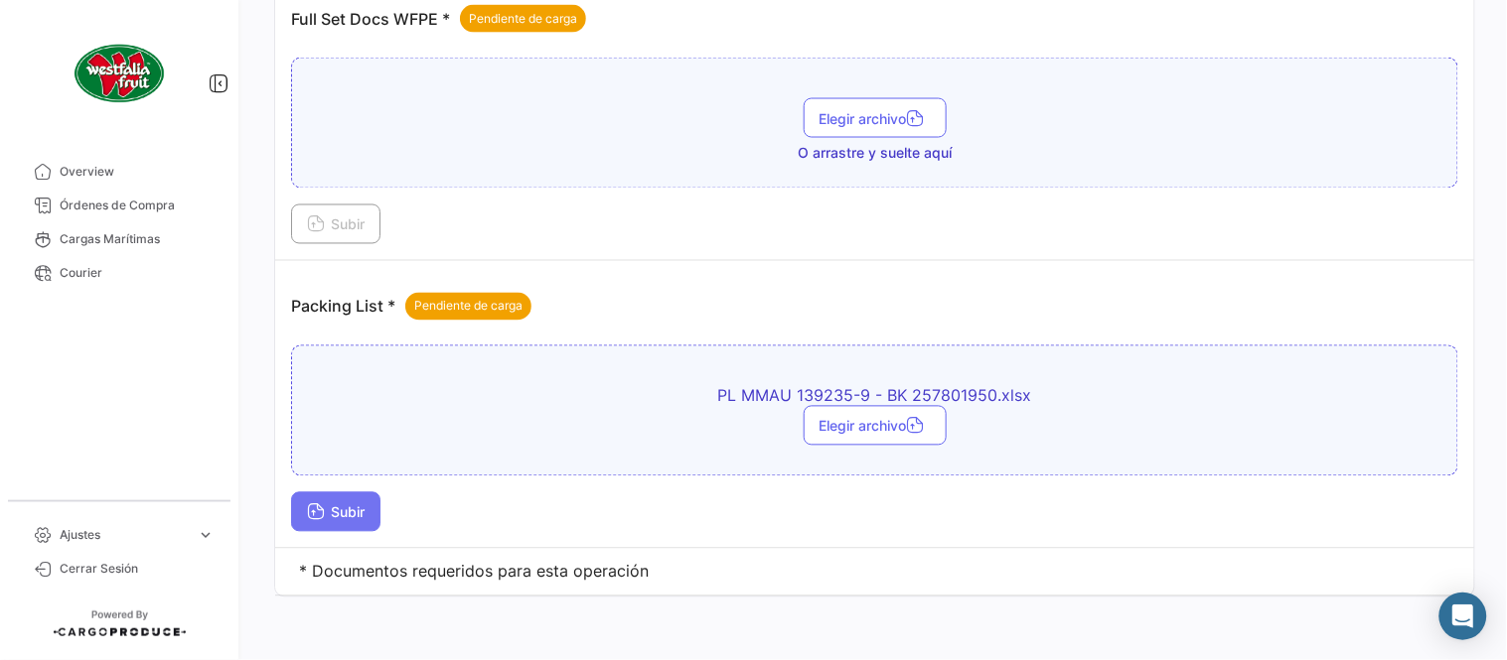
click at [372, 504] on button "Subir" at bounding box center [335, 513] width 89 height 40
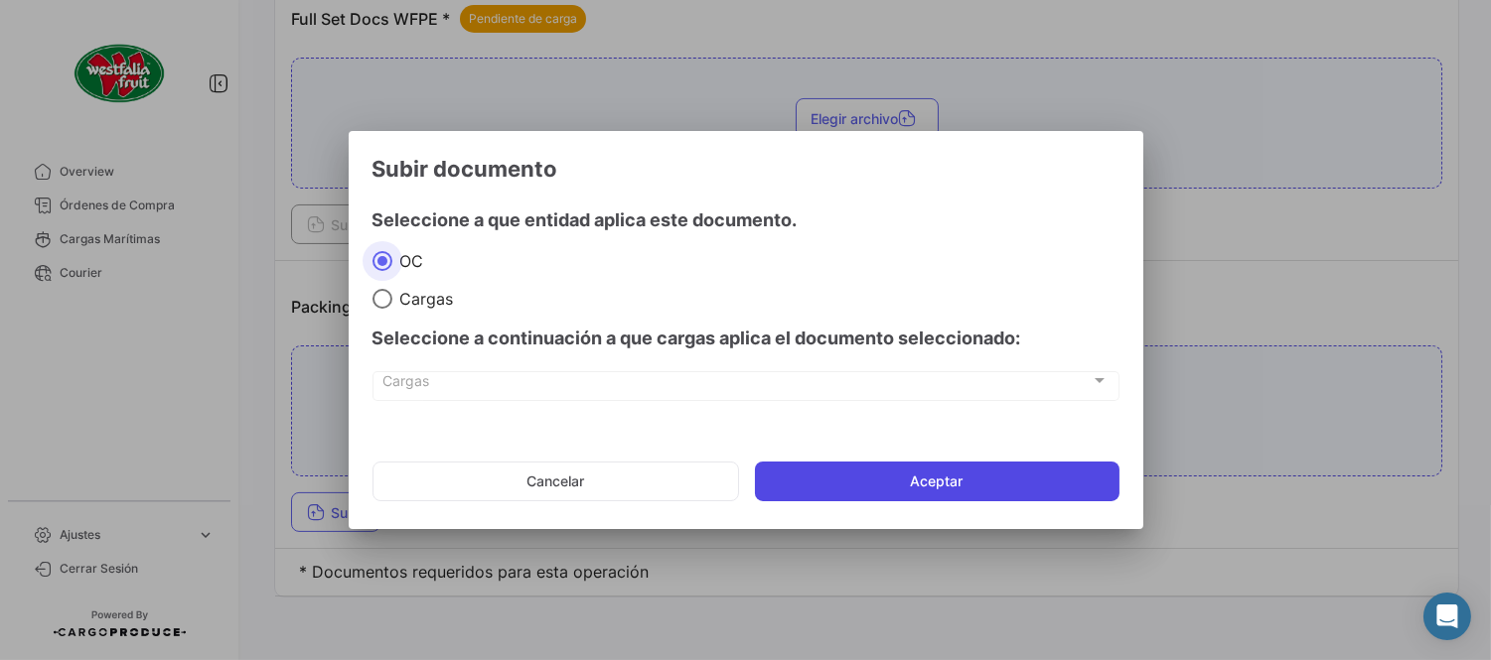
click at [924, 462] on button "Aceptar" at bounding box center [937, 482] width 364 height 40
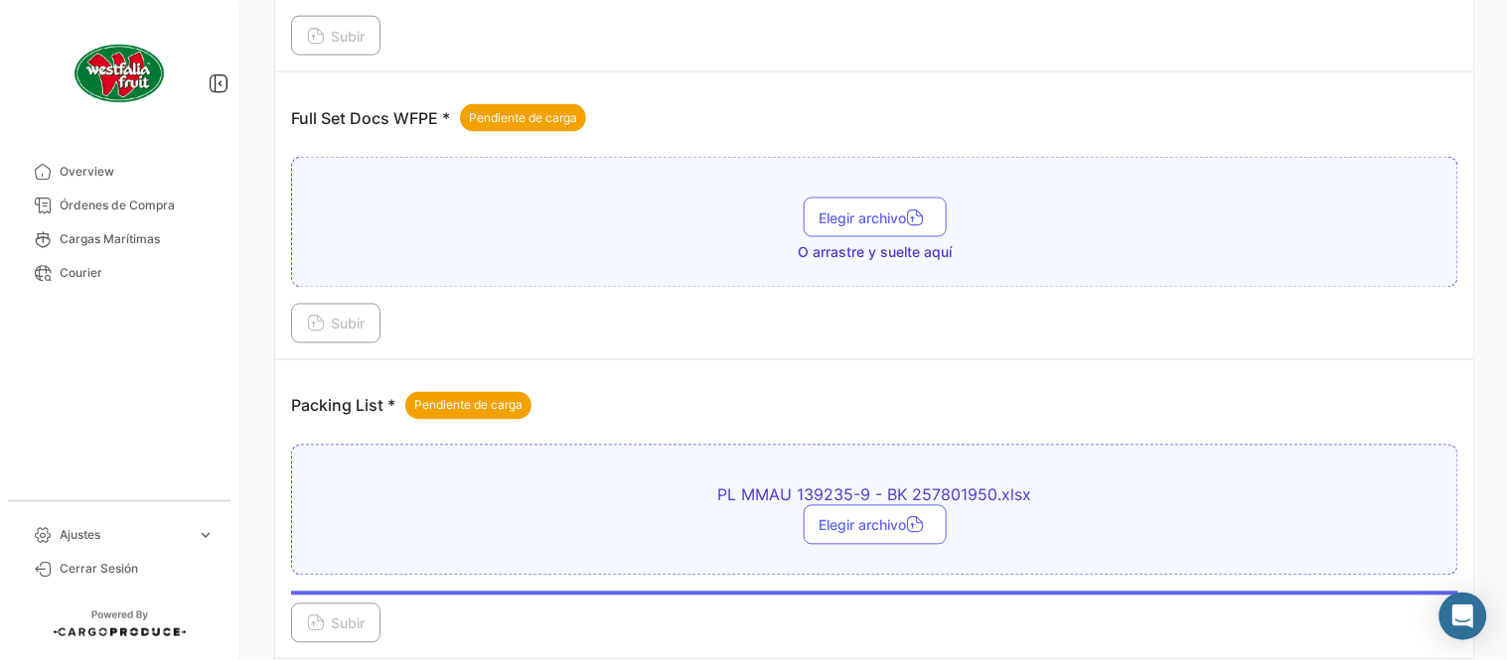
scroll to position [580, 0]
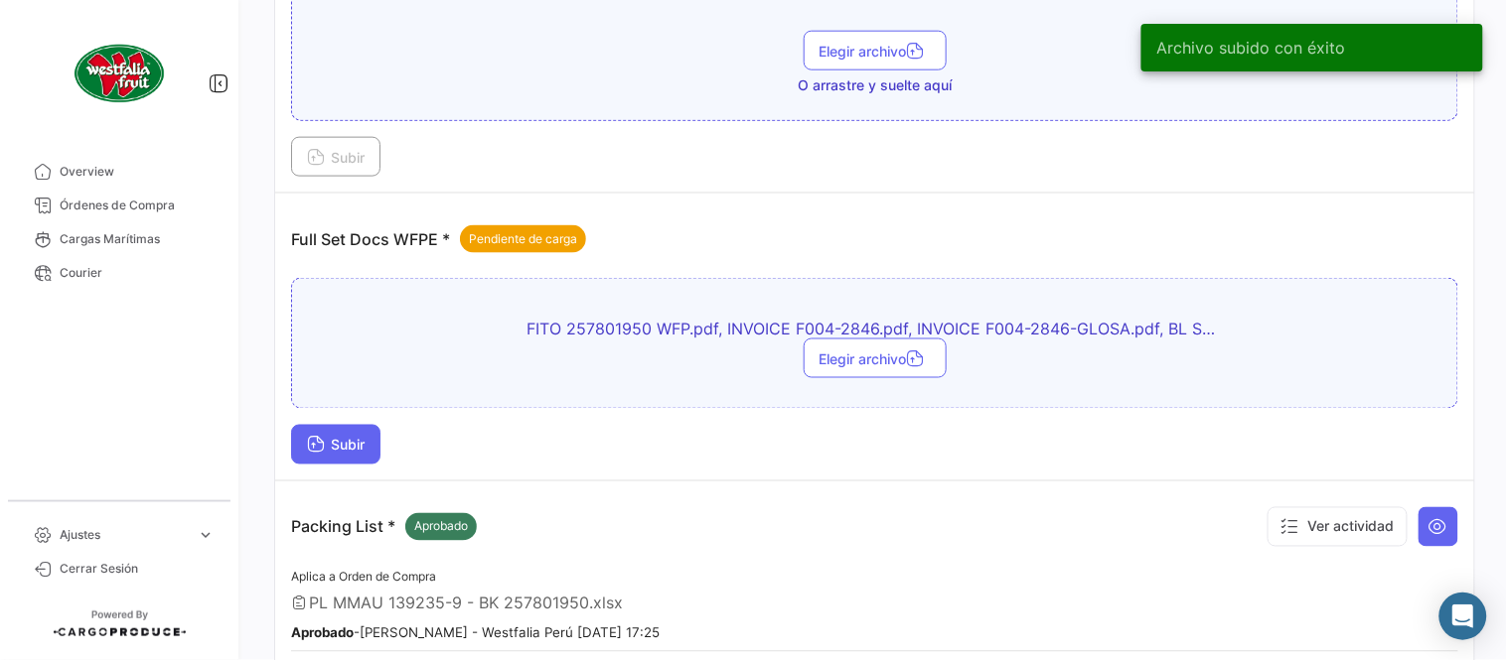
click at [354, 443] on span "Subir" at bounding box center [336, 445] width 58 height 17
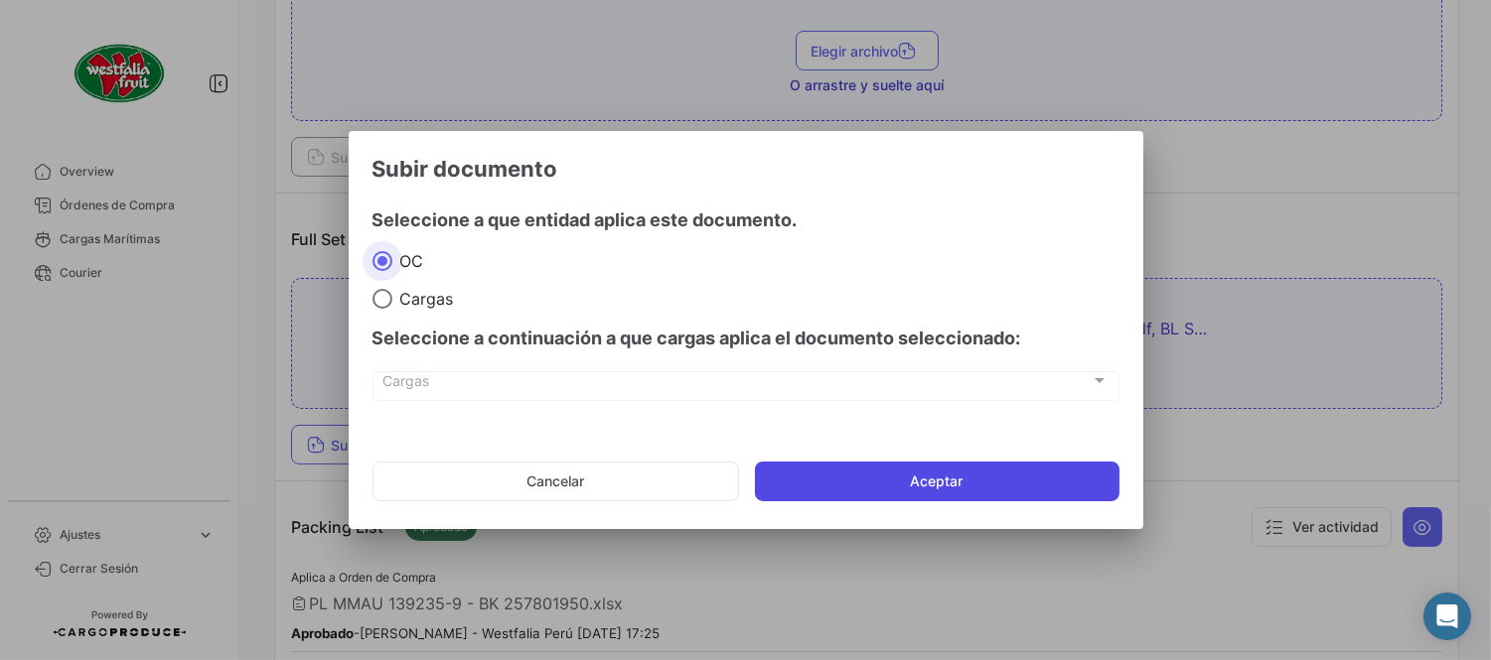
click at [1019, 490] on button "Aceptar" at bounding box center [937, 482] width 364 height 40
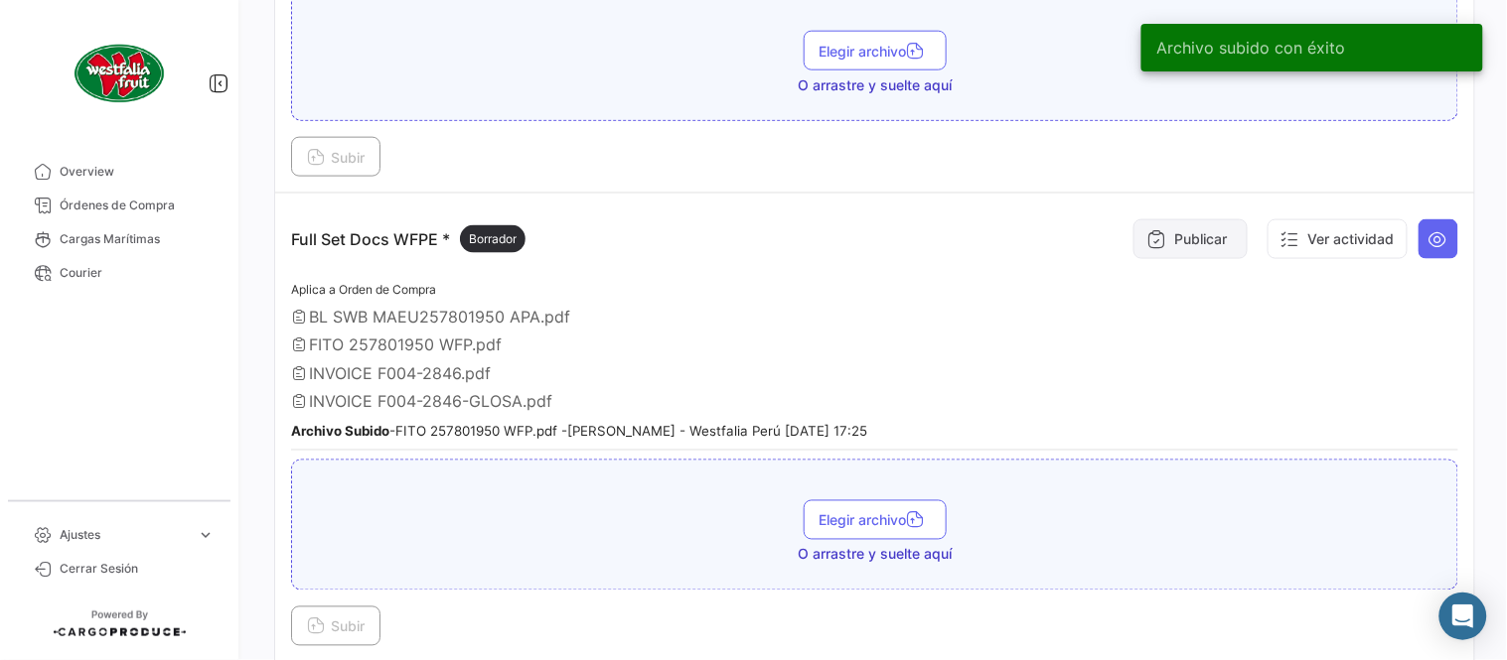
drag, startPoint x: 1154, startPoint y: 252, endPoint x: 997, endPoint y: 395, distance: 212.3
click at [1149, 265] on div "Publicar Ver actividad" at bounding box center [1291, 240] width 334 height 60
click at [1162, 246] on button "Publicar" at bounding box center [1190, 239] width 114 height 40
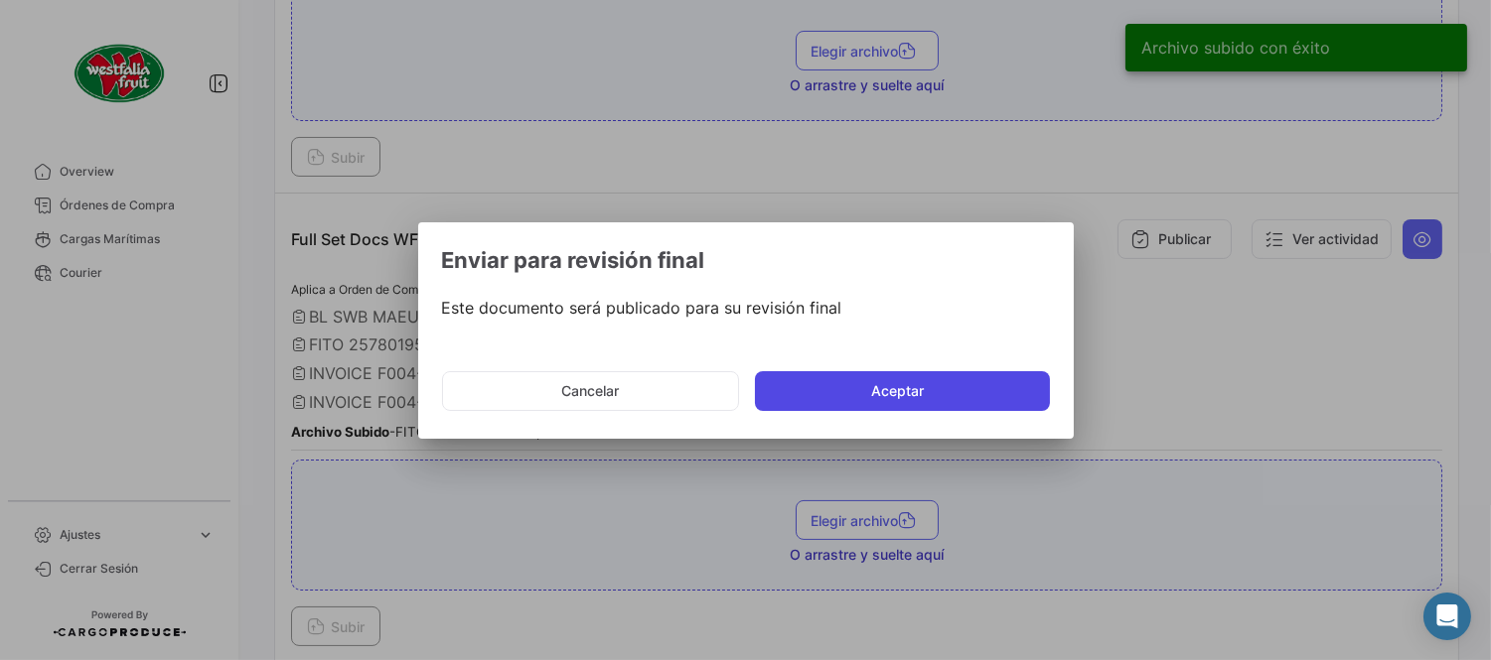
click at [959, 379] on button "Aceptar" at bounding box center [902, 391] width 295 height 40
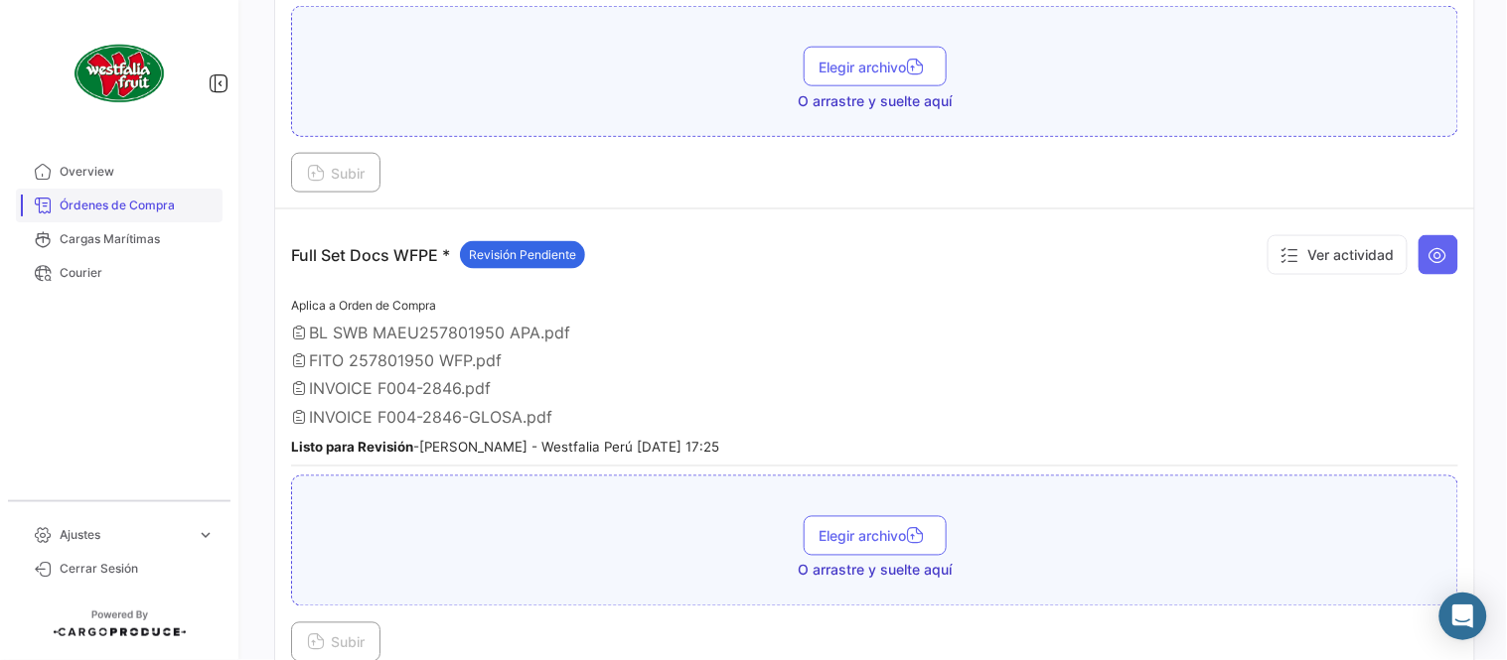
click at [117, 199] on span "Órdenes de Compra" at bounding box center [137, 206] width 155 height 18
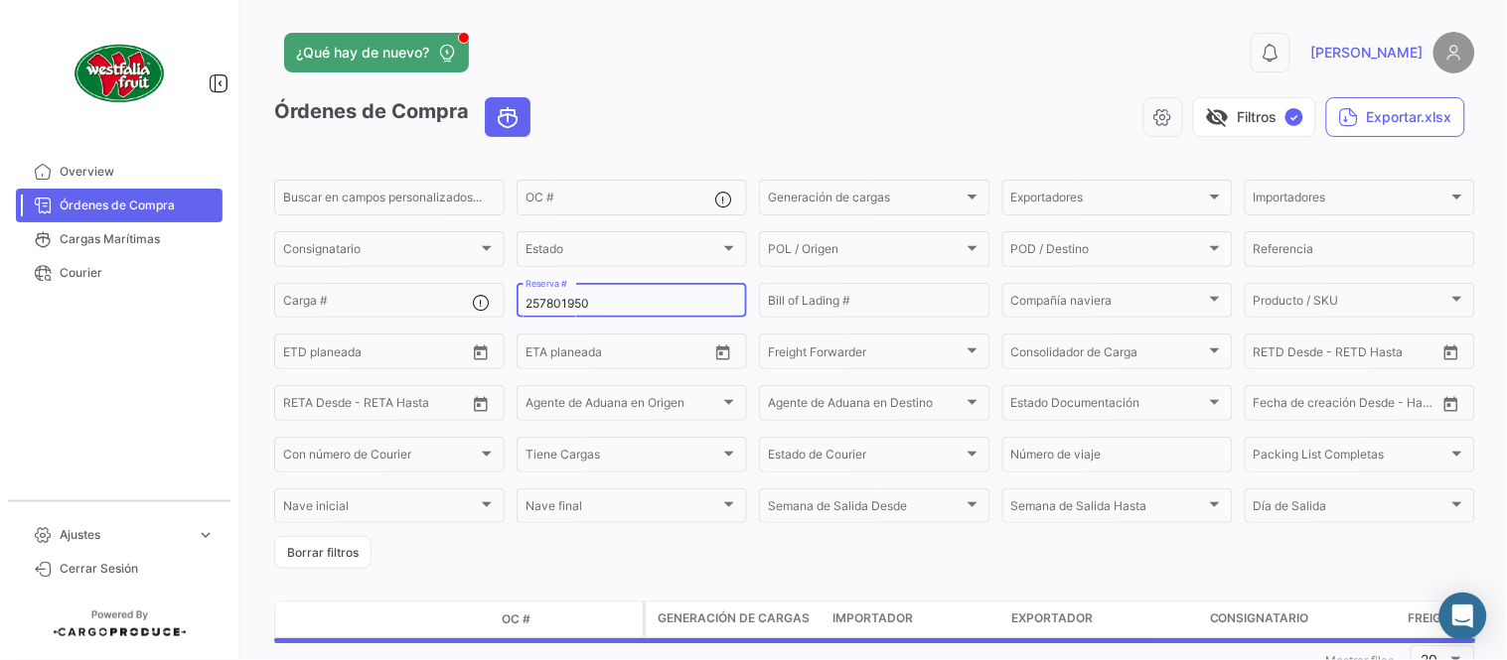
click at [574, 298] on input "257801950" at bounding box center [631, 304] width 213 height 14
paste input "6"
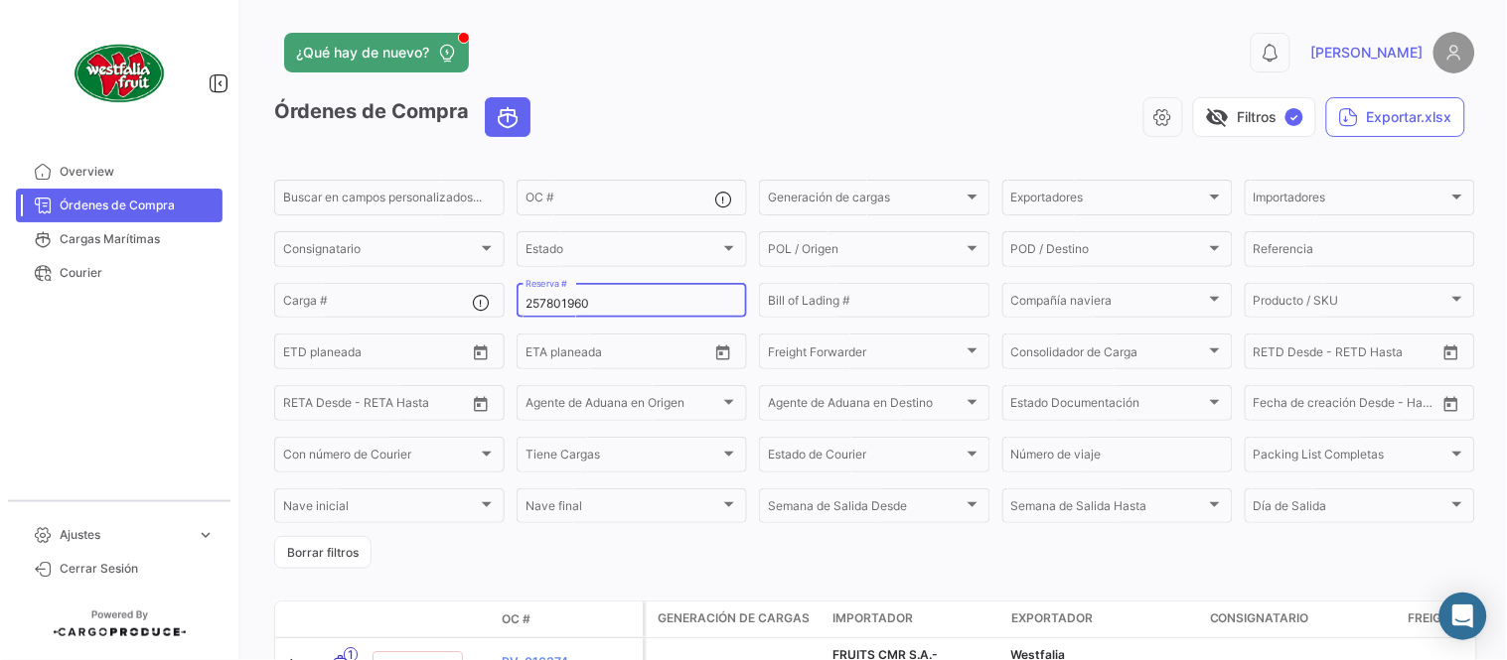
type input "257801960"
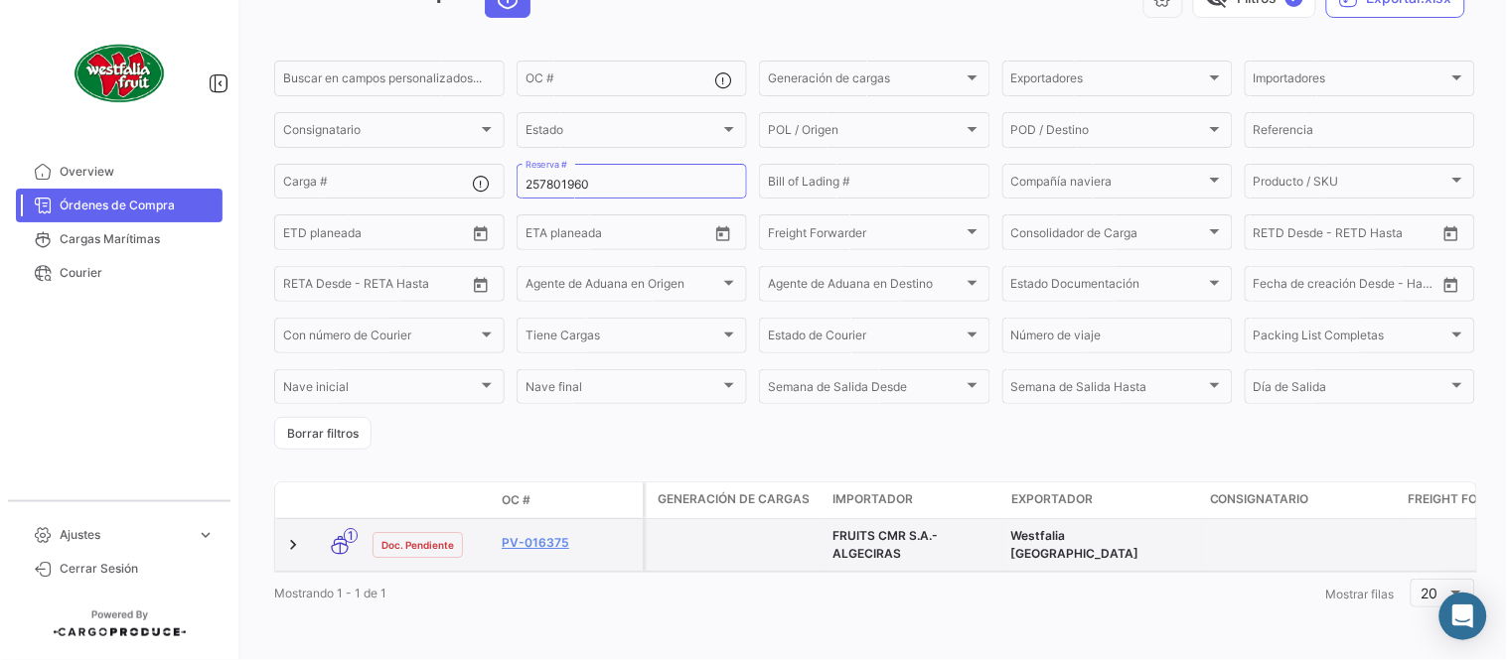
scroll to position [135, 0]
click at [533, 534] on link "PV-016375" at bounding box center [568, 543] width 133 height 18
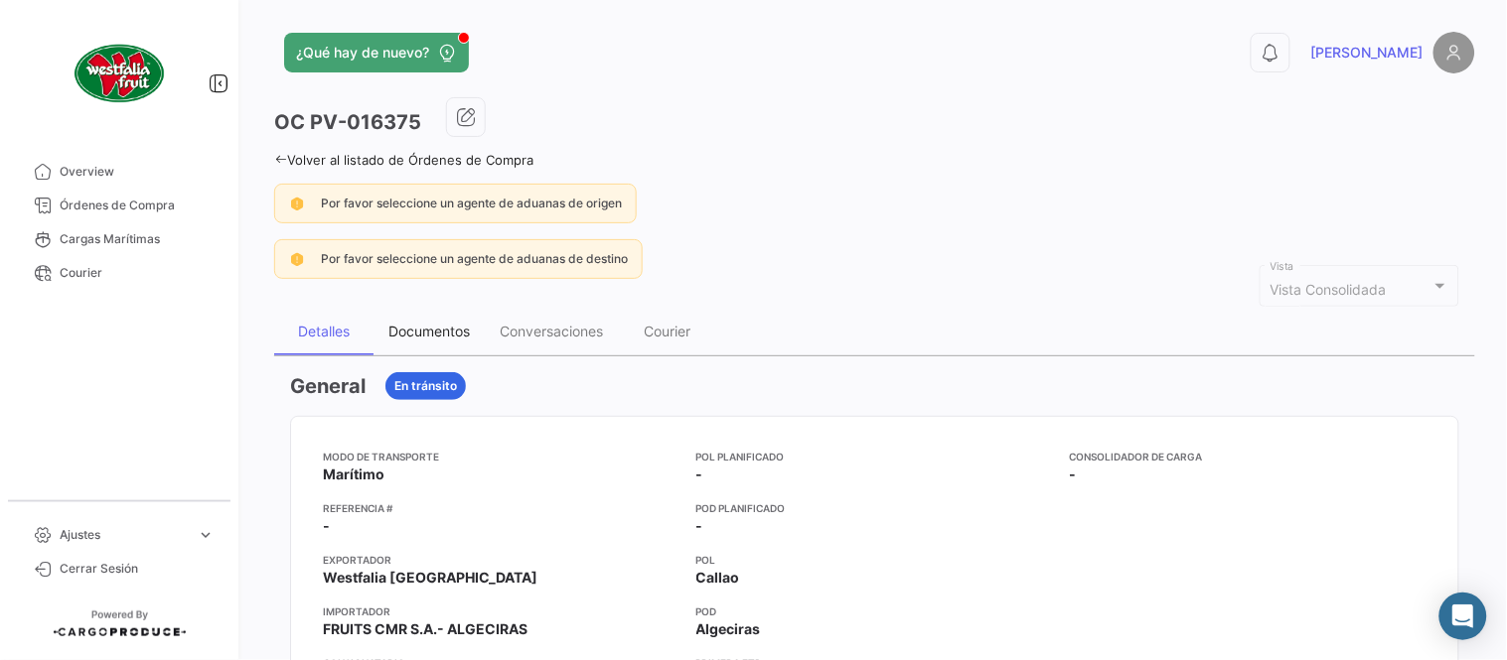
click at [439, 349] on div "Documentos" at bounding box center [428, 332] width 111 height 48
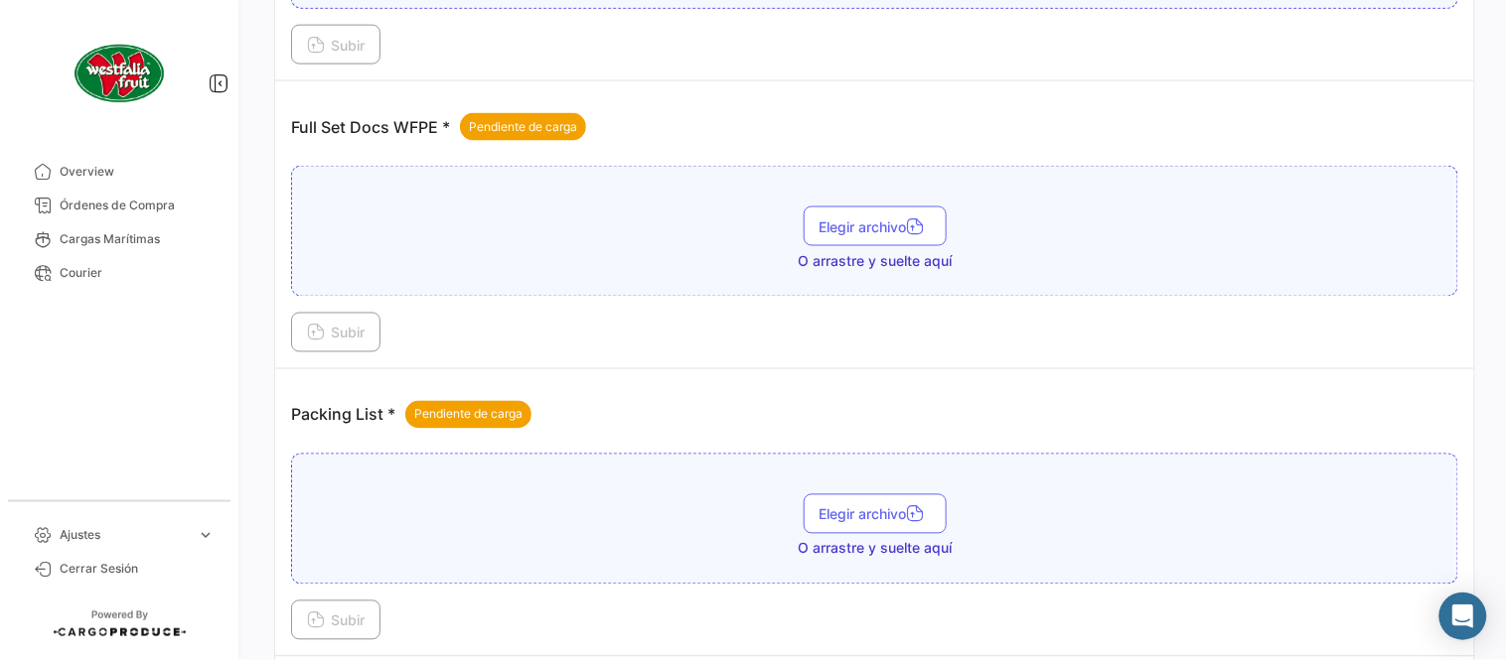
scroll to position [801, 0]
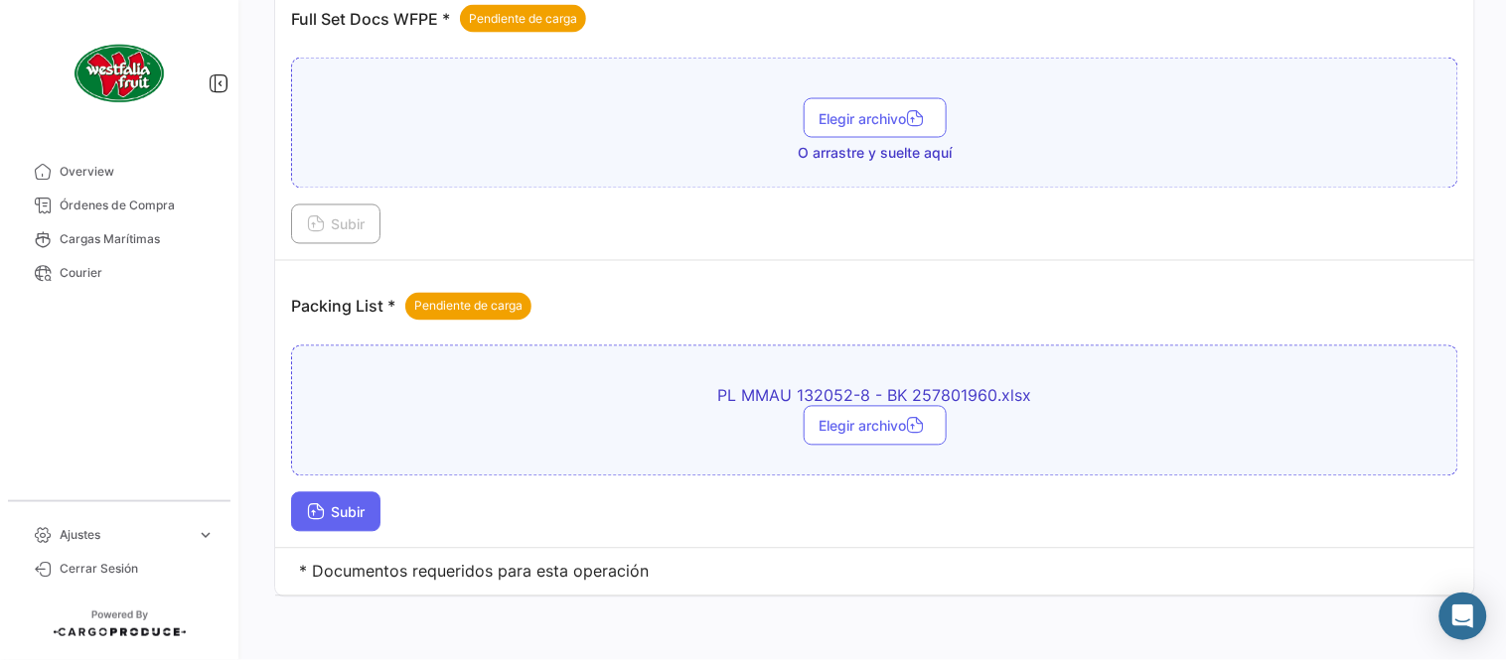
click at [373, 517] on button "Subir" at bounding box center [335, 513] width 89 height 40
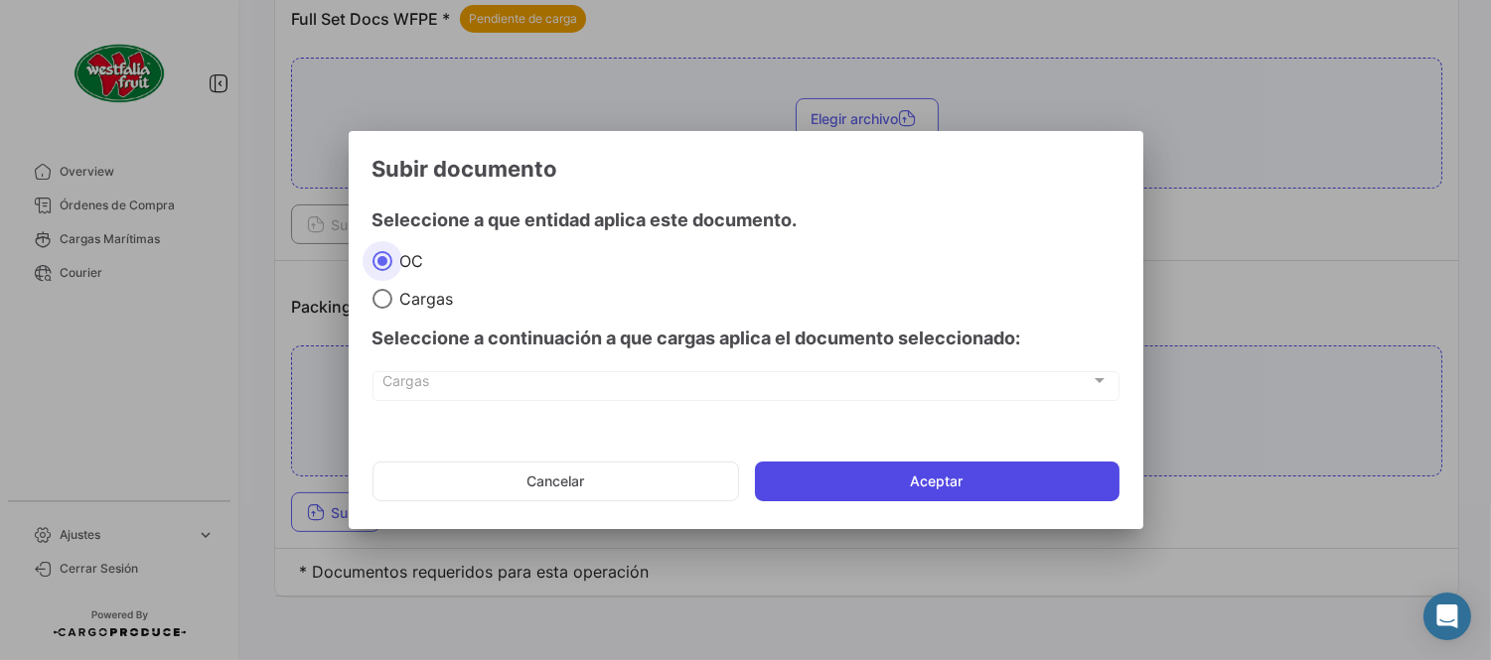
click at [905, 464] on button "Aceptar" at bounding box center [937, 482] width 364 height 40
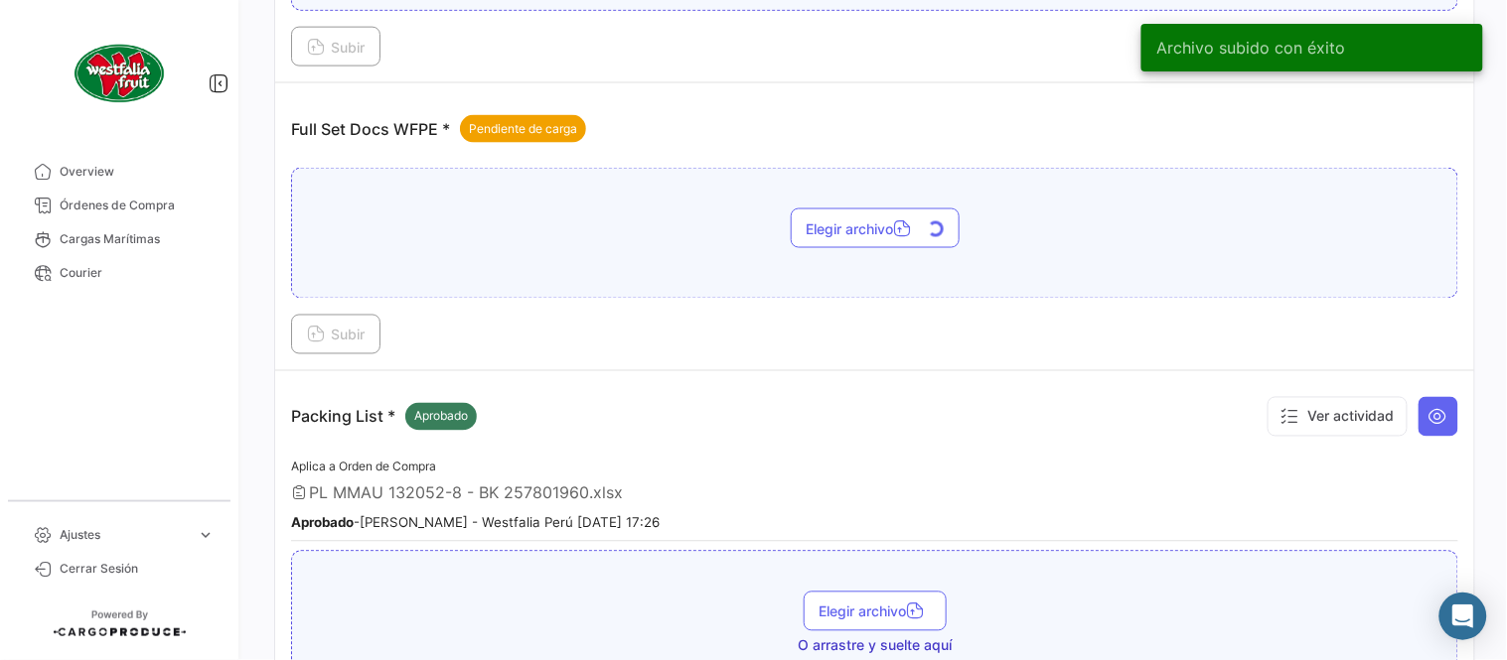
scroll to position [580, 0]
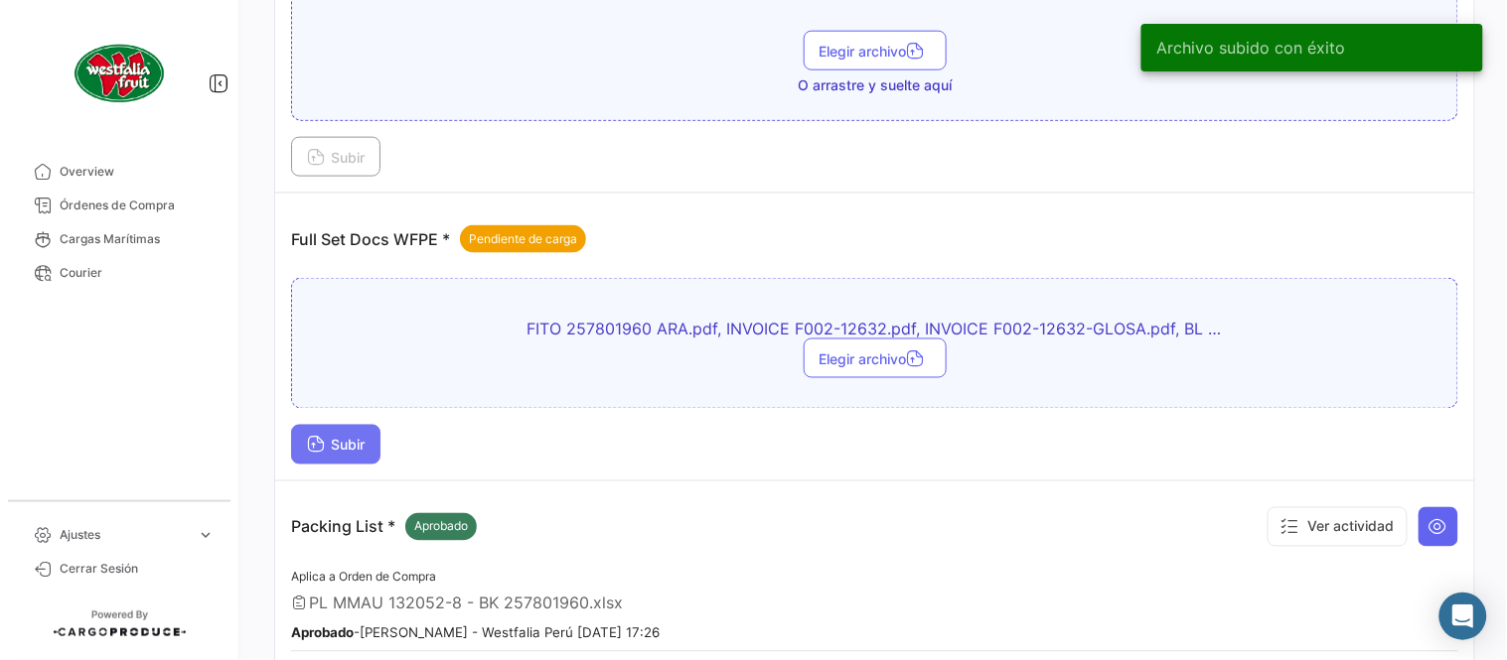
click at [374, 443] on button "Subir" at bounding box center [335, 445] width 89 height 40
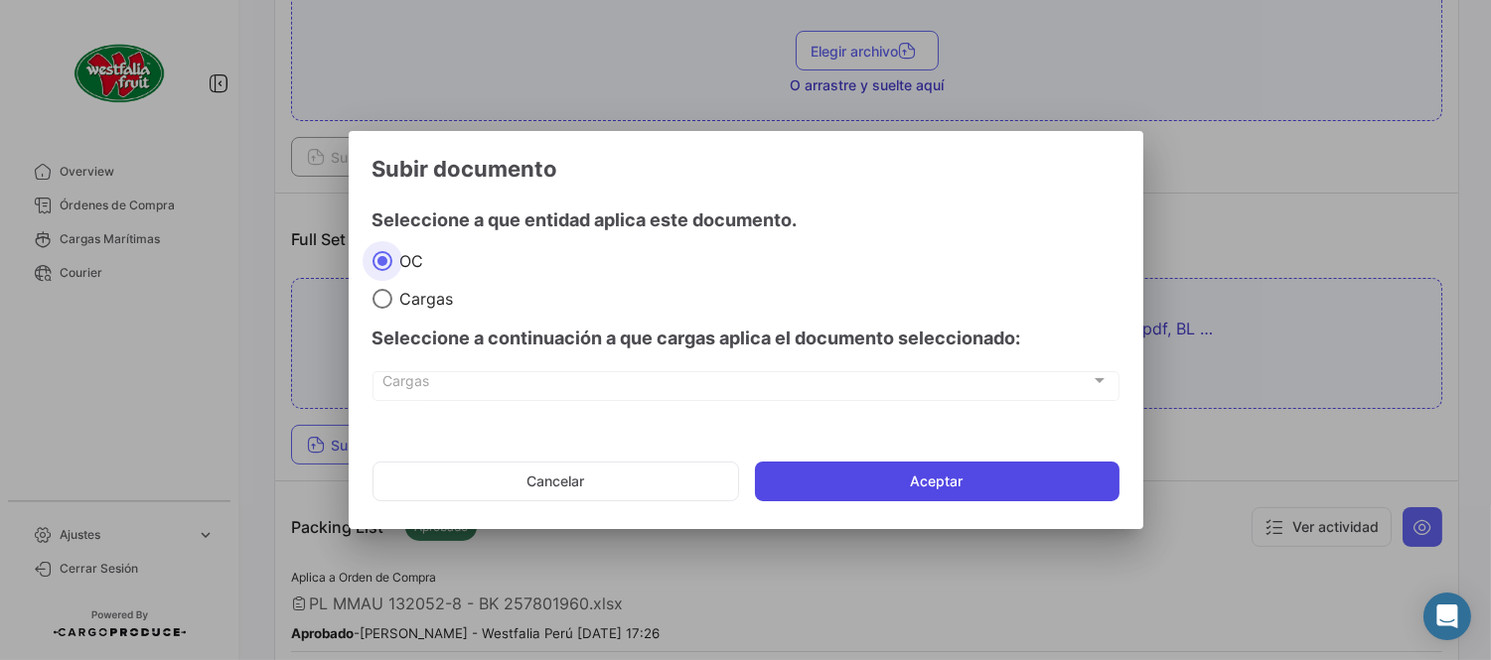
click at [850, 481] on button "Aceptar" at bounding box center [937, 482] width 364 height 40
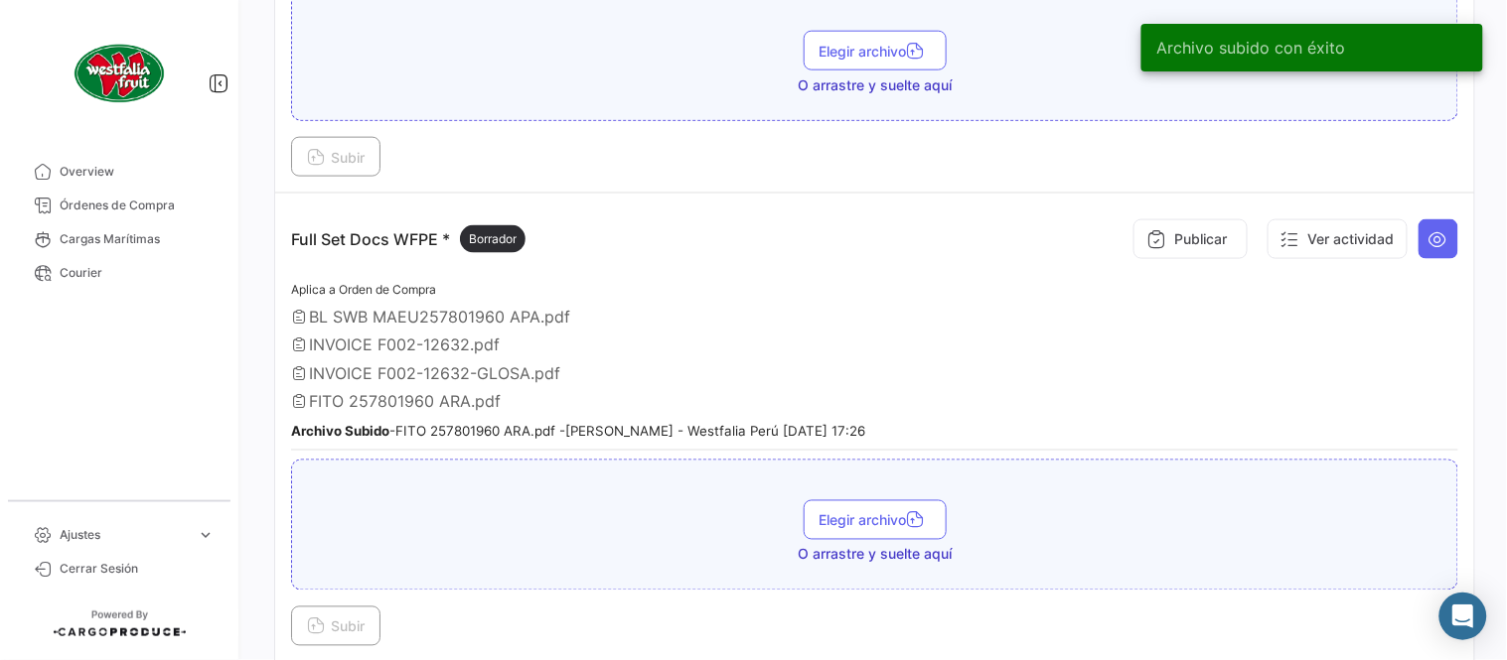
click at [1189, 217] on div "Publicar Ver actividad" at bounding box center [1291, 240] width 334 height 60
click at [1159, 236] on button "Publicar" at bounding box center [1190, 239] width 114 height 40
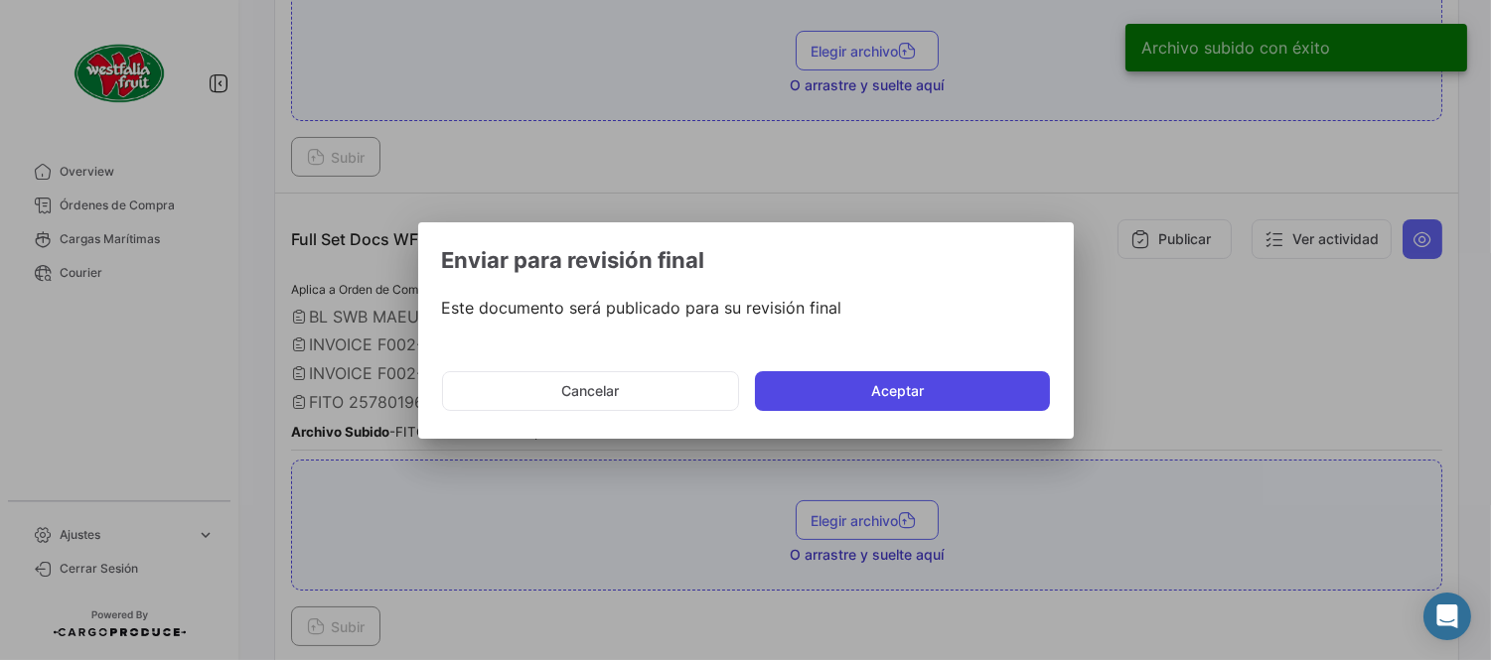
click at [916, 403] on button "Aceptar" at bounding box center [902, 391] width 295 height 40
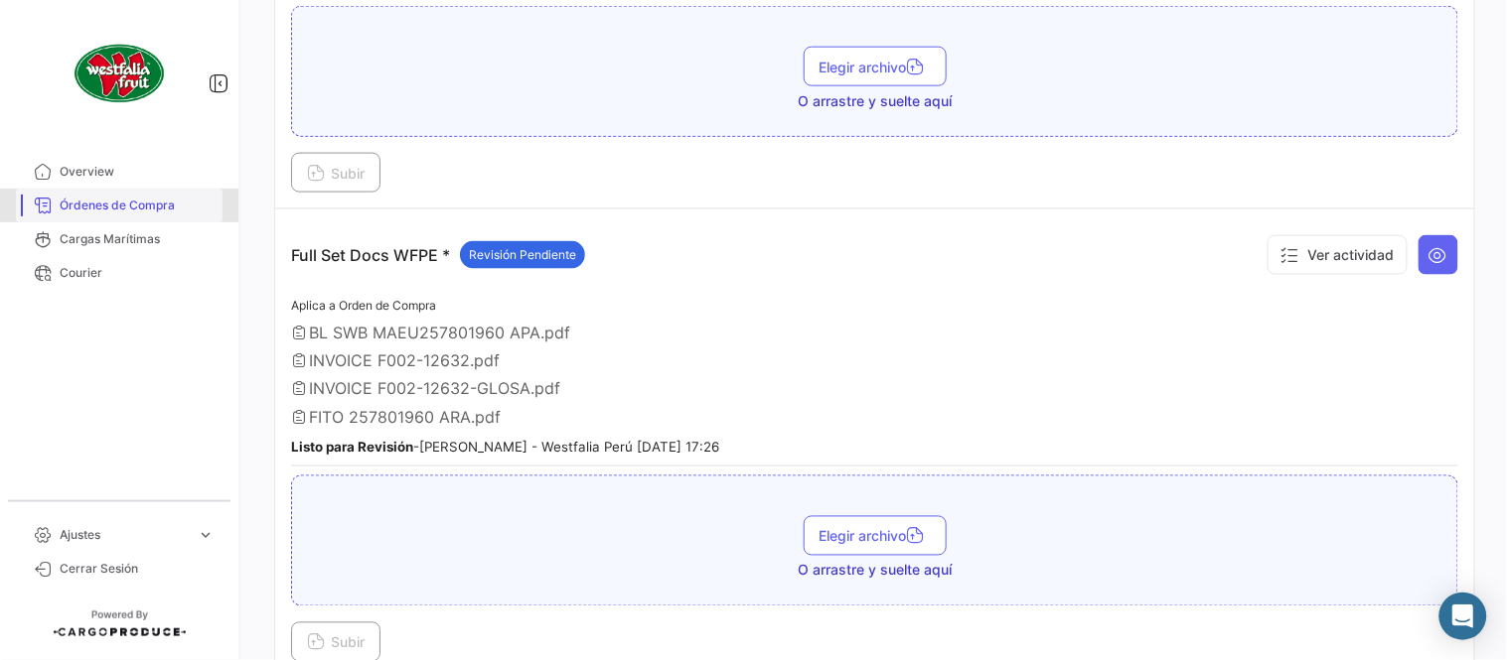
click at [145, 199] on span "Órdenes de Compra" at bounding box center [137, 206] width 155 height 18
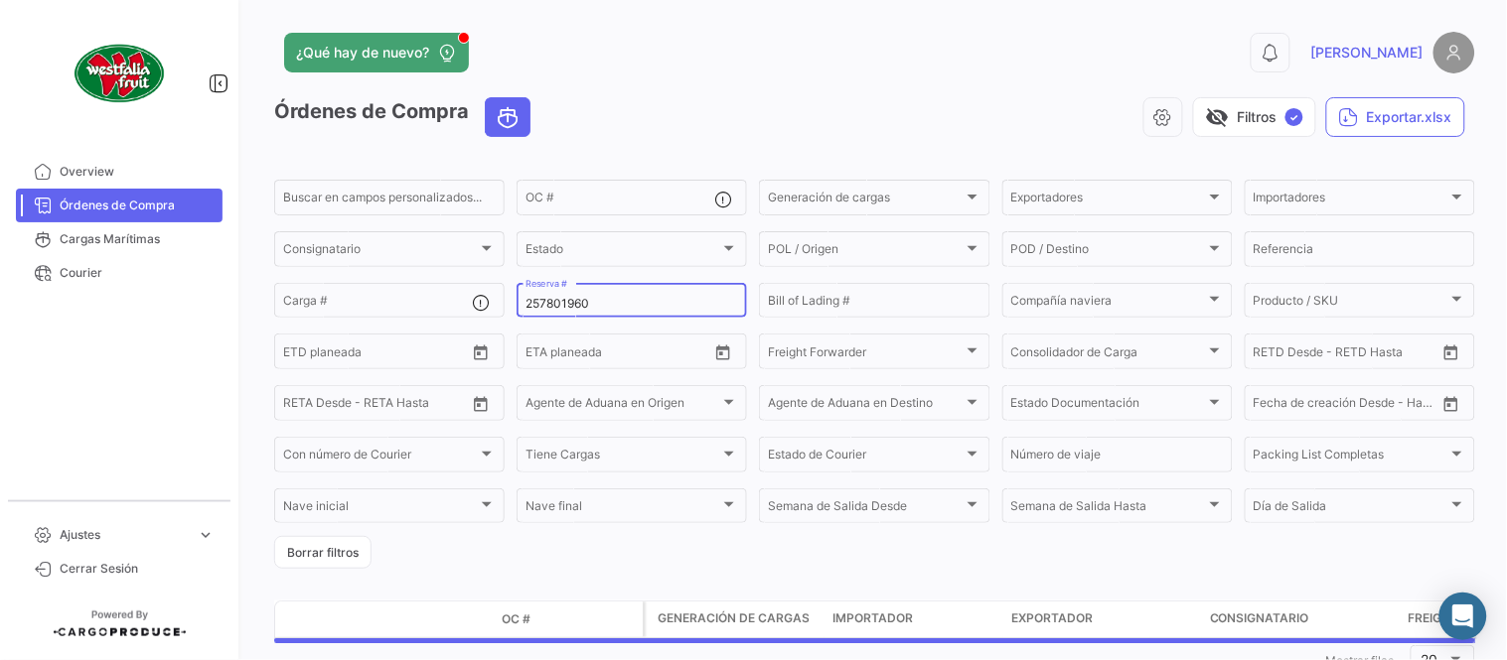
click at [564, 297] on input "257801960" at bounding box center [631, 304] width 213 height 14
paste input "71"
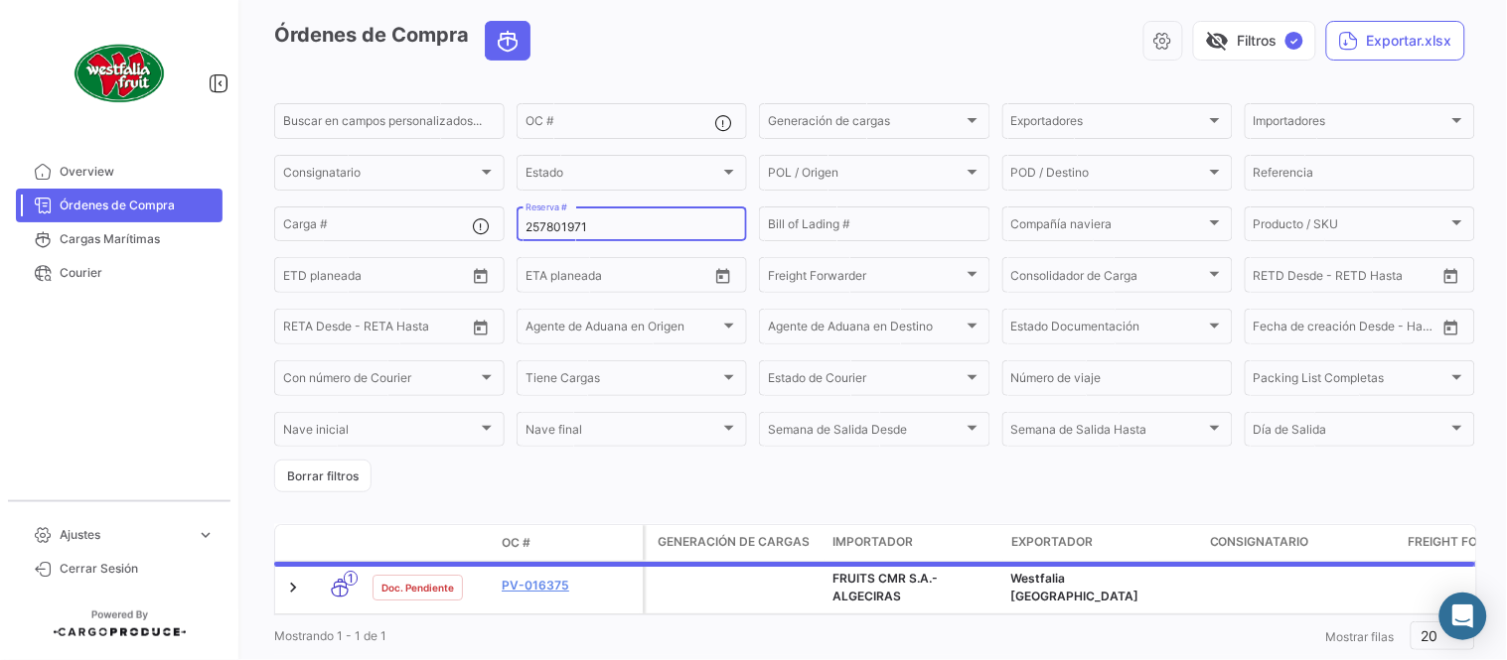
scroll to position [110, 0]
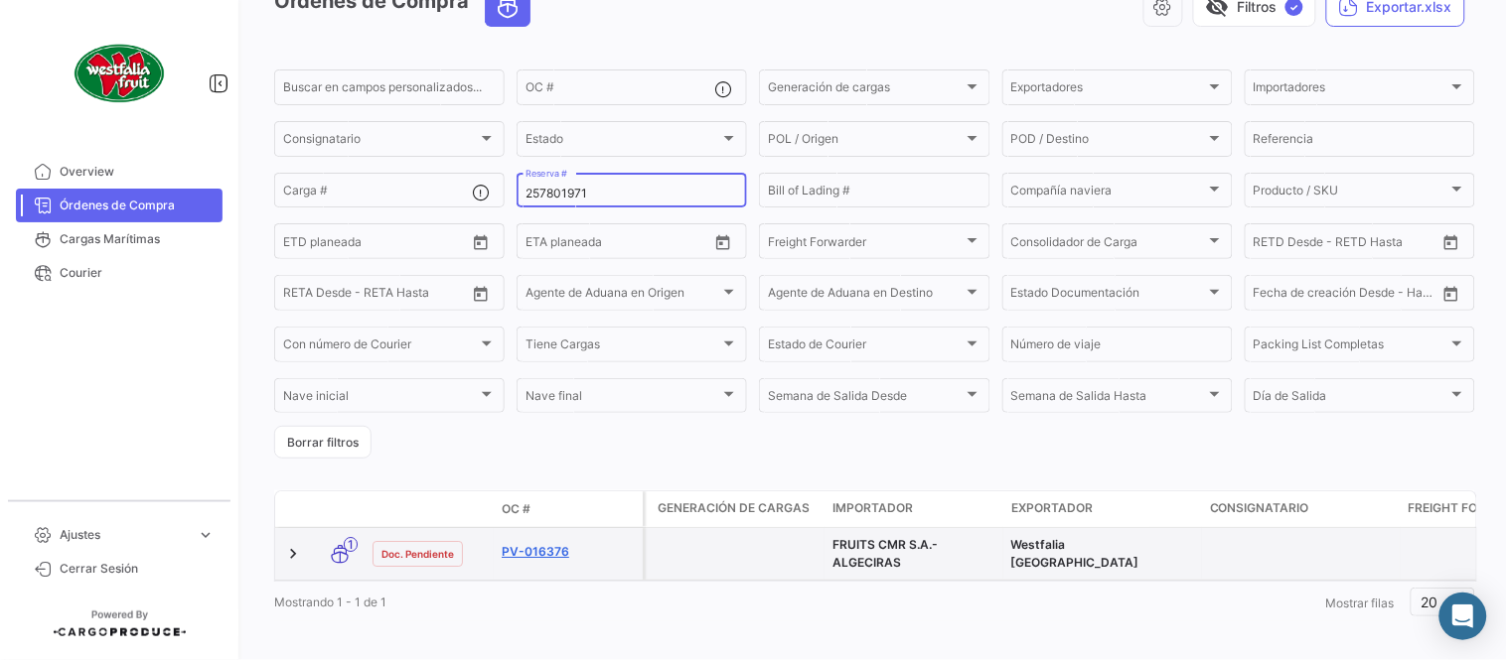
type input "257801971"
click at [547, 552] on link "PV-016376" at bounding box center [568, 552] width 133 height 18
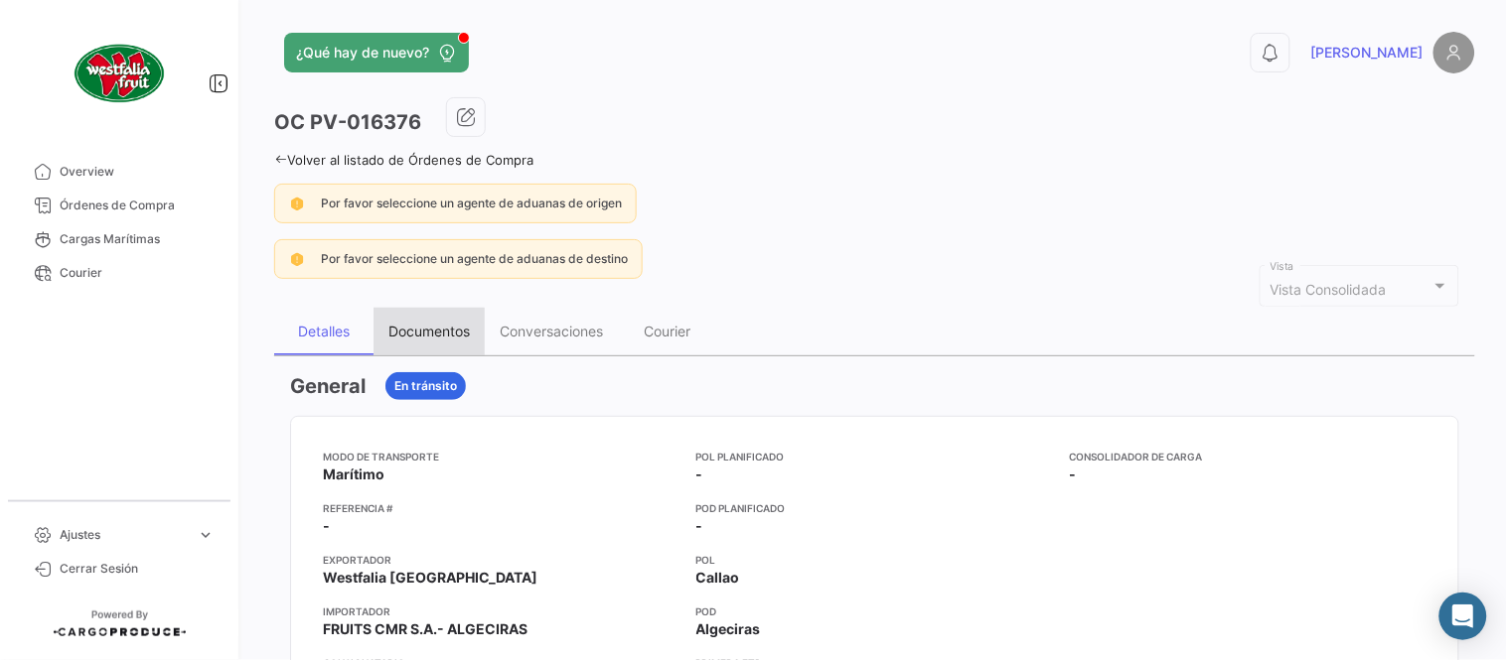
click at [430, 308] on div "Documentos" at bounding box center [428, 332] width 111 height 48
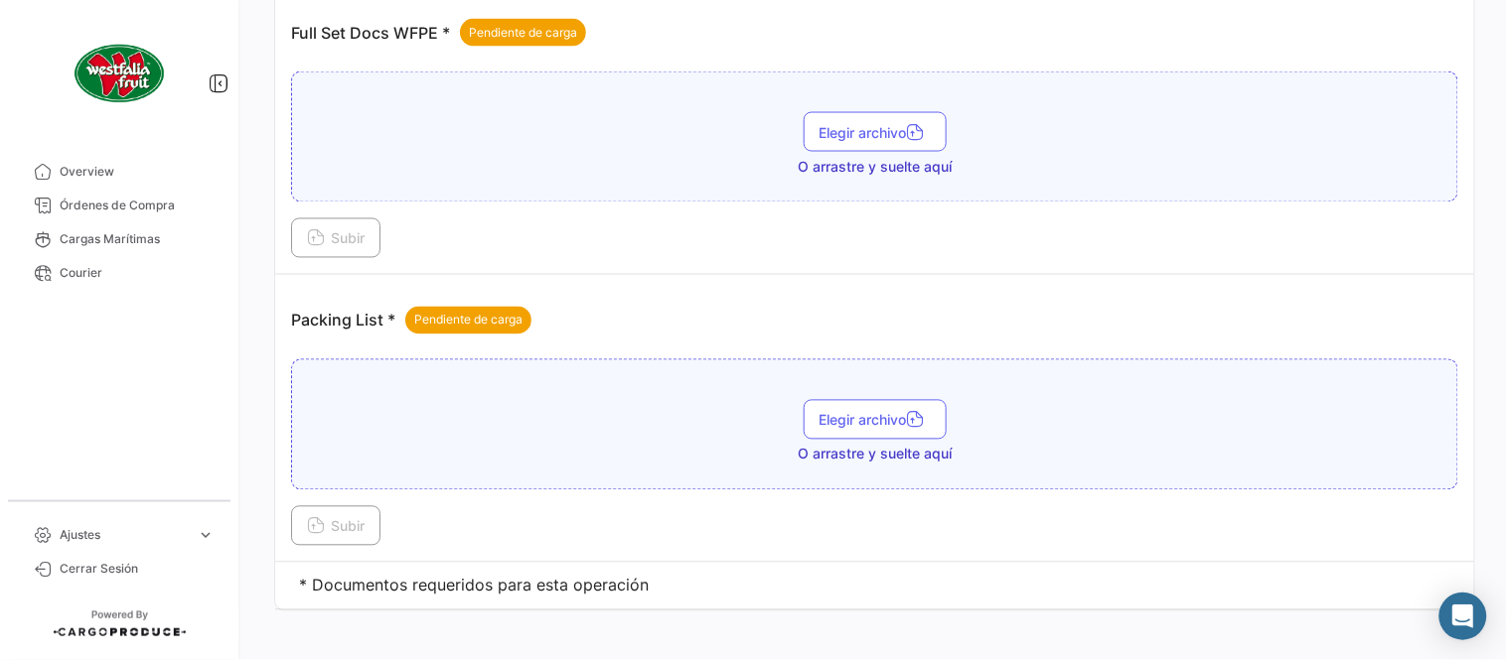
scroll to position [801, 0]
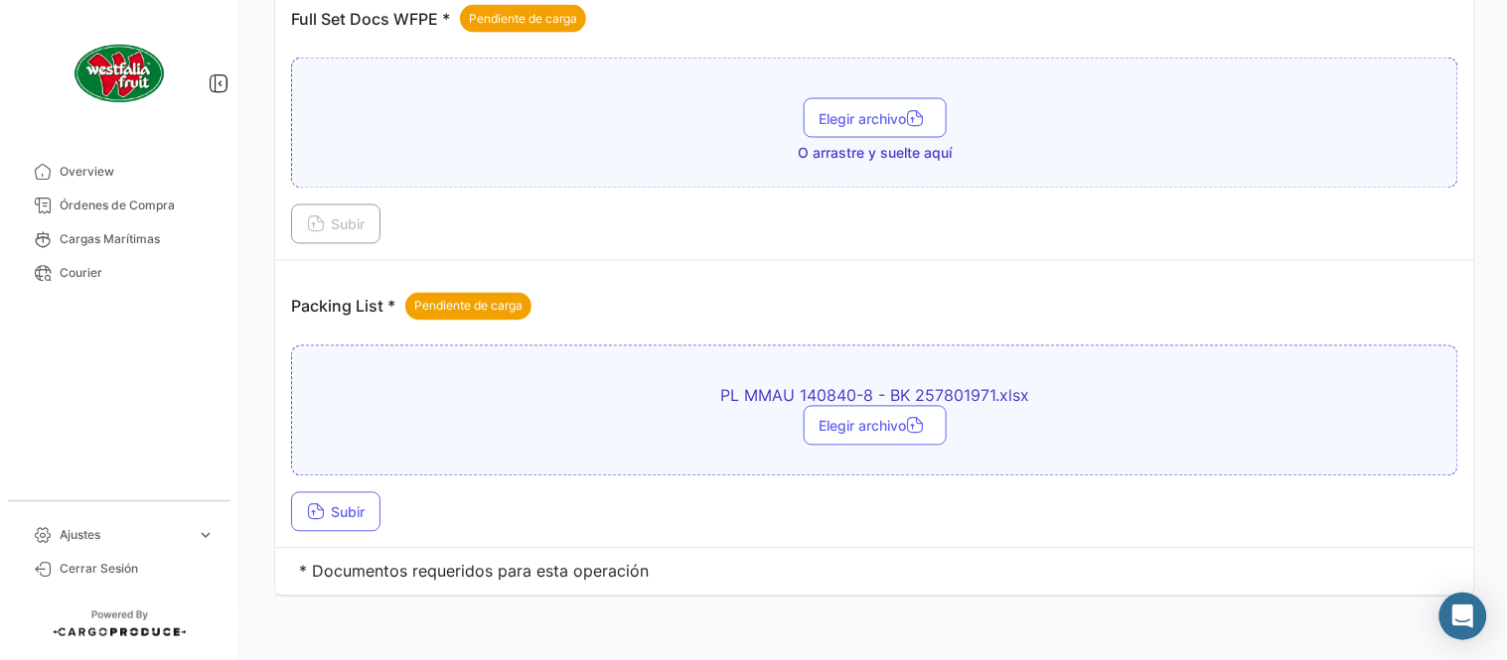
click at [319, 539] on td "Packing List * Pendiente de carga PL MMAU 140840-8 - BK 257801971.xlsx Elegir a…" at bounding box center [874, 405] width 1199 height 288
click at [344, 514] on span "Subir" at bounding box center [336, 513] width 58 height 17
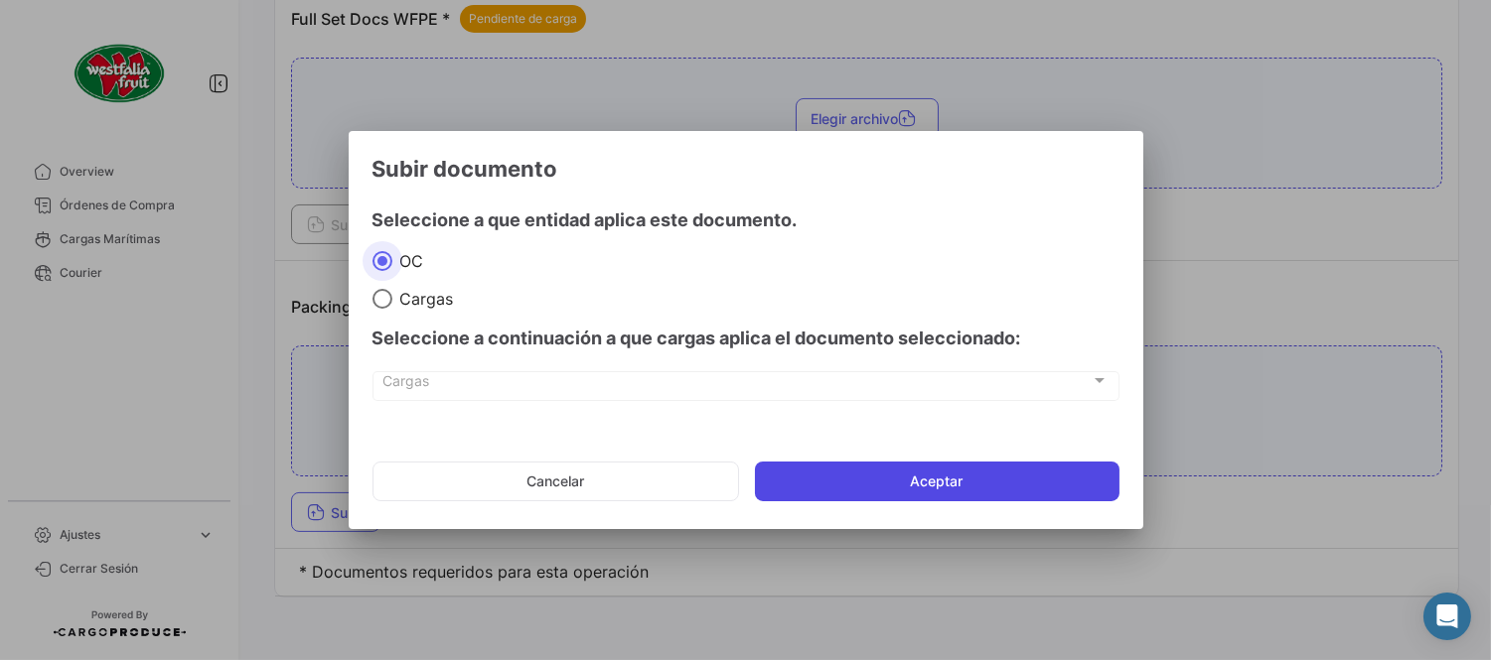
click at [901, 495] on button "Aceptar" at bounding box center [937, 482] width 364 height 40
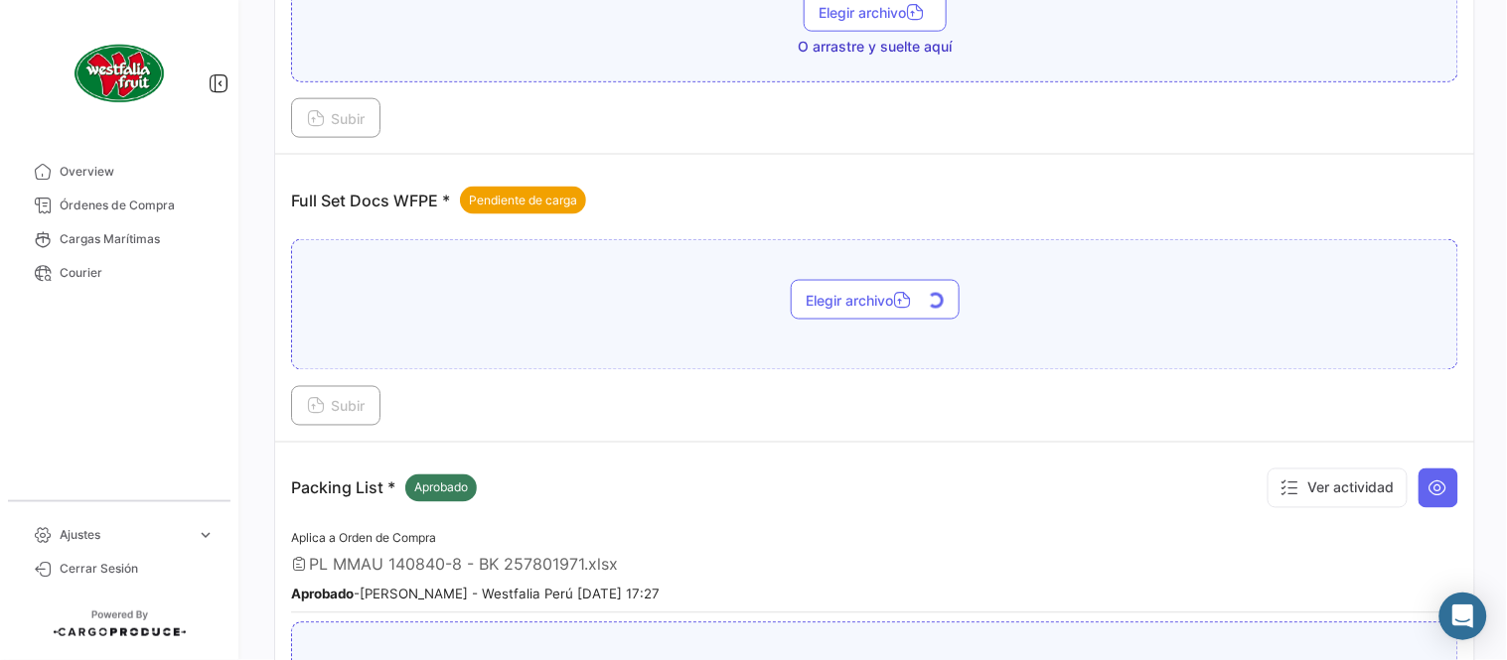
scroll to position [580, 0]
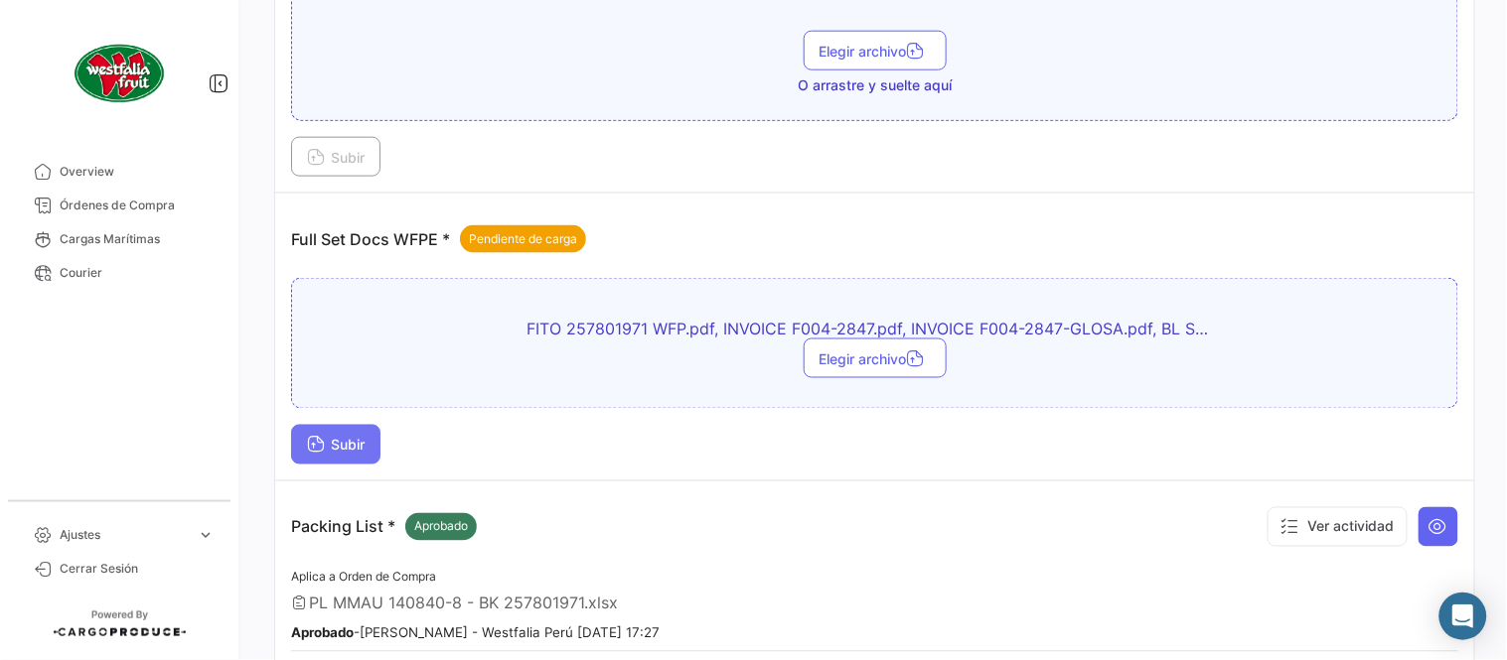
click at [349, 457] on button "Subir" at bounding box center [335, 445] width 89 height 40
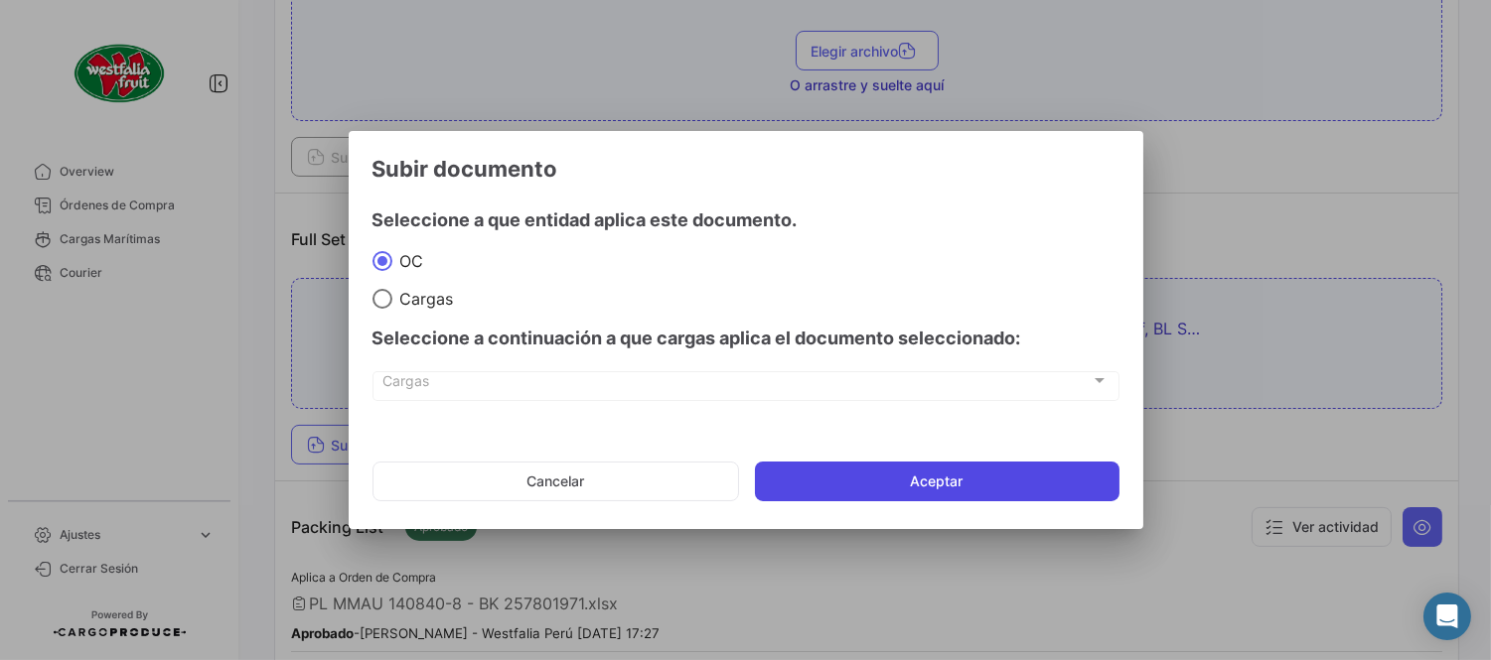
click at [872, 489] on button "Aceptar" at bounding box center [937, 482] width 364 height 40
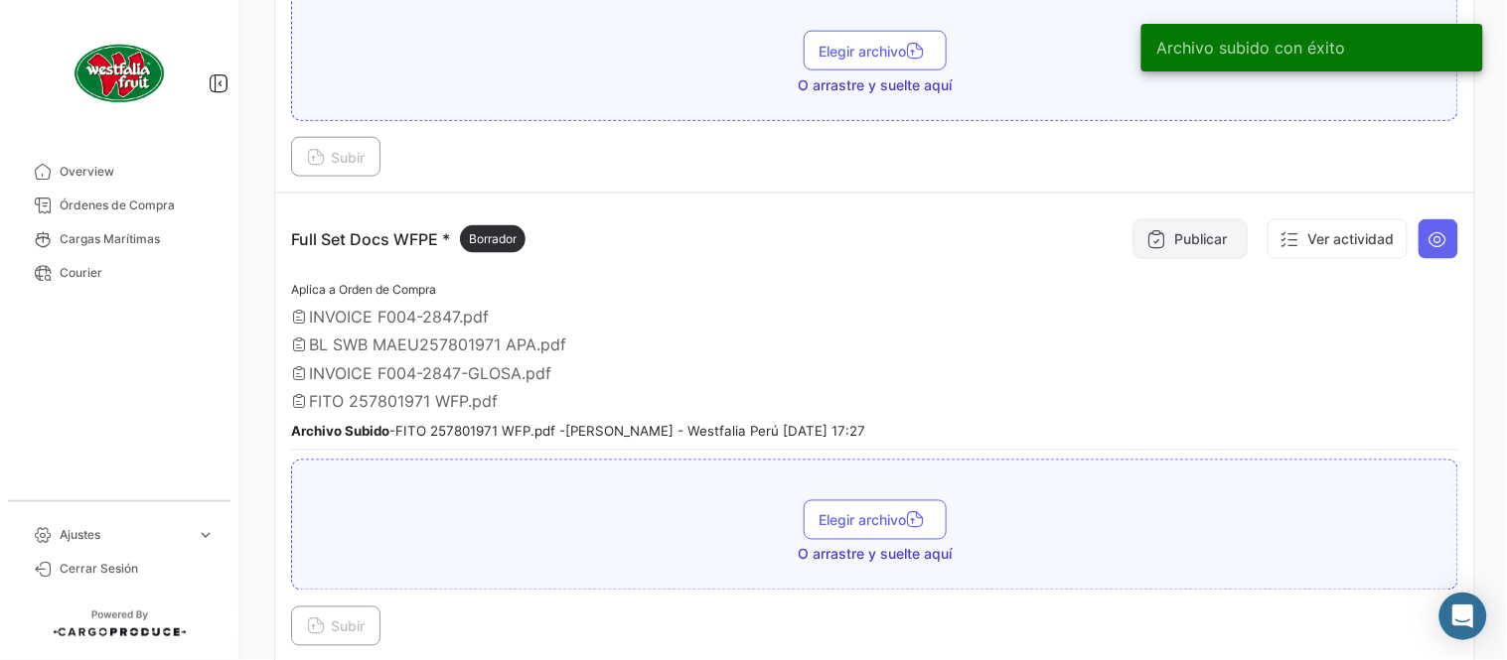
click at [1194, 239] on button "Publicar" at bounding box center [1190, 239] width 114 height 40
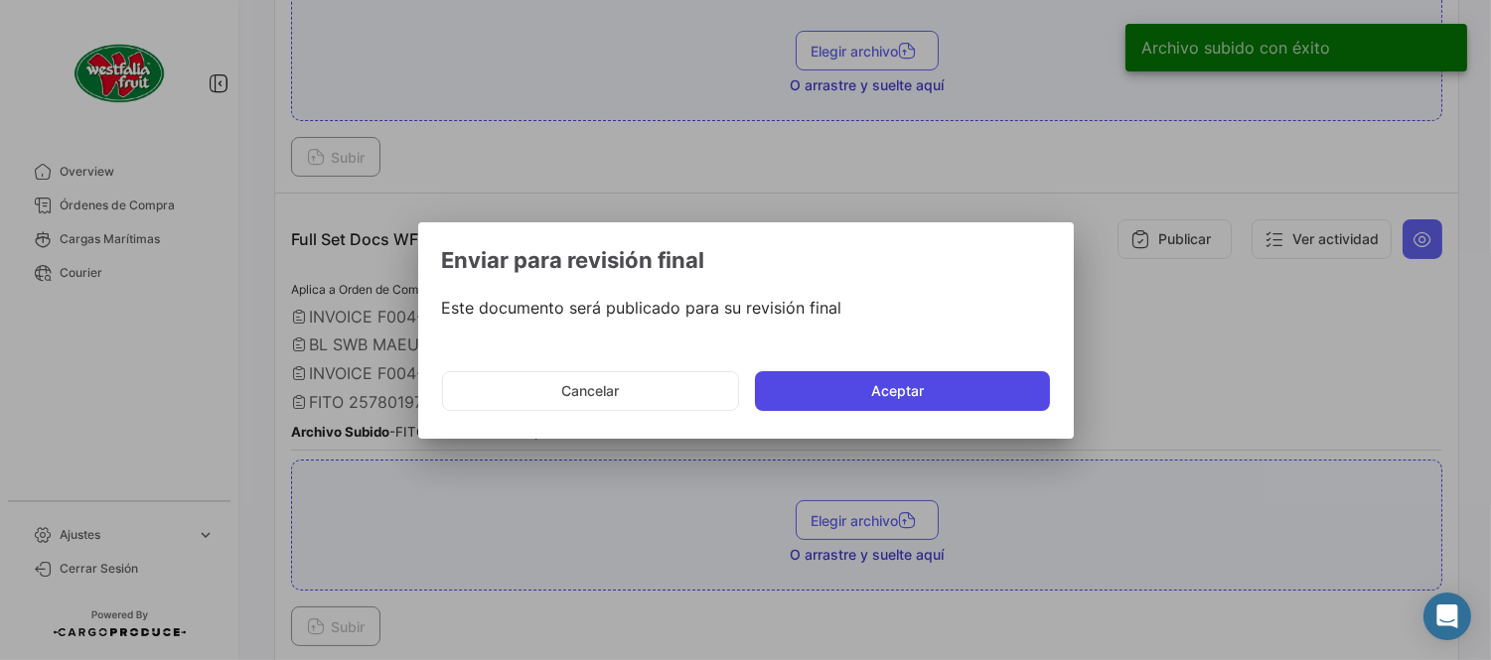
click at [917, 408] on button "Aceptar" at bounding box center [902, 391] width 295 height 40
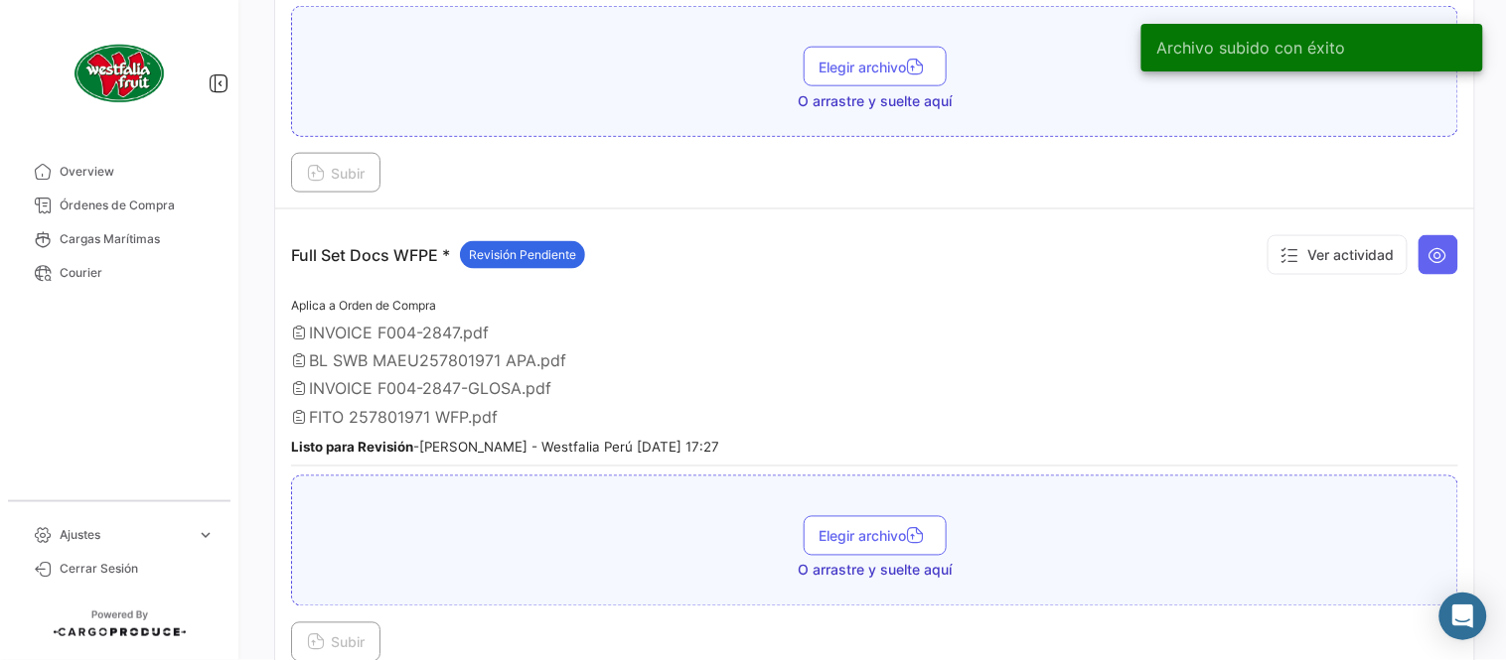
drag, startPoint x: 124, startPoint y: 214, endPoint x: 223, endPoint y: 223, distance: 99.8
click at [124, 214] on span "Órdenes de Compra" at bounding box center [137, 206] width 155 height 18
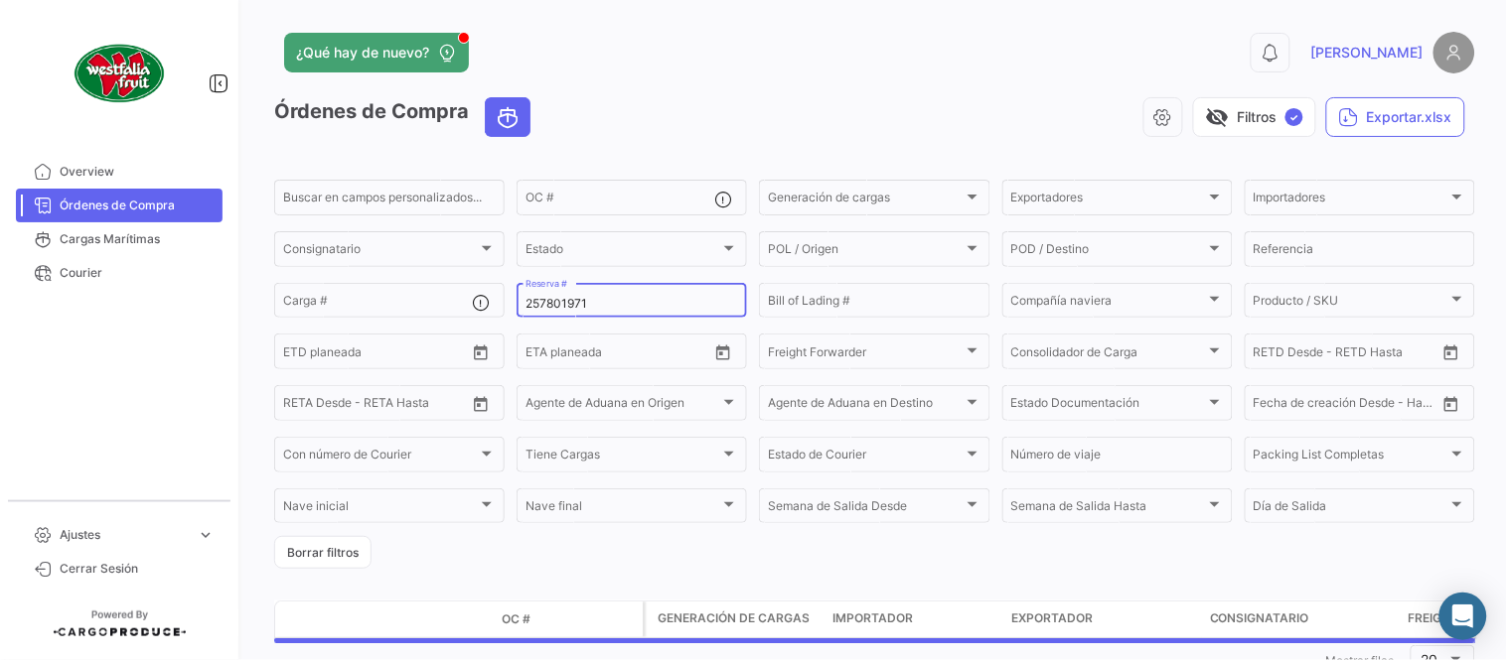
click at [556, 297] on input "257801971" at bounding box center [631, 304] width 213 height 14
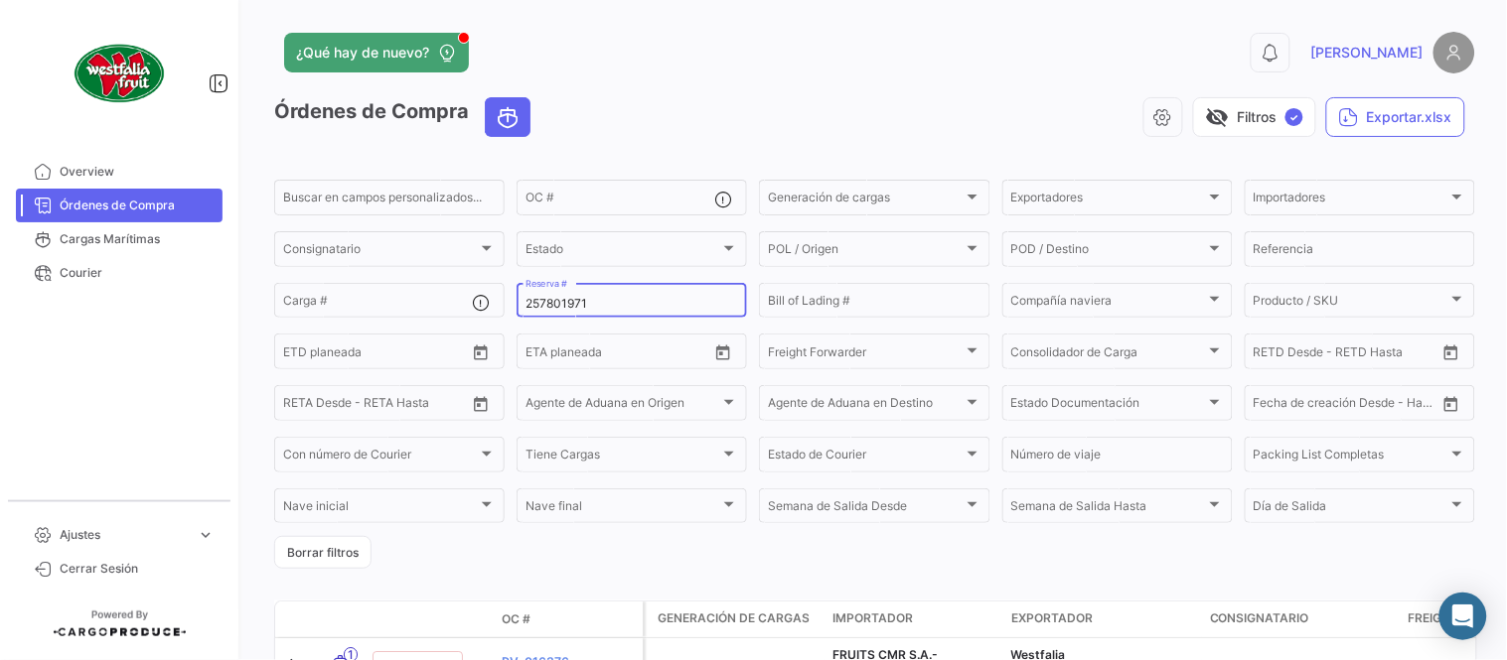
paste input "925356"
type input "257925356"
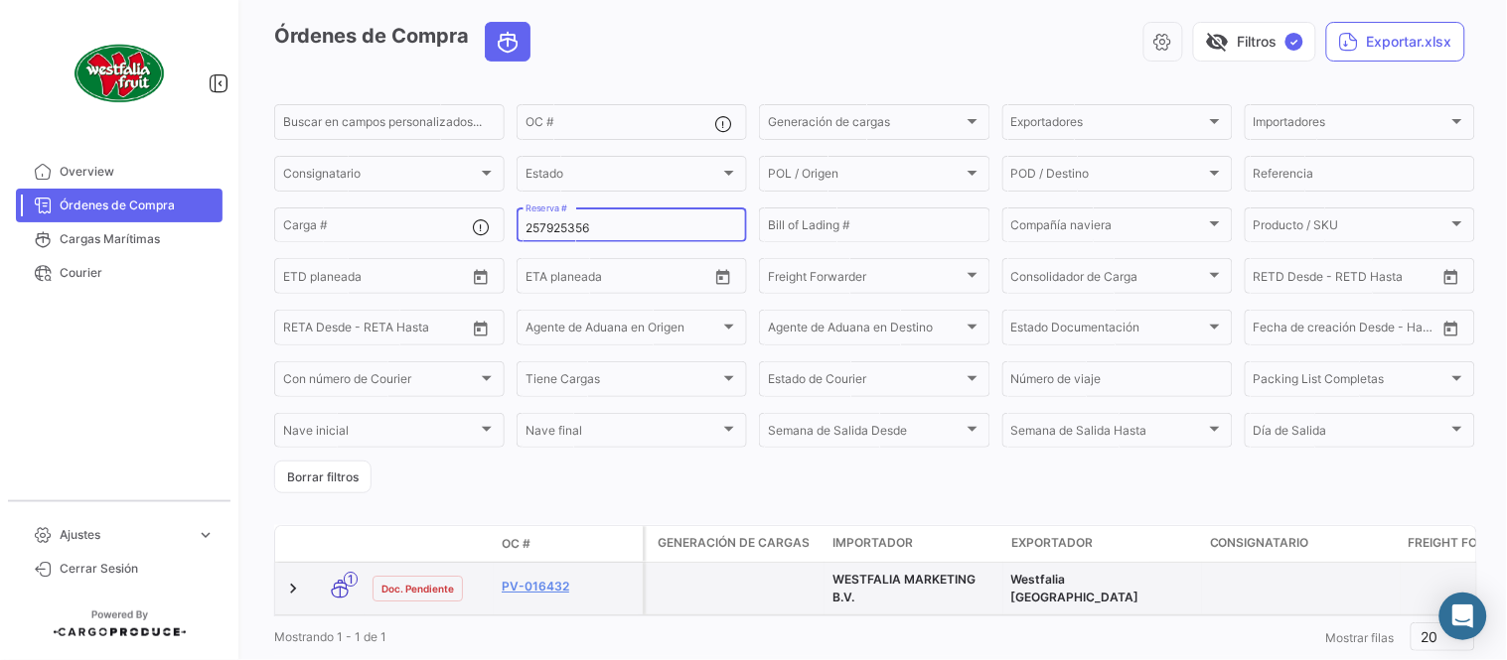
scroll to position [135, 0]
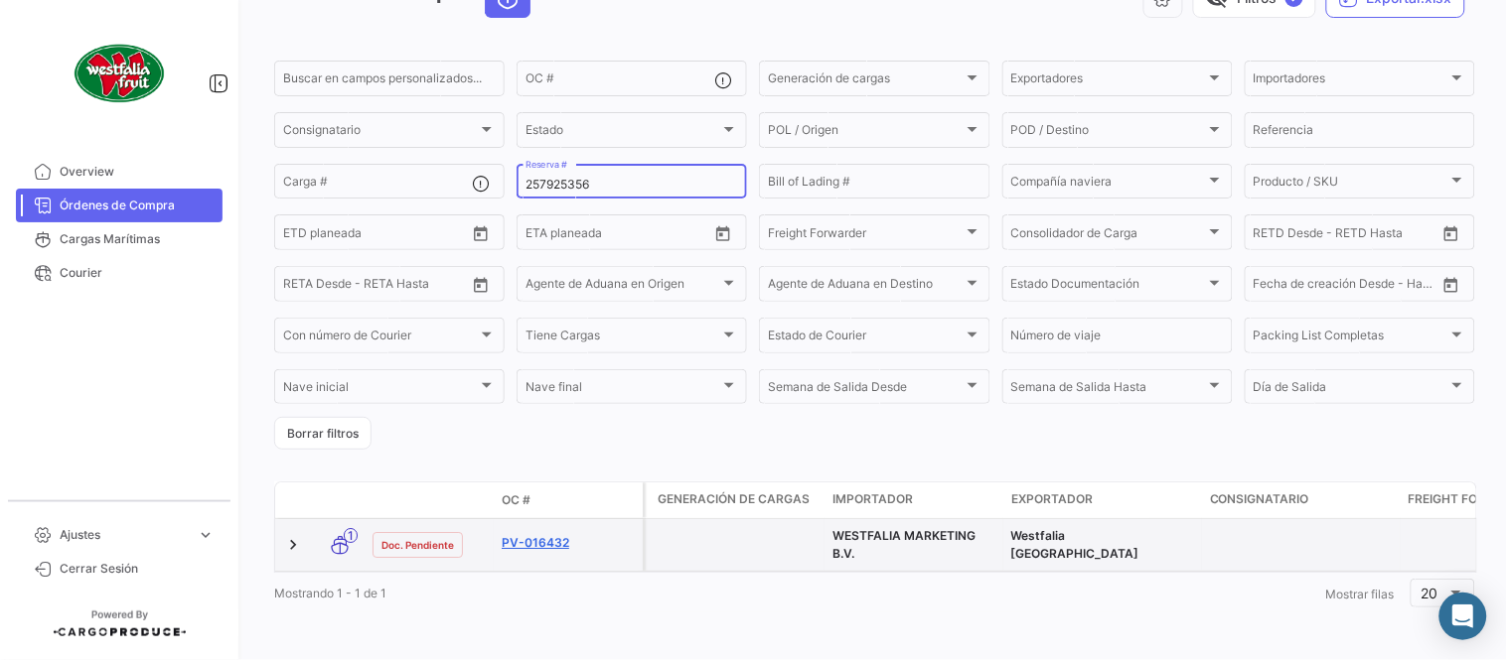
type input "257925356"
click at [544, 534] on link "PV-016432" at bounding box center [568, 543] width 133 height 18
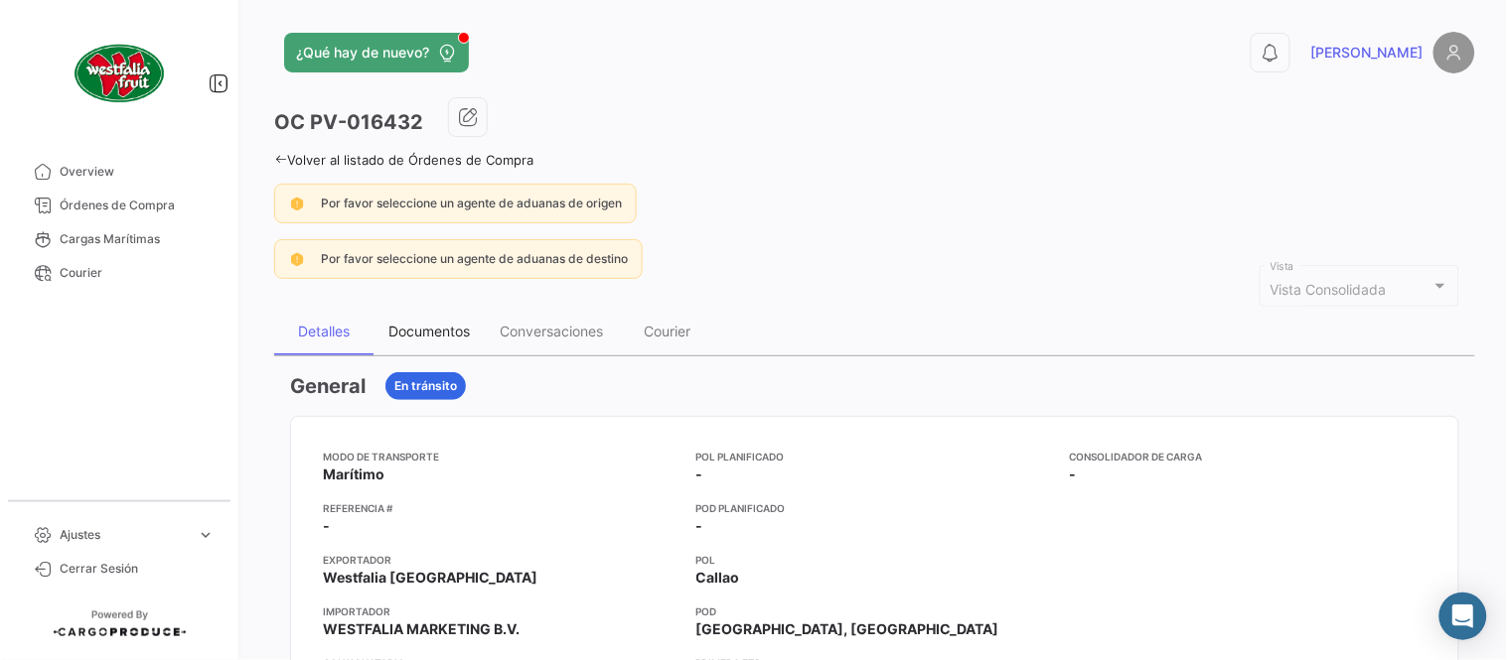
click at [459, 343] on div "Documentos" at bounding box center [428, 332] width 111 height 48
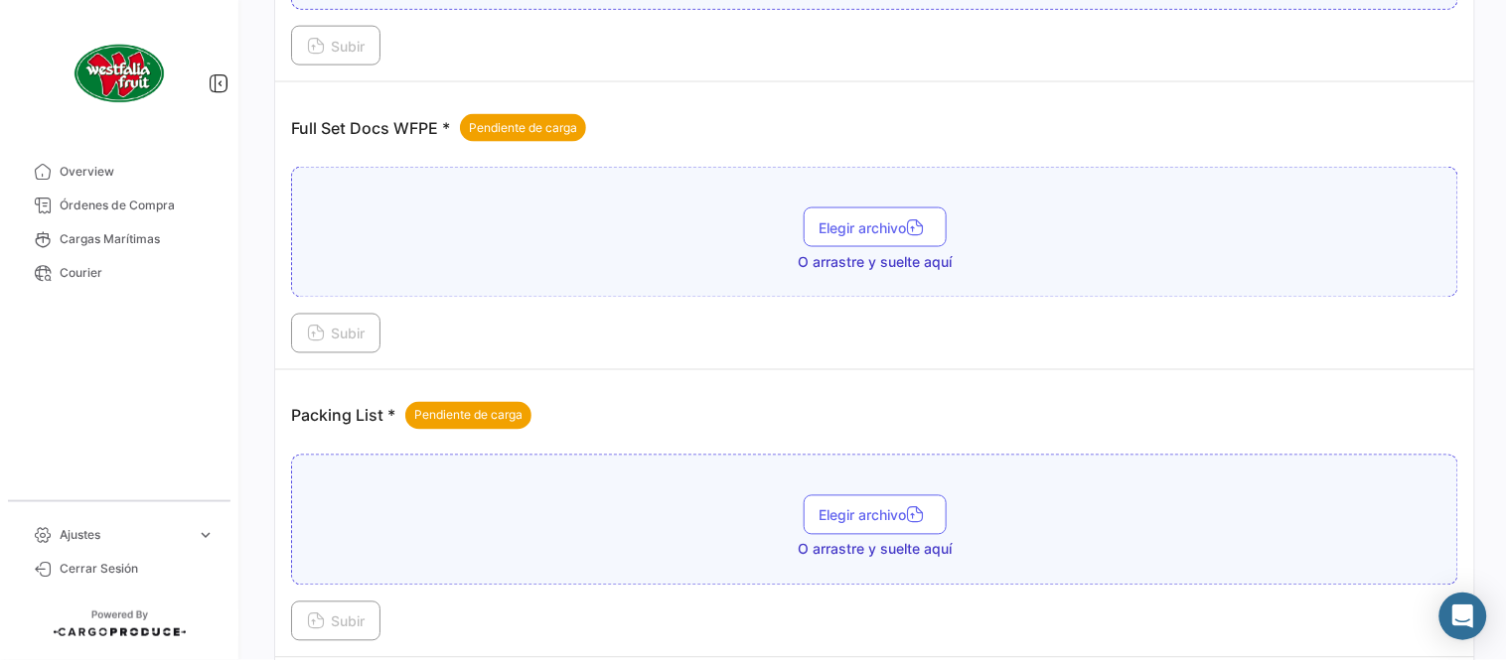
scroll to position [801, 0]
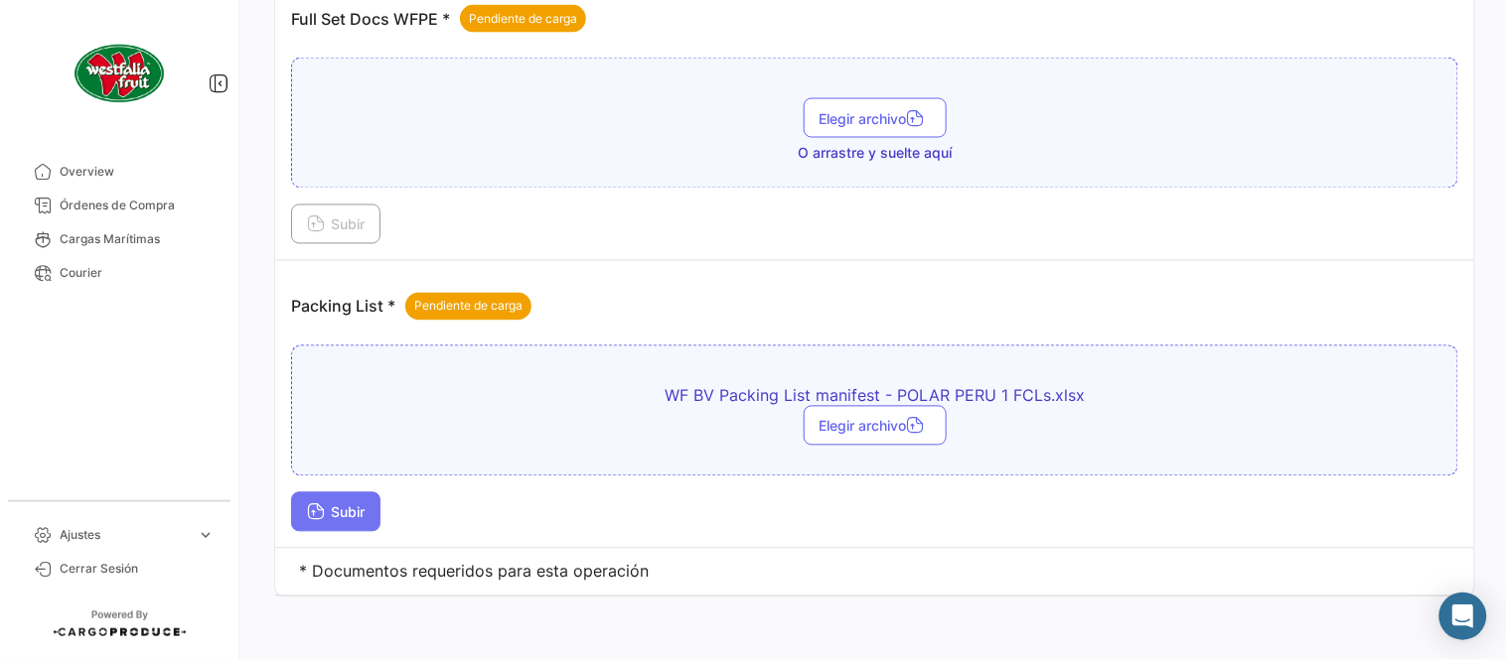
click at [331, 510] on span "Subir" at bounding box center [336, 513] width 58 height 17
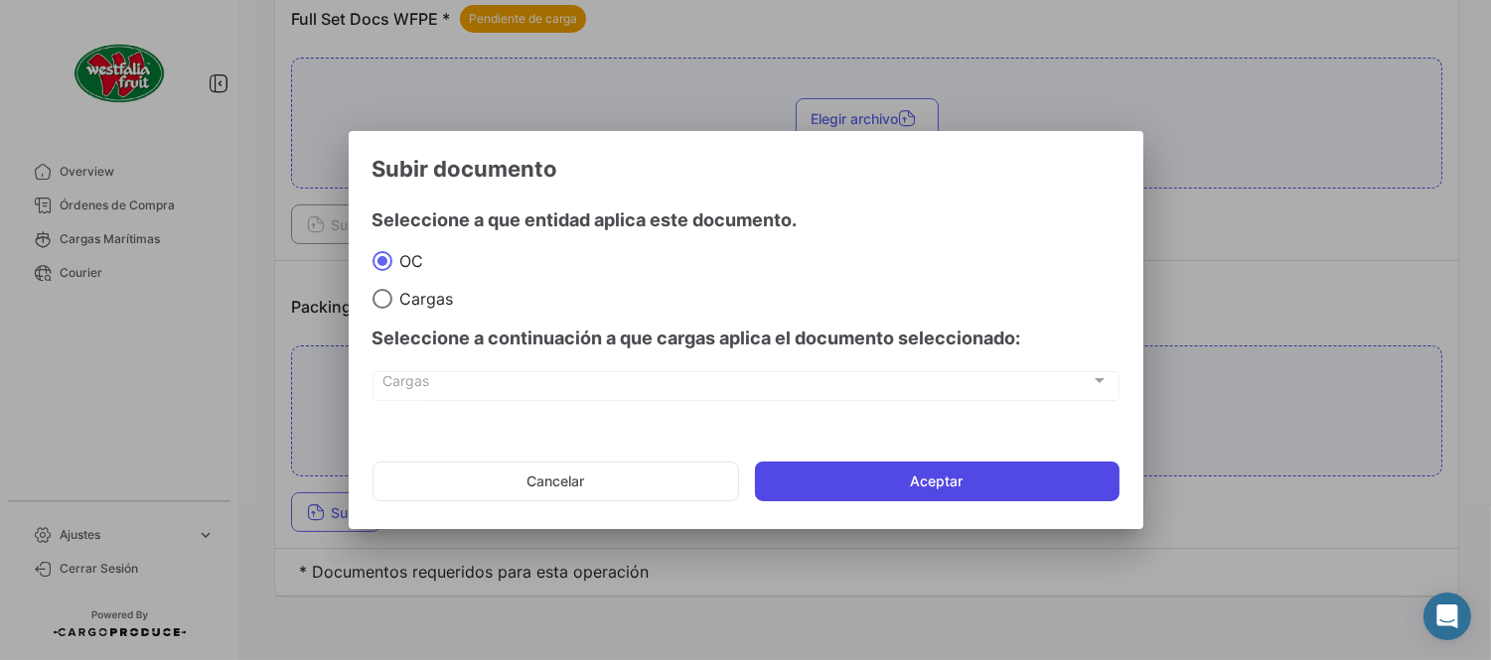
click at [861, 462] on button "Aceptar" at bounding box center [937, 482] width 364 height 40
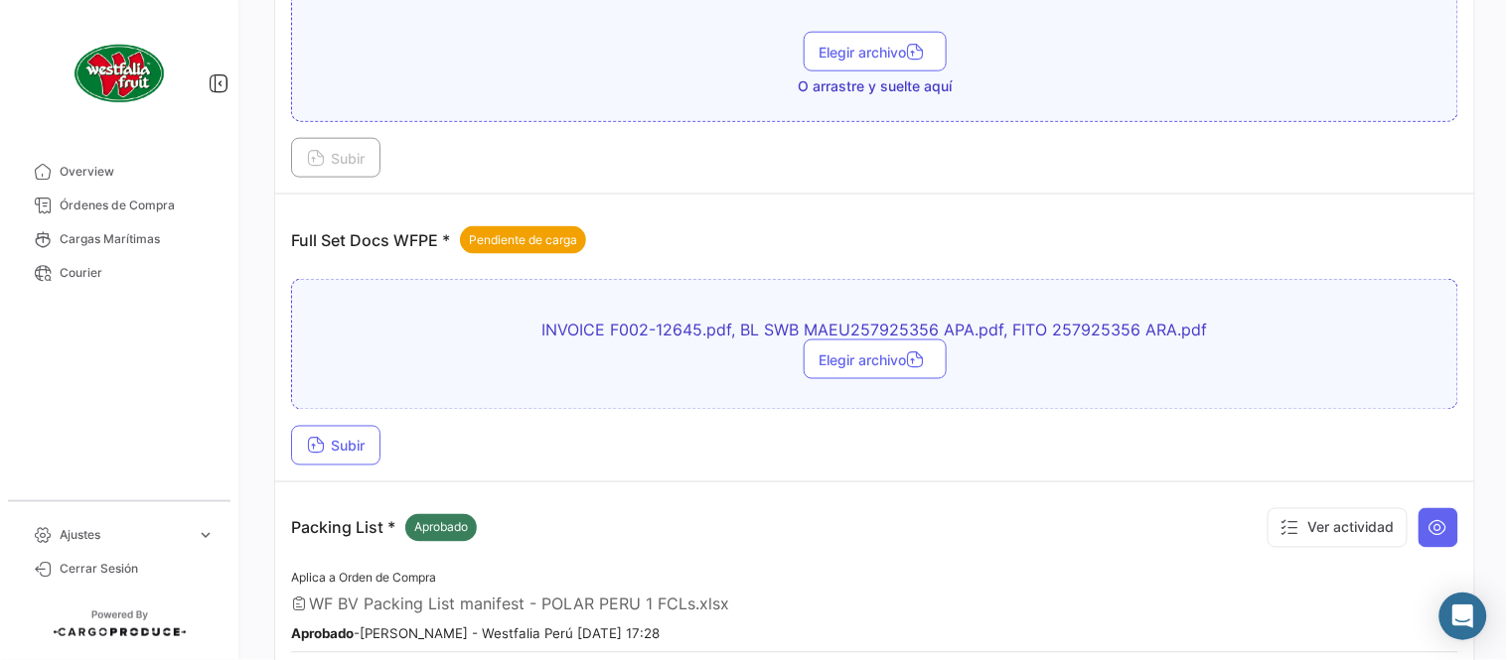
scroll to position [580, 0]
click at [341, 460] on button "Subir" at bounding box center [335, 445] width 89 height 40
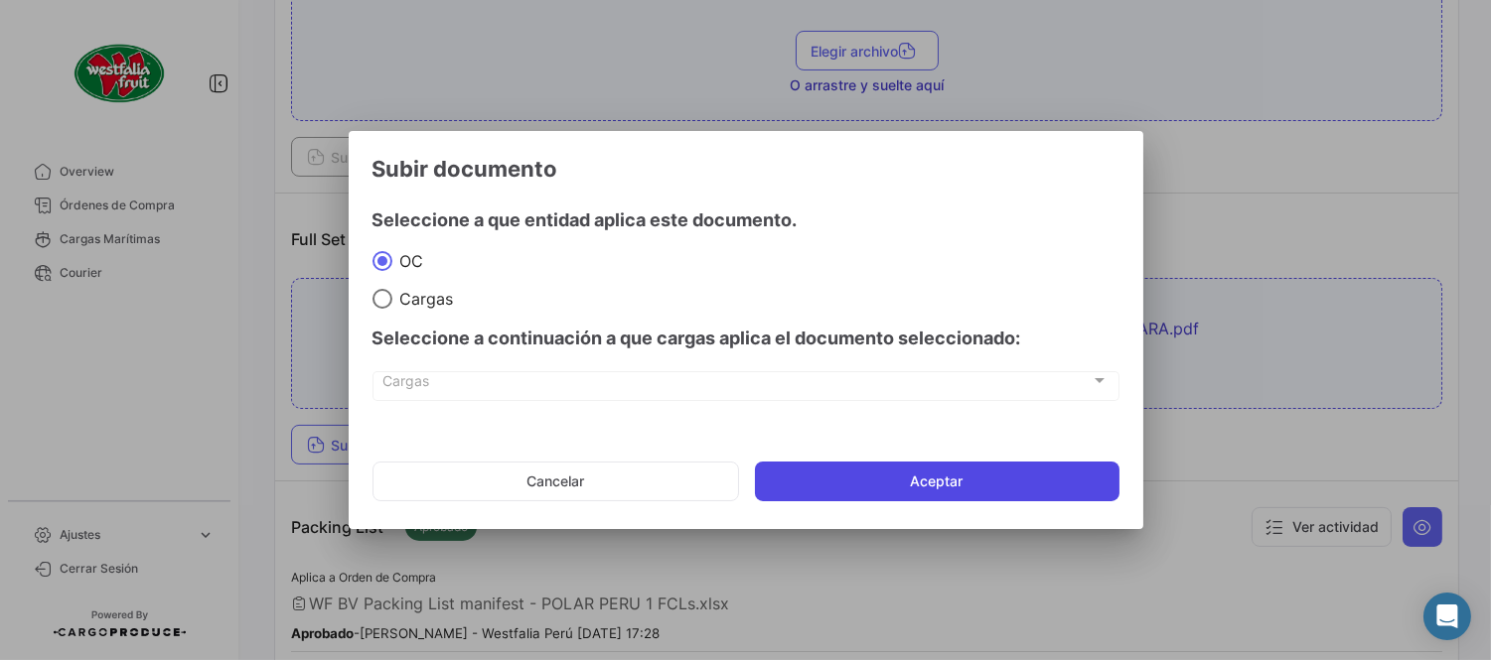
click at [872, 491] on button "Aceptar" at bounding box center [937, 482] width 364 height 40
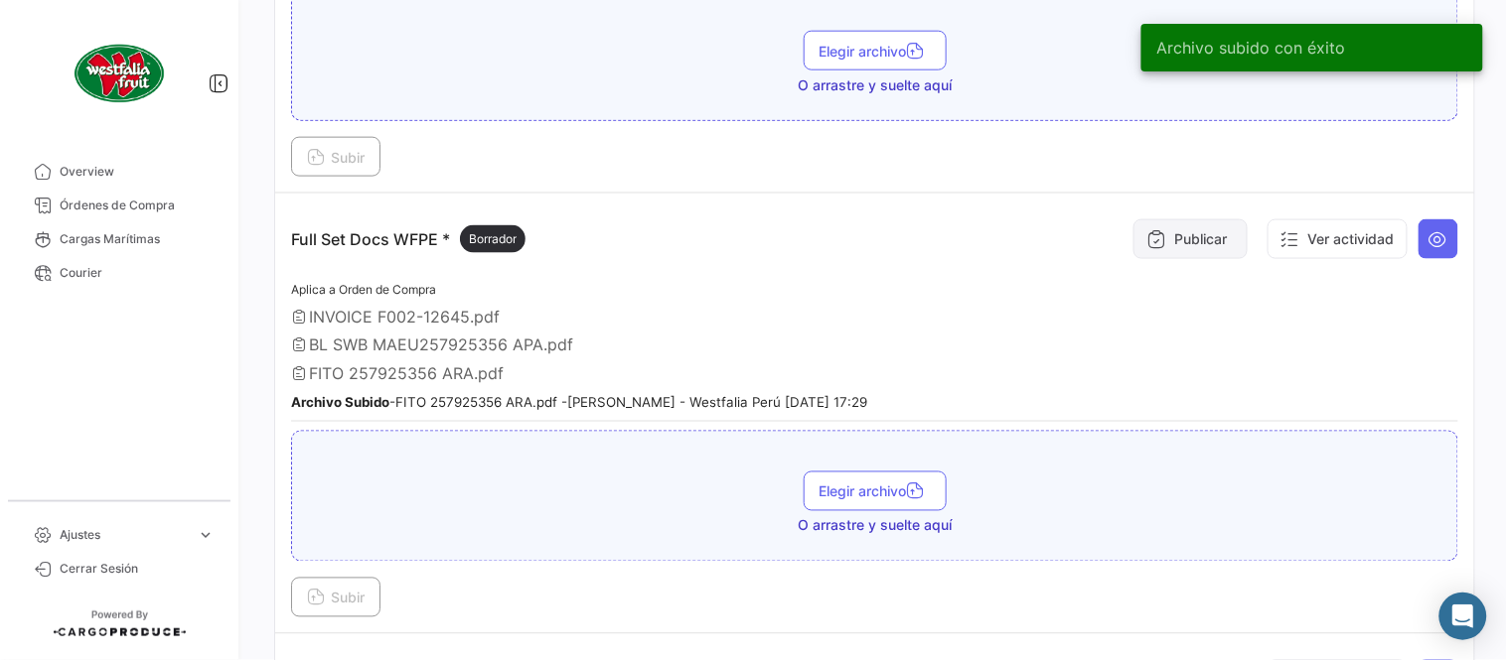
click at [1202, 229] on button "Publicar" at bounding box center [1190, 239] width 114 height 40
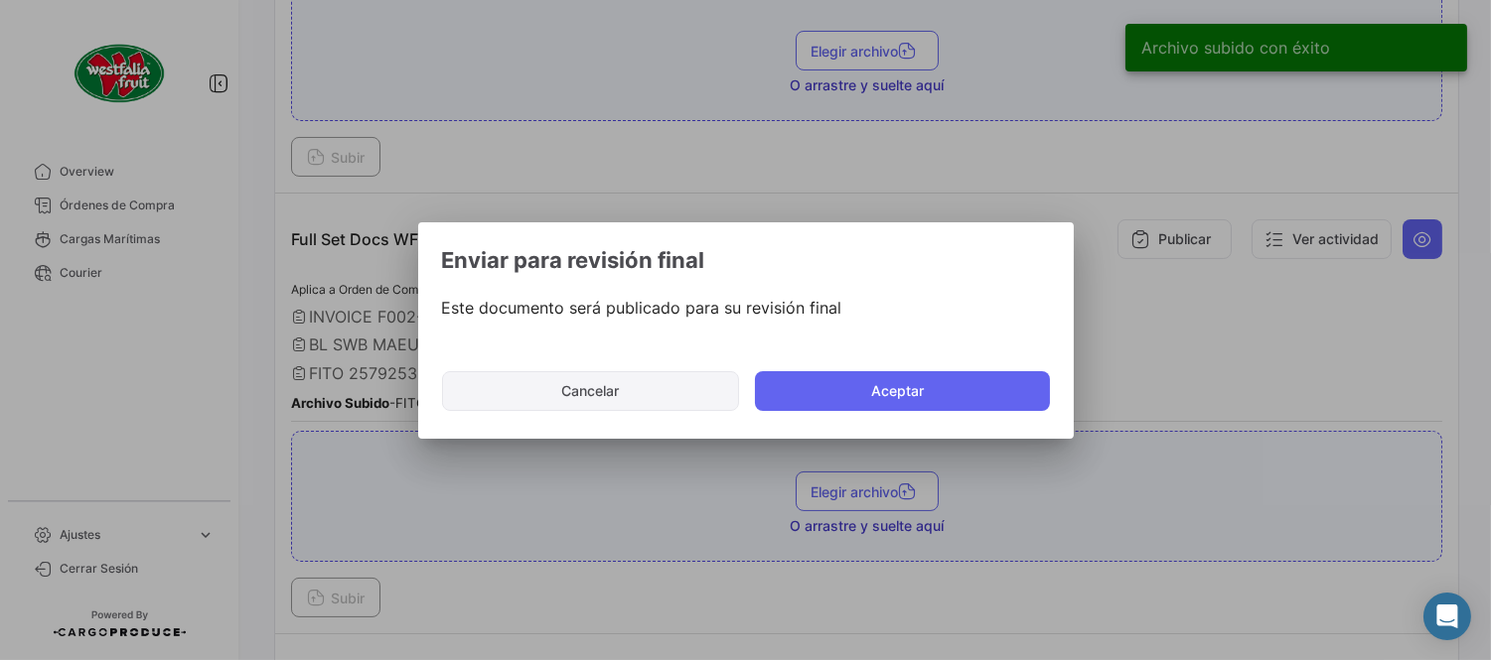
click at [656, 390] on button "Cancelar" at bounding box center [590, 391] width 297 height 40
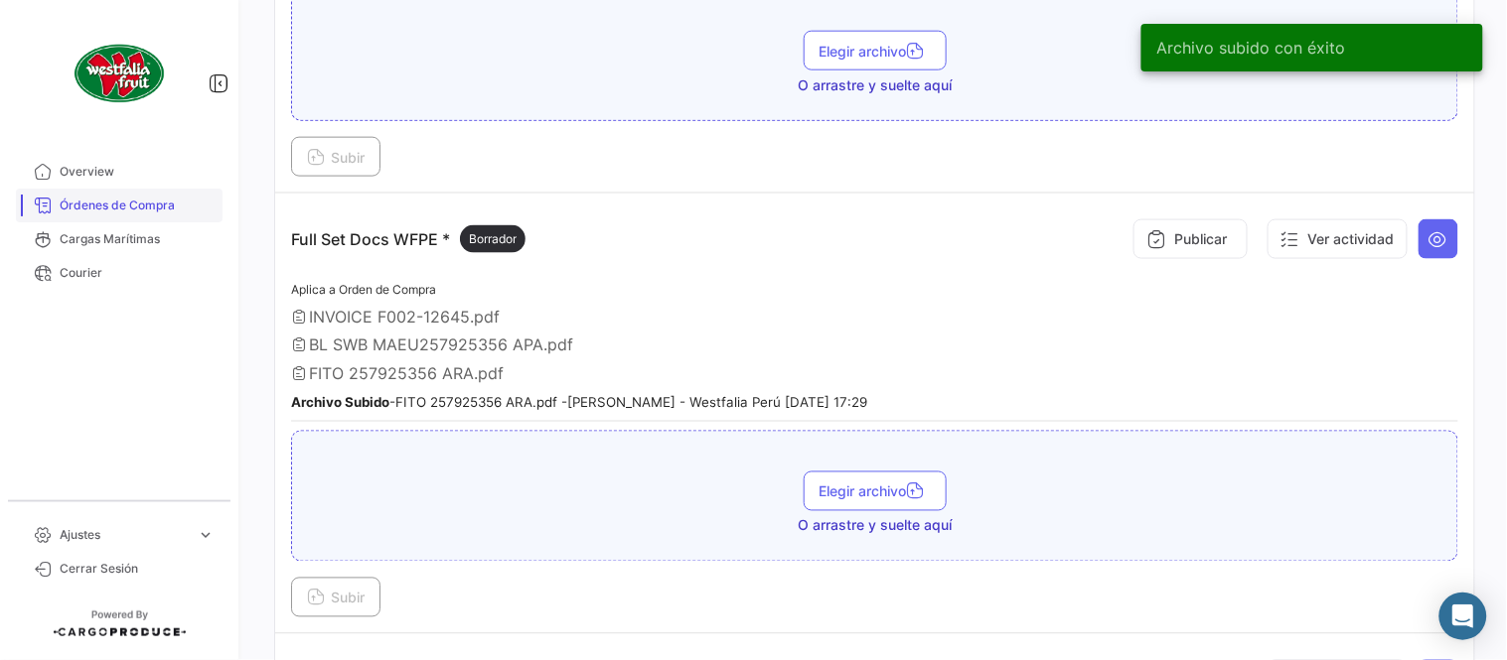
click at [190, 209] on span "Órdenes de Compra" at bounding box center [137, 206] width 155 height 18
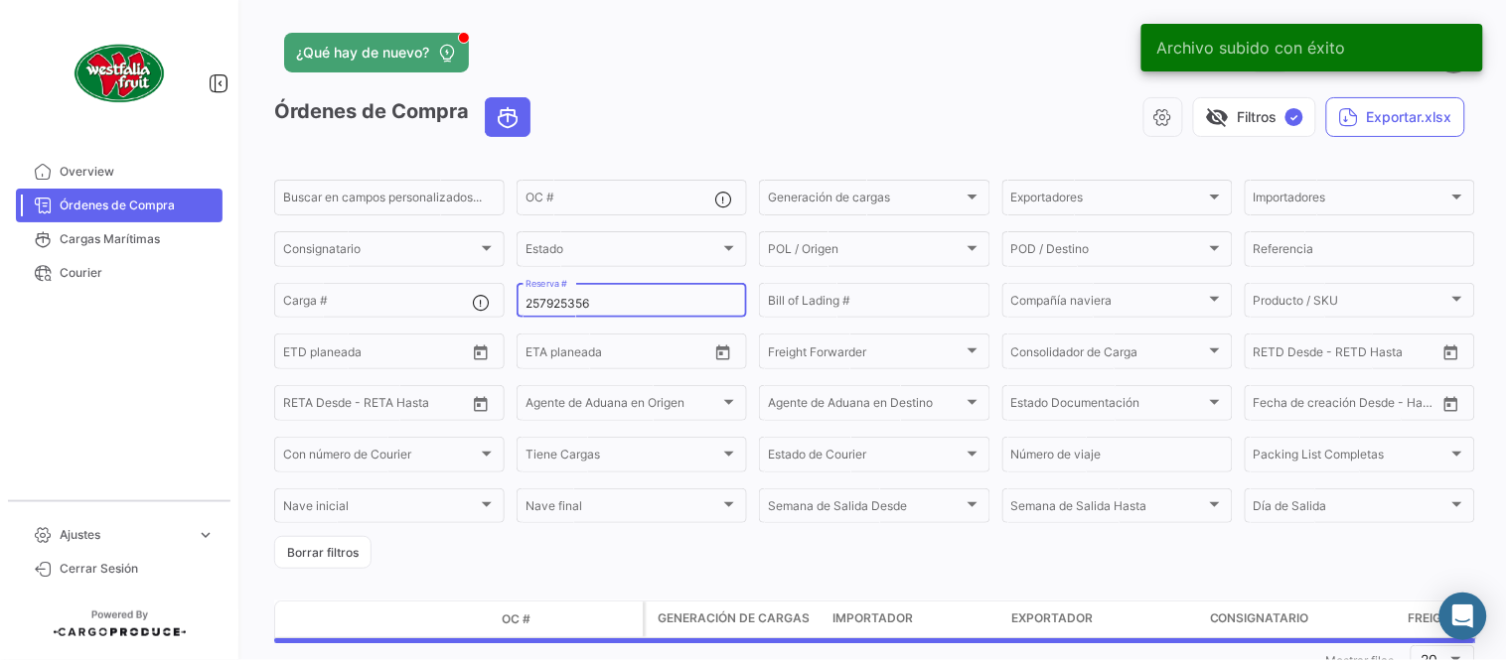
click at [579, 303] on input "257925356" at bounding box center [631, 304] width 213 height 14
paste input "MBM23004642"
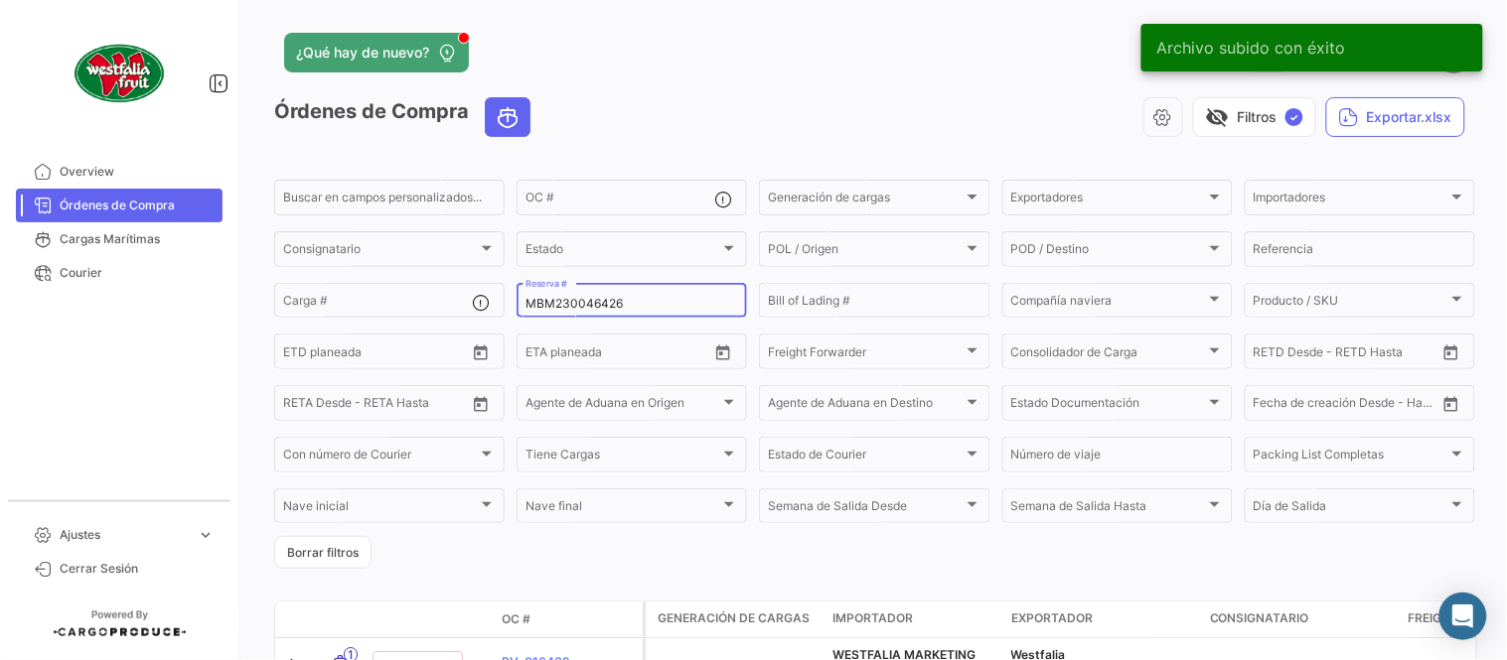
type input "MBM230046426"
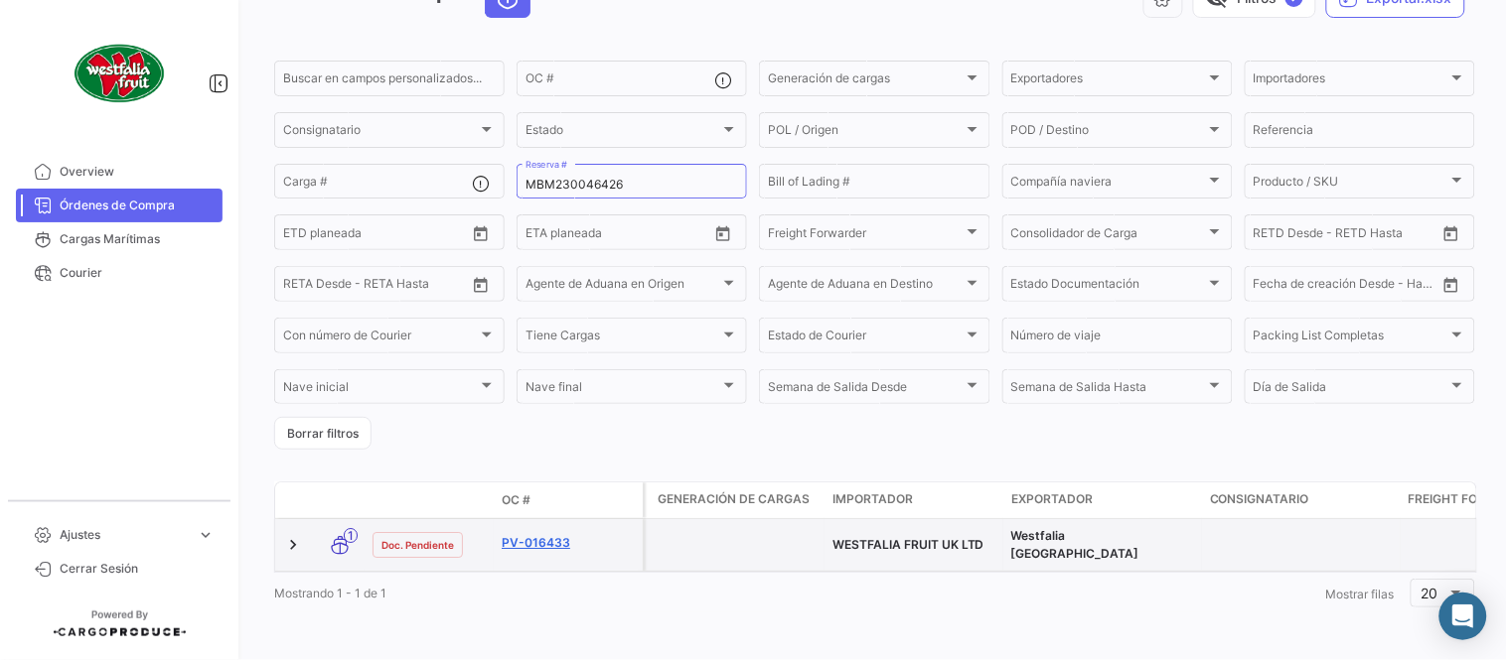
scroll to position [127, 0]
click at [548, 534] on link "PV-016433" at bounding box center [568, 543] width 133 height 18
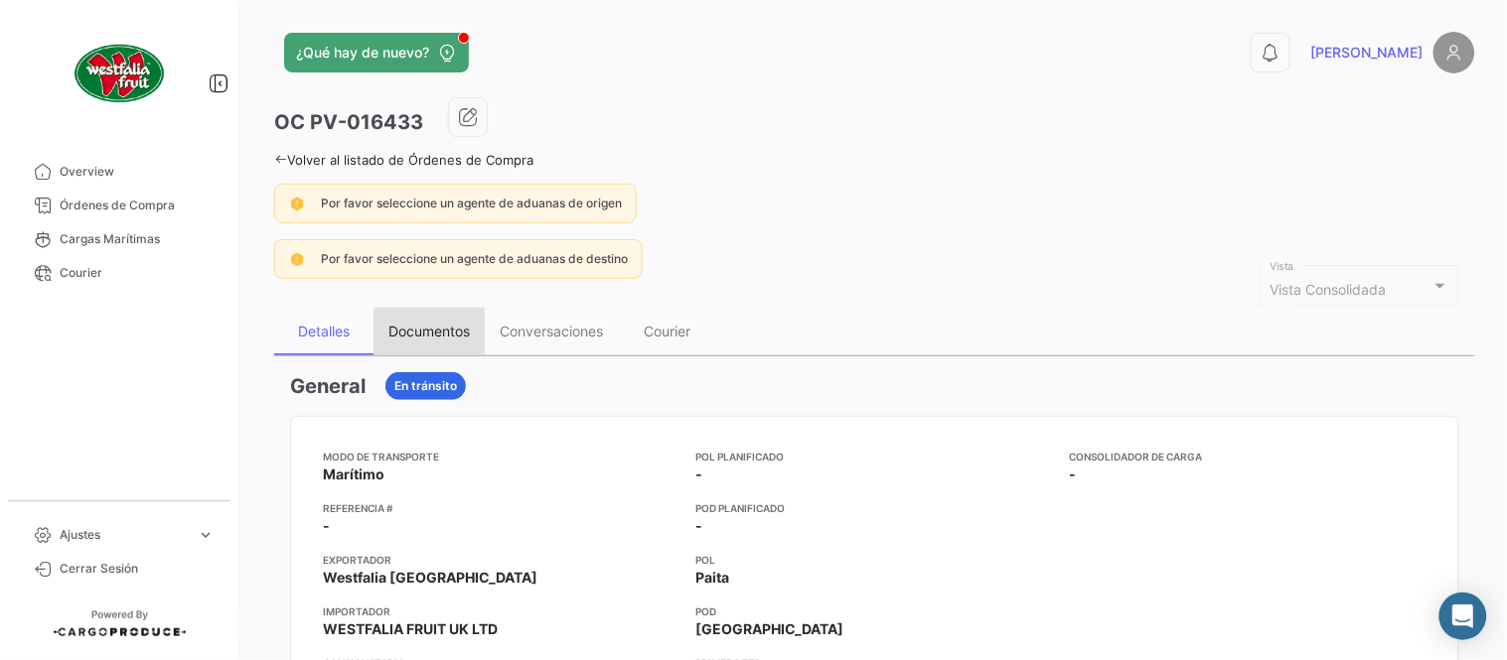
click at [431, 314] on div "Documentos" at bounding box center [428, 332] width 111 height 48
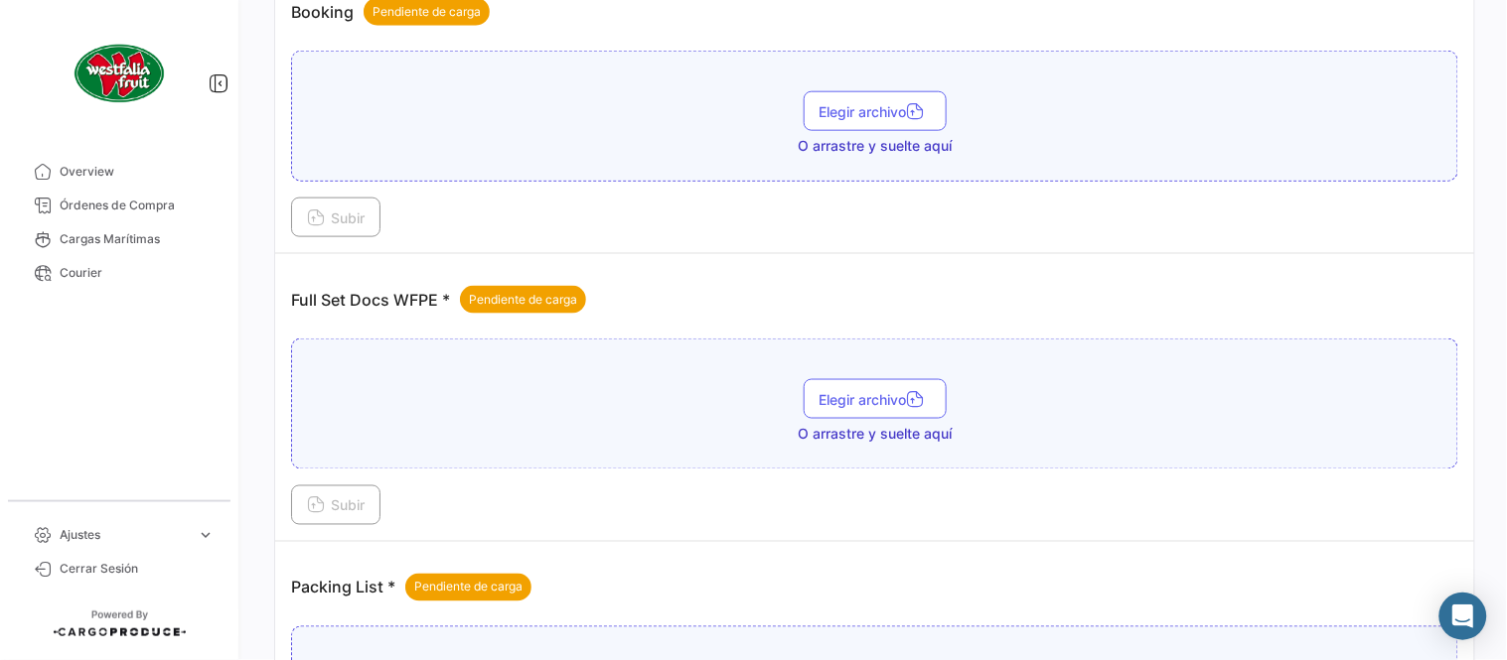
scroll to position [801, 0]
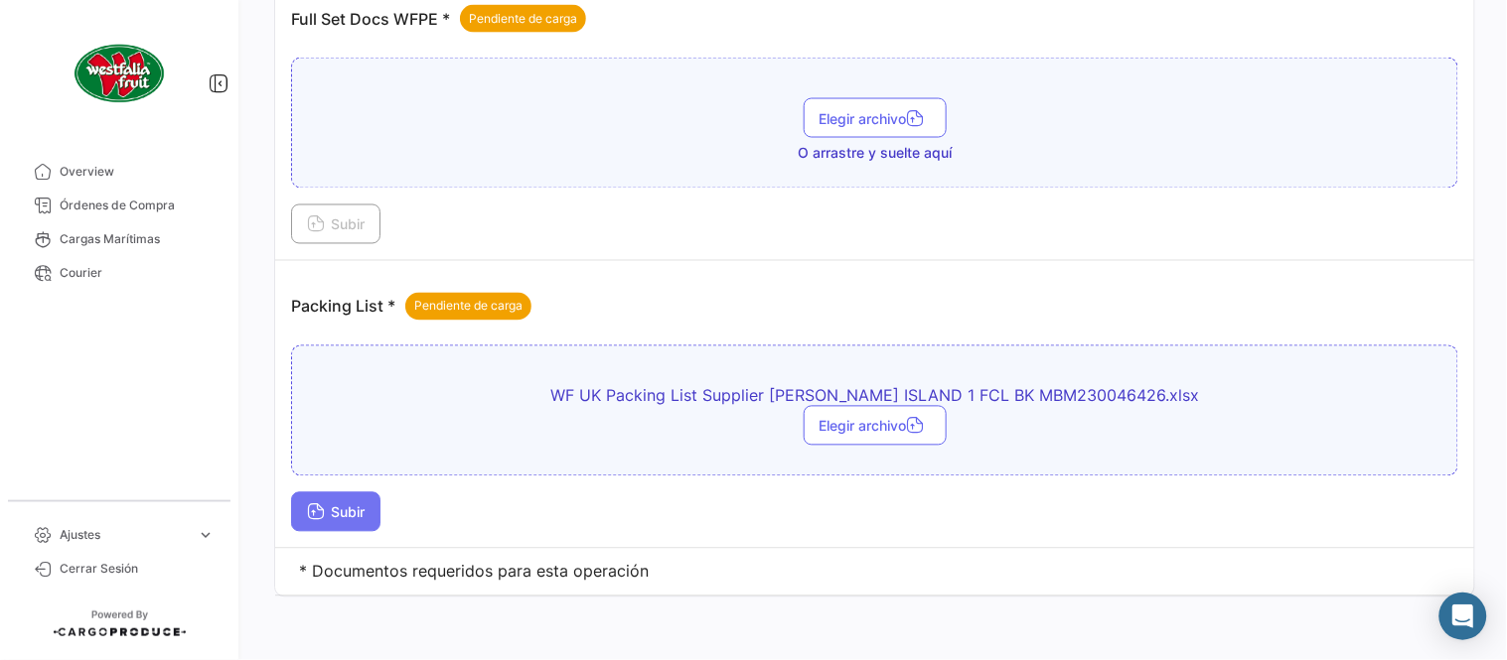
click at [364, 510] on span "Subir" at bounding box center [336, 513] width 58 height 17
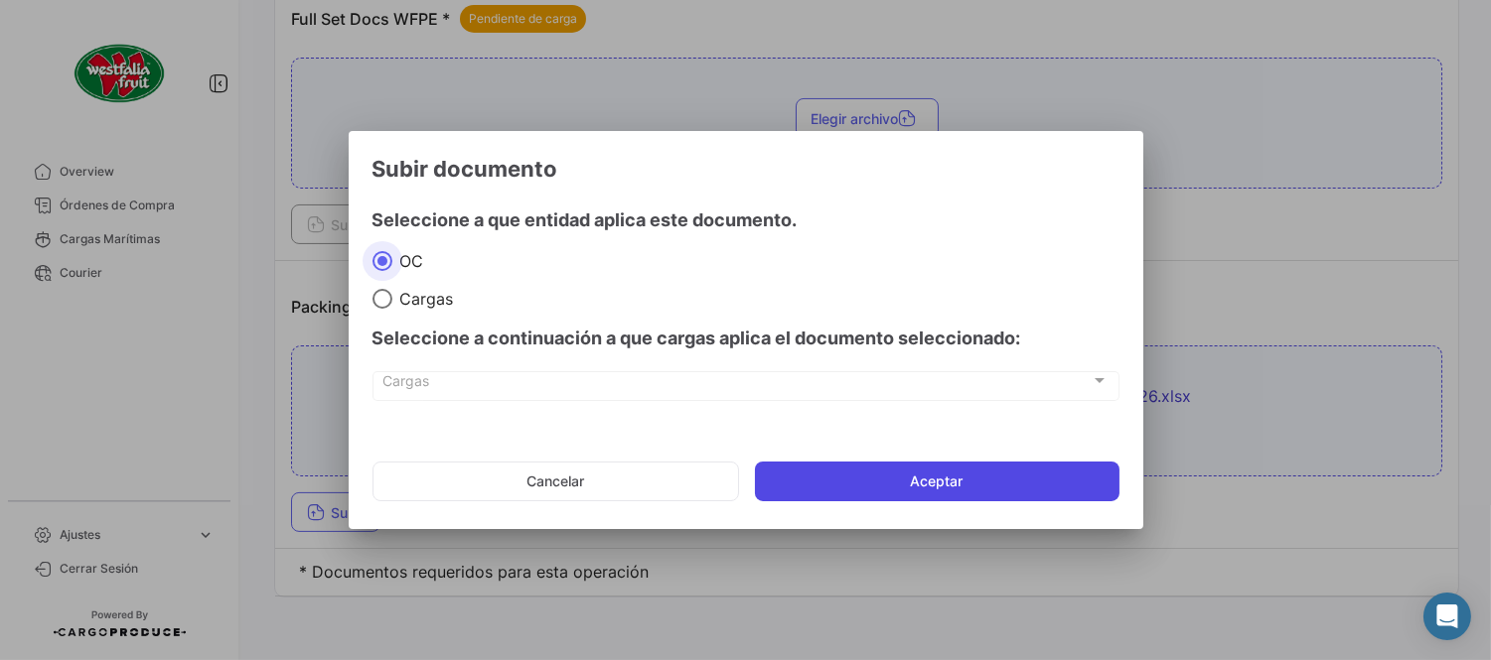
click at [820, 484] on button "Aceptar" at bounding box center [937, 482] width 364 height 40
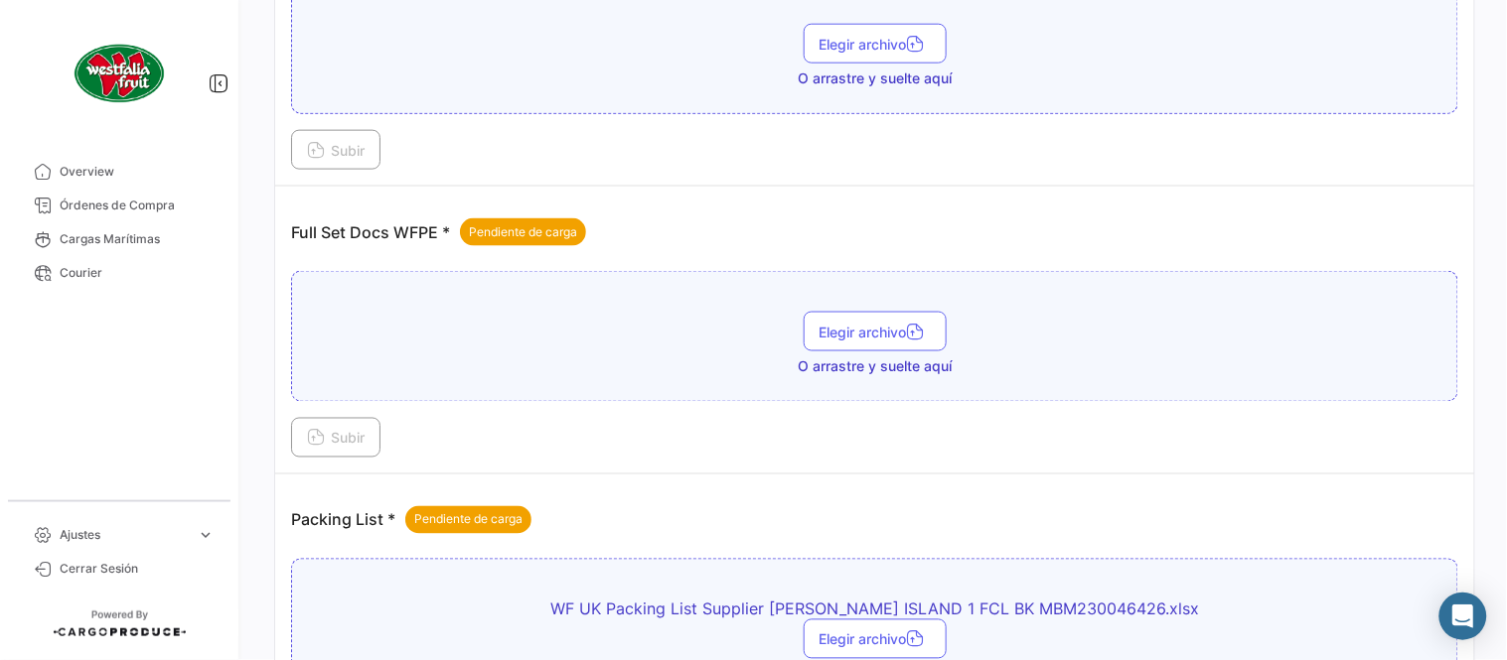
scroll to position [580, 0]
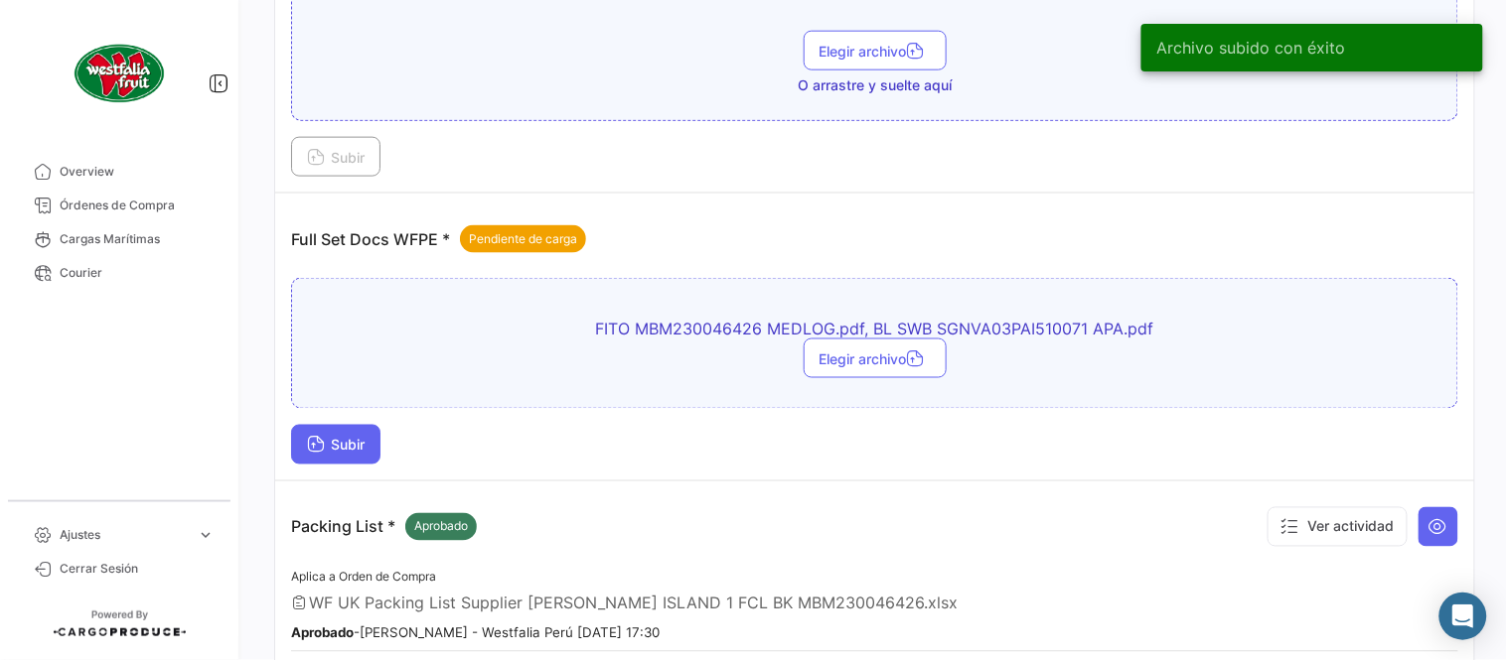
click at [363, 458] on button "Subir" at bounding box center [335, 445] width 89 height 40
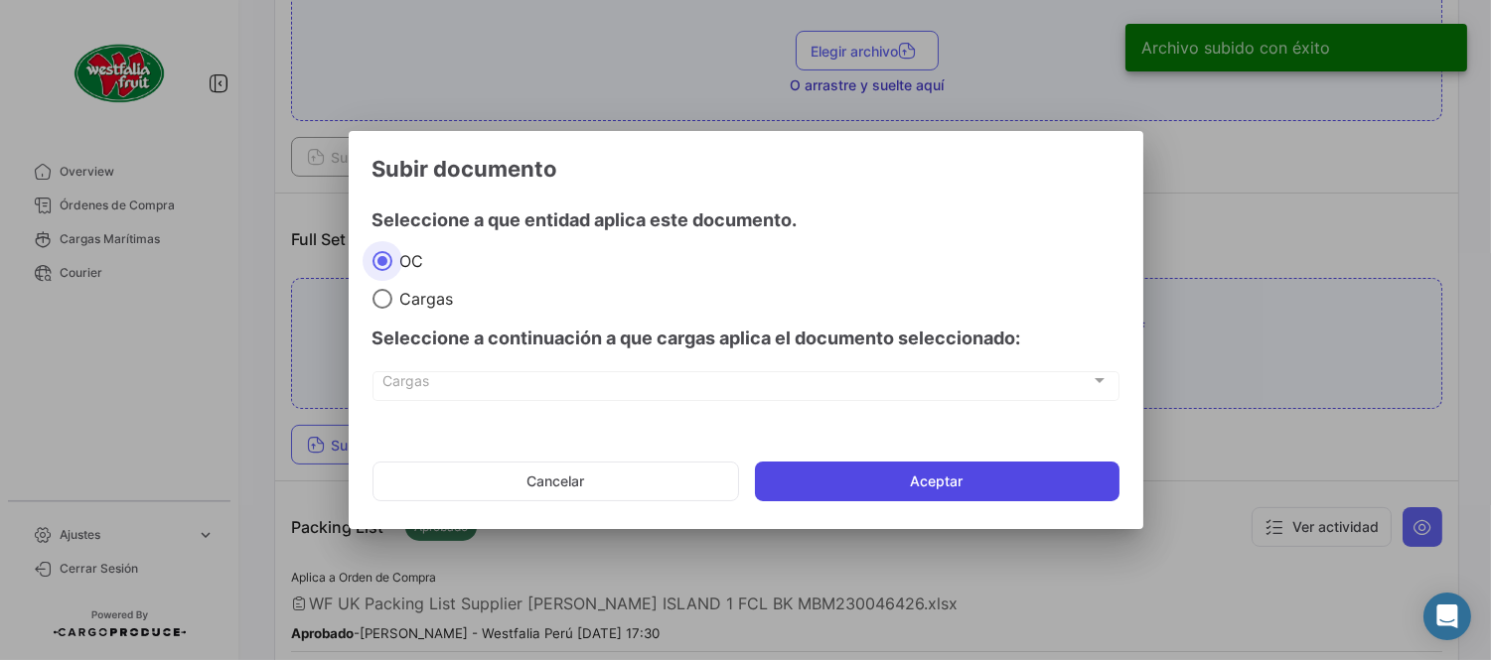
click at [994, 501] on button "Aceptar" at bounding box center [937, 482] width 364 height 40
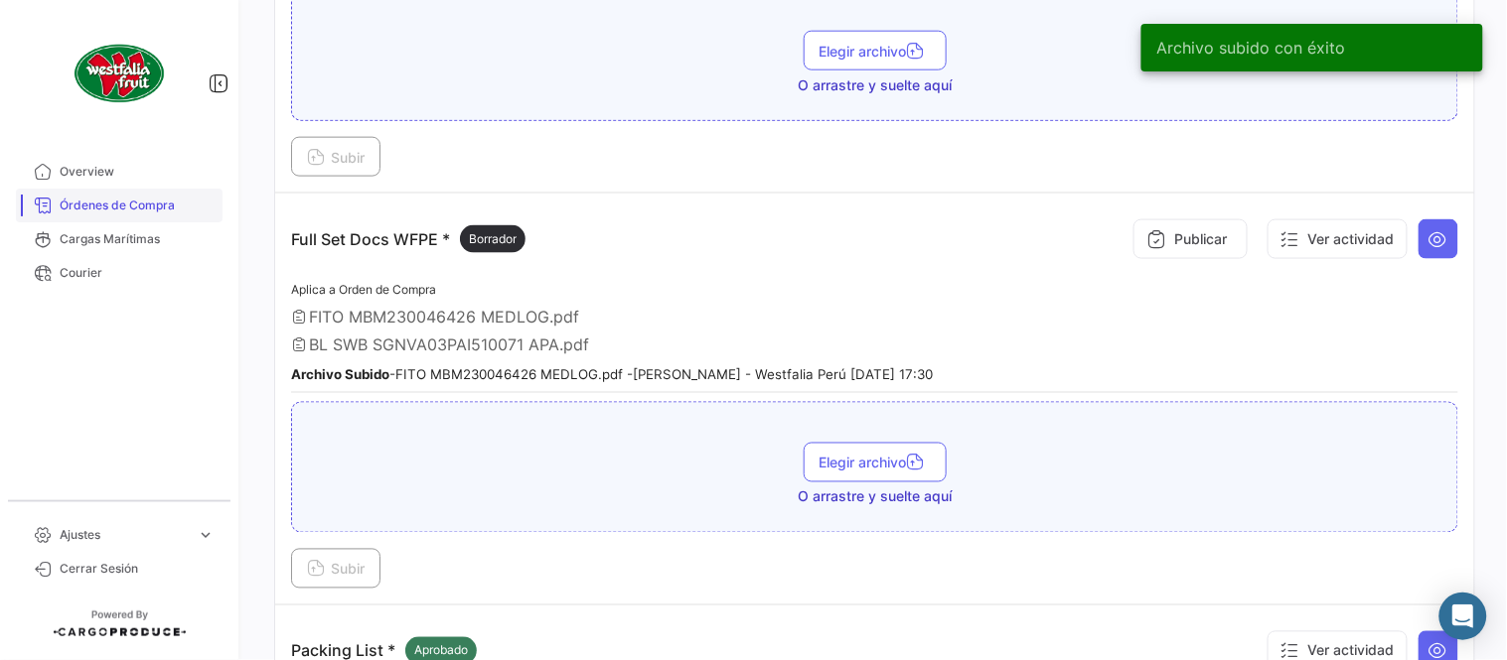
click at [149, 201] on span "Órdenes de Compra" at bounding box center [137, 206] width 155 height 18
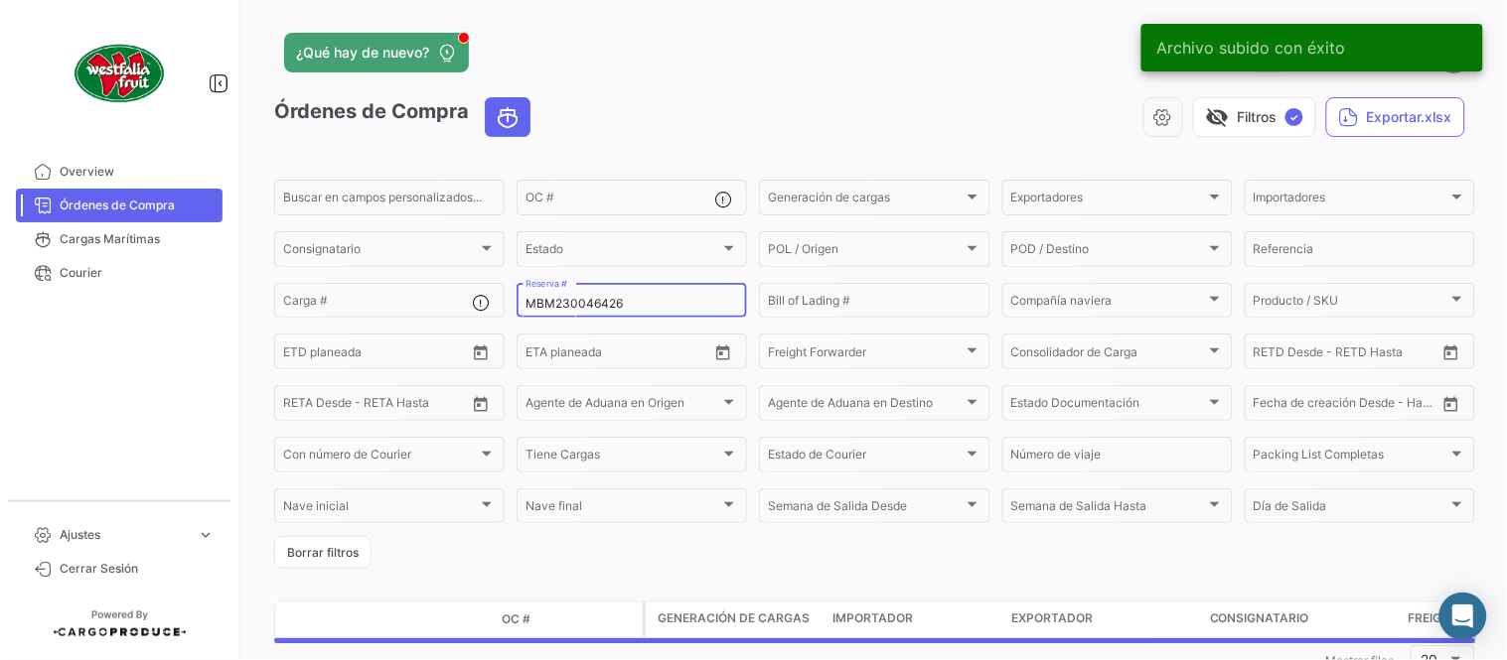
click at [659, 305] on input "MBM230046426" at bounding box center [631, 304] width 213 height 14
paste input "7"
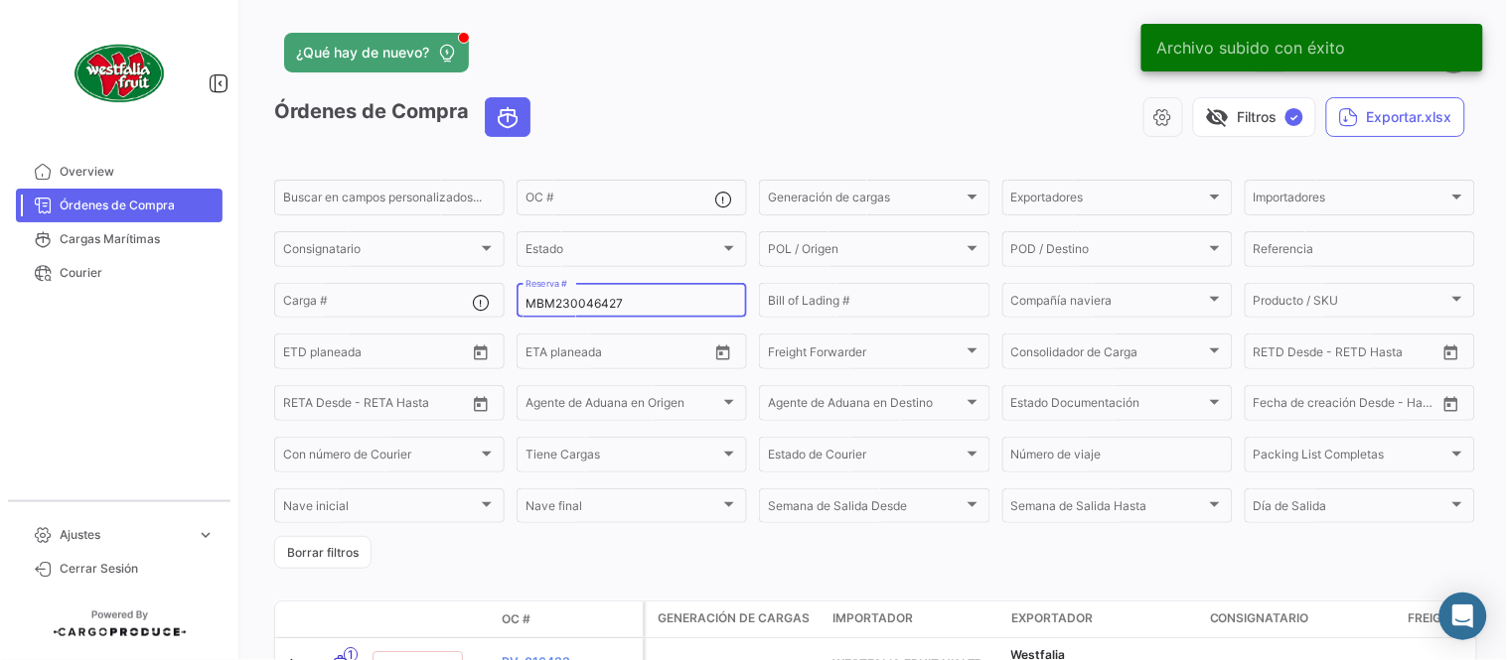
type input "MBM230046427"
click at [663, 94] on app-header "¿Qué hay de nuevo? 0 [PERSON_NAME]" at bounding box center [874, 65] width 1201 height 66
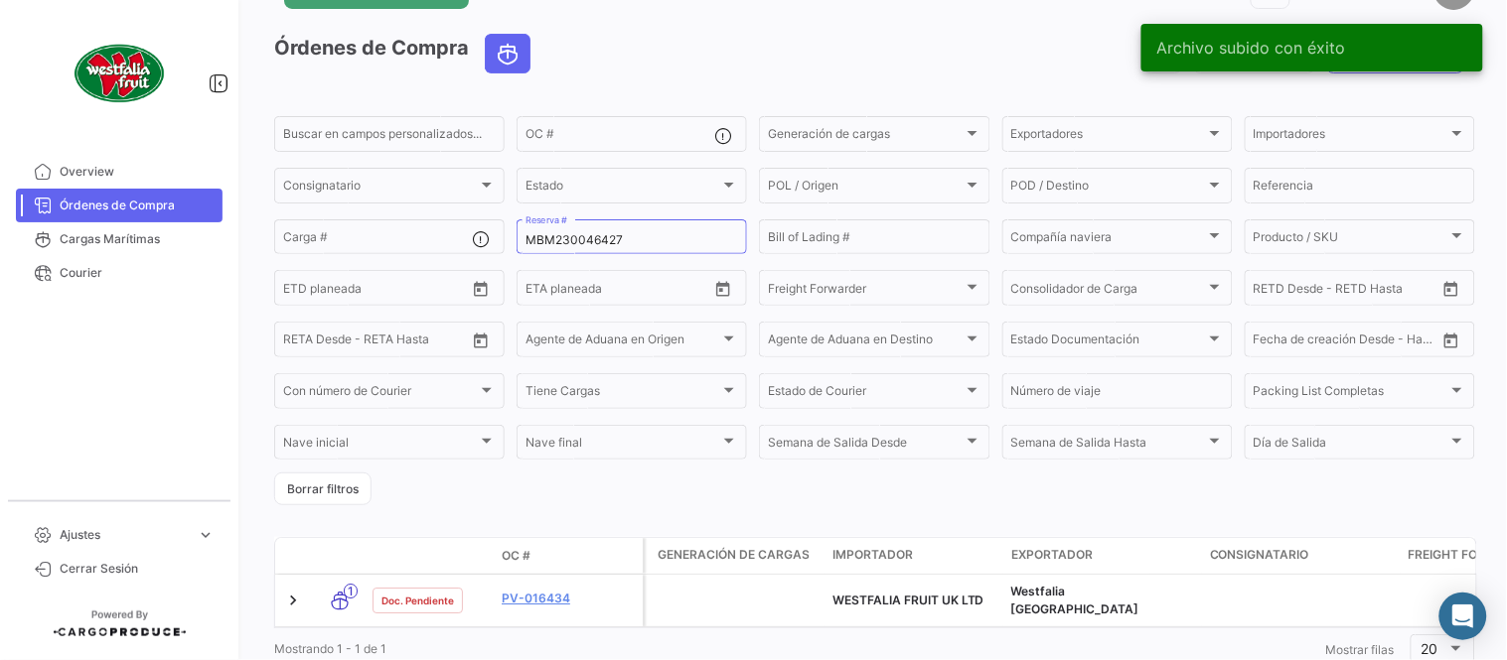
scroll to position [127, 0]
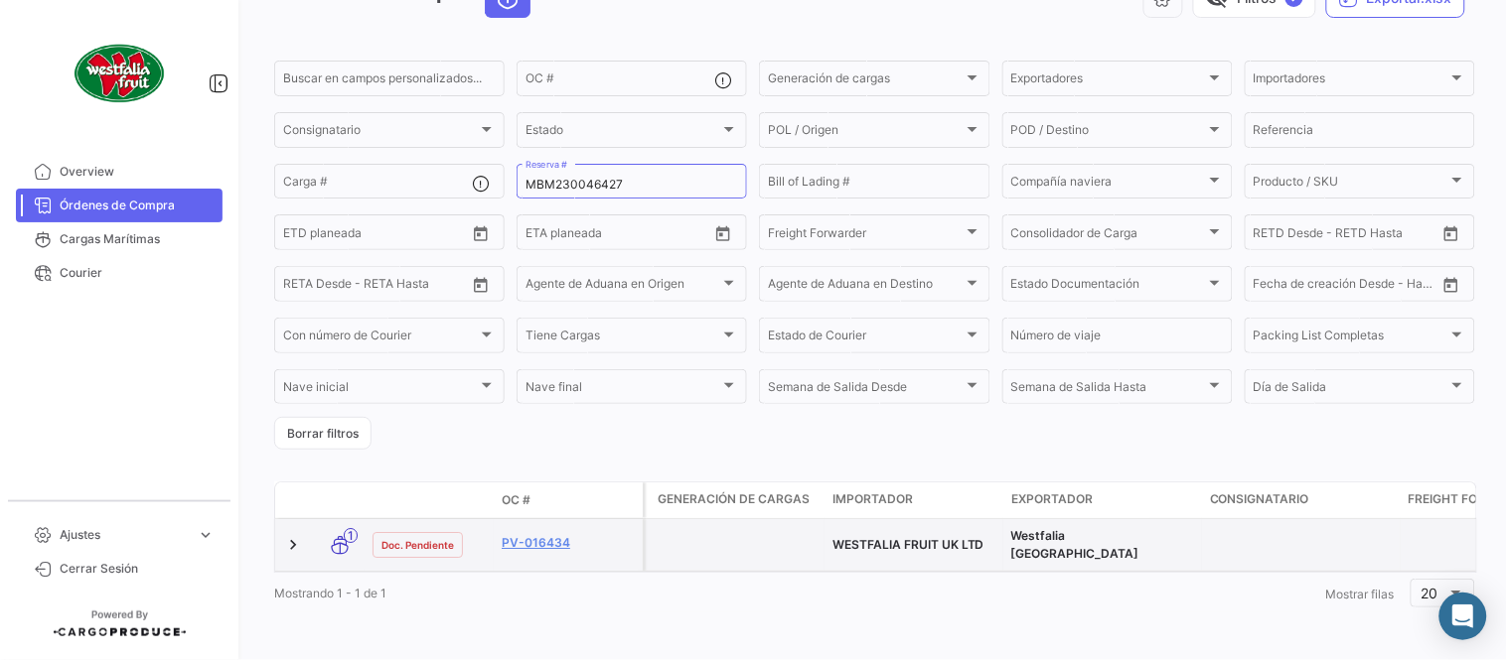
click at [547, 539] on div "PV-016434" at bounding box center [568, 545] width 133 height 23
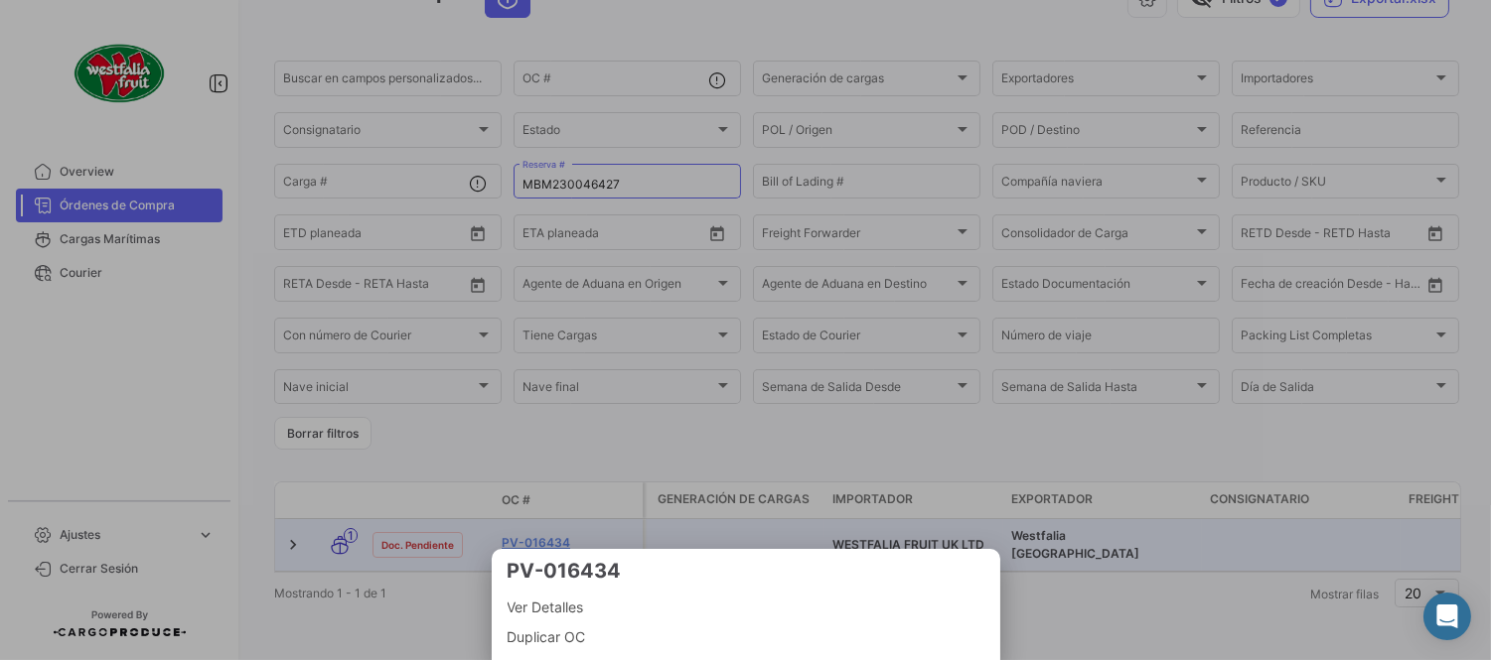
click at [521, 529] on div at bounding box center [745, 330] width 1491 height 660
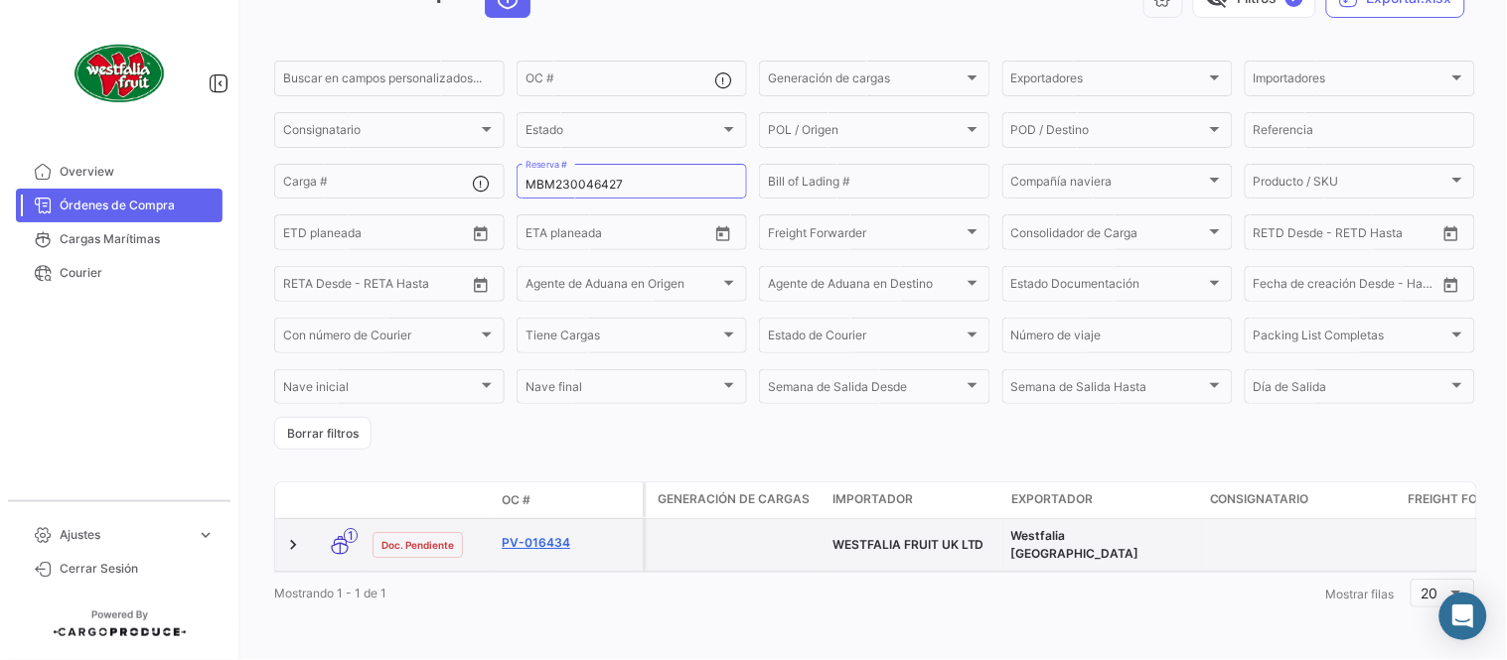
click at [523, 534] on link "PV-016434" at bounding box center [568, 543] width 133 height 18
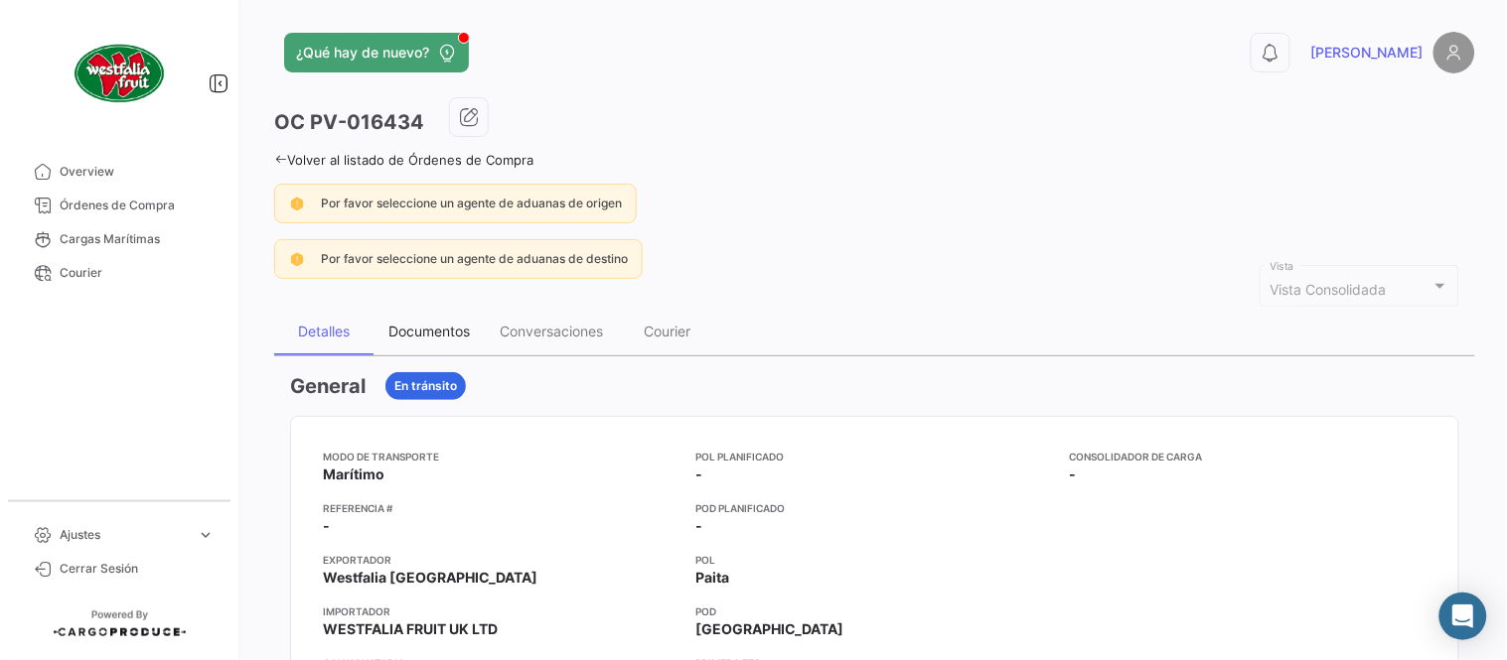
click at [420, 333] on div "Documentos" at bounding box center [428, 331] width 81 height 17
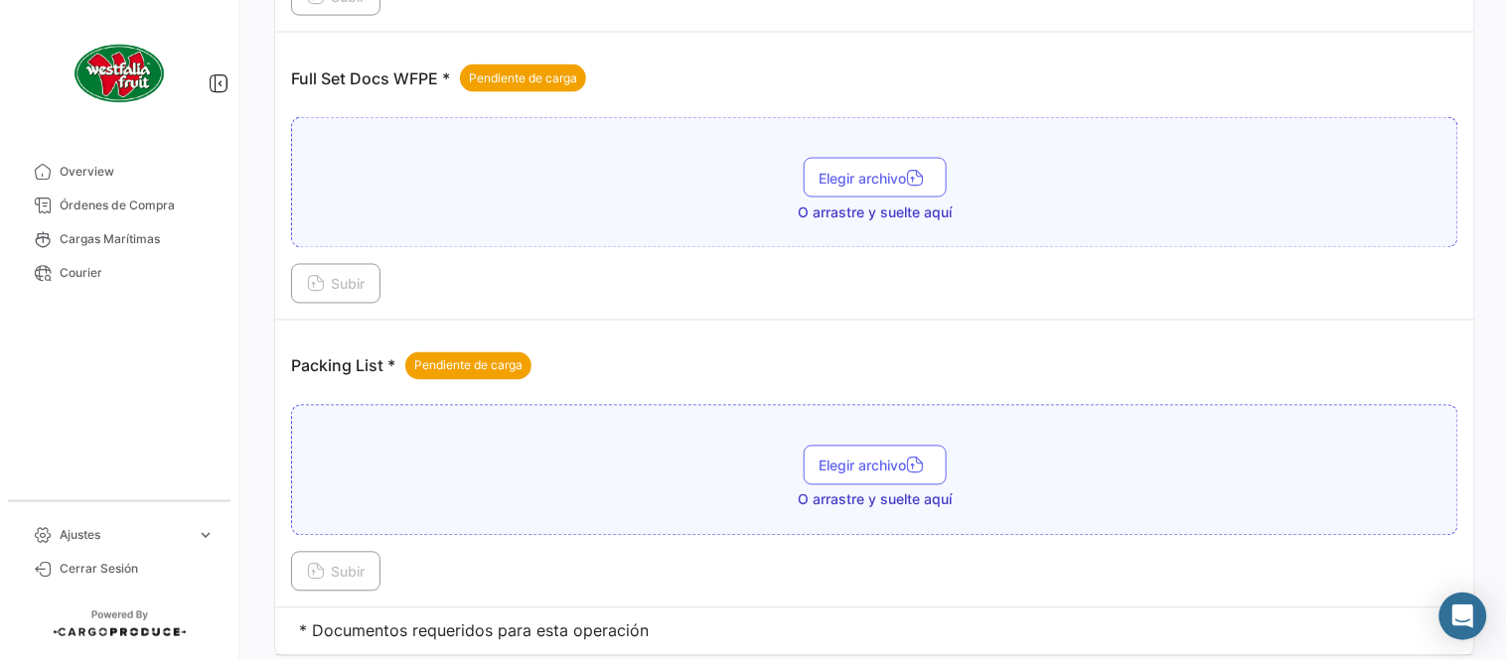
scroll to position [801, 0]
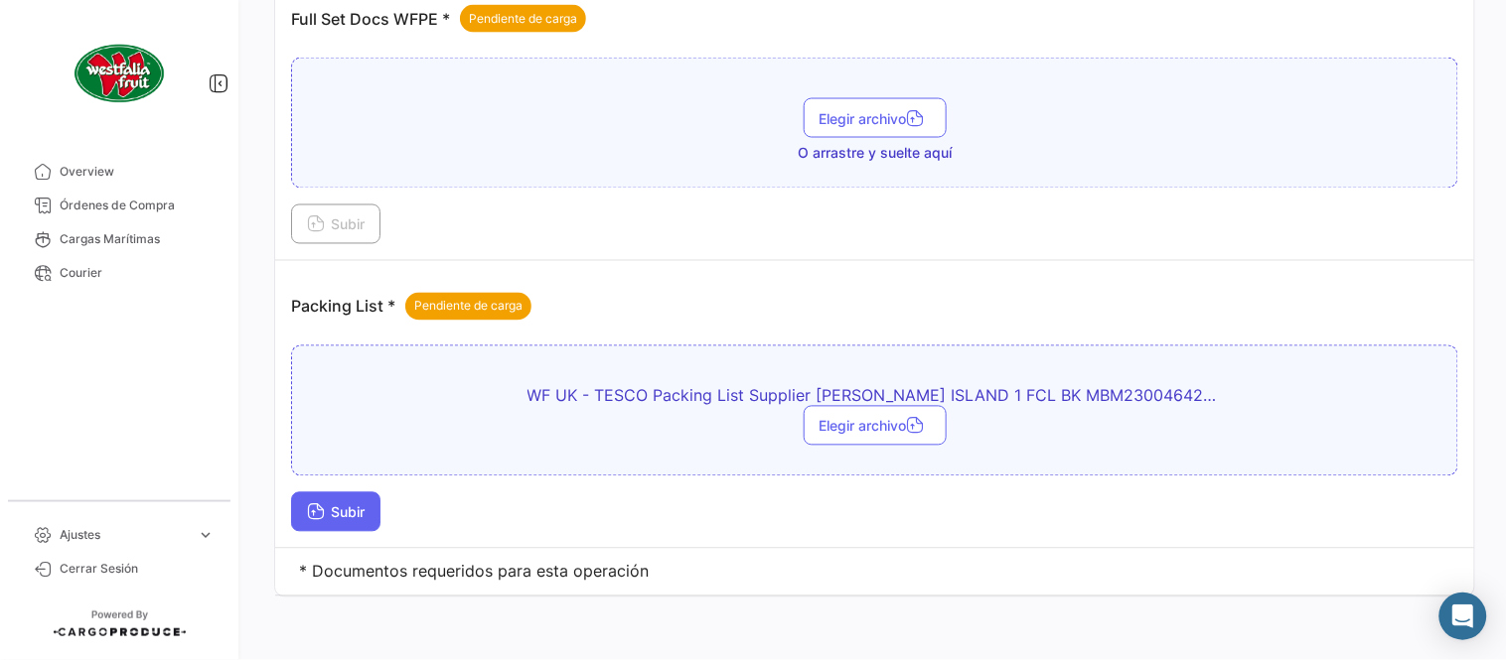
click at [377, 501] on button "Subir" at bounding box center [335, 513] width 89 height 40
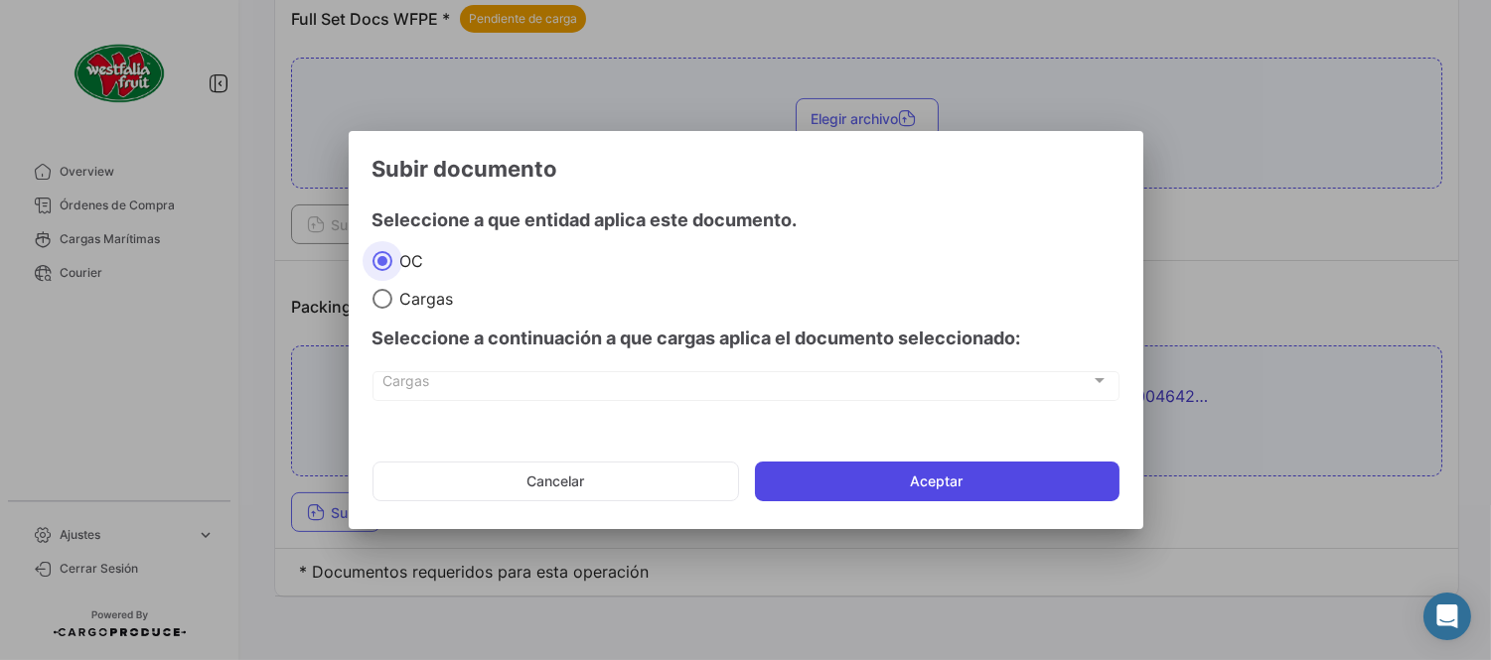
click at [809, 478] on button "Aceptar" at bounding box center [937, 482] width 364 height 40
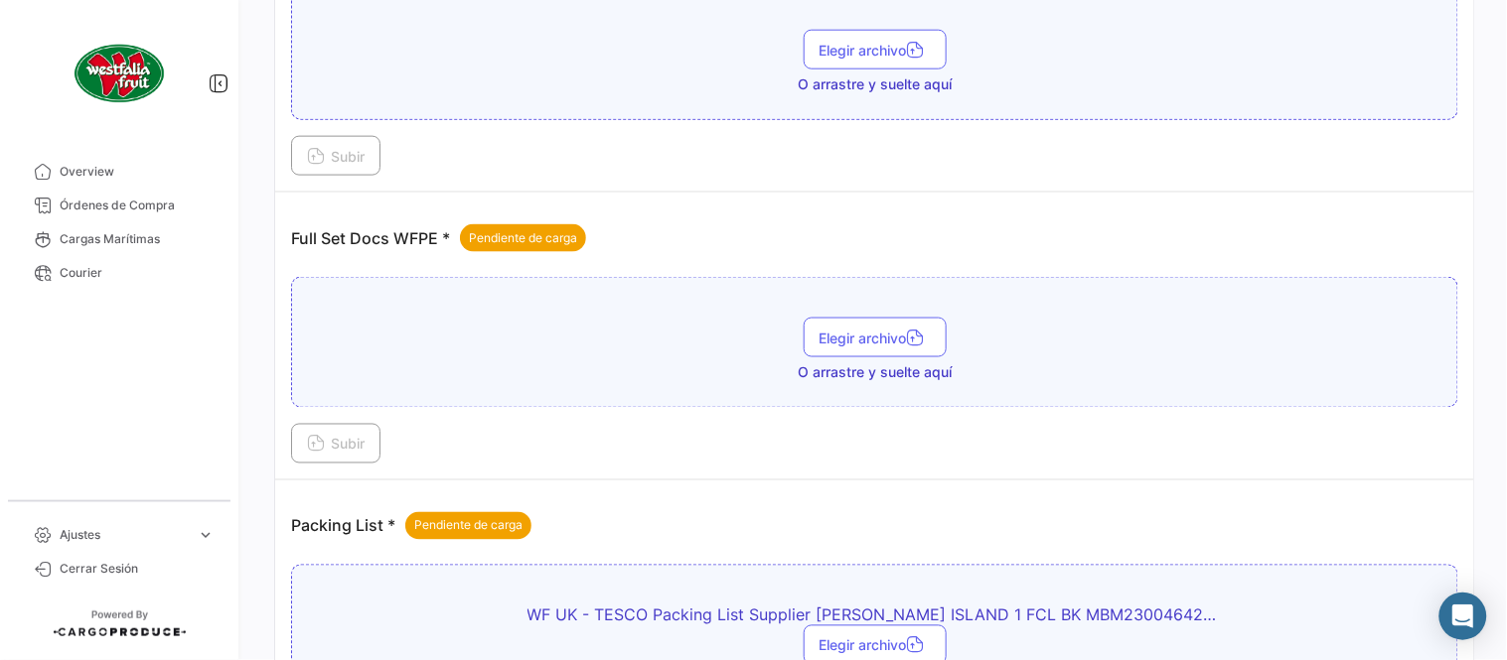
scroll to position [580, 0]
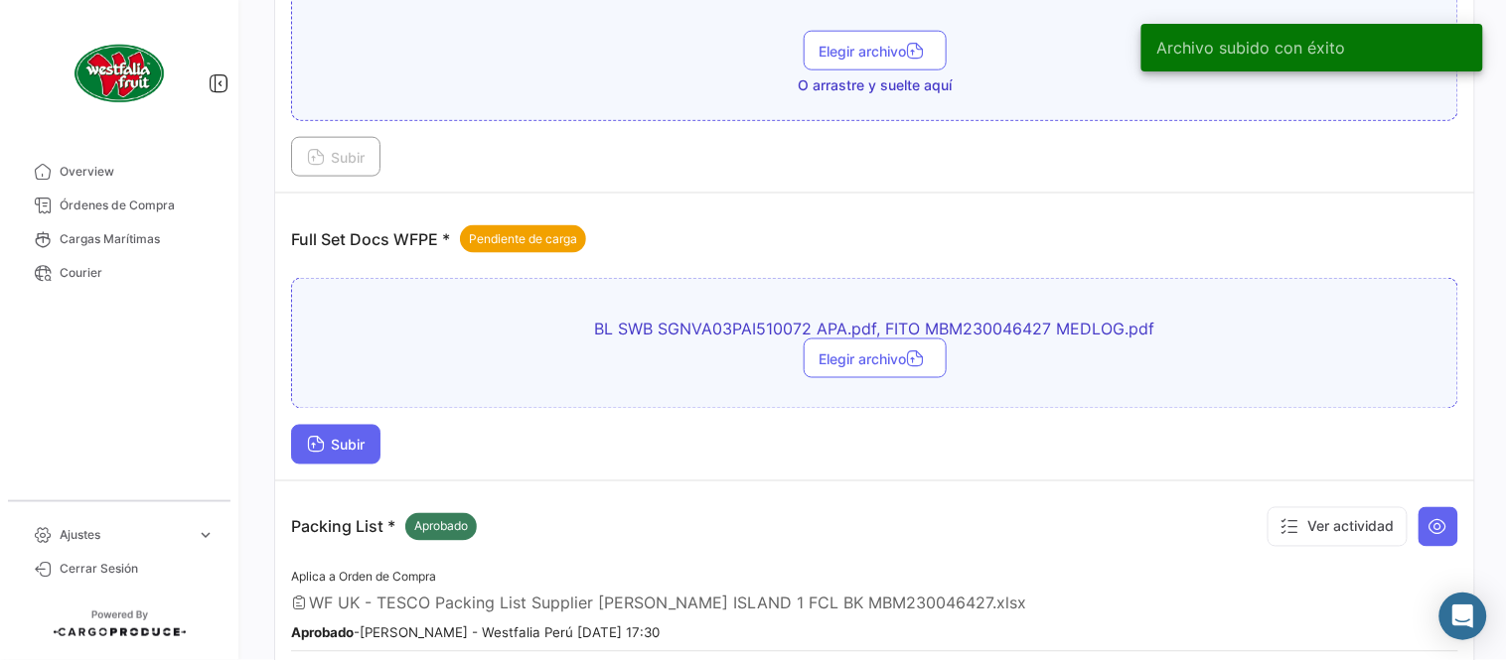
click at [322, 445] on icon at bounding box center [316, 447] width 18 height 18
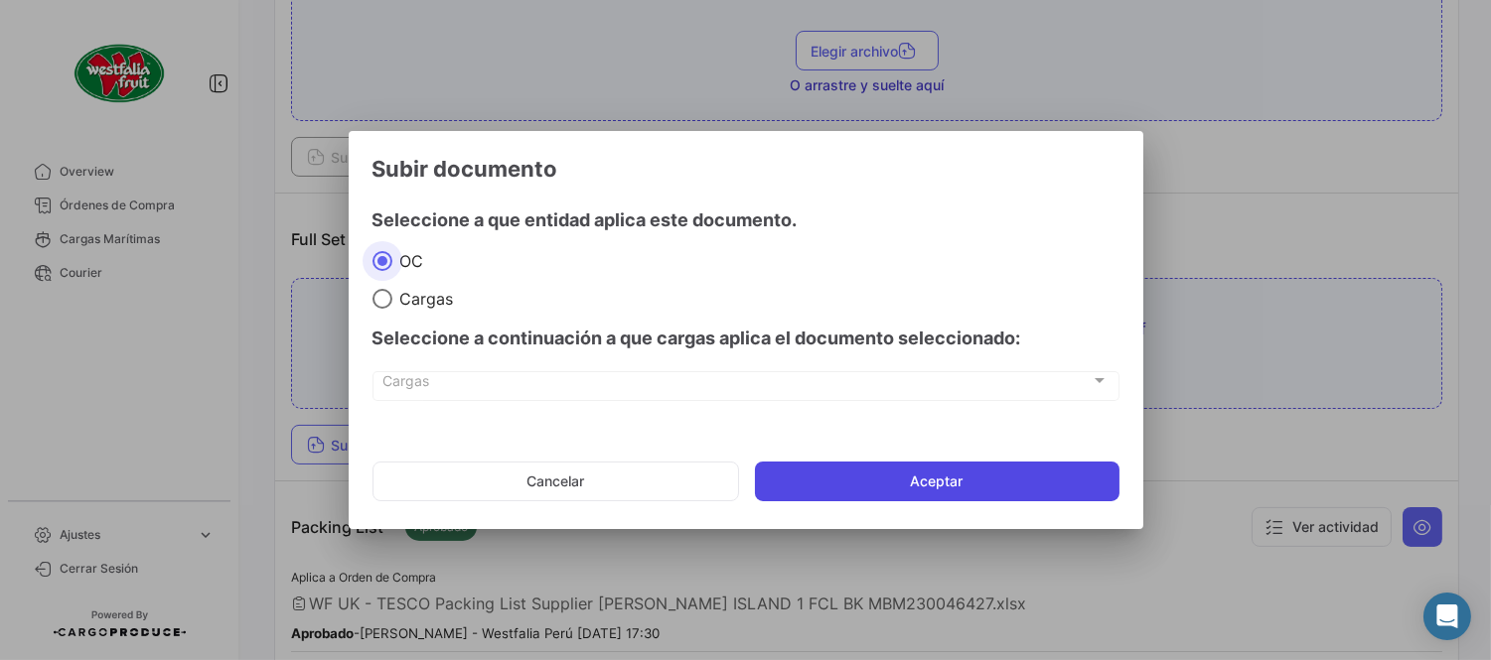
click at [934, 462] on button "Aceptar" at bounding box center [937, 482] width 364 height 40
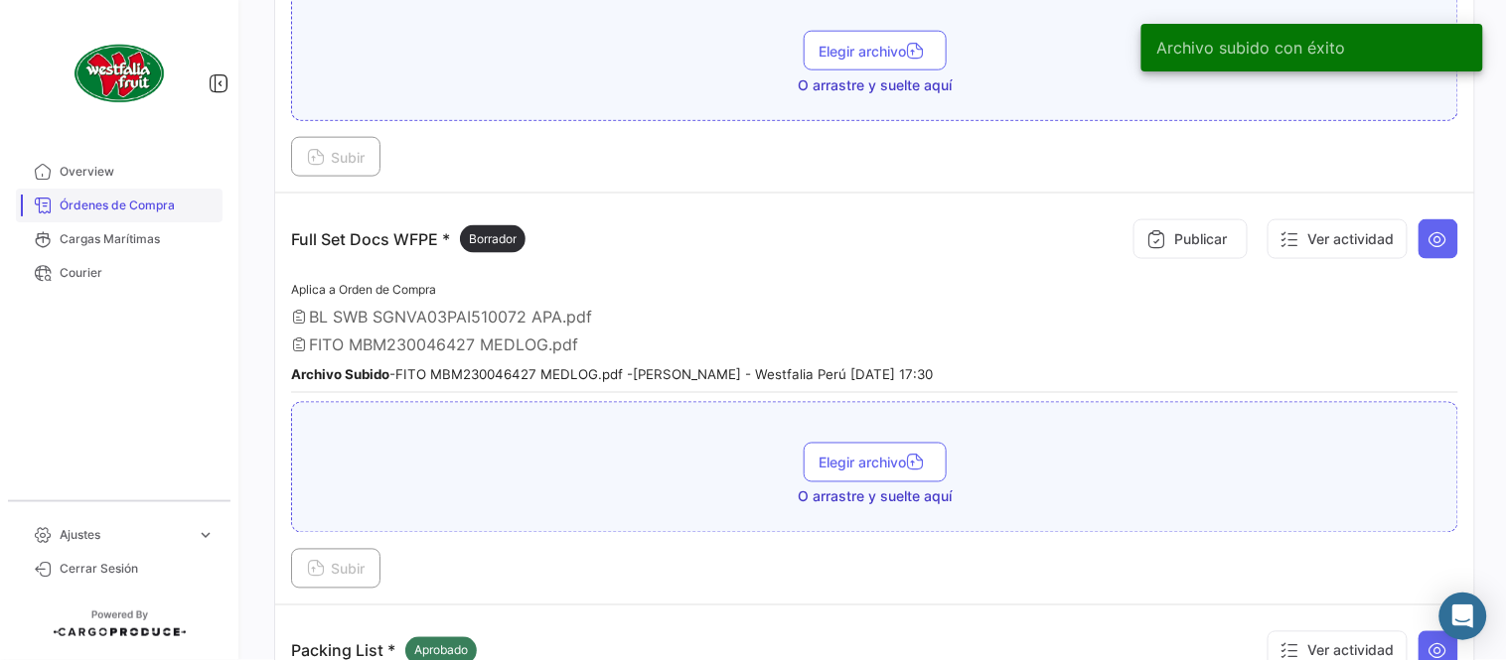
click at [183, 195] on link "Órdenes de Compra" at bounding box center [119, 206] width 207 height 34
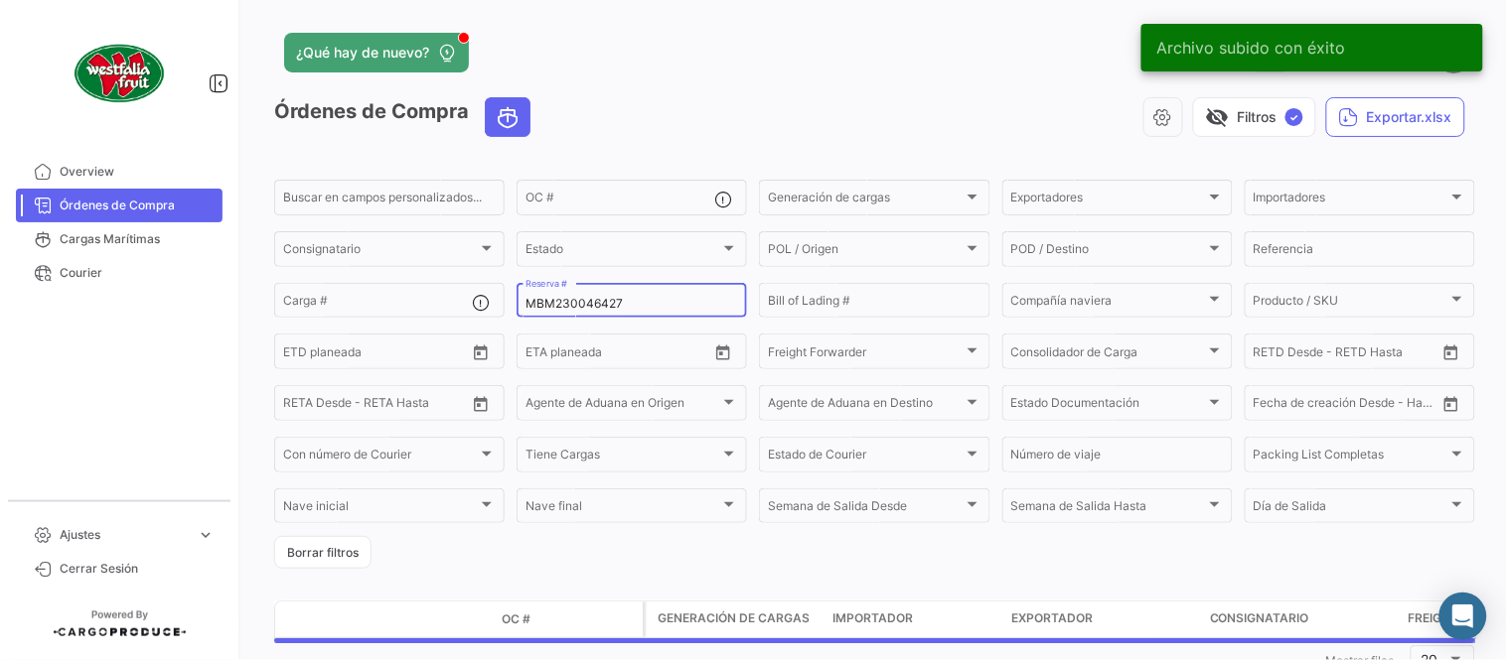
click at [579, 303] on input "MBM230046427" at bounding box center [631, 304] width 213 height 14
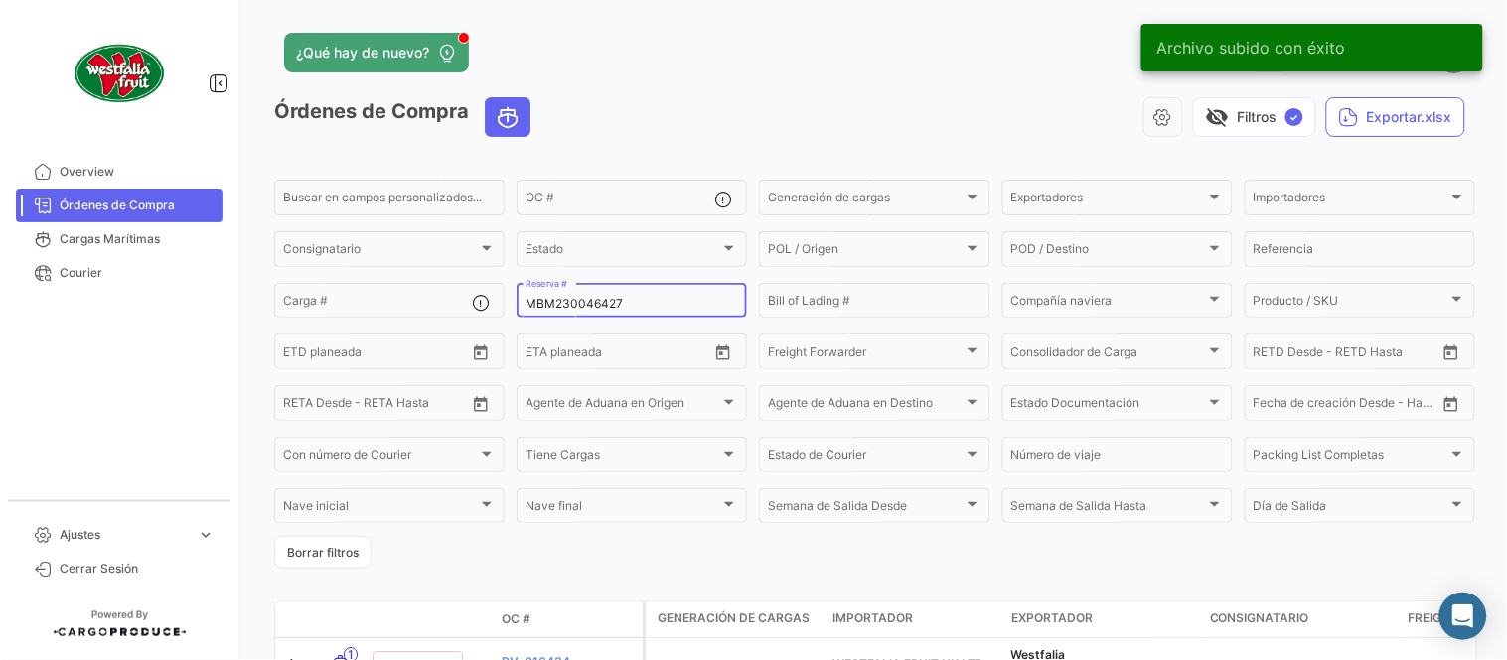
paste input "51416"
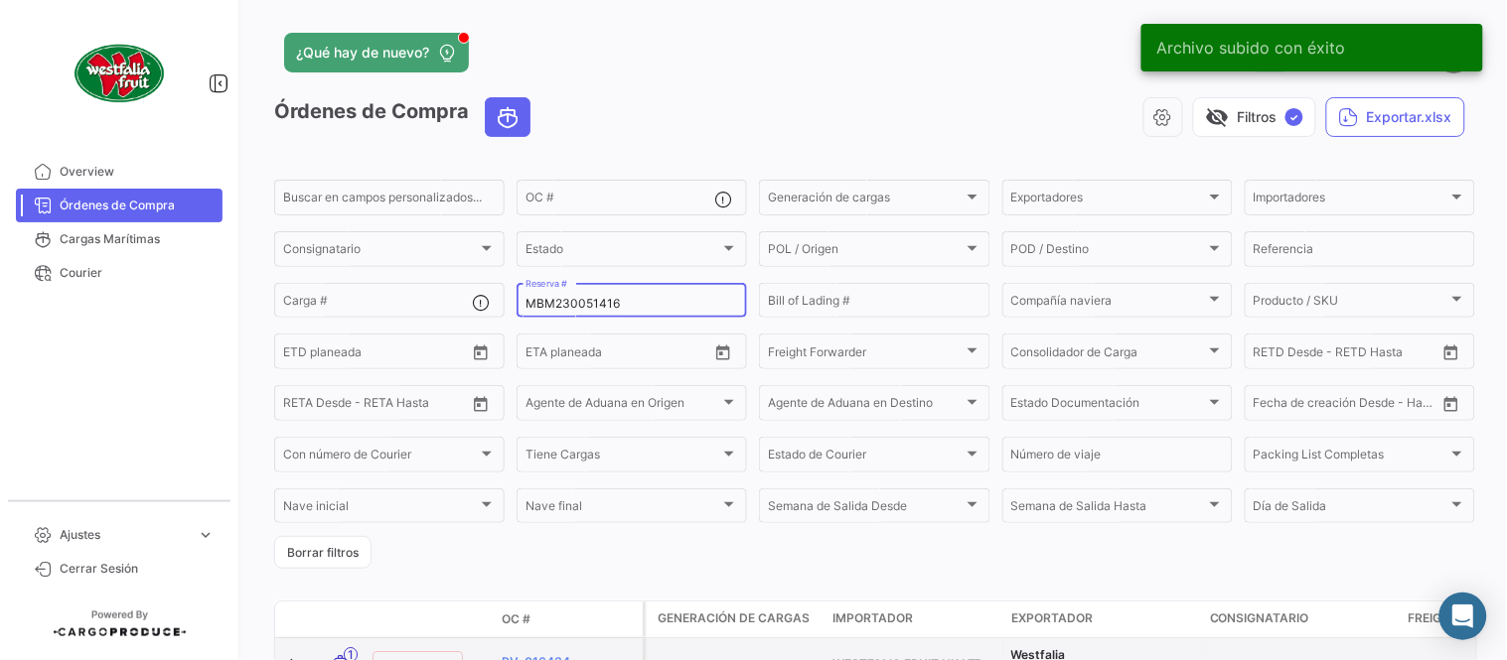
type input "MBM230051416"
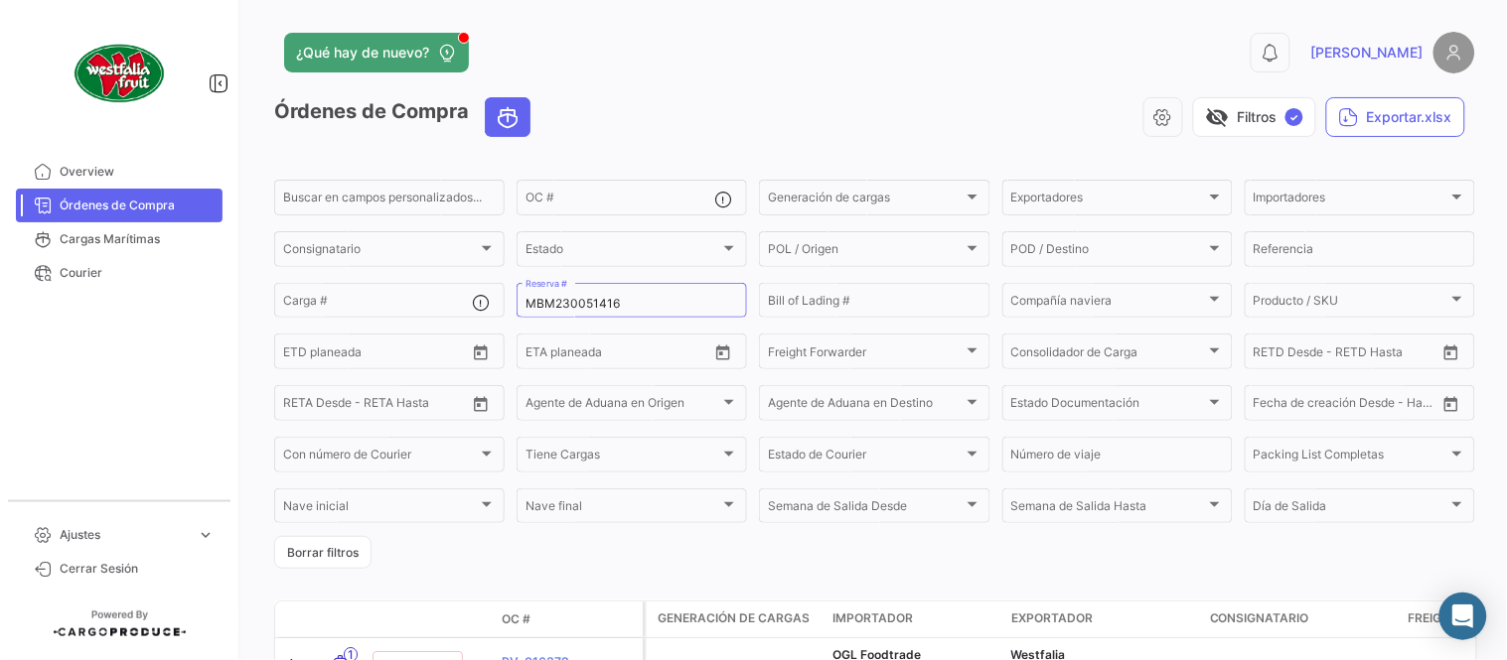
click at [679, 105] on div "visibility_off Filtros ✓ Exportar.xlsx" at bounding box center [1010, 117] width 929 height 40
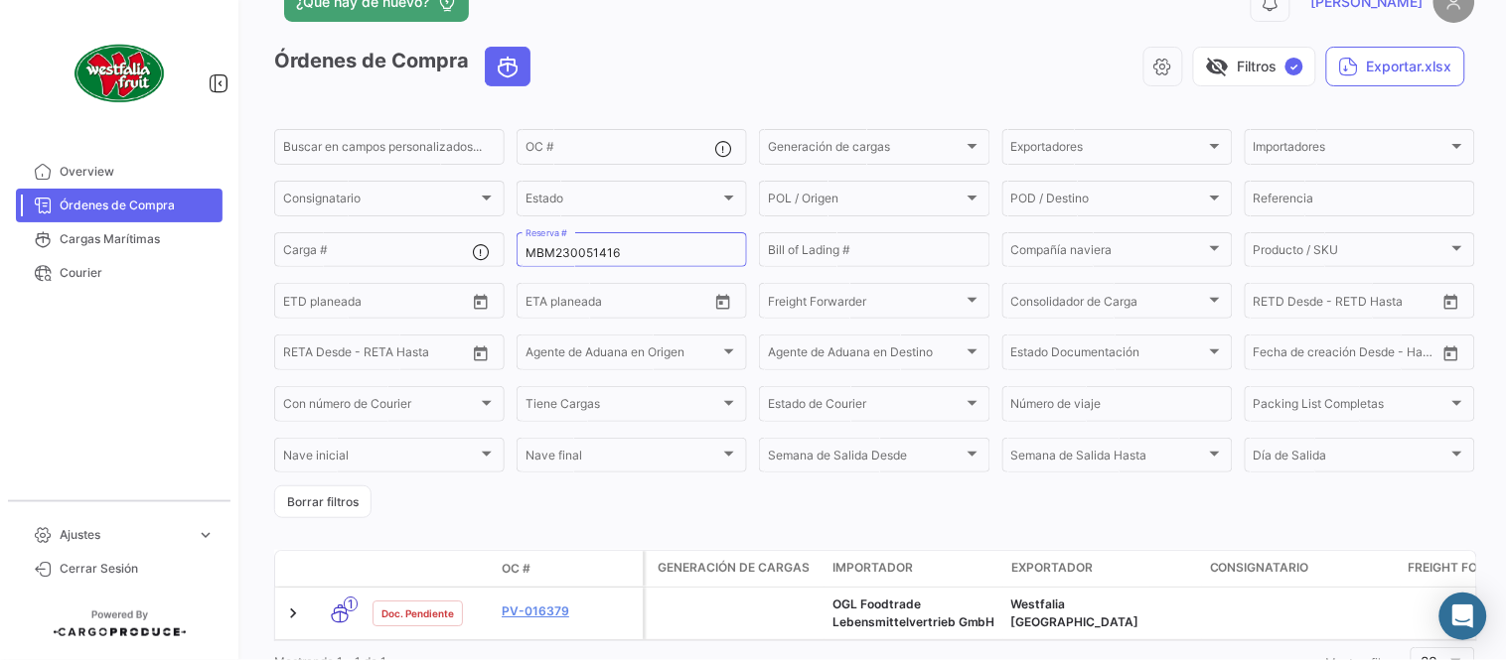
scroll to position [135, 0]
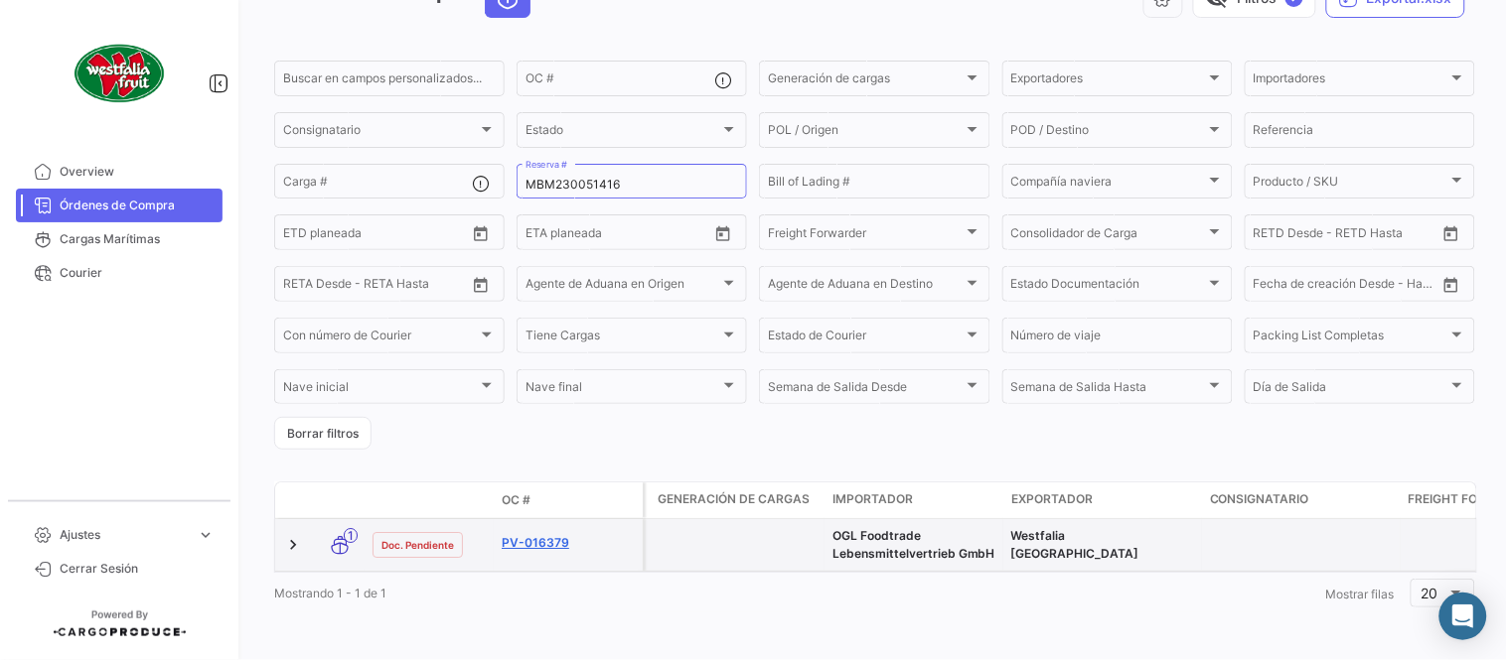
click at [559, 534] on link "PV-016379" at bounding box center [568, 543] width 133 height 18
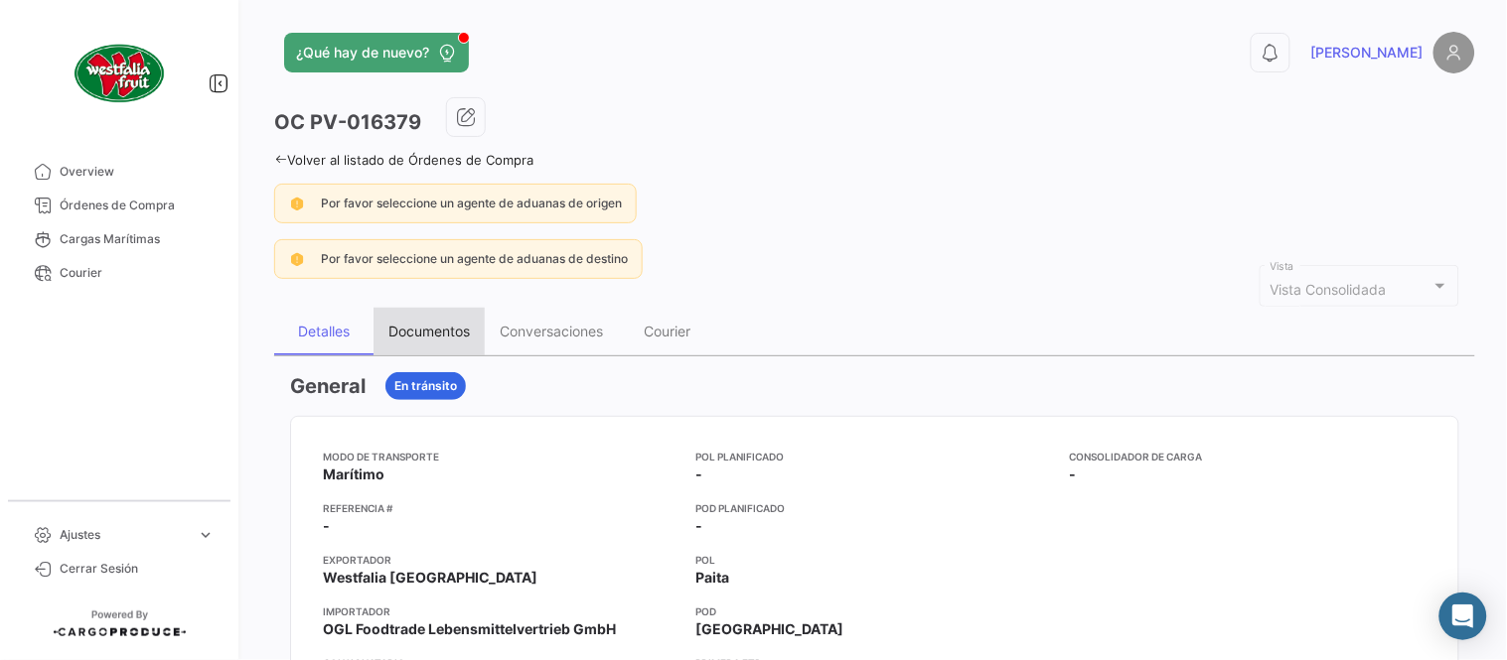
click at [417, 335] on div "Documentos" at bounding box center [428, 331] width 81 height 17
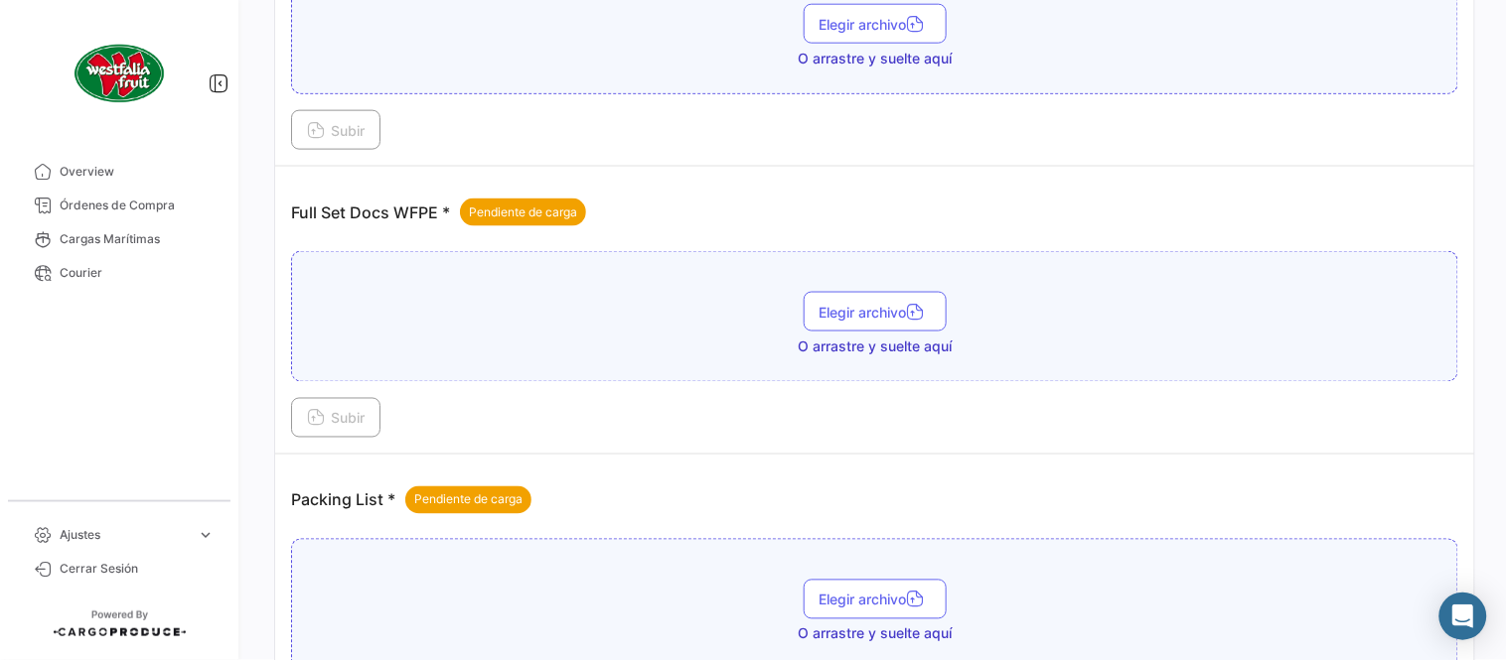
scroll to position [801, 0]
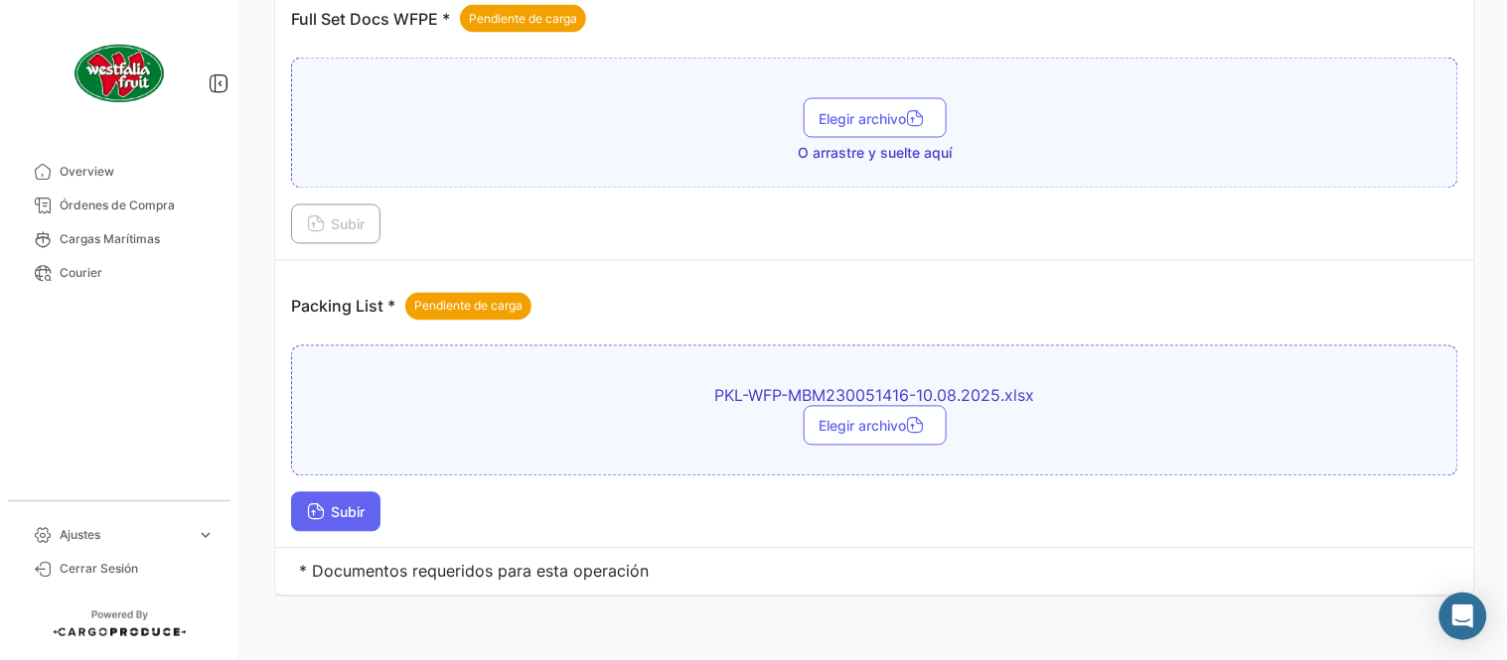
click at [360, 510] on span "Subir" at bounding box center [336, 513] width 58 height 17
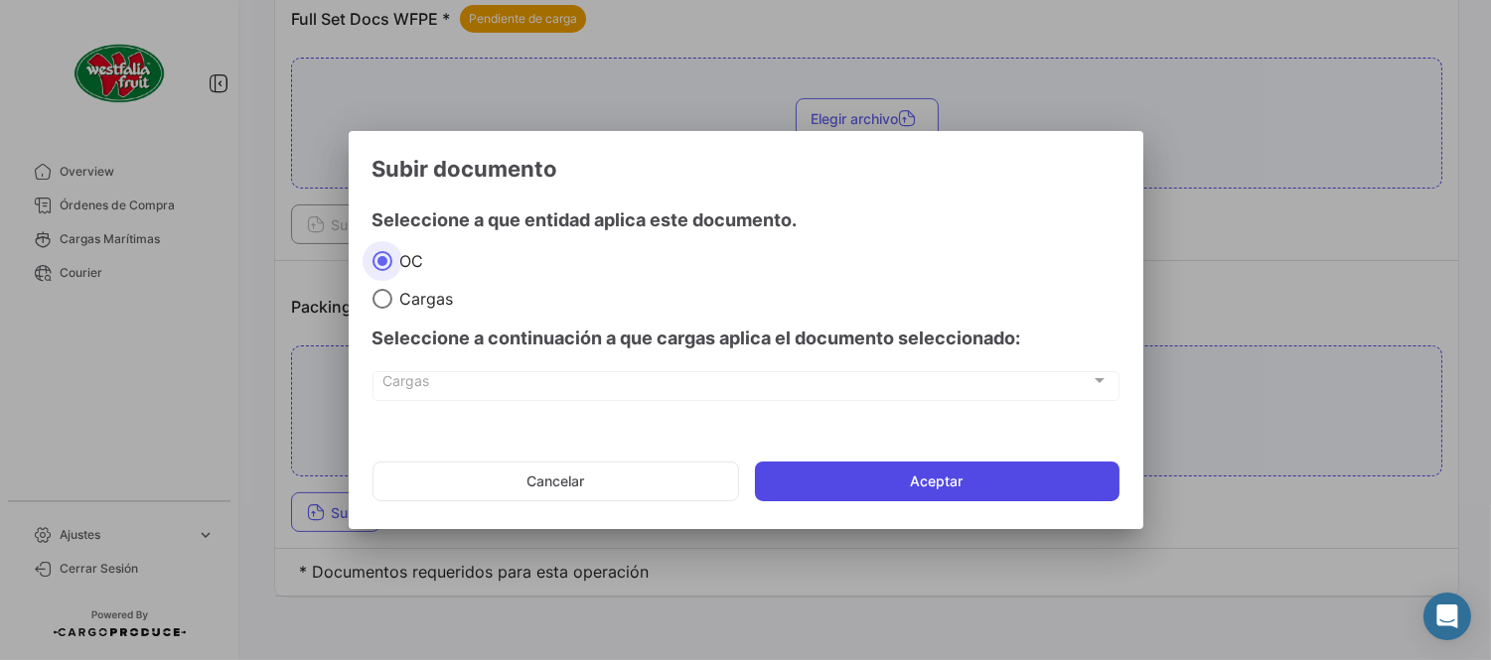
click at [767, 472] on button "Aceptar" at bounding box center [937, 482] width 364 height 40
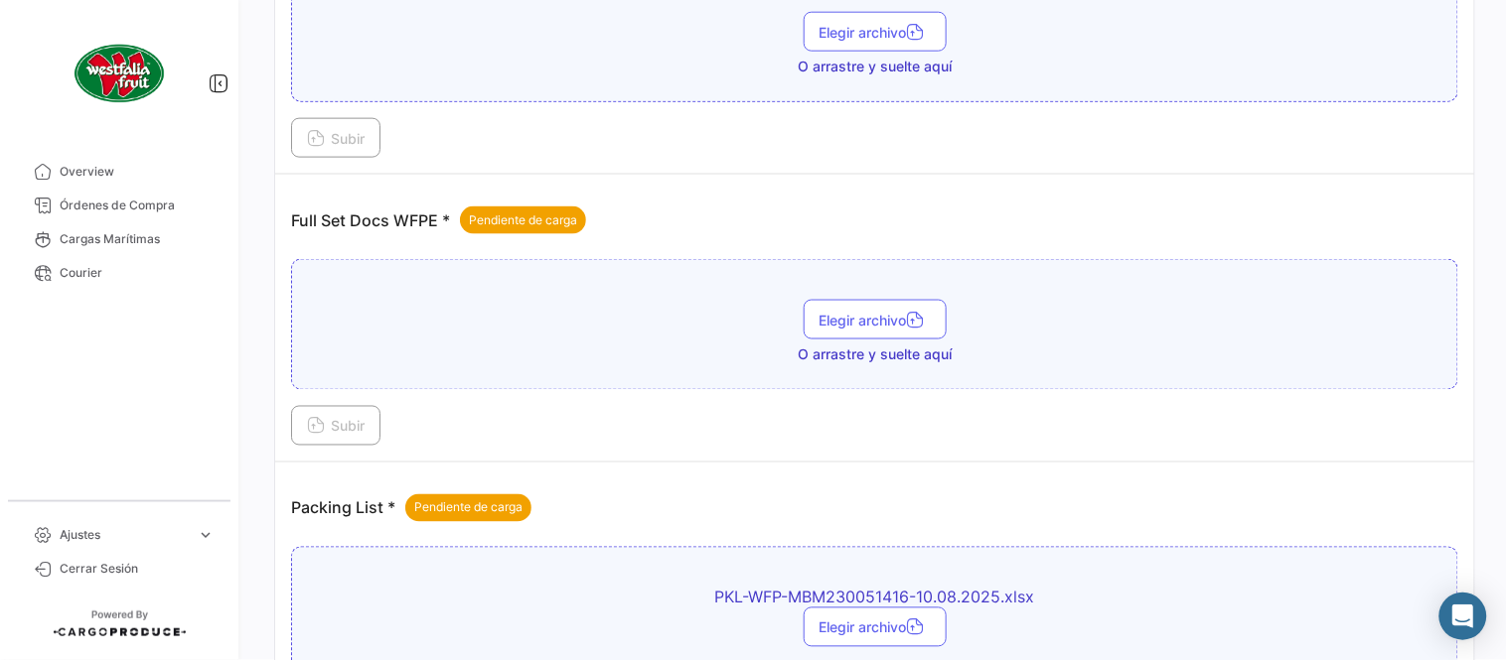
scroll to position [580, 0]
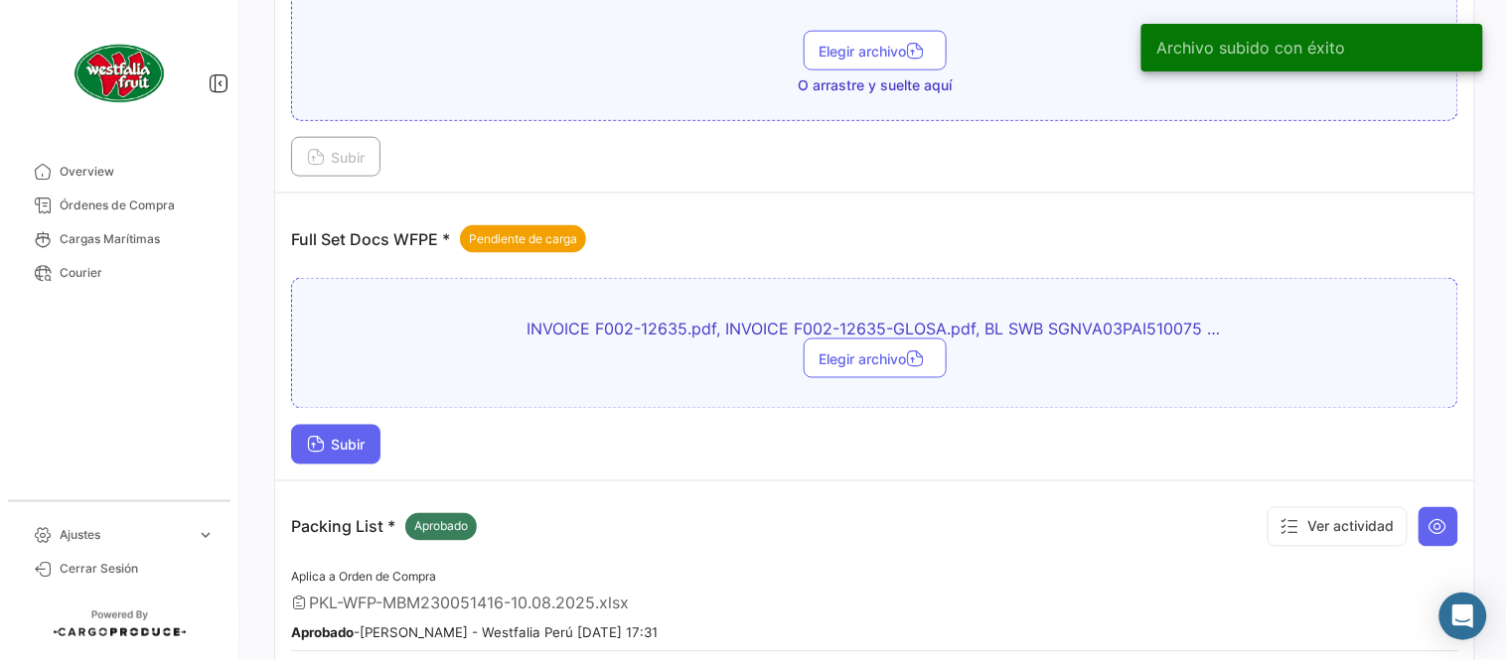
click at [346, 438] on span "Subir" at bounding box center [336, 445] width 58 height 17
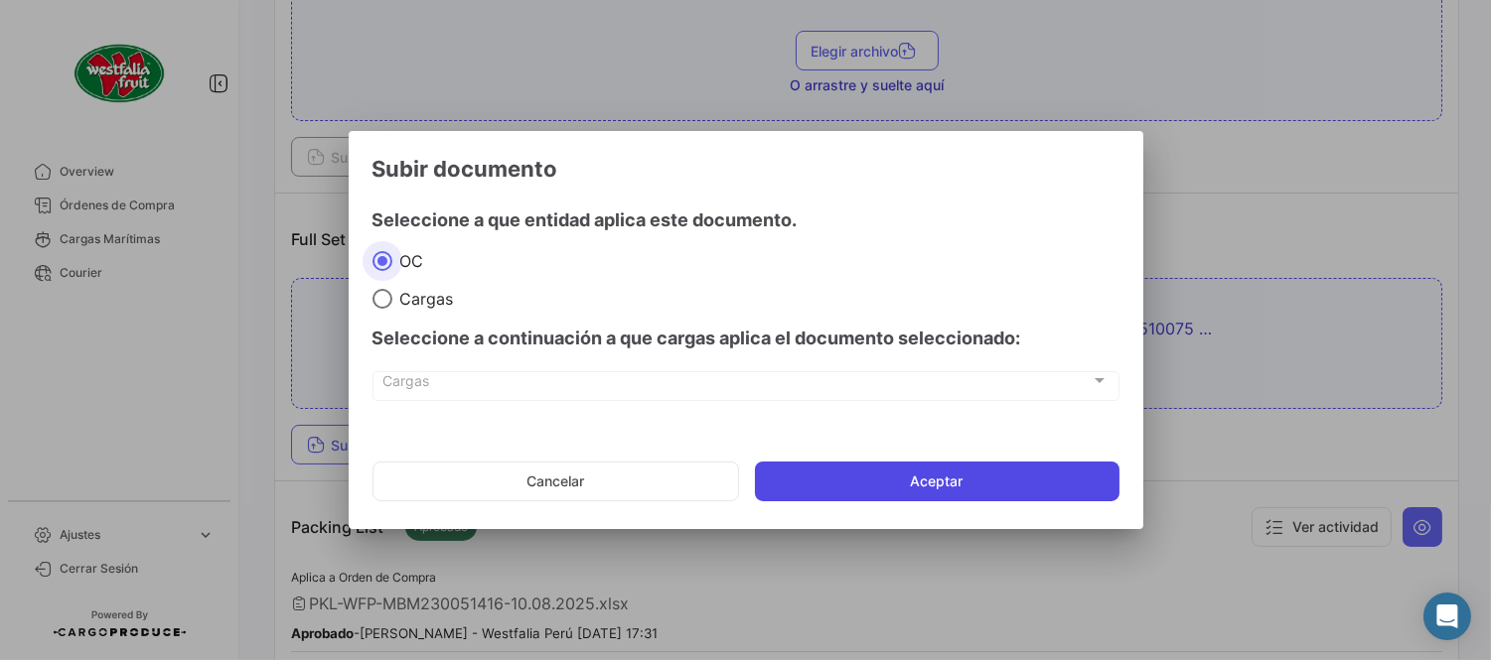
click at [956, 483] on button "Aceptar" at bounding box center [937, 482] width 364 height 40
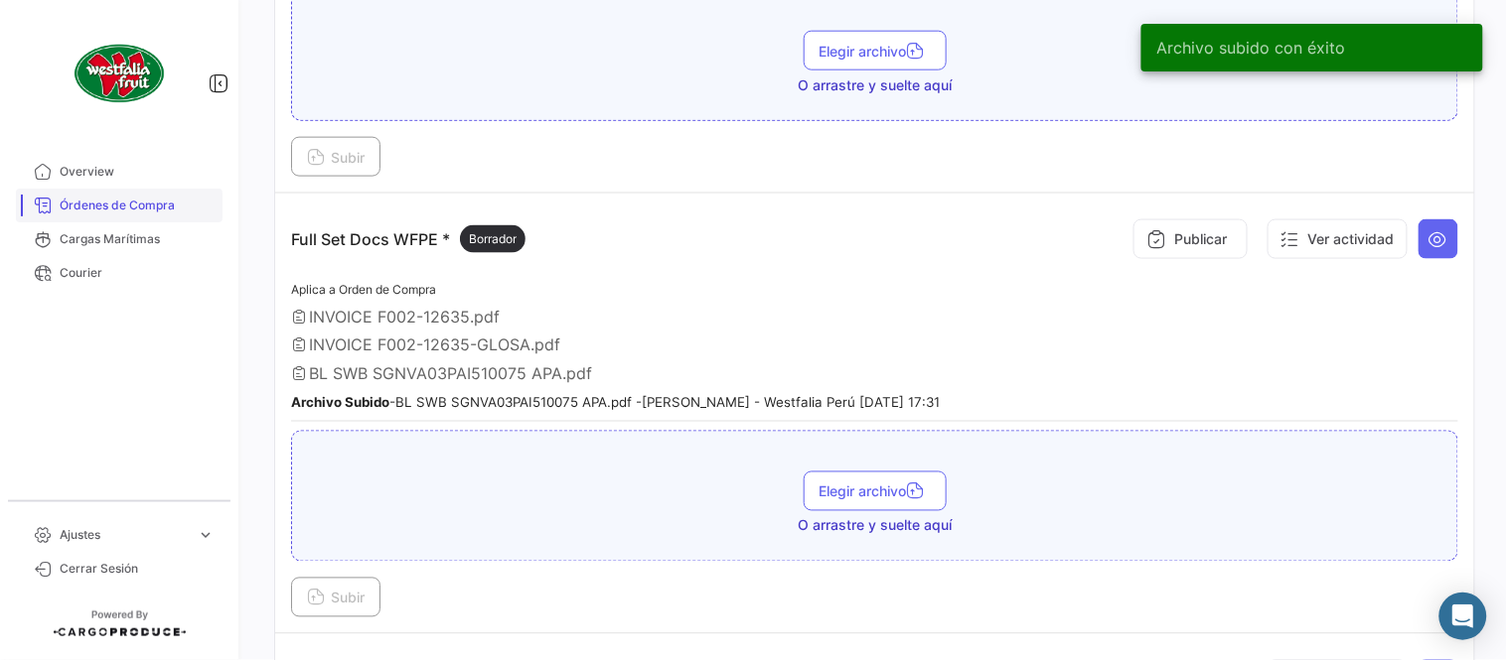
click at [149, 211] on span "Órdenes de Compra" at bounding box center [137, 206] width 155 height 18
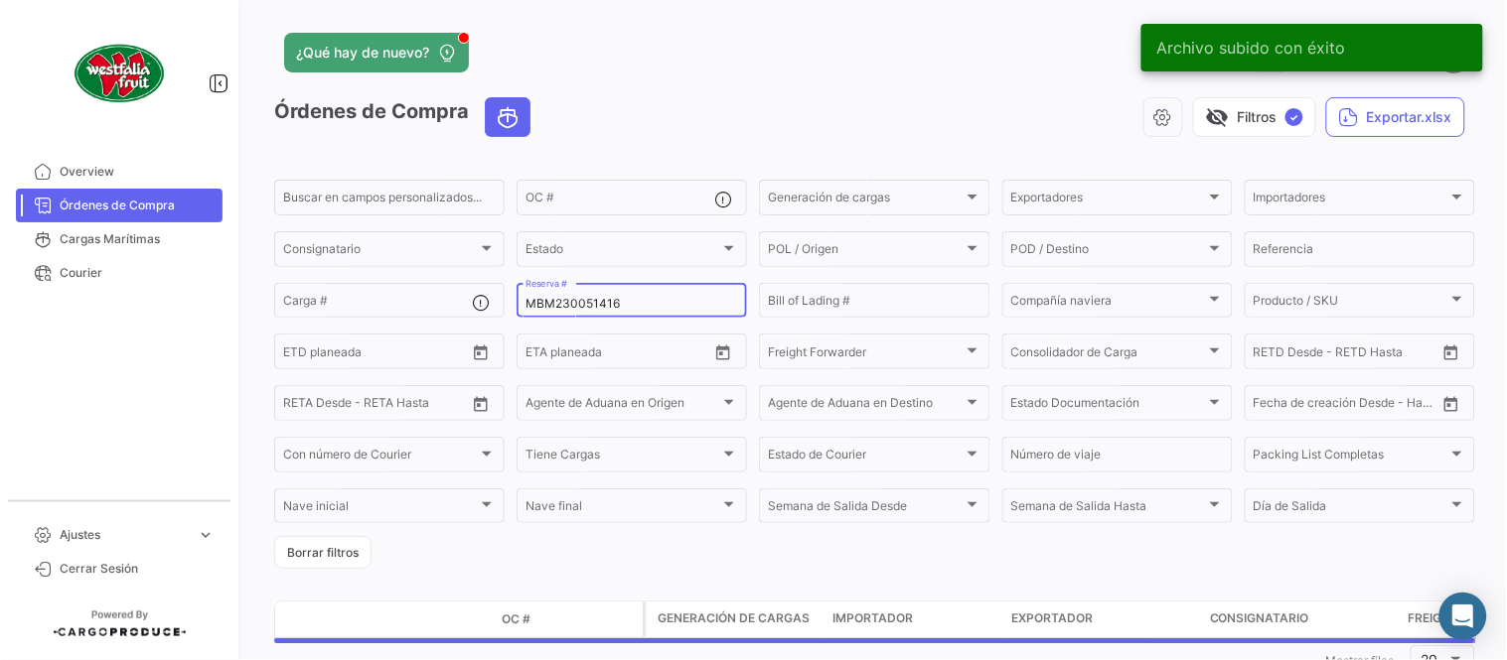
click at [642, 309] on input "MBM230051416" at bounding box center [631, 304] width 213 height 14
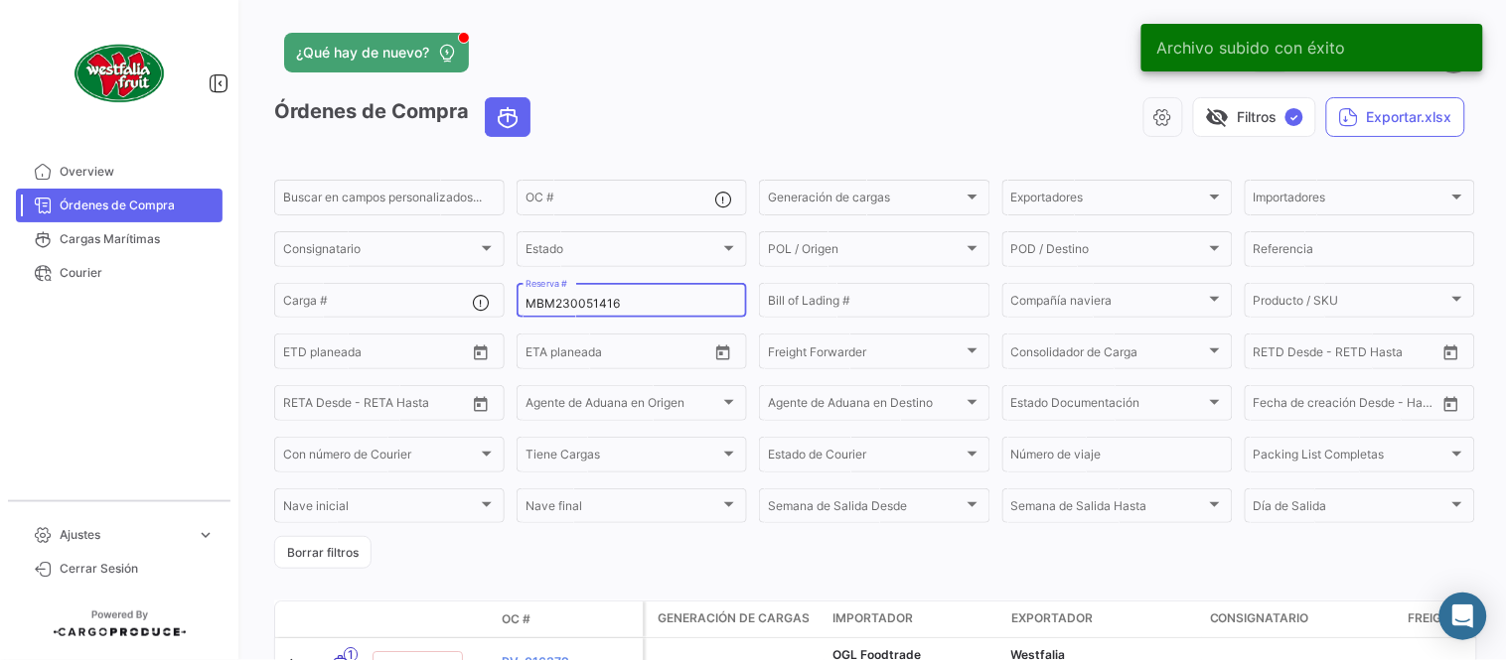
paste input "7"
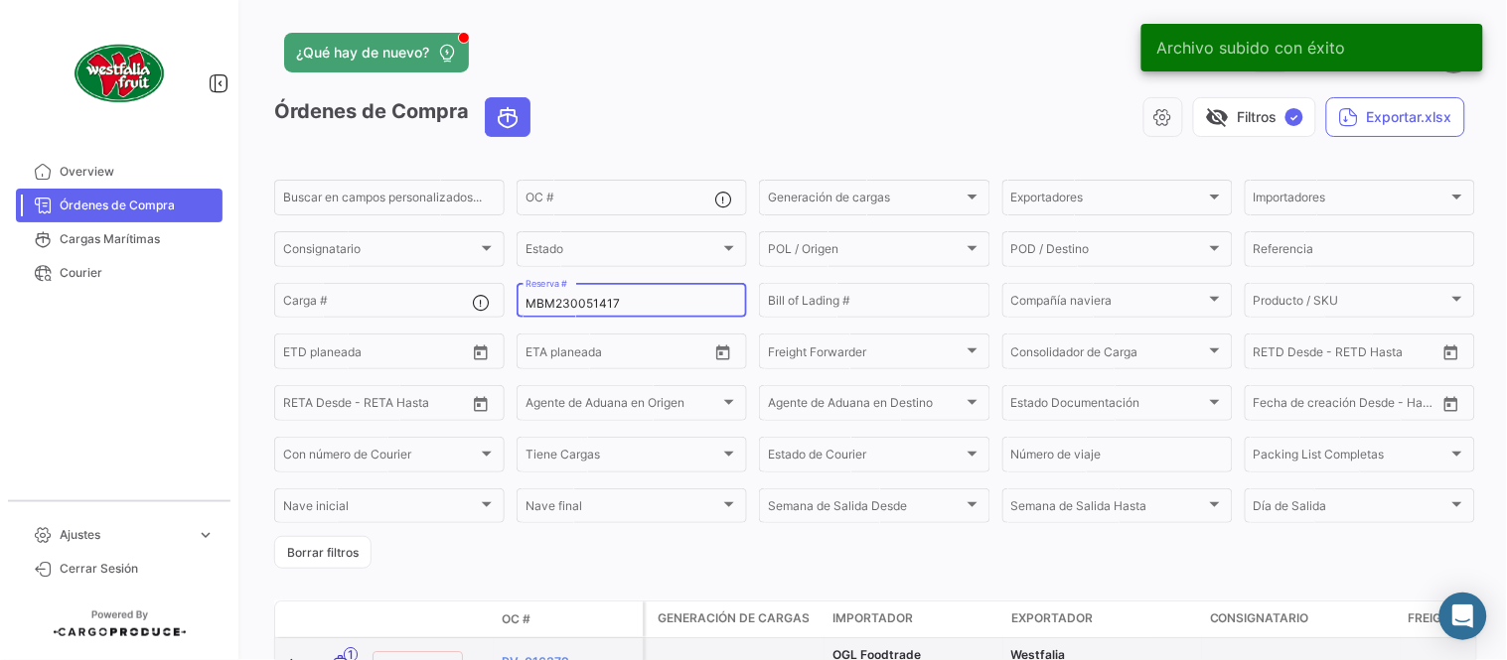
type input "MBM230051417"
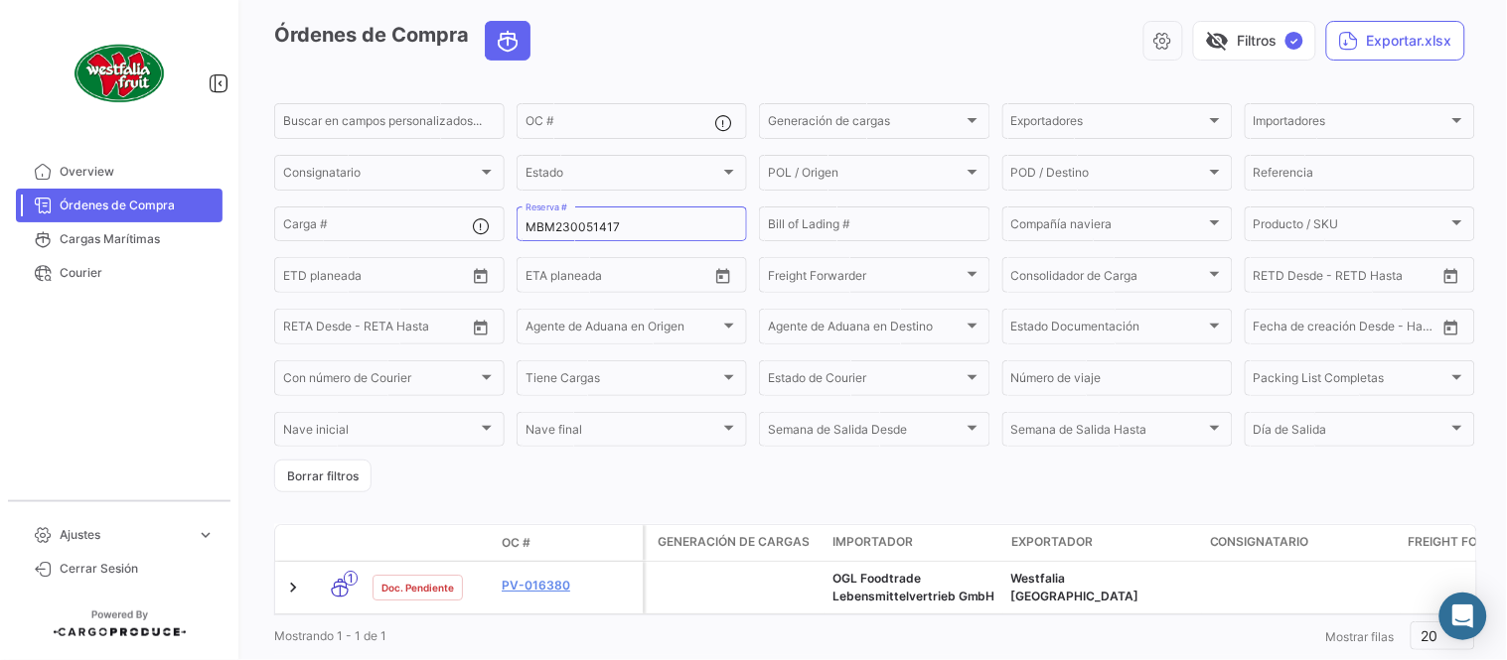
scroll to position [135, 0]
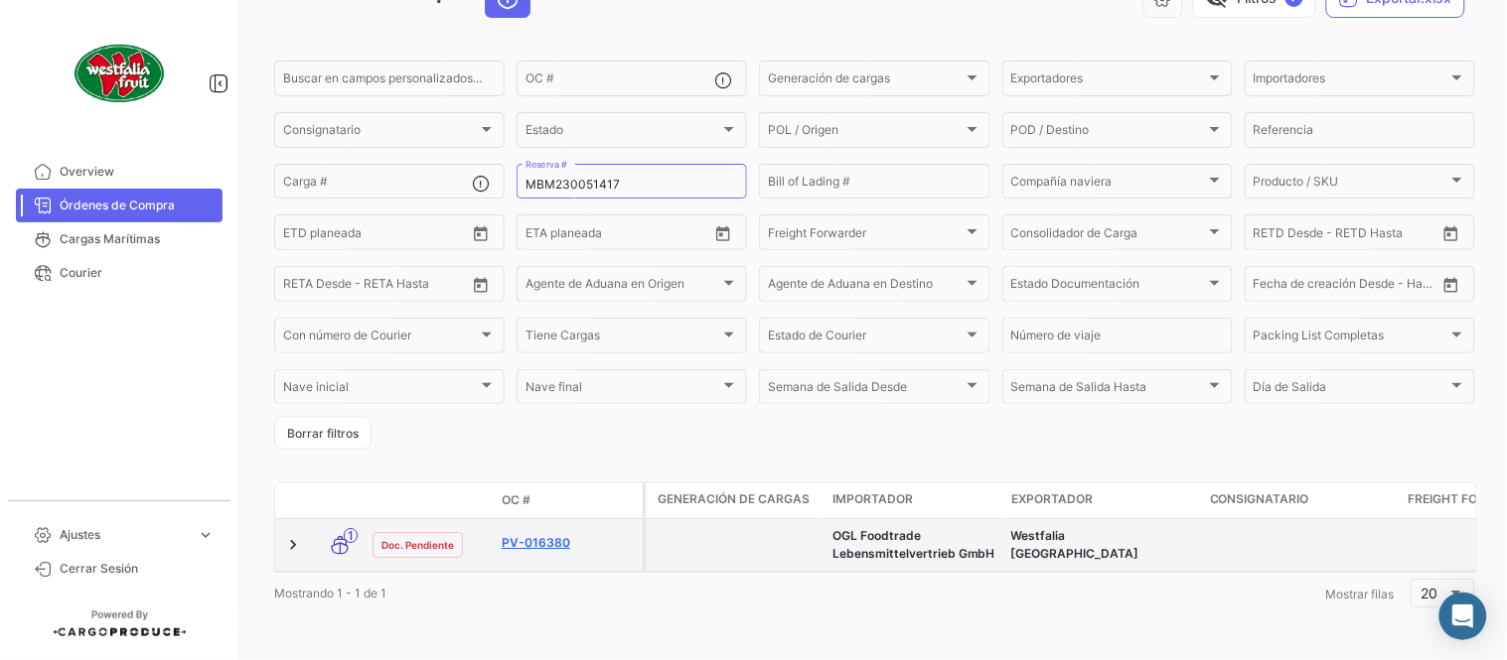
click at [520, 534] on link "PV-016380" at bounding box center [568, 543] width 133 height 18
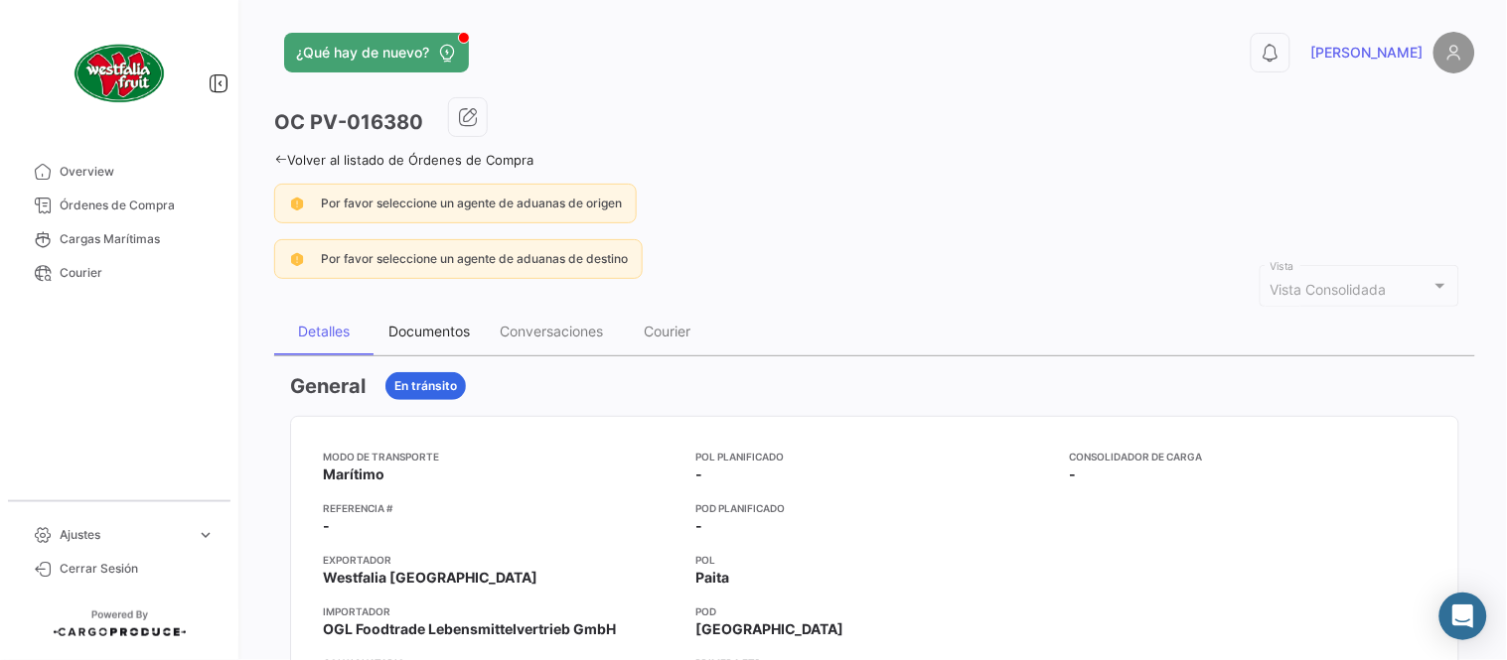
click at [419, 323] on div "Documentos" at bounding box center [428, 331] width 81 height 17
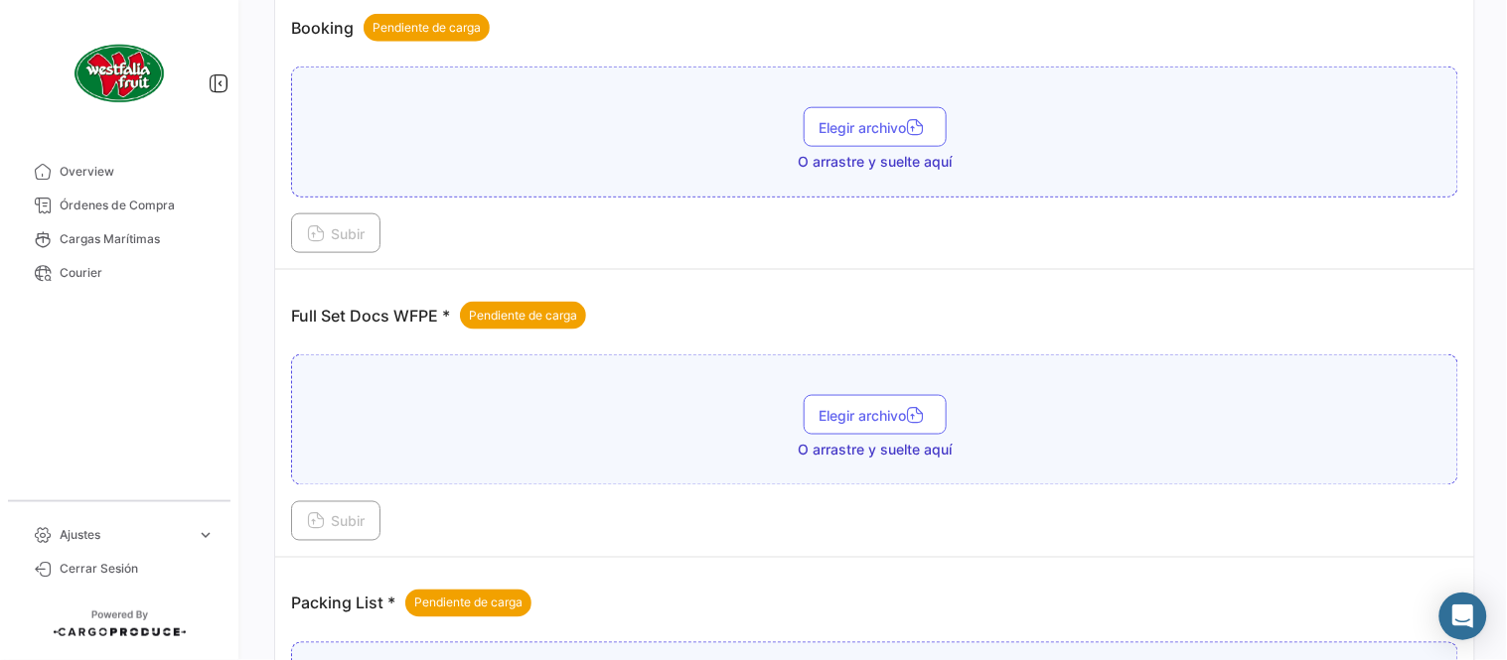
scroll to position [801, 0]
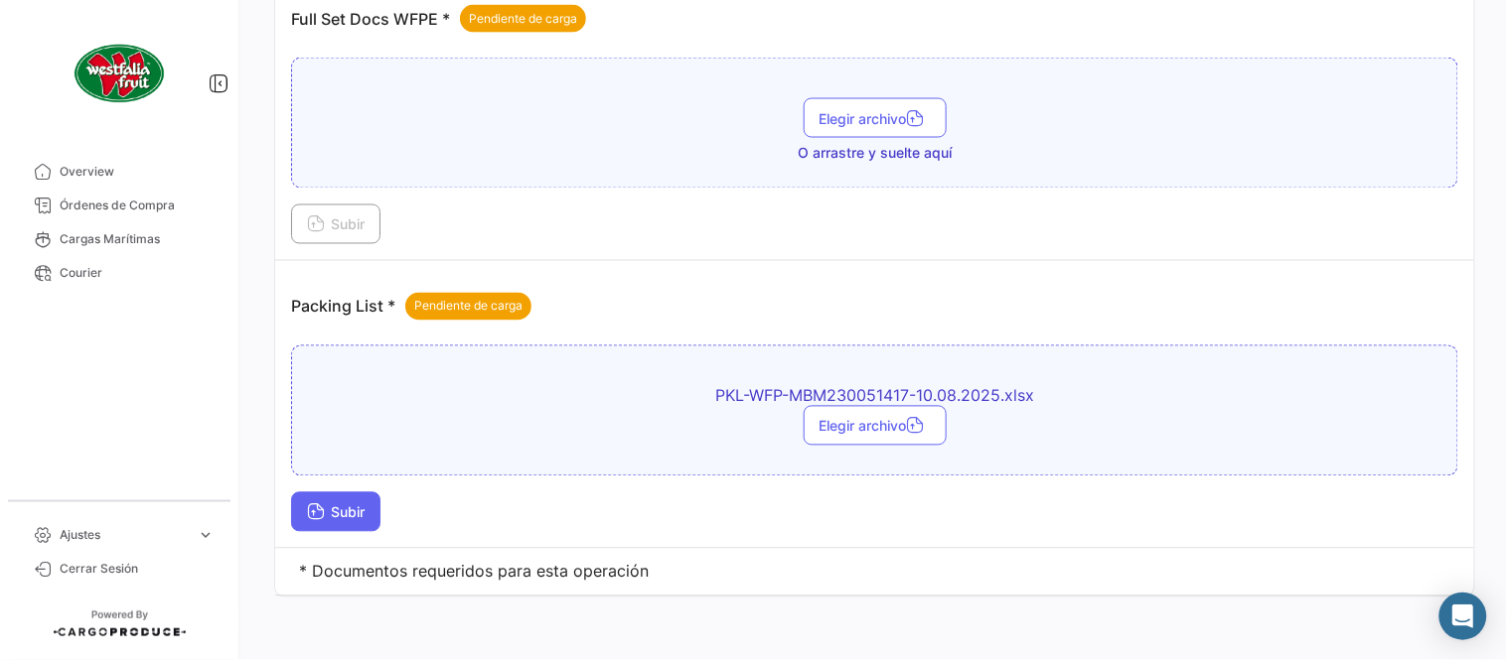
click at [356, 513] on span "Subir" at bounding box center [336, 513] width 58 height 17
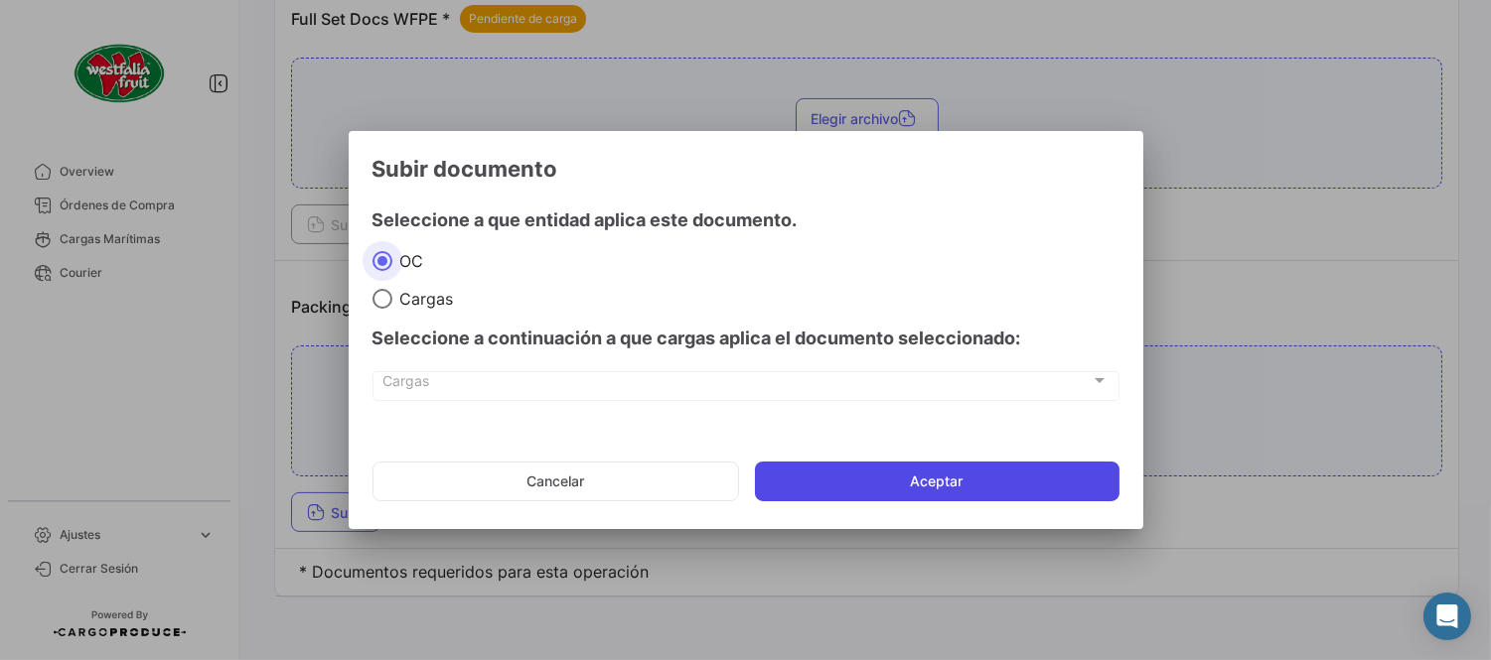
click at [868, 473] on button "Aceptar" at bounding box center [937, 482] width 364 height 40
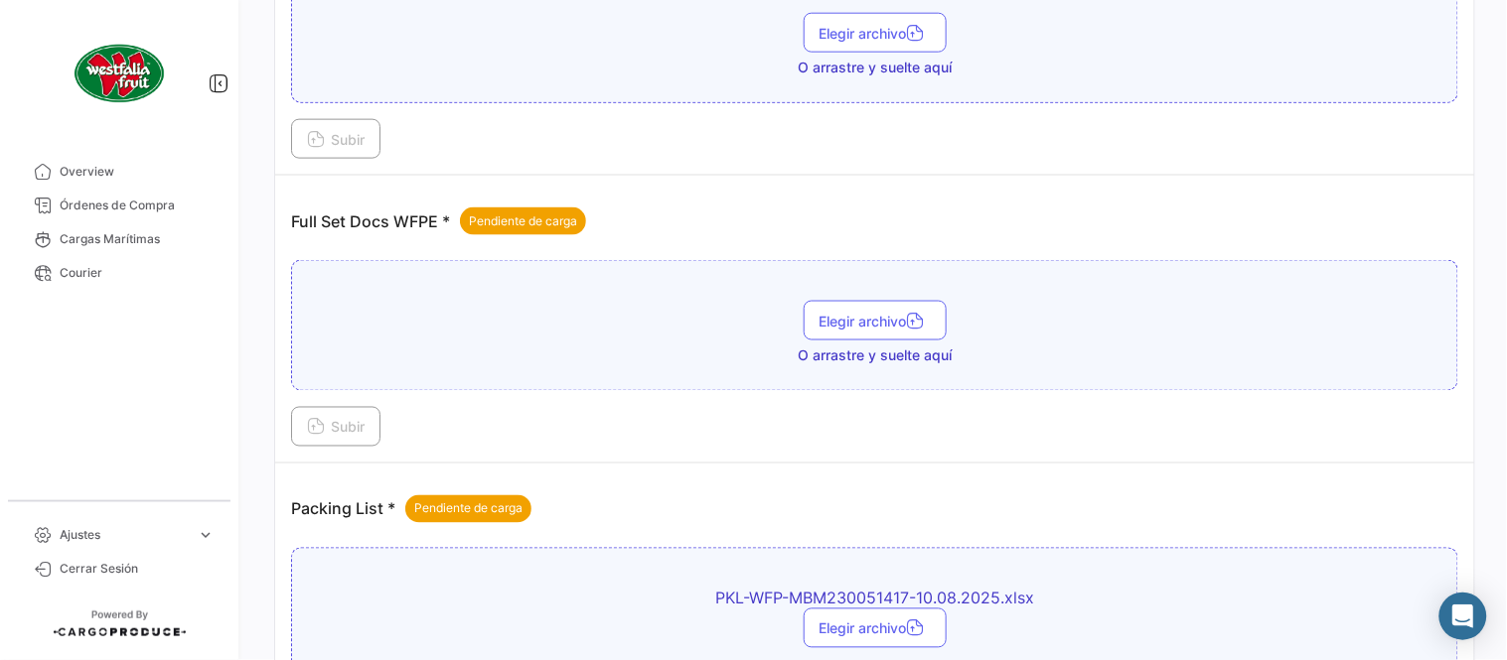
scroll to position [580, 0]
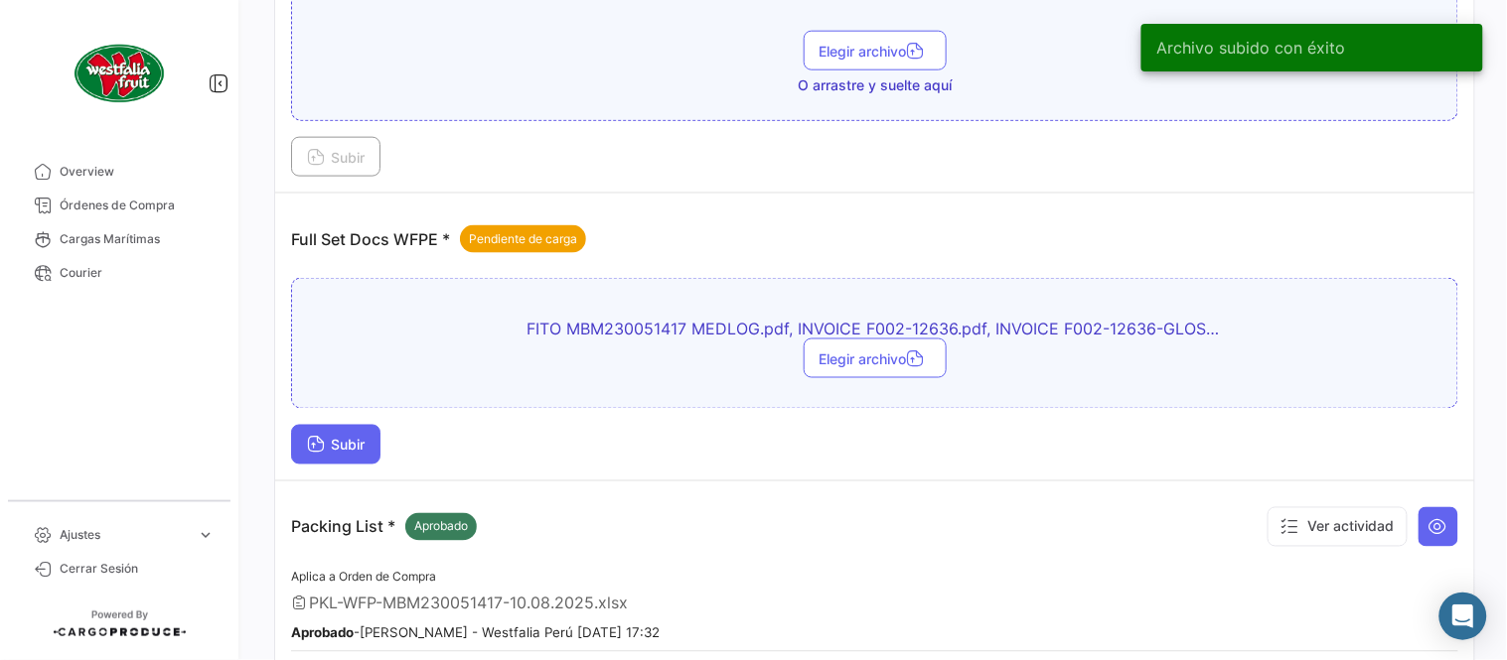
click at [373, 442] on button "Subir" at bounding box center [335, 445] width 89 height 40
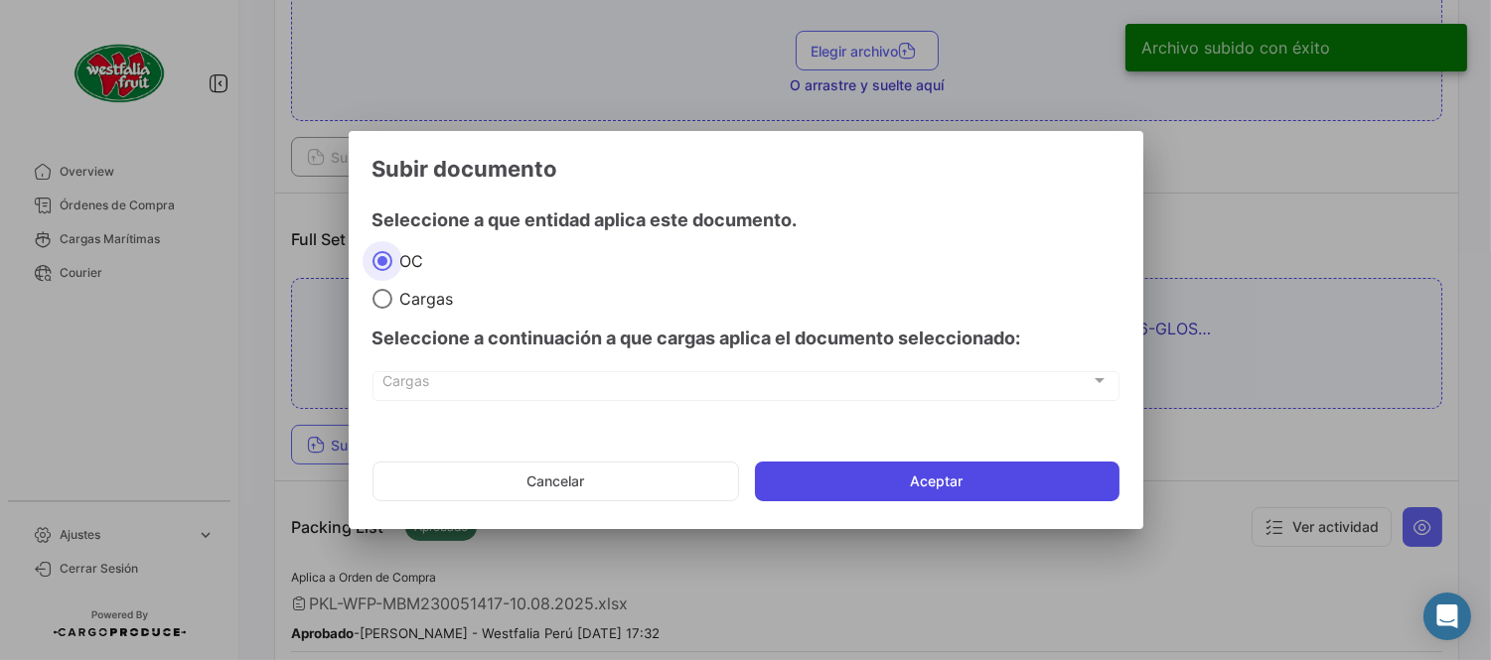
click at [977, 493] on button "Aceptar" at bounding box center [937, 482] width 364 height 40
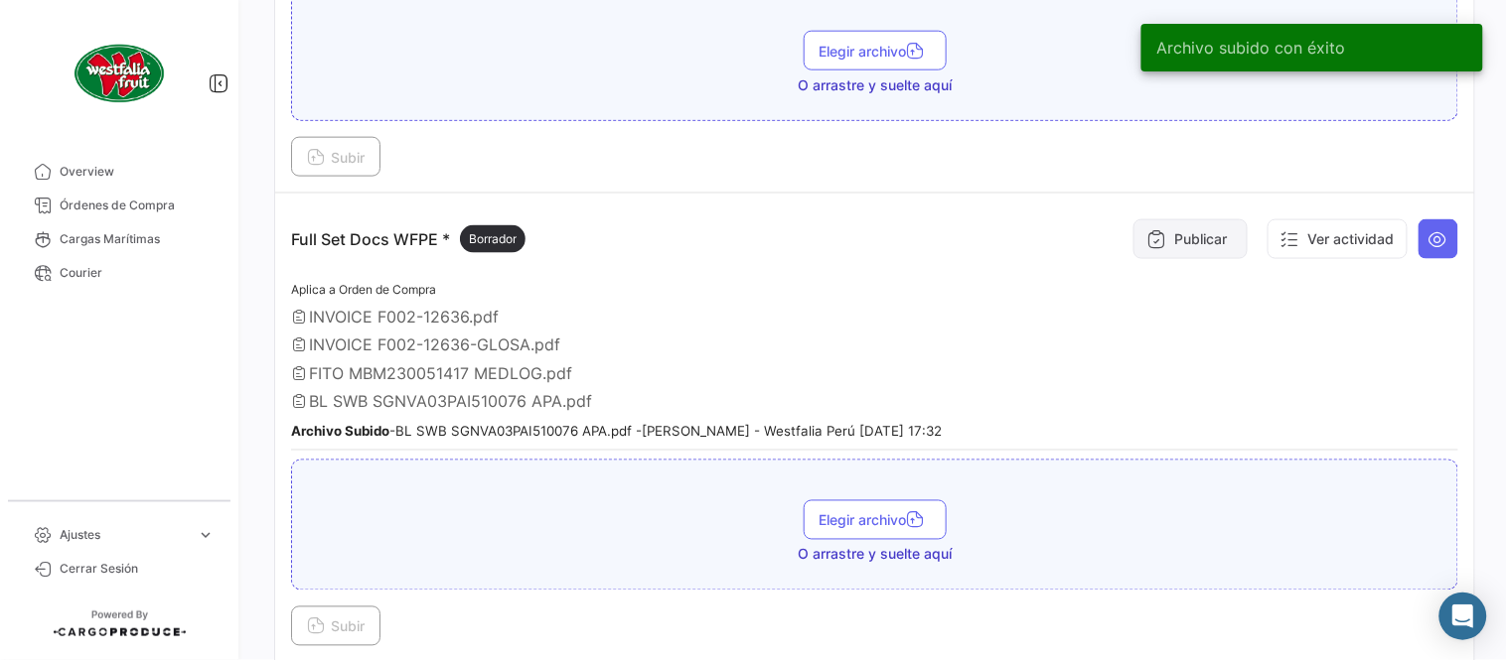
click at [1192, 239] on button "Publicar" at bounding box center [1190, 239] width 114 height 40
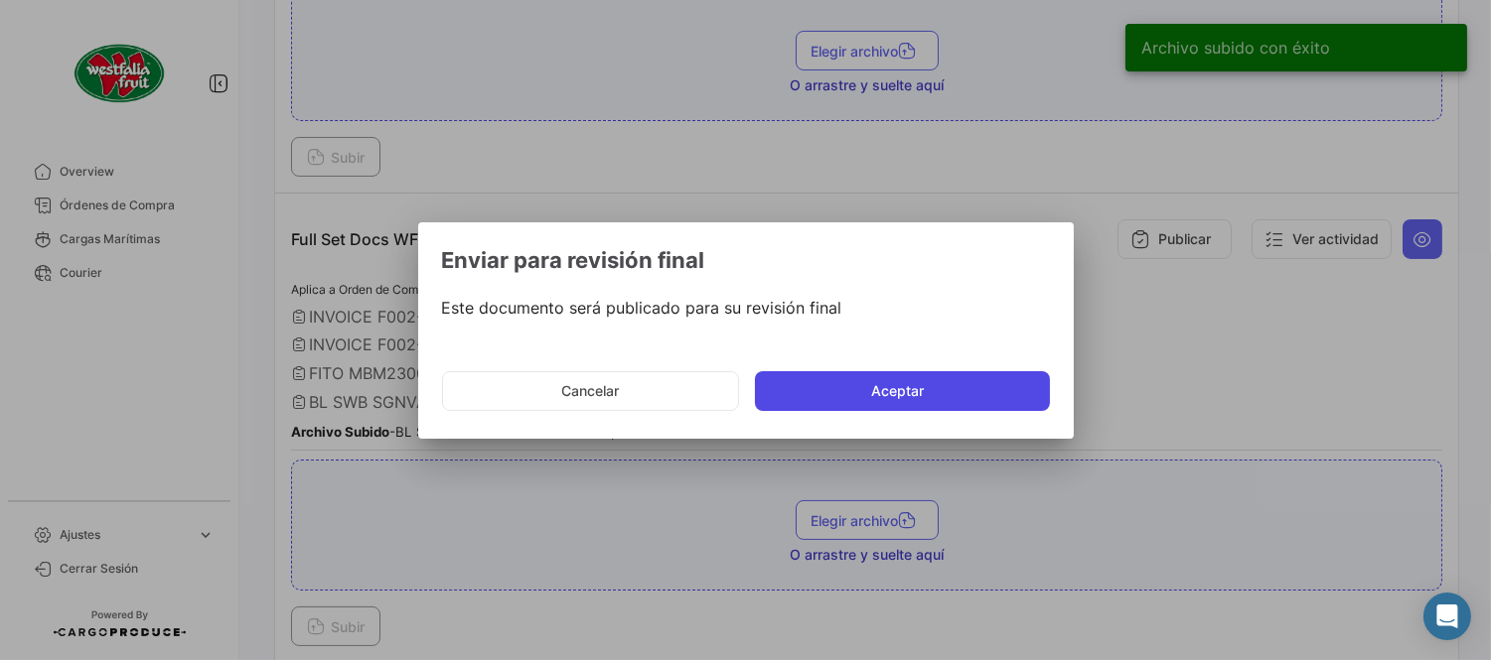
click at [874, 399] on button "Aceptar" at bounding box center [902, 391] width 295 height 40
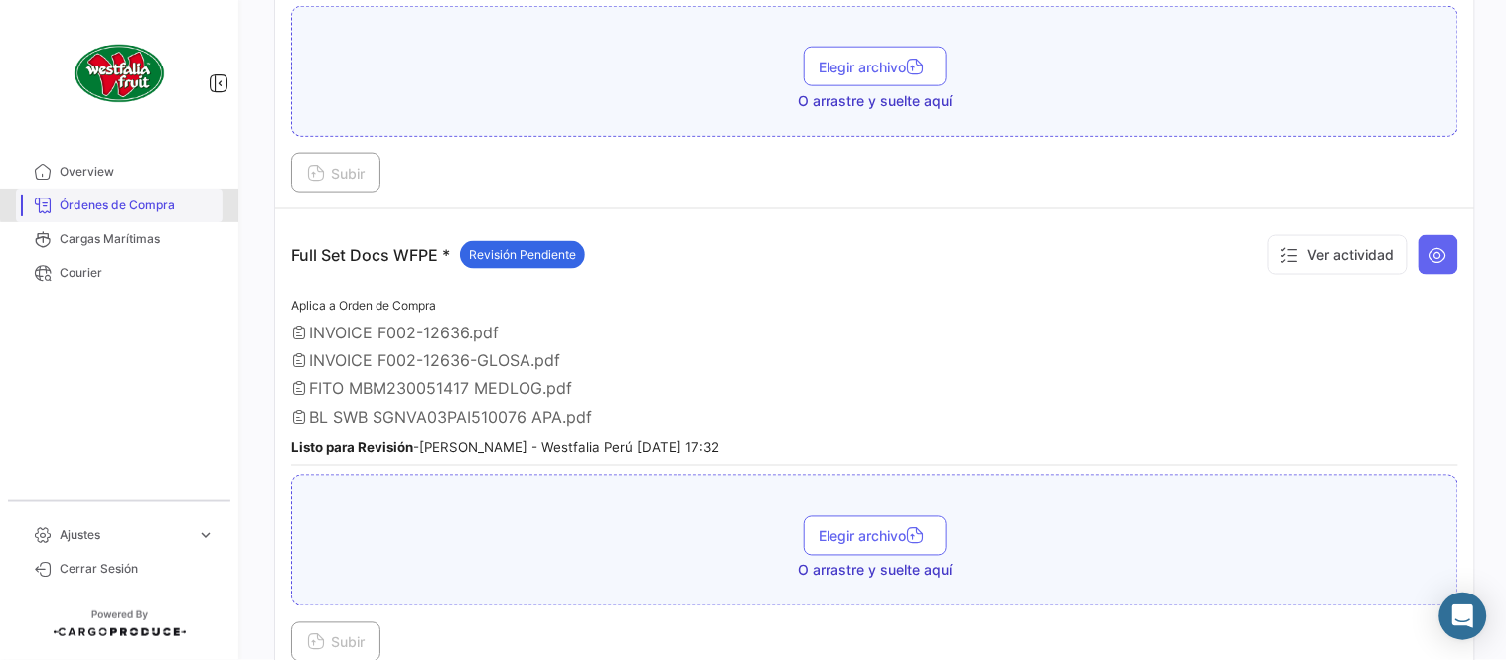
click at [137, 204] on span "Órdenes de Compra" at bounding box center [137, 206] width 155 height 18
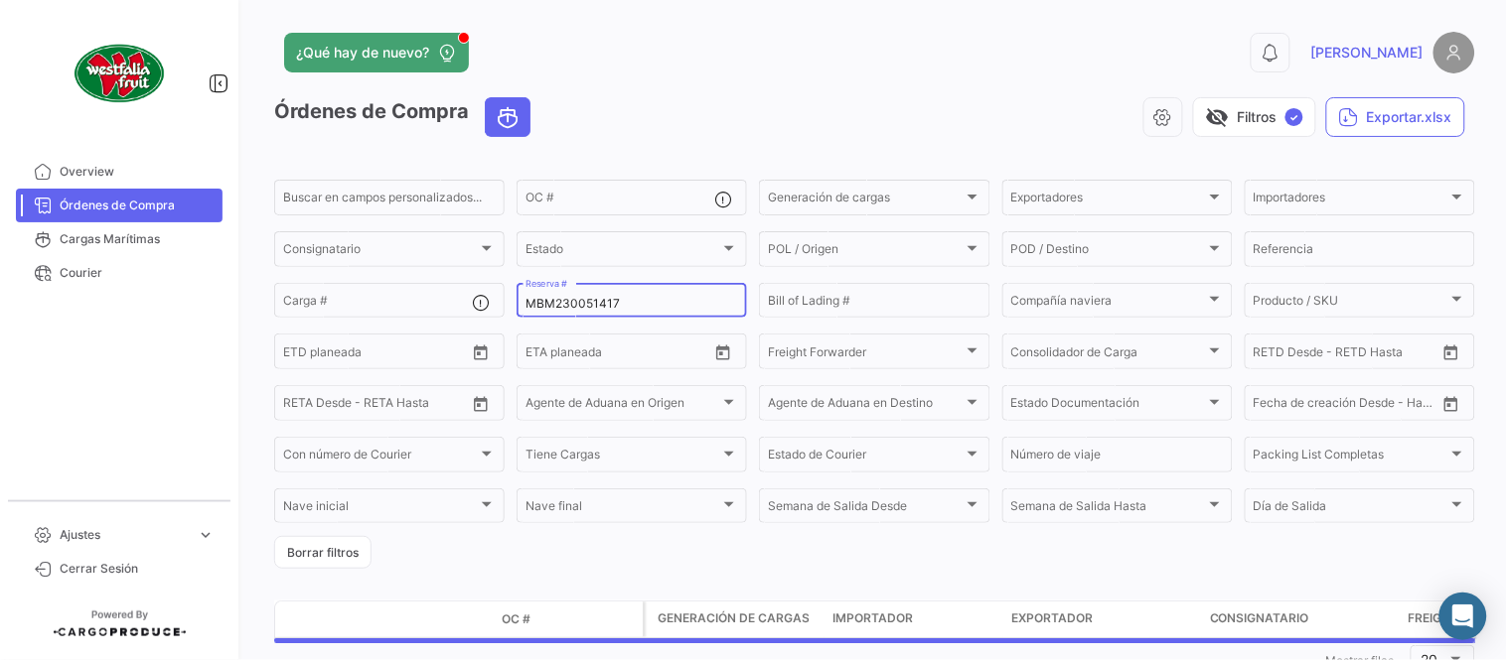
click at [583, 299] on input "MBM230051417" at bounding box center [631, 304] width 213 height 14
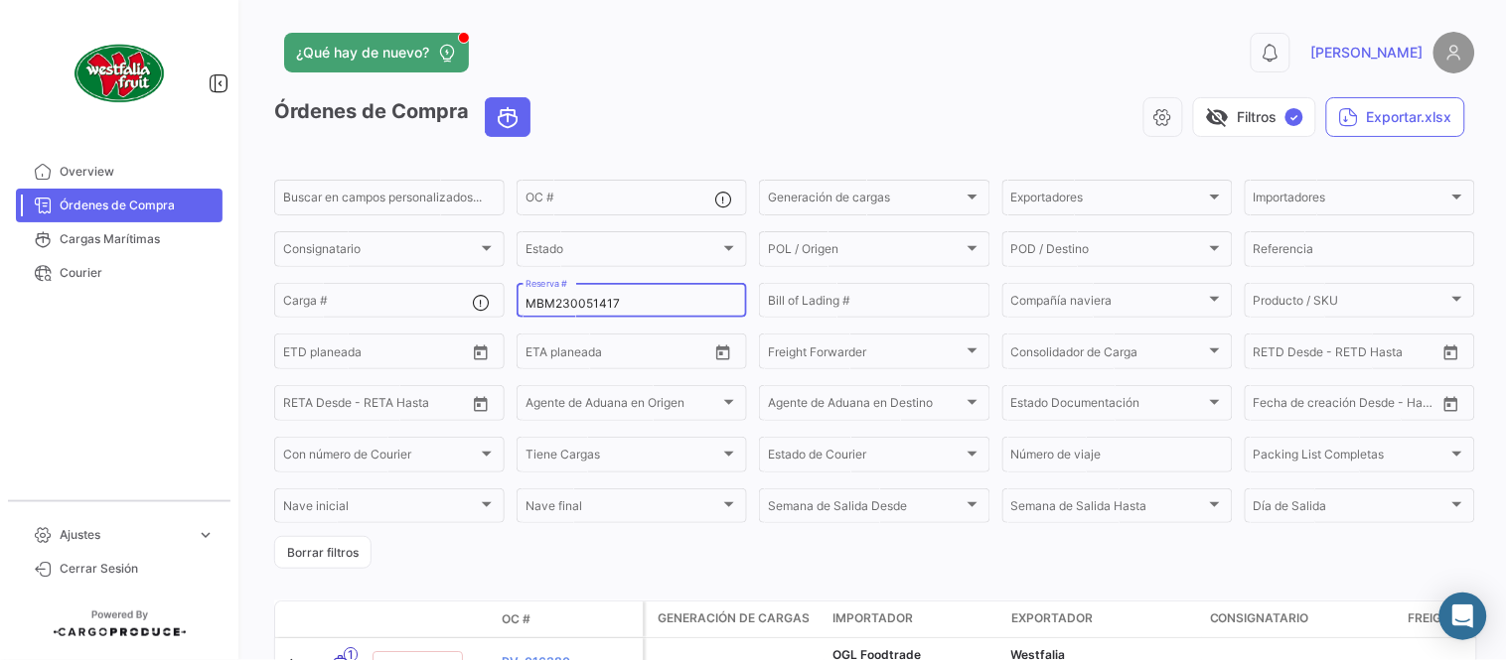
paste input "8"
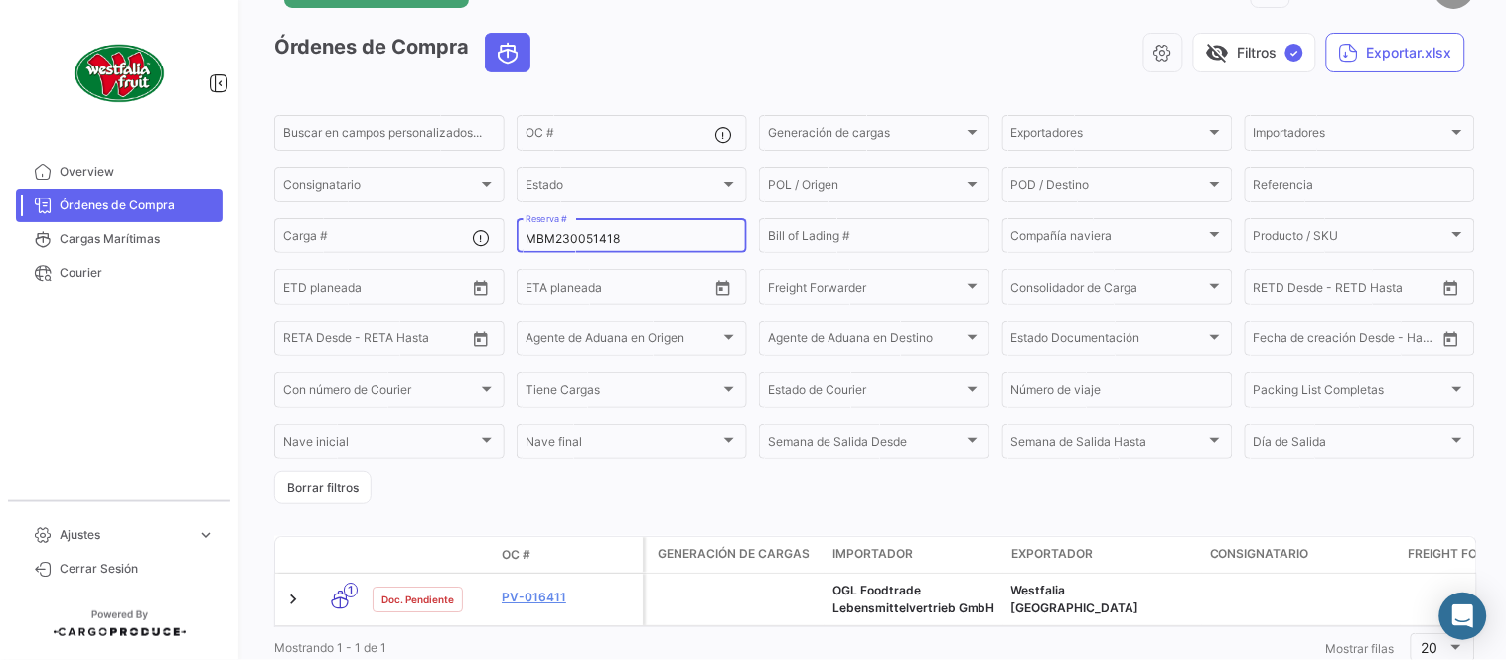
scroll to position [135, 0]
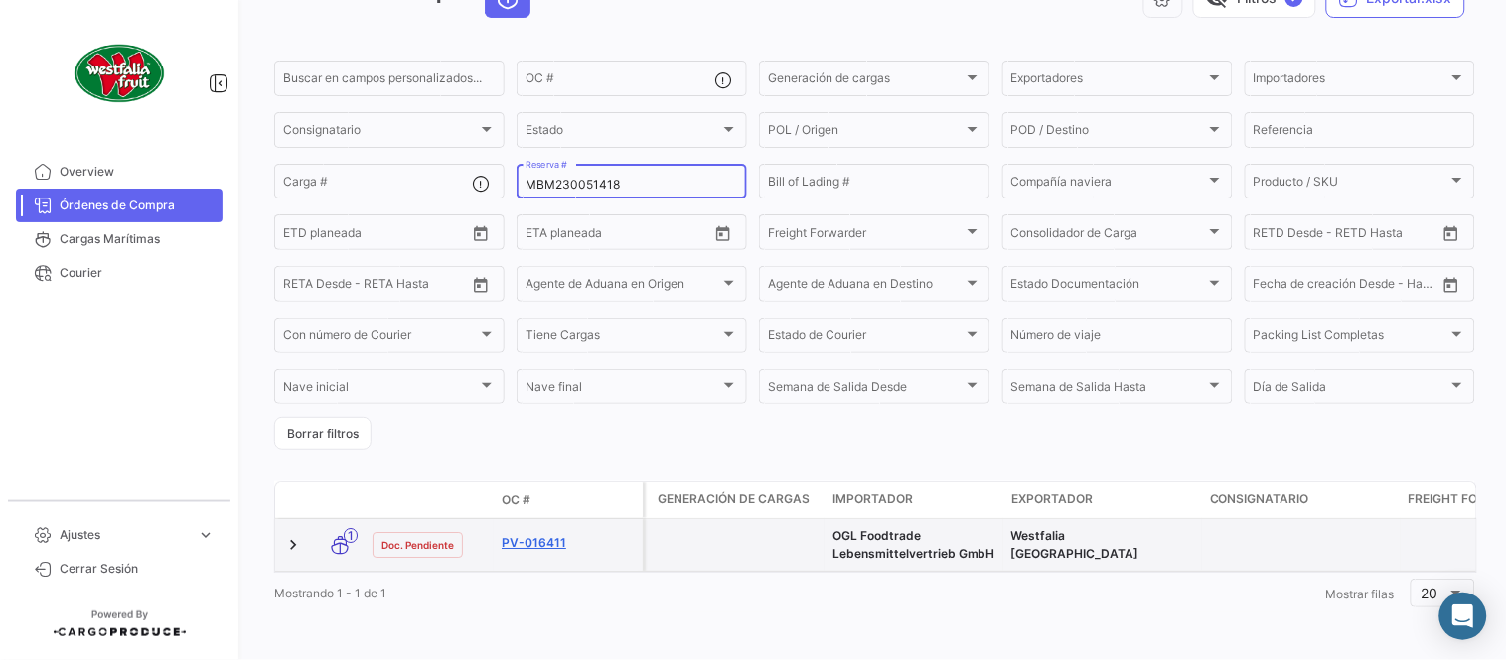
type input "MBM230051418"
click at [550, 534] on link "PV-016411" at bounding box center [568, 543] width 133 height 18
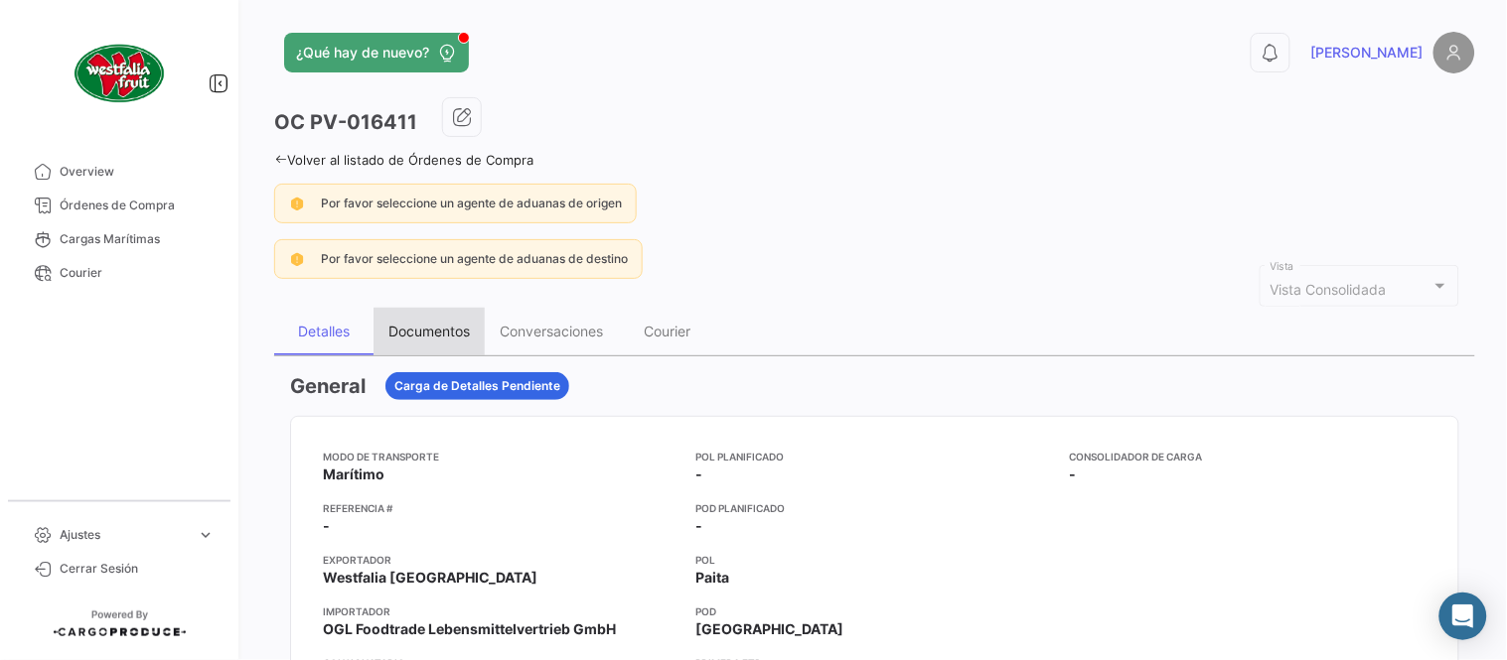
click at [445, 332] on div "Documentos" at bounding box center [428, 331] width 81 height 17
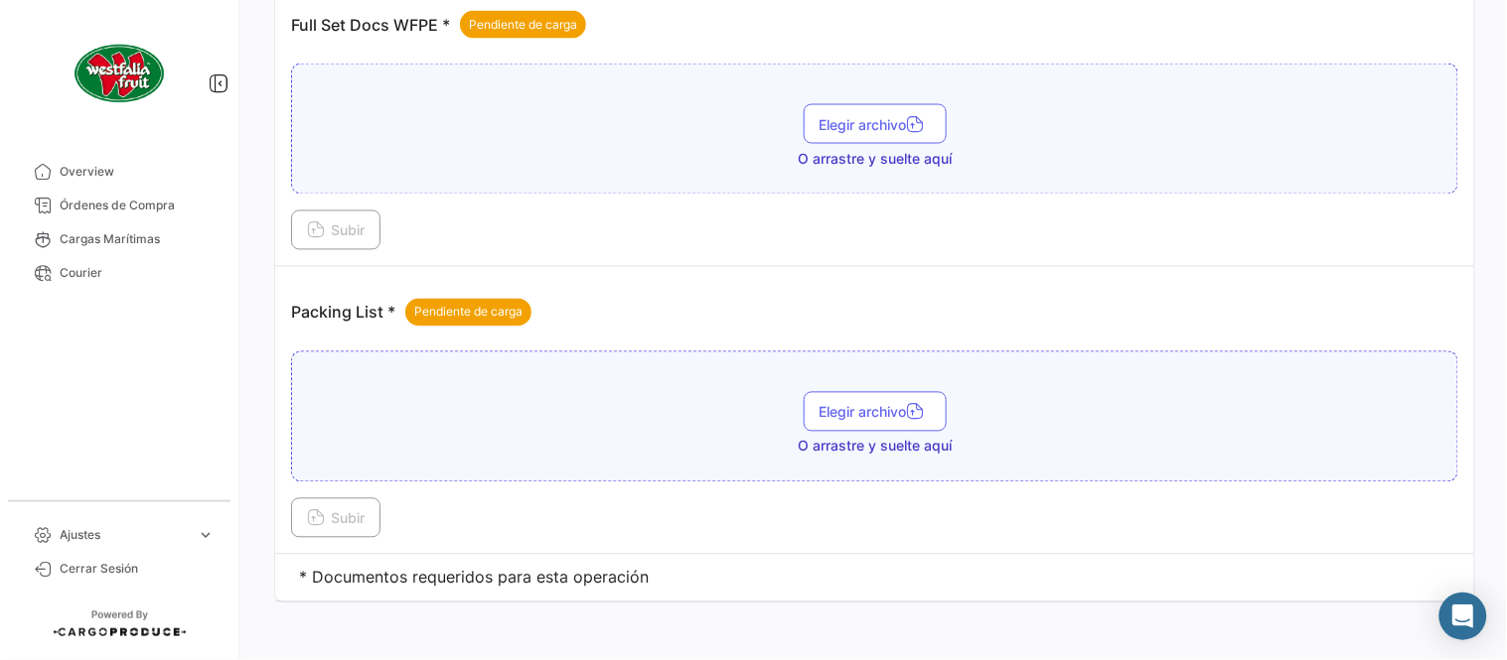
scroll to position [801, 0]
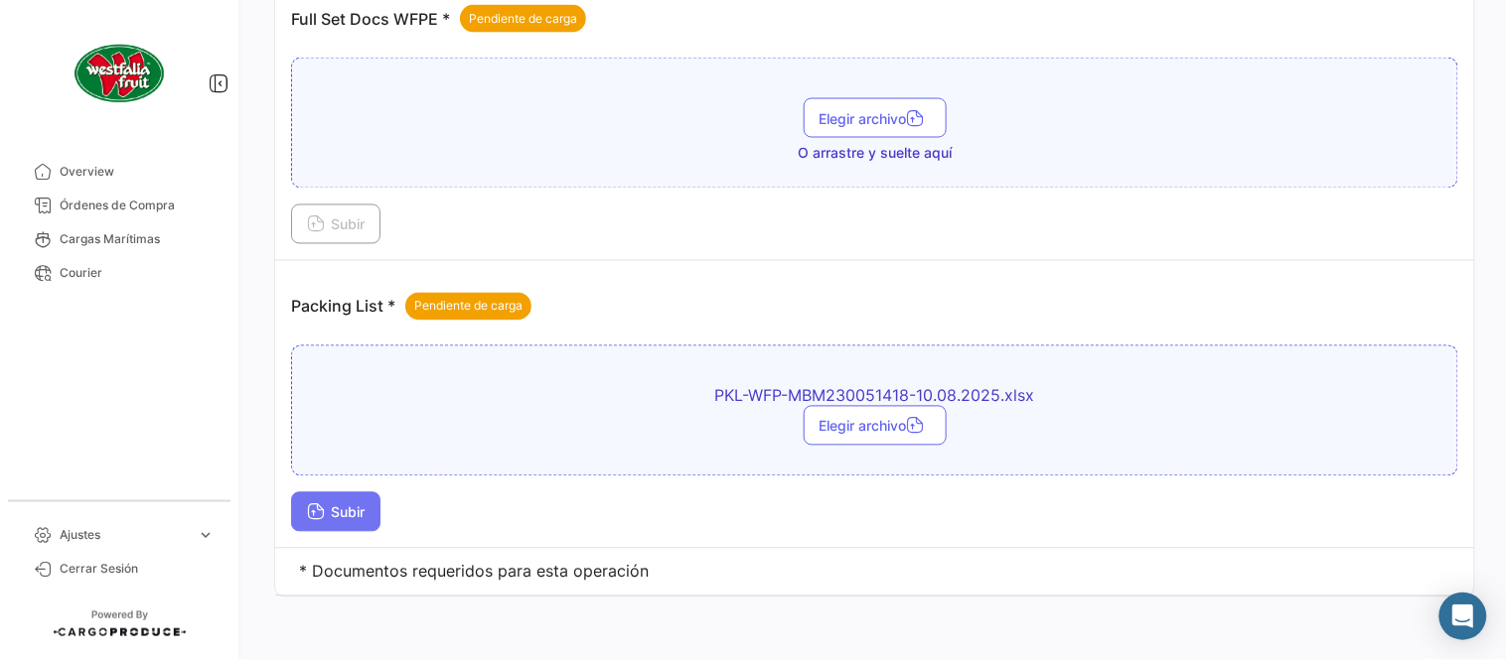
click at [345, 516] on span "Subir" at bounding box center [336, 513] width 58 height 17
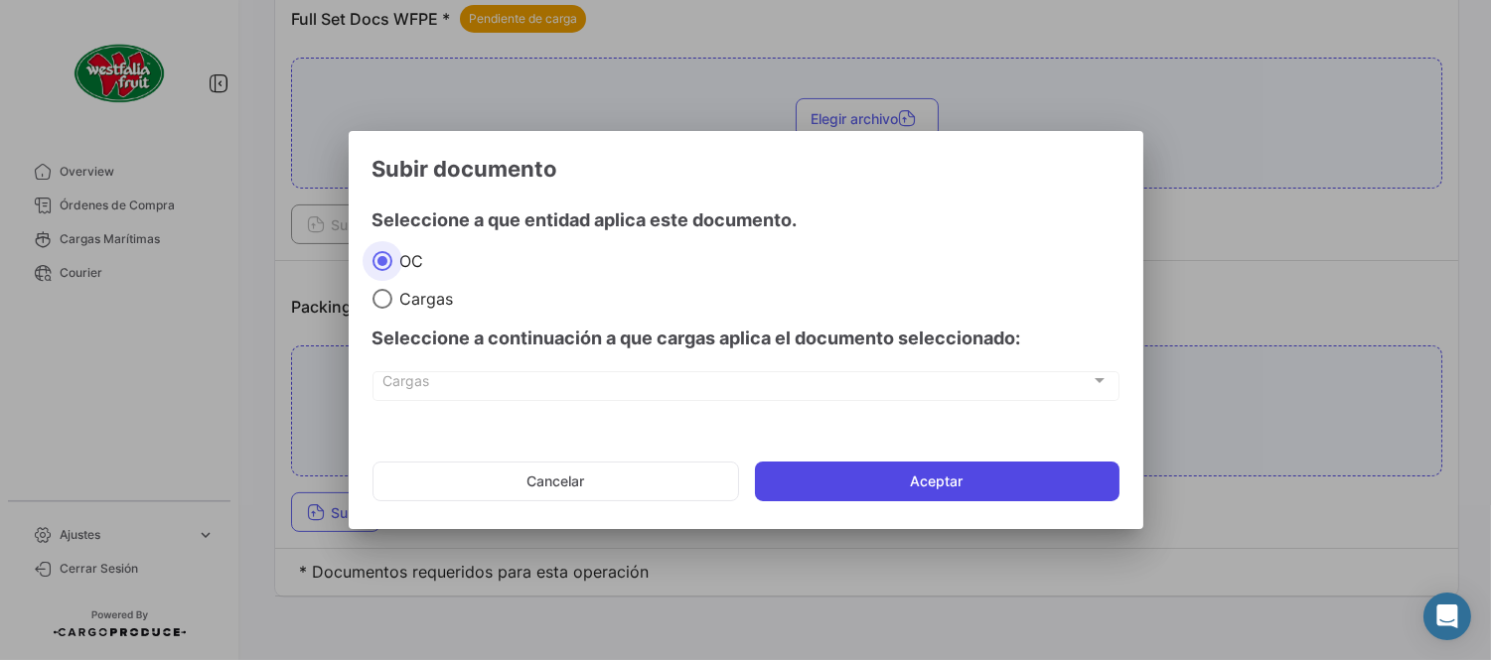
click at [906, 478] on button "Aceptar" at bounding box center [937, 482] width 364 height 40
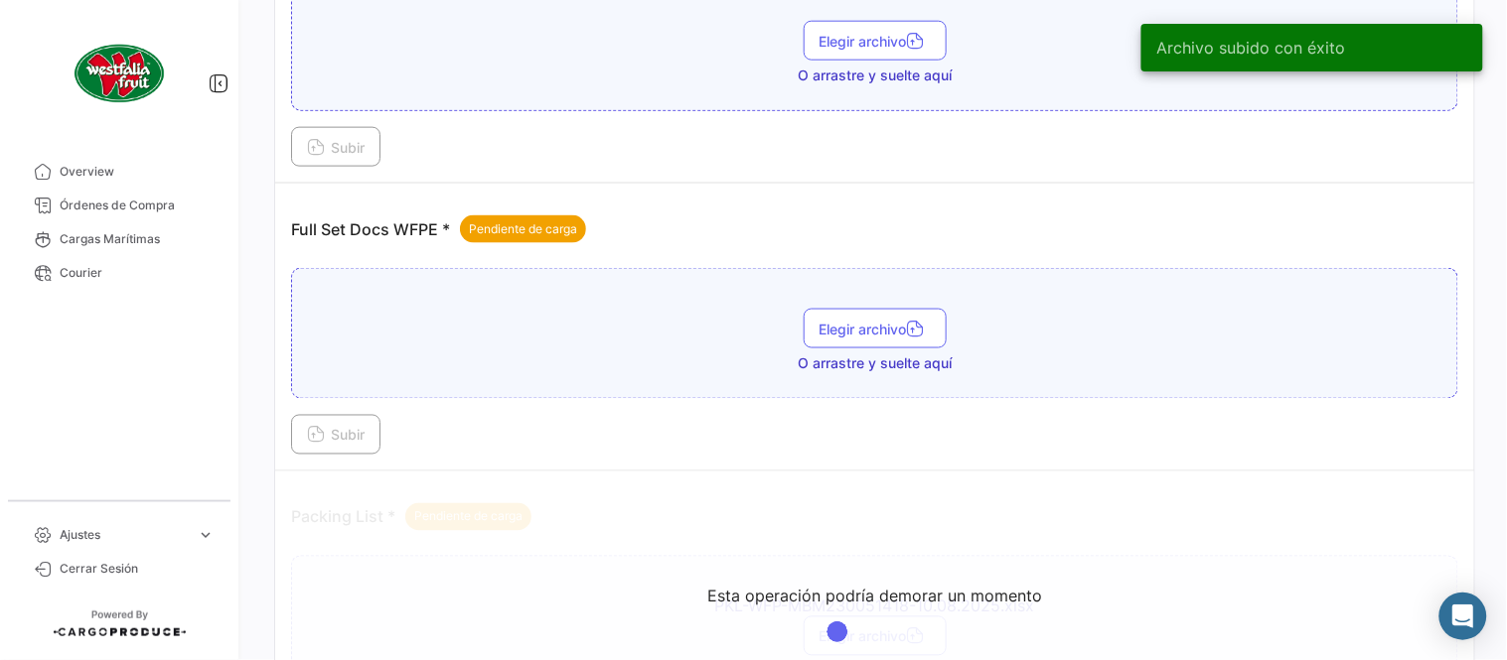
scroll to position [580, 0]
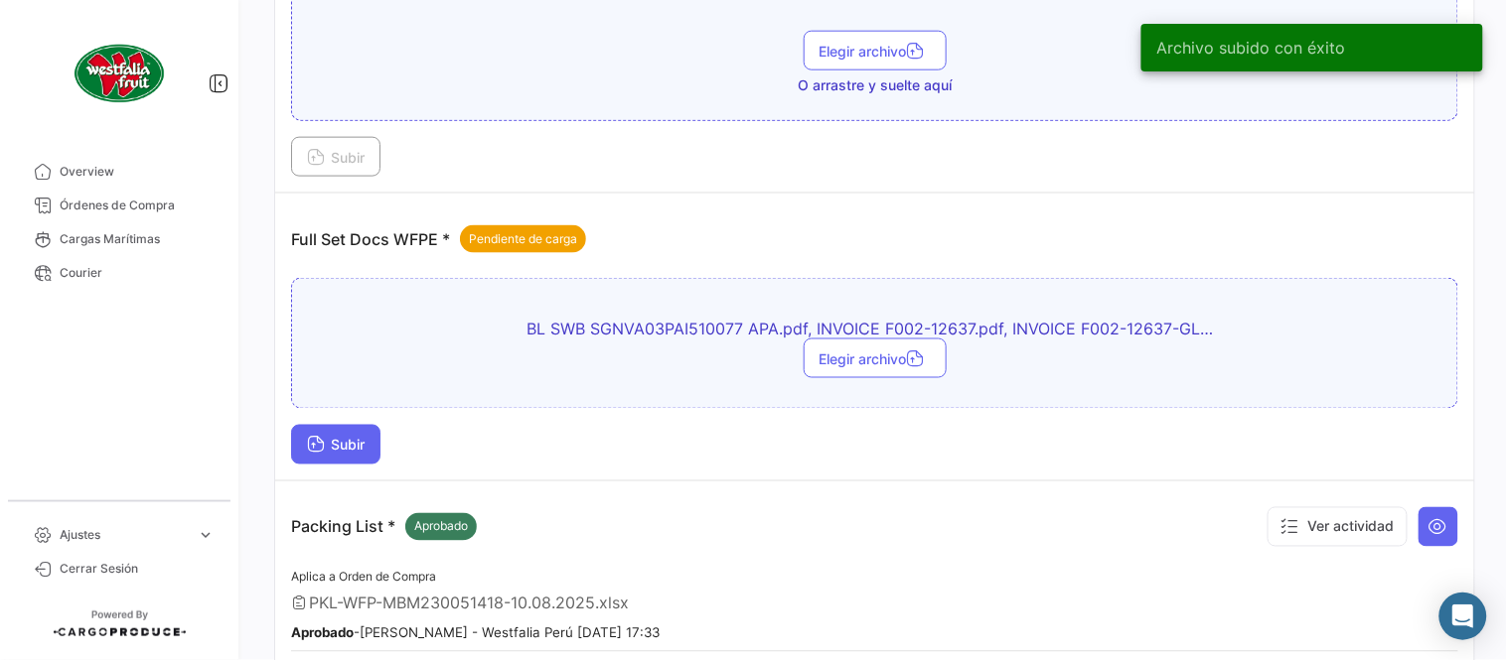
click at [336, 437] on span "Subir" at bounding box center [336, 445] width 58 height 17
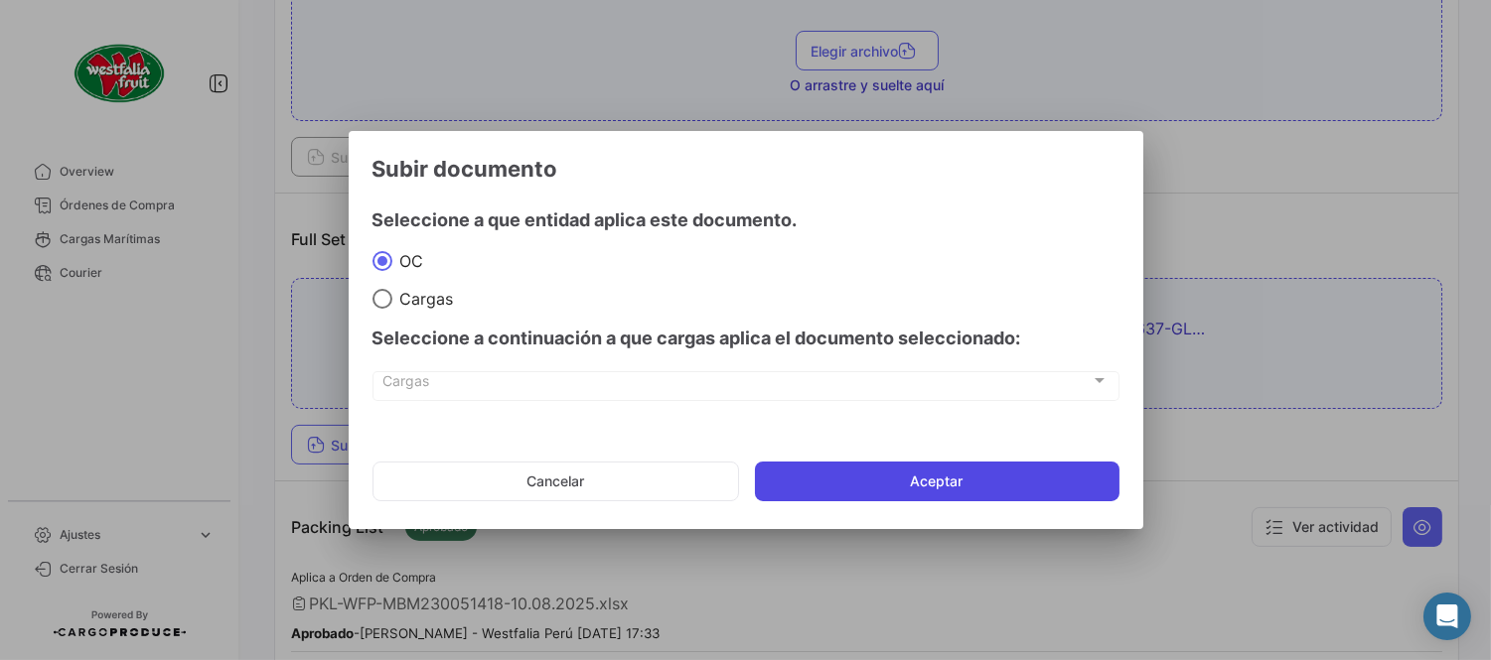
click at [998, 483] on button "Aceptar" at bounding box center [937, 482] width 364 height 40
